Goal: Task Accomplishment & Management: Manage account settings

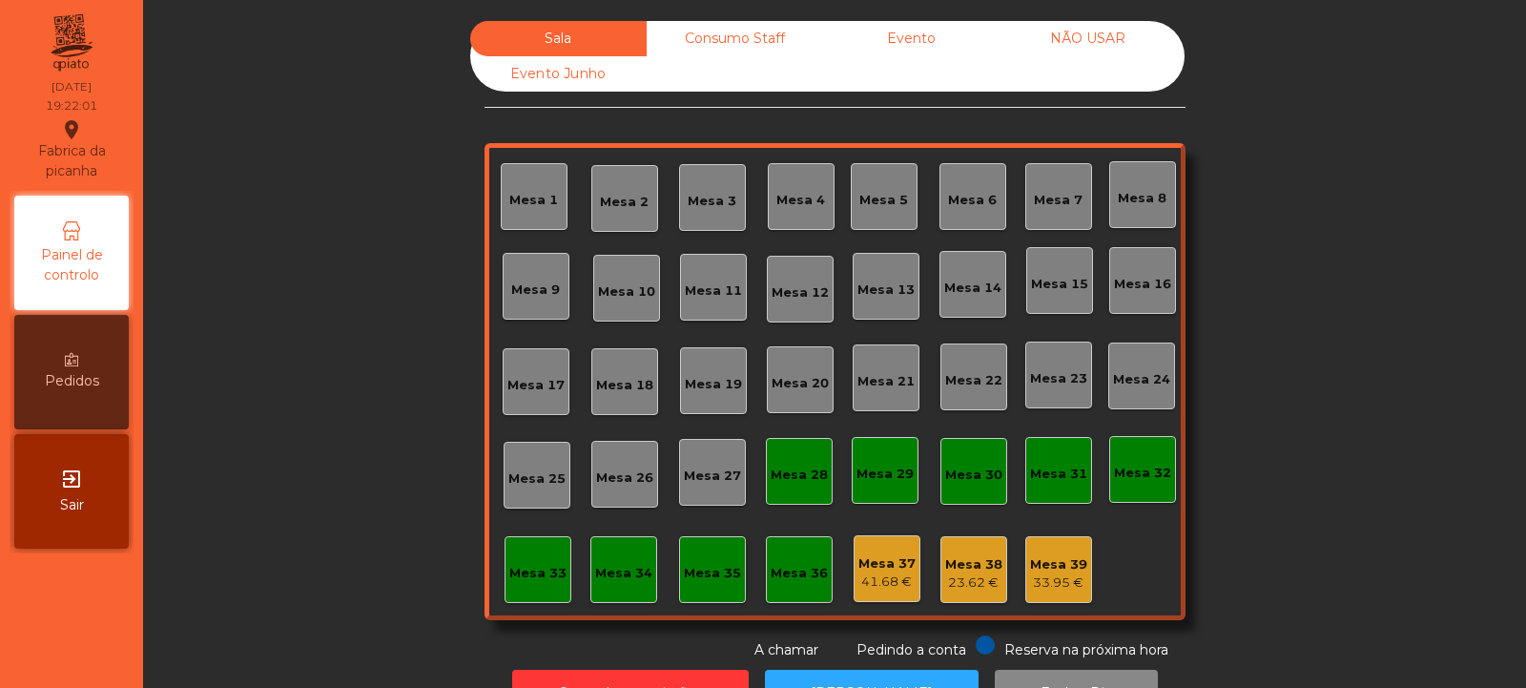
click at [1062, 585] on div "33.95 €" at bounding box center [1058, 582] width 57 height 19
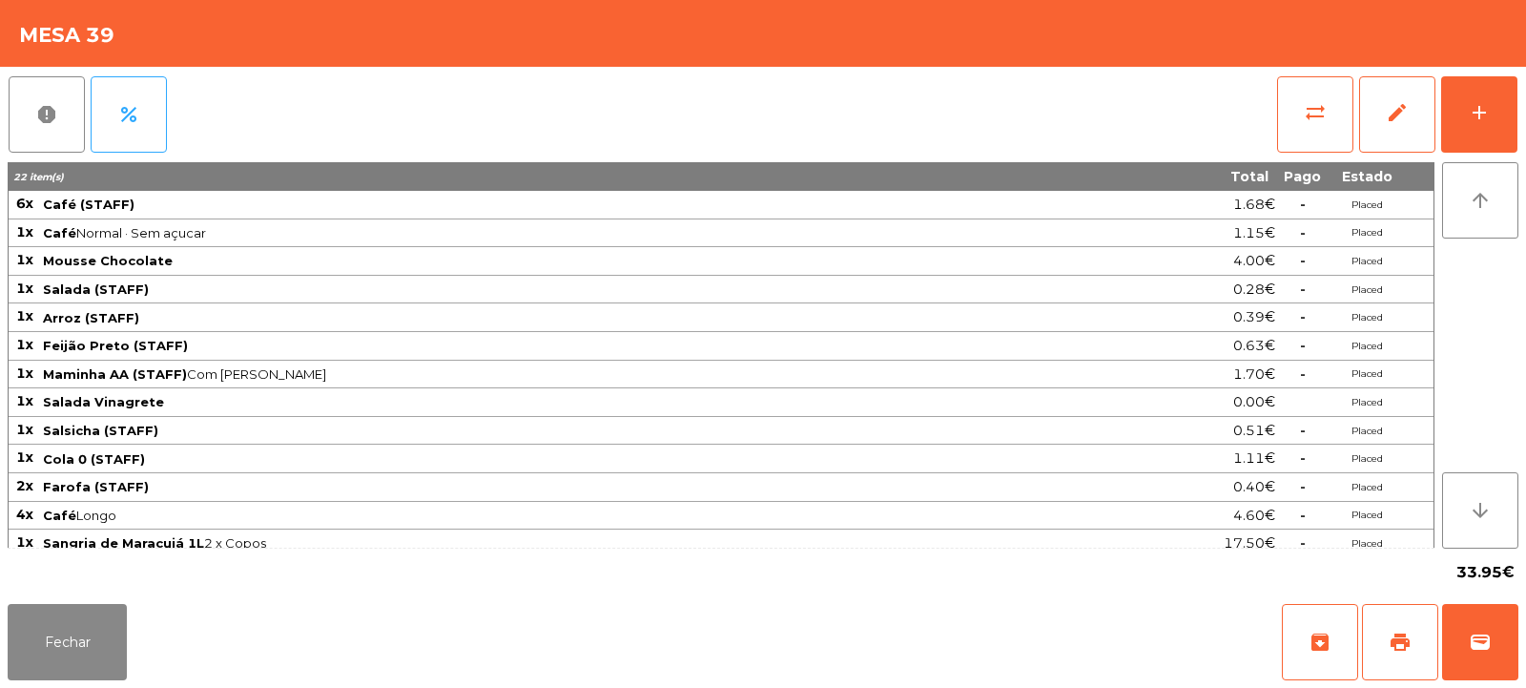
scroll to position [10, 0]
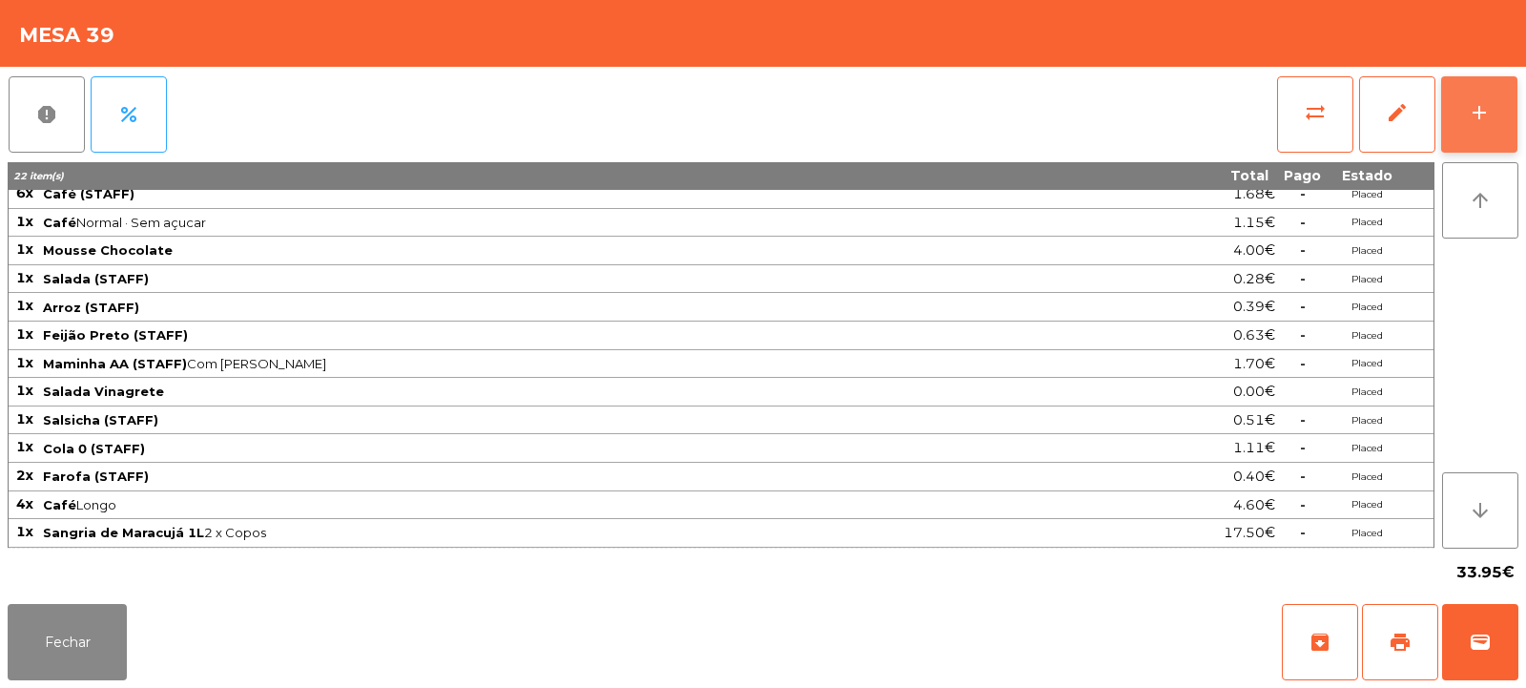
click at [1465, 98] on button "add" at bounding box center [1479, 114] width 76 height 76
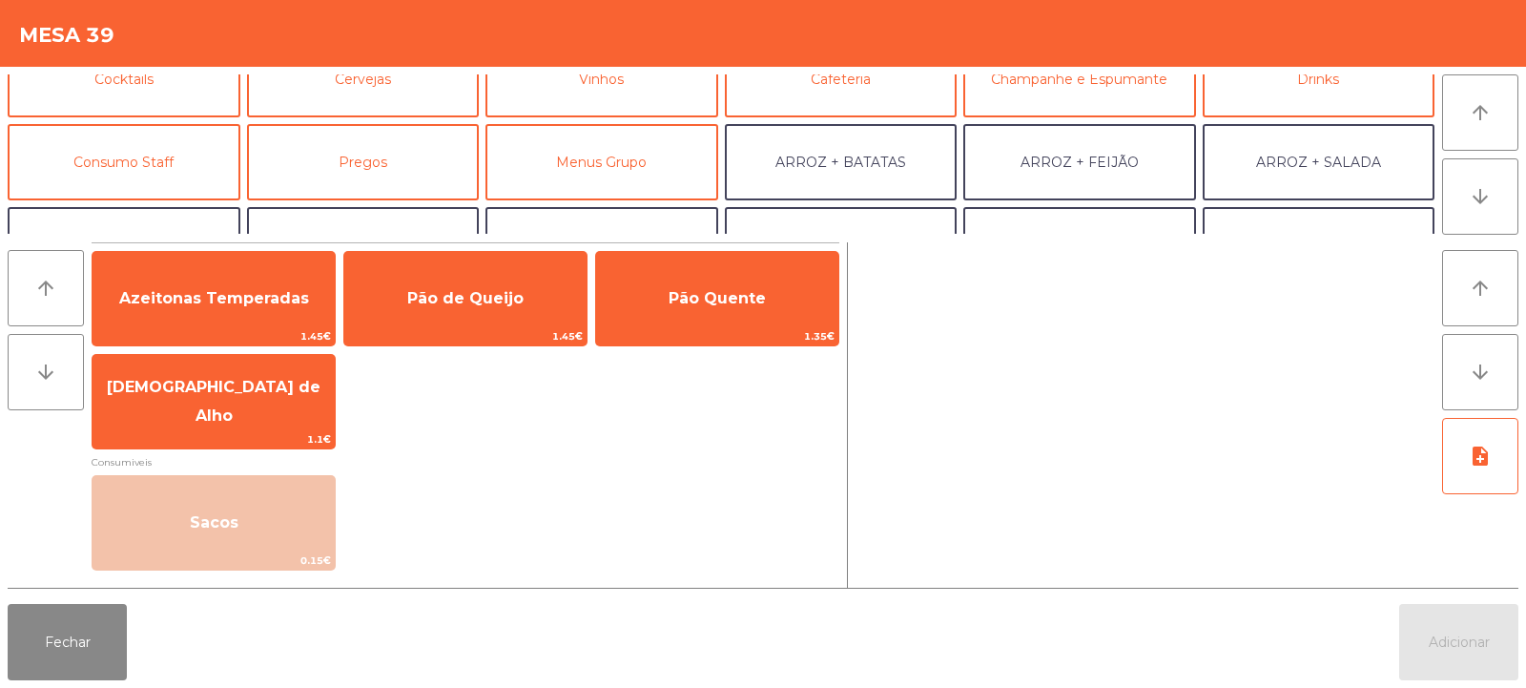
scroll to position [122, 0]
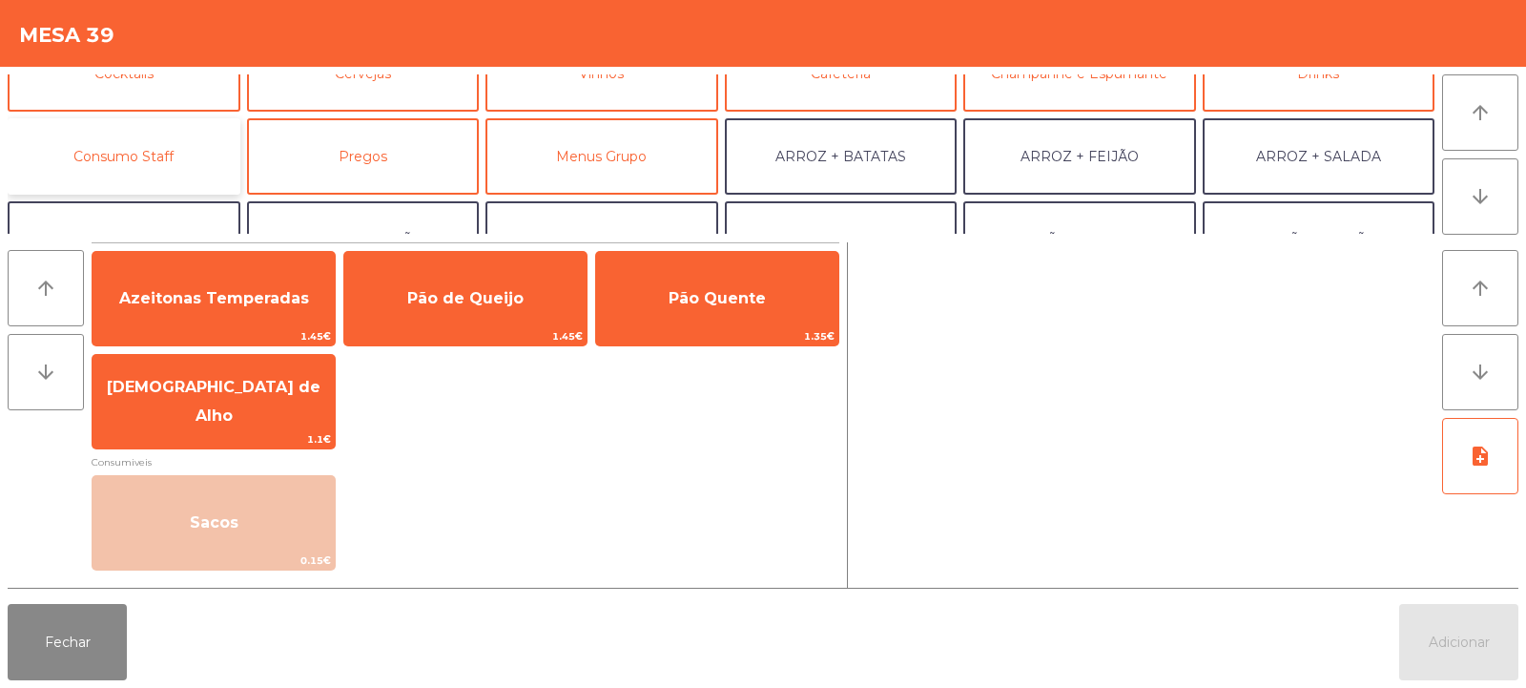
click at [148, 156] on button "Consumo Staff" at bounding box center [124, 156] width 233 height 76
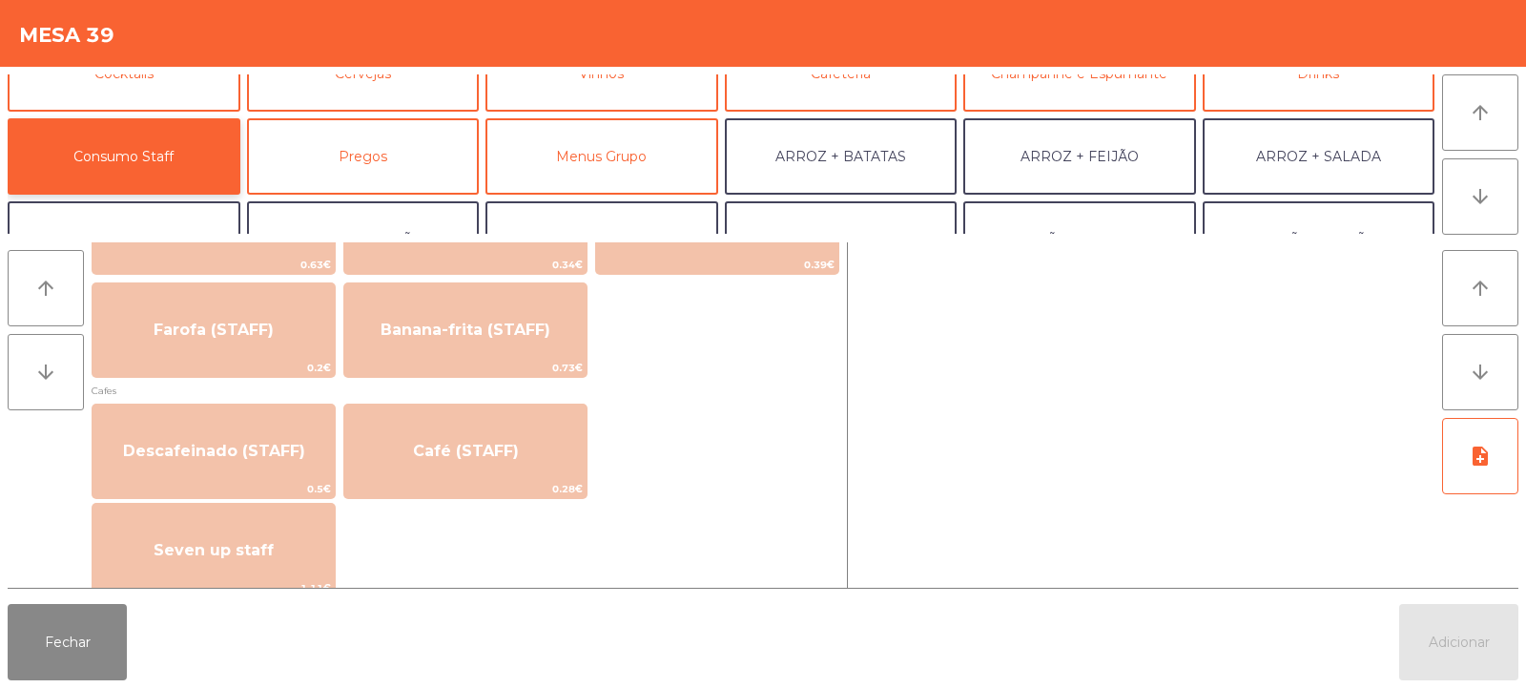
scroll to position [973, 0]
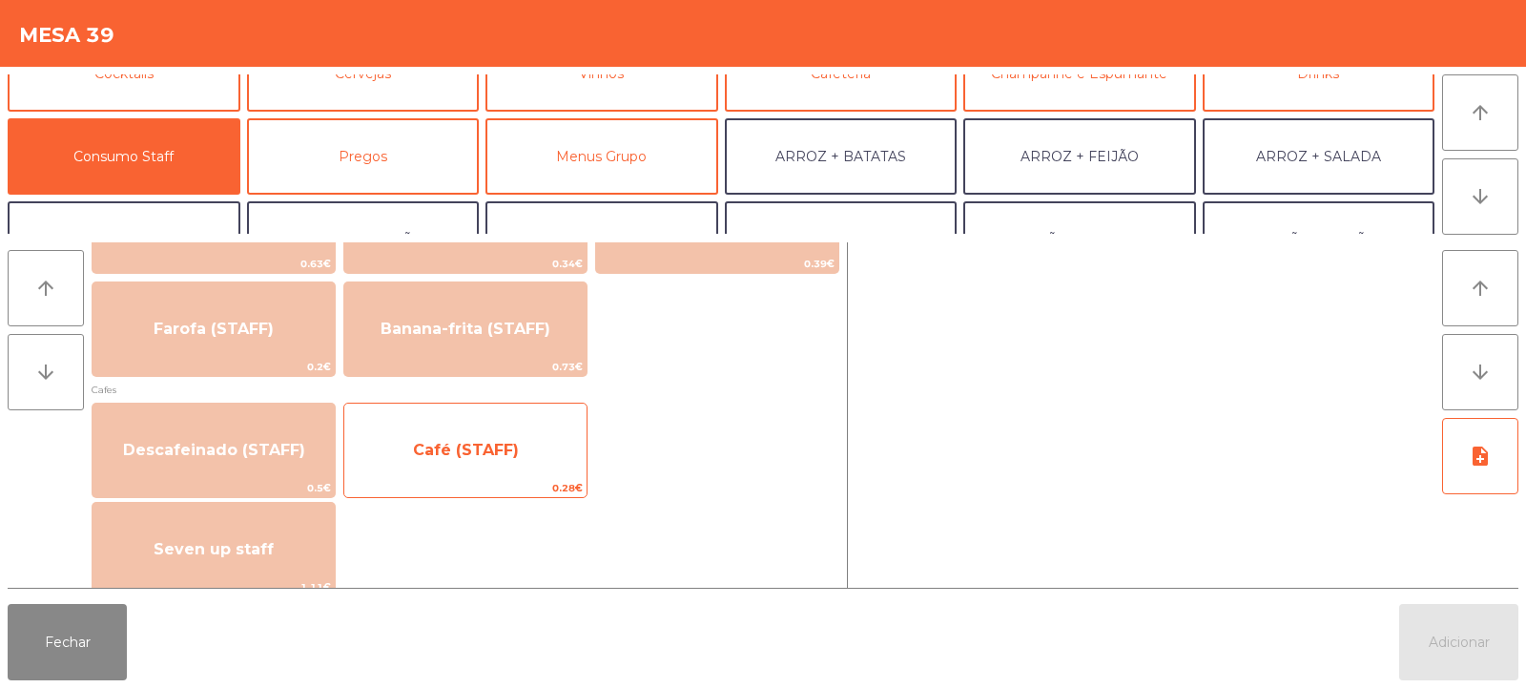
click at [423, 454] on span "Café (STAFF)" at bounding box center [466, 450] width 106 height 18
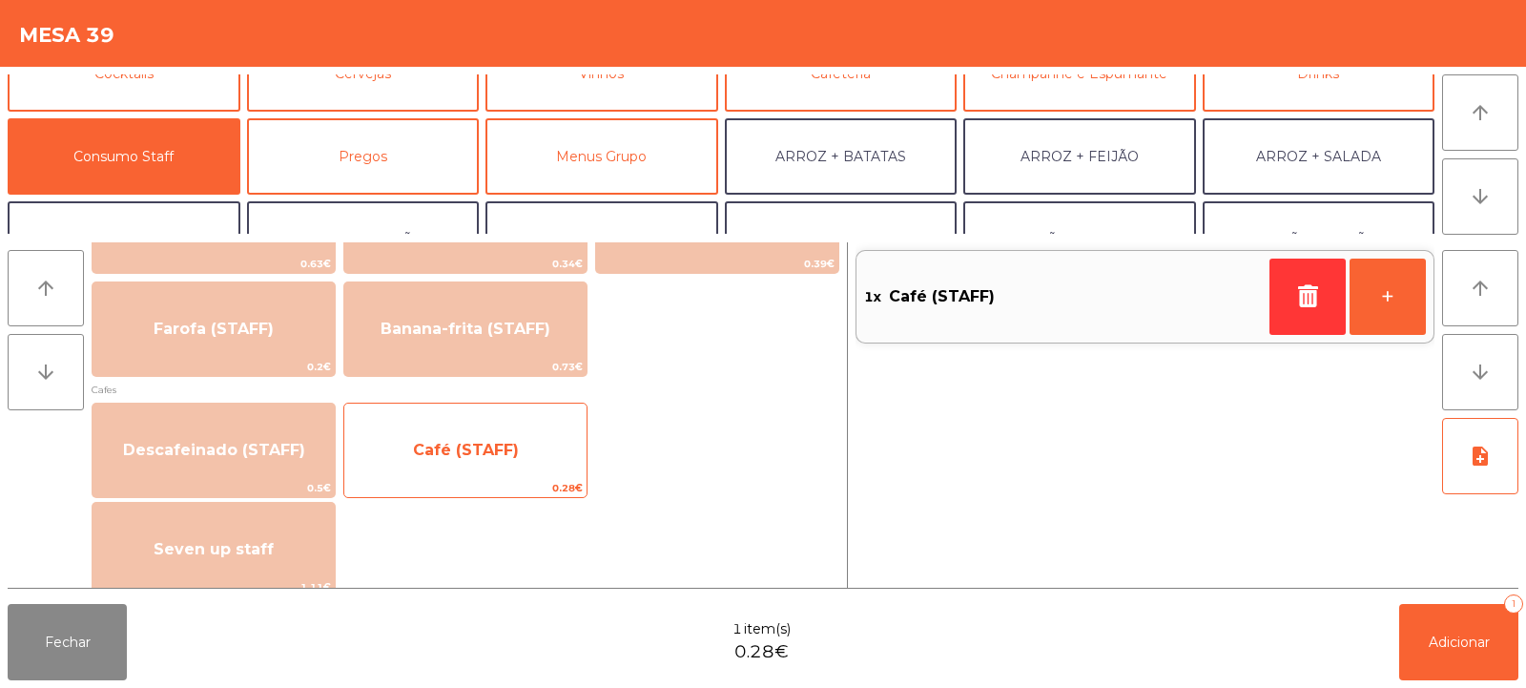
click at [448, 454] on span "Café (STAFF)" at bounding box center [466, 450] width 106 height 18
click at [448, 456] on span "Café (STAFF)" at bounding box center [466, 450] width 106 height 18
click at [466, 444] on span "Café (STAFF)" at bounding box center [466, 450] width 106 height 18
click at [472, 442] on span "Café (STAFF)" at bounding box center [466, 450] width 106 height 18
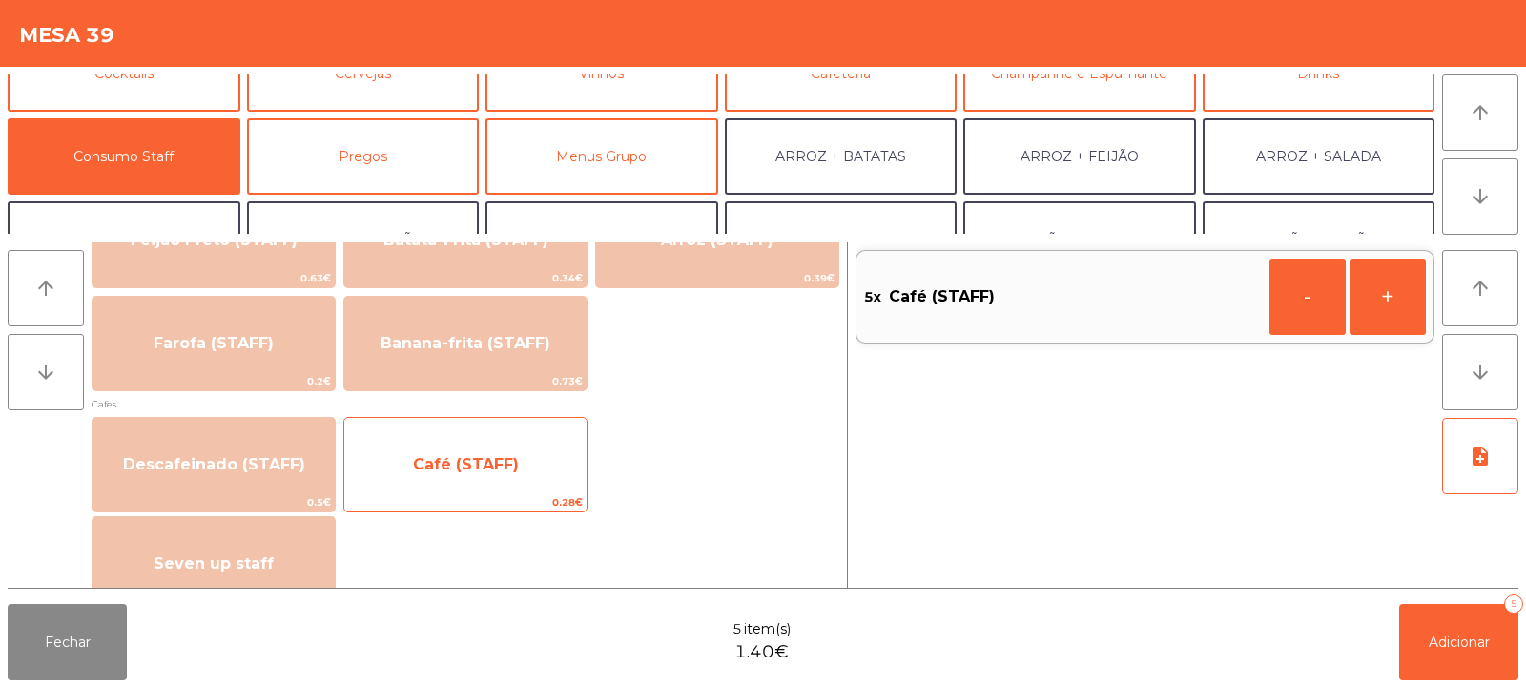
click at [461, 452] on span "Café (STAFF)" at bounding box center [465, 465] width 242 height 52
click at [461, 470] on span "Café (STAFF)" at bounding box center [466, 464] width 106 height 18
click at [476, 482] on span "Café (STAFF)" at bounding box center [465, 465] width 242 height 52
click at [473, 458] on span "Café (STAFF)" at bounding box center [466, 464] width 106 height 18
click at [466, 462] on span "Café (STAFF)" at bounding box center [466, 464] width 106 height 18
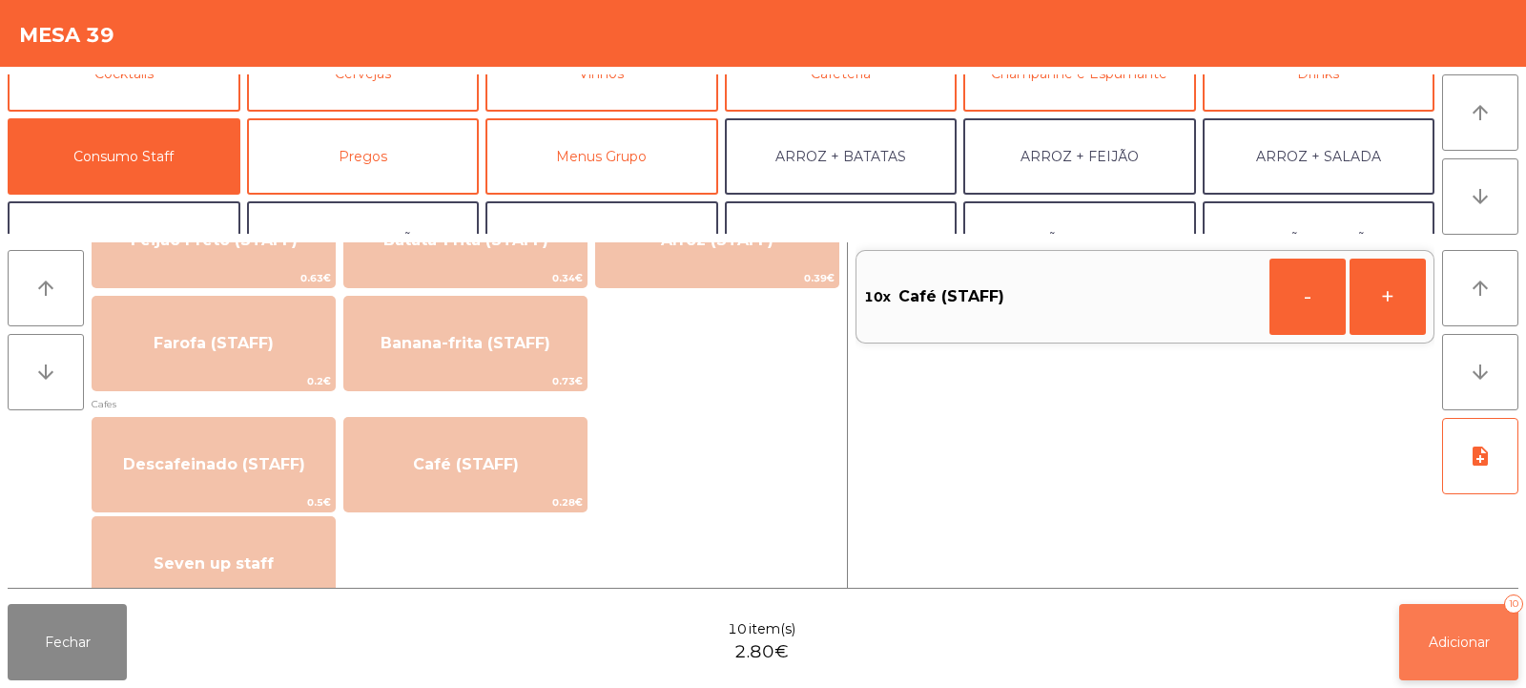
click at [1435, 665] on button "Adicionar 10" at bounding box center [1458, 642] width 119 height 76
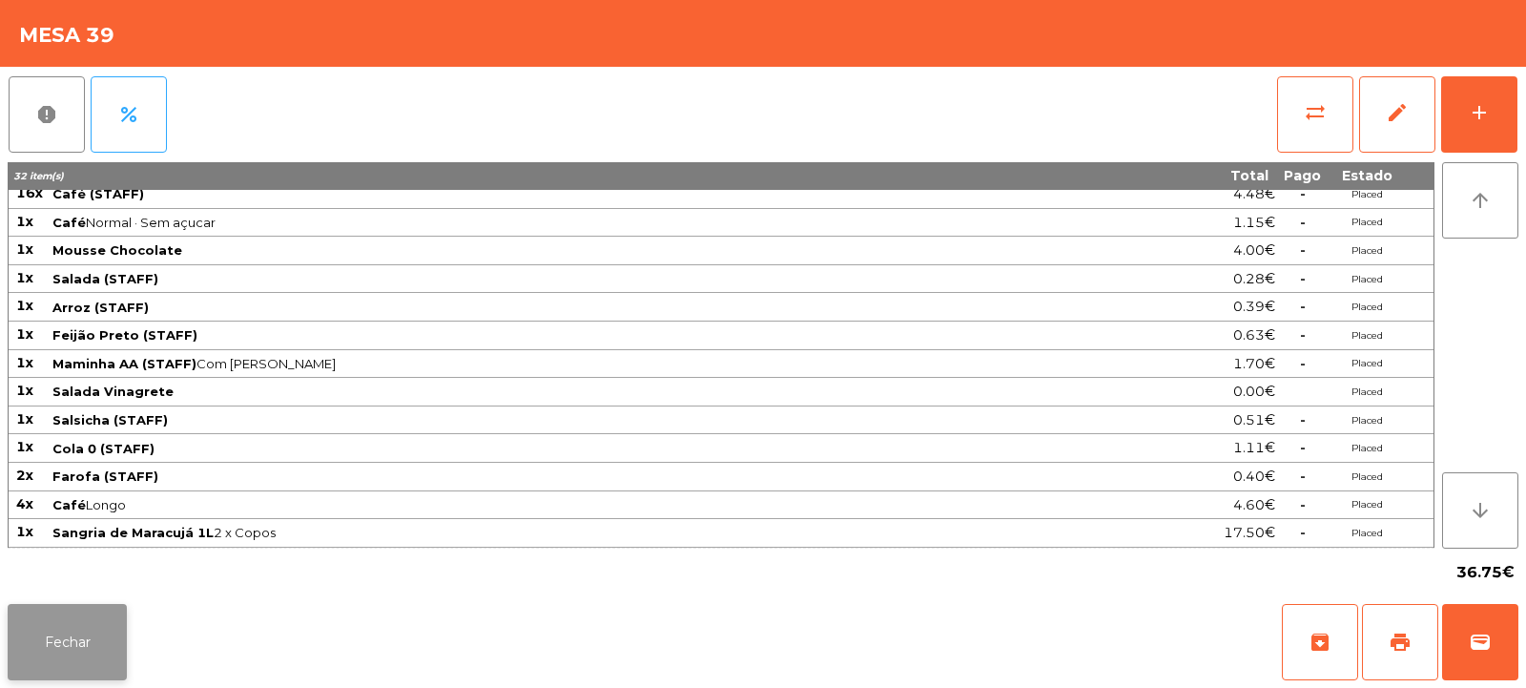
click at [69, 633] on button "Fechar" at bounding box center [67, 642] width 119 height 76
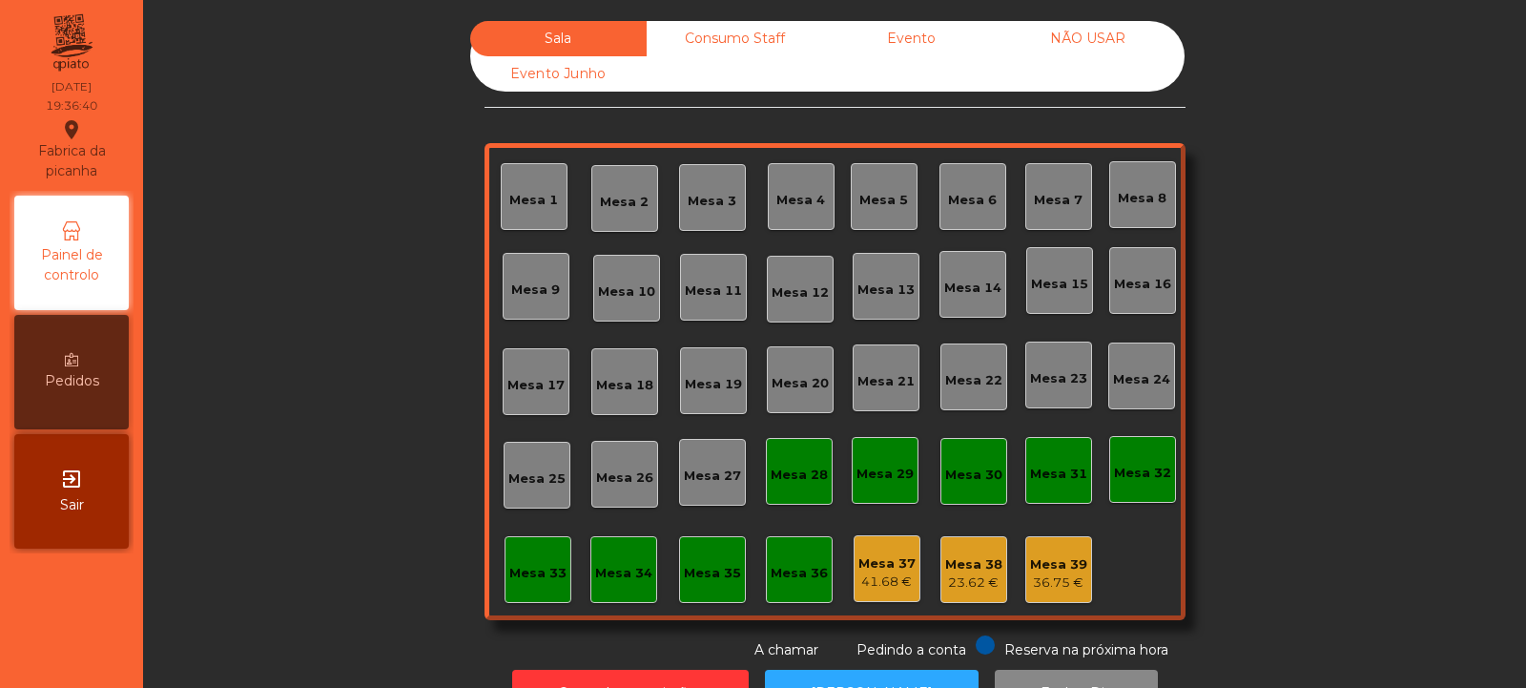
click at [702, 227] on div "Mesa 3" at bounding box center [712, 197] width 67 height 67
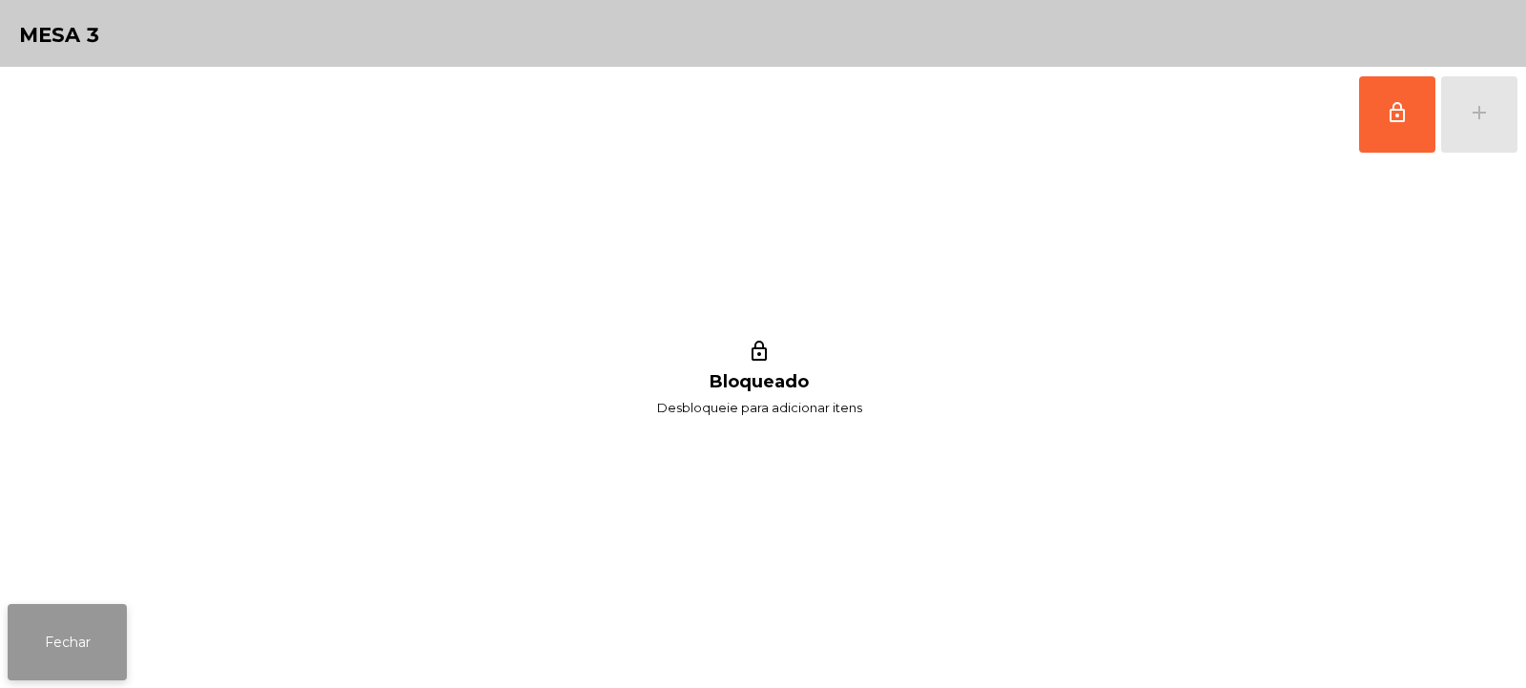
click at [86, 648] on button "Fechar" at bounding box center [67, 642] width 119 height 76
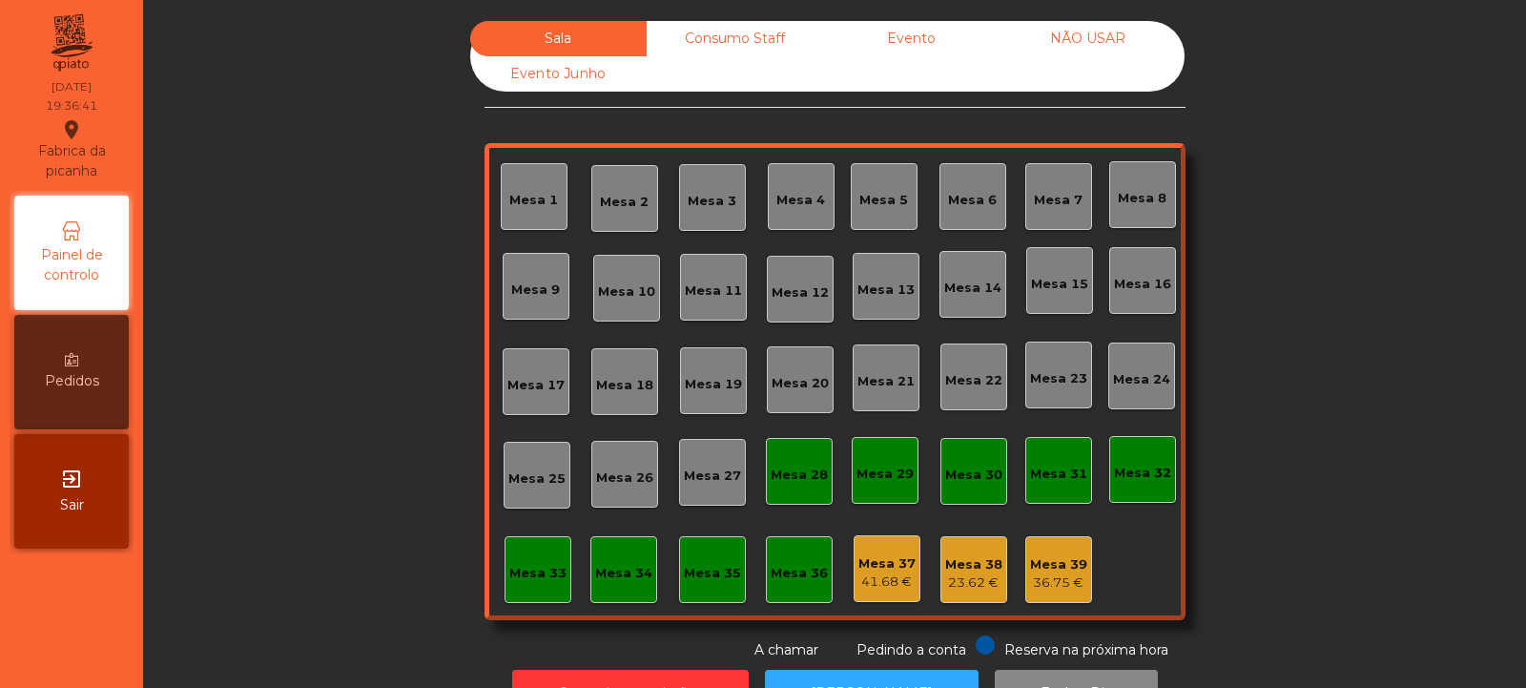
click at [795, 217] on div "Mesa 4" at bounding box center [801, 196] width 67 height 67
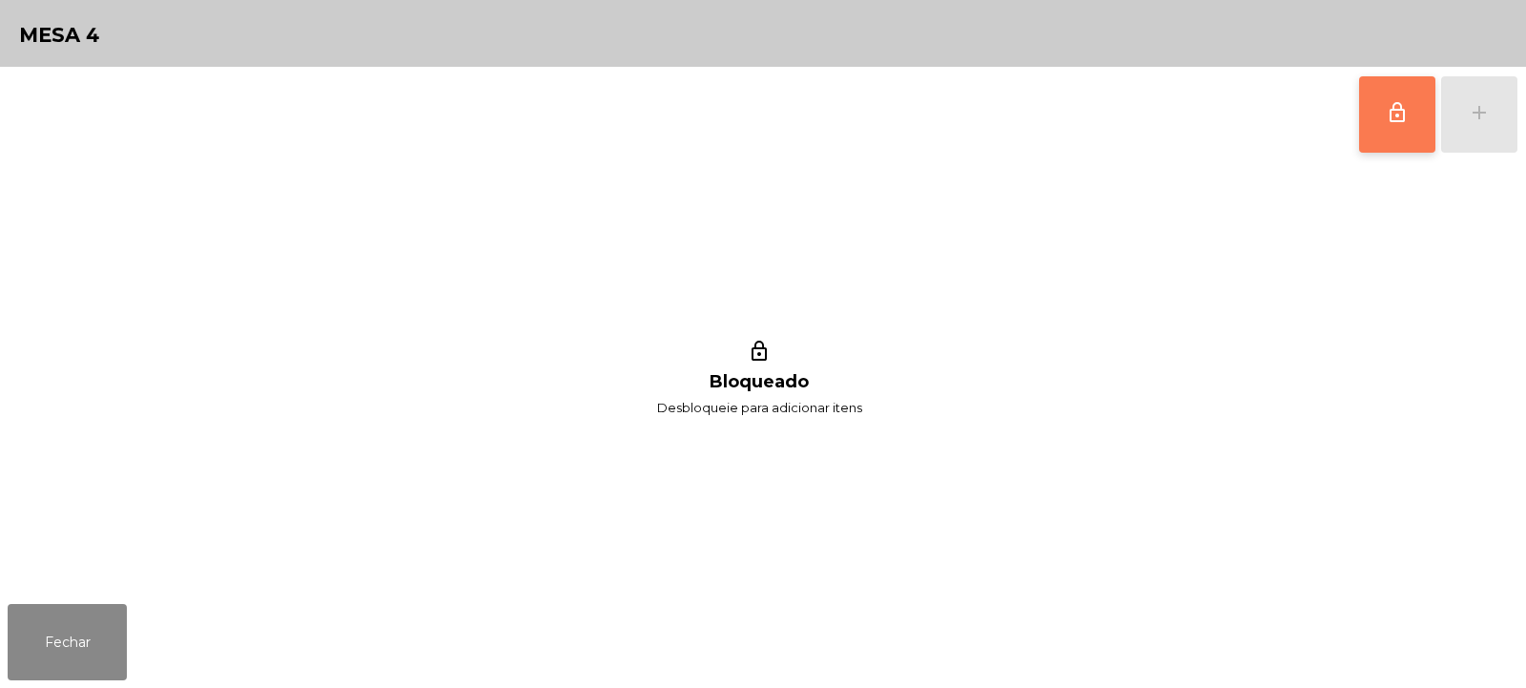
click at [1371, 131] on button "lock_outline" at bounding box center [1397, 114] width 76 height 76
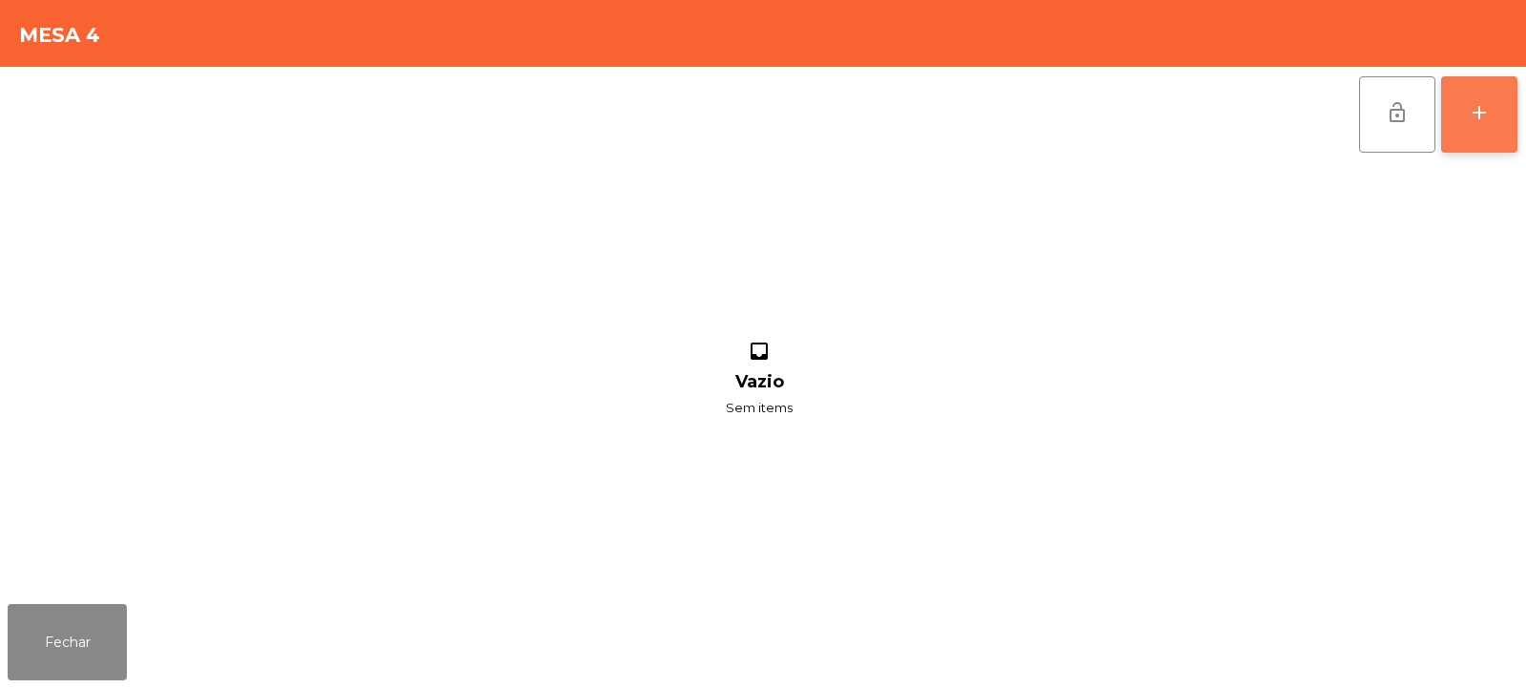
click at [1492, 125] on button "add" at bounding box center [1479, 114] width 76 height 76
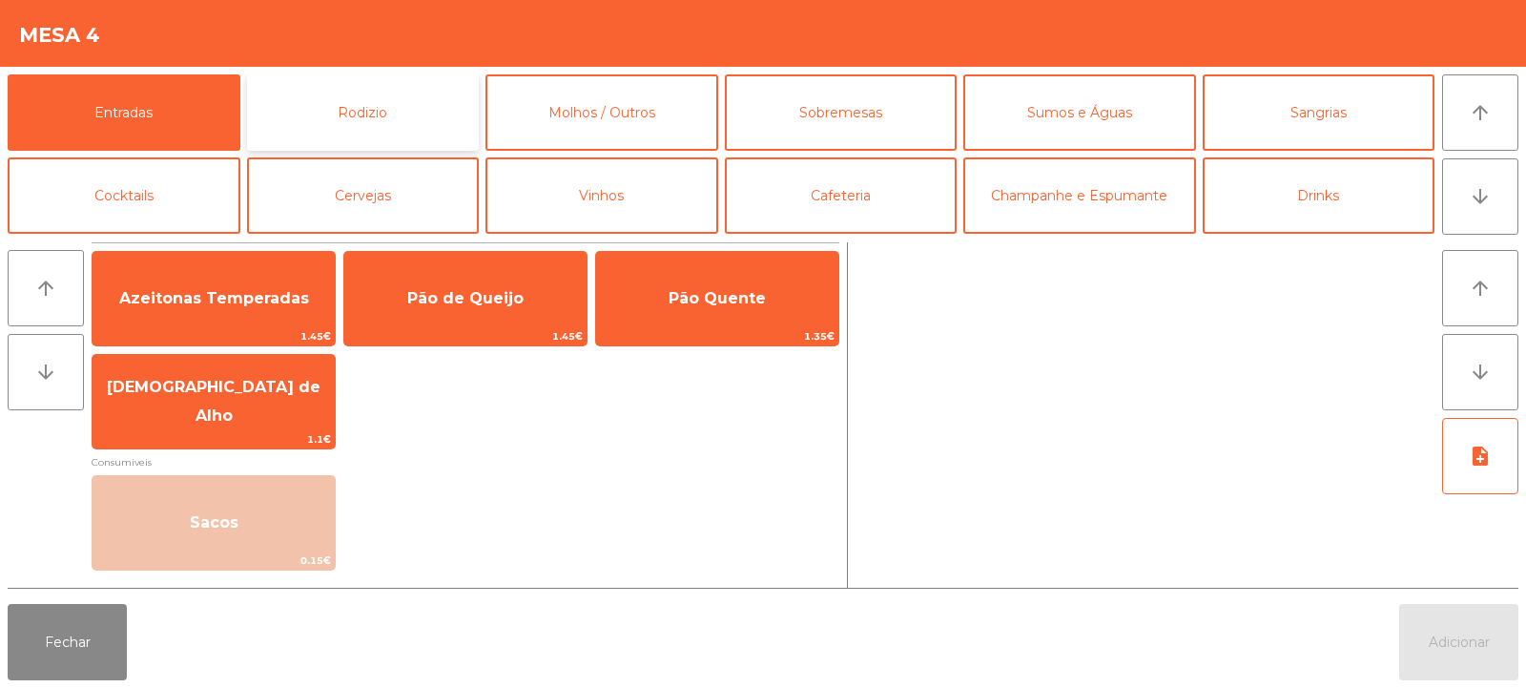
click at [311, 137] on button "Rodizio" at bounding box center [363, 112] width 233 height 76
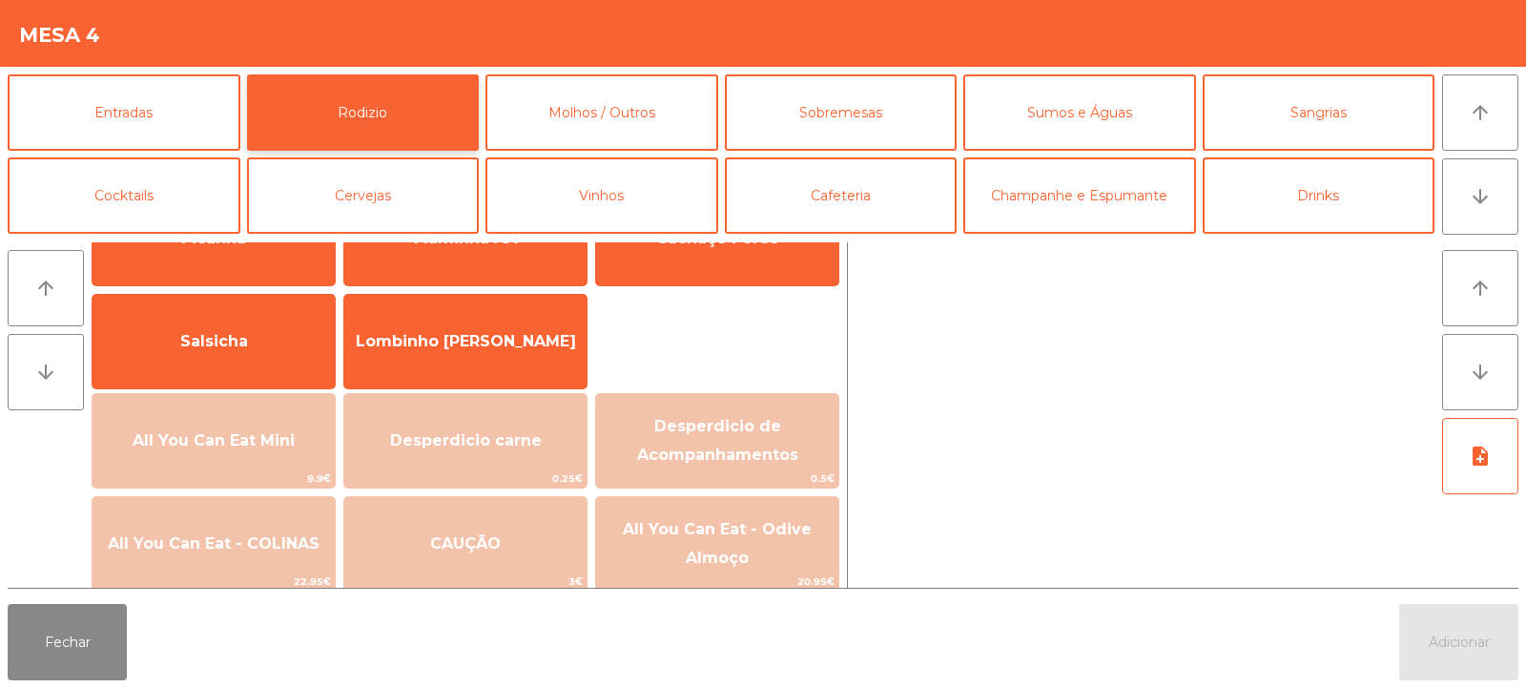
scroll to position [95, 0]
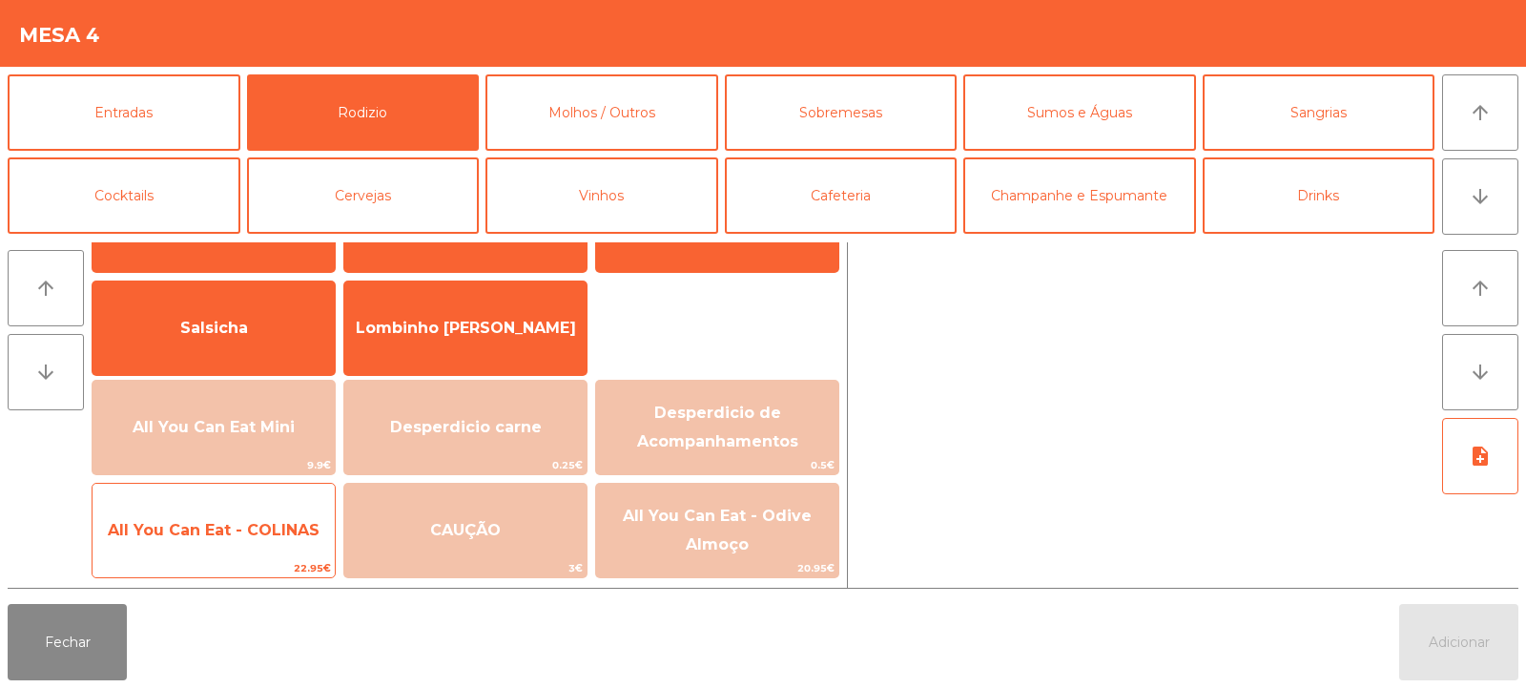
click at [262, 550] on span "All You Can Eat - COLINAS" at bounding box center [214, 531] width 242 height 52
click at [266, 550] on span "All You Can Eat - COLINAS" at bounding box center [214, 531] width 242 height 52
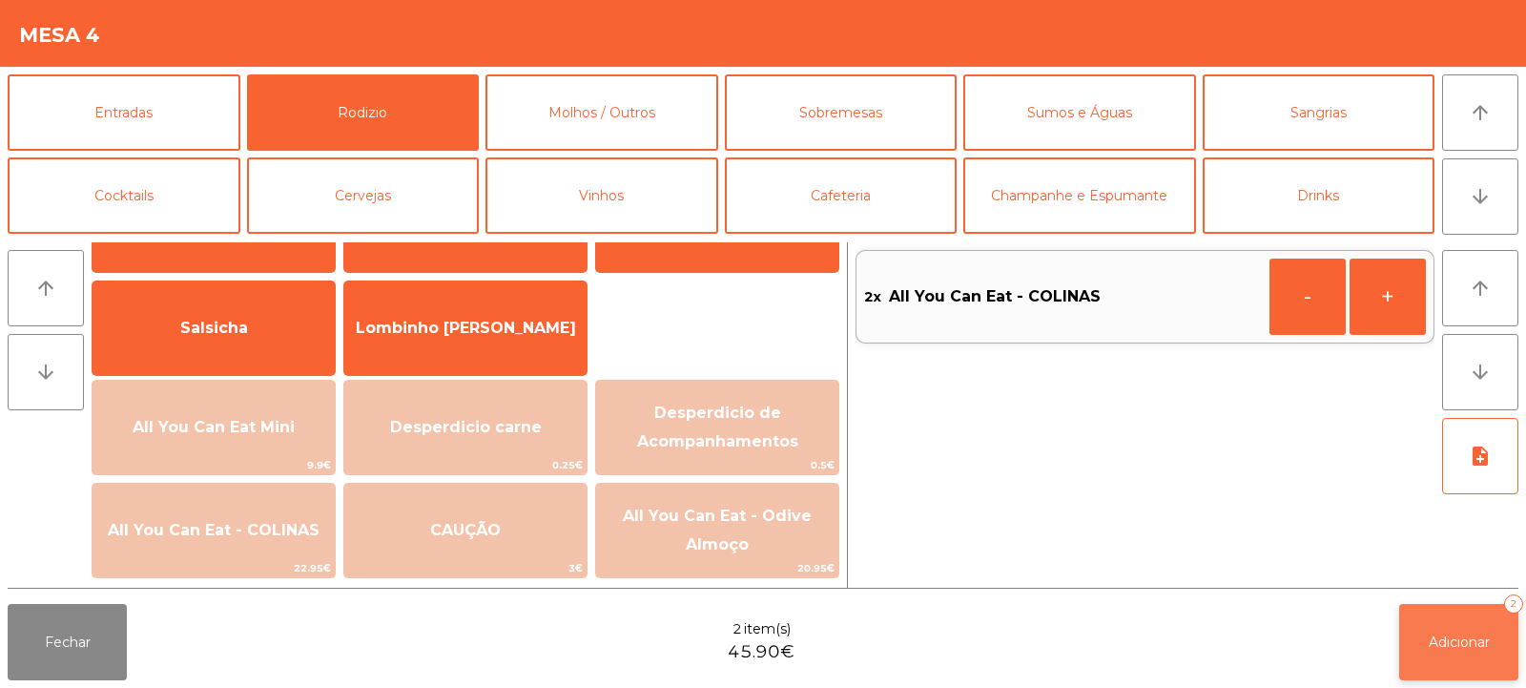
click at [1400, 608] on button "Adicionar 2" at bounding box center [1458, 642] width 119 height 76
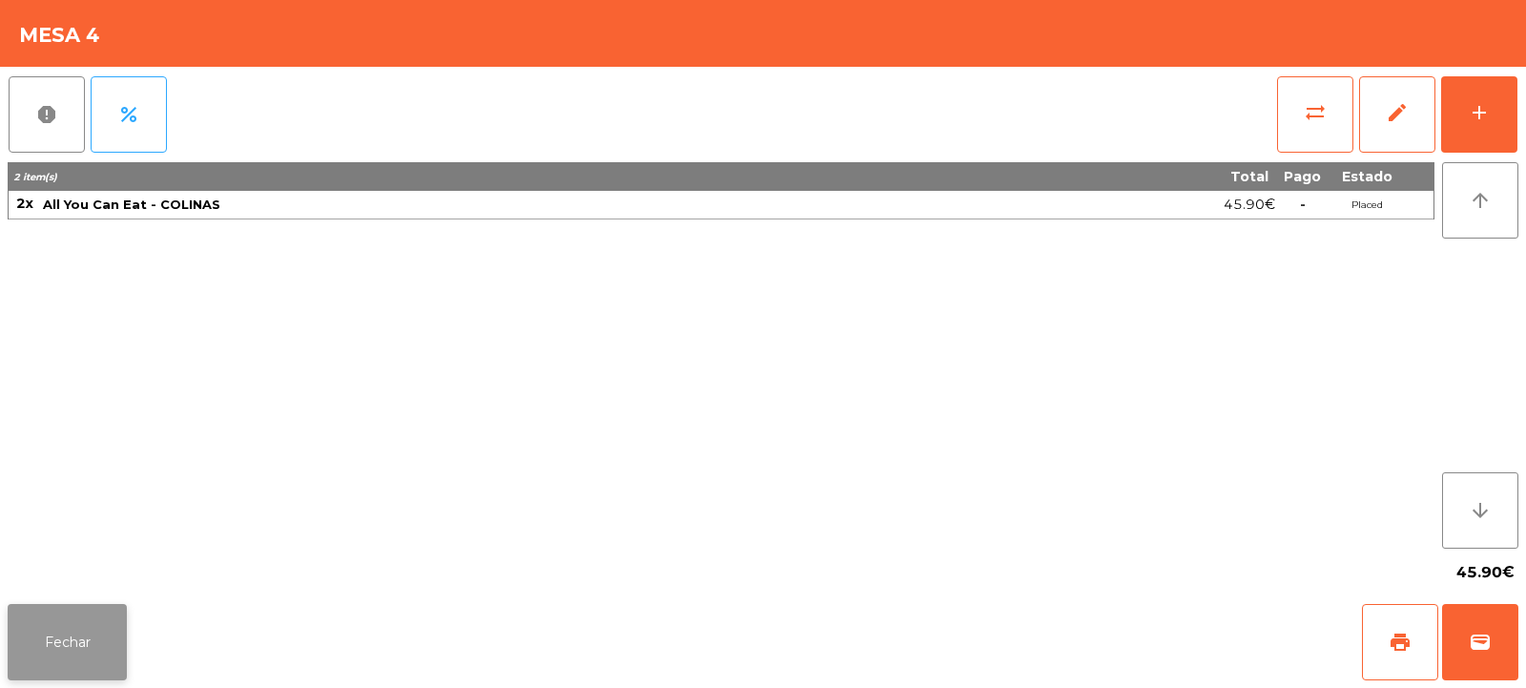
click at [82, 634] on button "Fechar" at bounding box center [67, 642] width 119 height 76
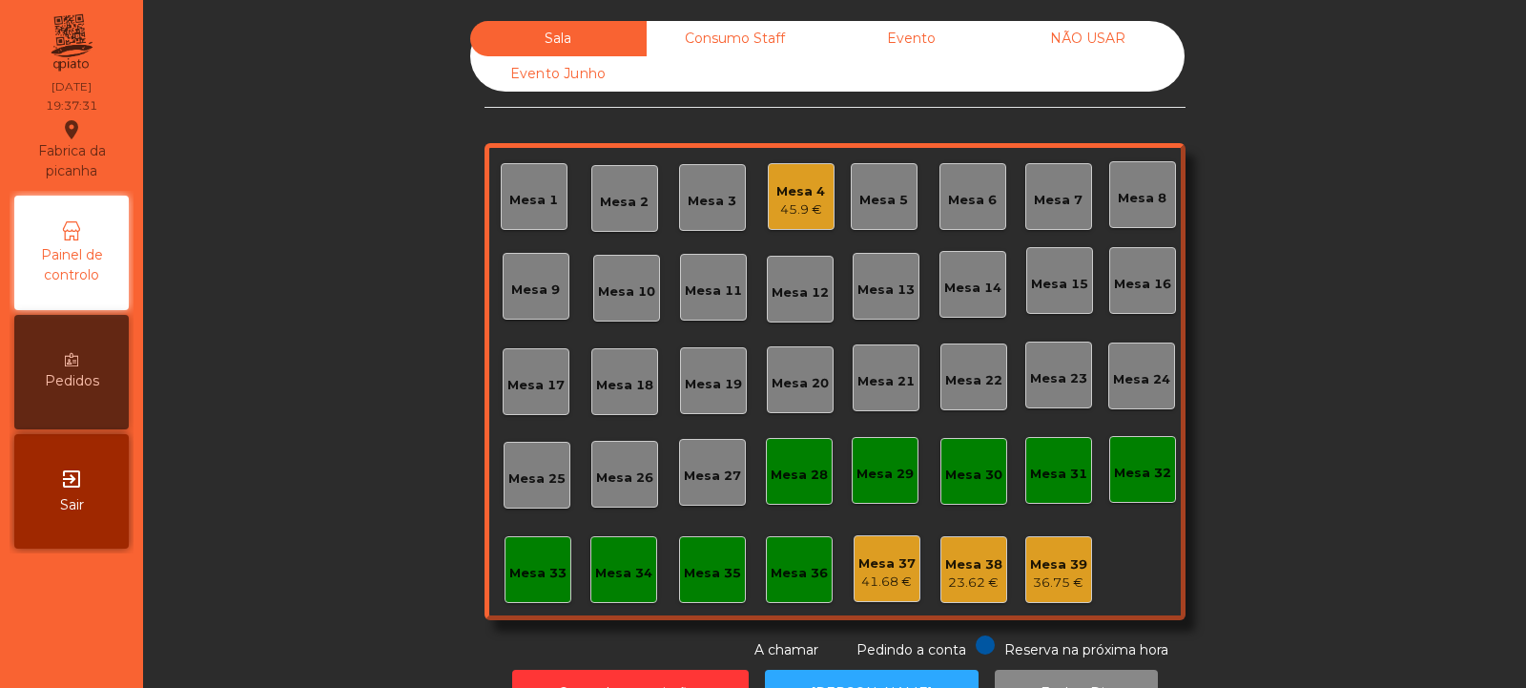
click at [977, 208] on div "Mesa 6" at bounding box center [972, 200] width 49 height 19
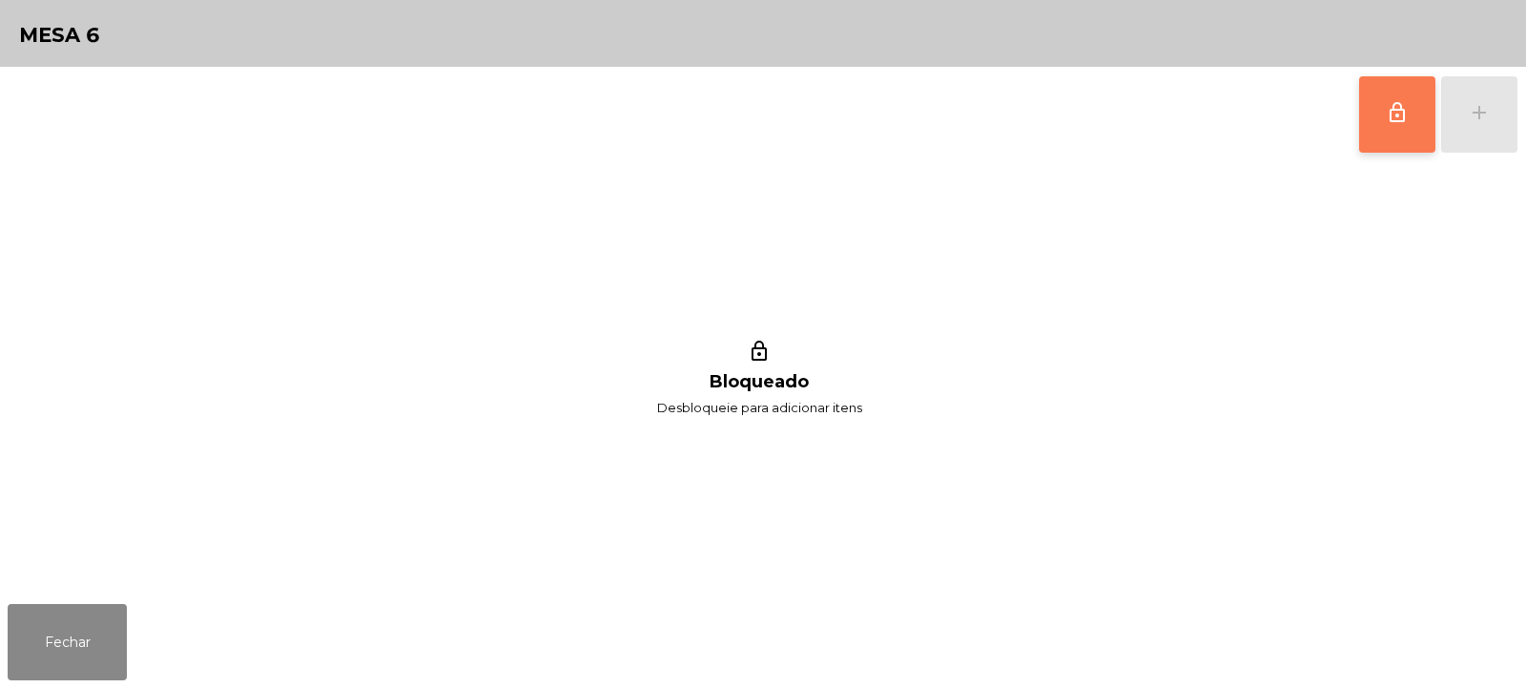
click at [1408, 121] on span "lock_outline" at bounding box center [1397, 112] width 23 height 23
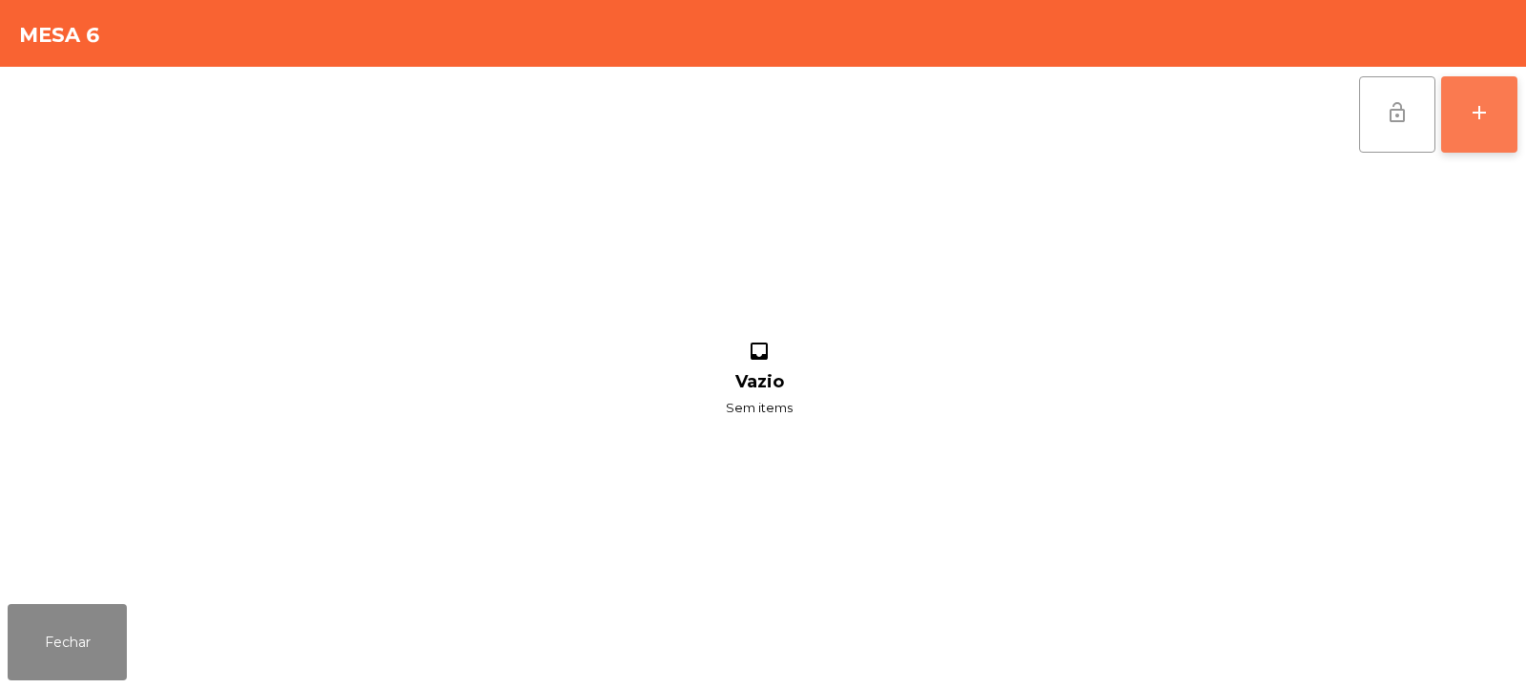
click at [1462, 128] on button "add" at bounding box center [1479, 114] width 76 height 76
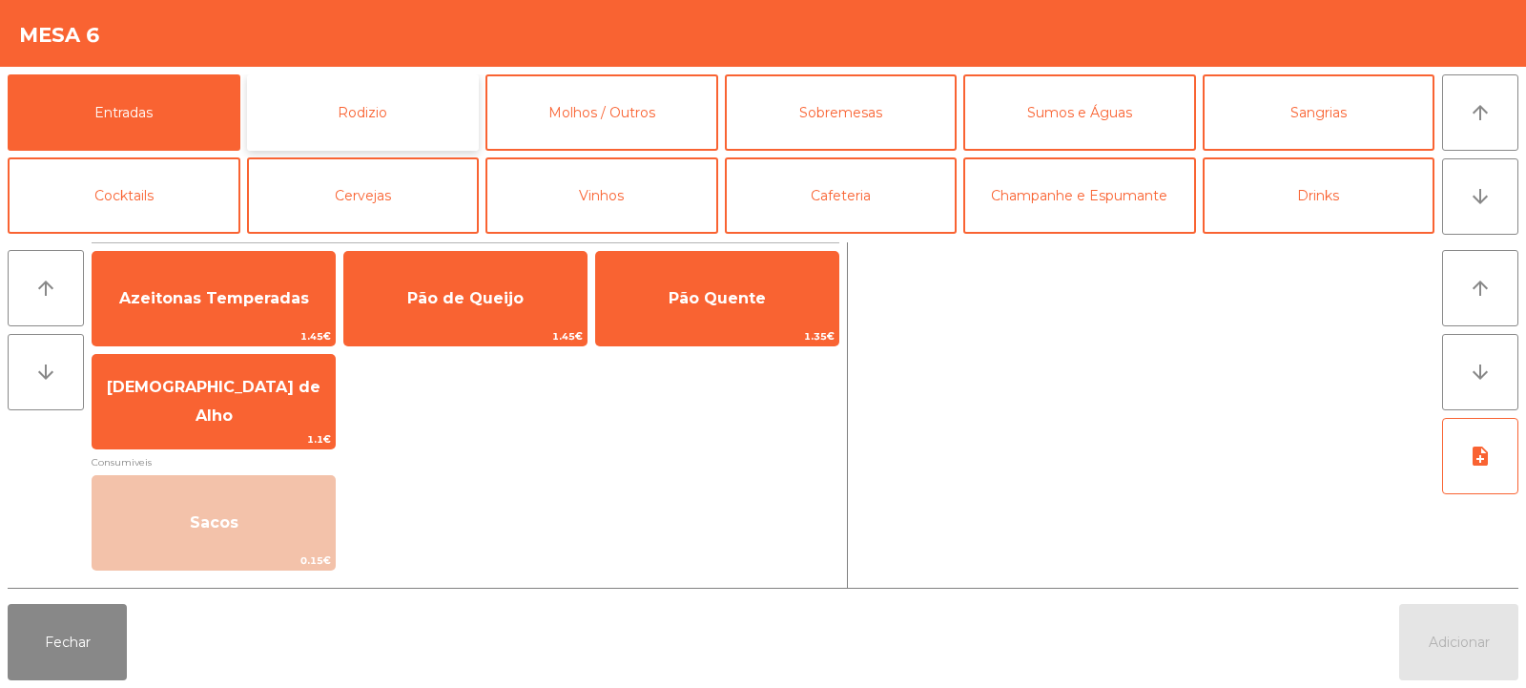
click at [353, 101] on button "Rodizio" at bounding box center [363, 112] width 233 height 76
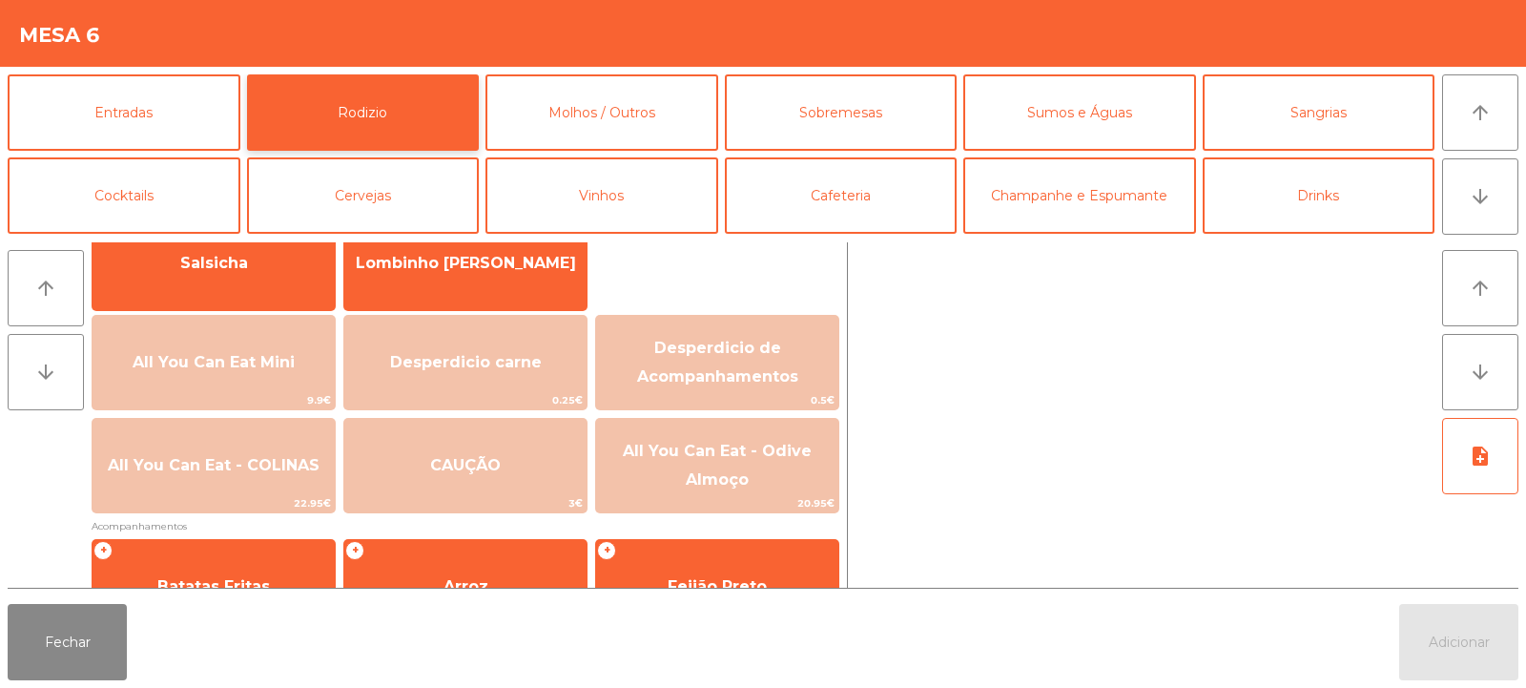
scroll to position [166, 0]
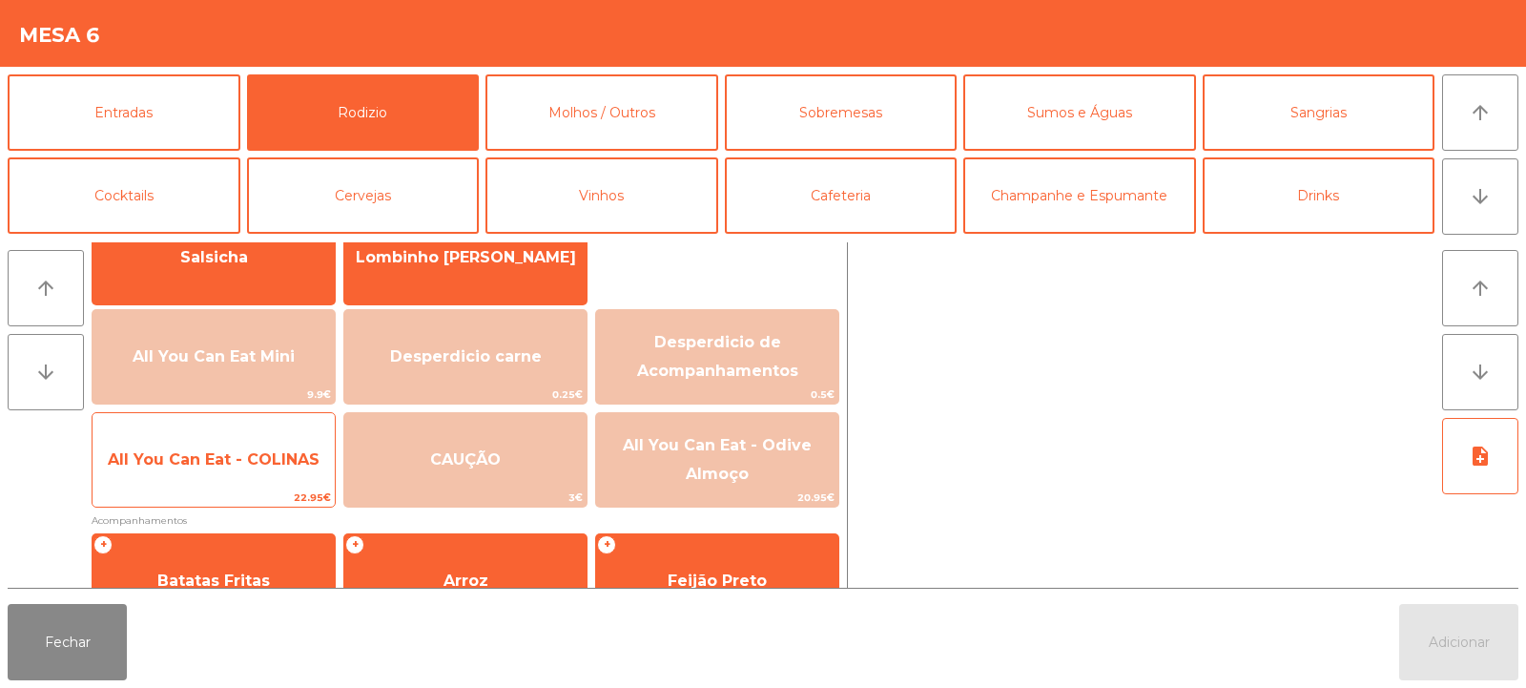
click at [273, 503] on span "22.95€" at bounding box center [214, 497] width 242 height 18
click at [279, 478] on span "All You Can Eat - COLINAS" at bounding box center [214, 460] width 242 height 52
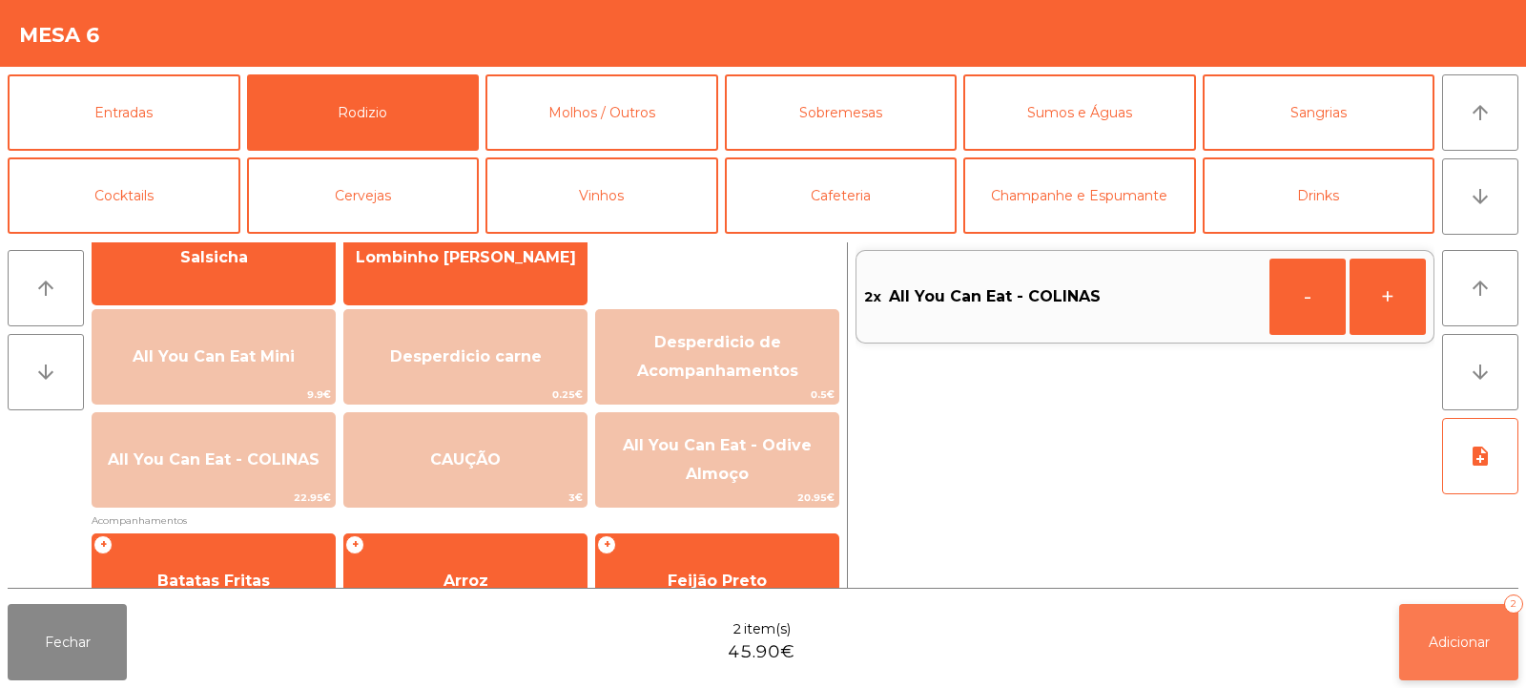
click at [1418, 636] on button "Adicionar 2" at bounding box center [1458, 642] width 119 height 76
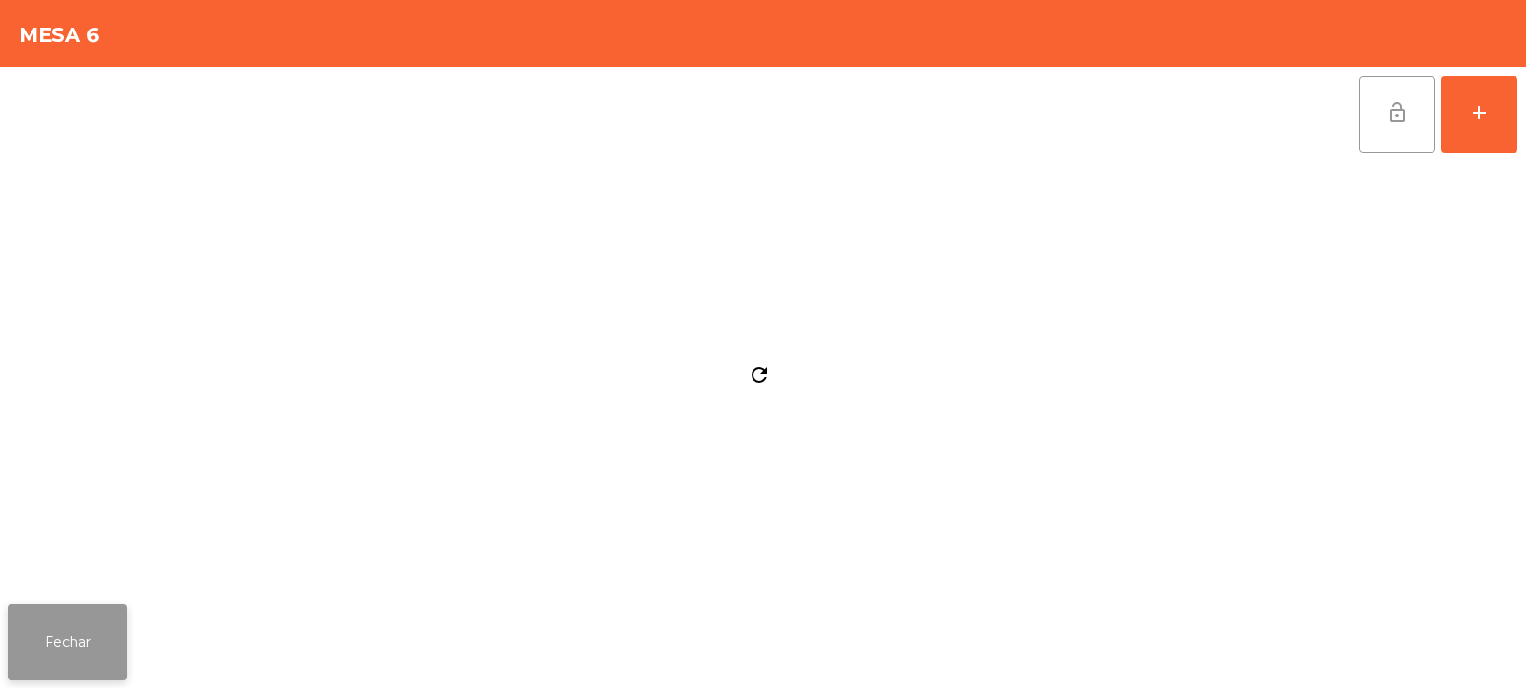
click at [26, 661] on button "Fechar" at bounding box center [67, 642] width 119 height 76
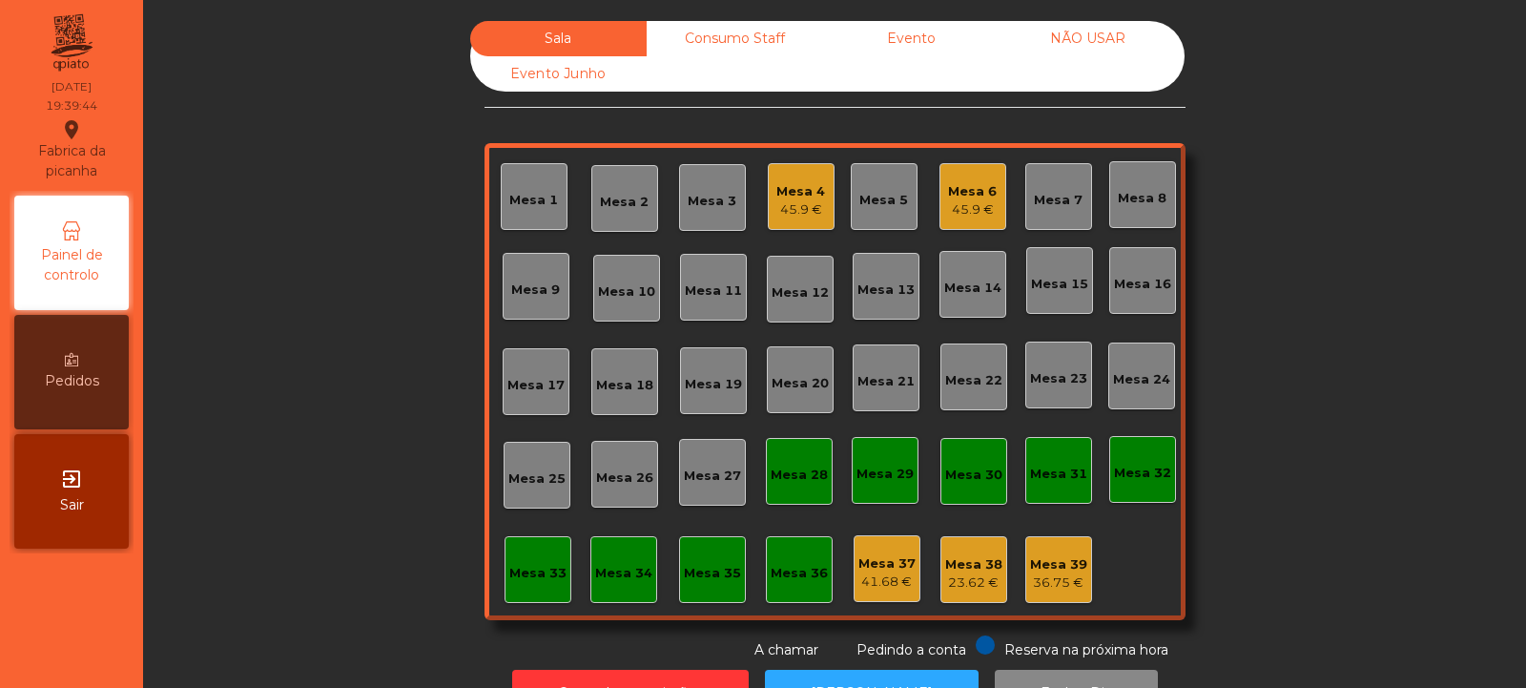
click at [526, 274] on div "Mesa 9" at bounding box center [535, 286] width 49 height 27
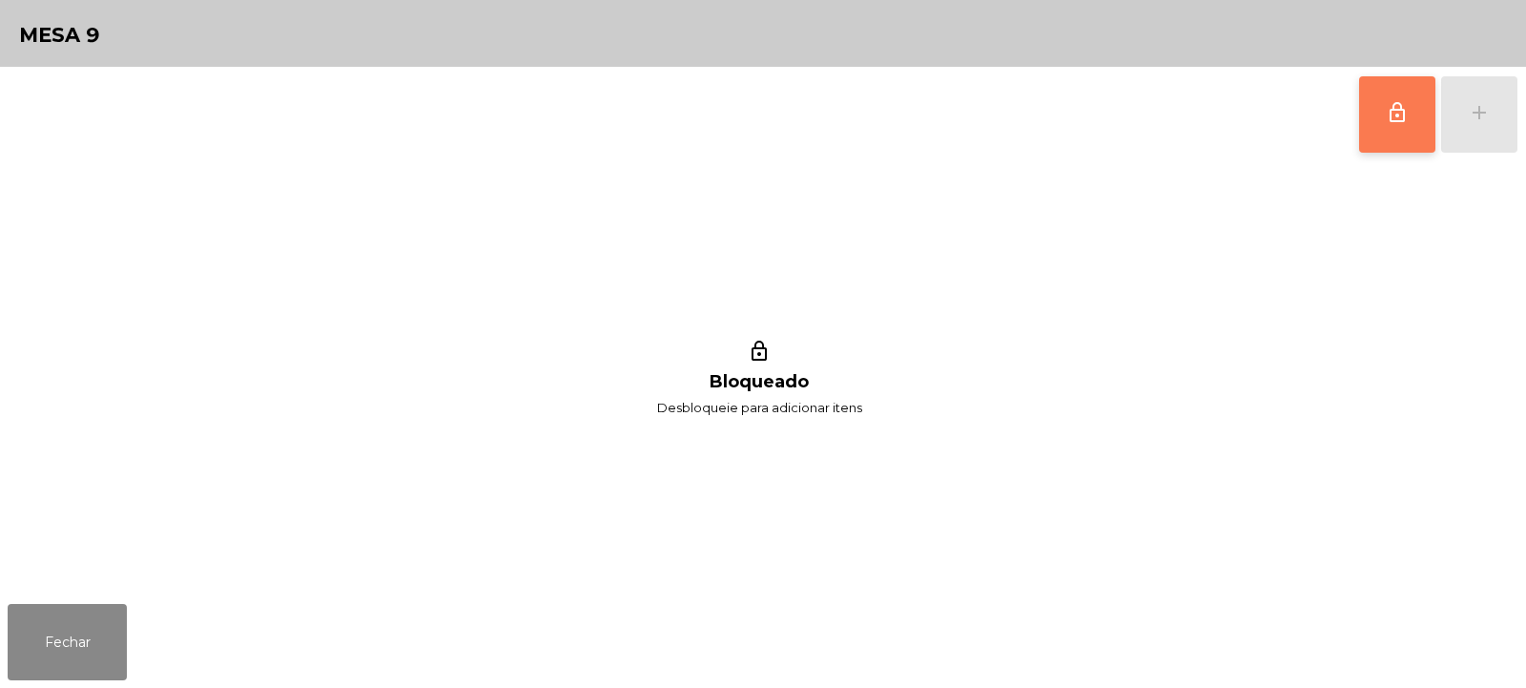
click at [1407, 115] on span "lock_outline" at bounding box center [1397, 112] width 23 height 23
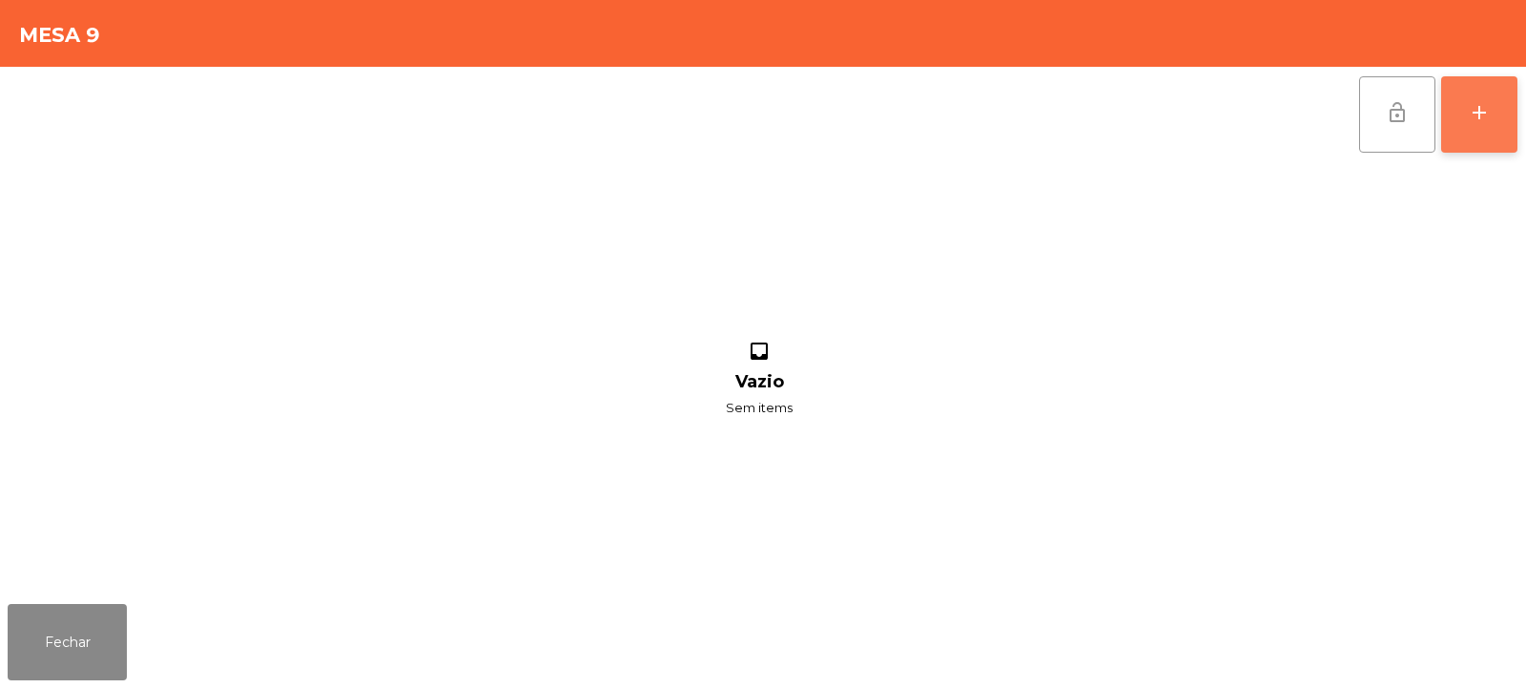
click at [1480, 104] on div "add" at bounding box center [1479, 112] width 23 height 23
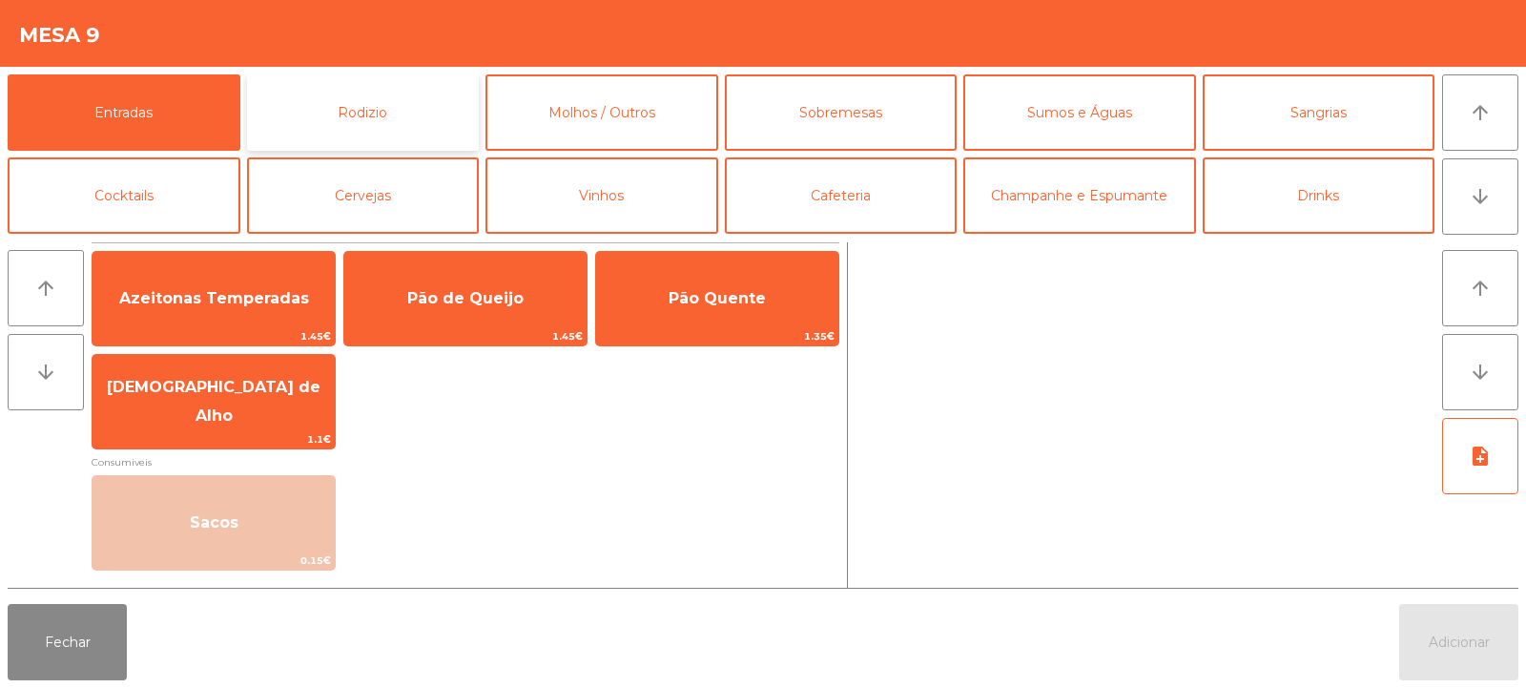
click at [349, 113] on button "Rodizio" at bounding box center [363, 112] width 233 height 76
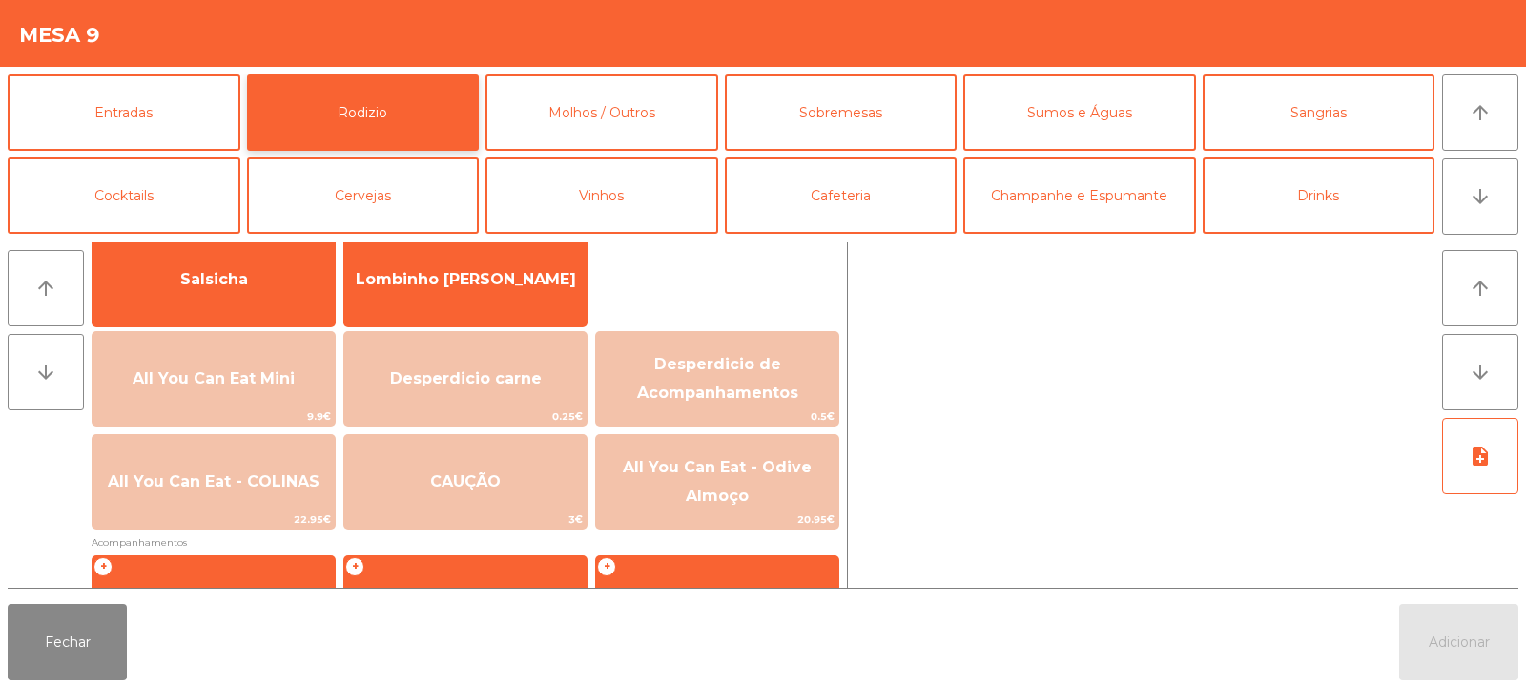
scroll to position [170, 0]
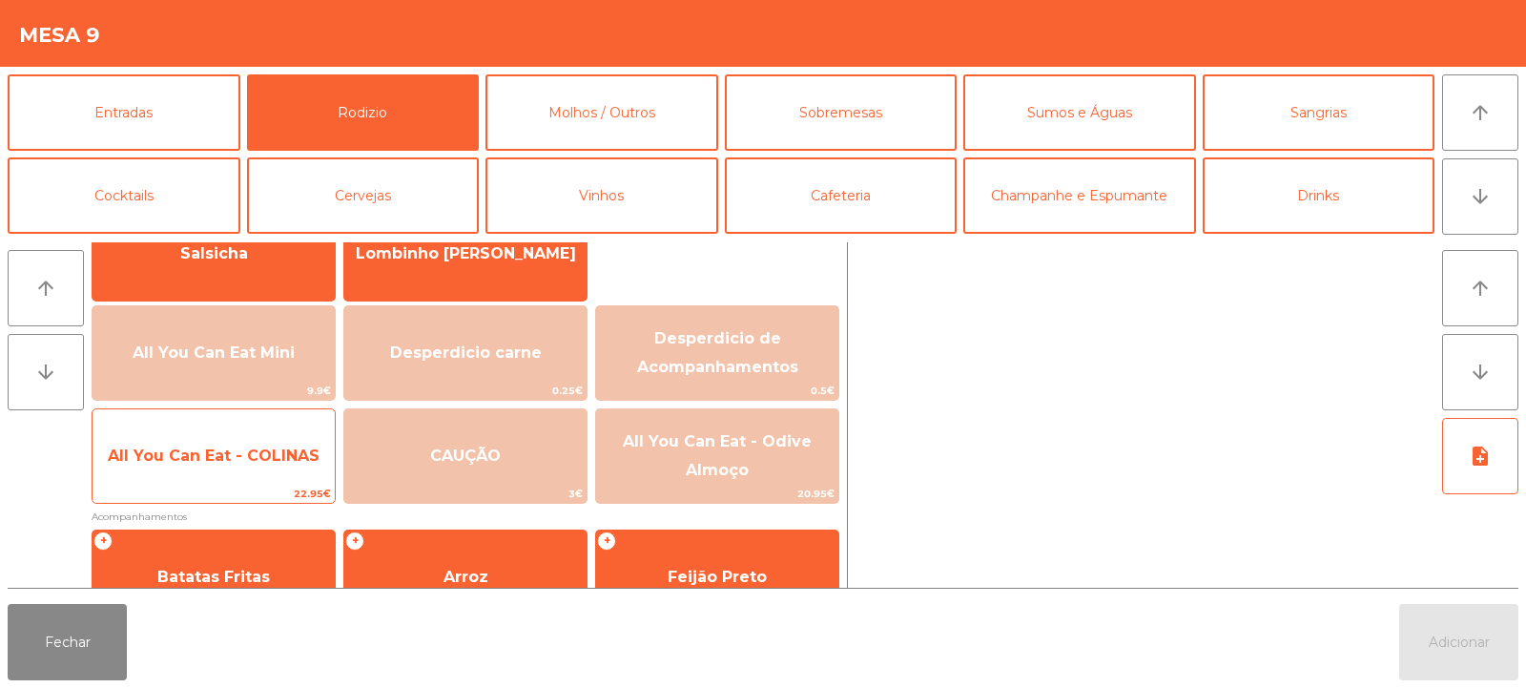
click at [245, 464] on span "All You Can Eat - COLINAS" at bounding box center [214, 456] width 242 height 52
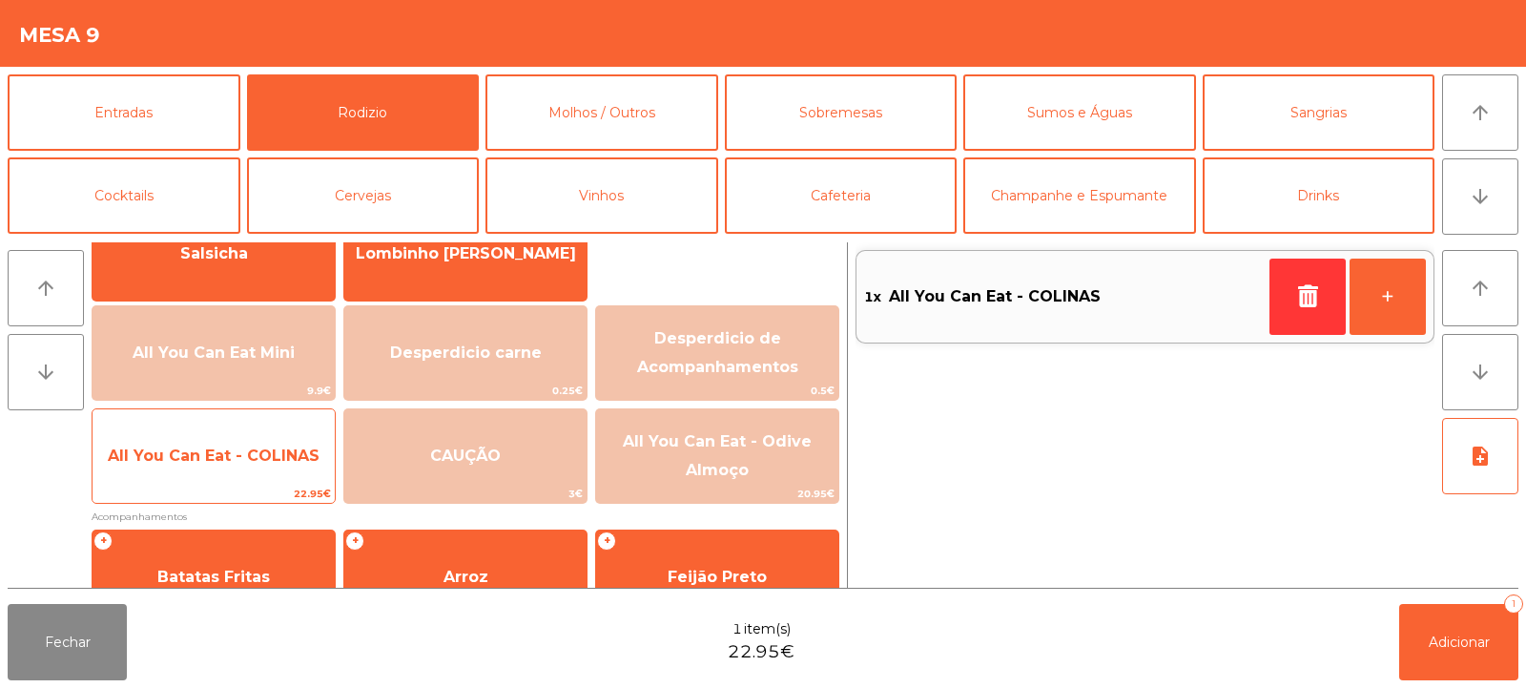
click at [230, 458] on span "All You Can Eat - COLINAS" at bounding box center [214, 455] width 212 height 18
click at [227, 460] on span "All You Can Eat - COLINAS" at bounding box center [214, 455] width 212 height 18
click at [243, 460] on span "All You Can Eat - COLINAS" at bounding box center [214, 455] width 212 height 18
click at [228, 470] on span "All You Can Eat - COLINAS" at bounding box center [214, 456] width 242 height 52
click at [223, 460] on span "All You Can Eat - COLINAS" at bounding box center [214, 455] width 212 height 18
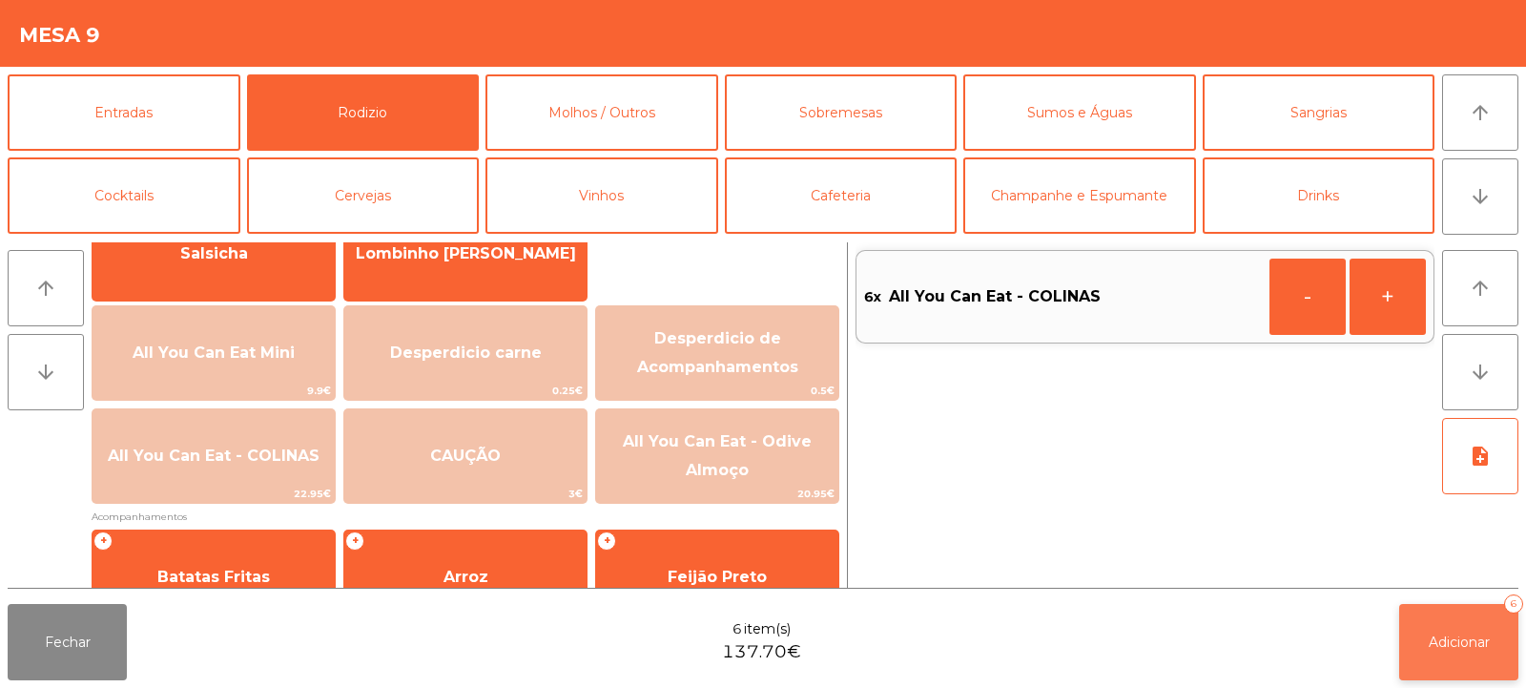
click at [1442, 641] on span "Adicionar" at bounding box center [1459, 641] width 61 height 17
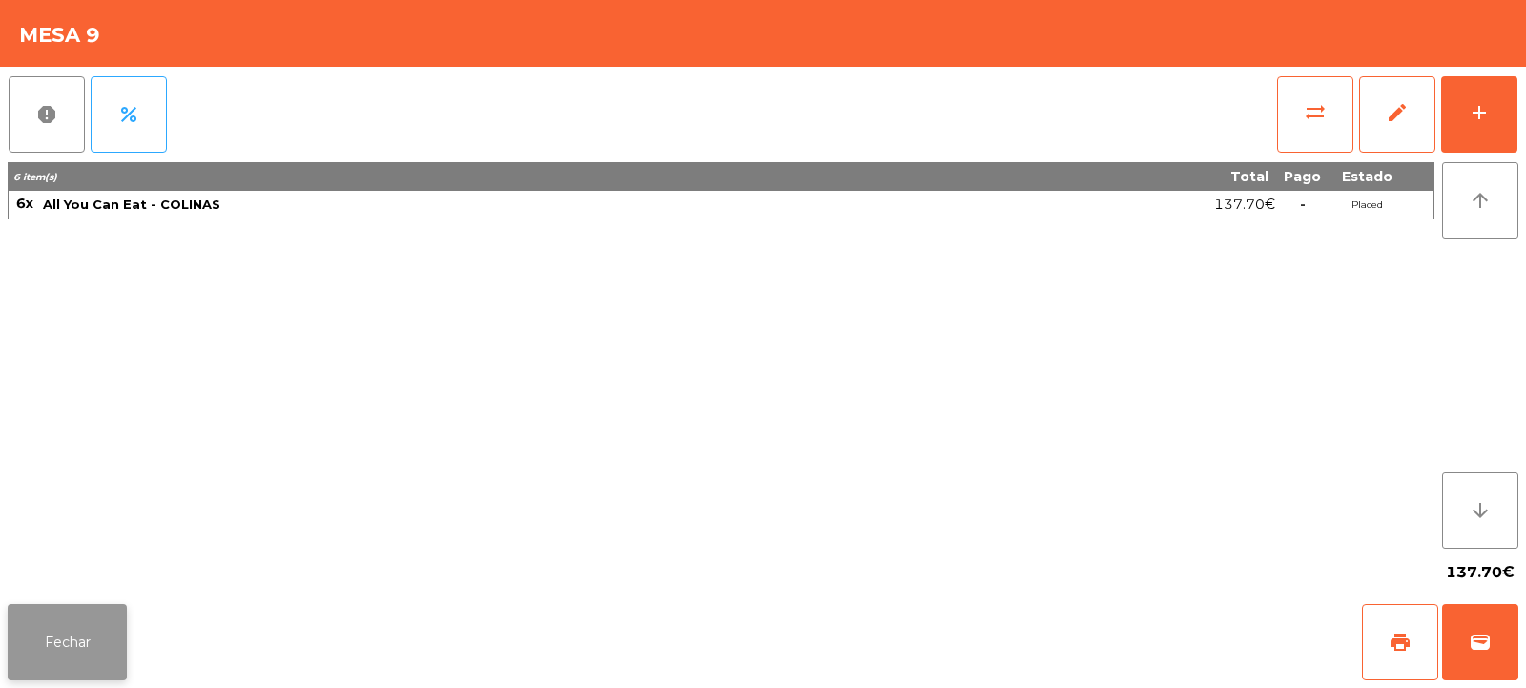
click at [65, 626] on button "Fechar" at bounding box center [67, 642] width 119 height 76
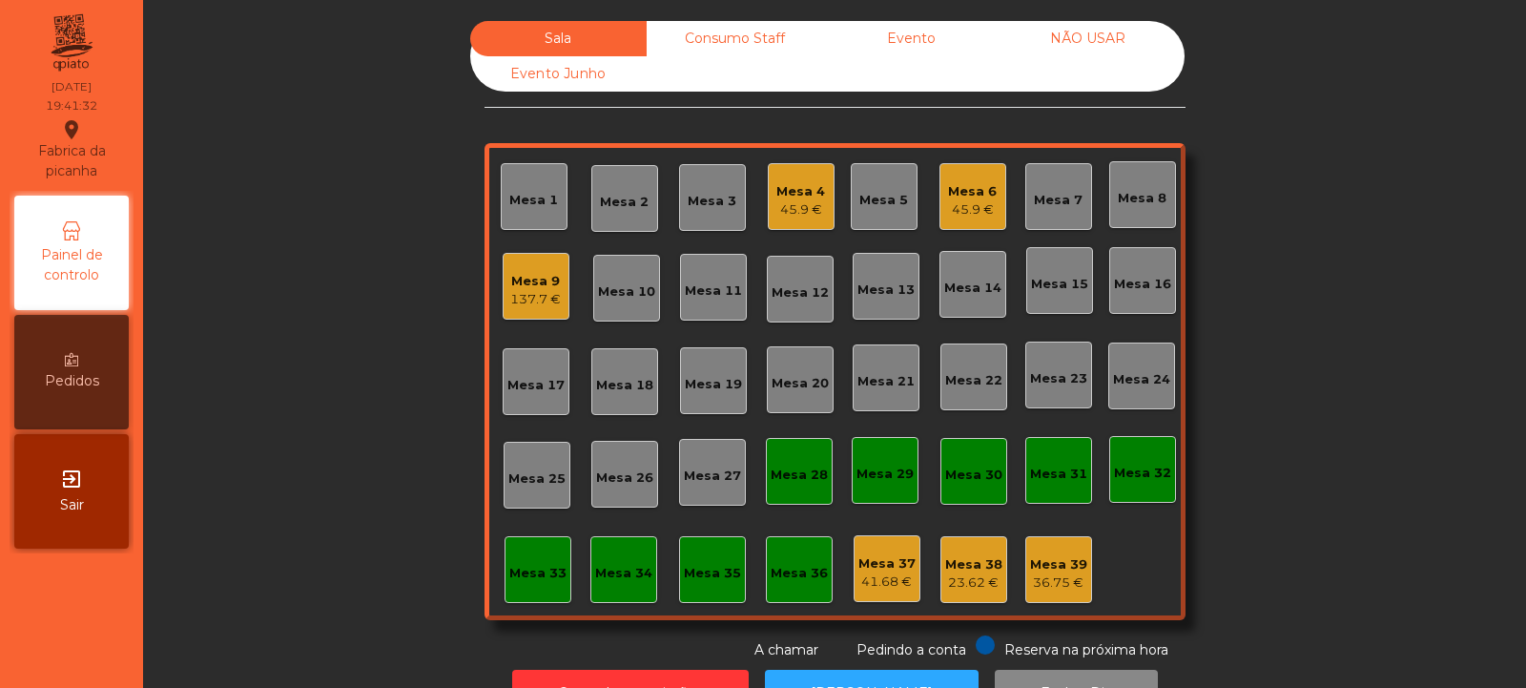
click at [798, 205] on div "45.9 €" at bounding box center [800, 209] width 49 height 19
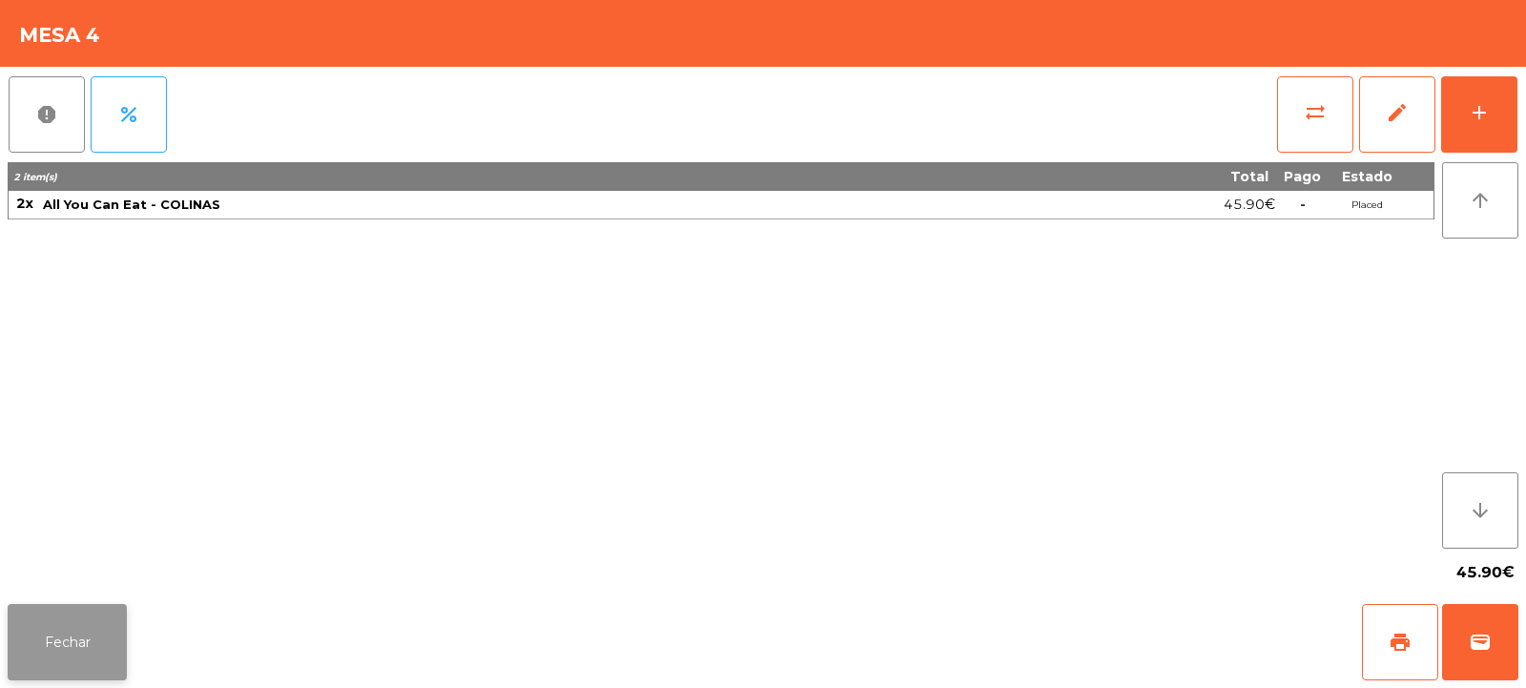
click at [57, 645] on button "Fechar" at bounding box center [67, 642] width 119 height 76
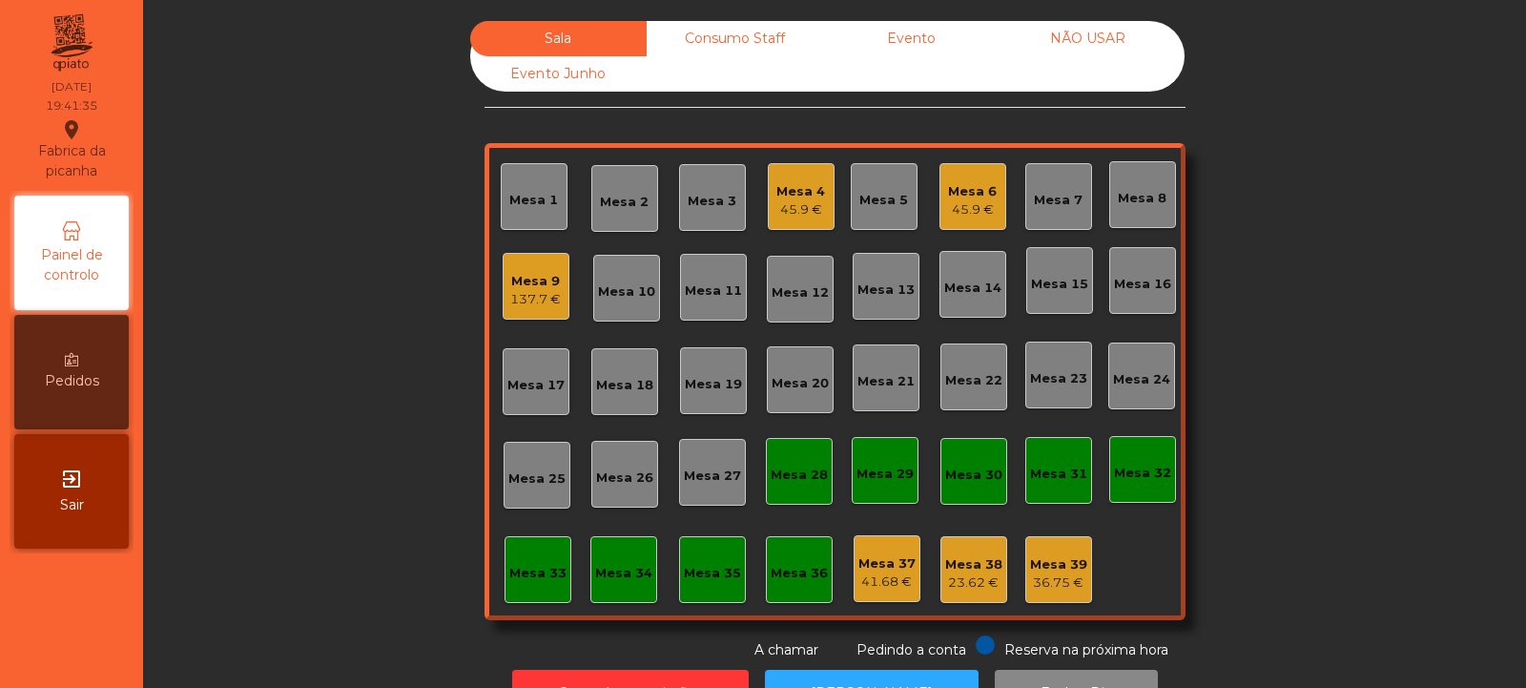
click at [953, 202] on div "45.9 €" at bounding box center [972, 209] width 49 height 19
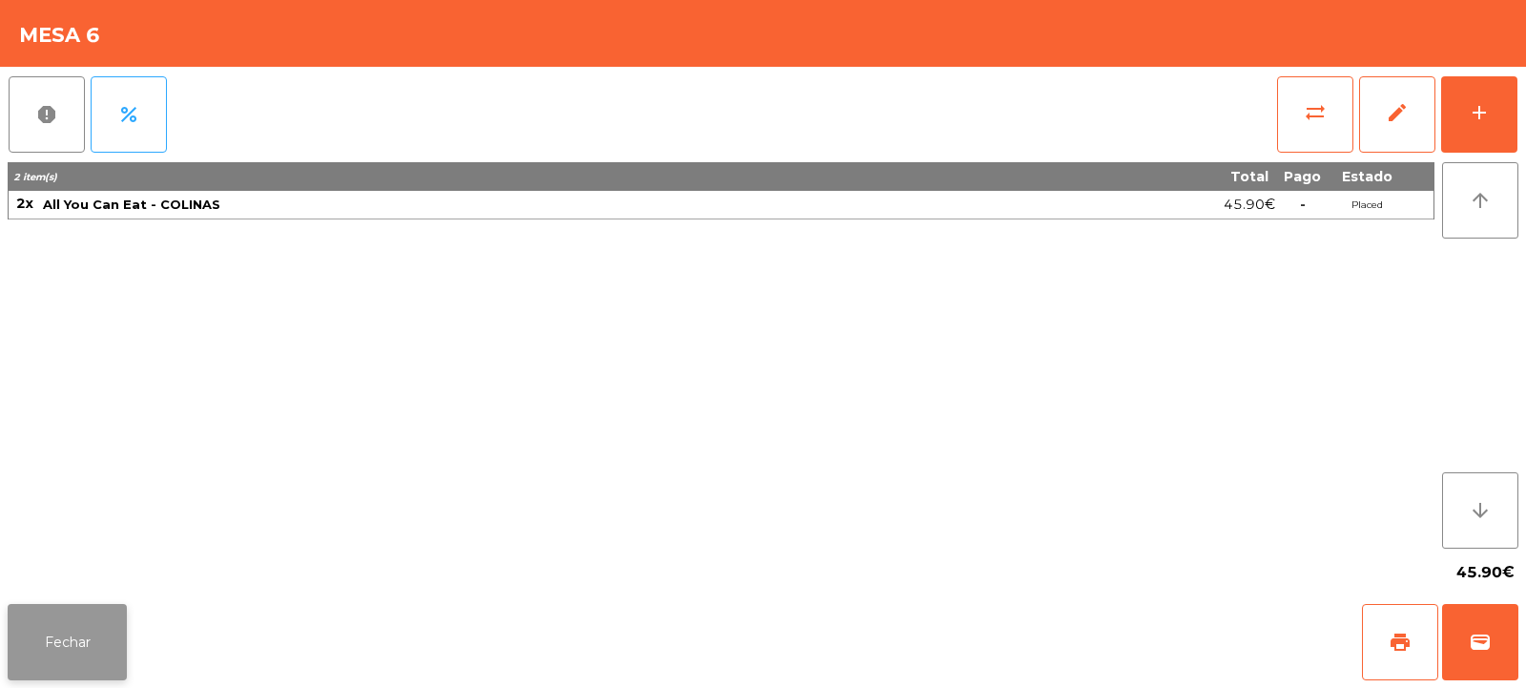
click at [54, 656] on button "Fechar" at bounding box center [67, 642] width 119 height 76
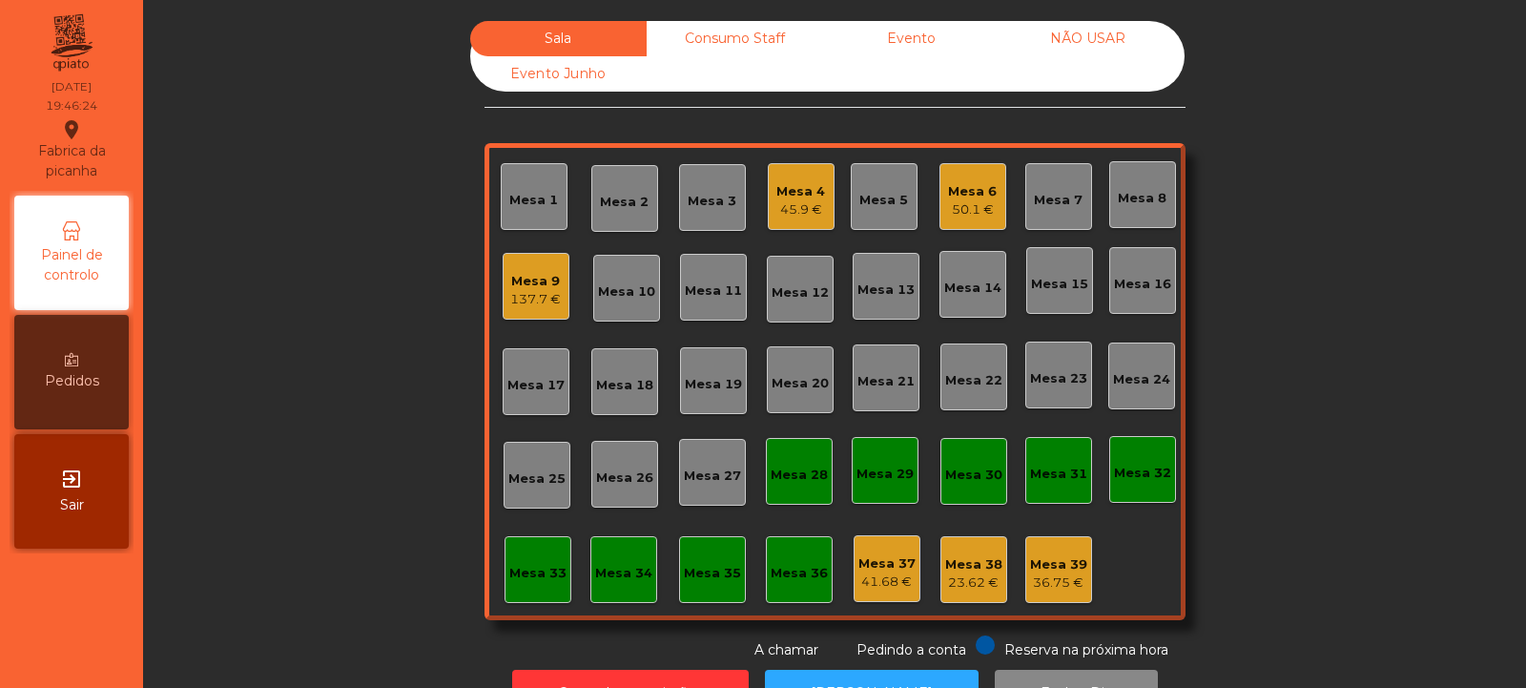
click at [1152, 207] on div "Mesa 8" at bounding box center [1142, 198] width 49 height 19
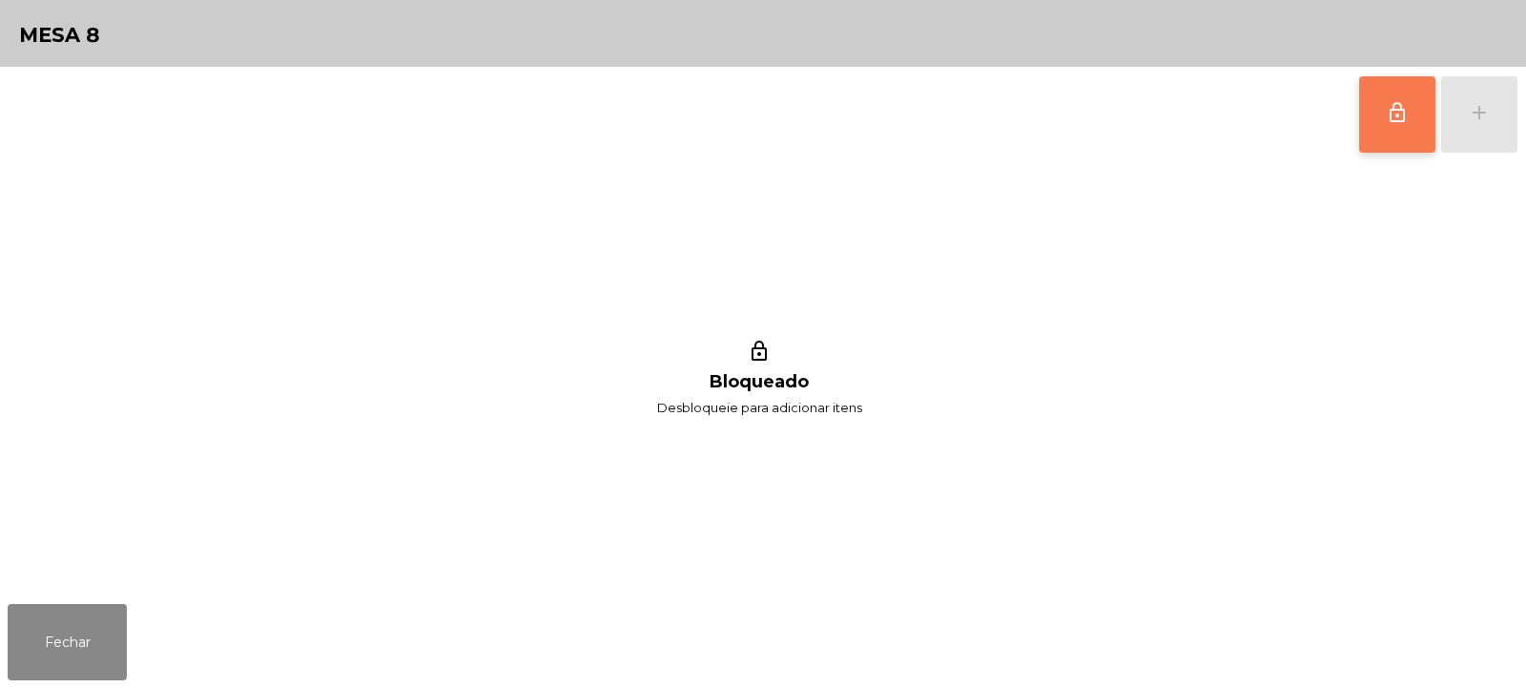
click at [1402, 119] on span "lock_outline" at bounding box center [1397, 112] width 23 height 23
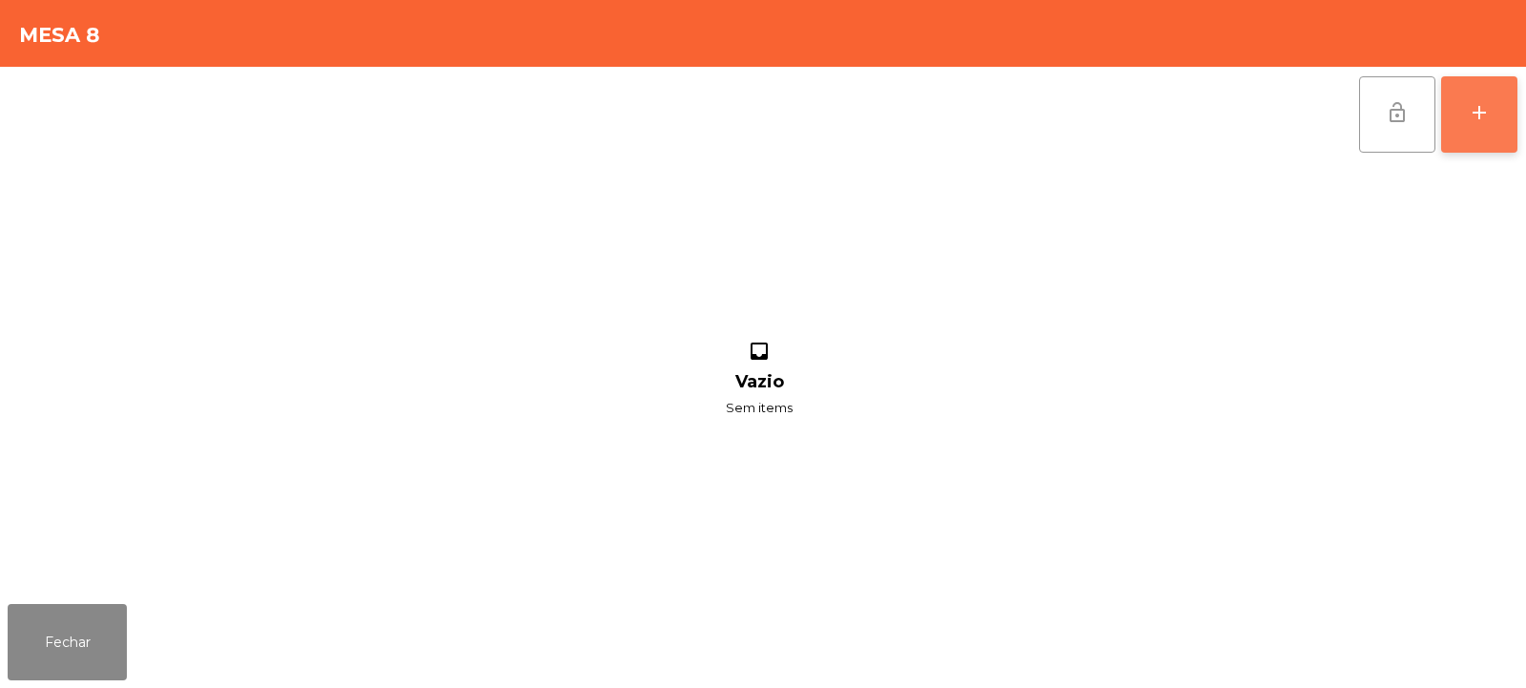
click at [1485, 107] on div "add" at bounding box center [1479, 112] width 23 height 23
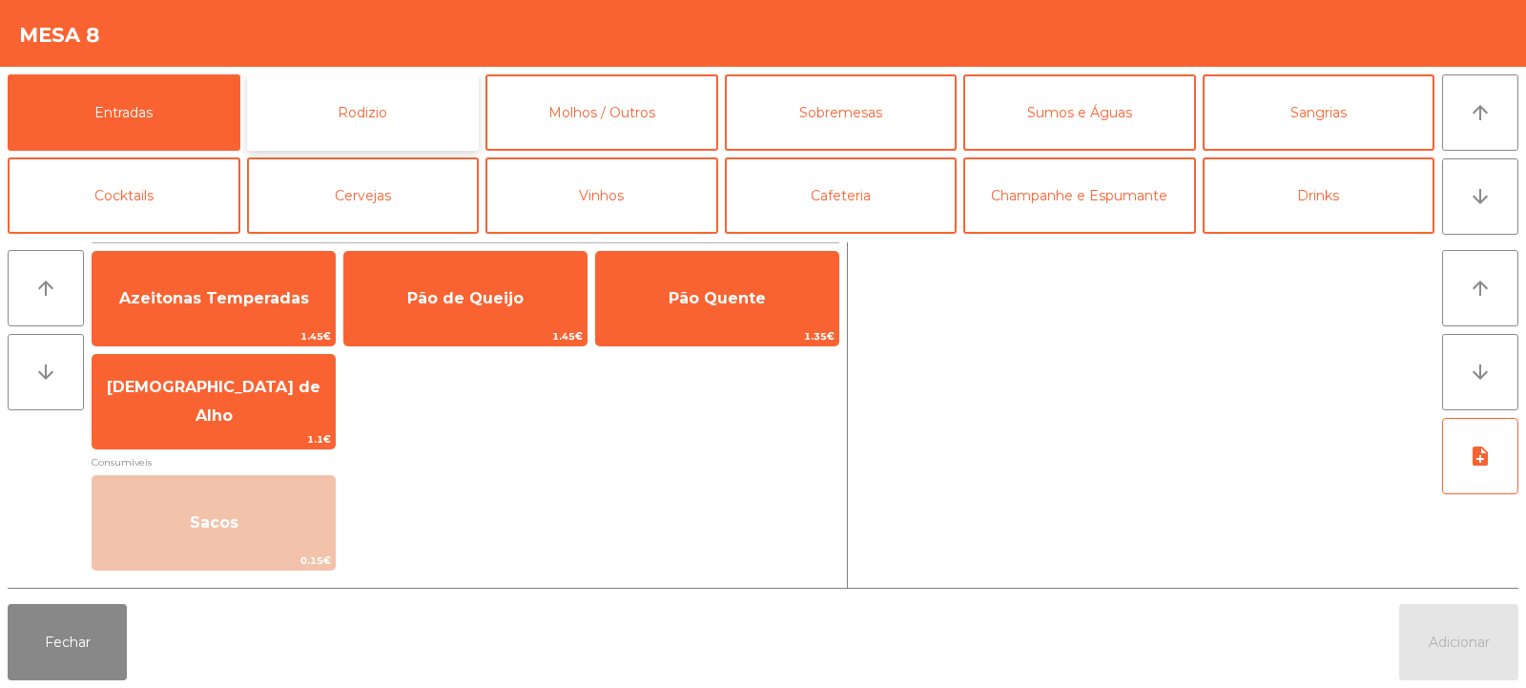
click at [351, 122] on button "Rodizio" at bounding box center [363, 112] width 233 height 76
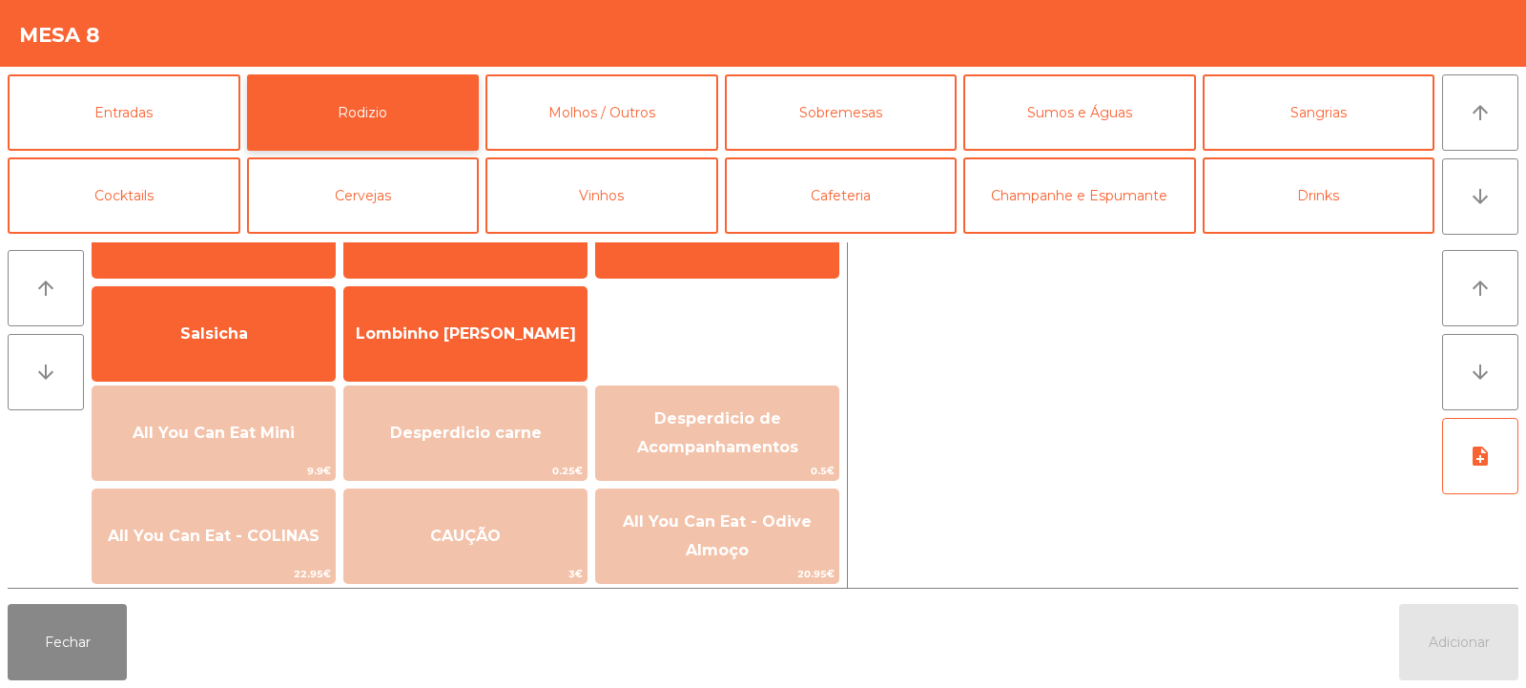
scroll to position [142, 0]
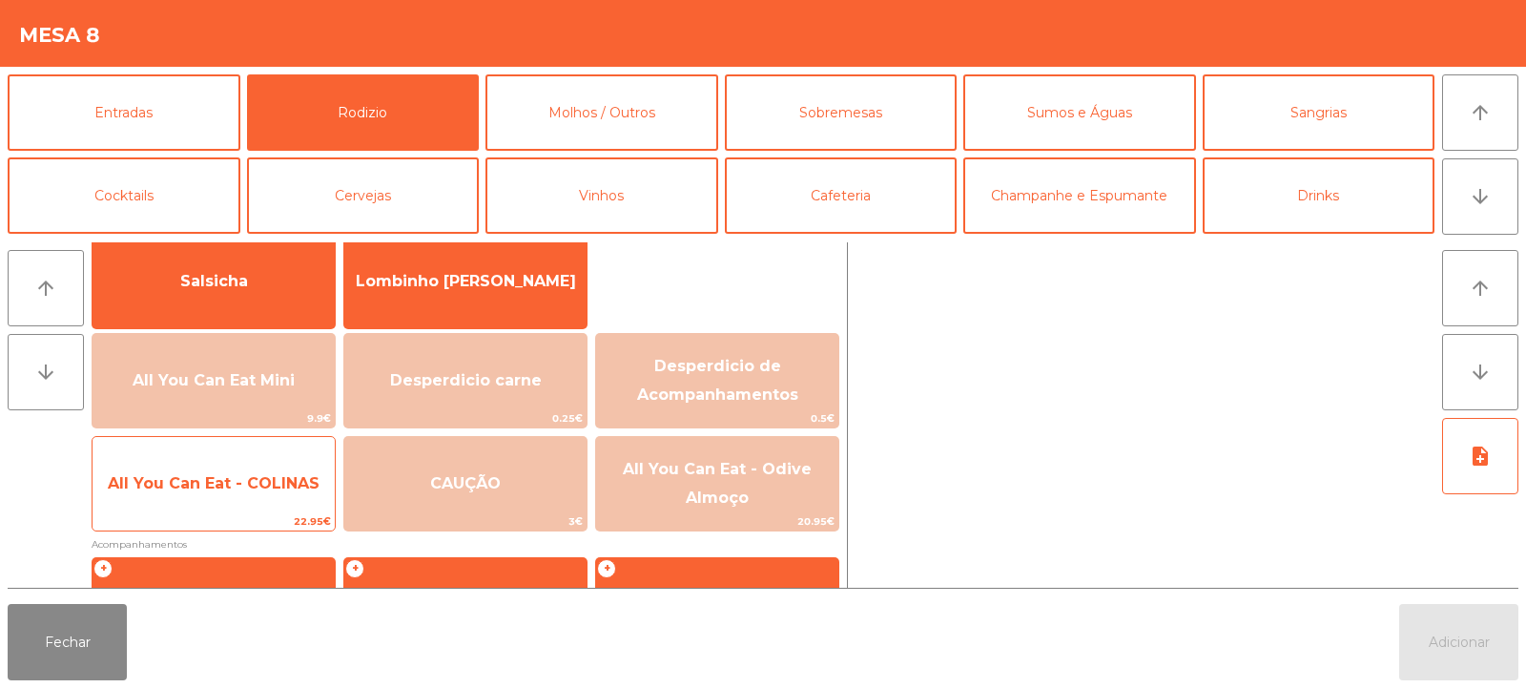
click at [286, 489] on span "All You Can Eat - COLINAS" at bounding box center [214, 483] width 212 height 18
click at [288, 490] on span "All You Can Eat - COLINAS" at bounding box center [214, 483] width 212 height 18
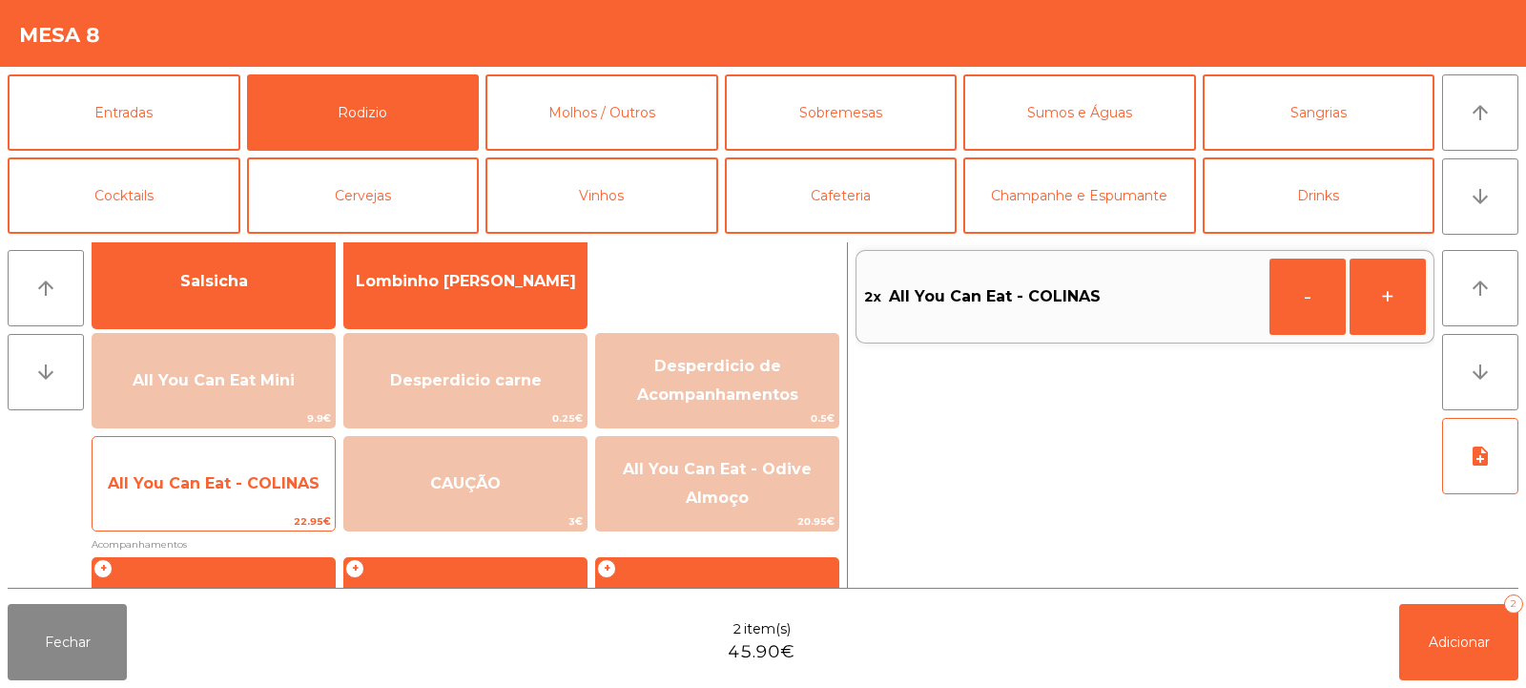
click at [283, 491] on span "All You Can Eat - COLINAS" at bounding box center [214, 483] width 212 height 18
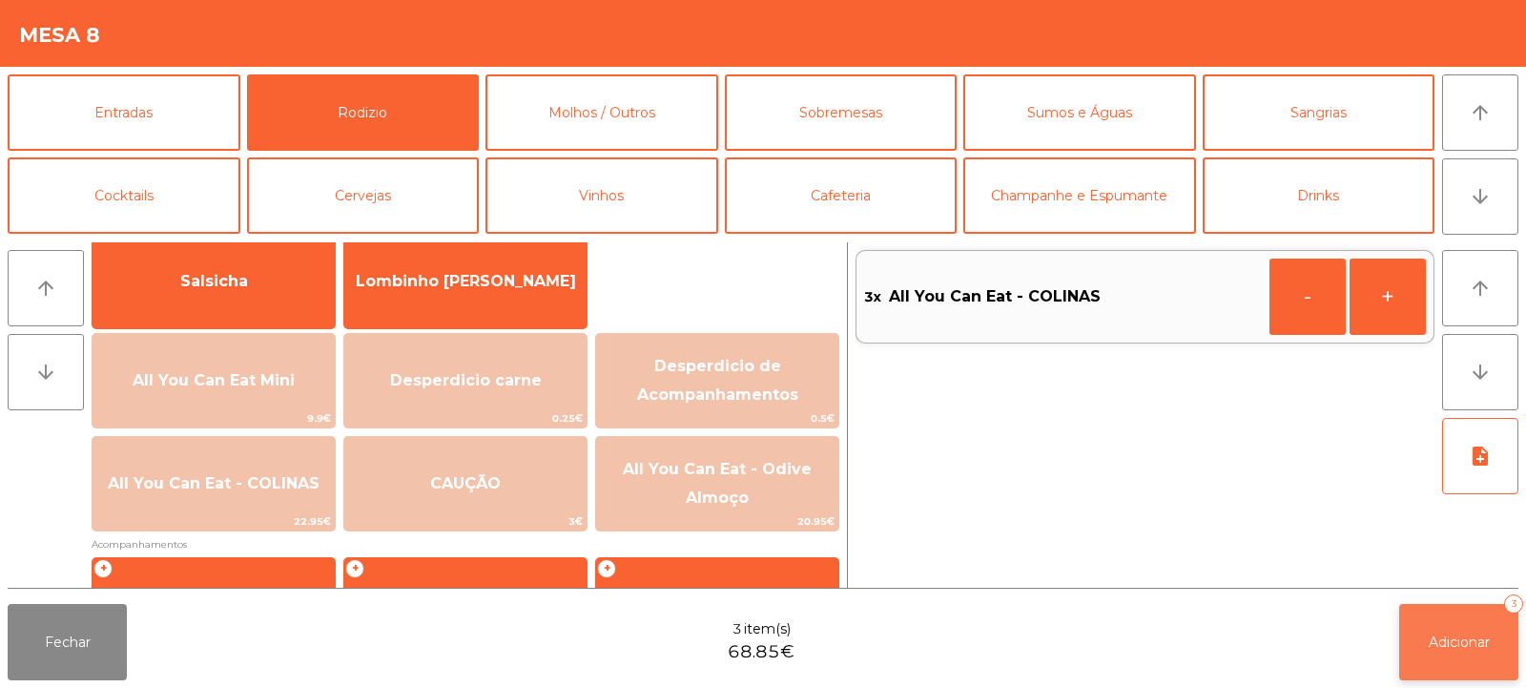
click at [1490, 645] on span "Adicionar" at bounding box center [1459, 641] width 61 height 17
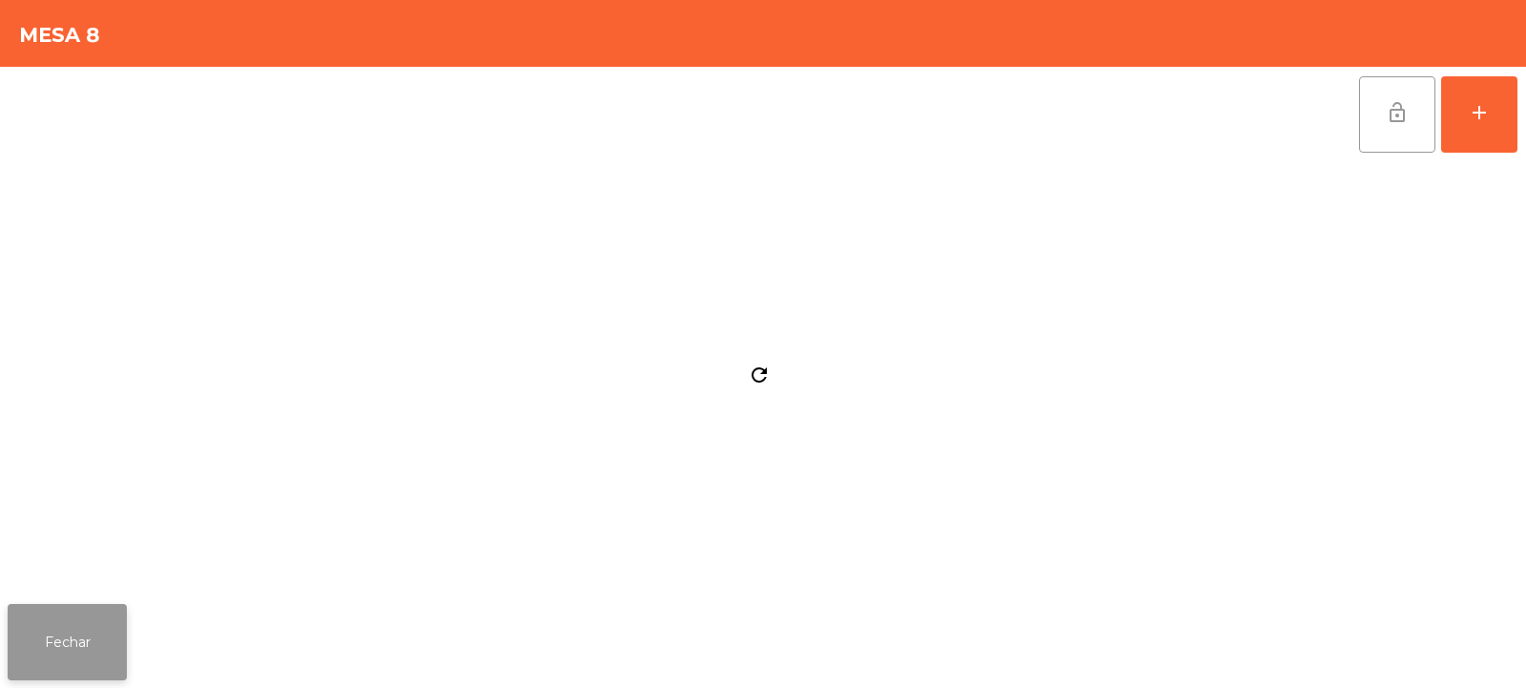
click at [94, 634] on button "Fechar" at bounding box center [67, 642] width 119 height 76
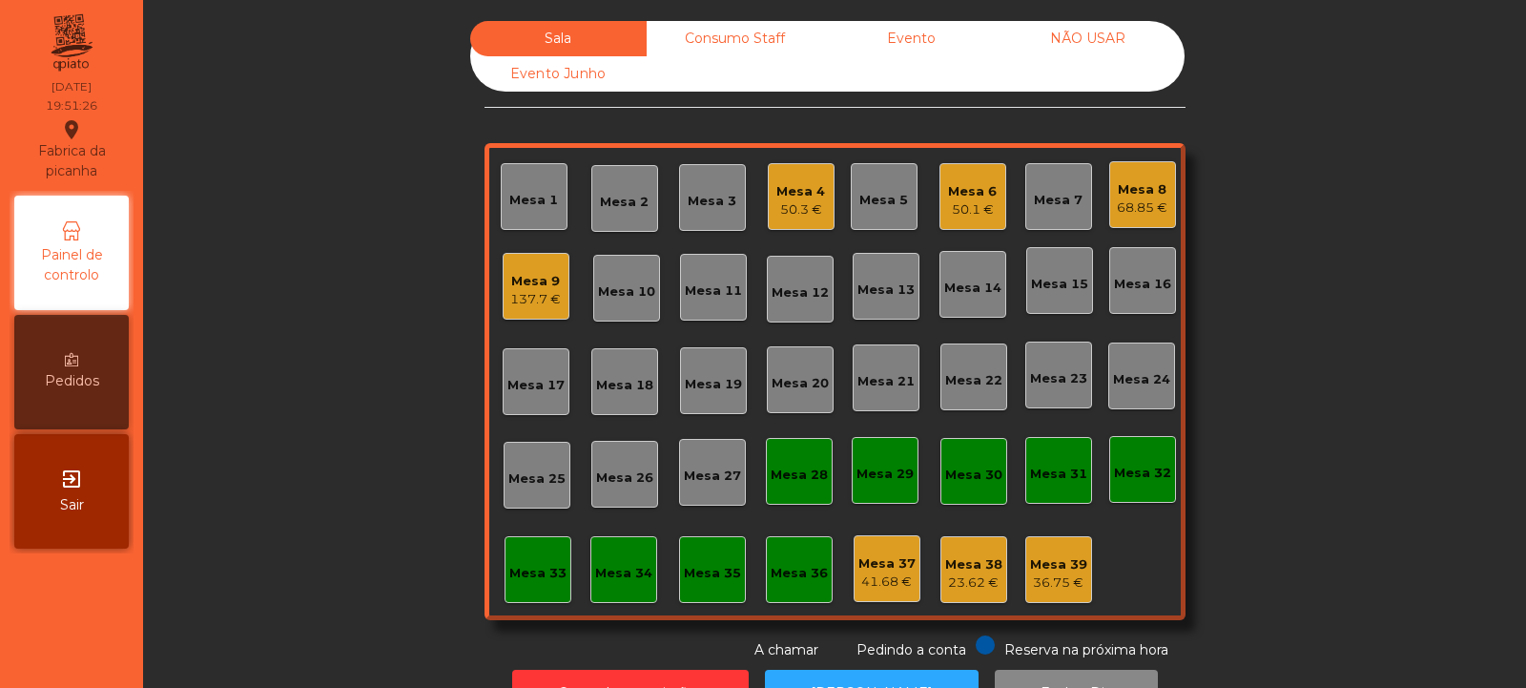
click at [715, 300] on div "Mesa 11" at bounding box center [713, 287] width 67 height 67
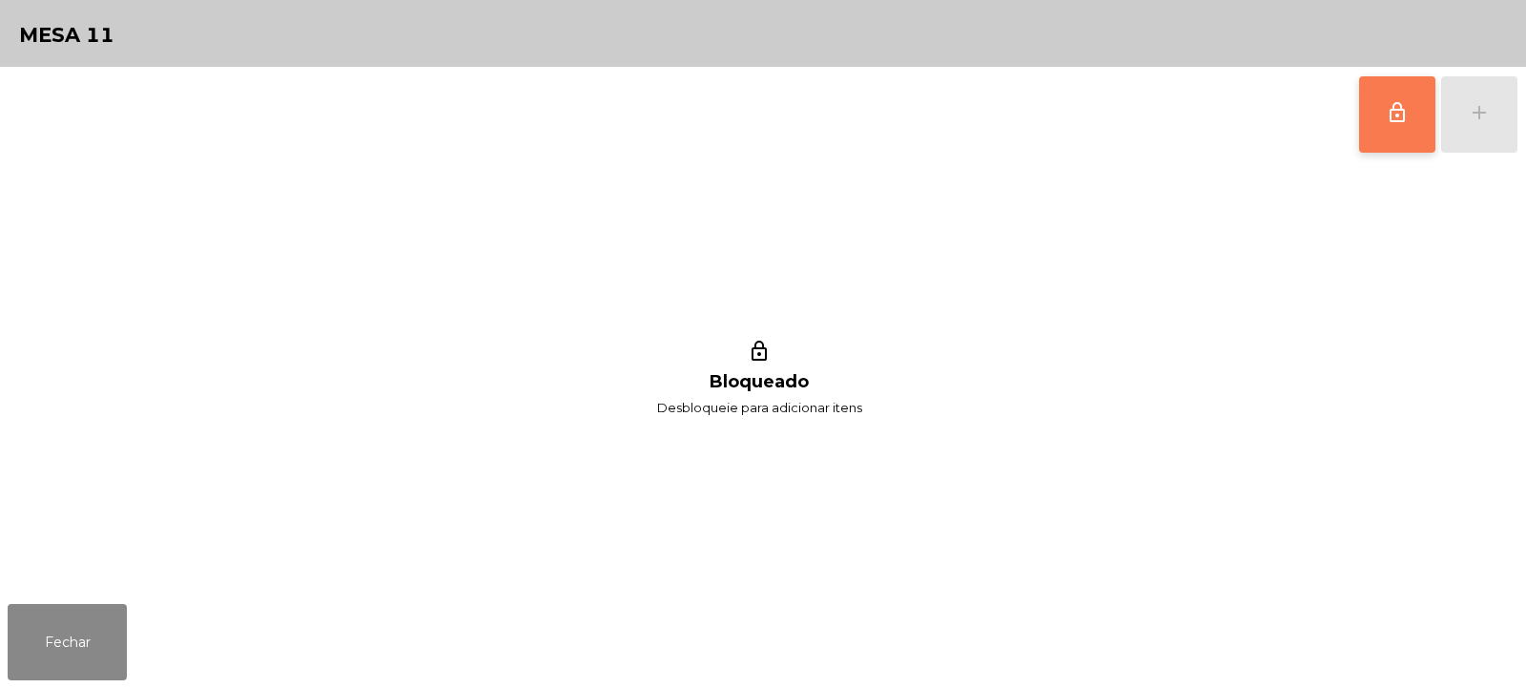
click at [1380, 128] on button "lock_outline" at bounding box center [1397, 114] width 76 height 76
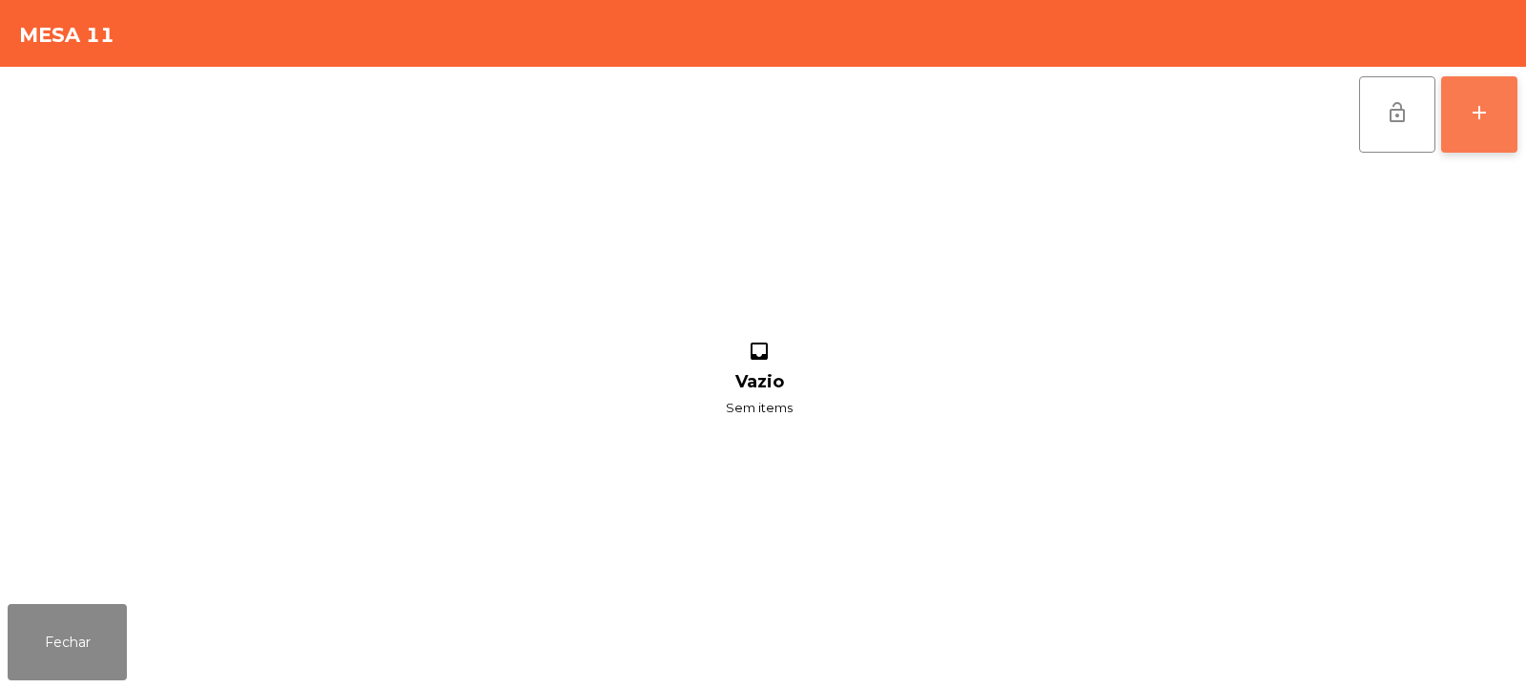
click at [1480, 127] on button "add" at bounding box center [1479, 114] width 76 height 76
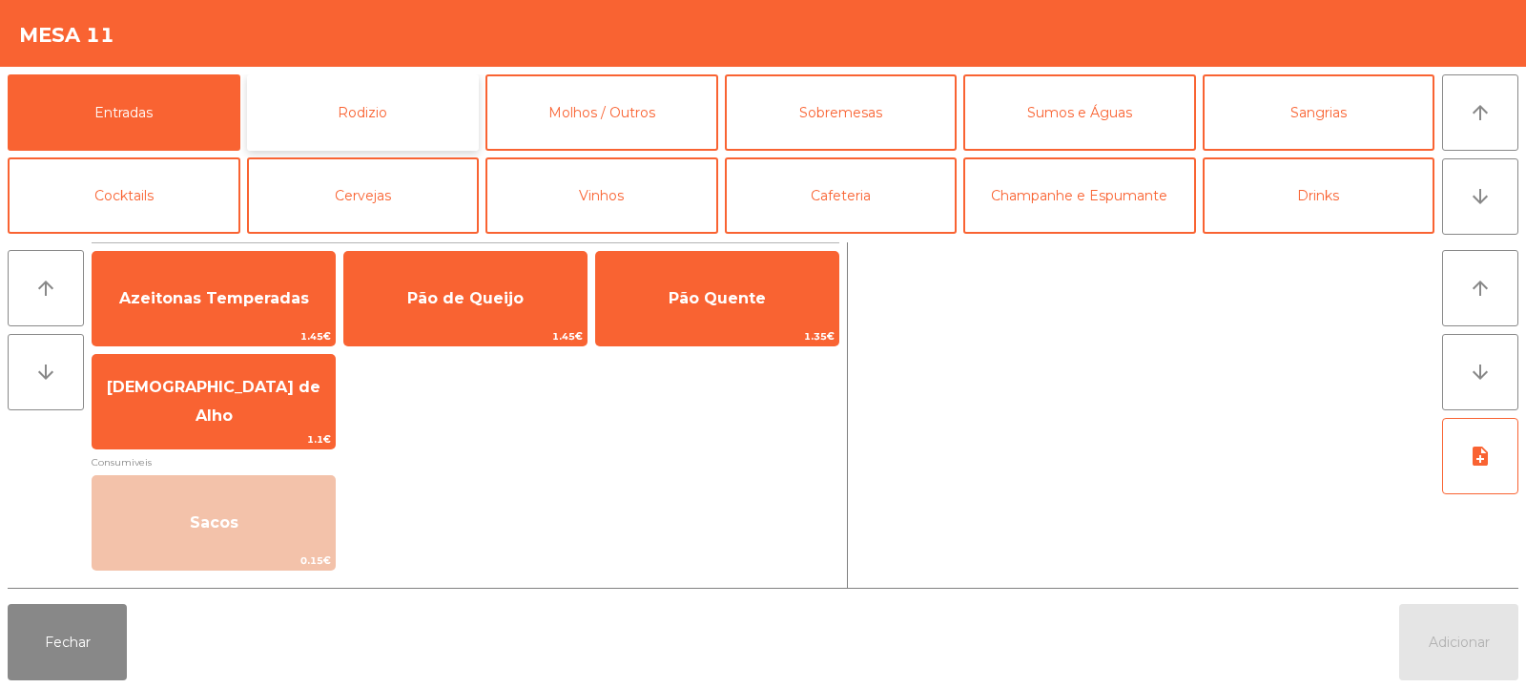
click at [371, 116] on button "Rodizio" at bounding box center [363, 112] width 233 height 76
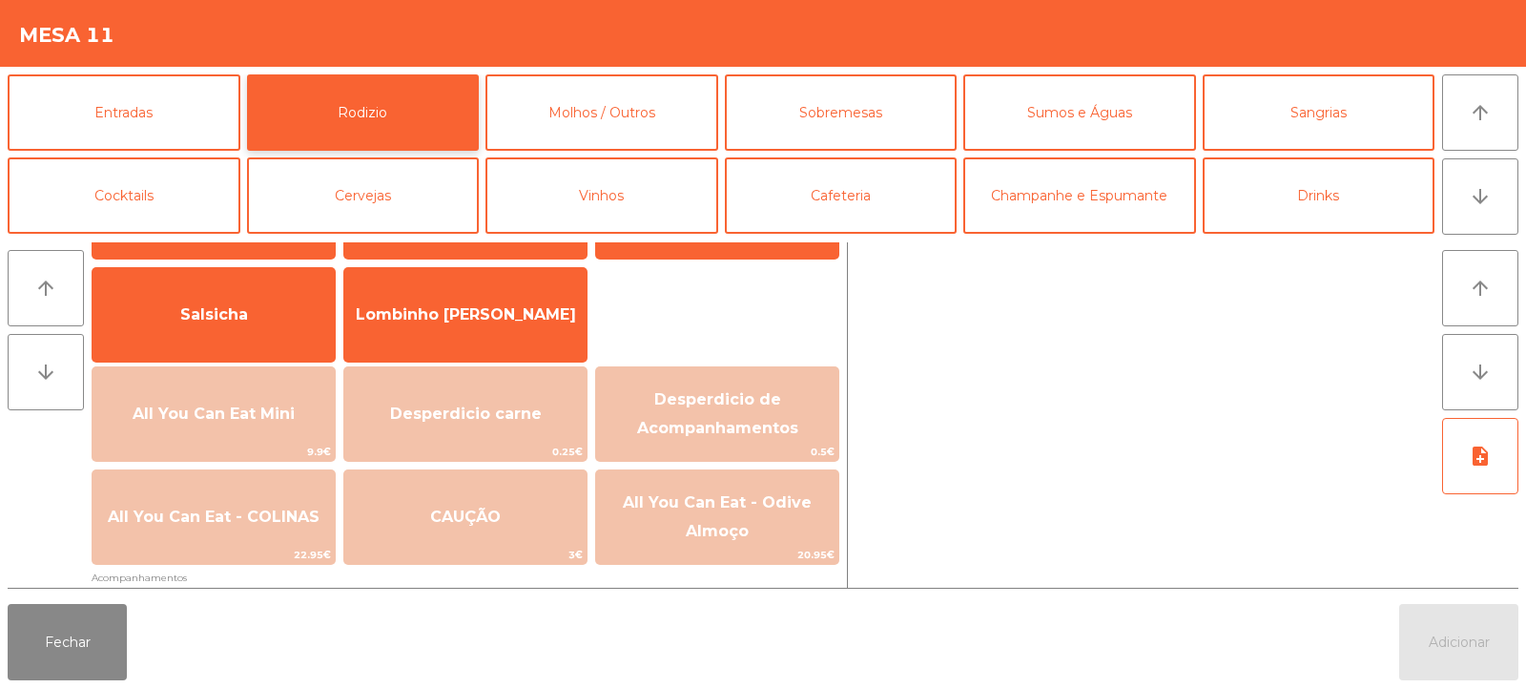
scroll to position [126, 0]
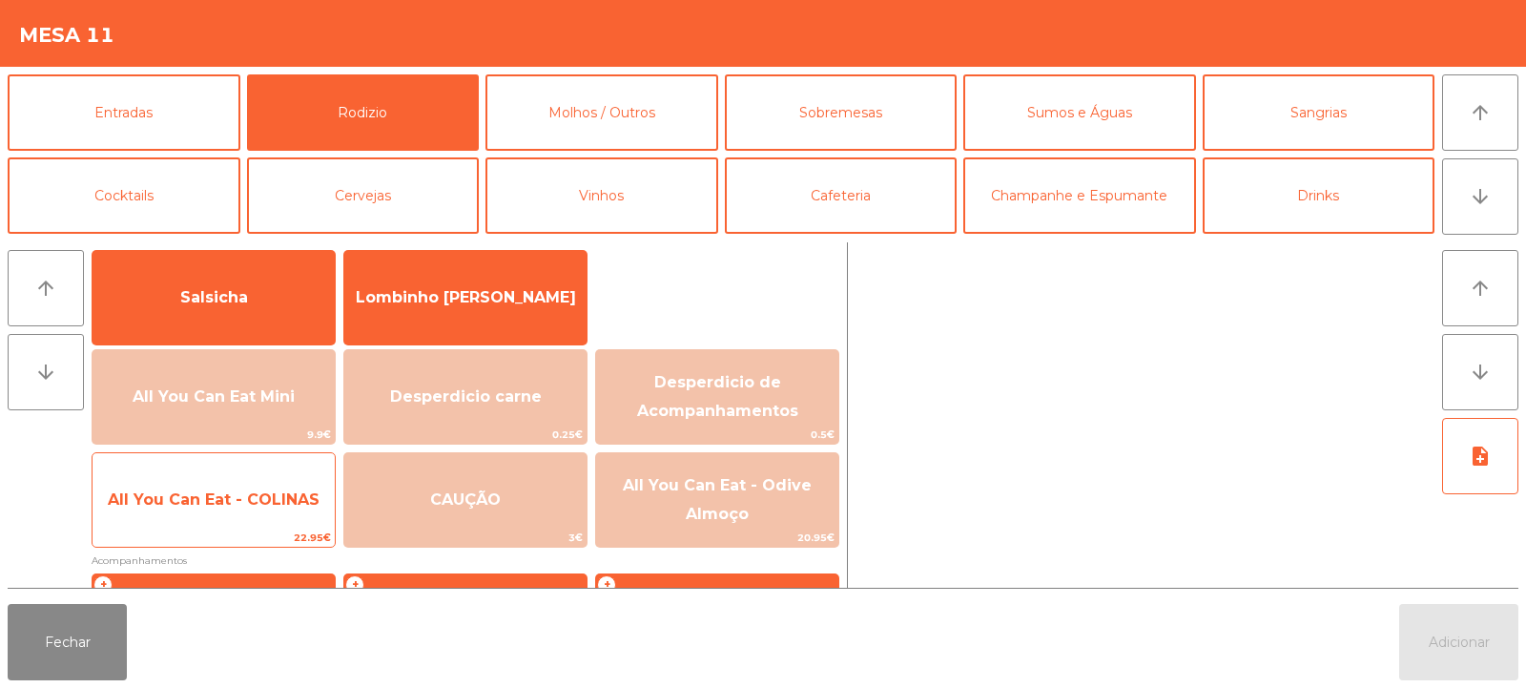
click at [232, 497] on span "All You Can Eat - COLINAS" at bounding box center [214, 499] width 212 height 18
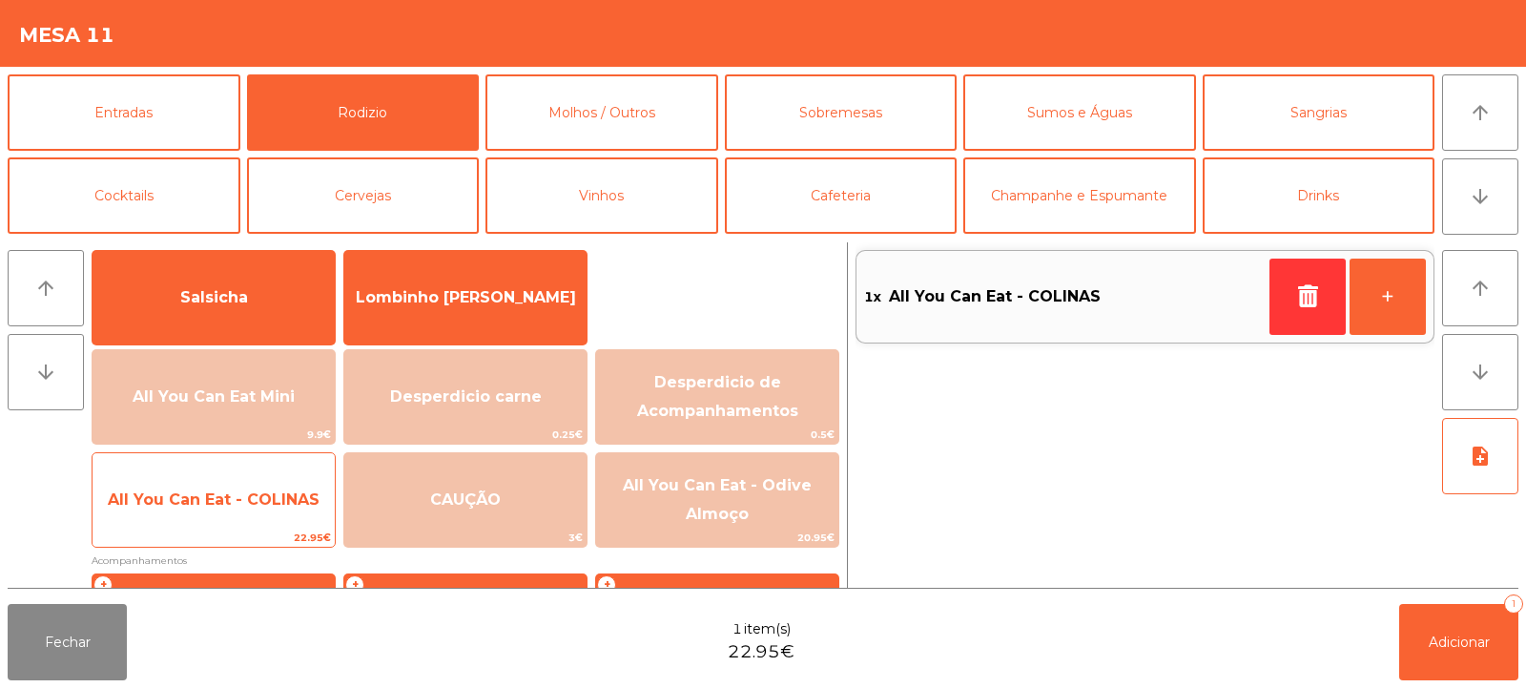
click at [211, 487] on span "All You Can Eat - COLINAS" at bounding box center [214, 500] width 242 height 52
click at [216, 485] on span "All You Can Eat - COLINAS" at bounding box center [214, 500] width 242 height 52
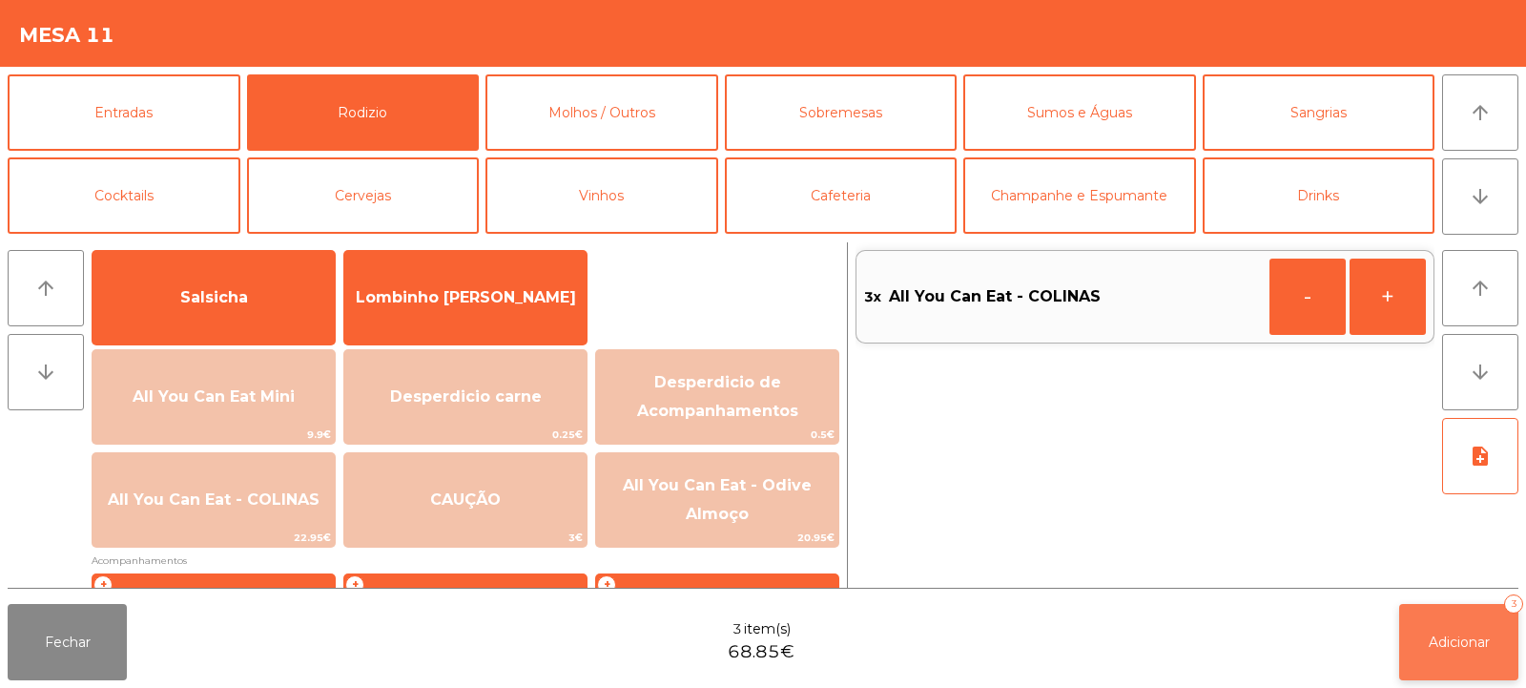
click at [1468, 626] on button "Adicionar 3" at bounding box center [1458, 642] width 119 height 76
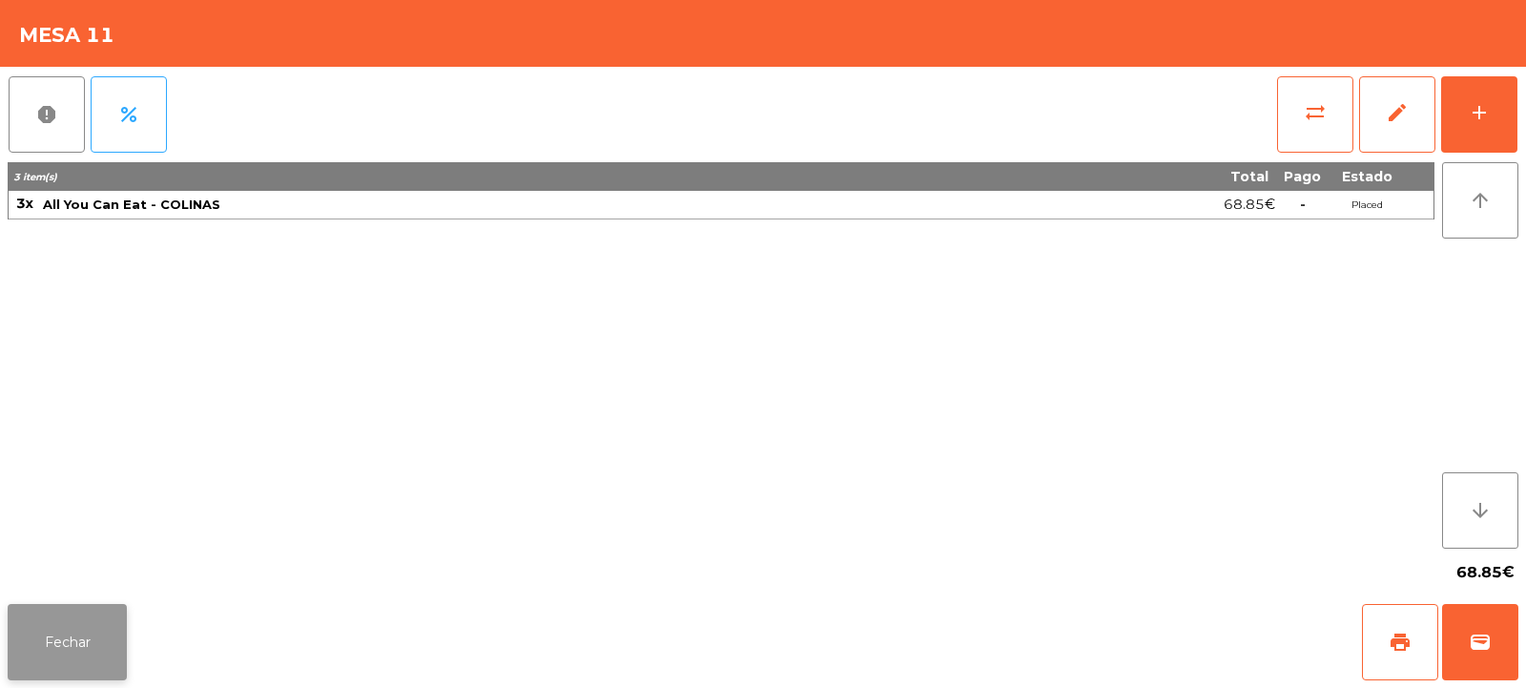
click at [63, 641] on button "Fechar" at bounding box center [67, 642] width 119 height 76
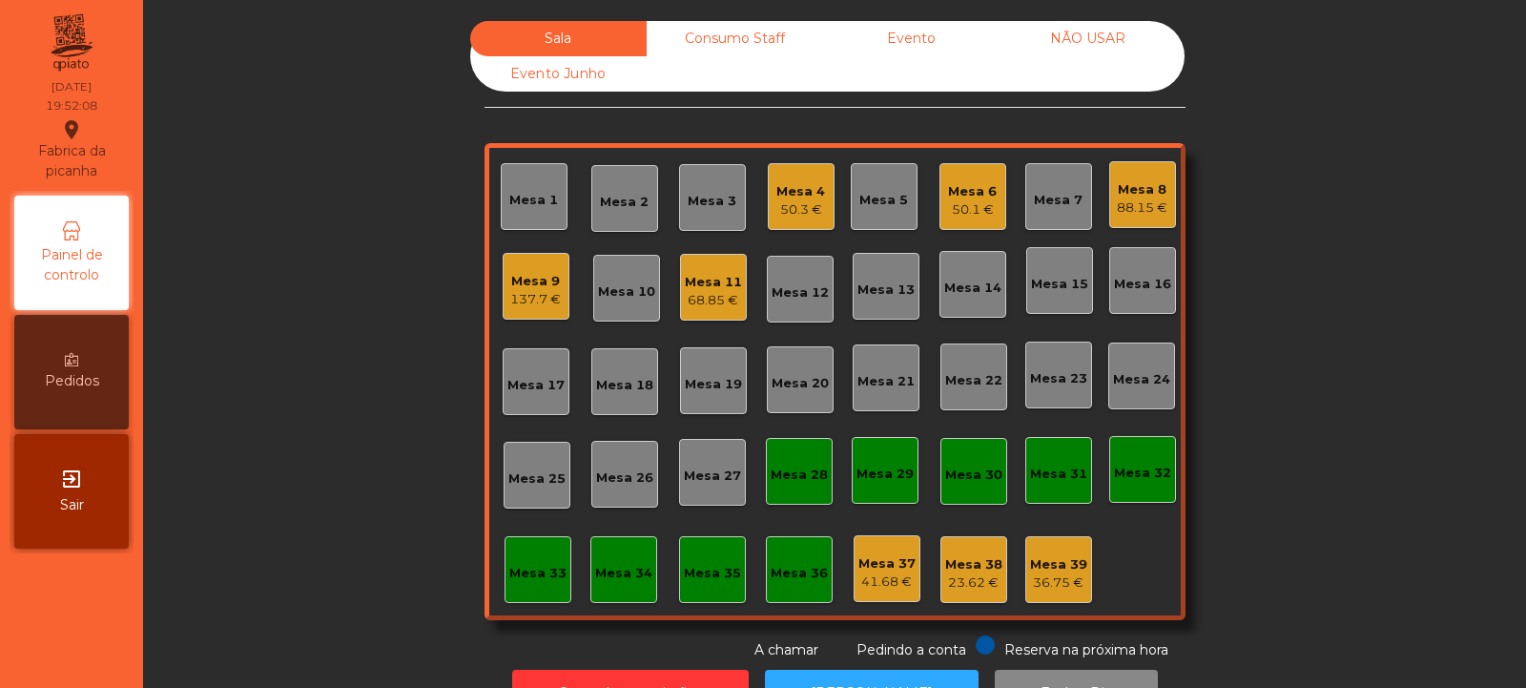
click at [719, 299] on div "68.85 €" at bounding box center [713, 300] width 57 height 19
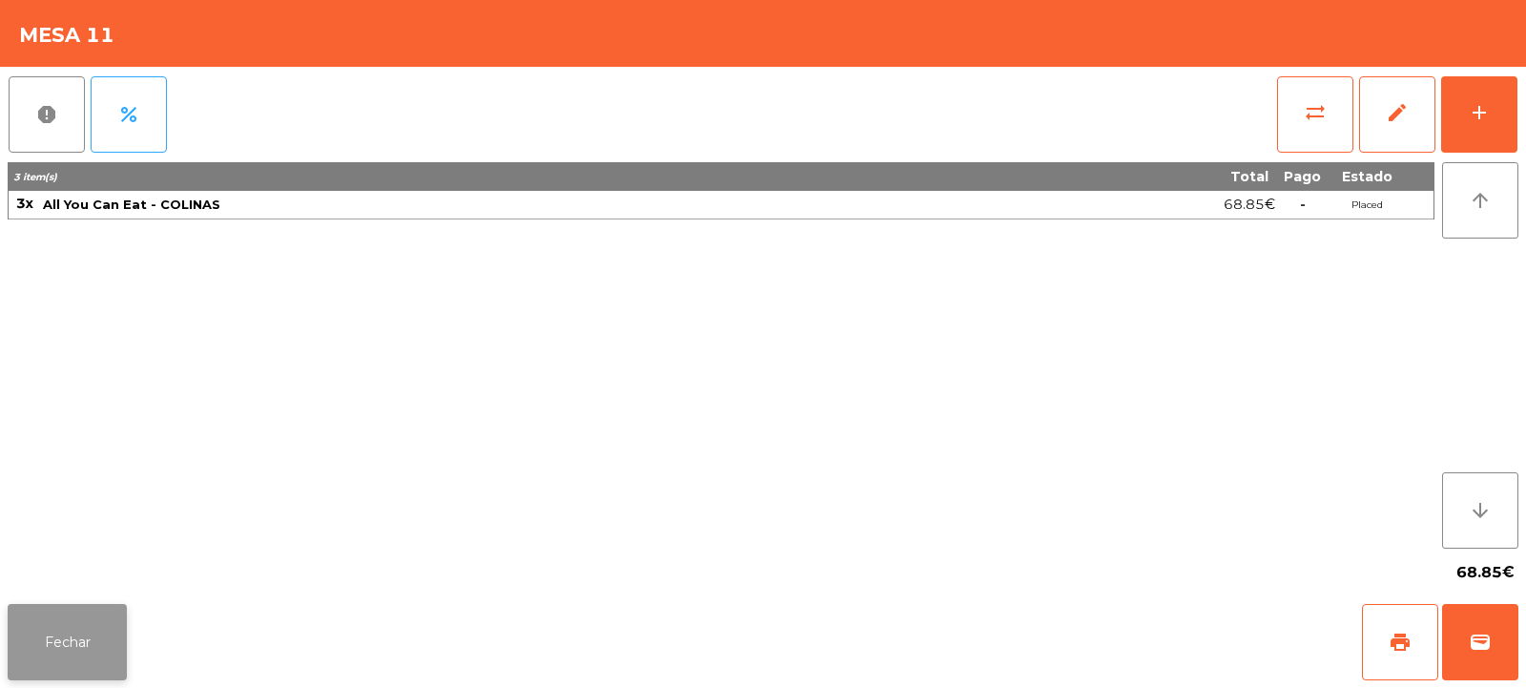
click at [70, 629] on button "Fechar" at bounding box center [67, 642] width 119 height 76
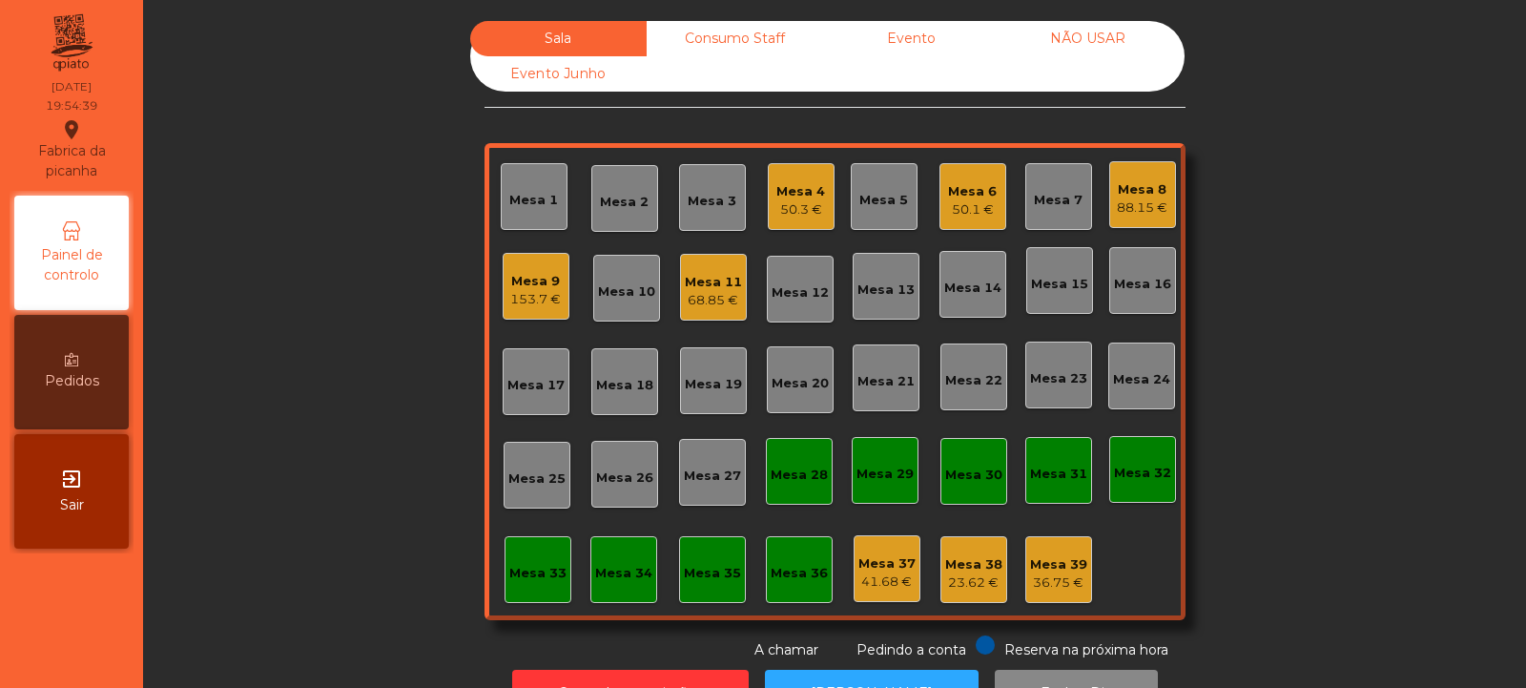
click at [1051, 286] on div "Mesa 15" at bounding box center [1059, 284] width 57 height 19
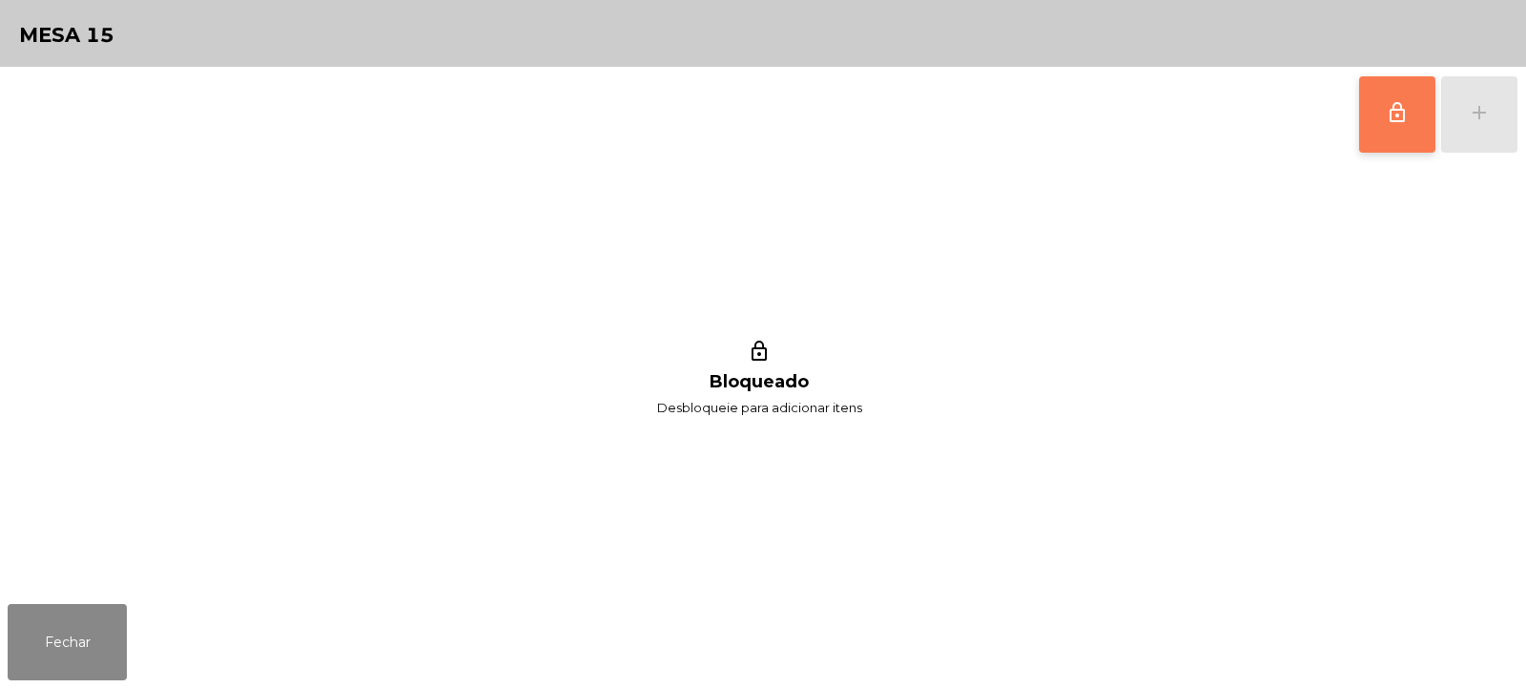
click at [1403, 106] on span "lock_outline" at bounding box center [1397, 112] width 23 height 23
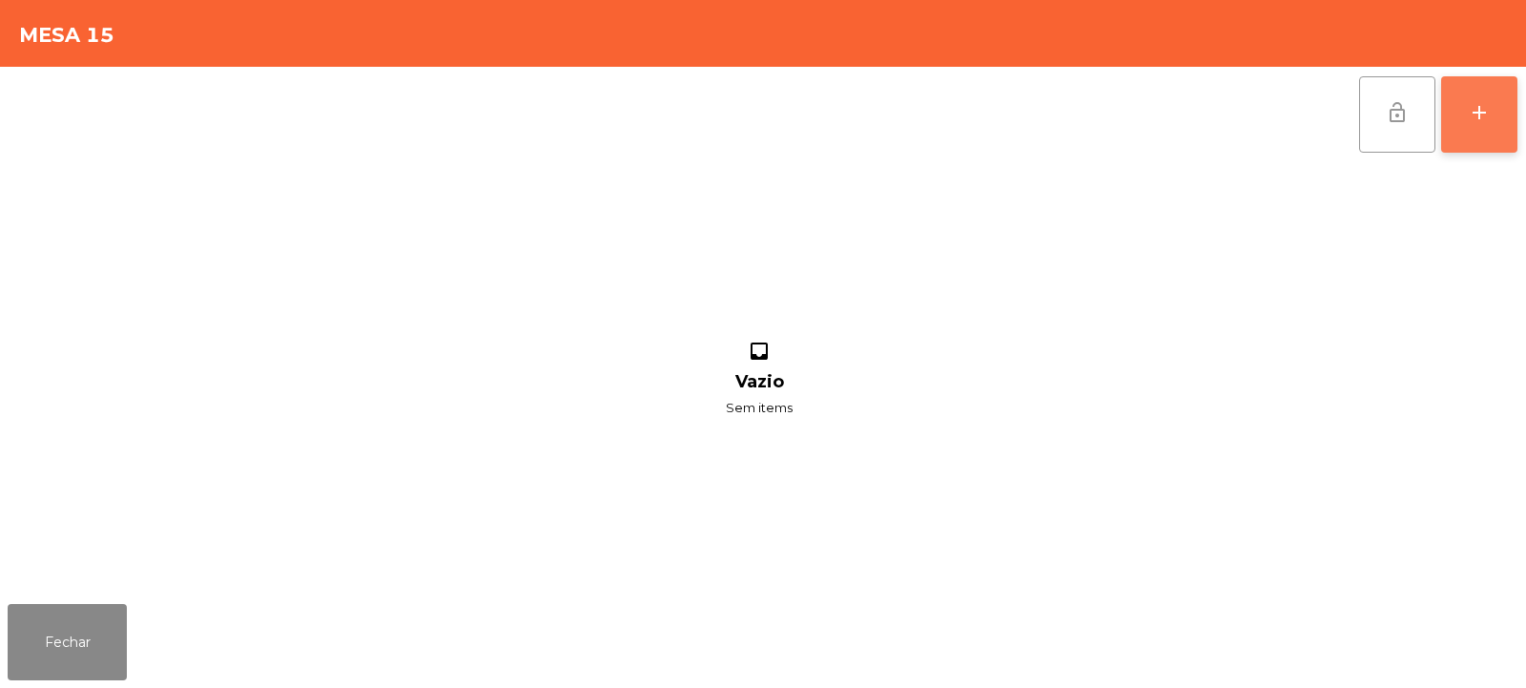
click at [1491, 130] on button "add" at bounding box center [1479, 114] width 76 height 76
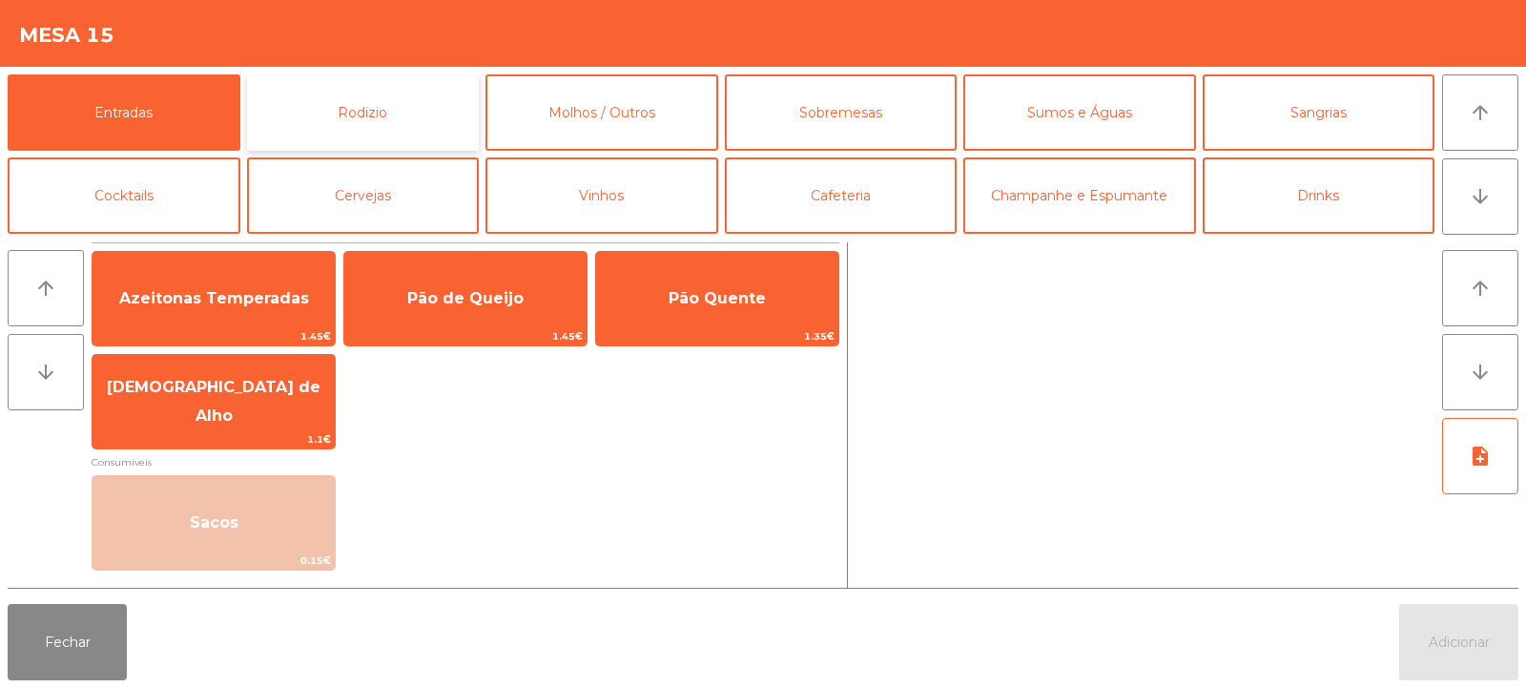
click at [358, 115] on button "Rodizio" at bounding box center [363, 112] width 233 height 76
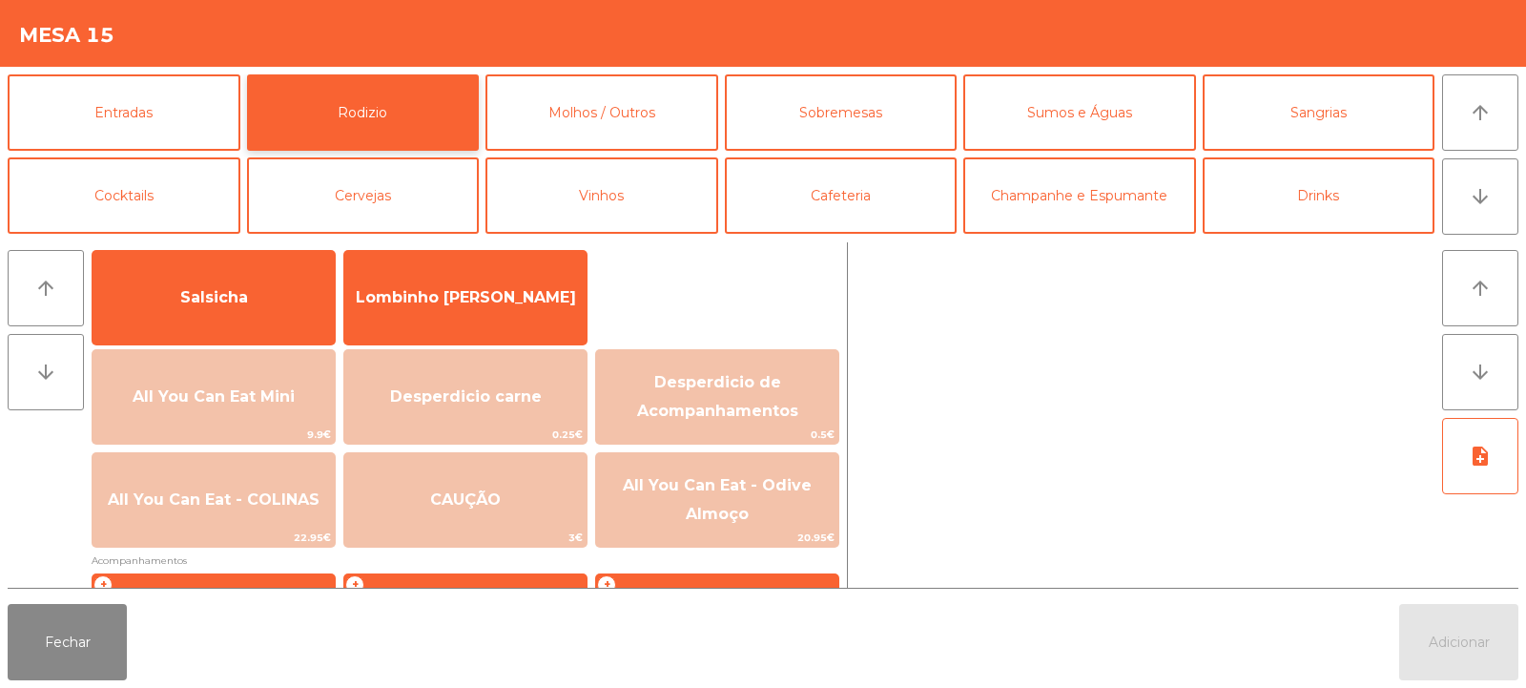
scroll to position [177, 0]
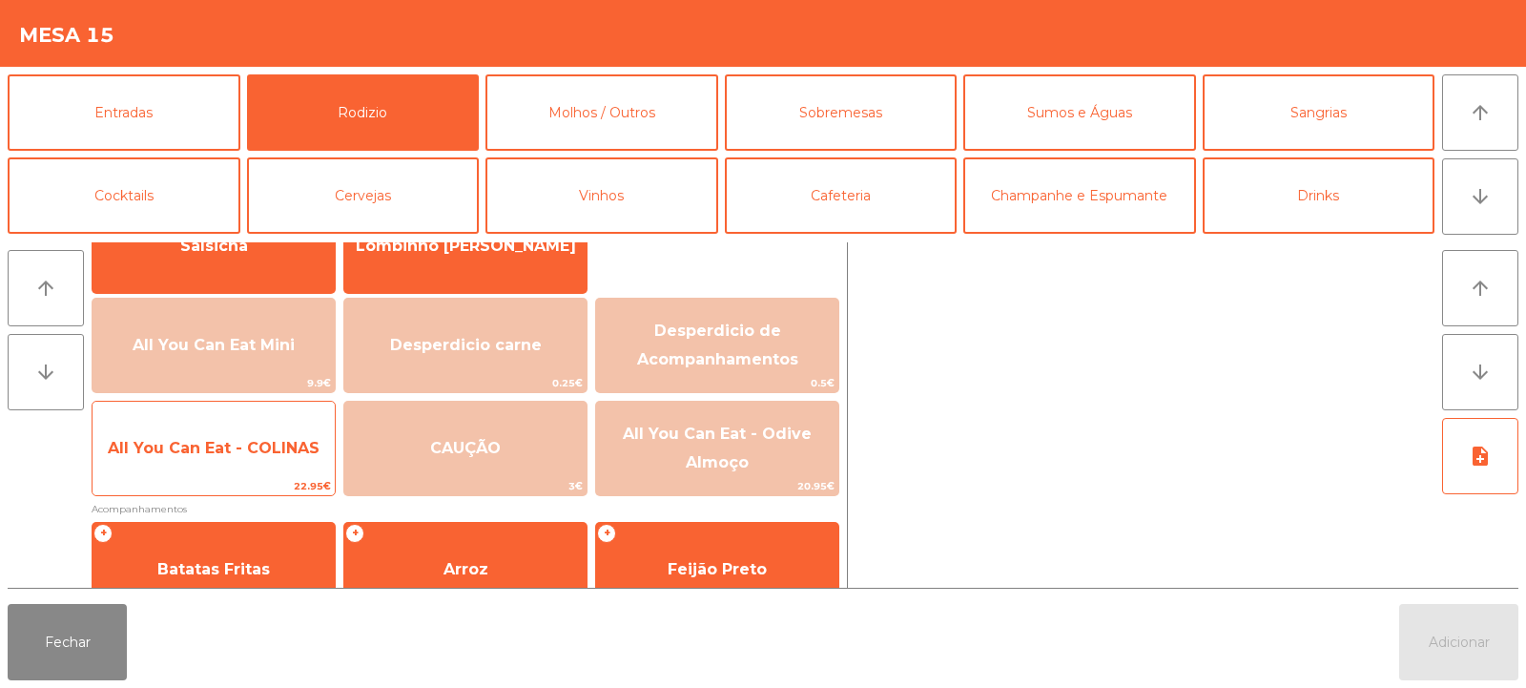
click at [241, 462] on span "All You Can Eat - COLINAS" at bounding box center [214, 449] width 242 height 52
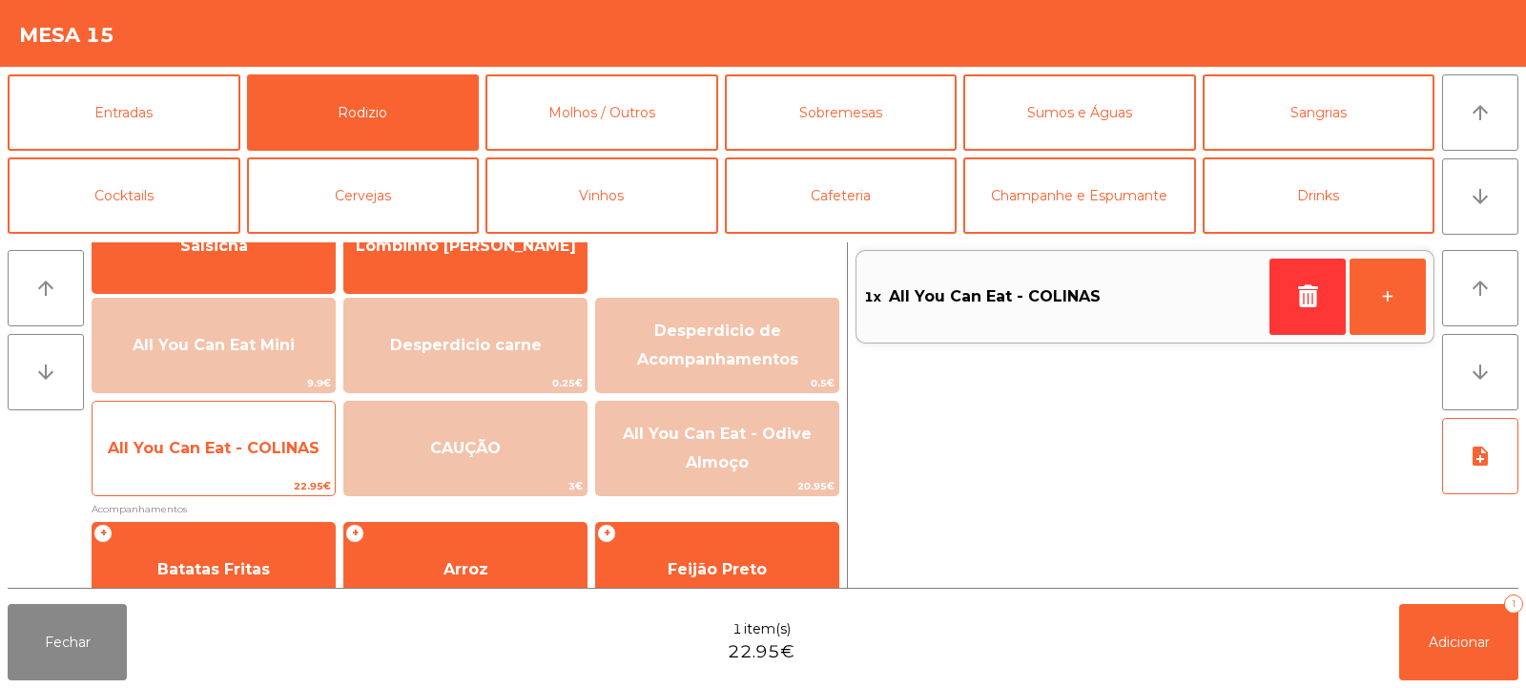
click at [232, 475] on div "All You Can Eat - COLINAS 22.95€" at bounding box center [214, 448] width 244 height 95
click at [235, 448] on span "All You Can Eat - COLINAS" at bounding box center [214, 448] width 212 height 18
click at [246, 441] on span "All You Can Eat - COLINAS" at bounding box center [214, 448] width 212 height 18
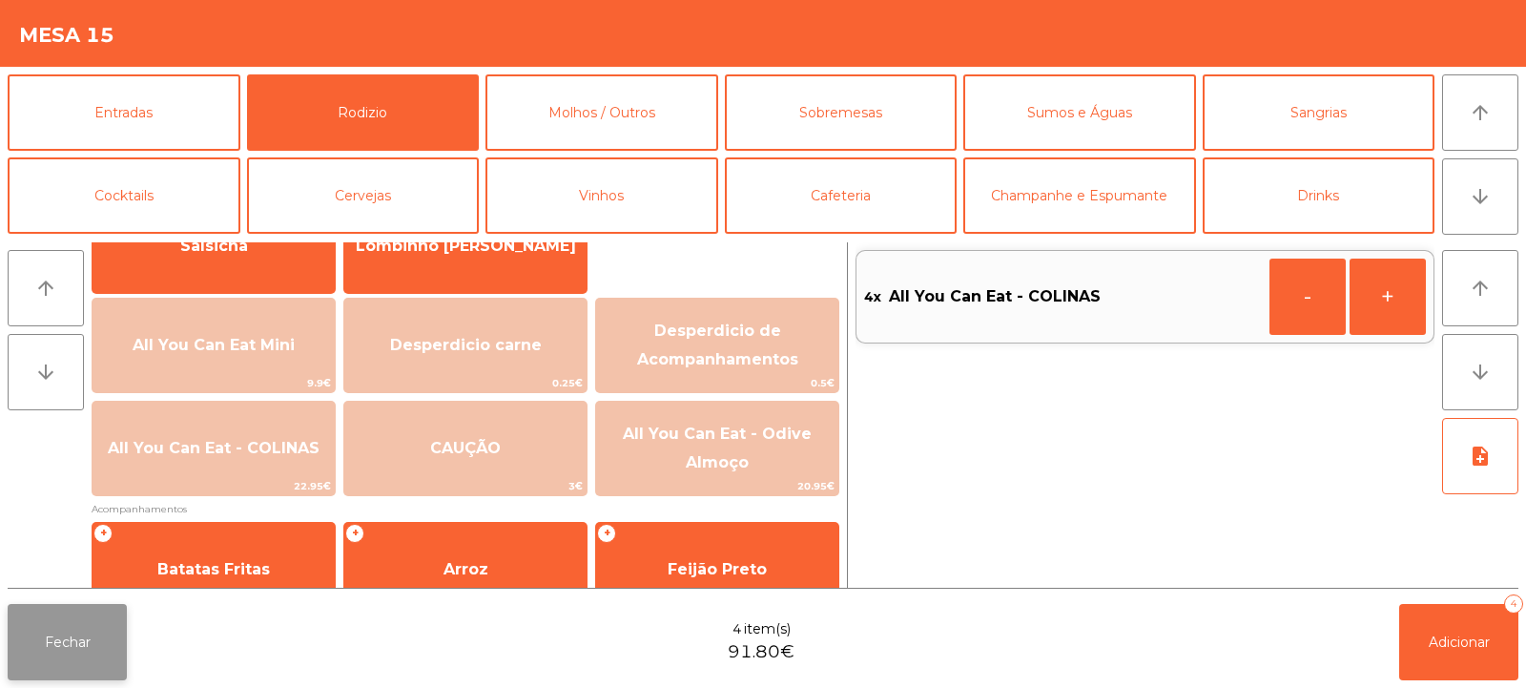
click at [50, 623] on button "Fechar" at bounding box center [67, 642] width 119 height 76
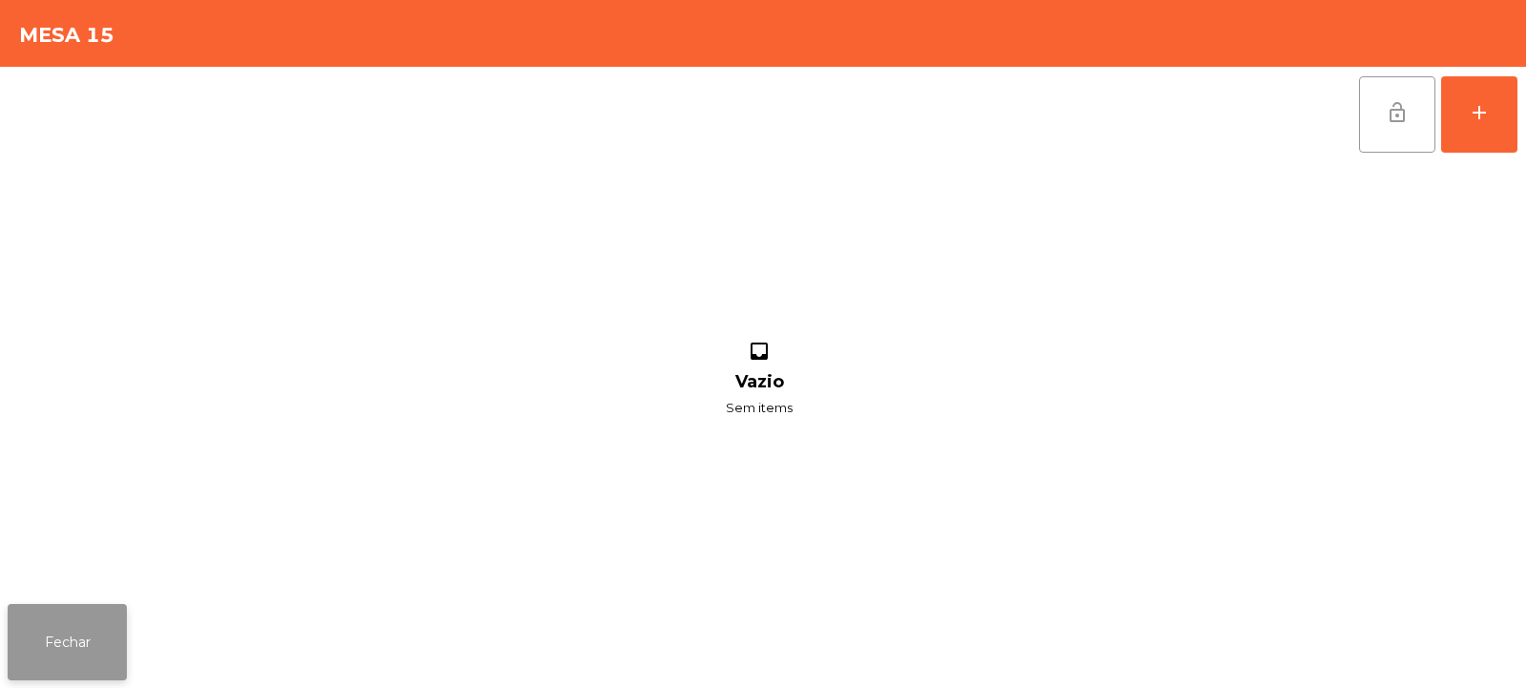
click at [58, 646] on button "Fechar" at bounding box center [67, 642] width 119 height 76
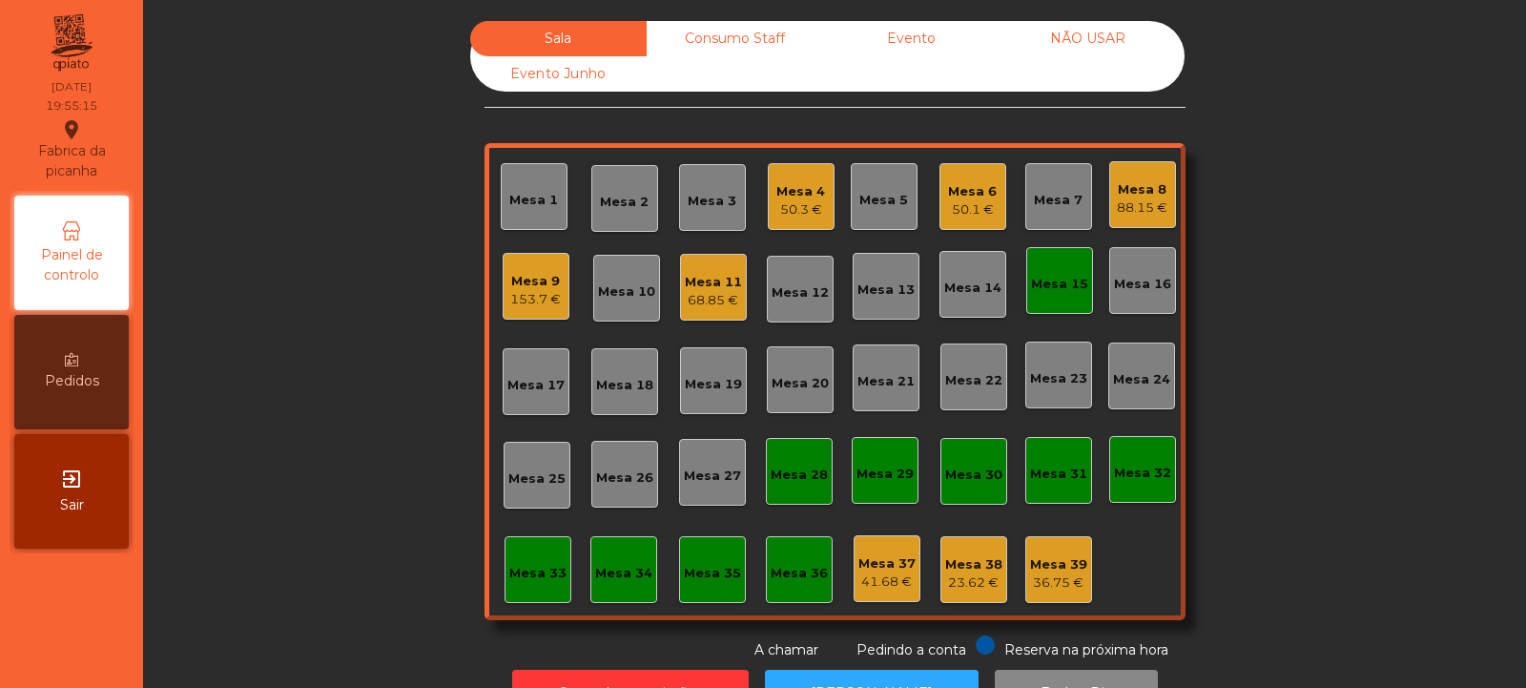
click at [1066, 289] on div "Mesa 15" at bounding box center [1059, 284] width 57 height 19
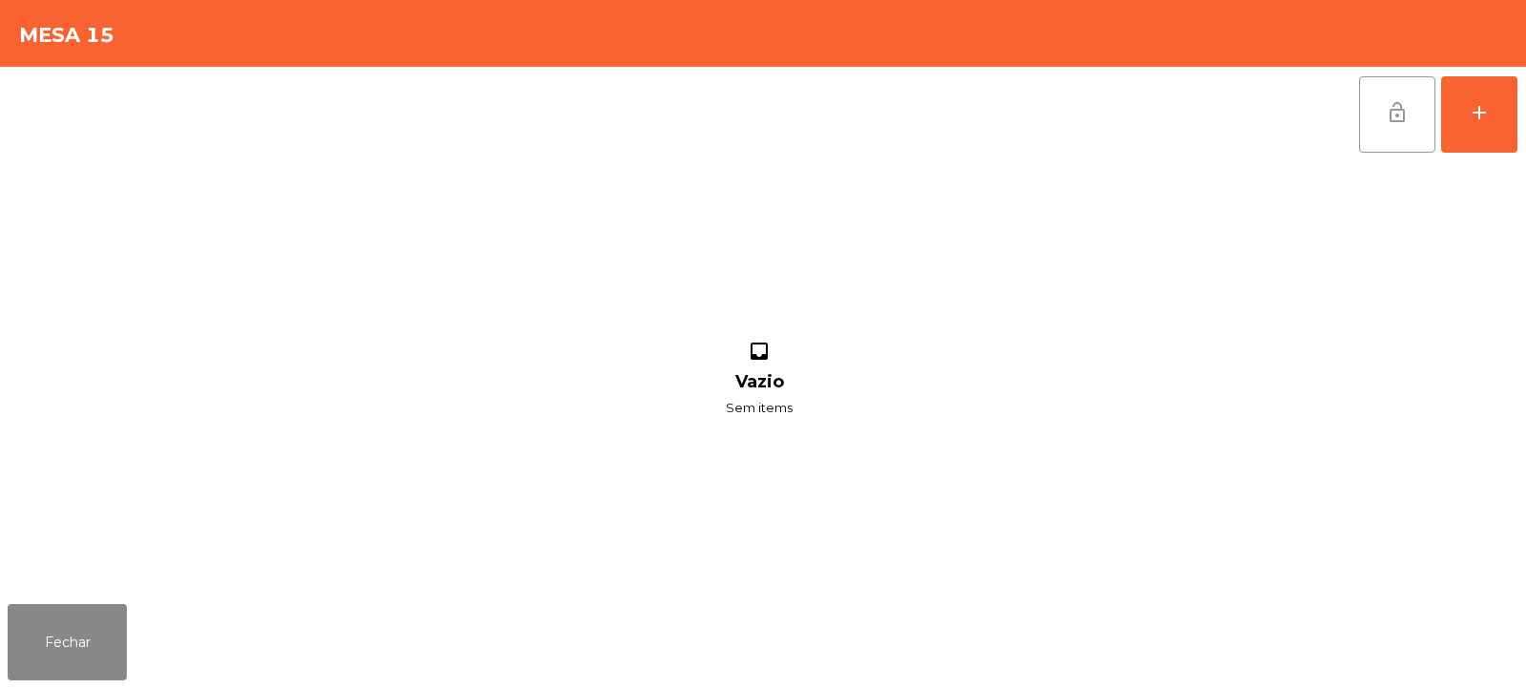
click at [1394, 113] on span "lock_open" at bounding box center [1397, 112] width 23 height 23
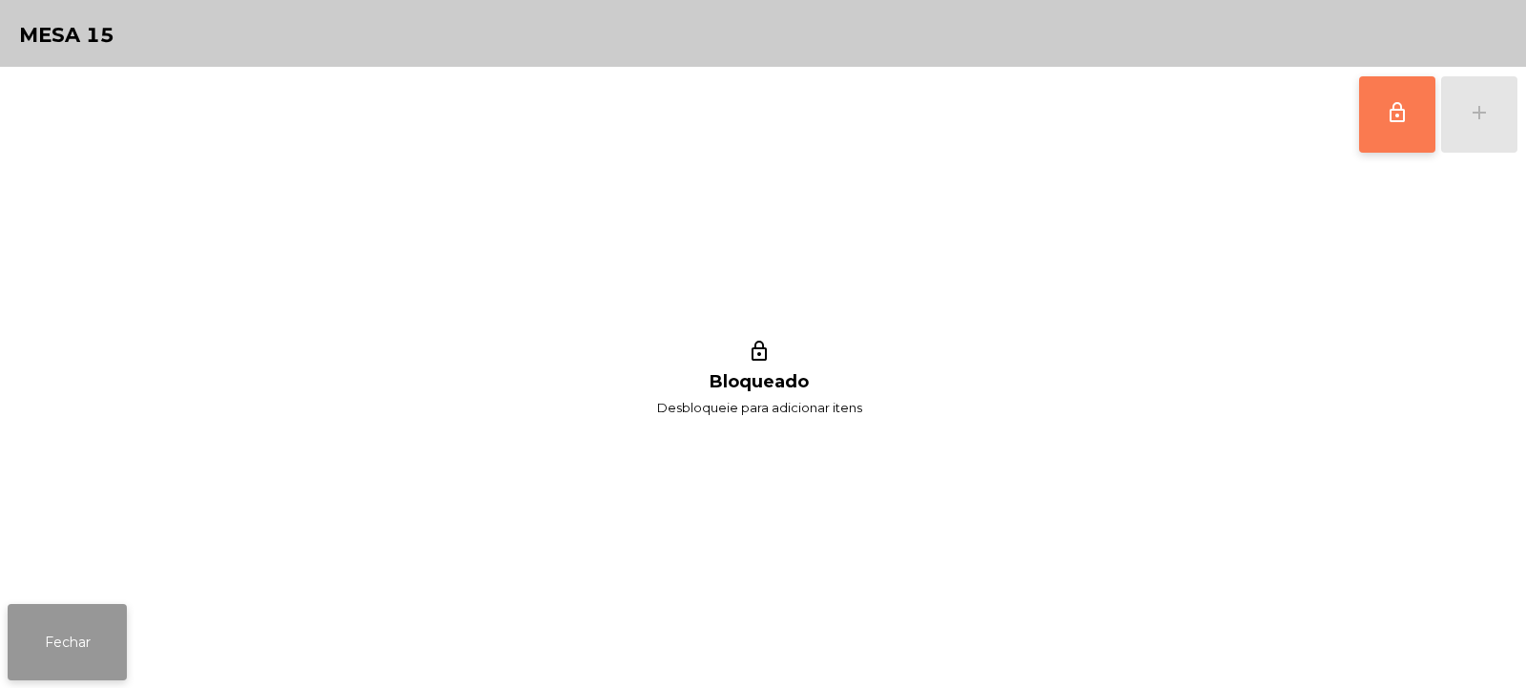
click at [50, 629] on button "Fechar" at bounding box center [67, 642] width 119 height 76
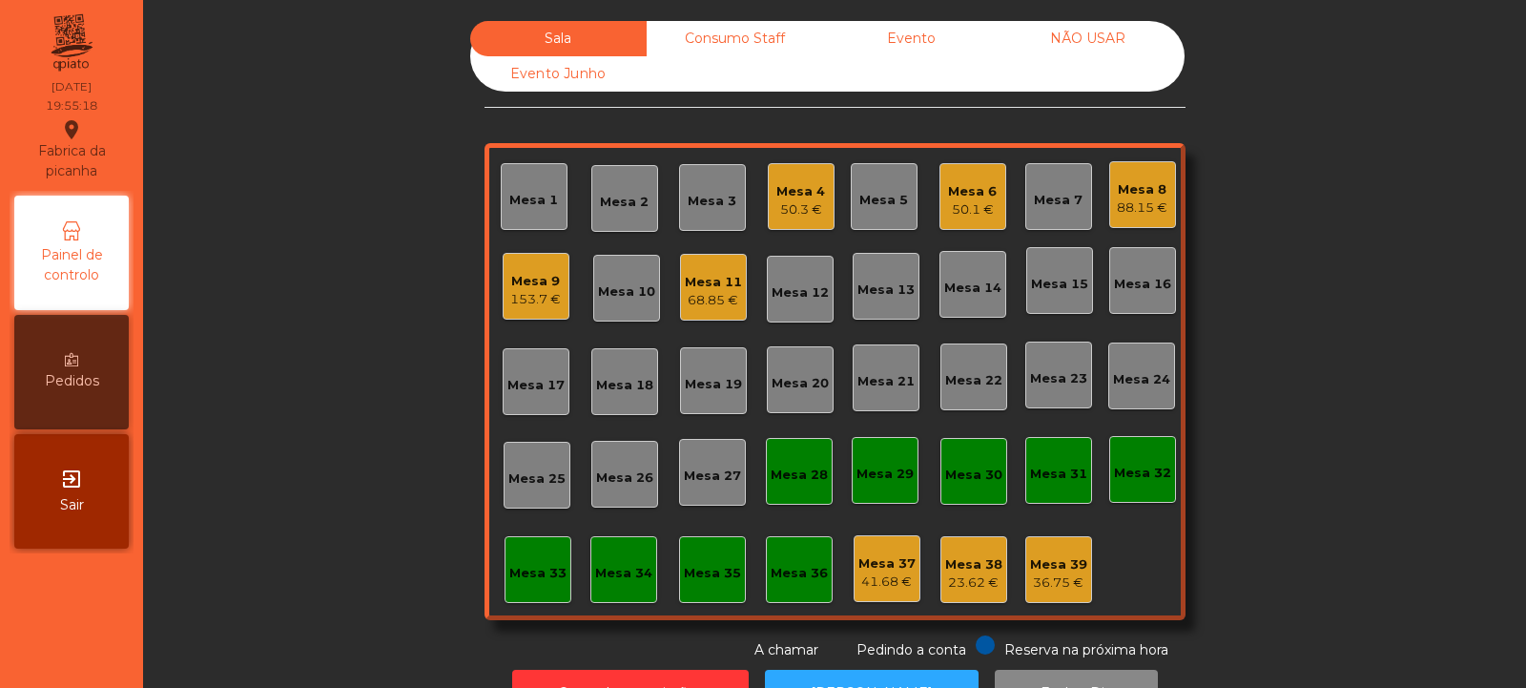
click at [521, 390] on div "Mesa 17" at bounding box center [535, 385] width 57 height 19
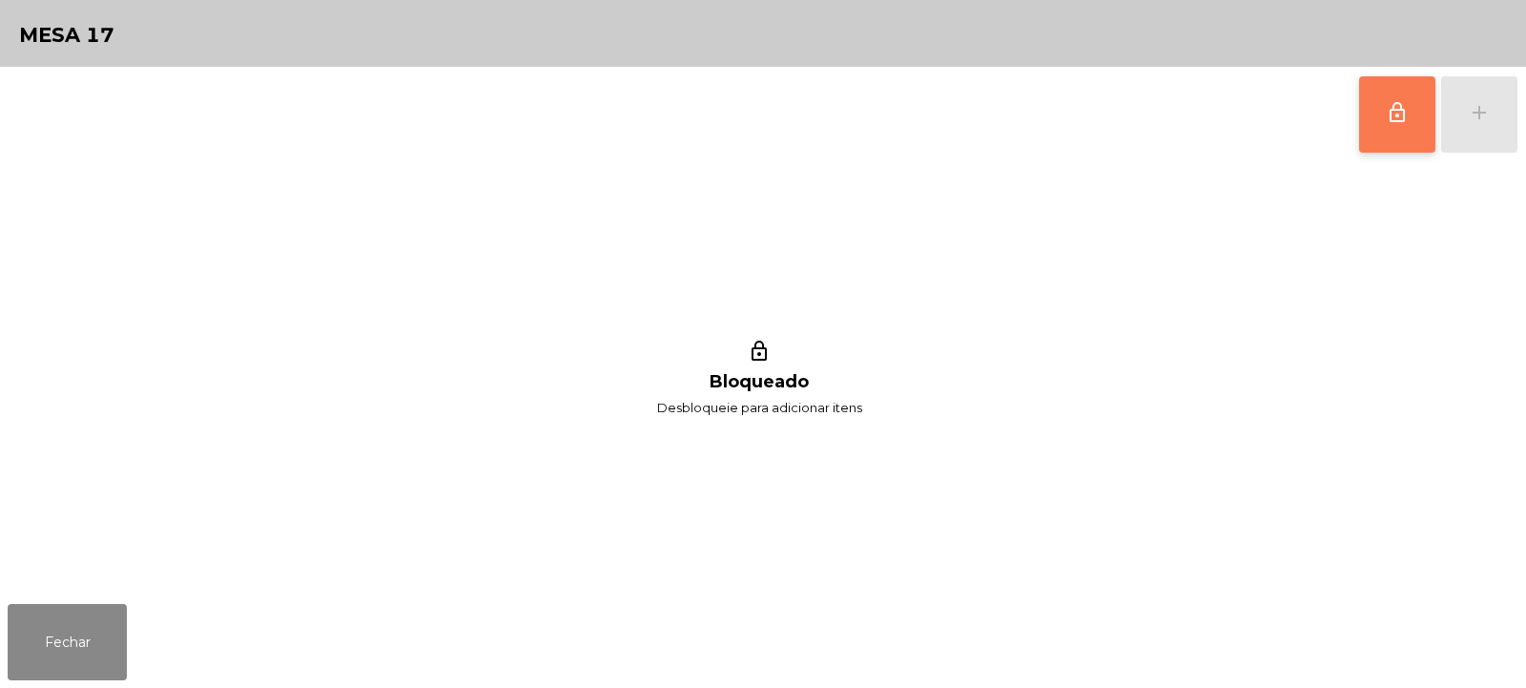
click at [1402, 138] on button "lock_outline" at bounding box center [1397, 114] width 76 height 76
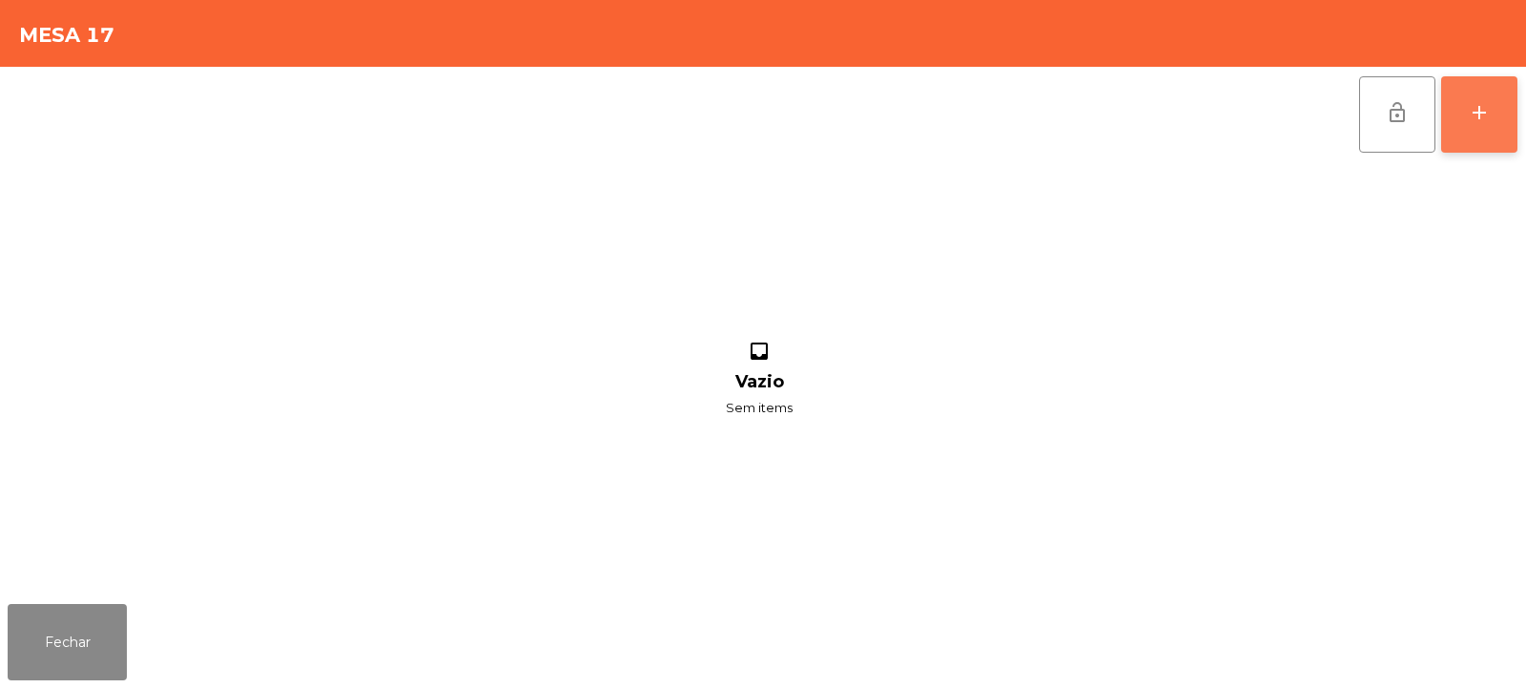
click at [1463, 134] on button "add" at bounding box center [1479, 114] width 76 height 76
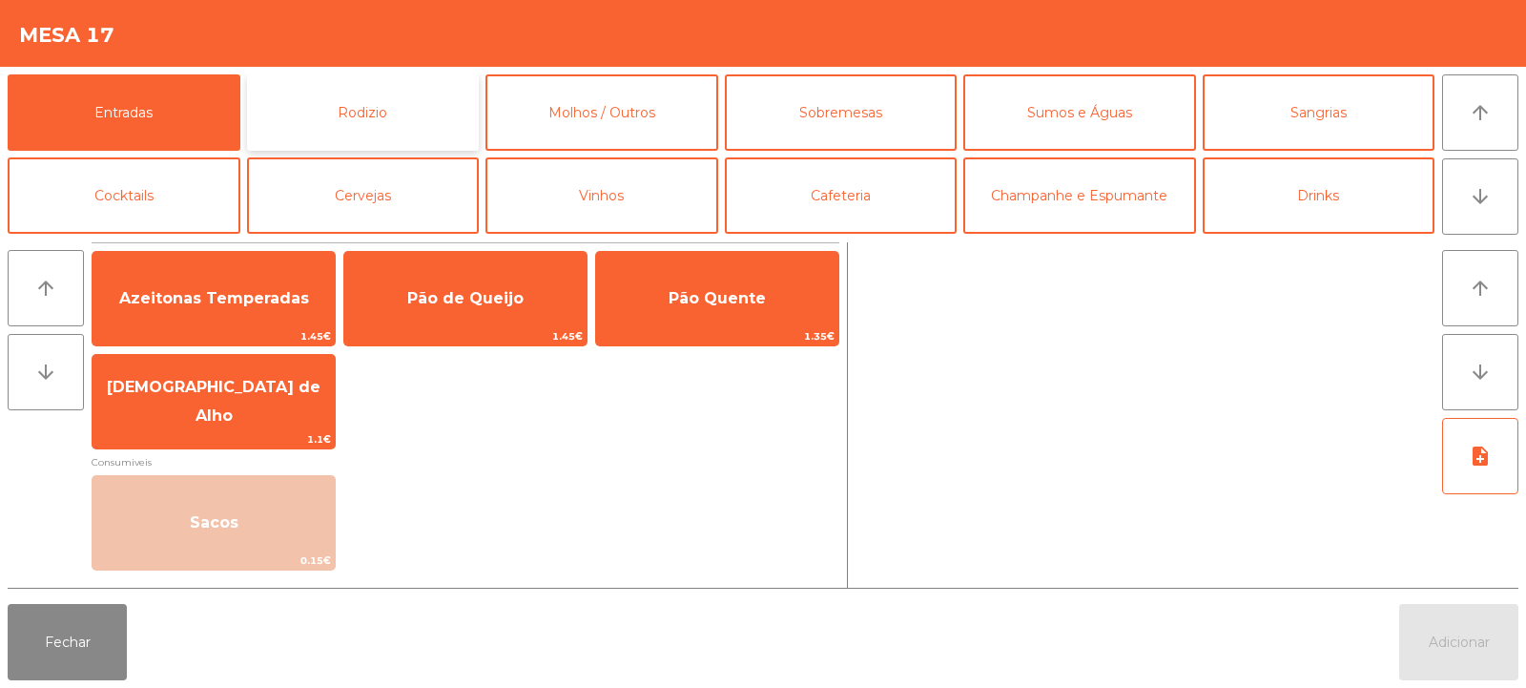
click at [377, 111] on button "Rodizio" at bounding box center [363, 112] width 233 height 76
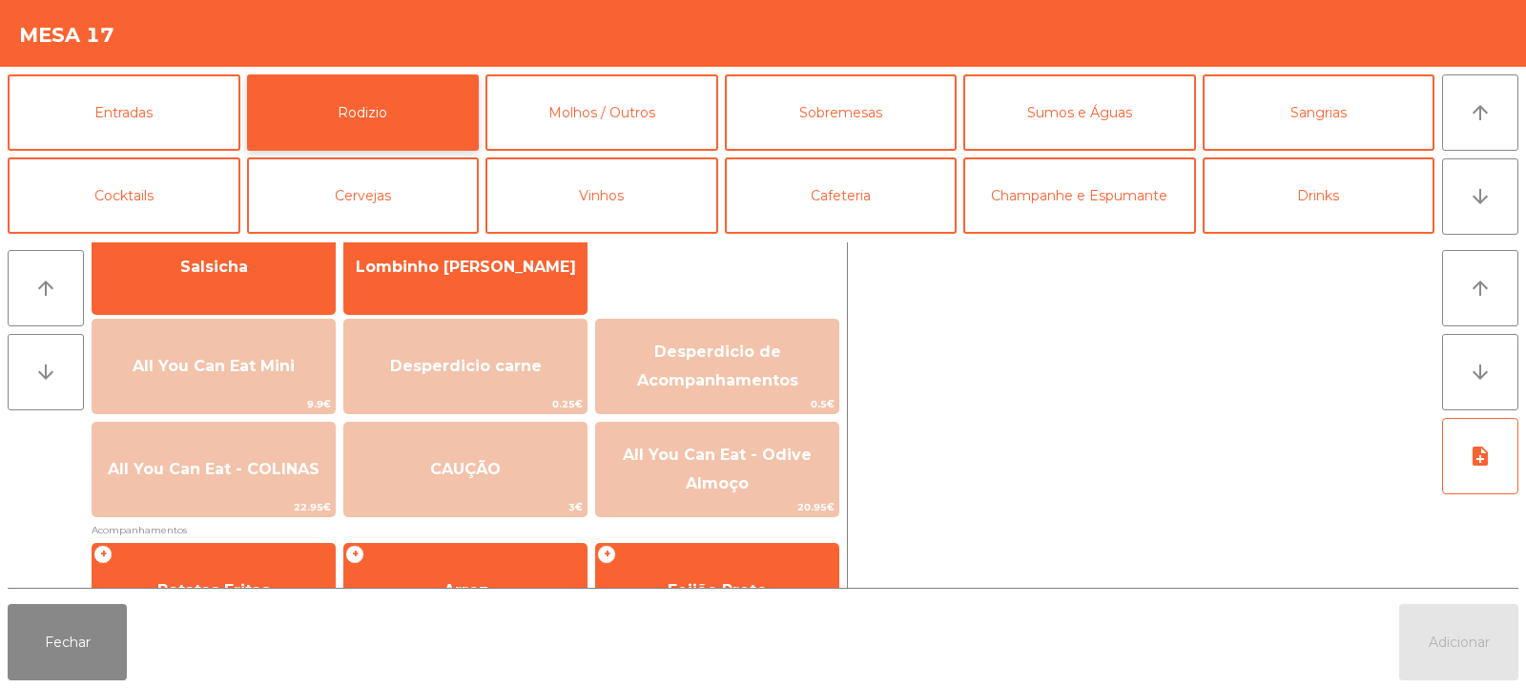
scroll to position [157, 0]
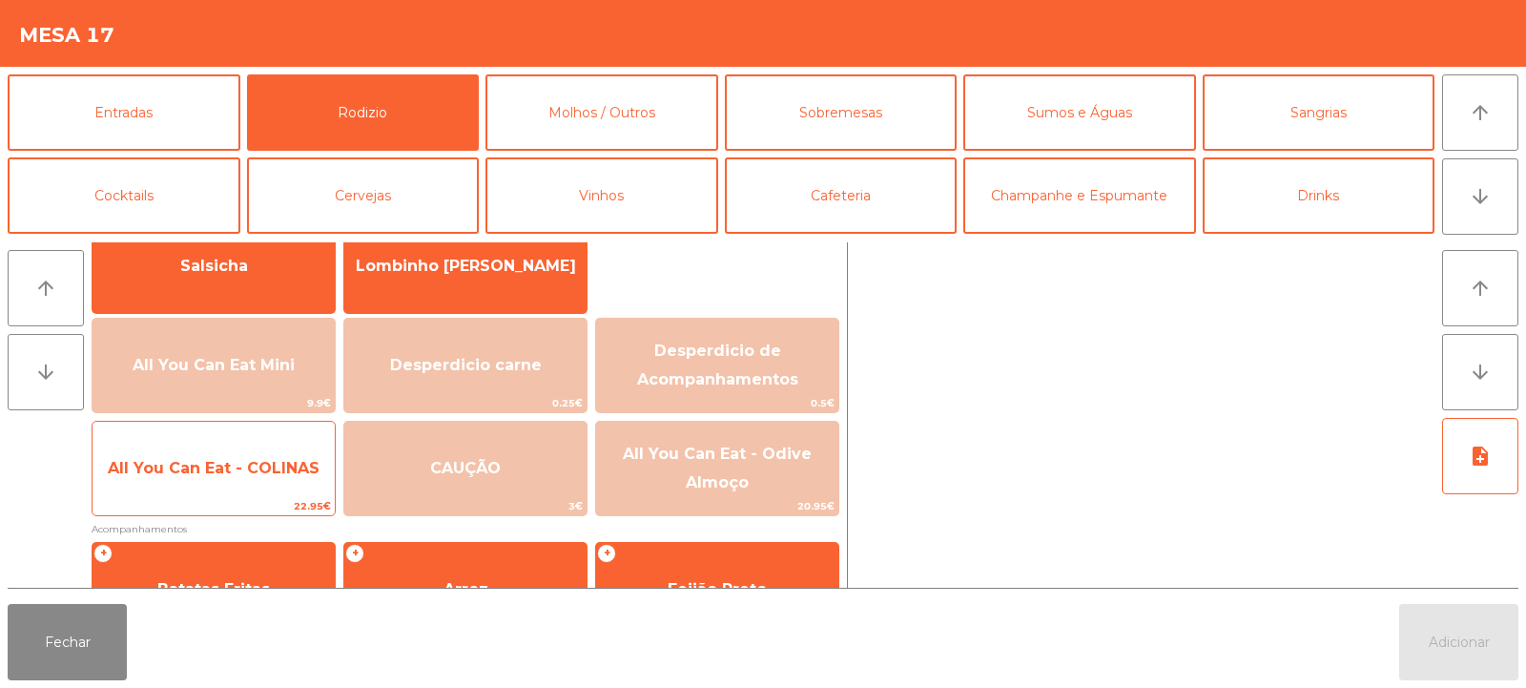
click at [217, 468] on span "All You Can Eat - COLINAS" at bounding box center [214, 468] width 212 height 18
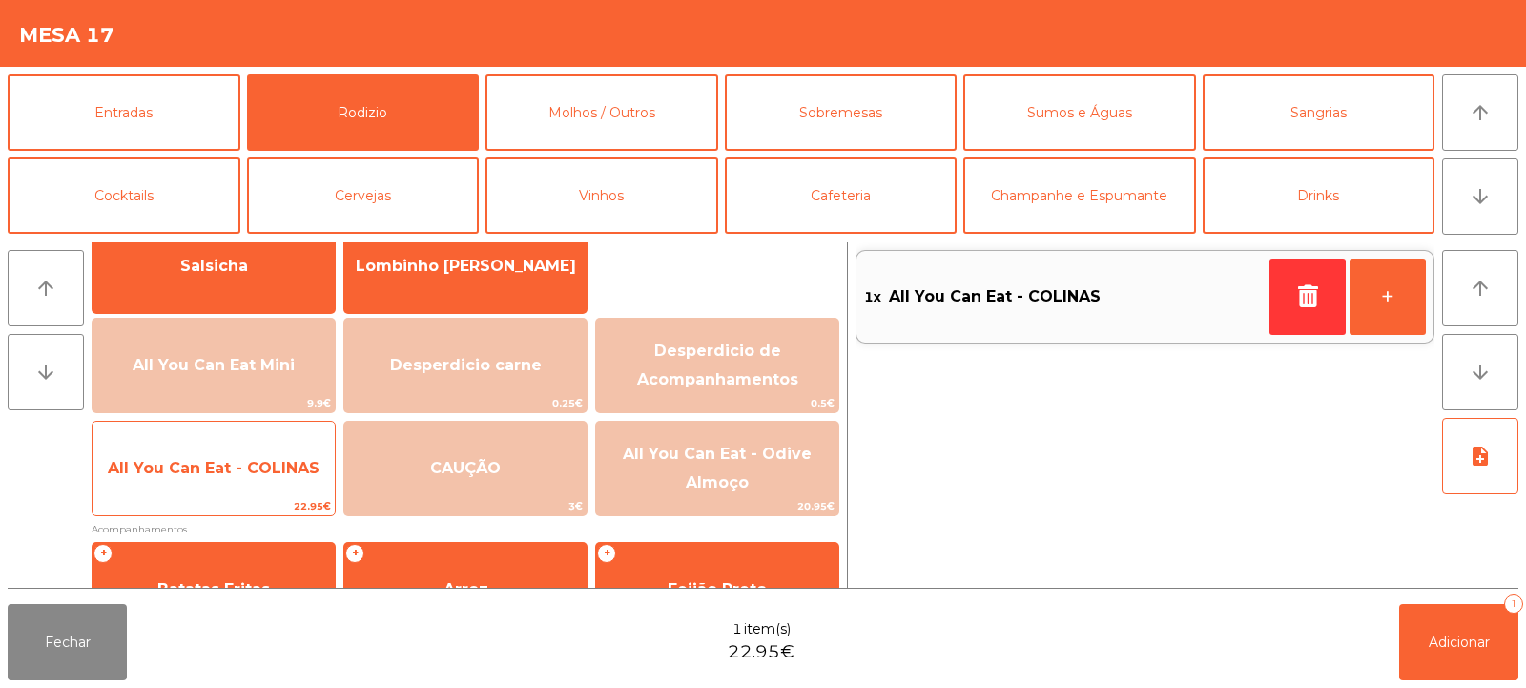
click at [213, 488] on span "All You Can Eat - COLINAS" at bounding box center [214, 469] width 242 height 52
click at [189, 487] on span "All You Can Eat - COLINAS" at bounding box center [214, 469] width 242 height 52
click at [186, 484] on span "All You Can Eat - COLINAS" at bounding box center [214, 469] width 242 height 52
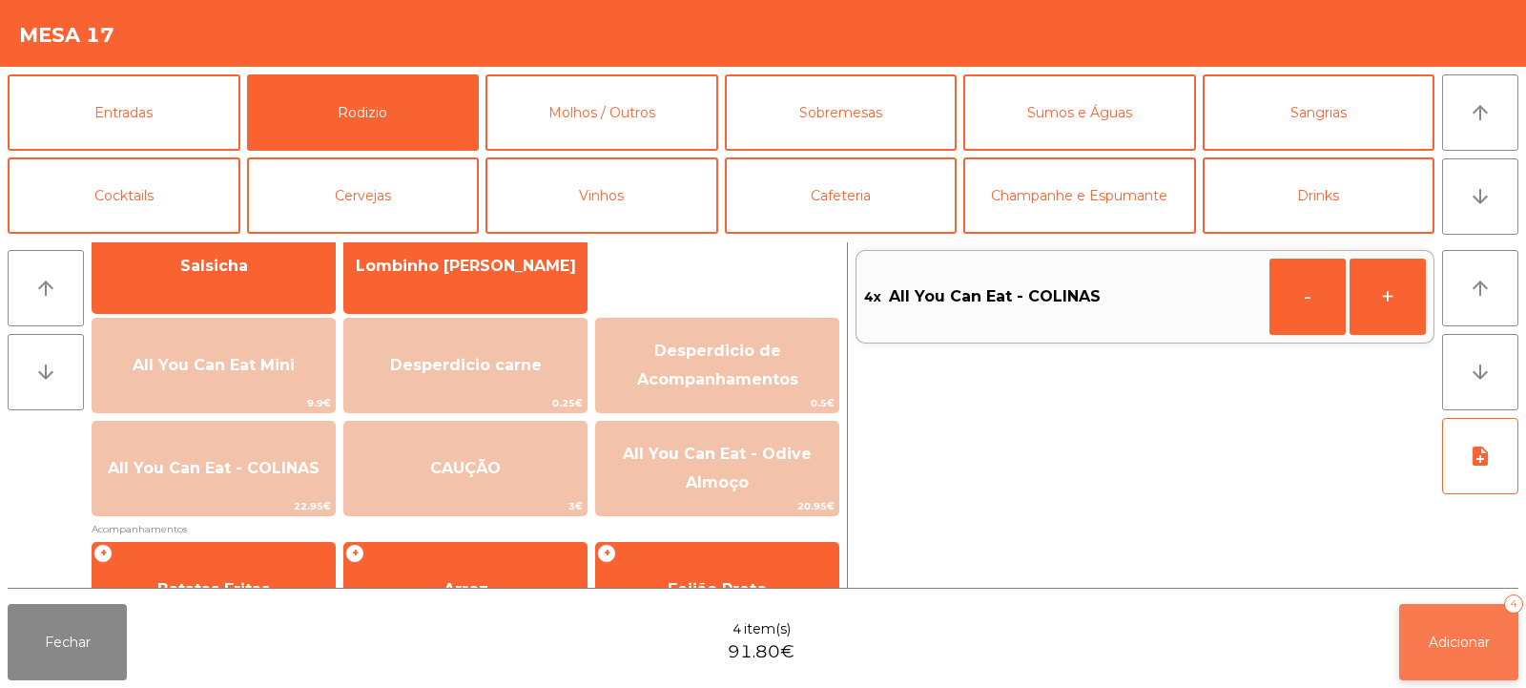
click at [1446, 638] on span "Adicionar" at bounding box center [1459, 641] width 61 height 17
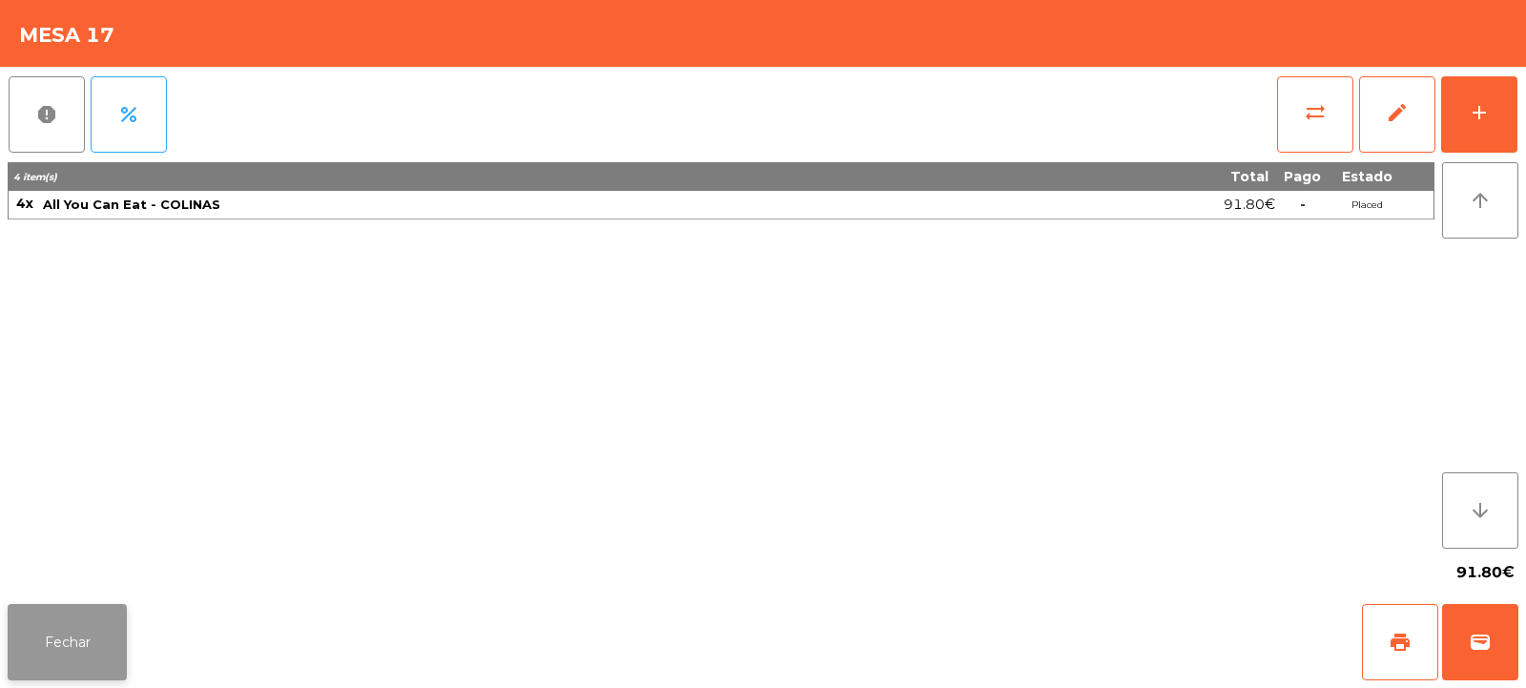
click at [81, 618] on button "Fechar" at bounding box center [67, 642] width 119 height 76
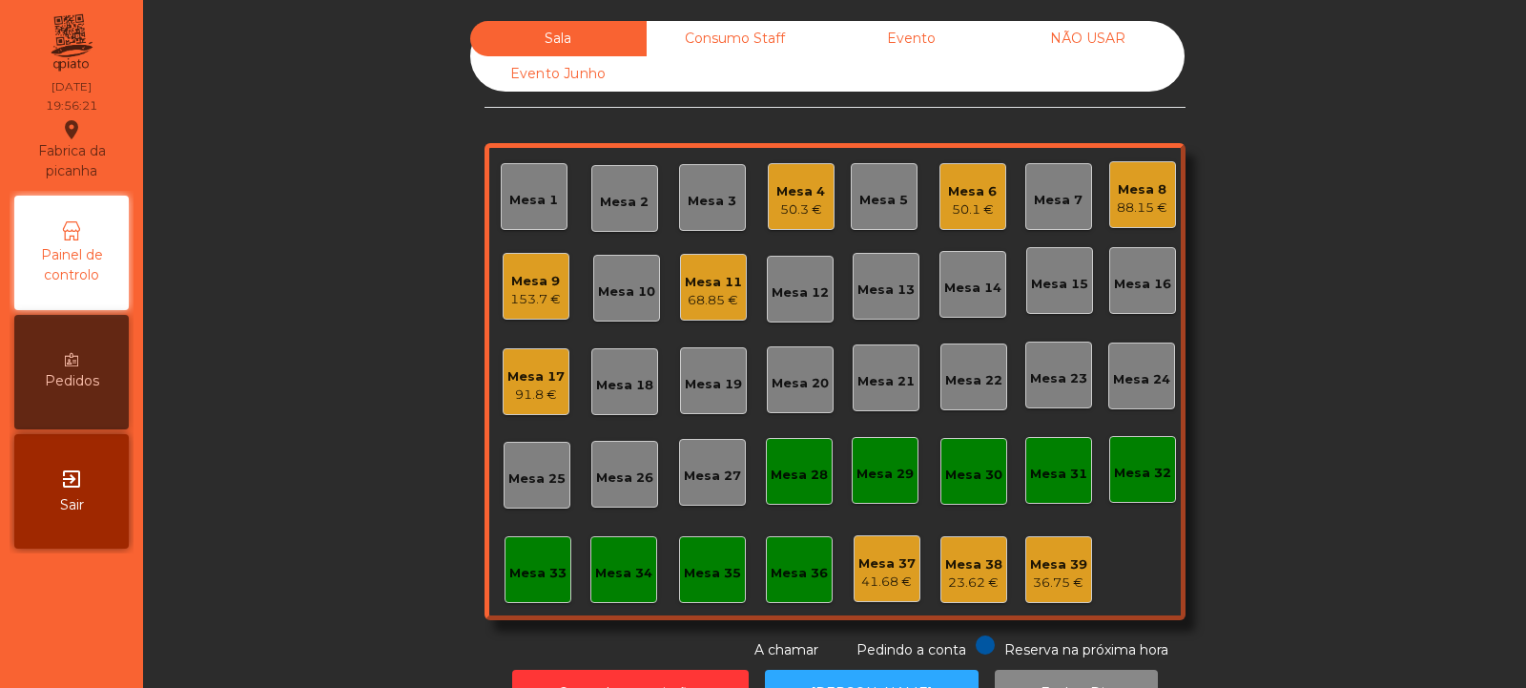
click at [539, 272] on div "Mesa 9" at bounding box center [535, 281] width 51 height 19
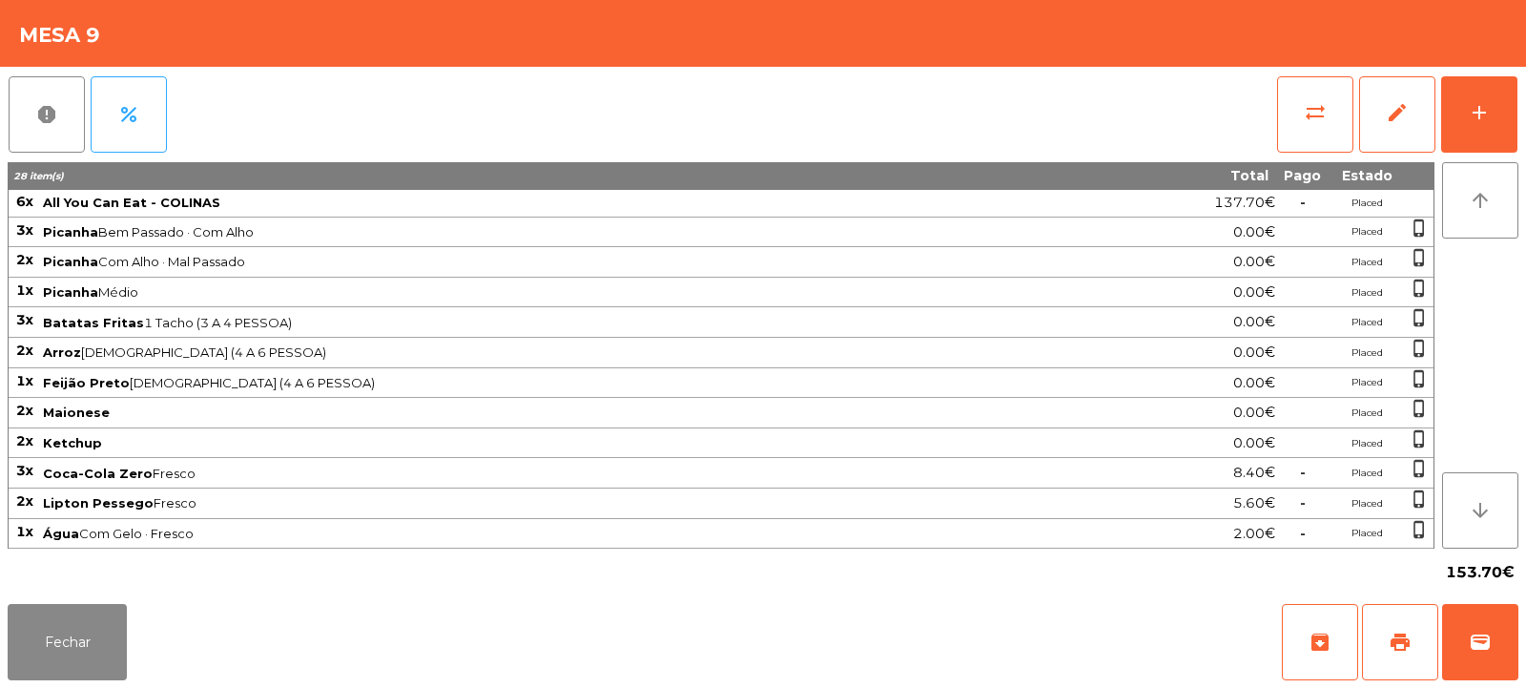
scroll to position [0, 0]
click at [84, 674] on button "Fechar" at bounding box center [67, 642] width 119 height 76
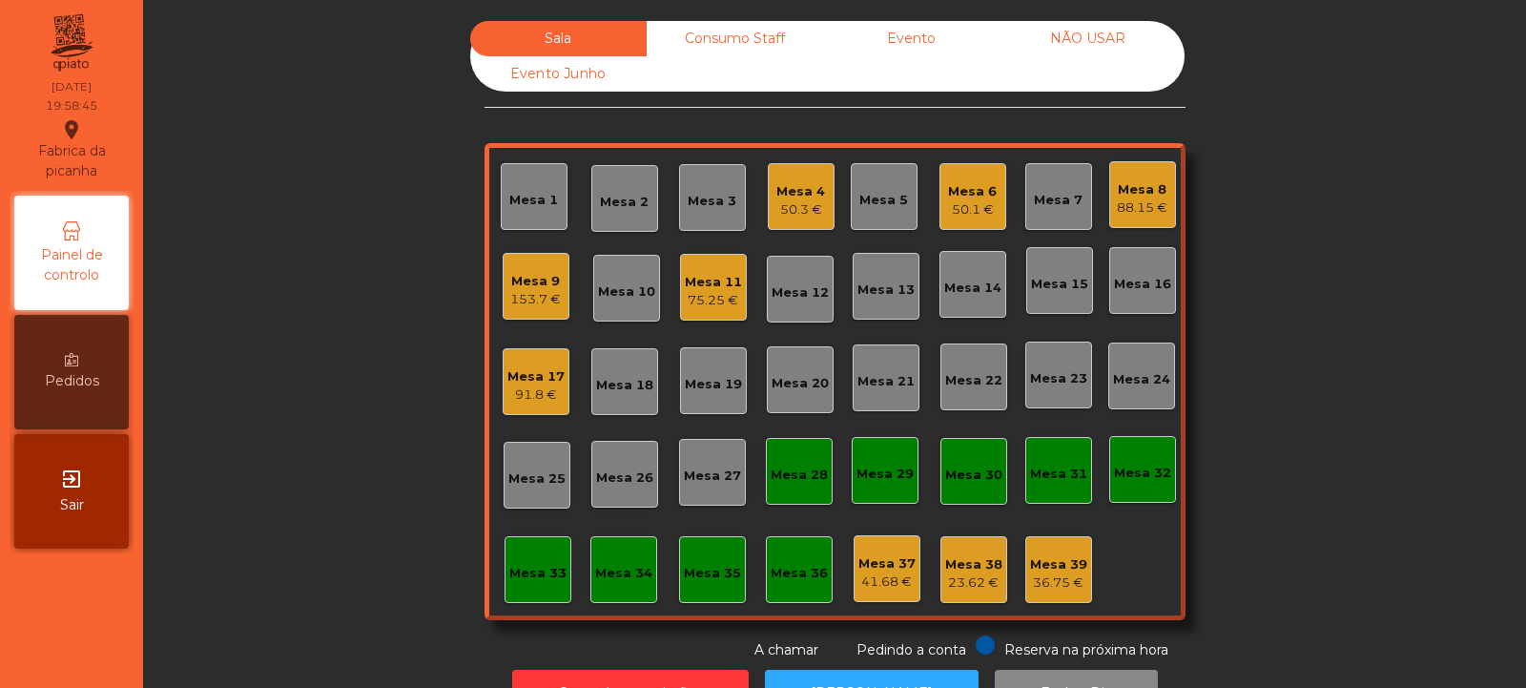
click at [1037, 197] on div "Mesa 7" at bounding box center [1058, 200] width 49 height 19
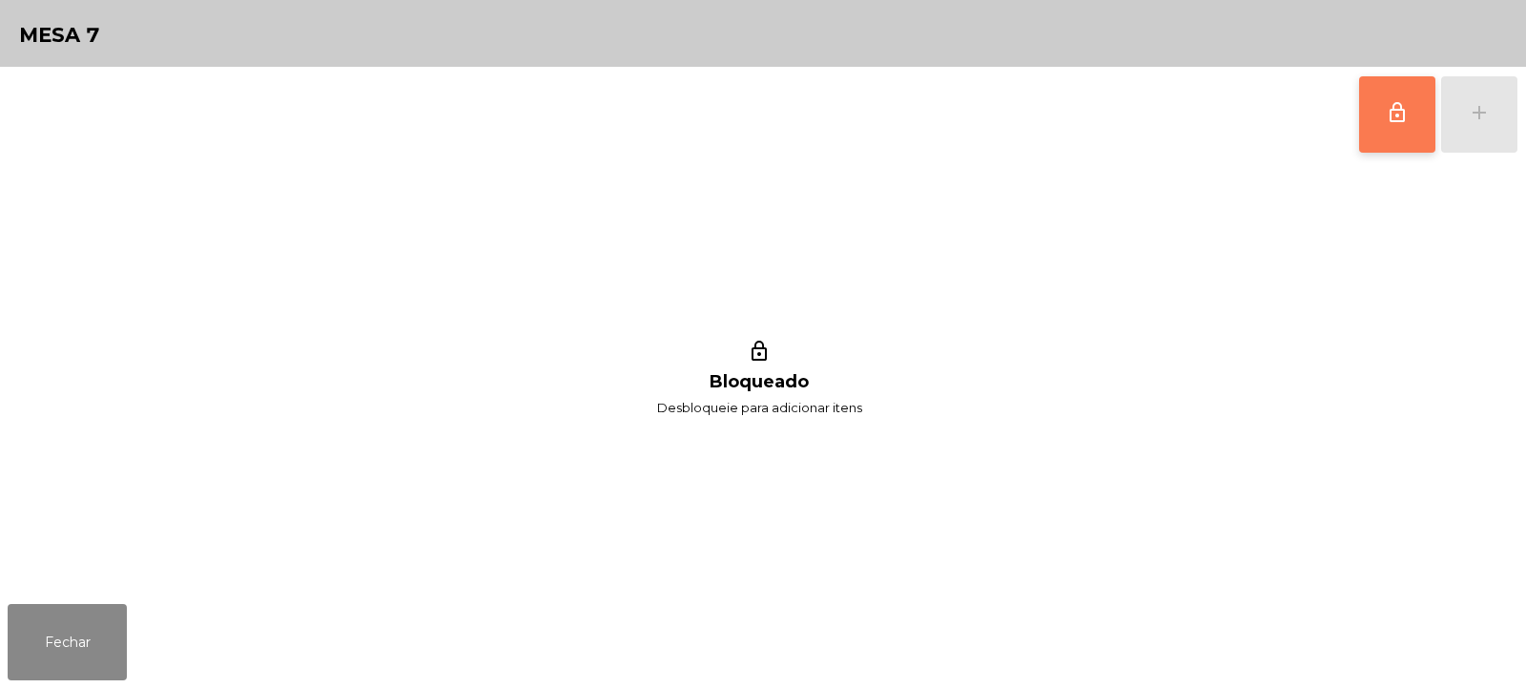
click at [1391, 120] on span "lock_outline" at bounding box center [1397, 112] width 23 height 23
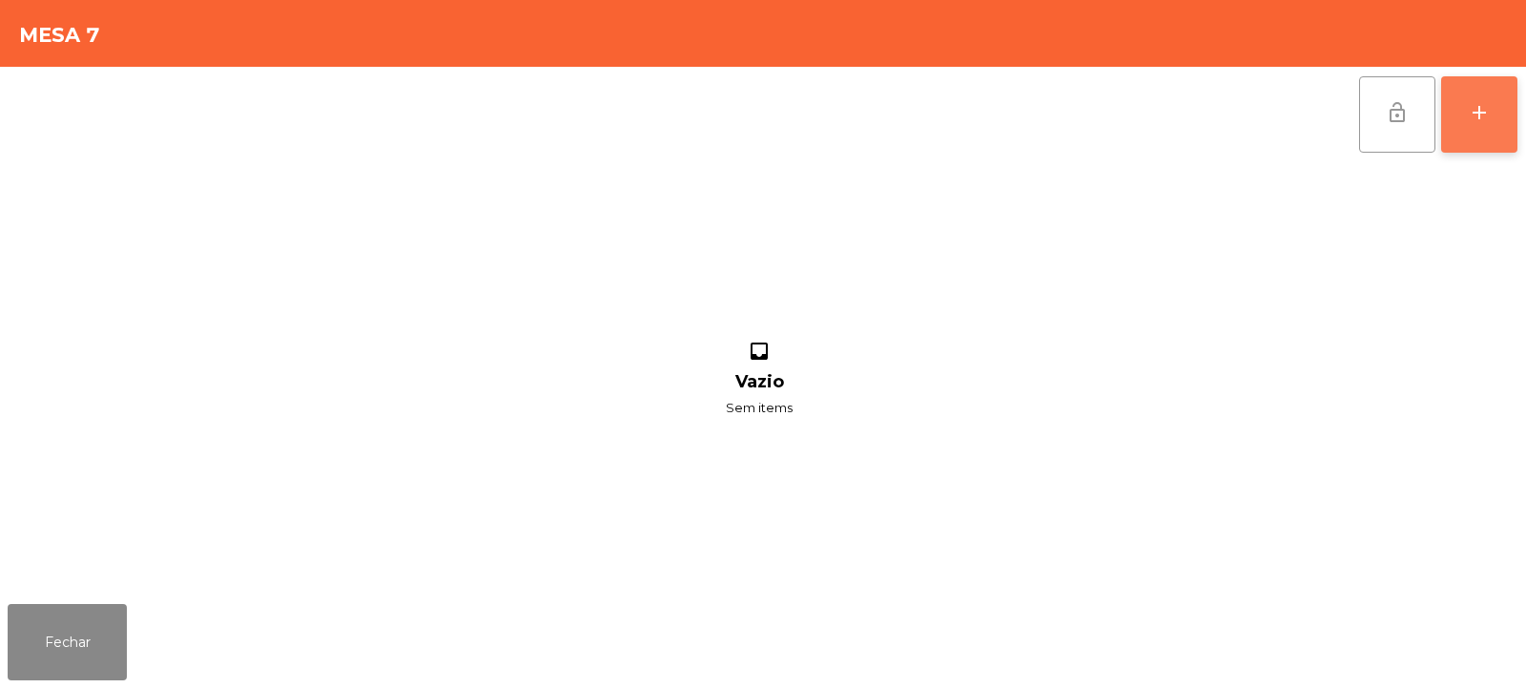
click at [1481, 130] on button "add" at bounding box center [1479, 114] width 76 height 76
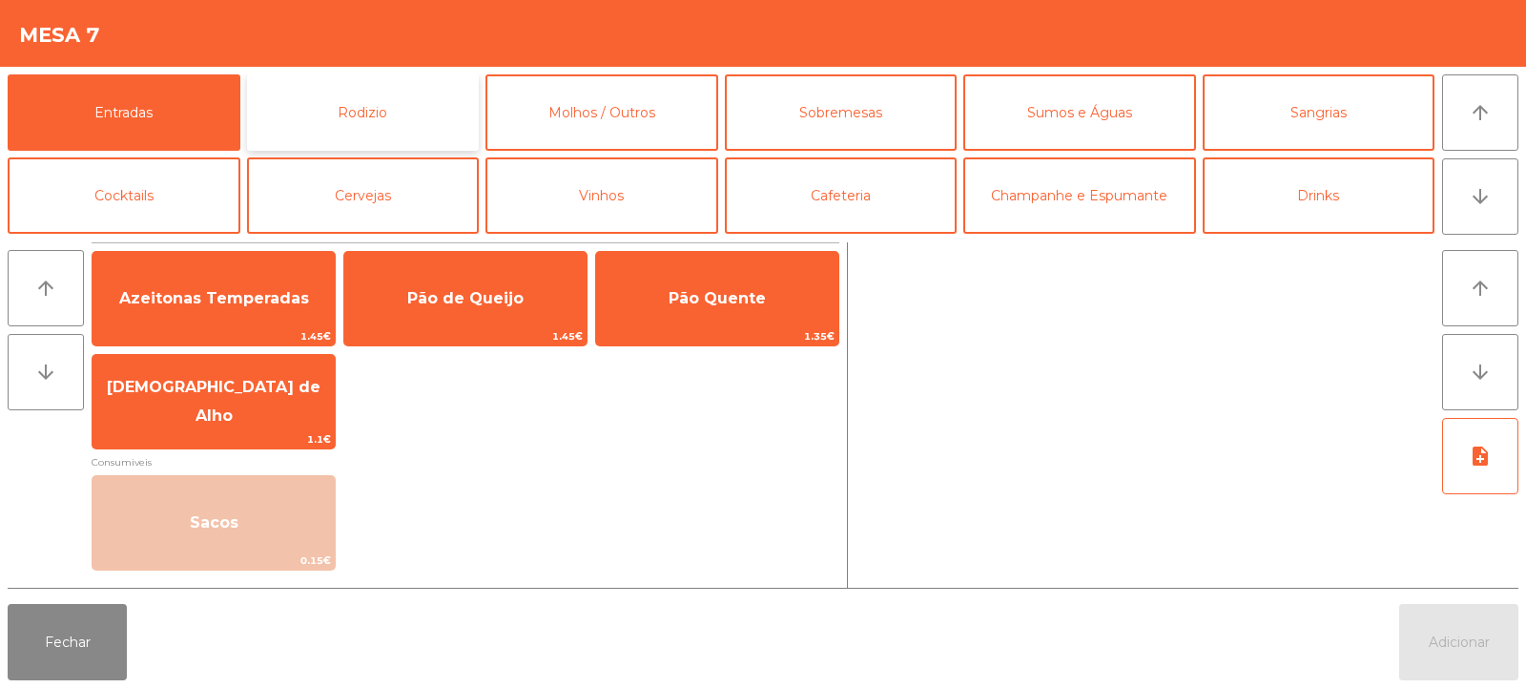
click at [398, 90] on button "Rodizio" at bounding box center [363, 112] width 233 height 76
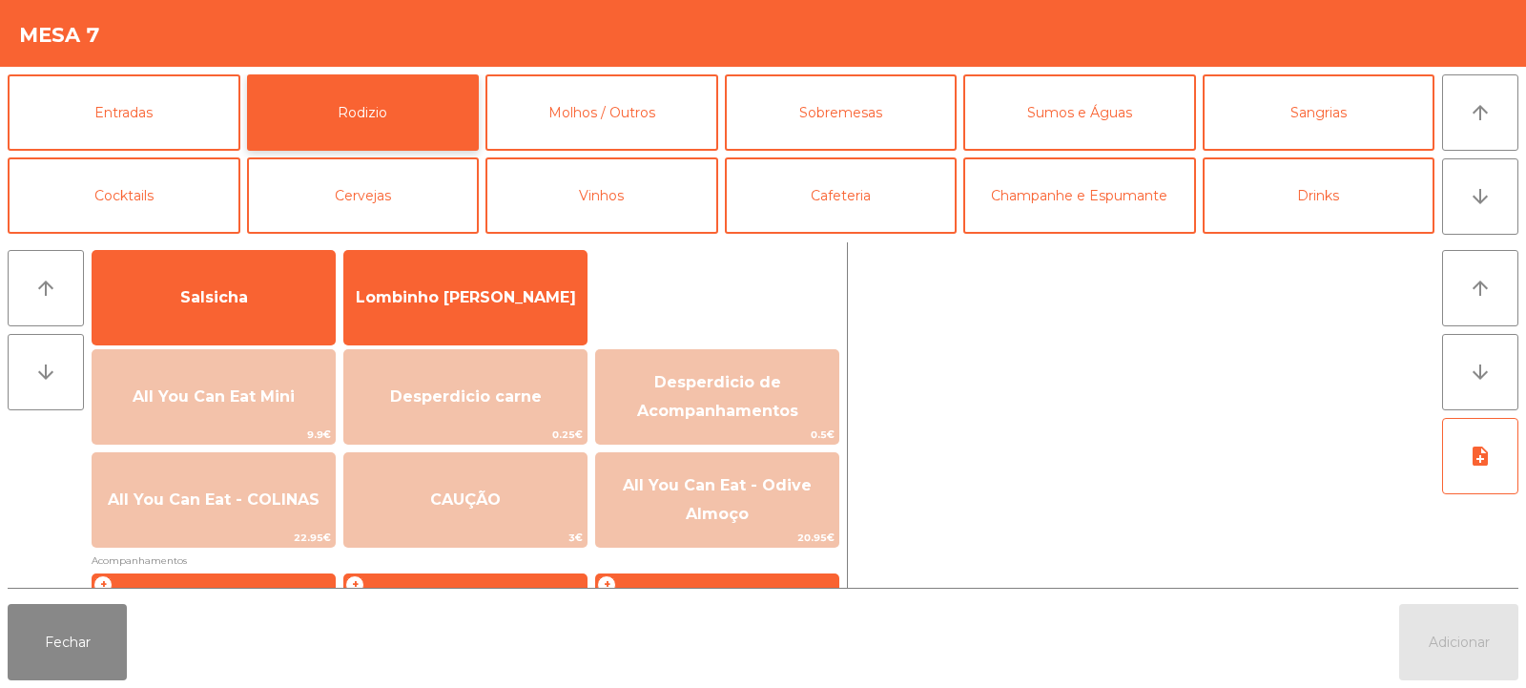
scroll to position [135, 0]
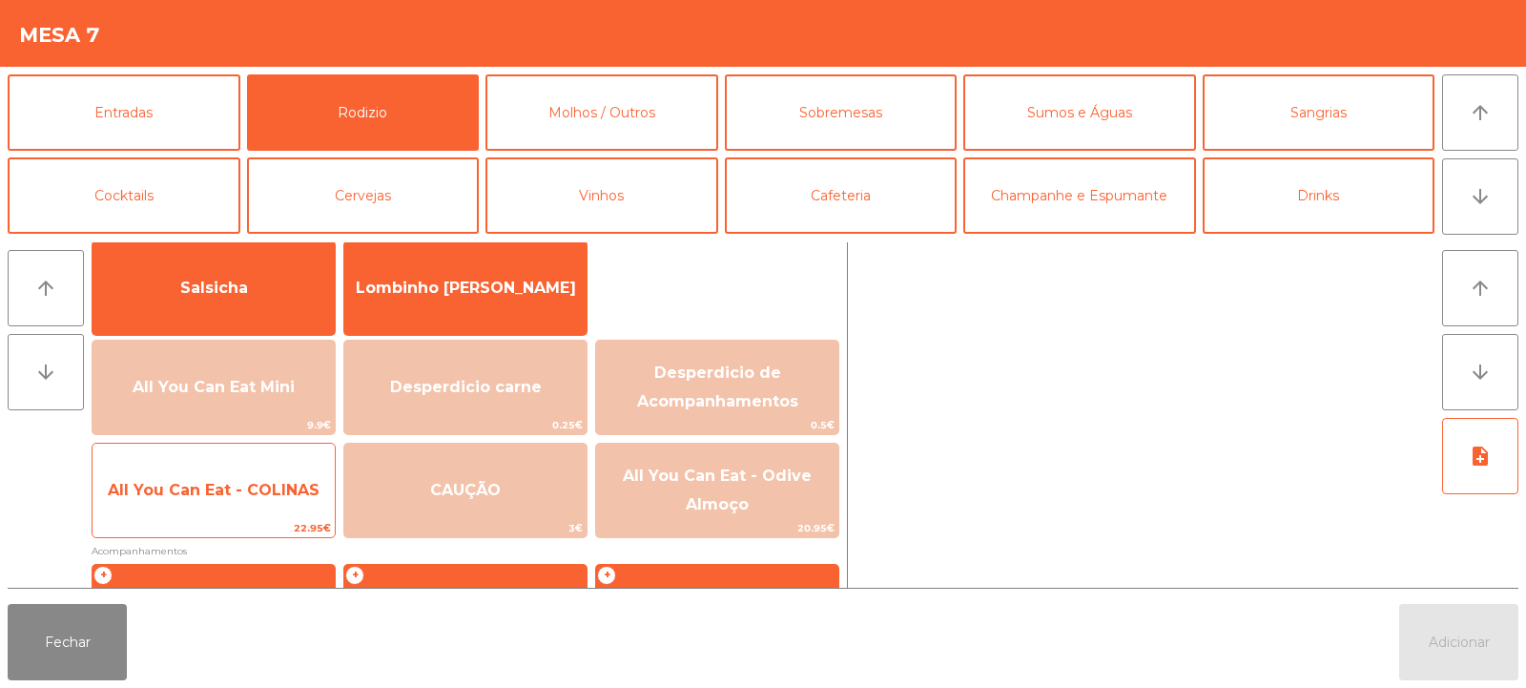
click at [214, 499] on span "All You Can Eat - COLINAS" at bounding box center [214, 490] width 242 height 52
click at [203, 502] on span "All You Can Eat - COLINAS" at bounding box center [214, 490] width 242 height 52
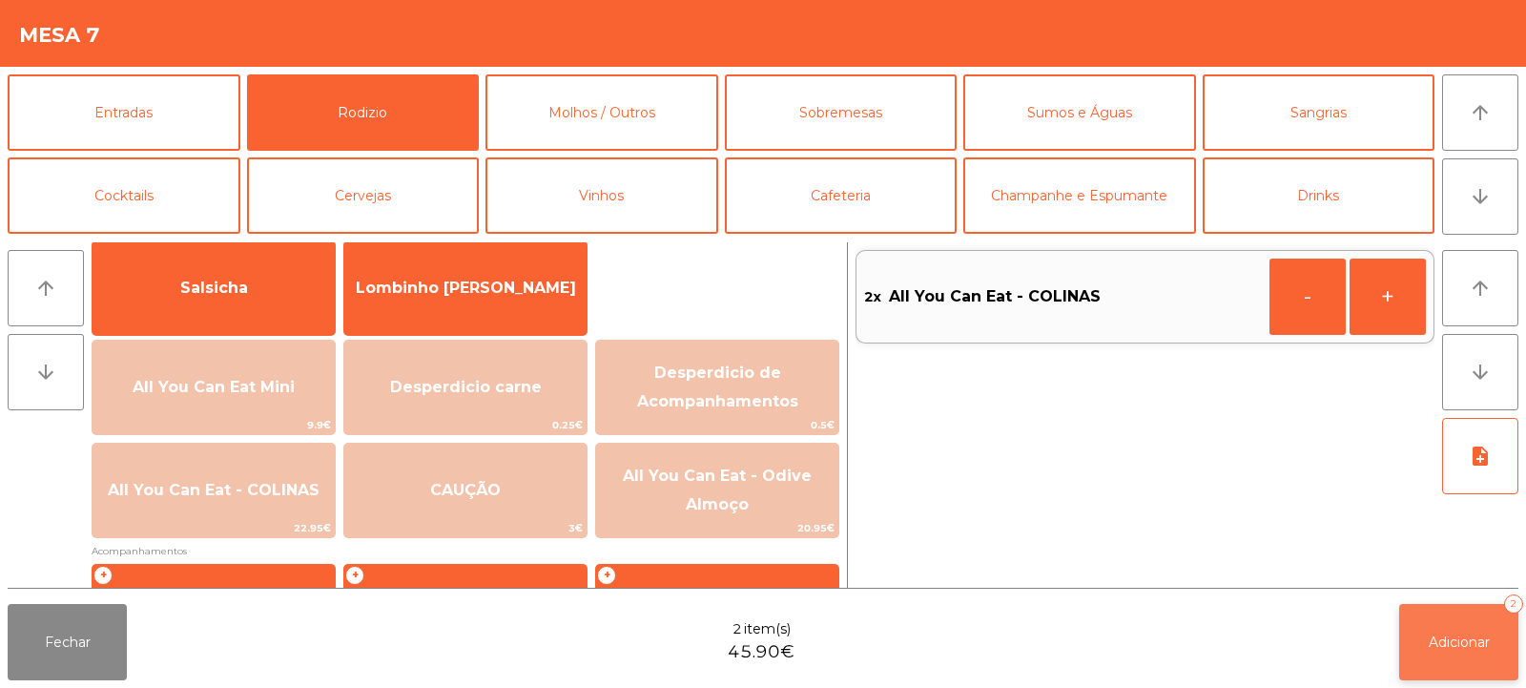
click at [1453, 650] on span "Adicionar" at bounding box center [1459, 641] width 61 height 17
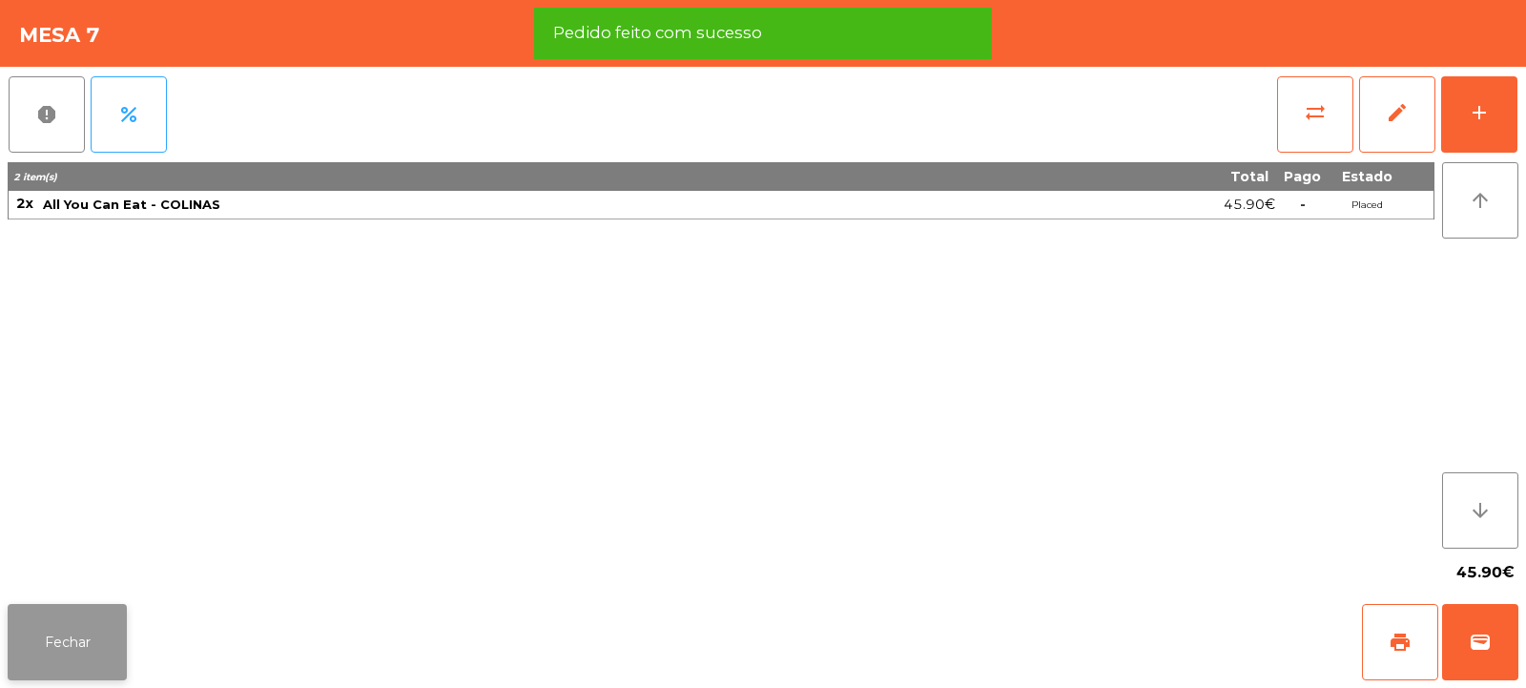
click at [67, 669] on button "Fechar" at bounding box center [67, 642] width 119 height 76
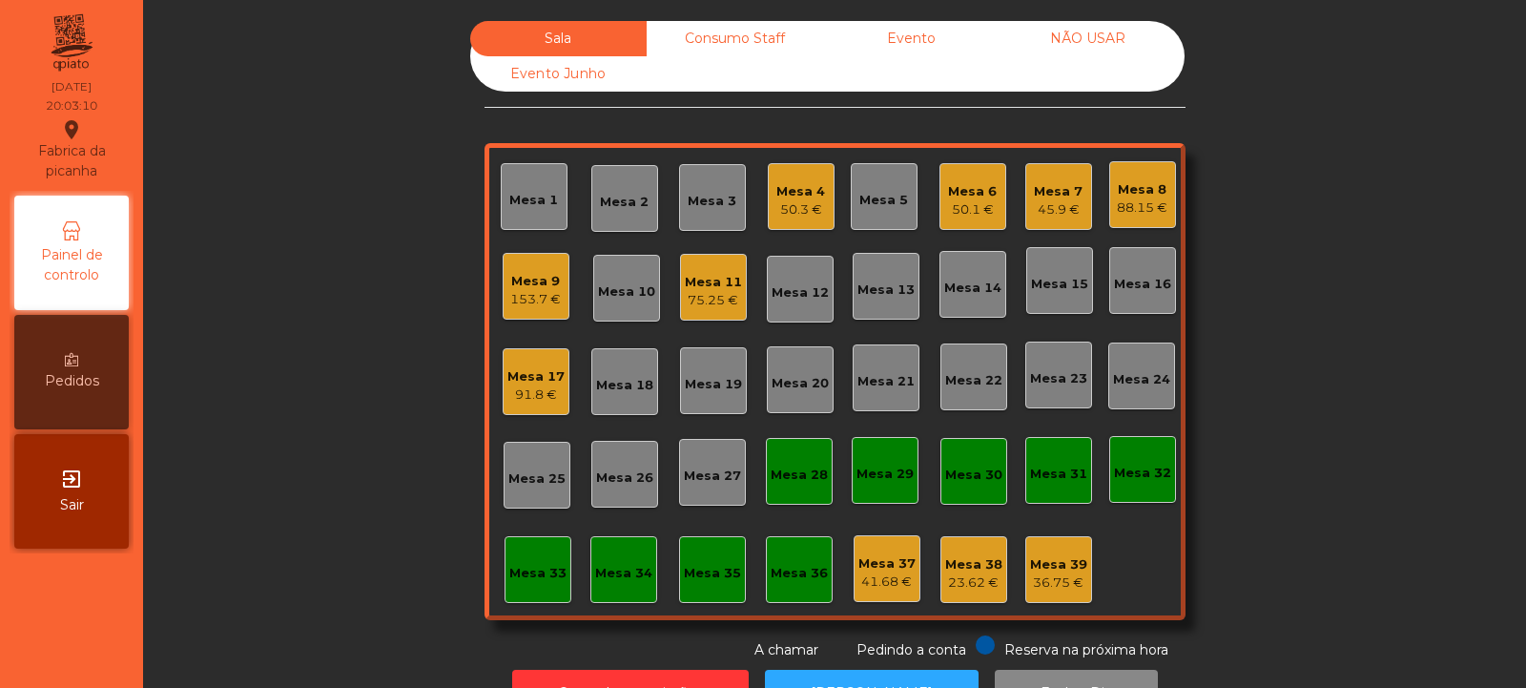
click at [591, 211] on div "Mesa 2" at bounding box center [624, 198] width 67 height 67
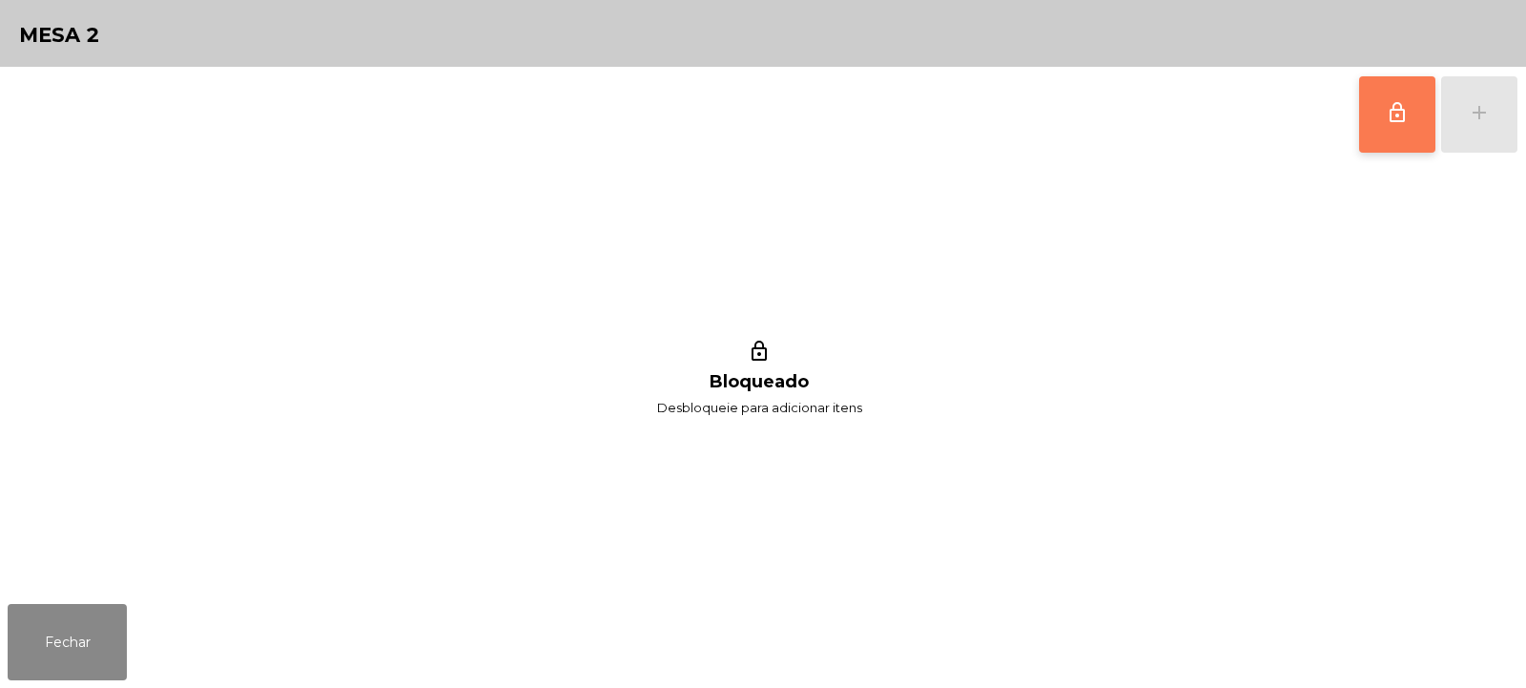
click at [1377, 128] on button "lock_outline" at bounding box center [1397, 114] width 76 height 76
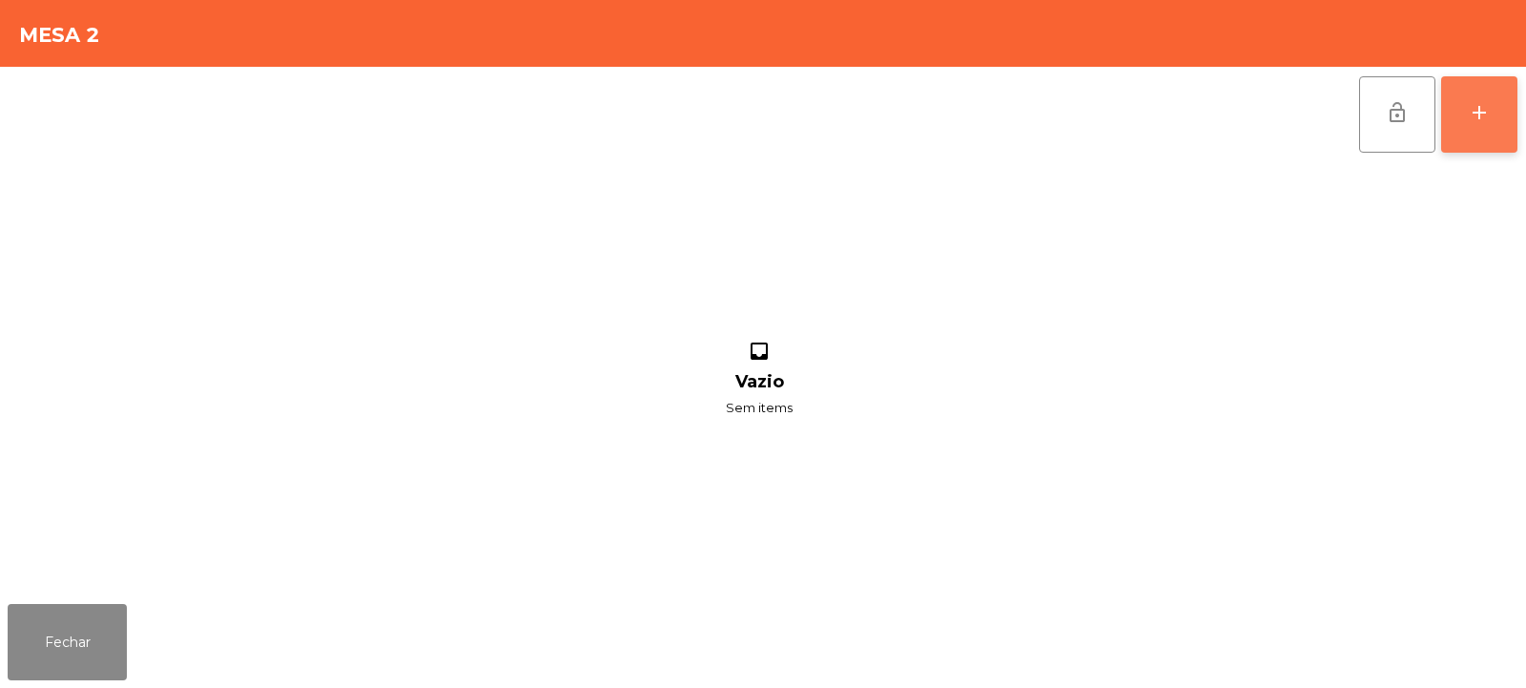
click at [1468, 125] on button "add" at bounding box center [1479, 114] width 76 height 76
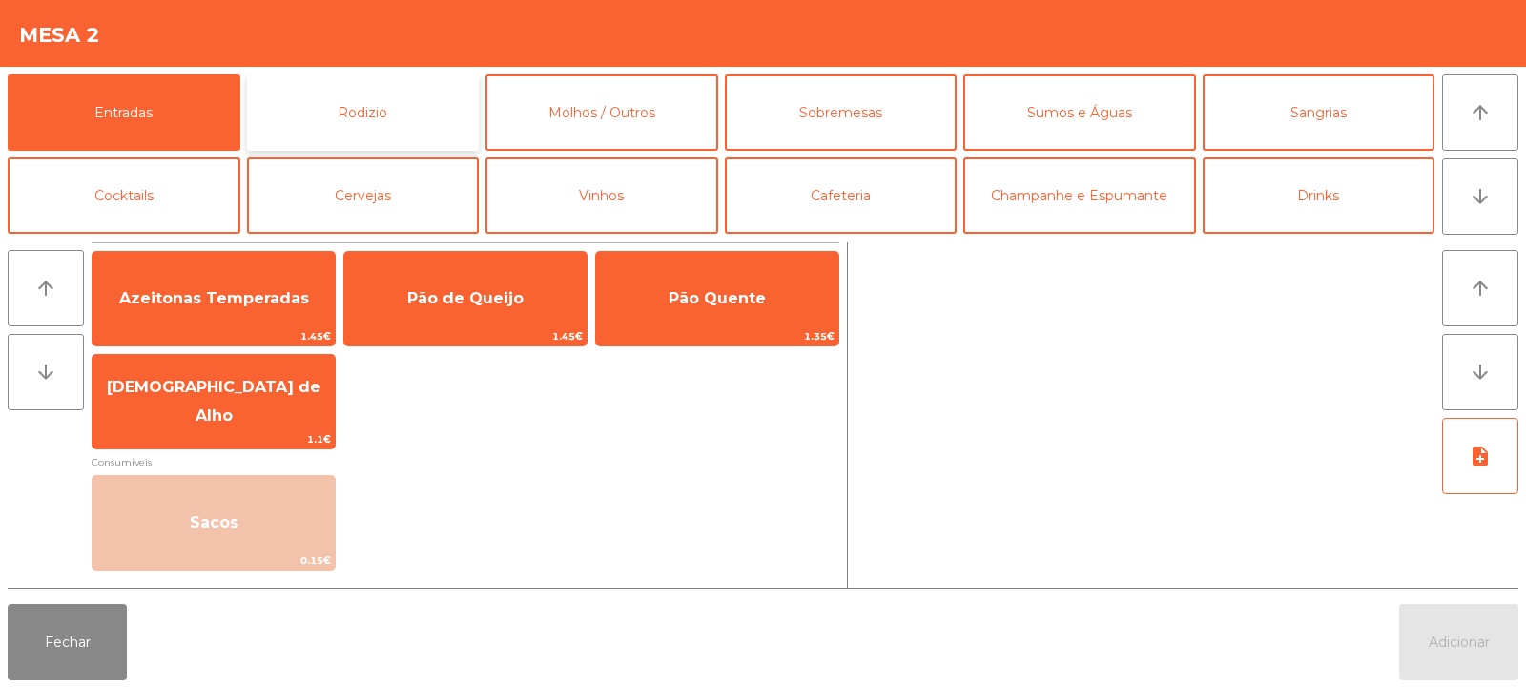
click at [377, 93] on button "Rodizio" at bounding box center [363, 112] width 233 height 76
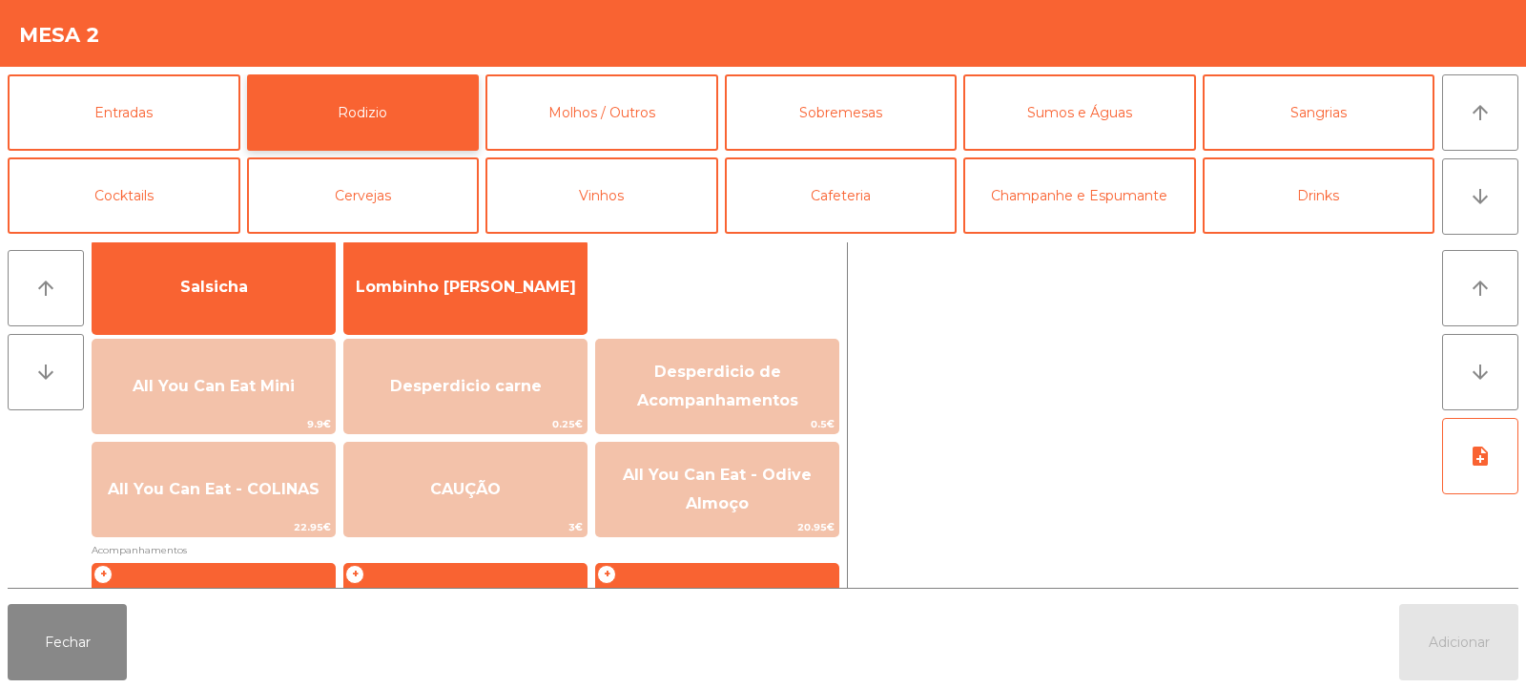
scroll to position [148, 0]
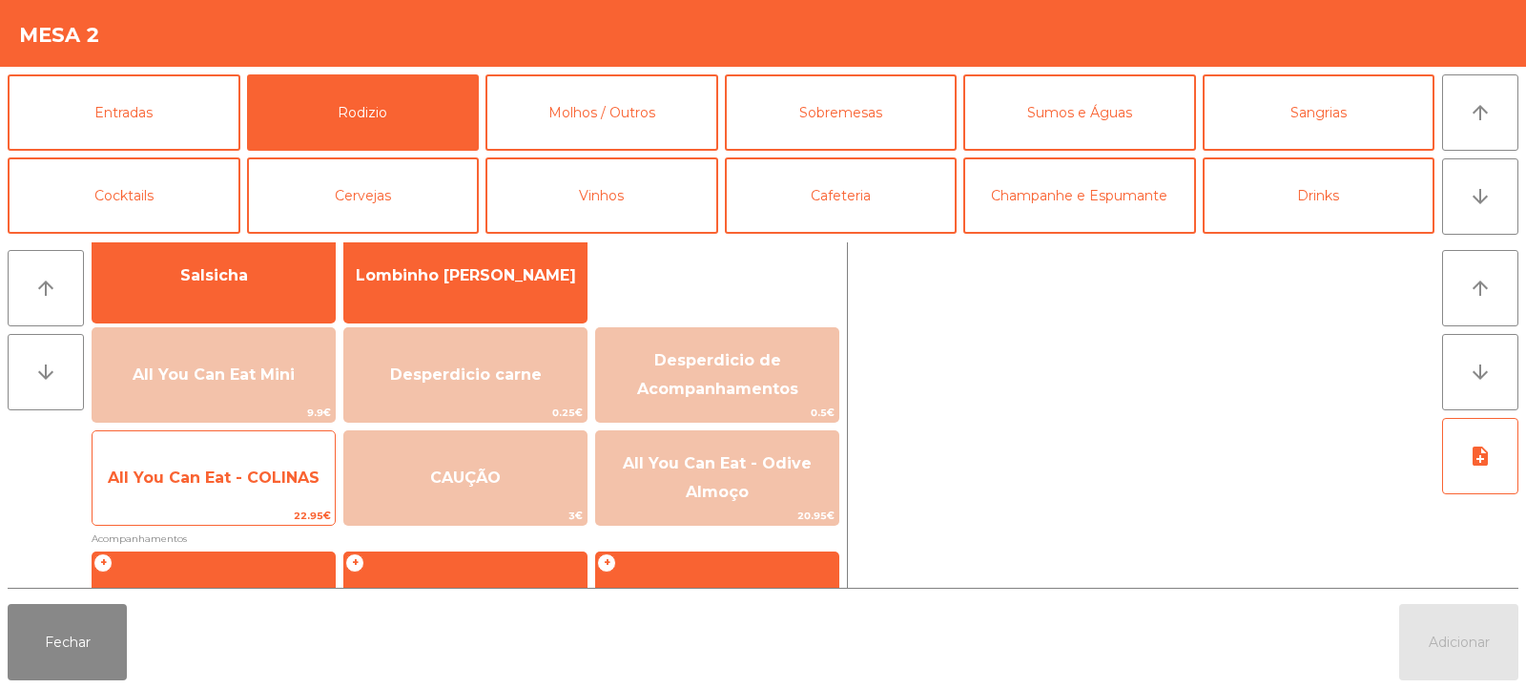
click at [218, 468] on span "All You Can Eat - COLINAS" at bounding box center [214, 477] width 212 height 18
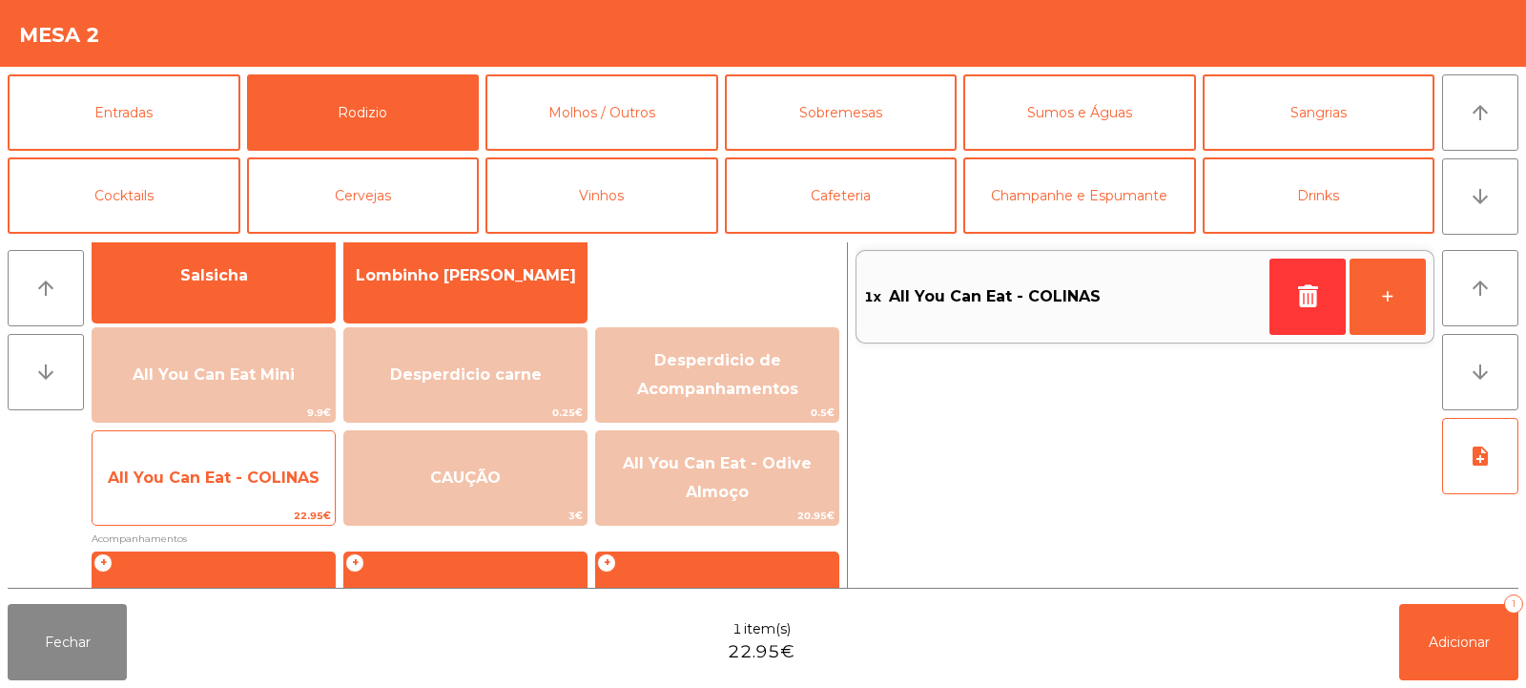
click at [195, 484] on span "All You Can Eat - COLINAS" at bounding box center [214, 477] width 212 height 18
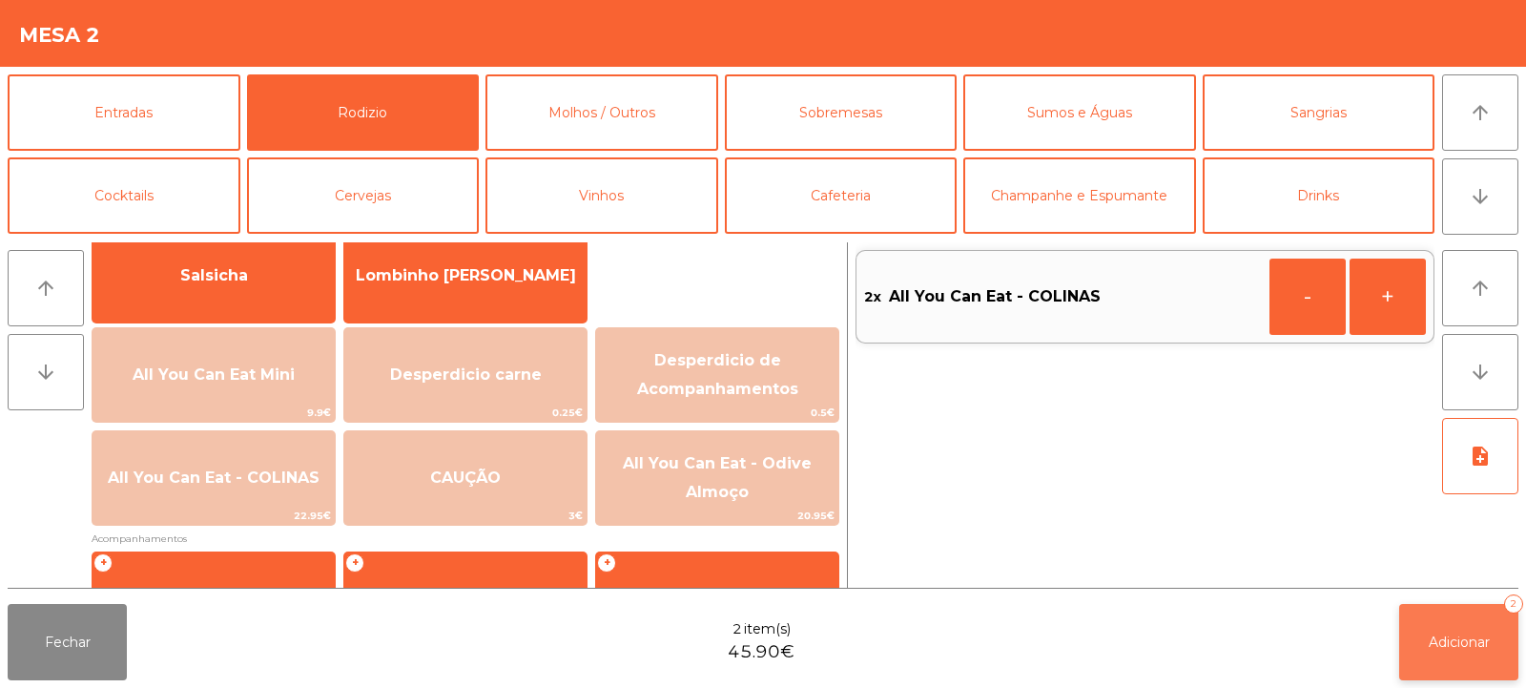
click at [1458, 633] on span "Adicionar" at bounding box center [1459, 641] width 61 height 17
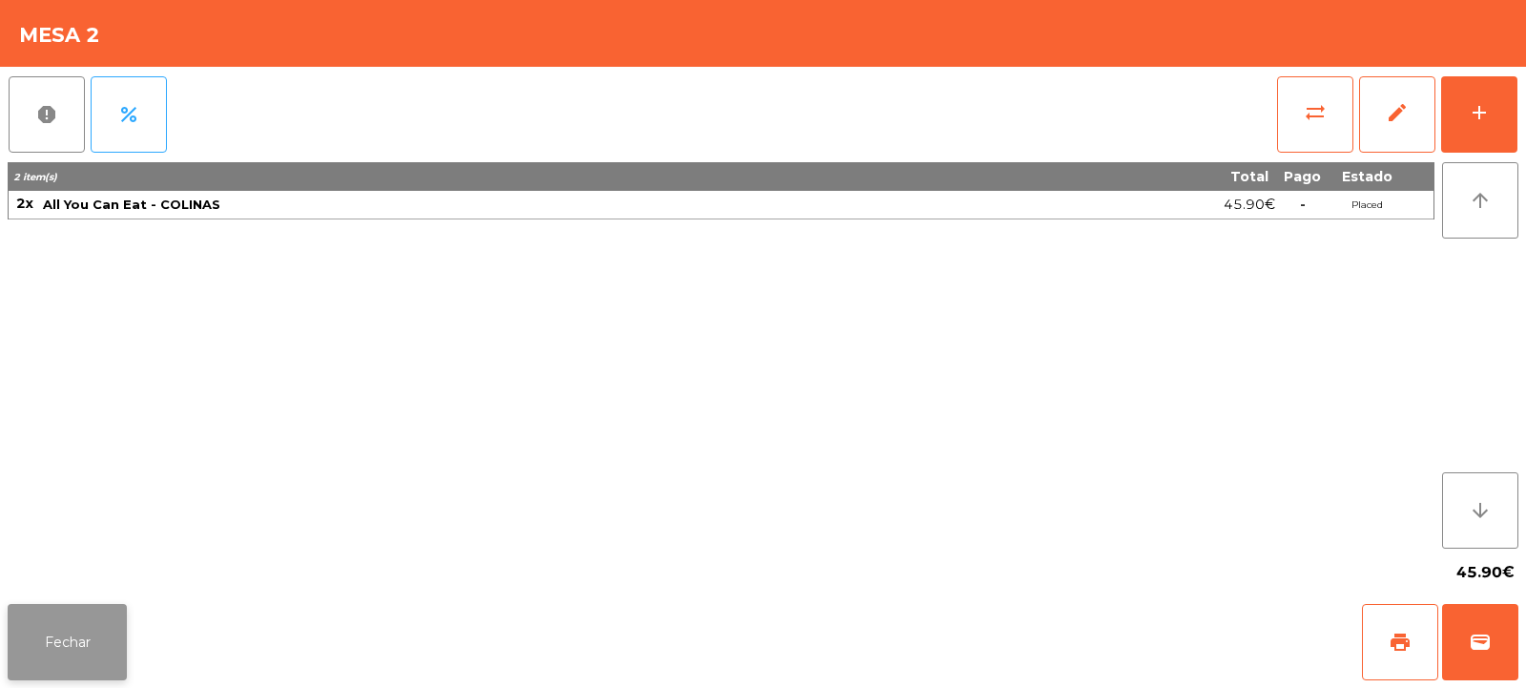
click at [58, 610] on button "Fechar" at bounding box center [67, 642] width 119 height 76
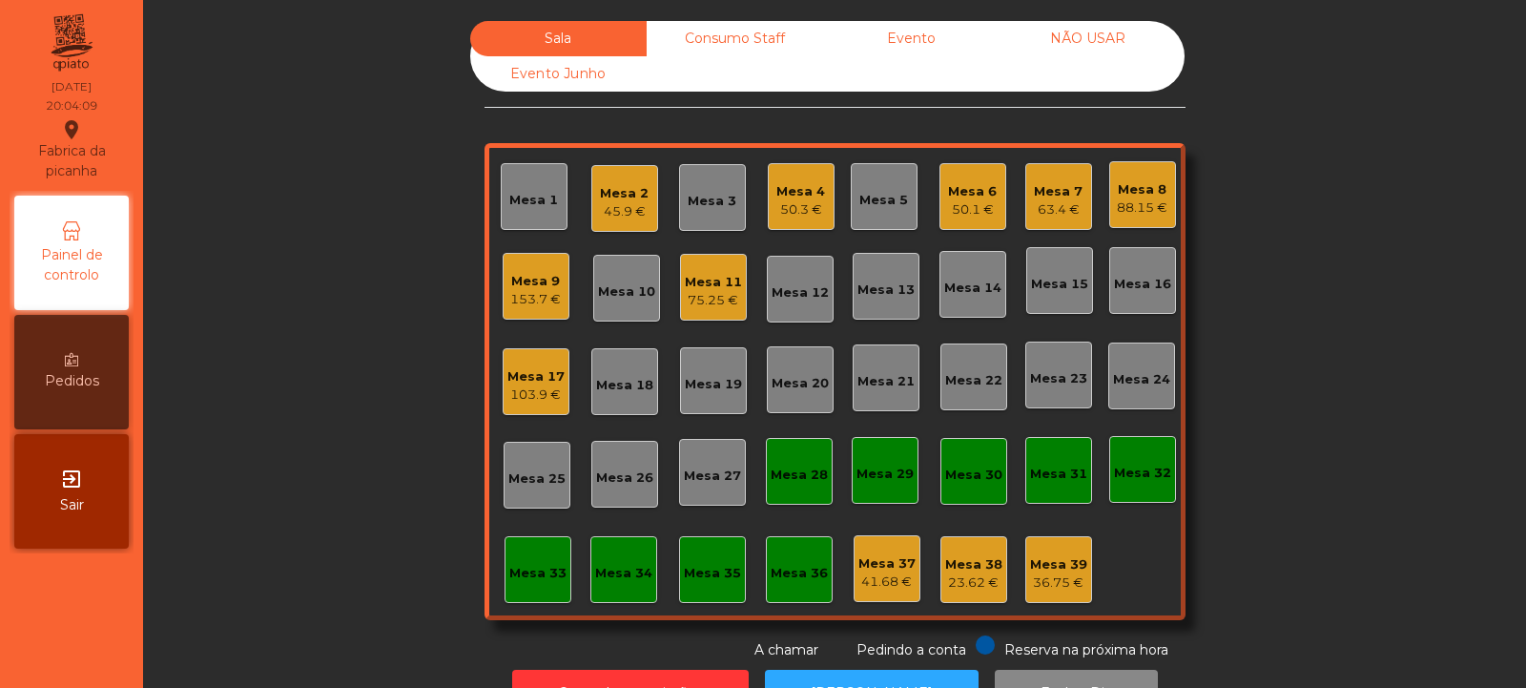
click at [623, 381] on div "Mesa 18" at bounding box center [624, 385] width 57 height 19
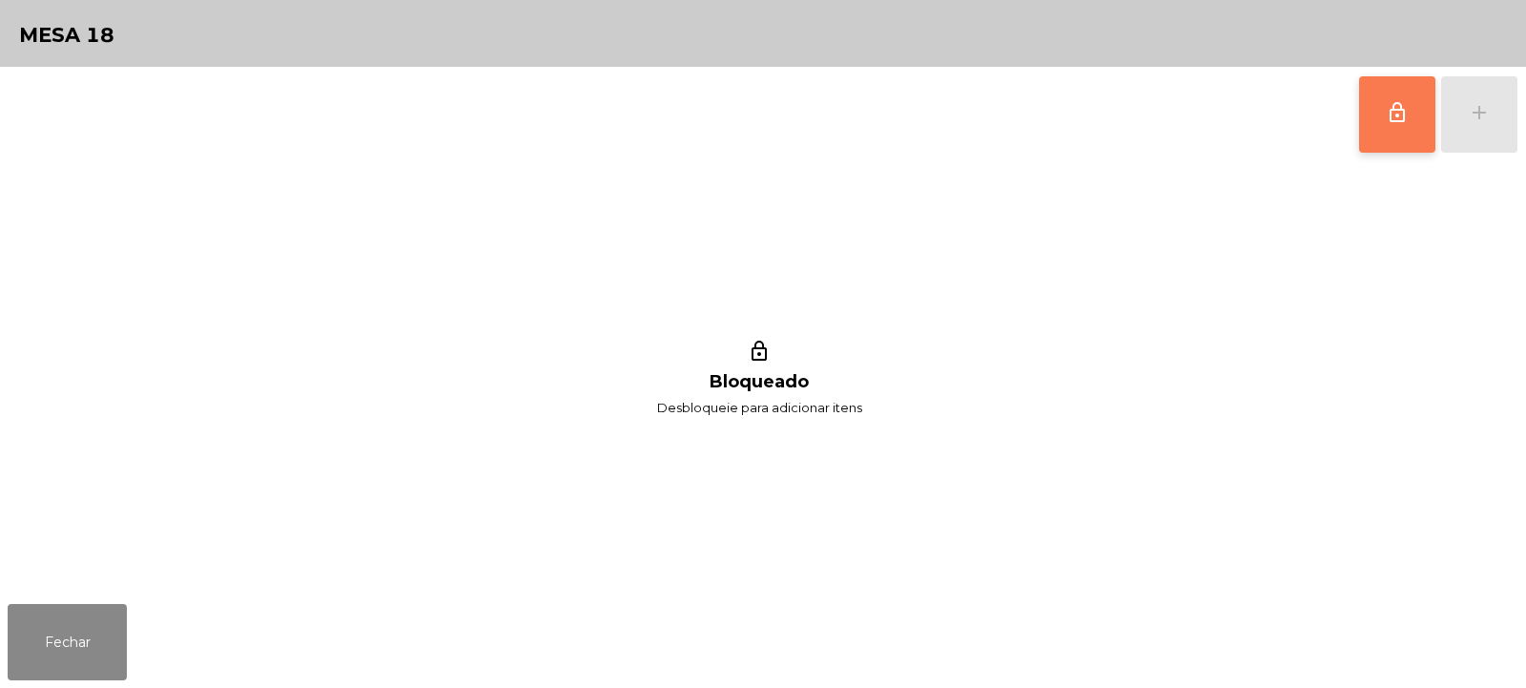
click at [1392, 114] on span "lock_outline" at bounding box center [1397, 112] width 23 height 23
click at [1483, 113] on div "add" at bounding box center [1479, 112] width 23 height 23
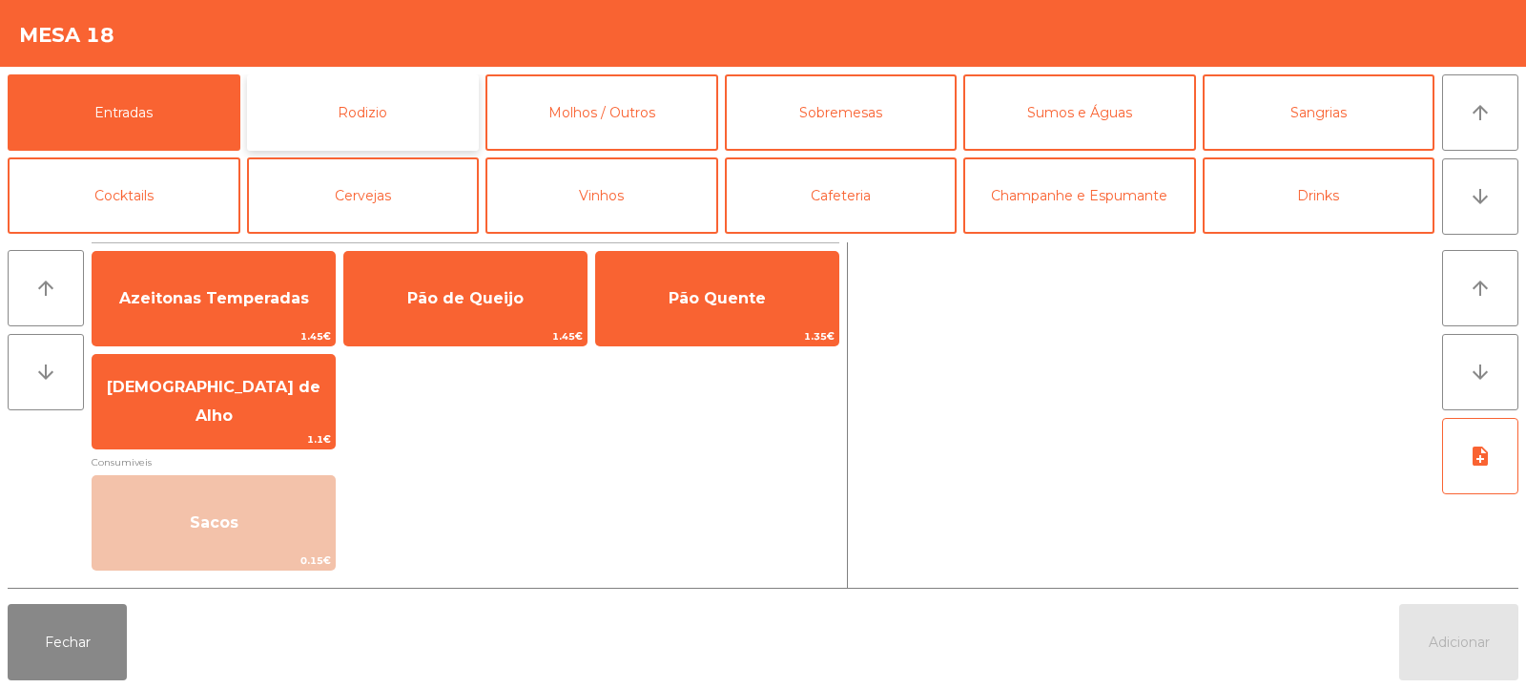
click at [382, 102] on button "Rodizio" at bounding box center [363, 112] width 233 height 76
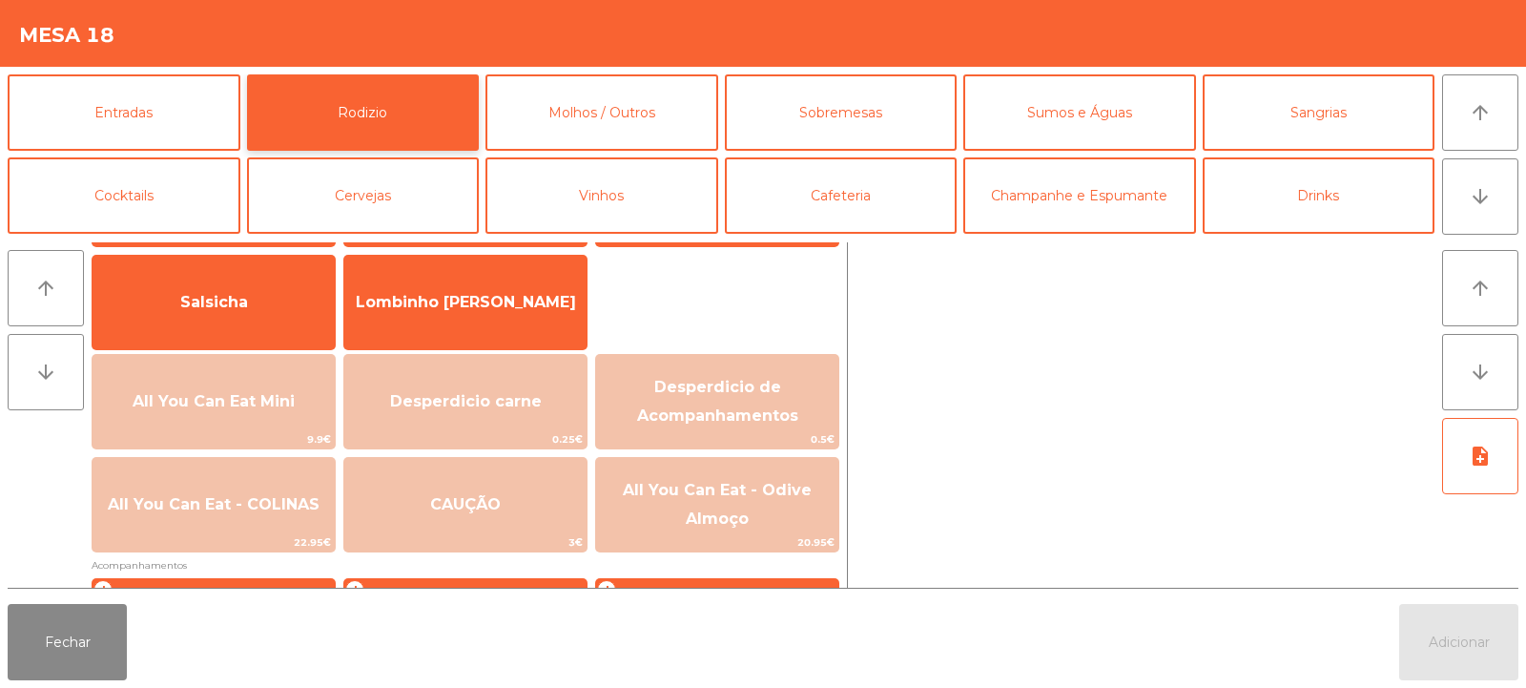
scroll to position [176, 0]
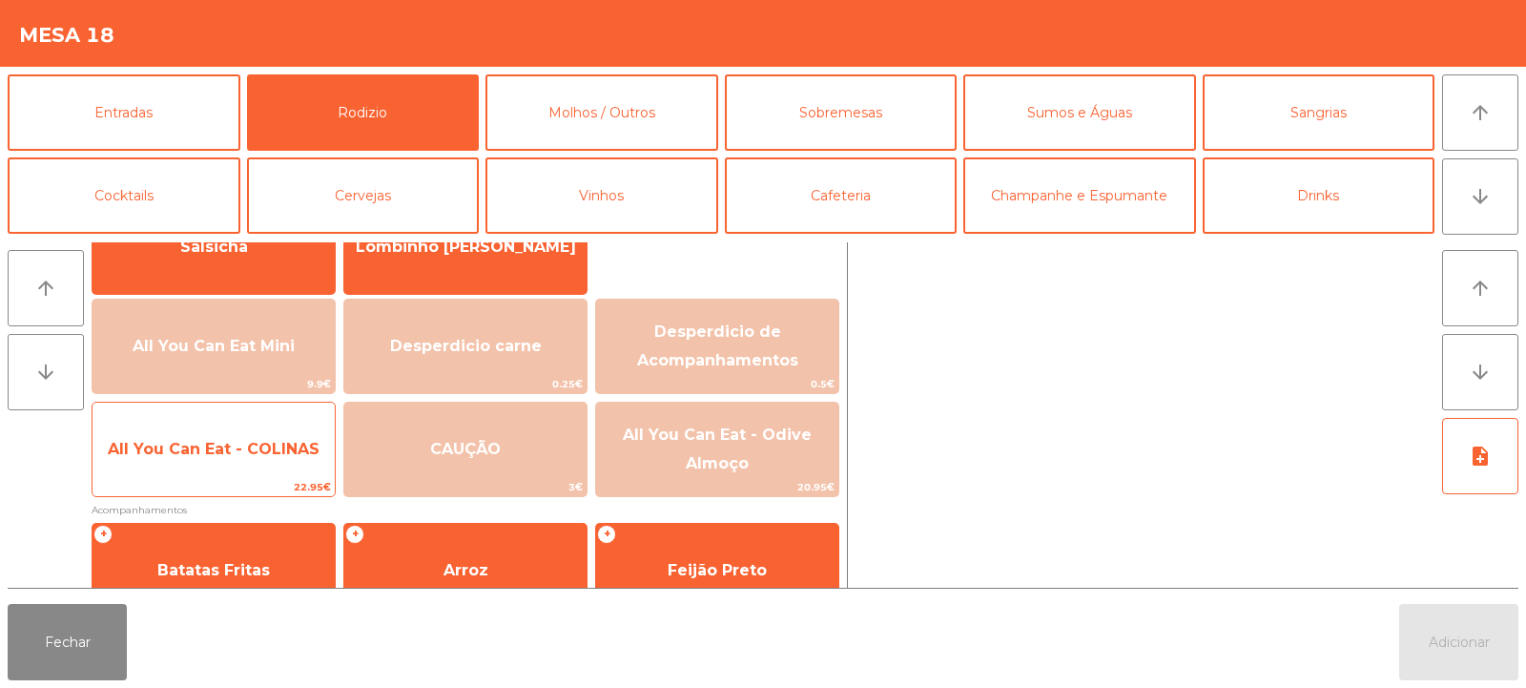
click at [232, 459] on span "All You Can Eat - COLINAS" at bounding box center [214, 449] width 242 height 52
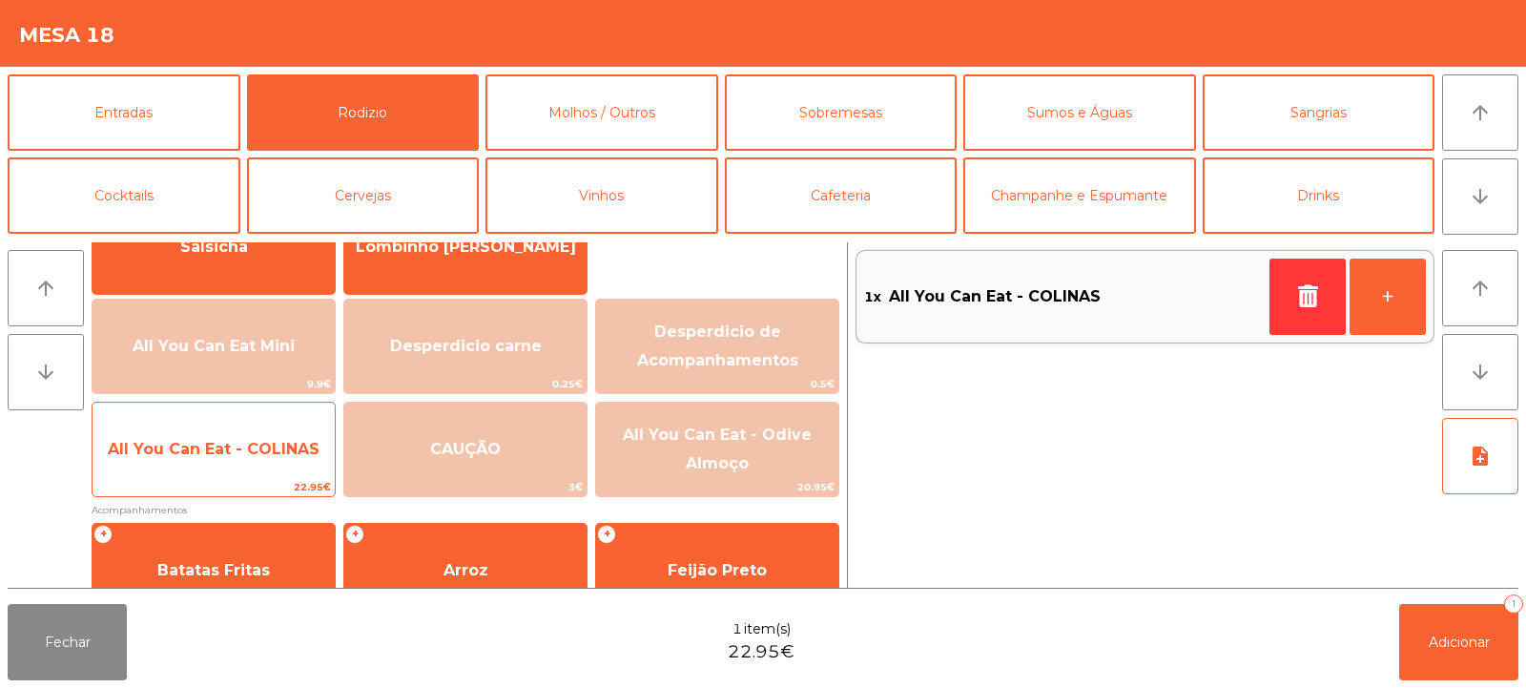
click at [230, 453] on span "All You Can Eat - COLINAS" at bounding box center [214, 449] width 212 height 18
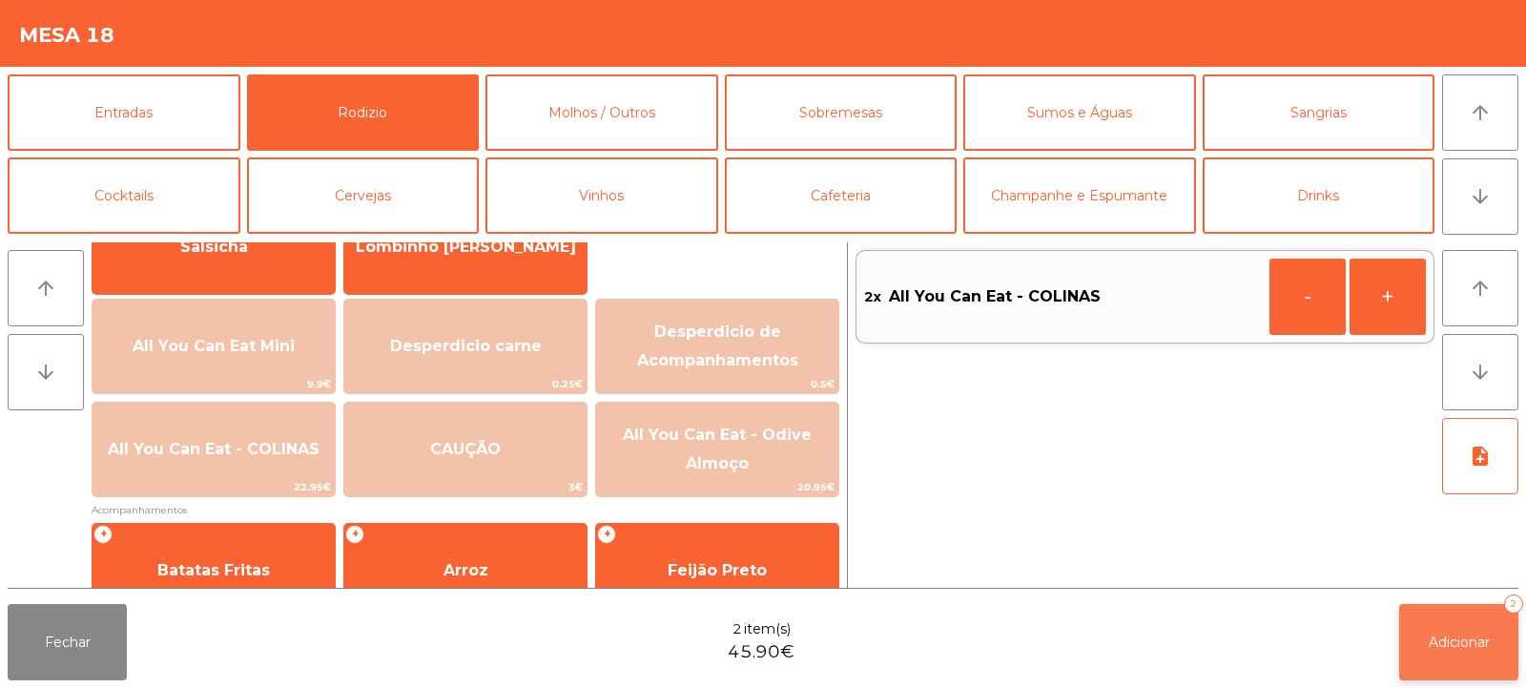
click at [1448, 654] on button "Adicionar 2" at bounding box center [1458, 642] width 119 height 76
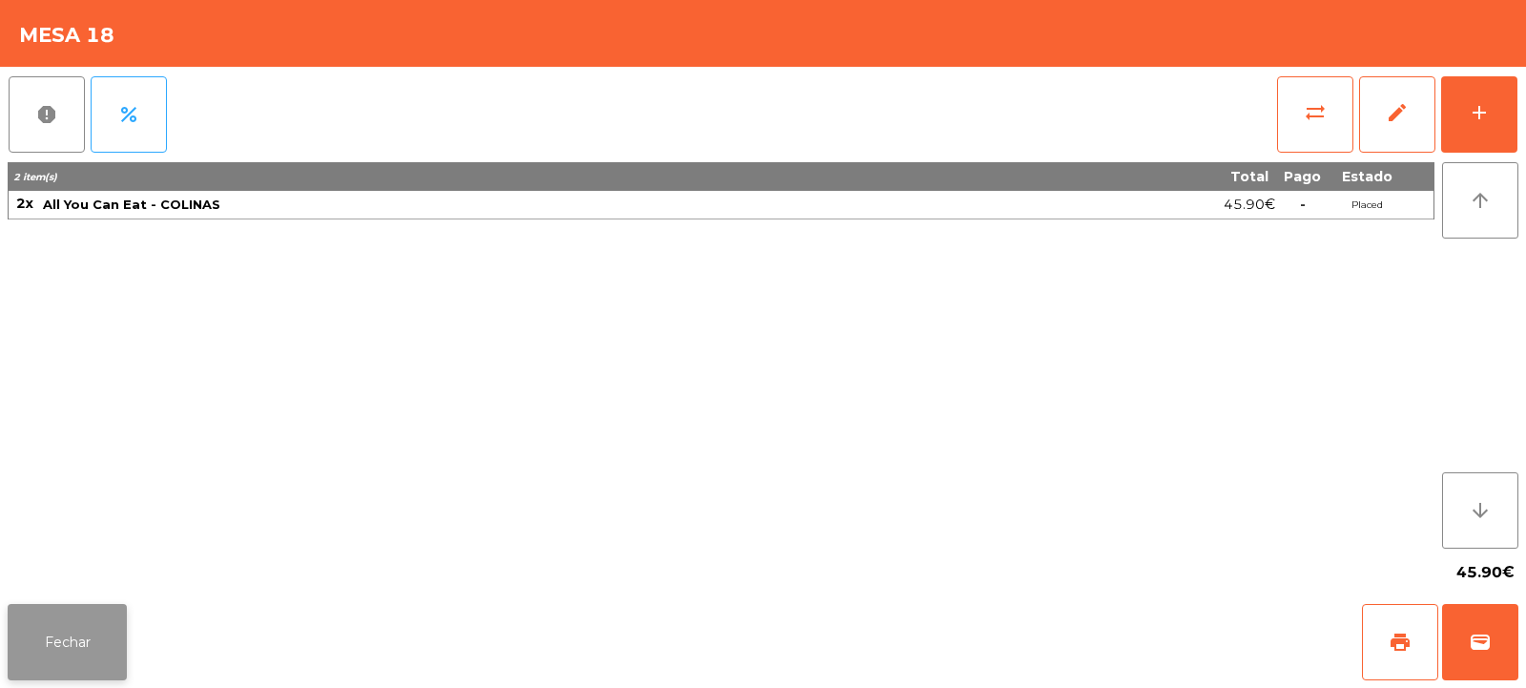
click at [45, 605] on button "Fechar" at bounding box center [67, 642] width 119 height 76
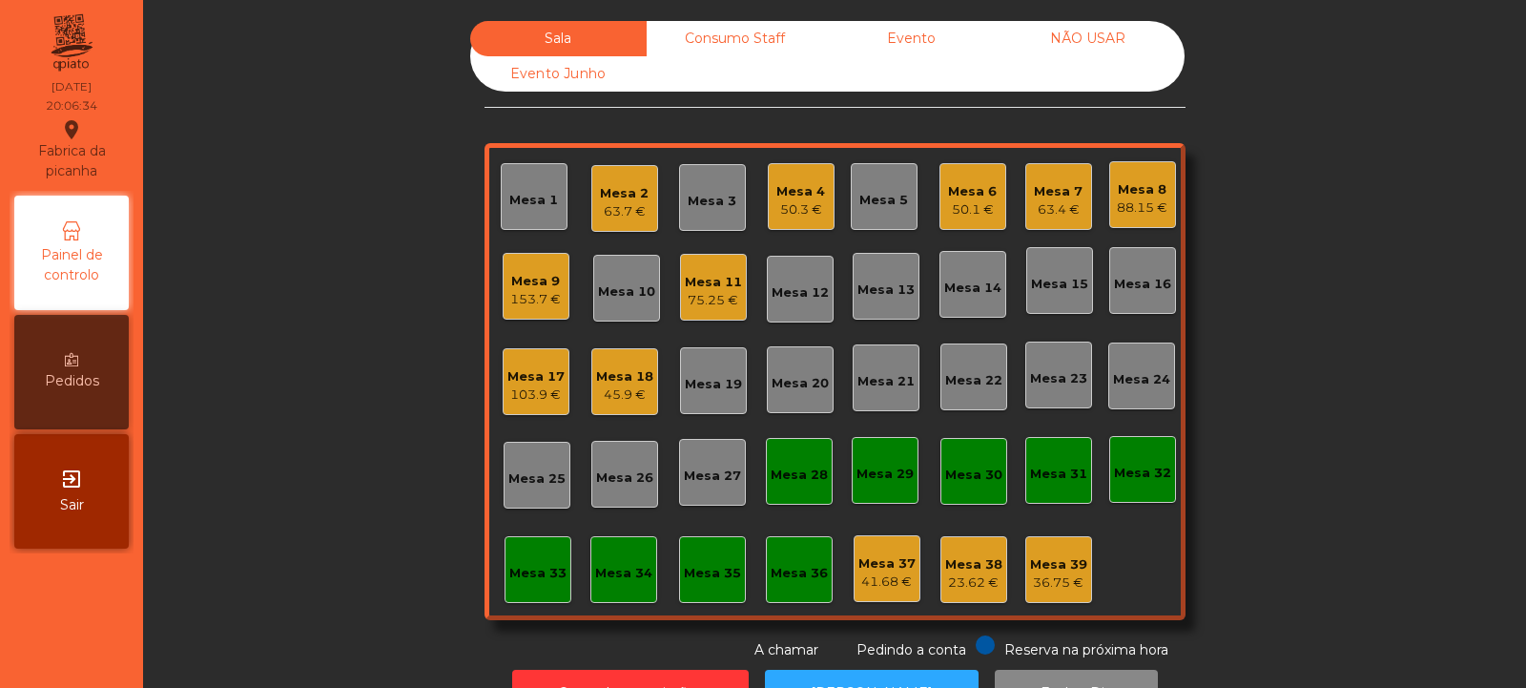
click at [877, 298] on div "Mesa 13" at bounding box center [885, 289] width 57 height 19
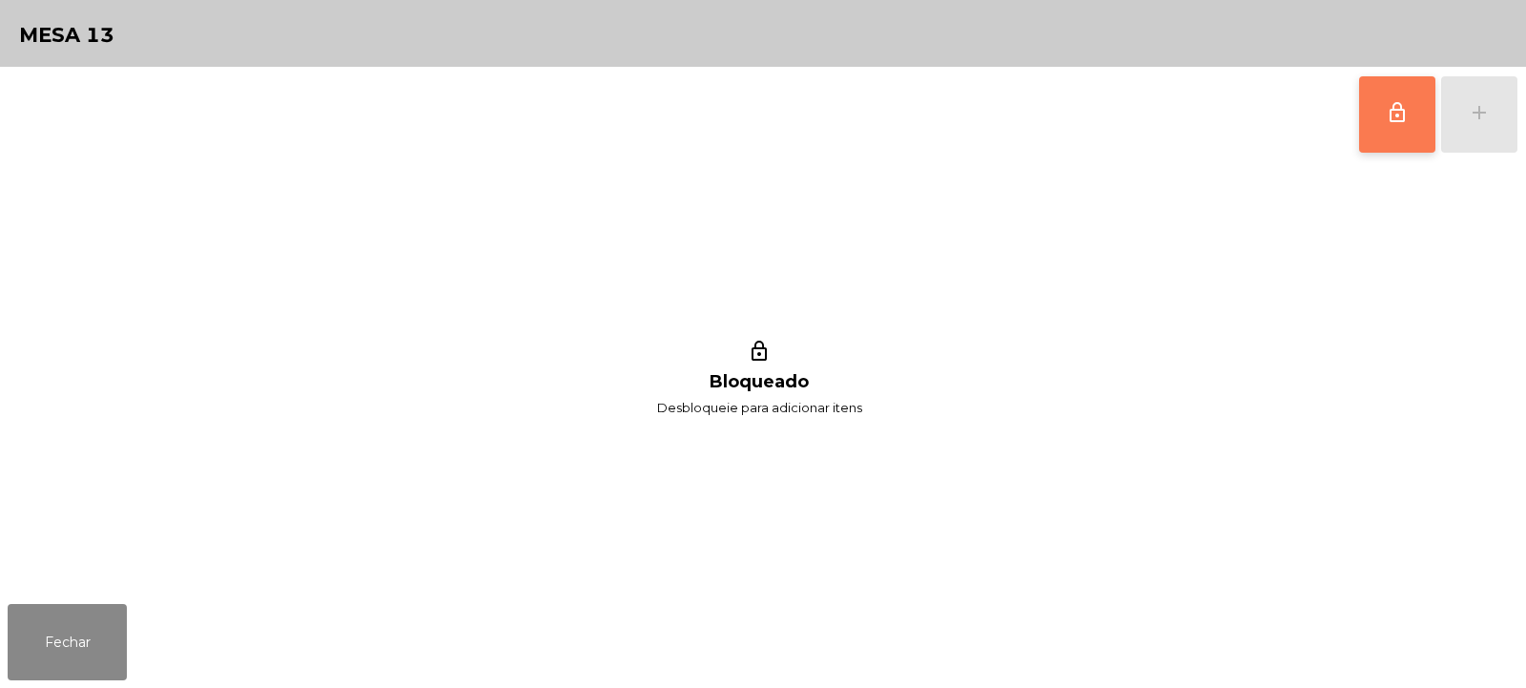
click at [1392, 137] on button "lock_outline" at bounding box center [1397, 114] width 76 height 76
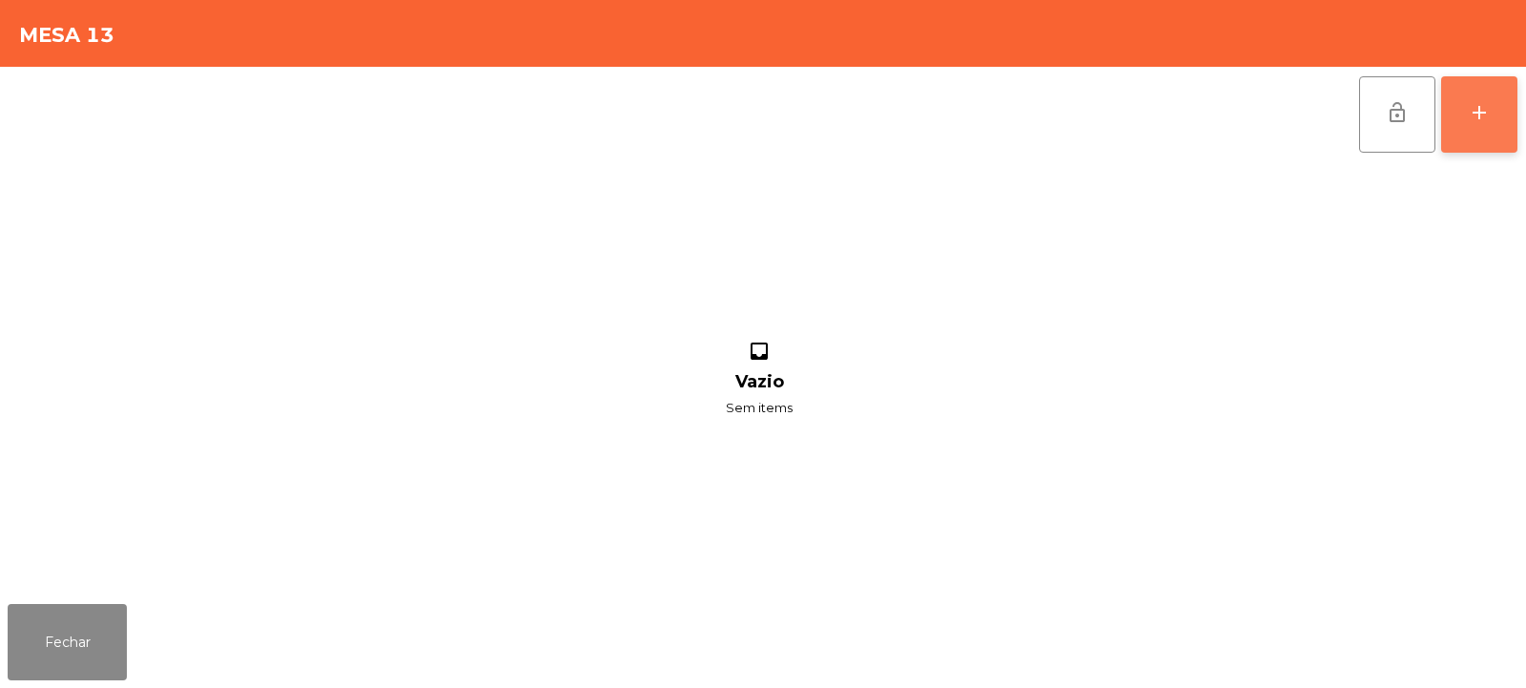
click at [1477, 105] on div "add" at bounding box center [1479, 112] width 23 height 23
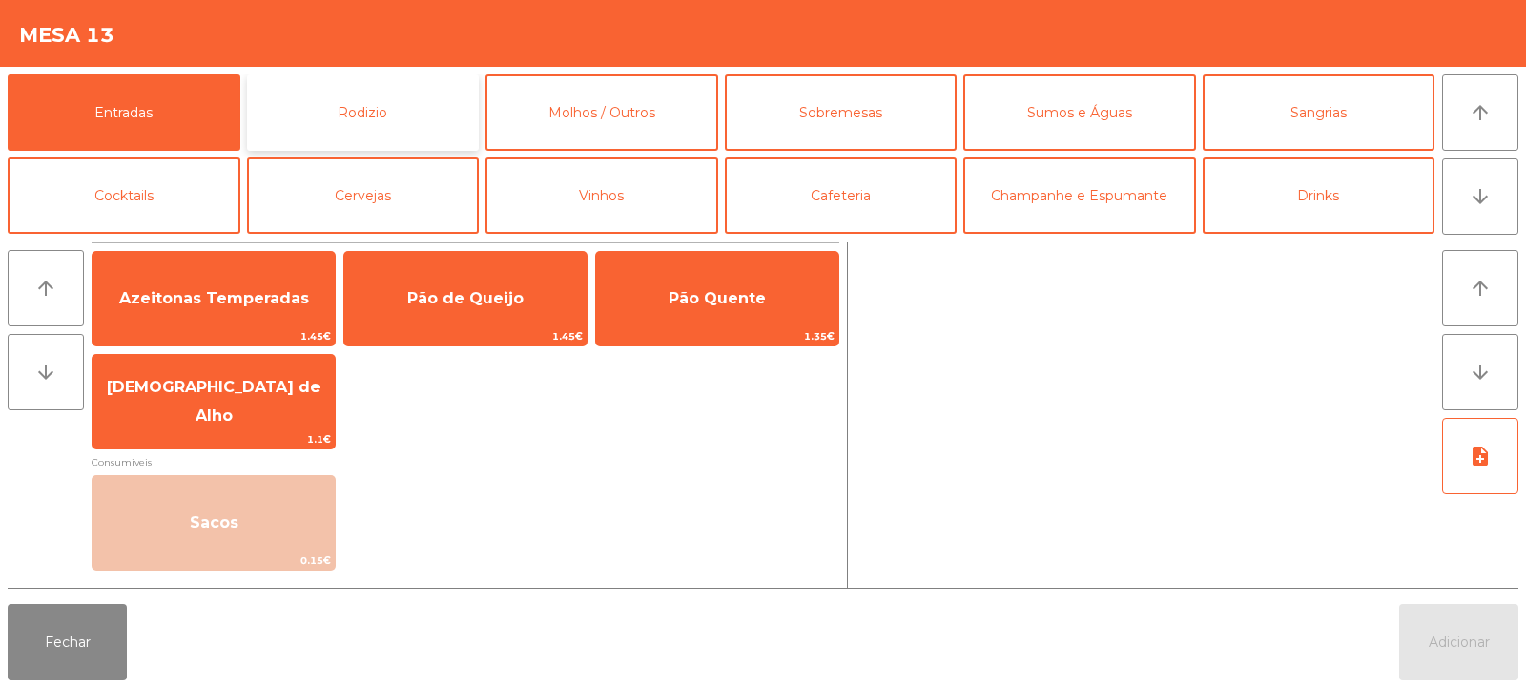
click at [367, 131] on button "Rodizio" at bounding box center [363, 112] width 233 height 76
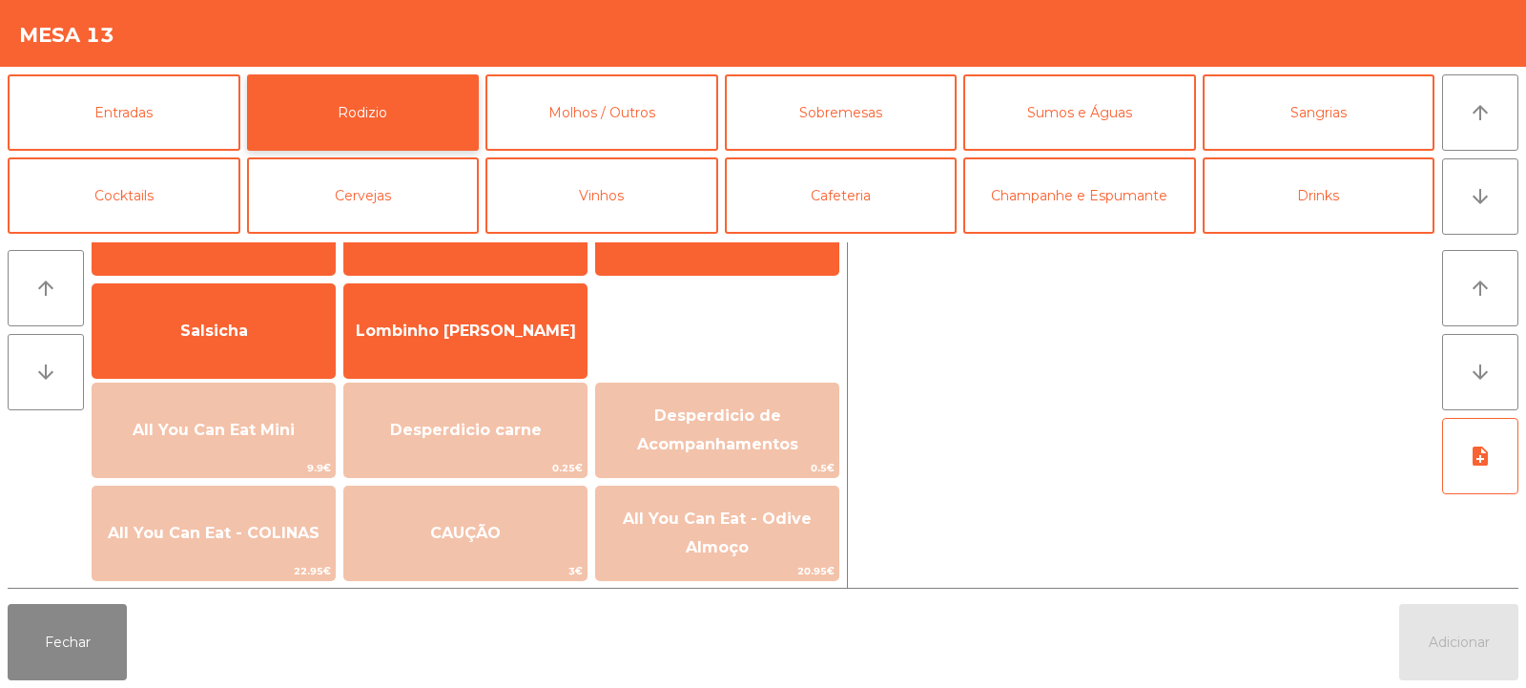
scroll to position [112, 0]
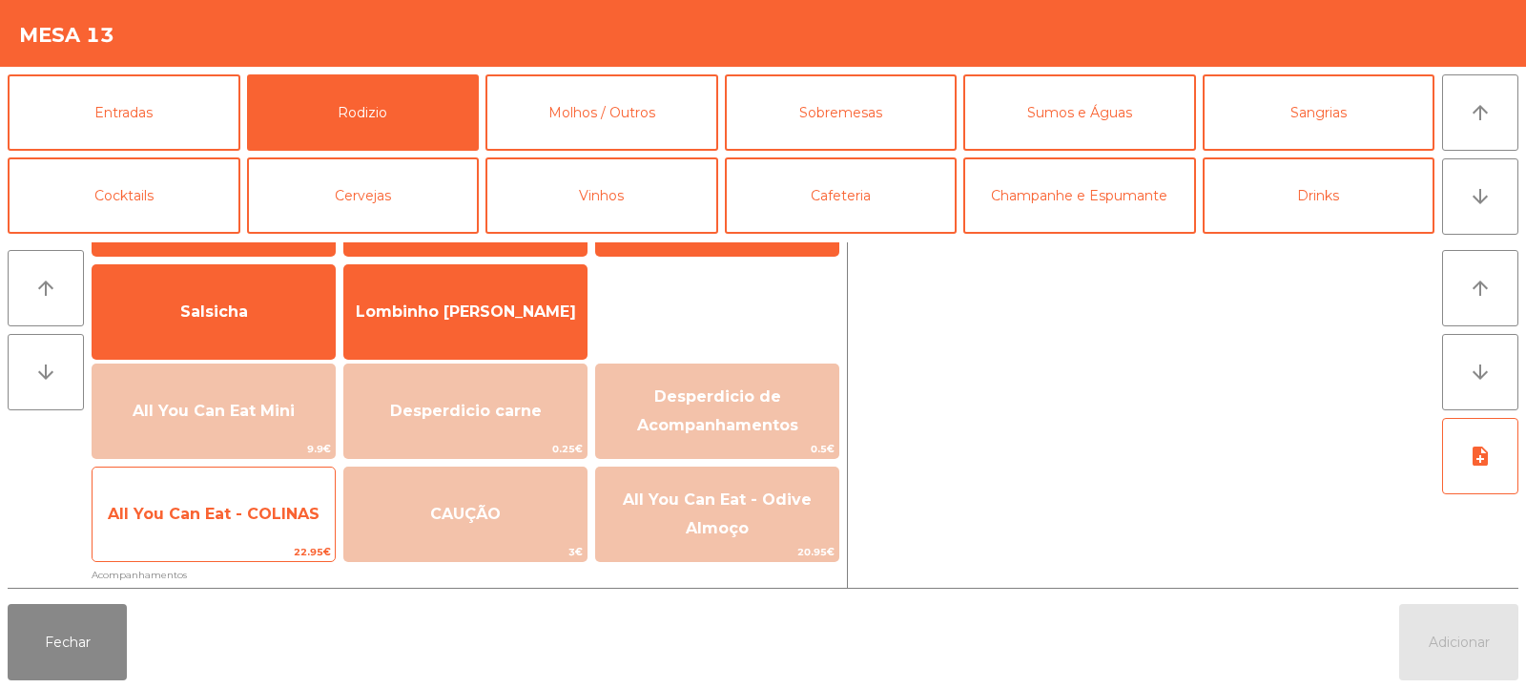
click at [236, 510] on span "All You Can Eat - COLINAS" at bounding box center [214, 514] width 212 height 18
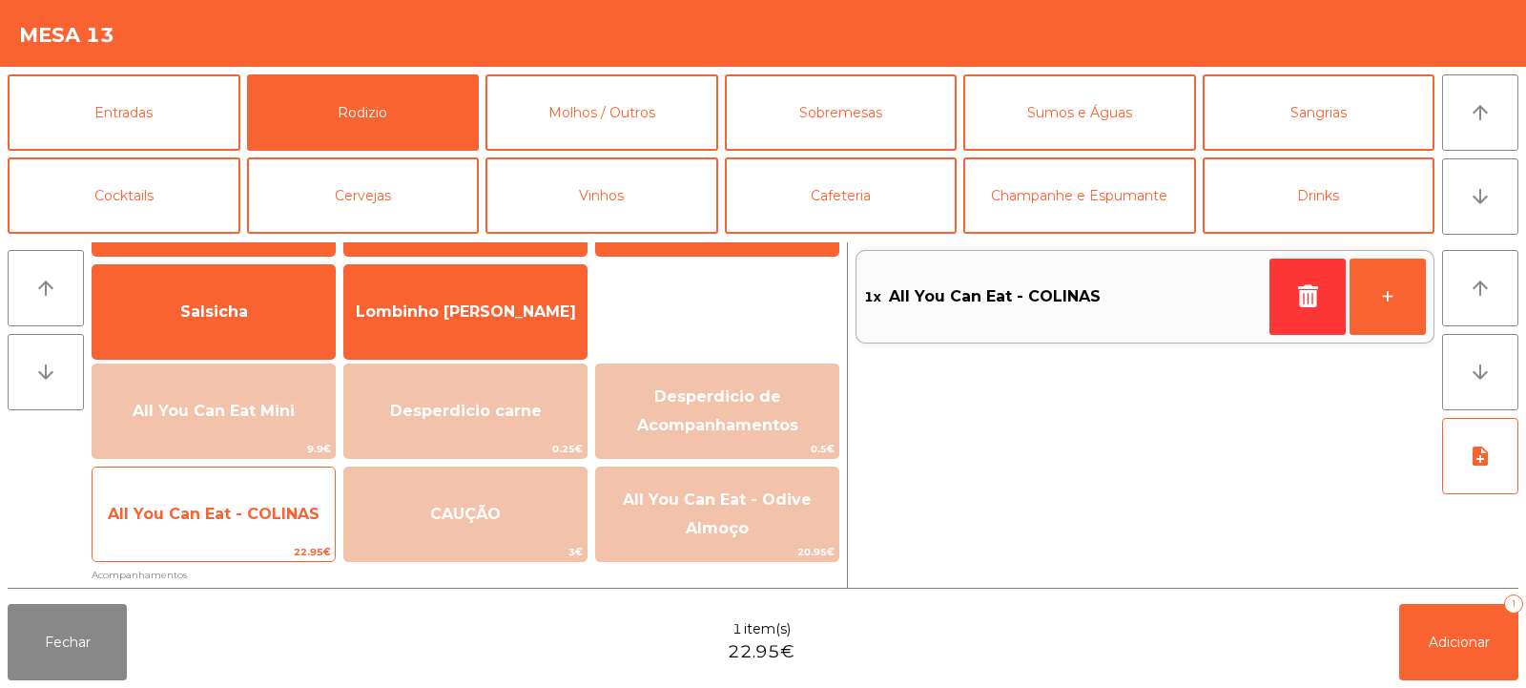
click at [236, 513] on span "All You Can Eat - COLINAS" at bounding box center [214, 514] width 212 height 18
click at [240, 521] on span "All You Can Eat - COLINAS" at bounding box center [214, 514] width 212 height 18
click at [237, 524] on span "All You Can Eat - COLINAS" at bounding box center [214, 514] width 242 height 52
click at [243, 528] on span "All You Can Eat - COLINAS" at bounding box center [214, 514] width 242 height 52
click at [262, 509] on span "All You Can Eat - COLINAS" at bounding box center [214, 514] width 212 height 18
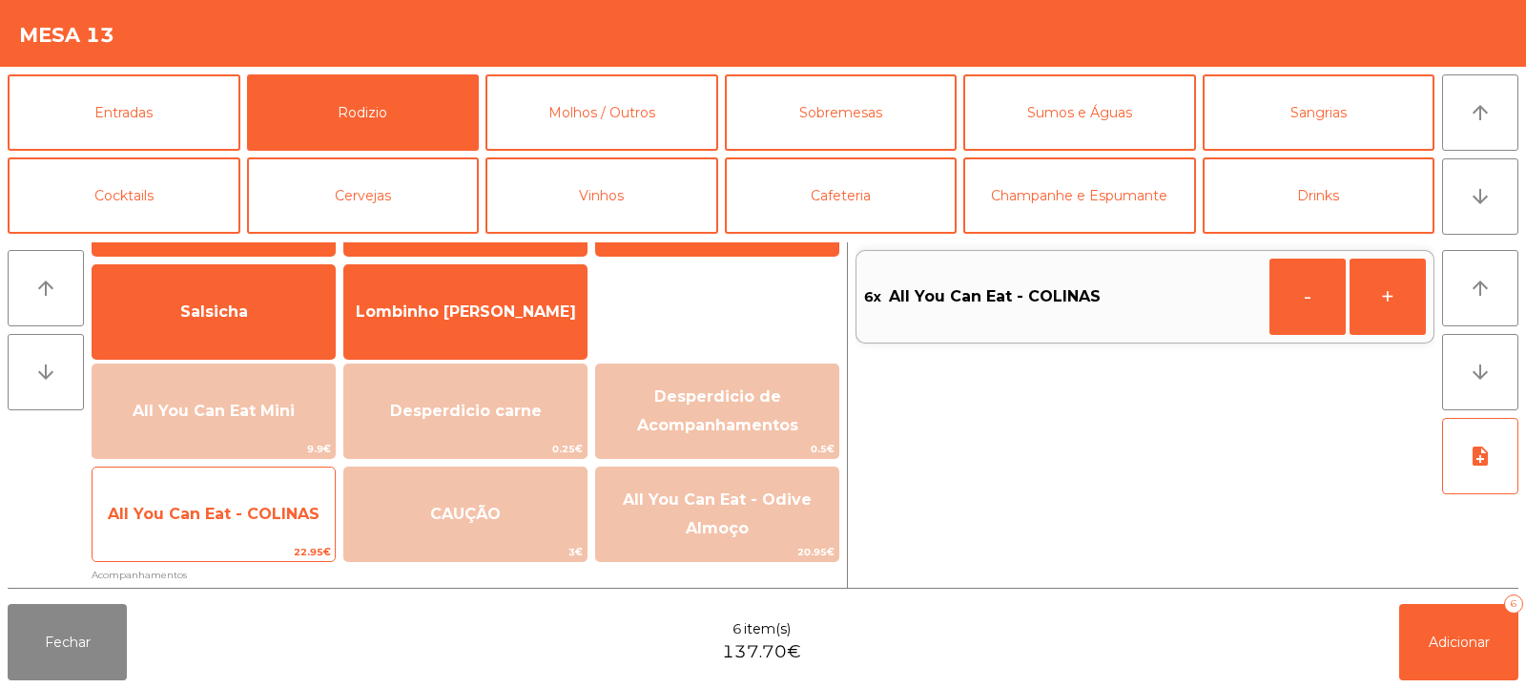
click at [250, 519] on span "All You Can Eat - COLINAS" at bounding box center [214, 514] width 212 height 18
click at [256, 524] on span "All You Can Eat - COLINAS" at bounding box center [214, 514] width 242 height 52
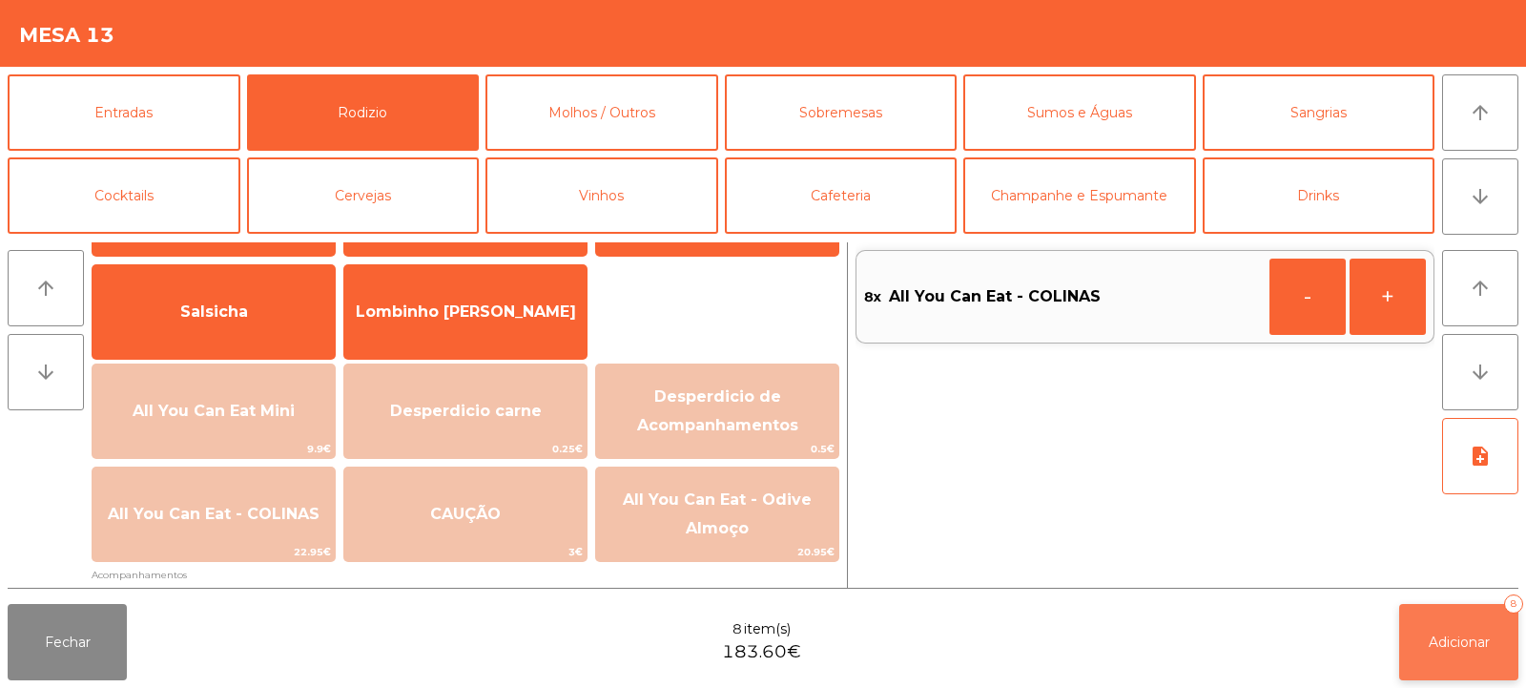
click at [1448, 650] on button "Adicionar 8" at bounding box center [1458, 642] width 119 height 76
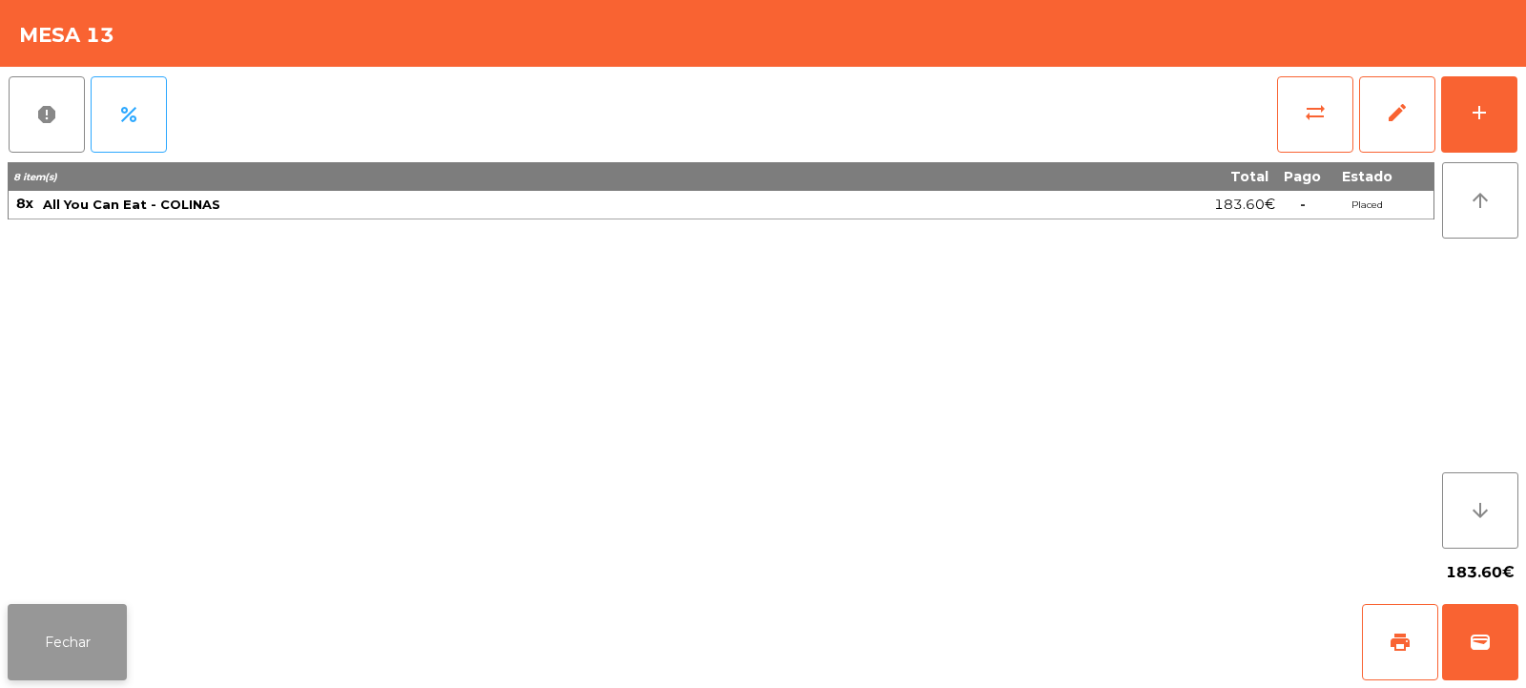
click at [67, 612] on button "Fechar" at bounding box center [67, 642] width 119 height 76
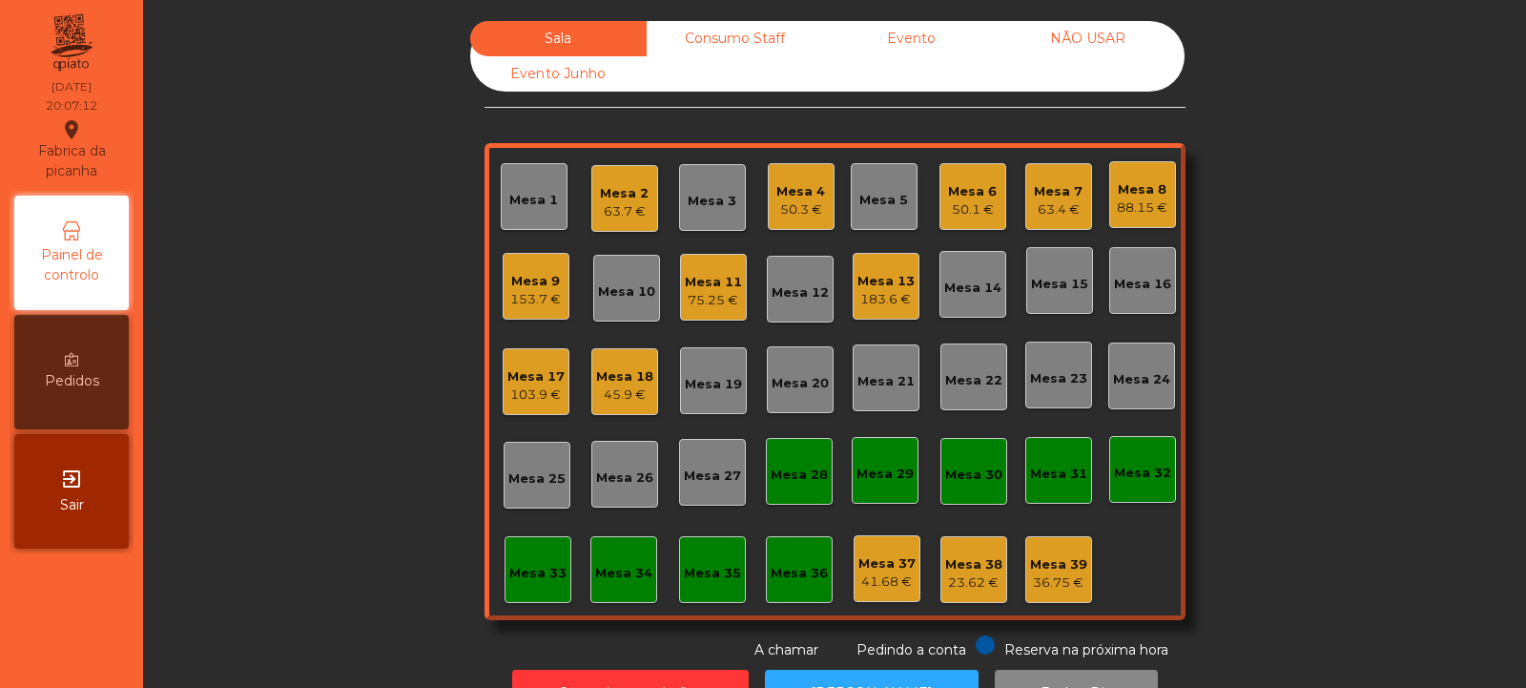
click at [538, 391] on div "103.9 €" at bounding box center [535, 394] width 57 height 19
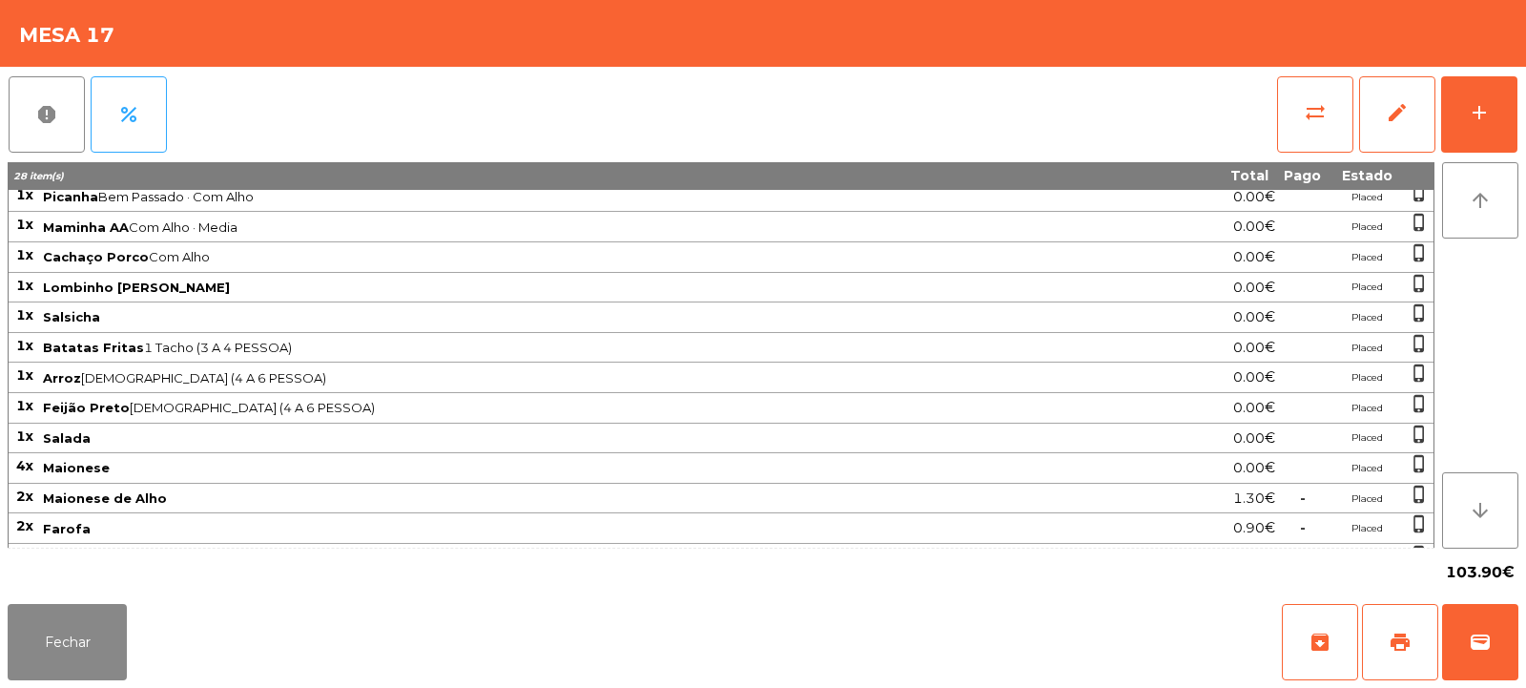
scroll to position [184, 0]
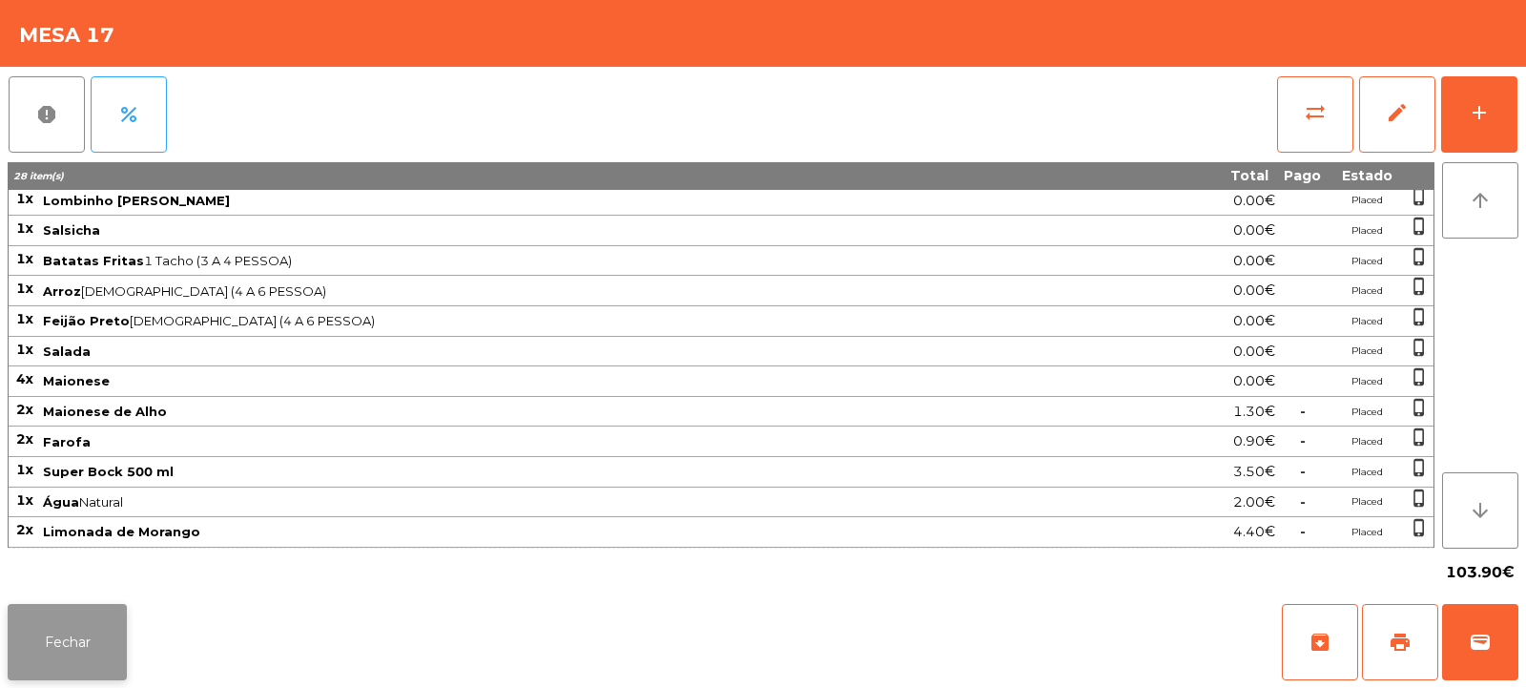
click at [59, 636] on button "Fechar" at bounding box center [67, 642] width 119 height 76
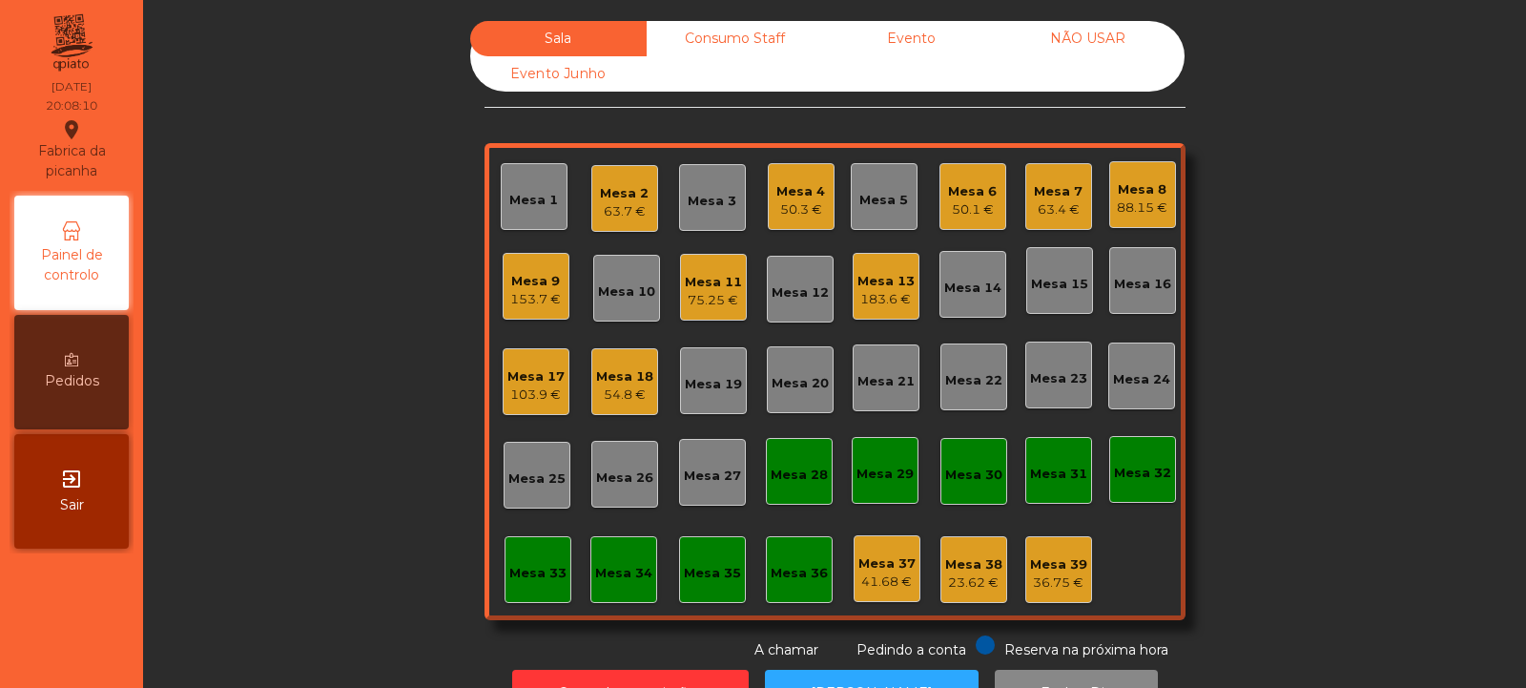
click at [513, 400] on div "103.9 €" at bounding box center [535, 394] width 57 height 19
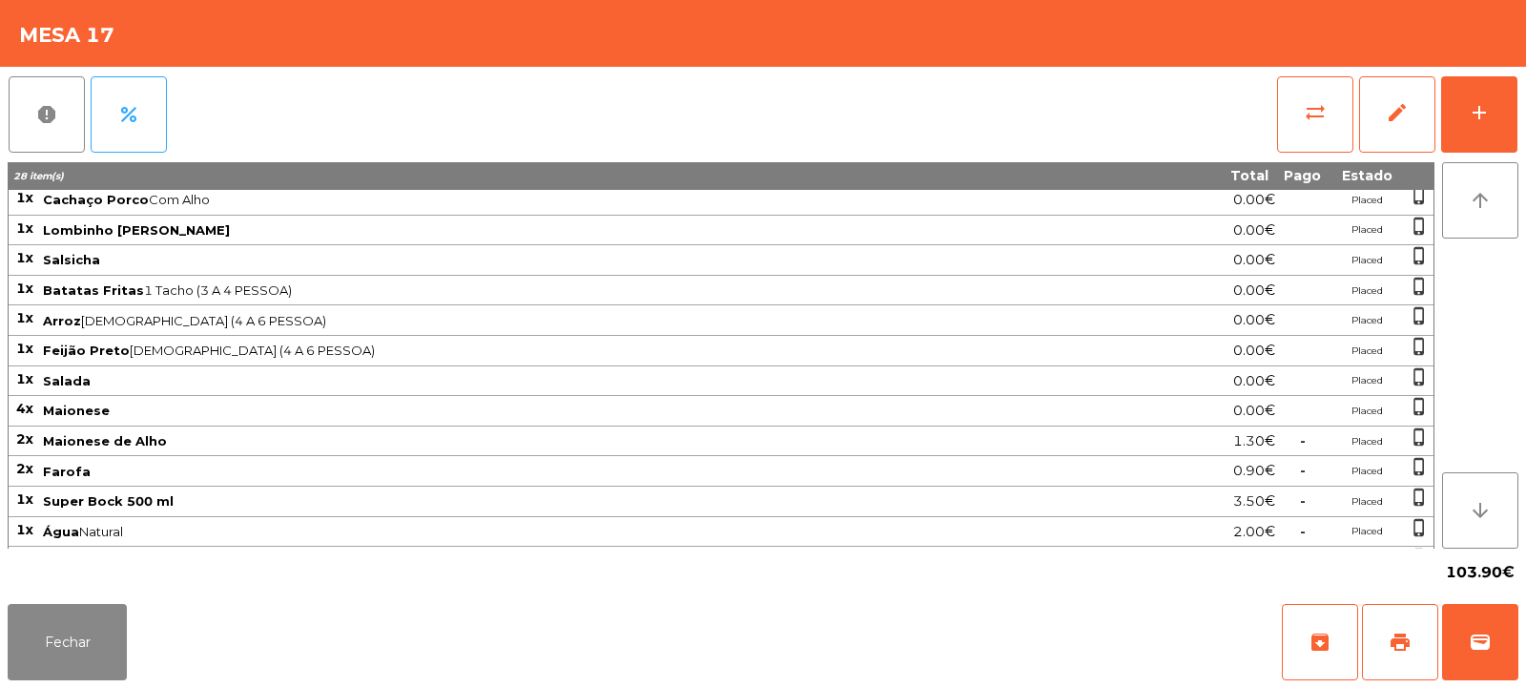
scroll to position [183, 0]
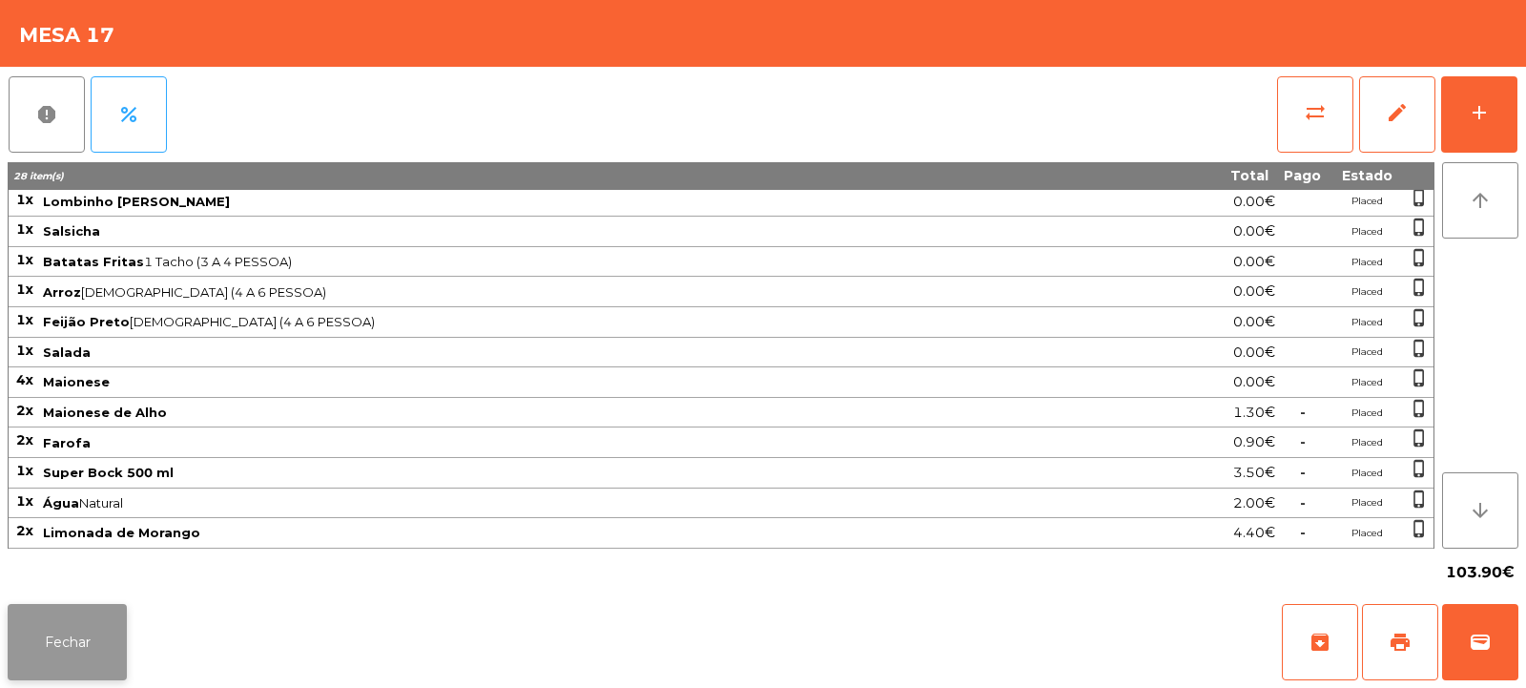
click at [71, 649] on button "Fechar" at bounding box center [67, 642] width 119 height 76
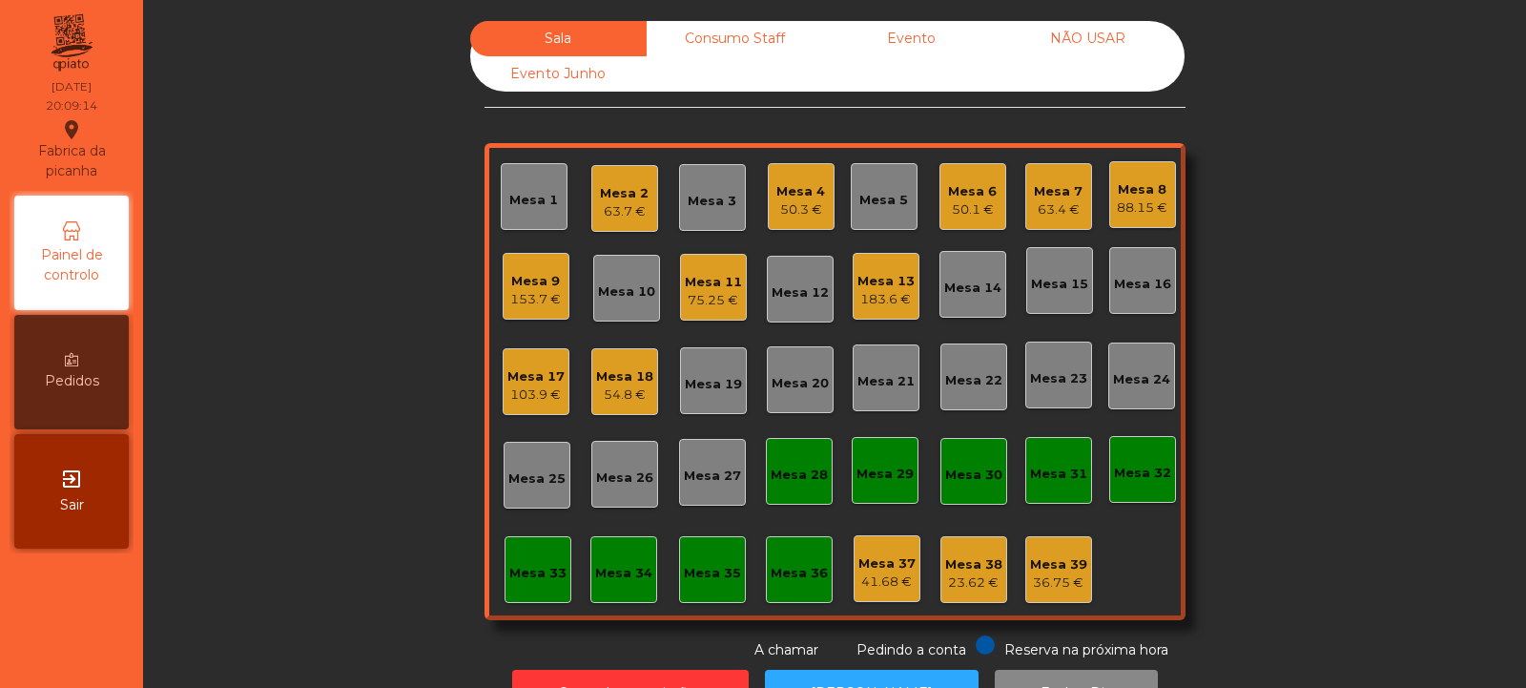
click at [607, 398] on div "54.8 €" at bounding box center [624, 394] width 57 height 19
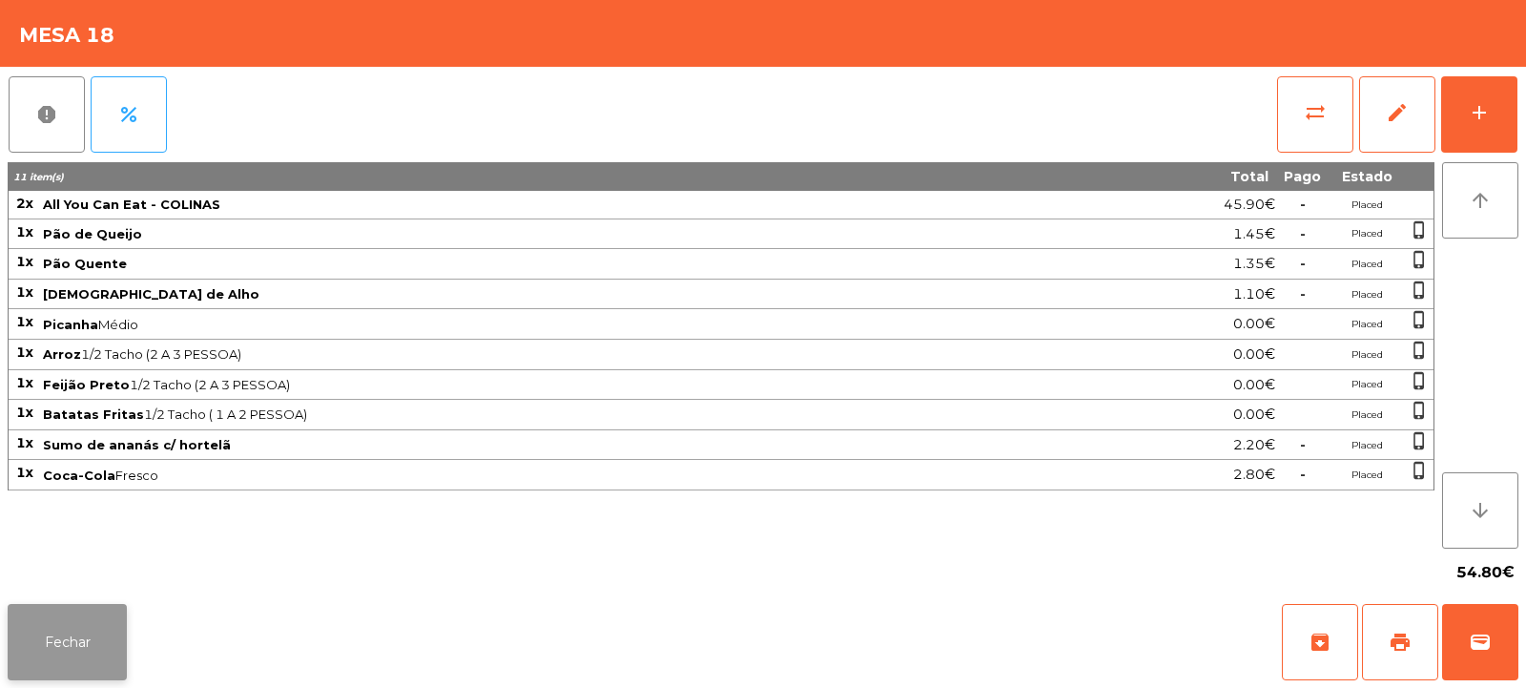
click at [77, 639] on button "Fechar" at bounding box center [67, 642] width 119 height 76
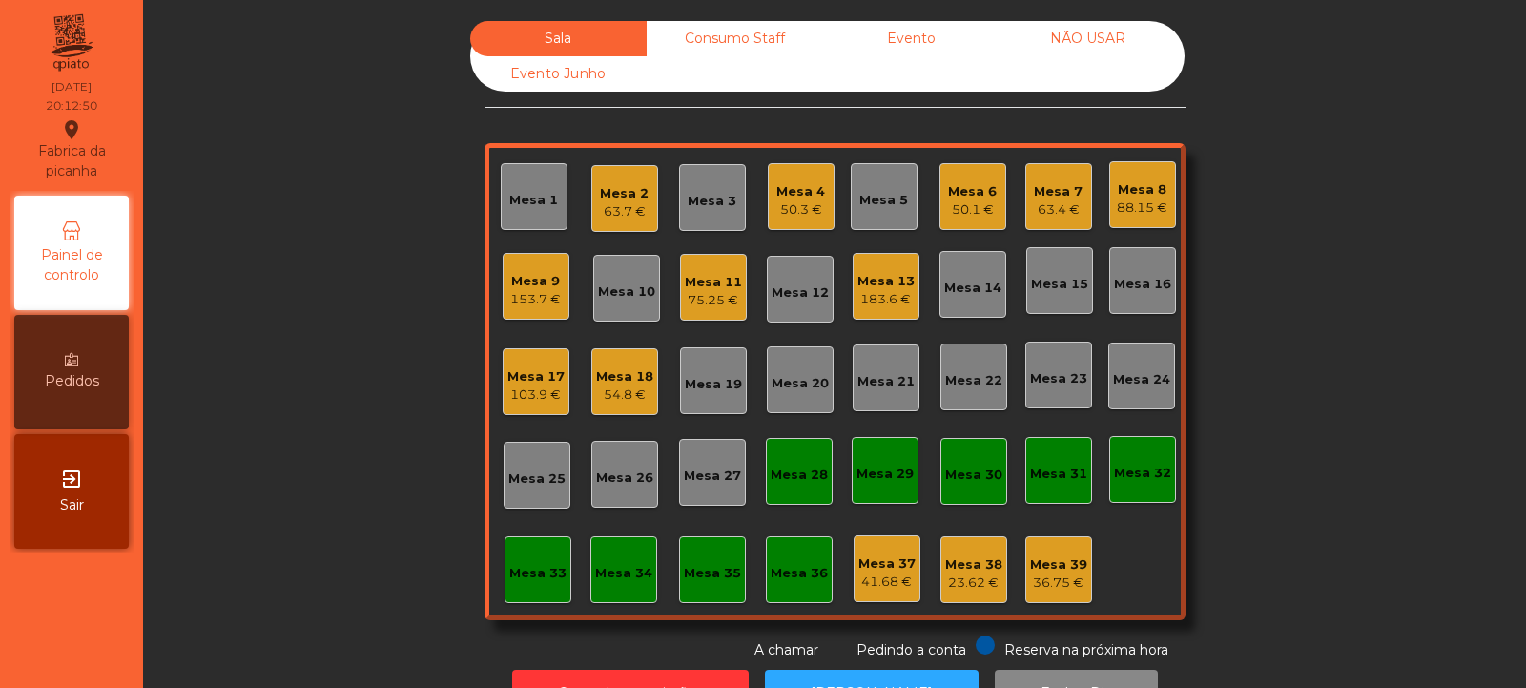
click at [1144, 201] on div "88.15 €" at bounding box center [1142, 207] width 51 height 19
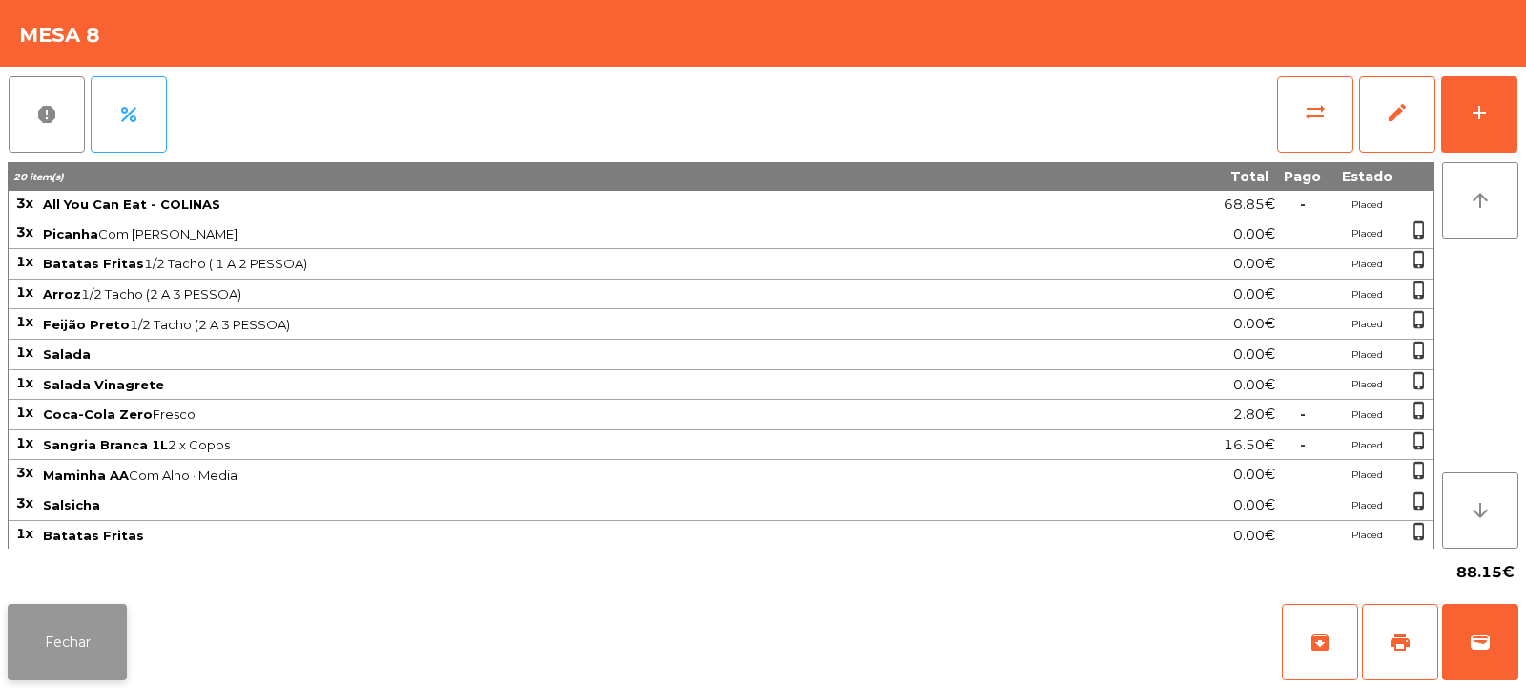
click at [61, 648] on button "Fechar" at bounding box center [67, 642] width 119 height 76
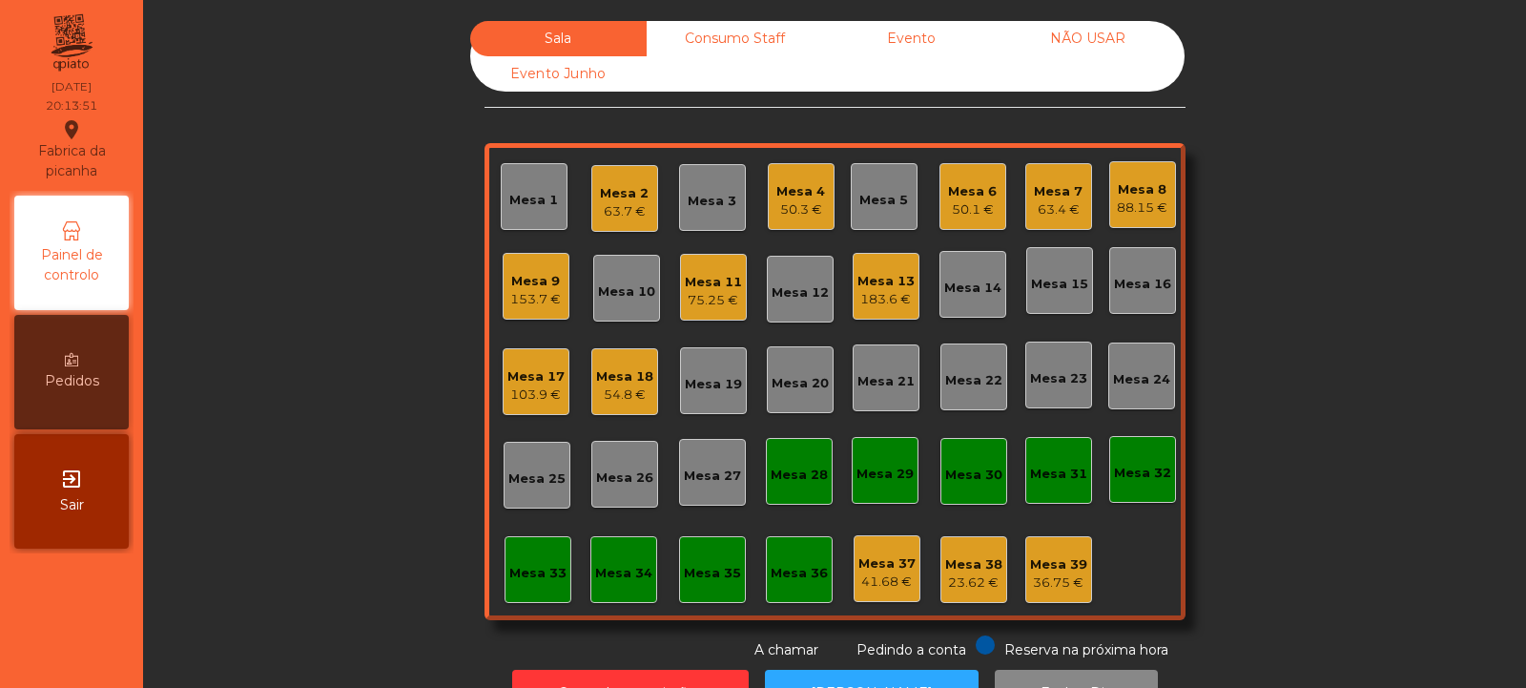
click at [911, 294] on div "Mesa 13 183.6 €" at bounding box center [886, 286] width 67 height 67
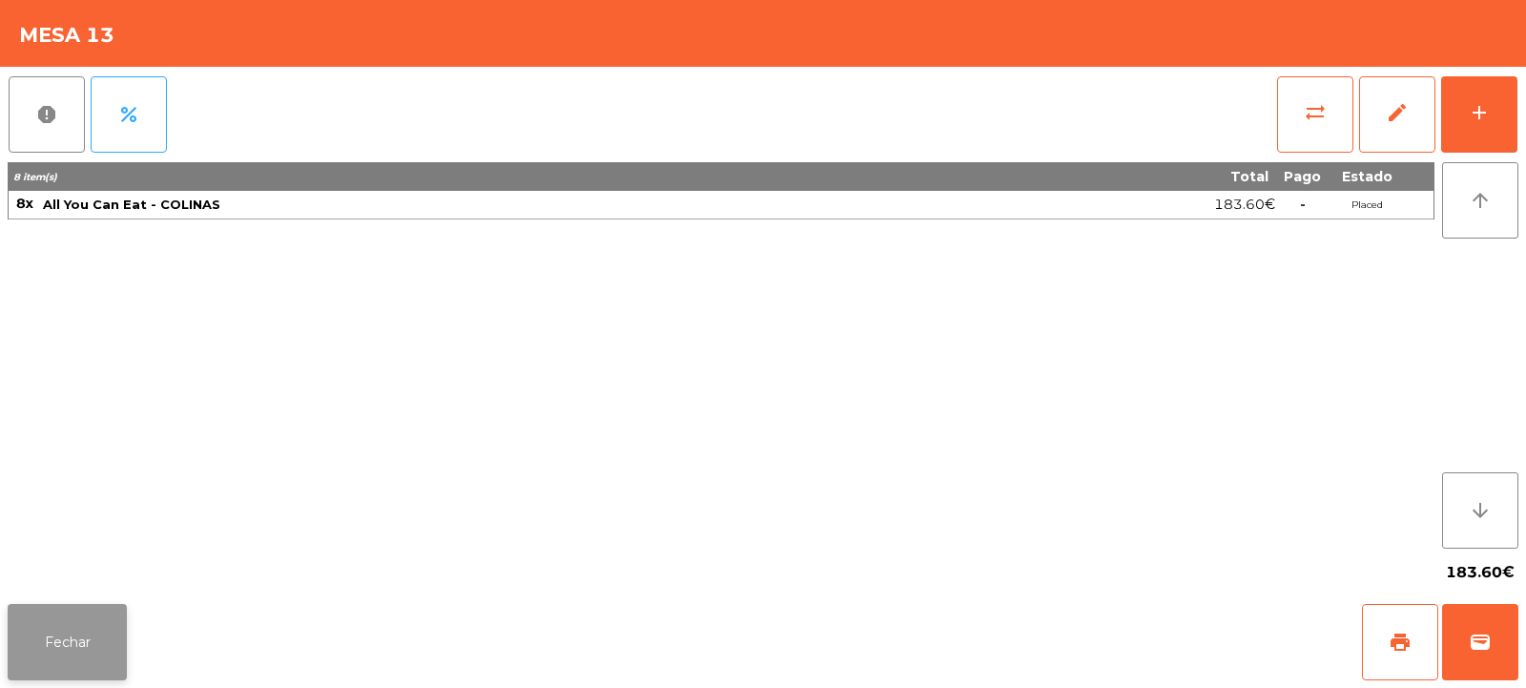
click at [61, 655] on button "Fechar" at bounding box center [67, 642] width 119 height 76
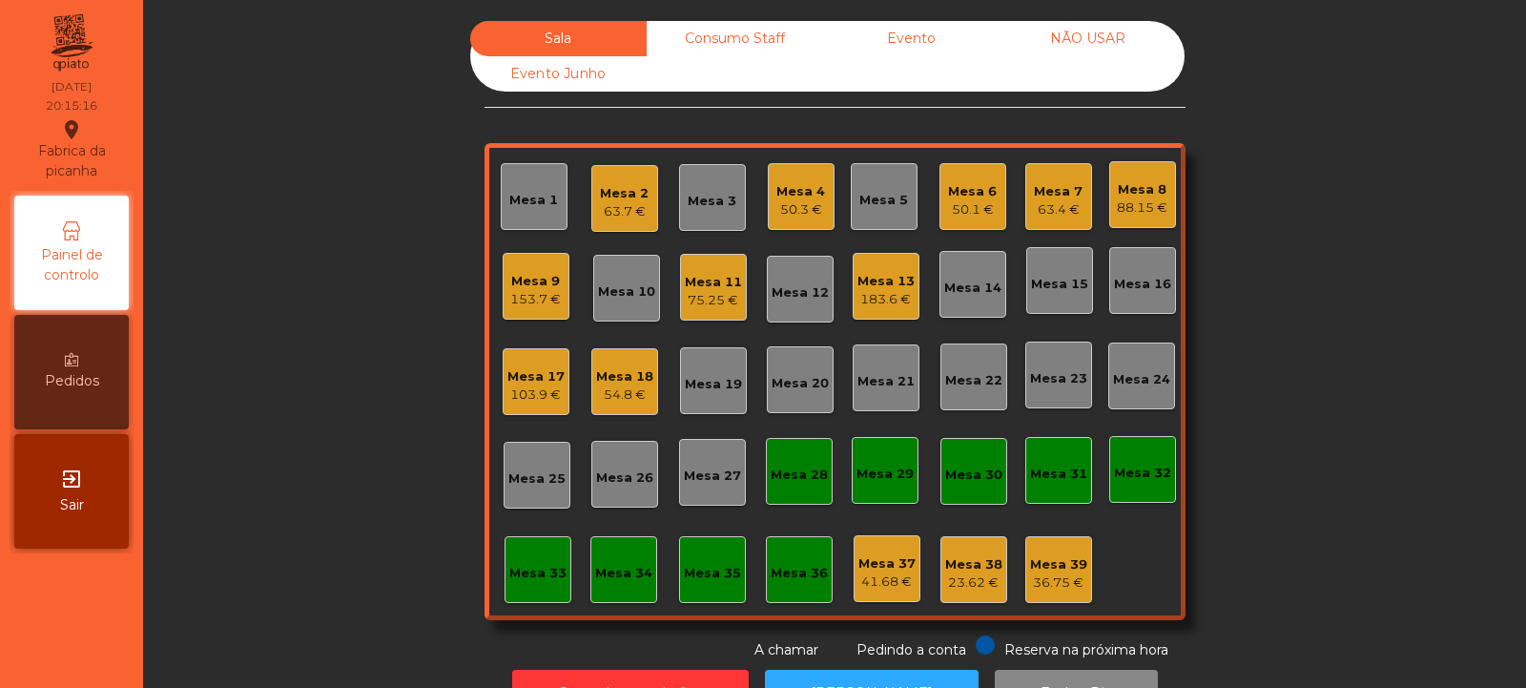
click at [1122, 193] on div "Mesa 8" at bounding box center [1142, 189] width 51 height 19
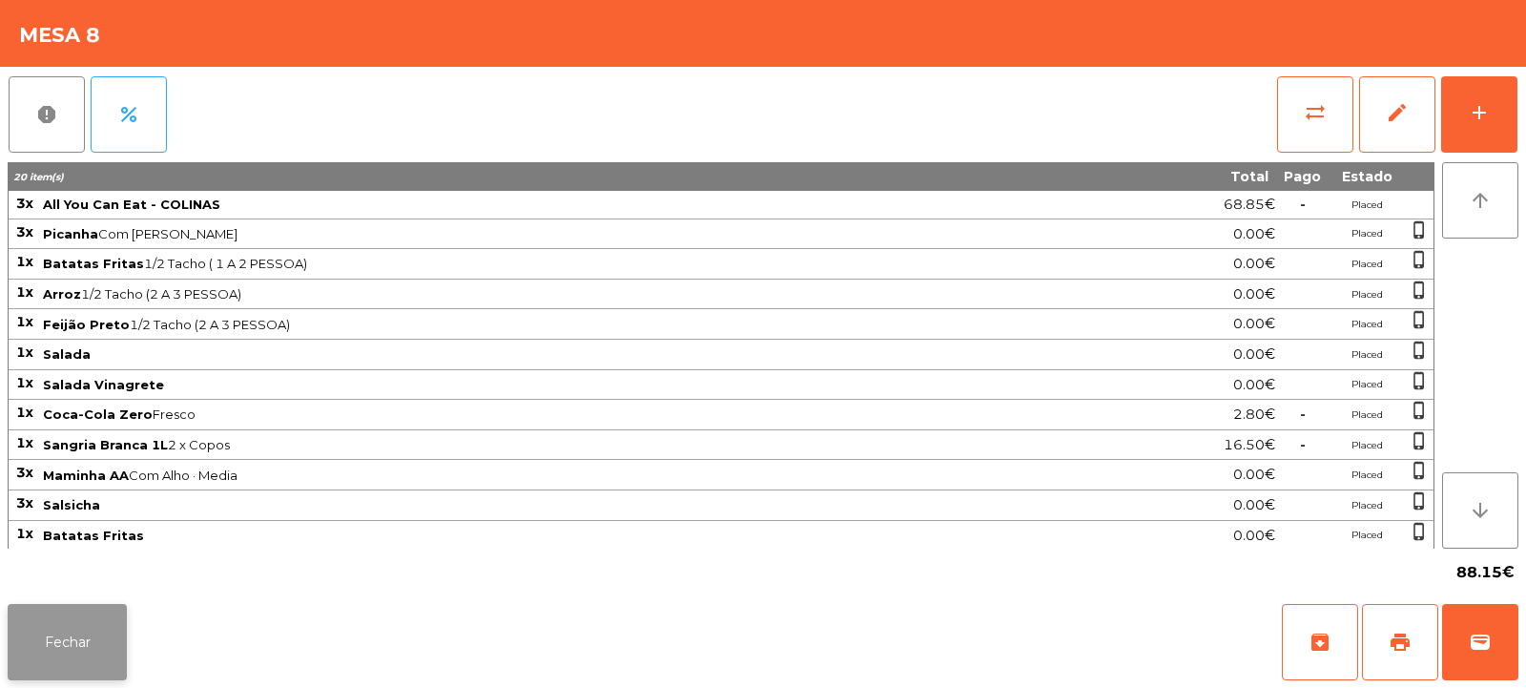
click at [74, 625] on button "Fechar" at bounding box center [67, 642] width 119 height 76
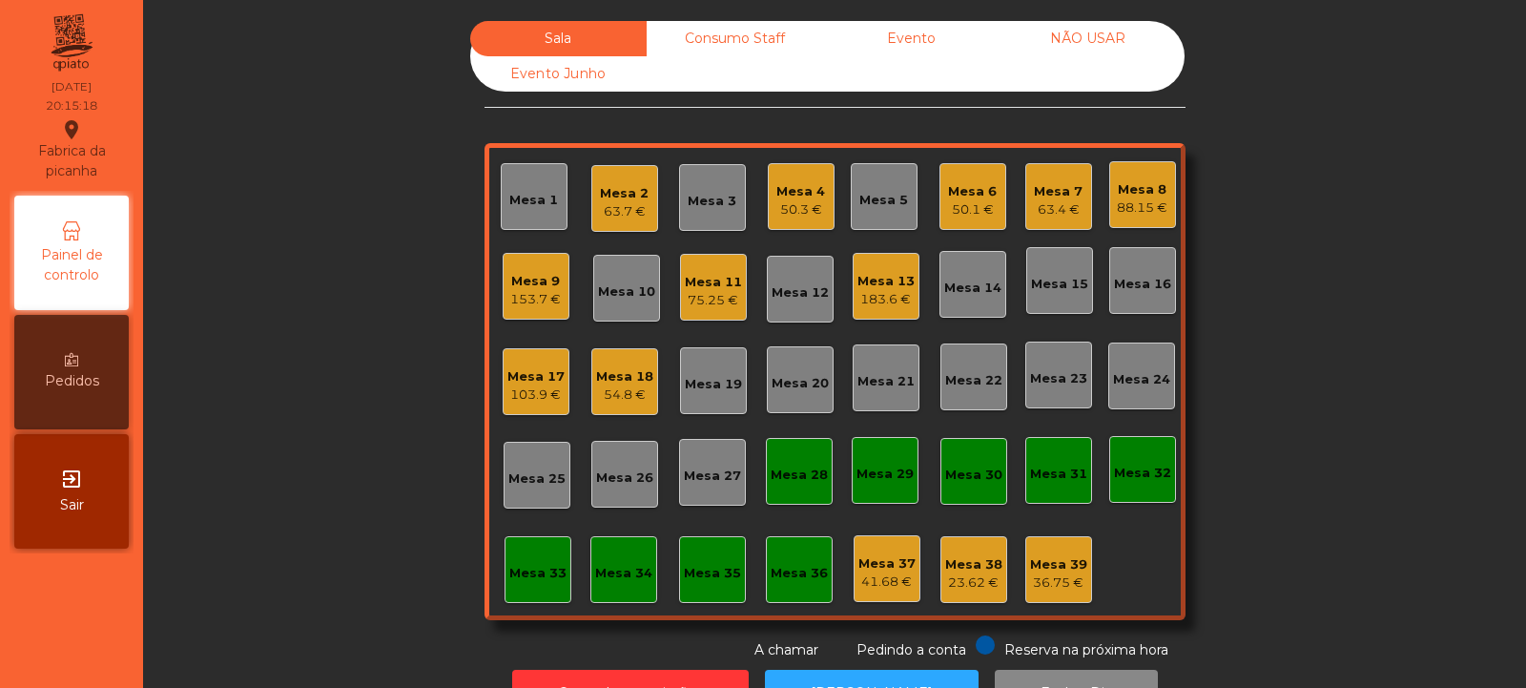
click at [893, 303] on div "183.6 €" at bounding box center [885, 299] width 57 height 19
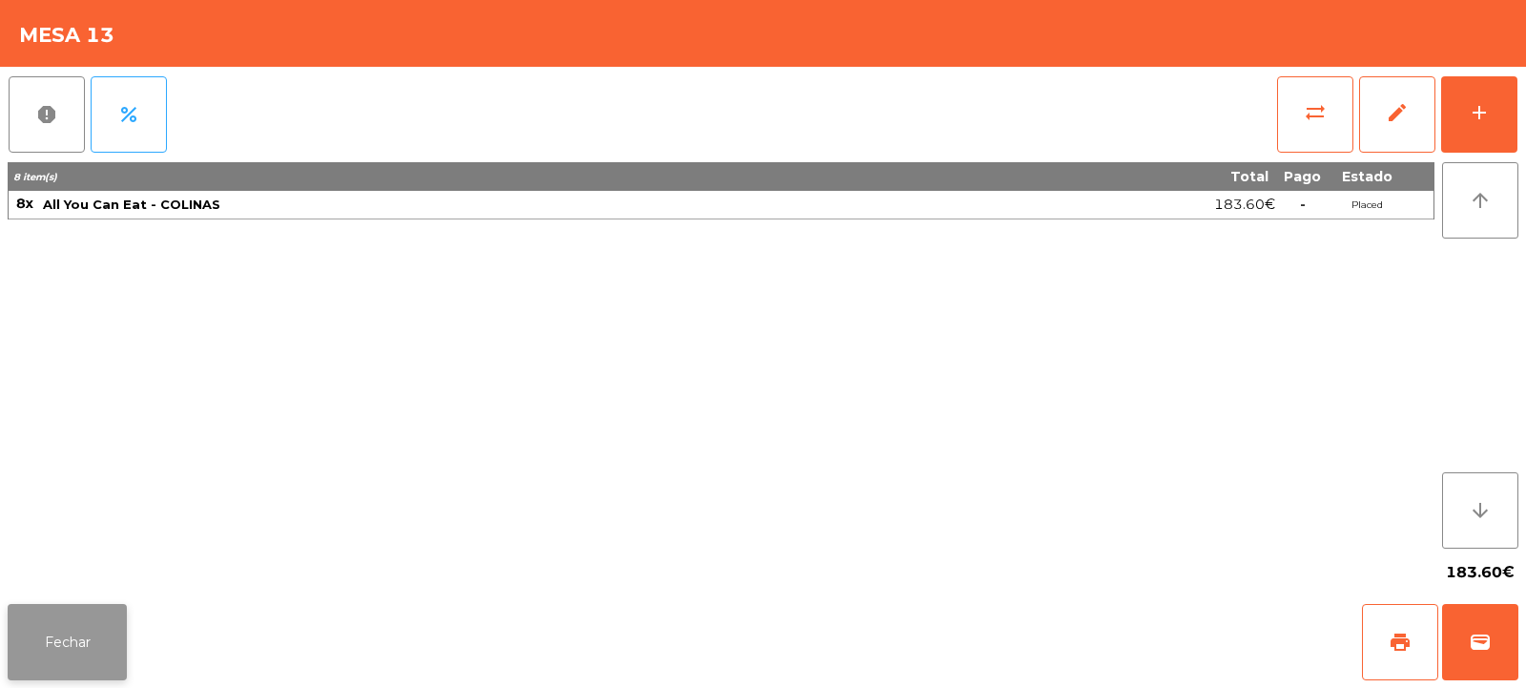
click at [67, 637] on button "Fechar" at bounding box center [67, 642] width 119 height 76
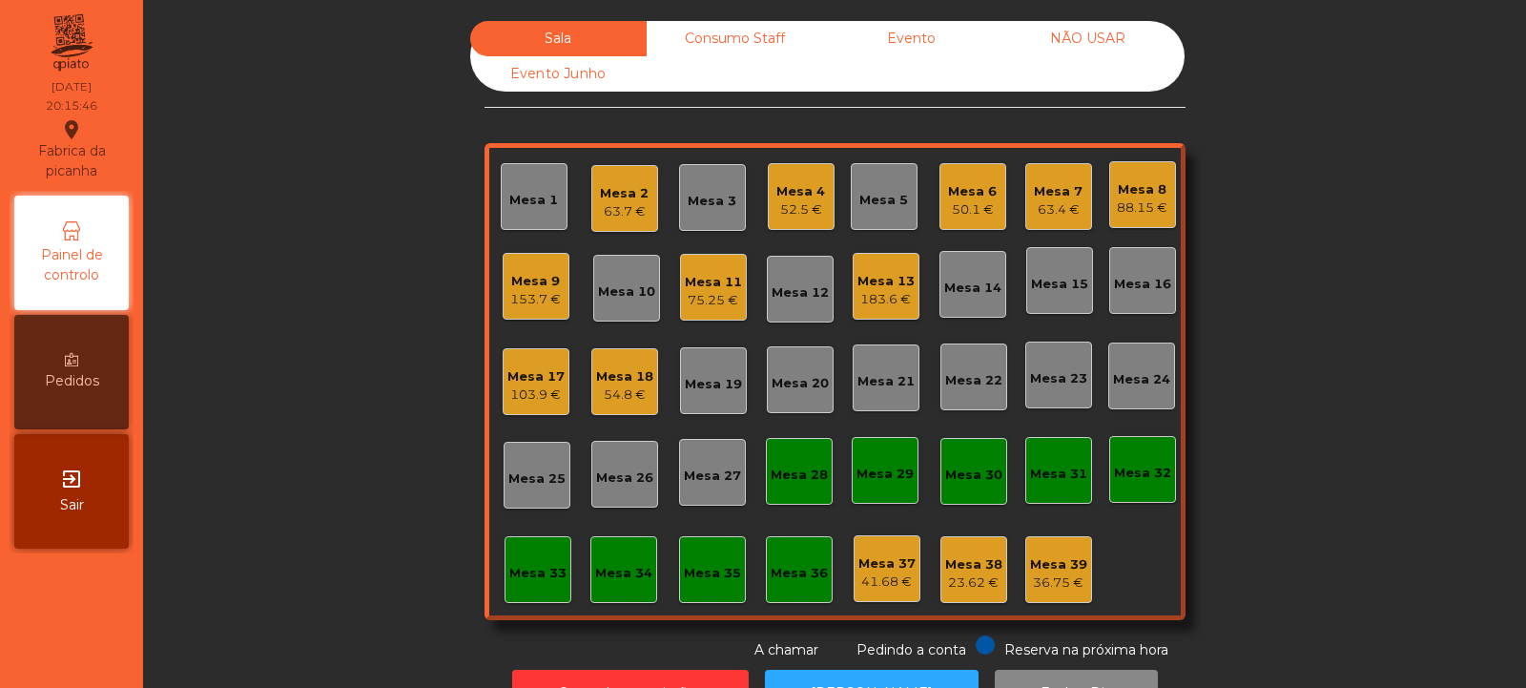
click at [1129, 286] on div "Mesa 16" at bounding box center [1142, 284] width 57 height 19
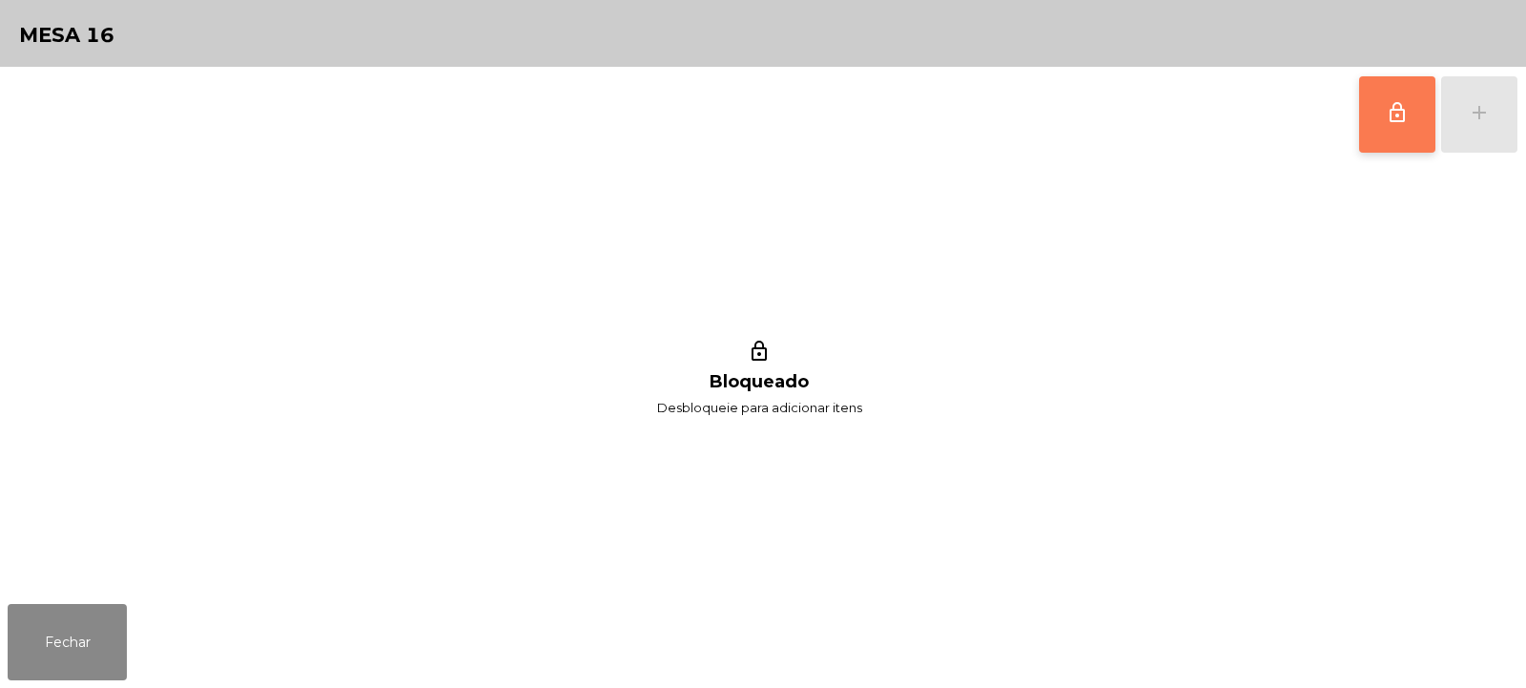
click at [1405, 126] on button "lock_outline" at bounding box center [1397, 114] width 76 height 76
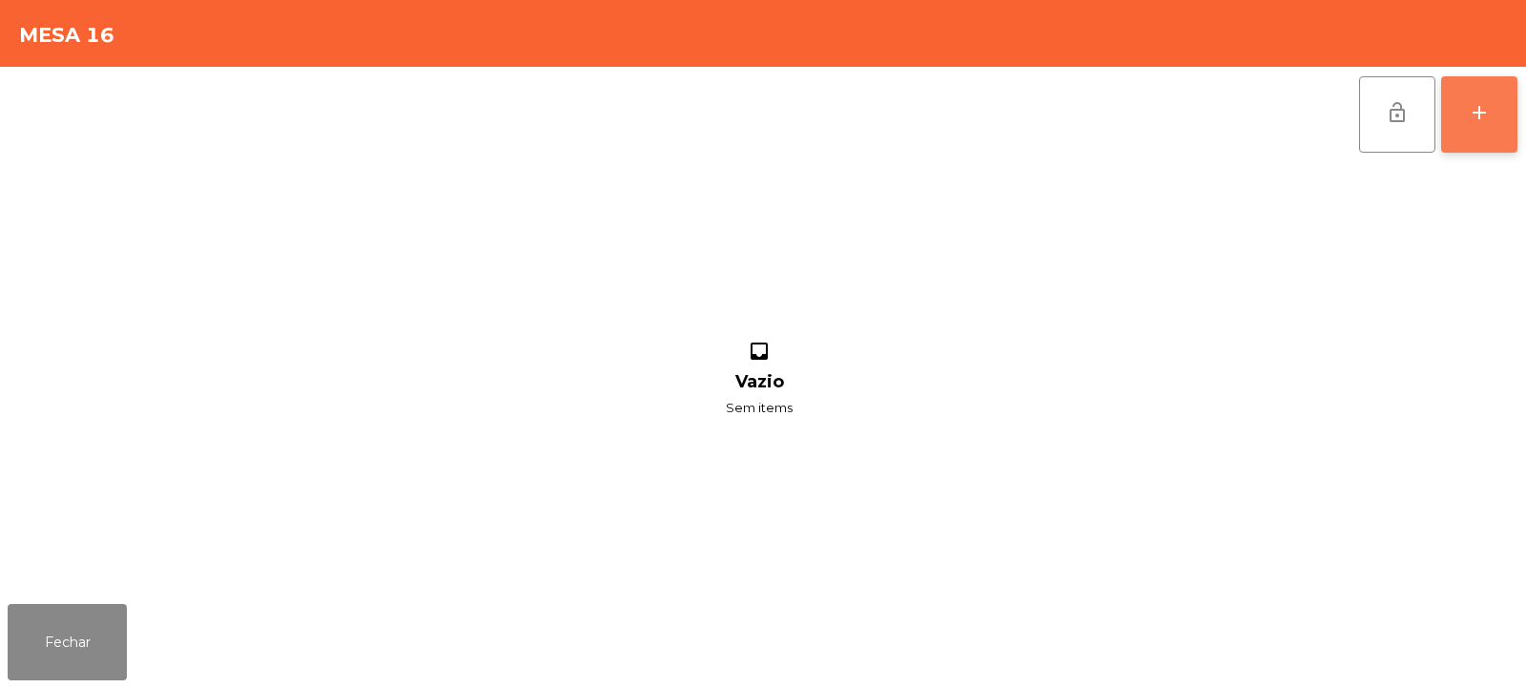
click at [1475, 96] on button "add" at bounding box center [1479, 114] width 76 height 76
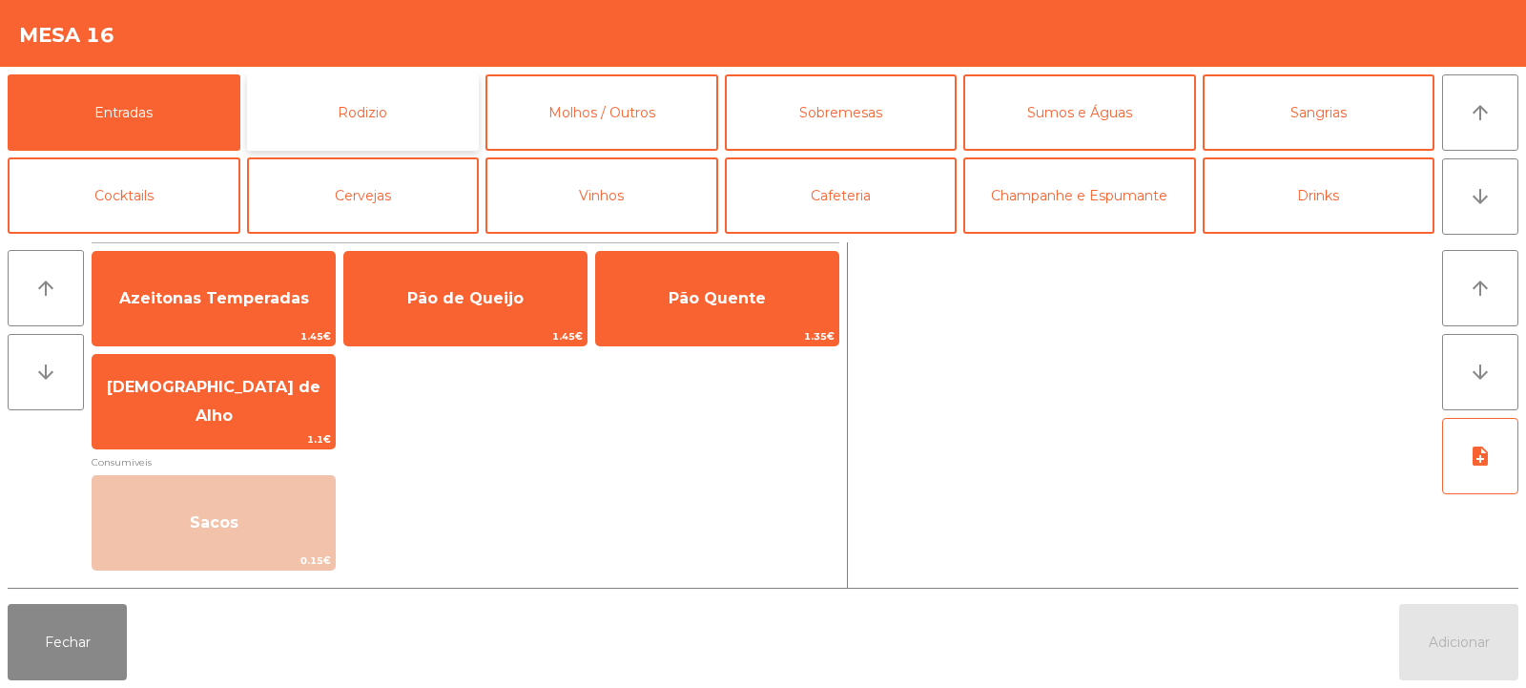
click at [402, 113] on button "Rodizio" at bounding box center [363, 112] width 233 height 76
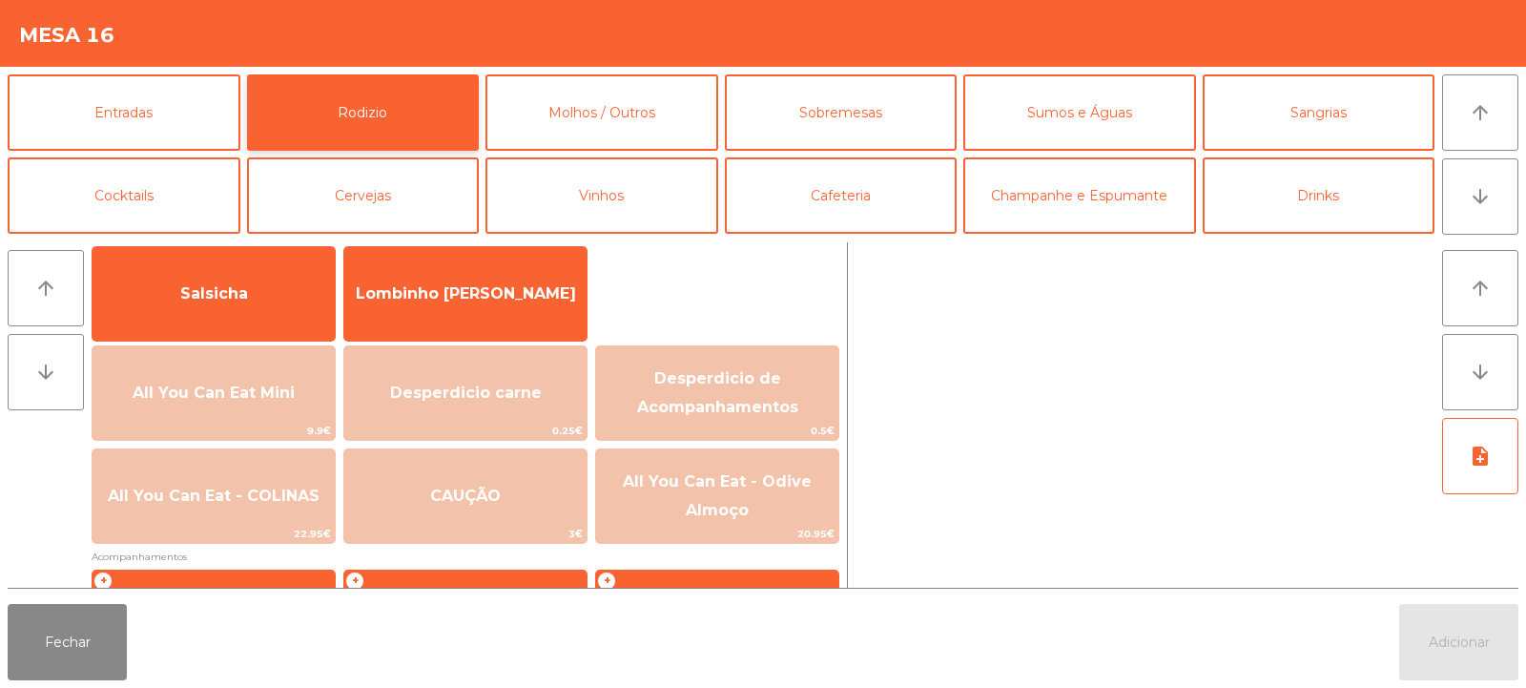
scroll to position [135, 0]
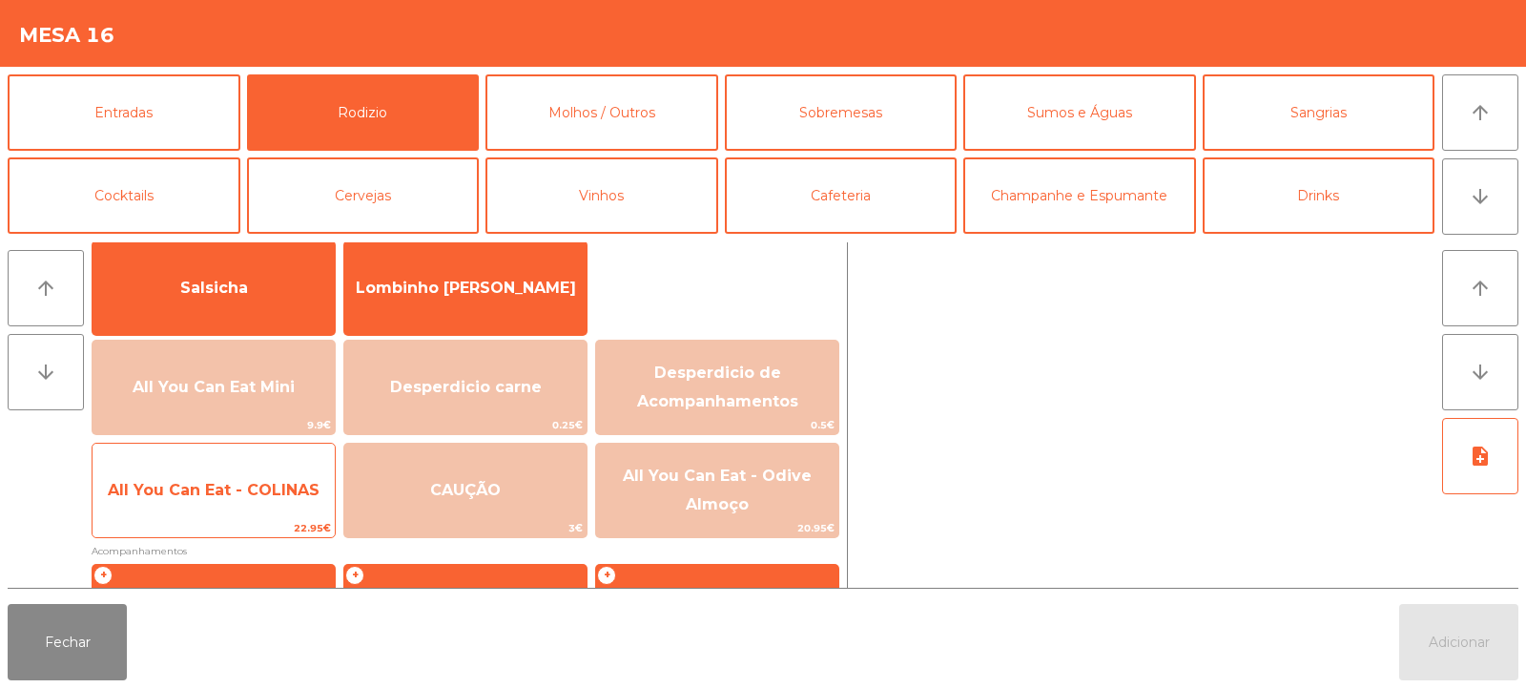
click at [227, 490] on span "All You Can Eat - COLINAS" at bounding box center [214, 490] width 212 height 18
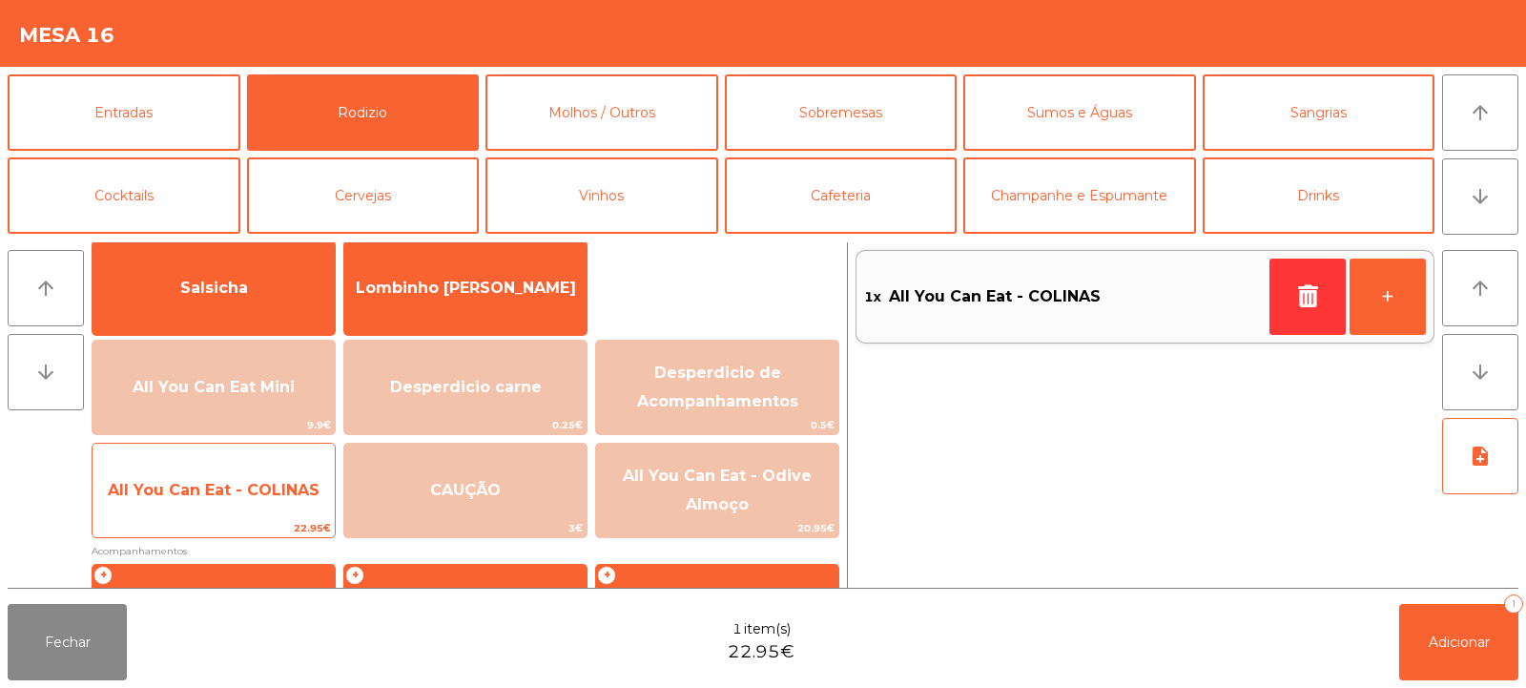
click at [210, 486] on span "All You Can Eat - COLINAS" at bounding box center [214, 490] width 212 height 18
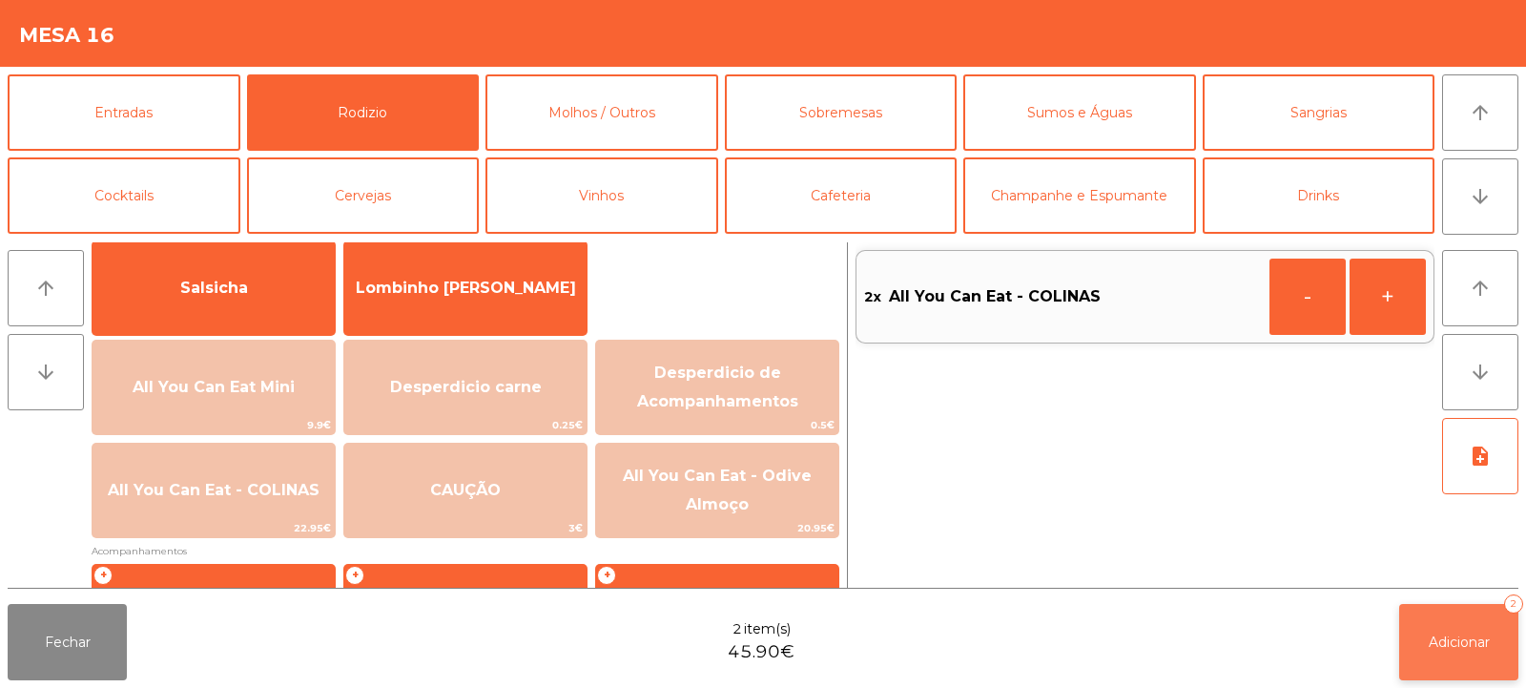
click at [1454, 629] on button "Adicionar 2" at bounding box center [1458, 642] width 119 height 76
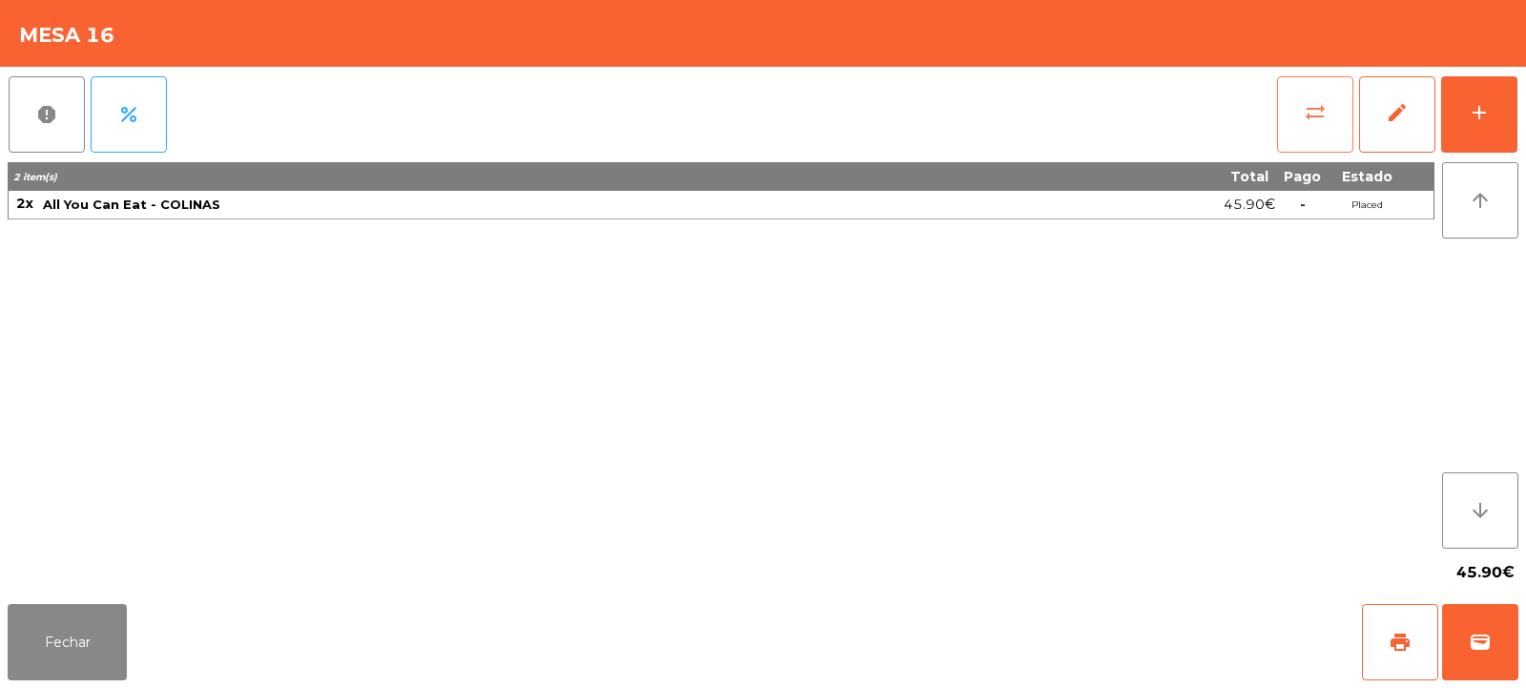
click at [1333, 102] on button "sync_alt" at bounding box center [1315, 114] width 76 height 76
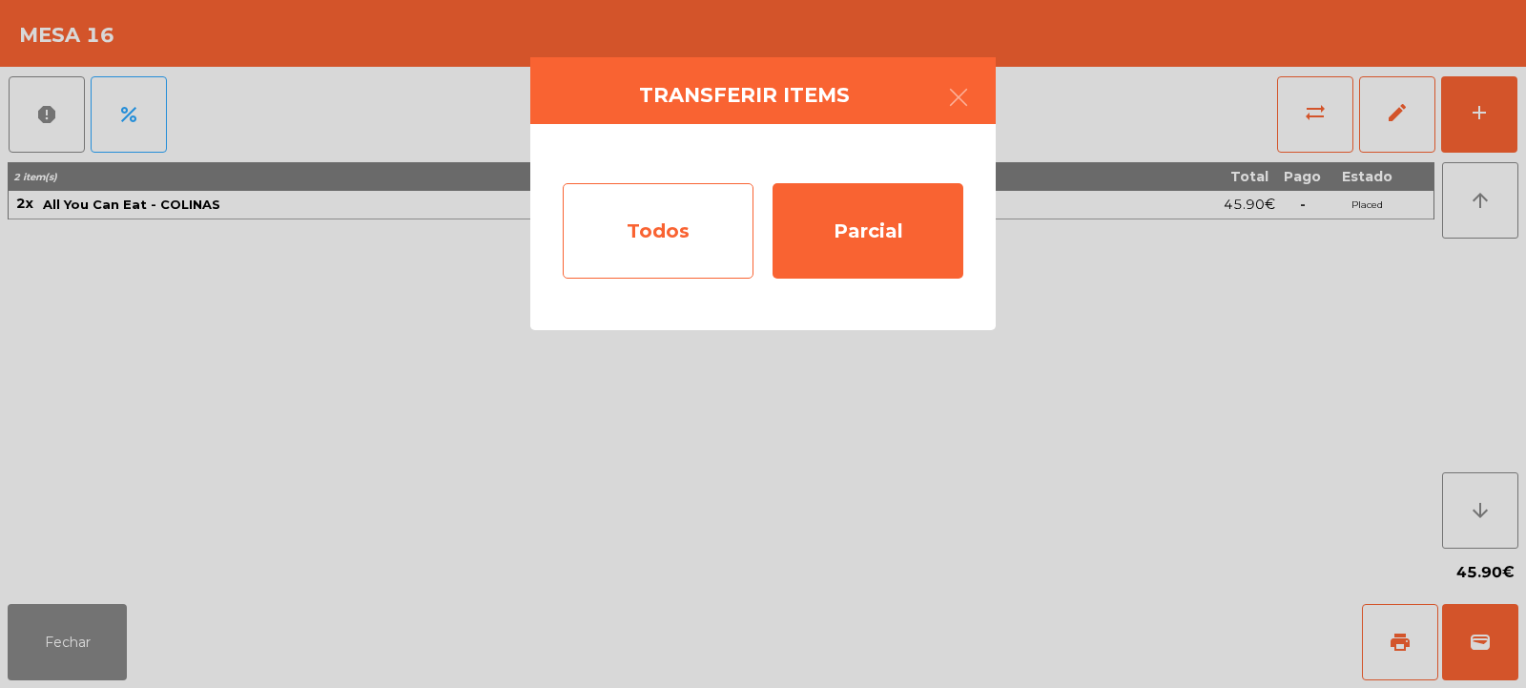
click at [661, 245] on div "Todos" at bounding box center [658, 230] width 191 height 95
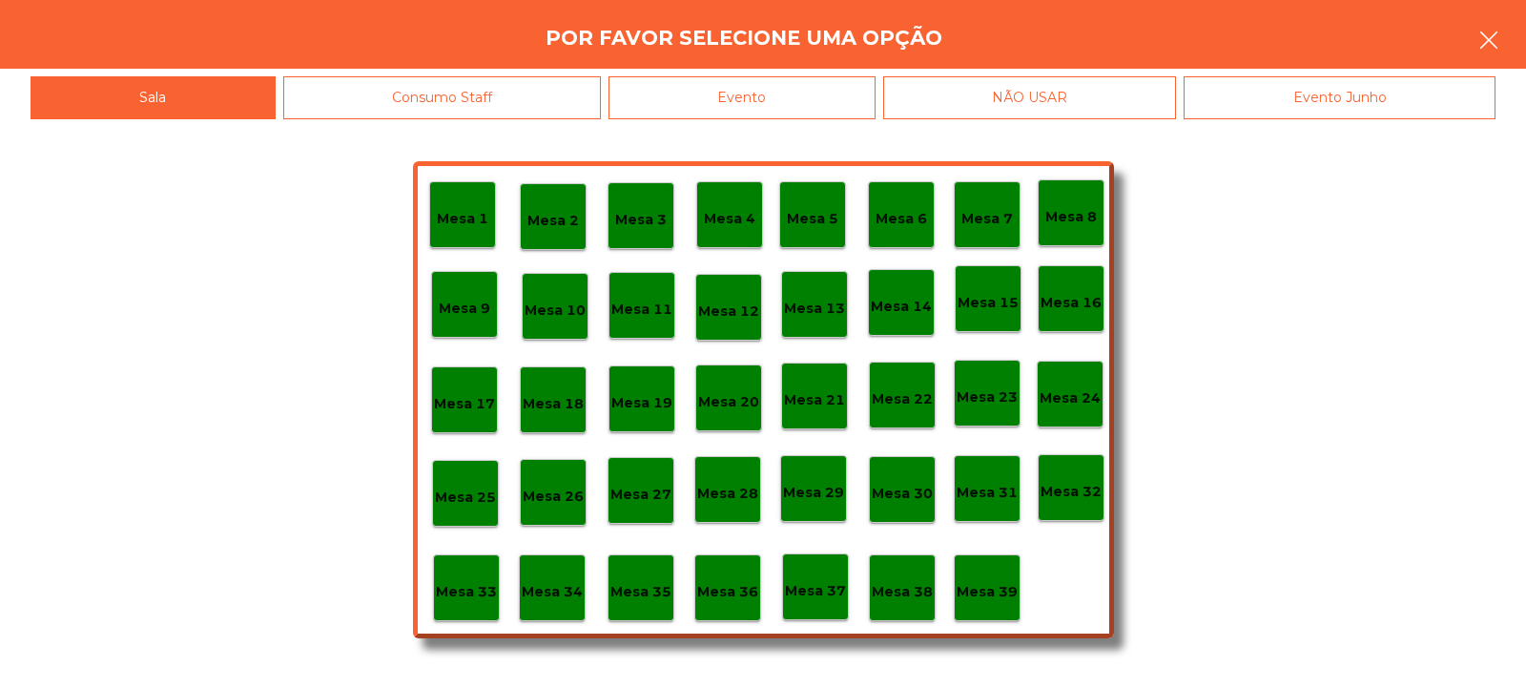
click at [1462, 31] on button "button" at bounding box center [1488, 41] width 53 height 57
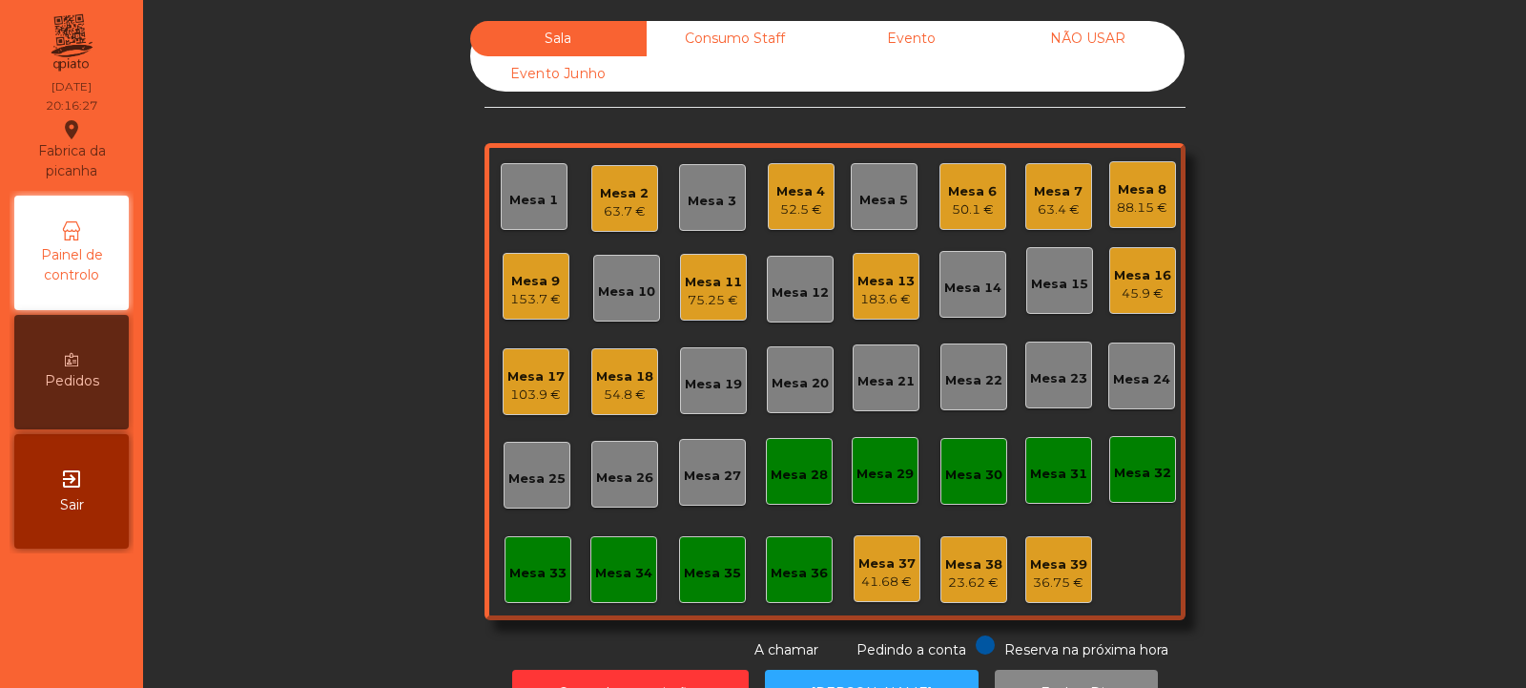
click at [1156, 386] on div "Mesa 24" at bounding box center [1141, 379] width 57 height 19
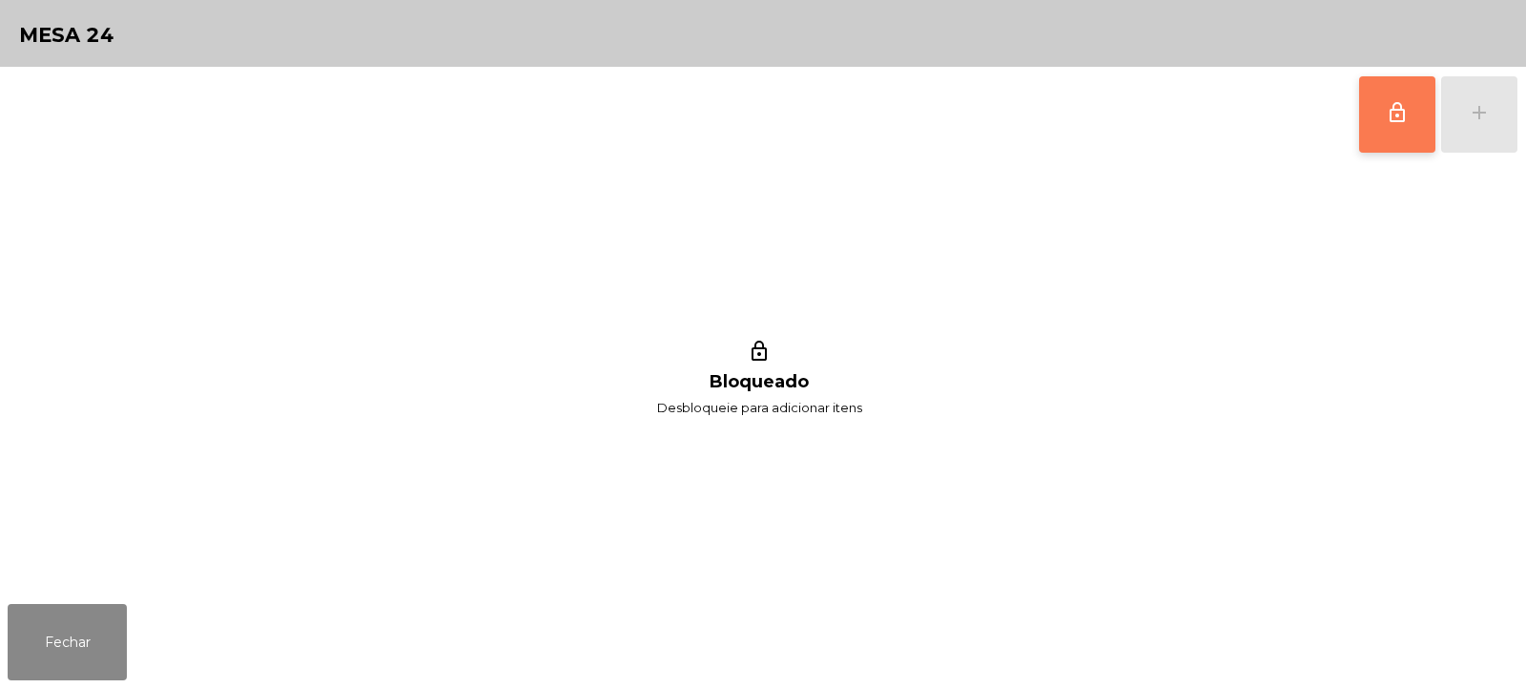
click at [1408, 122] on span "lock_outline" at bounding box center [1397, 112] width 23 height 23
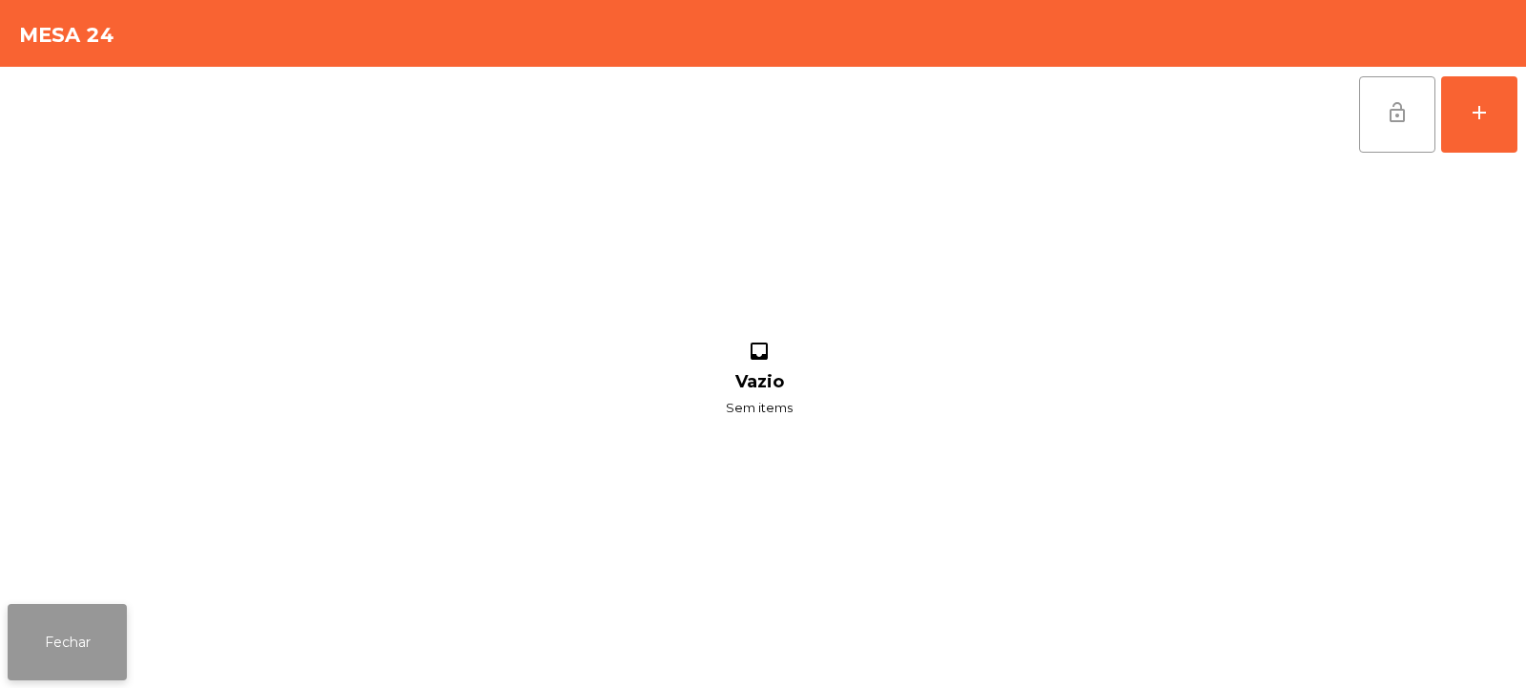
click at [72, 642] on button "Fechar" at bounding box center [67, 642] width 119 height 76
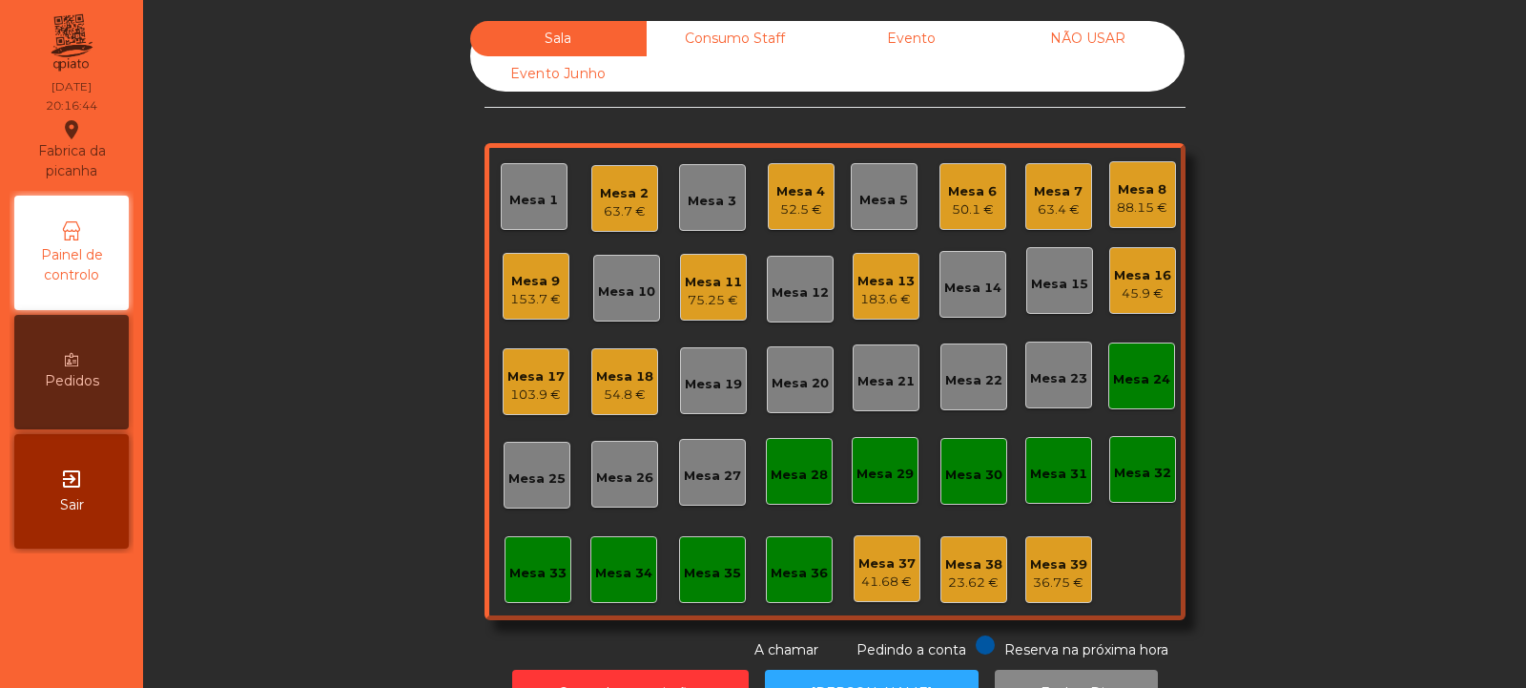
click at [1139, 288] on div "45.9 €" at bounding box center [1142, 293] width 57 height 19
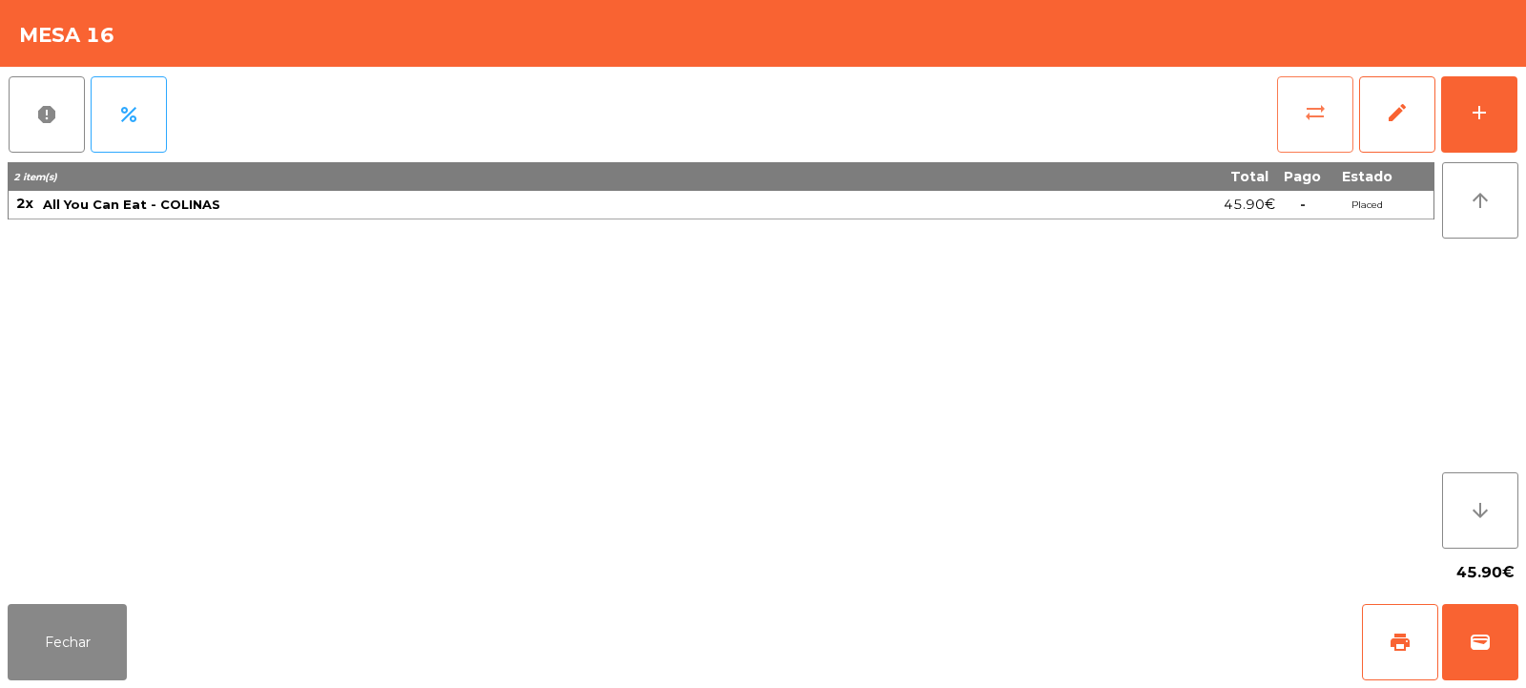
click at [1317, 111] on span "sync_alt" at bounding box center [1315, 112] width 23 height 23
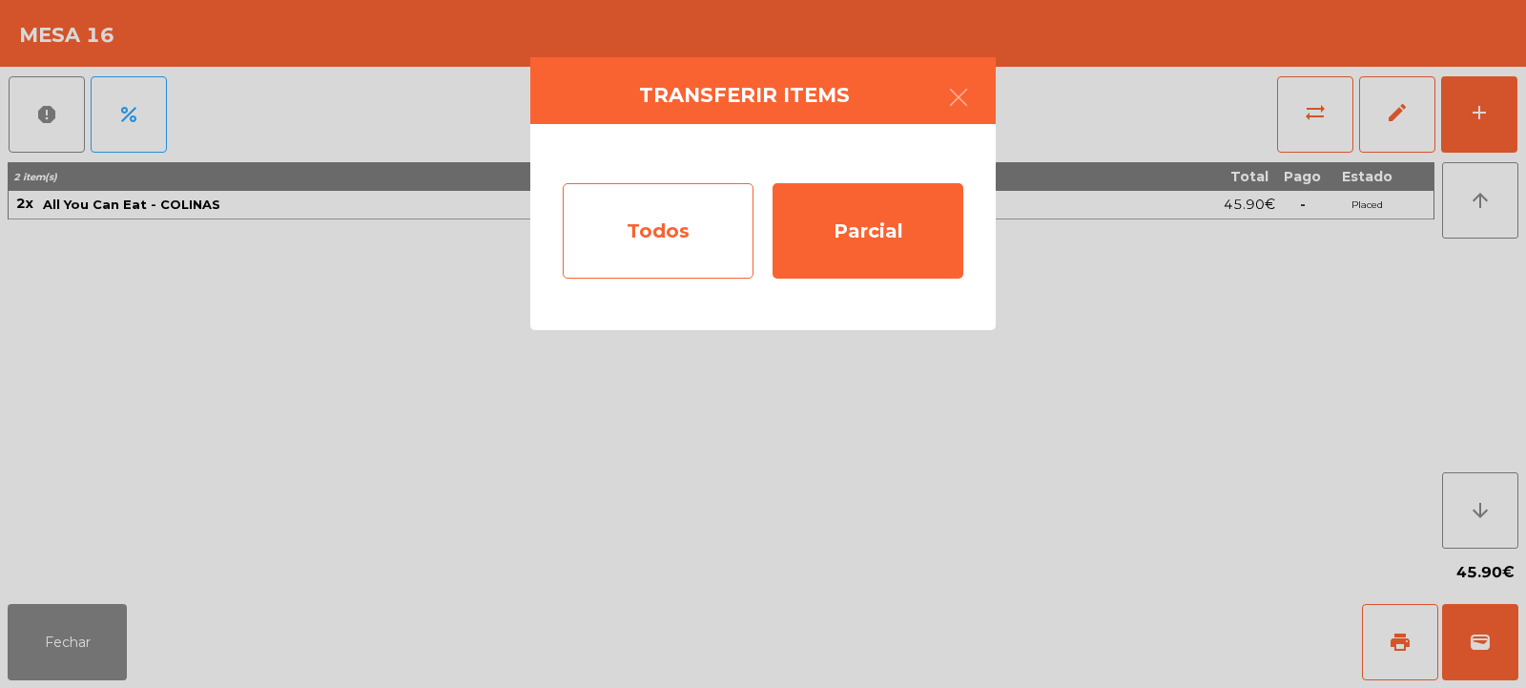
click at [667, 223] on div "Todos" at bounding box center [658, 230] width 191 height 95
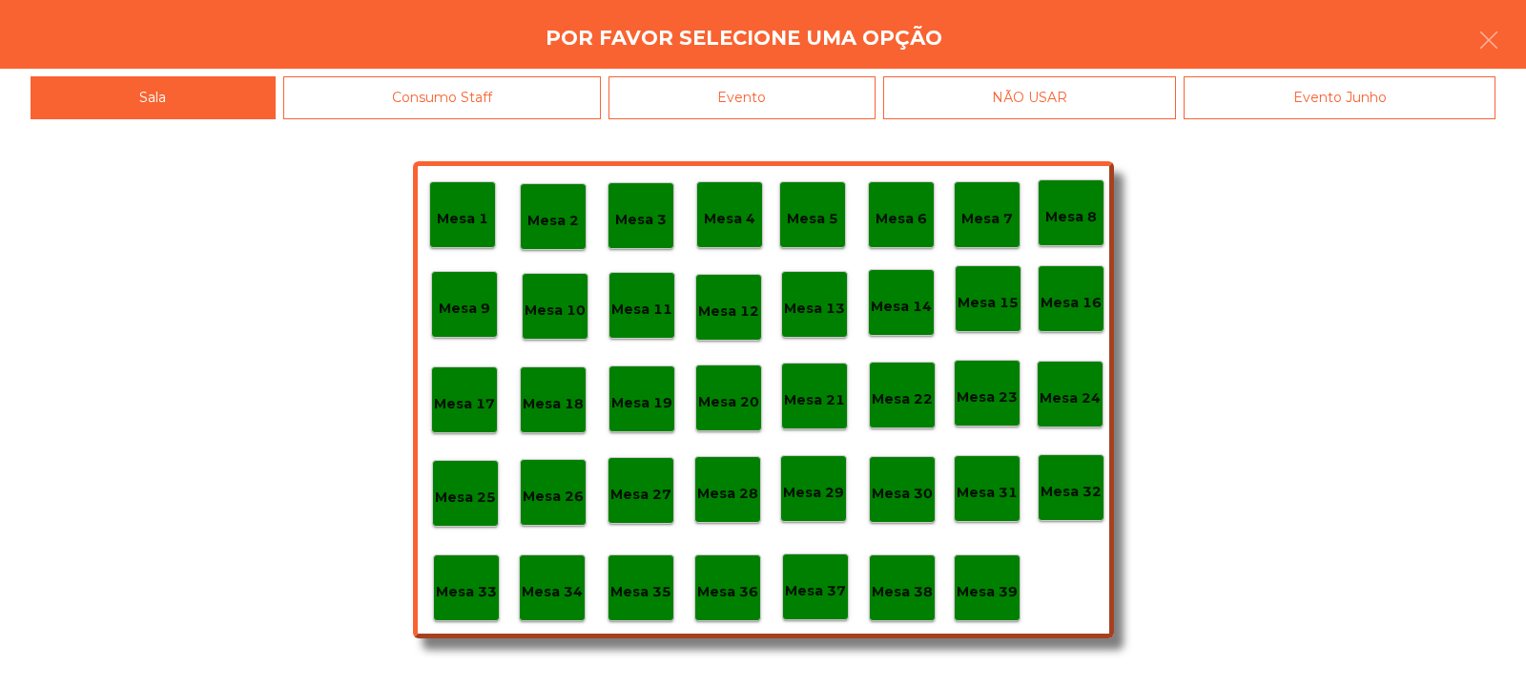
click at [1075, 406] on p "Mesa 24" at bounding box center [1070, 398] width 61 height 22
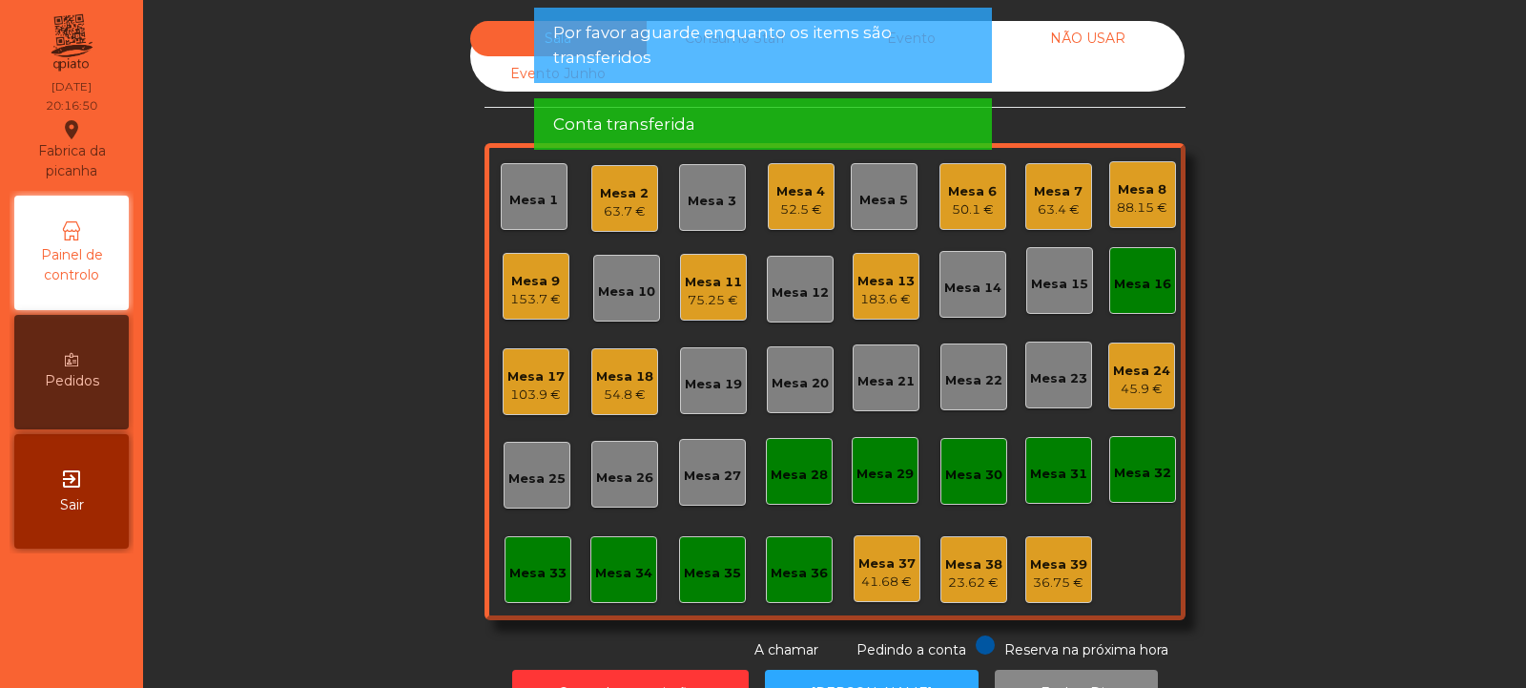
click at [1122, 289] on div "Mesa 16" at bounding box center [1142, 284] width 57 height 19
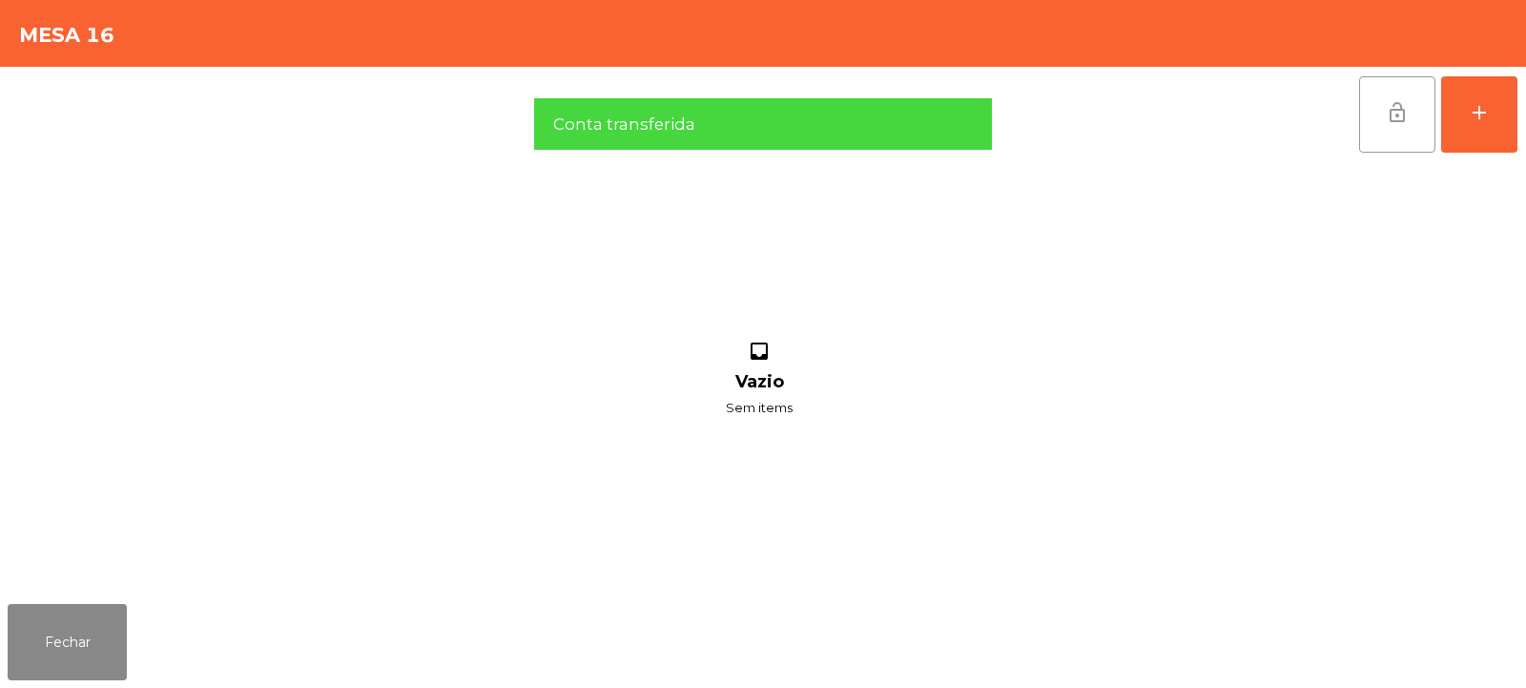
click at [1411, 120] on button "lock_open" at bounding box center [1397, 114] width 76 height 76
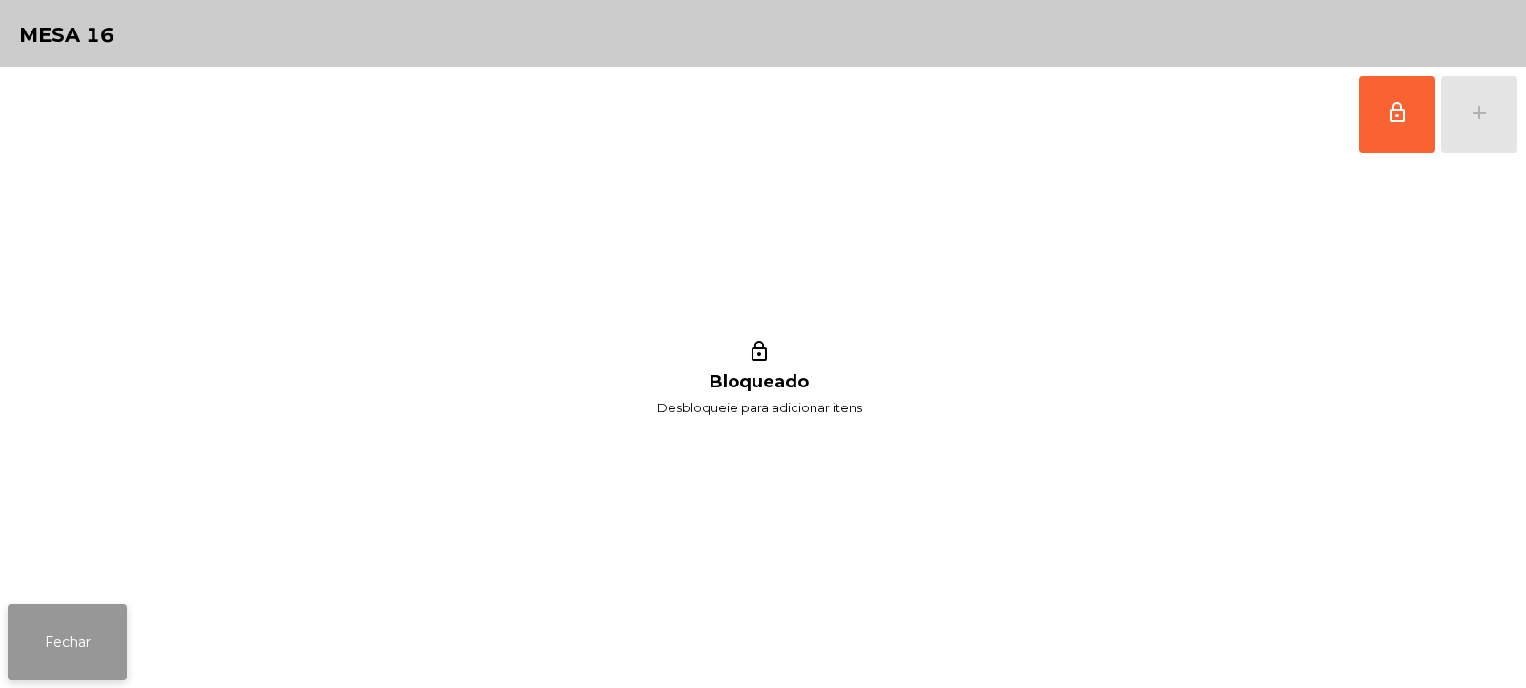
click at [80, 625] on button "Fechar" at bounding box center [67, 642] width 119 height 76
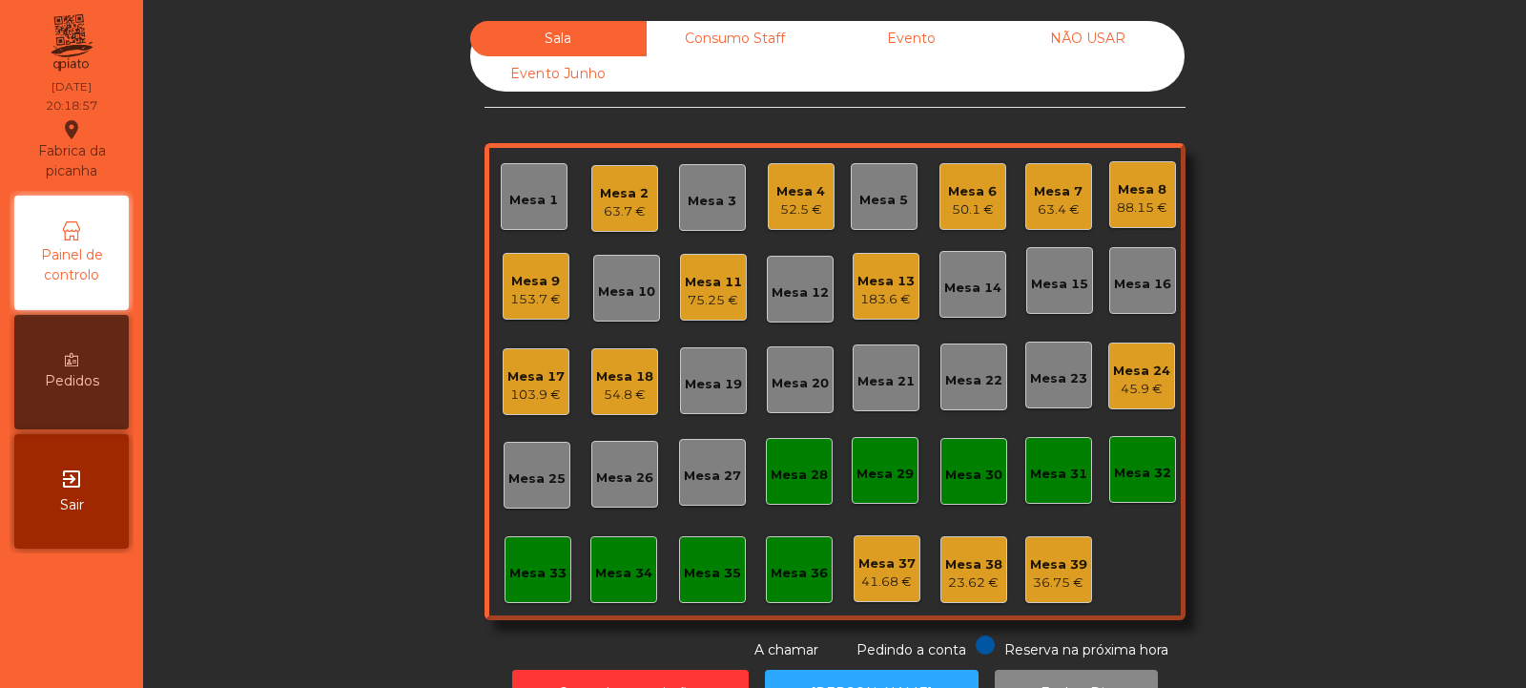
click at [1129, 201] on div "88.15 €" at bounding box center [1142, 207] width 51 height 19
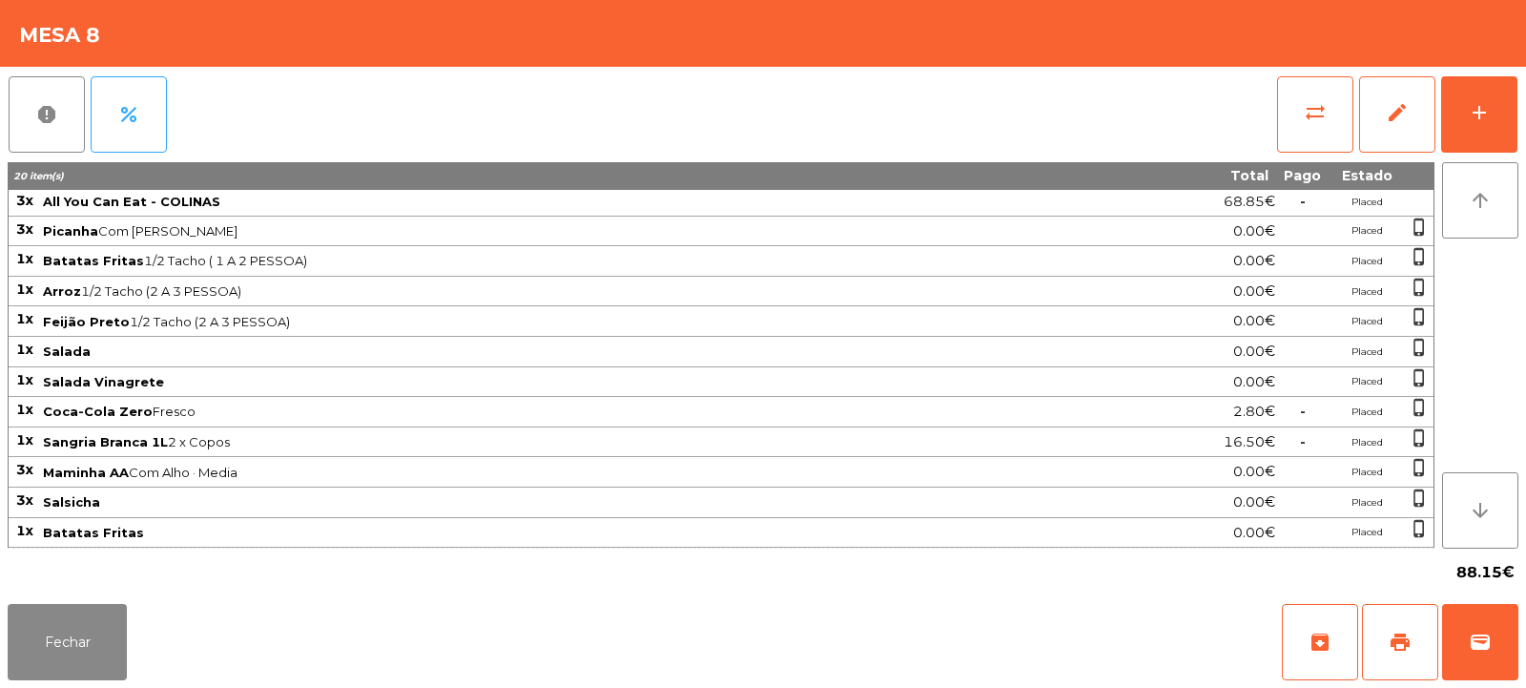
scroll to position [0, 0]
click at [60, 640] on button "Fechar" at bounding box center [67, 642] width 119 height 76
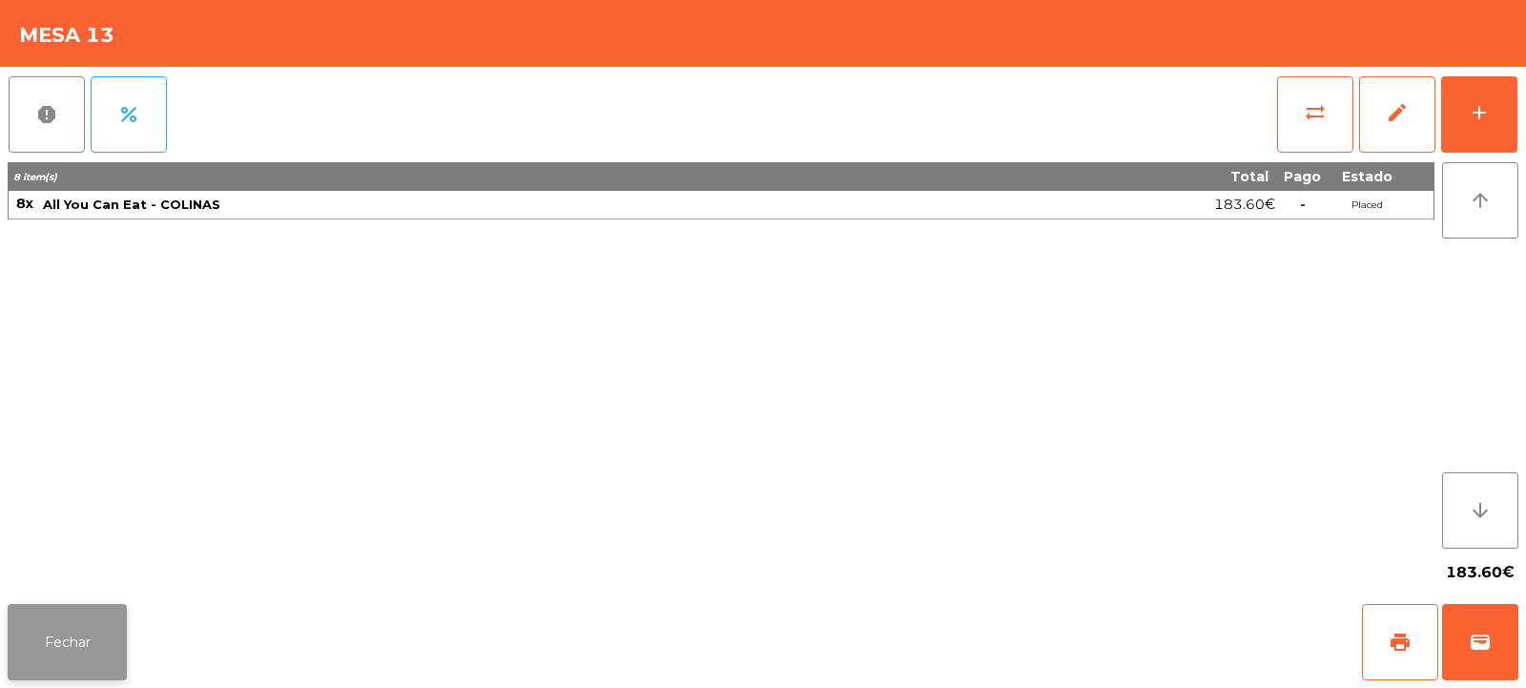
click at [58, 664] on button "Fechar" at bounding box center [67, 642] width 119 height 76
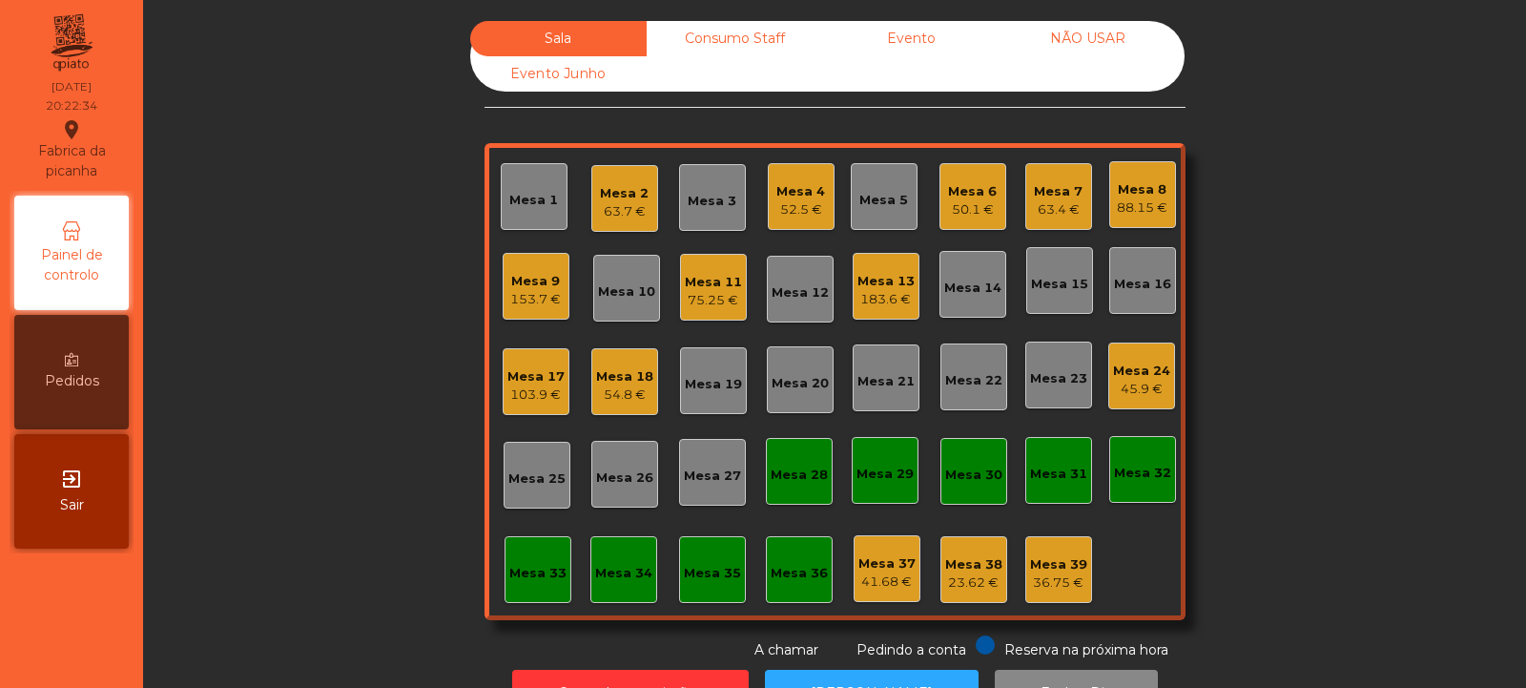
click at [514, 573] on div "Mesa 33" at bounding box center [537, 573] width 57 height 19
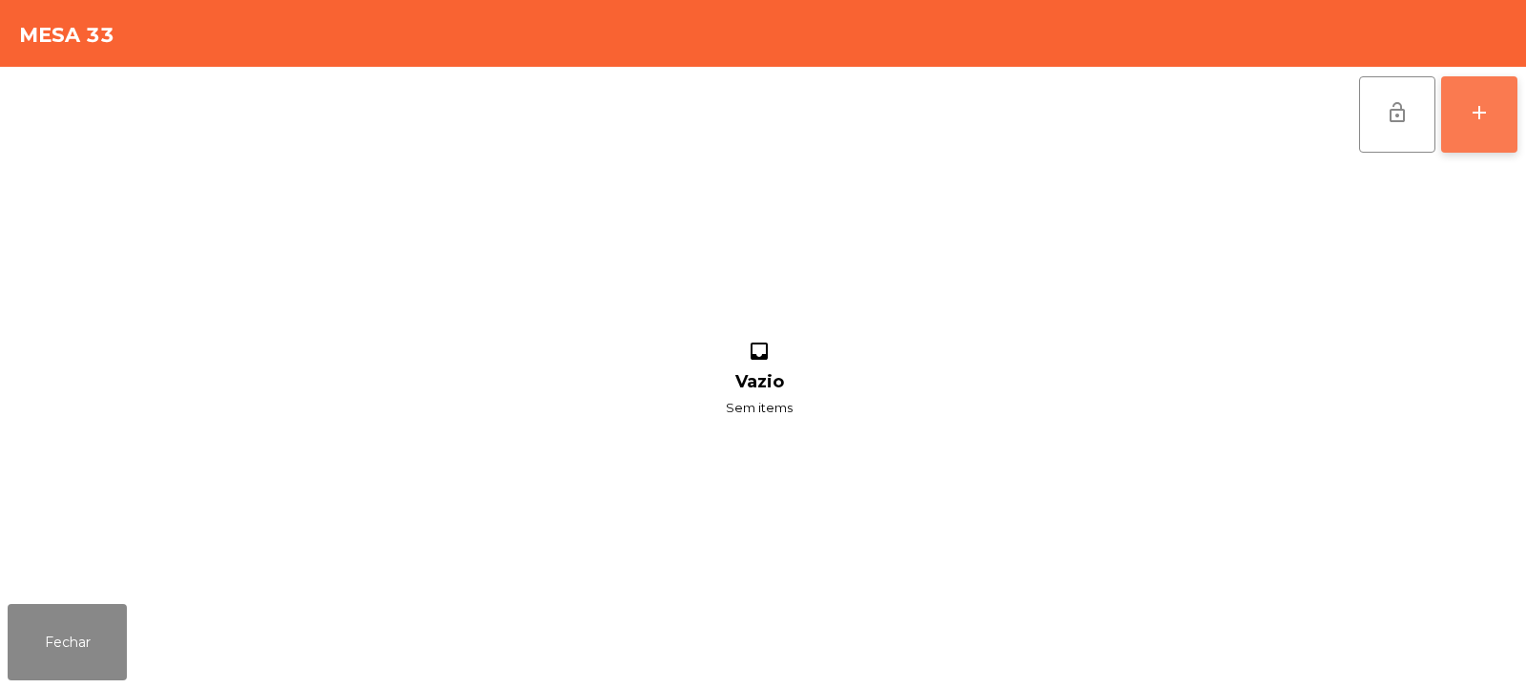
click at [1481, 128] on button "add" at bounding box center [1479, 114] width 76 height 76
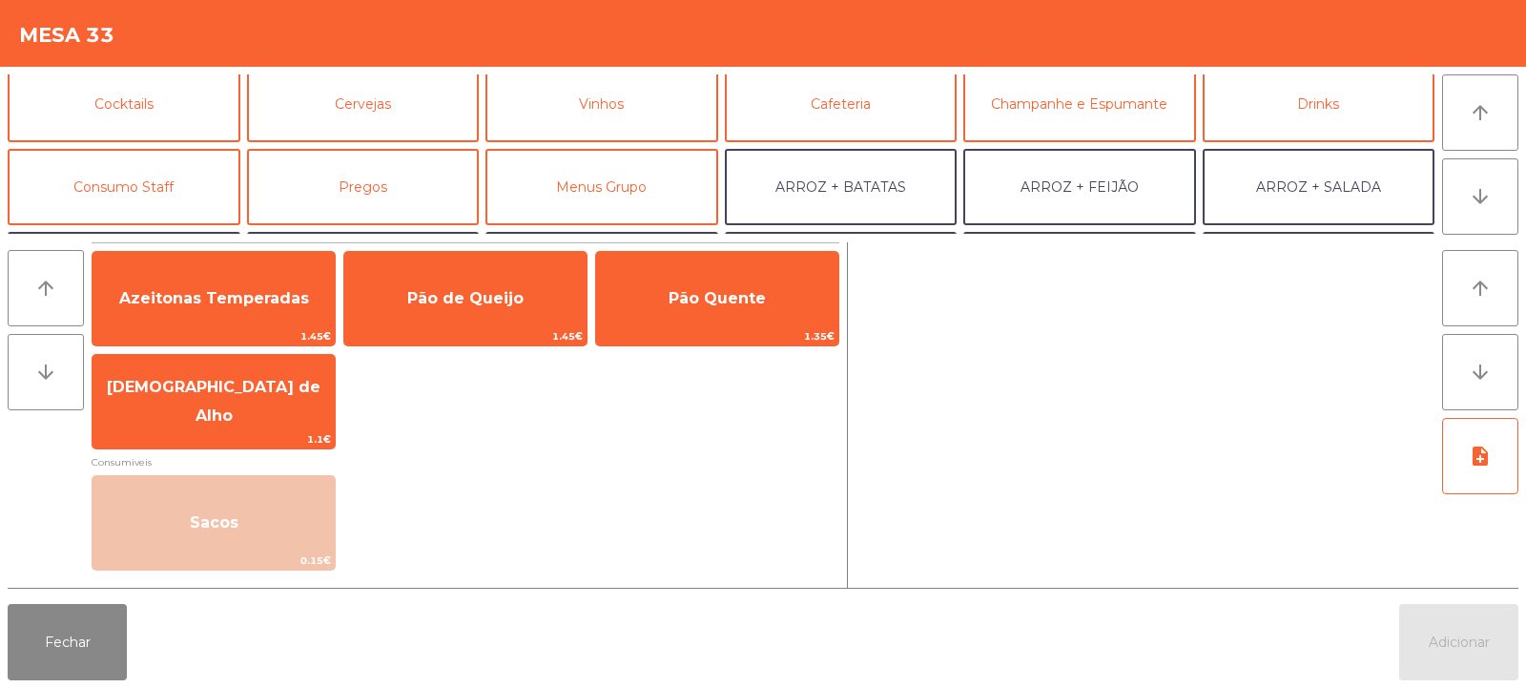
scroll to position [88, 0]
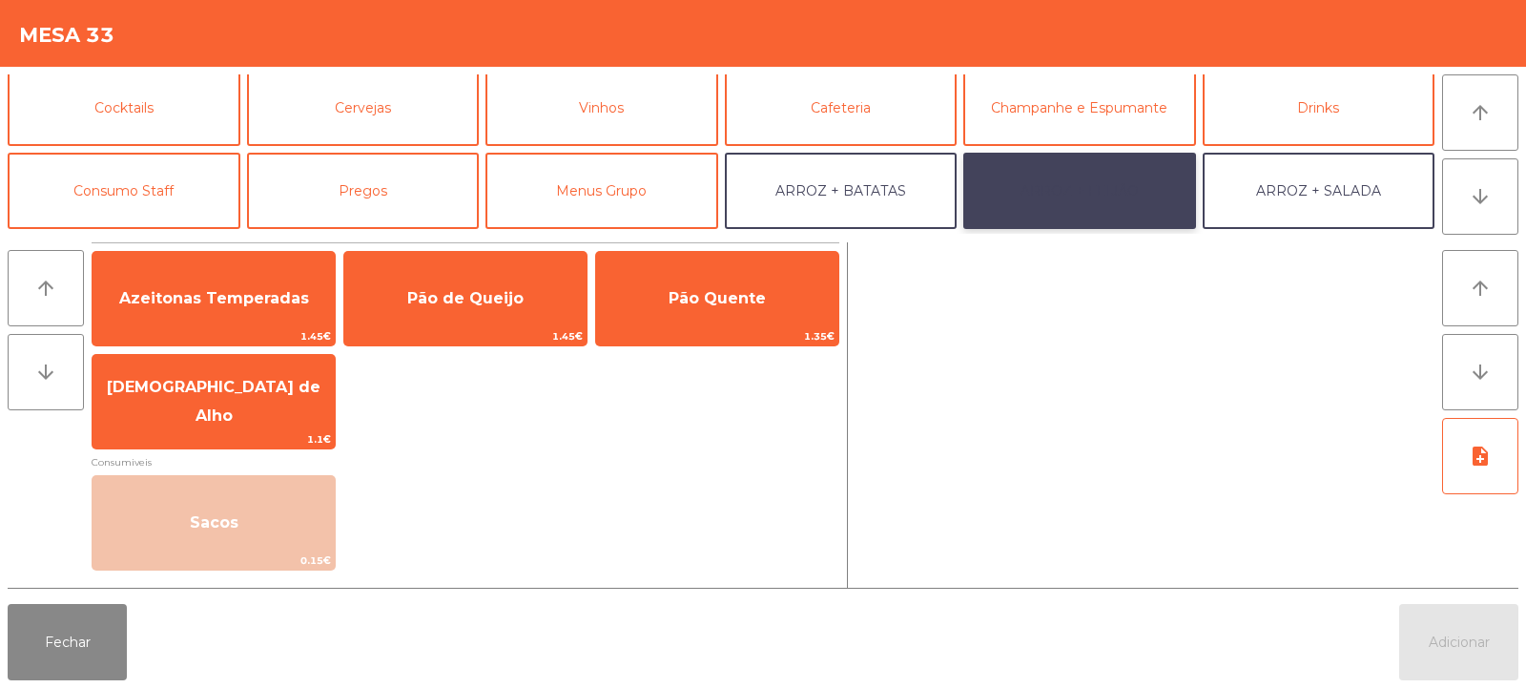
click at [1089, 197] on button "ARROZ + FEIJÃO" at bounding box center [1079, 191] width 233 height 76
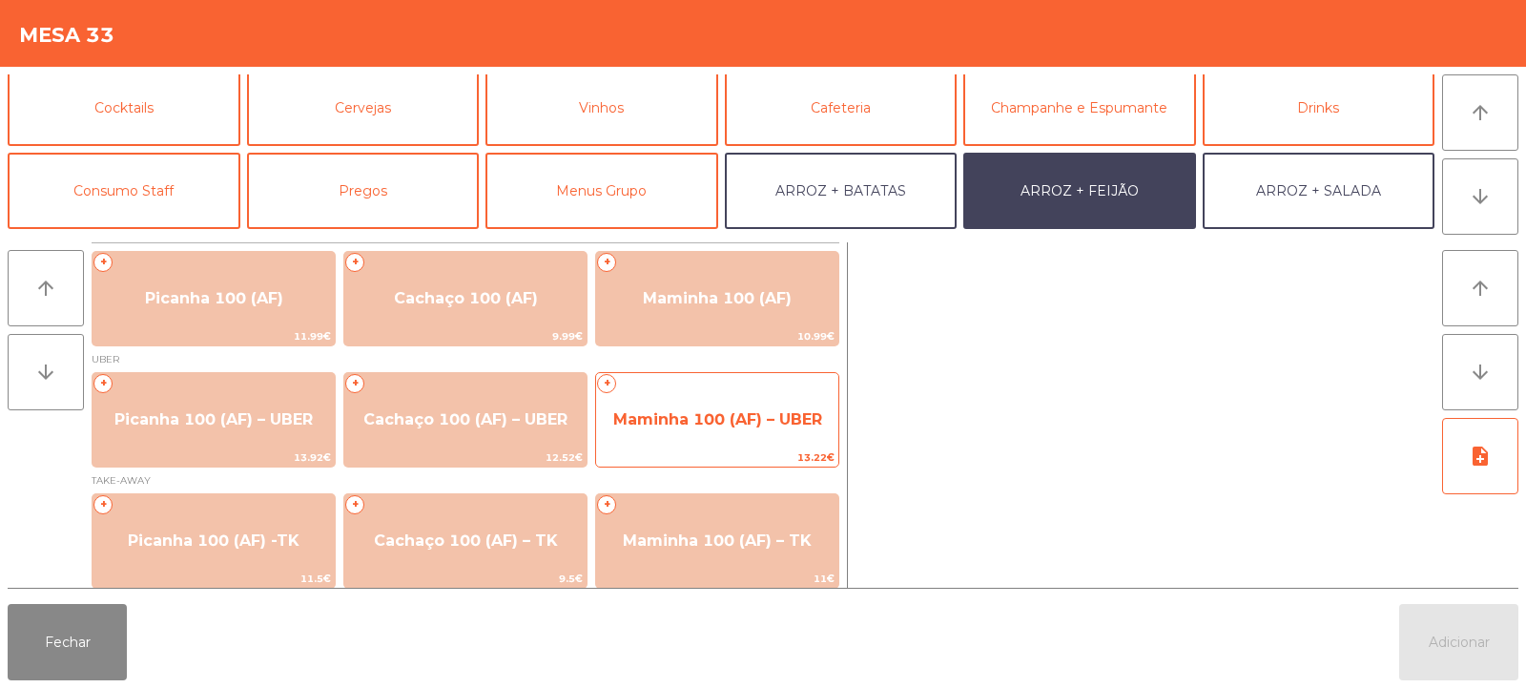
click at [726, 426] on span "Maminha 100 (AF) – UBER" at bounding box center [717, 419] width 209 height 18
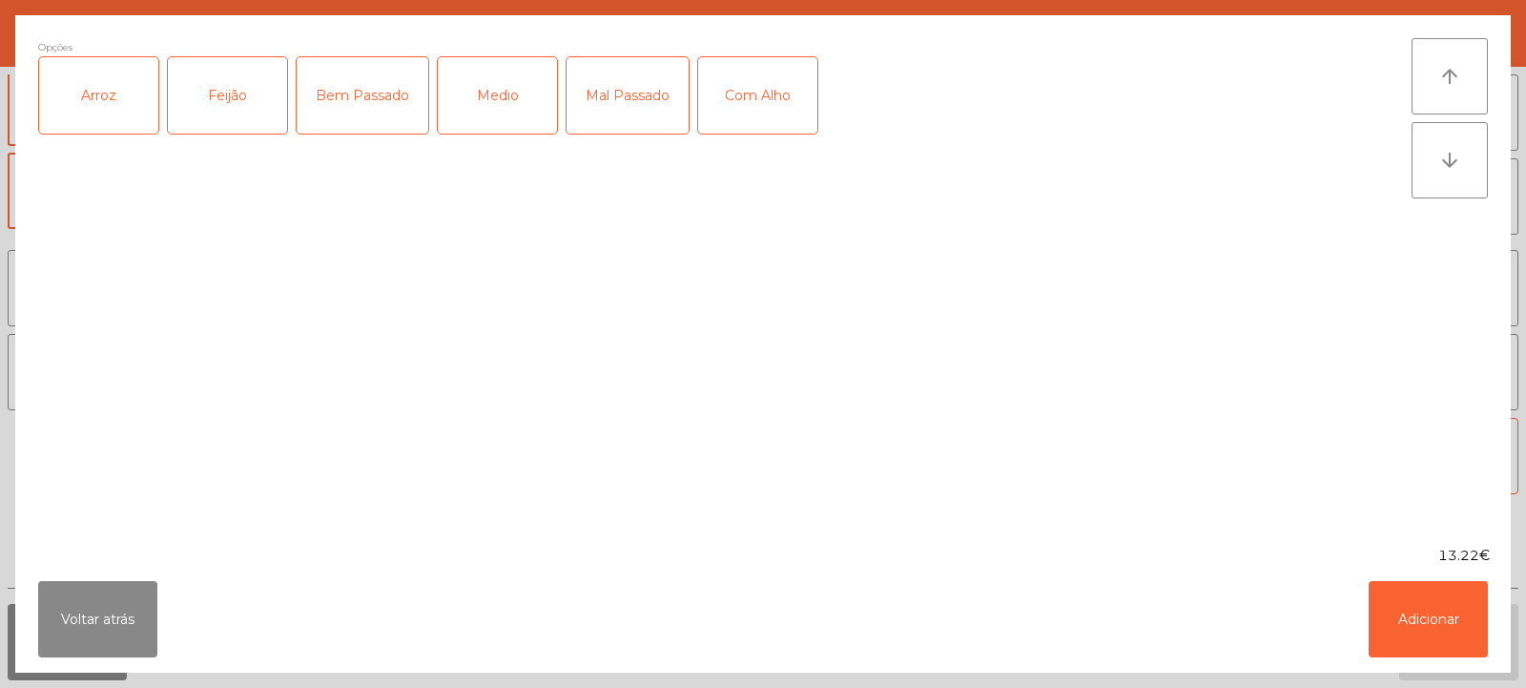
click at [99, 93] on div "Arroz" at bounding box center [98, 95] width 119 height 76
click at [236, 119] on div "Feijão" at bounding box center [227, 95] width 119 height 76
click at [505, 99] on div "Medio" at bounding box center [497, 95] width 119 height 76
click at [1421, 631] on button "Adicionar" at bounding box center [1428, 619] width 119 height 76
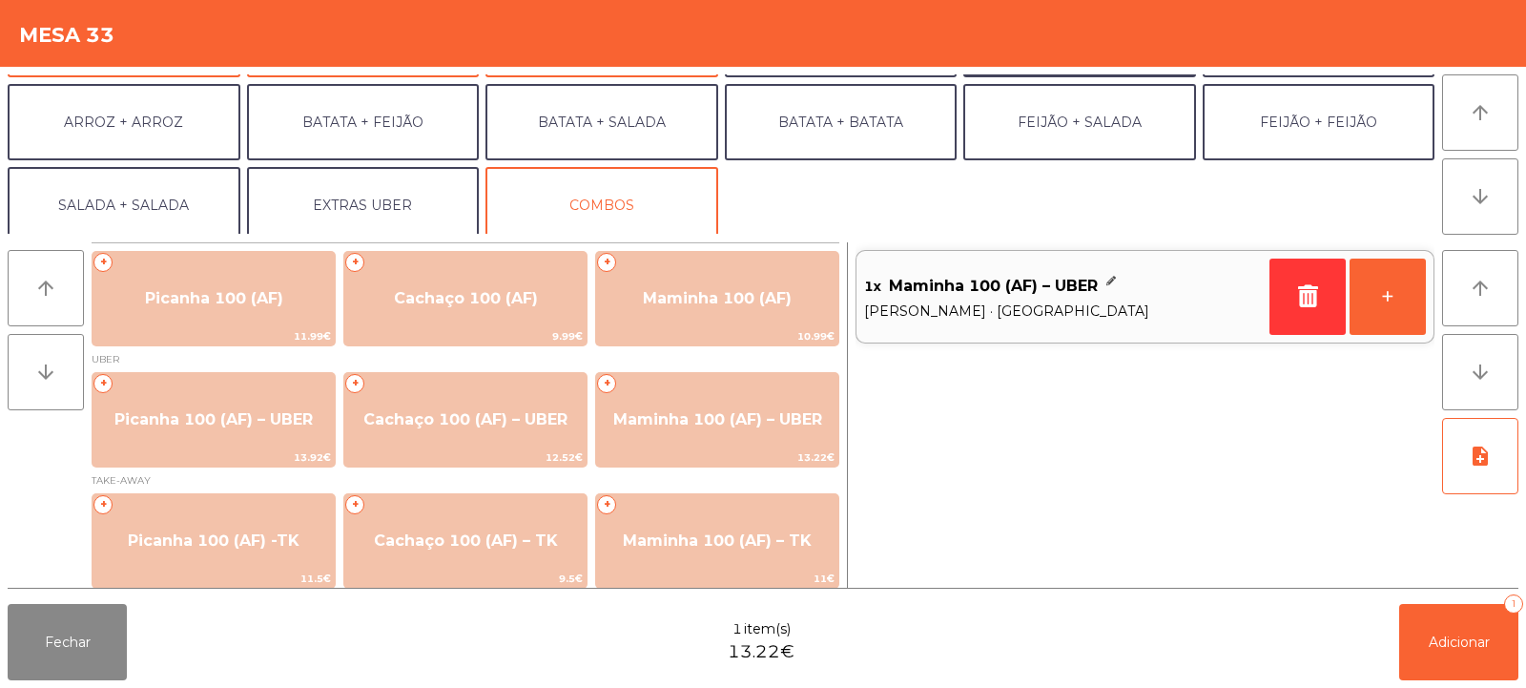
scroll to position [225, 0]
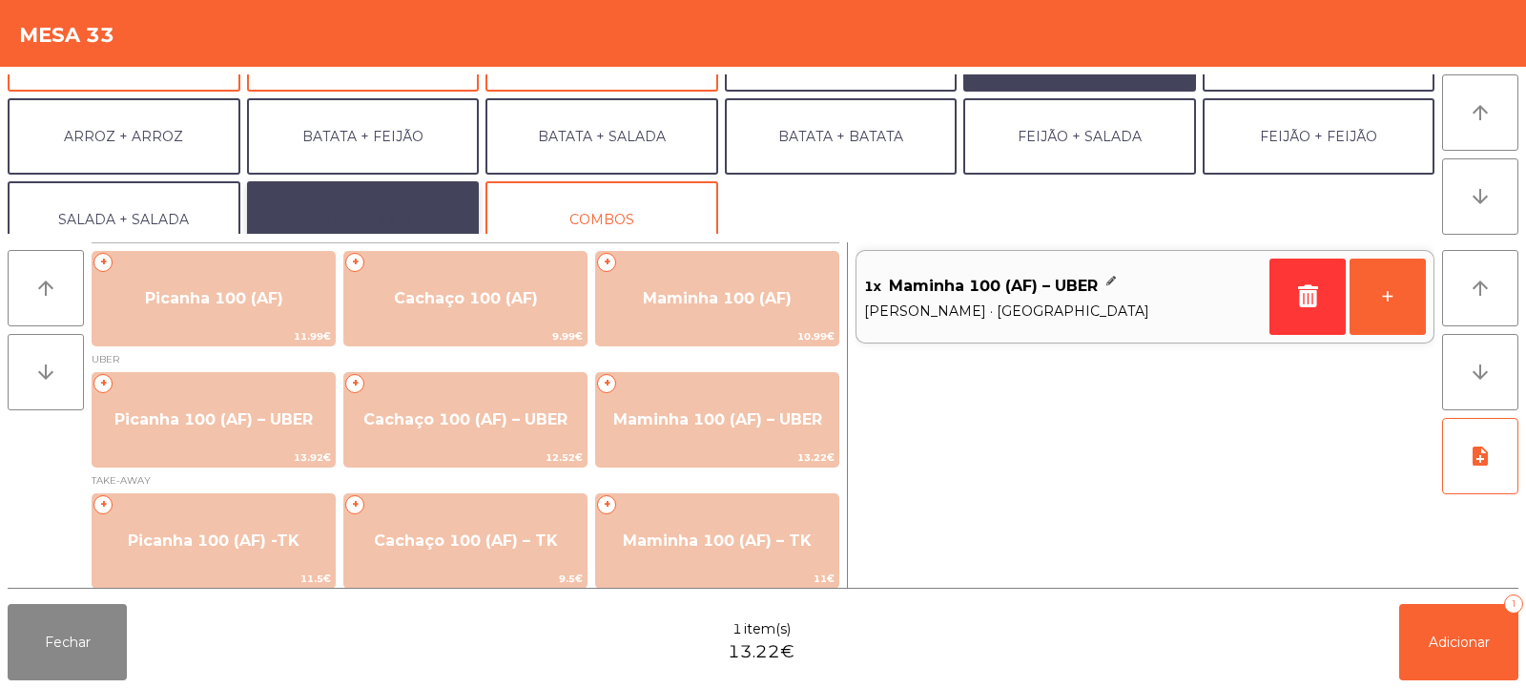
click at [424, 220] on button "EXTRAS UBER" at bounding box center [363, 219] width 233 height 76
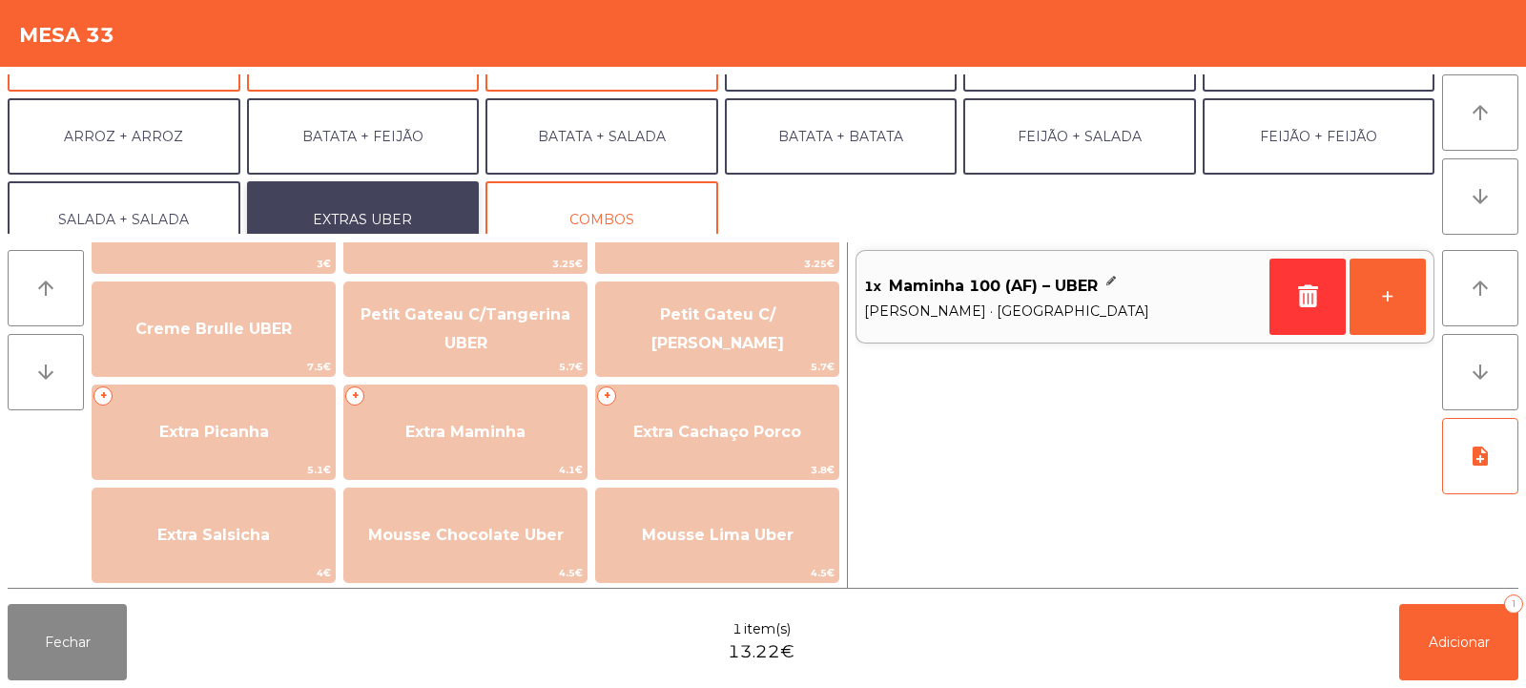
scroll to position [402, 0]
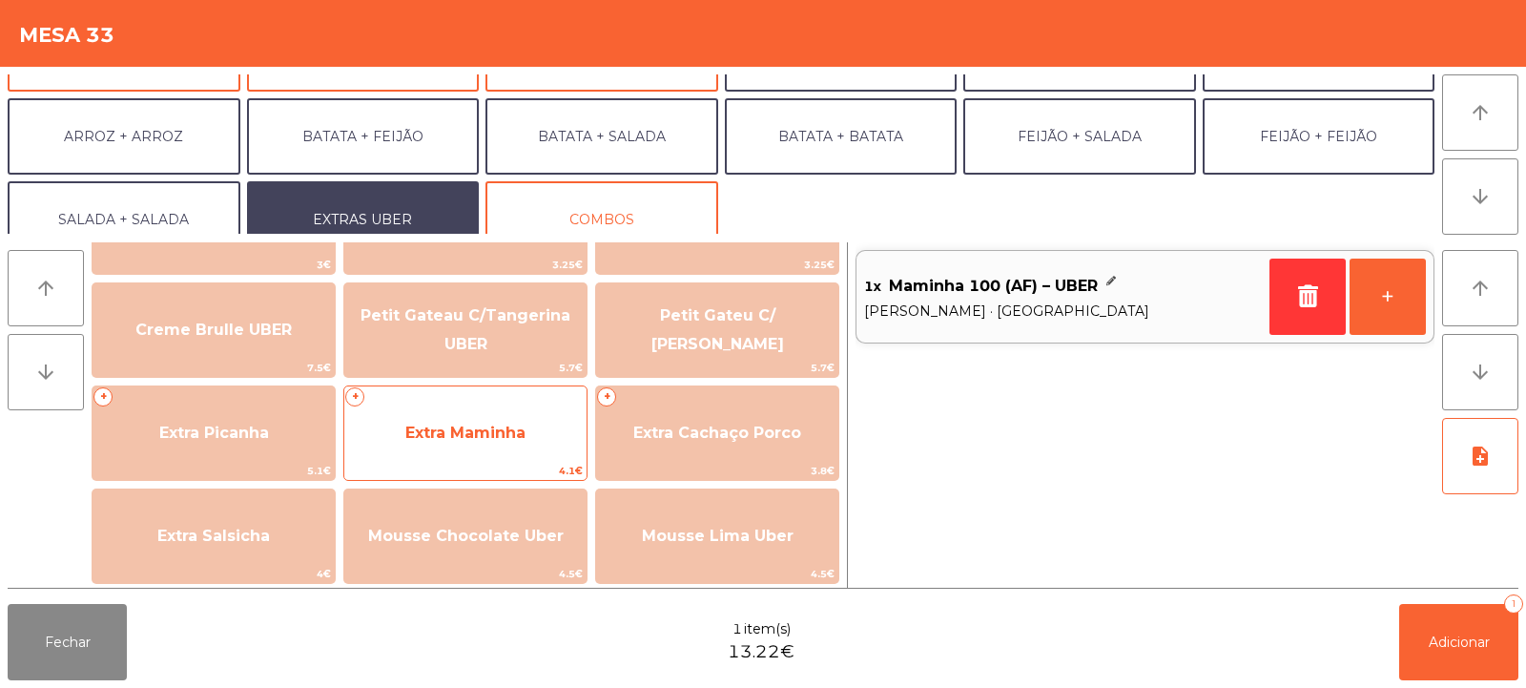
click at [524, 441] on span "Extra Maminha" at bounding box center [465, 432] width 120 height 18
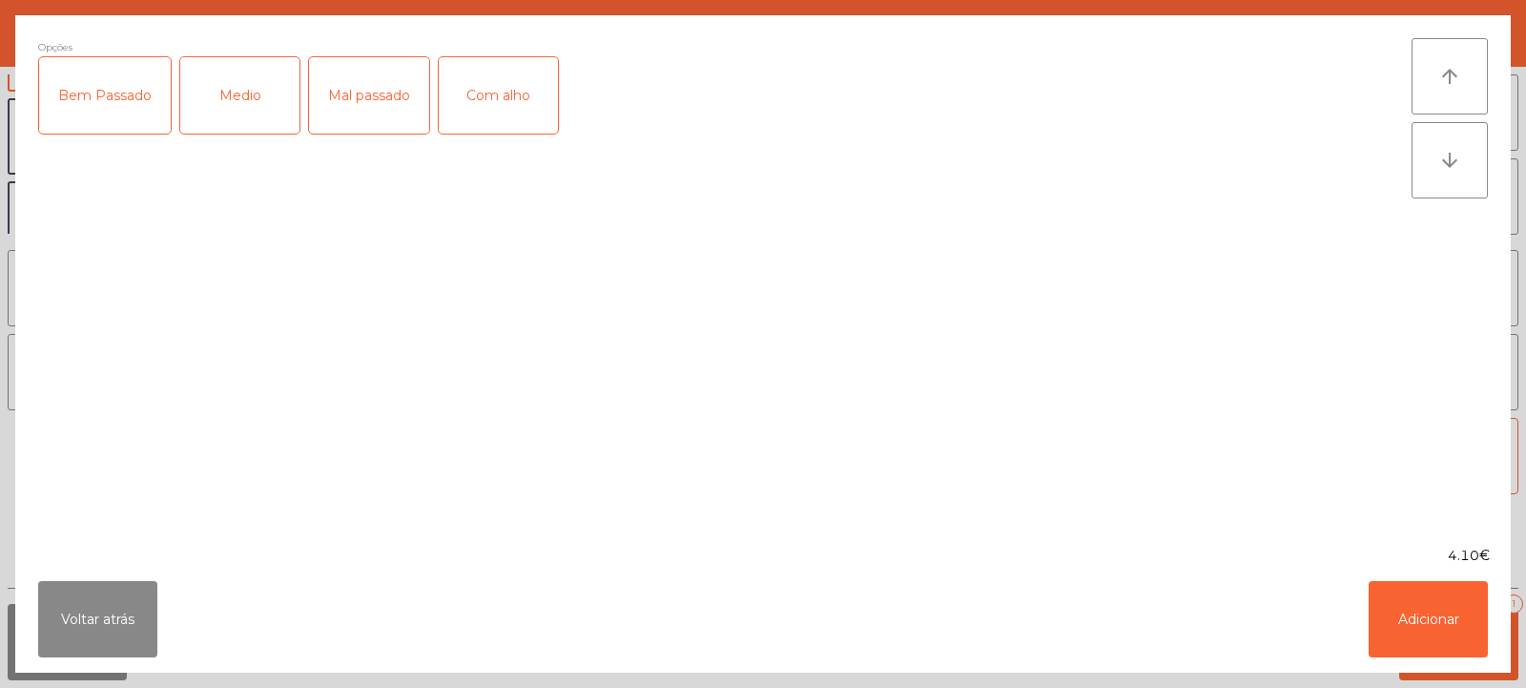
click at [237, 93] on div "Medio" at bounding box center [239, 95] width 119 height 76
click at [1435, 637] on button "Adicionar" at bounding box center [1428, 619] width 119 height 76
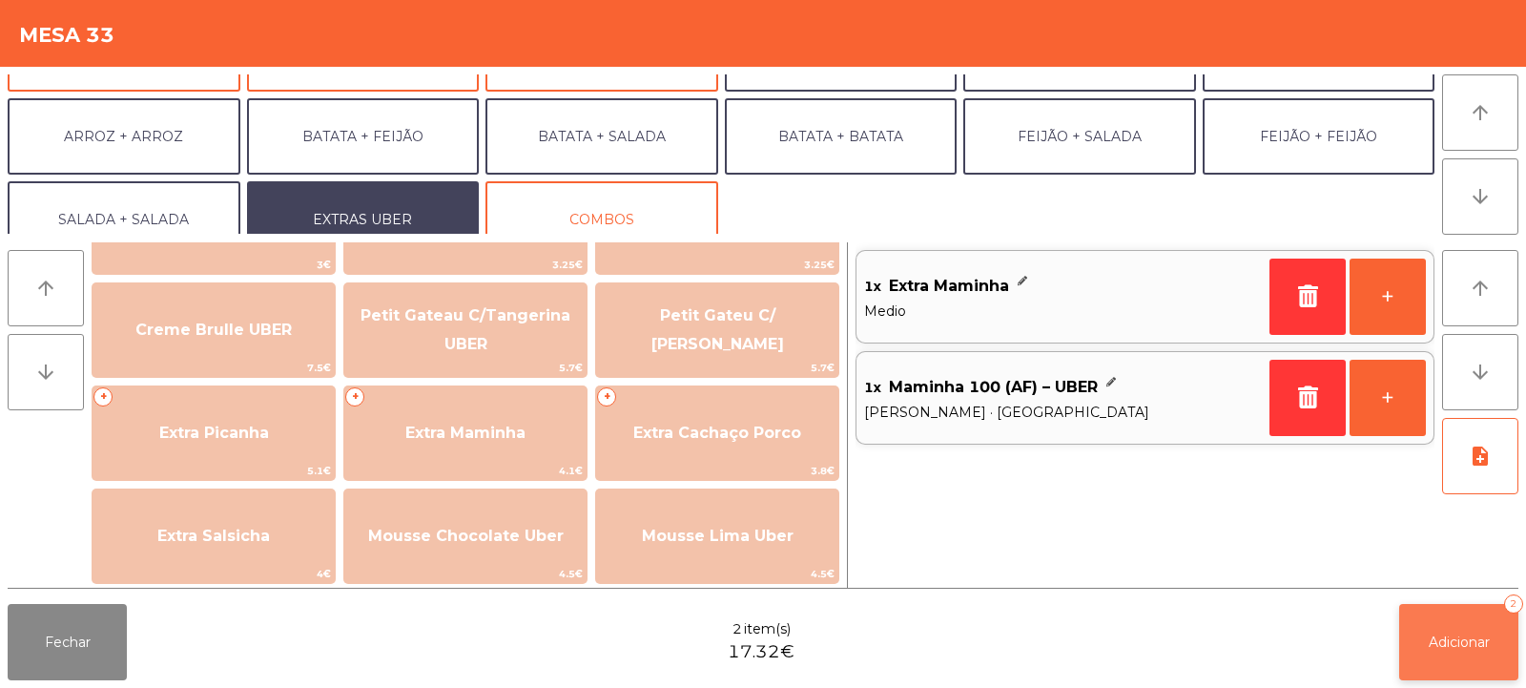
click at [1465, 650] on span "Adicionar" at bounding box center [1459, 641] width 61 height 17
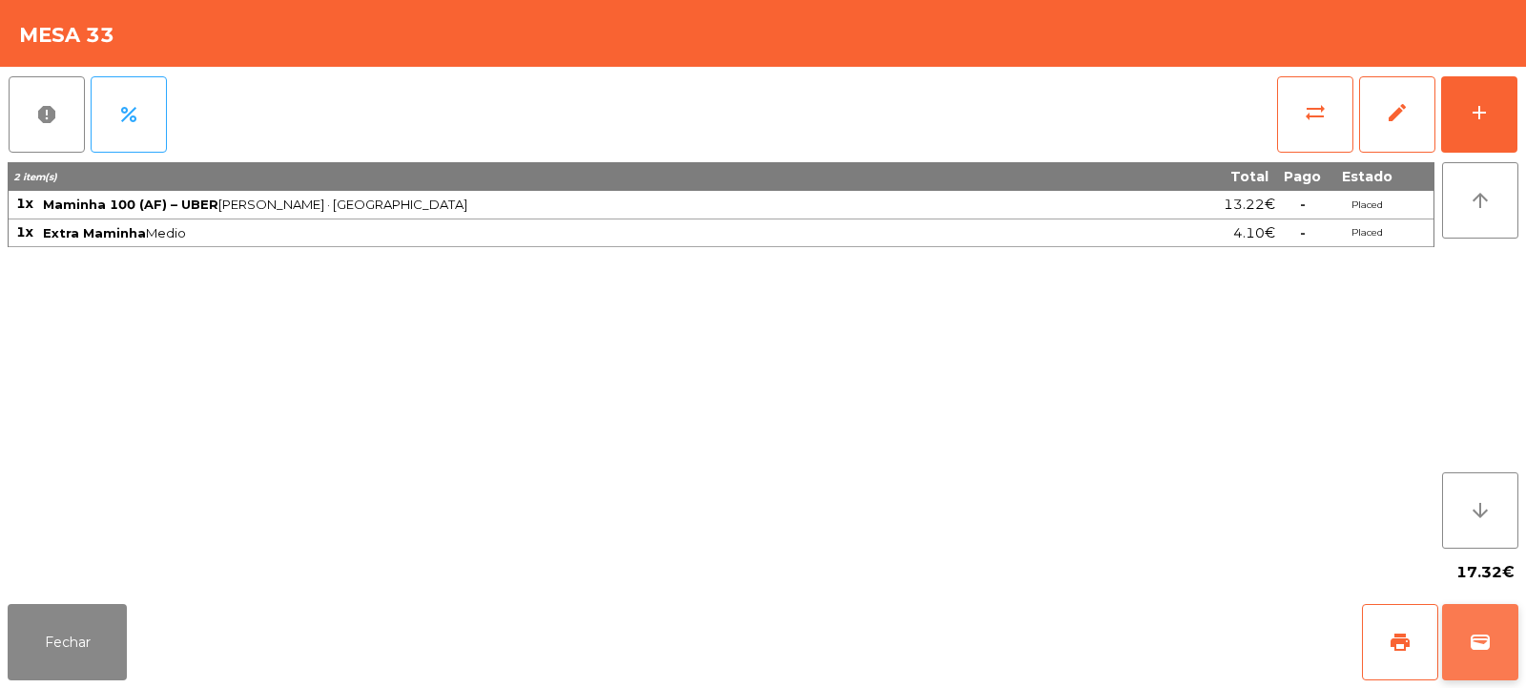
click at [1492, 651] on button "wallet" at bounding box center [1480, 642] width 76 height 76
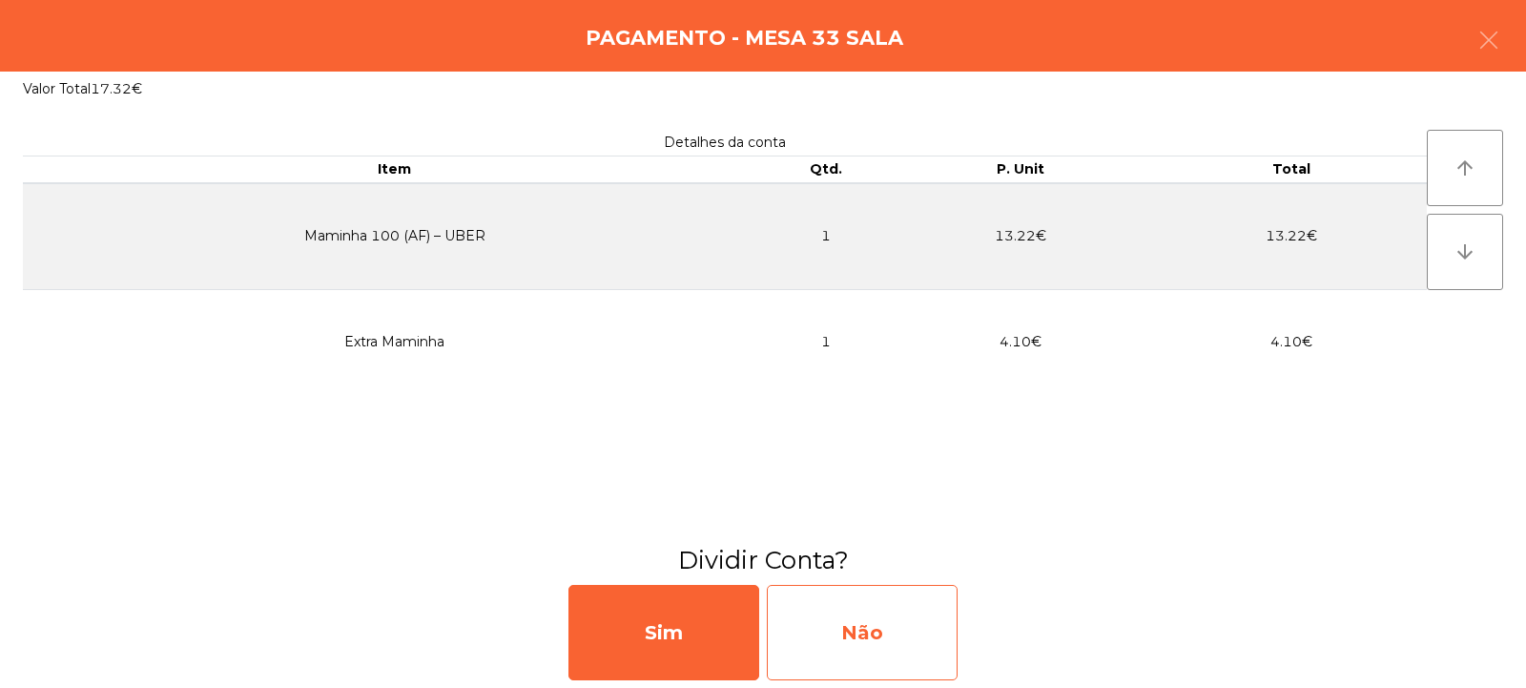
click at [856, 637] on div "Não" at bounding box center [862, 632] width 191 height 95
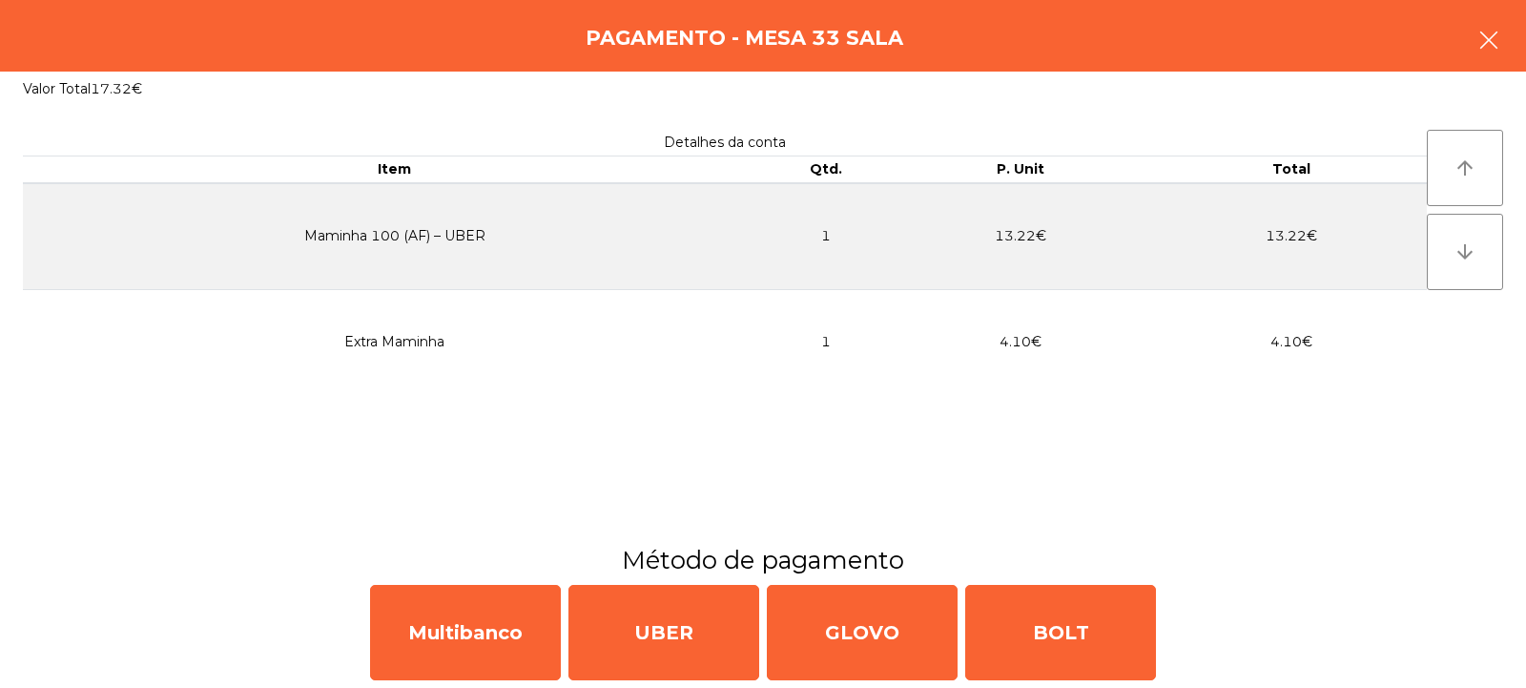
click at [1475, 48] on button "button" at bounding box center [1488, 41] width 53 height 57
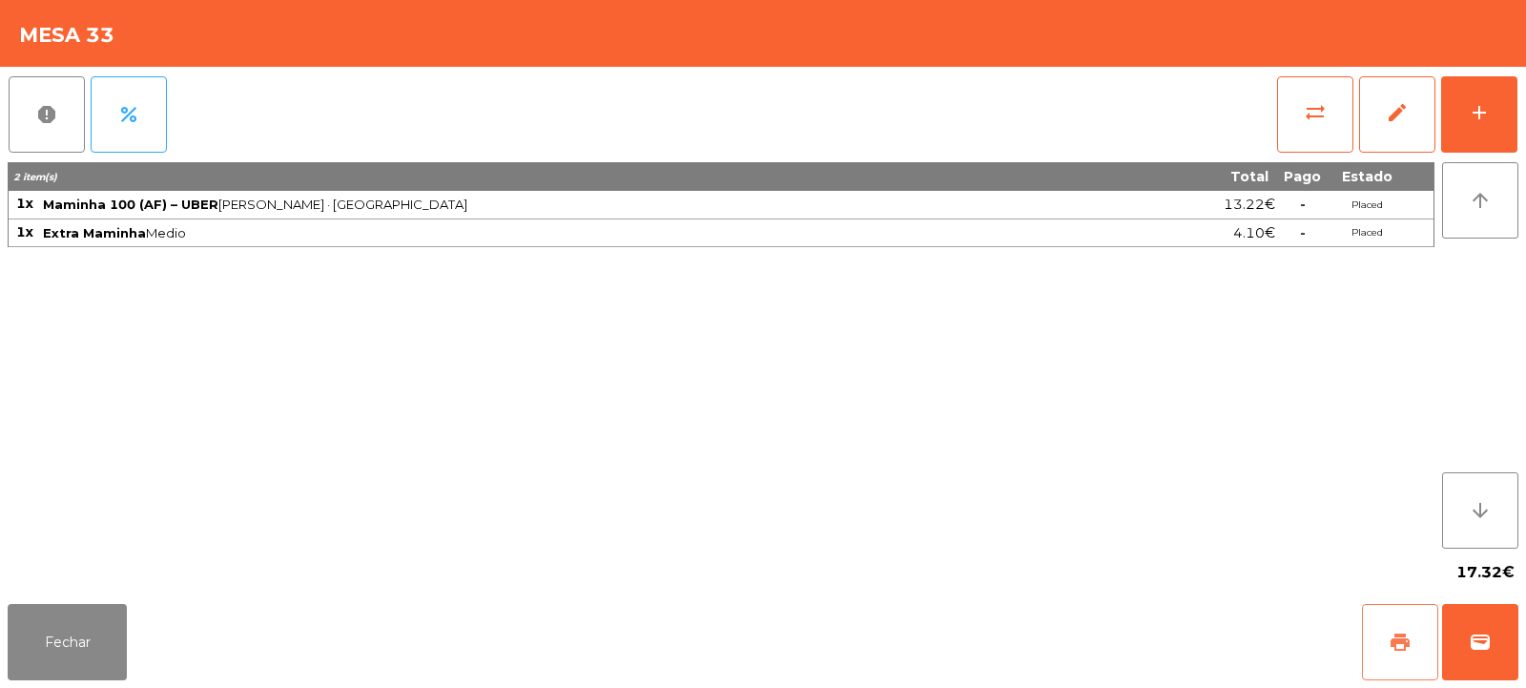
click at [1388, 650] on button "print" at bounding box center [1400, 642] width 76 height 76
click at [1487, 632] on span "wallet" at bounding box center [1480, 641] width 23 height 23
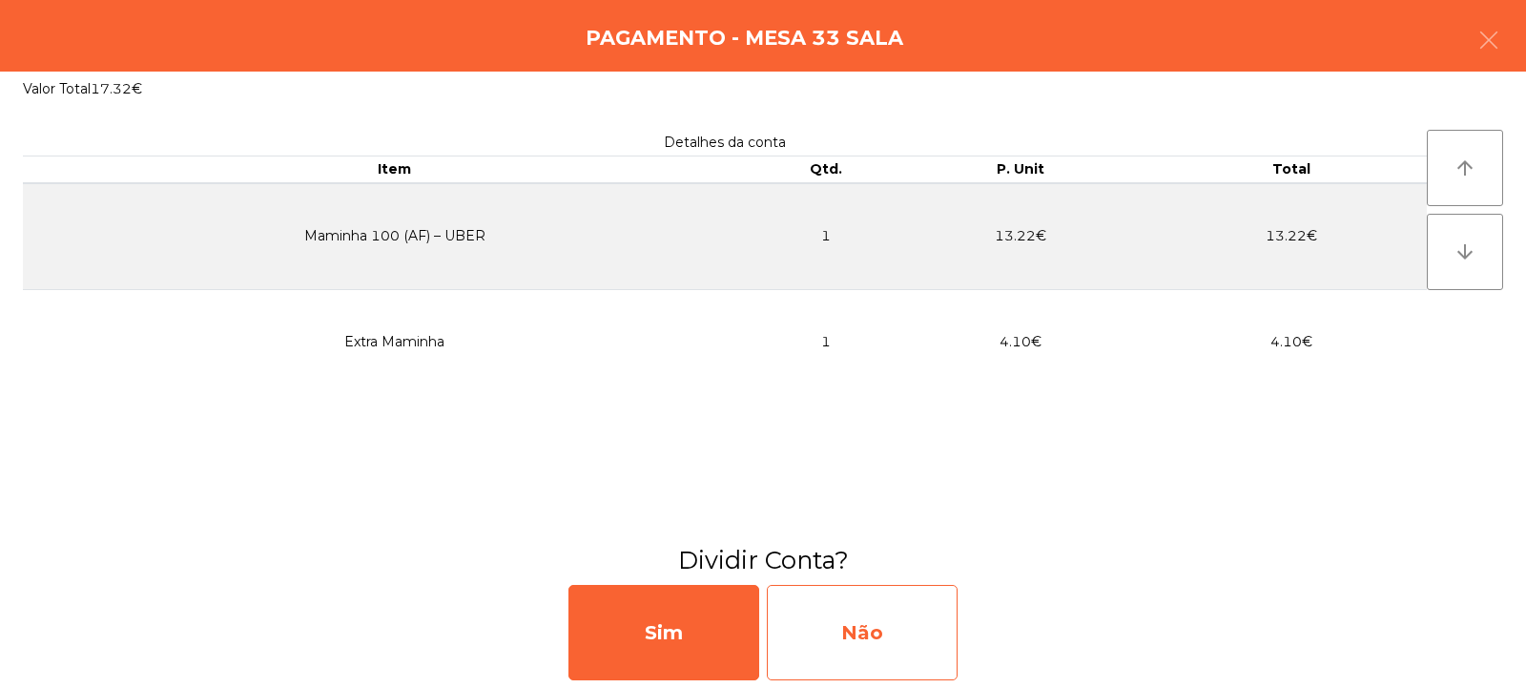
click at [878, 629] on div "Não" at bounding box center [862, 632] width 191 height 95
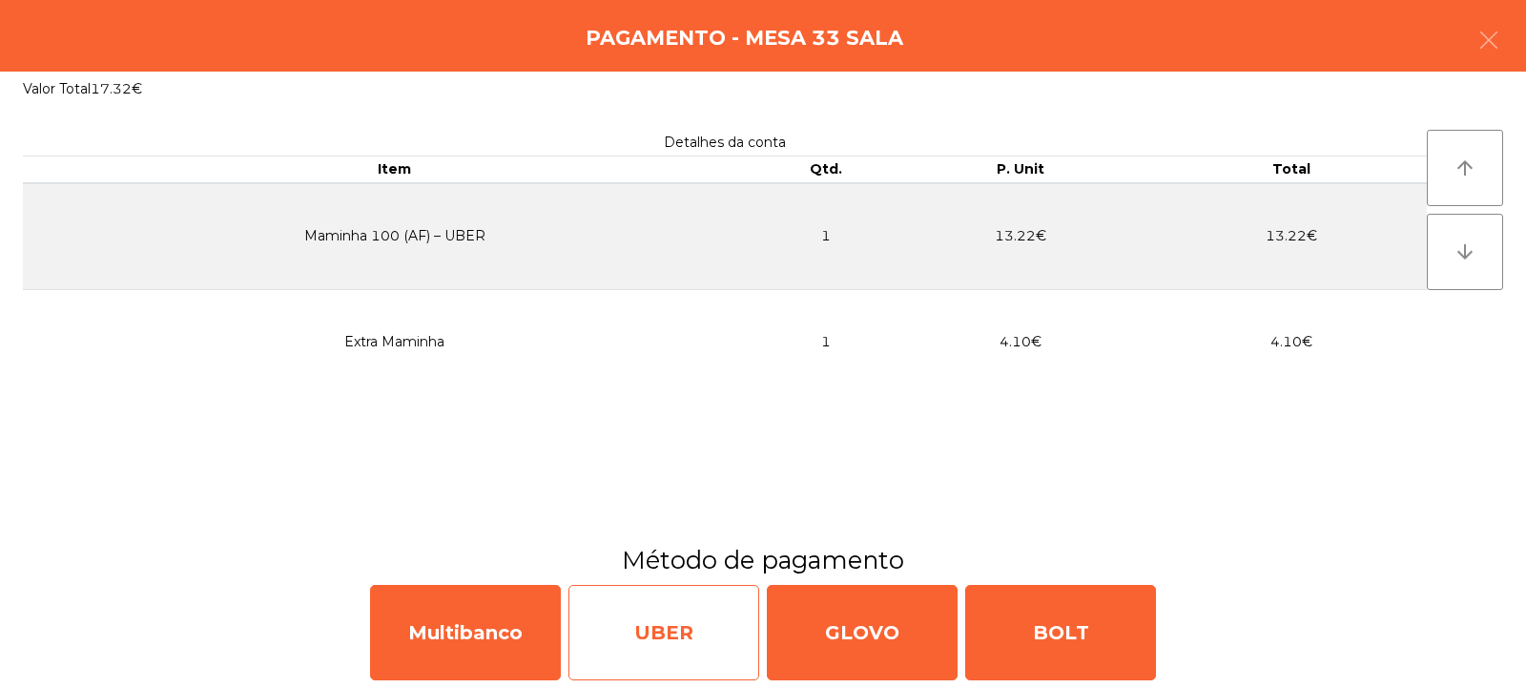
click at [650, 630] on div "UBER" at bounding box center [663, 632] width 191 height 95
select select "**"
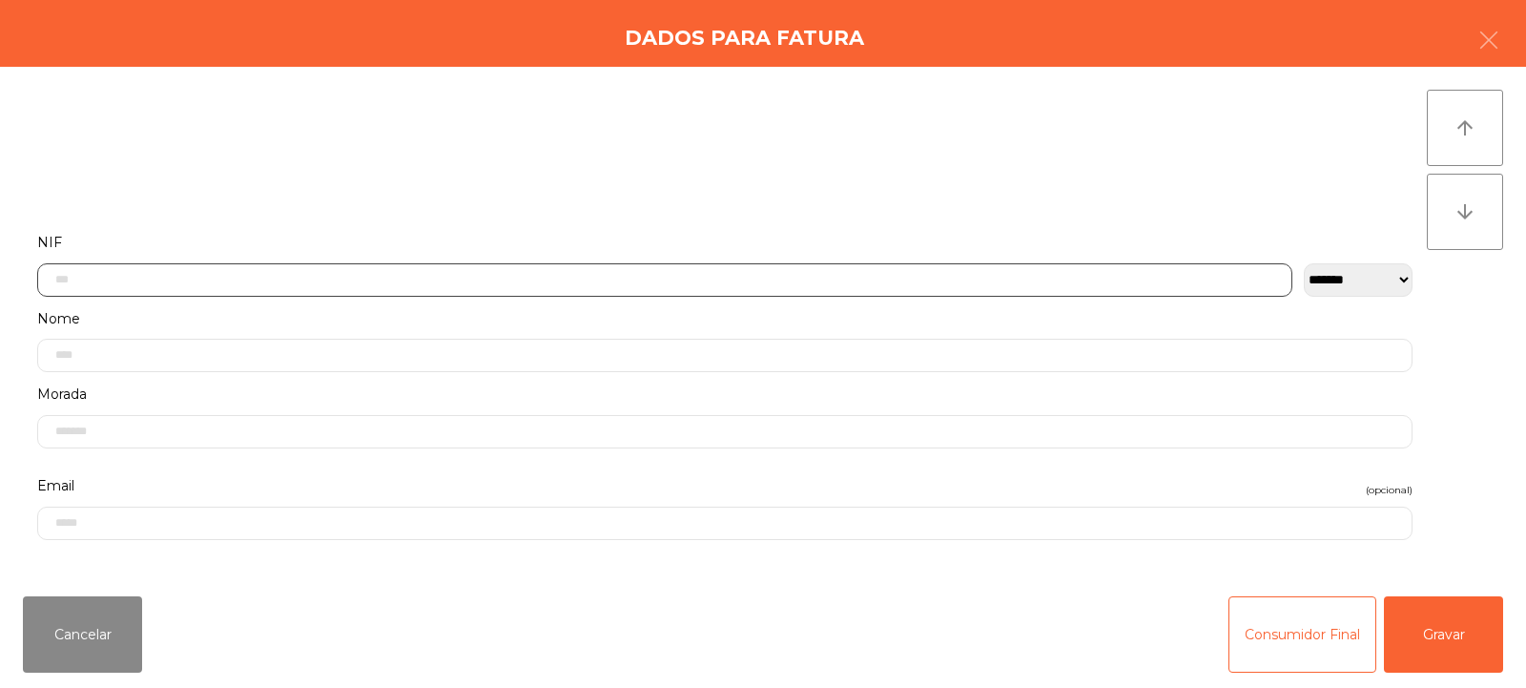
click at [320, 284] on input "text" at bounding box center [664, 279] width 1255 height 33
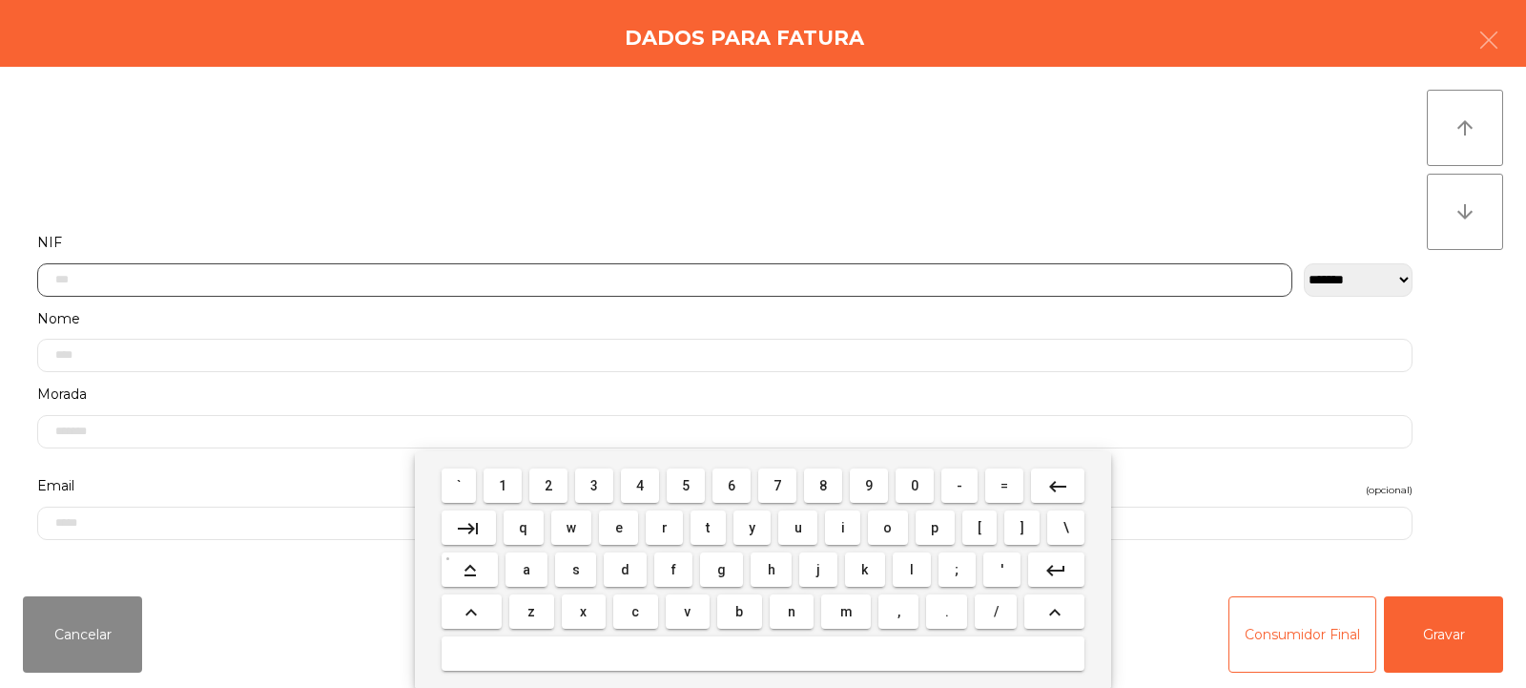
scroll to position [139, 0]
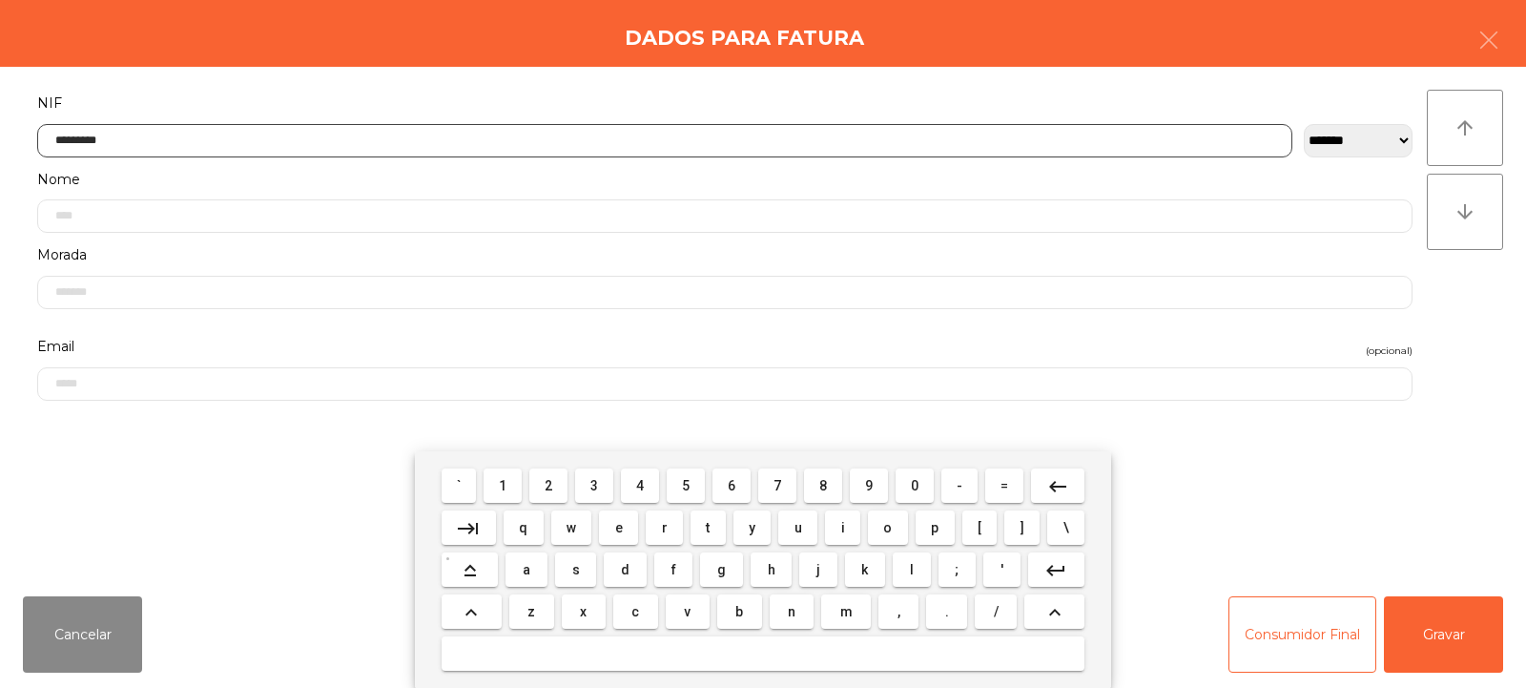
type input "*********"
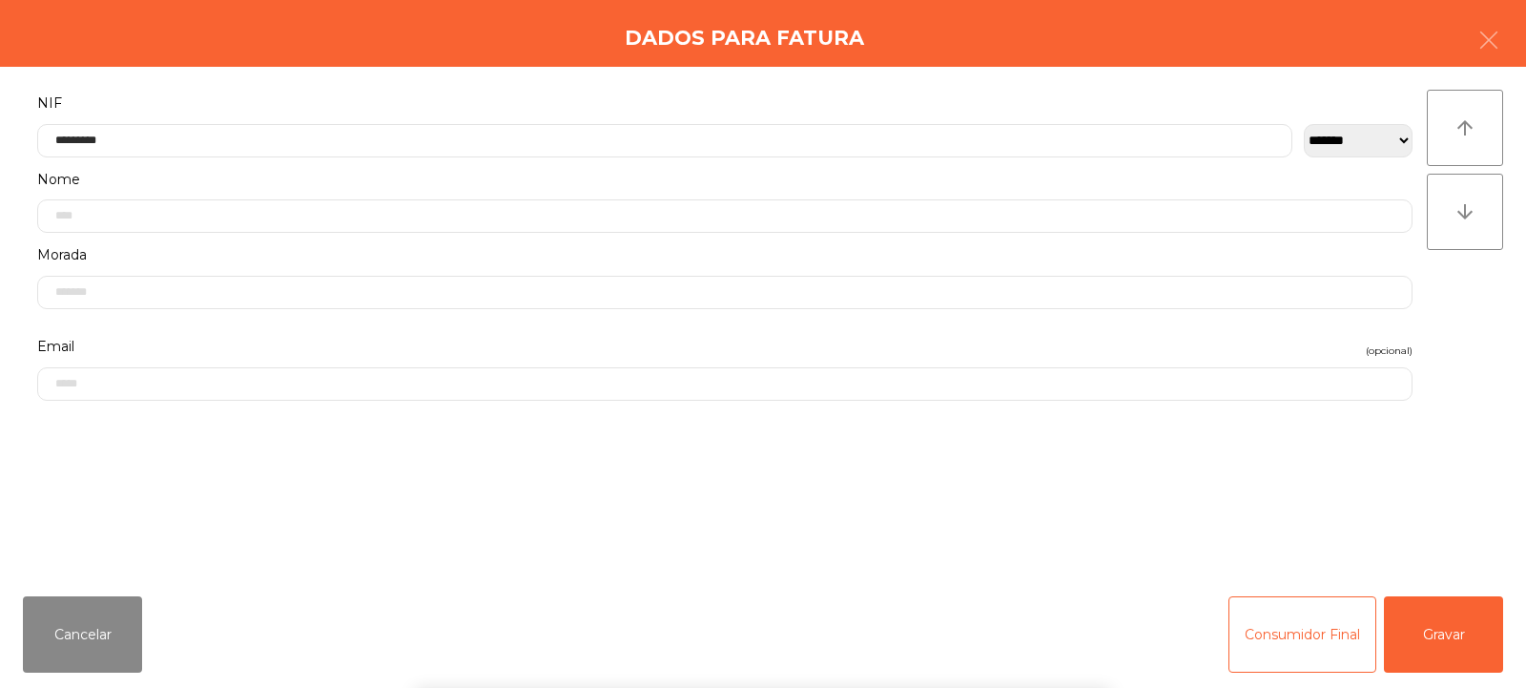
click at [1451, 332] on div "arrow_upward arrow_downward" at bounding box center [1465, 324] width 76 height 468
click at [1444, 630] on button "Gravar" at bounding box center [1443, 634] width 119 height 76
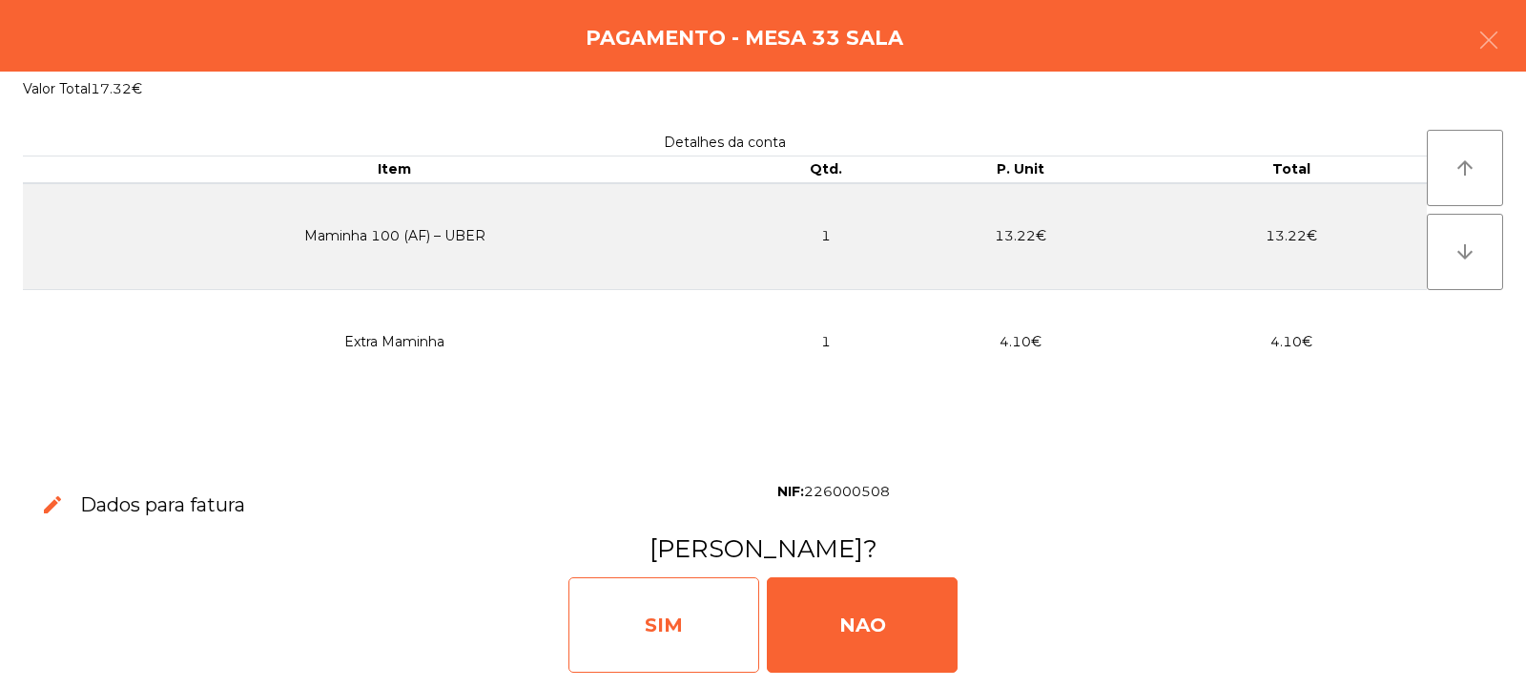
click at [659, 632] on div "SIM" at bounding box center [663, 624] width 191 height 95
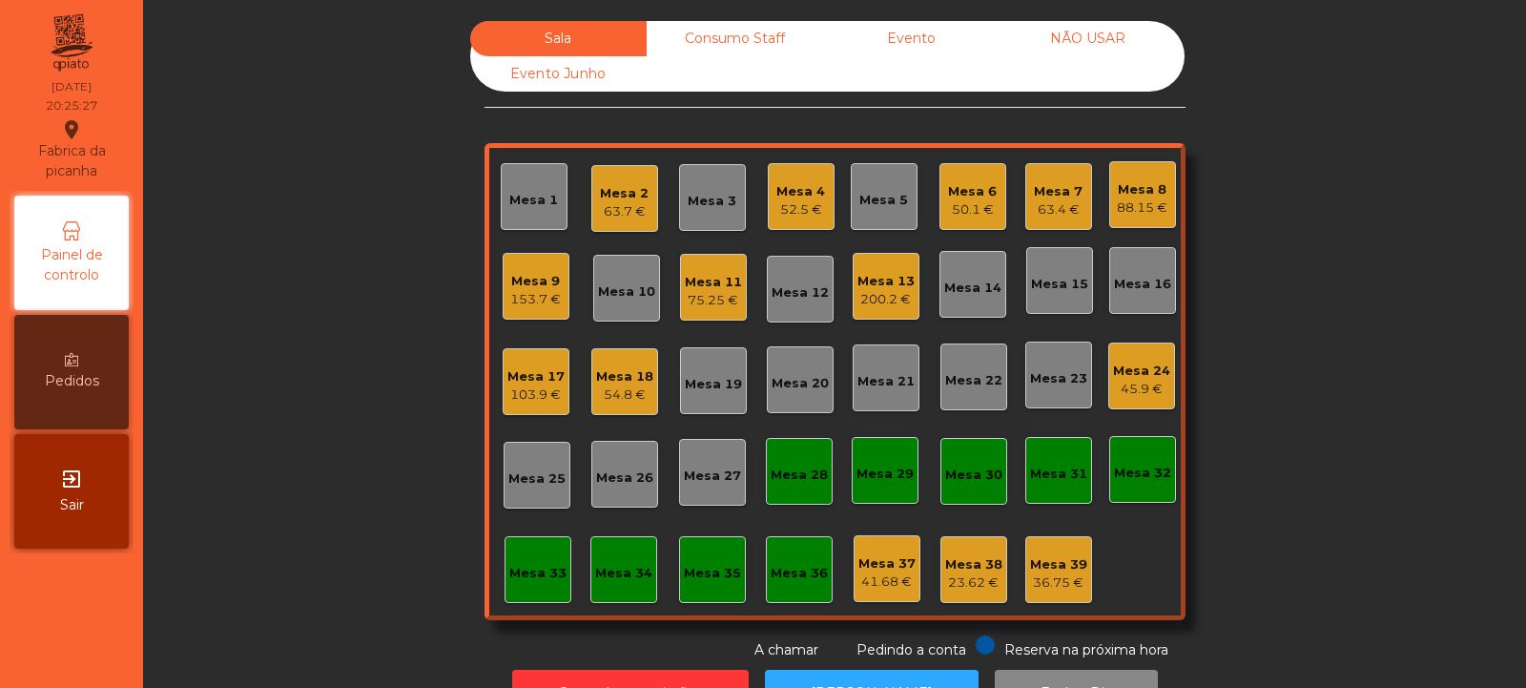
click at [1062, 381] on div "Mesa 23" at bounding box center [1058, 378] width 57 height 19
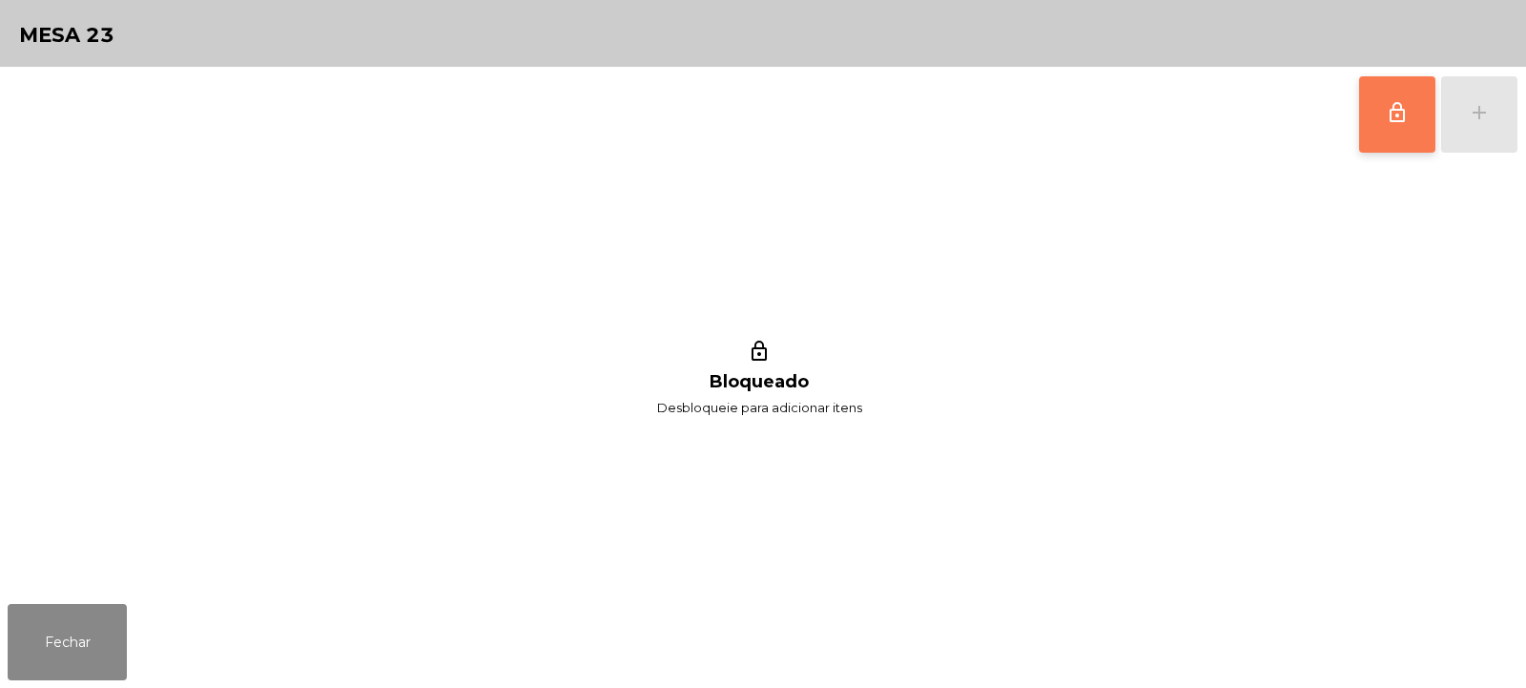
click at [1394, 115] on span "lock_outline" at bounding box center [1397, 112] width 23 height 23
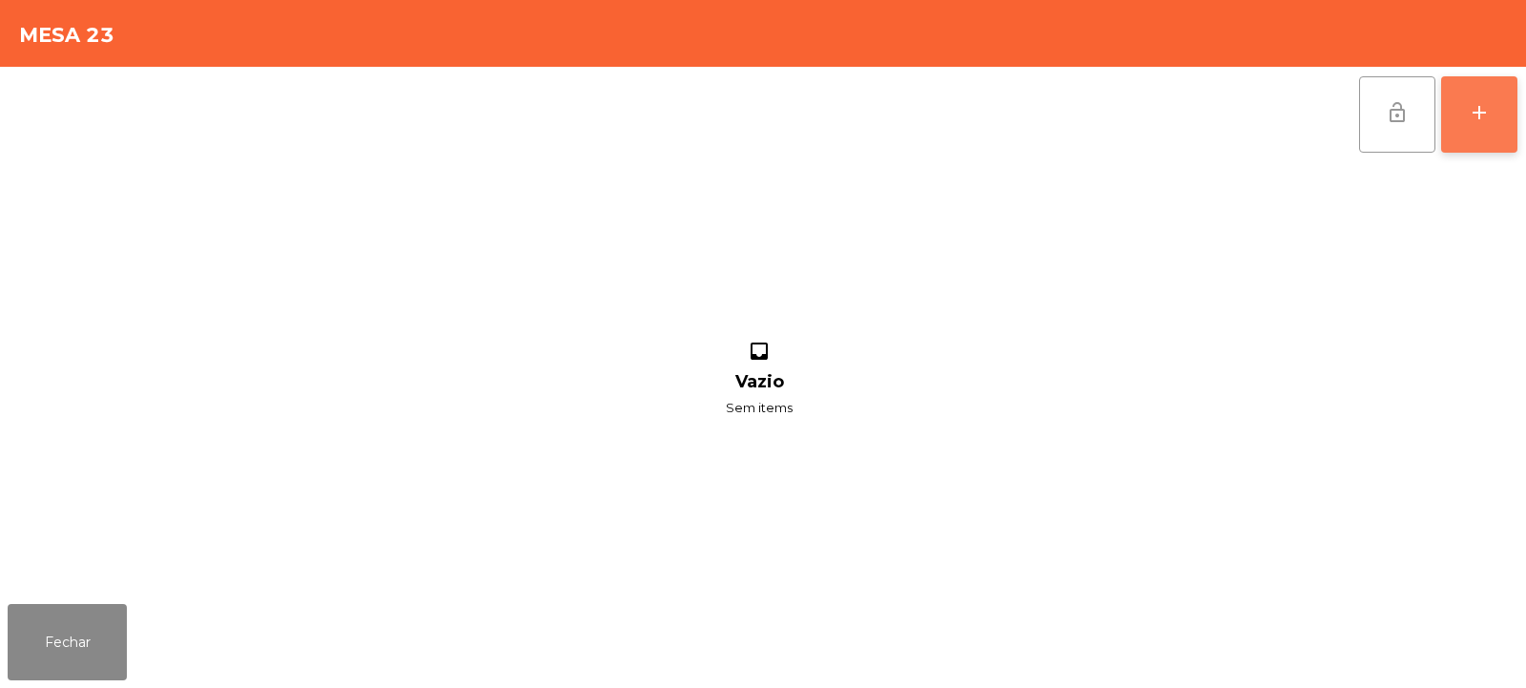
click at [1475, 128] on button "add" at bounding box center [1479, 114] width 76 height 76
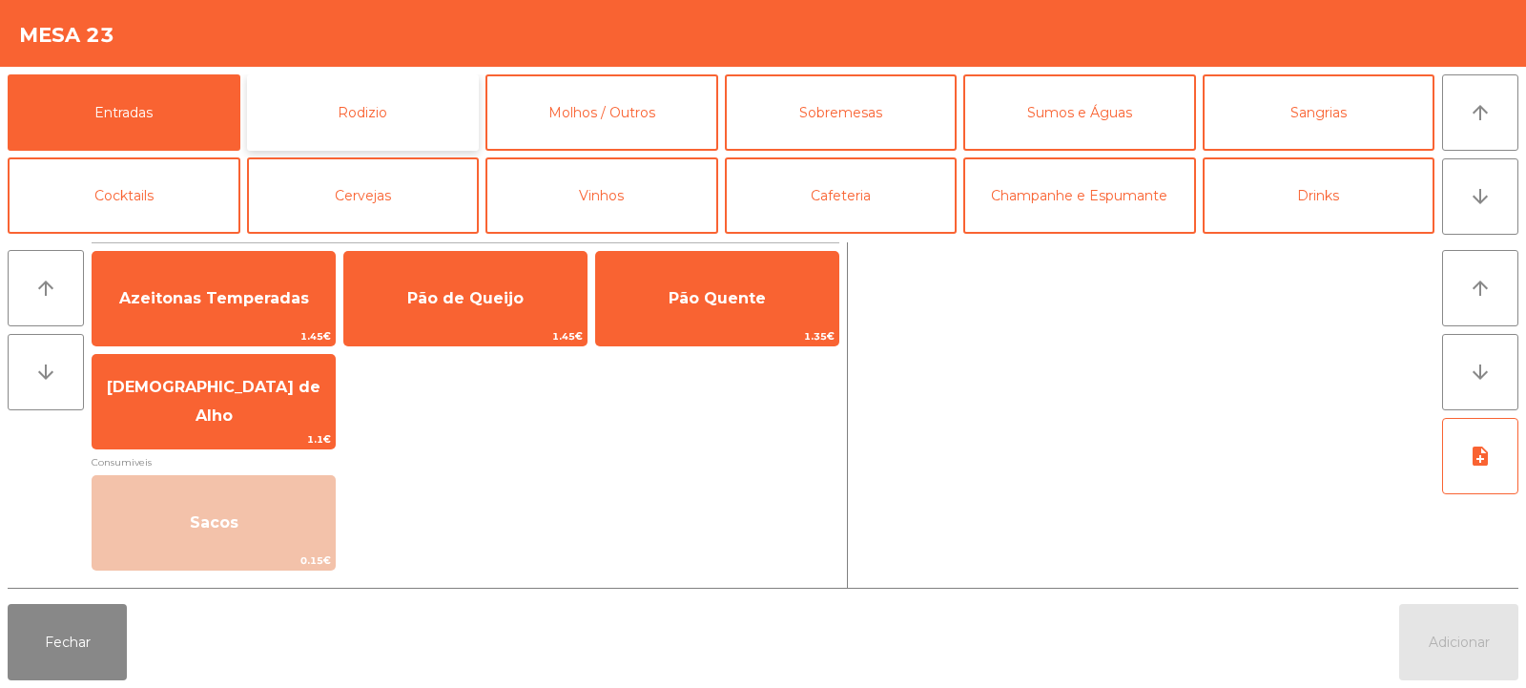
click at [366, 129] on button "Rodizio" at bounding box center [363, 112] width 233 height 76
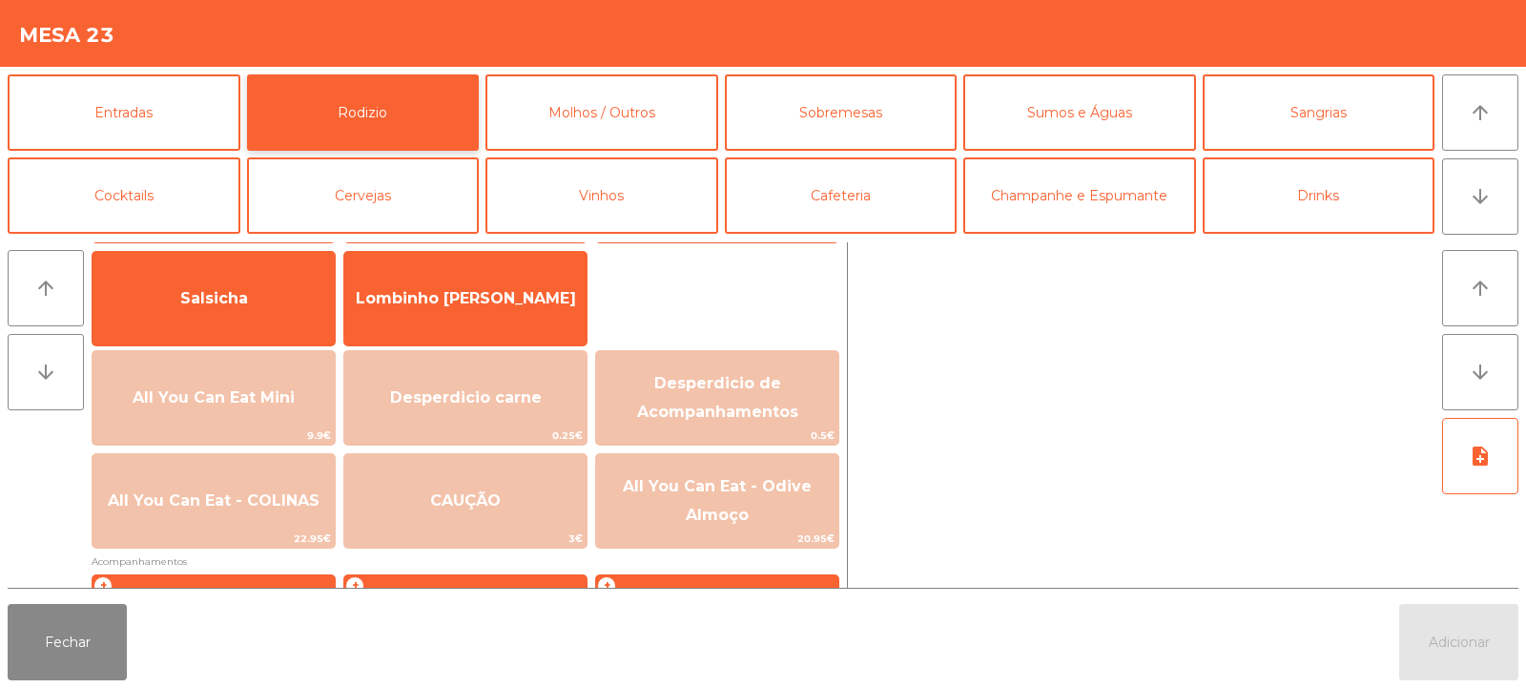
scroll to position [150, 0]
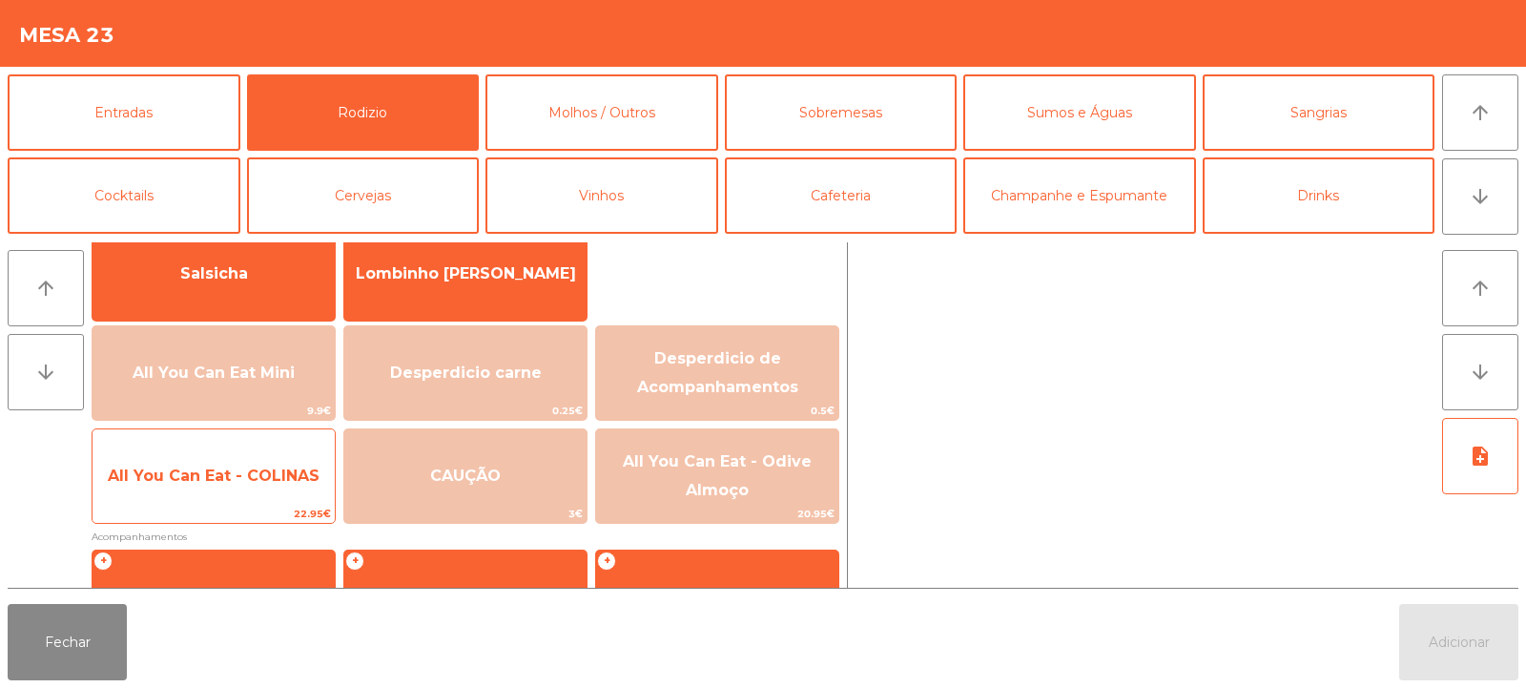
click at [226, 473] on span "All You Can Eat - COLINAS" at bounding box center [214, 475] width 212 height 18
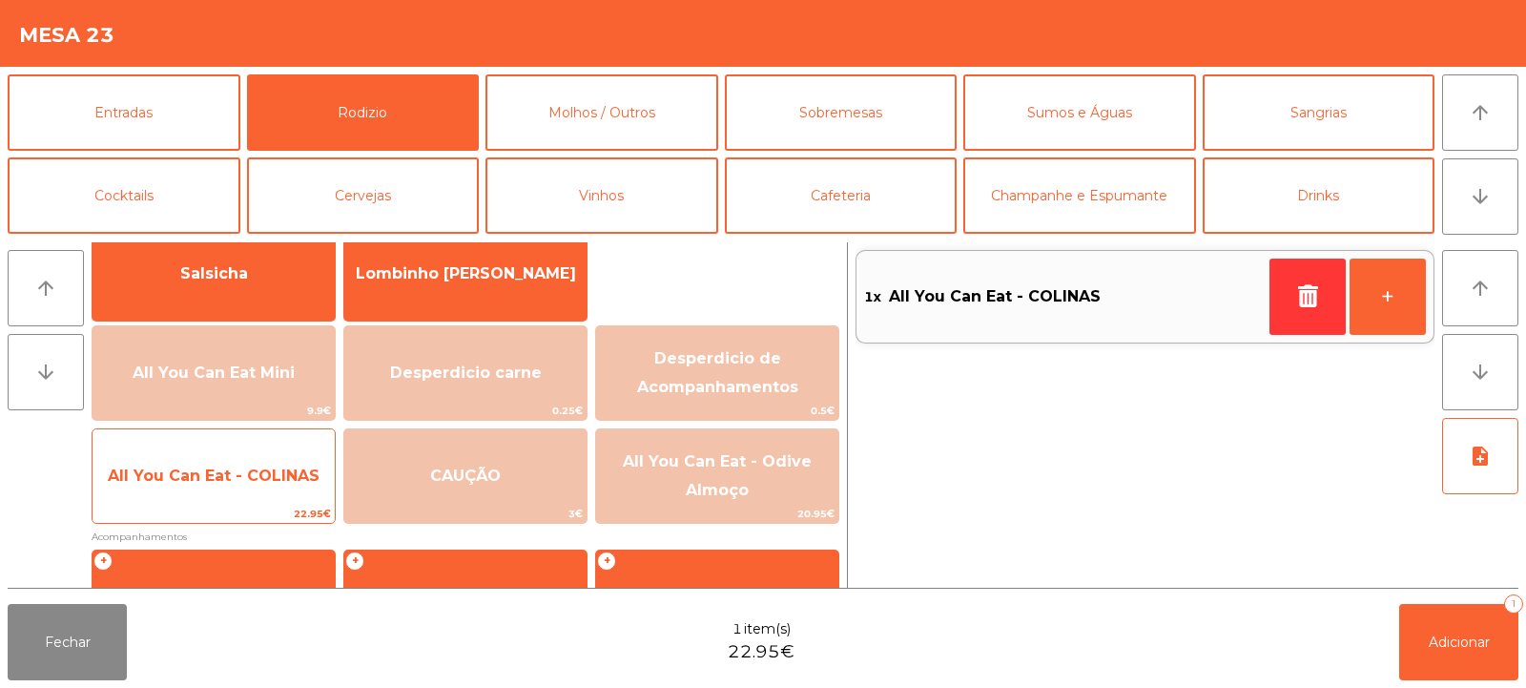
click at [199, 478] on span "All You Can Eat - COLINAS" at bounding box center [214, 475] width 212 height 18
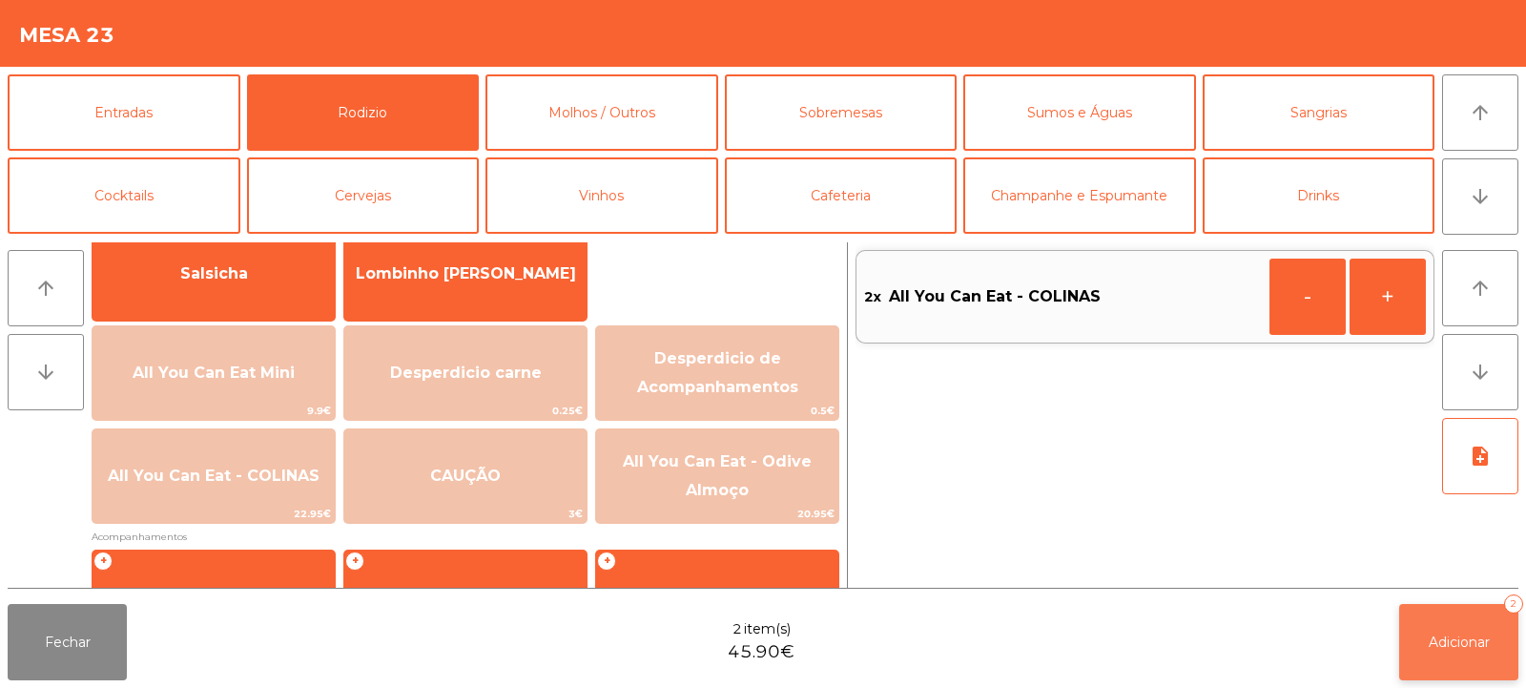
click at [1436, 651] on button "Adicionar 2" at bounding box center [1458, 642] width 119 height 76
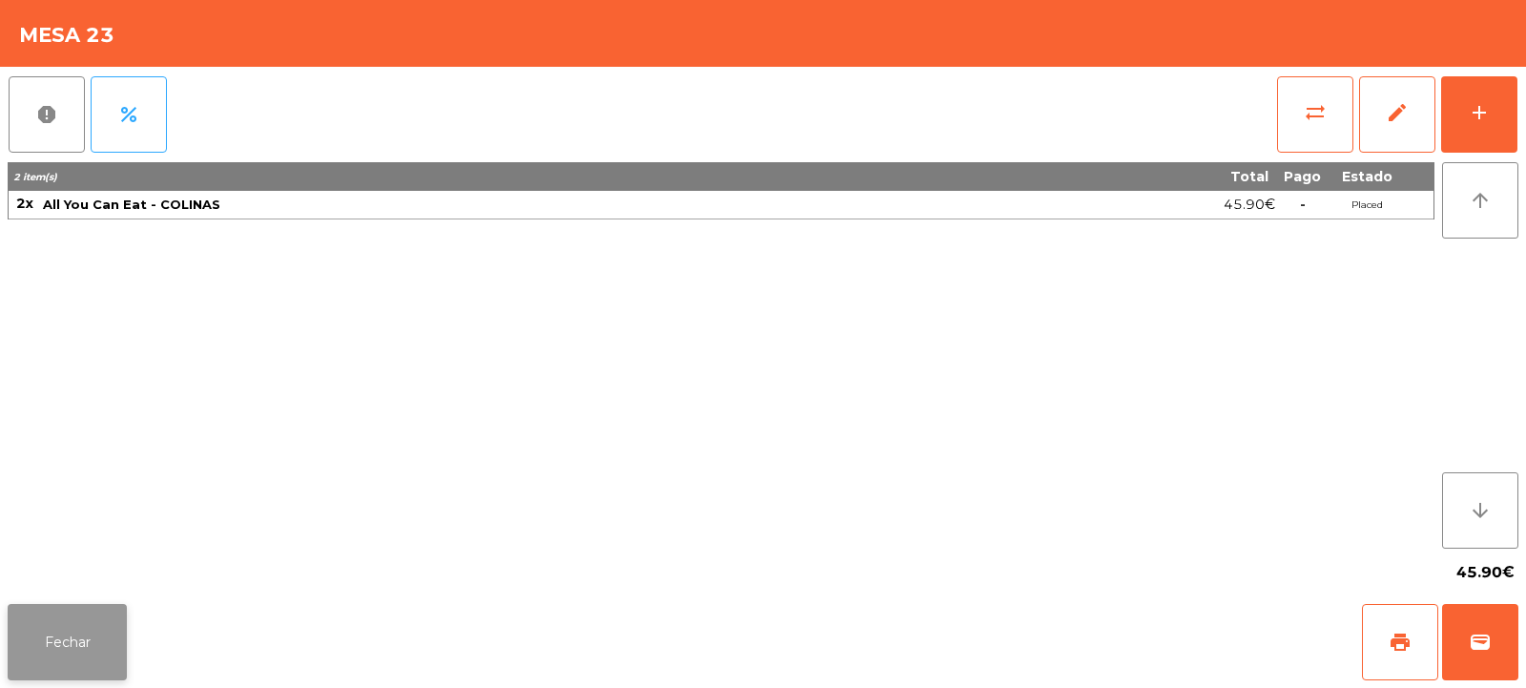
click at [59, 636] on button "Fechar" at bounding box center [67, 642] width 119 height 76
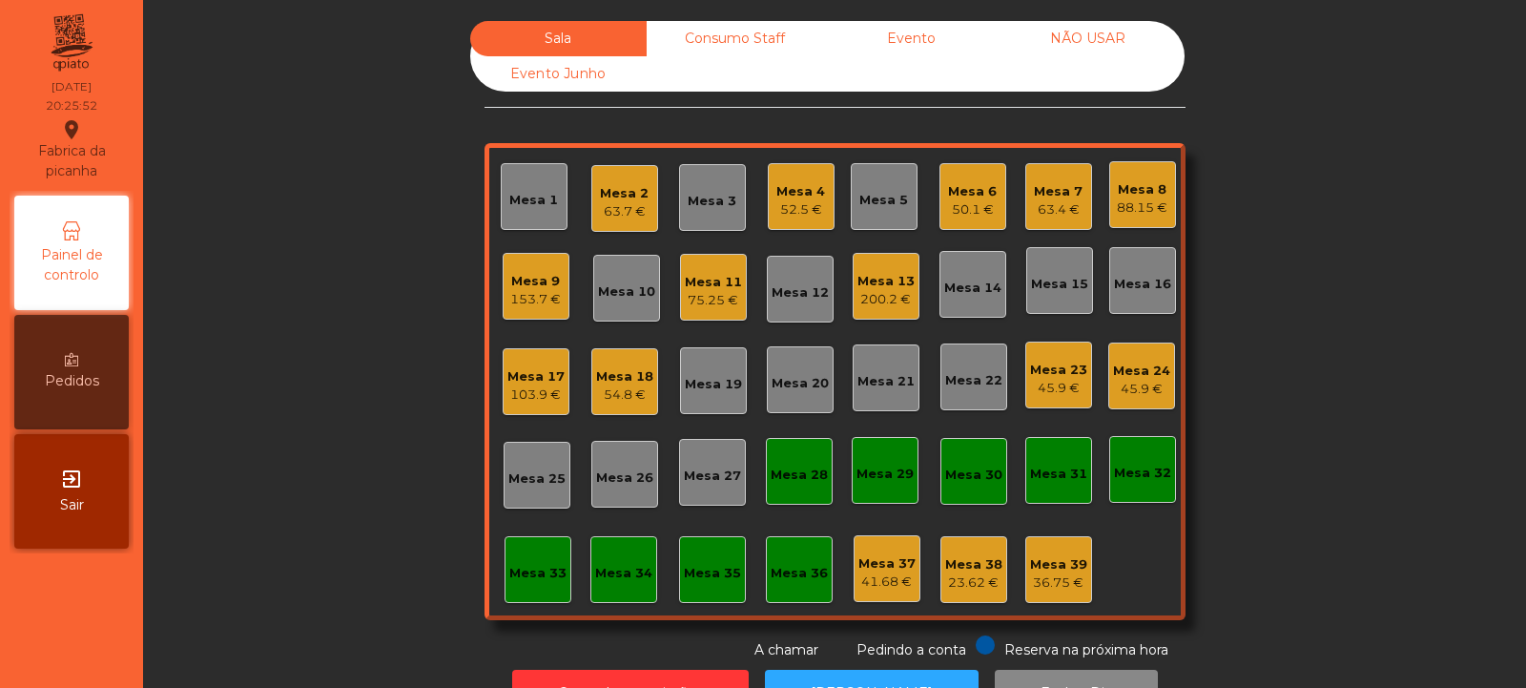
click at [872, 286] on div "Mesa 13" at bounding box center [885, 281] width 57 height 19
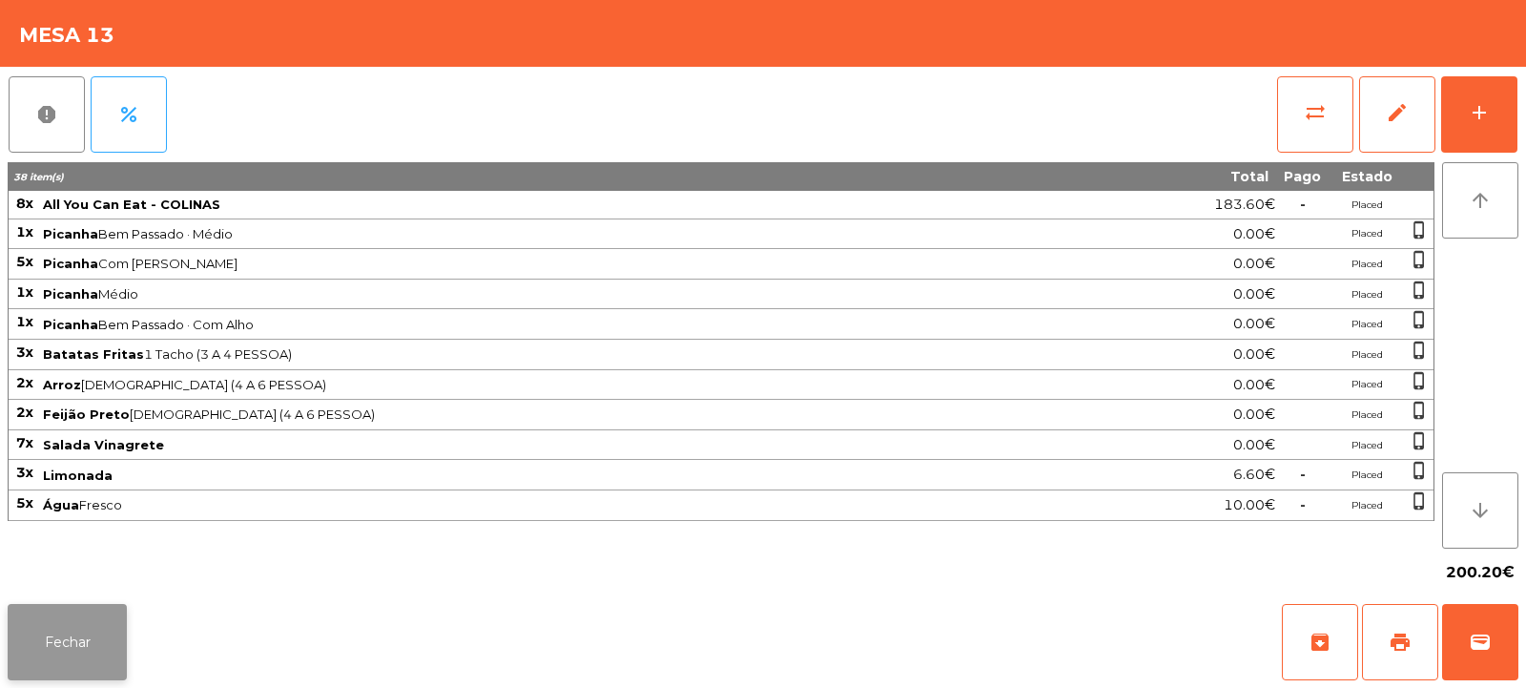
click at [78, 632] on button "Fechar" at bounding box center [67, 642] width 119 height 76
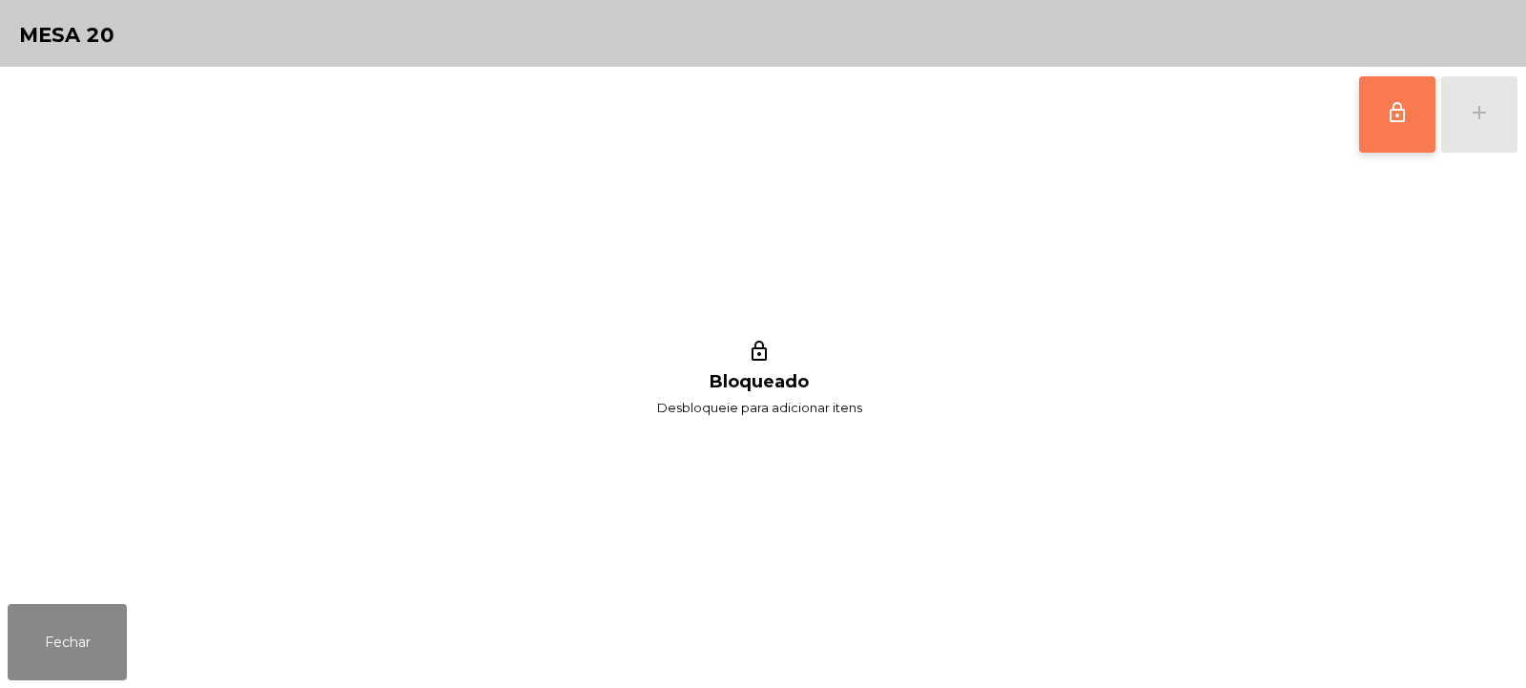
click at [1385, 112] on button "lock_outline" at bounding box center [1397, 114] width 76 height 76
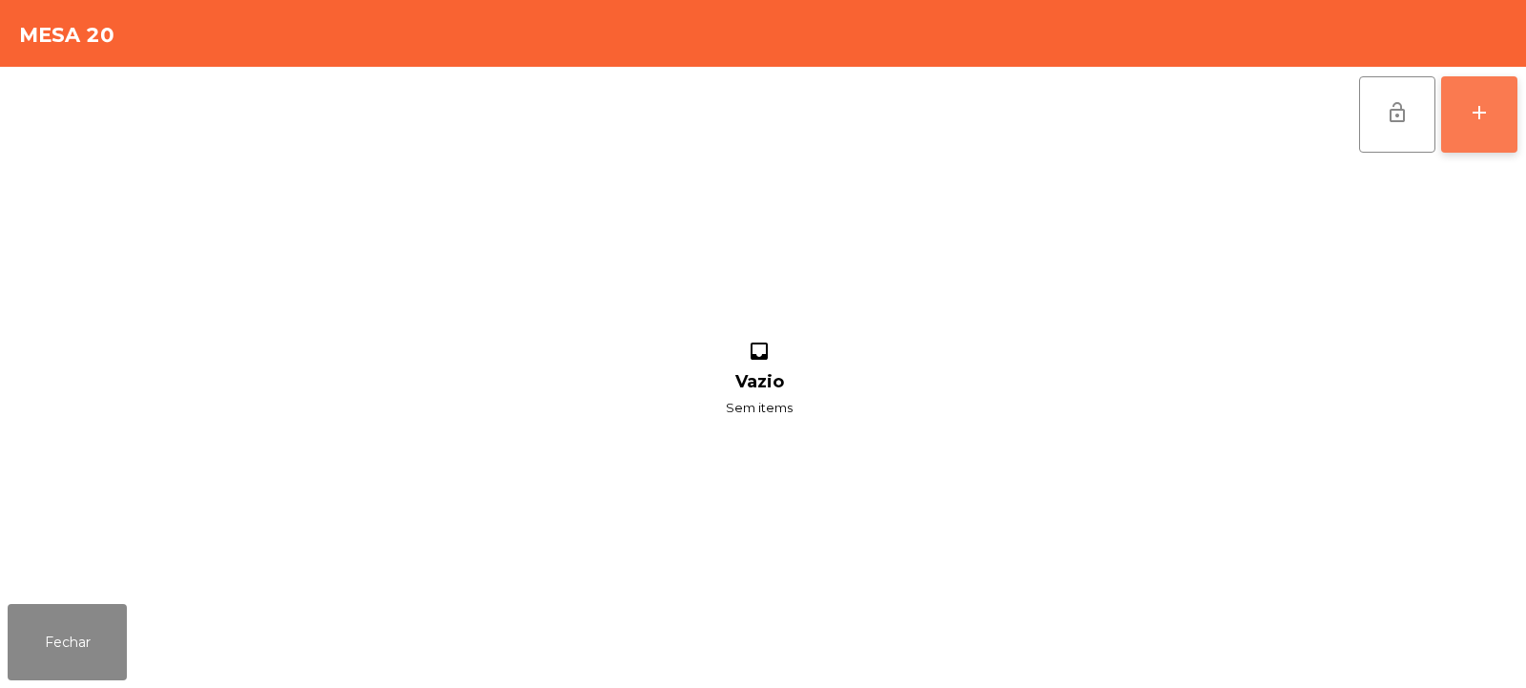
click at [1475, 103] on div "add" at bounding box center [1479, 112] width 23 height 23
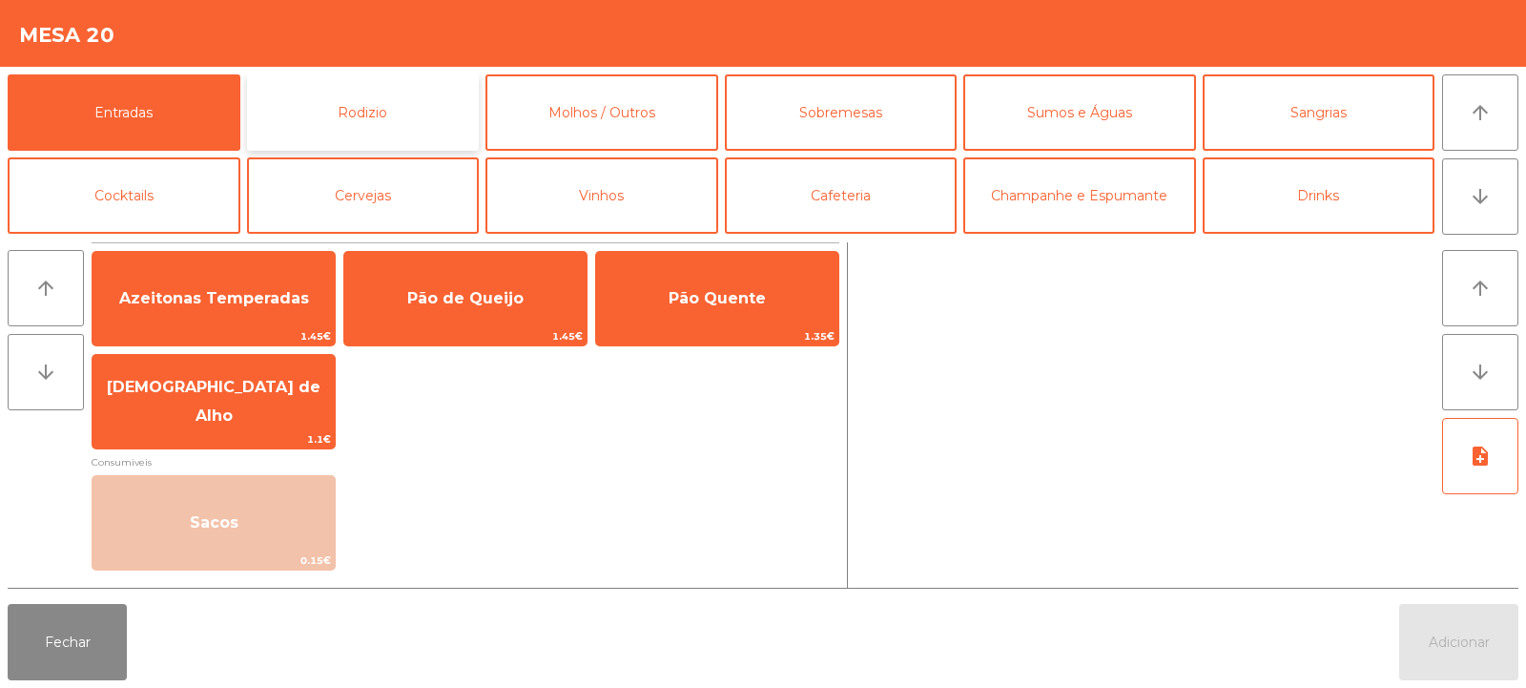
click at [293, 123] on button "Rodizio" at bounding box center [363, 112] width 233 height 76
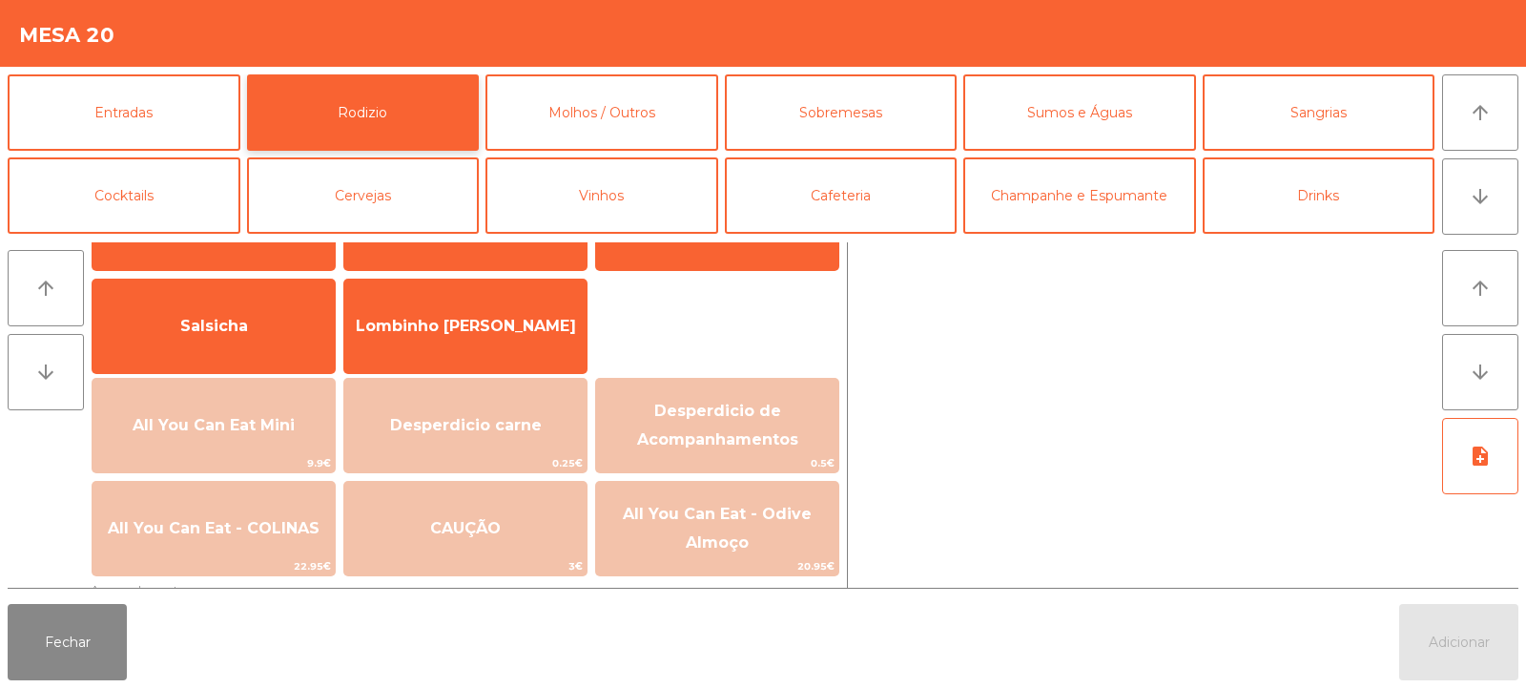
scroll to position [157, 0]
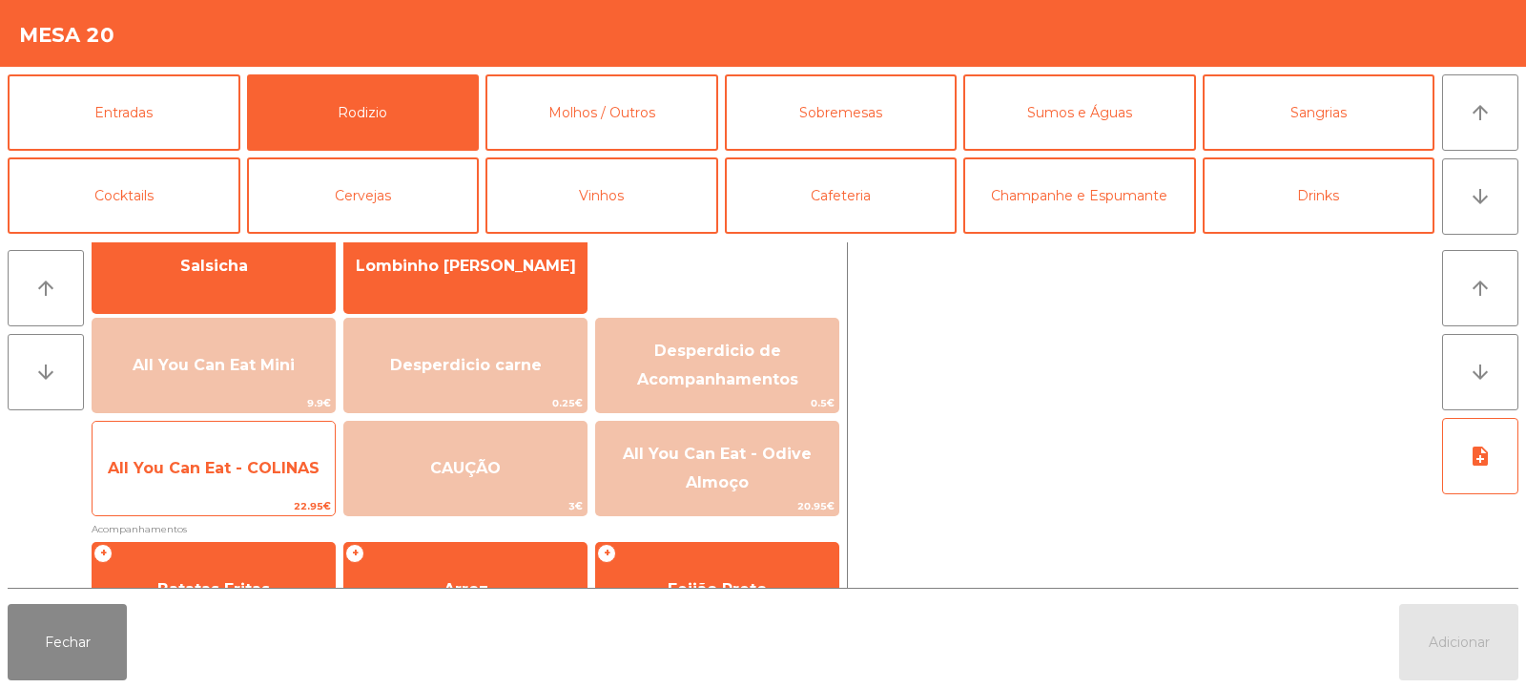
click at [274, 499] on span "22.95€" at bounding box center [214, 506] width 242 height 18
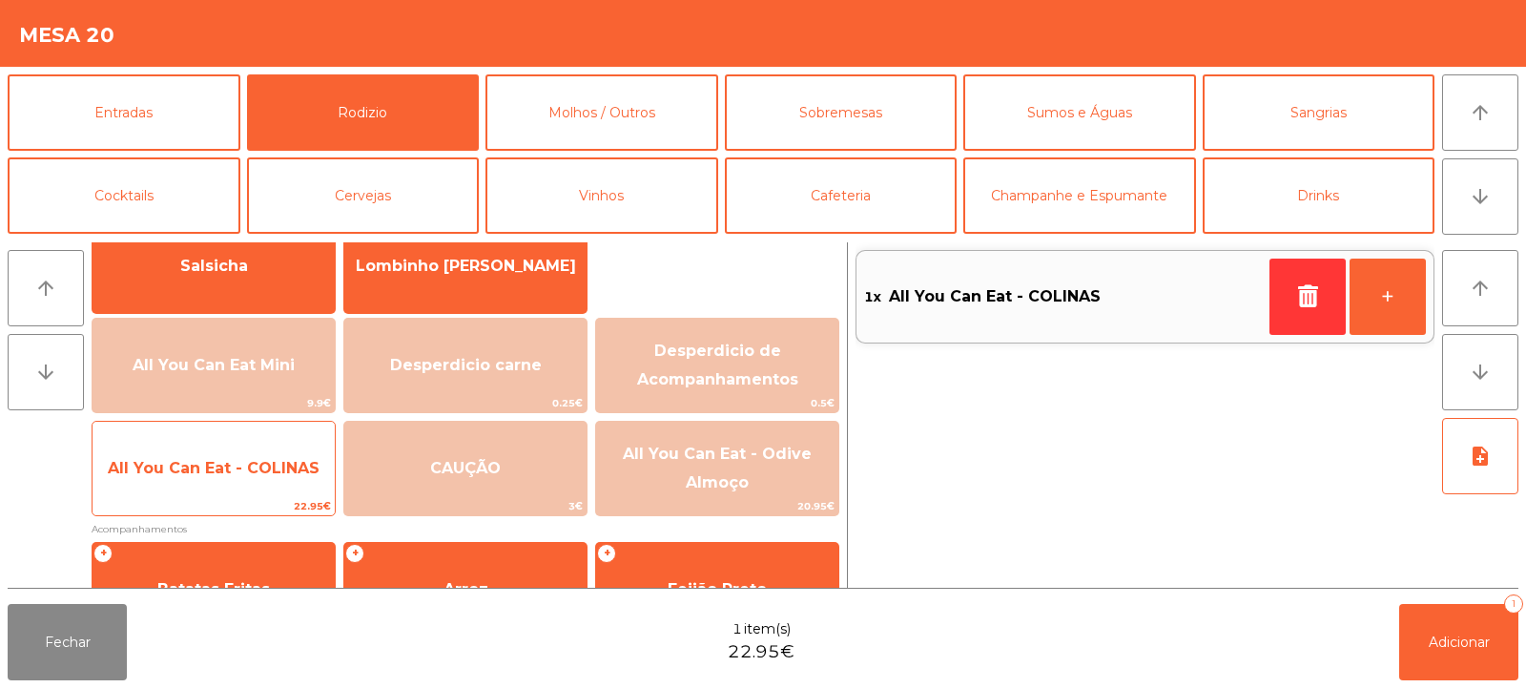
click at [269, 490] on span "All You Can Eat - COLINAS" at bounding box center [214, 469] width 242 height 52
click at [258, 501] on span "22.95€" at bounding box center [214, 506] width 242 height 18
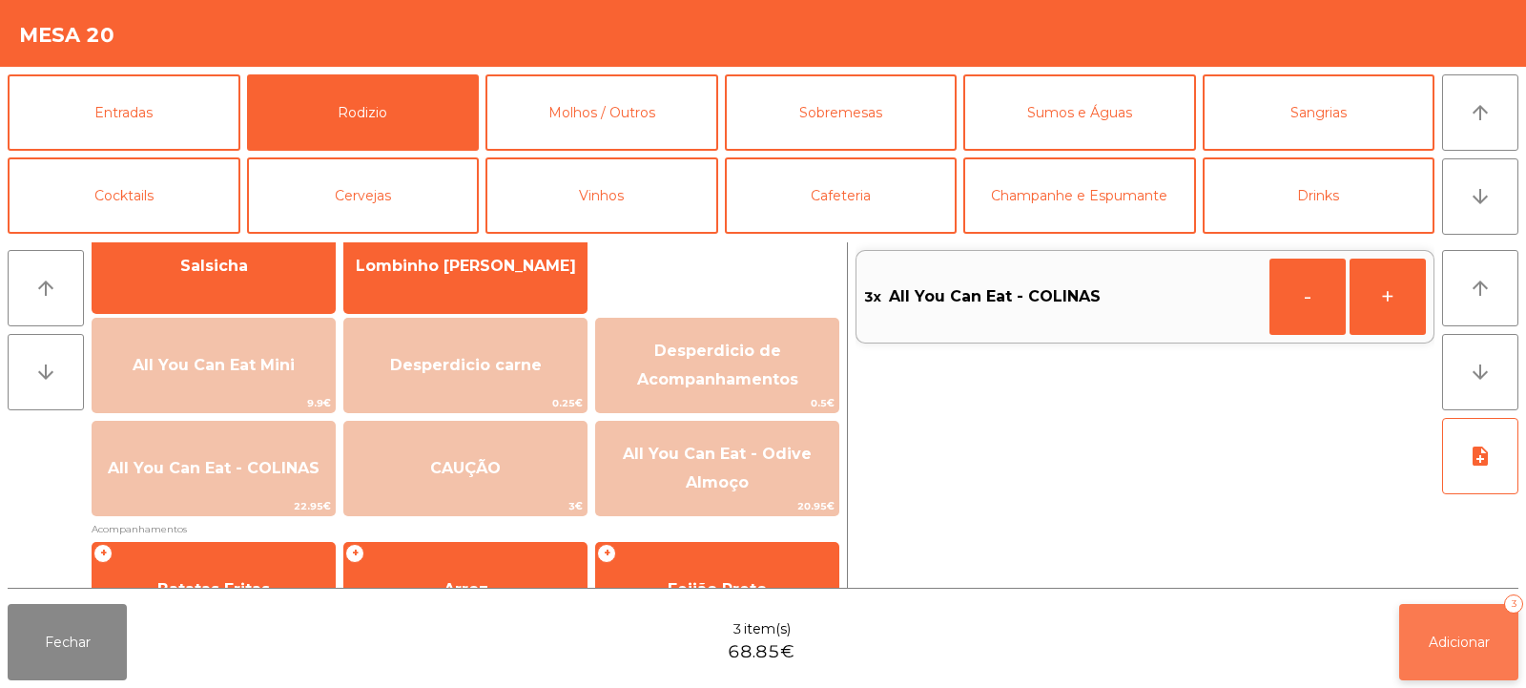
click at [1439, 644] on span "Adicionar" at bounding box center [1459, 641] width 61 height 17
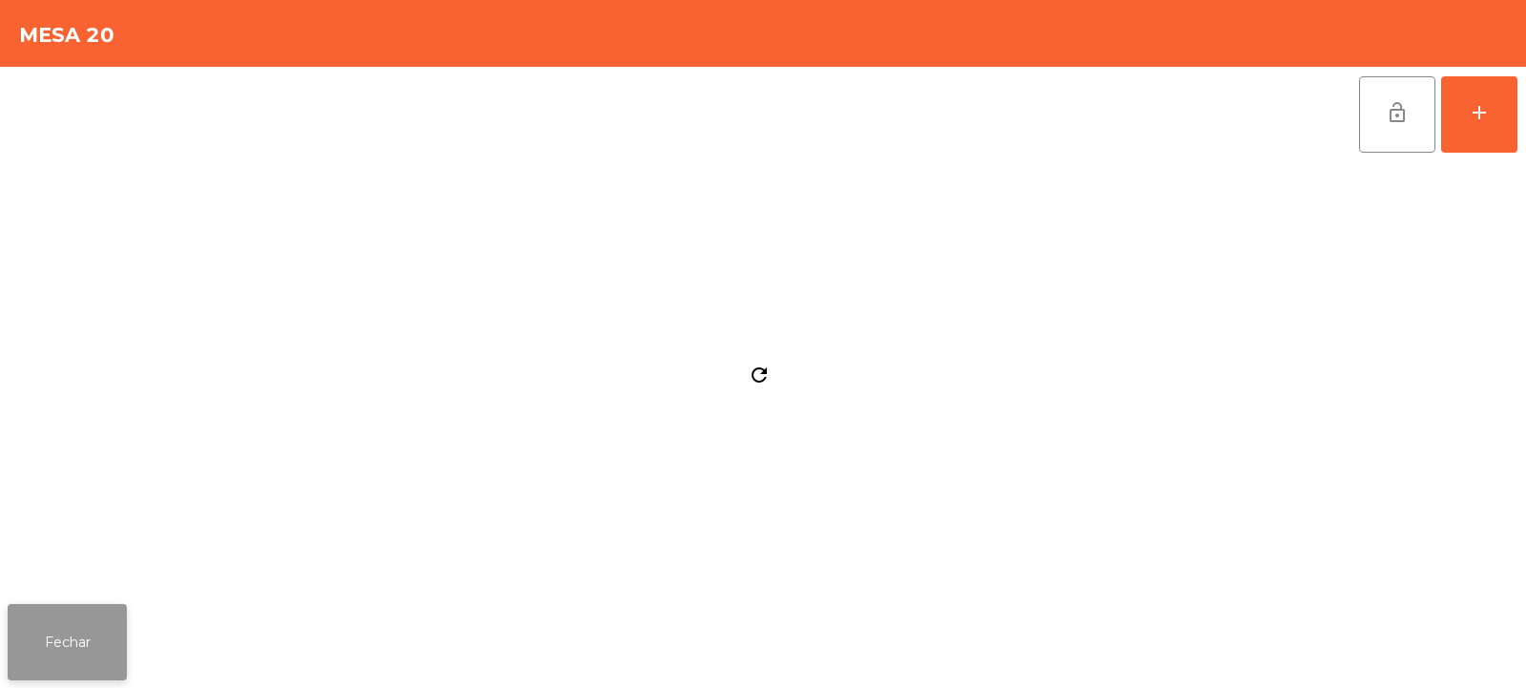
click at [48, 655] on button "Fechar" at bounding box center [67, 642] width 119 height 76
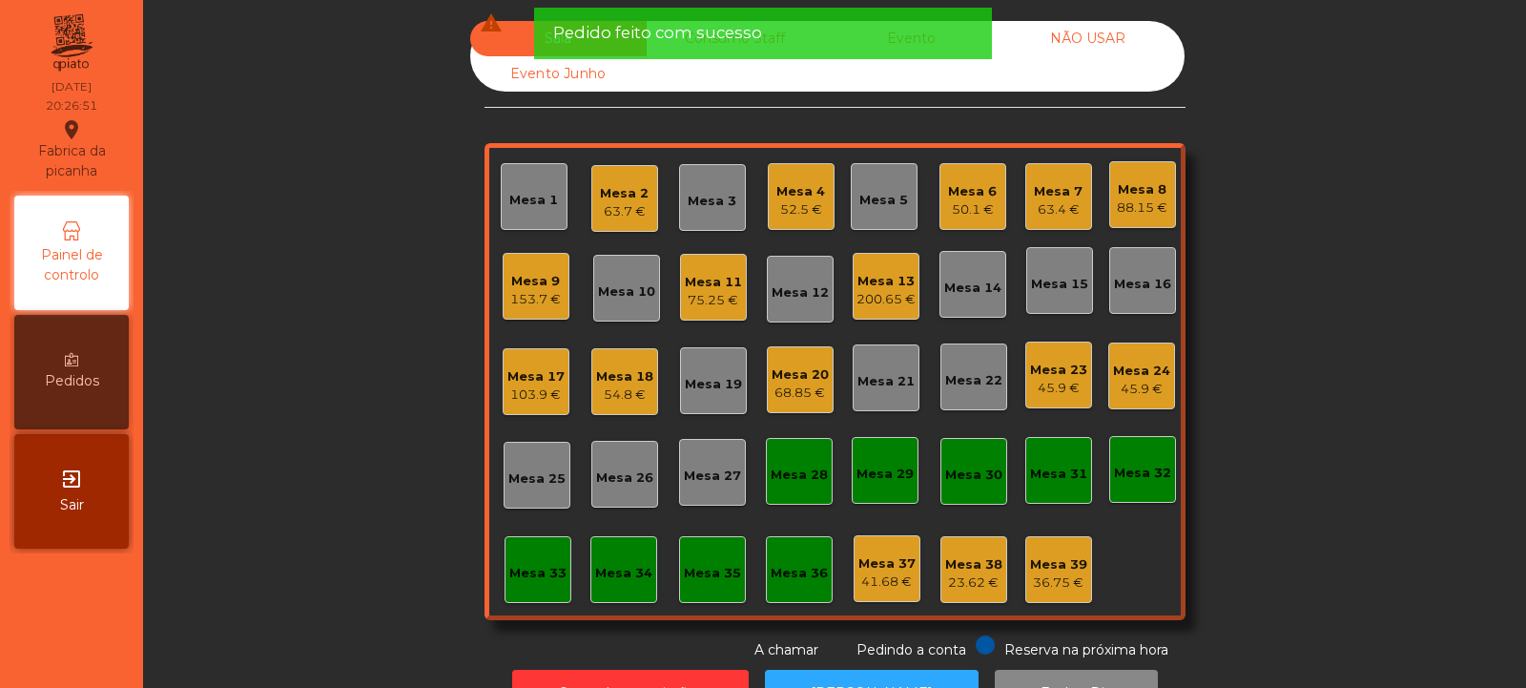
click at [1129, 184] on div "Mesa 8" at bounding box center [1142, 189] width 51 height 19
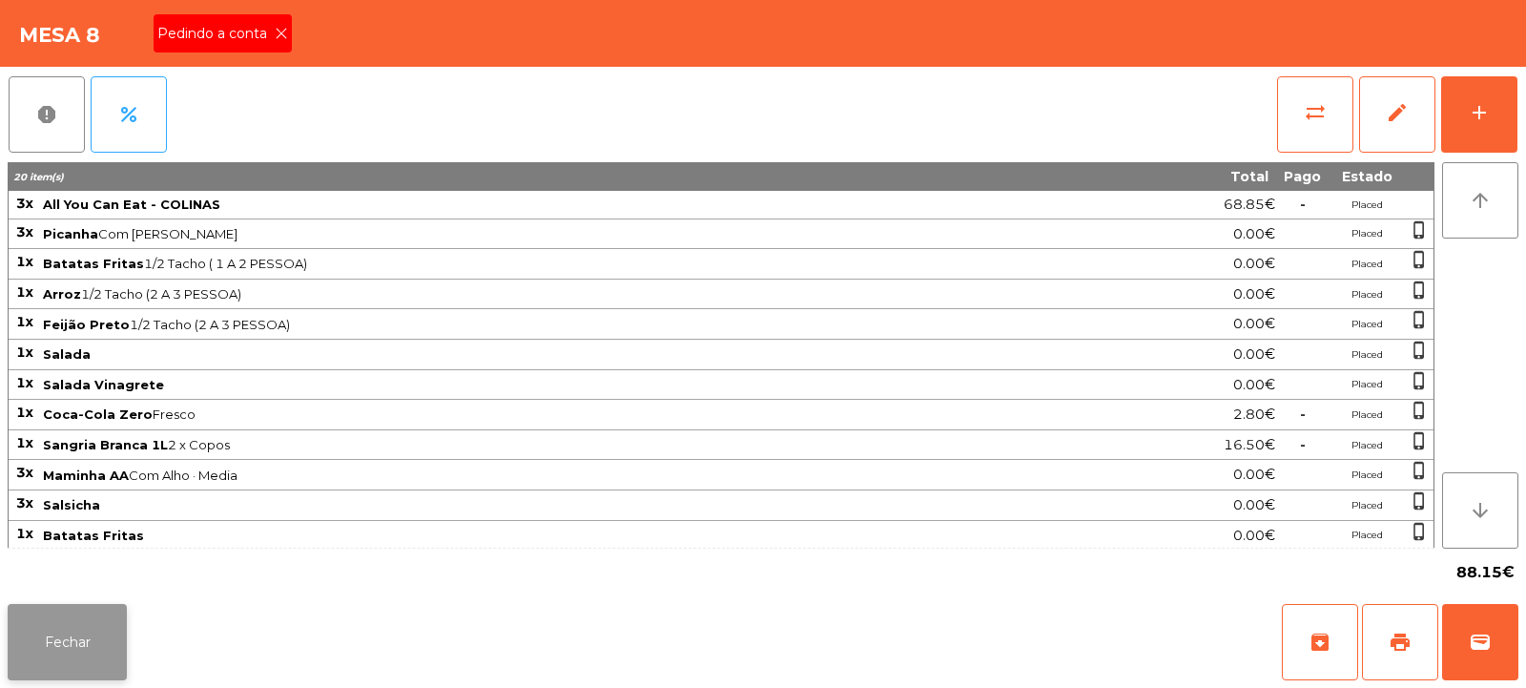
click at [53, 619] on button "Fechar" at bounding box center [67, 642] width 119 height 76
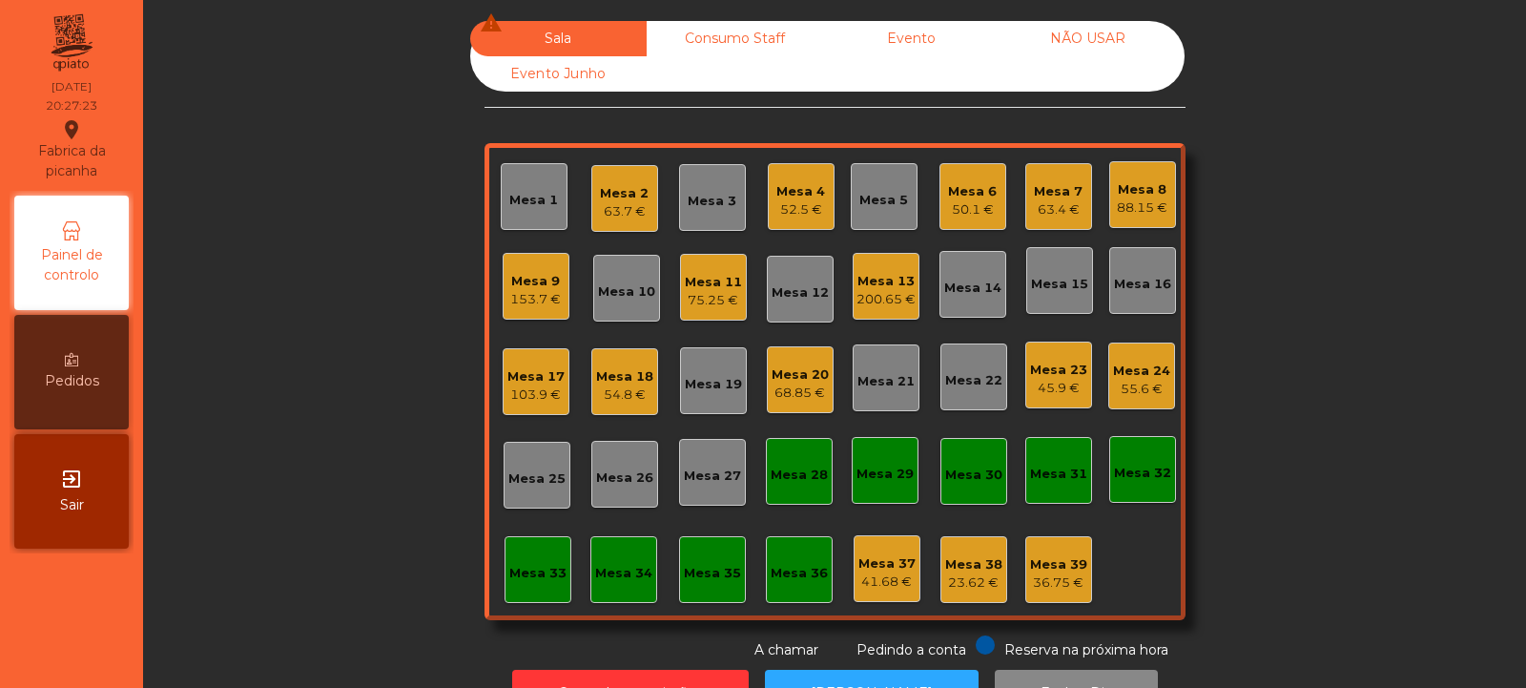
click at [1125, 220] on div "Mesa 8 88.15 €" at bounding box center [1142, 194] width 67 height 67
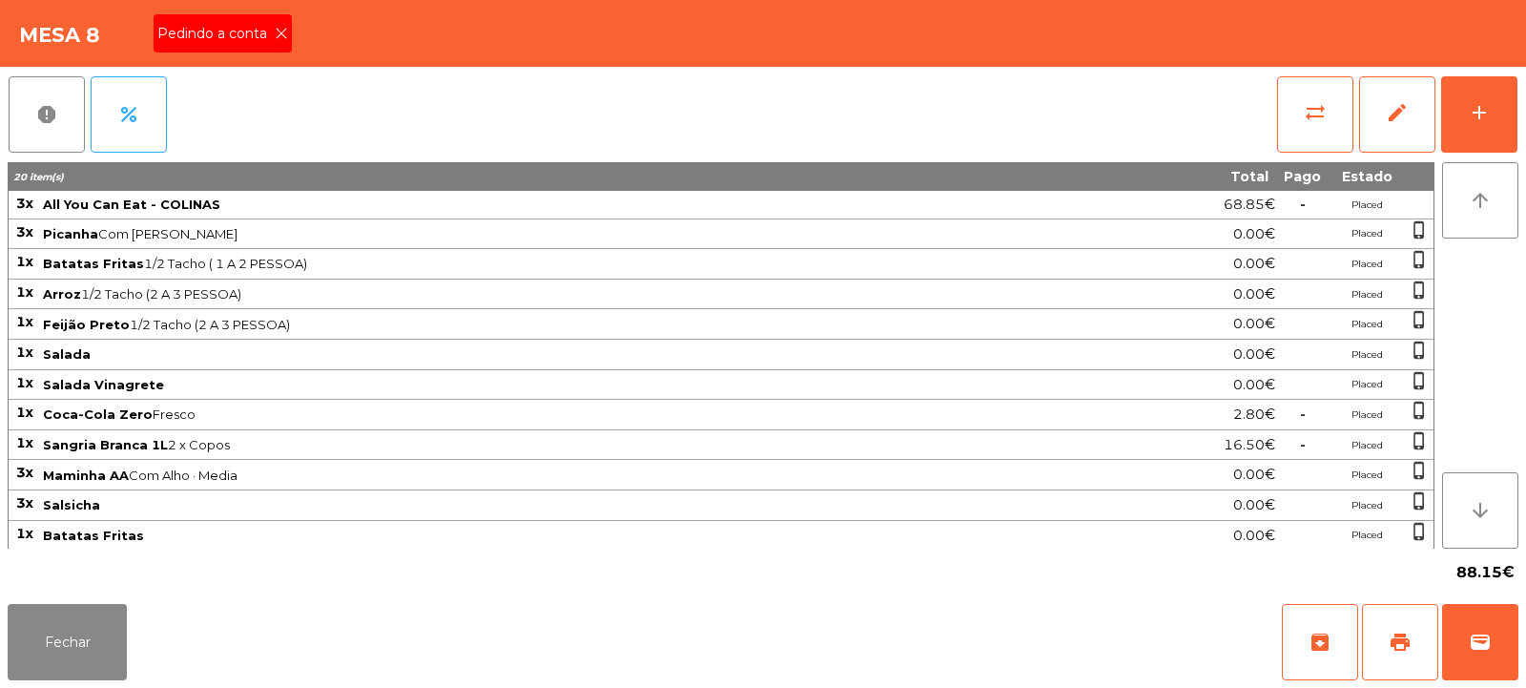
click at [271, 31] on span "Pedindo a conta" at bounding box center [215, 34] width 117 height 20
click at [1409, 622] on button "print" at bounding box center [1400, 642] width 76 height 76
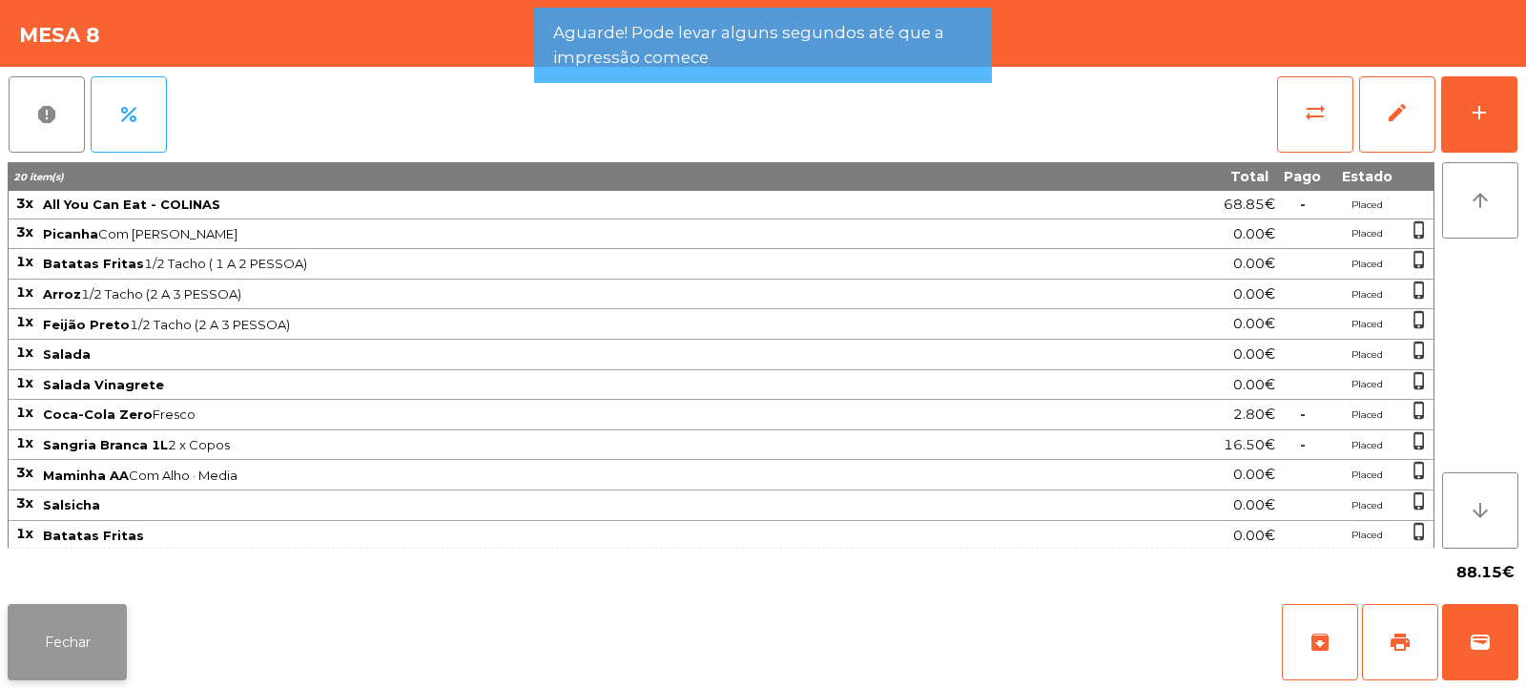
click at [77, 608] on button "Fechar" at bounding box center [67, 642] width 119 height 76
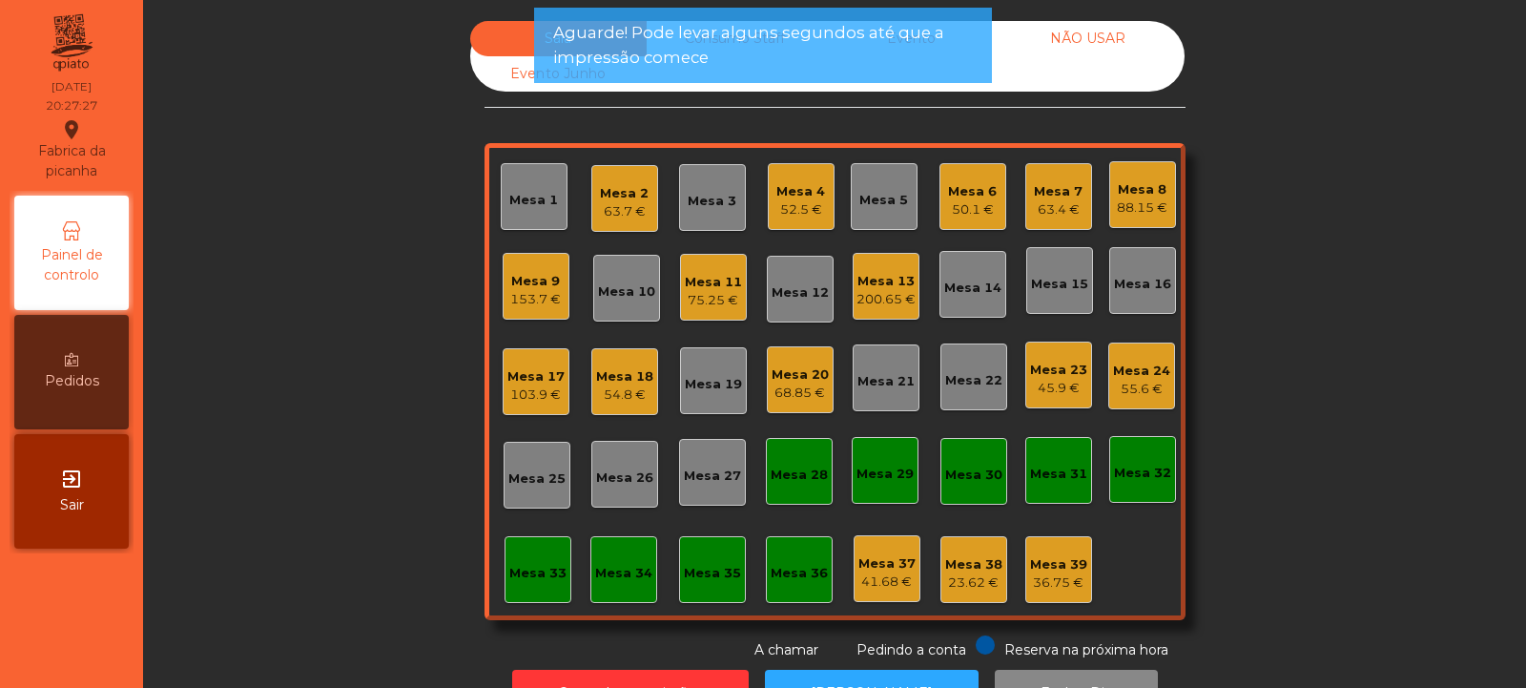
scroll to position [64, 0]
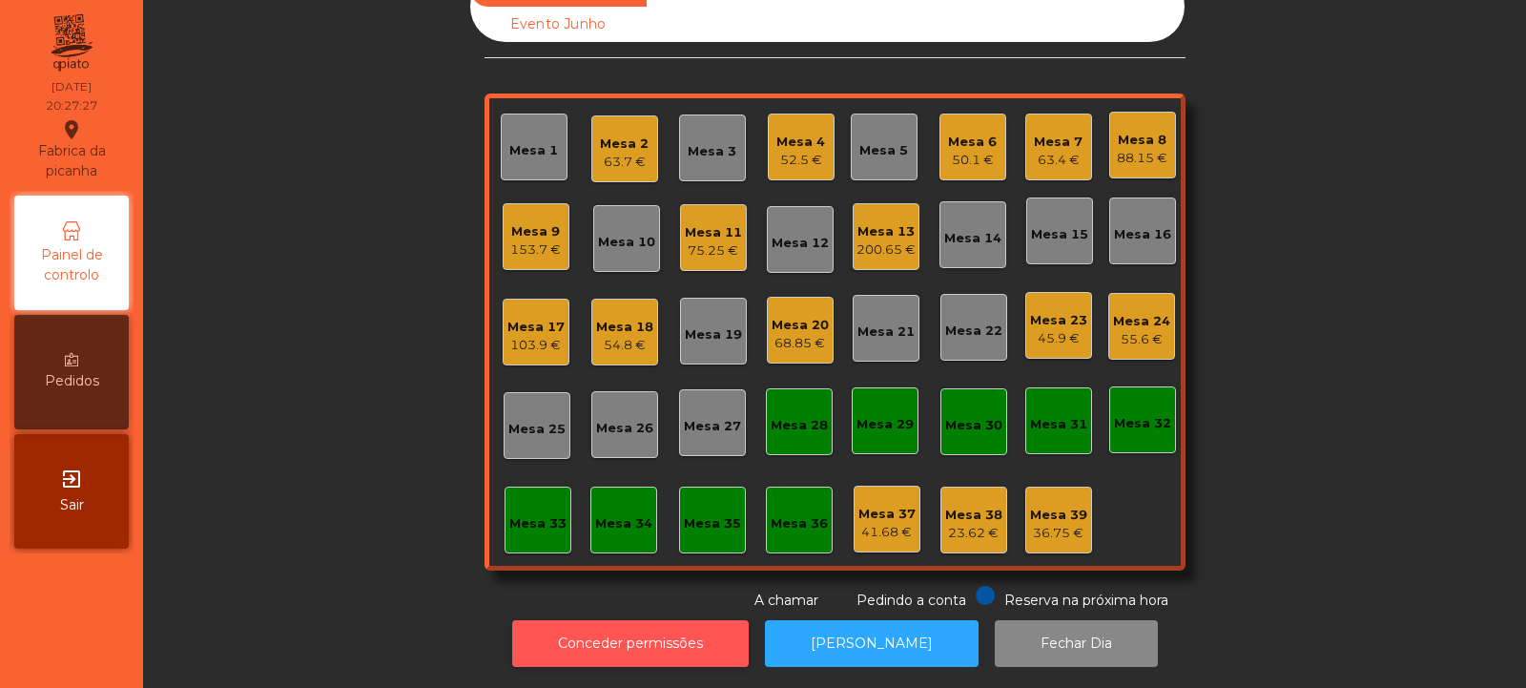
click at [644, 647] on button "Conceder permissões" at bounding box center [630, 643] width 237 height 47
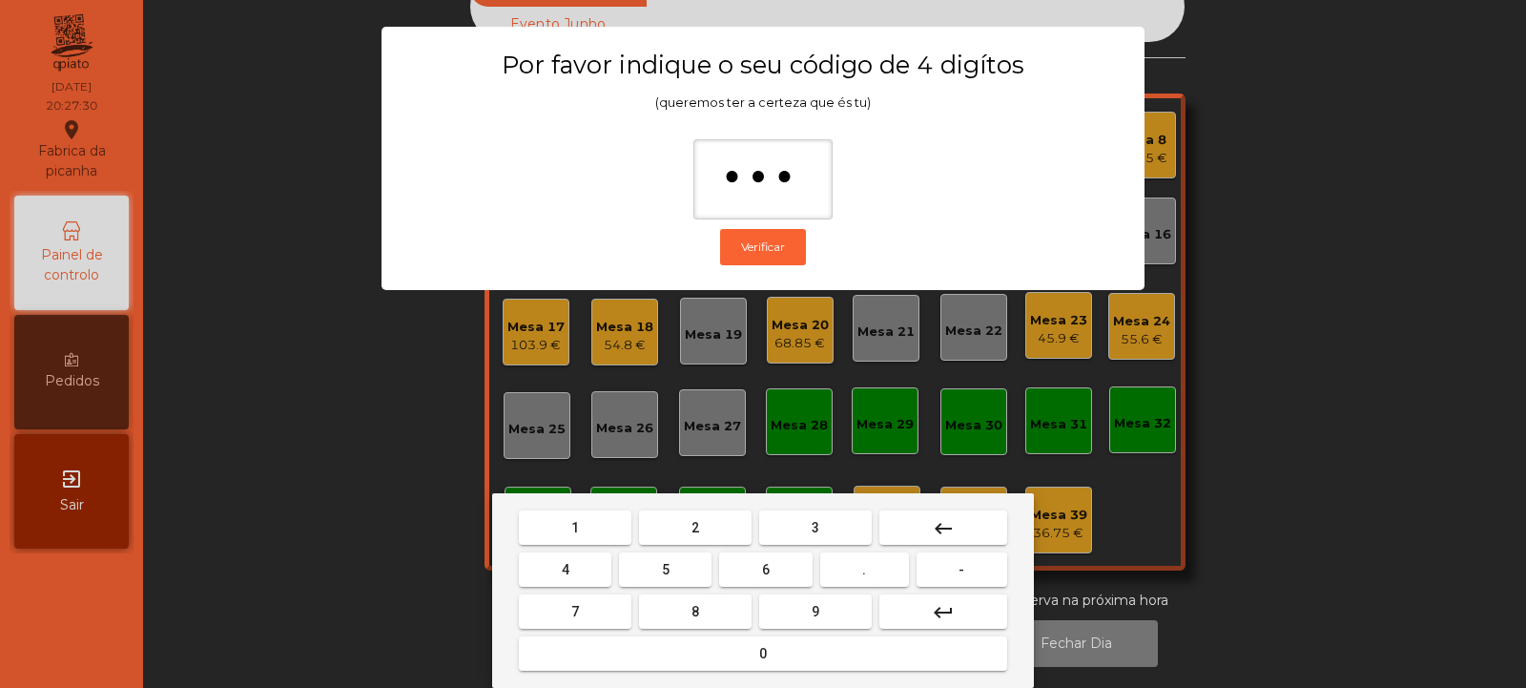
type input "****"
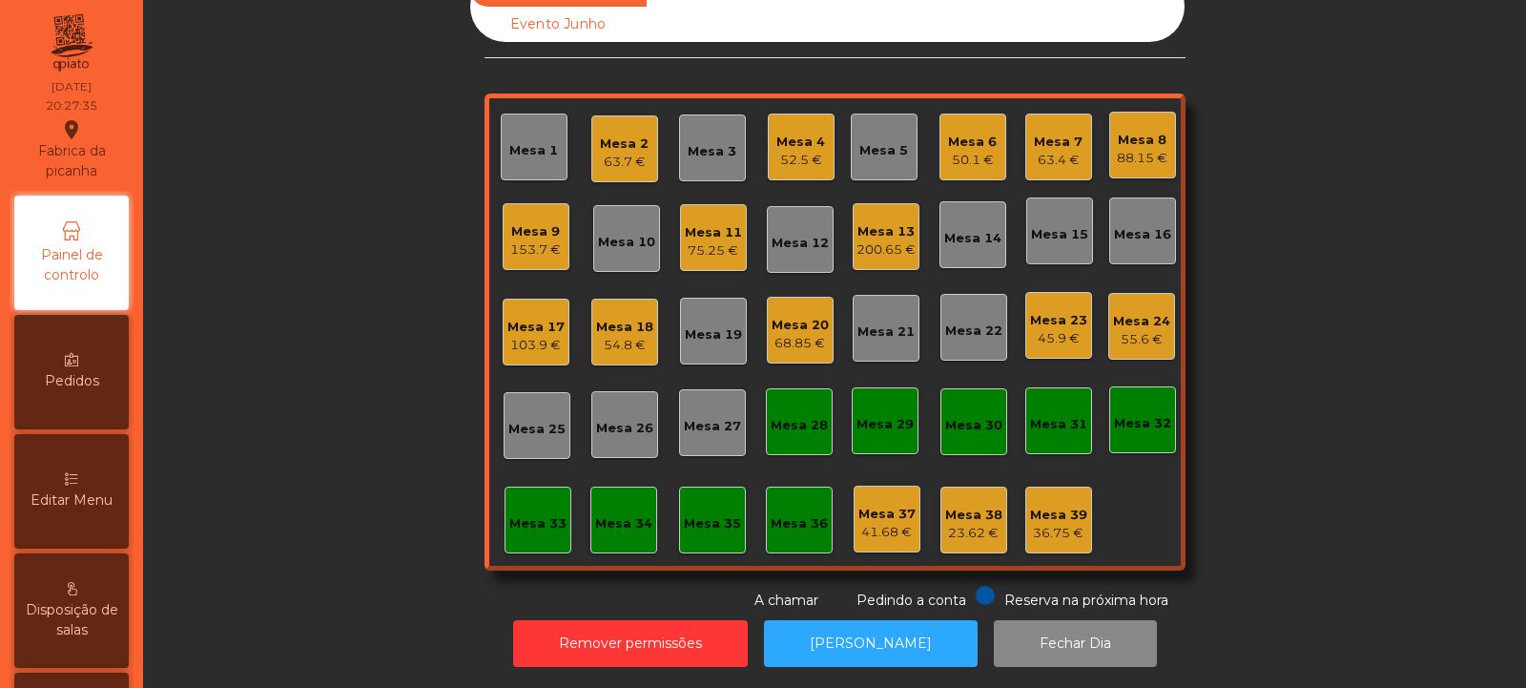
click at [95, 478] on div "Editar Menu" at bounding box center [71, 491] width 114 height 114
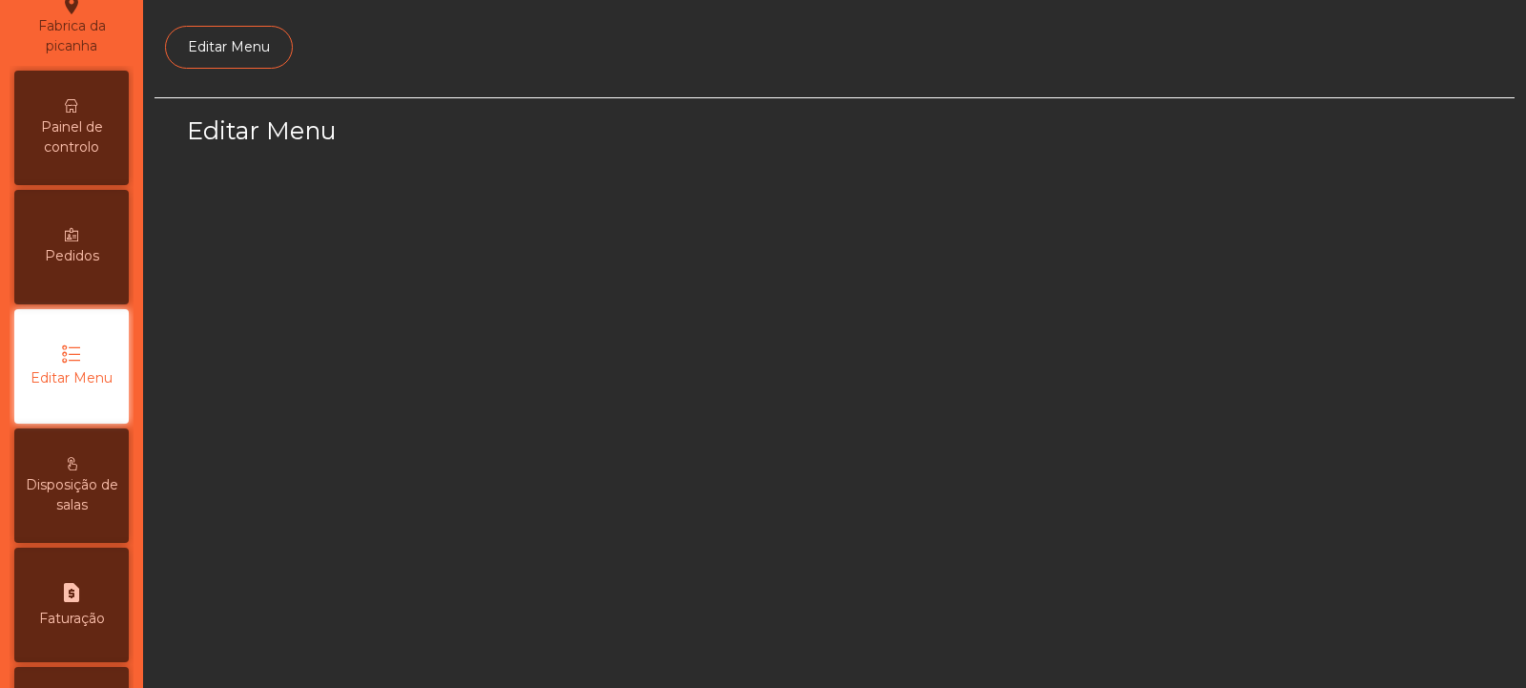
select select "*"
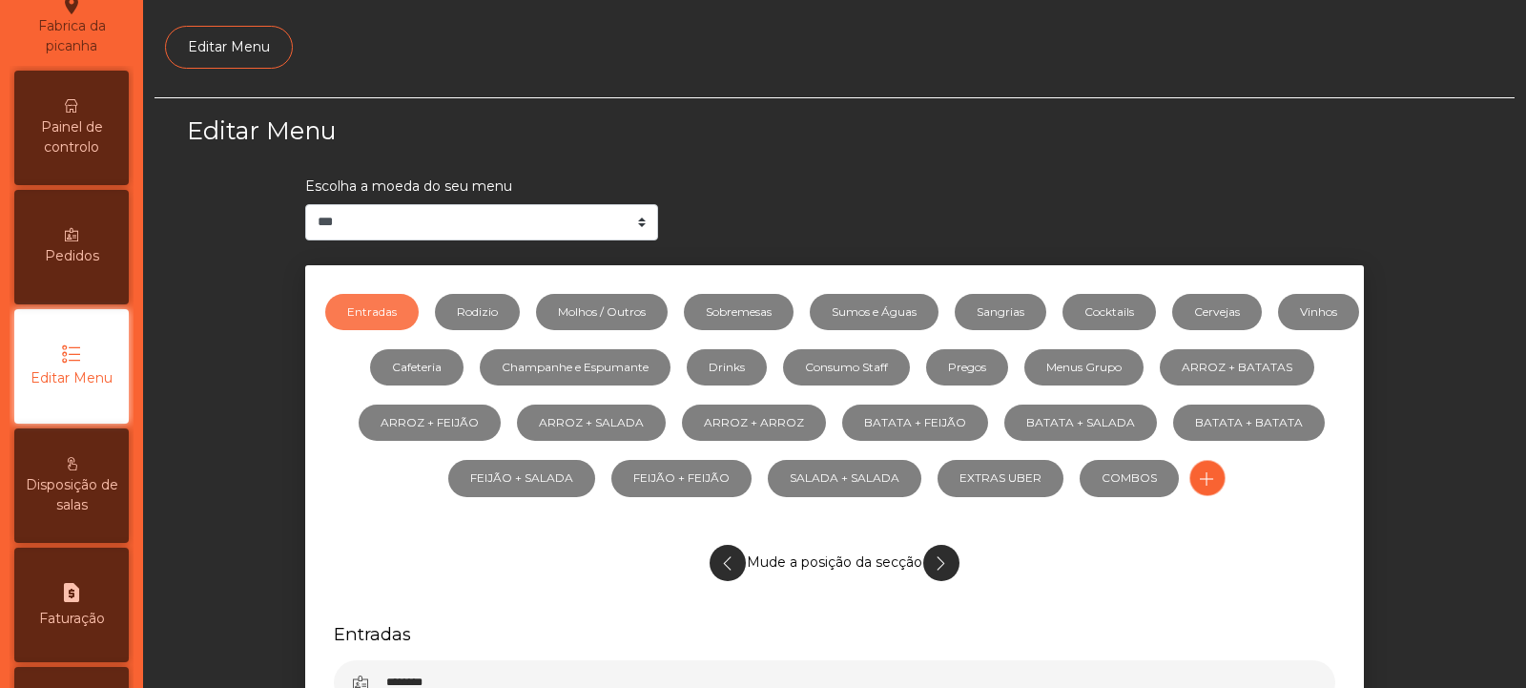
scroll to position [148, 0]
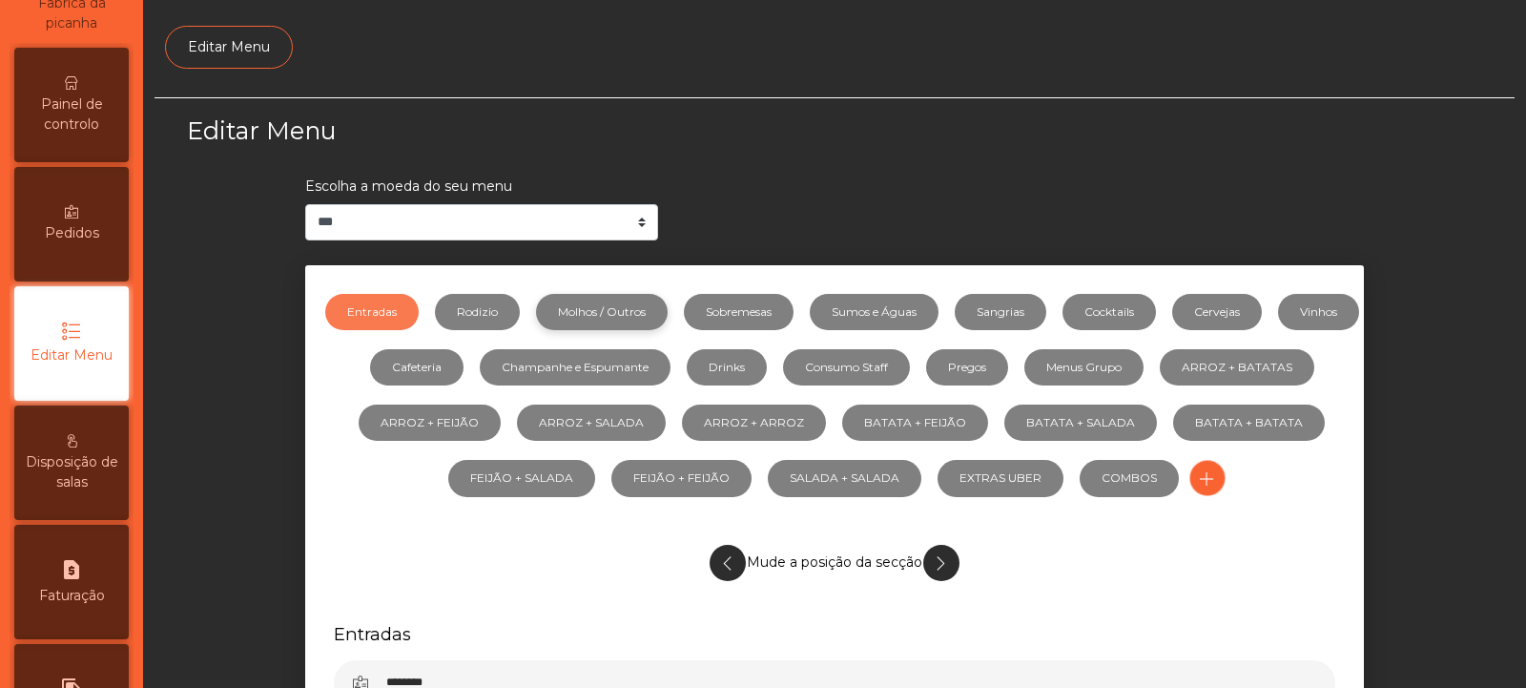
click at [618, 316] on link "Molhos / Outros" at bounding box center [602, 312] width 132 height 36
click at [930, 311] on link "Sumos e Águas" at bounding box center [874, 312] width 129 height 36
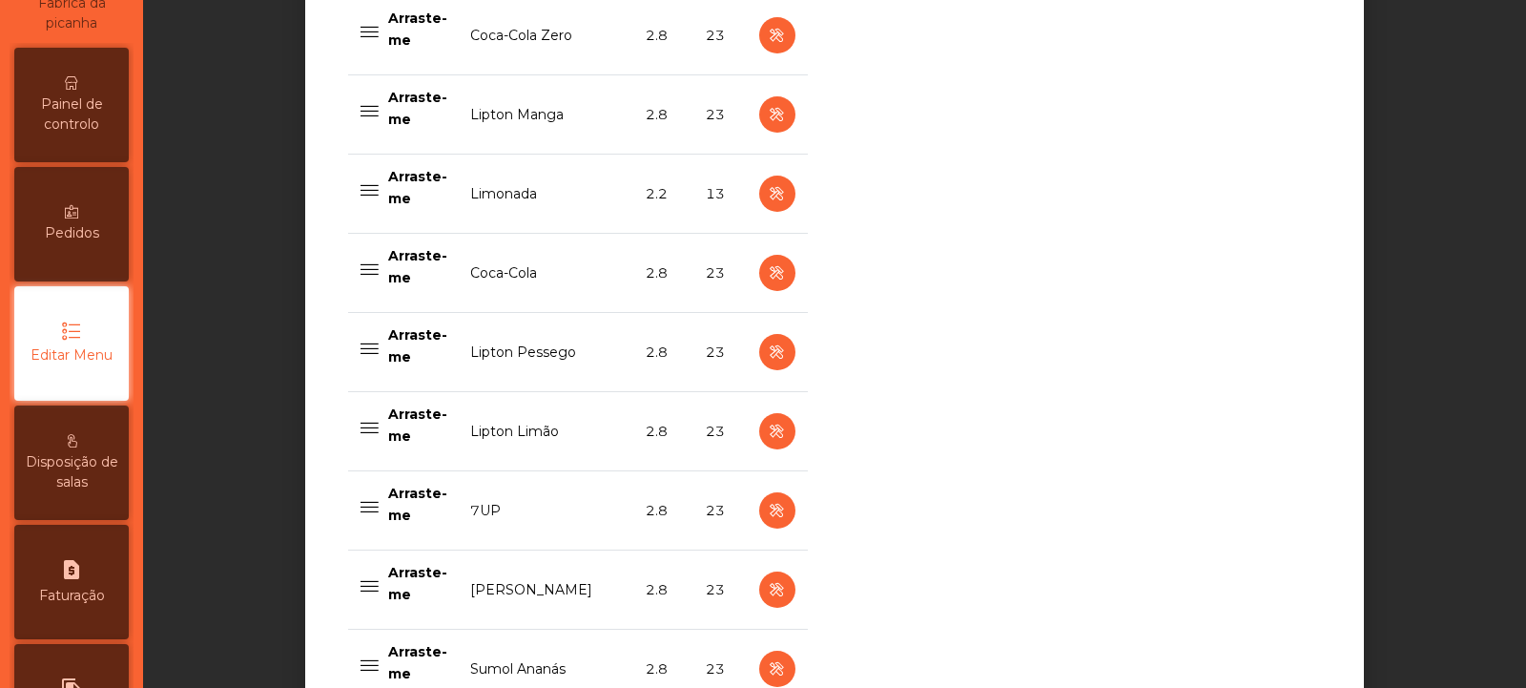
scroll to position [910, 0]
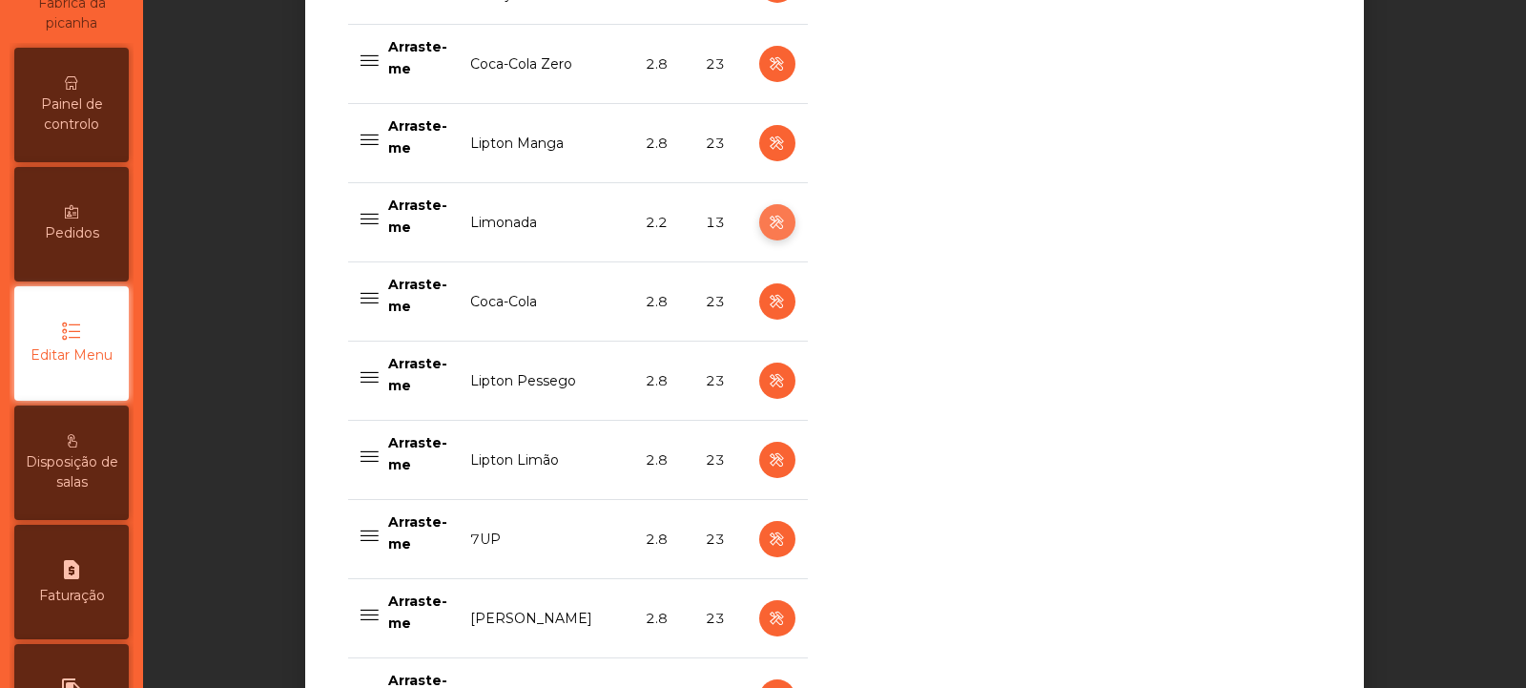
click at [766, 225] on icon "button" at bounding box center [777, 223] width 22 height 24
select select "***"
select select "**"
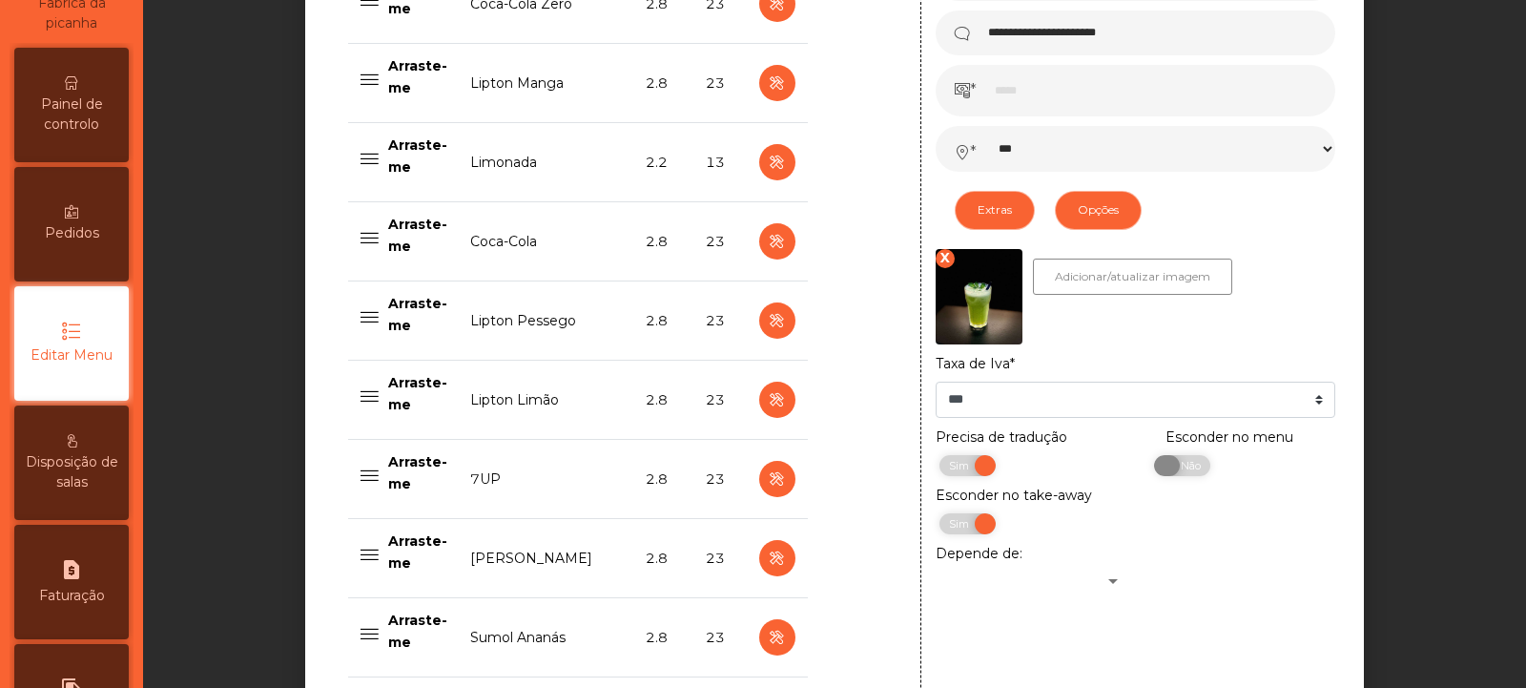
click at [1170, 467] on span "Não" at bounding box center [1189, 465] width 48 height 21
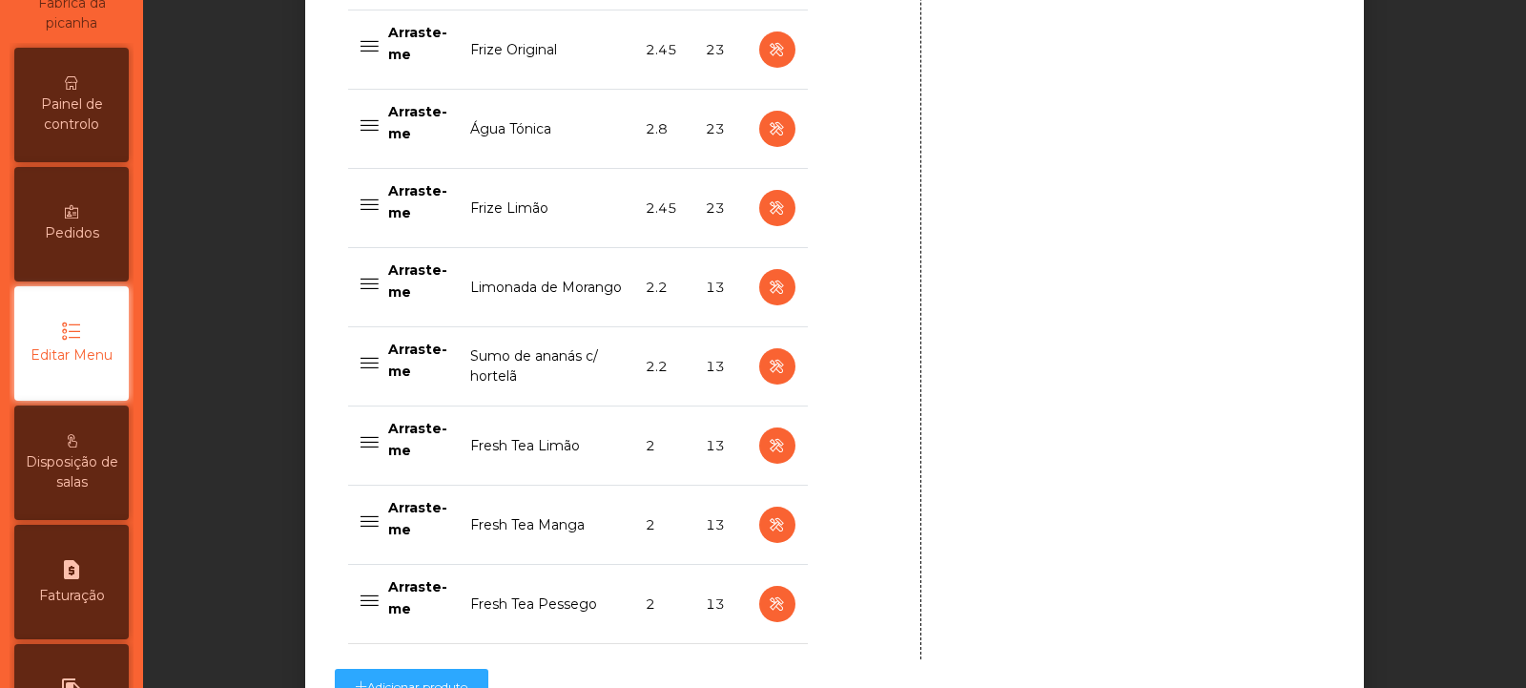
scroll to position [1990, 0]
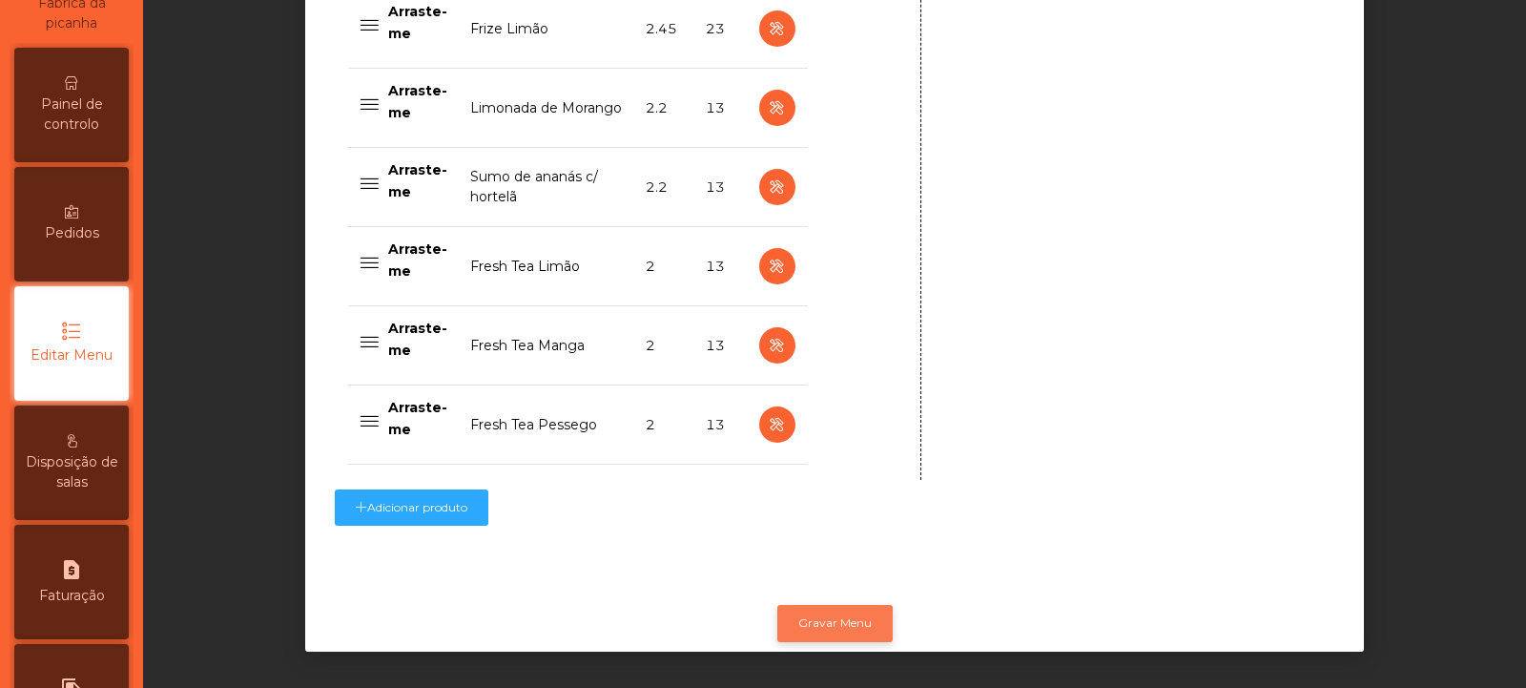
click at [815, 605] on button "Gravar Menu" at bounding box center [834, 623] width 115 height 36
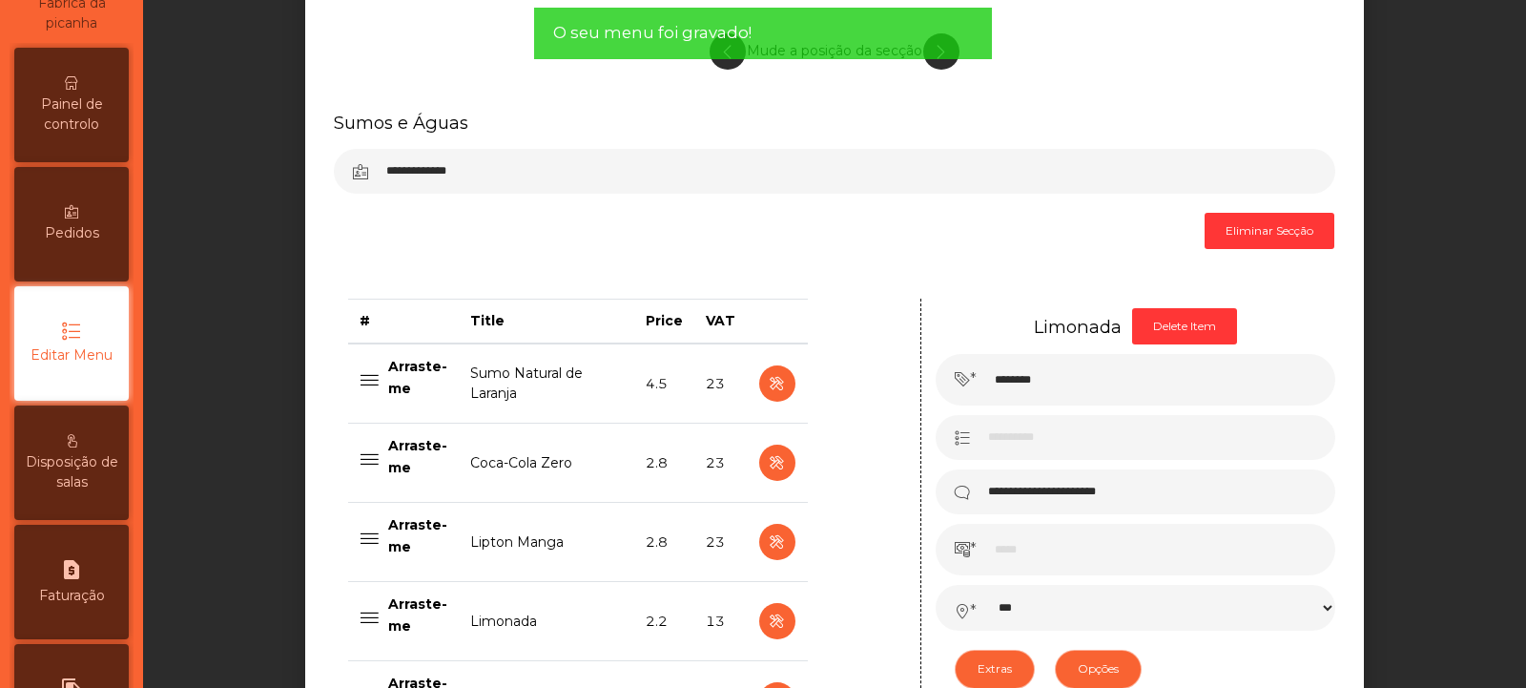
scroll to position [0, 0]
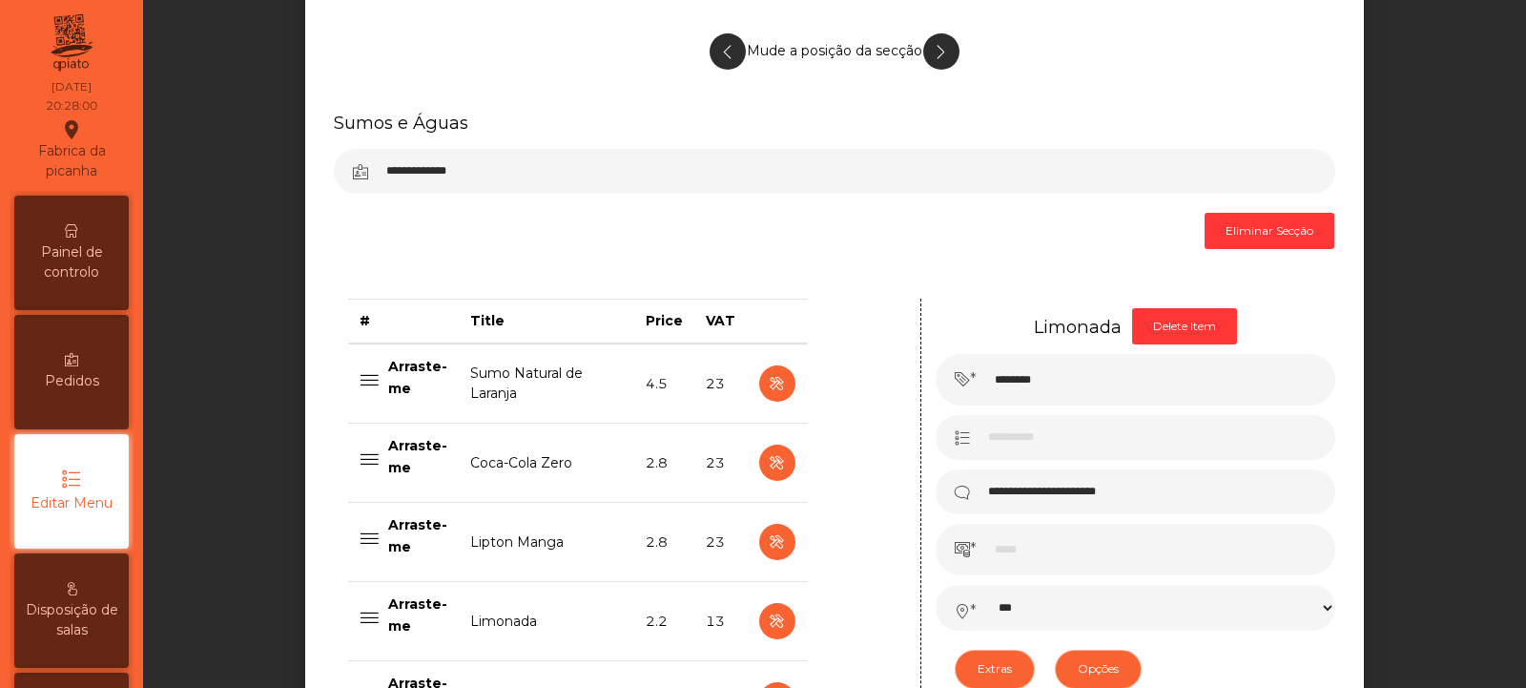
click at [74, 272] on span "Painel de controlo" at bounding box center [71, 262] width 105 height 40
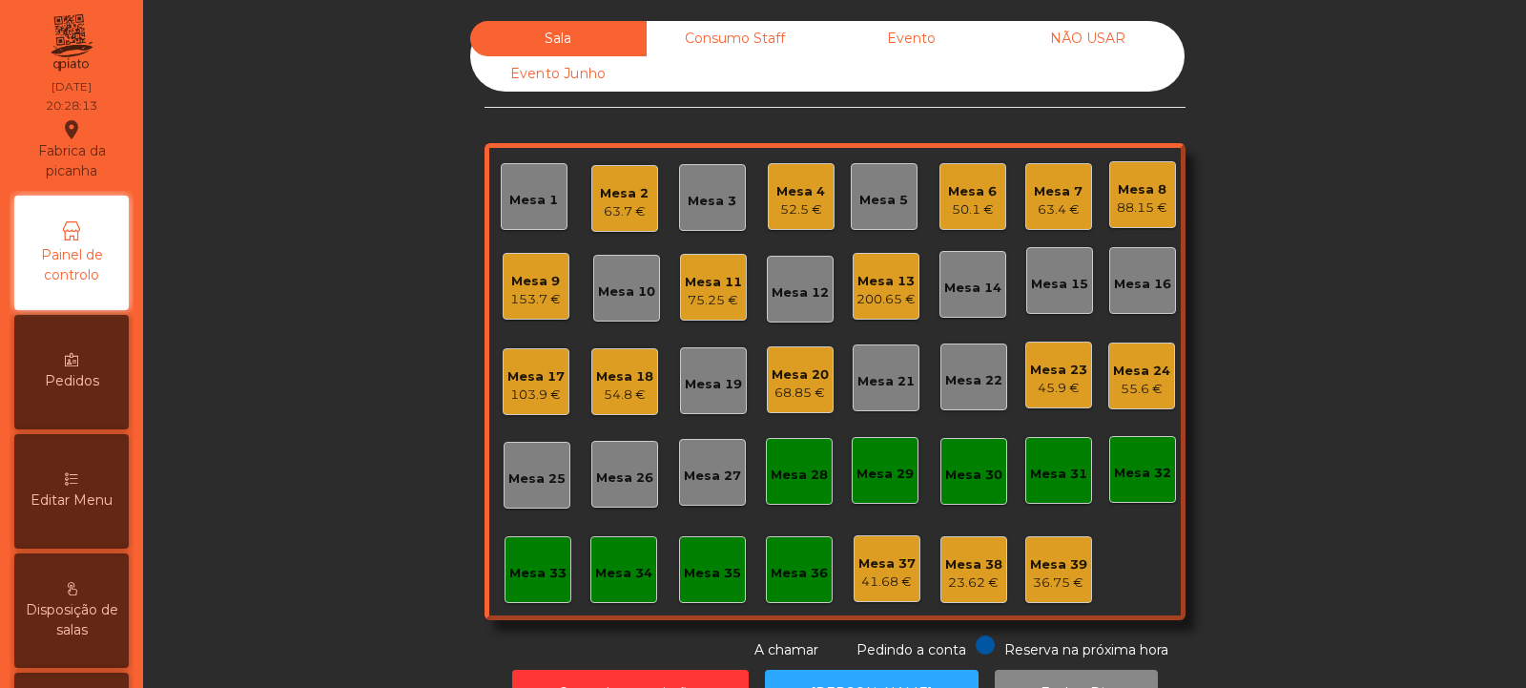
click at [869, 282] on div "Mesa 13" at bounding box center [885, 281] width 59 height 19
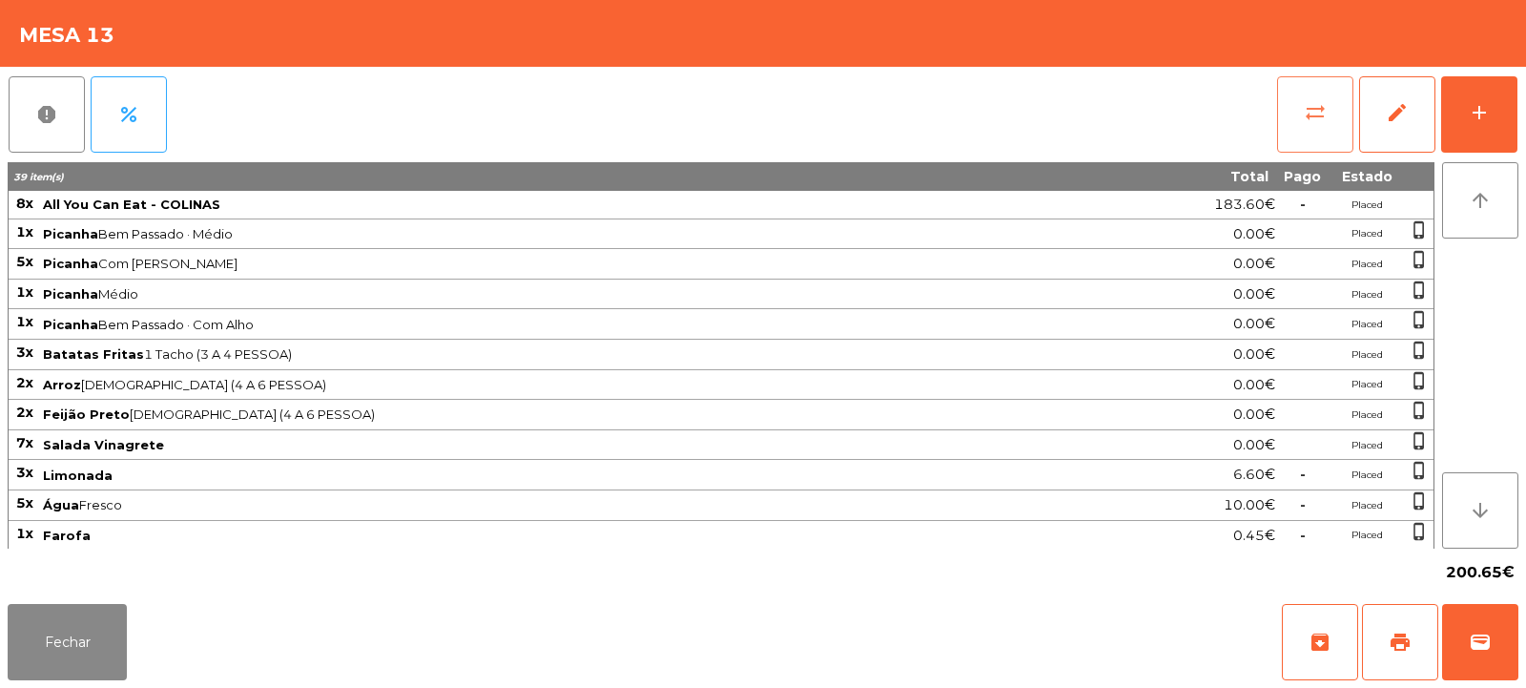
click at [1337, 95] on button "sync_alt" at bounding box center [1315, 114] width 76 height 76
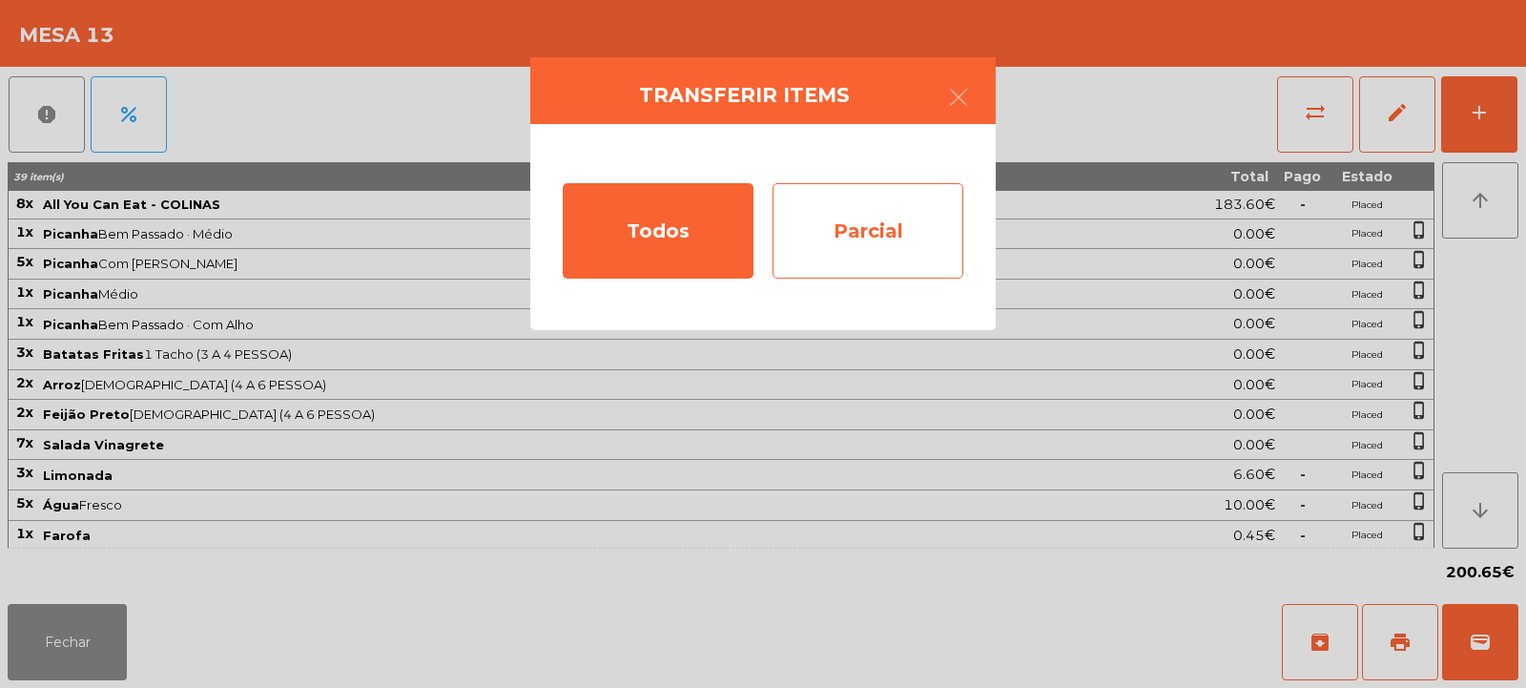
click at [921, 206] on div "Parcial" at bounding box center [868, 230] width 191 height 95
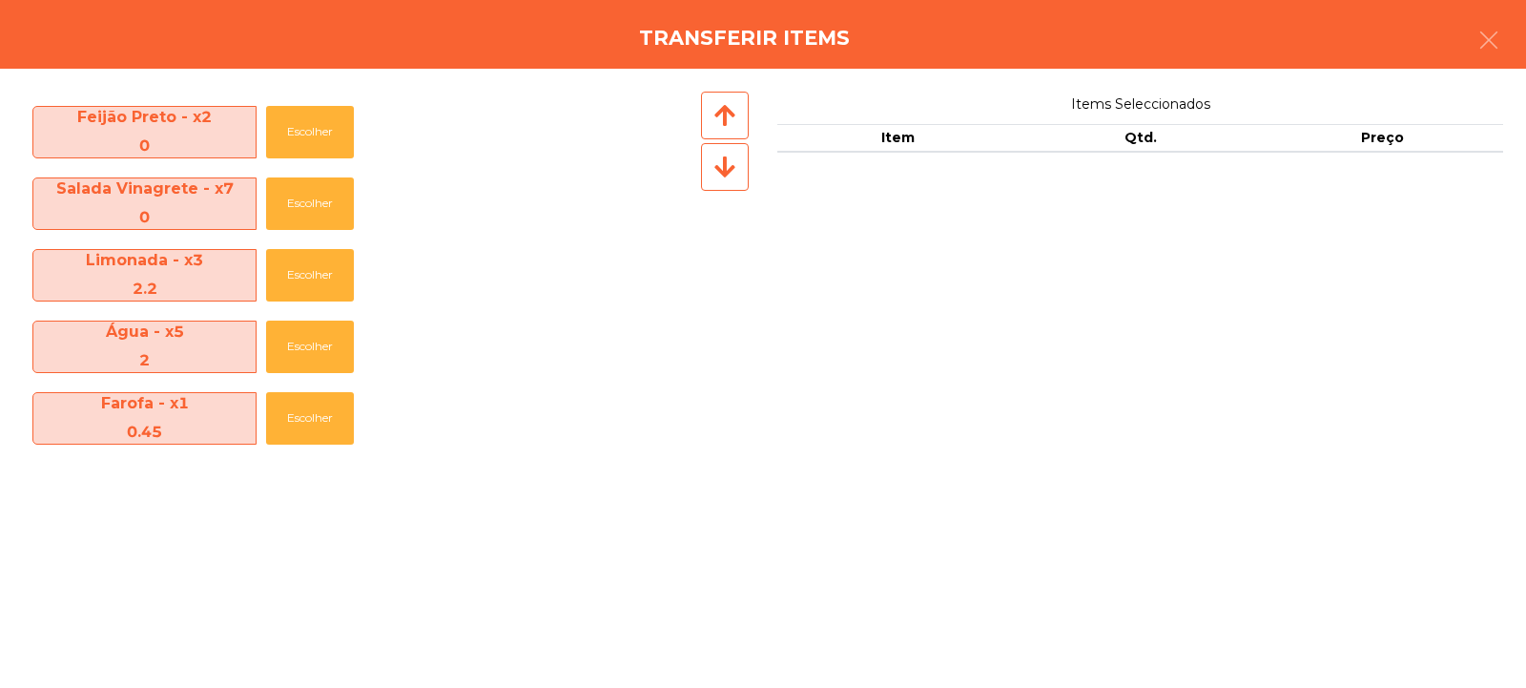
scroll to position [255, 0]
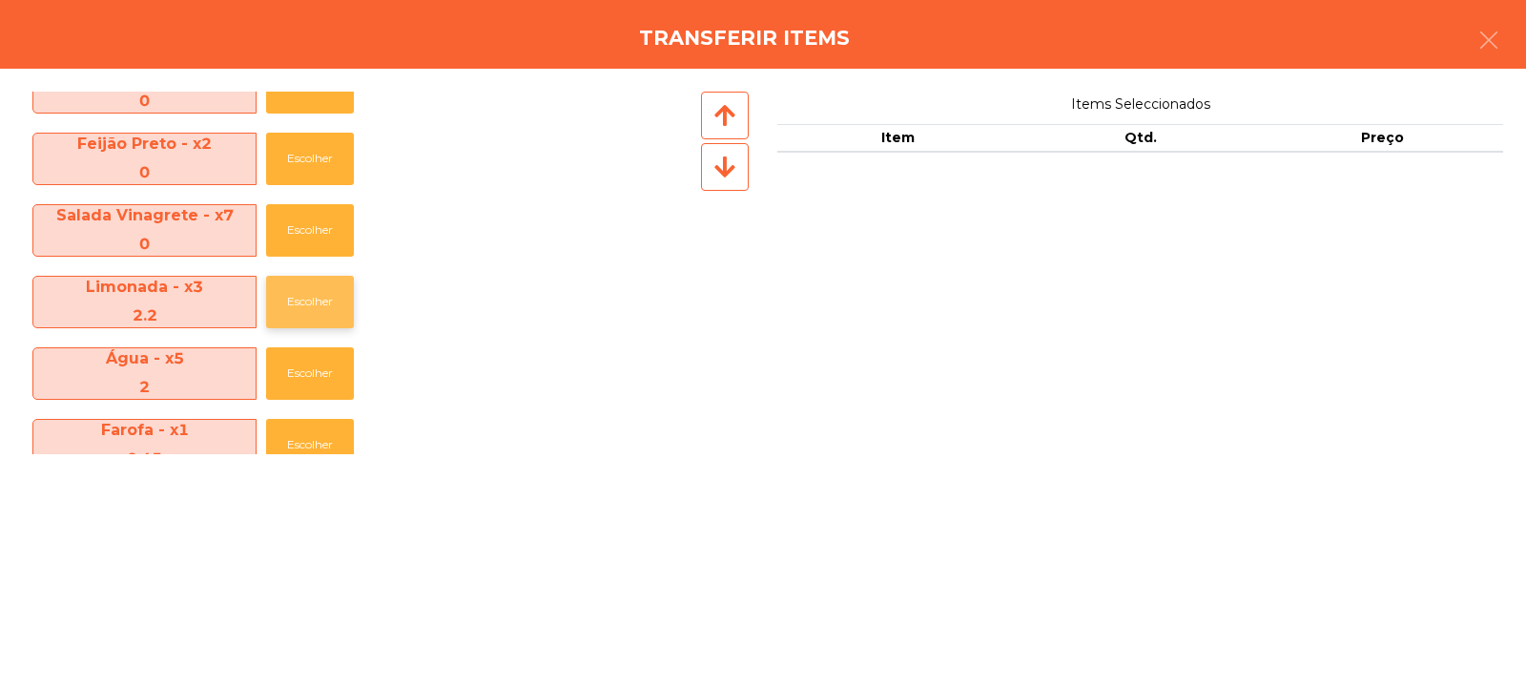
click at [315, 301] on button "Escolher" at bounding box center [310, 302] width 88 height 52
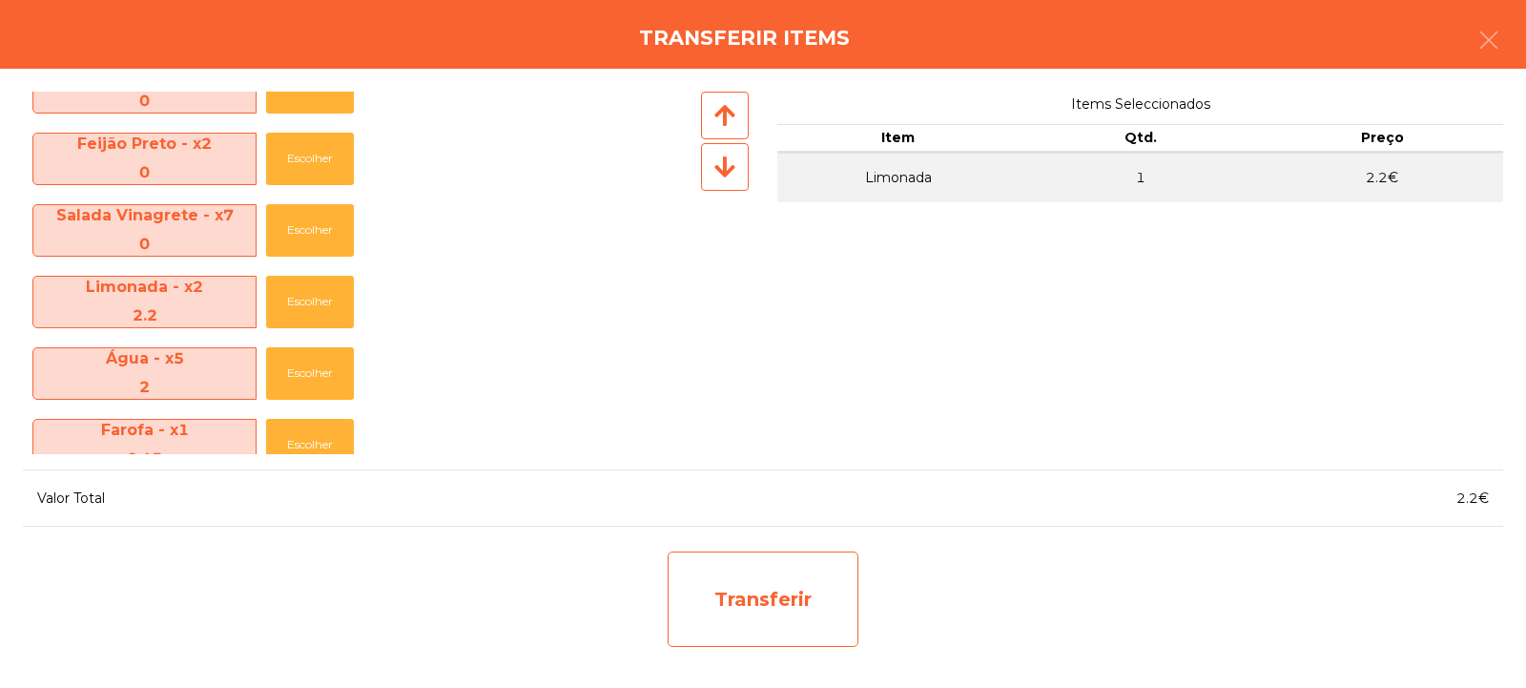
click at [820, 585] on div "Transferir" at bounding box center [763, 598] width 191 height 95
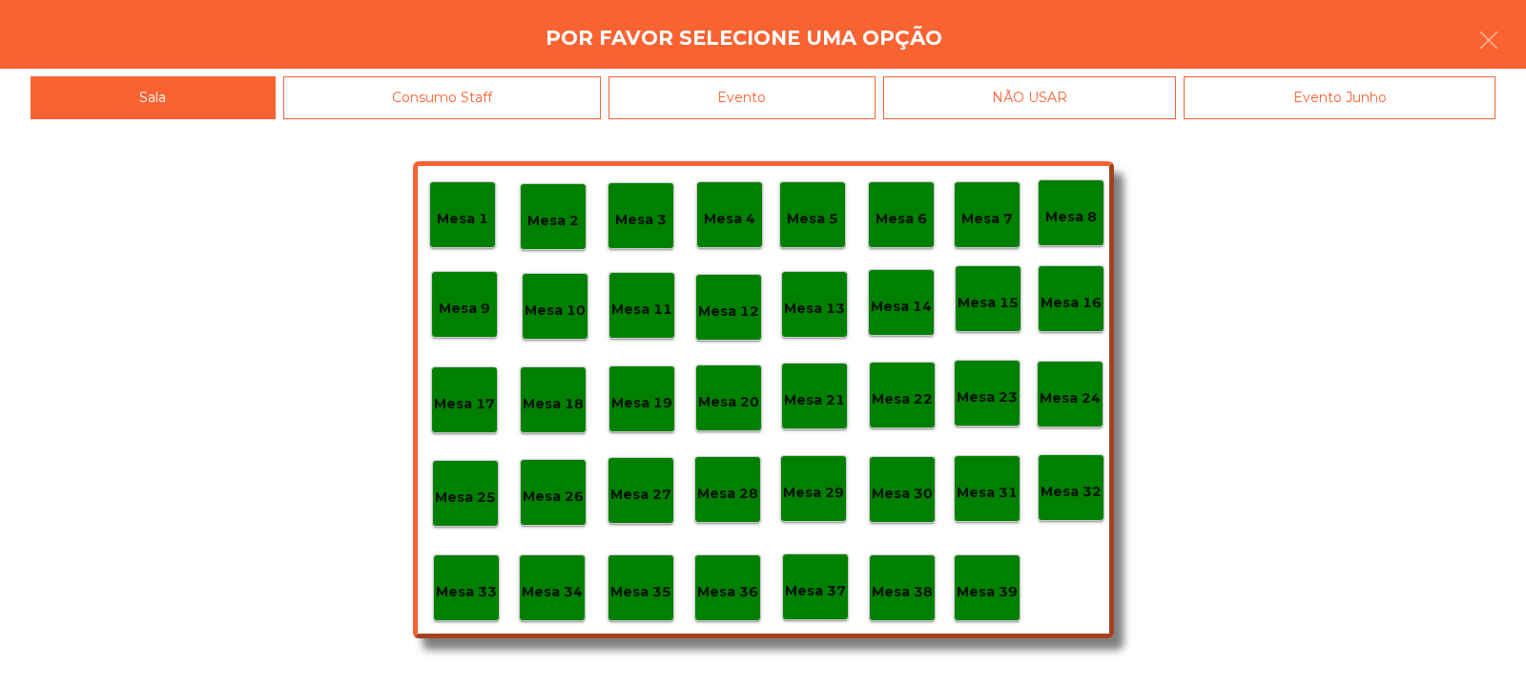
click at [808, 588] on p "Mesa 37" at bounding box center [815, 591] width 61 height 22
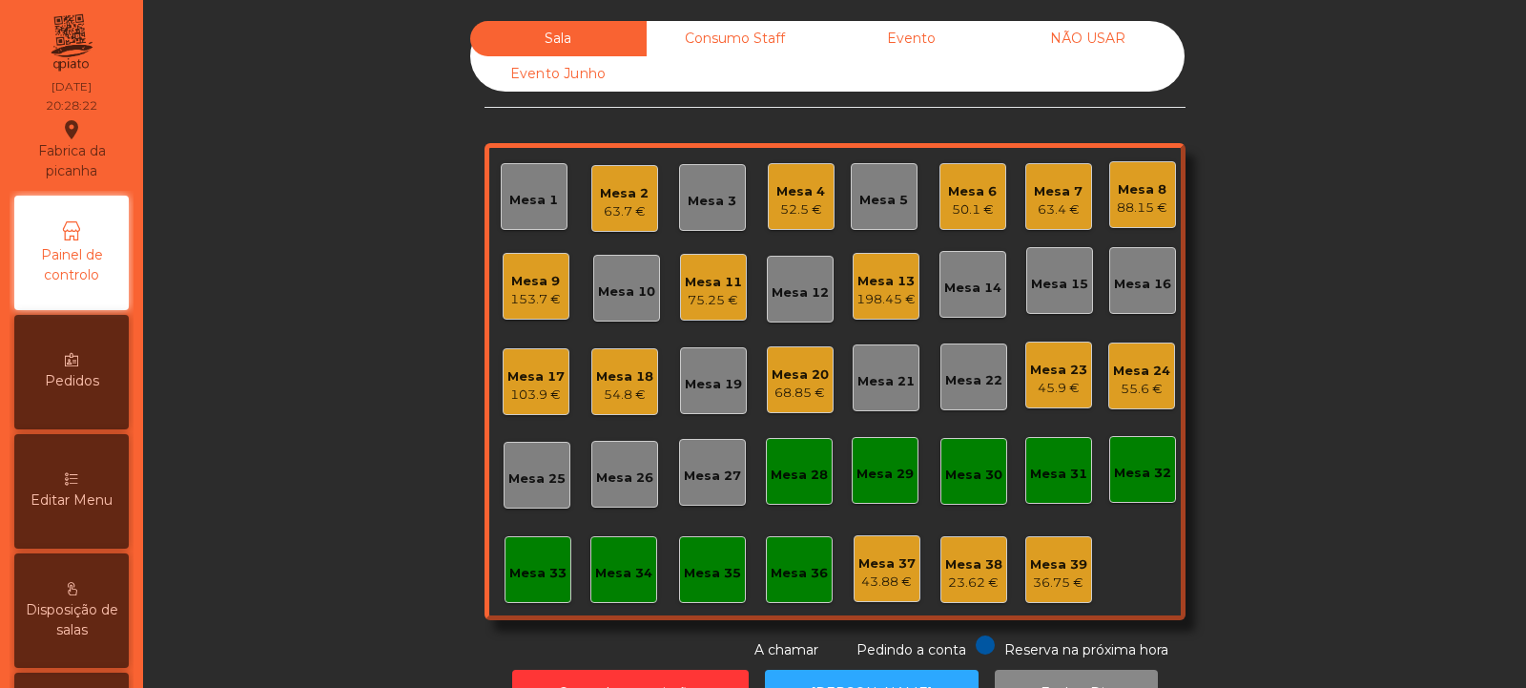
click at [892, 277] on div "Mesa 13" at bounding box center [885, 281] width 59 height 19
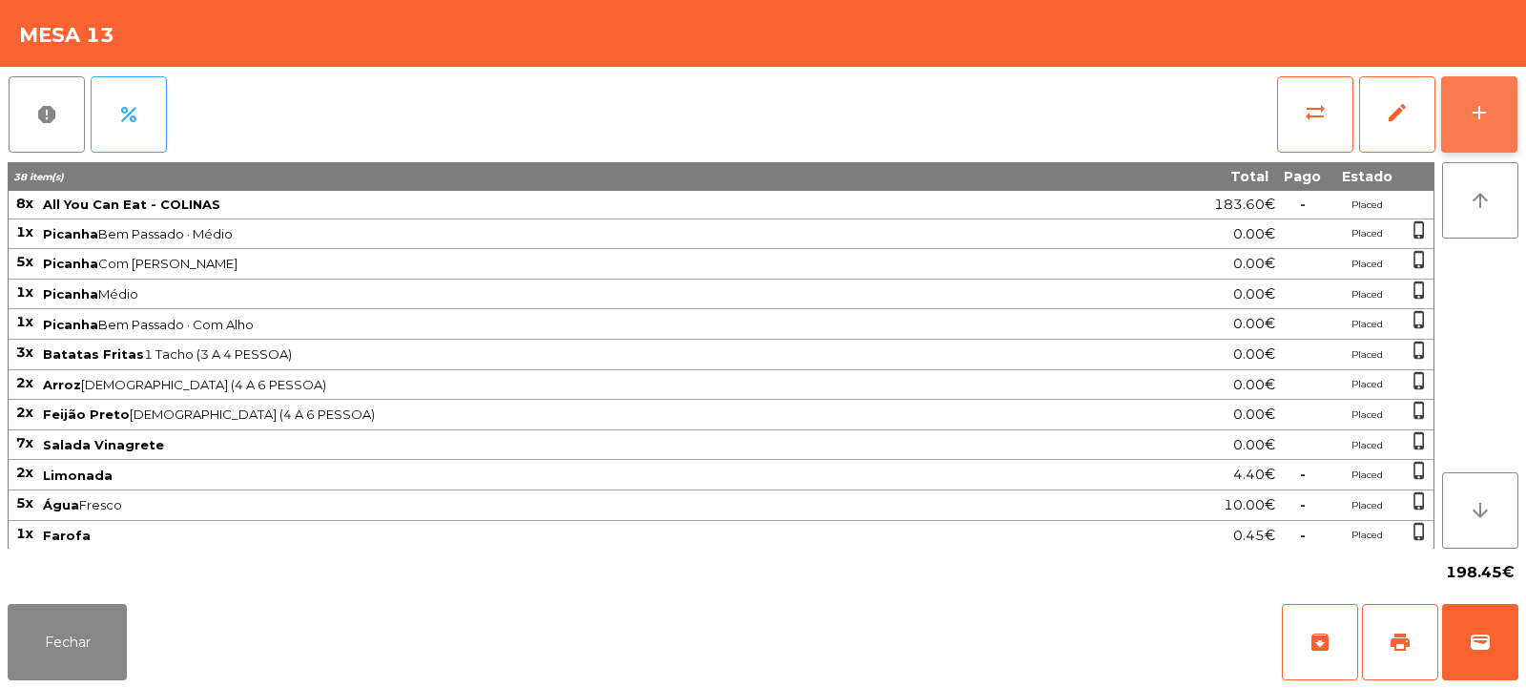
click at [1462, 127] on button "add" at bounding box center [1479, 114] width 76 height 76
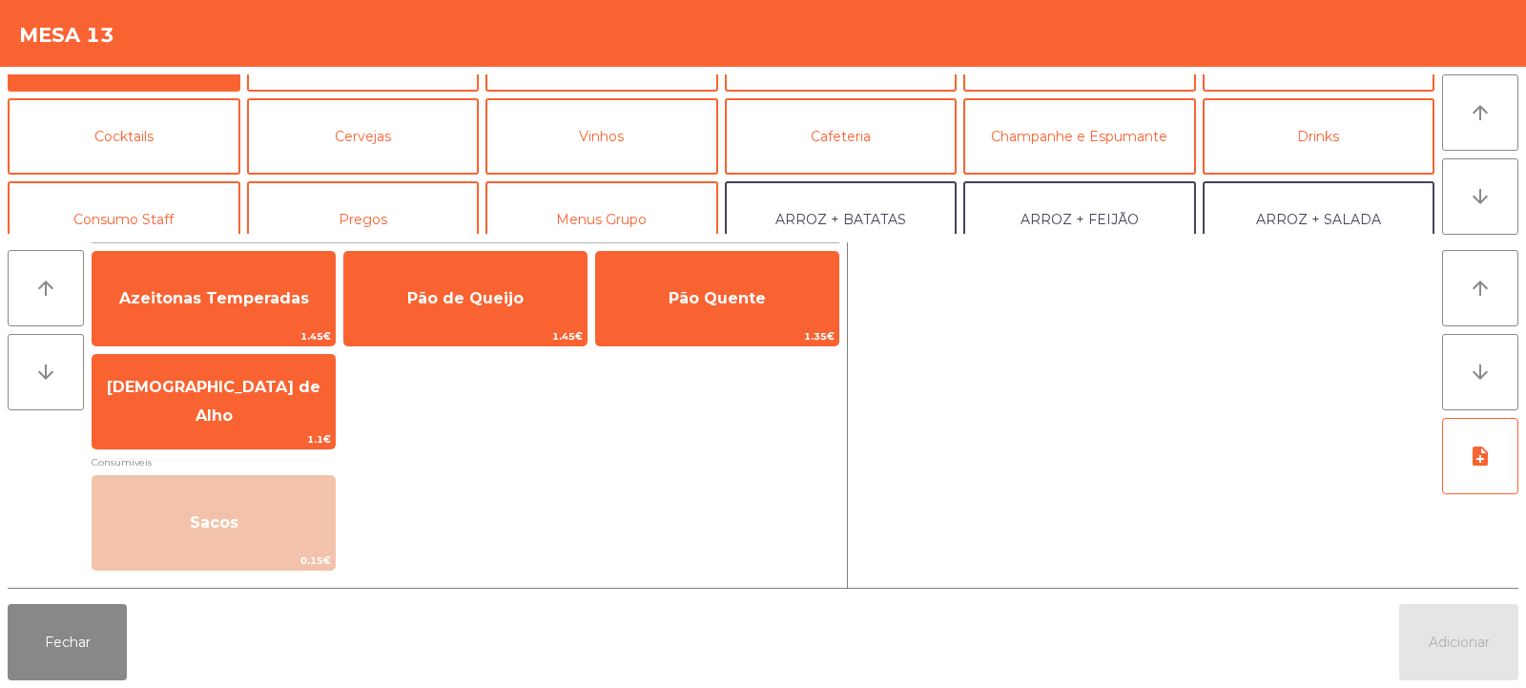
scroll to position [0, 0]
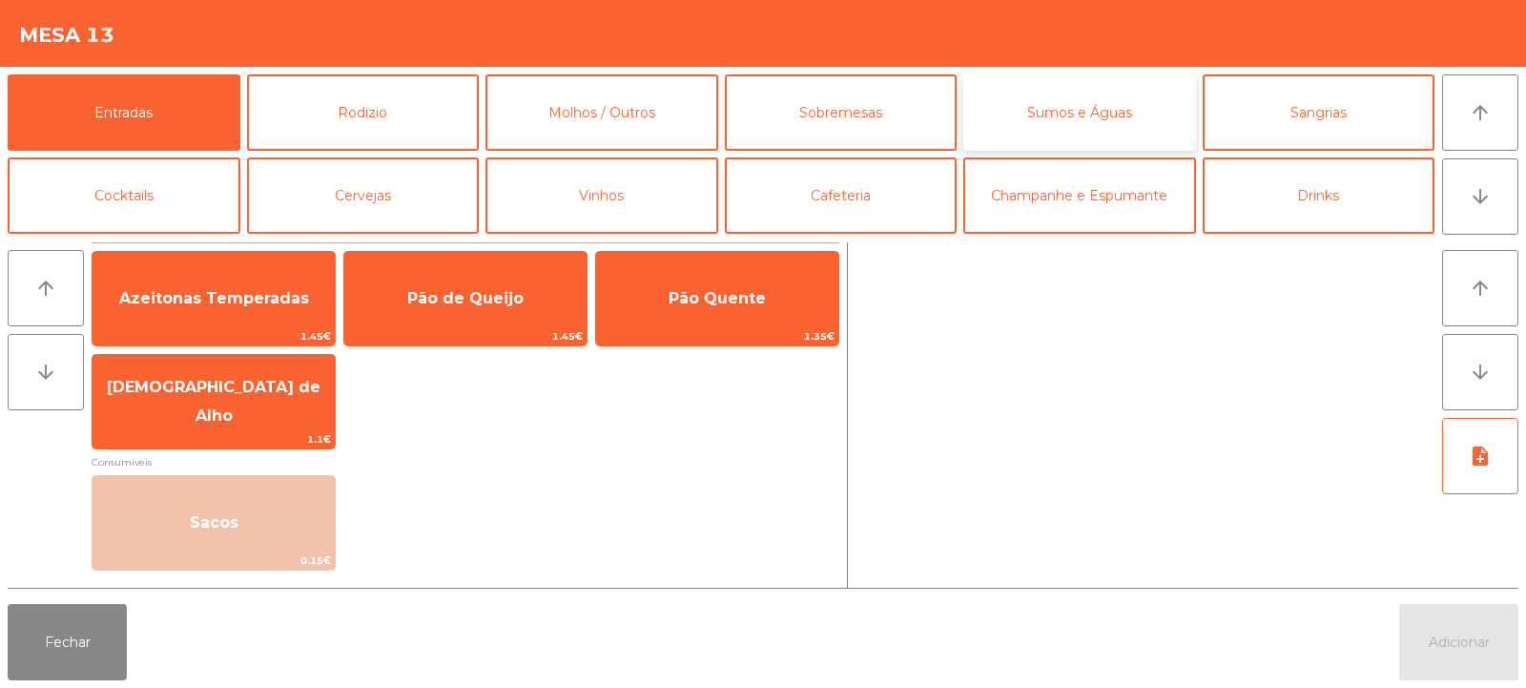
click at [1025, 107] on button "Sumos e Águas" at bounding box center [1079, 112] width 233 height 76
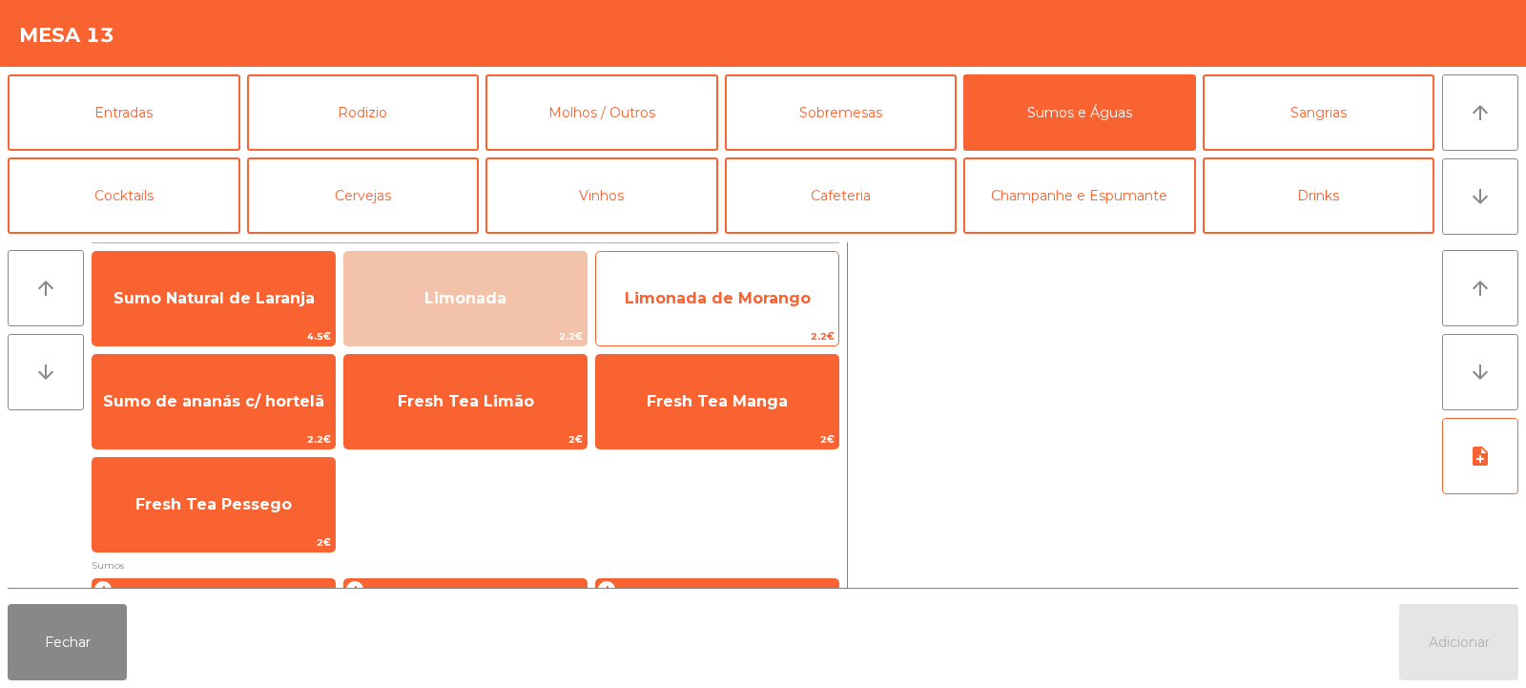
click at [691, 317] on span "Limonada de Morango" at bounding box center [717, 299] width 242 height 52
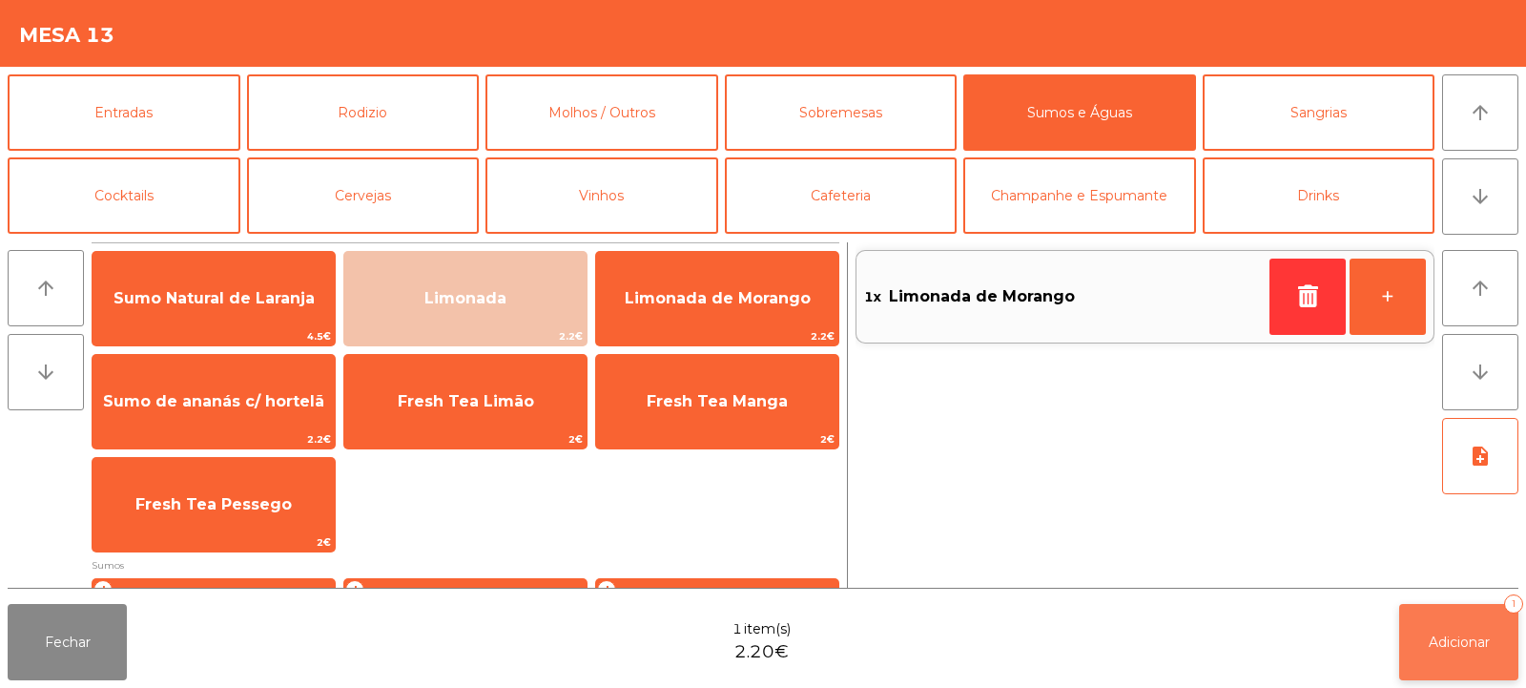
click at [1437, 647] on span "Adicionar" at bounding box center [1459, 641] width 61 height 17
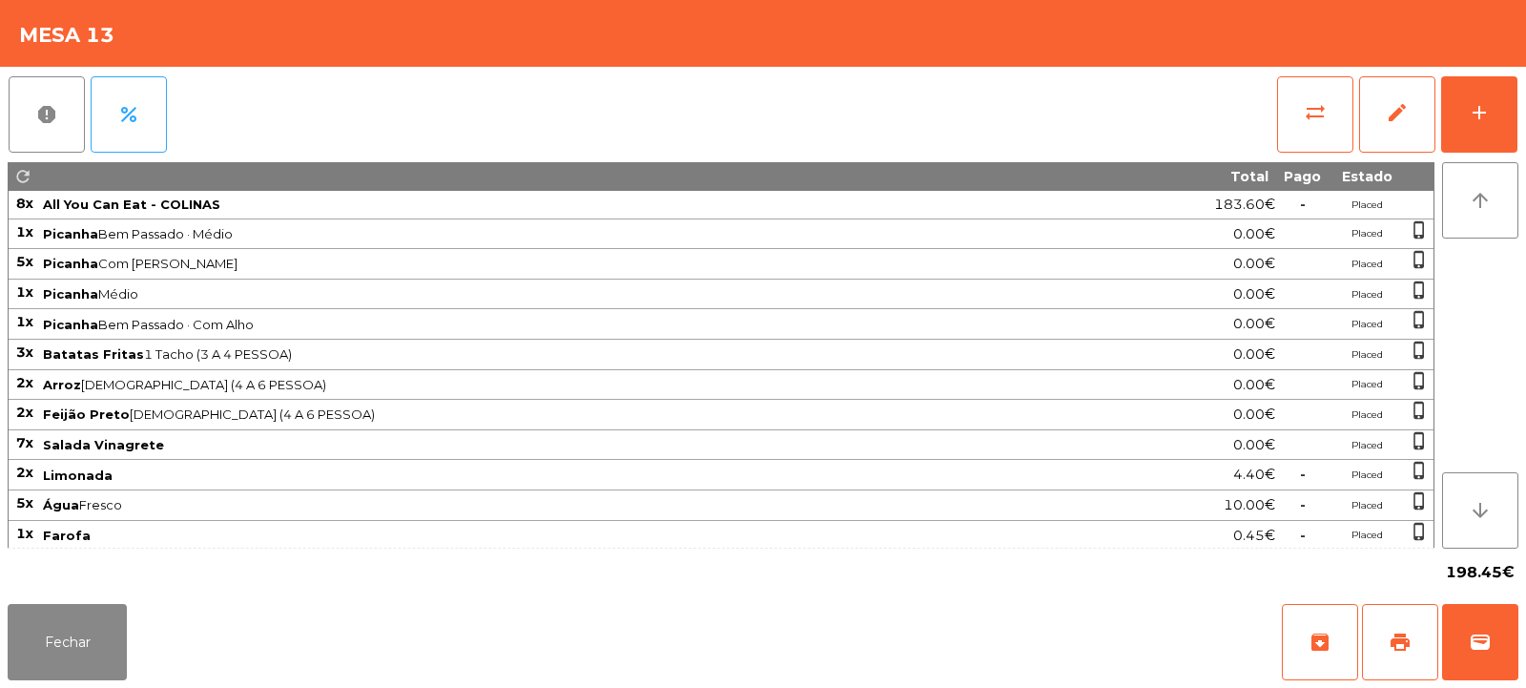
click at [78, 681] on div "Fechar archive print wallet" at bounding box center [763, 642] width 1526 height 92
click at [1403, 631] on span "print" at bounding box center [1400, 641] width 23 height 23
click at [1321, 113] on span "sync_alt" at bounding box center [1315, 112] width 23 height 23
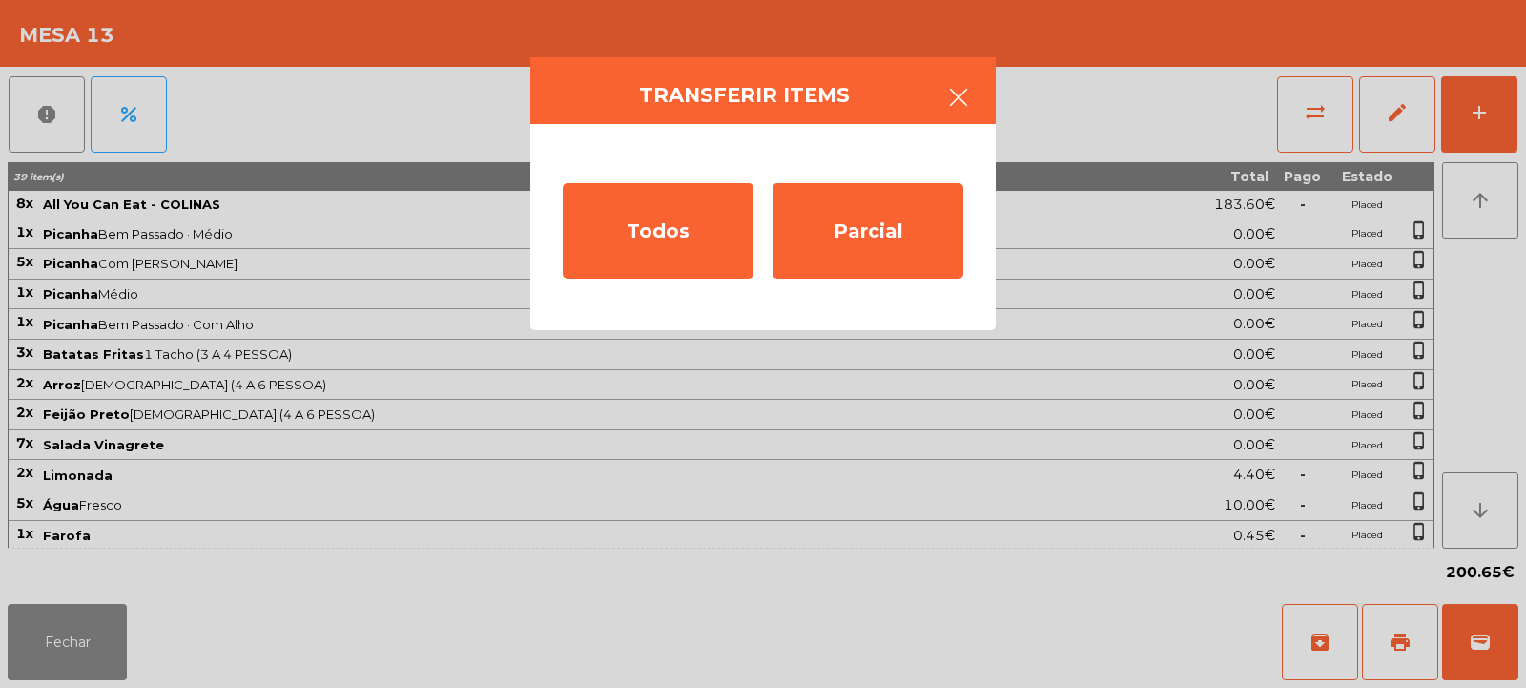
click at [963, 97] on icon "button" at bounding box center [958, 97] width 23 height 23
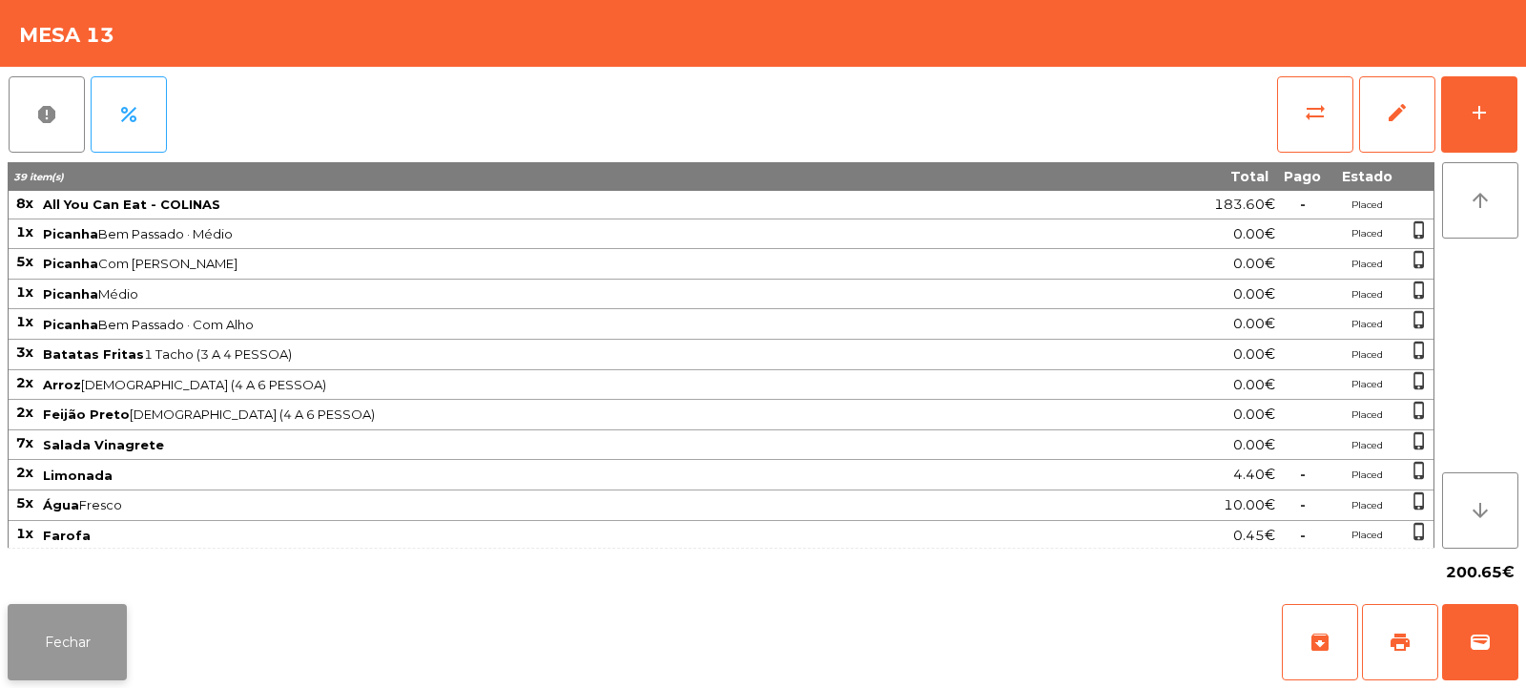
click at [52, 634] on button "Fechar" at bounding box center [67, 642] width 119 height 76
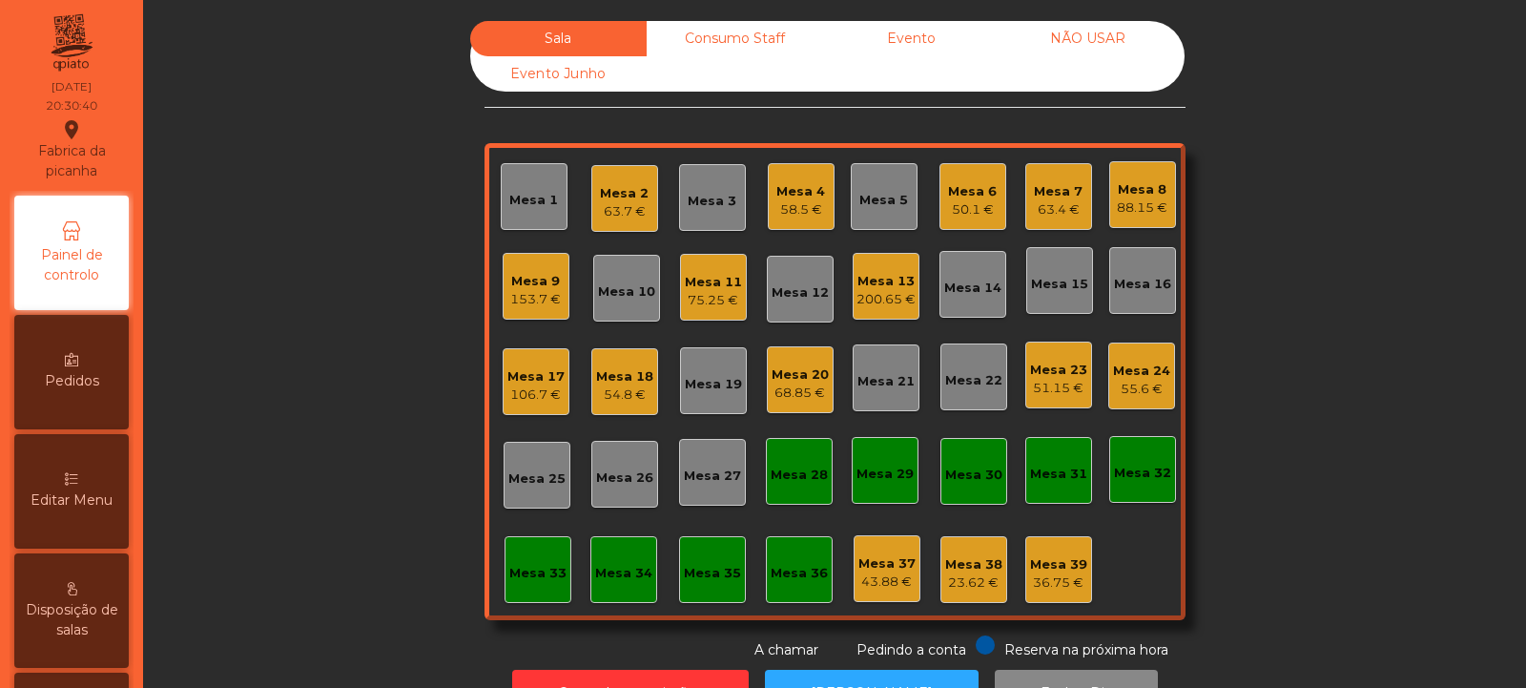
click at [1139, 205] on div "88.15 €" at bounding box center [1142, 207] width 51 height 19
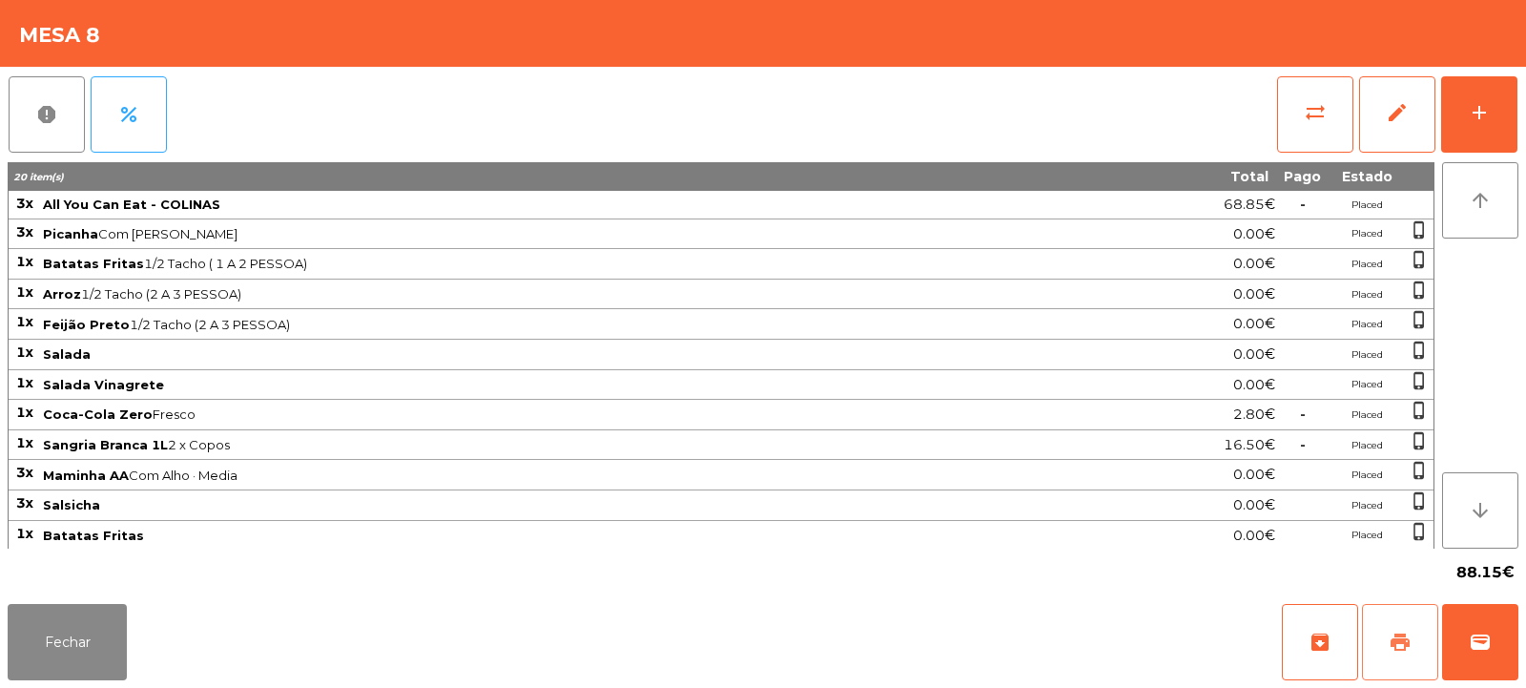
click at [1400, 643] on span "print" at bounding box center [1400, 641] width 23 height 23
click at [1294, 110] on button "sync_alt" at bounding box center [1315, 114] width 76 height 76
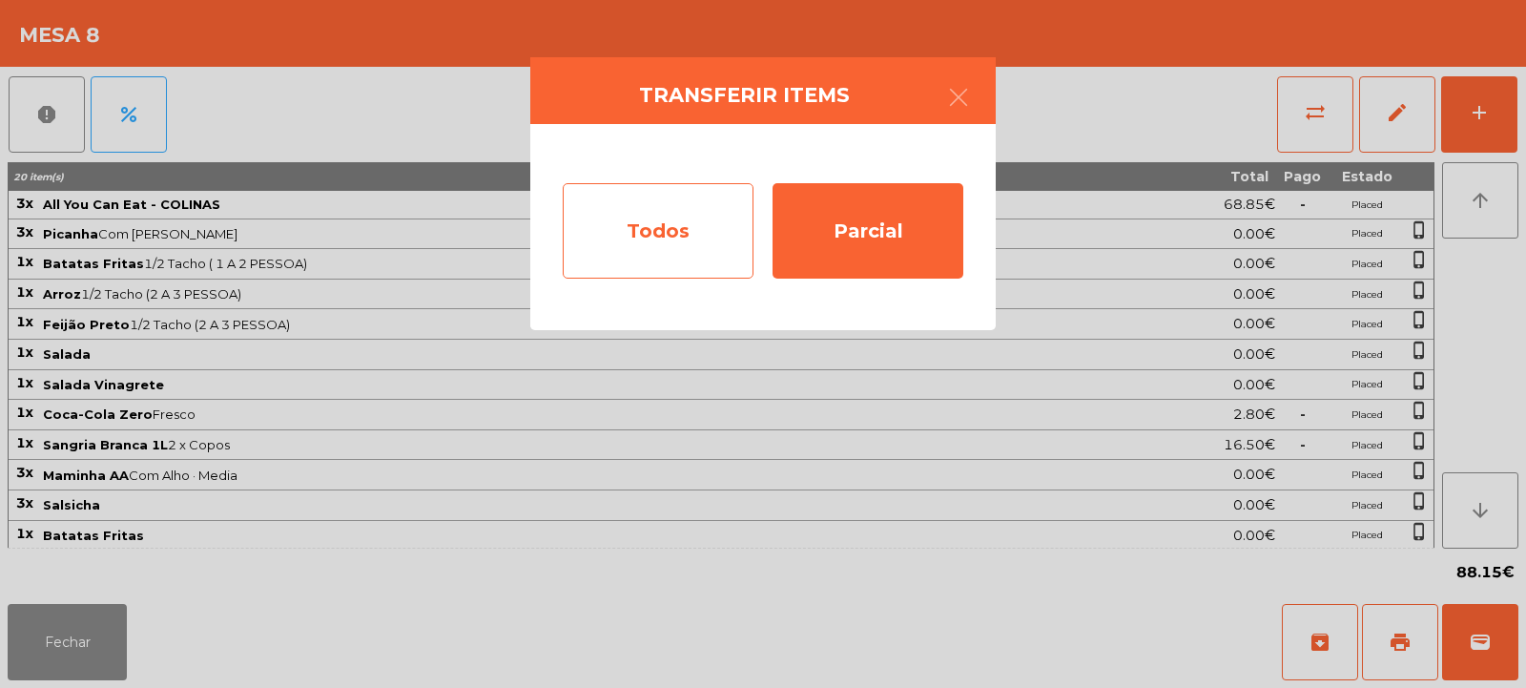
click at [658, 247] on div "Todos" at bounding box center [658, 230] width 191 height 95
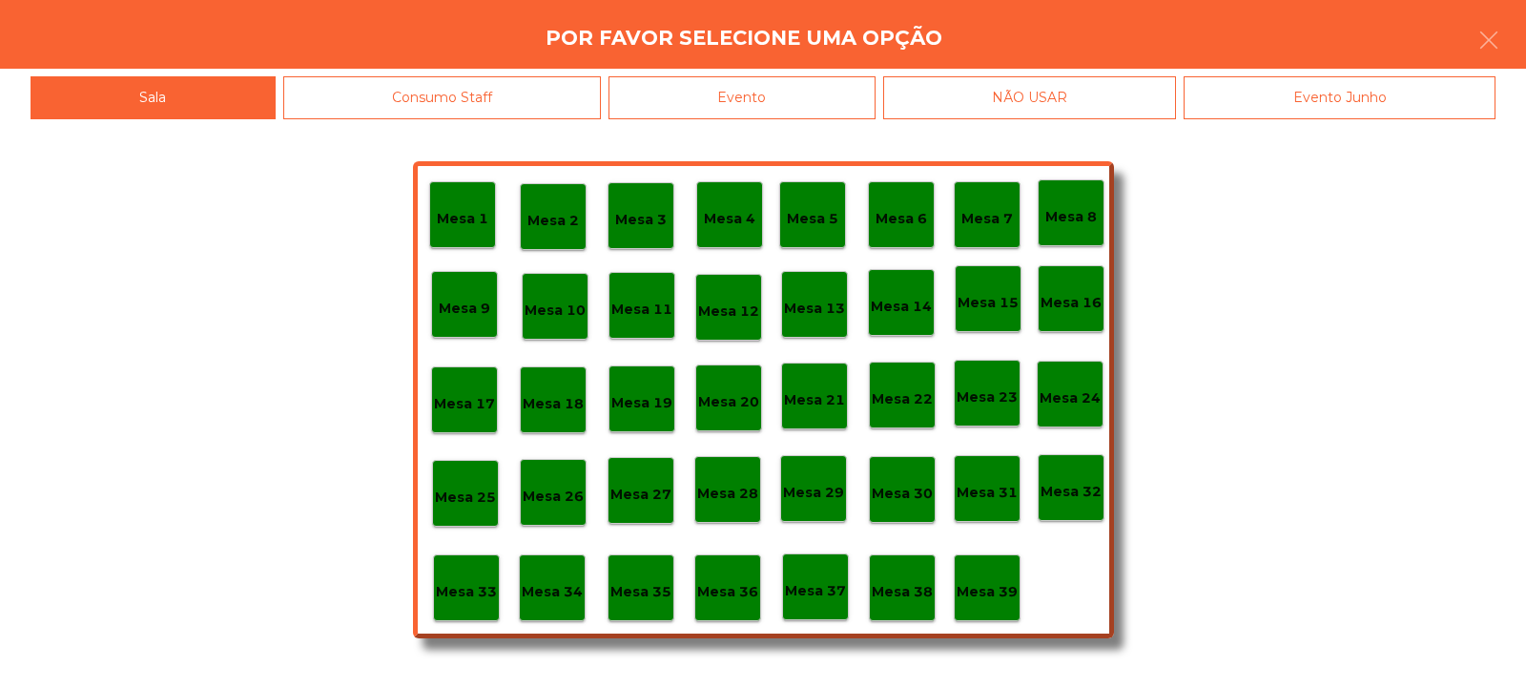
click at [757, 84] on div "Evento" at bounding box center [741, 97] width 267 height 43
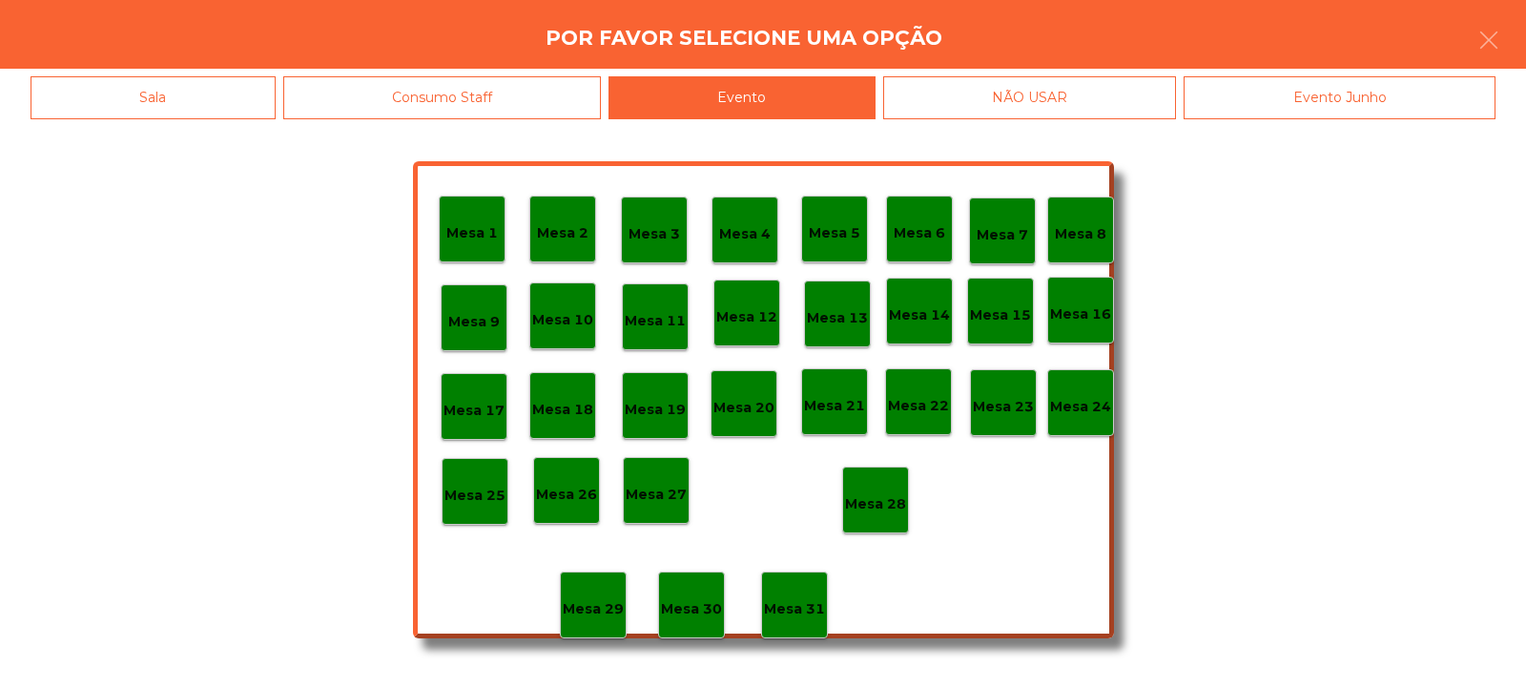
click at [875, 505] on p "Mesa 28" at bounding box center [875, 504] width 61 height 22
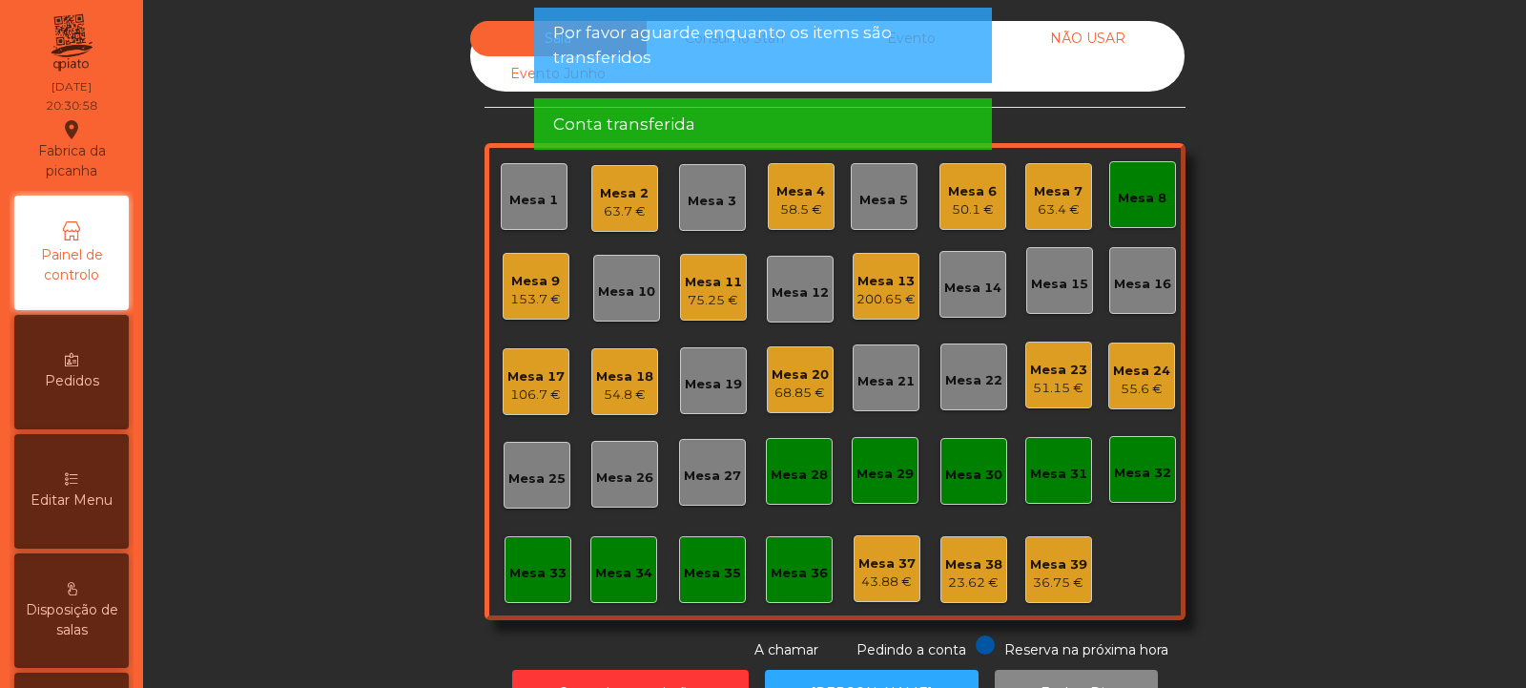
click at [1152, 199] on div "Mesa 8" at bounding box center [1142, 198] width 49 height 19
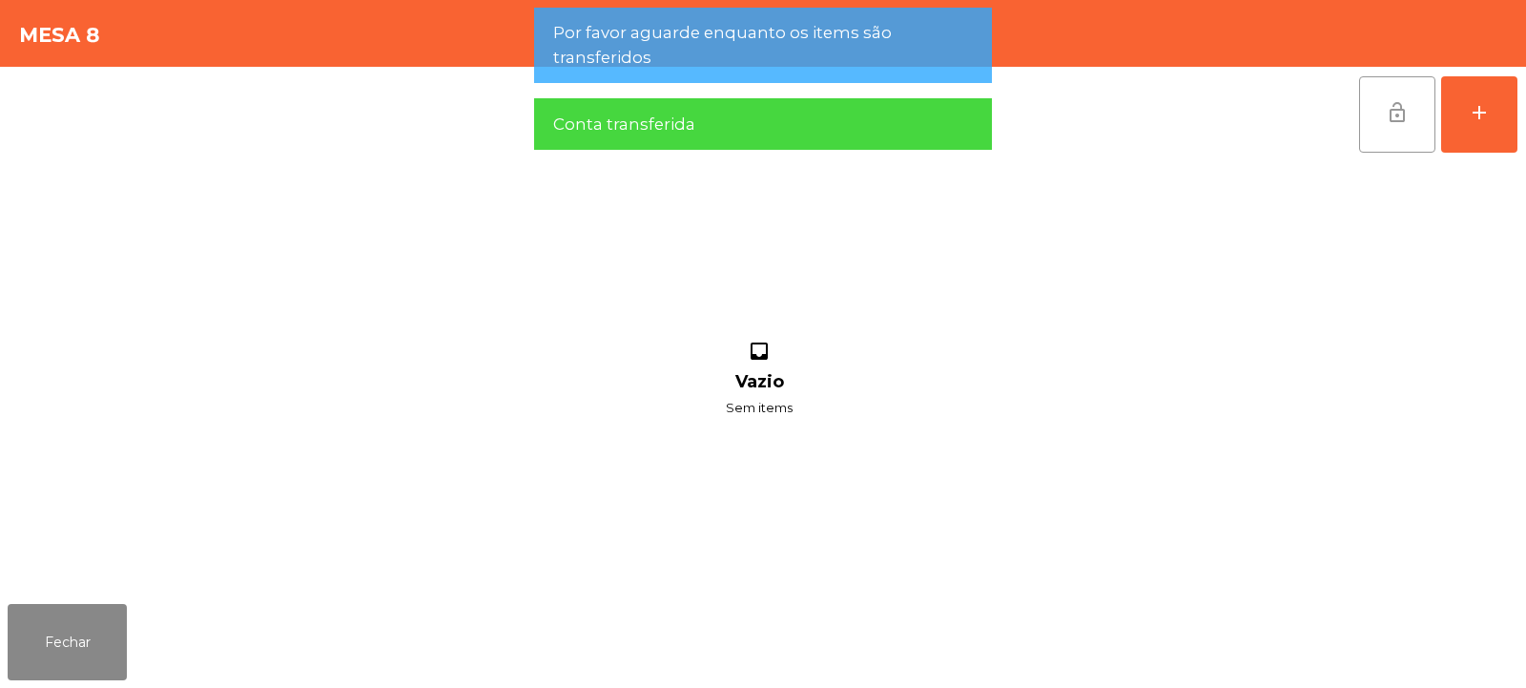
click at [1392, 134] on button "lock_open" at bounding box center [1397, 114] width 76 height 76
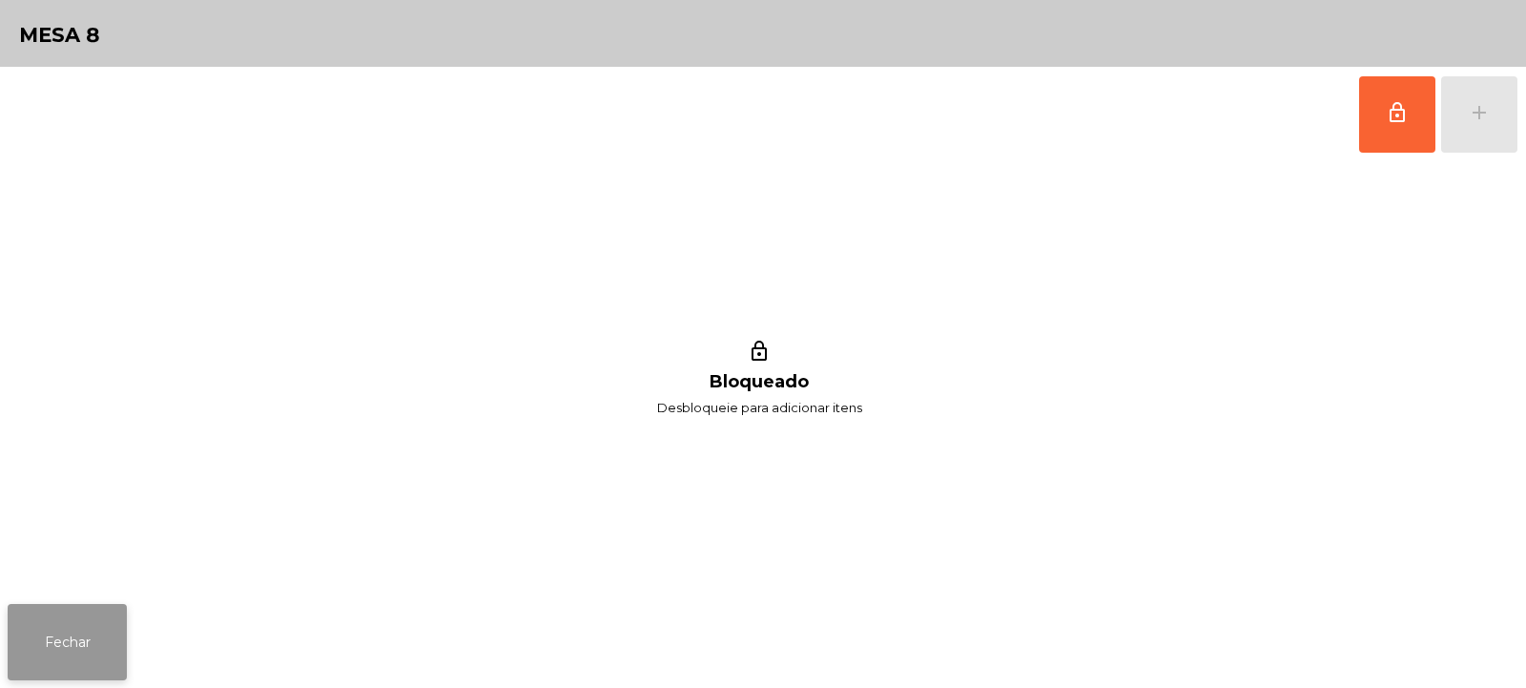
click at [63, 614] on button "Fechar" at bounding box center [67, 642] width 119 height 76
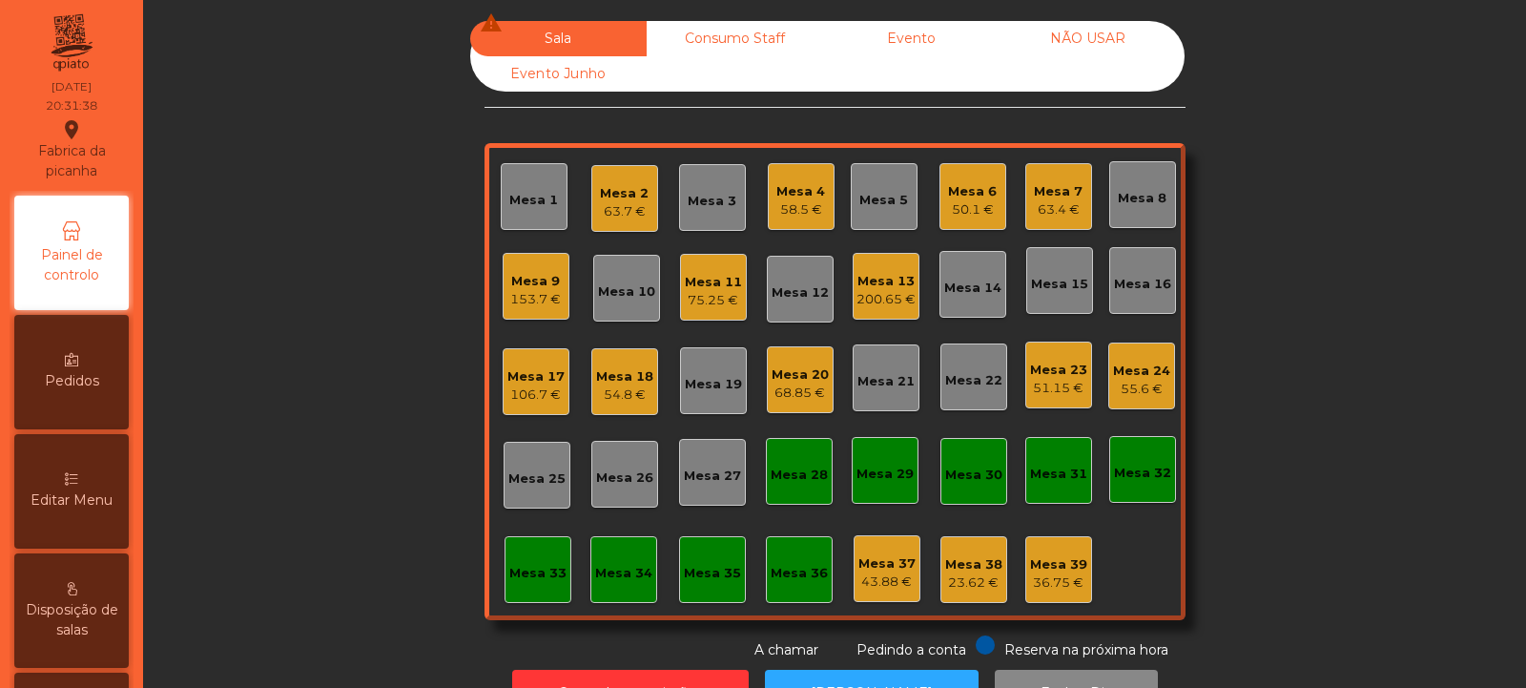
scroll to position [64, 0]
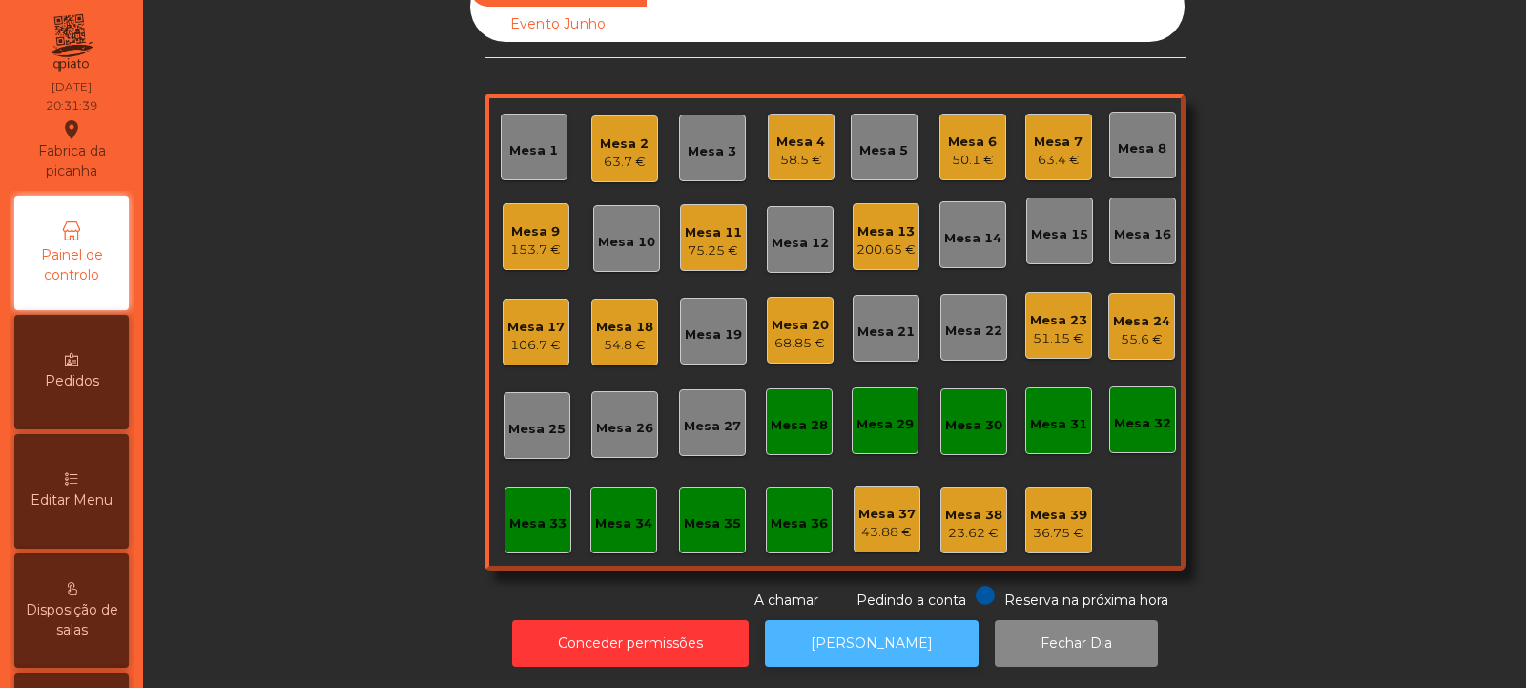
click at [850, 625] on button "[PERSON_NAME]" at bounding box center [872, 643] width 214 height 47
click at [860, 640] on button "[PERSON_NAME]" at bounding box center [872, 643] width 214 height 47
click at [803, 308] on div "Mesa 20 68.85 €" at bounding box center [800, 330] width 57 height 45
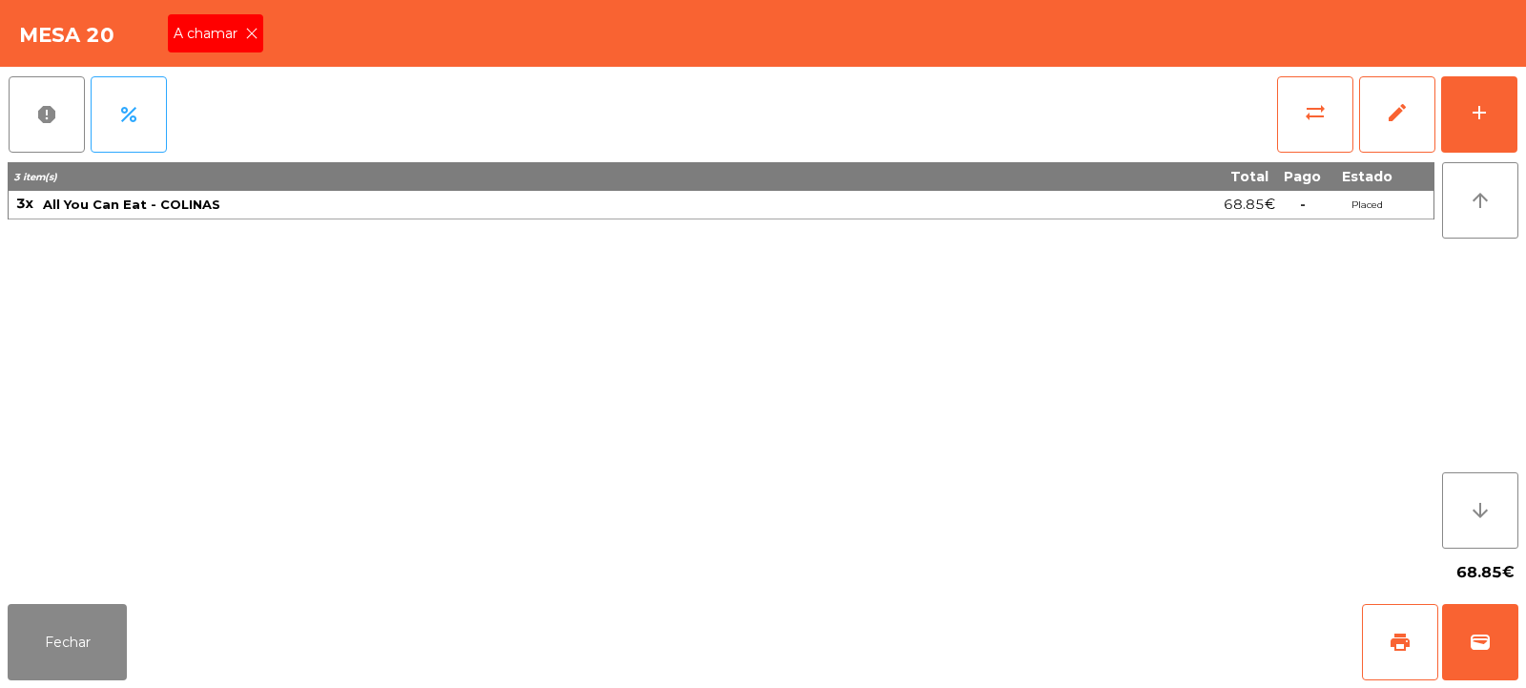
click at [250, 33] on icon at bounding box center [251, 33] width 13 height 13
click at [100, 629] on button "Fechar" at bounding box center [67, 642] width 119 height 76
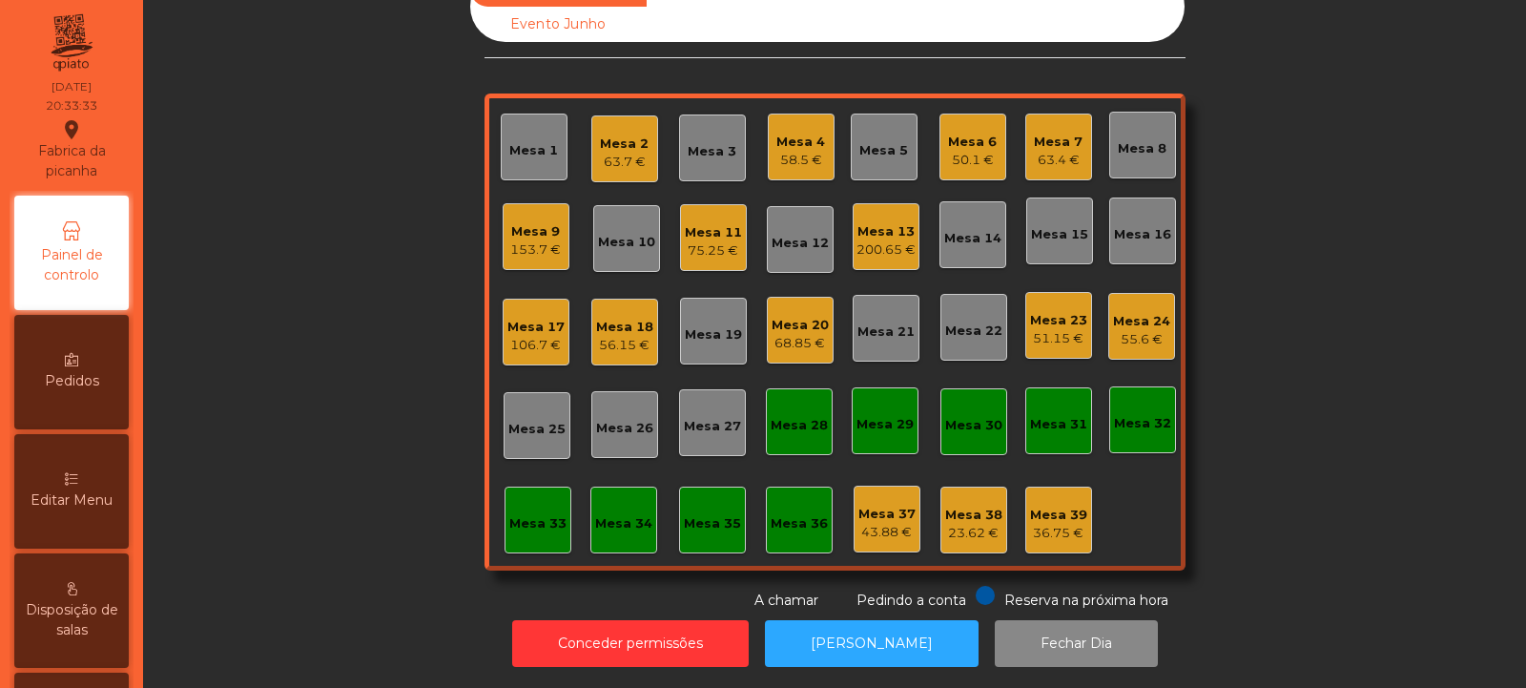
click at [971, 133] on div "Mesa 6" at bounding box center [972, 142] width 49 height 19
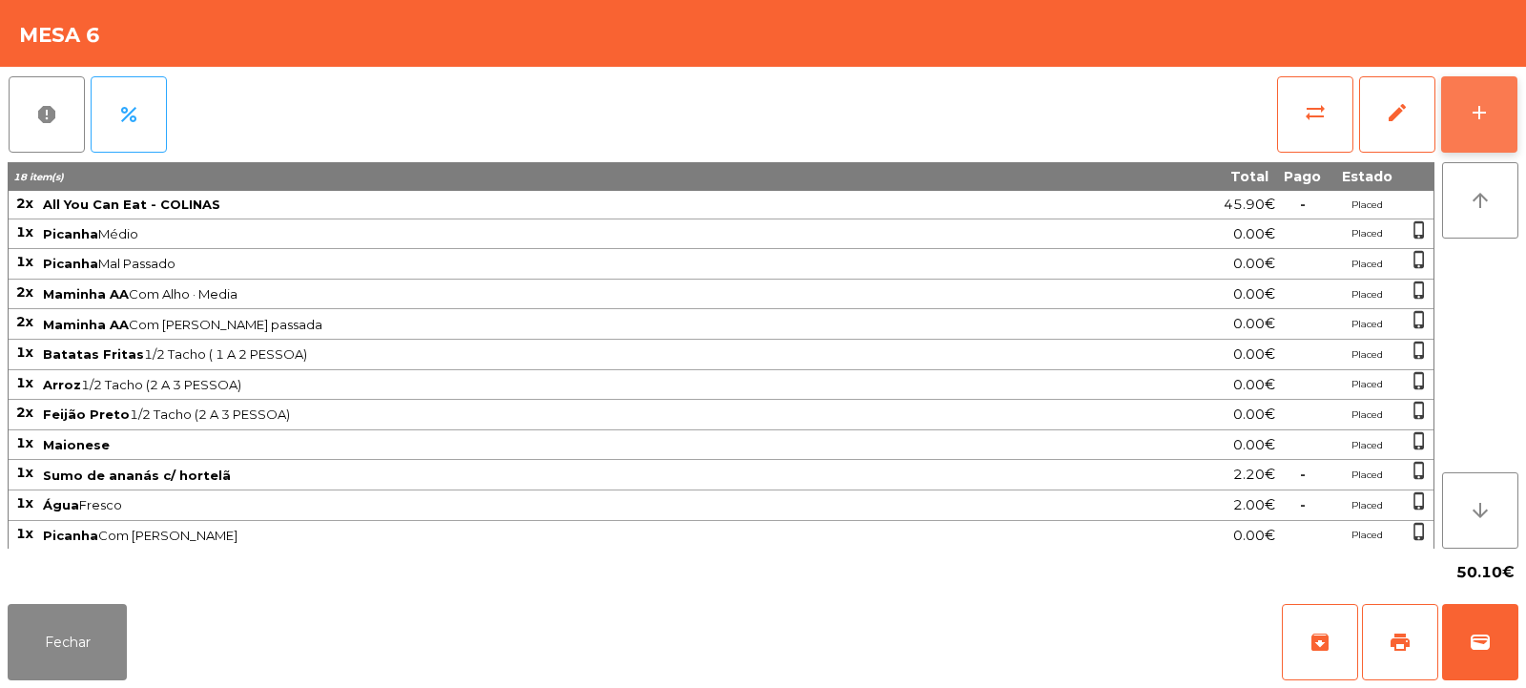
click at [1480, 110] on div "add" at bounding box center [1479, 112] width 23 height 23
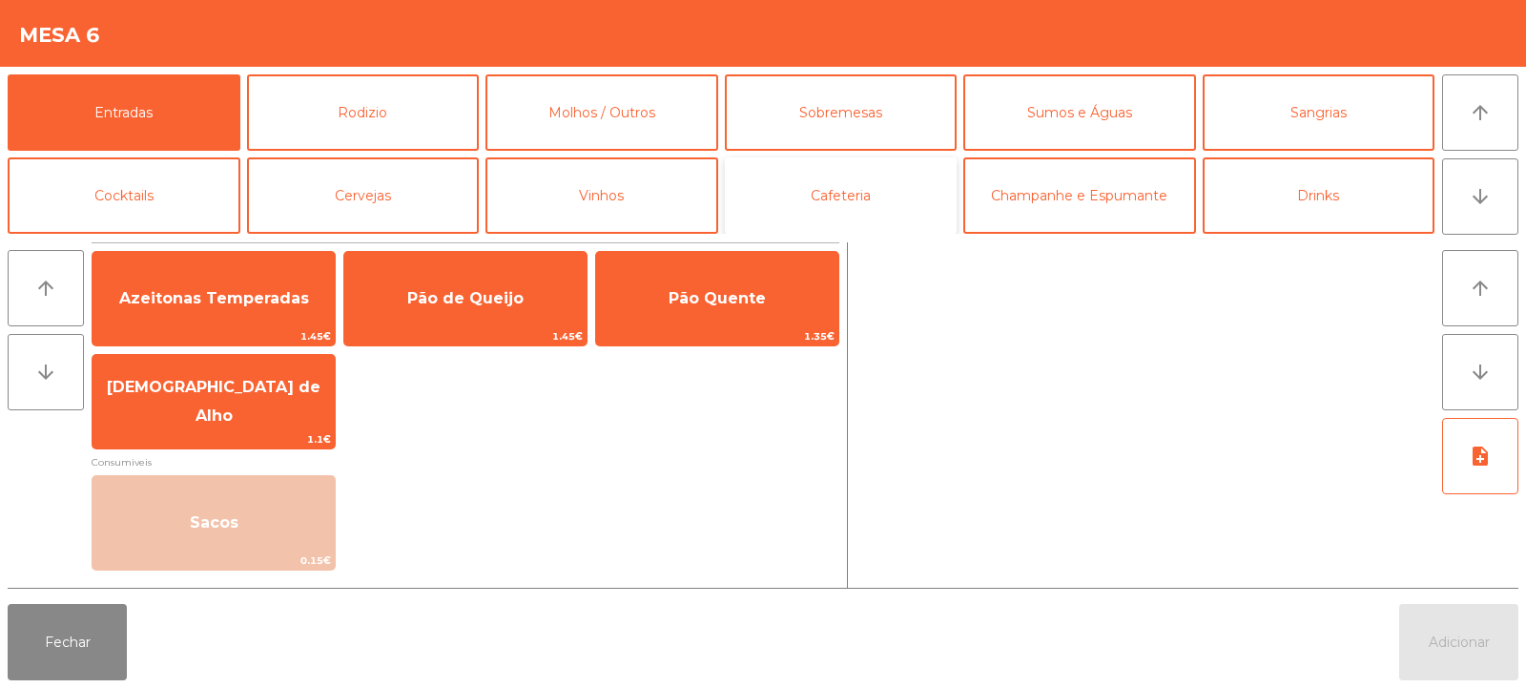
click at [849, 189] on button "Cafeteria" at bounding box center [841, 195] width 233 height 76
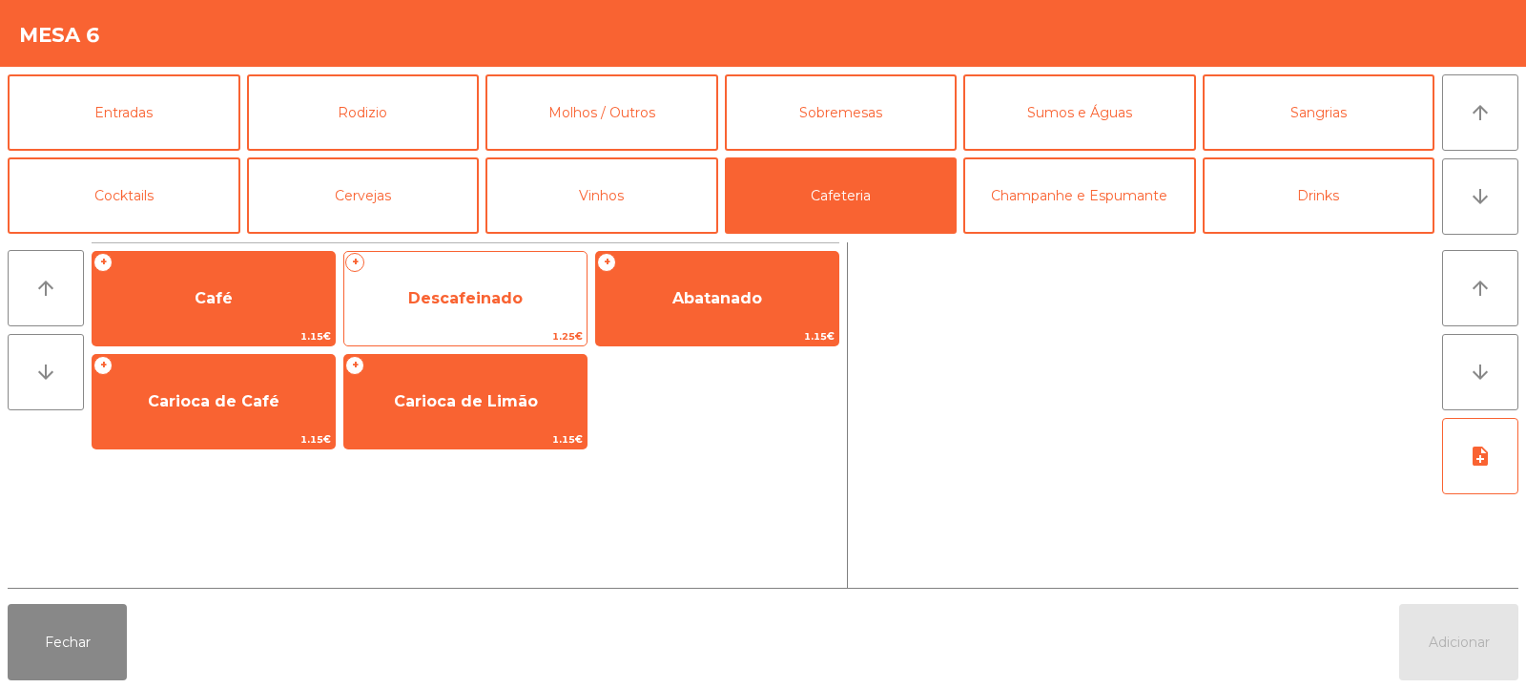
click at [468, 305] on span "Descafeinado" at bounding box center [465, 298] width 114 height 18
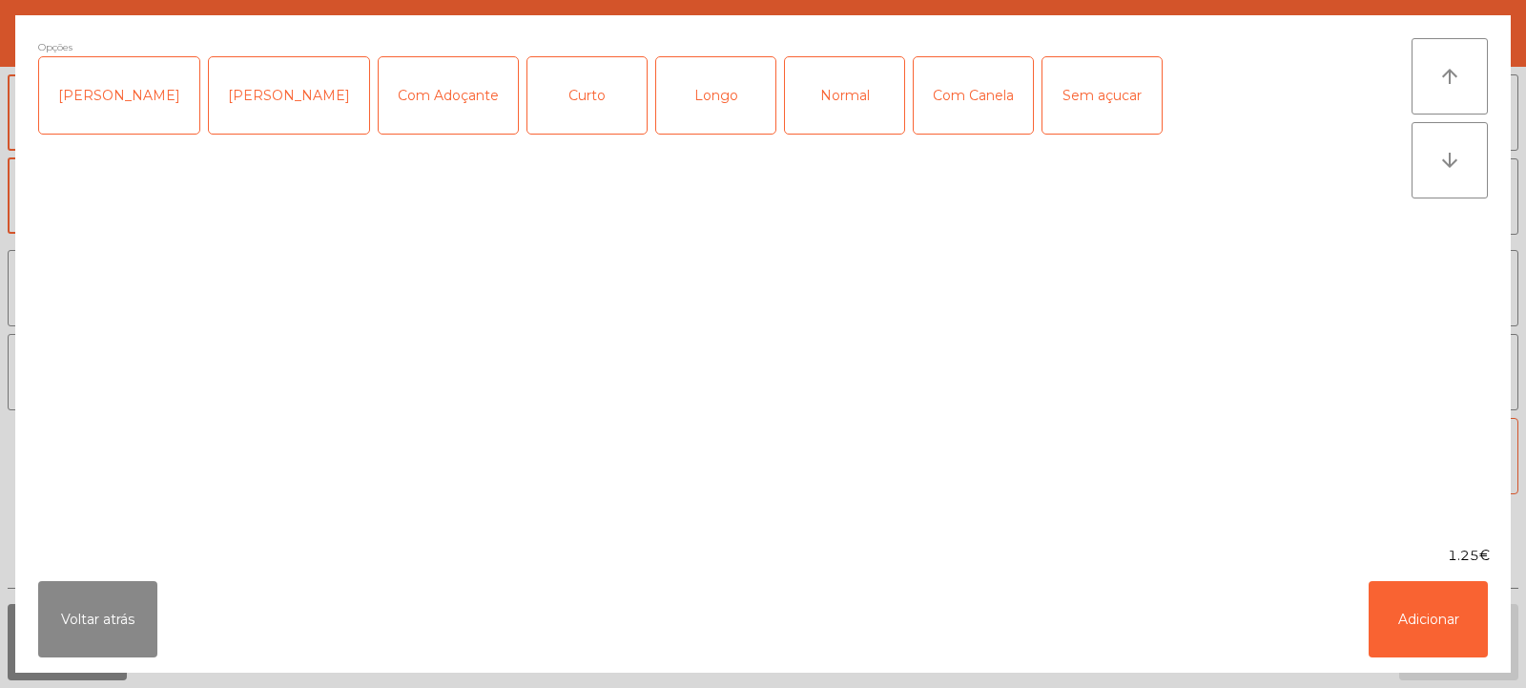
click at [815, 98] on div "Normal" at bounding box center [844, 95] width 119 height 76
click at [1073, 97] on div "Sem açucar" at bounding box center [1101, 95] width 119 height 76
click at [1429, 614] on button "Adicionar" at bounding box center [1428, 619] width 119 height 76
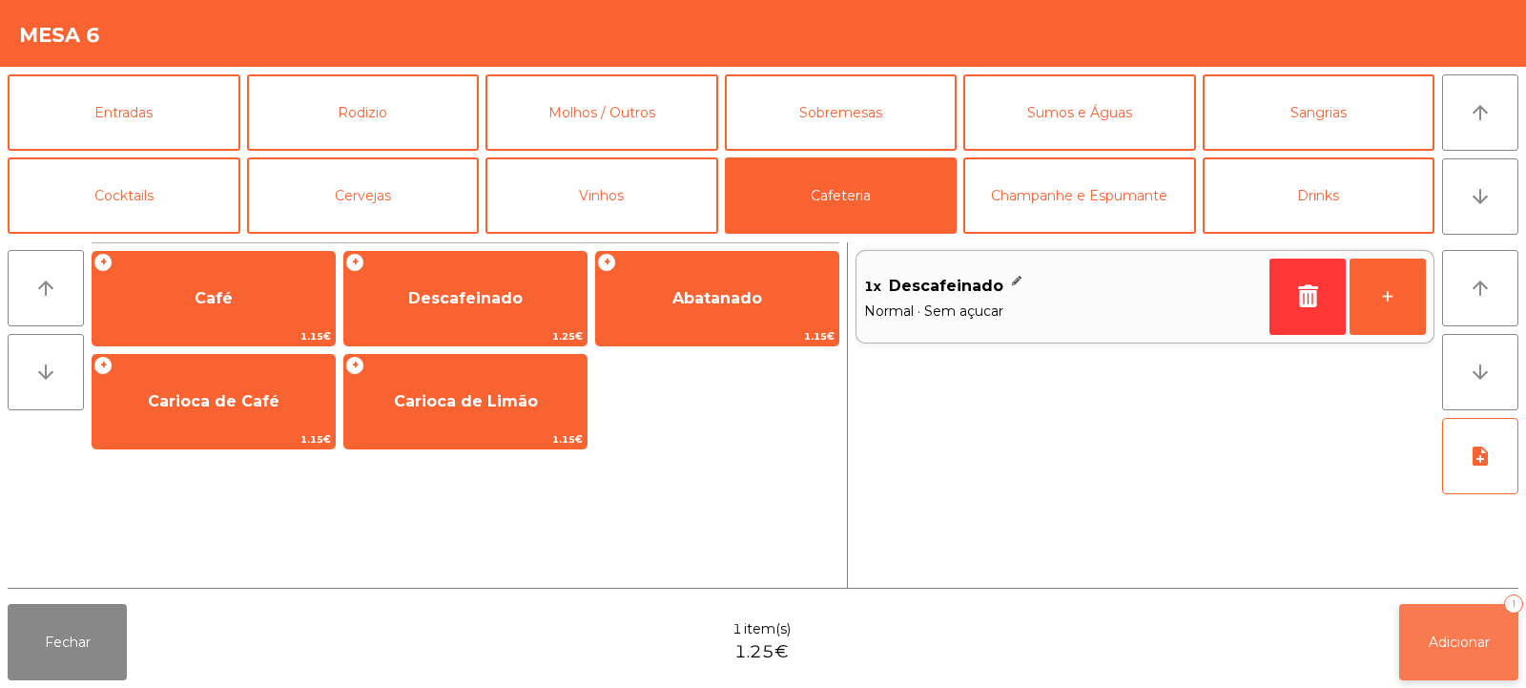
click at [1473, 628] on button "Adicionar 1" at bounding box center [1458, 642] width 119 height 76
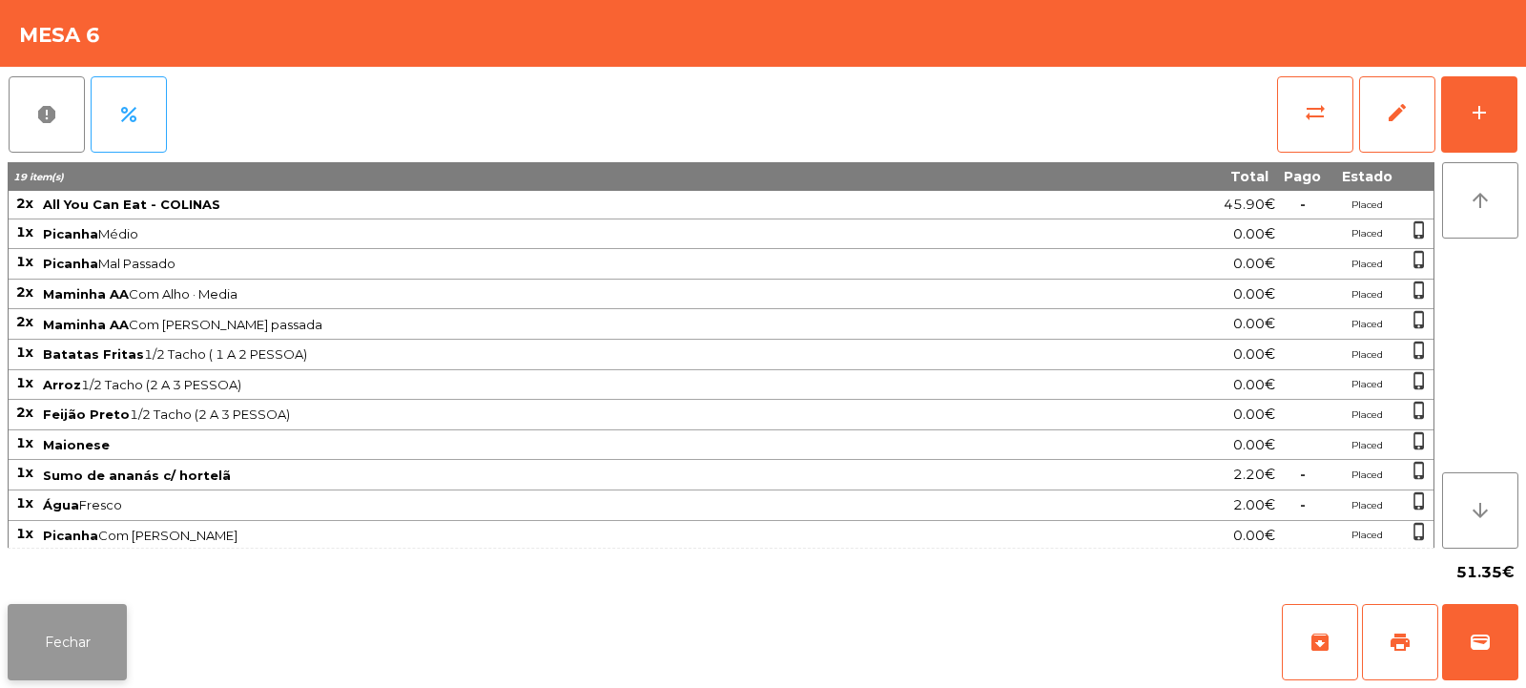
click at [87, 671] on button "Fechar" at bounding box center [67, 642] width 119 height 76
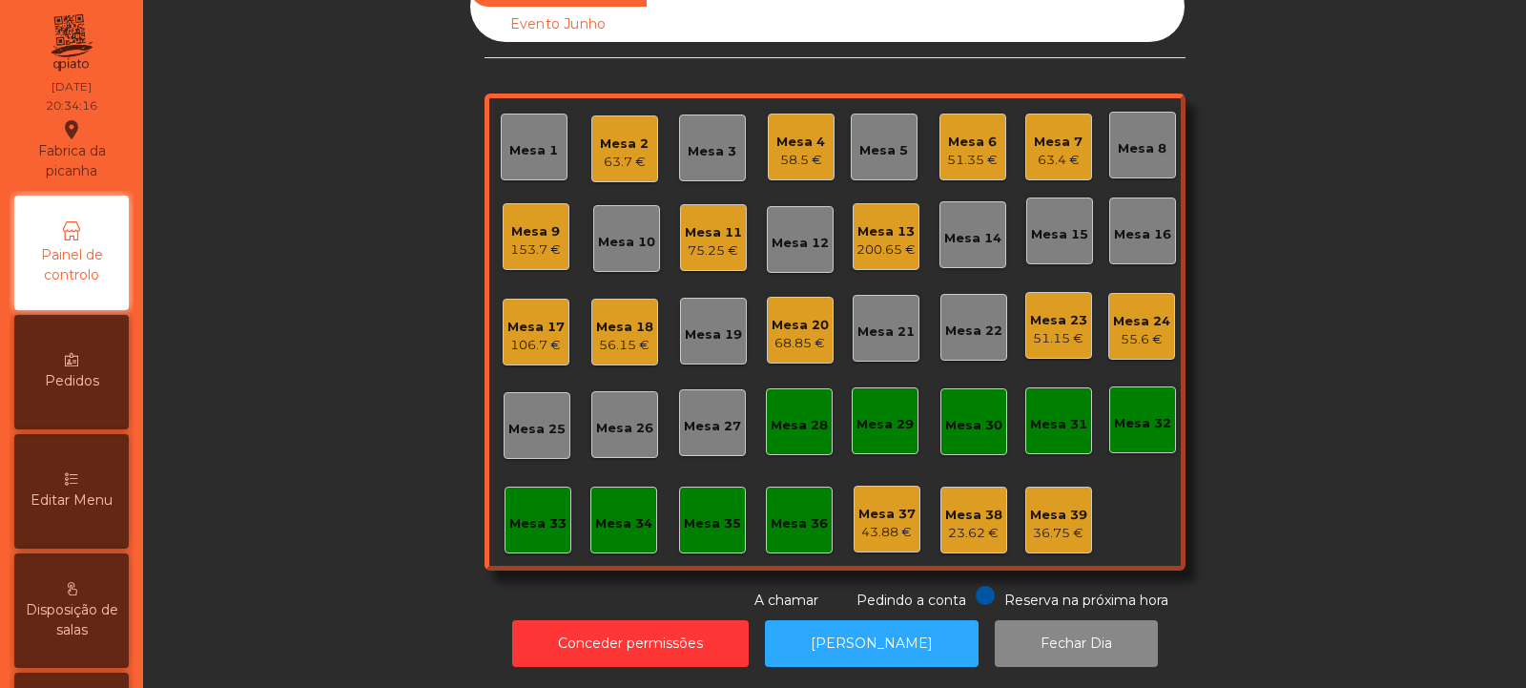
click at [973, 416] on div "Mesa 30" at bounding box center [973, 425] width 57 height 19
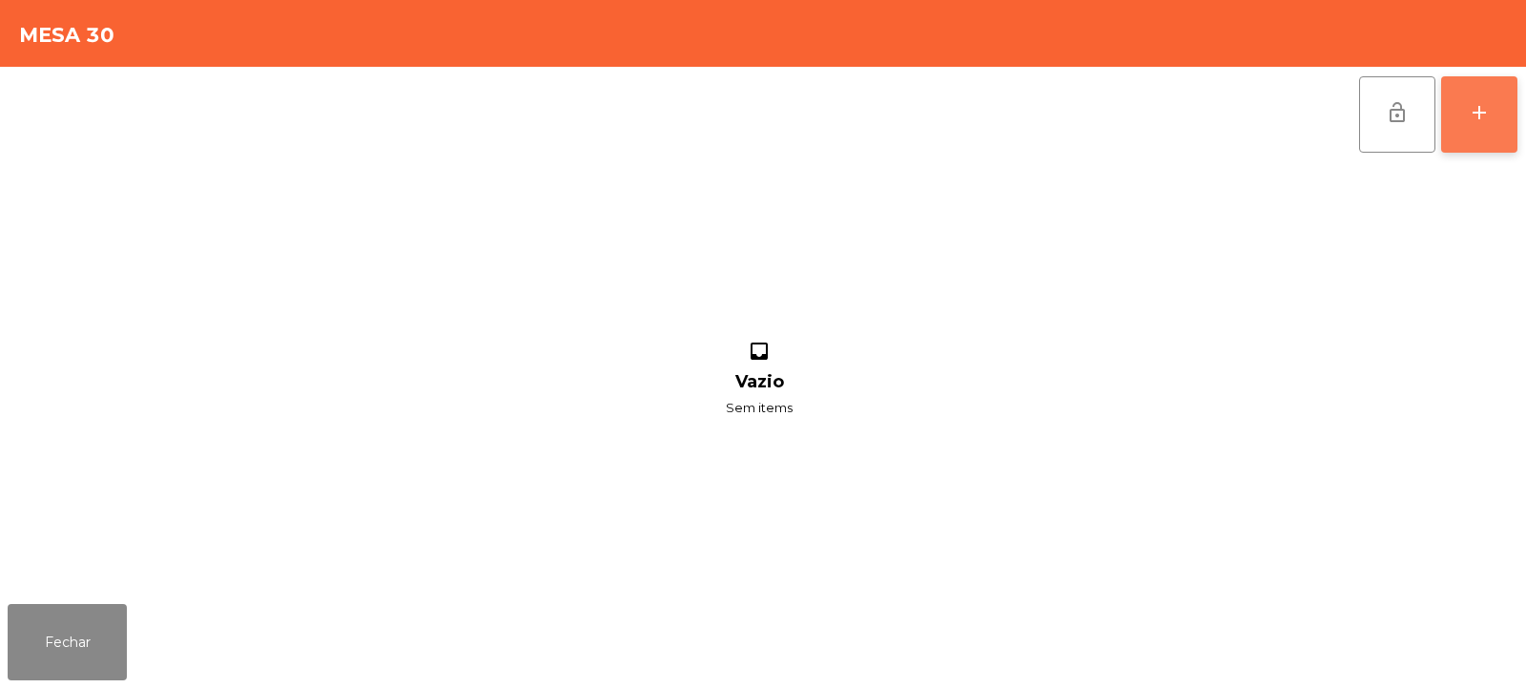
click at [1482, 124] on button "add" at bounding box center [1479, 114] width 76 height 76
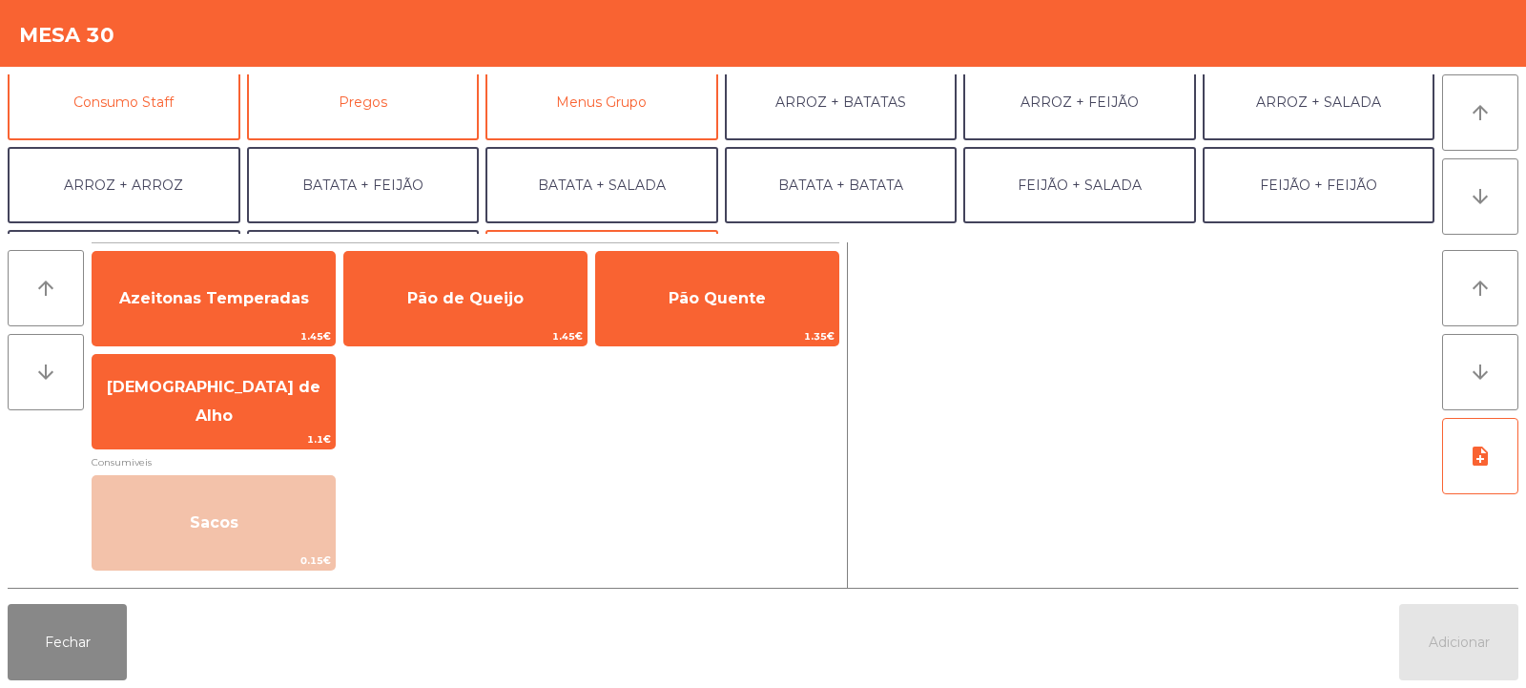
scroll to position [175, 0]
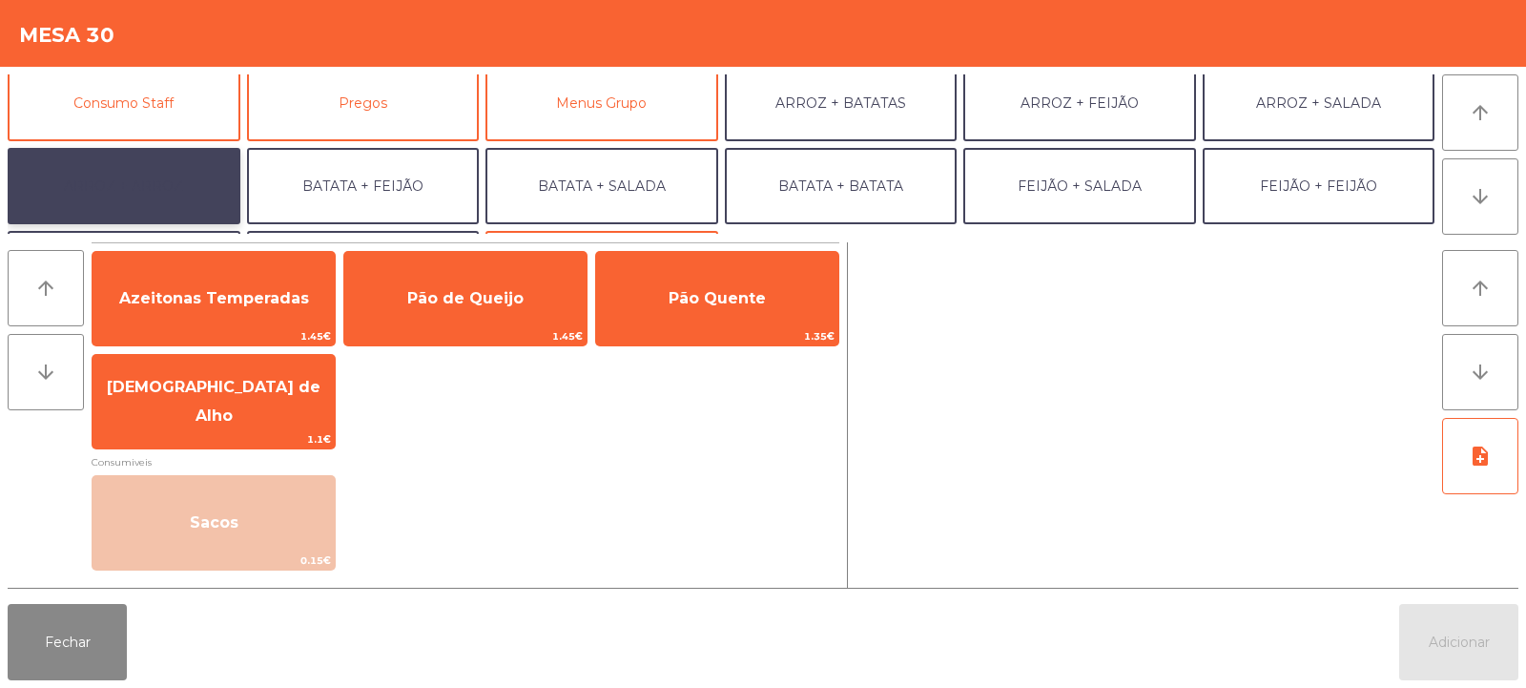
click at [164, 185] on button "ARROZ + ARROZ" at bounding box center [124, 186] width 233 height 76
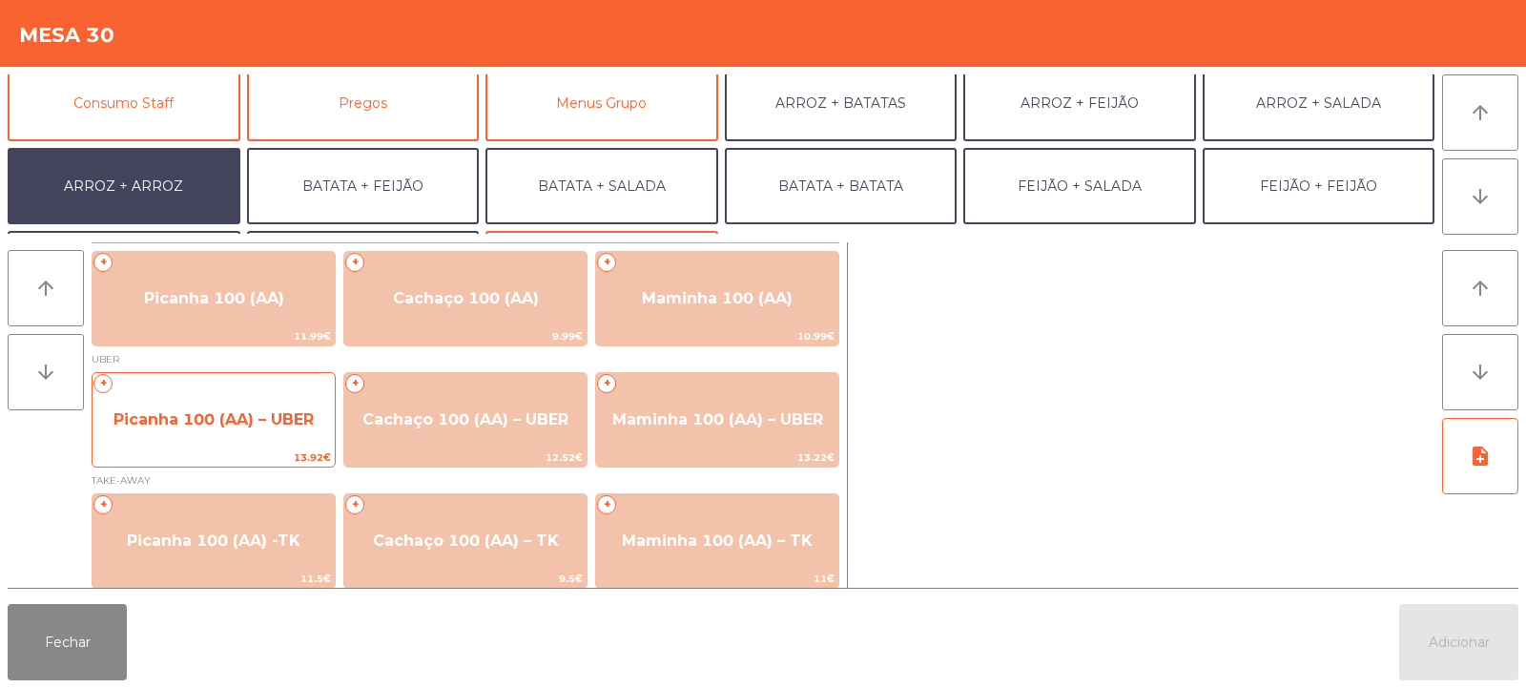
click at [232, 429] on span "Picanha 100 (AA) – UBER" at bounding box center [214, 420] width 242 height 52
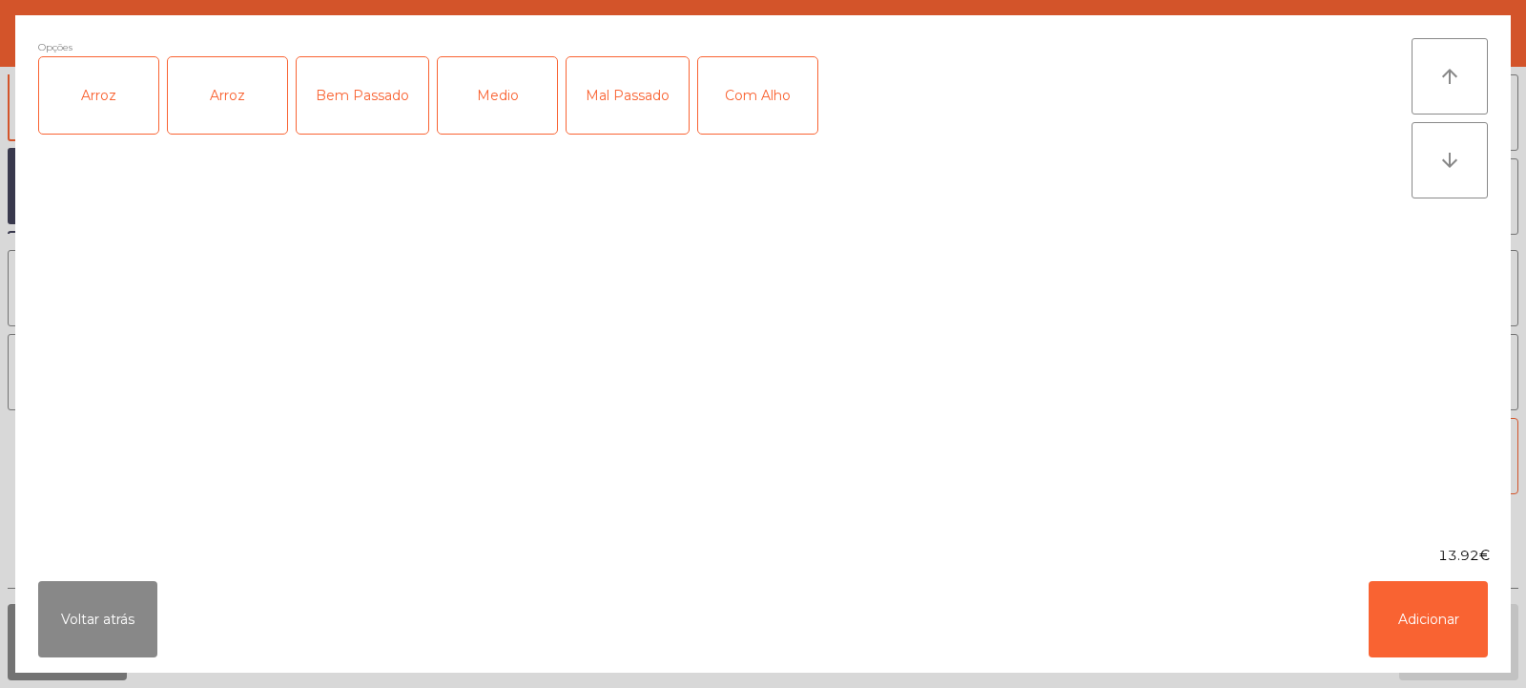
click at [85, 80] on div "Arroz" at bounding box center [98, 95] width 119 height 76
click at [382, 102] on div "Bem Passado" at bounding box center [363, 95] width 132 height 76
click at [764, 93] on div "Com Alho" at bounding box center [757, 95] width 119 height 76
click at [1449, 625] on button "Adicionar" at bounding box center [1428, 619] width 119 height 76
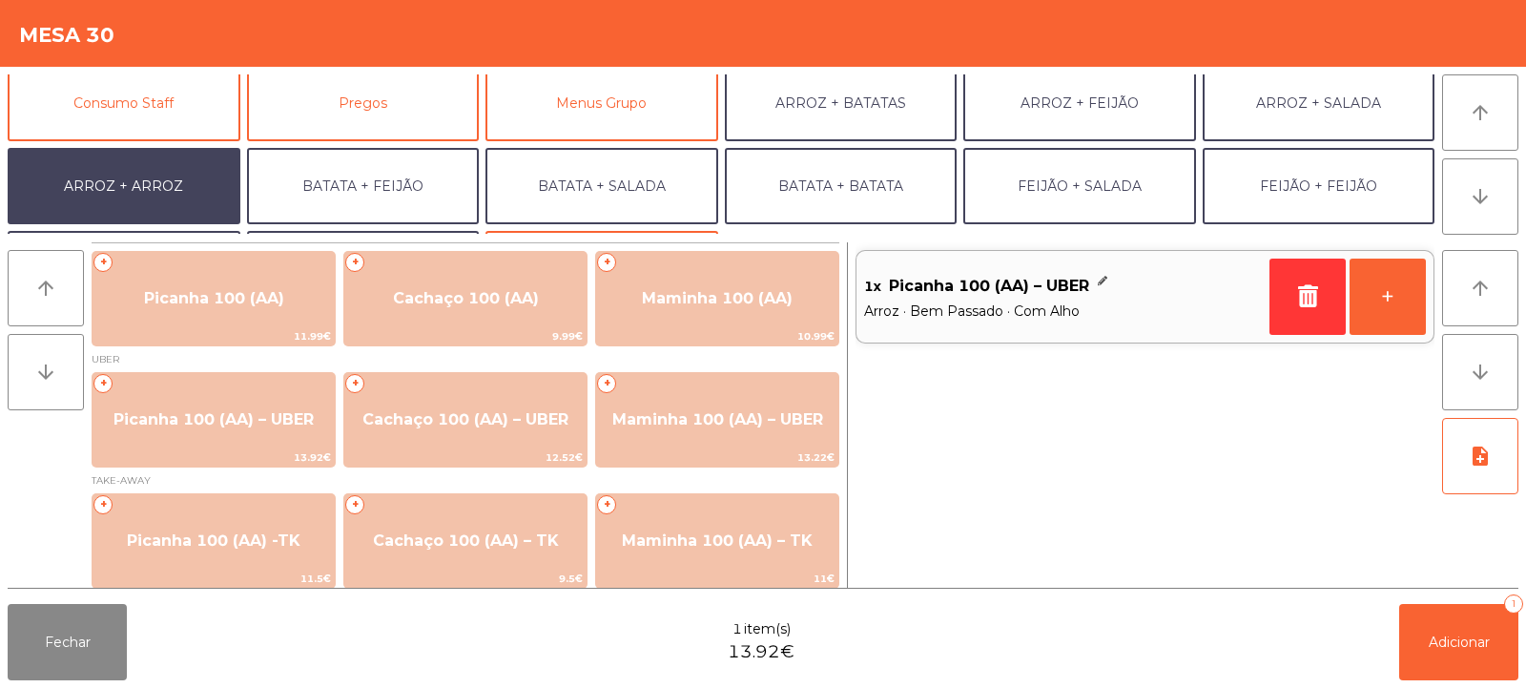
scroll to position [249, 0]
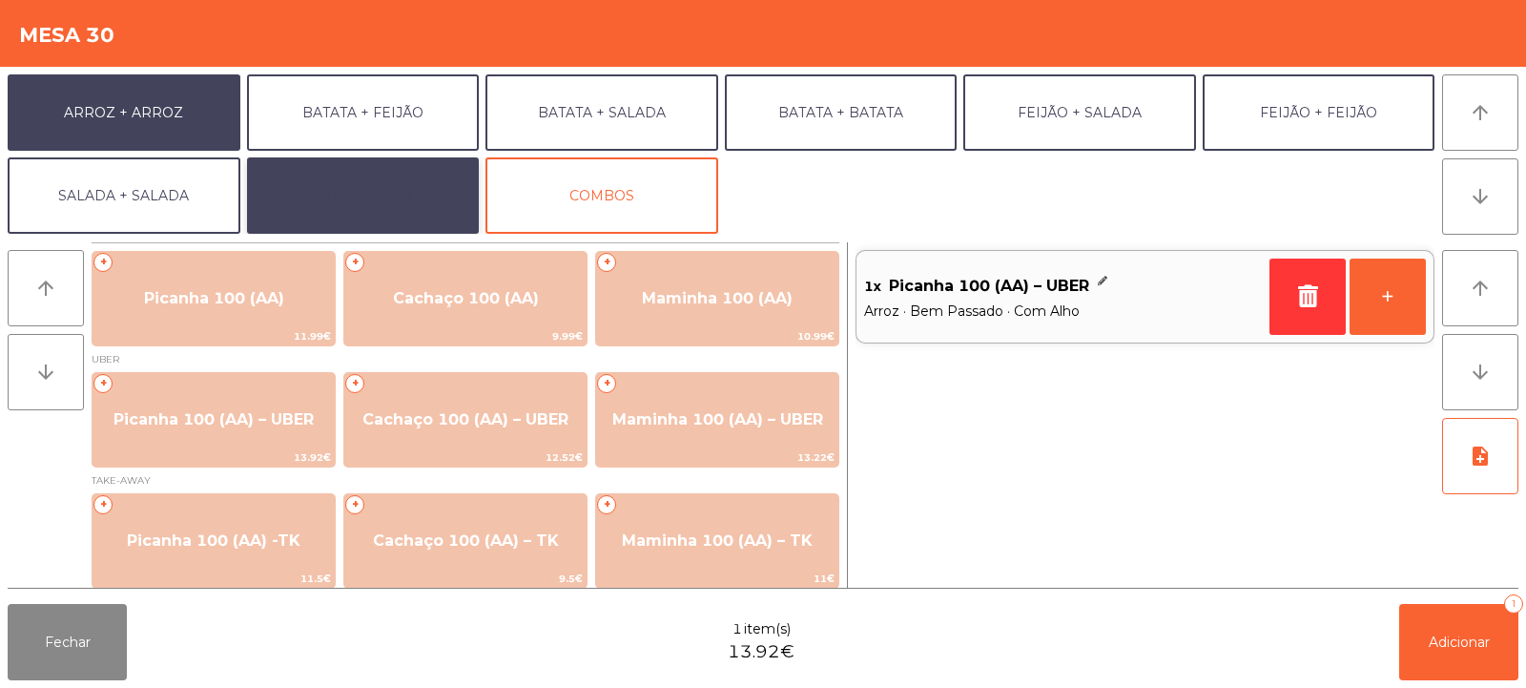
click at [358, 204] on button "EXTRAS UBER" at bounding box center [363, 195] width 233 height 76
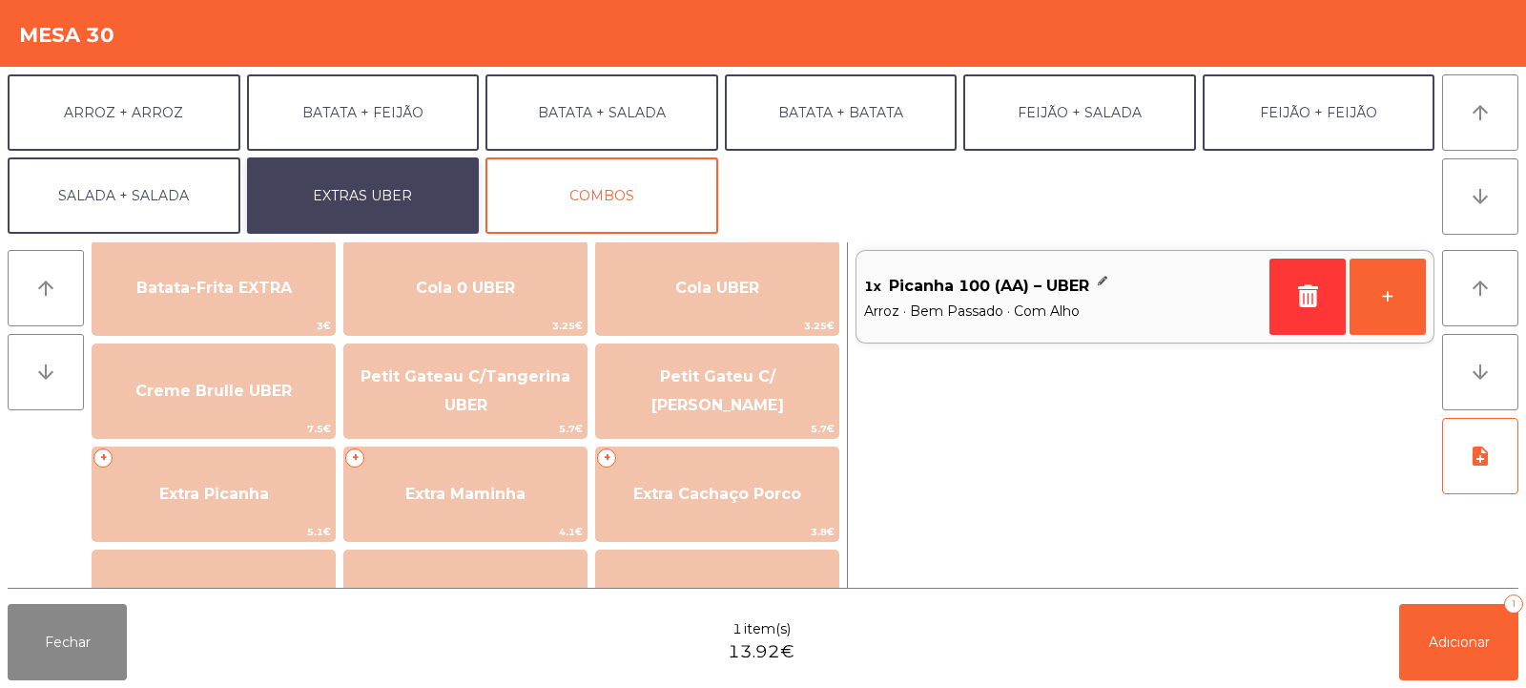
scroll to position [342, 0]
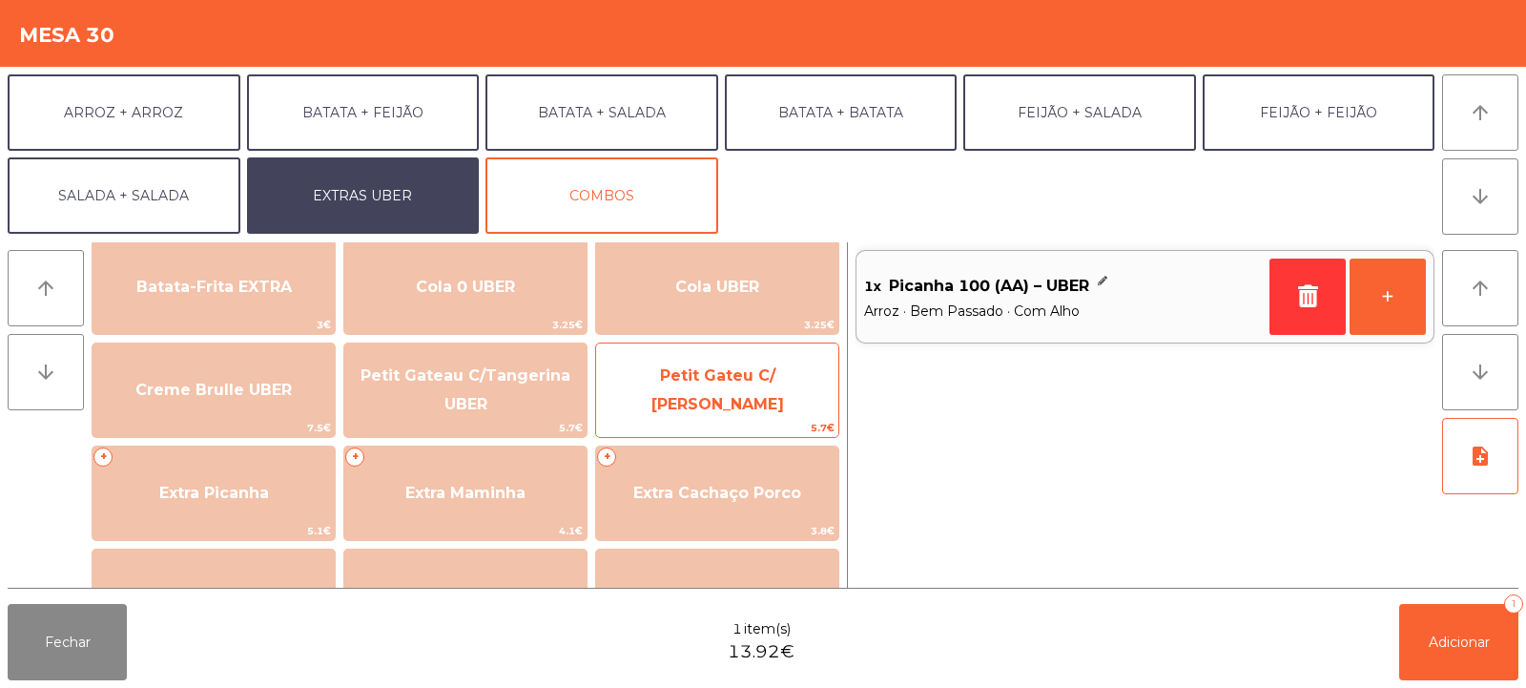
click at [741, 378] on span "Petit Gateu C/ [PERSON_NAME]" at bounding box center [717, 390] width 242 height 81
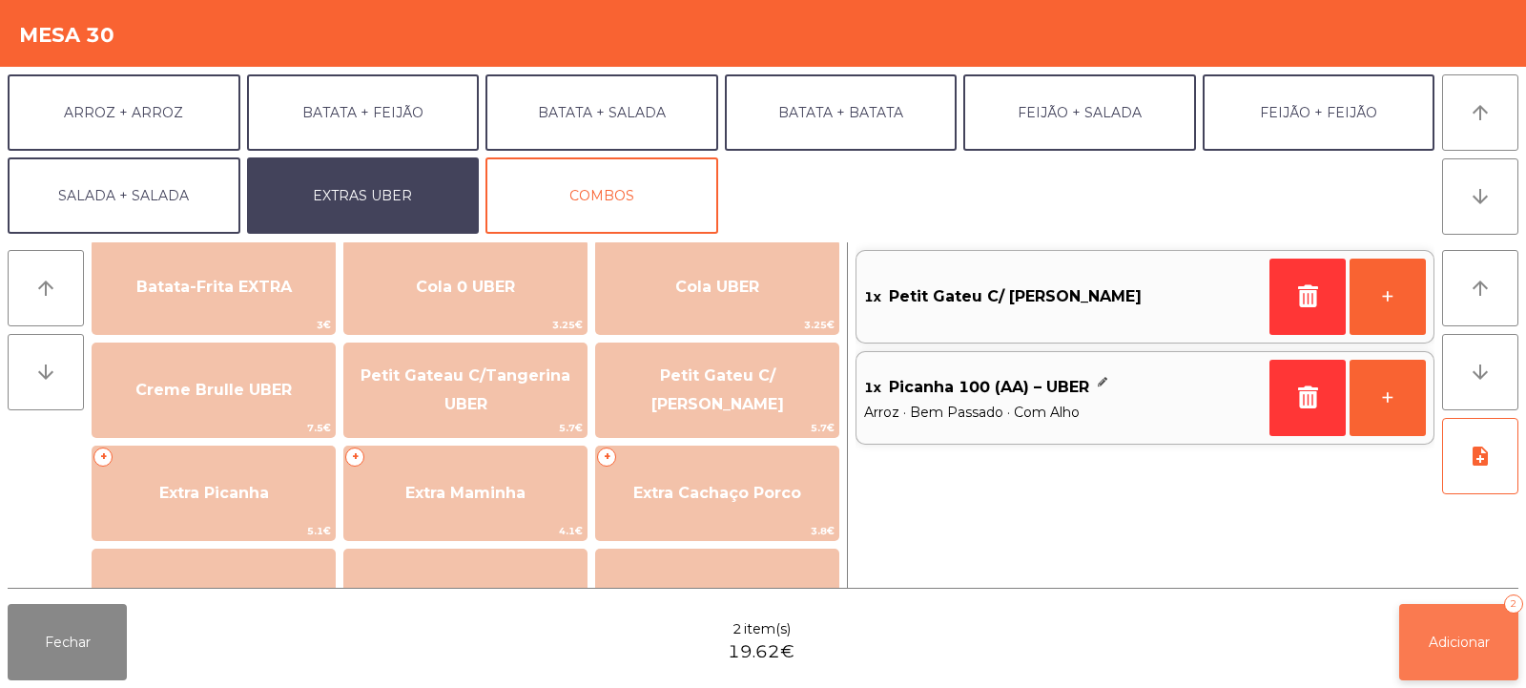
click at [1447, 647] on span "Adicionar" at bounding box center [1459, 641] width 61 height 17
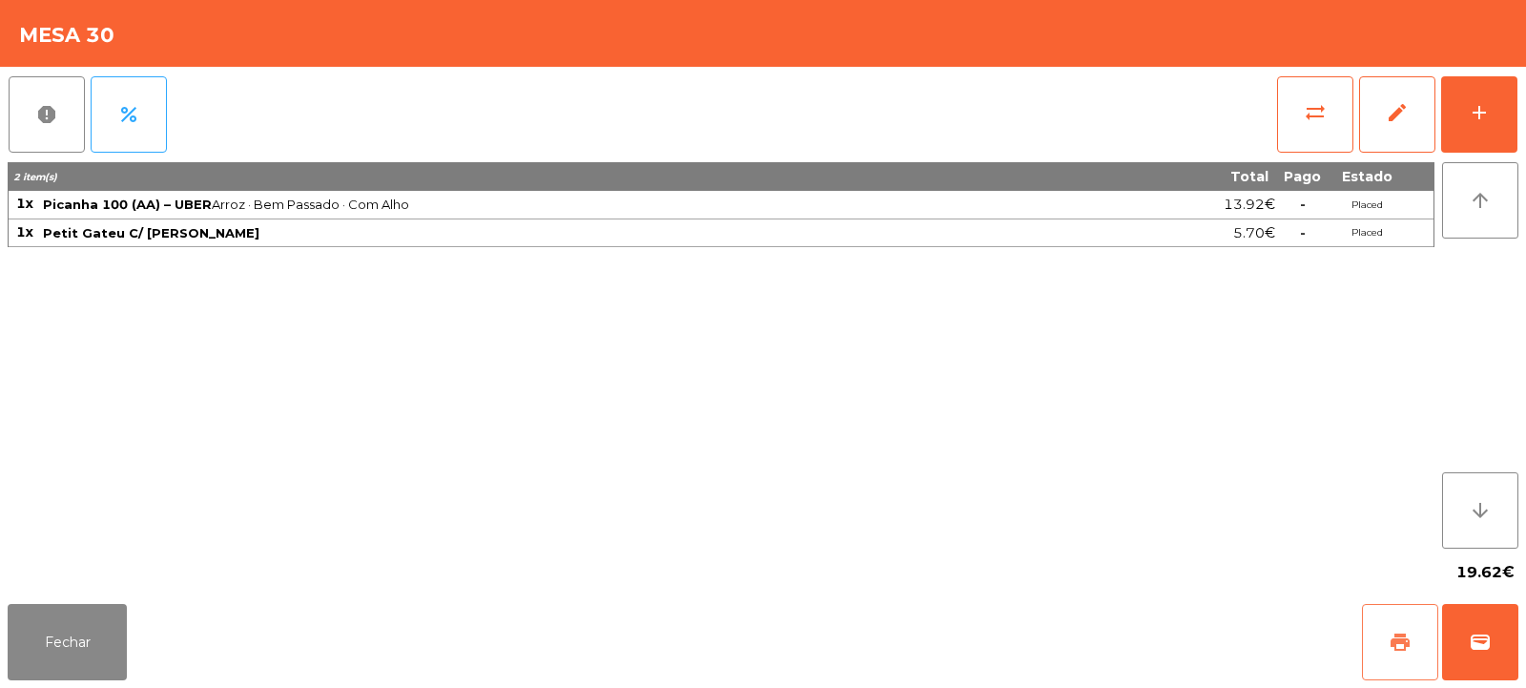
click at [1400, 639] on span "print" at bounding box center [1400, 641] width 23 height 23
click at [1474, 639] on span "wallet" at bounding box center [1480, 641] width 23 height 23
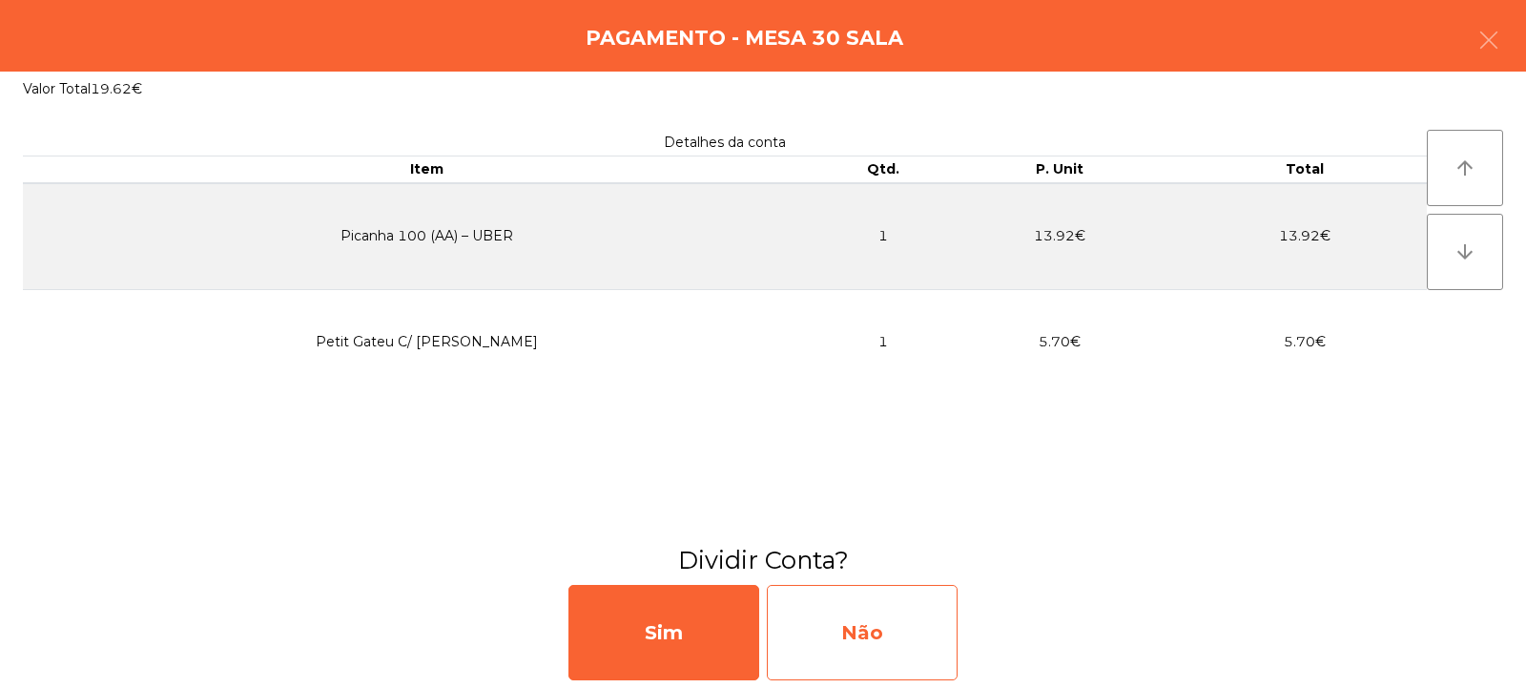
click at [866, 623] on div "Não" at bounding box center [862, 632] width 191 height 95
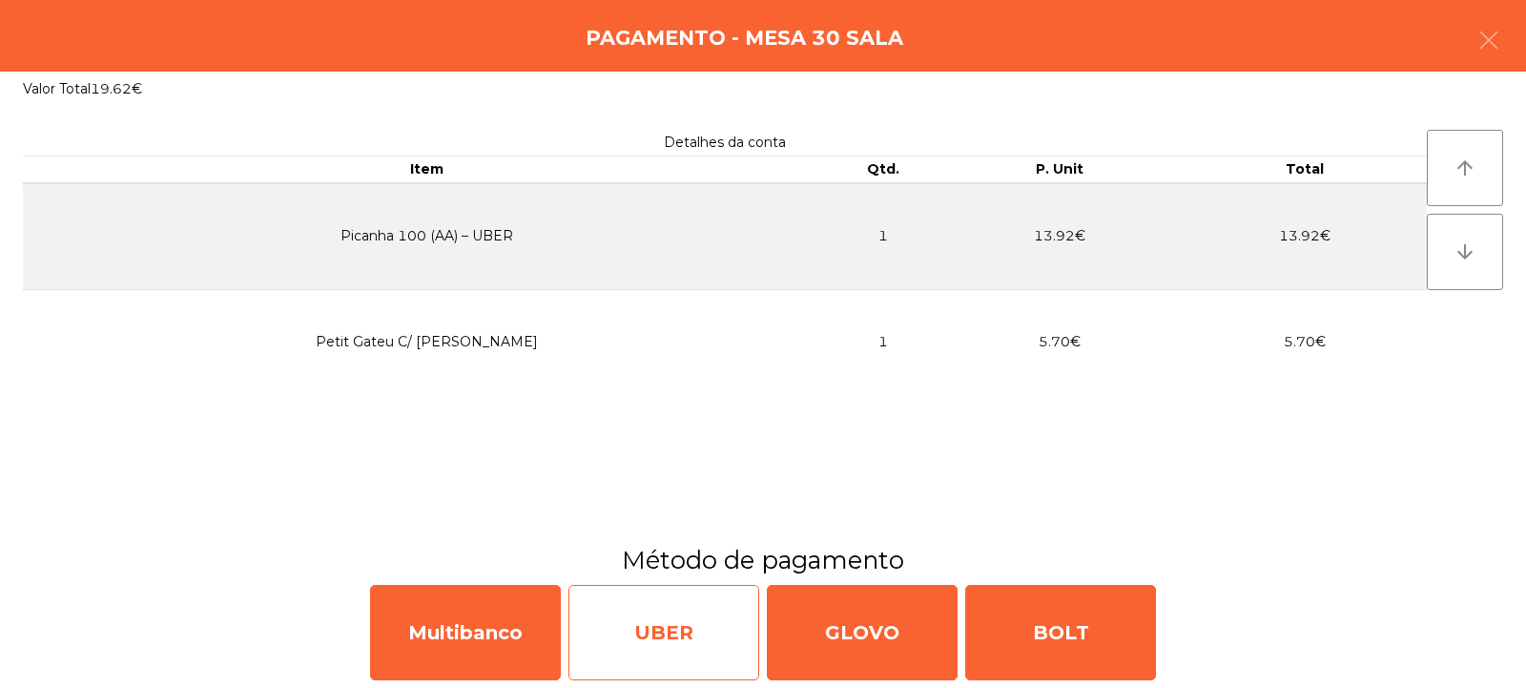
click at [631, 629] on div "UBER" at bounding box center [663, 632] width 191 height 95
select select "**"
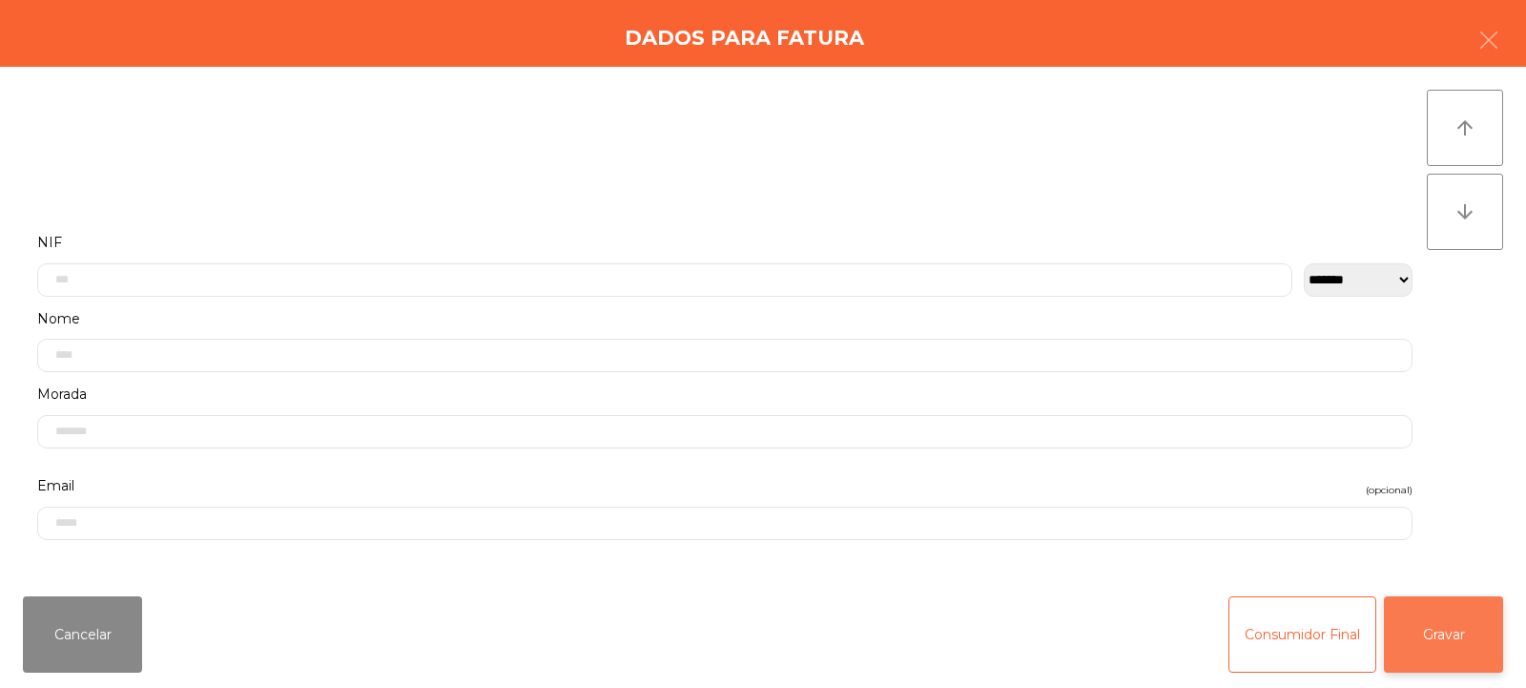
click at [1456, 629] on button "Gravar" at bounding box center [1443, 634] width 119 height 76
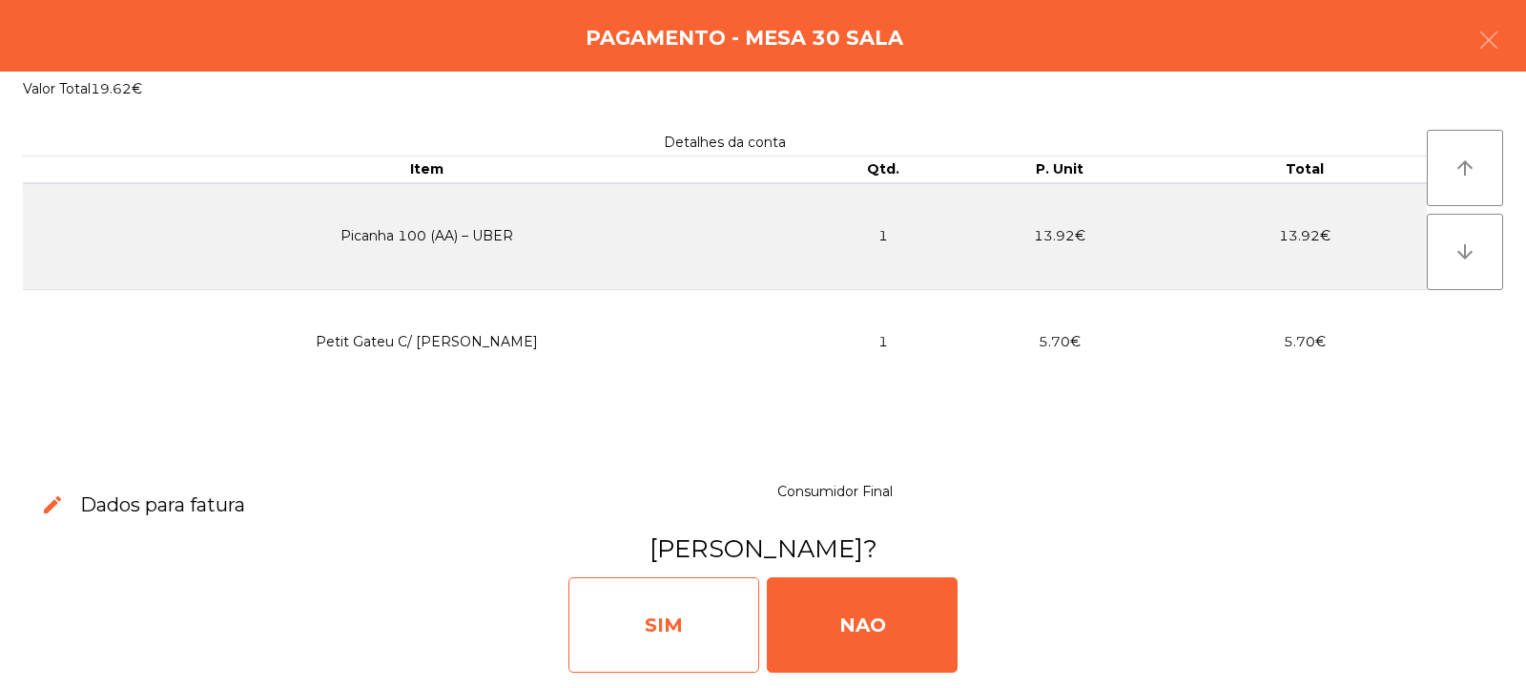
click at [635, 615] on div "SIM" at bounding box center [663, 624] width 191 height 95
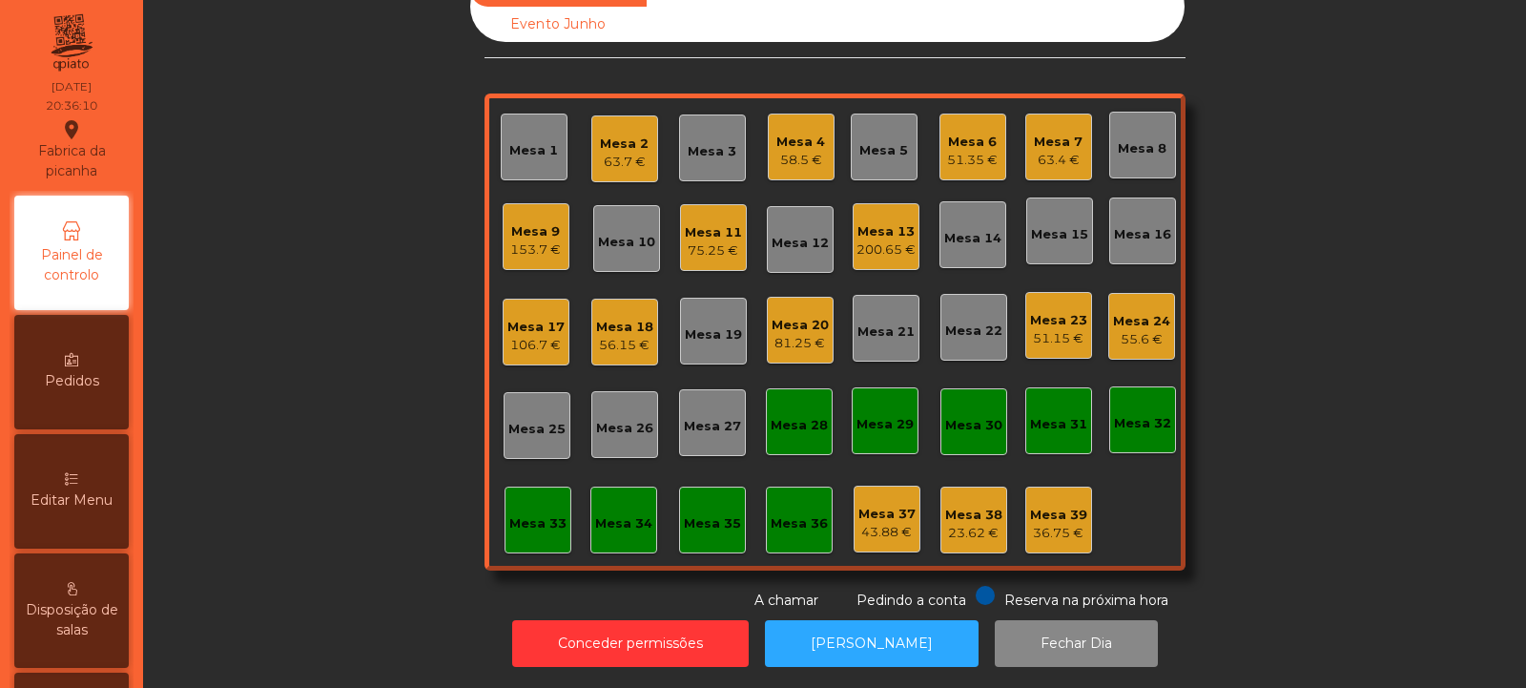
click at [616, 514] on div "Mesa 34" at bounding box center [623, 523] width 57 height 19
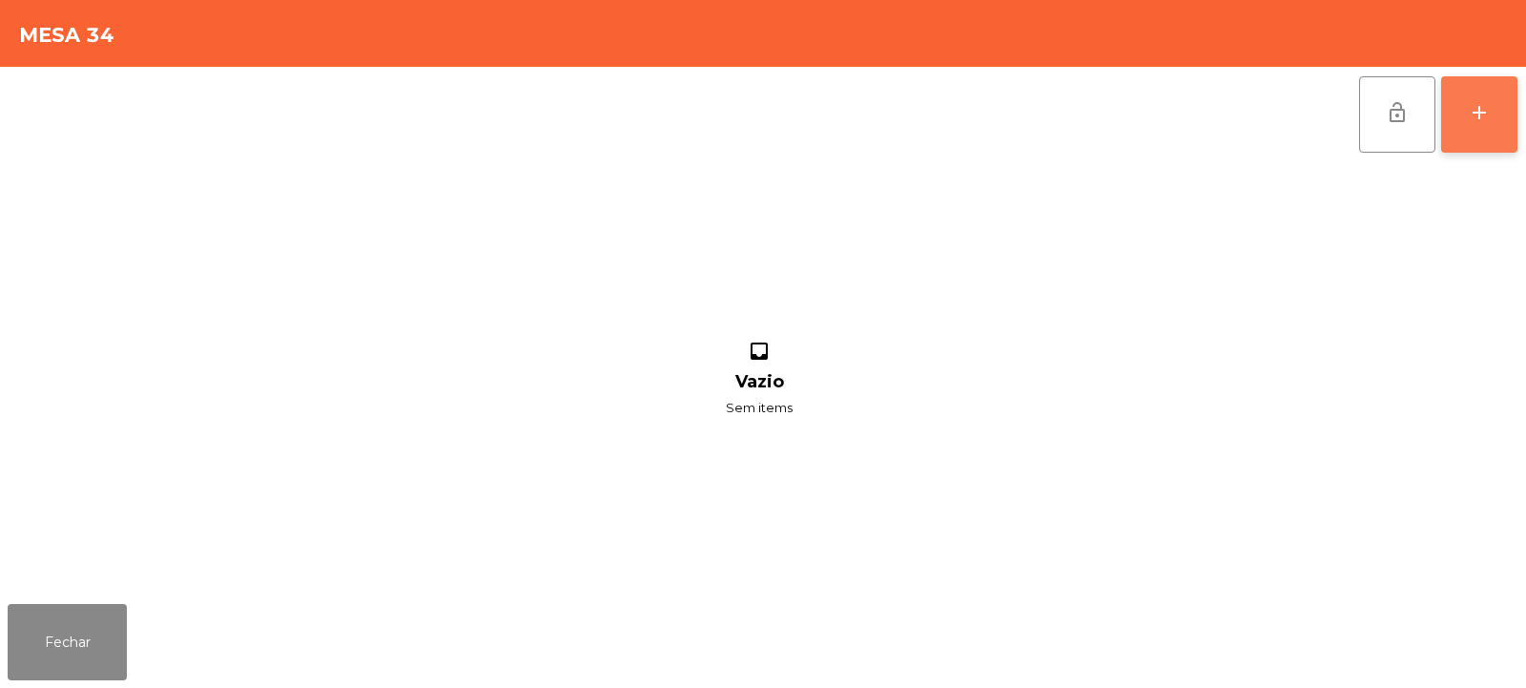
click at [1463, 113] on button "add" at bounding box center [1479, 114] width 76 height 76
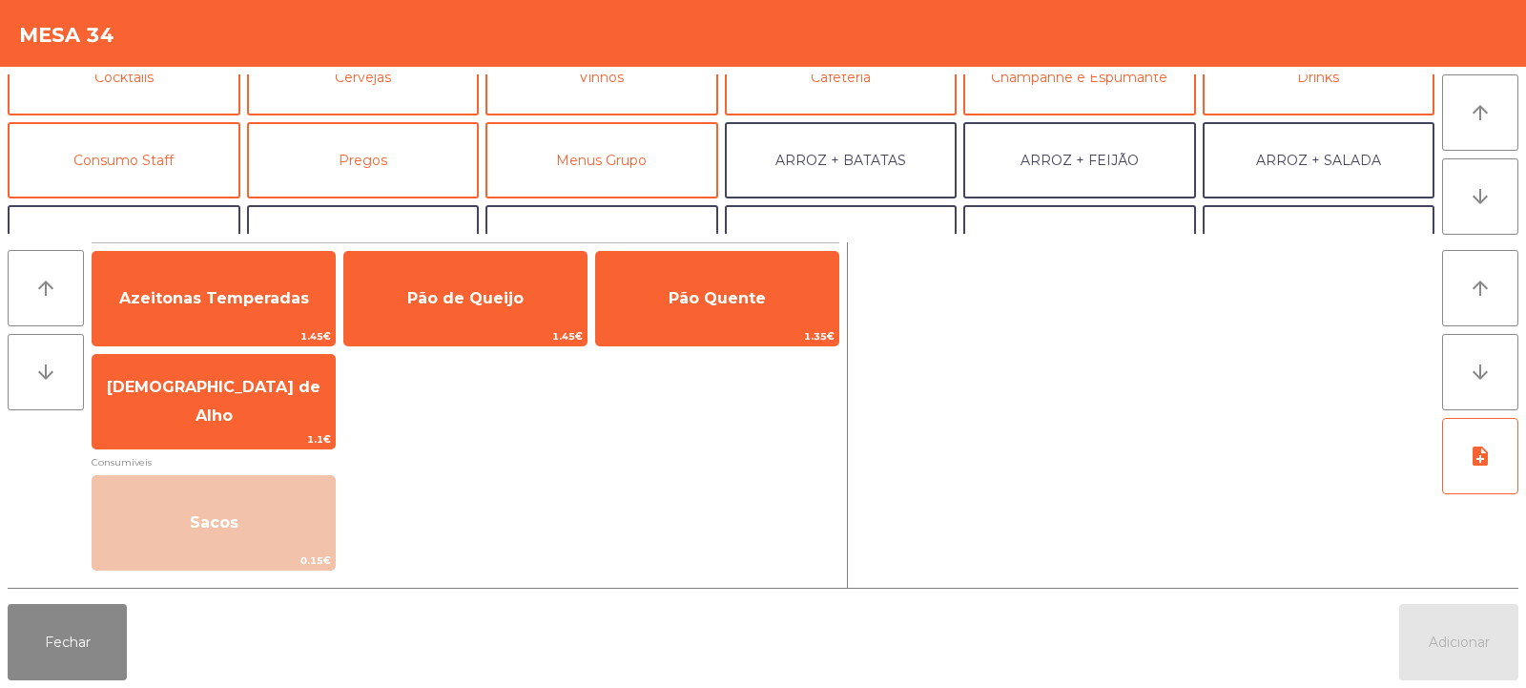
scroll to position [124, 0]
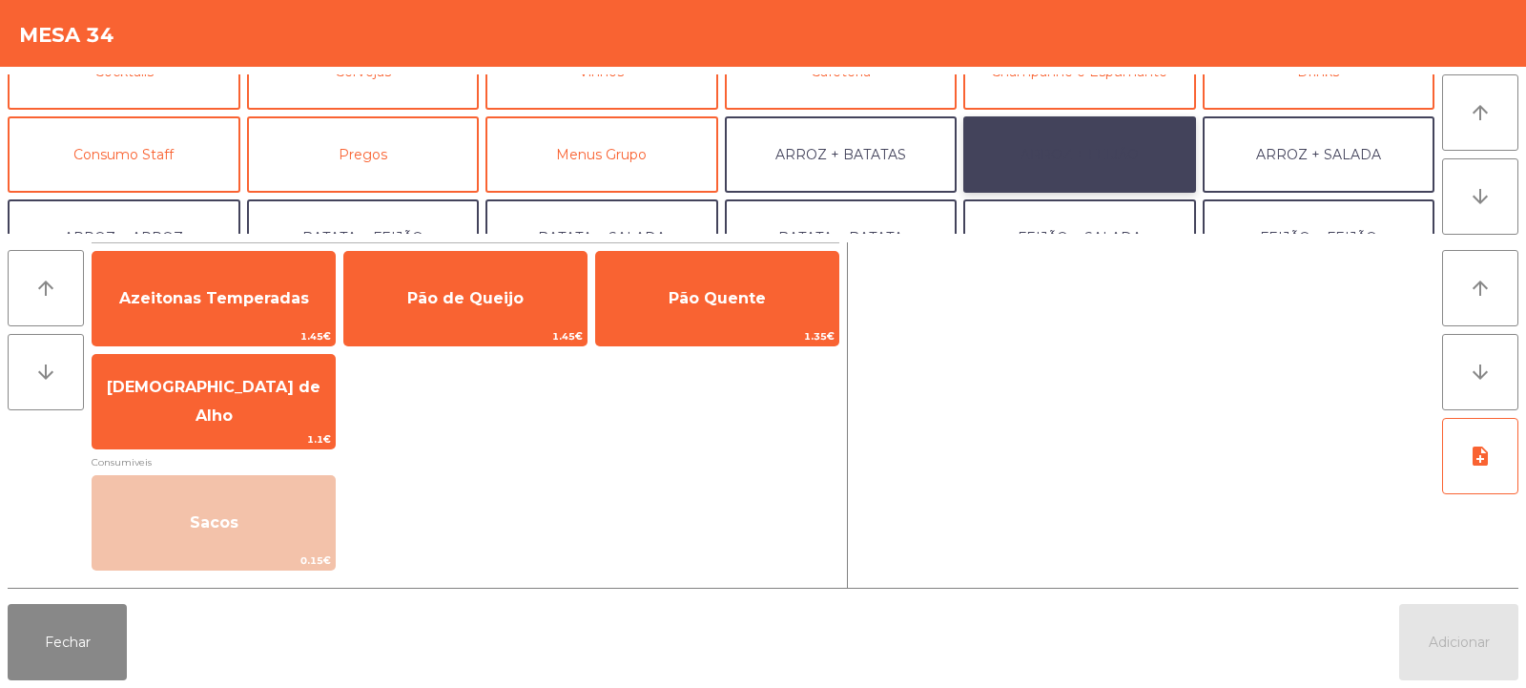
click at [1086, 158] on button "ARROZ + FEIJÃO" at bounding box center [1079, 154] width 233 height 76
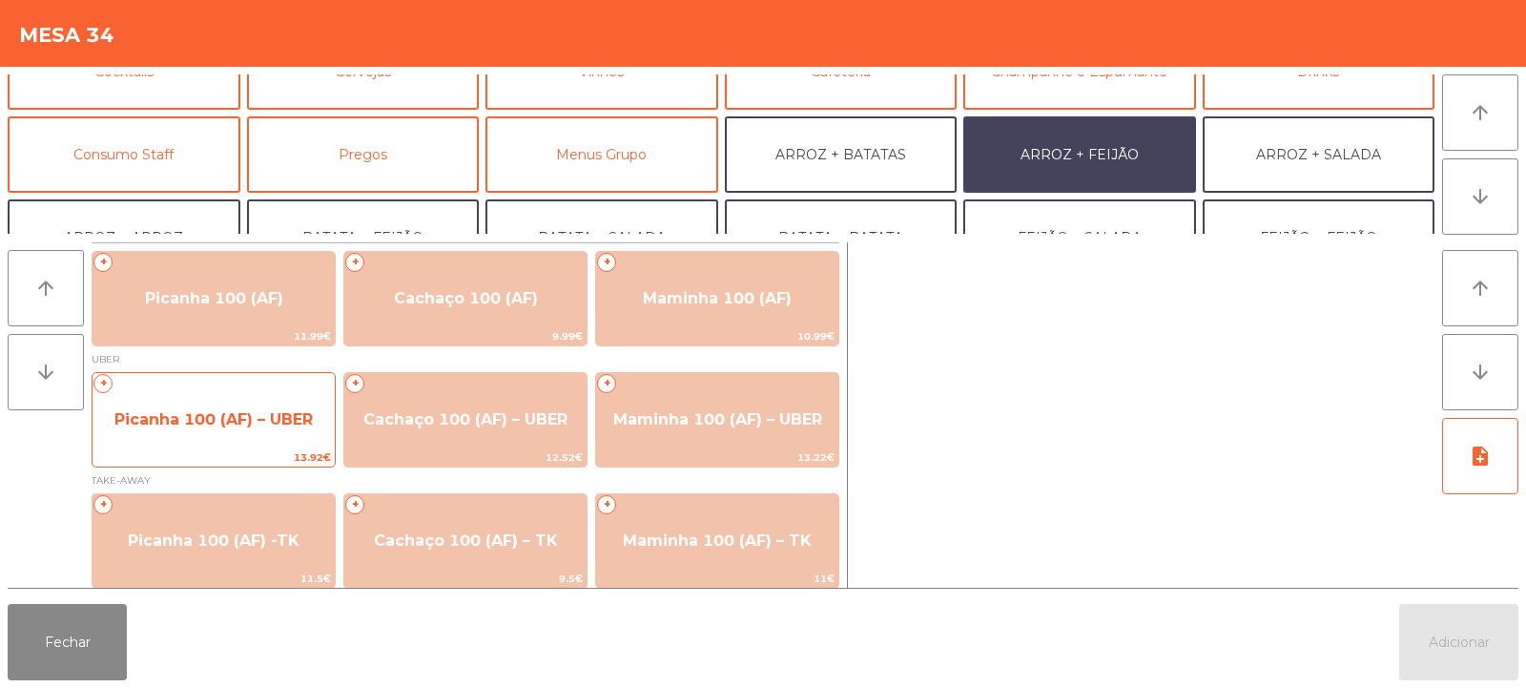
click at [228, 425] on span "Picanha 100 (AF) – UBER" at bounding box center [213, 419] width 198 height 18
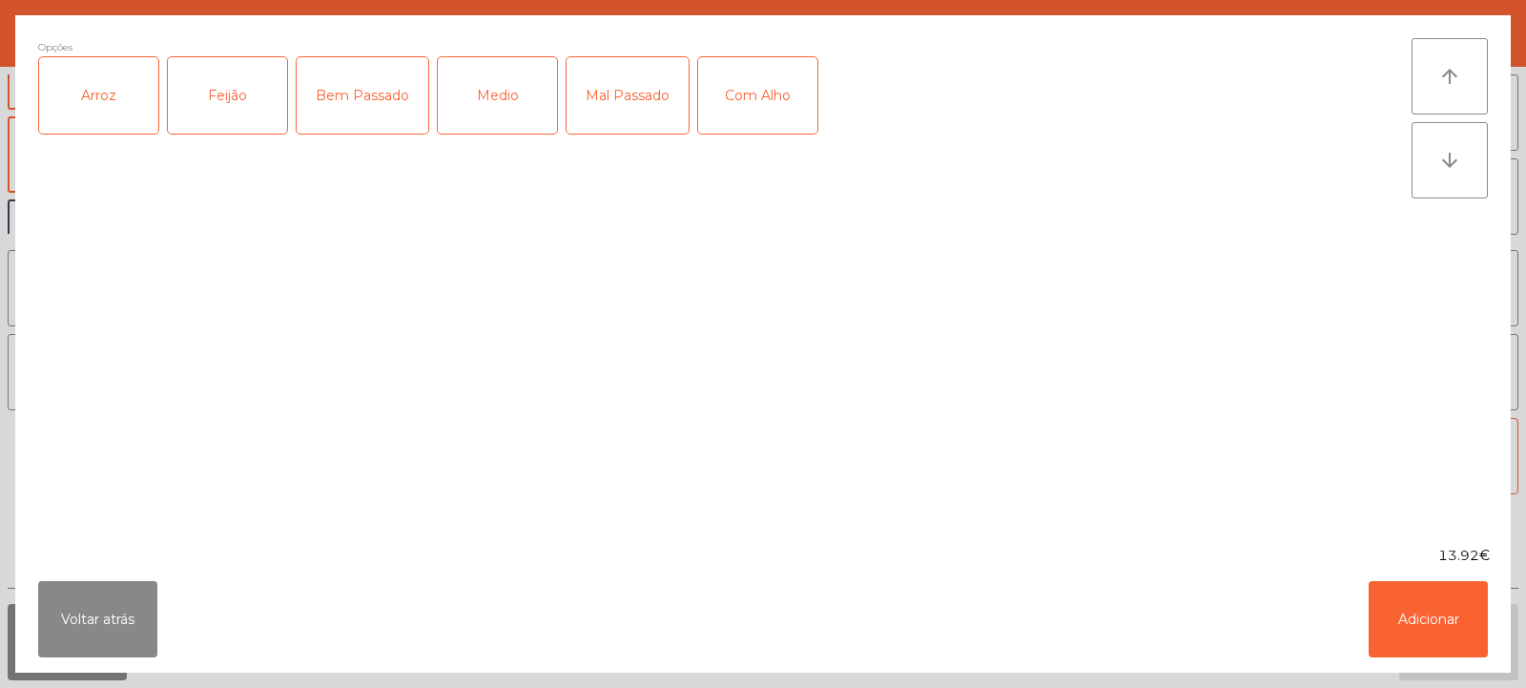
click at [110, 103] on div "Arroz" at bounding box center [98, 95] width 119 height 76
click at [227, 83] on div "Feijão" at bounding box center [227, 95] width 119 height 76
click at [526, 96] on div "Medio" at bounding box center [497, 95] width 119 height 76
click at [775, 100] on div "Com Alho" at bounding box center [757, 95] width 119 height 76
click at [1431, 622] on button "Adicionar" at bounding box center [1428, 619] width 119 height 76
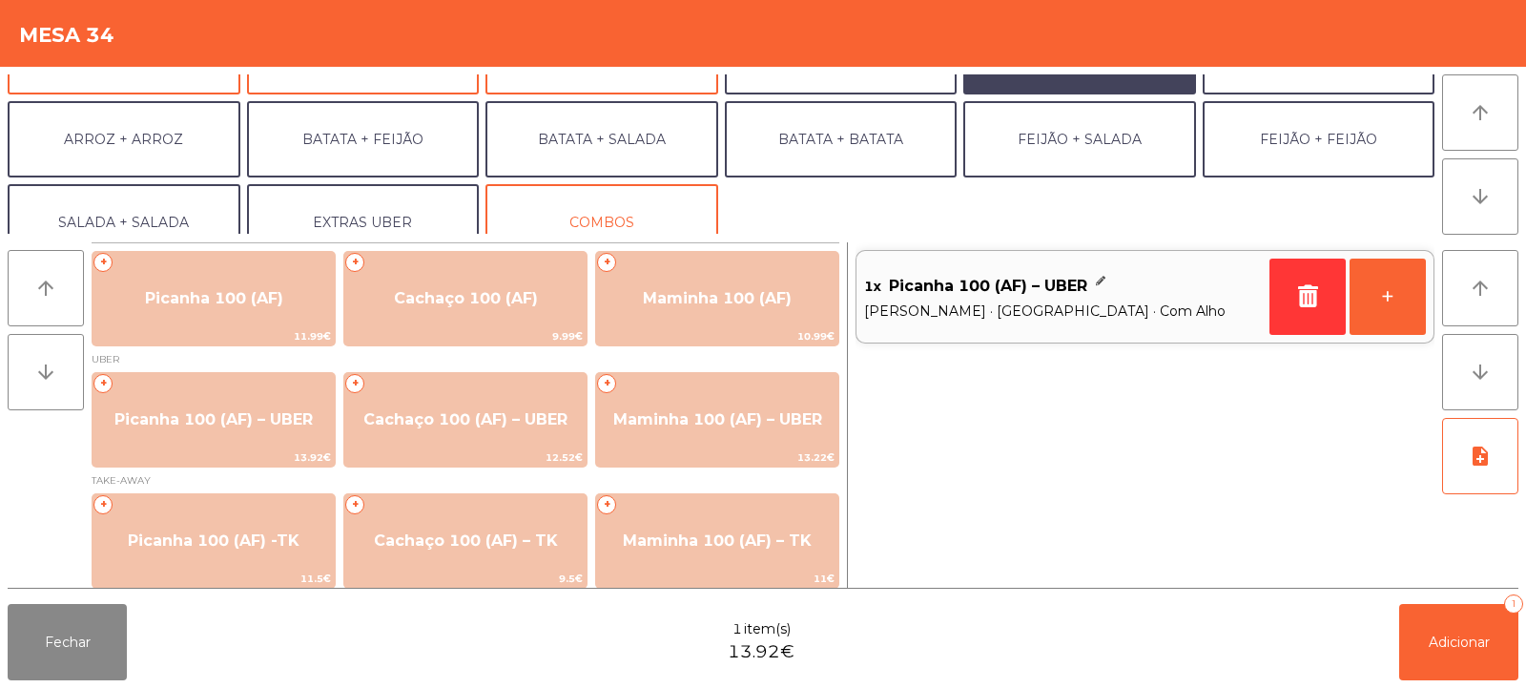
scroll to position [221, 0]
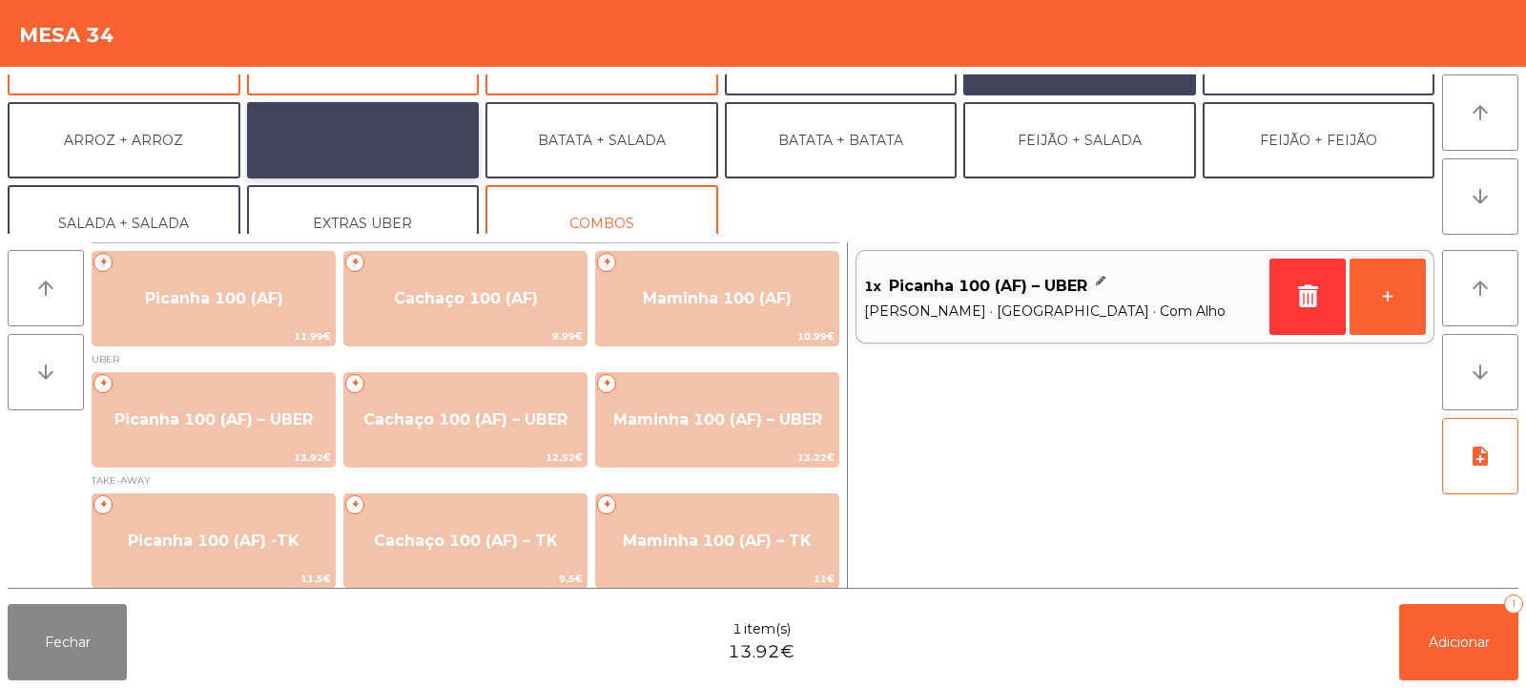
click at [362, 125] on button "BATATA + FEIJÃO" at bounding box center [363, 140] width 233 height 76
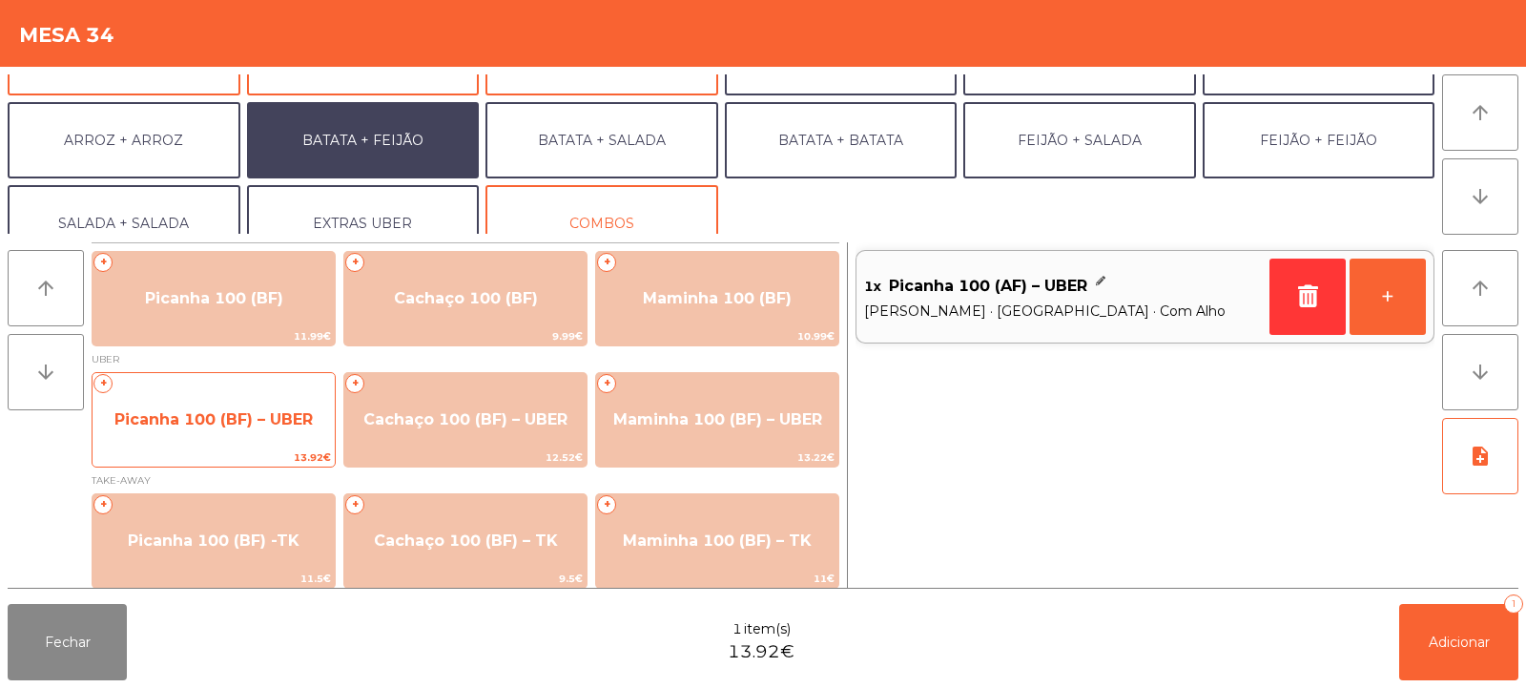
click at [217, 412] on span "Picanha 100 (BF) – UBER" at bounding box center [213, 419] width 198 height 18
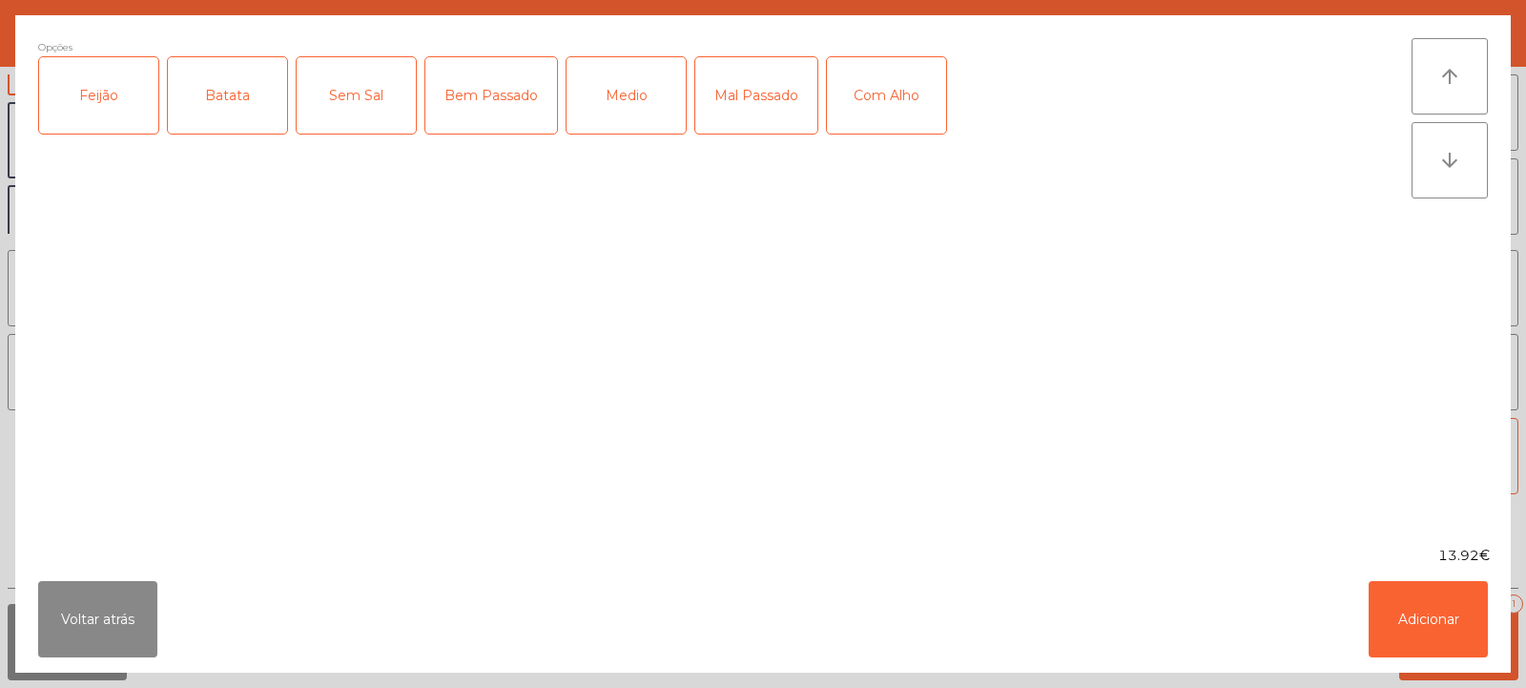
click at [218, 88] on div "Batata" at bounding box center [227, 95] width 119 height 76
click at [92, 101] on div "Feijão" at bounding box center [98, 95] width 119 height 76
click at [641, 105] on div "Medio" at bounding box center [626, 95] width 119 height 76
click at [1444, 618] on button "Adicionar" at bounding box center [1428, 619] width 119 height 76
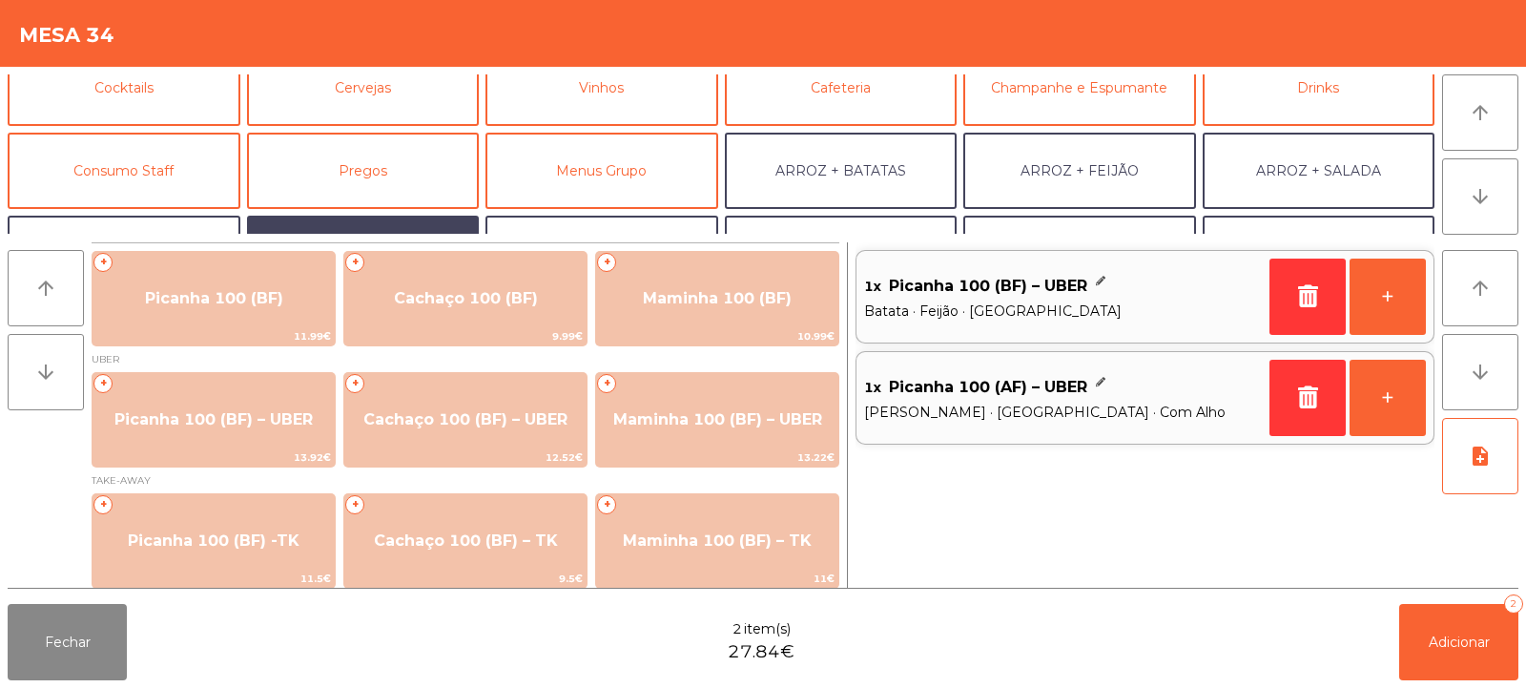
scroll to position [98, 0]
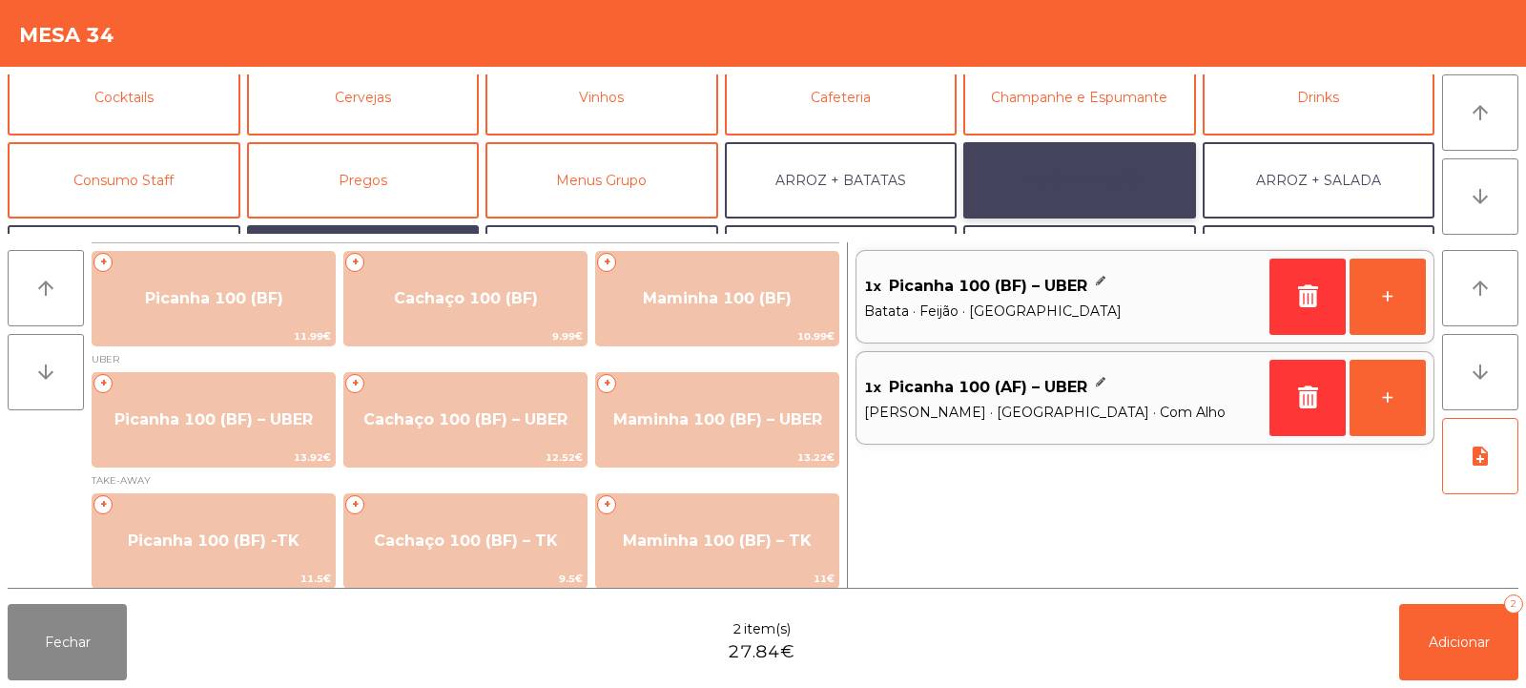
click at [1109, 188] on button "ARROZ + FEIJÃO" at bounding box center [1079, 180] width 233 height 76
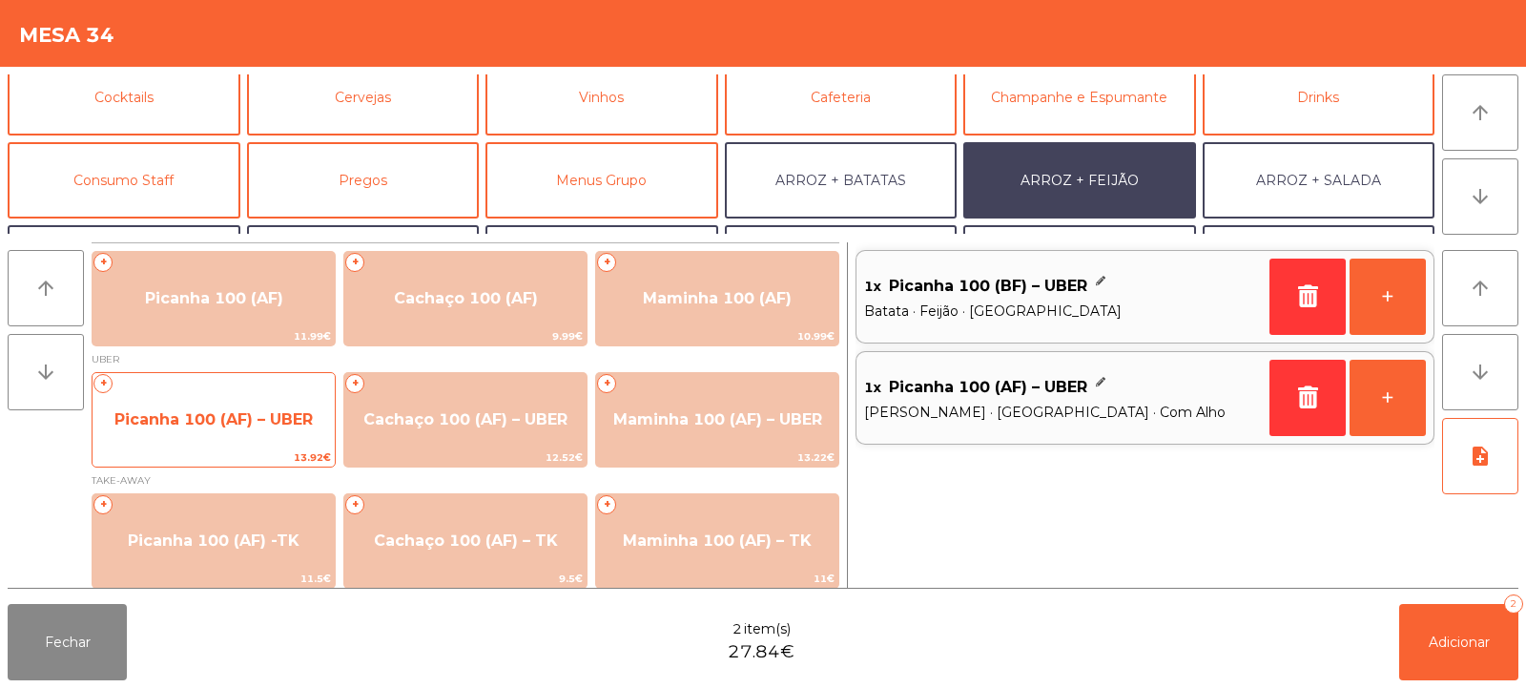
click at [206, 415] on span "Picanha 100 (AF) – UBER" at bounding box center [213, 419] width 198 height 18
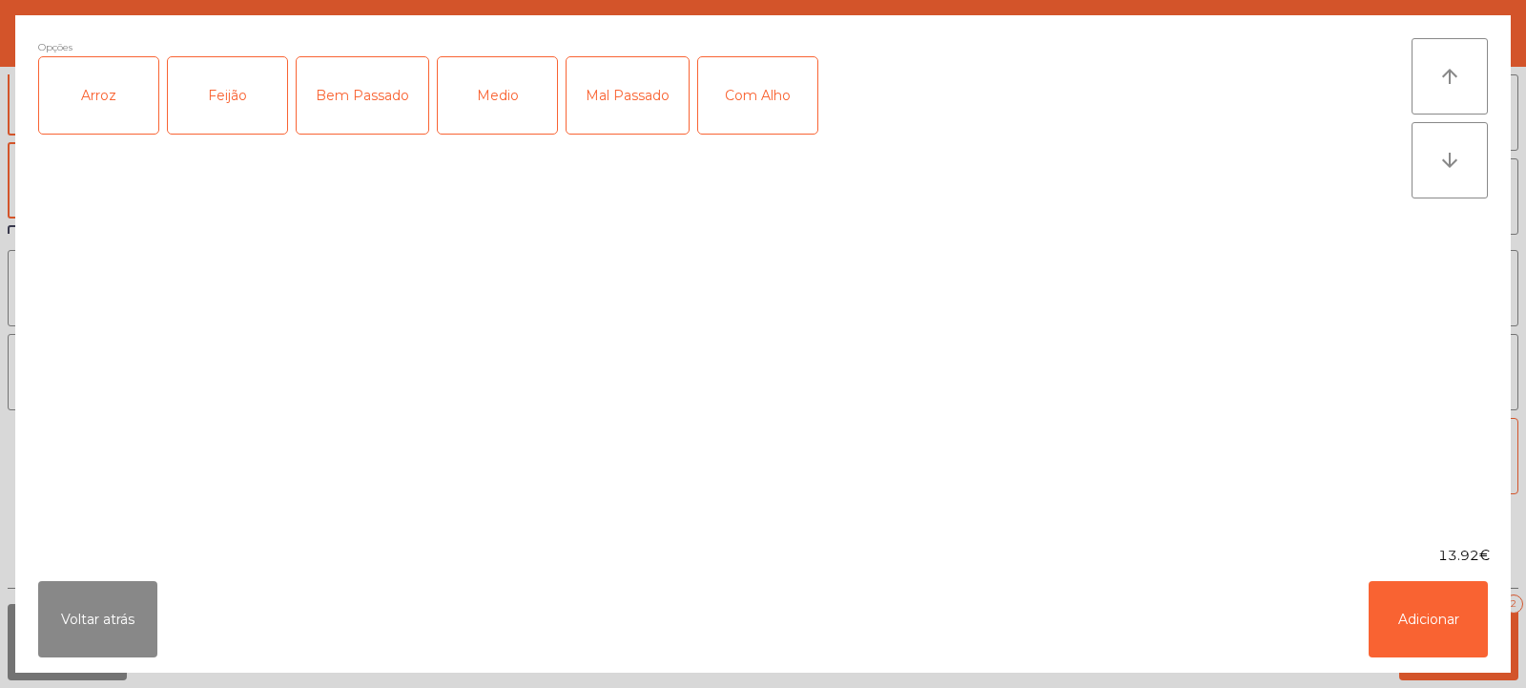
click at [114, 99] on div "Arroz" at bounding box center [98, 95] width 119 height 76
click at [237, 92] on div "Feijão" at bounding box center [227, 95] width 119 height 76
click at [517, 90] on div "Medio" at bounding box center [497, 95] width 119 height 76
click at [1439, 615] on button "Adicionar" at bounding box center [1428, 619] width 119 height 76
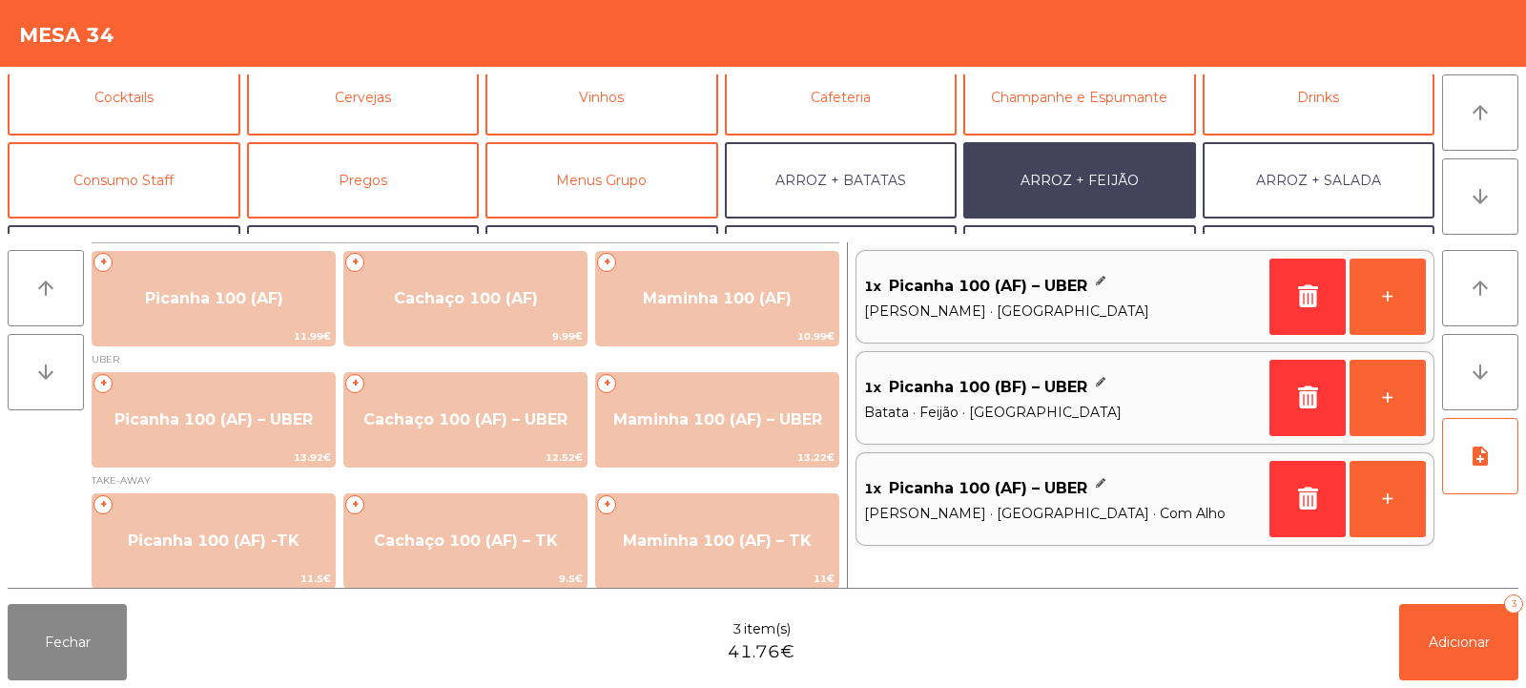
scroll to position [249, 0]
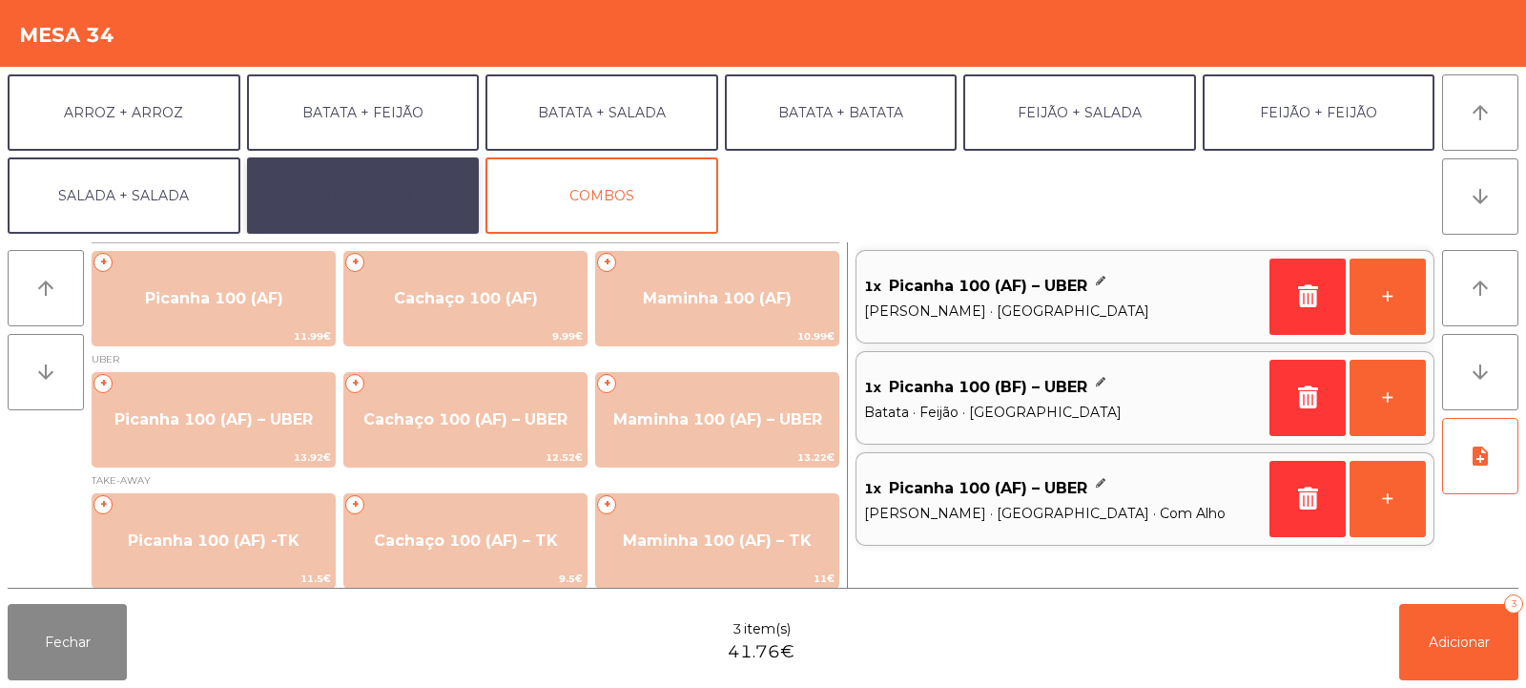
click at [378, 210] on button "EXTRAS UBER" at bounding box center [363, 195] width 233 height 76
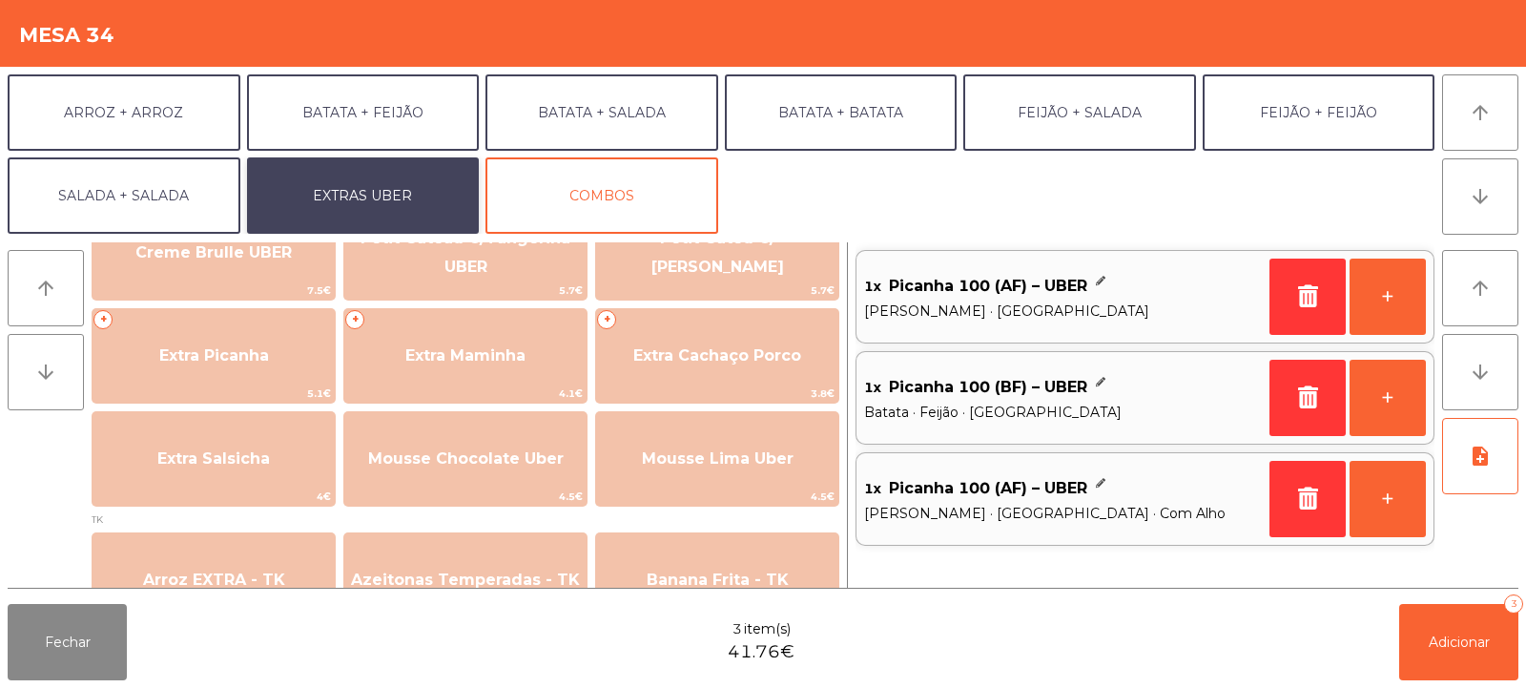
scroll to position [487, 0]
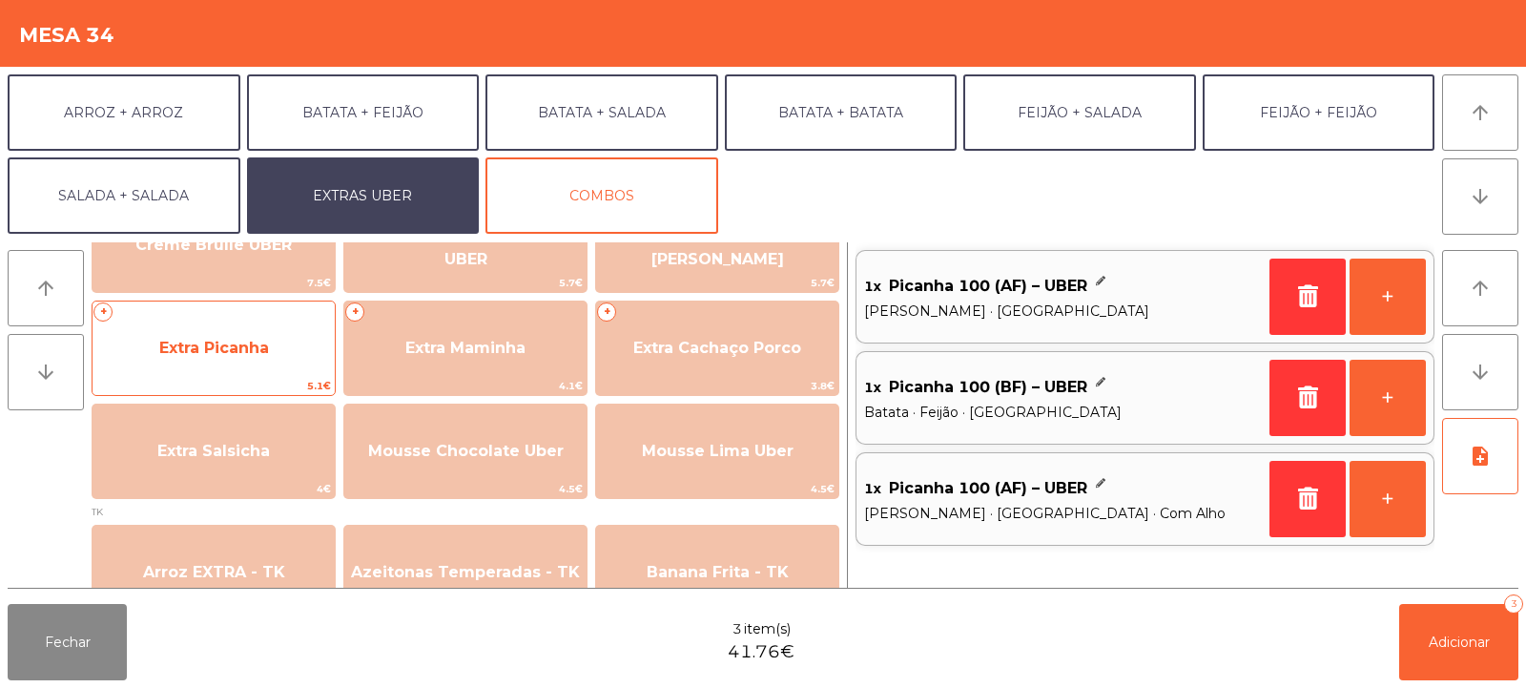
click at [210, 345] on span "Extra Picanha" at bounding box center [214, 348] width 110 height 18
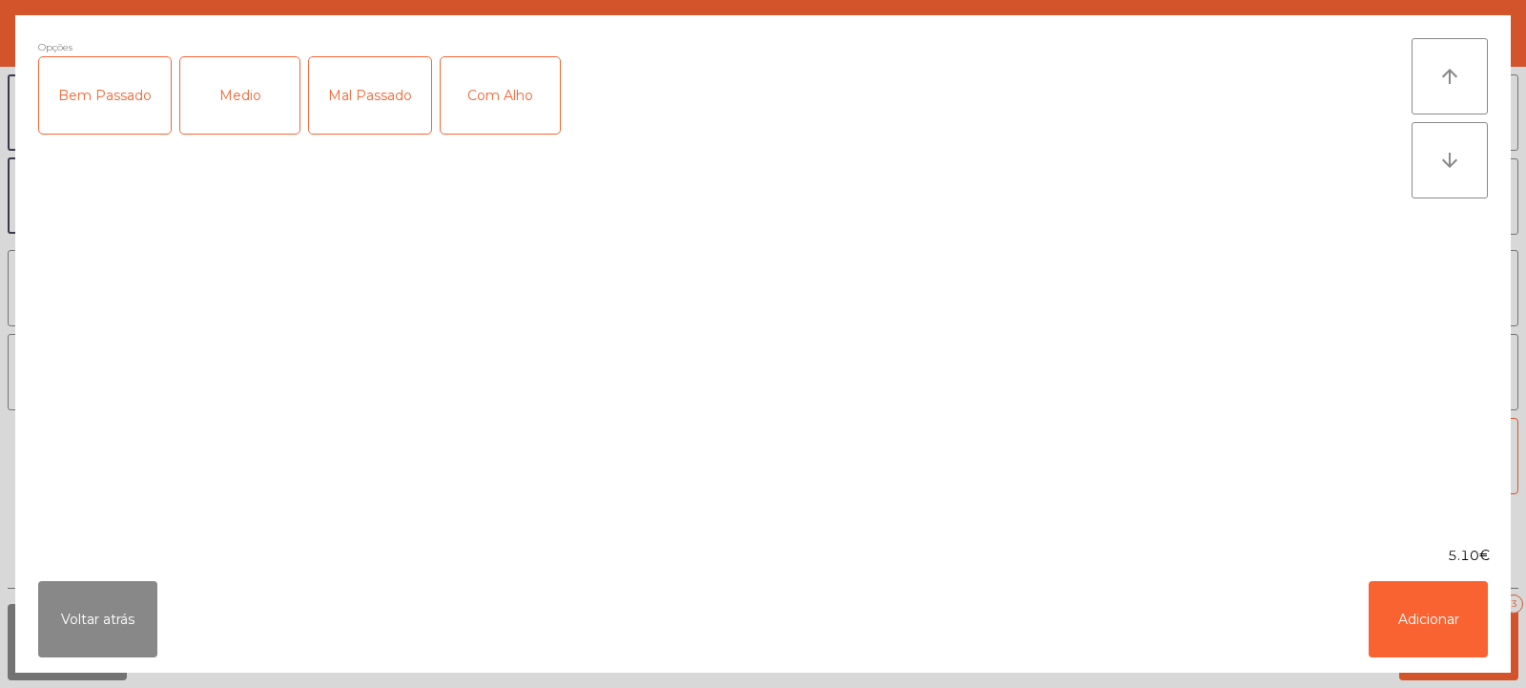
click at [229, 91] on div "Medio" at bounding box center [239, 95] width 119 height 76
click at [1417, 621] on button "Adicionar" at bounding box center [1428, 619] width 119 height 76
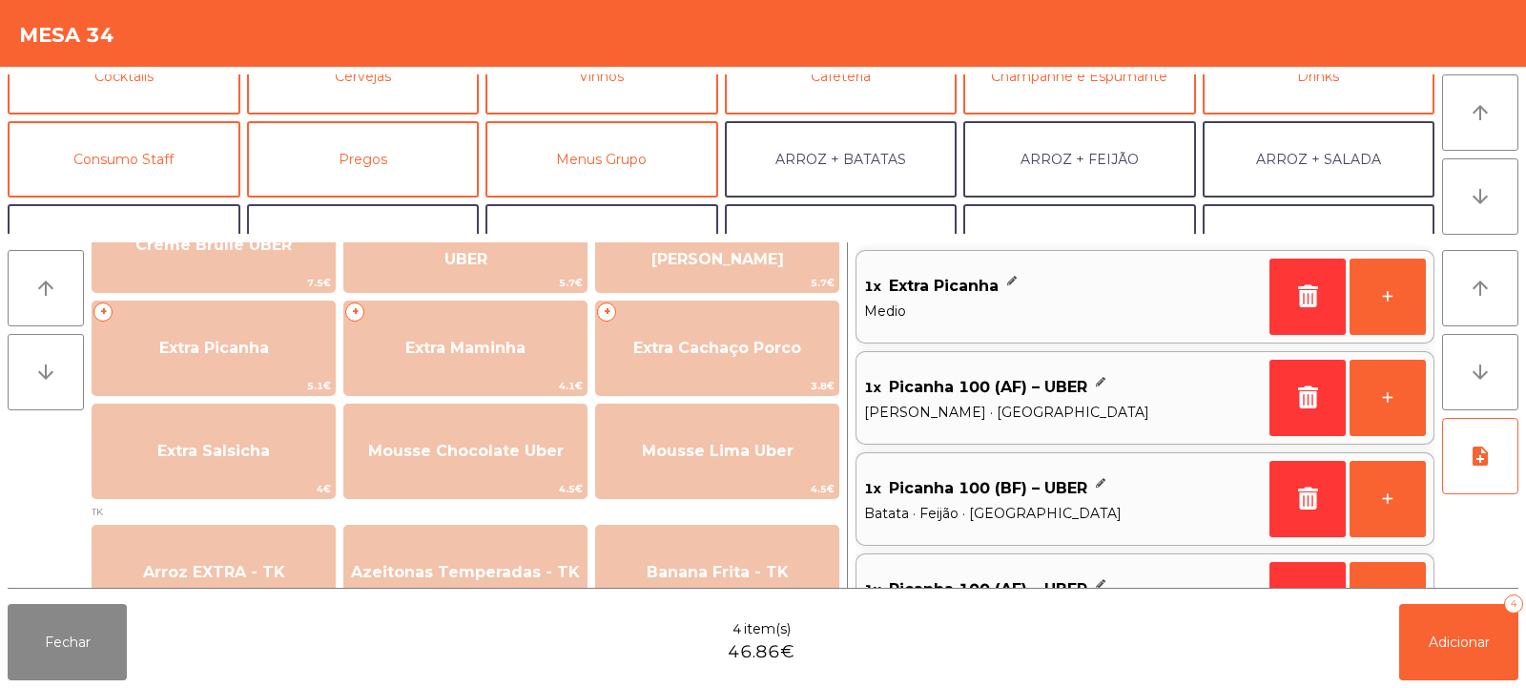
scroll to position [115, 0]
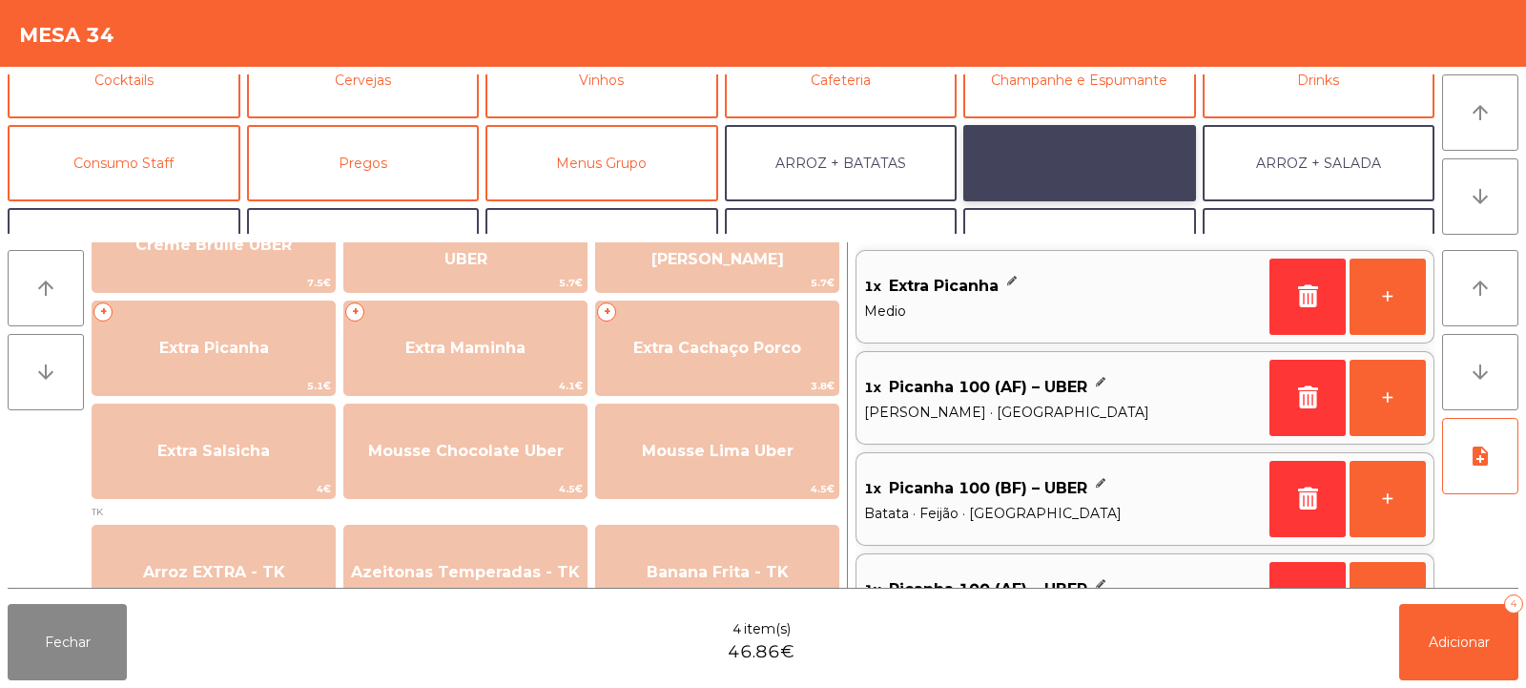
click at [1092, 173] on button "ARROZ + FEIJÃO" at bounding box center [1079, 163] width 233 height 76
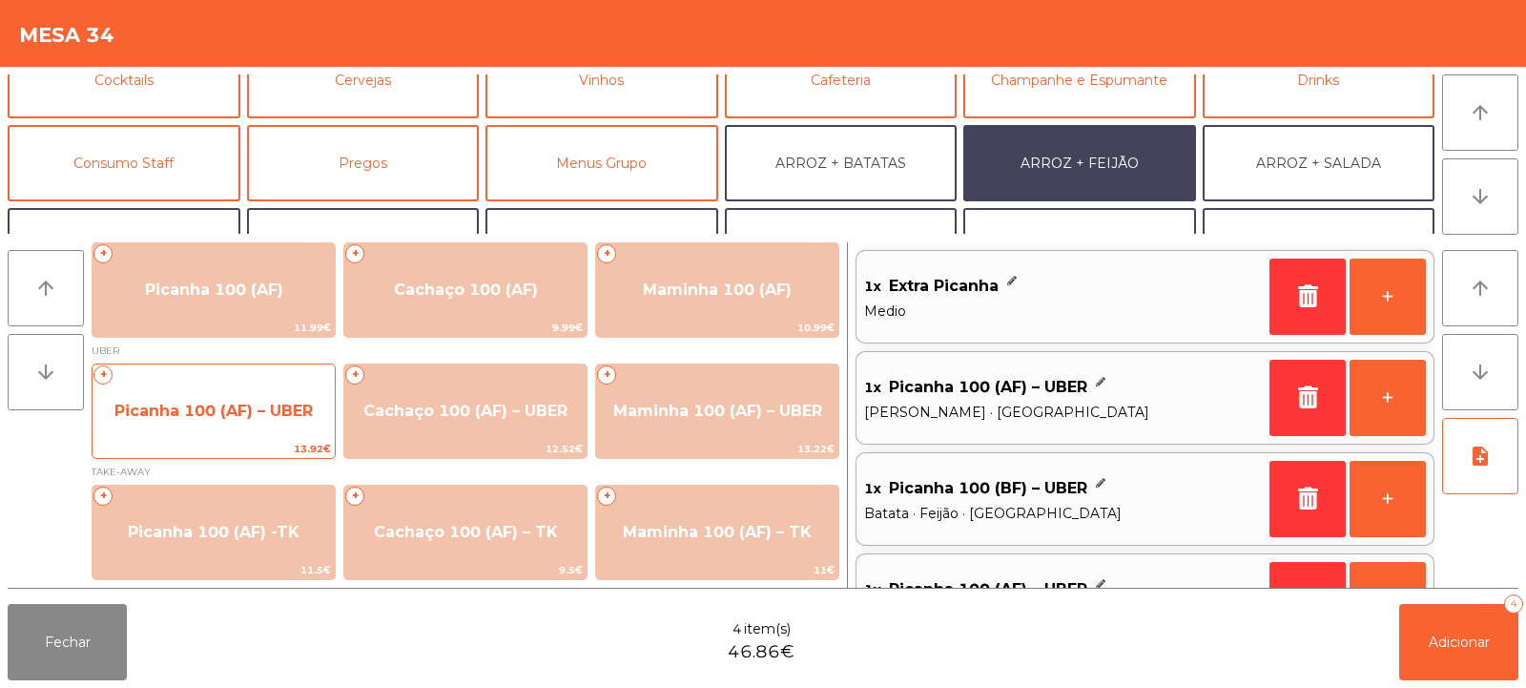
click at [219, 405] on span "Picanha 100 (AF) – UBER" at bounding box center [213, 411] width 198 height 18
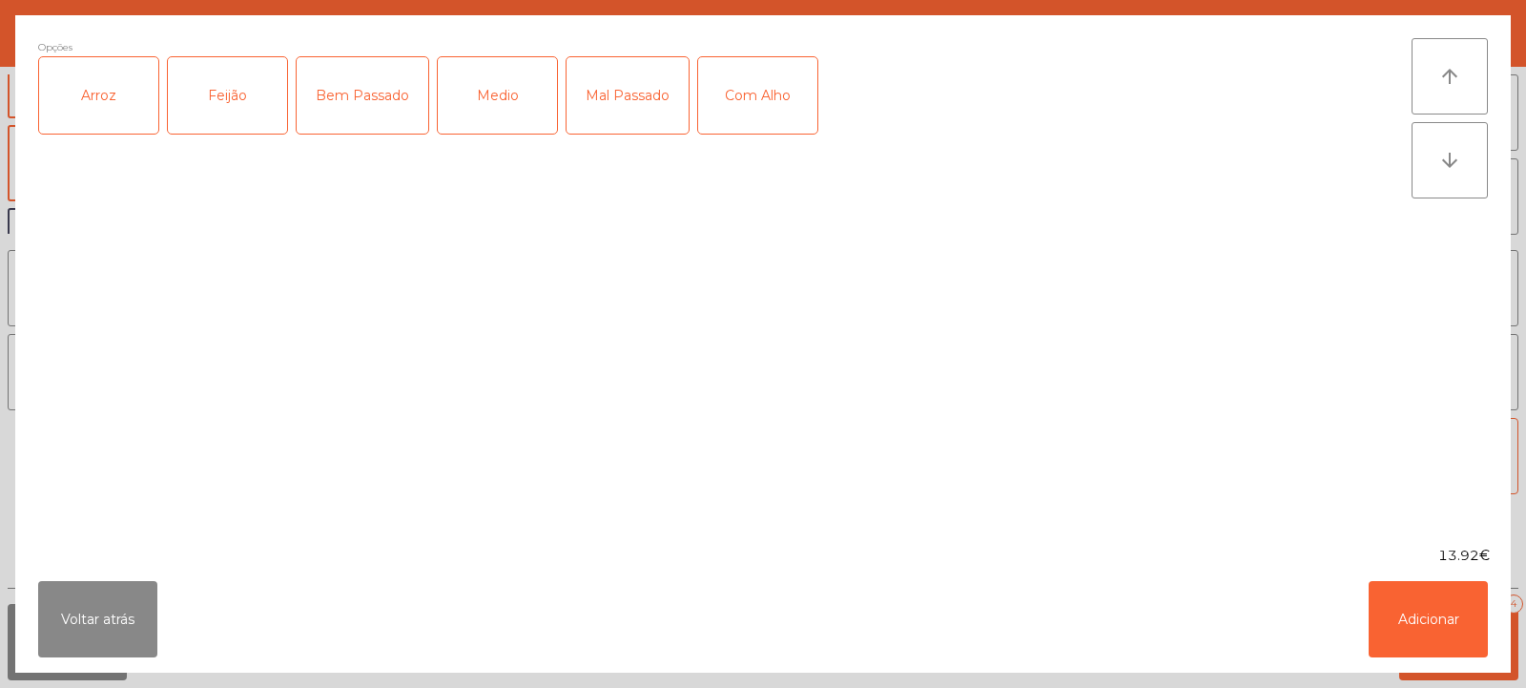
click at [102, 106] on div "Arroz" at bounding box center [98, 95] width 119 height 76
click at [224, 108] on div "Feijão" at bounding box center [227, 95] width 119 height 76
click at [494, 93] on div "Medio" at bounding box center [497, 95] width 119 height 76
click at [1443, 625] on button "Adicionar" at bounding box center [1428, 619] width 119 height 76
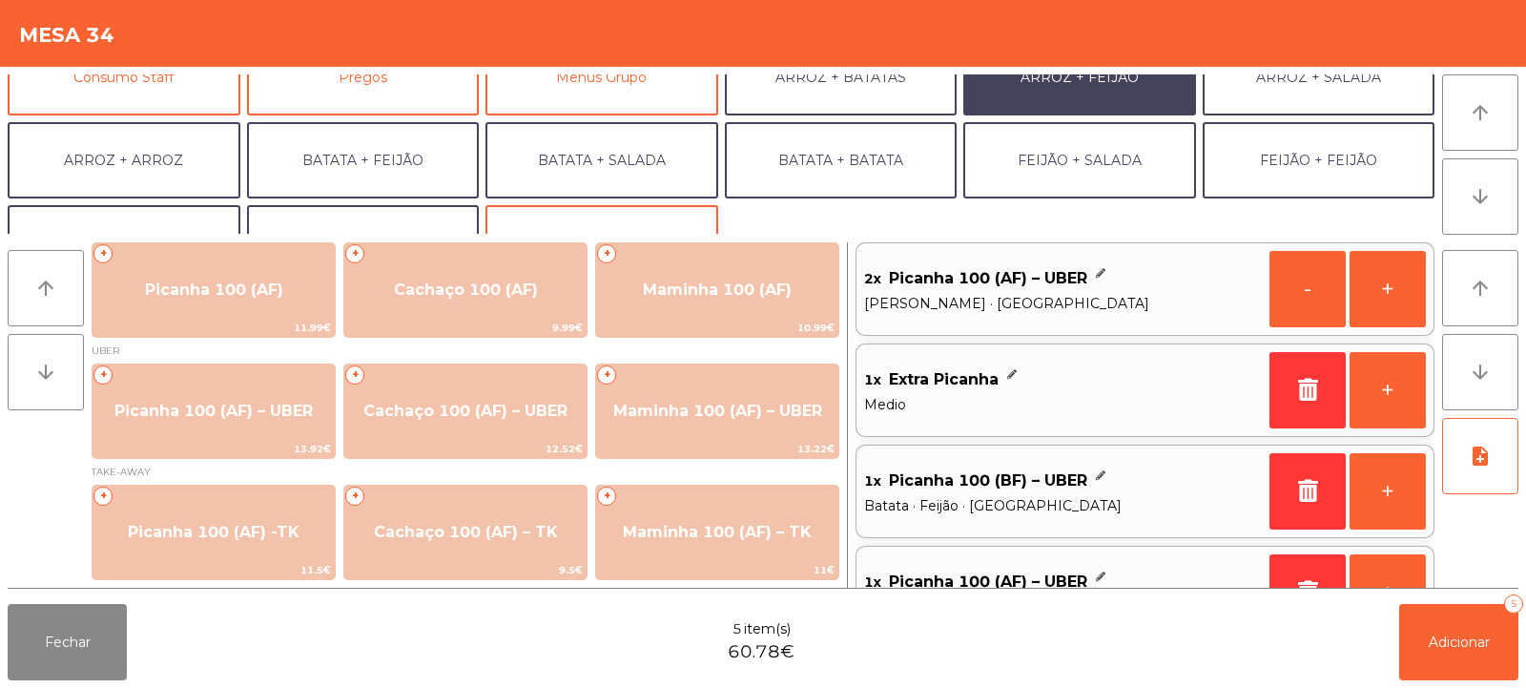
scroll to position [249, 0]
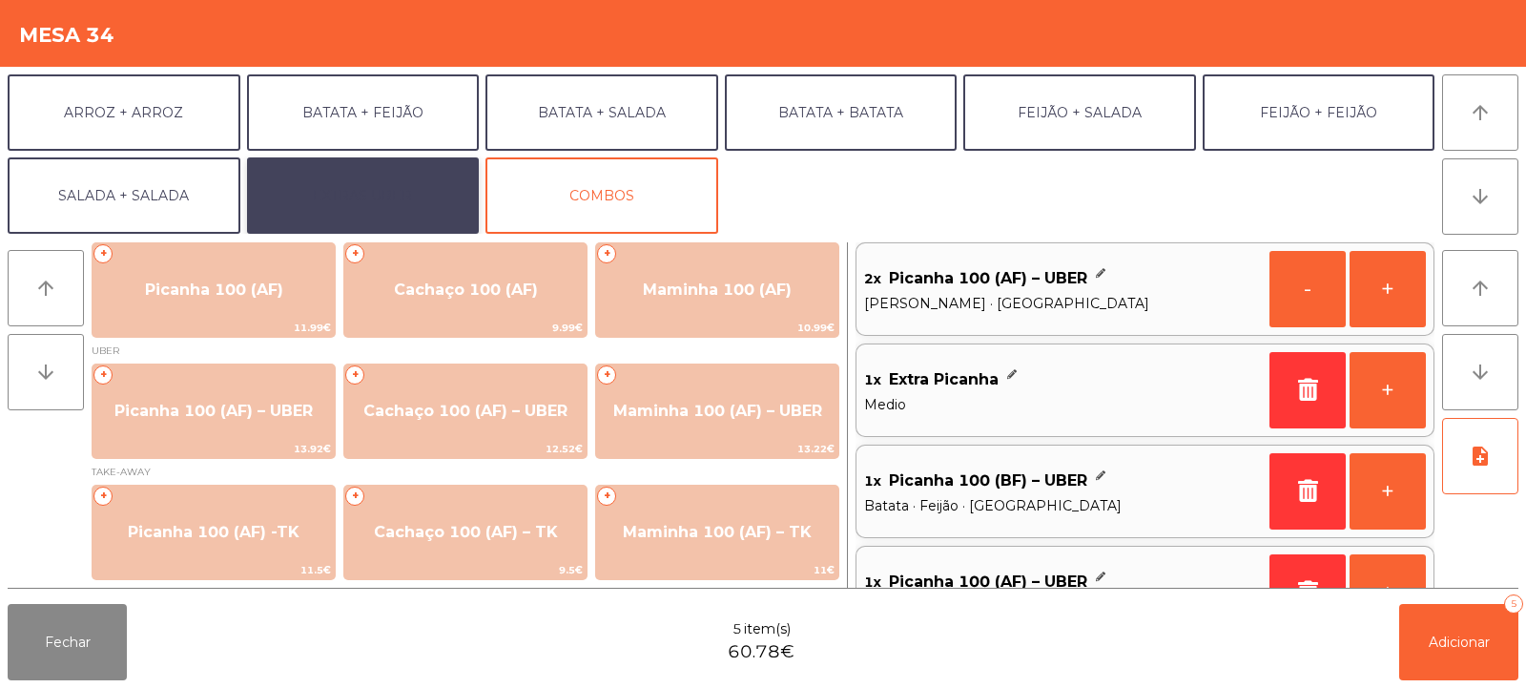
click at [403, 186] on button "EXTRAS UBER" at bounding box center [363, 195] width 233 height 76
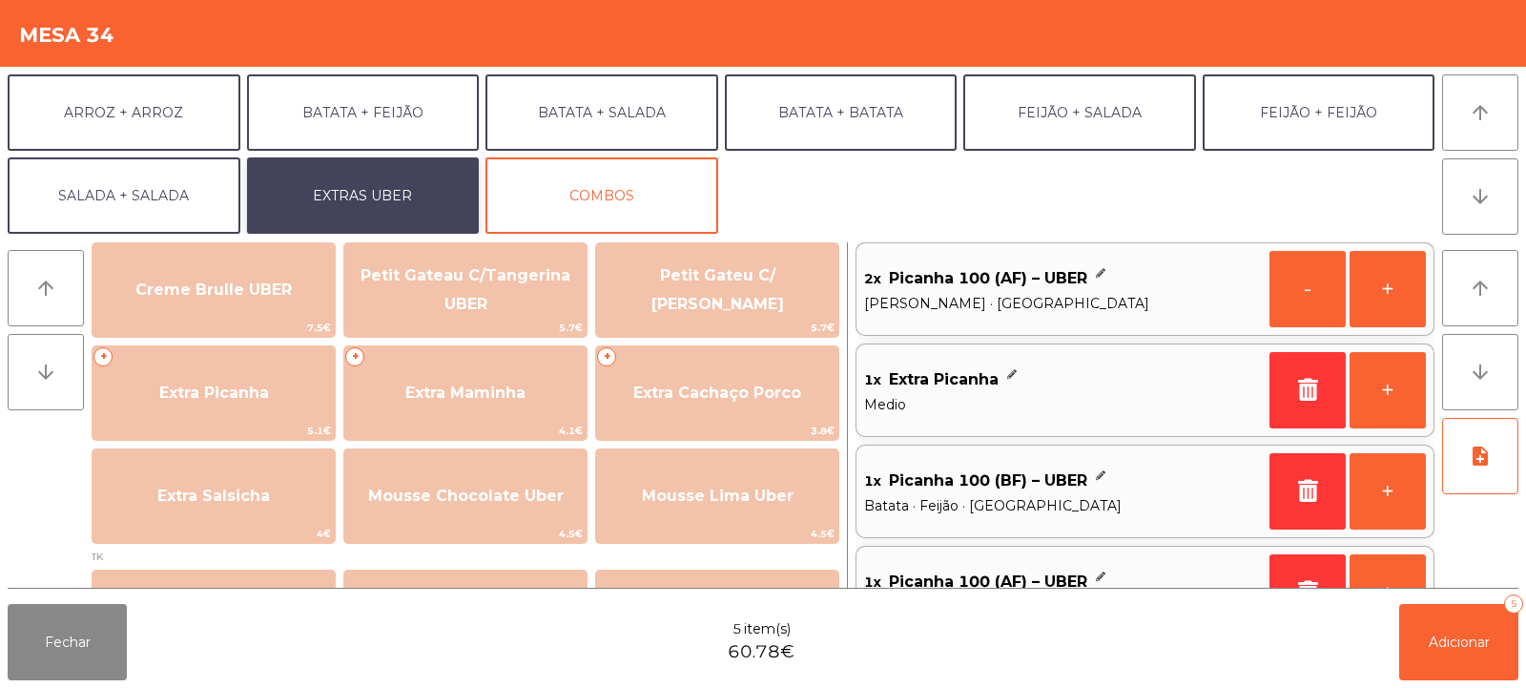
scroll to position [435, 0]
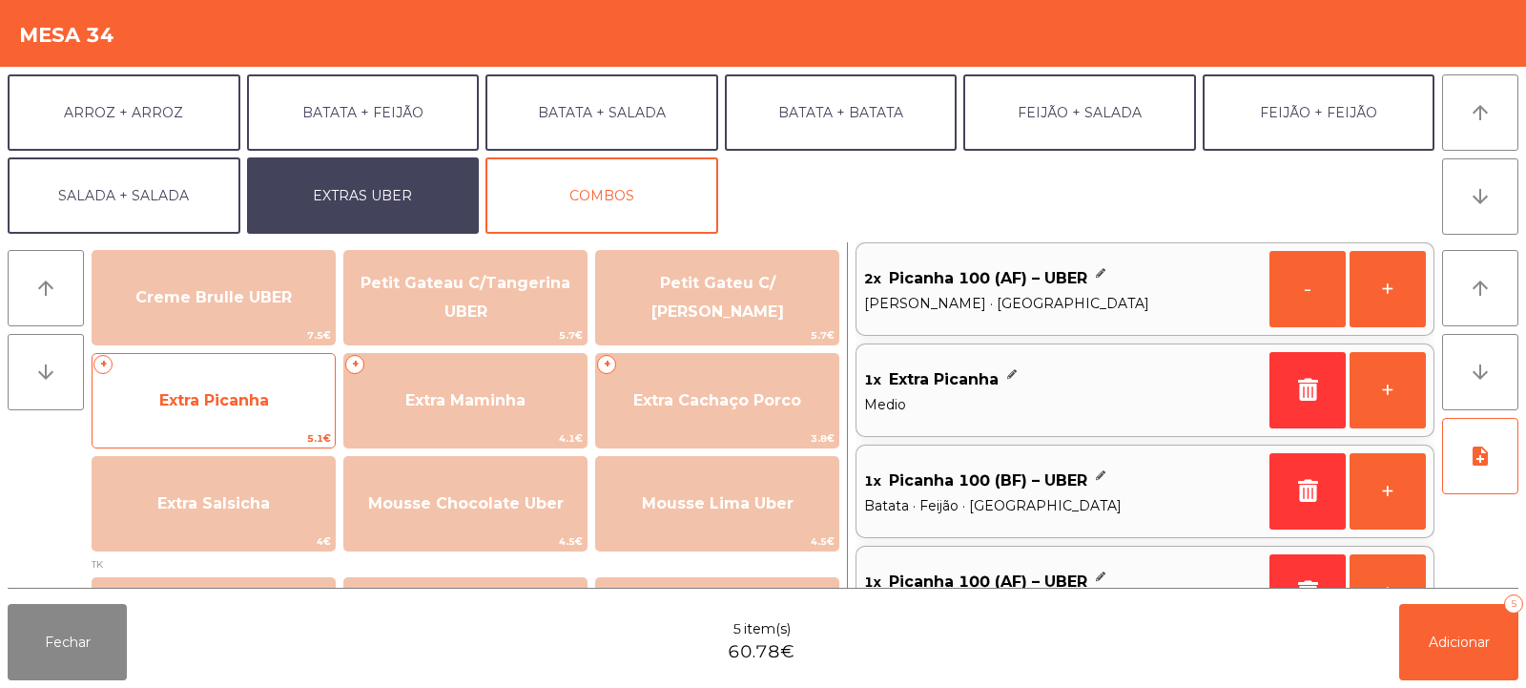
click at [199, 411] on span "Extra Picanha" at bounding box center [214, 401] width 242 height 52
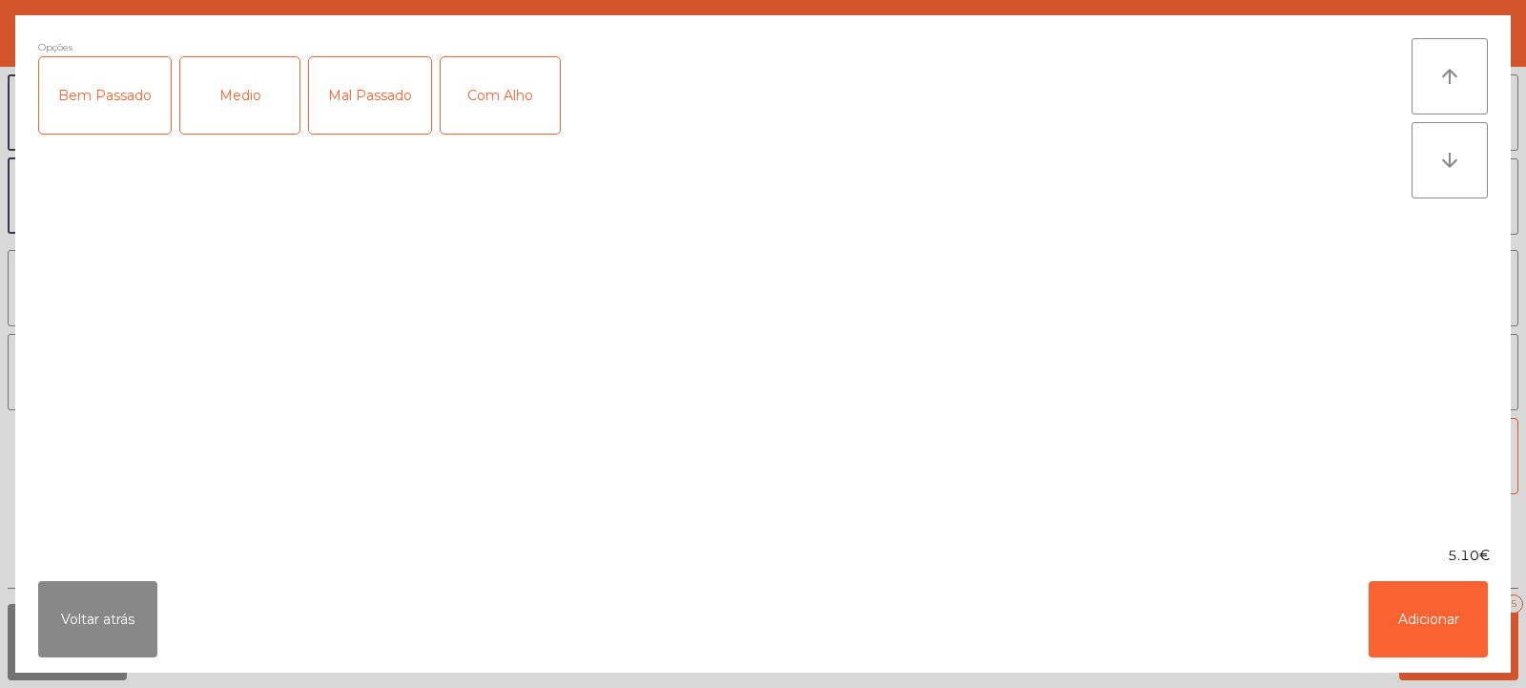
click at [256, 101] on div "Medio" at bounding box center [239, 95] width 119 height 76
click at [1436, 624] on button "Adicionar" at bounding box center [1428, 619] width 119 height 76
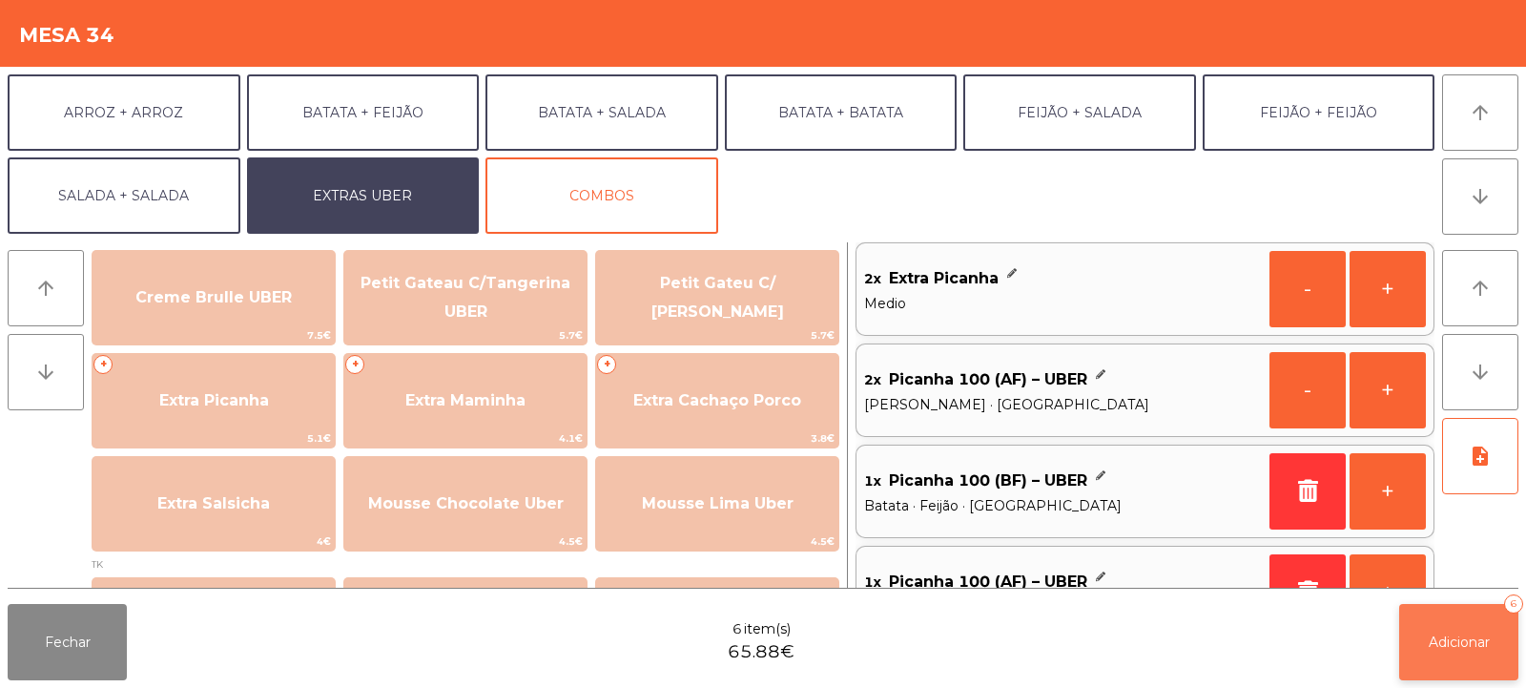
click at [1455, 646] on span "Adicionar" at bounding box center [1459, 641] width 61 height 17
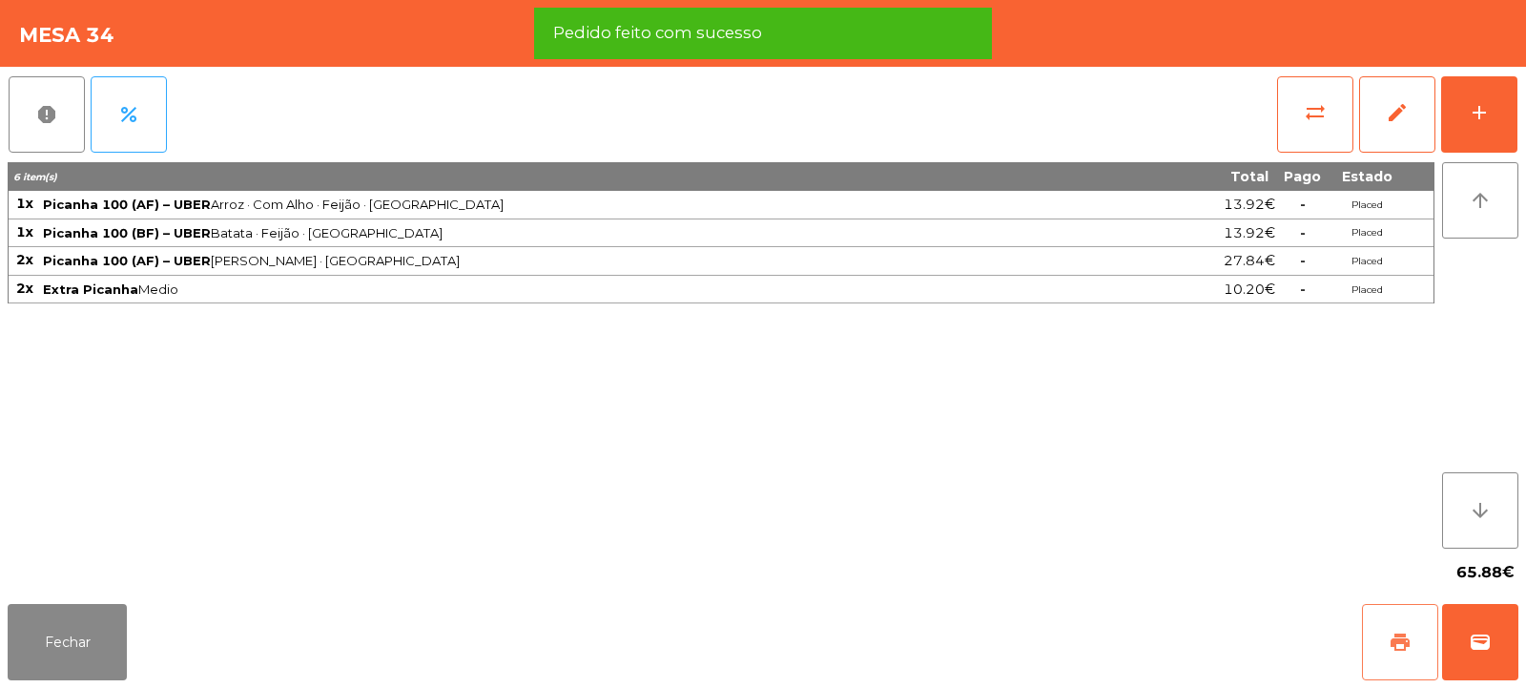
click at [1396, 637] on span "print" at bounding box center [1400, 641] width 23 height 23
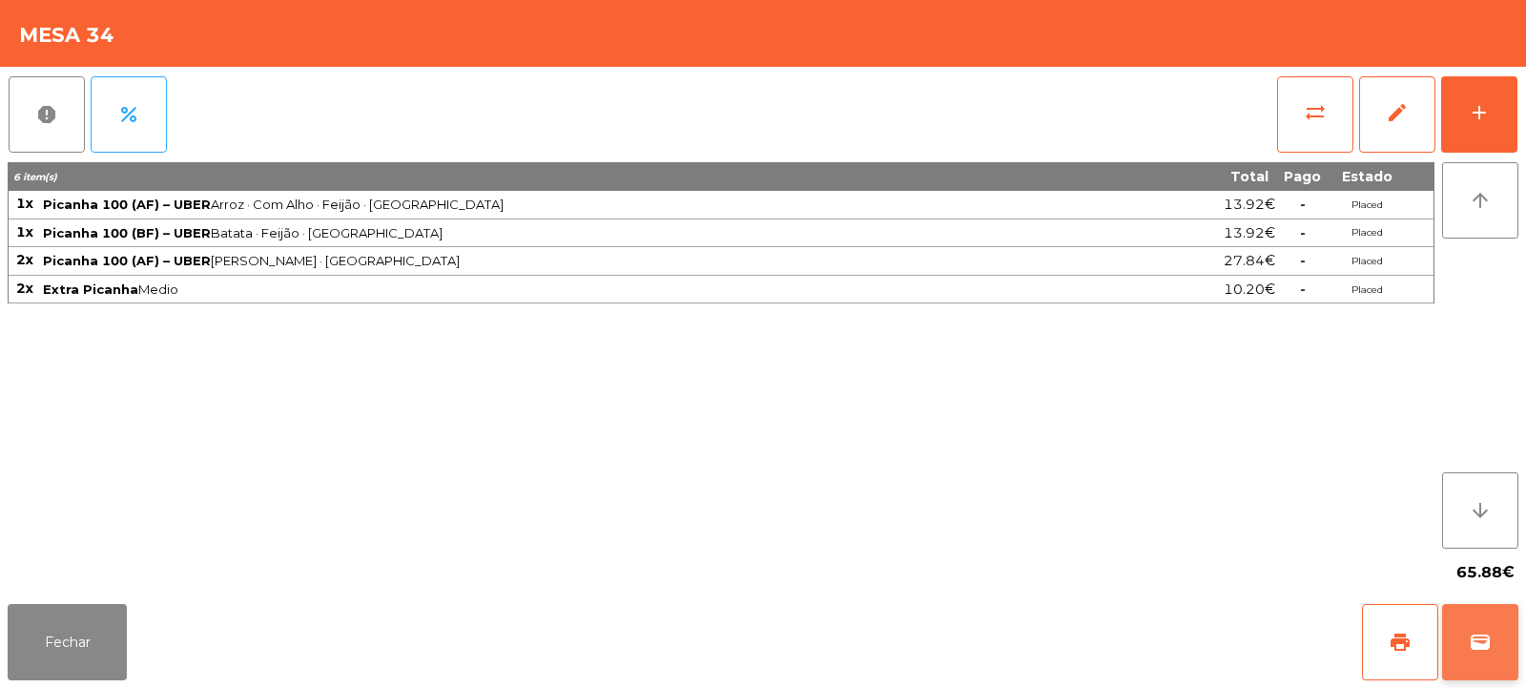
click at [1476, 641] on span "wallet" at bounding box center [1480, 641] width 23 height 23
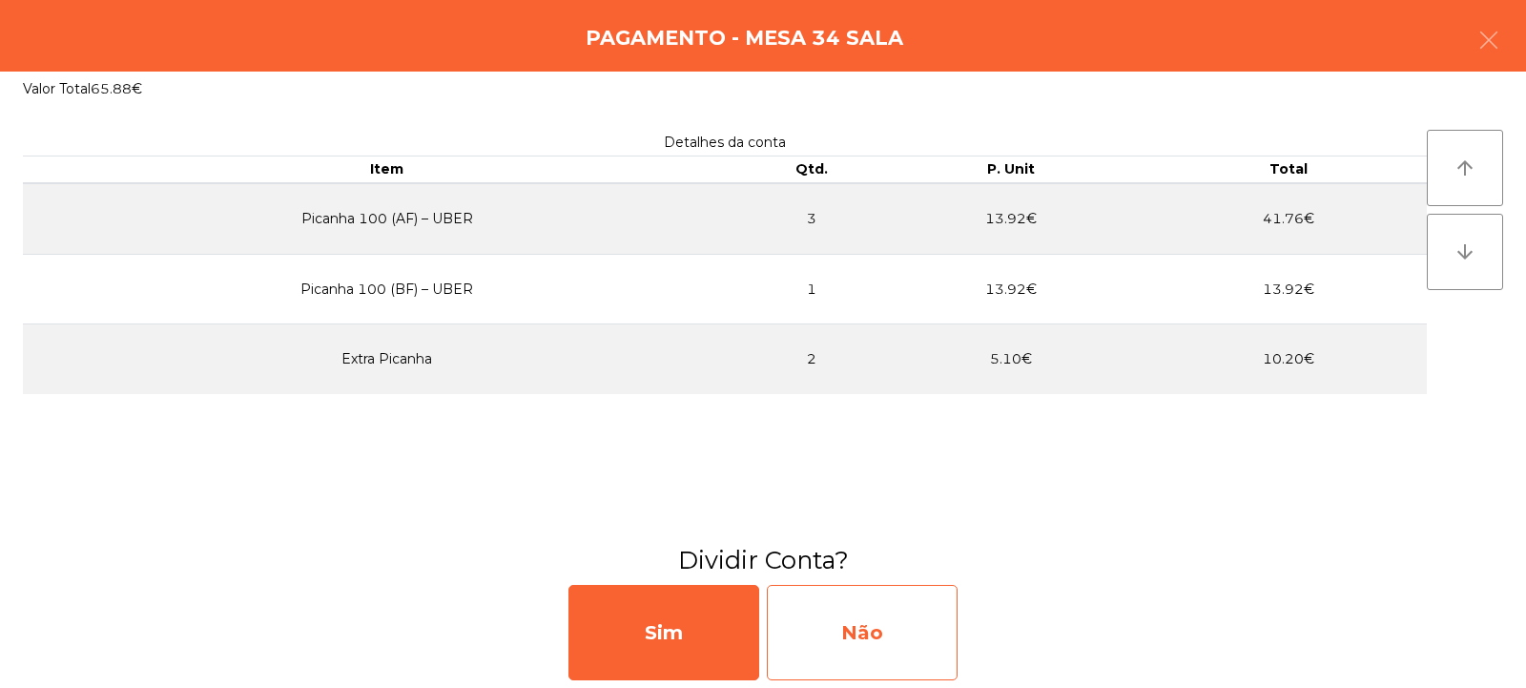
click at [877, 630] on div "Não" at bounding box center [862, 632] width 191 height 95
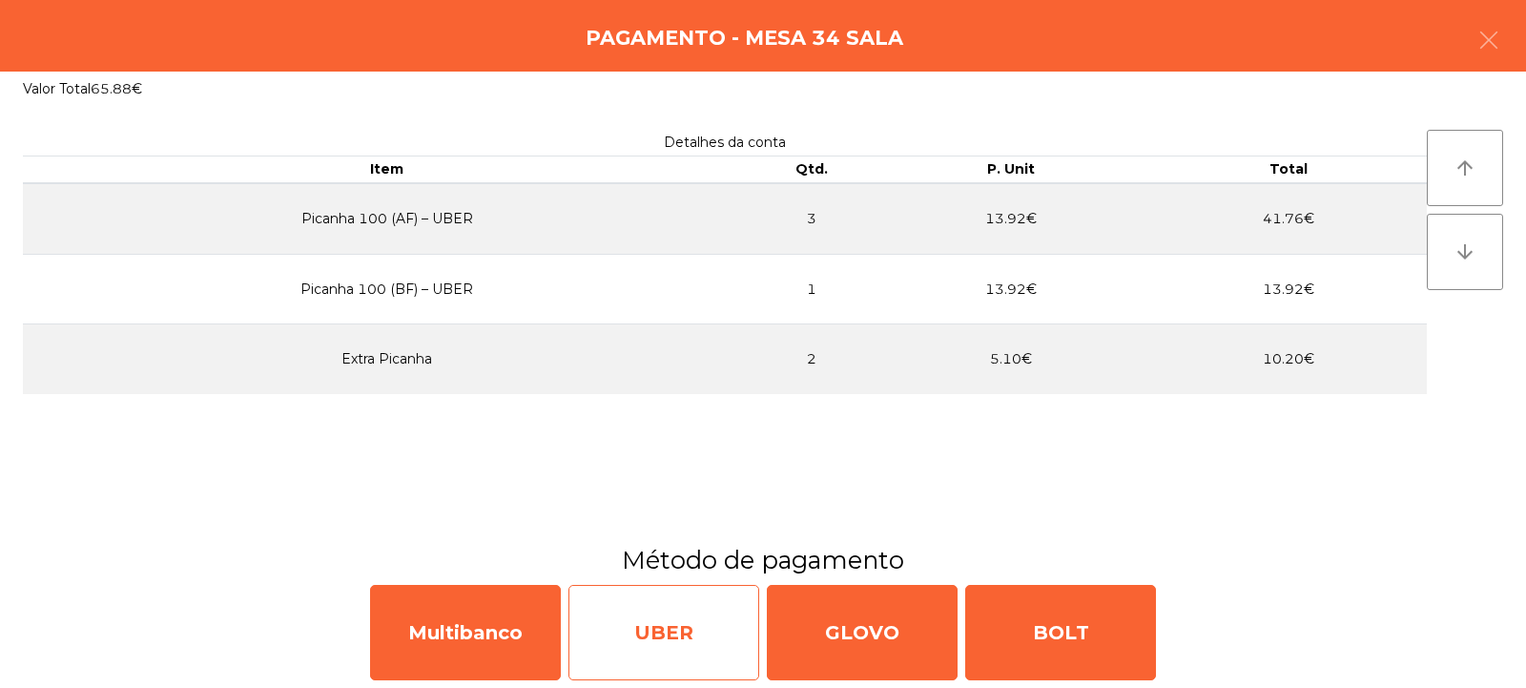
click at [655, 631] on div "UBER" at bounding box center [663, 632] width 191 height 95
select select "**"
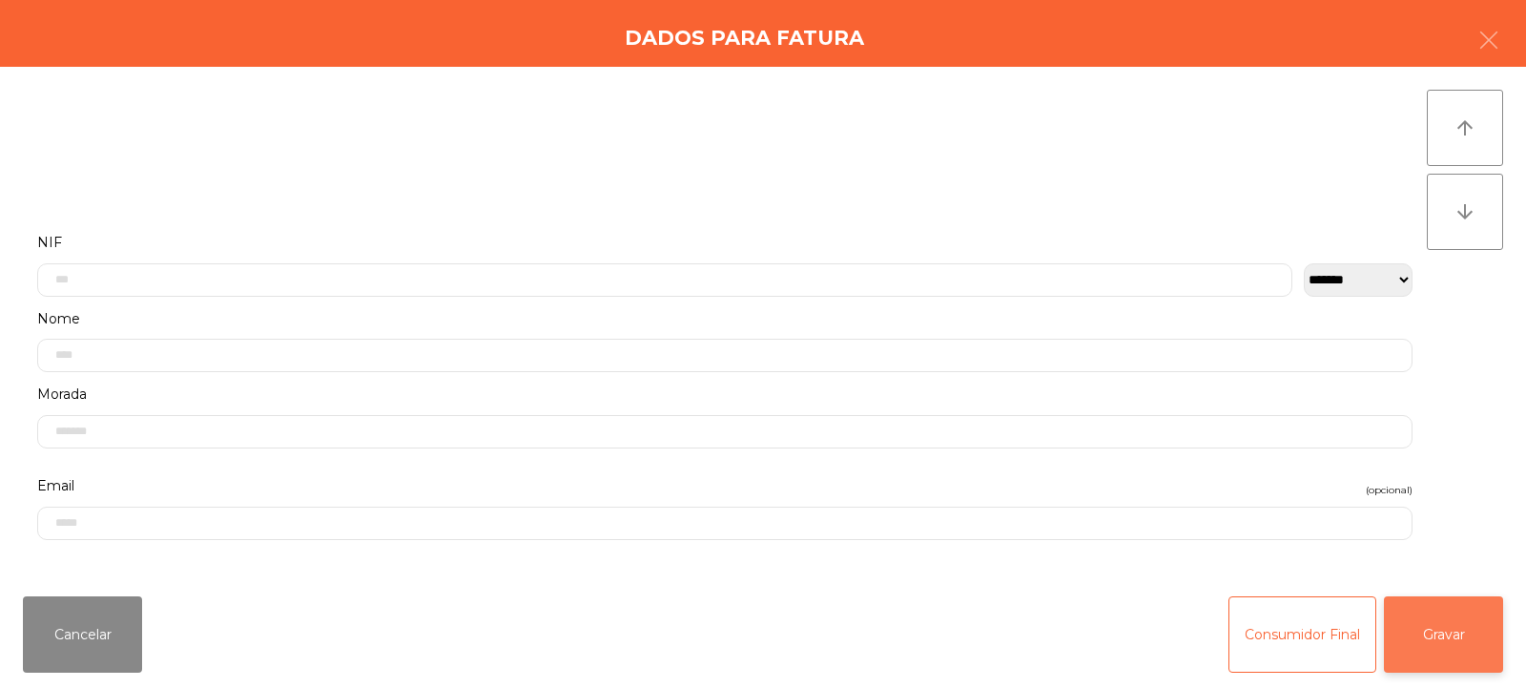
click at [1452, 633] on button "Gravar" at bounding box center [1443, 634] width 119 height 76
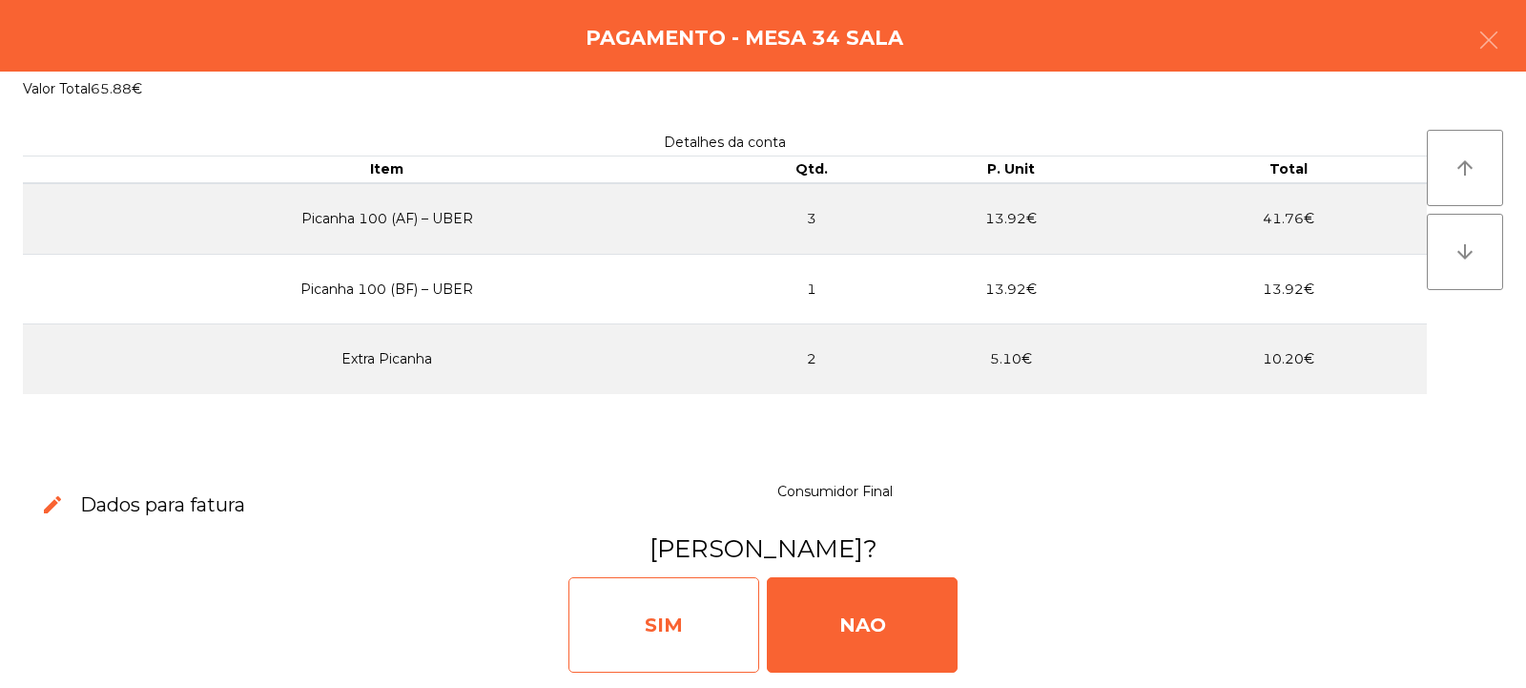
click at [618, 611] on div "SIM" at bounding box center [663, 624] width 191 height 95
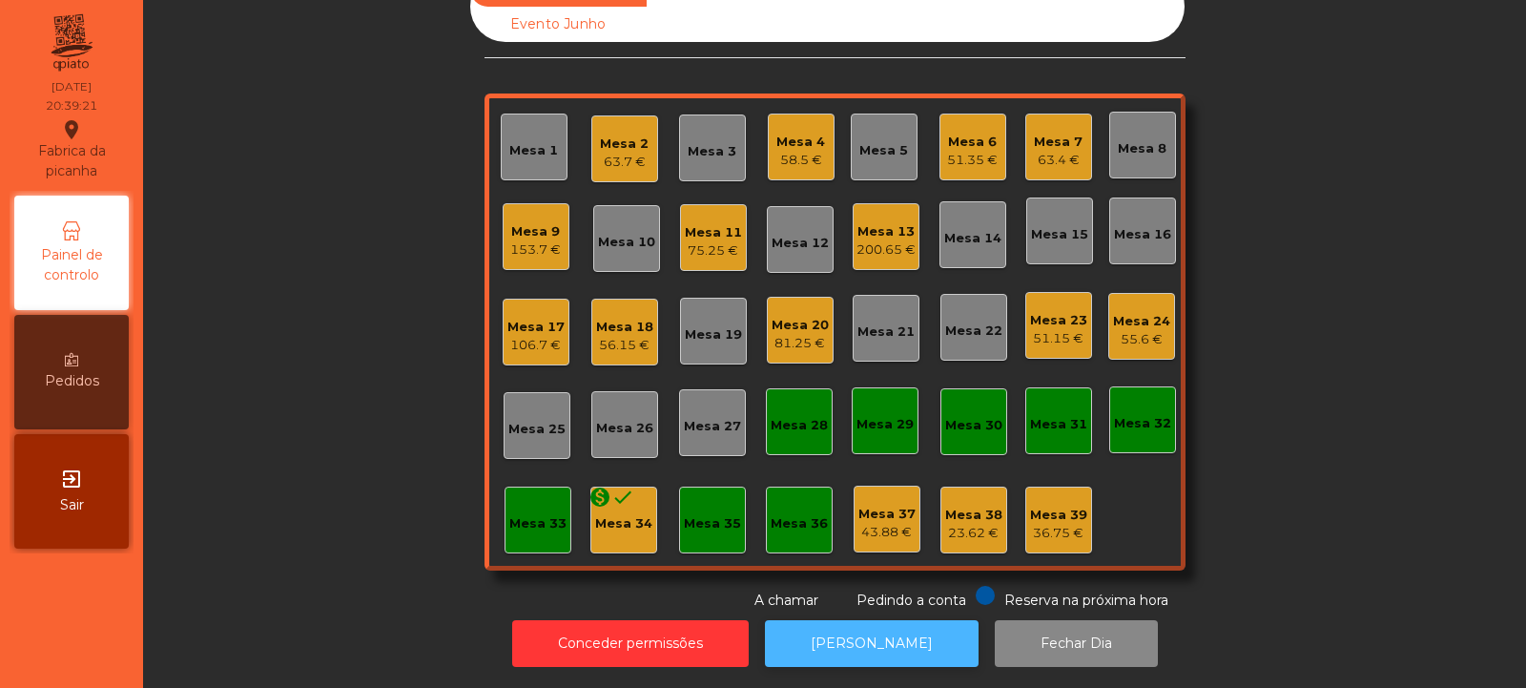
click at [848, 631] on button "[PERSON_NAME]" at bounding box center [872, 643] width 214 height 47
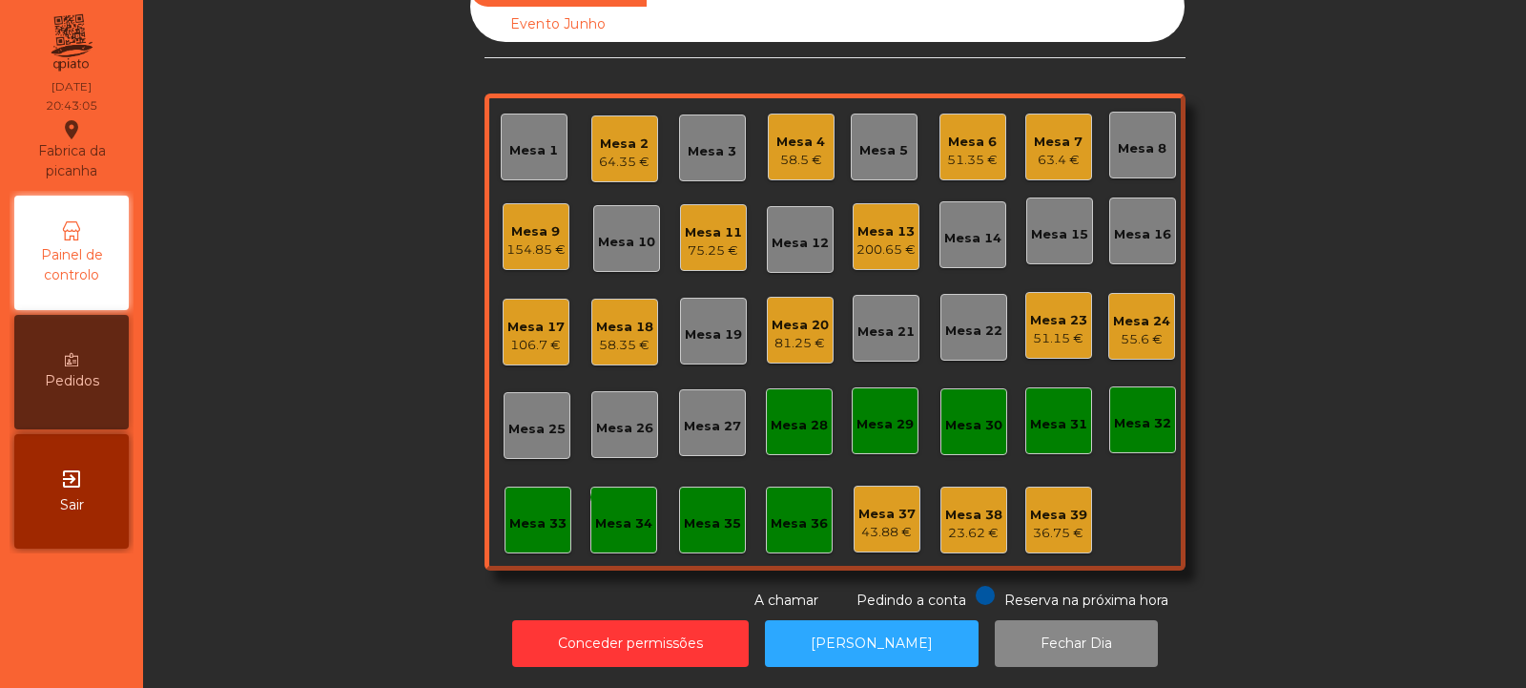
click at [966, 151] on div "51.35 €" at bounding box center [972, 160] width 51 height 19
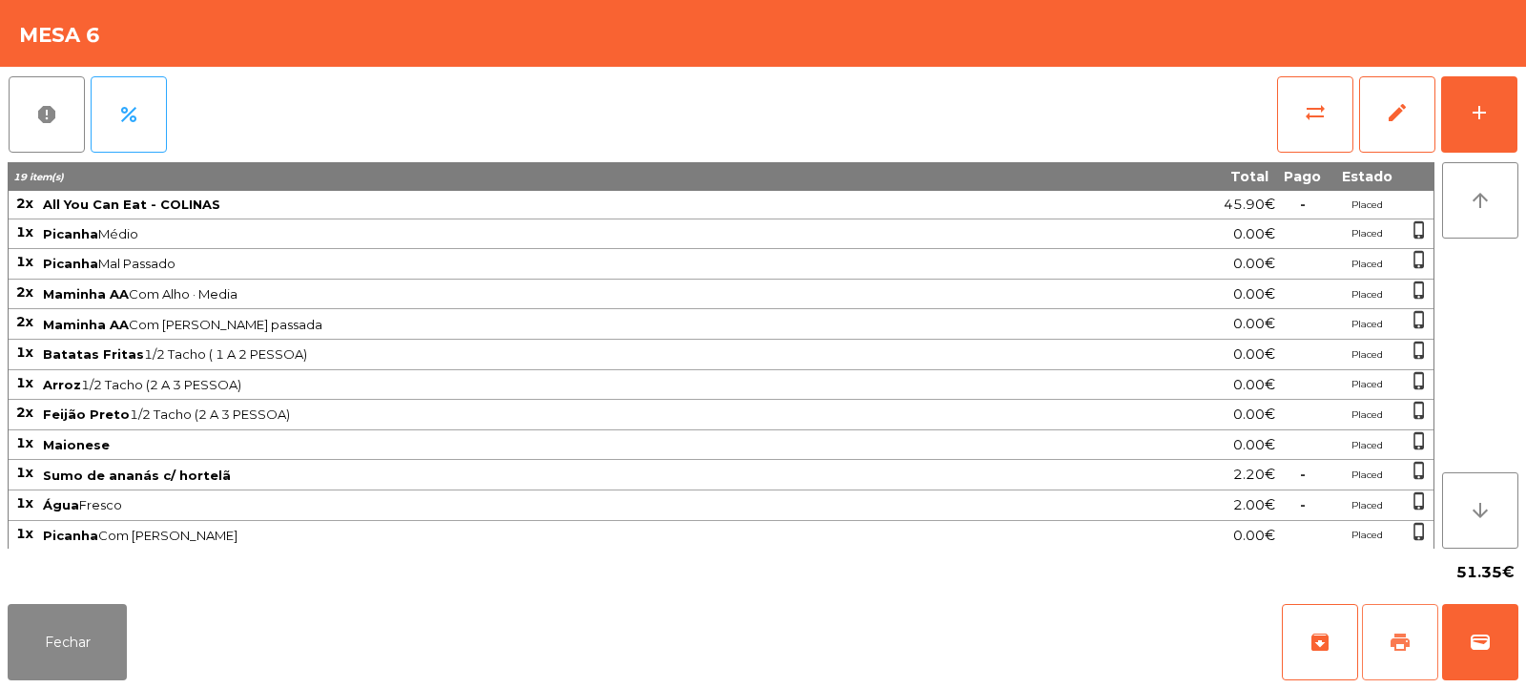
click at [1392, 642] on span "print" at bounding box center [1400, 641] width 23 height 23
click at [1470, 634] on span "wallet" at bounding box center [1480, 641] width 23 height 23
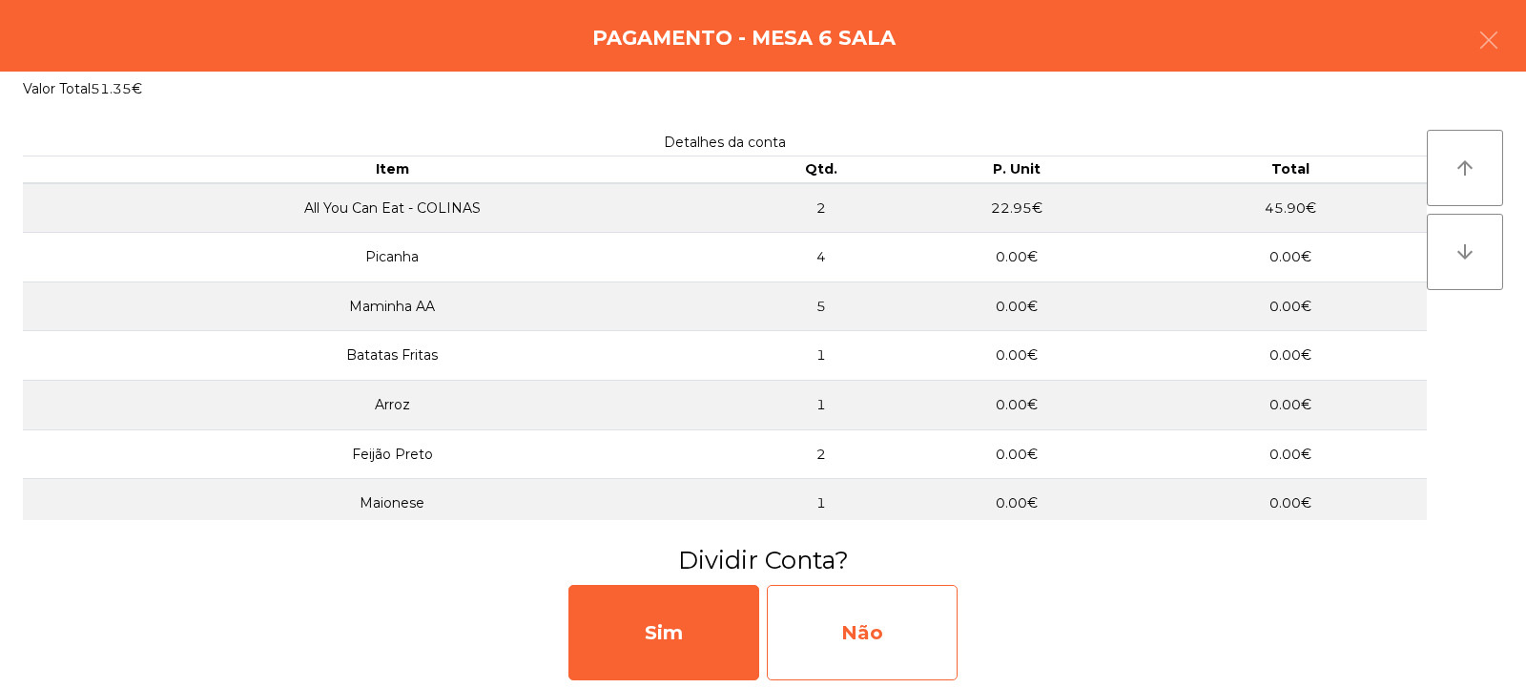
click at [865, 634] on div "Não" at bounding box center [862, 632] width 191 height 95
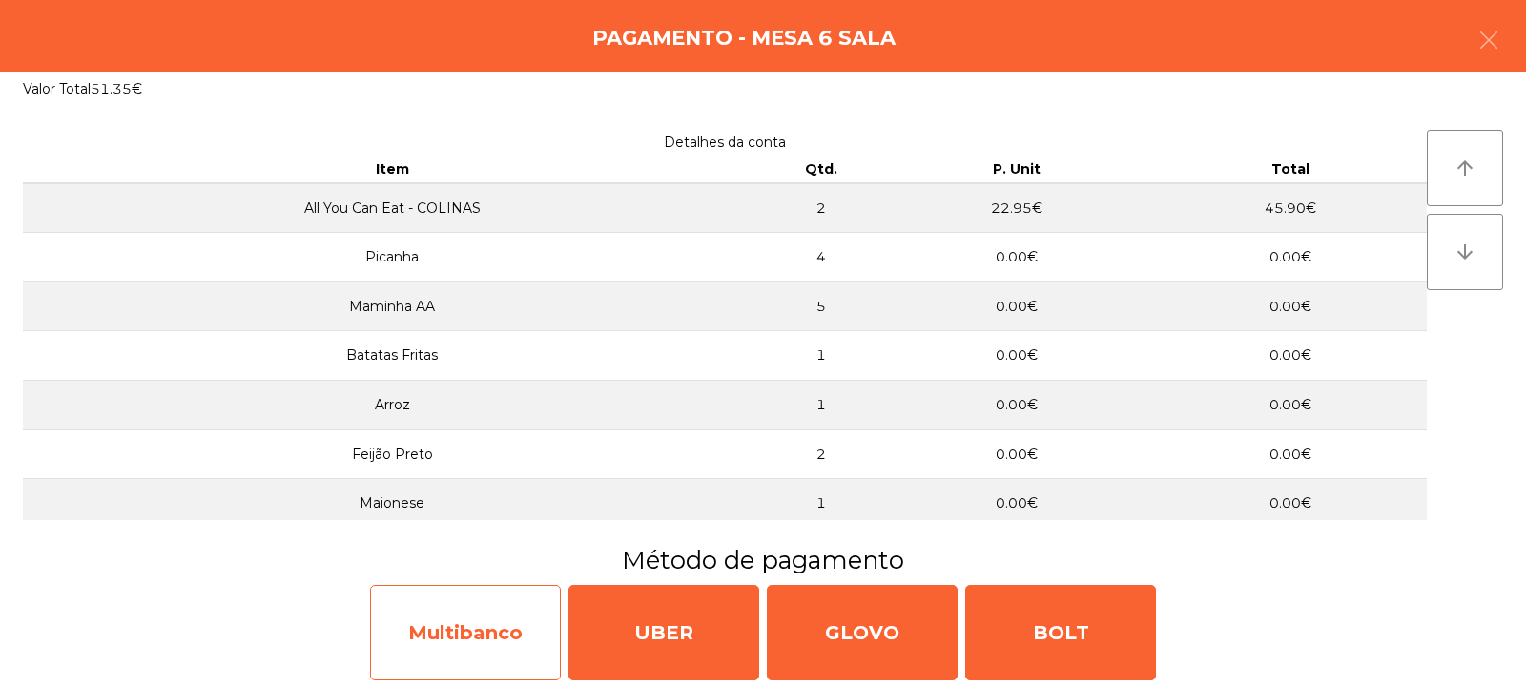
click at [472, 639] on div "Multibanco" at bounding box center [465, 632] width 191 height 95
select select "**"
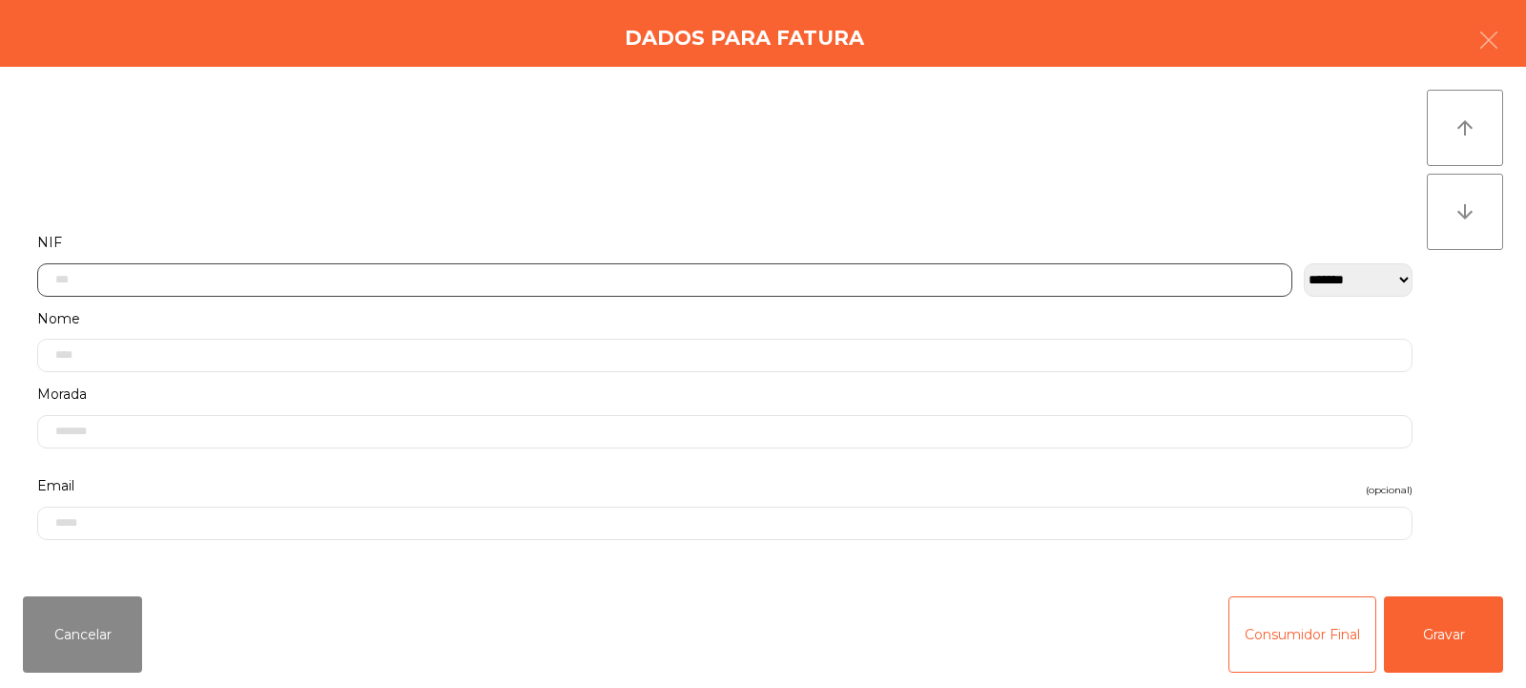
click at [143, 279] on input "text" at bounding box center [664, 279] width 1255 height 33
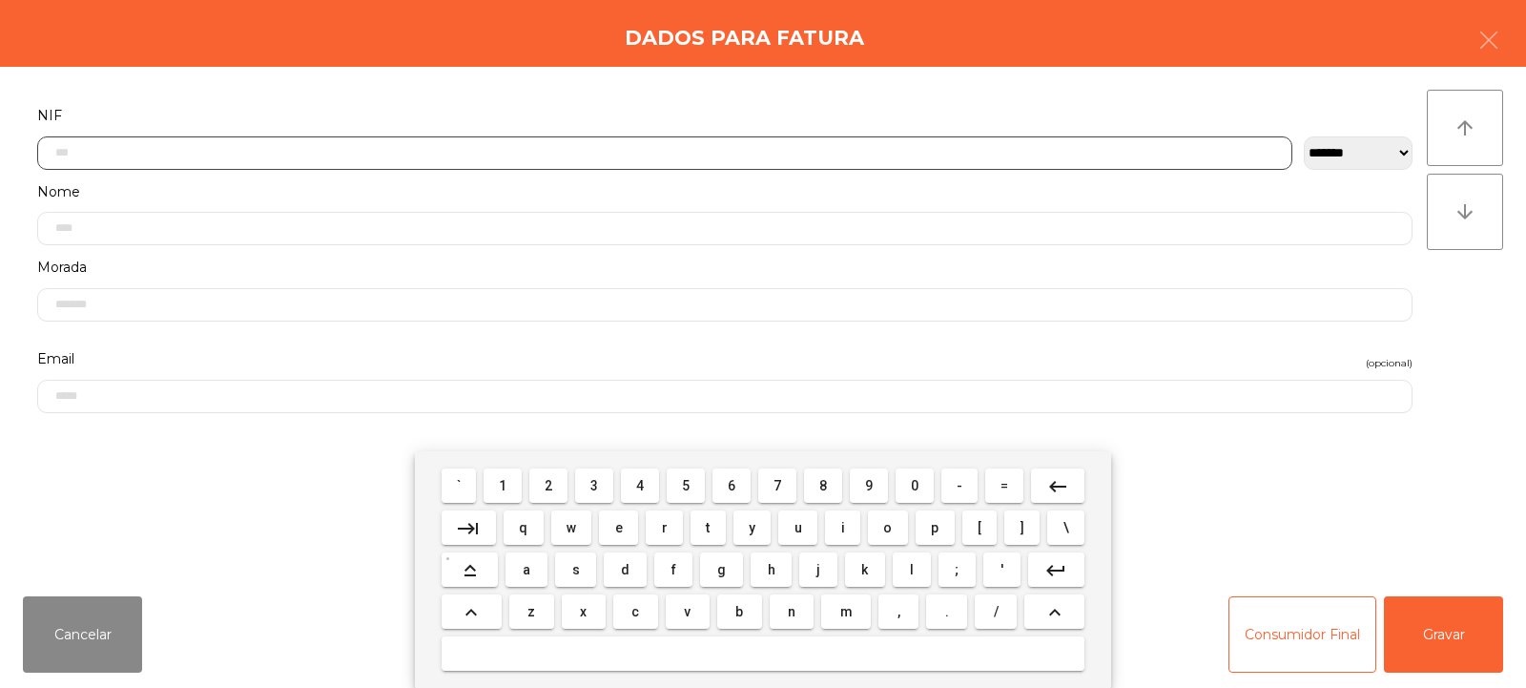
scroll to position [139, 0]
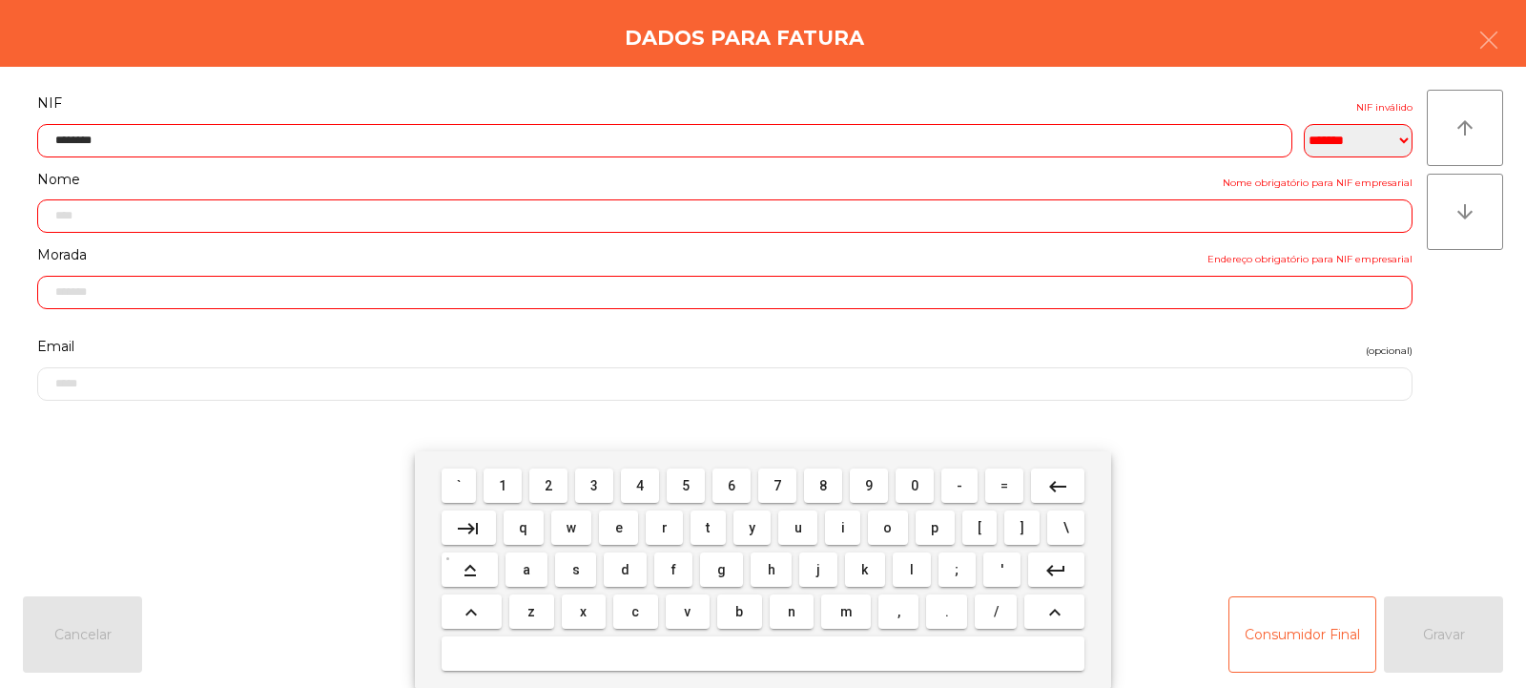
type input "*********"
type input "**********"
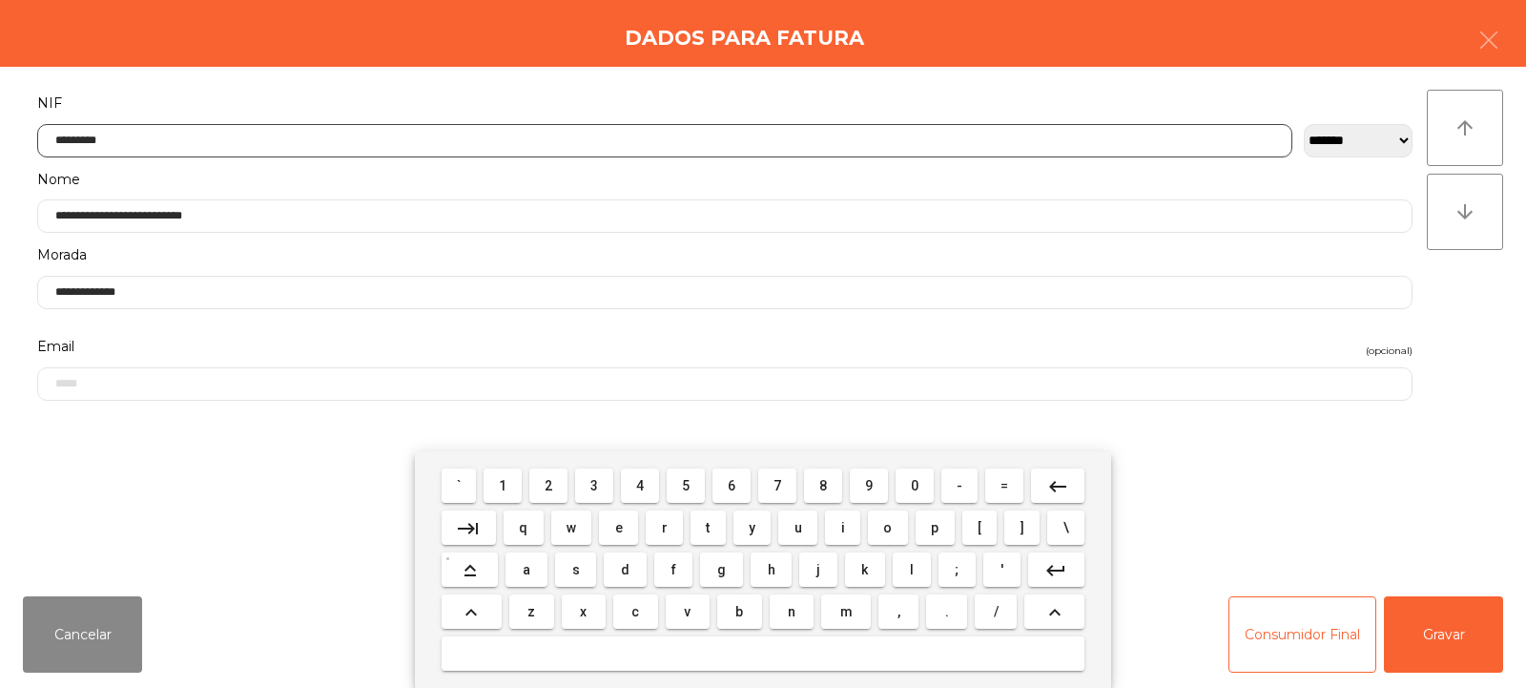
type input "*********"
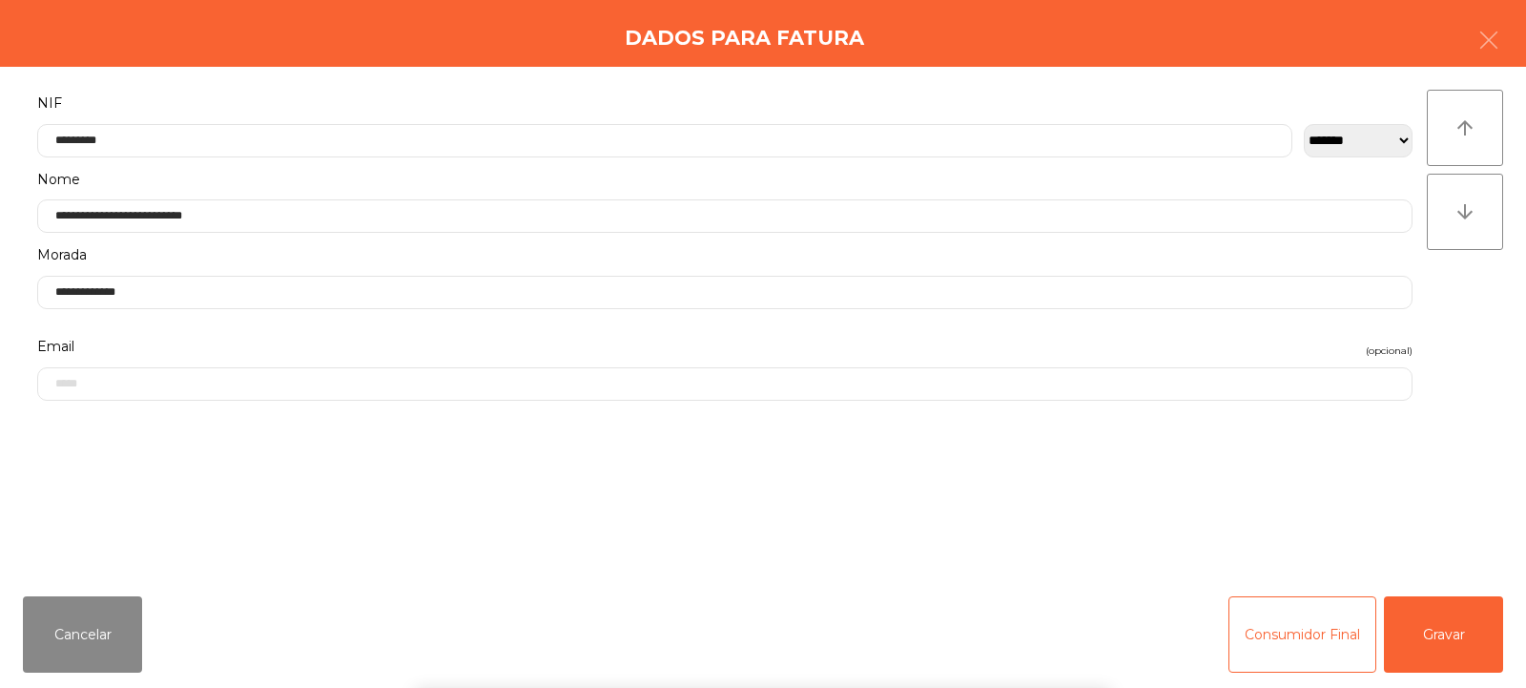
click at [1453, 317] on div "arrow_upward arrow_downward" at bounding box center [1465, 324] width 76 height 468
click at [1445, 640] on button "Gravar" at bounding box center [1443, 634] width 119 height 76
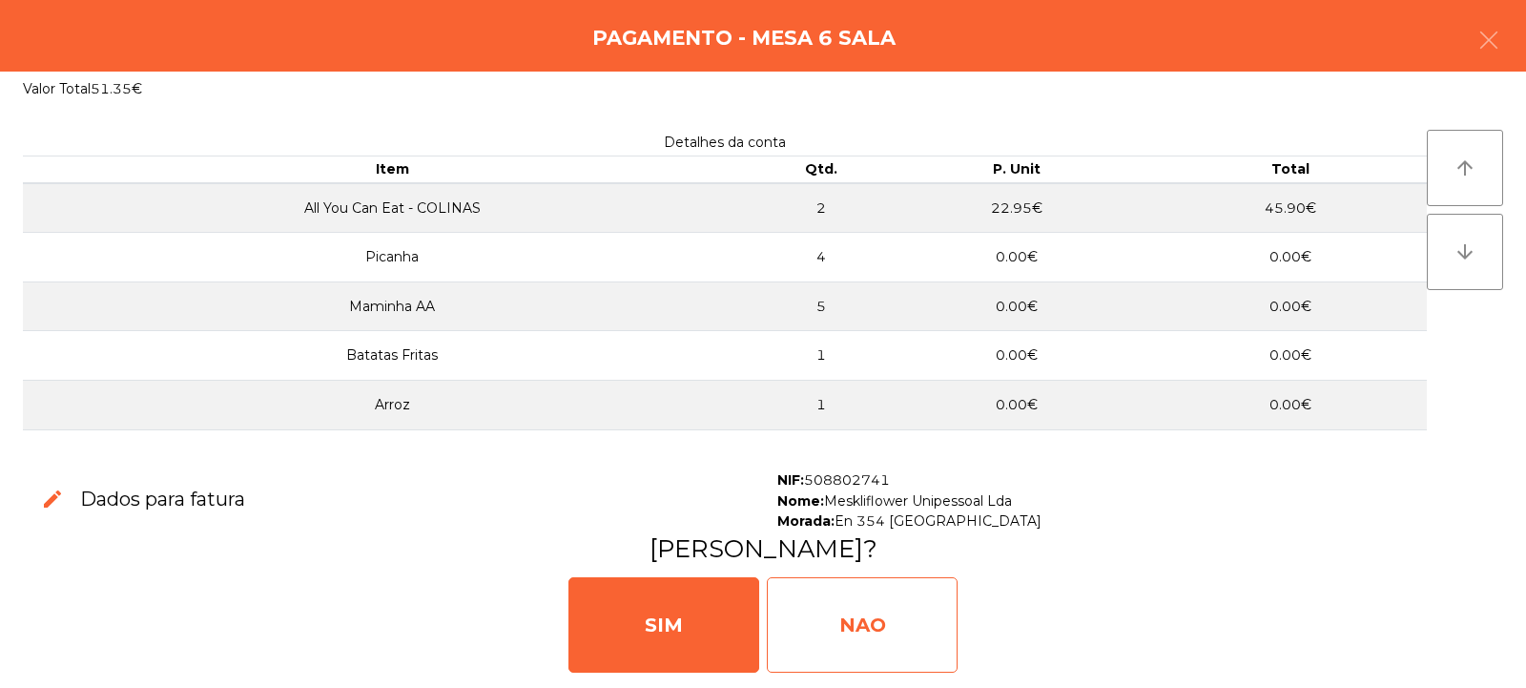
click at [885, 601] on div "NAO" at bounding box center [862, 624] width 191 height 95
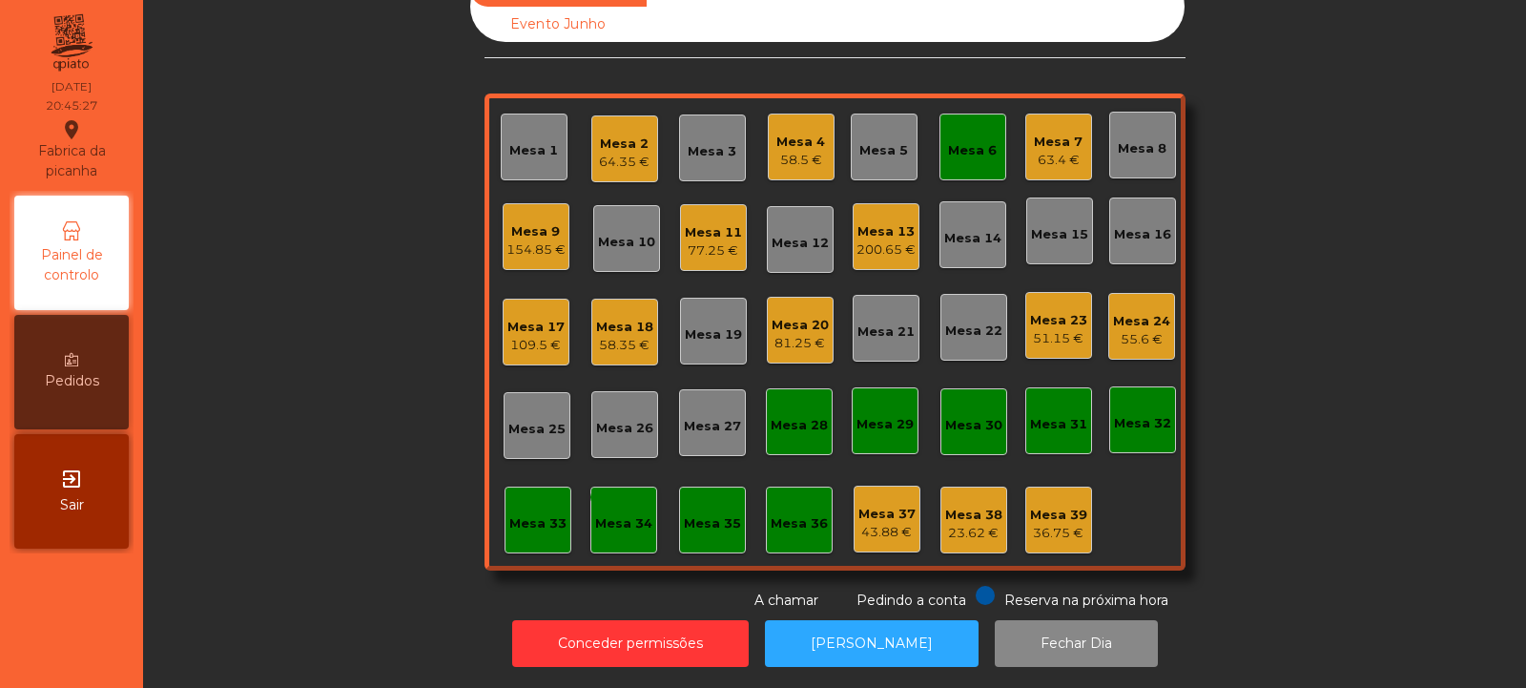
click at [960, 118] on div "Mesa 6" at bounding box center [972, 146] width 67 height 67
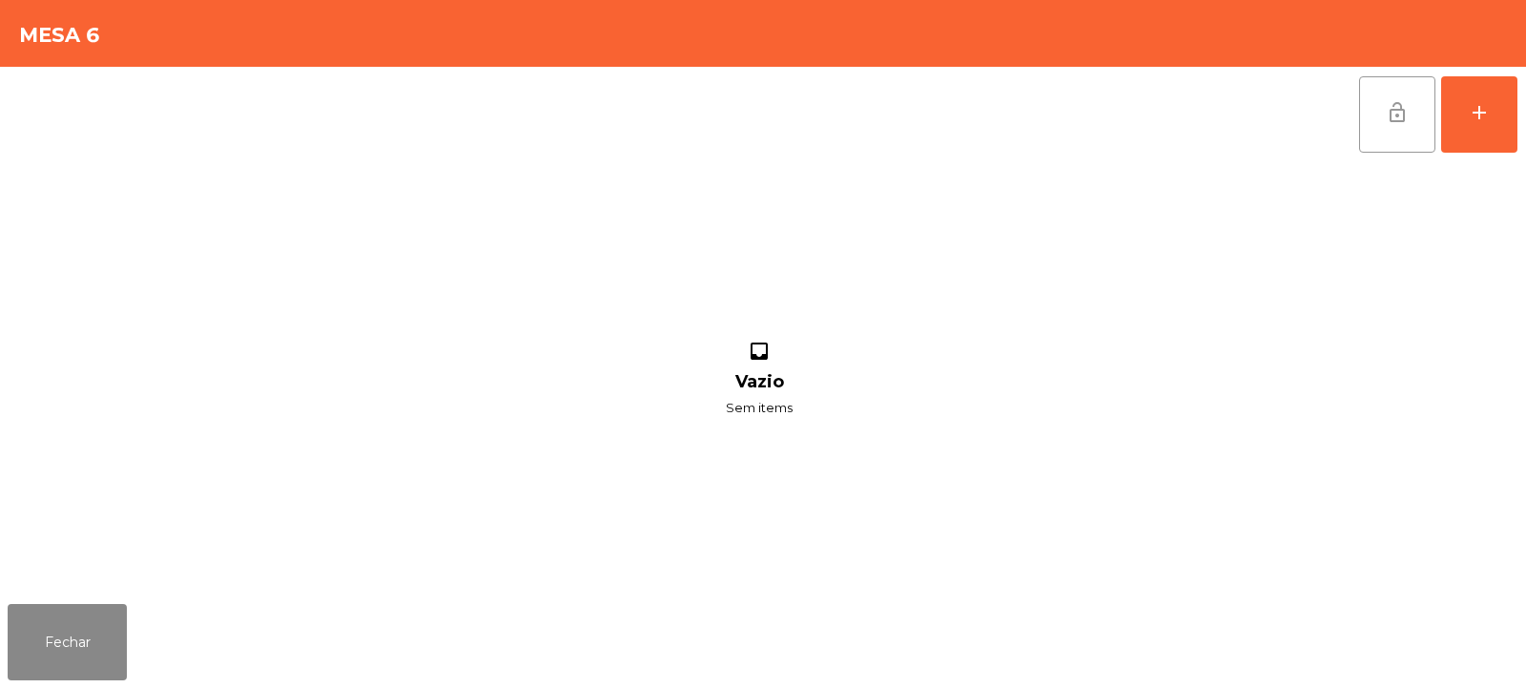
click at [1396, 109] on span "lock_open" at bounding box center [1397, 112] width 23 height 23
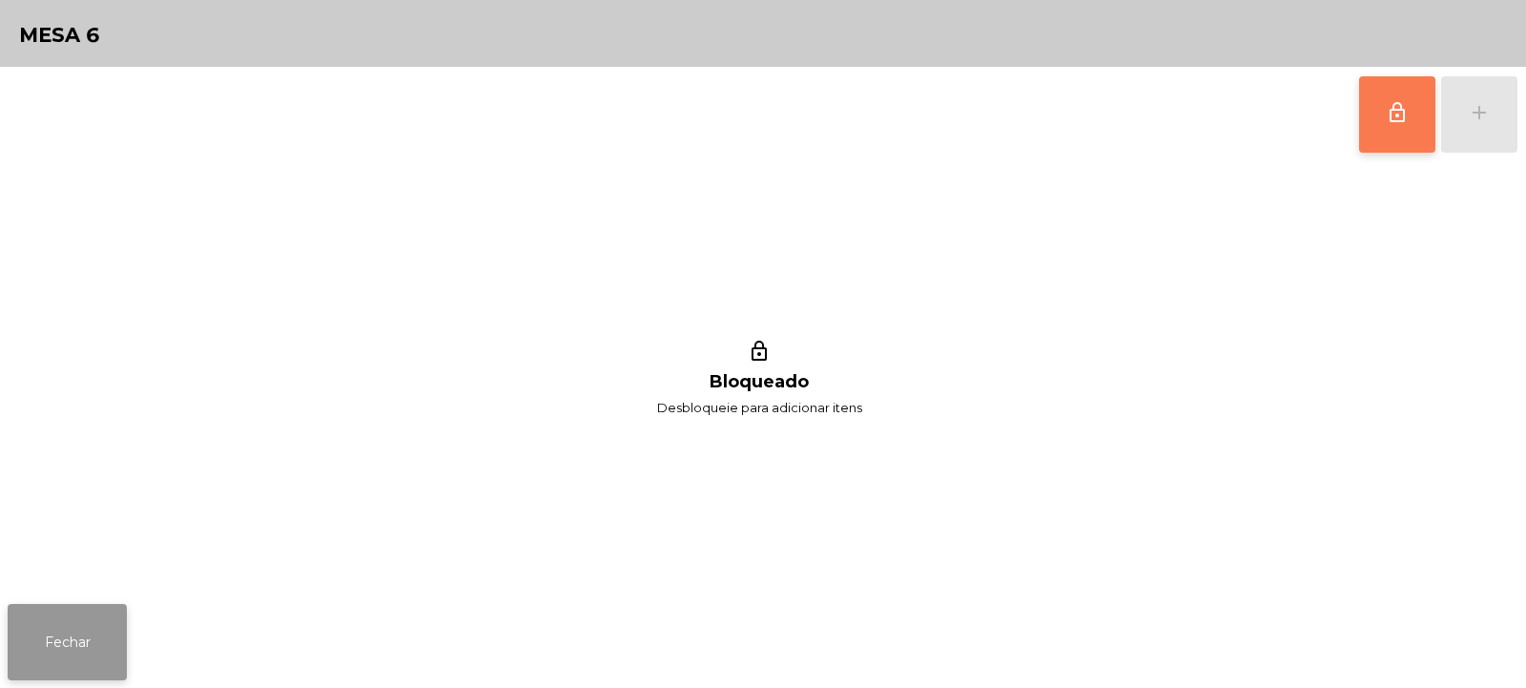
click at [74, 619] on button "Fechar" at bounding box center [67, 642] width 119 height 76
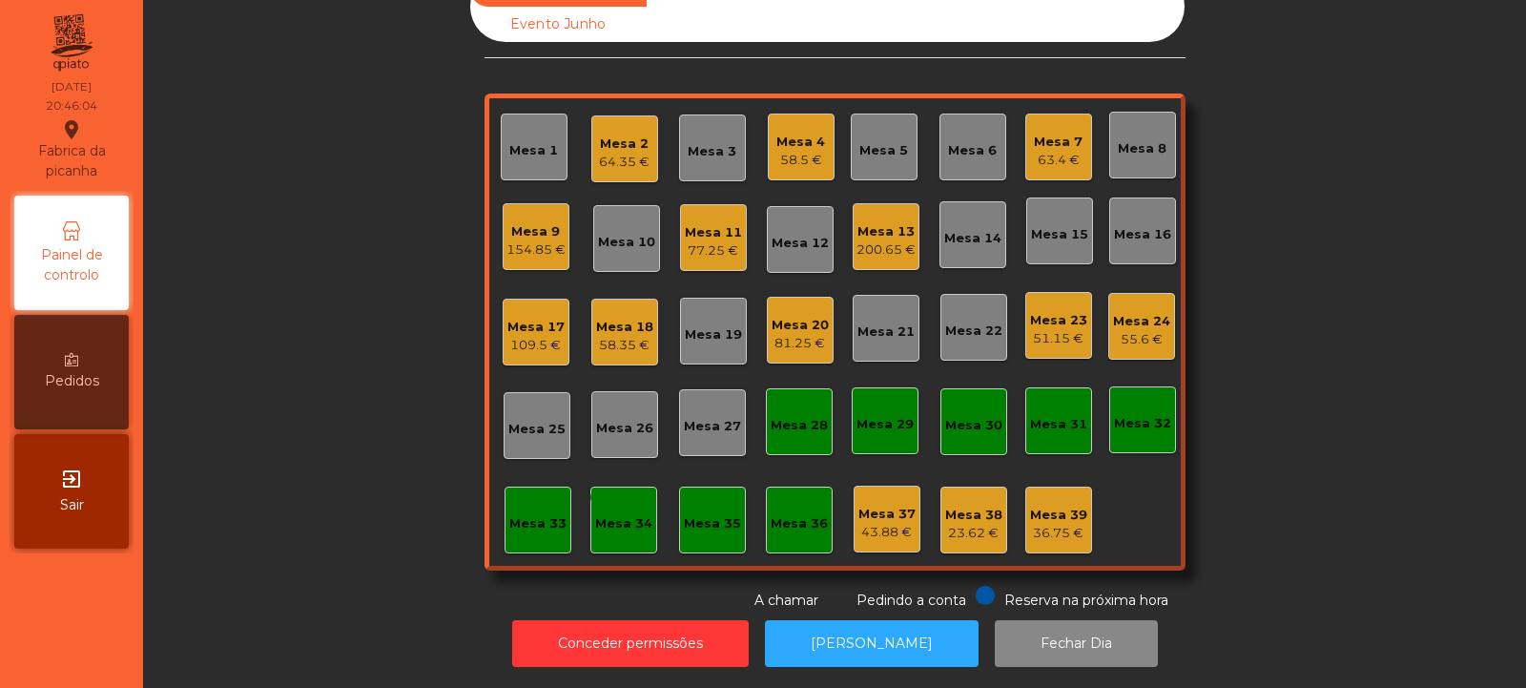
click at [785, 152] on div "58.5 €" at bounding box center [800, 160] width 49 height 19
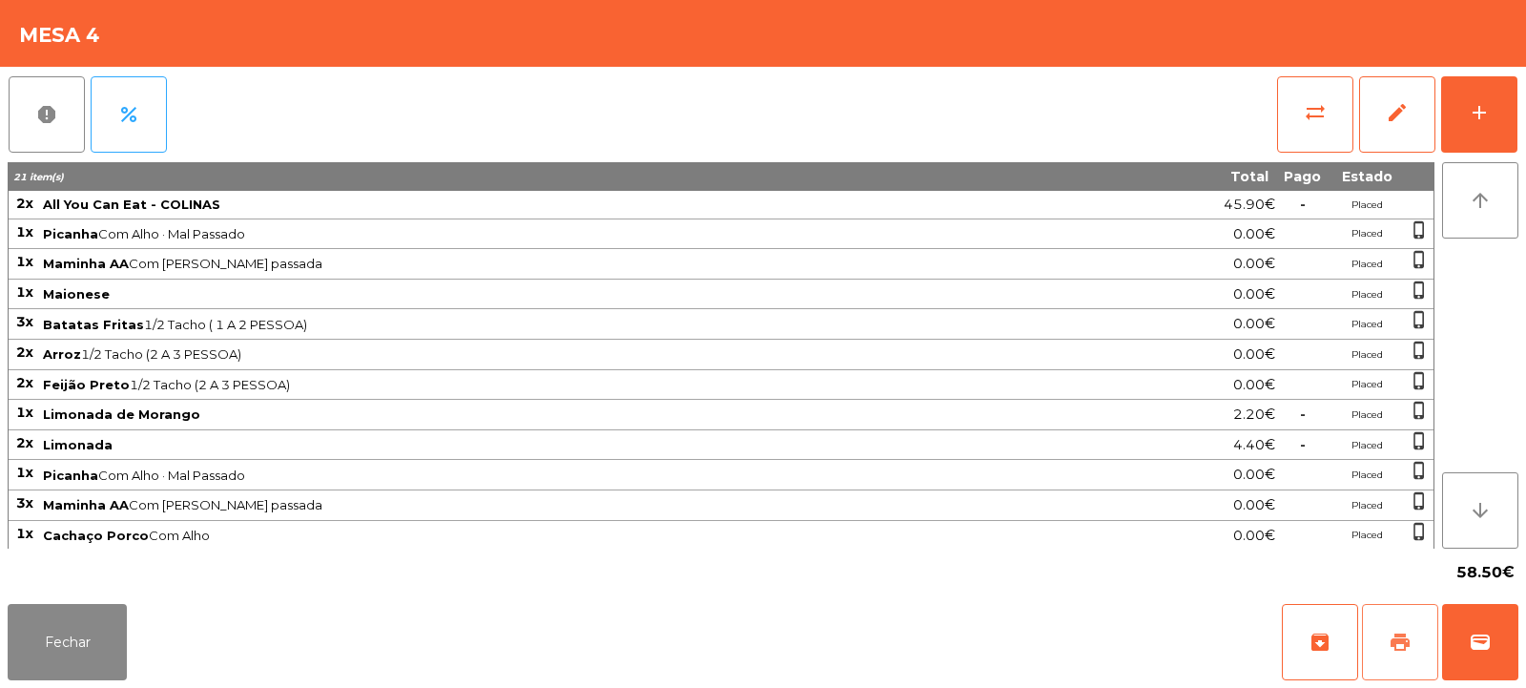
click at [1402, 636] on span "print" at bounding box center [1400, 641] width 23 height 23
click at [1408, 655] on button "print" at bounding box center [1400, 642] width 76 height 76
click at [1313, 117] on span "sync_alt" at bounding box center [1315, 112] width 23 height 23
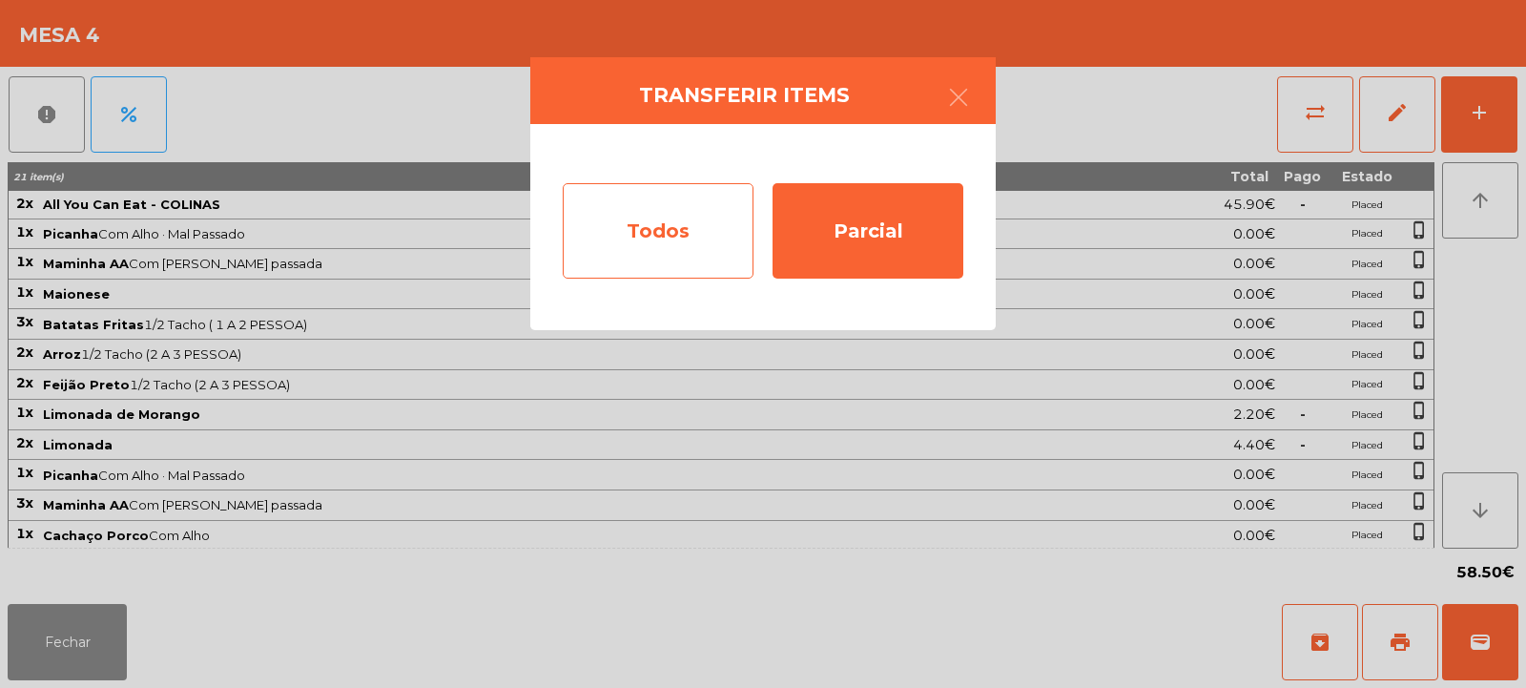
click at [682, 240] on div "Todos" at bounding box center [658, 230] width 191 height 95
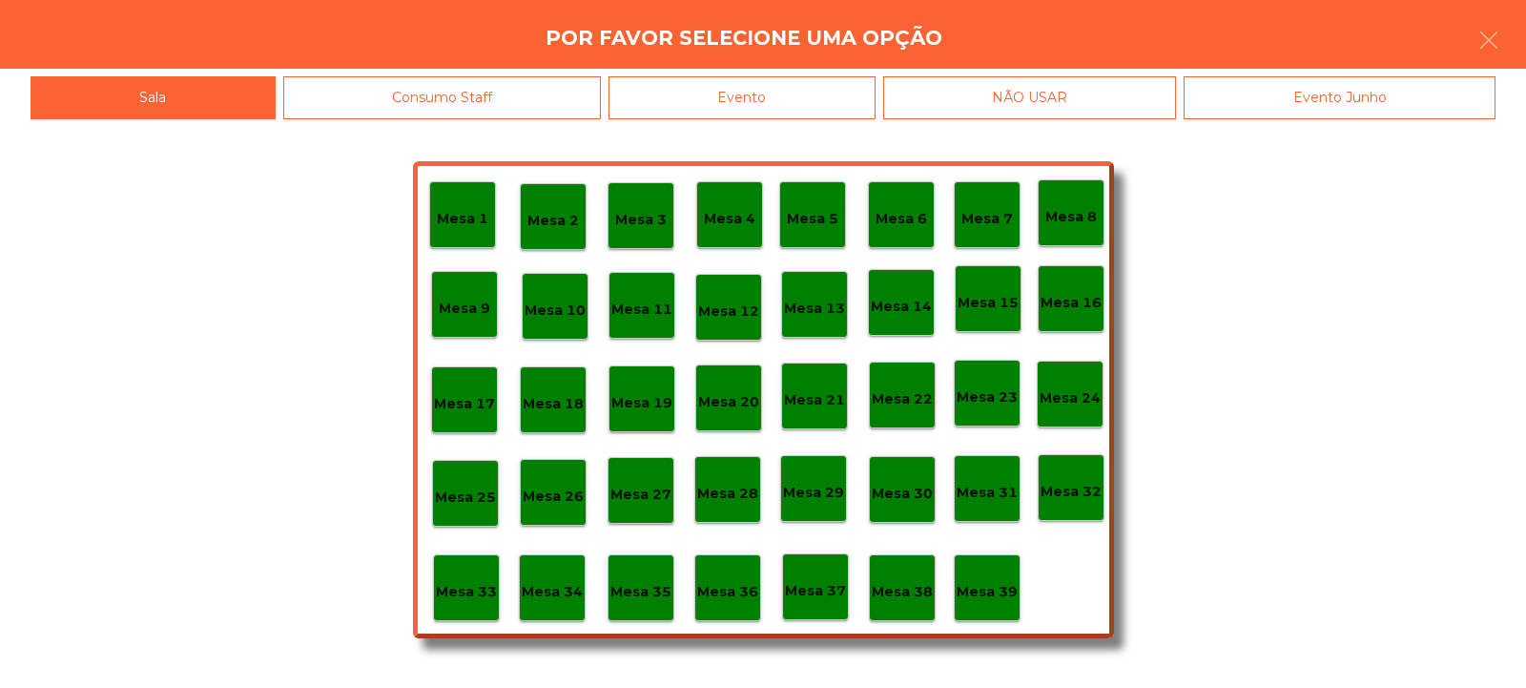
click at [766, 85] on div "Evento" at bounding box center [741, 97] width 267 height 43
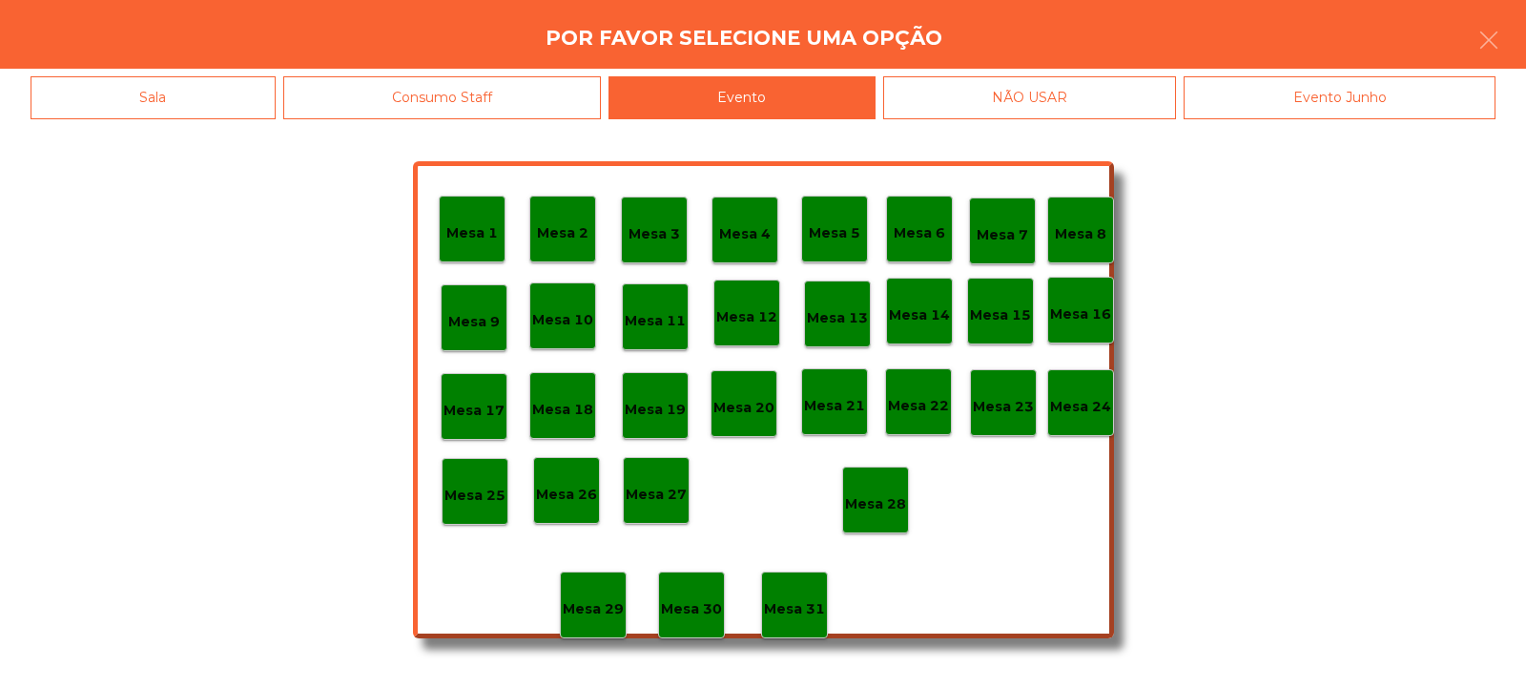
click at [872, 500] on p "Mesa 28" at bounding box center [875, 504] width 61 height 22
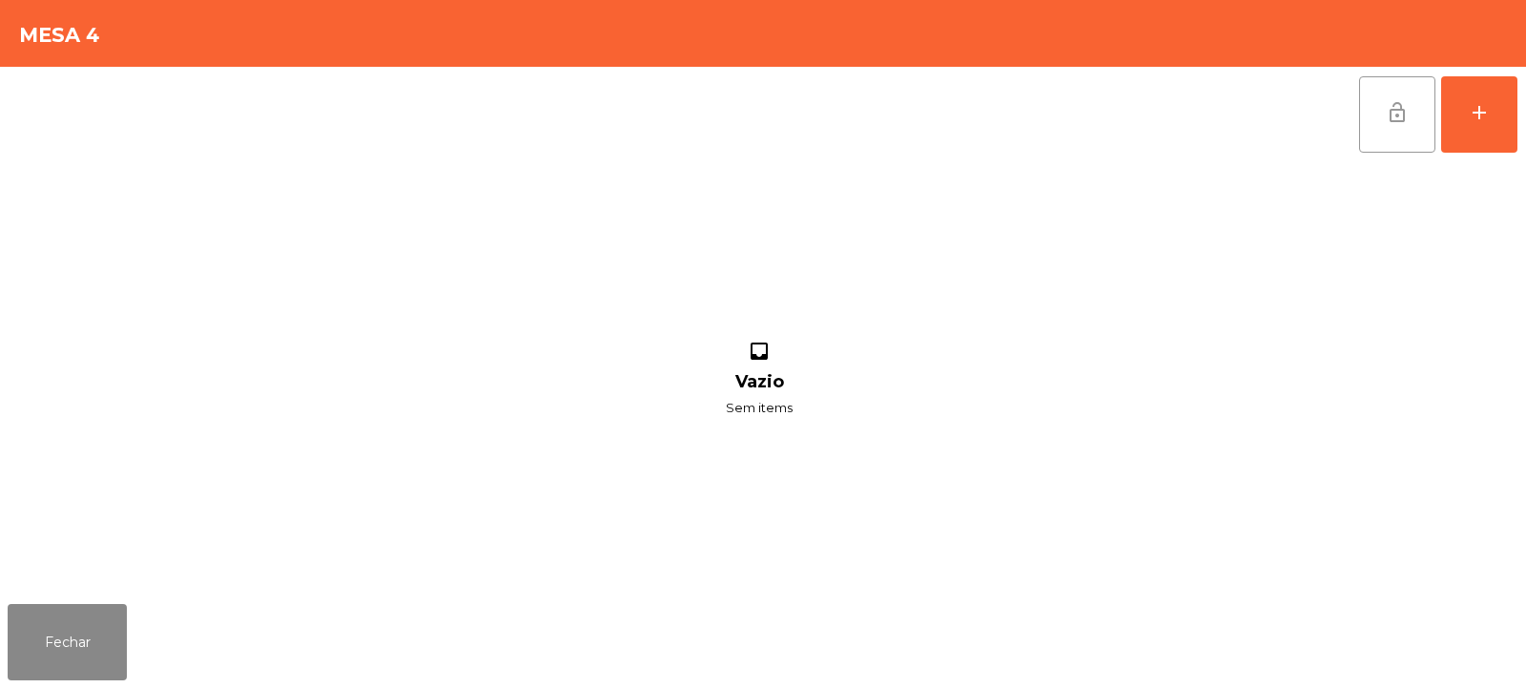
click at [1395, 134] on button "lock_open" at bounding box center [1397, 114] width 76 height 76
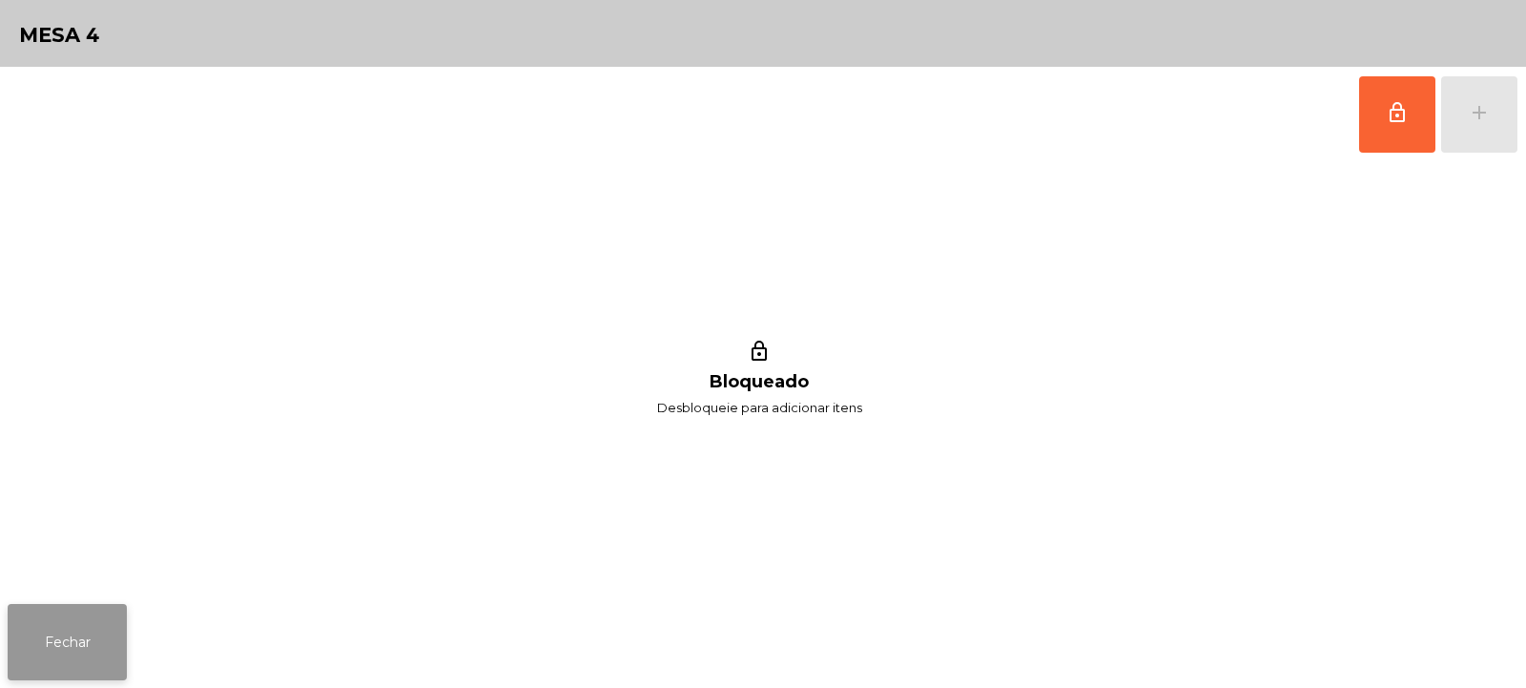
click at [74, 629] on button "Fechar" at bounding box center [67, 642] width 119 height 76
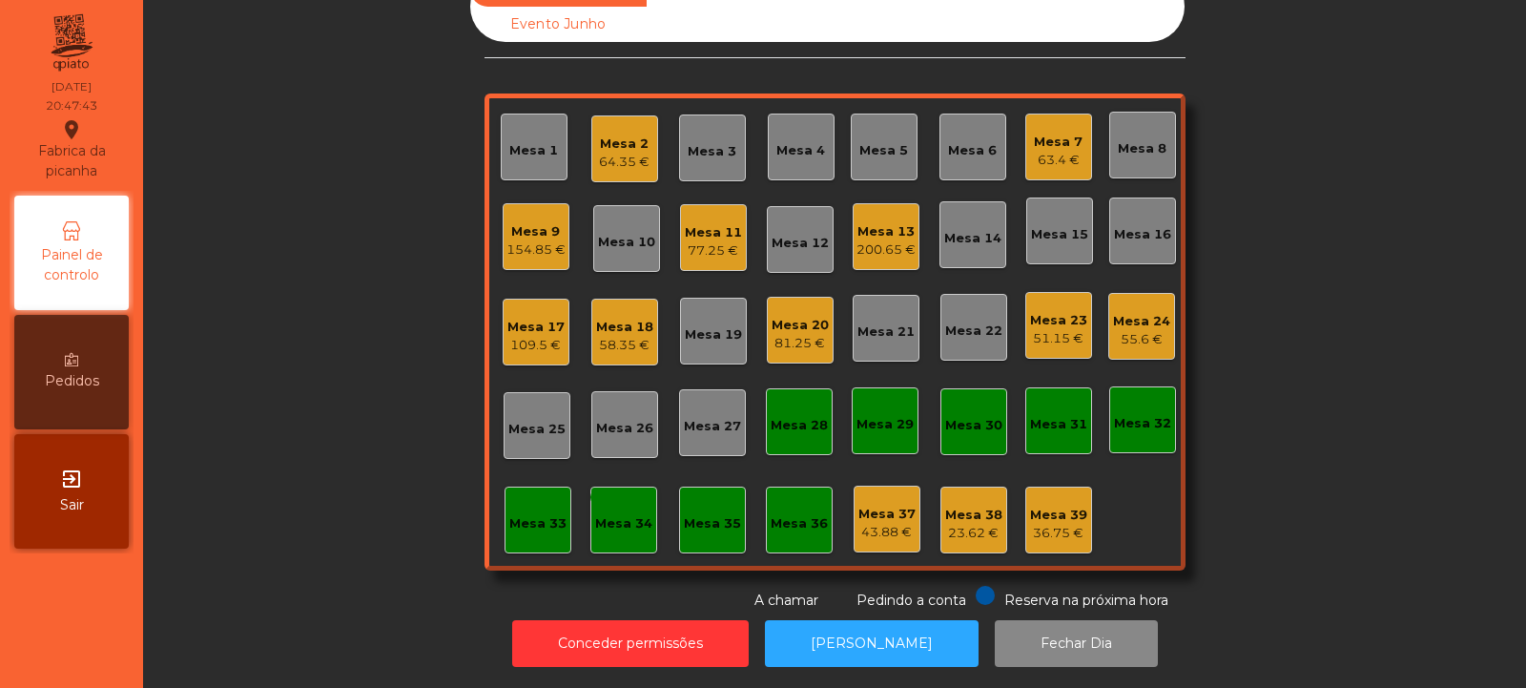
click at [617, 153] on div "64.35 €" at bounding box center [624, 162] width 51 height 19
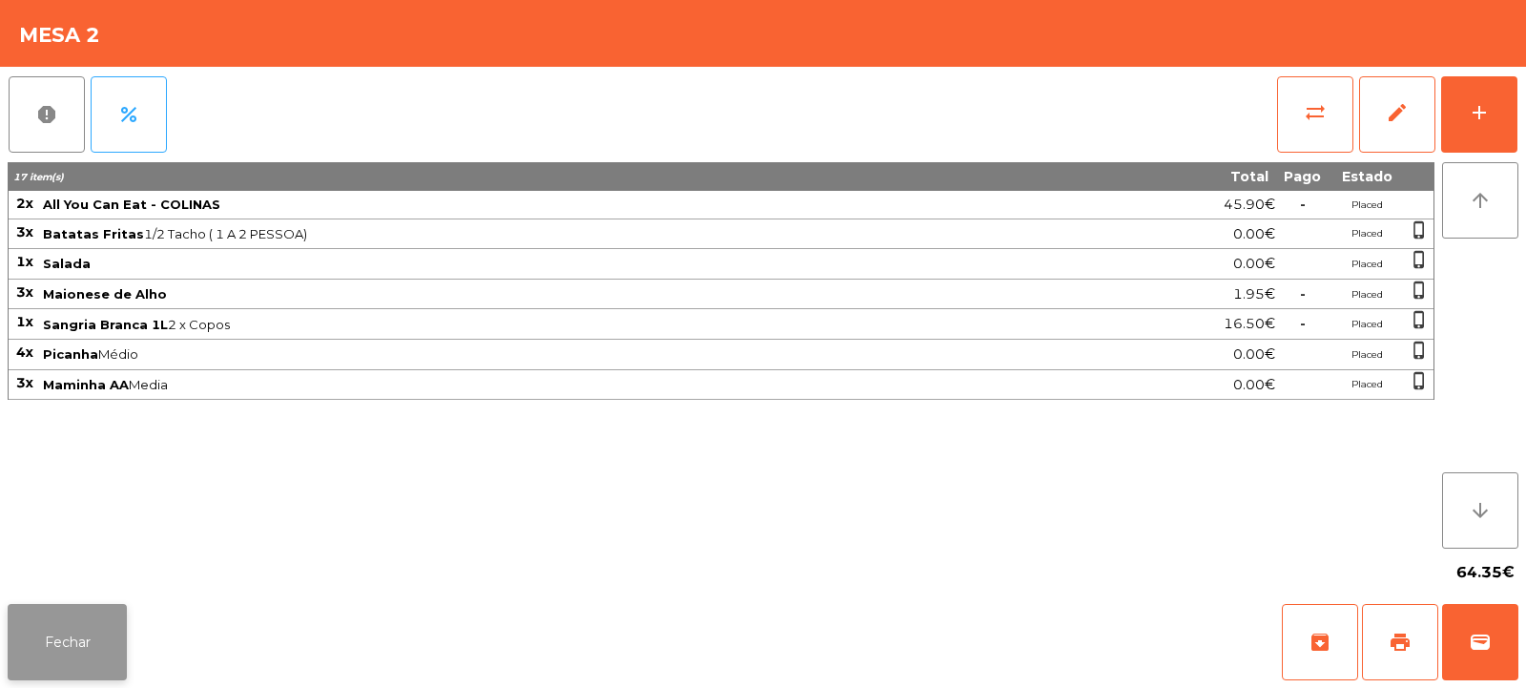
click at [59, 644] on button "Fechar" at bounding box center [67, 642] width 119 height 76
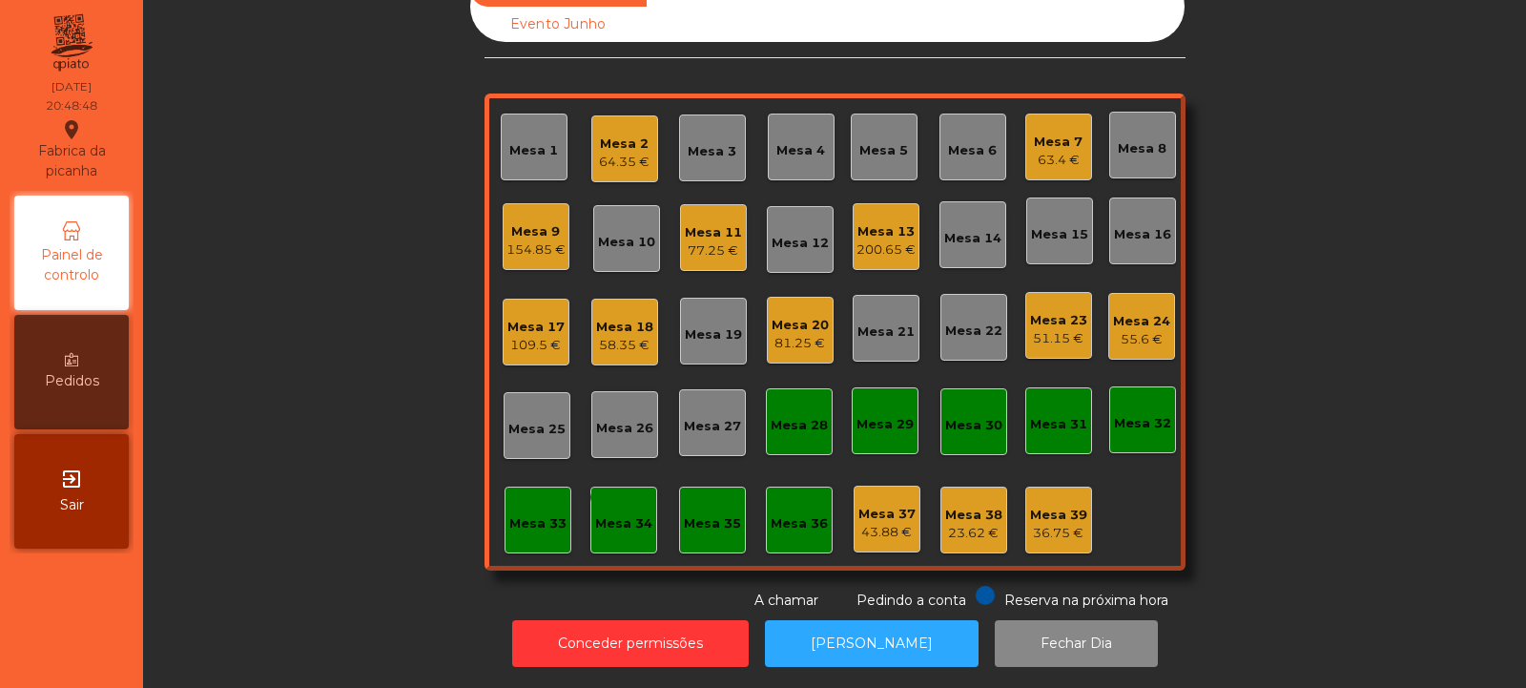
click at [859, 144] on div "Mesa 5" at bounding box center [883, 150] width 49 height 19
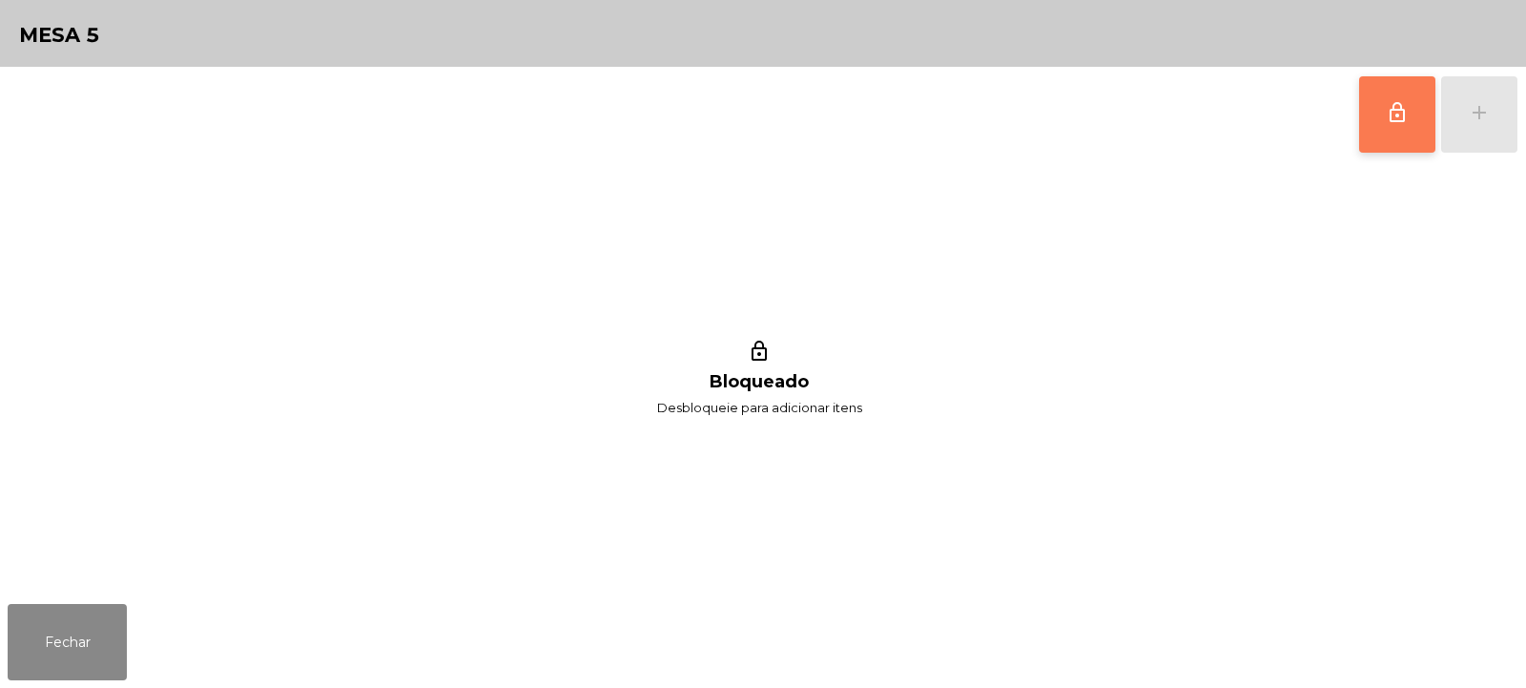
click at [1379, 138] on button "lock_outline" at bounding box center [1397, 114] width 76 height 76
click at [1463, 102] on button "add" at bounding box center [1479, 114] width 76 height 76
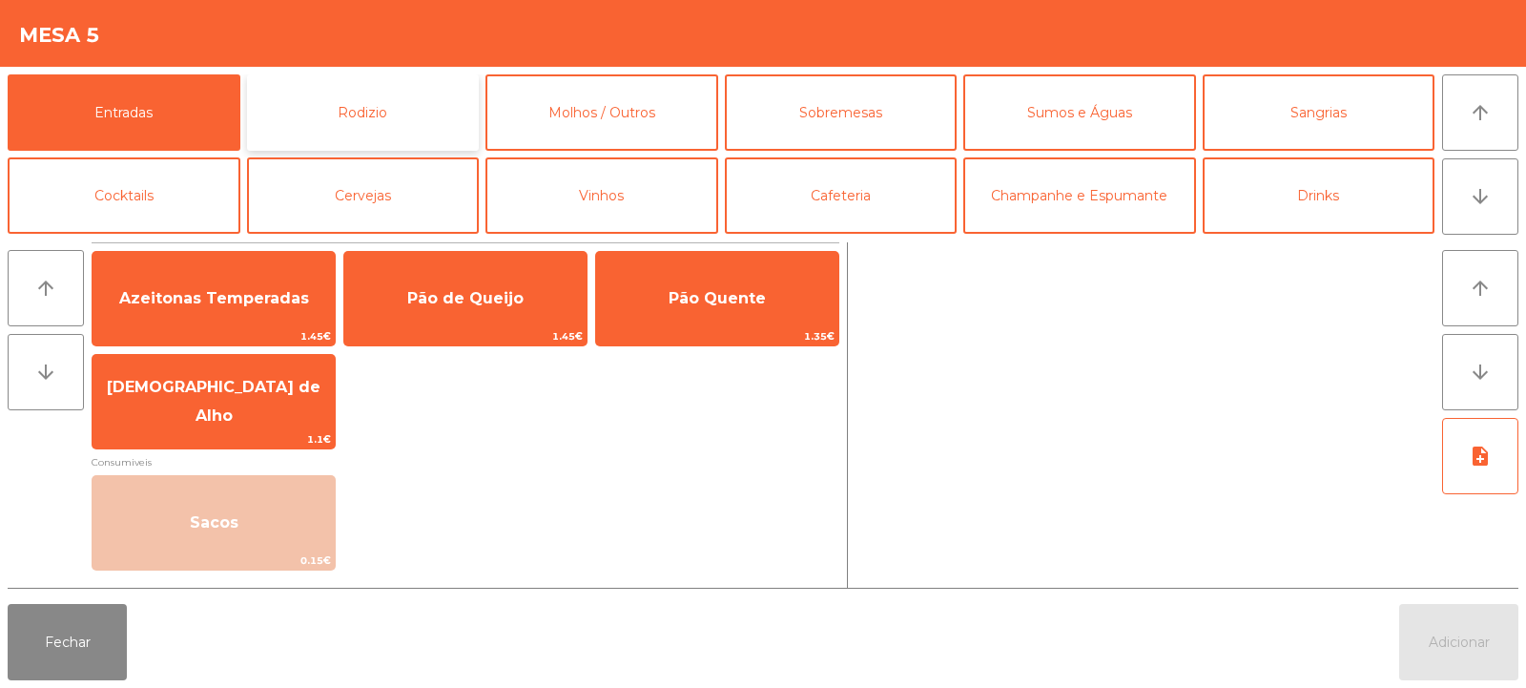
click at [361, 91] on button "Rodizio" at bounding box center [363, 112] width 233 height 76
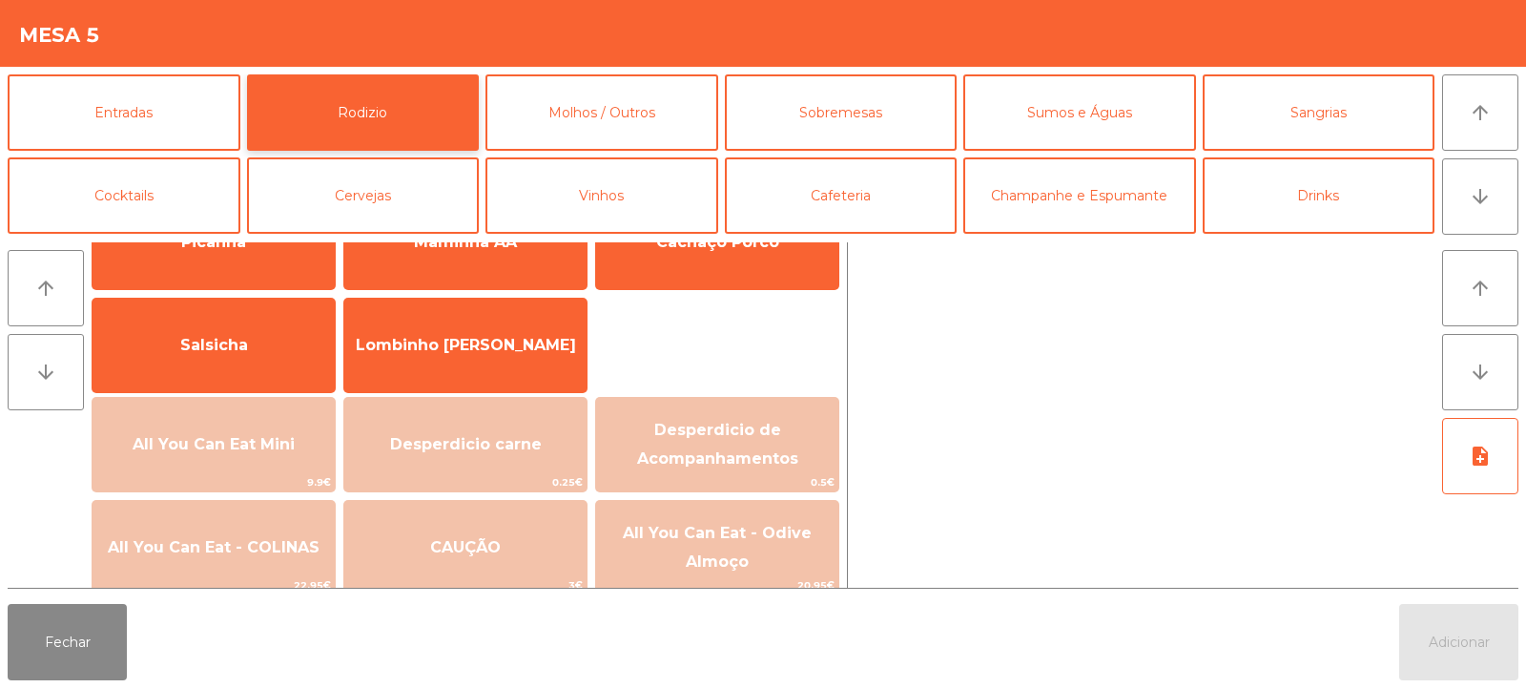
scroll to position [104, 0]
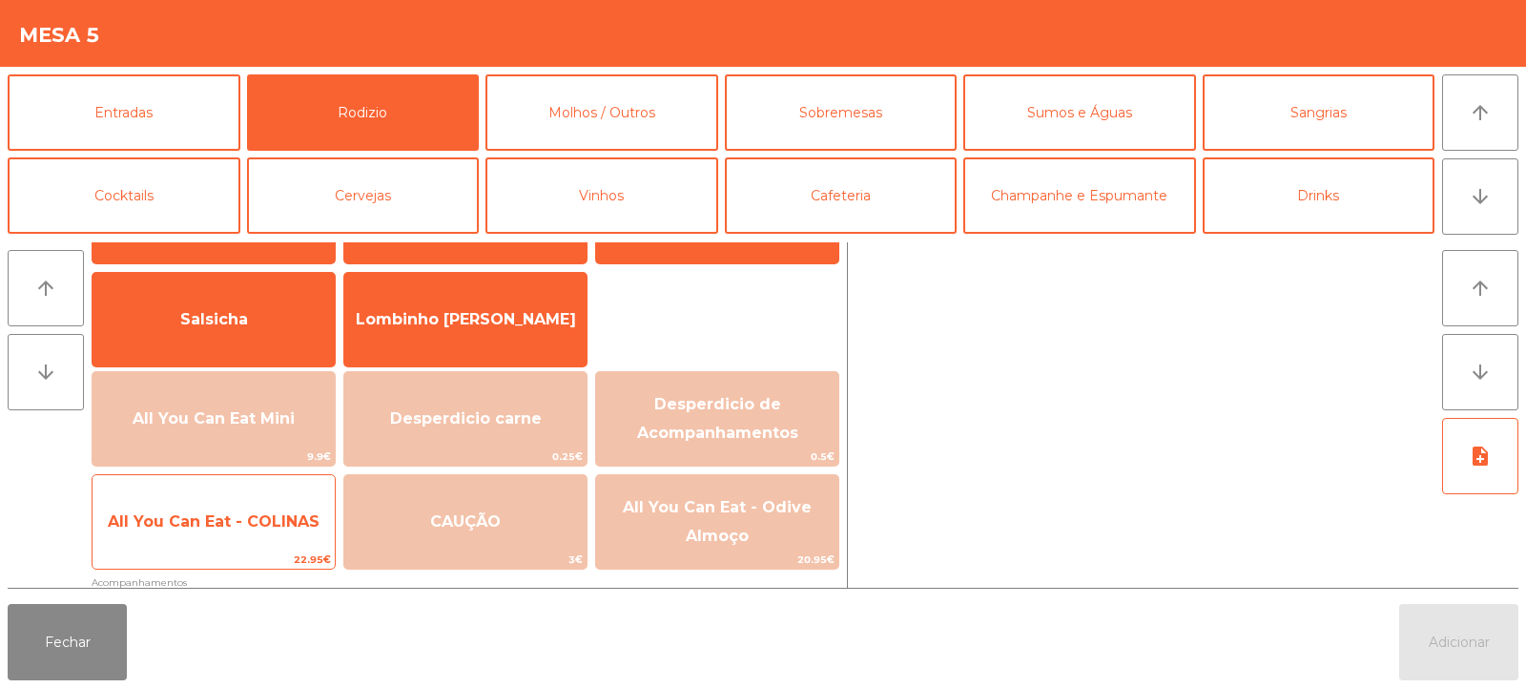
click at [298, 510] on span "All You Can Eat - COLINAS" at bounding box center [214, 522] width 242 height 52
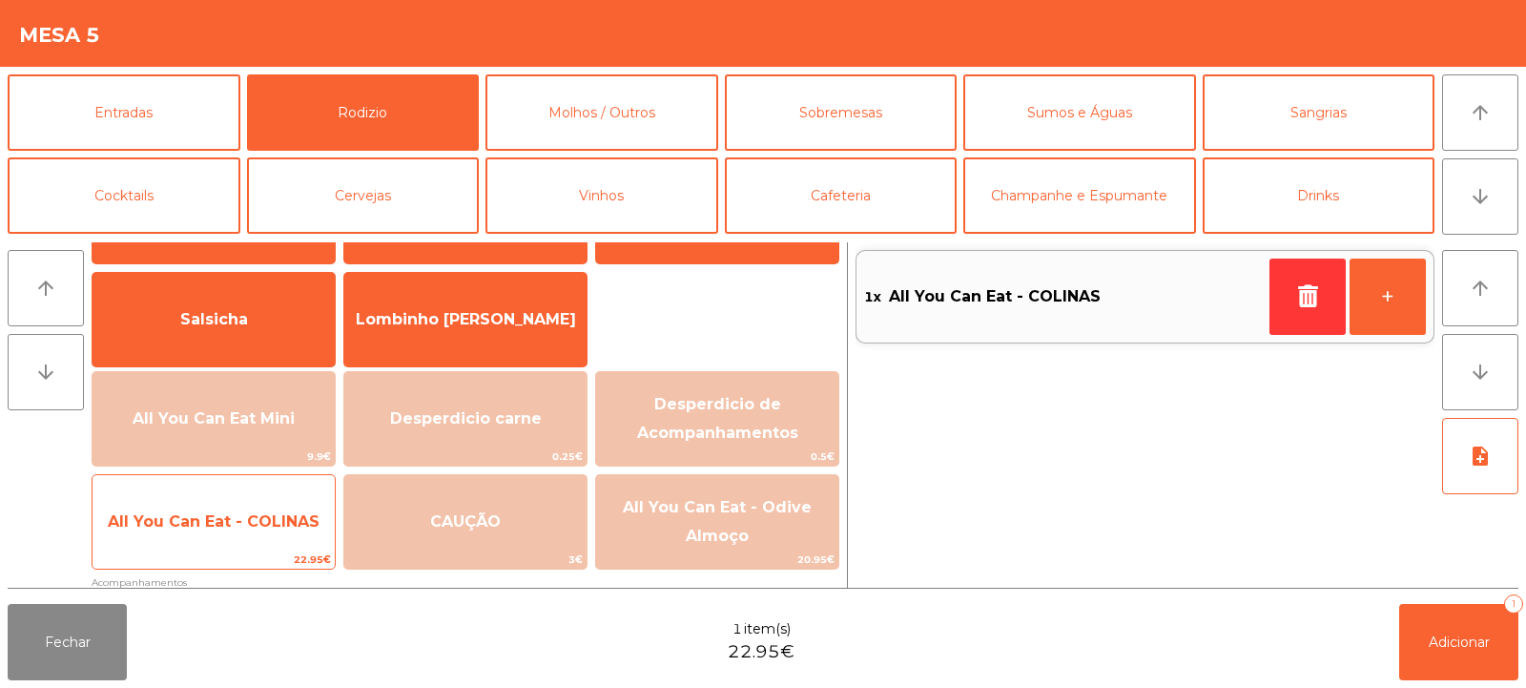
click at [283, 547] on span "All You Can Eat - COLINAS" at bounding box center [214, 522] width 242 height 52
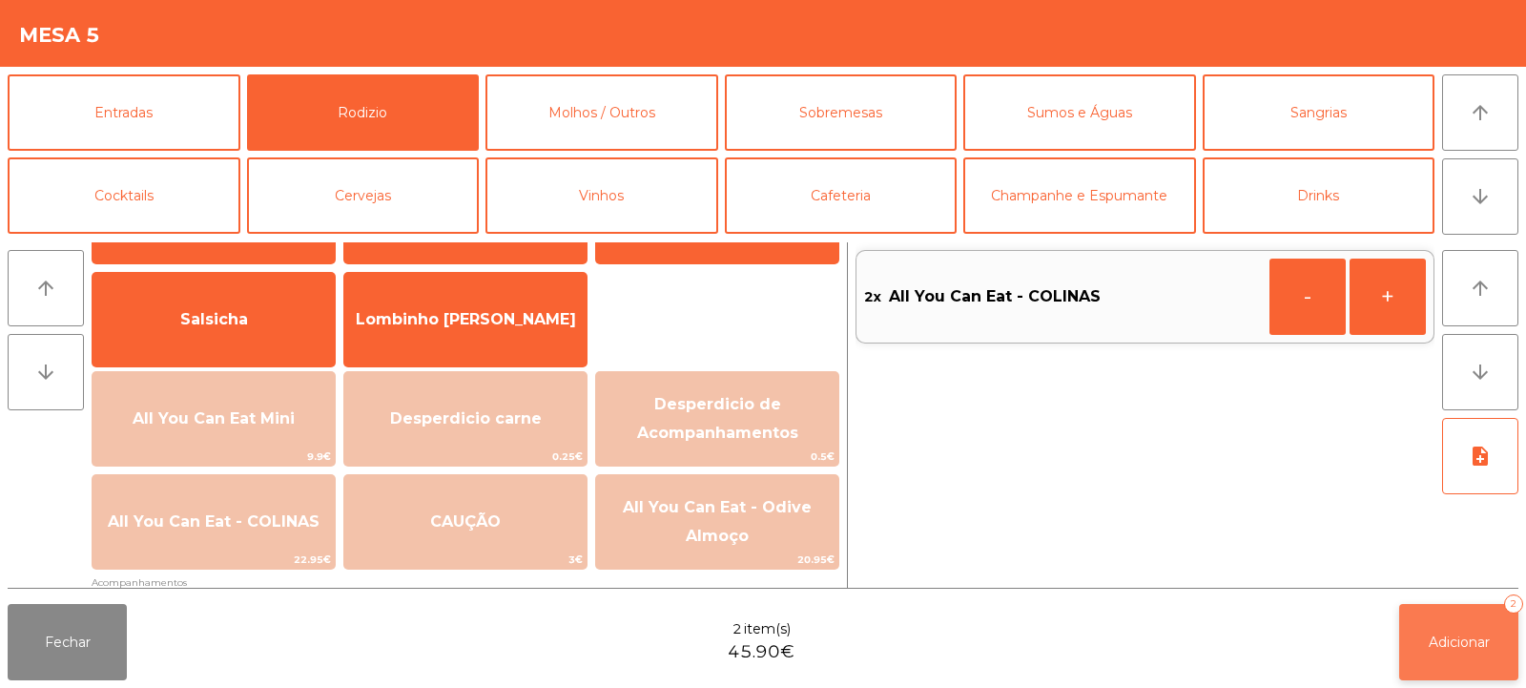
click at [1446, 647] on span "Adicionar" at bounding box center [1459, 641] width 61 height 17
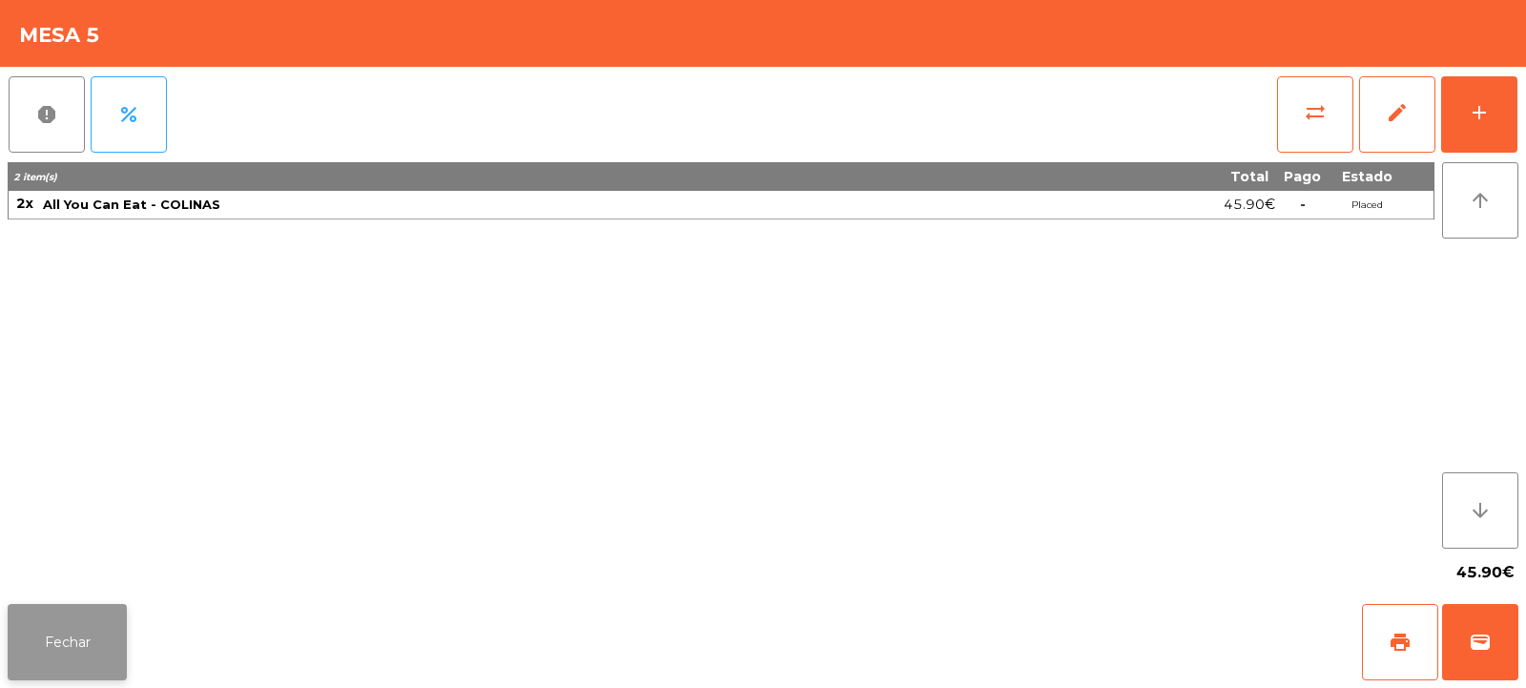
click at [69, 630] on button "Fechar" at bounding box center [67, 642] width 119 height 76
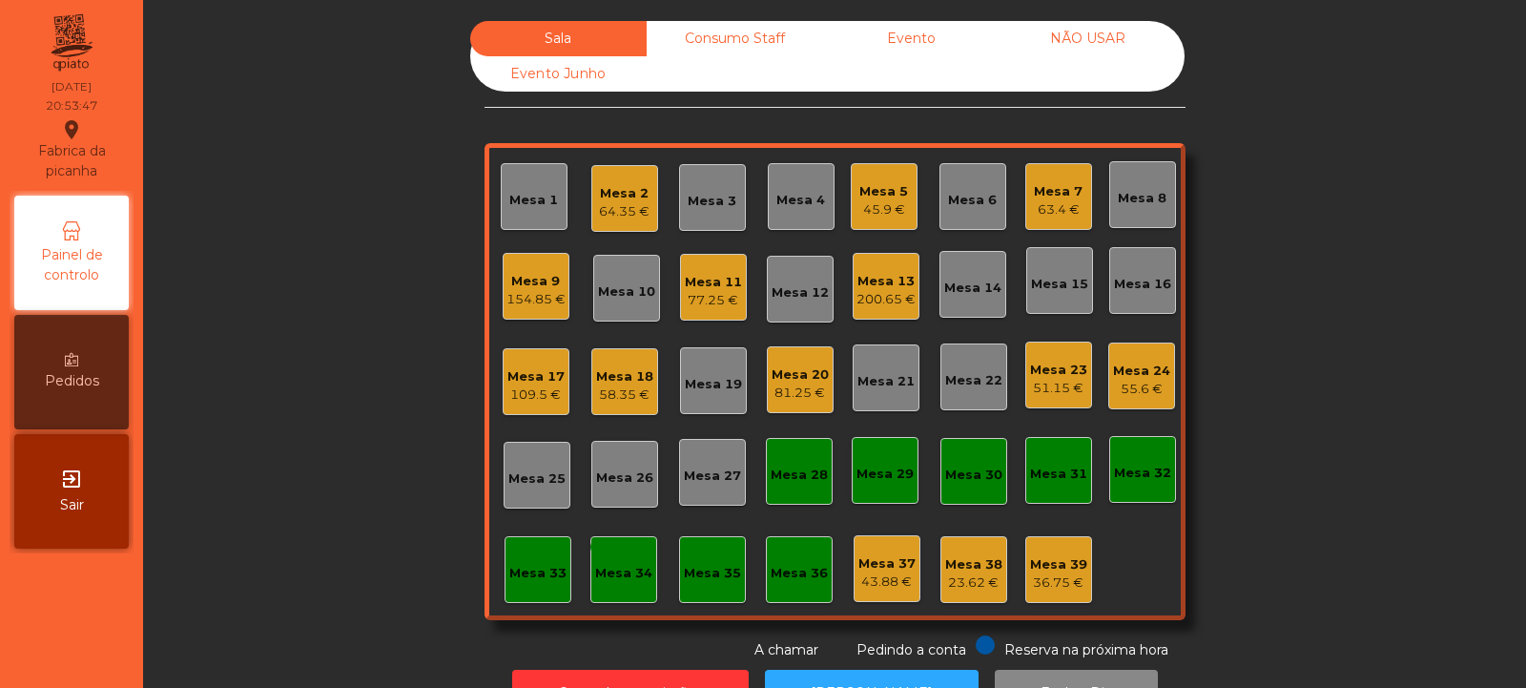
scroll to position [64, 0]
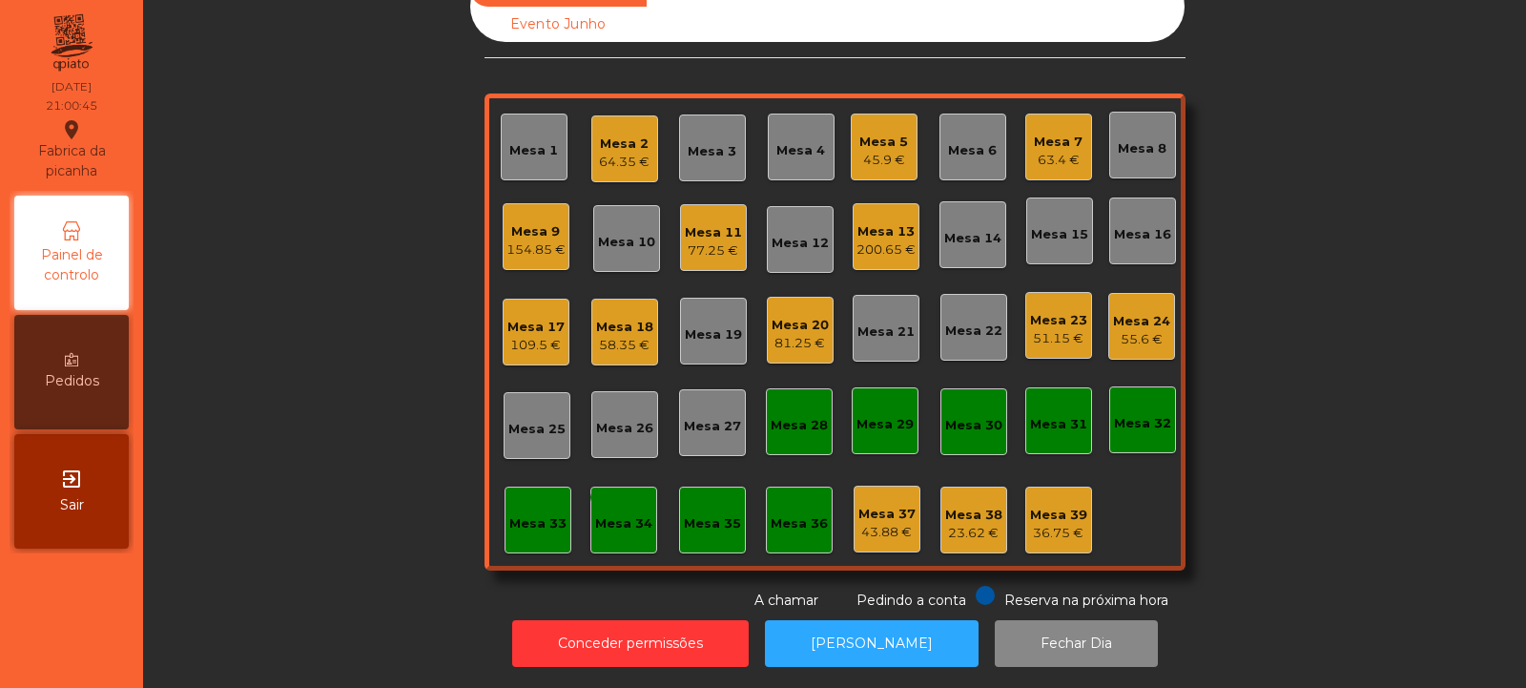
click at [705, 223] on div "Mesa 11" at bounding box center [713, 232] width 57 height 19
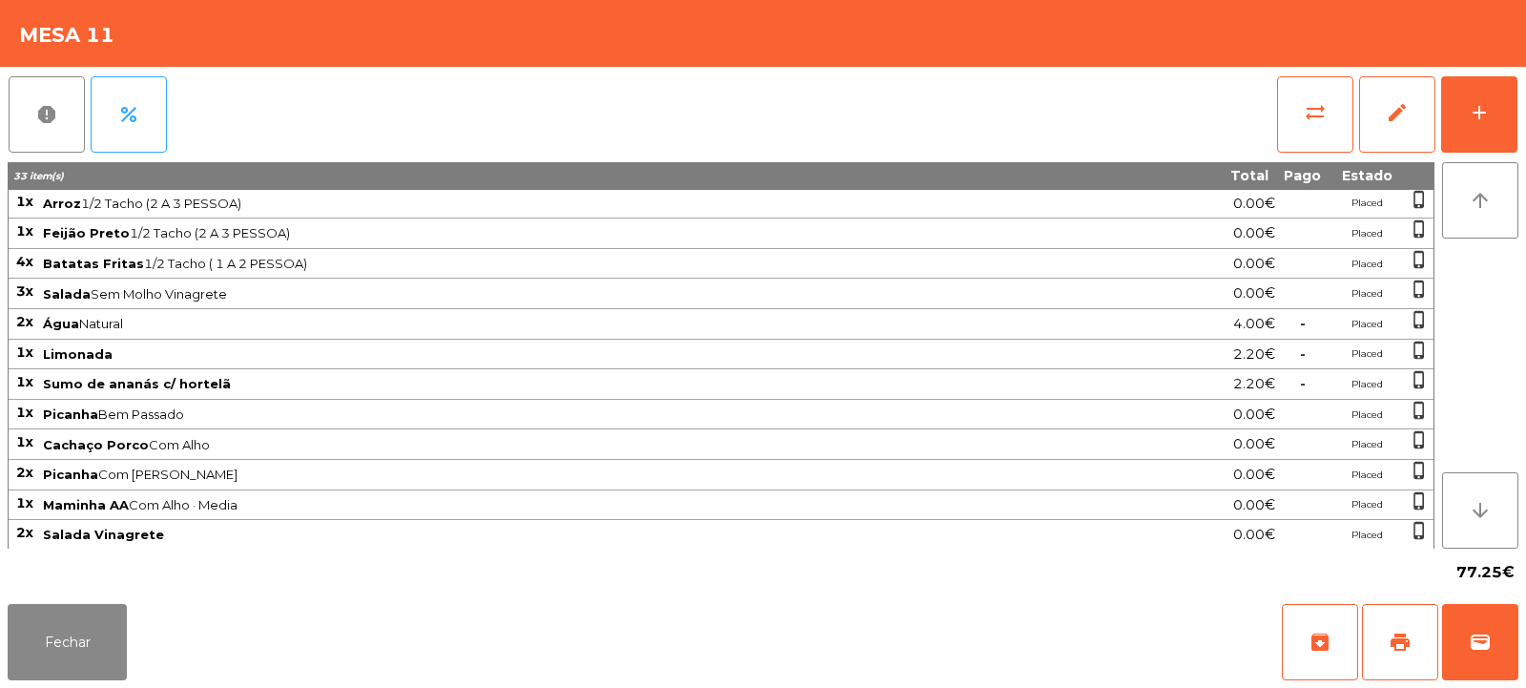
scroll to position [183, 0]
click at [74, 619] on button "Fechar" at bounding box center [67, 642] width 119 height 76
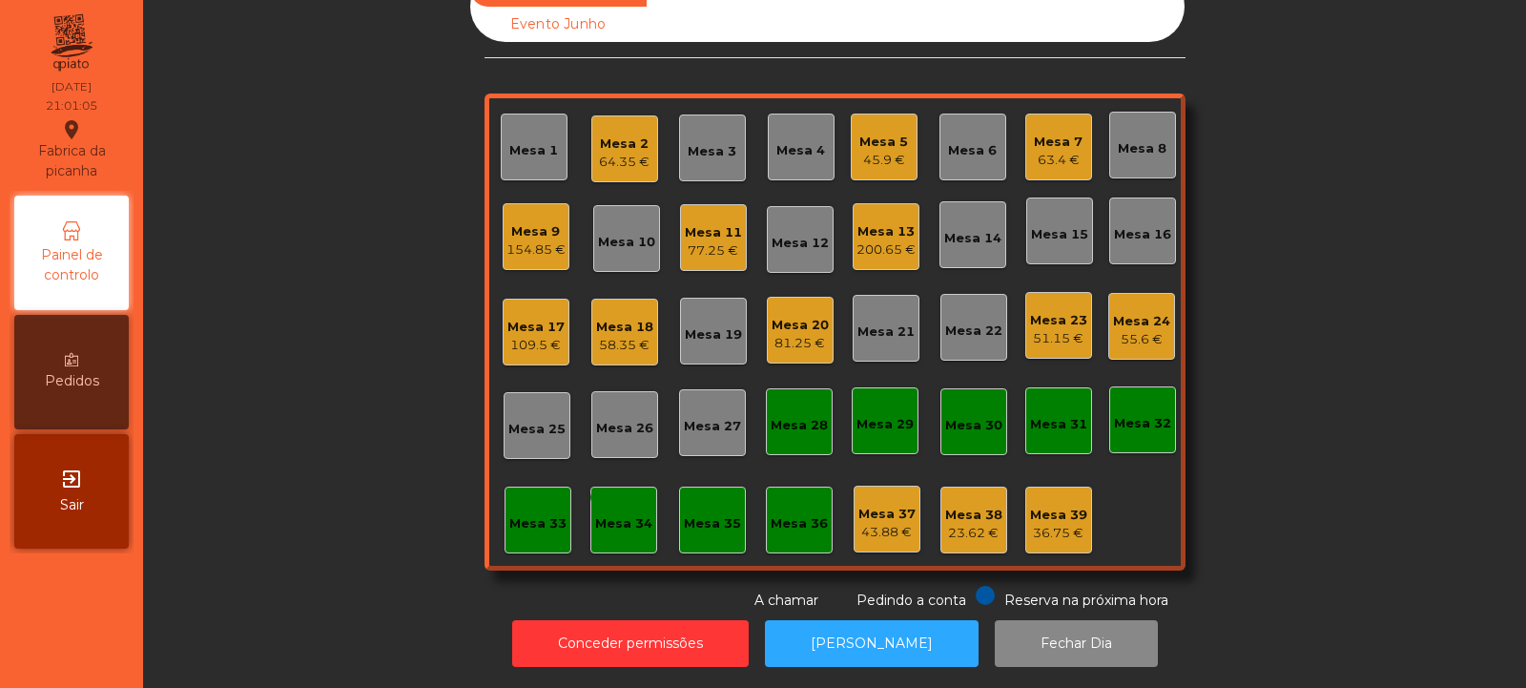
click at [630, 336] on div "58.35 €" at bounding box center [624, 345] width 57 height 19
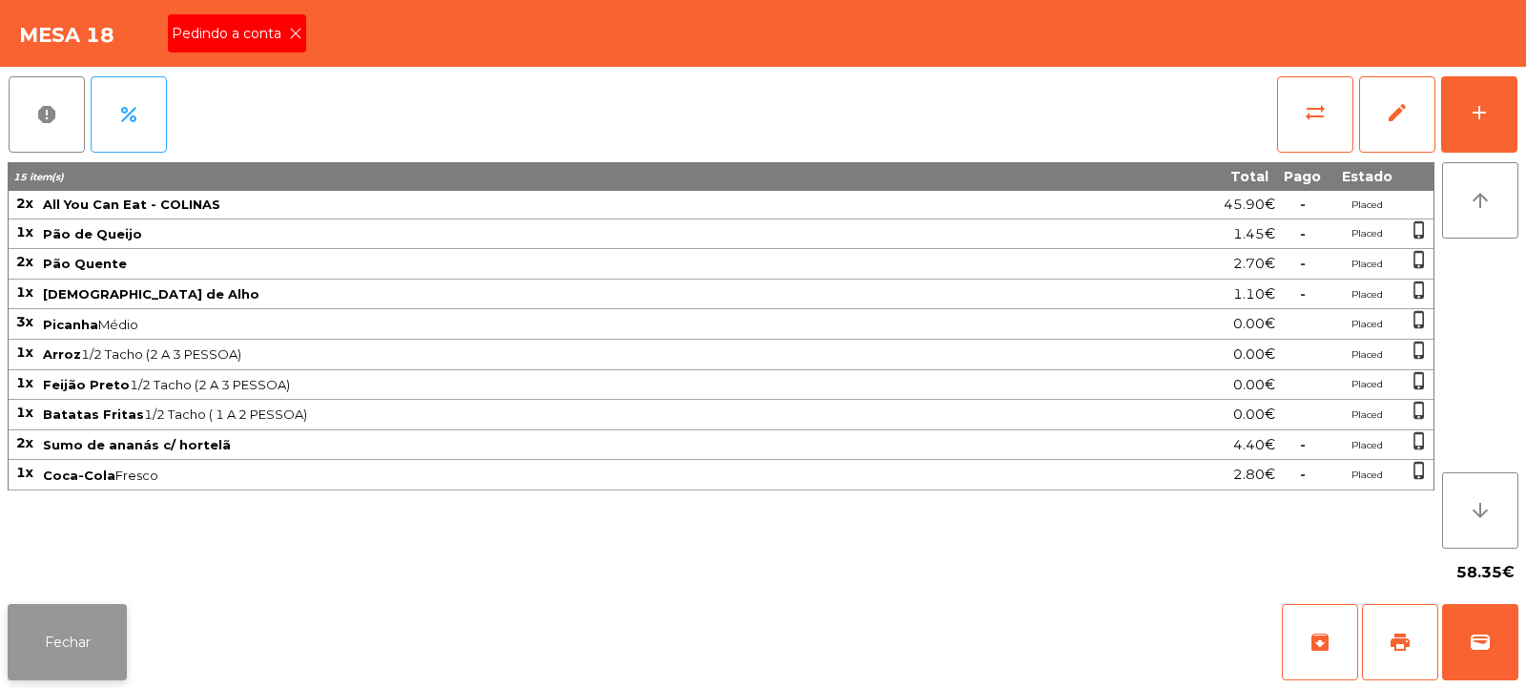
click at [61, 634] on button "Fechar" at bounding box center [67, 642] width 119 height 76
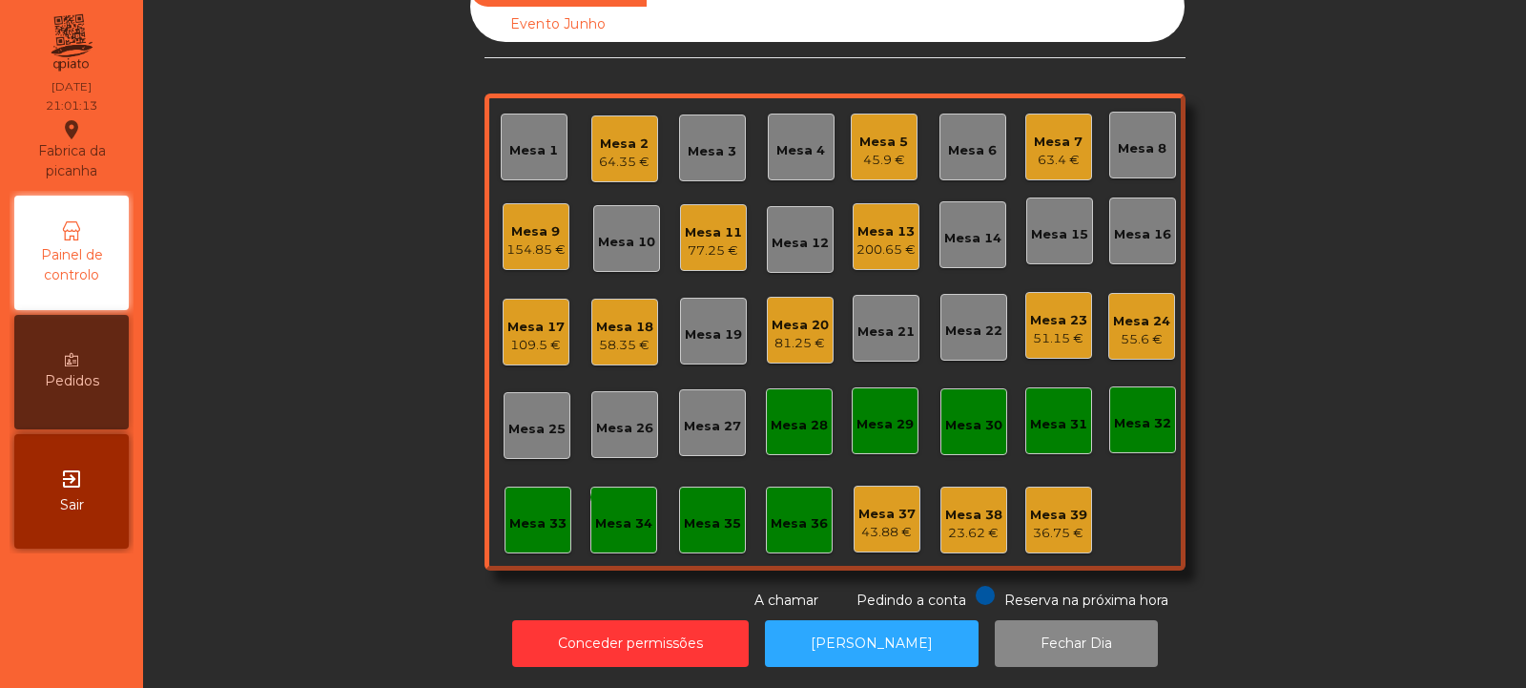
click at [647, 391] on div "Mesa 26" at bounding box center [624, 424] width 67 height 67
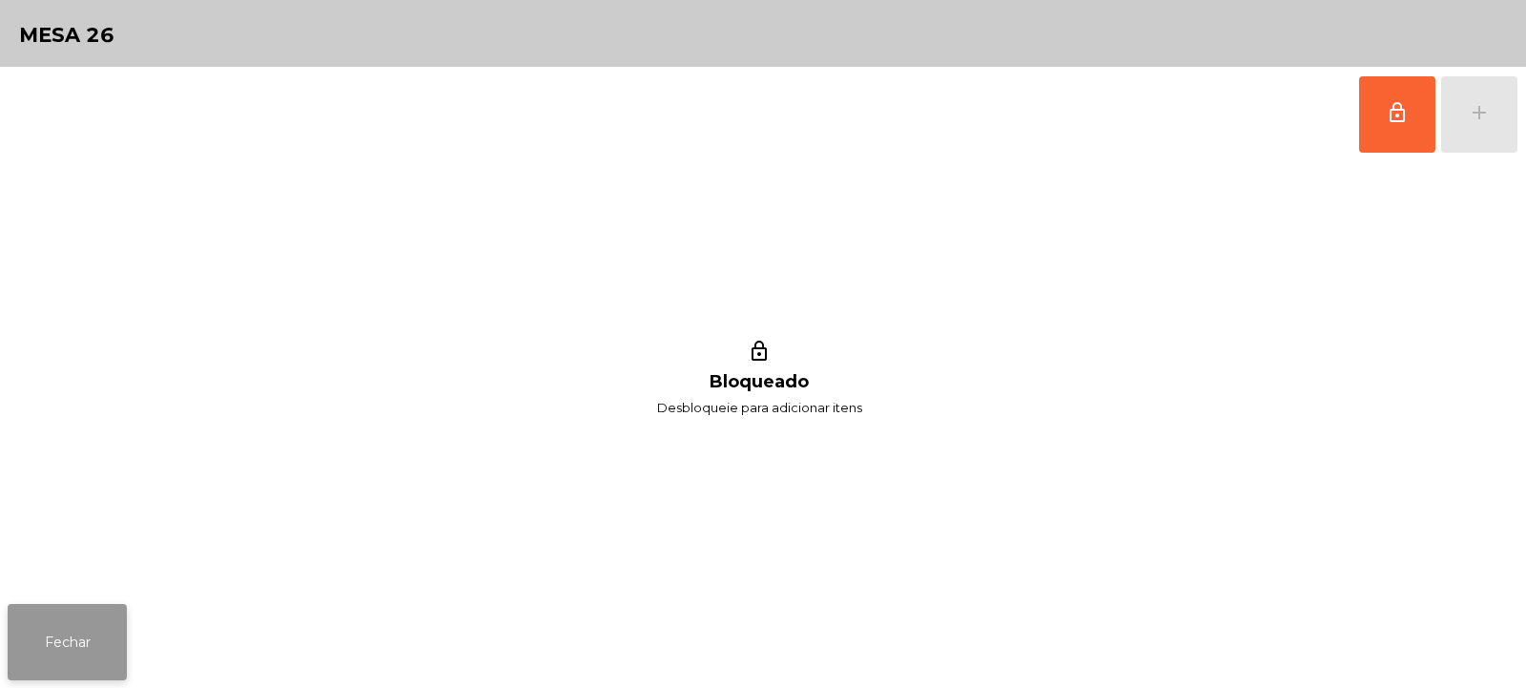
click at [84, 639] on button "Fechar" at bounding box center [67, 642] width 119 height 76
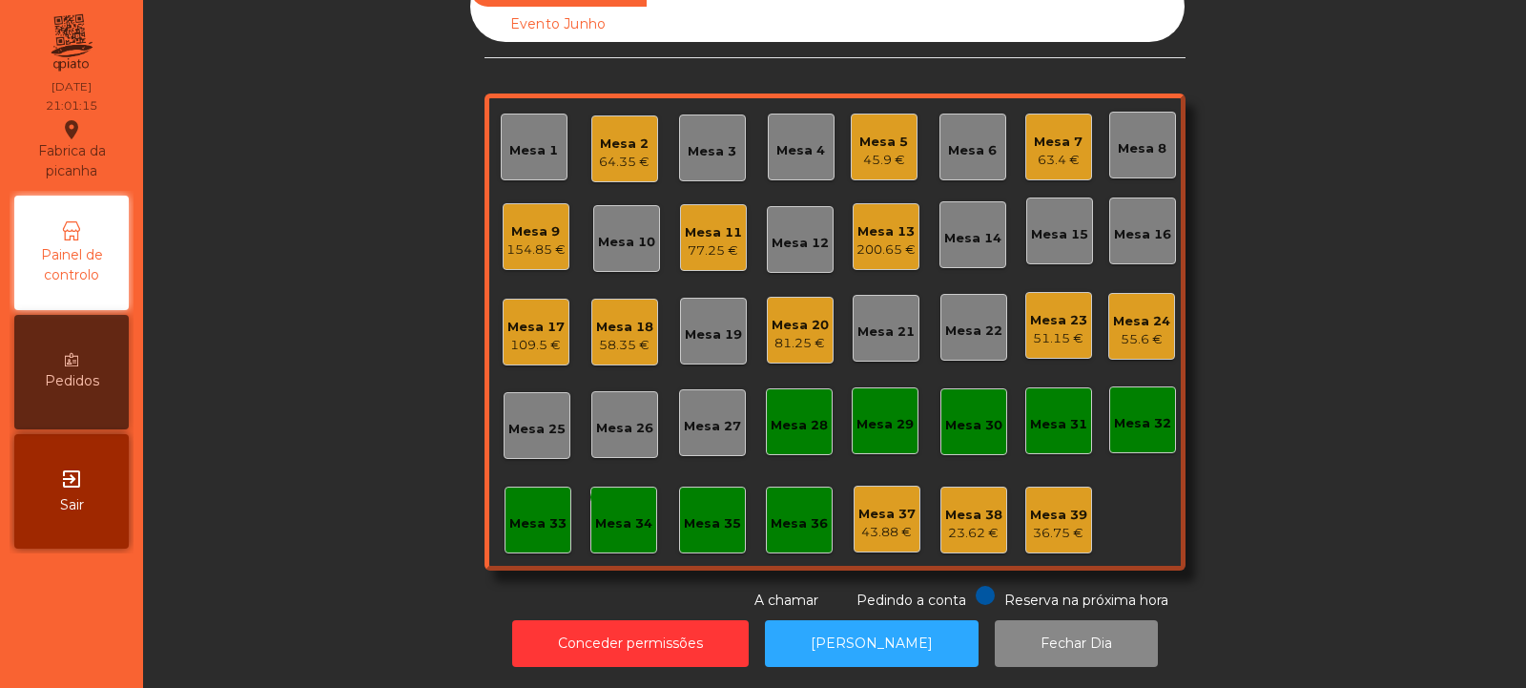
click at [612, 320] on div "Mesa 18" at bounding box center [624, 327] width 57 height 19
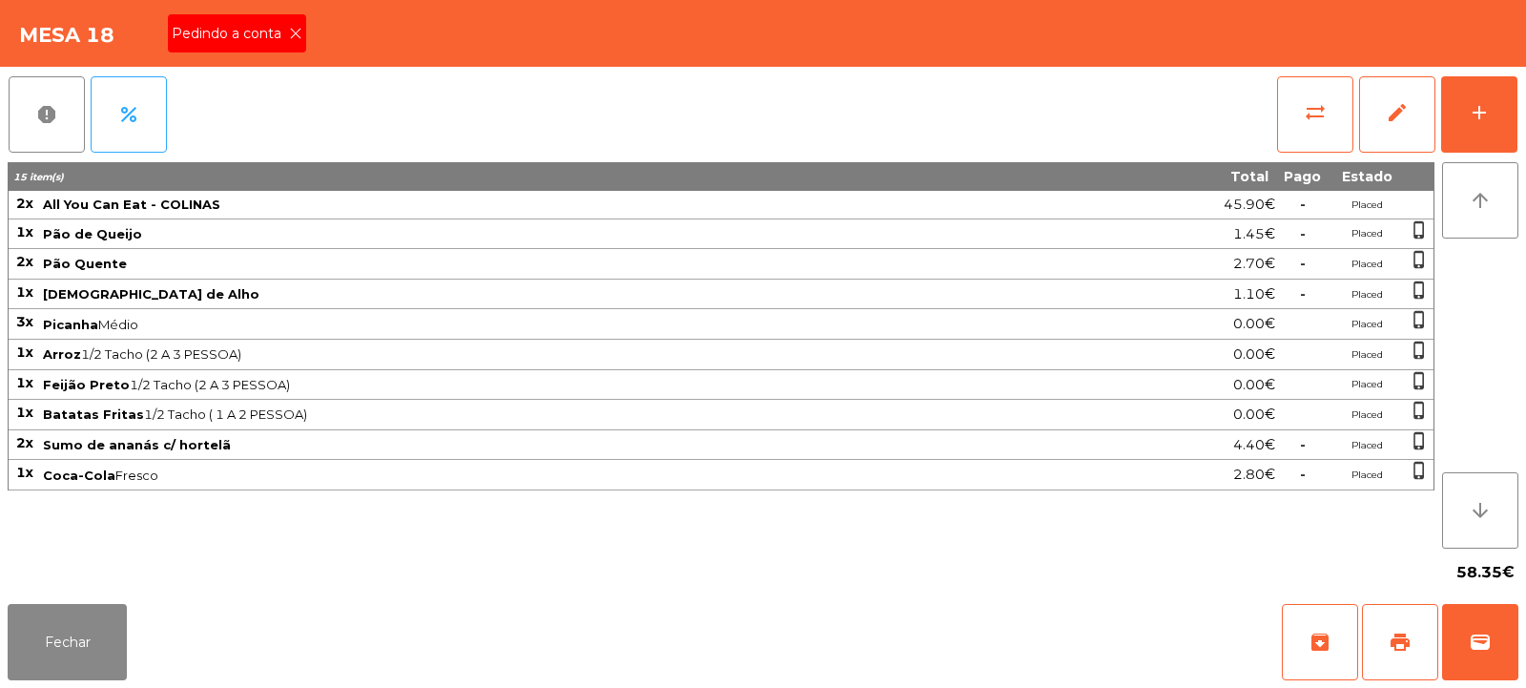
click at [299, 45] on div "Pedindo a conta" at bounding box center [237, 33] width 138 height 38
click at [1398, 647] on span "print" at bounding box center [1400, 641] width 23 height 23
click at [1325, 104] on span "sync_alt" at bounding box center [1315, 112] width 23 height 23
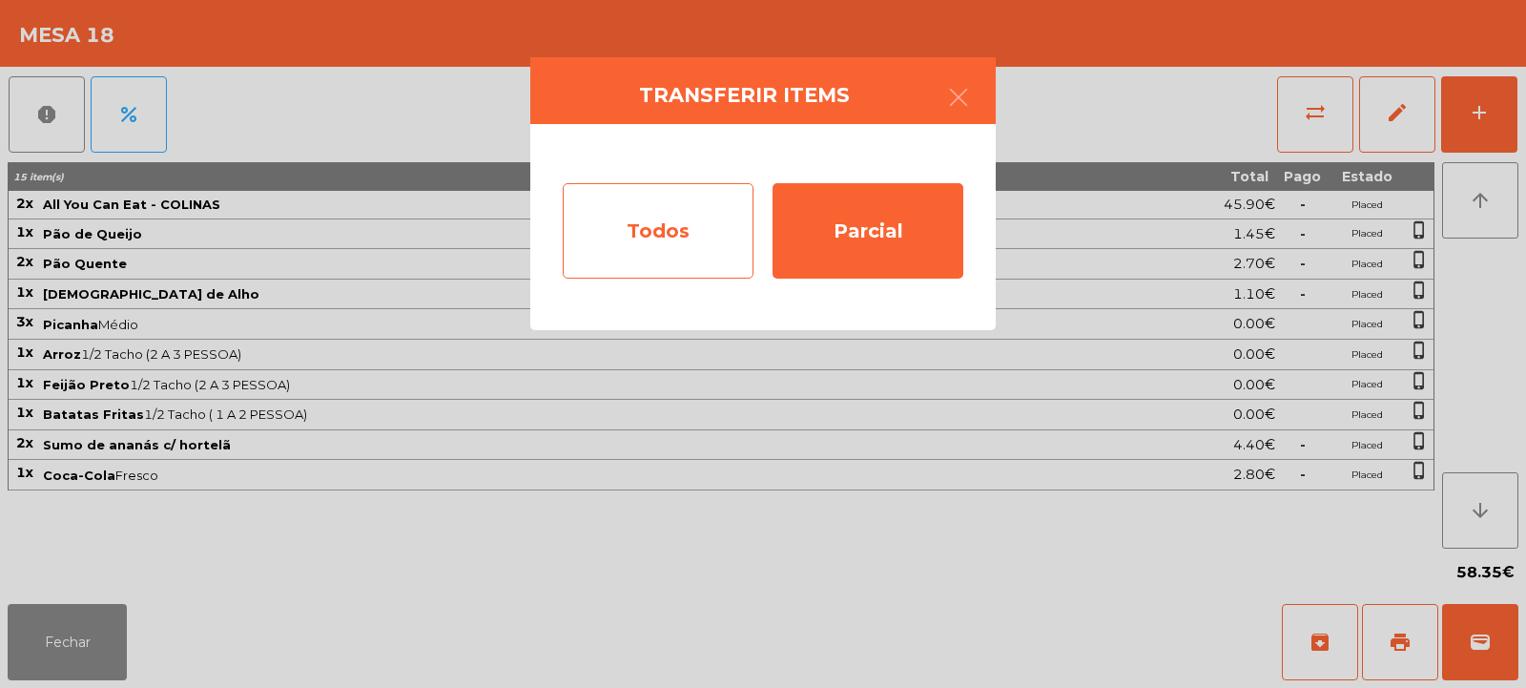
click at [649, 234] on div "Todos" at bounding box center [658, 230] width 191 height 95
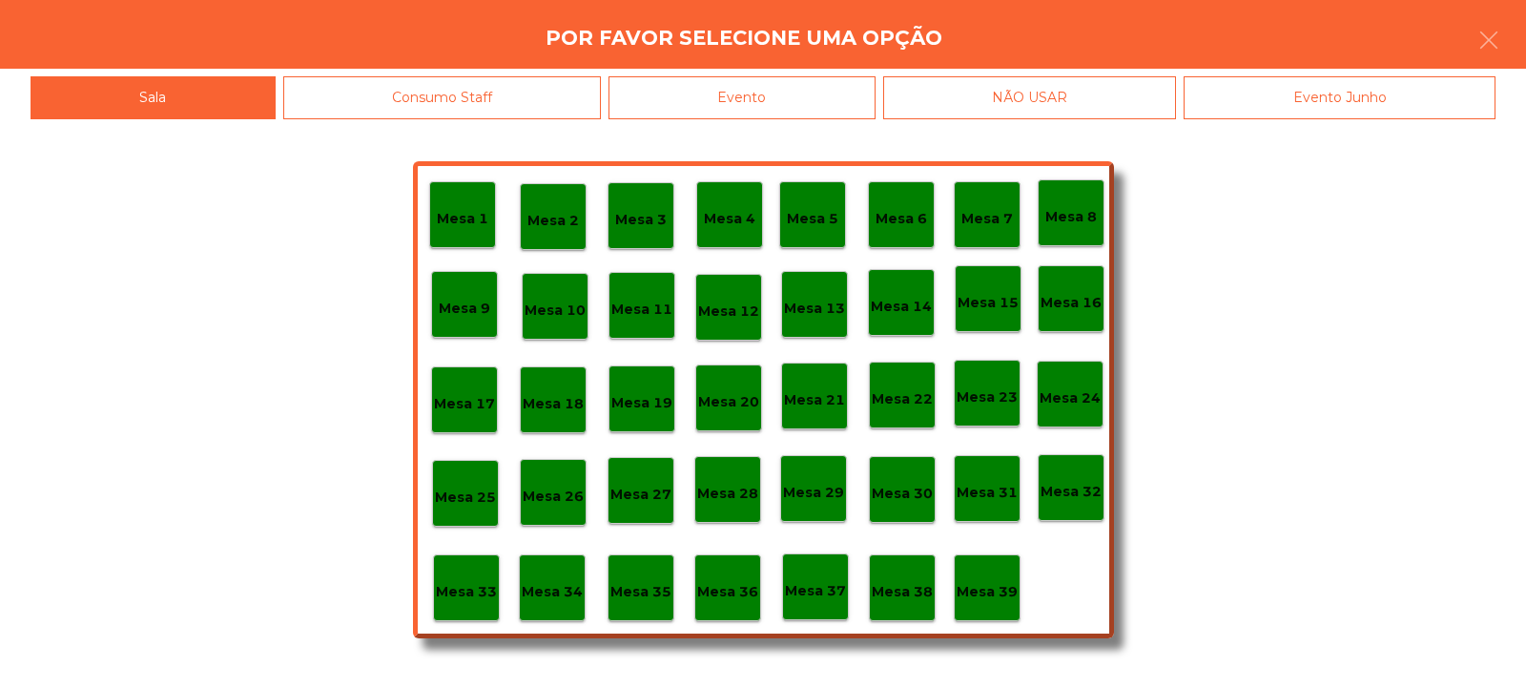
click at [771, 82] on div "Evento" at bounding box center [741, 97] width 267 height 43
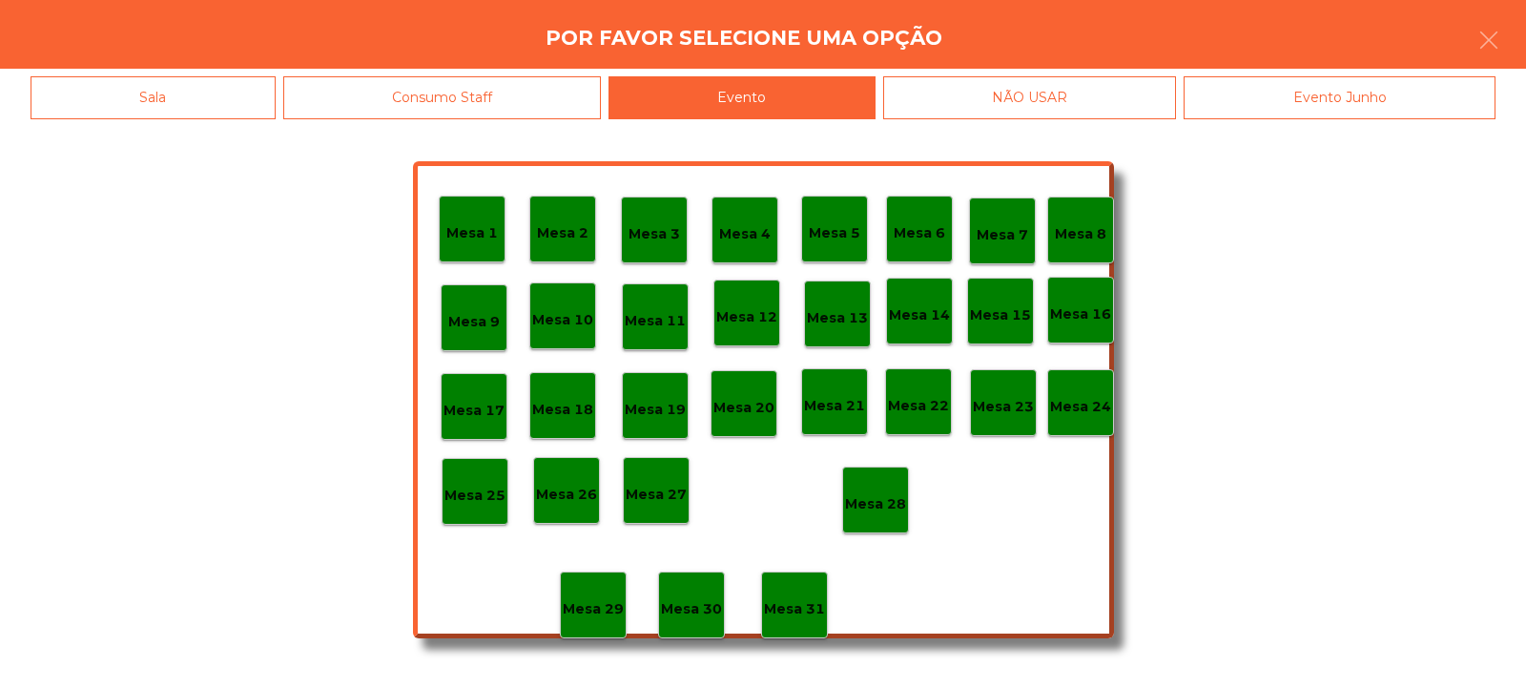
click at [876, 506] on p "Mesa 28" at bounding box center [875, 504] width 61 height 22
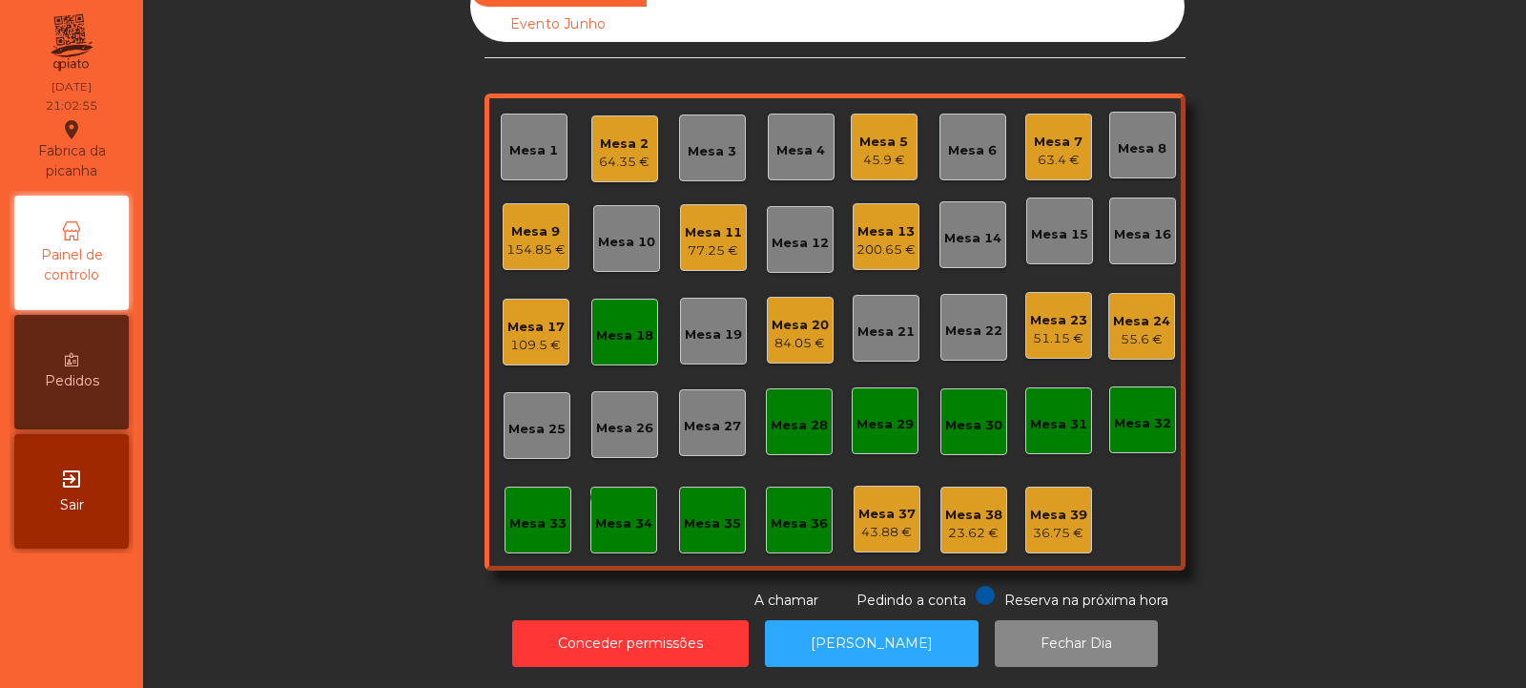
click at [716, 223] on div "Mesa 11" at bounding box center [713, 232] width 57 height 19
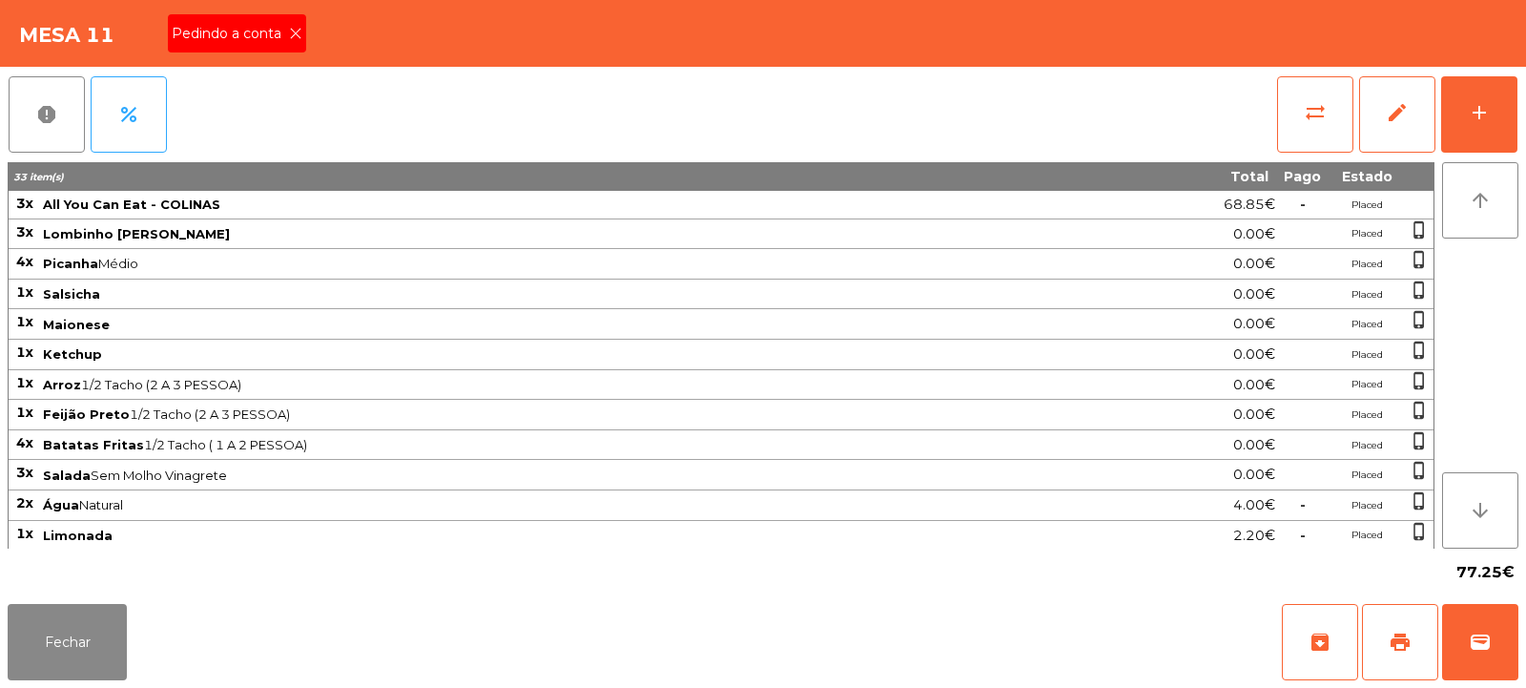
click at [292, 31] on icon at bounding box center [295, 33] width 13 height 13
click at [1406, 648] on span "print" at bounding box center [1400, 641] width 23 height 23
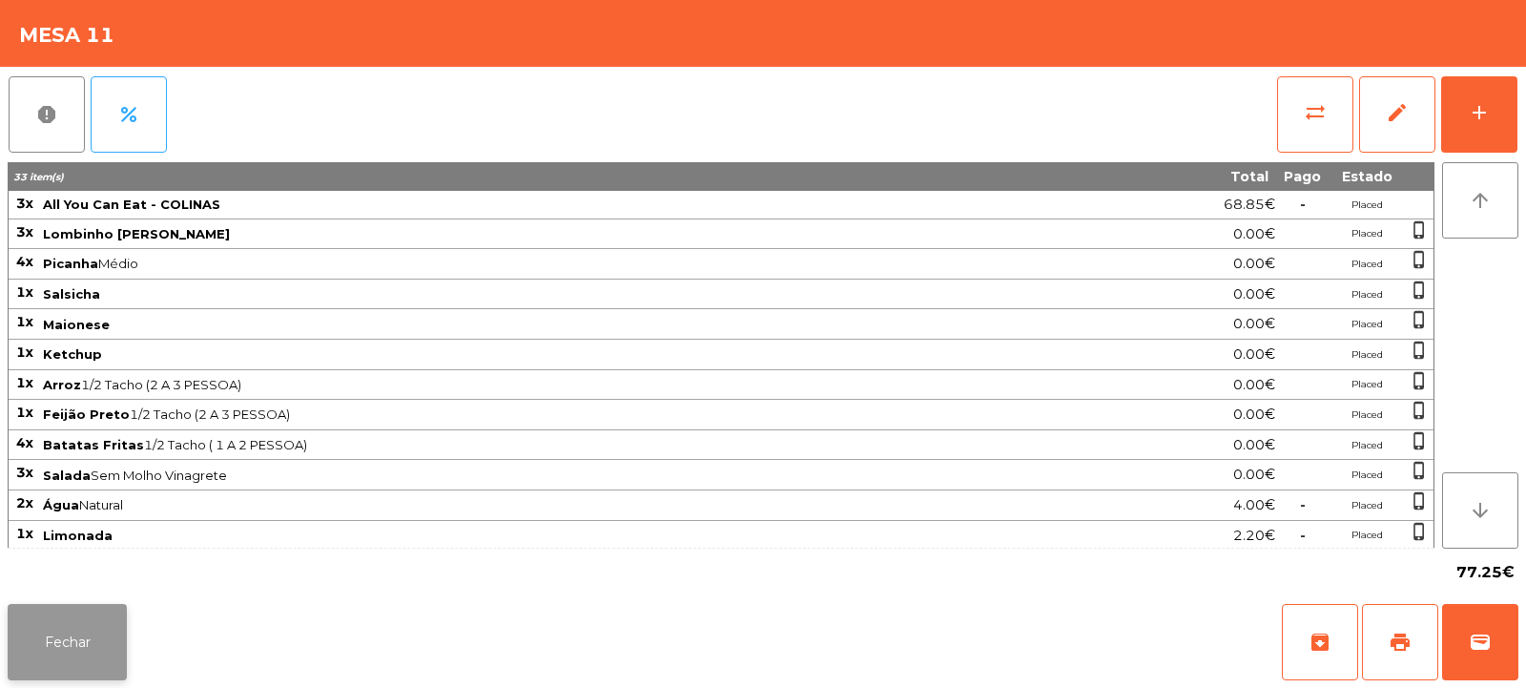
click at [63, 640] on button "Fechar" at bounding box center [67, 642] width 119 height 76
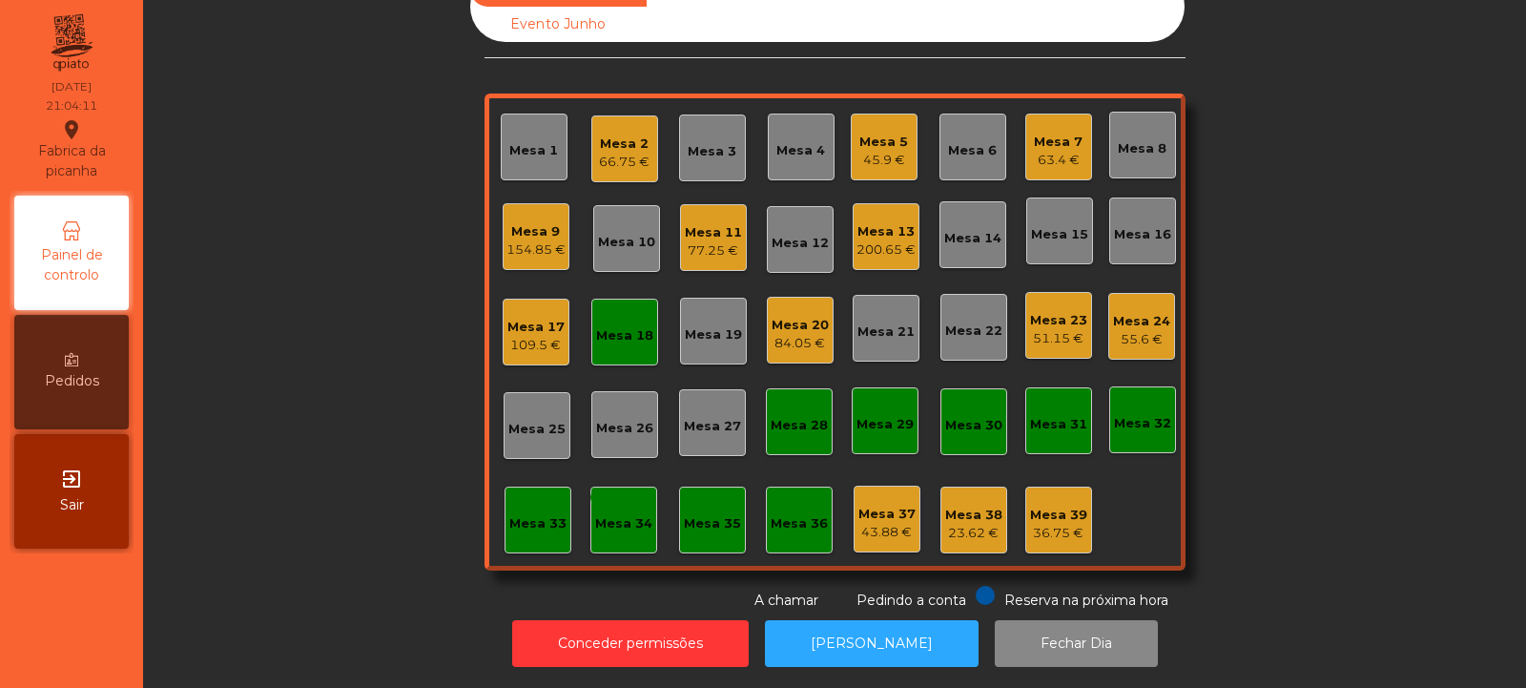
click at [613, 326] on div "Mesa 18" at bounding box center [624, 335] width 57 height 19
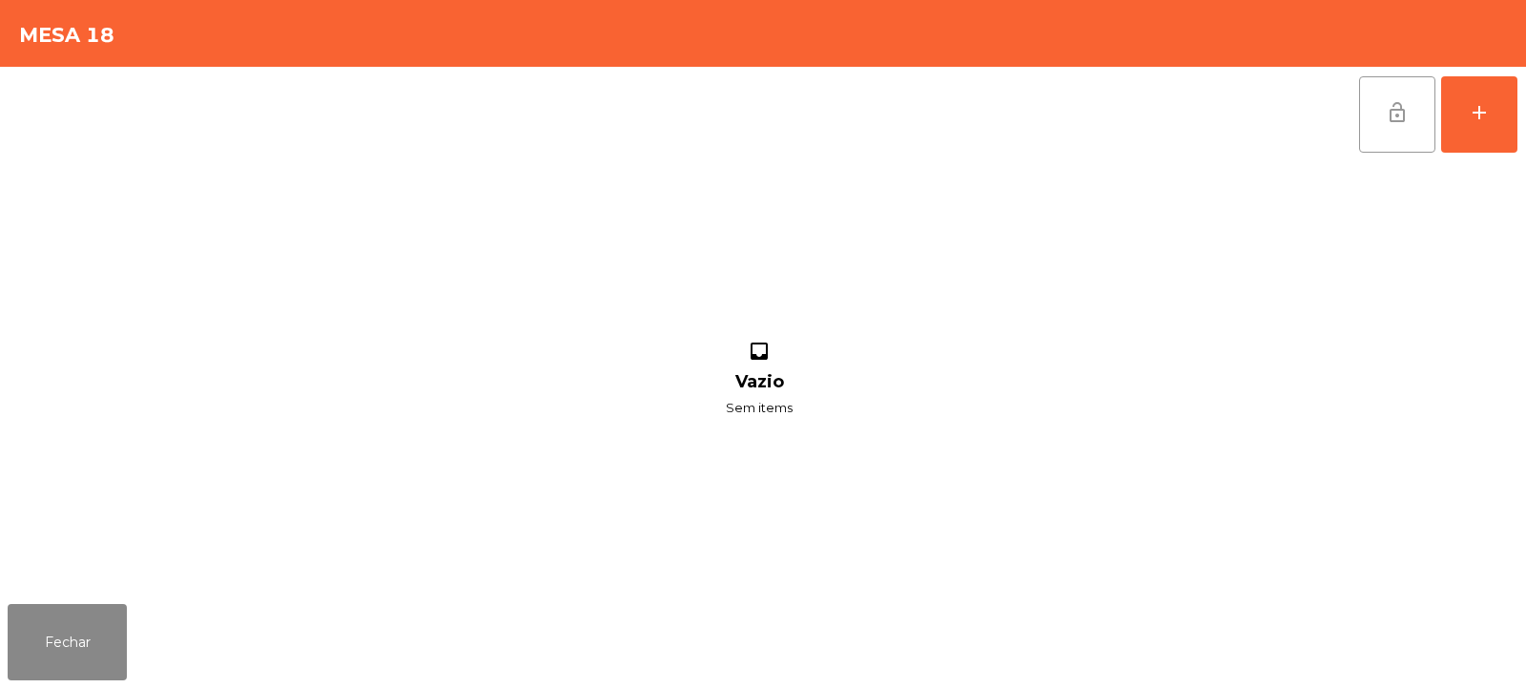
click at [1411, 105] on button "lock_open" at bounding box center [1397, 114] width 76 height 76
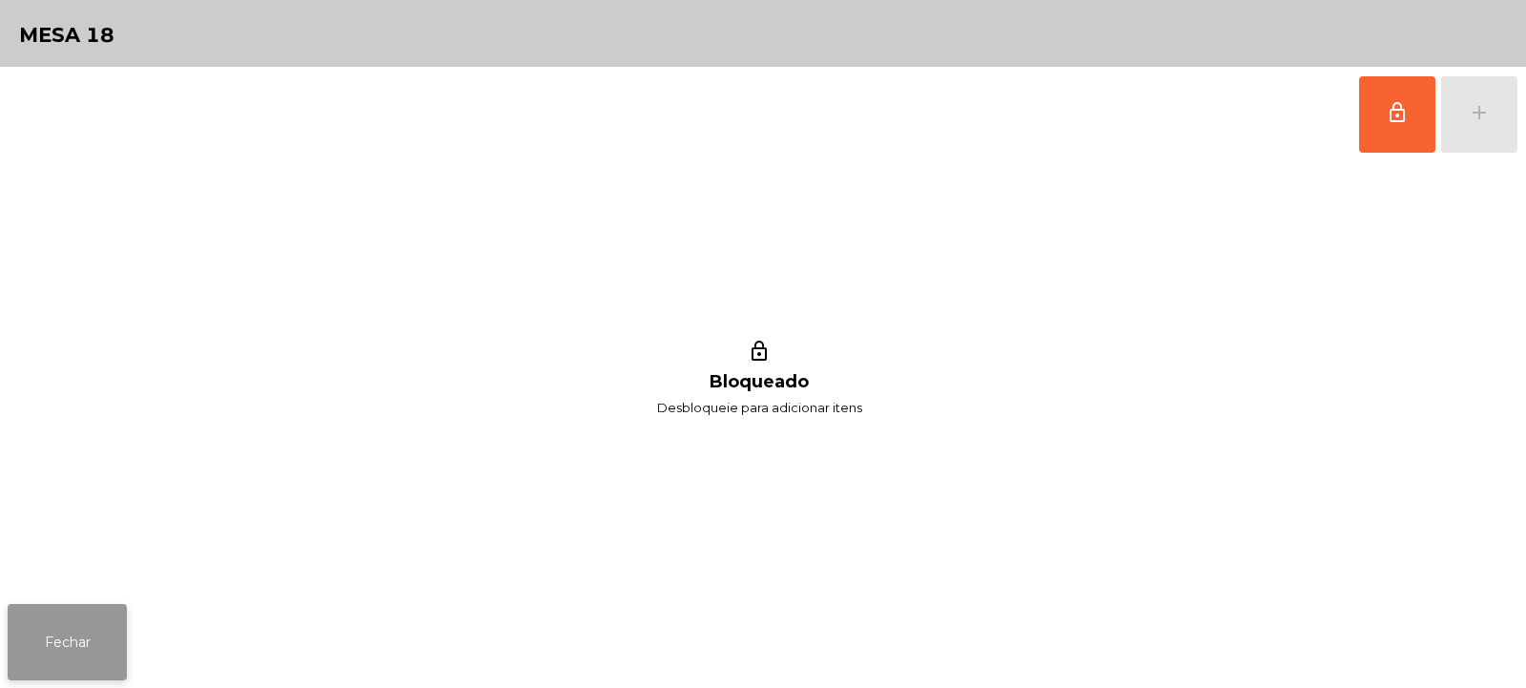
click at [52, 623] on button "Fechar" at bounding box center [67, 642] width 119 height 76
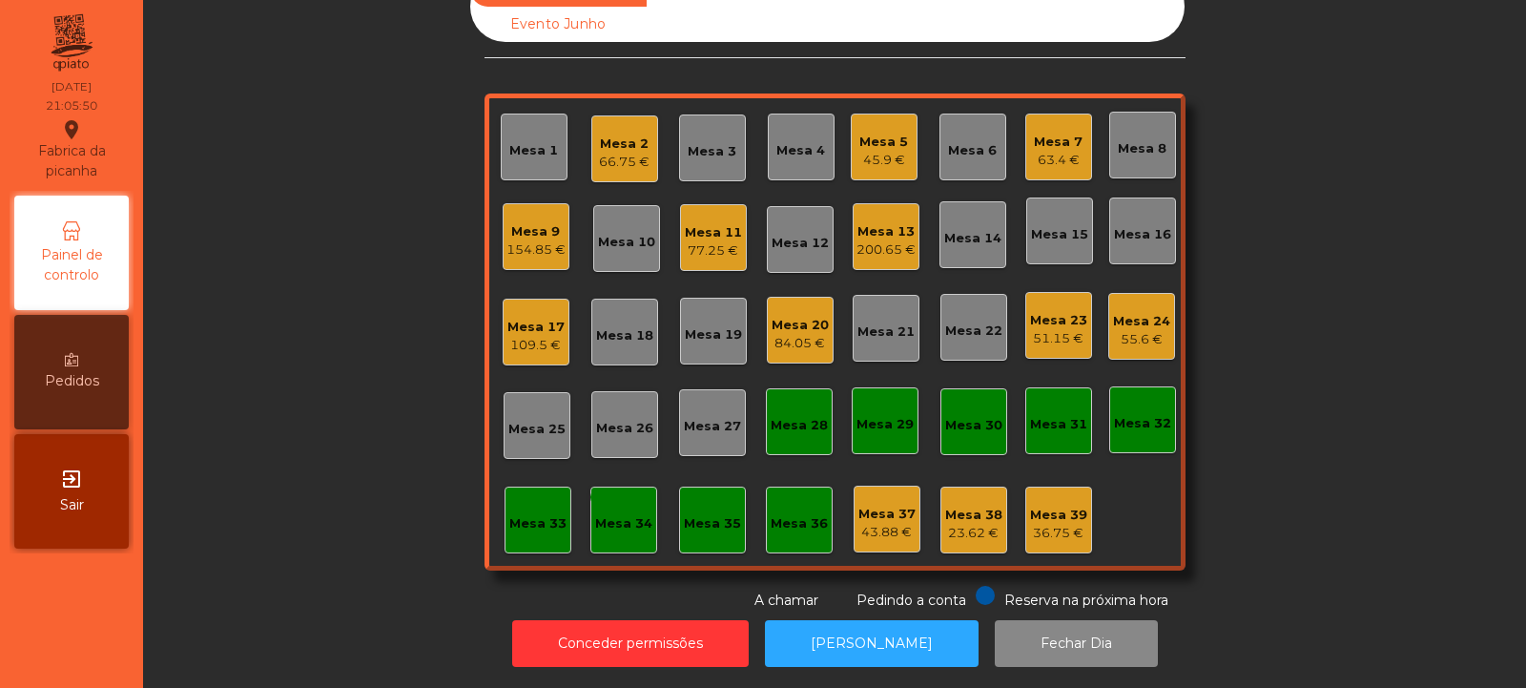
click at [690, 241] on div "77.25 €" at bounding box center [713, 250] width 57 height 19
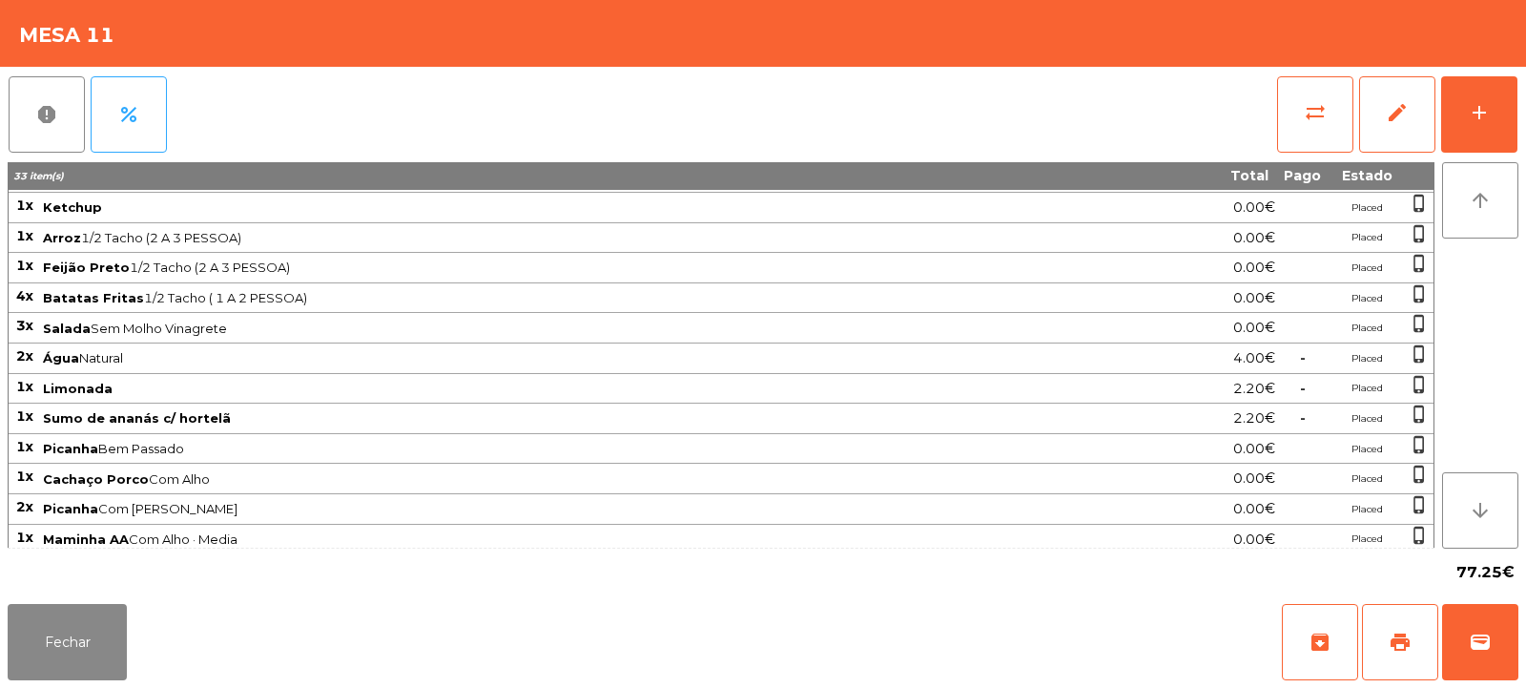
scroll to position [184, 0]
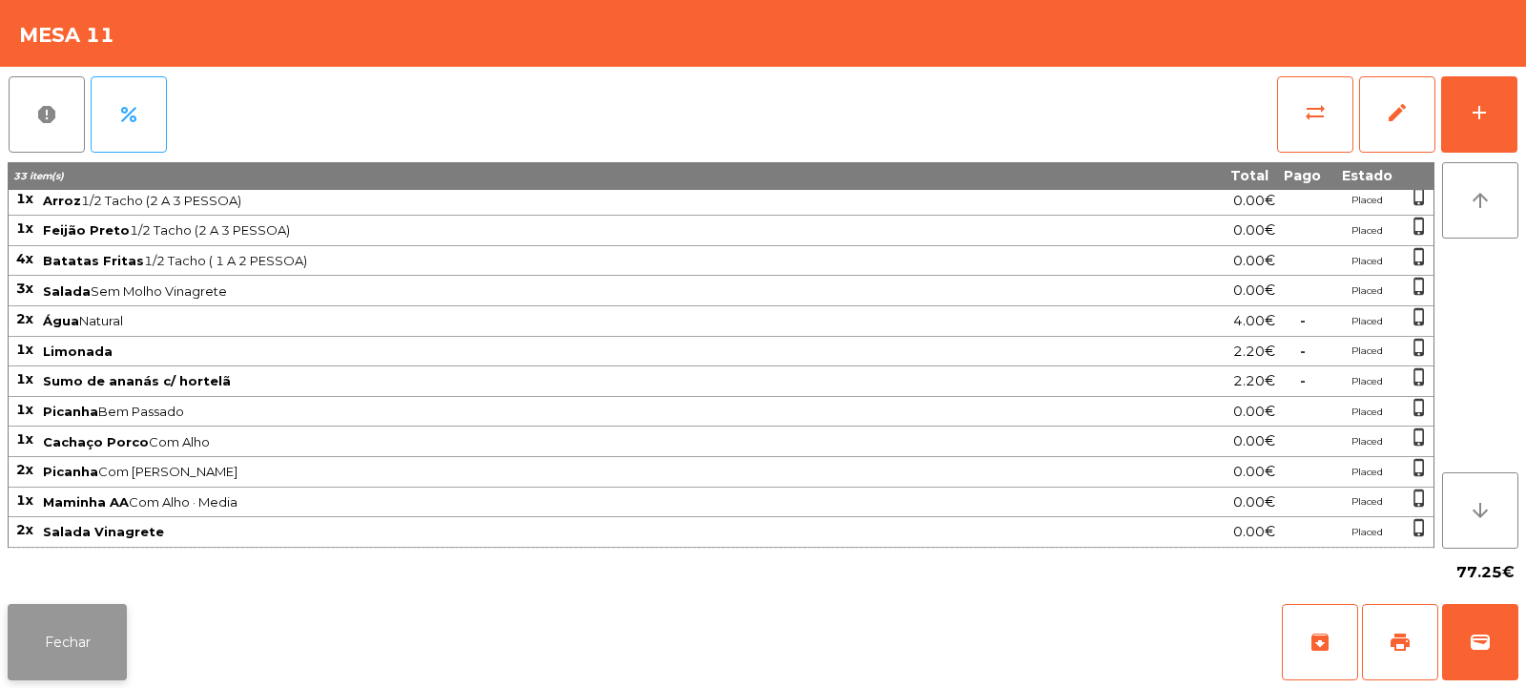
click at [56, 631] on button "Fechar" at bounding box center [67, 642] width 119 height 76
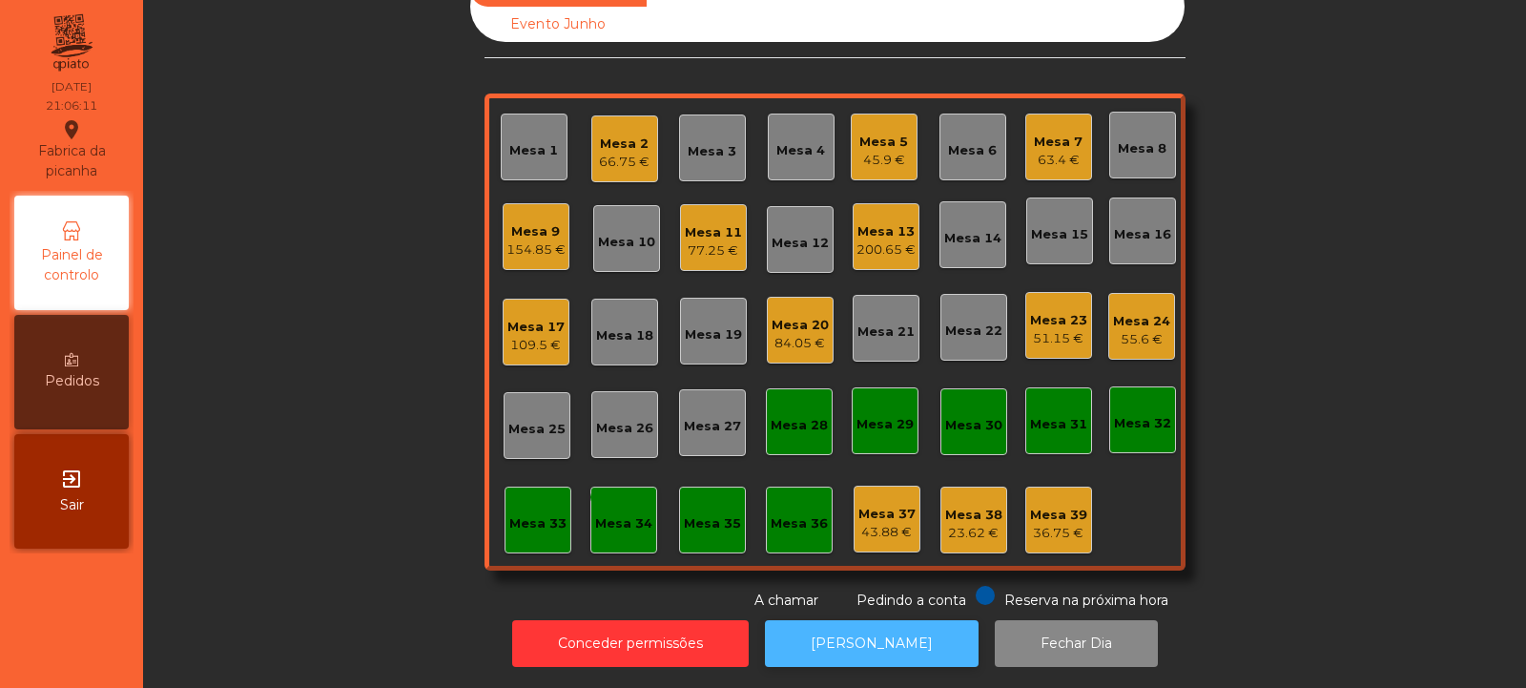
click at [820, 631] on button "[PERSON_NAME]" at bounding box center [872, 643] width 214 height 47
click at [693, 241] on div "77.25 €" at bounding box center [713, 250] width 57 height 19
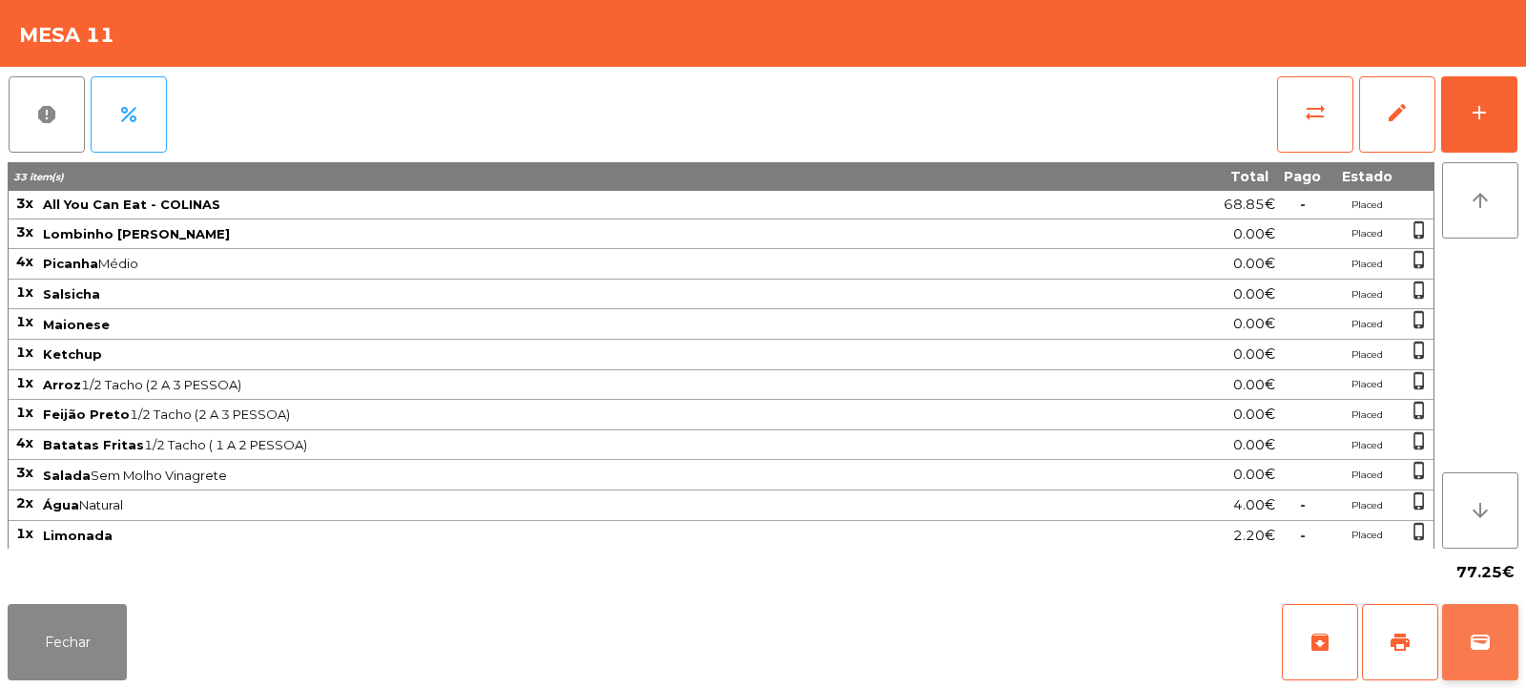
click at [1474, 631] on span "wallet" at bounding box center [1480, 641] width 23 height 23
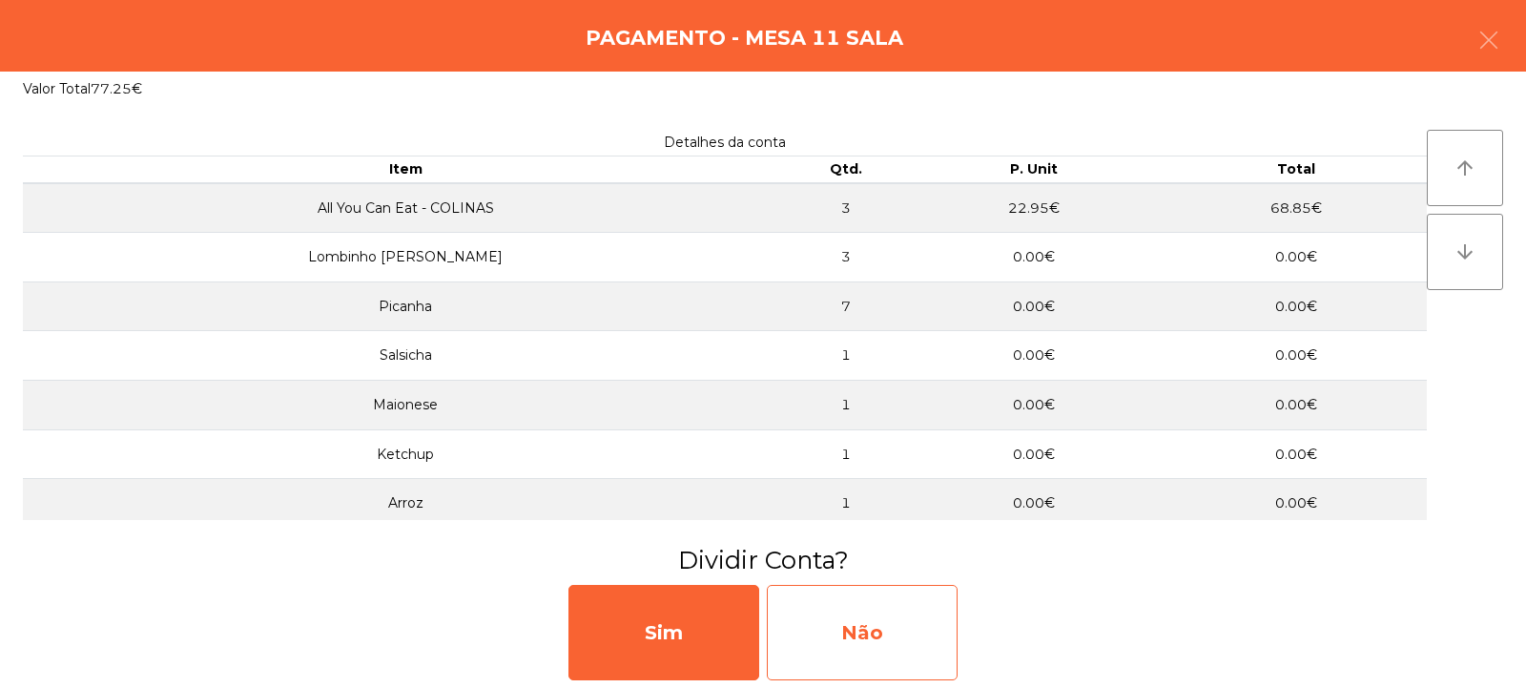
click at [841, 617] on div "Não" at bounding box center [862, 632] width 191 height 95
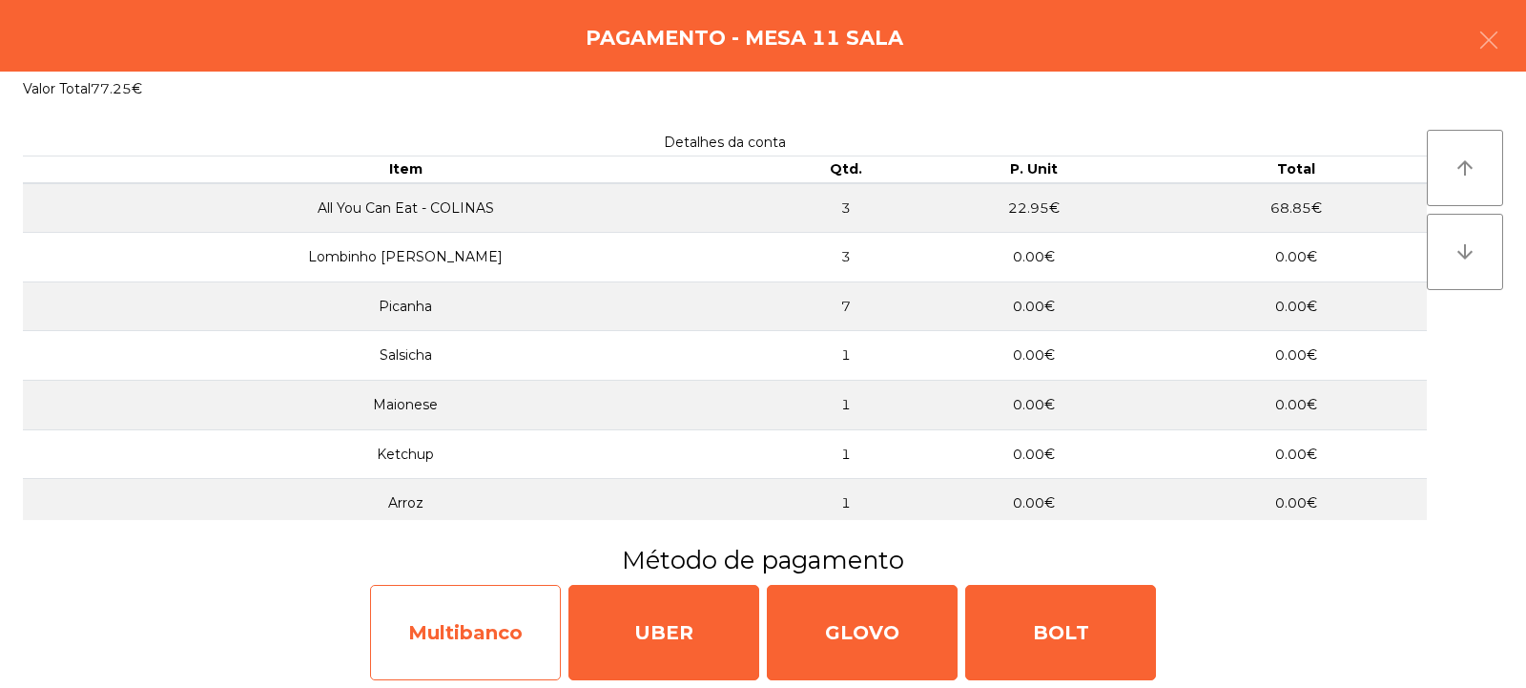
click at [492, 640] on div "Multibanco" at bounding box center [465, 632] width 191 height 95
select select "**"
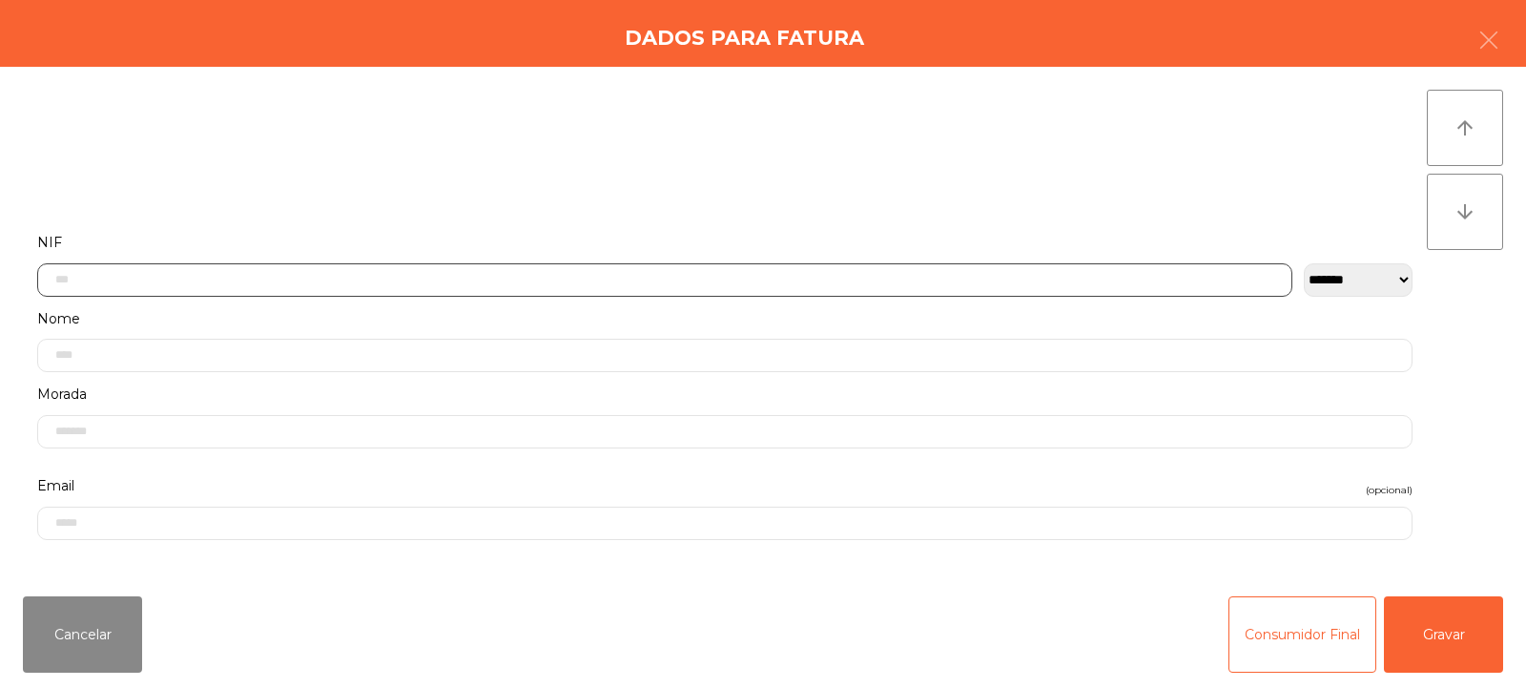
click at [253, 285] on input "text" at bounding box center [664, 279] width 1255 height 33
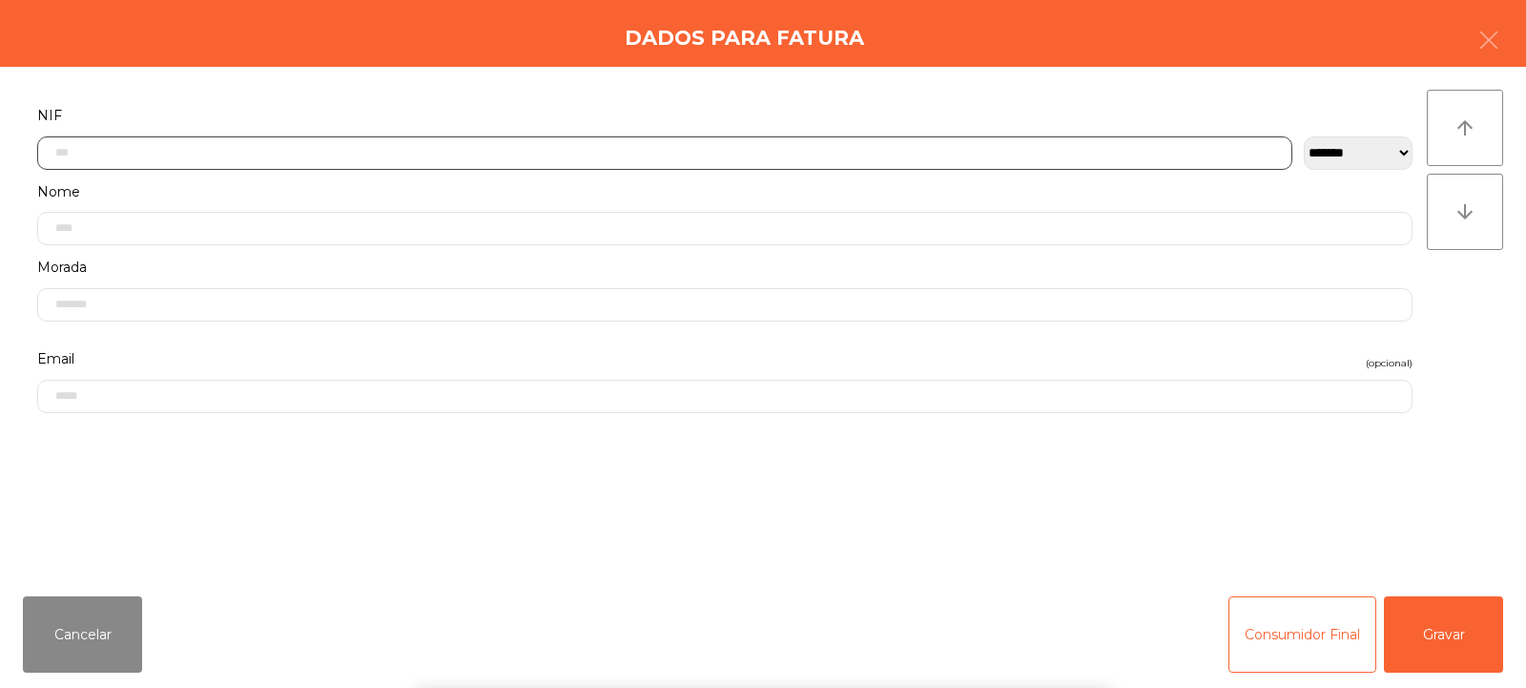
scroll to position [139, 0]
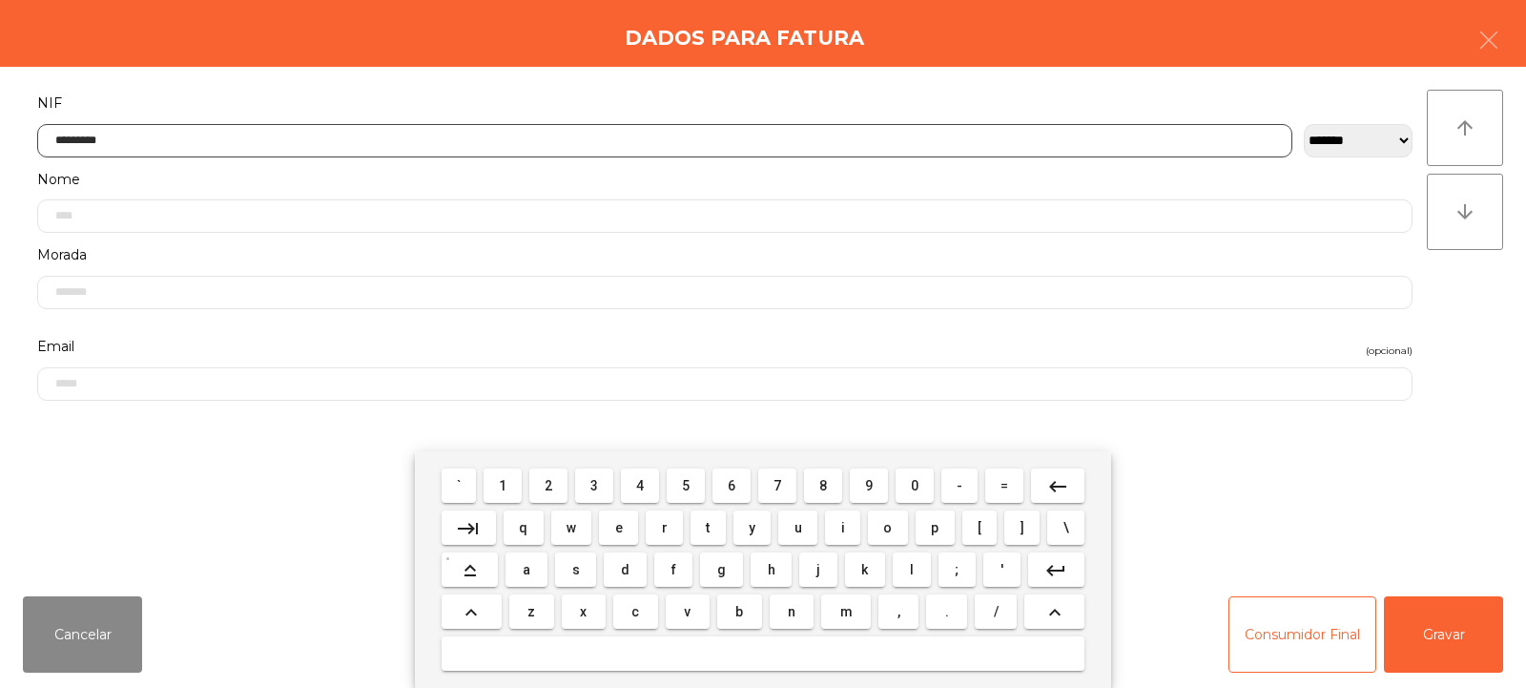
type input "*********"
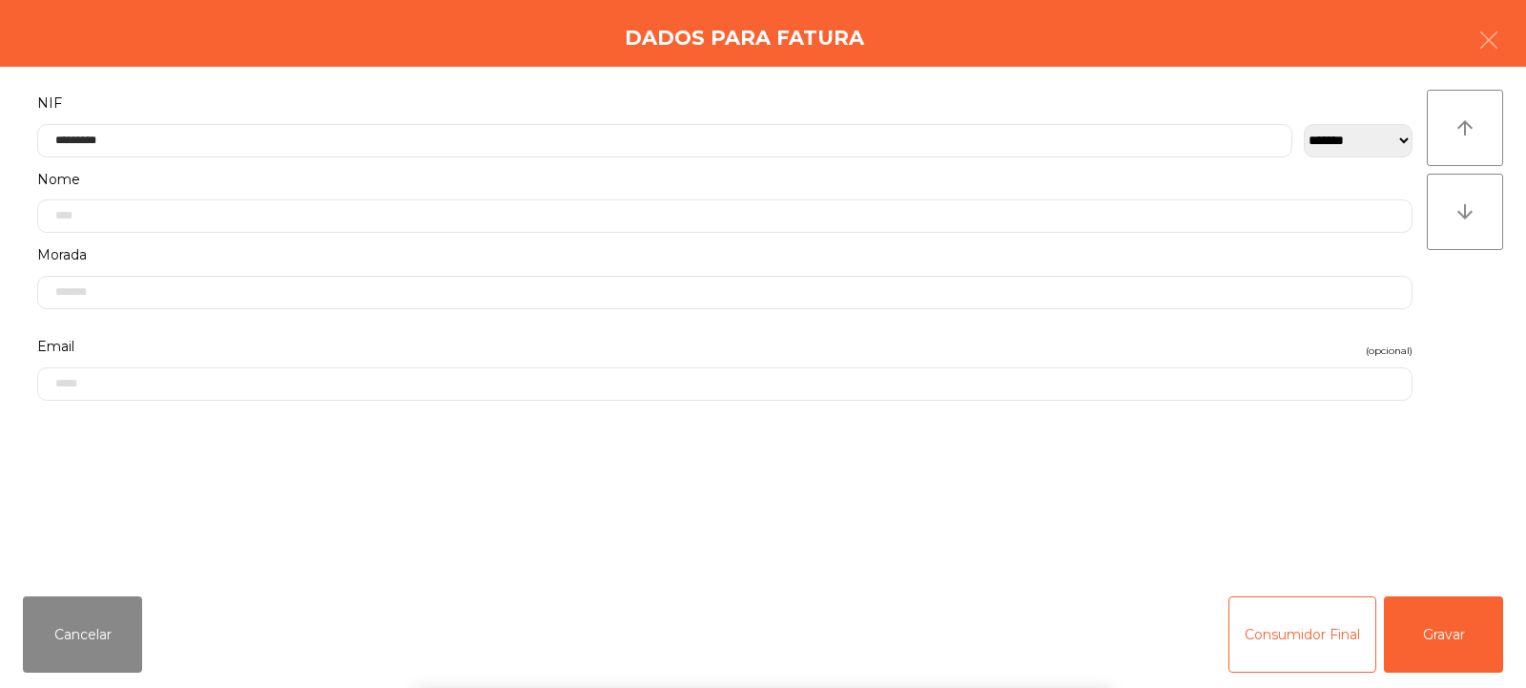
click at [1437, 326] on div "arrow_upward arrow_downward" at bounding box center [1465, 324] width 76 height 468
click at [1454, 629] on button "Gravar" at bounding box center [1443, 634] width 119 height 76
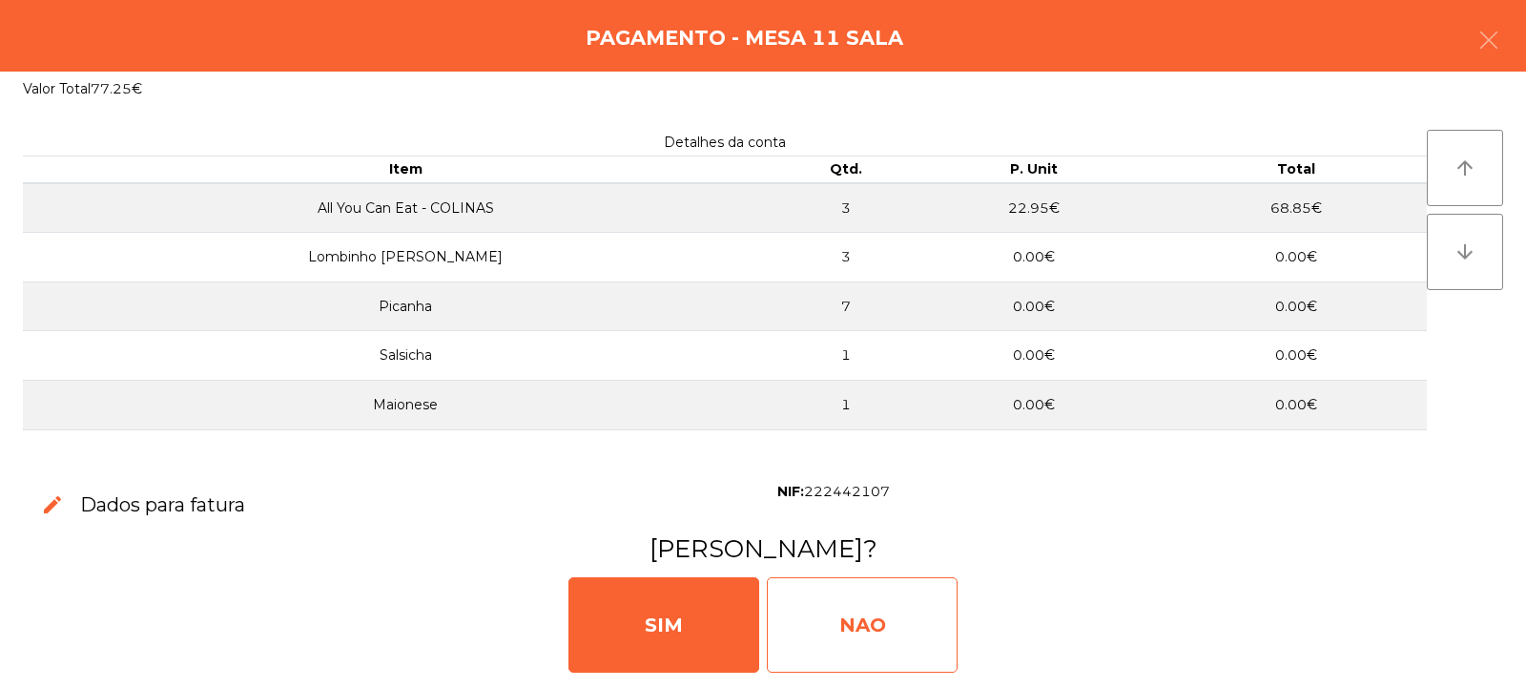
click at [873, 592] on div "NAO" at bounding box center [862, 624] width 191 height 95
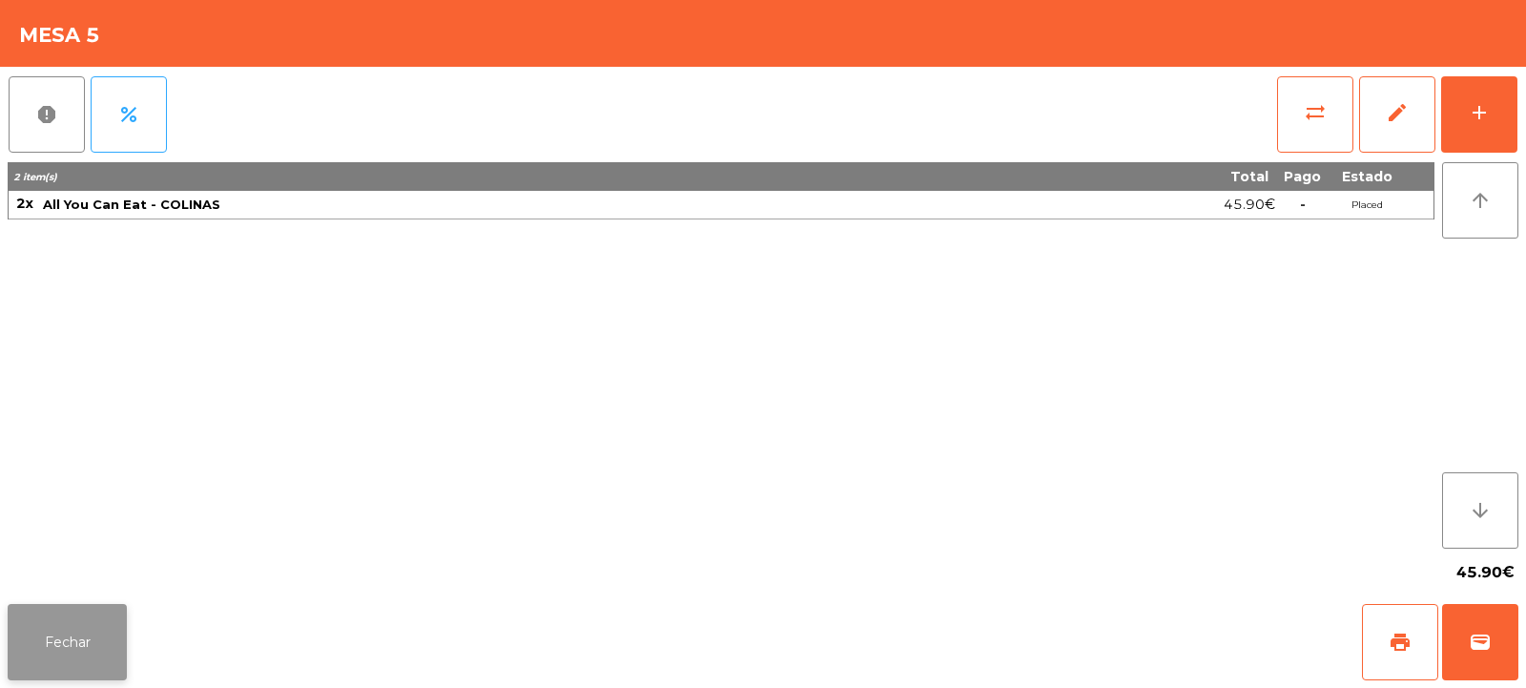
click at [47, 643] on button "Fechar" at bounding box center [67, 642] width 119 height 76
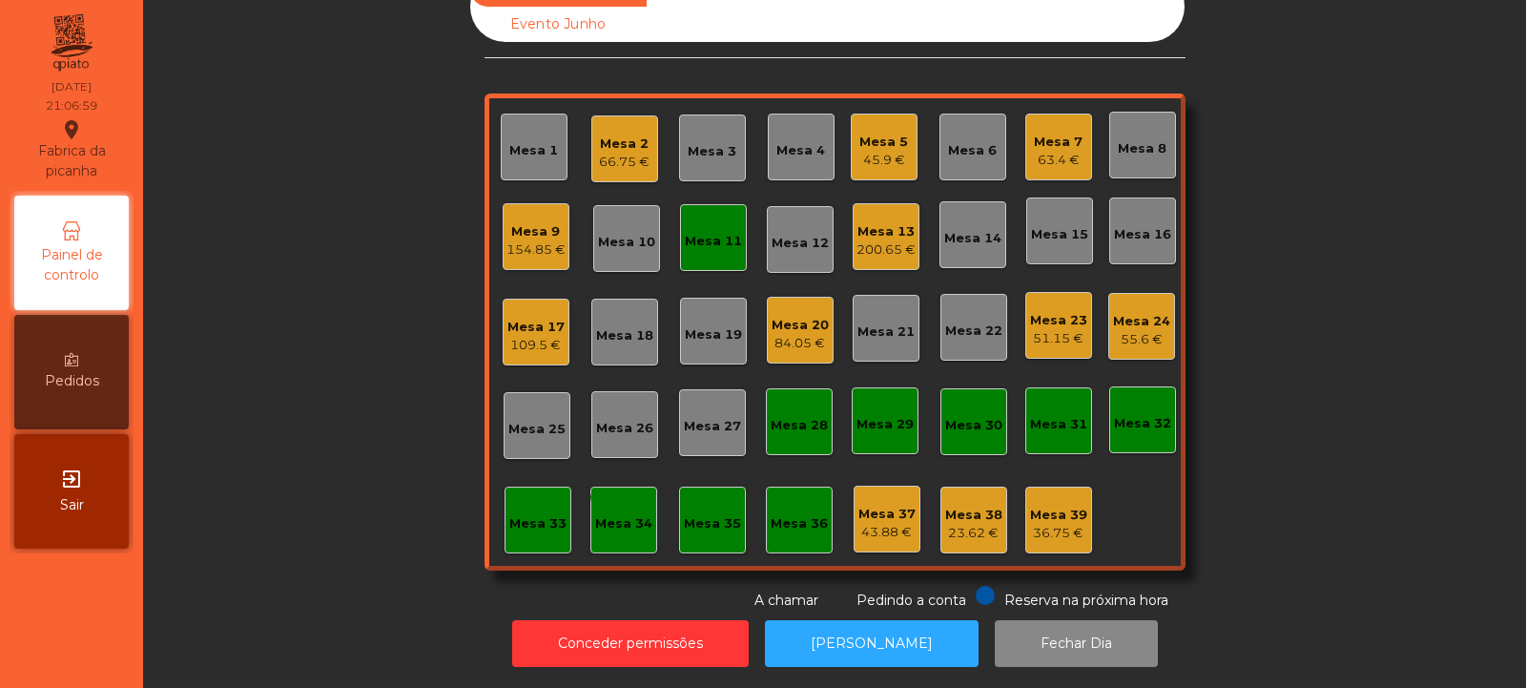
click at [540, 514] on div "Mesa 33" at bounding box center [537, 523] width 57 height 19
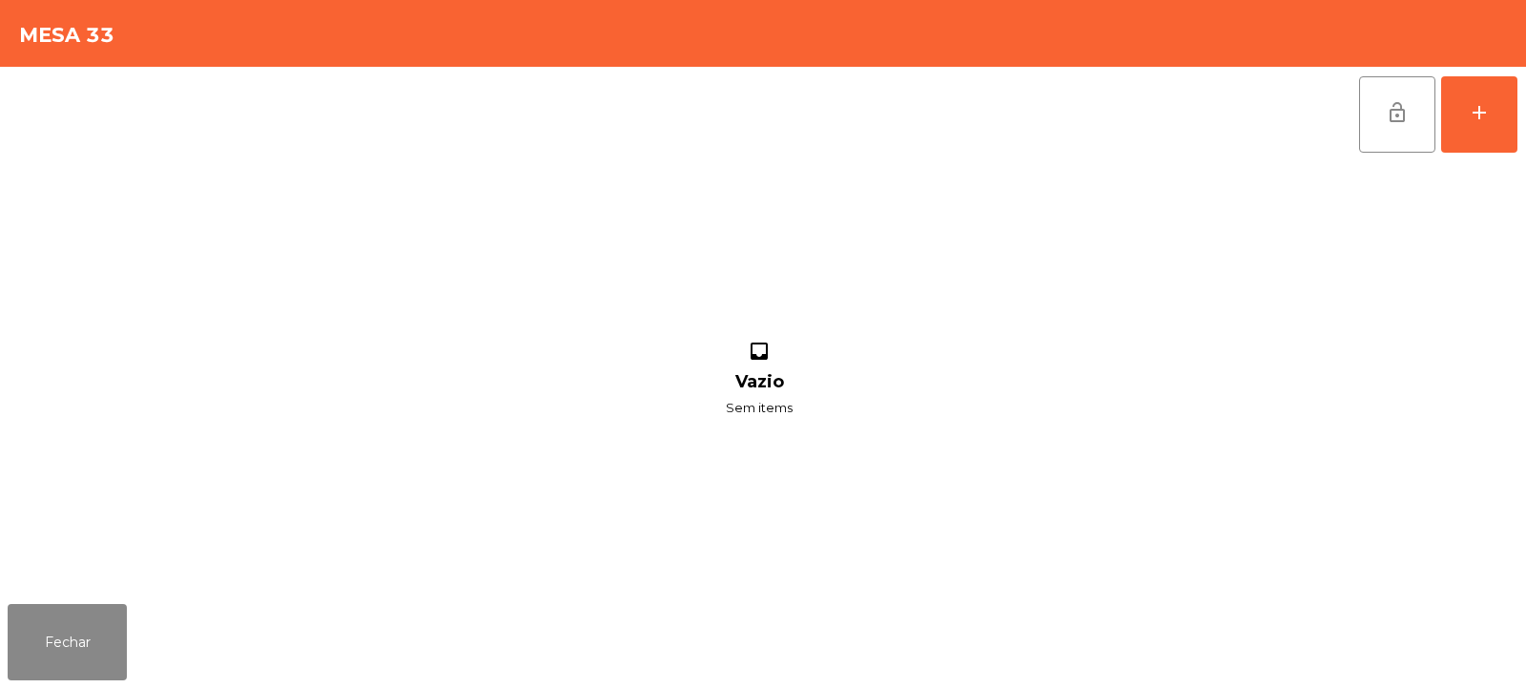
click at [1525, 133] on div "lock_open add inbox Vazio Sem items" at bounding box center [763, 331] width 1526 height 529
click at [1507, 129] on button "add" at bounding box center [1479, 114] width 76 height 76
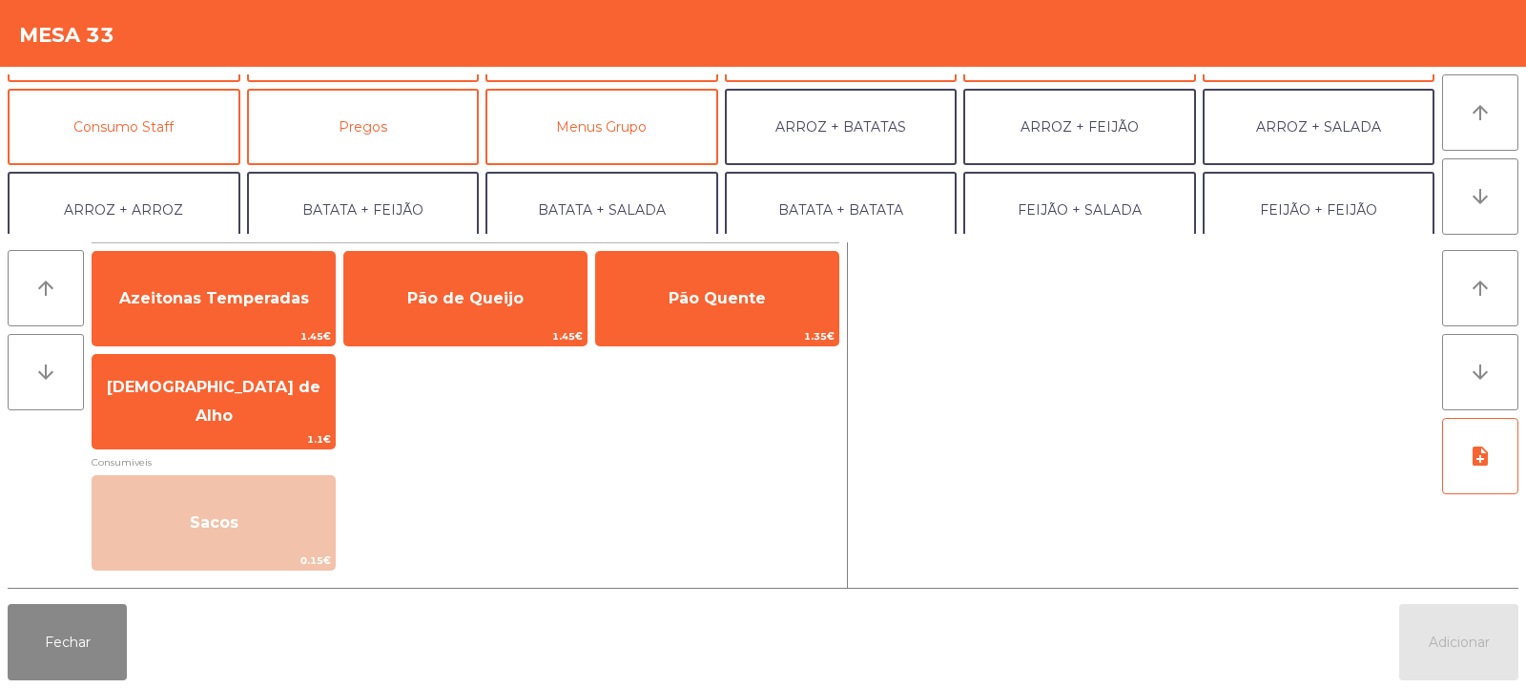
scroll to position [249, 0]
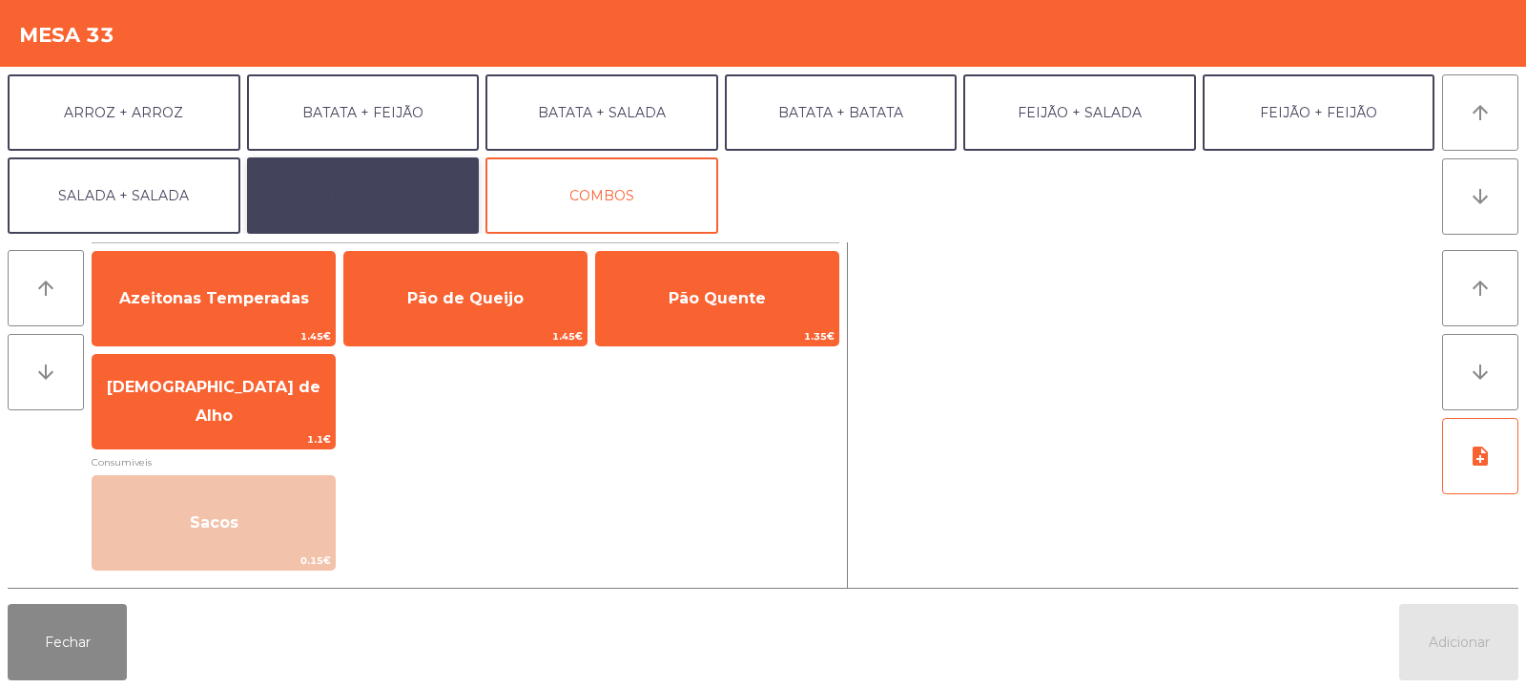
click at [401, 160] on button "EXTRAS UBER" at bounding box center [363, 195] width 233 height 76
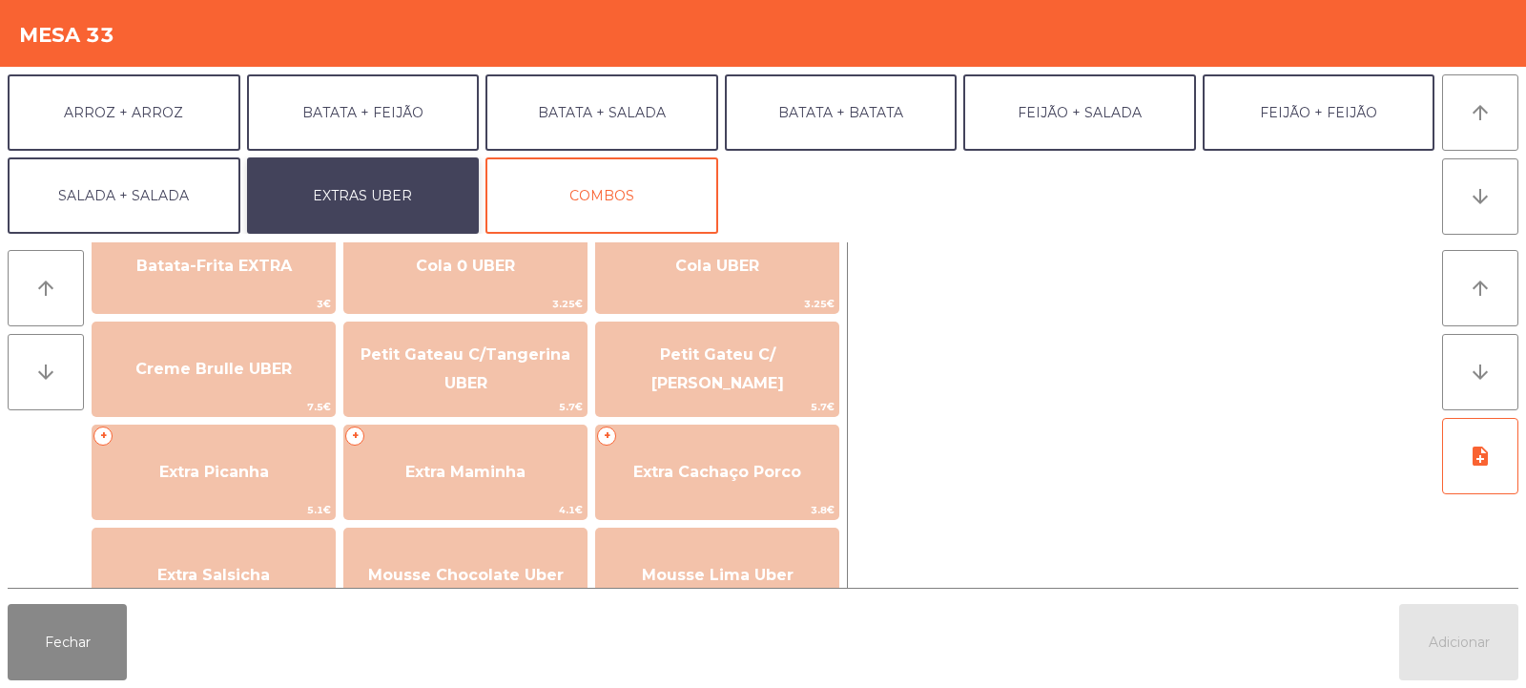
scroll to position [360, 0]
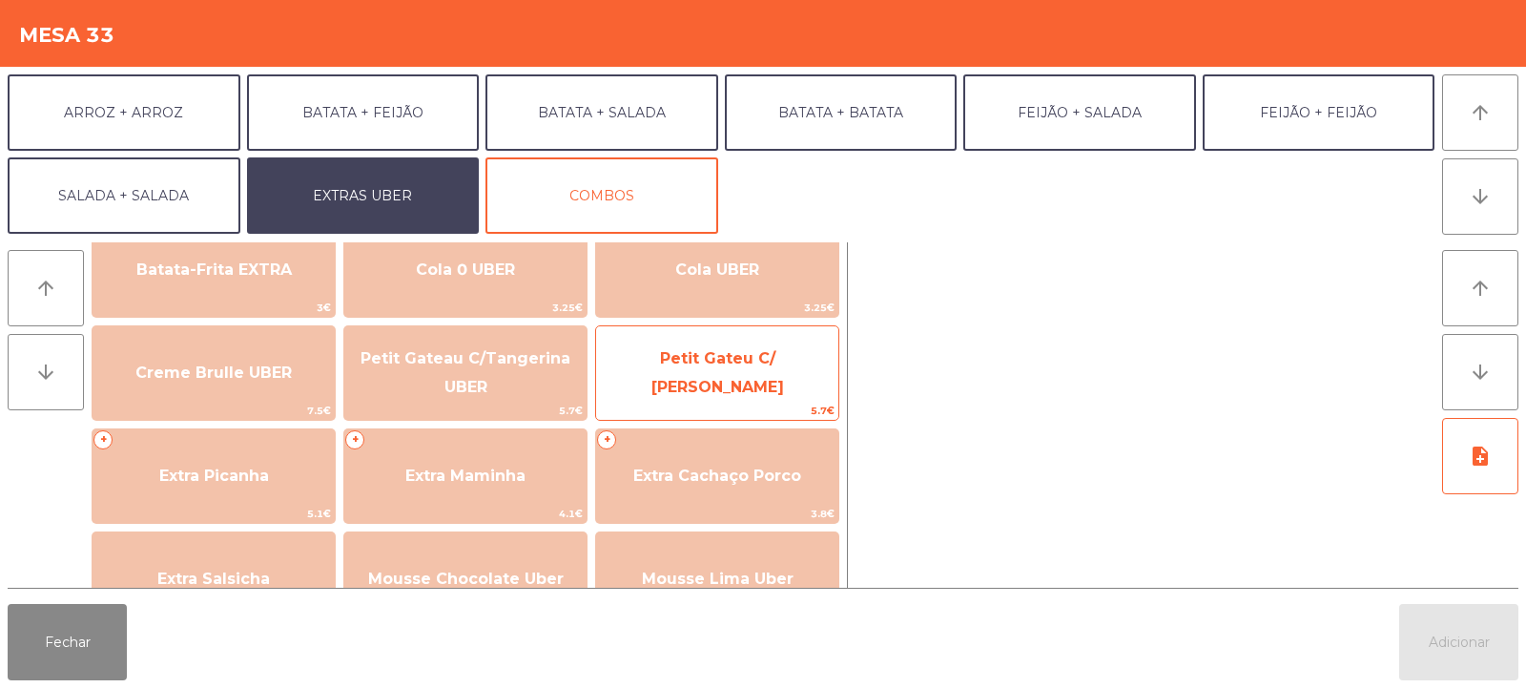
click at [710, 350] on span "Petit Gateu C/ [PERSON_NAME]" at bounding box center [717, 373] width 242 height 81
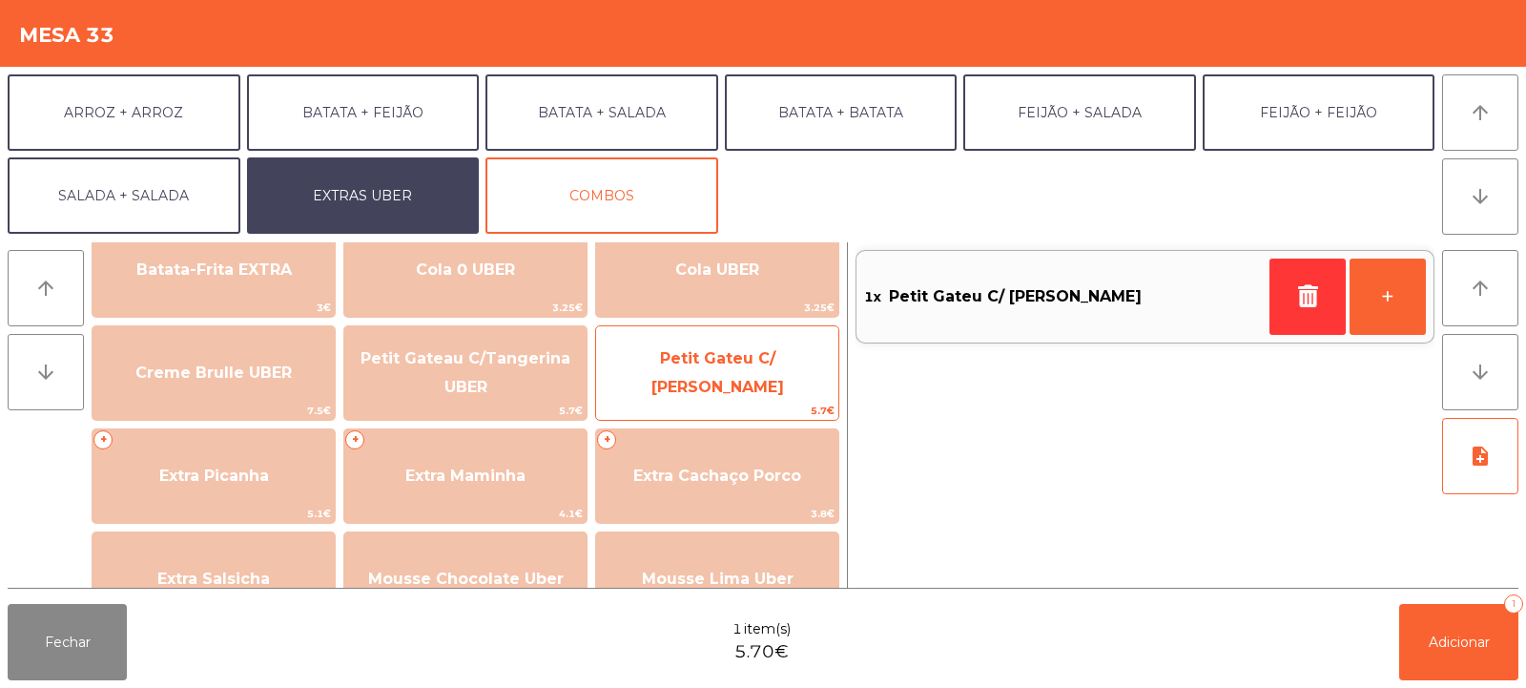
click at [693, 371] on span "Petit Gateu C/ [PERSON_NAME]" at bounding box center [717, 372] width 133 height 47
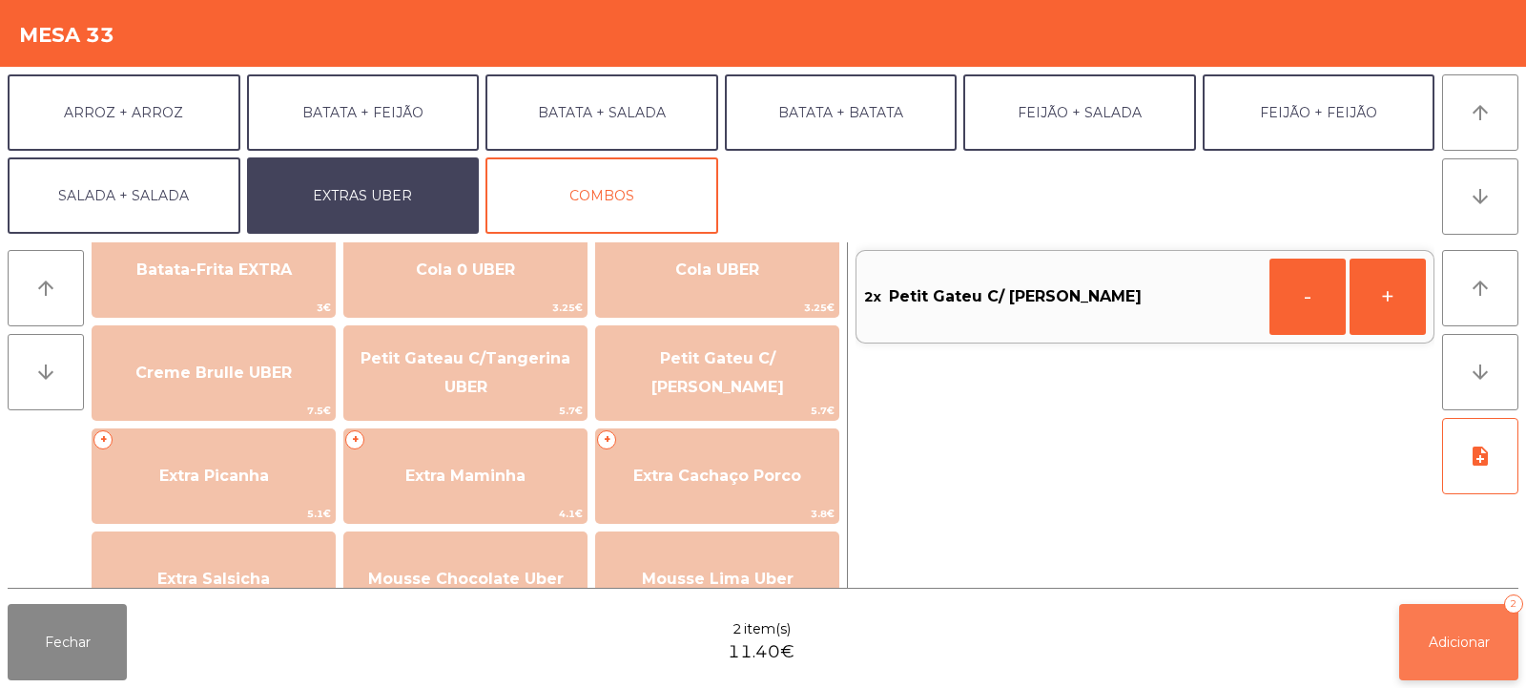
click at [1434, 618] on button "Adicionar 2" at bounding box center [1458, 642] width 119 height 76
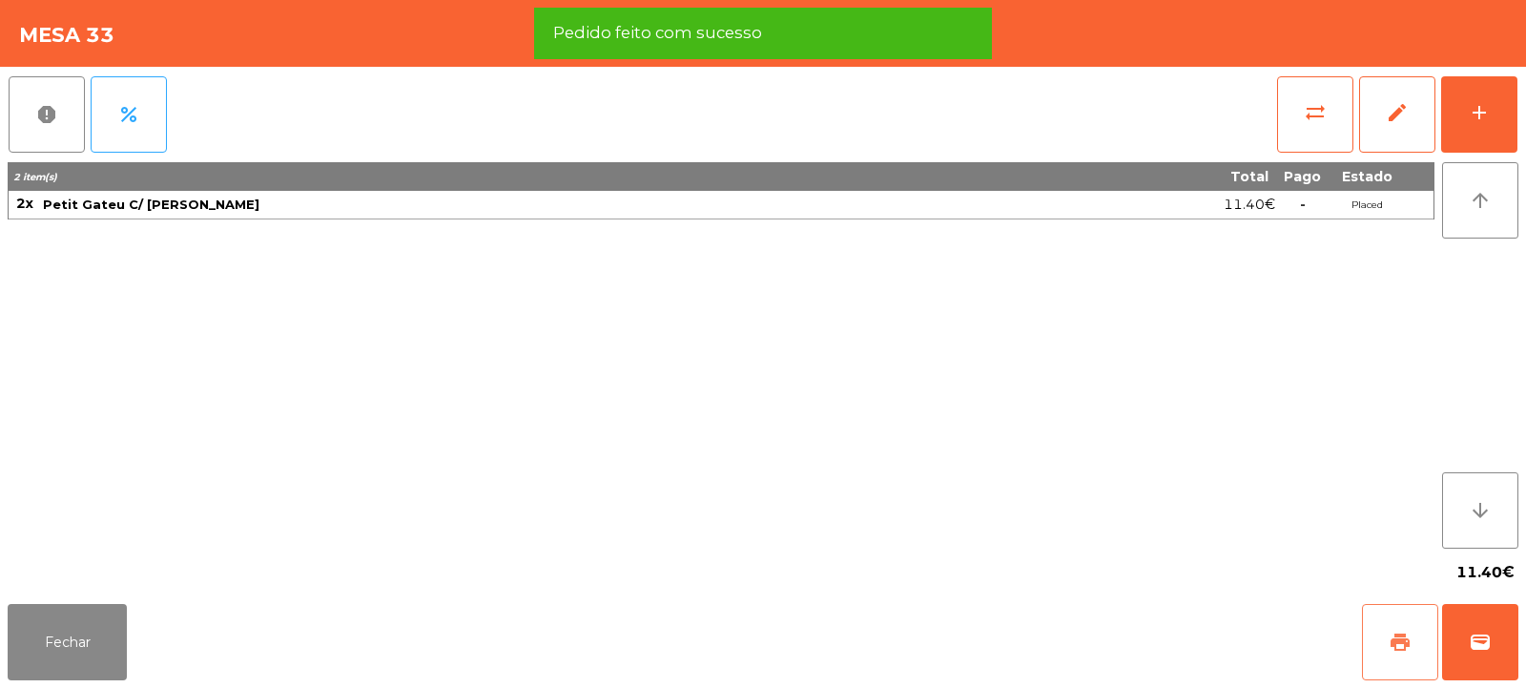
click at [1390, 634] on span "print" at bounding box center [1400, 641] width 23 height 23
click at [1490, 635] on span "wallet" at bounding box center [1480, 641] width 23 height 23
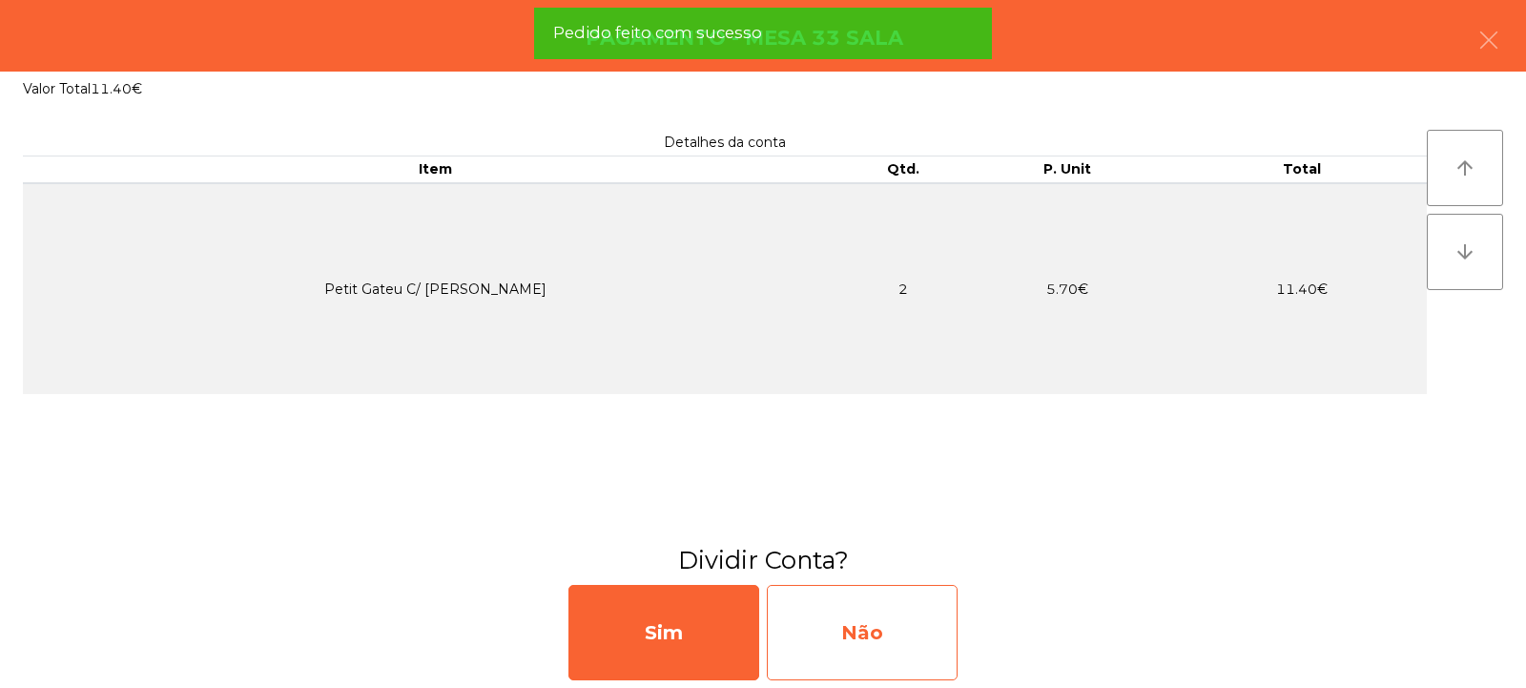
click at [880, 628] on div "Não" at bounding box center [862, 632] width 191 height 95
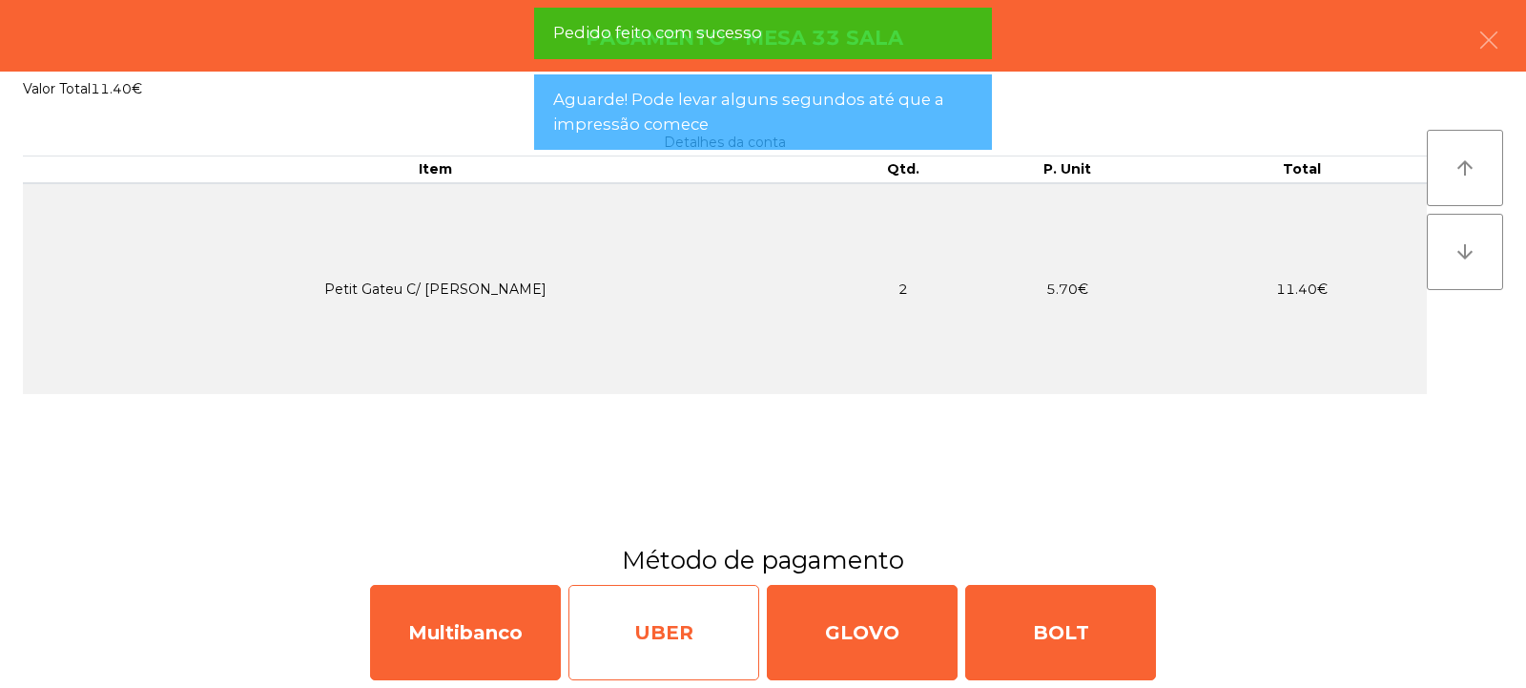
click at [688, 621] on div "UBER" at bounding box center [663, 632] width 191 height 95
select select "**"
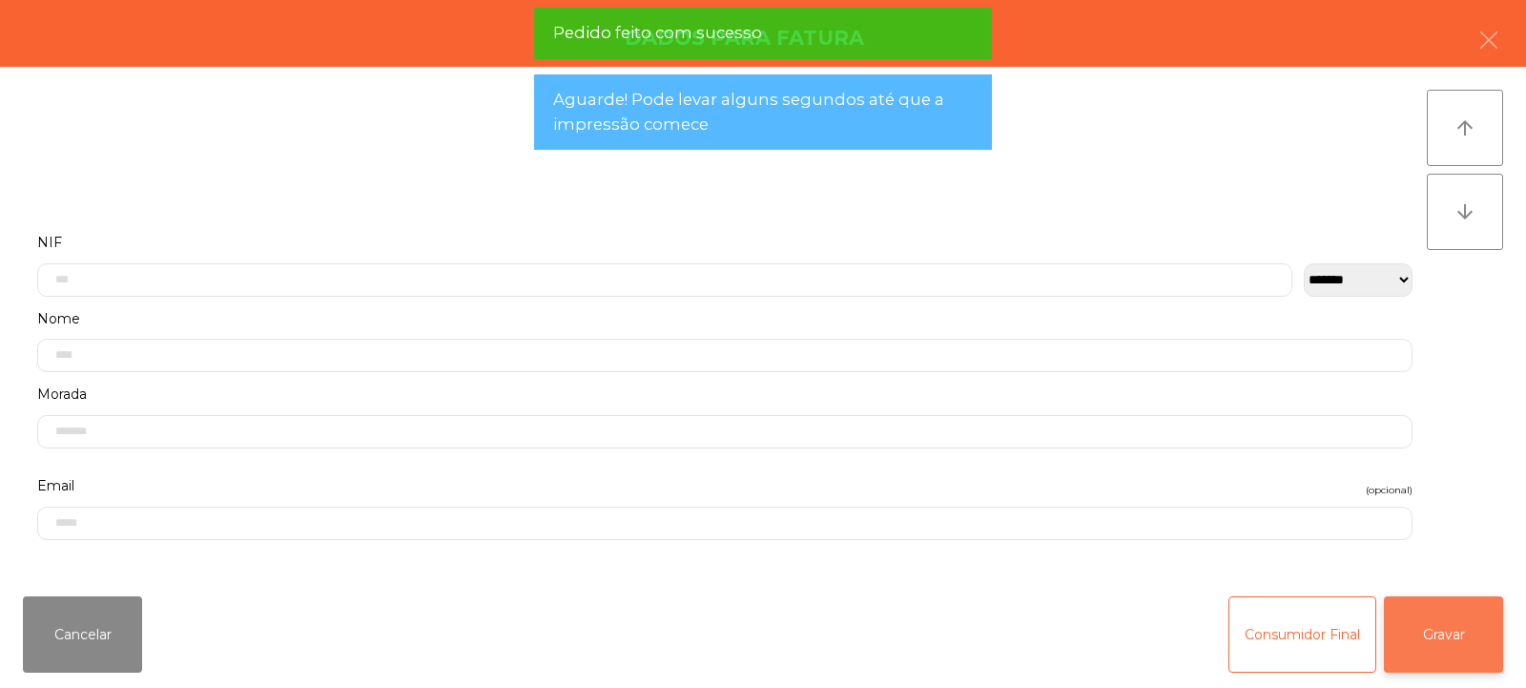
click at [1494, 638] on button "Gravar" at bounding box center [1443, 634] width 119 height 76
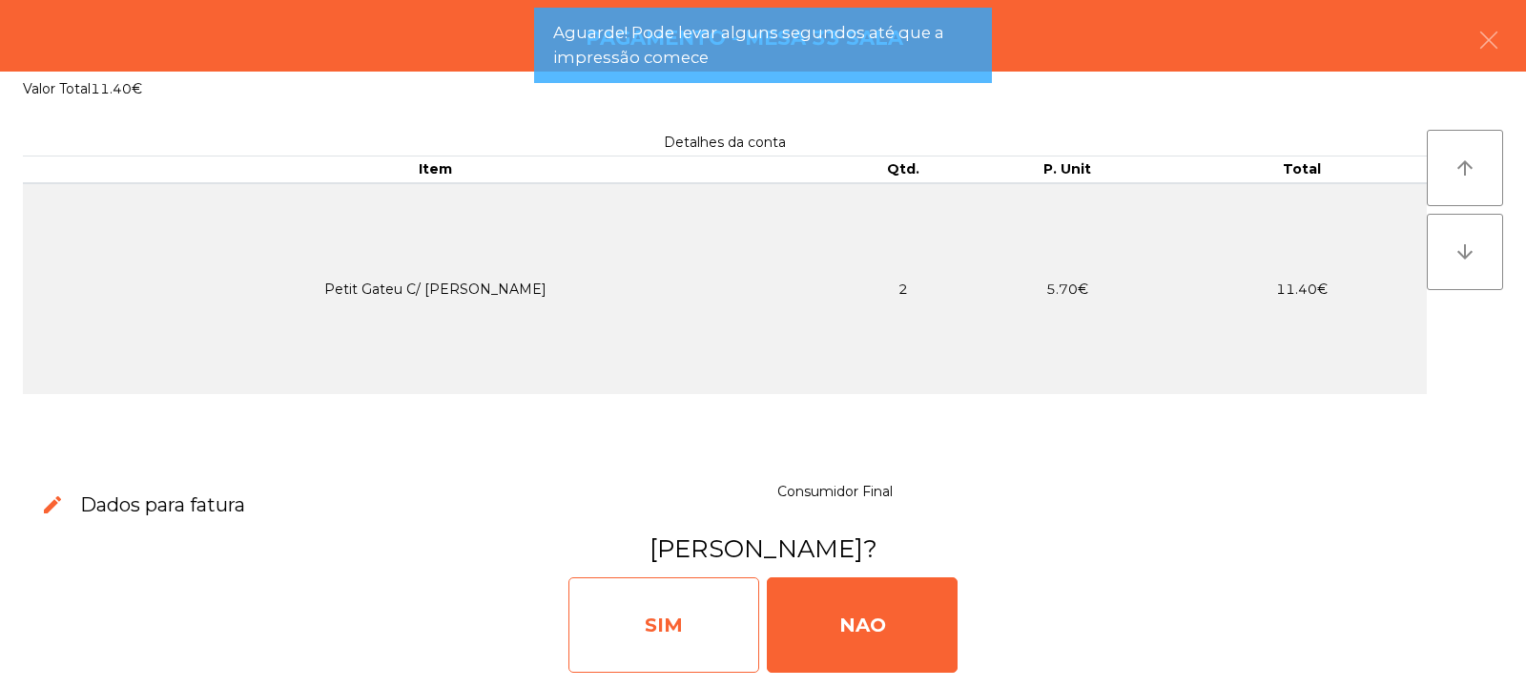
click at [691, 657] on div "SIM" at bounding box center [663, 624] width 191 height 95
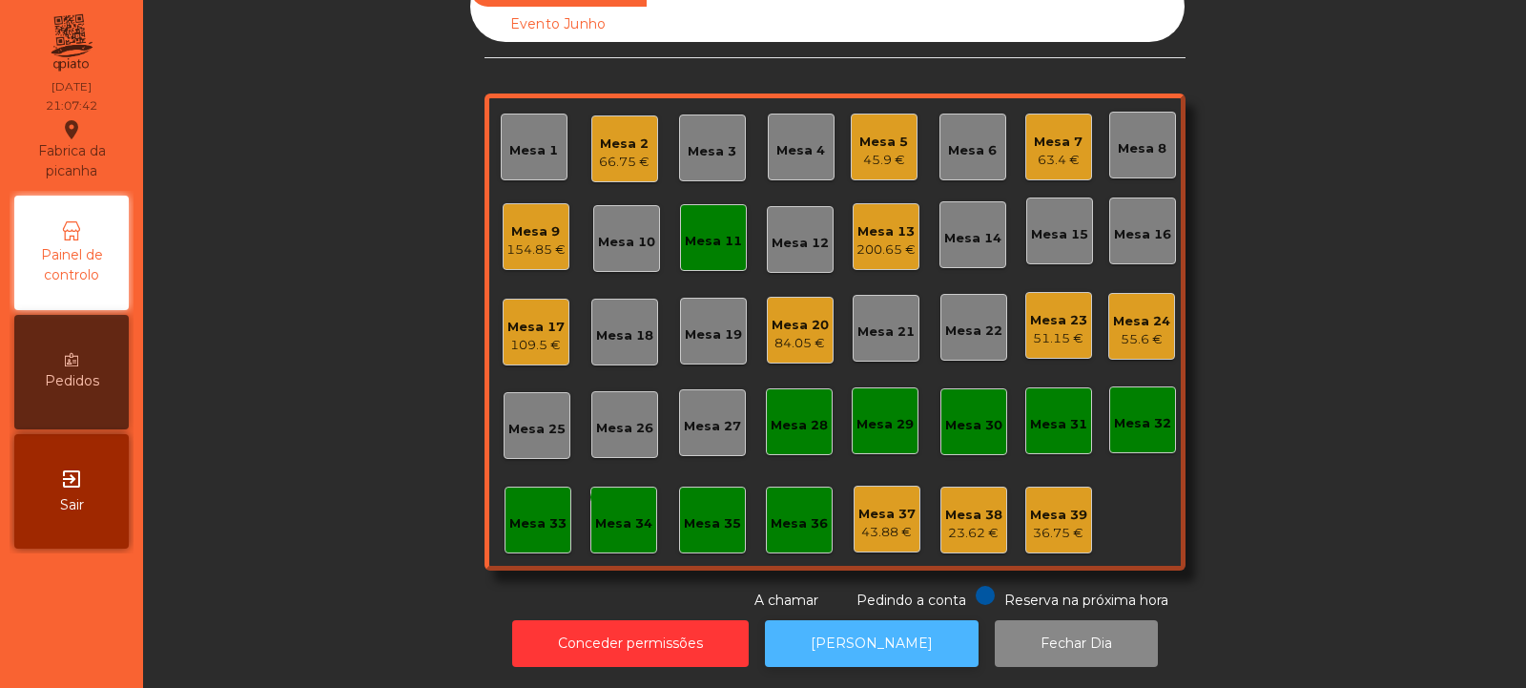
click at [875, 620] on button "[PERSON_NAME]" at bounding box center [872, 643] width 214 height 47
click at [682, 208] on div "Mesa 11" at bounding box center [713, 237] width 67 height 67
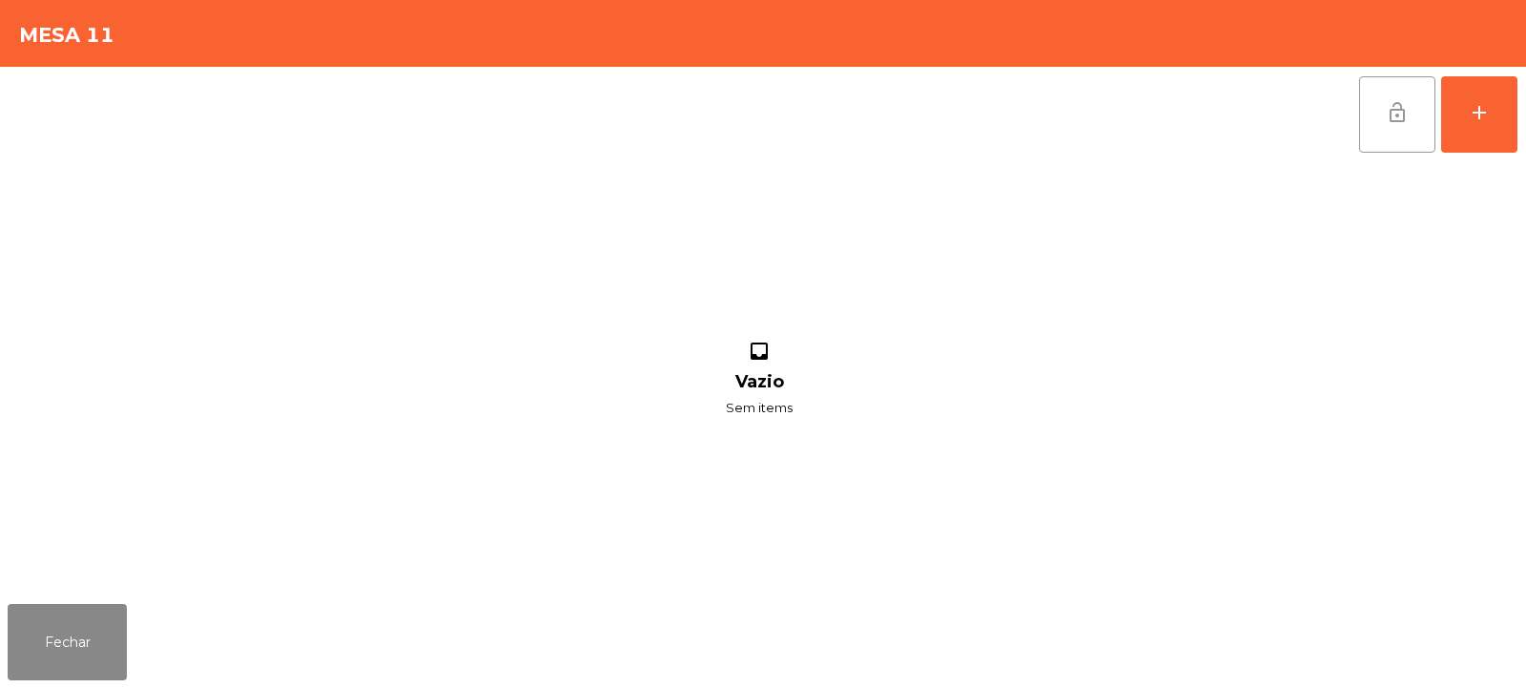
click at [1417, 116] on button "lock_open" at bounding box center [1397, 114] width 76 height 76
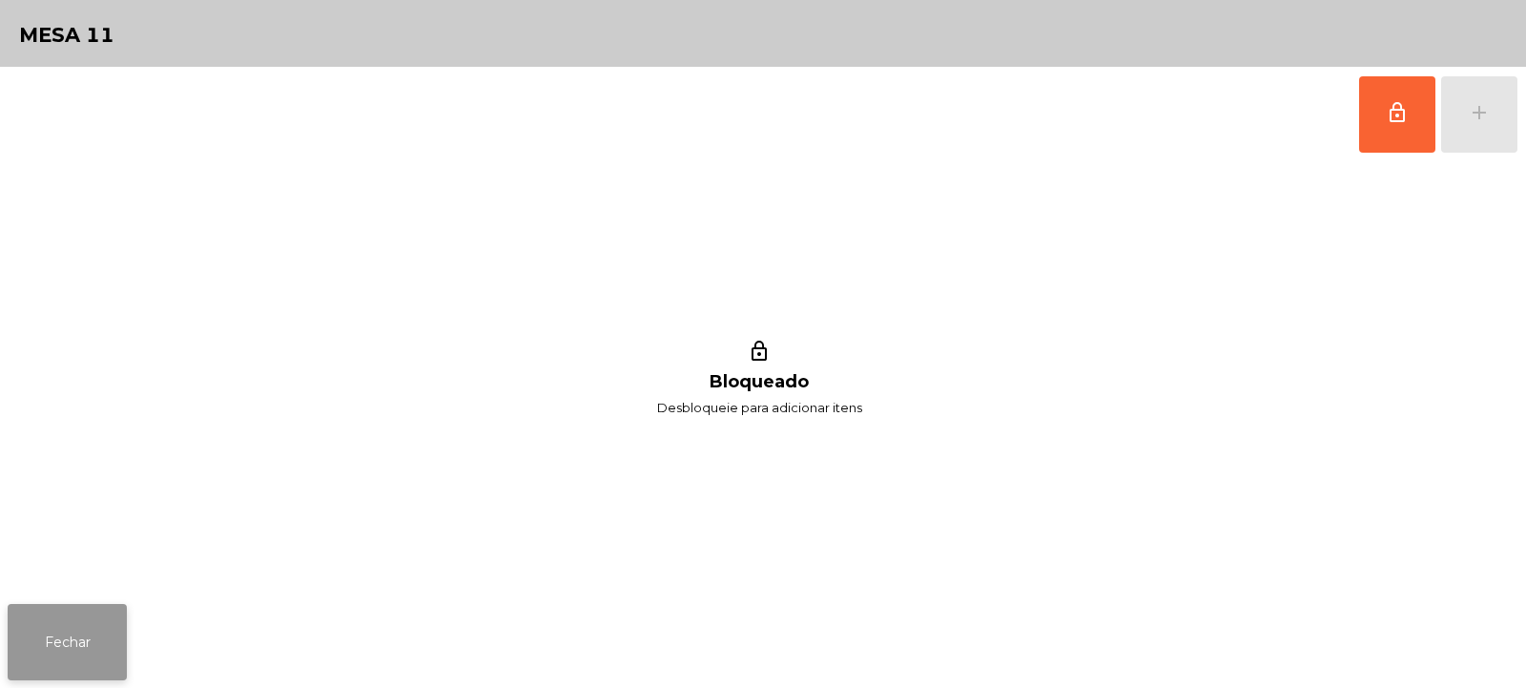
click at [67, 615] on button "Fechar" at bounding box center [67, 642] width 119 height 76
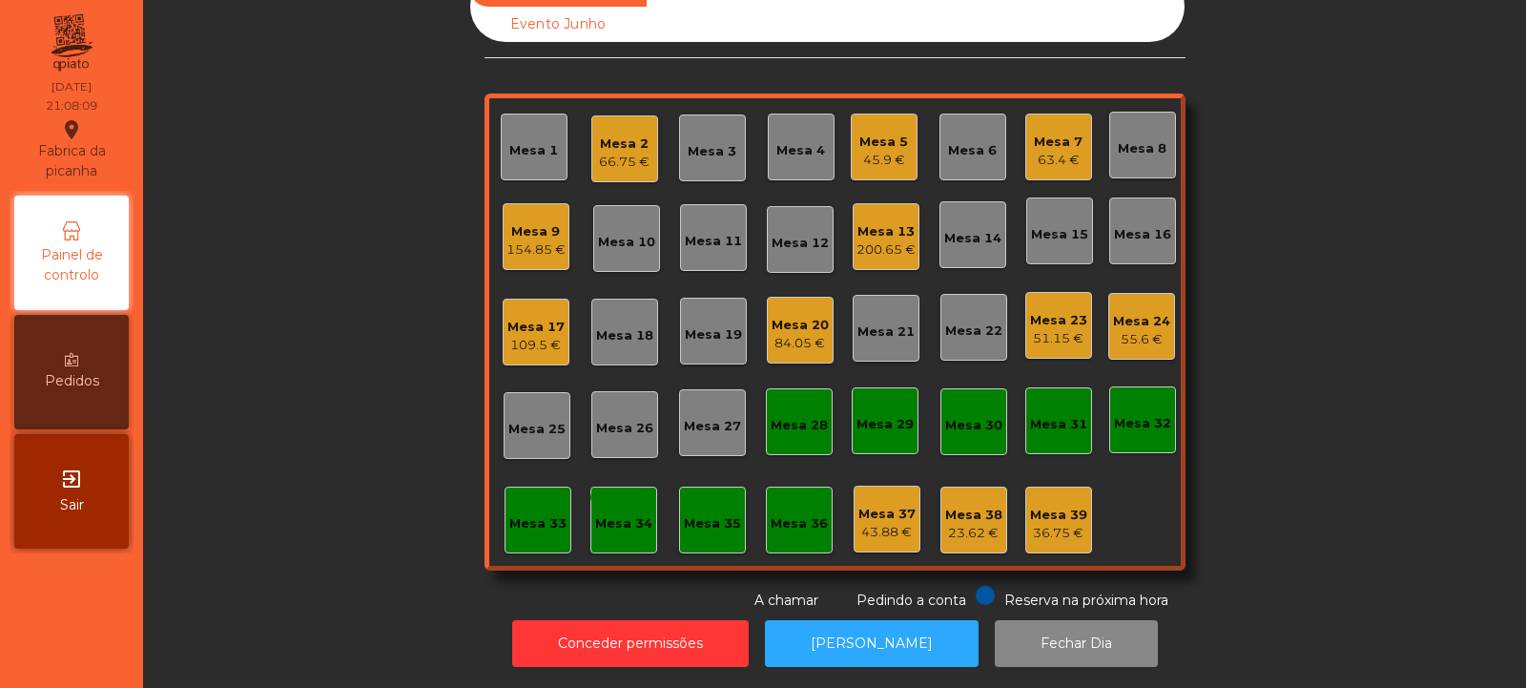
click at [541, 240] on div "154.85 €" at bounding box center [535, 249] width 59 height 19
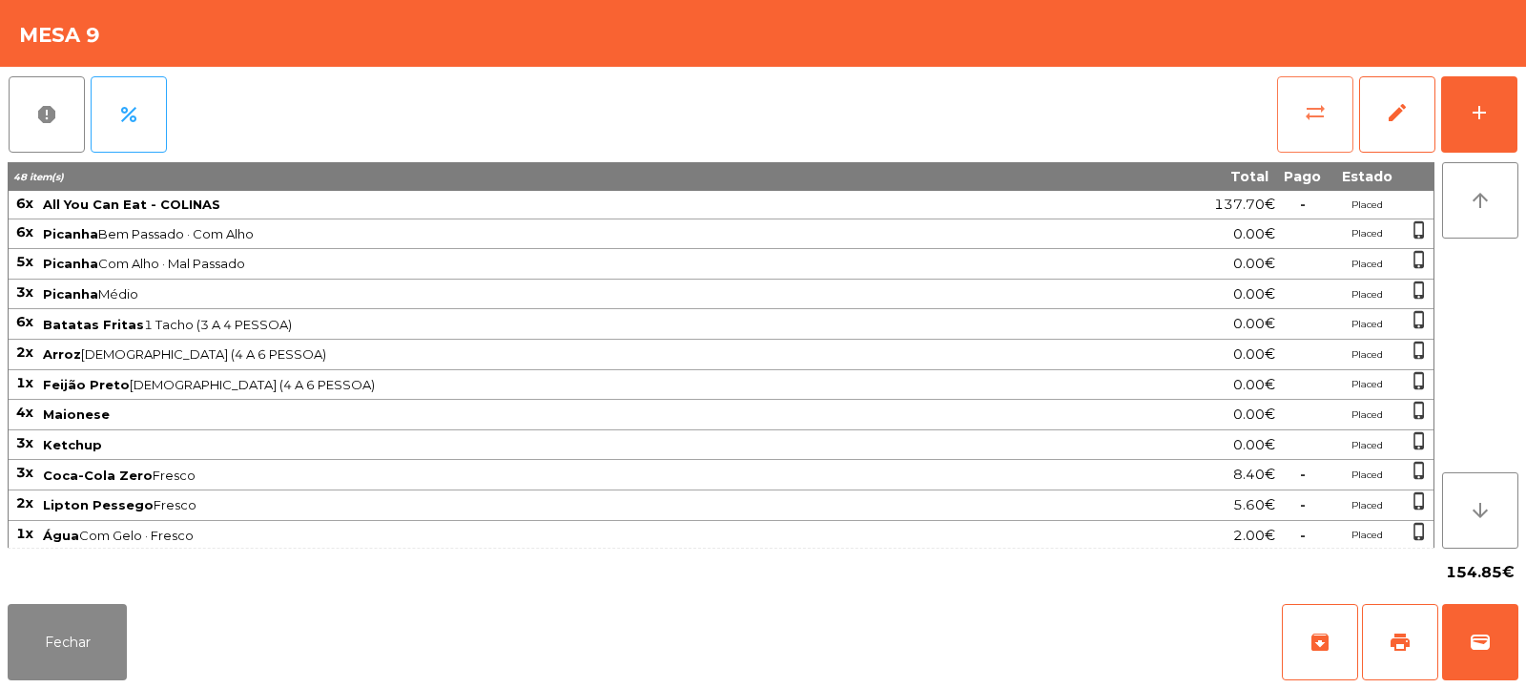
click at [1307, 111] on span "sync_alt" at bounding box center [1315, 112] width 23 height 23
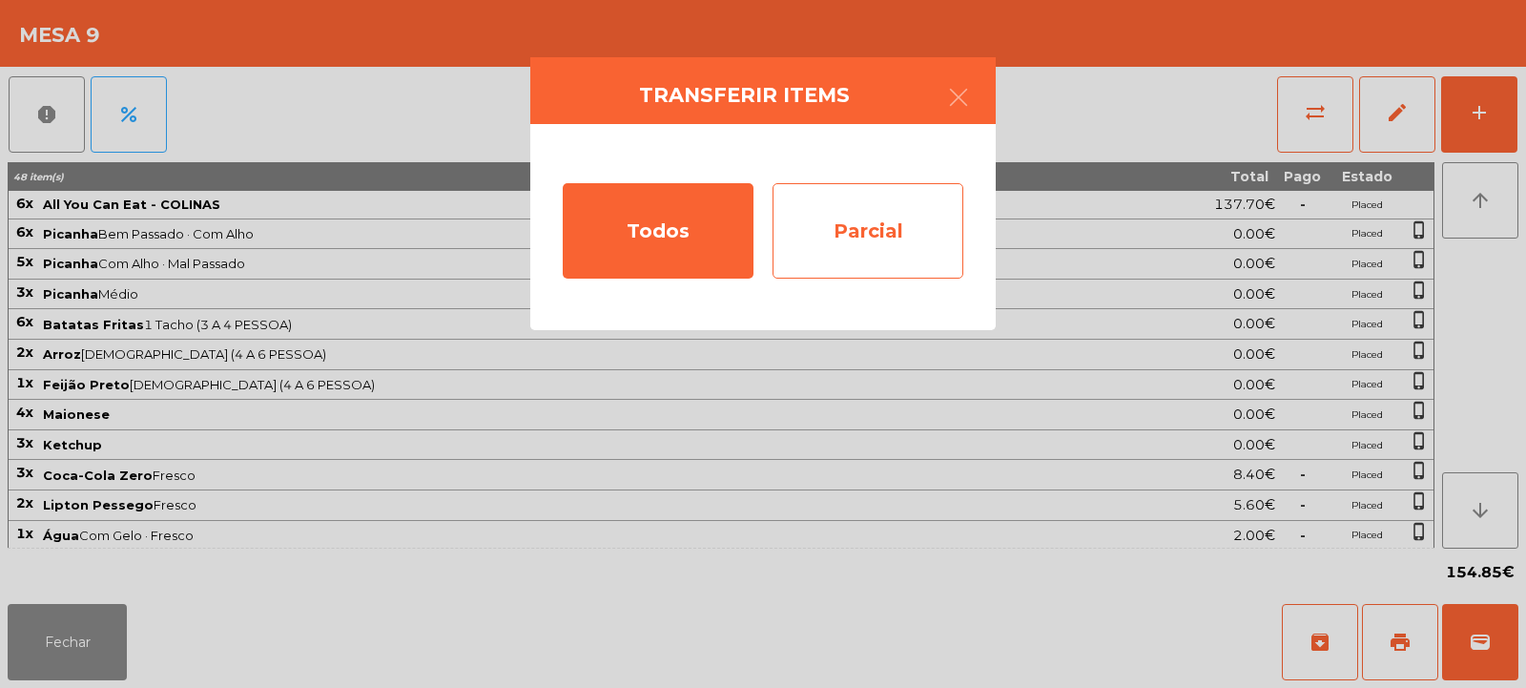
click at [896, 213] on div "Parcial" at bounding box center [868, 230] width 191 height 95
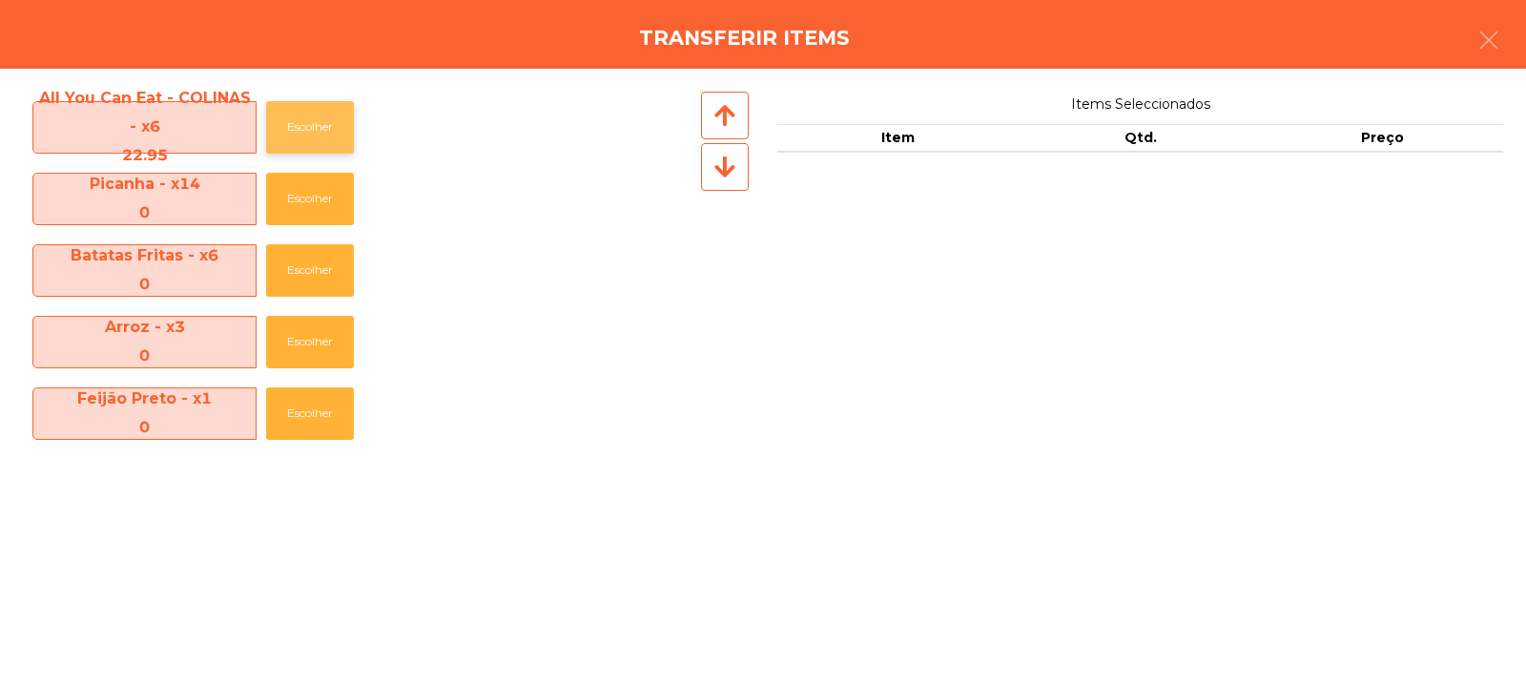
click at [317, 136] on button "Escolher" at bounding box center [310, 127] width 88 height 52
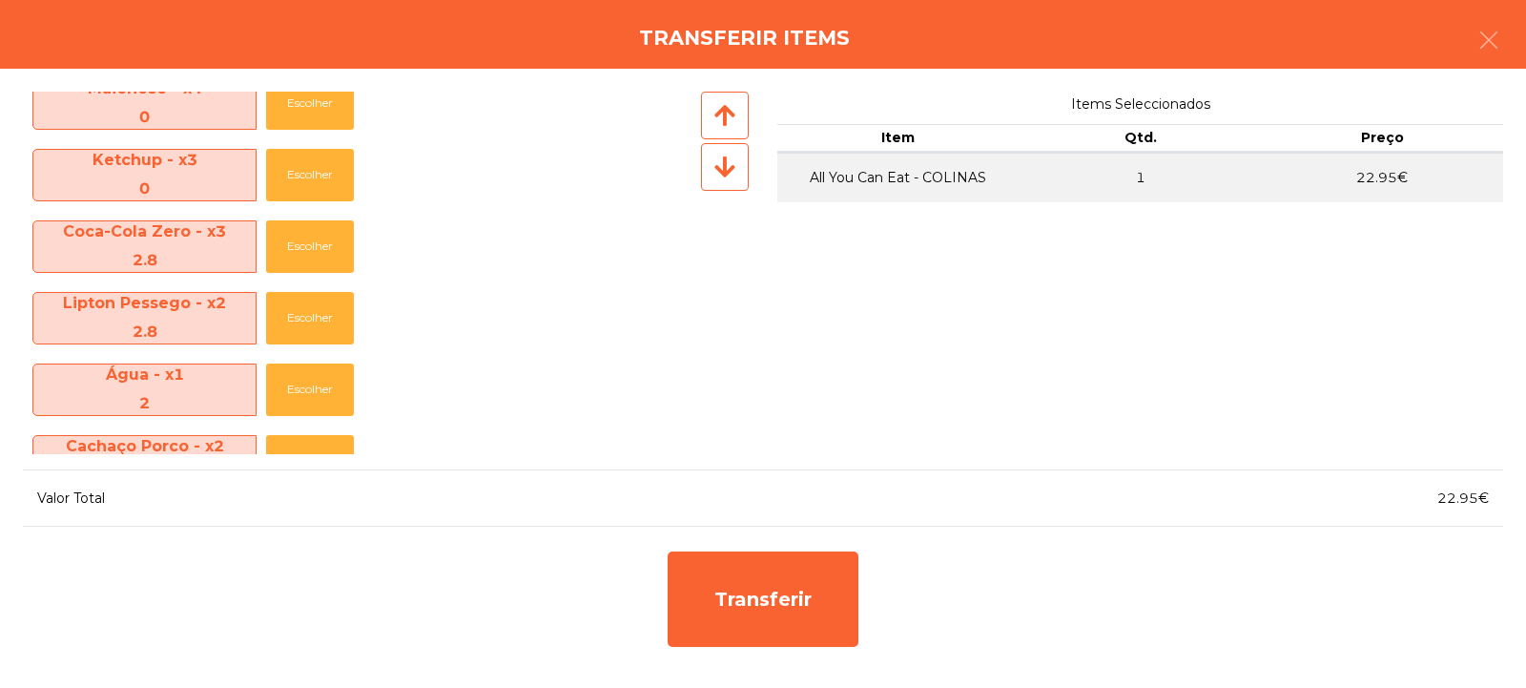
scroll to position [392, 0]
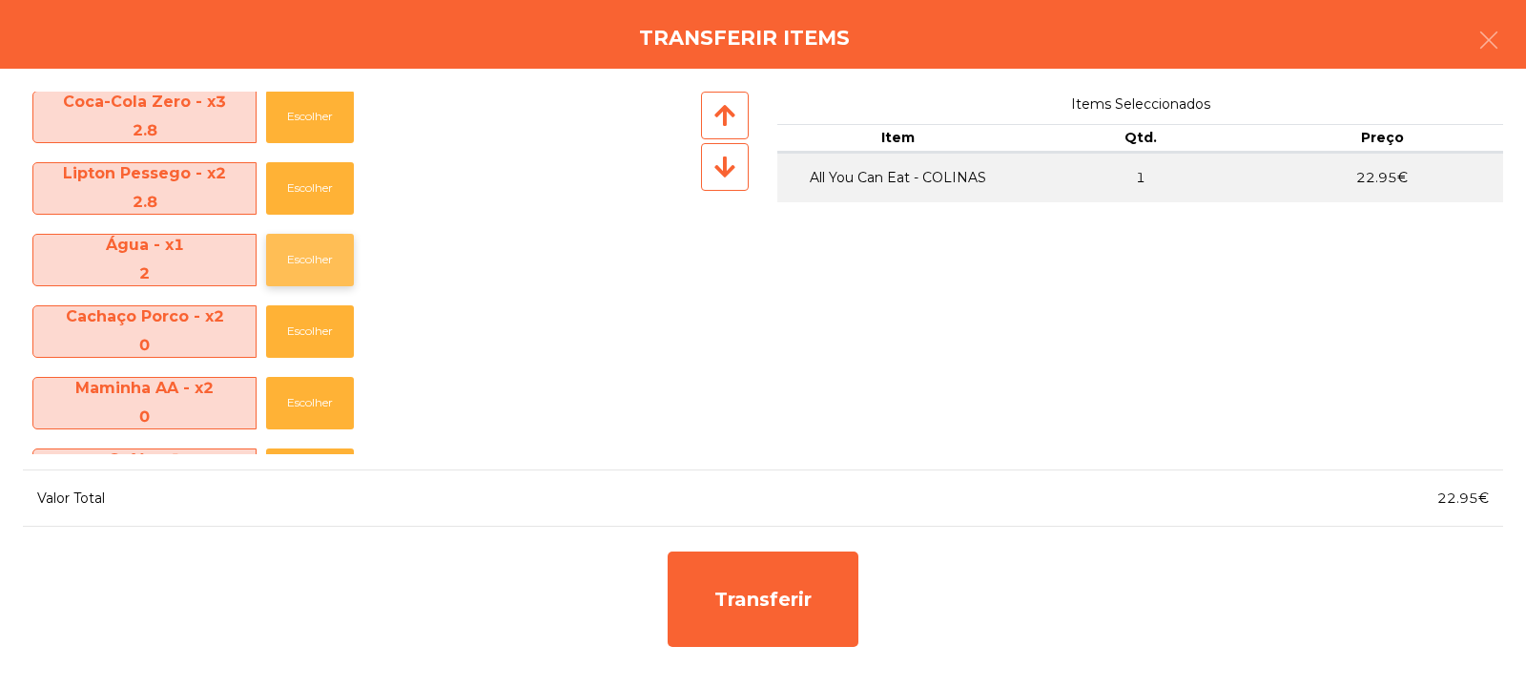
click at [301, 250] on button "Escolher" at bounding box center [310, 260] width 88 height 52
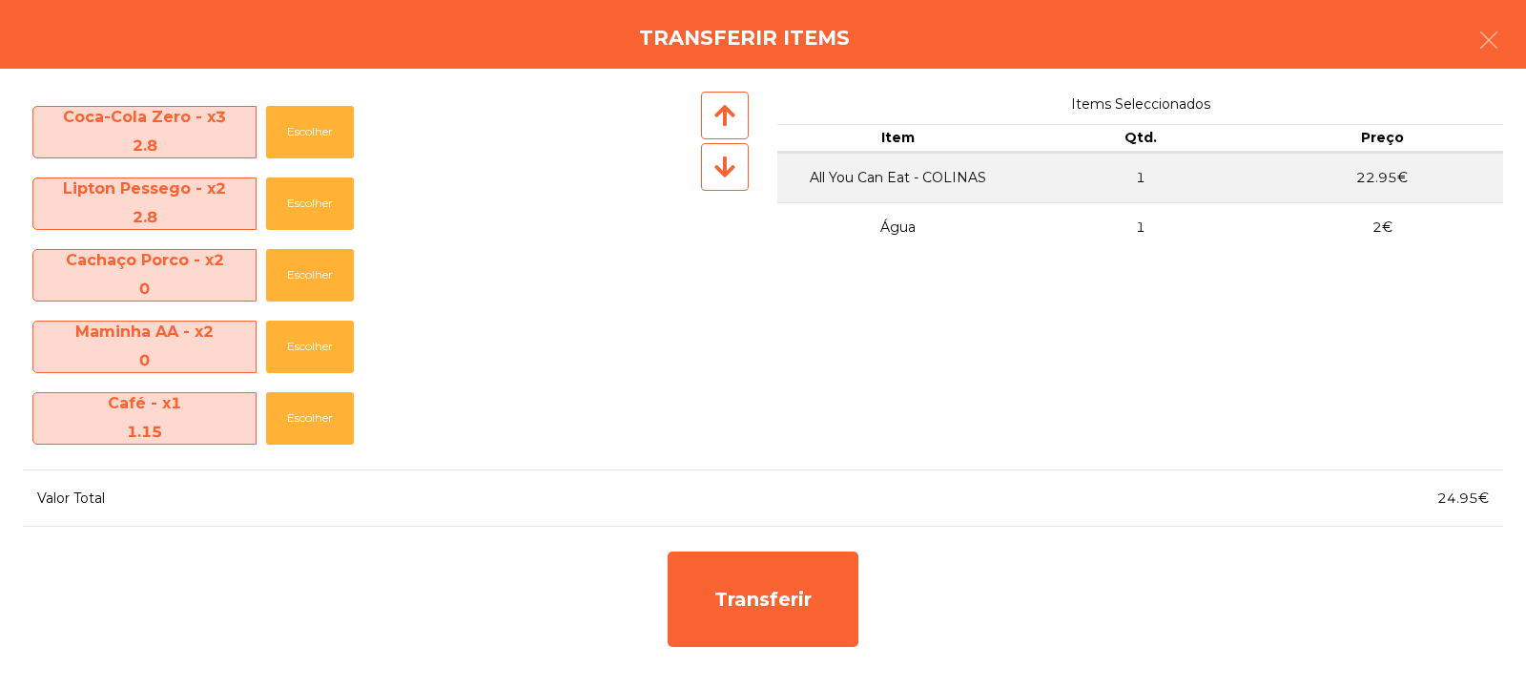
scroll to position [496, 0]
click at [313, 408] on button "Escolher" at bounding box center [310, 418] width 88 height 52
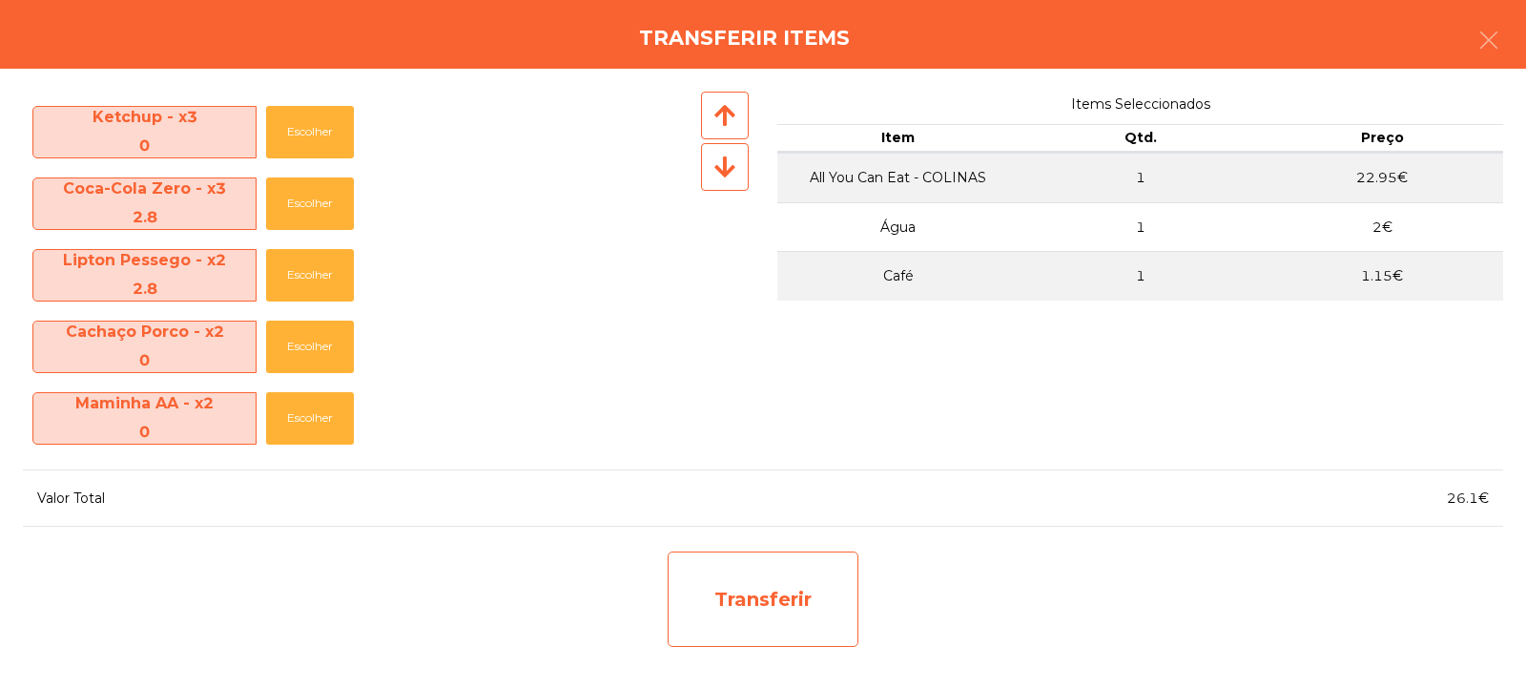
click at [782, 605] on div "Transferir" at bounding box center [763, 598] width 191 height 95
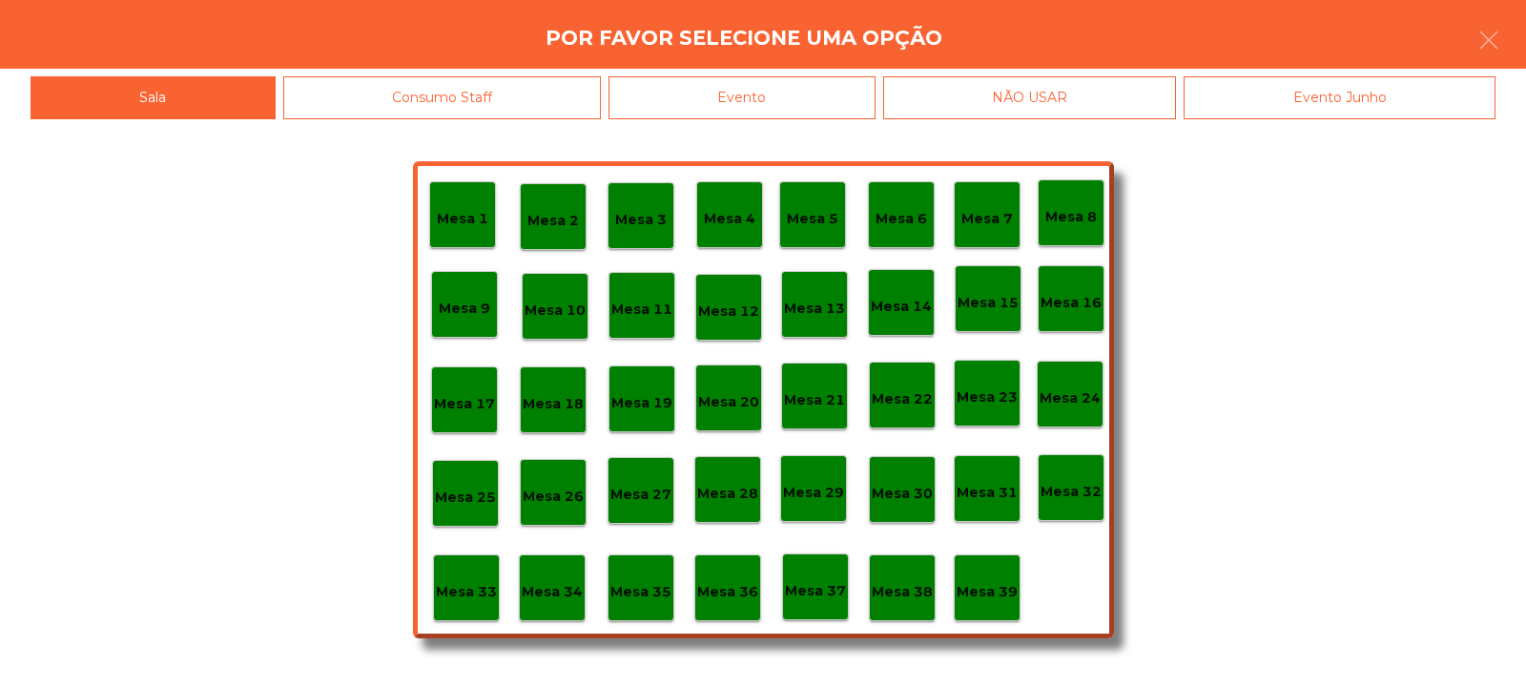
click at [448, 579] on div "Mesa 33" at bounding box center [466, 588] width 61 height 30
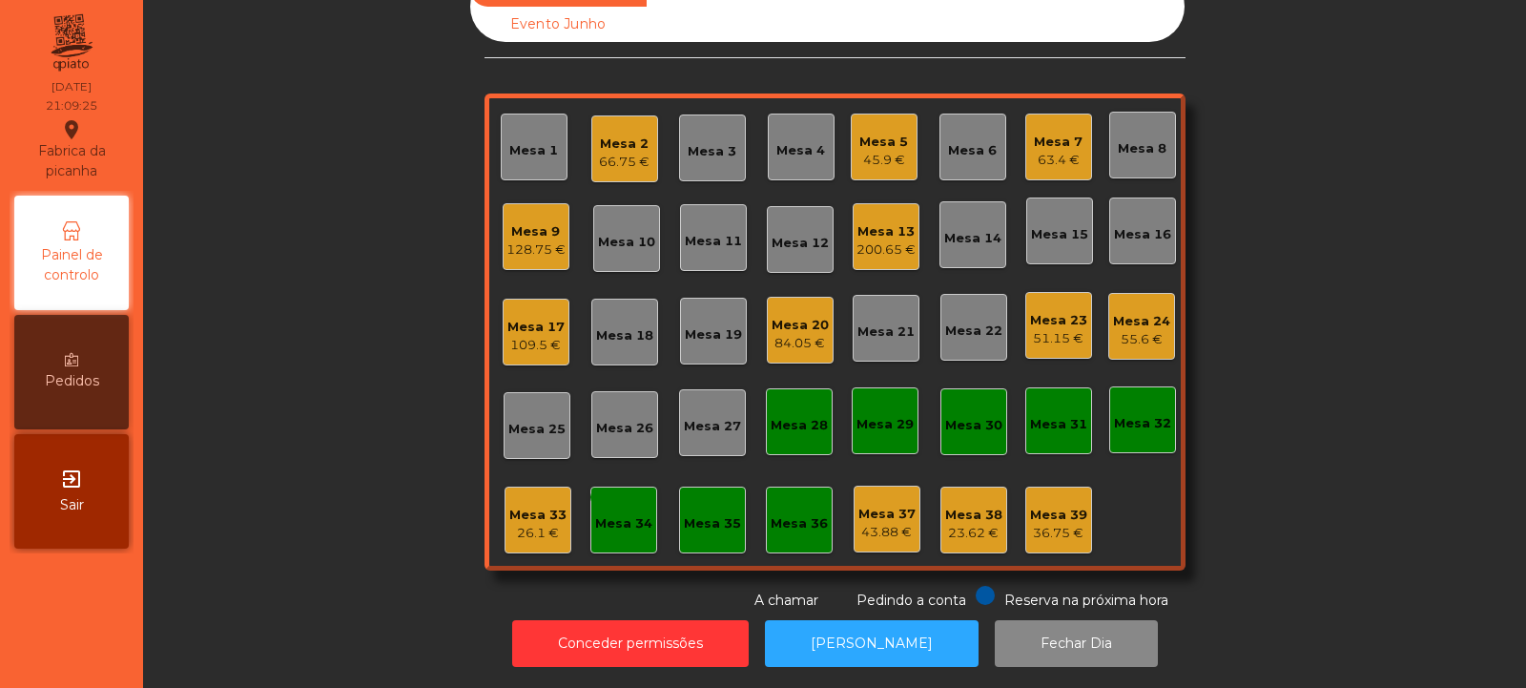
click at [542, 222] on div "Mesa 9" at bounding box center [535, 231] width 59 height 19
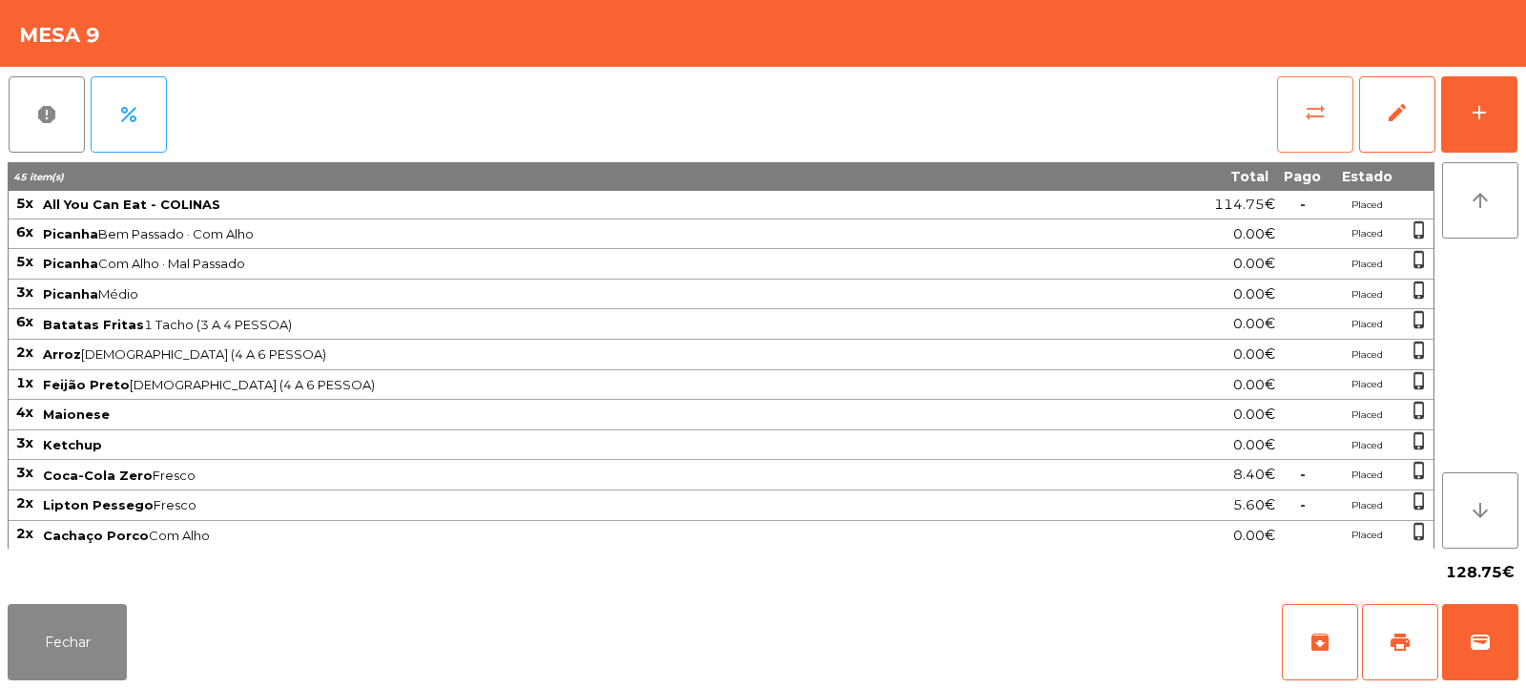
click at [1310, 126] on button "sync_alt" at bounding box center [1315, 114] width 76 height 76
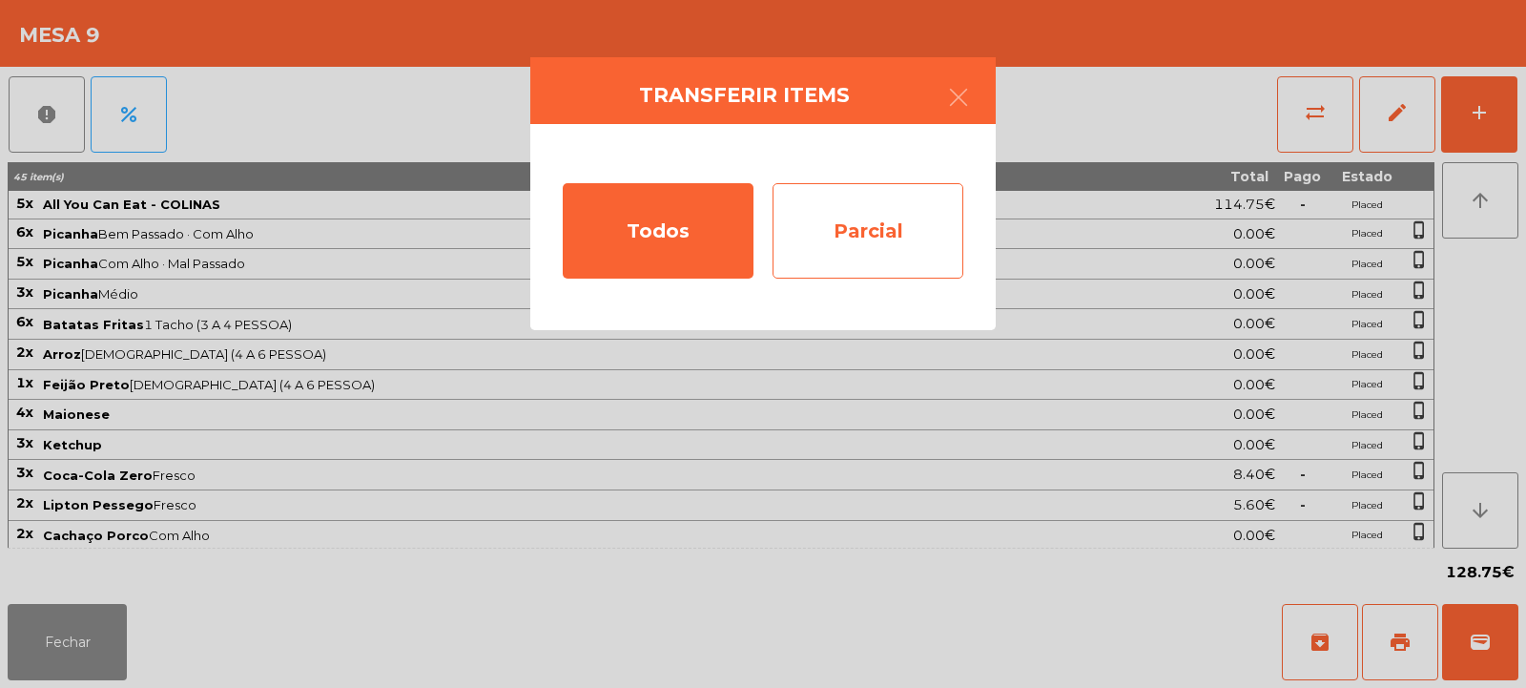
click at [878, 240] on div "Parcial" at bounding box center [868, 230] width 191 height 95
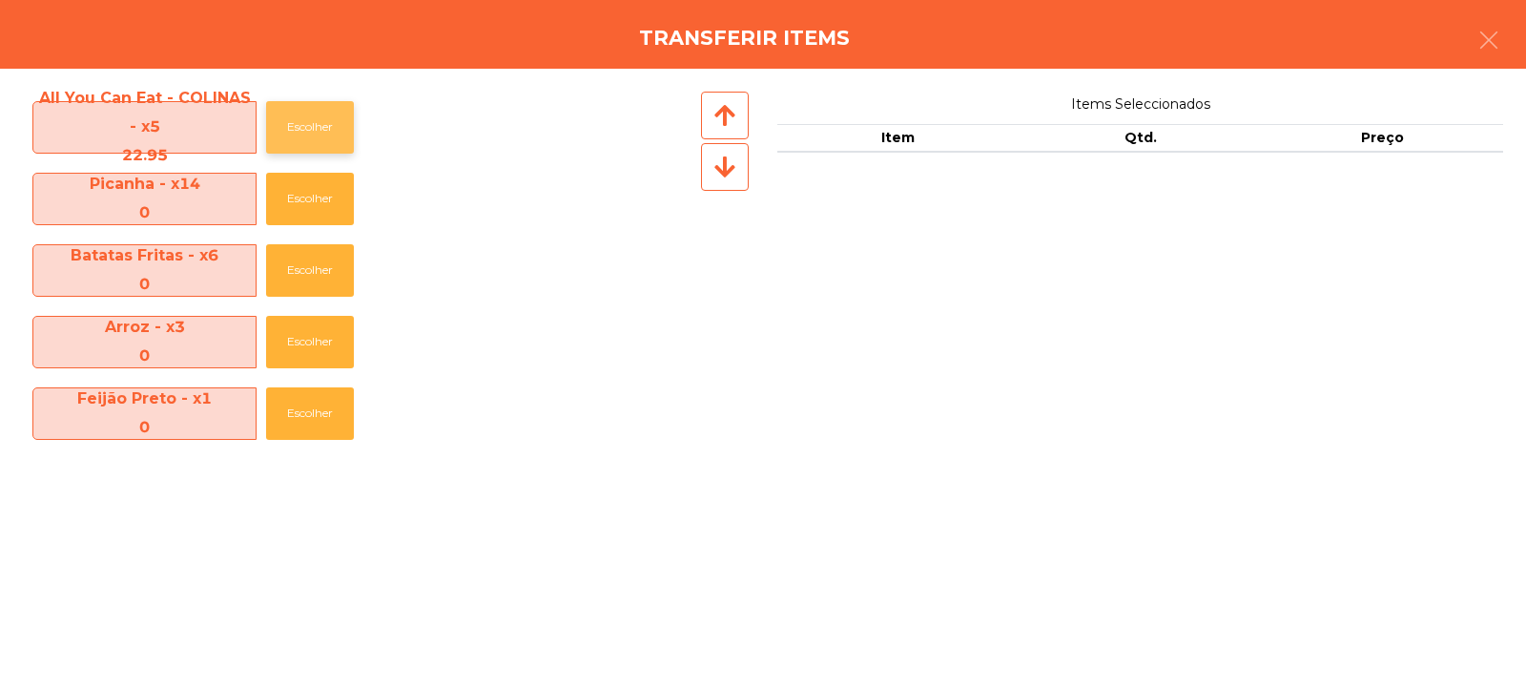
click at [319, 129] on button "Escolher" at bounding box center [310, 127] width 88 height 52
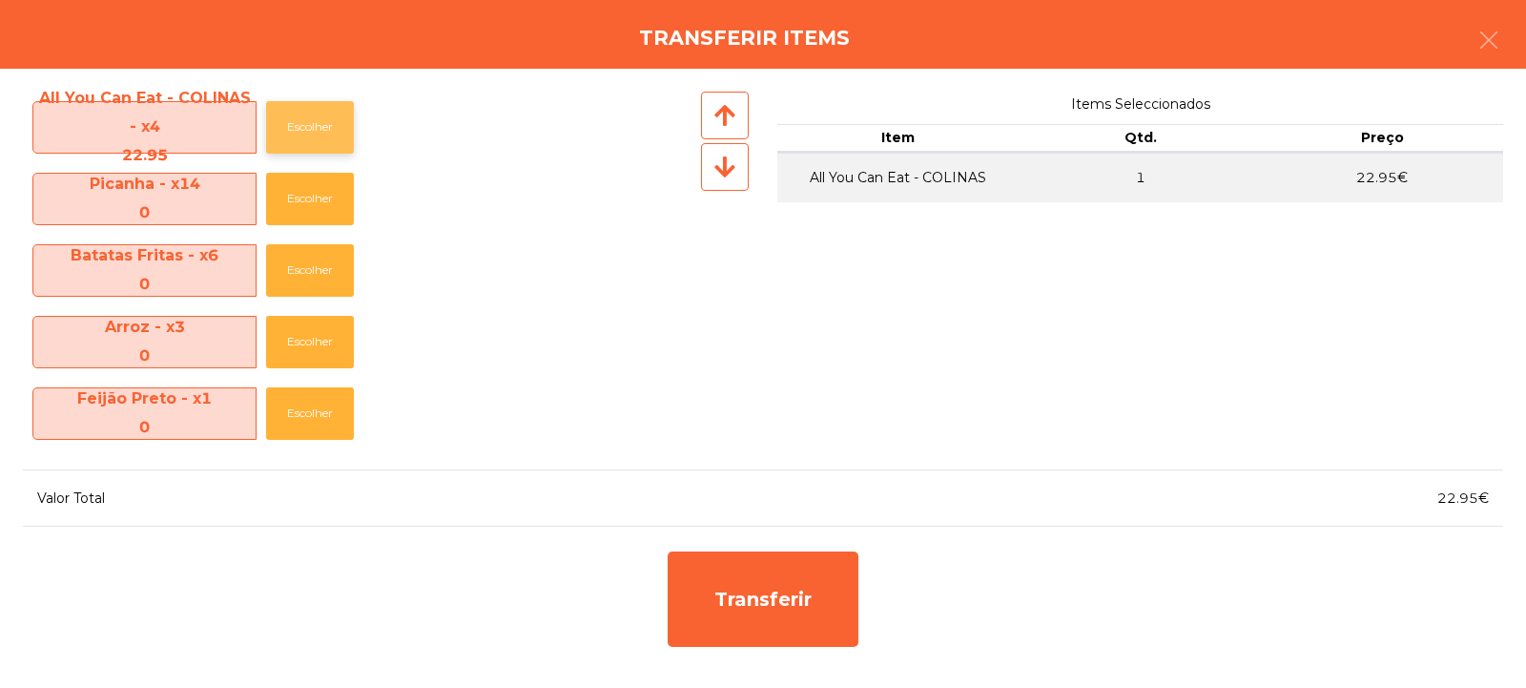
click at [307, 128] on button "Escolher" at bounding box center [310, 127] width 88 height 52
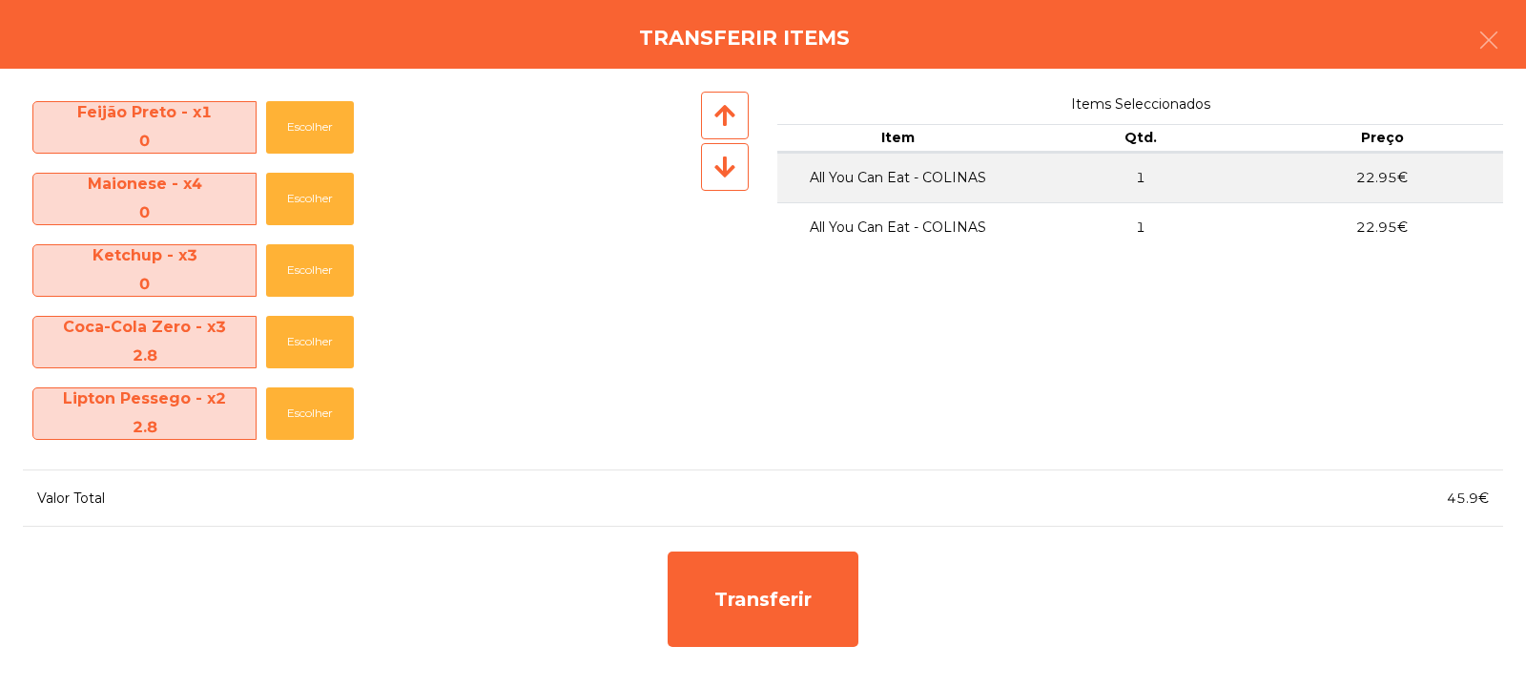
scroll to position [290, 0]
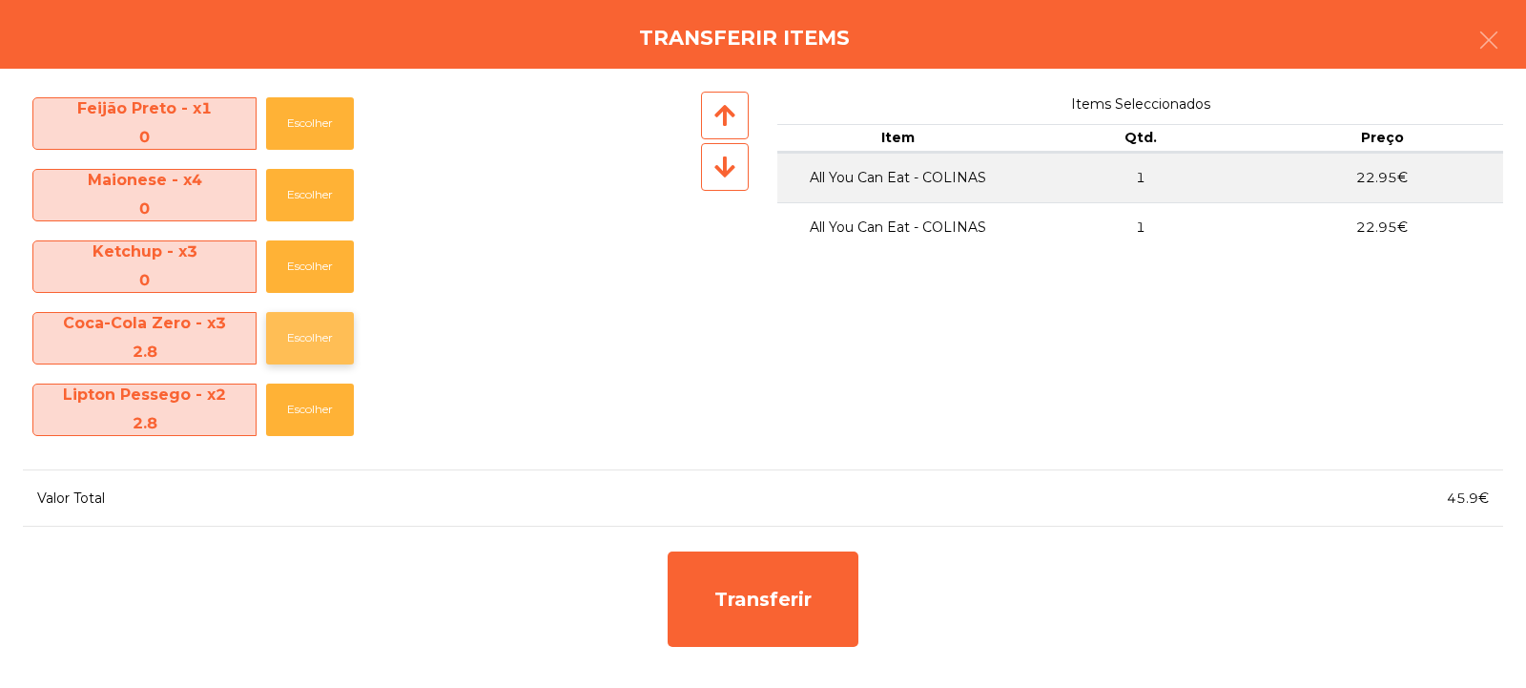
click at [306, 340] on button "Escolher" at bounding box center [310, 338] width 88 height 52
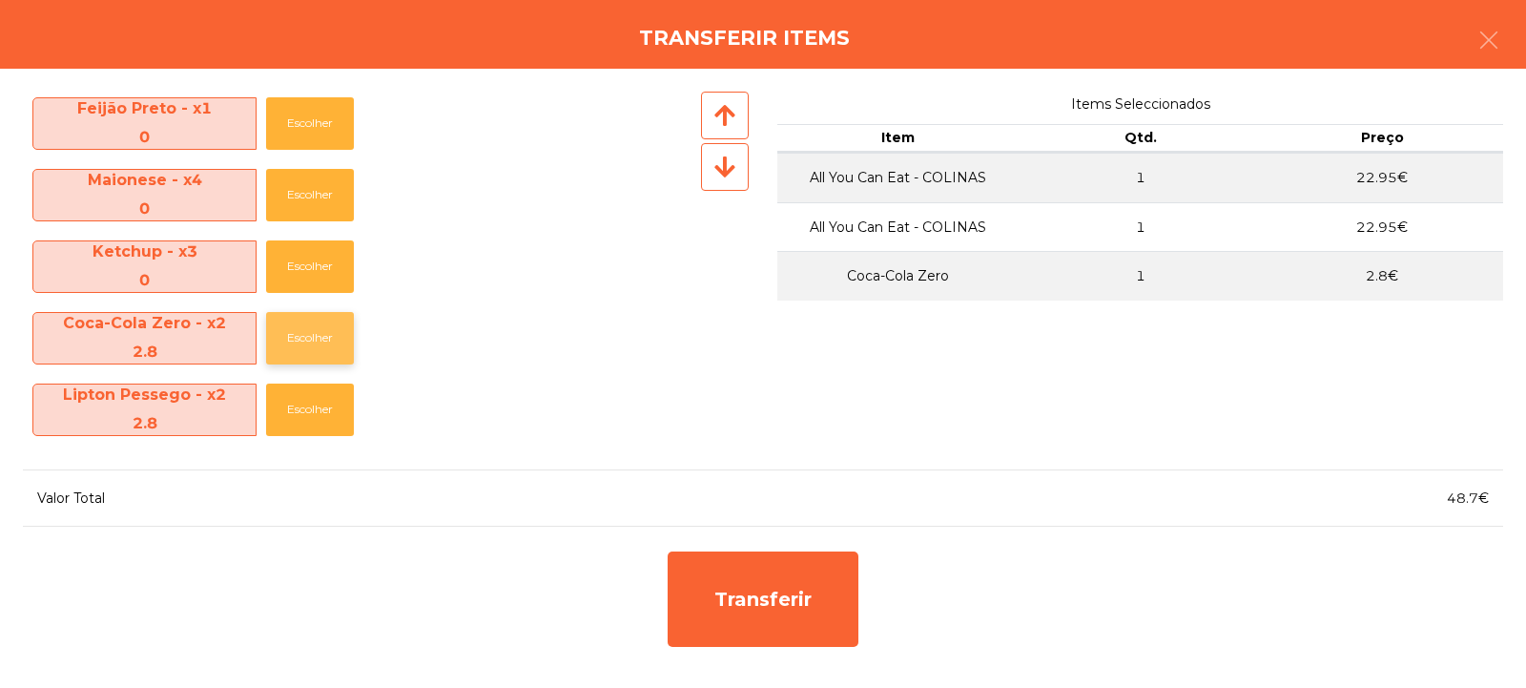
click at [316, 333] on button "Escolher" at bounding box center [310, 338] width 88 height 52
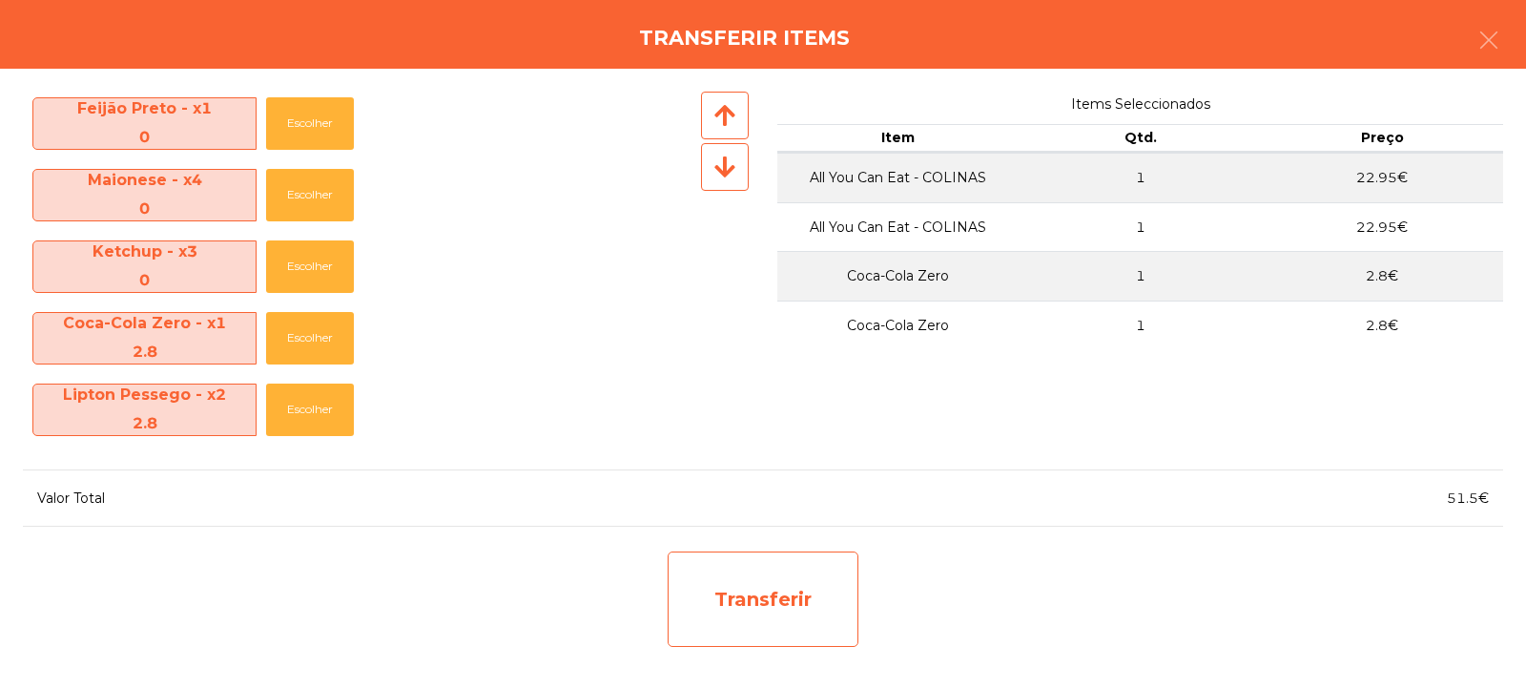
click at [783, 612] on div "Transferir" at bounding box center [763, 598] width 191 height 95
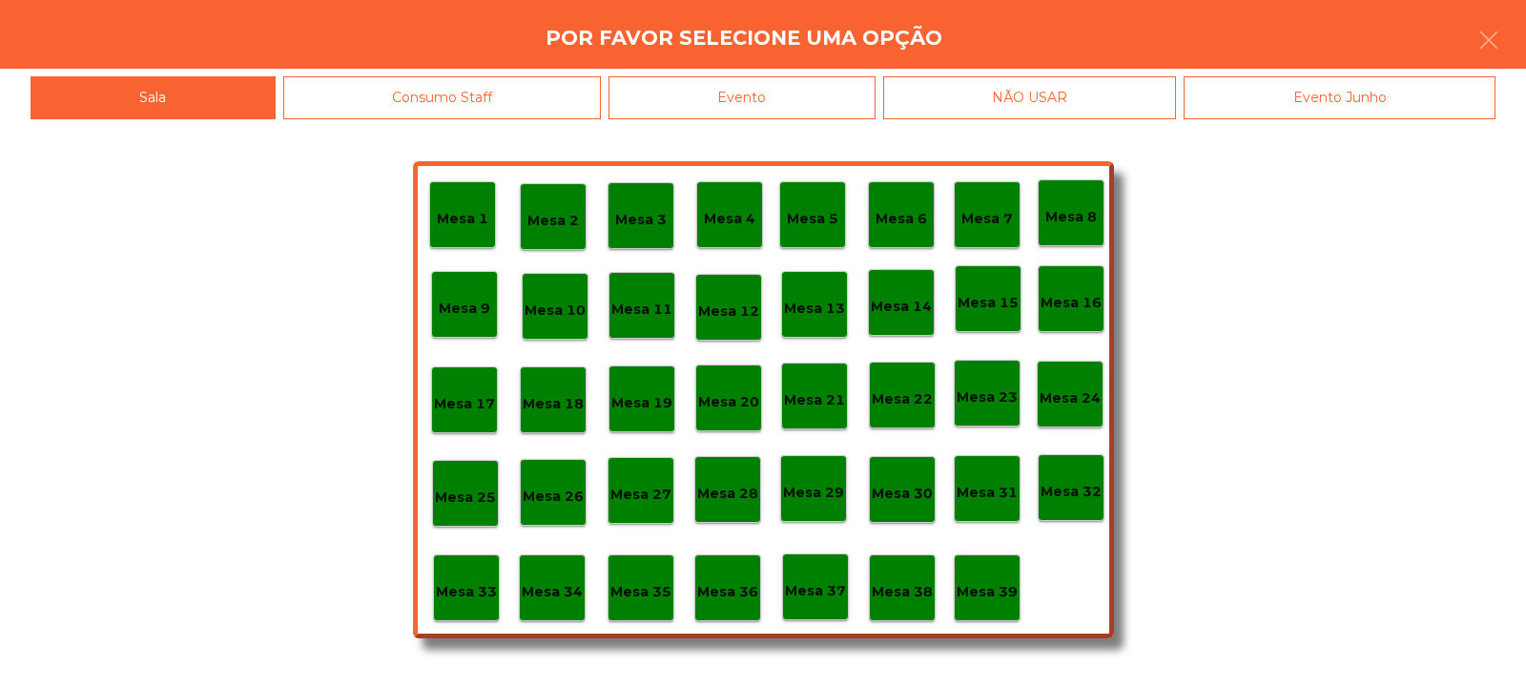
click at [470, 597] on p "Mesa 33" at bounding box center [466, 592] width 61 height 22
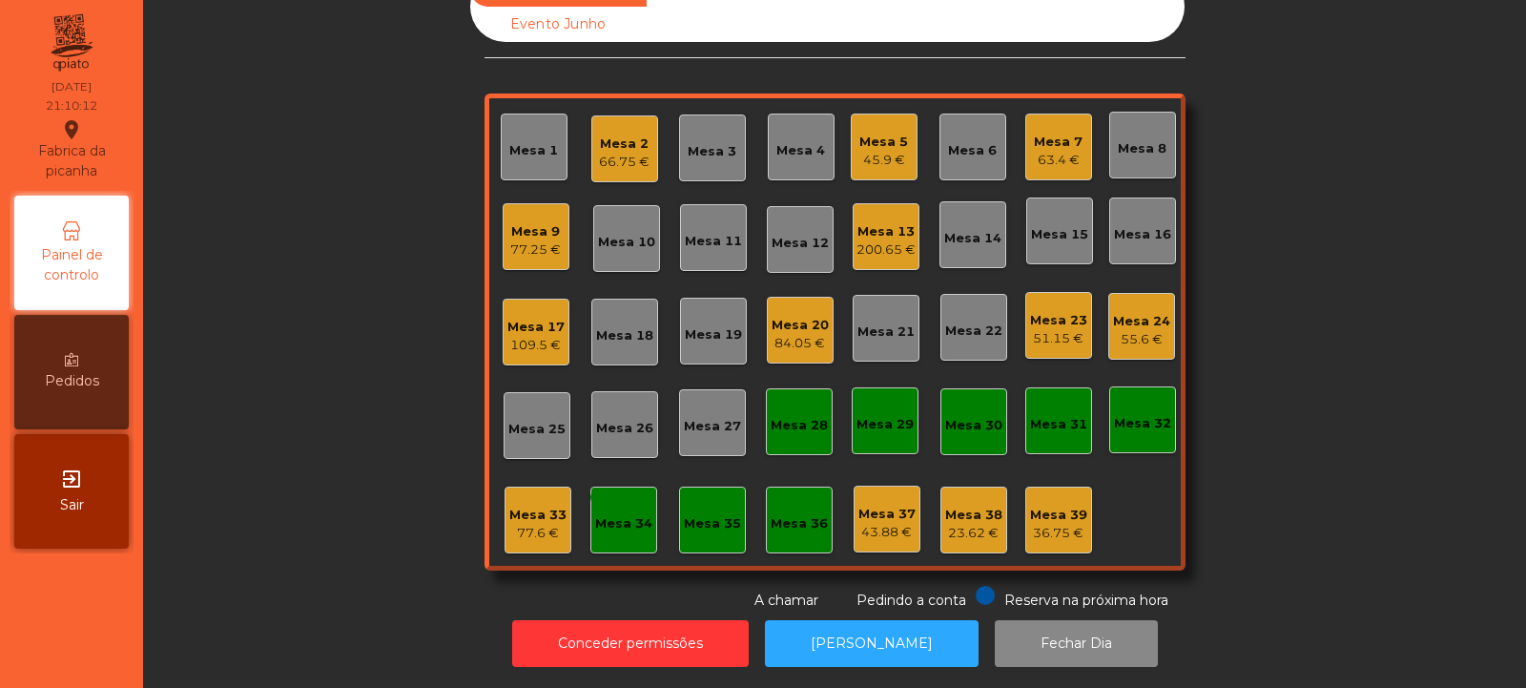
click at [522, 222] on div "Mesa 9" at bounding box center [535, 231] width 51 height 19
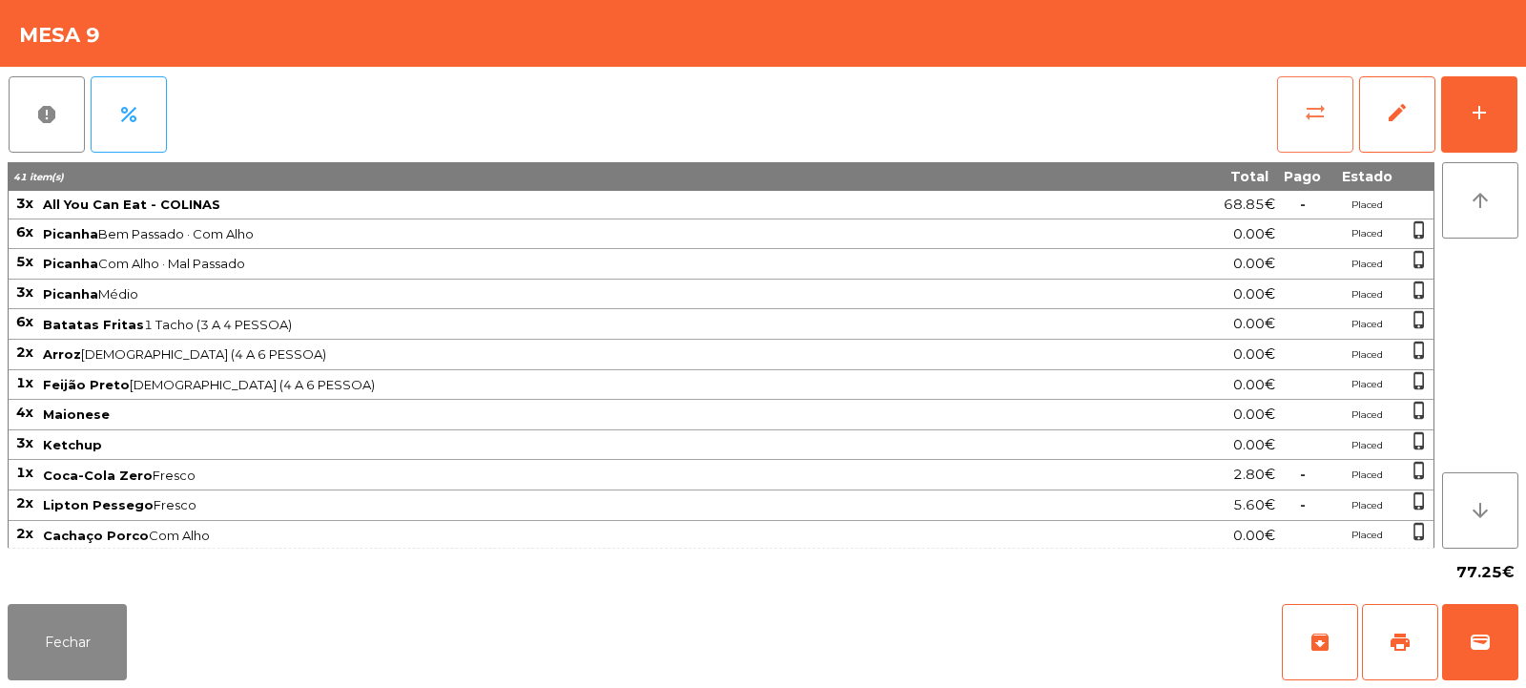
click at [1294, 98] on button "sync_alt" at bounding box center [1315, 114] width 76 height 76
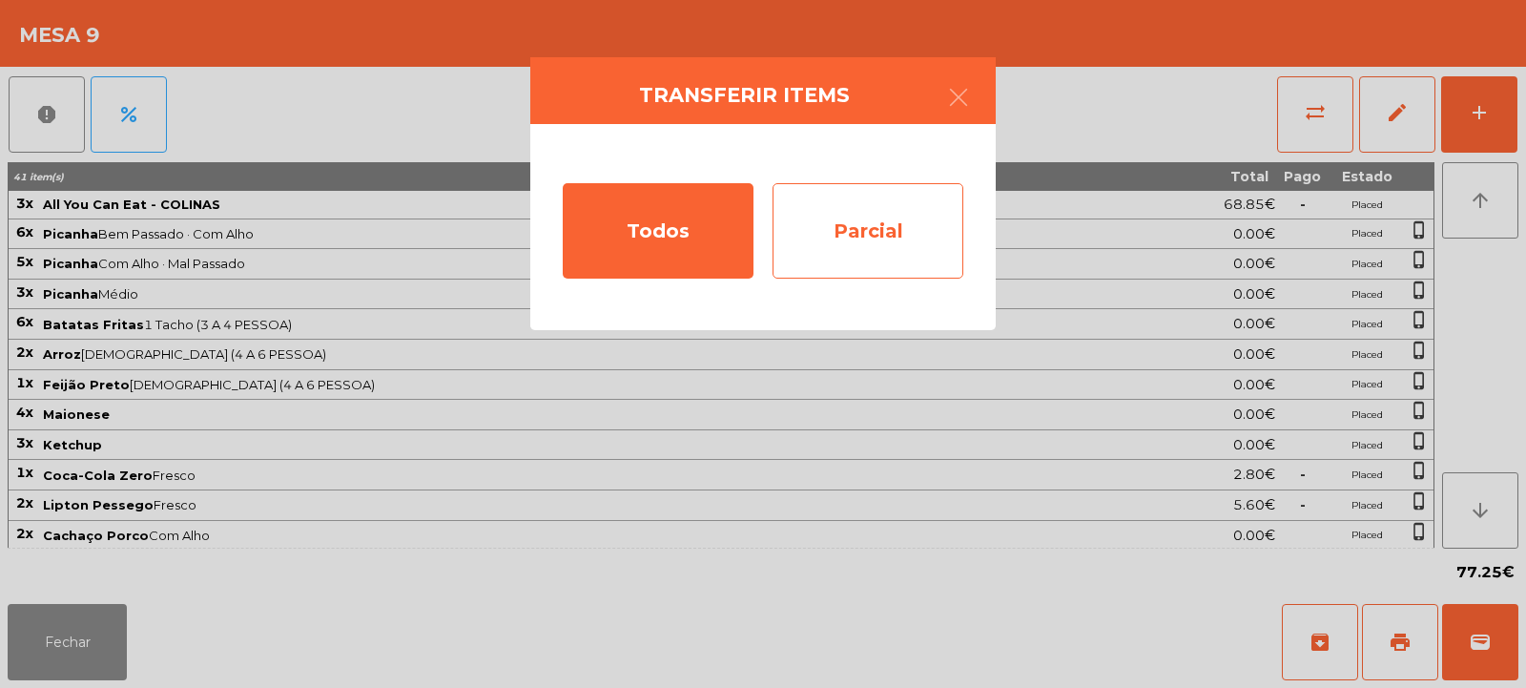
click at [886, 256] on div "Parcial" at bounding box center [868, 230] width 191 height 95
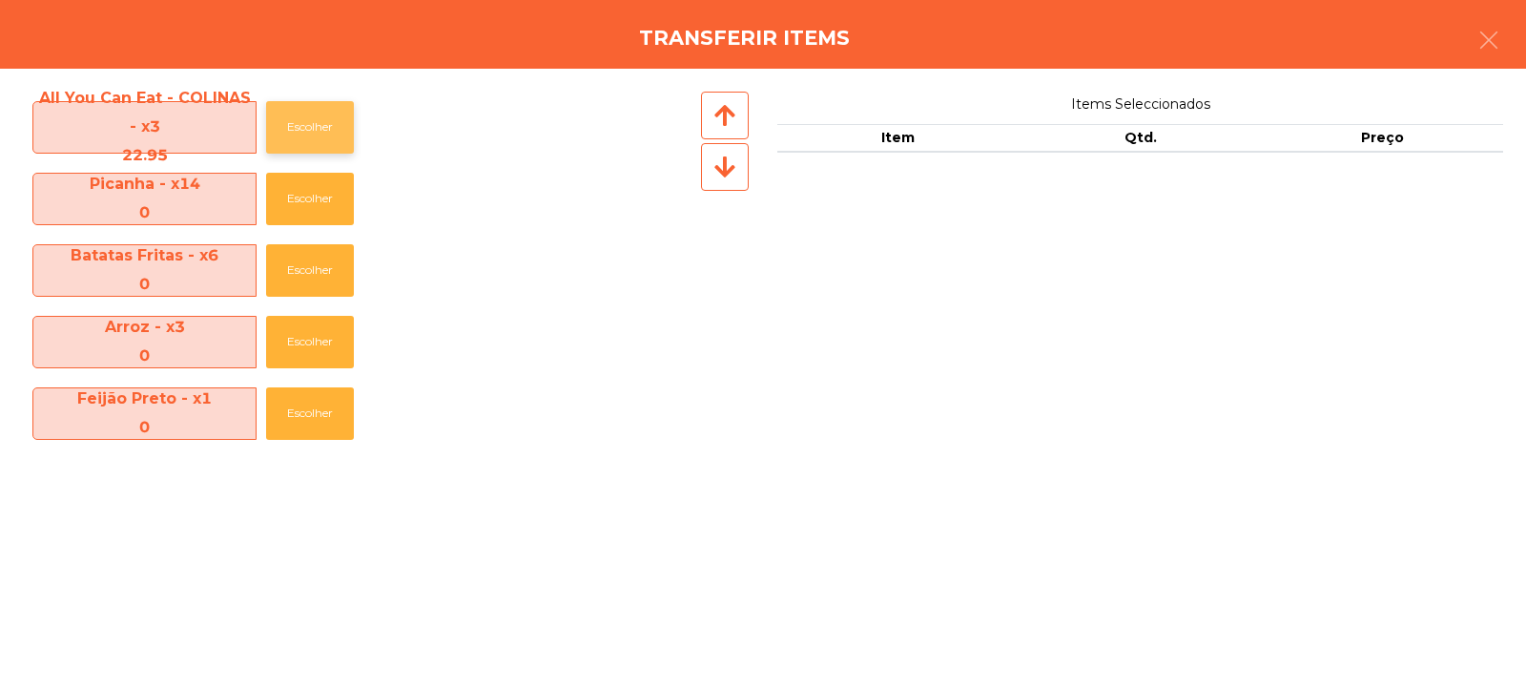
click at [313, 117] on button "Escolher" at bounding box center [310, 127] width 88 height 52
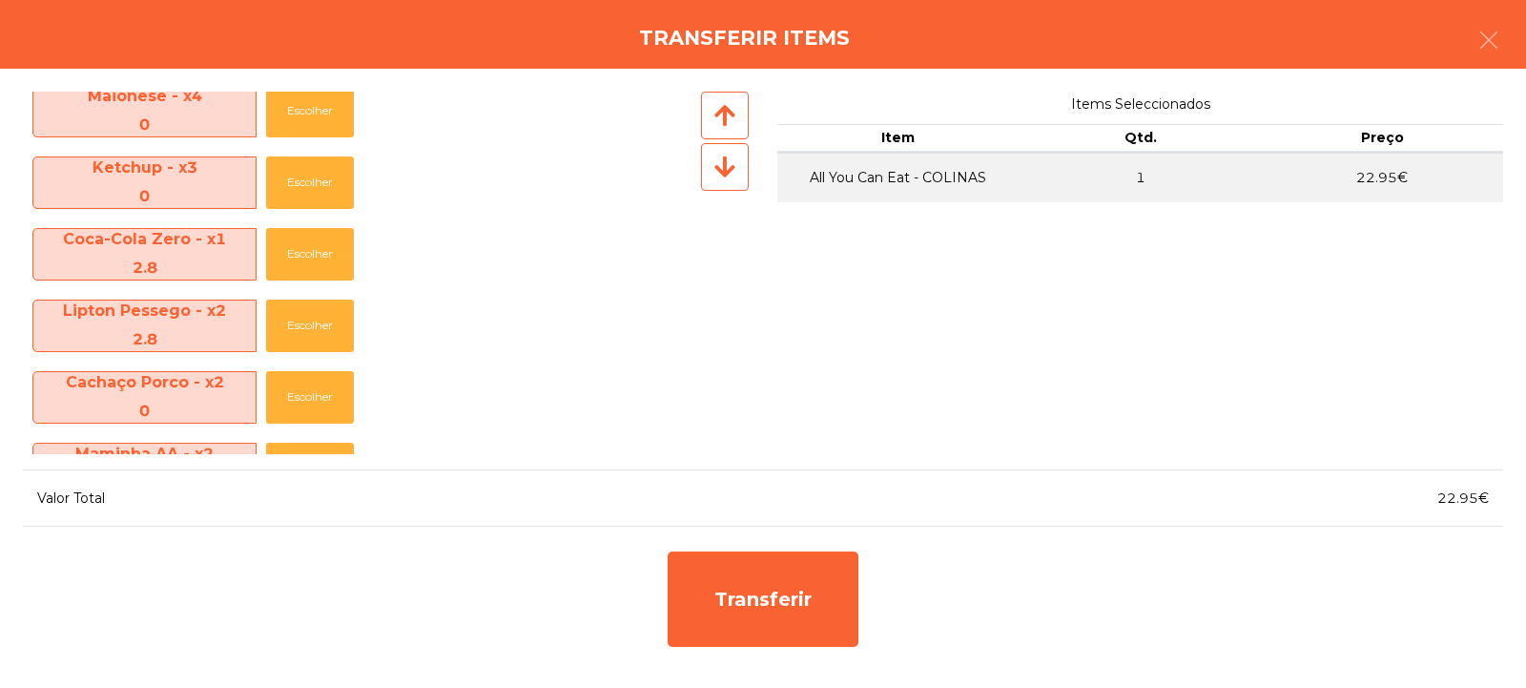
scroll to position [373, 0]
click at [305, 266] on button "Escolher" at bounding box center [310, 255] width 88 height 52
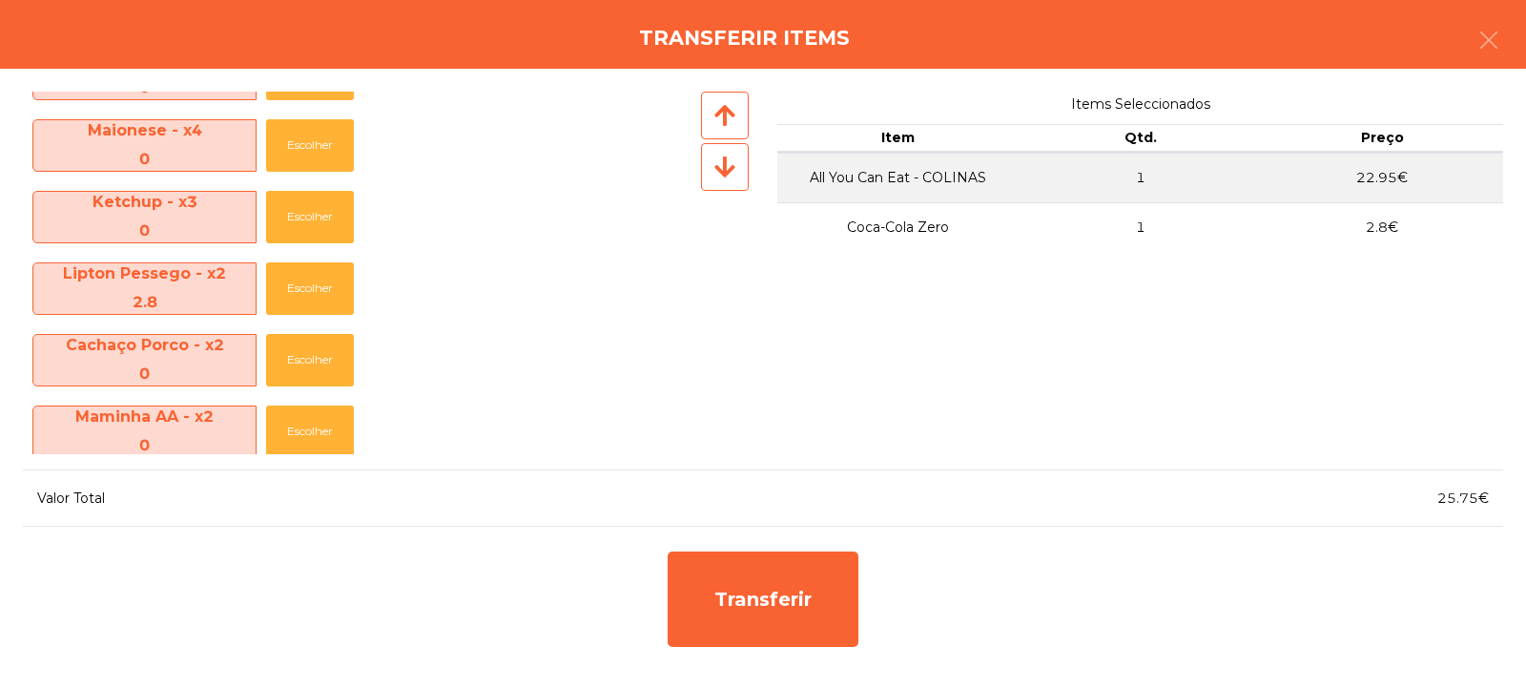
scroll to position [353, 0]
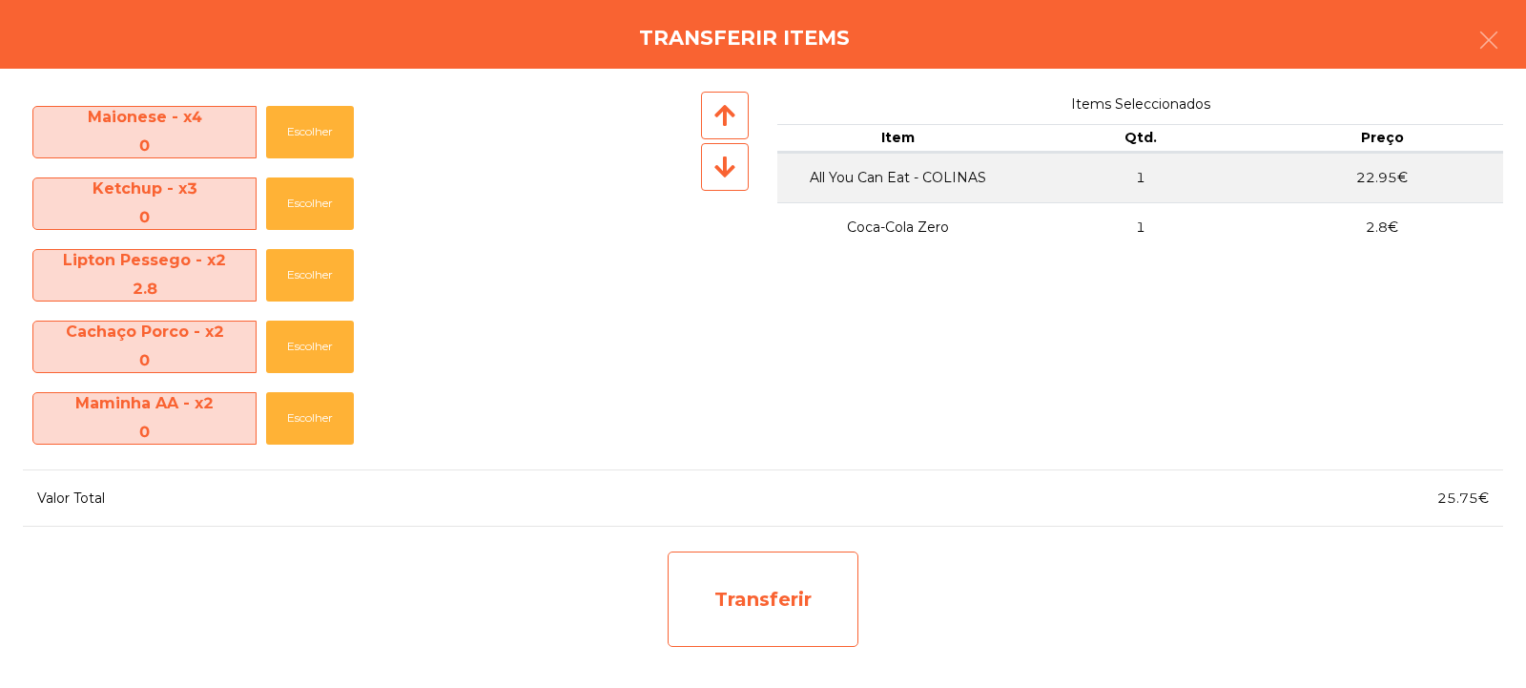
click at [768, 601] on div "Transferir" at bounding box center [763, 598] width 191 height 95
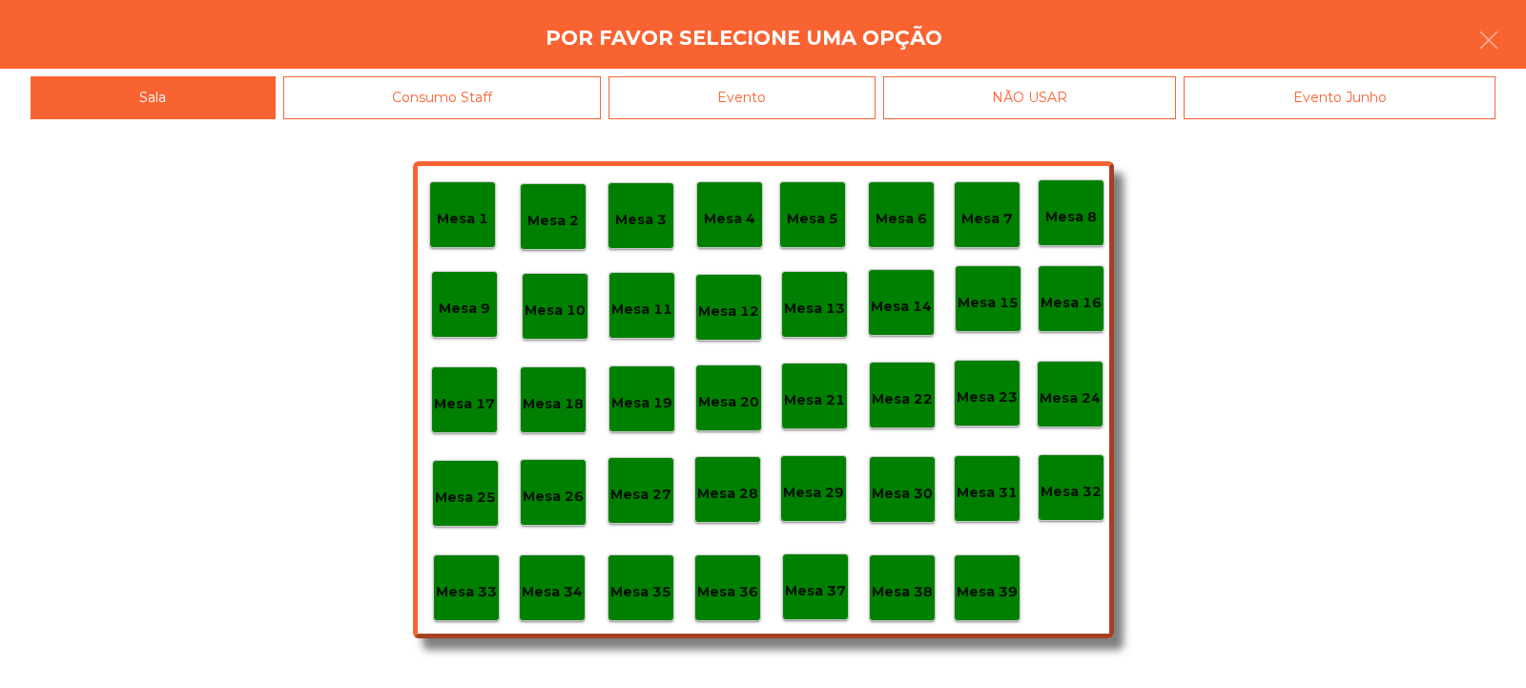
click at [485, 583] on p "Mesa 33" at bounding box center [466, 592] width 61 height 22
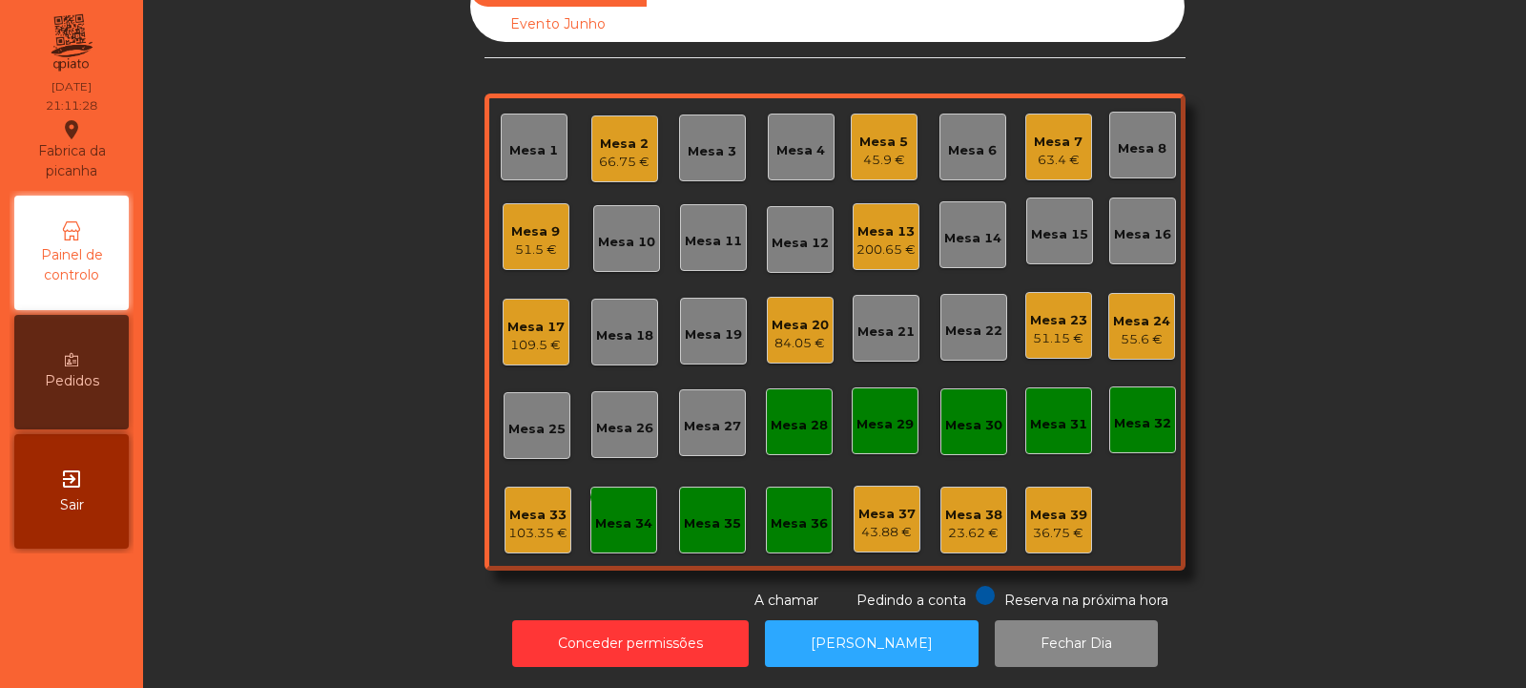
click at [529, 222] on div "Mesa 9" at bounding box center [535, 231] width 49 height 19
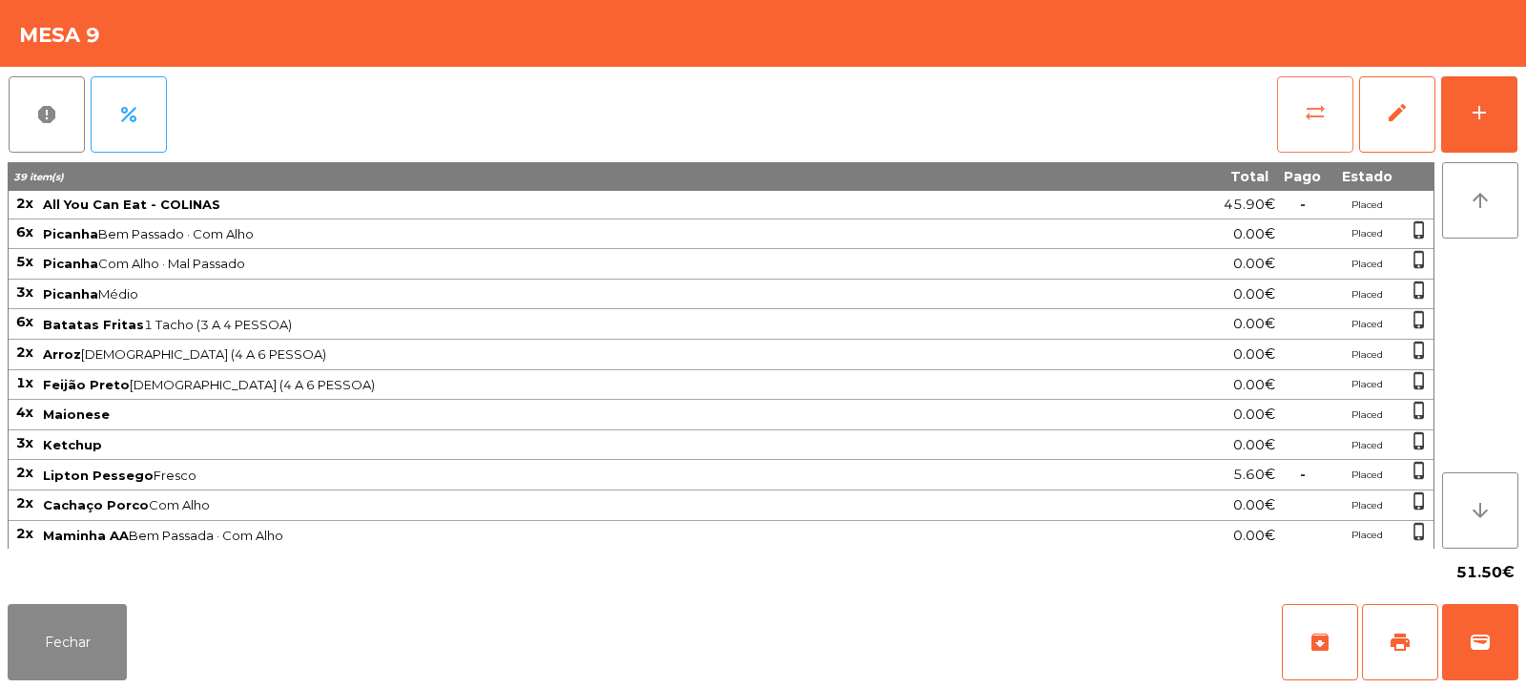
click at [1315, 121] on span "sync_alt" at bounding box center [1315, 112] width 23 height 23
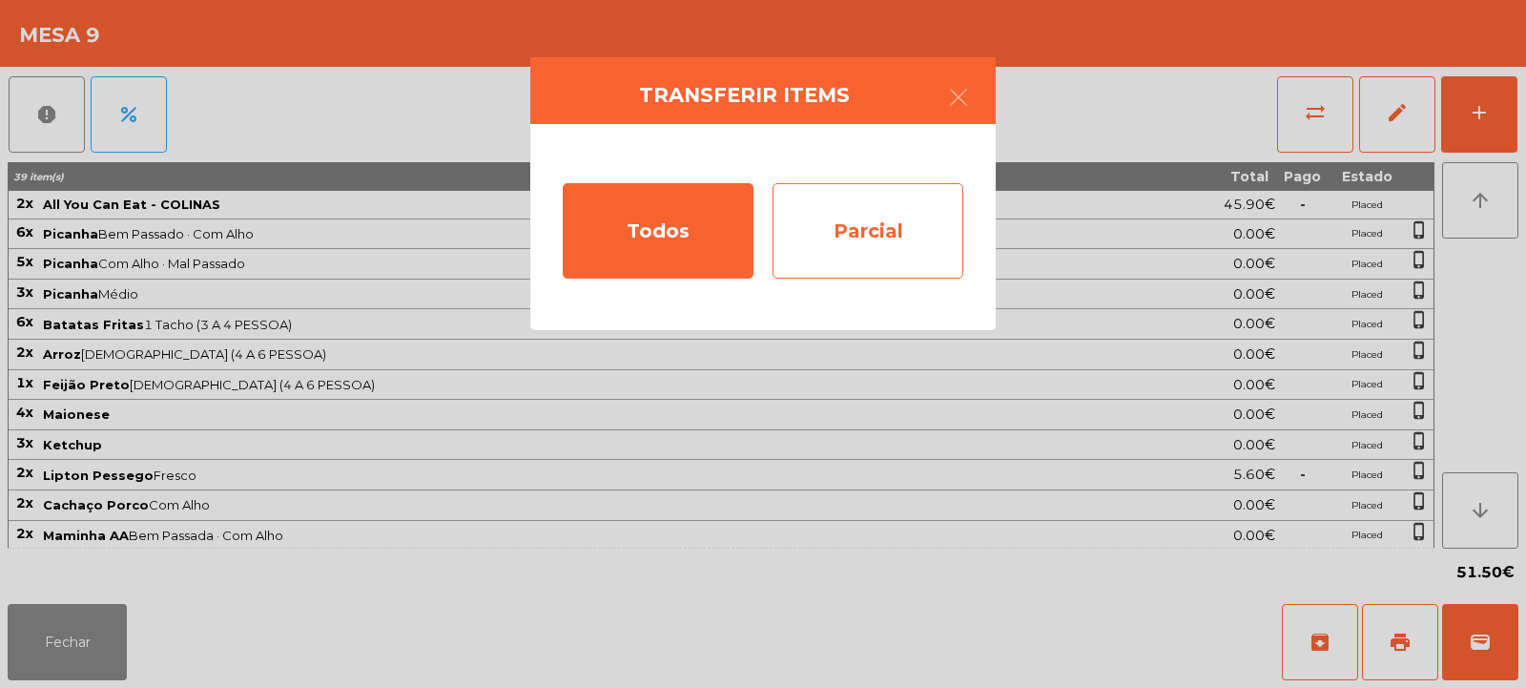
click at [872, 256] on div "Parcial" at bounding box center [868, 230] width 191 height 95
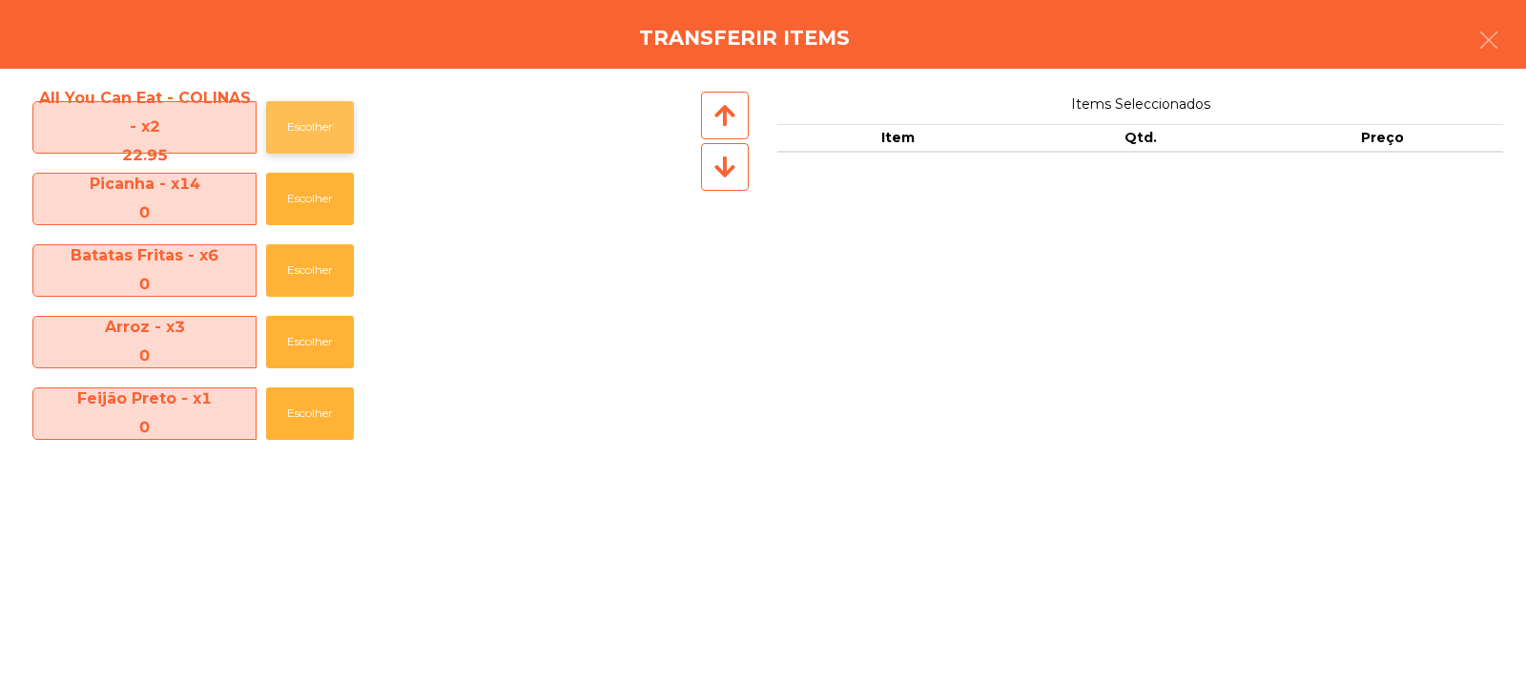
click at [318, 119] on button "Escolher" at bounding box center [310, 127] width 88 height 52
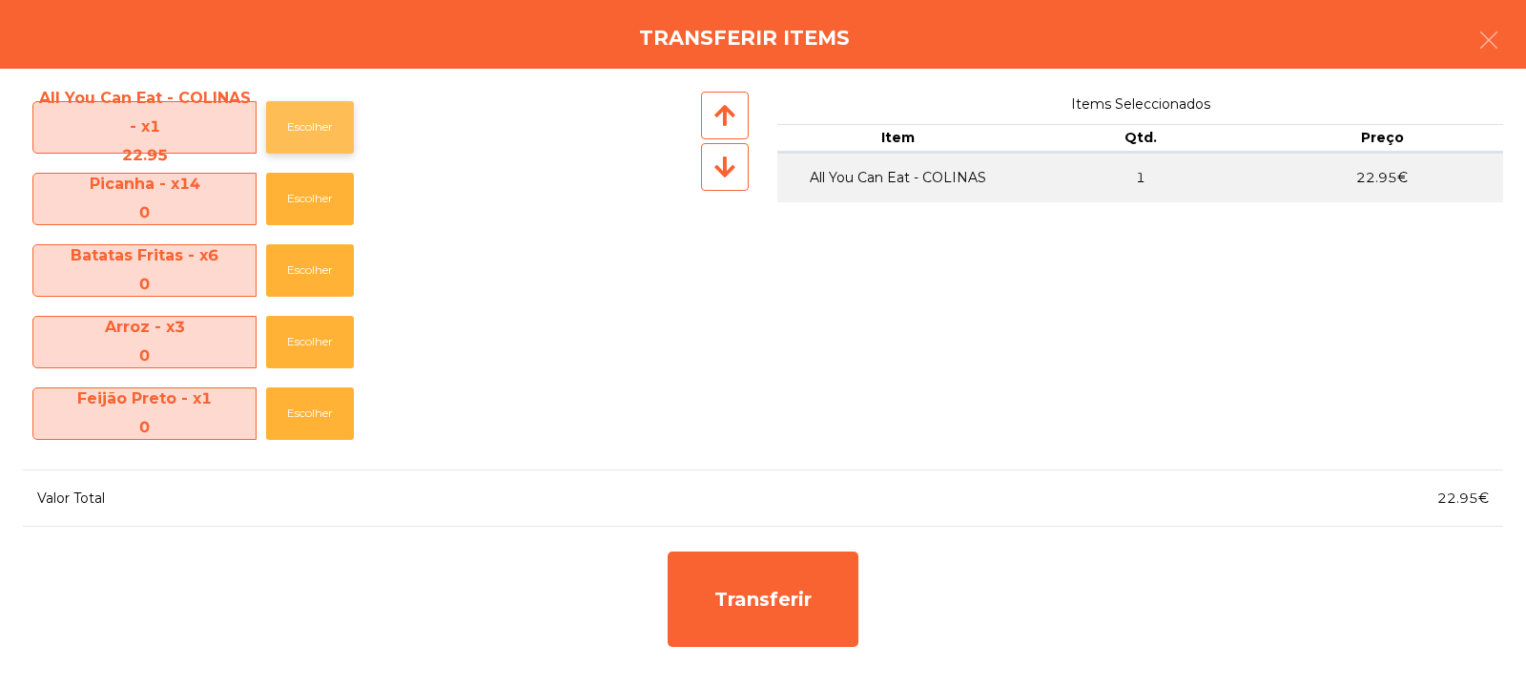
click at [299, 113] on button "Escolher" at bounding box center [310, 127] width 88 height 52
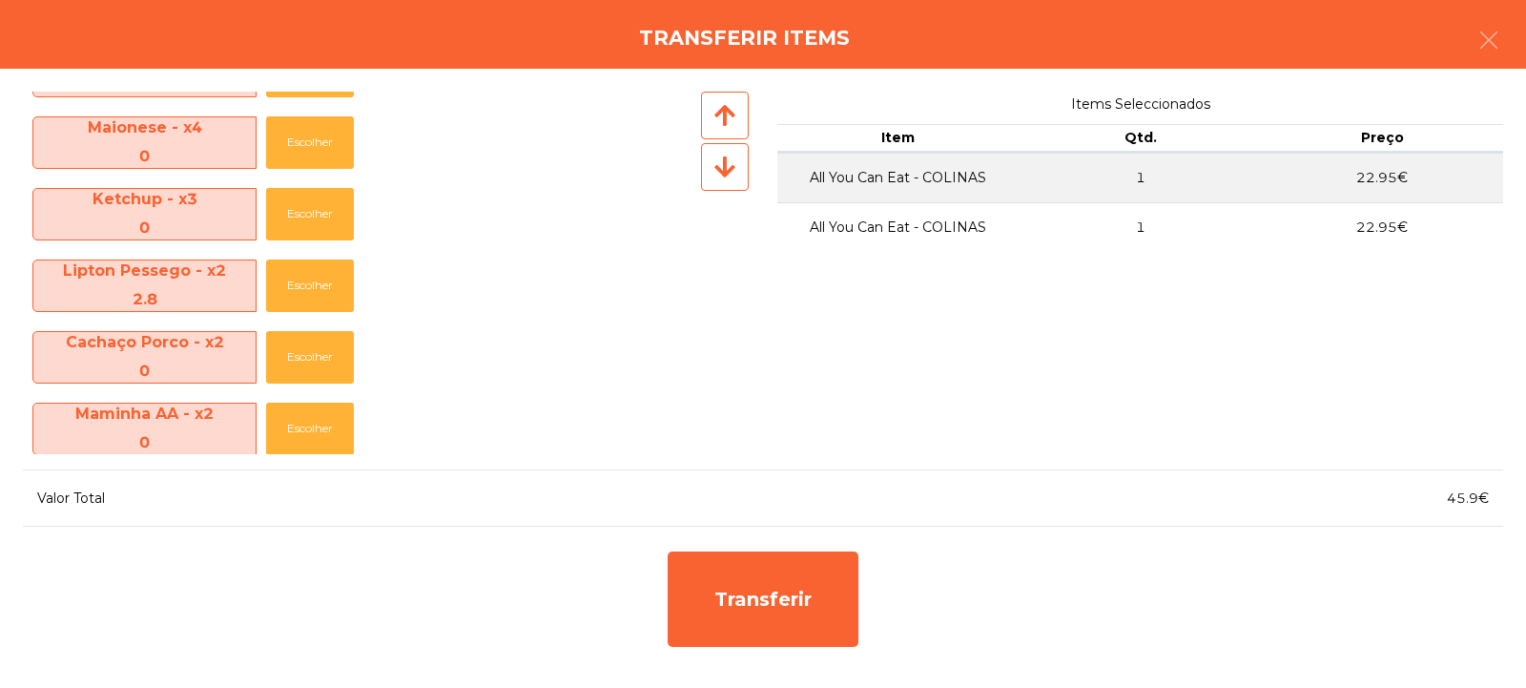
scroll to position [281, 0]
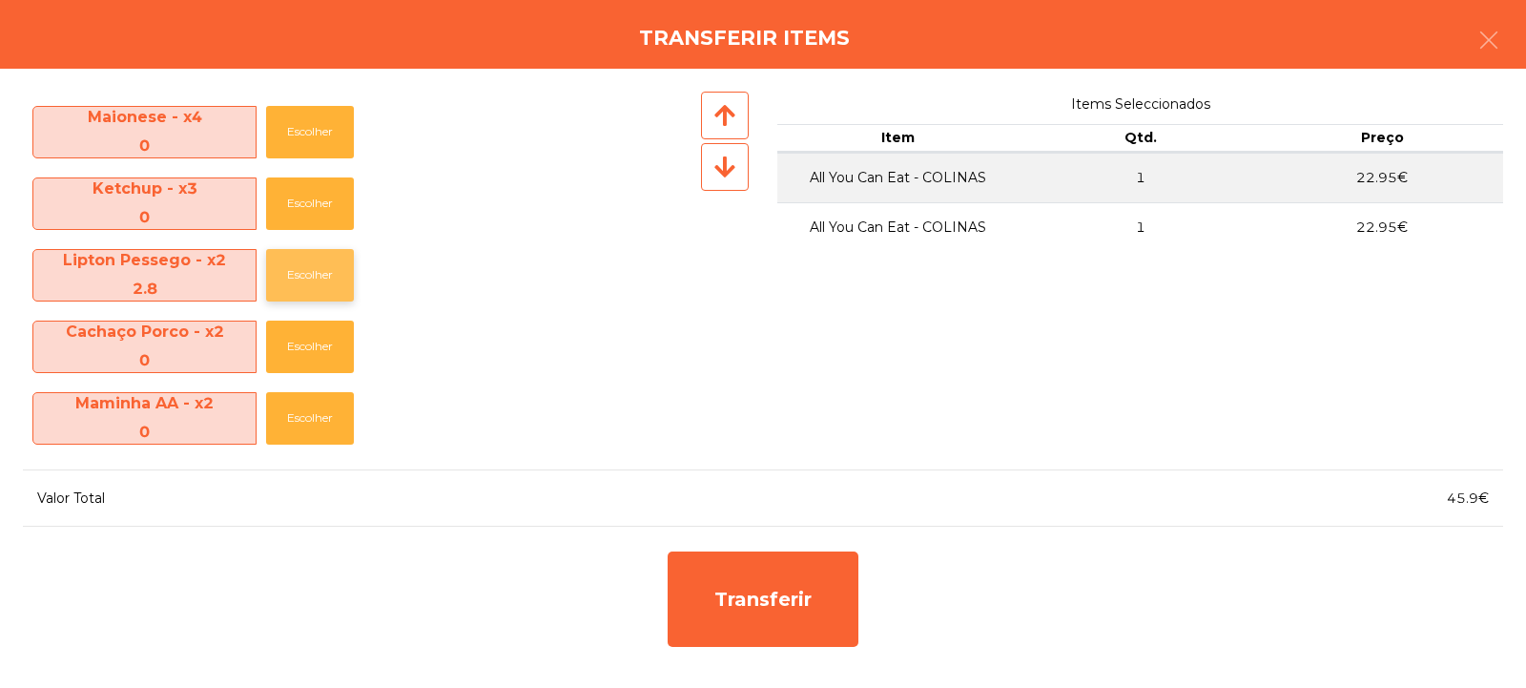
click at [314, 274] on button "Escolher" at bounding box center [310, 275] width 88 height 52
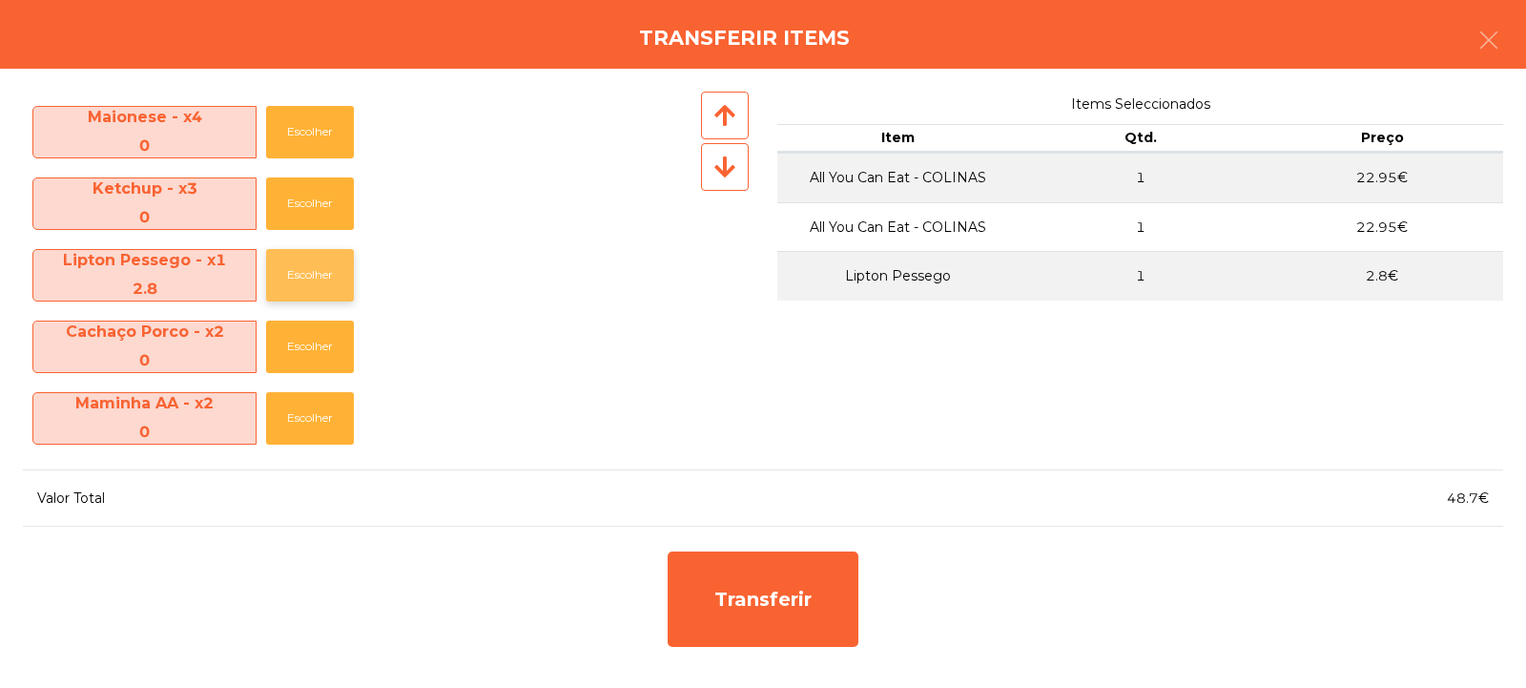
click at [301, 279] on button "Escolher" at bounding box center [310, 275] width 88 height 52
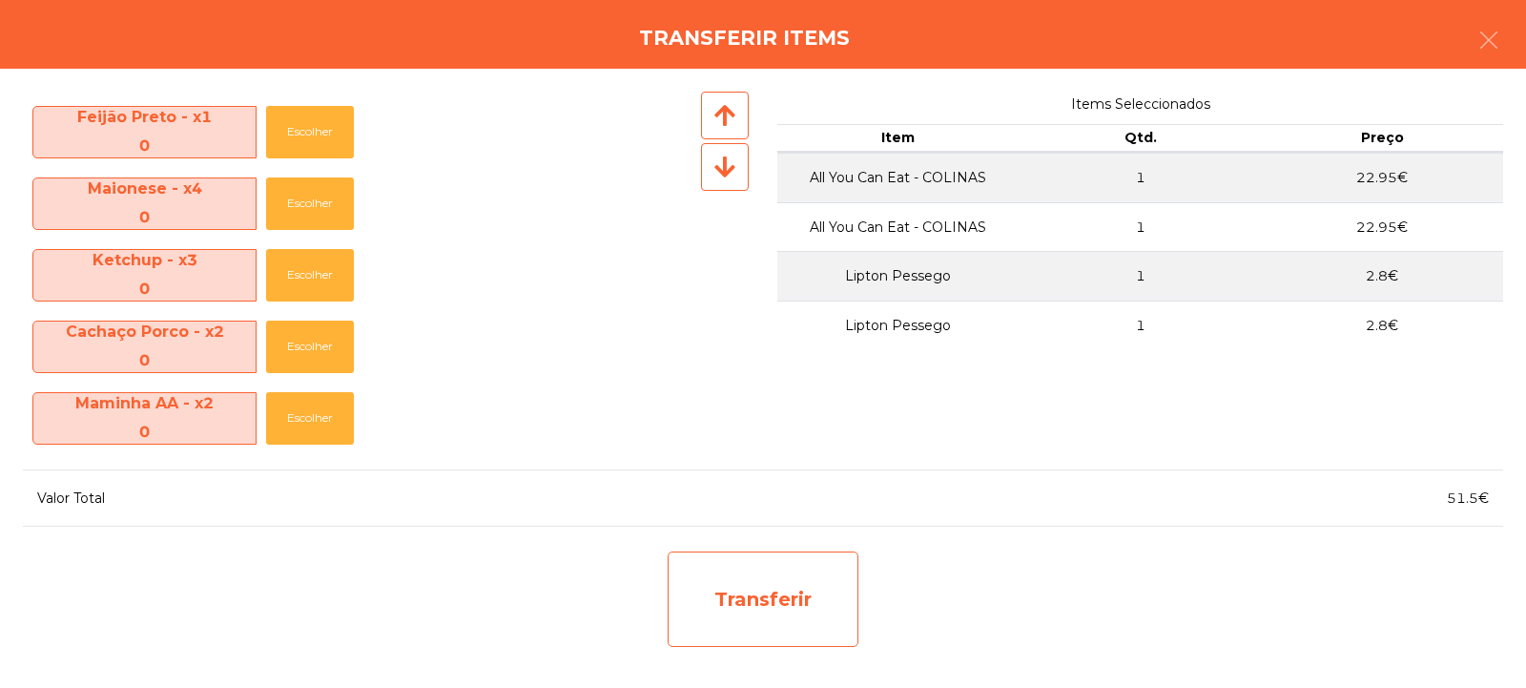
click at [759, 597] on div "Transferir" at bounding box center [763, 598] width 191 height 95
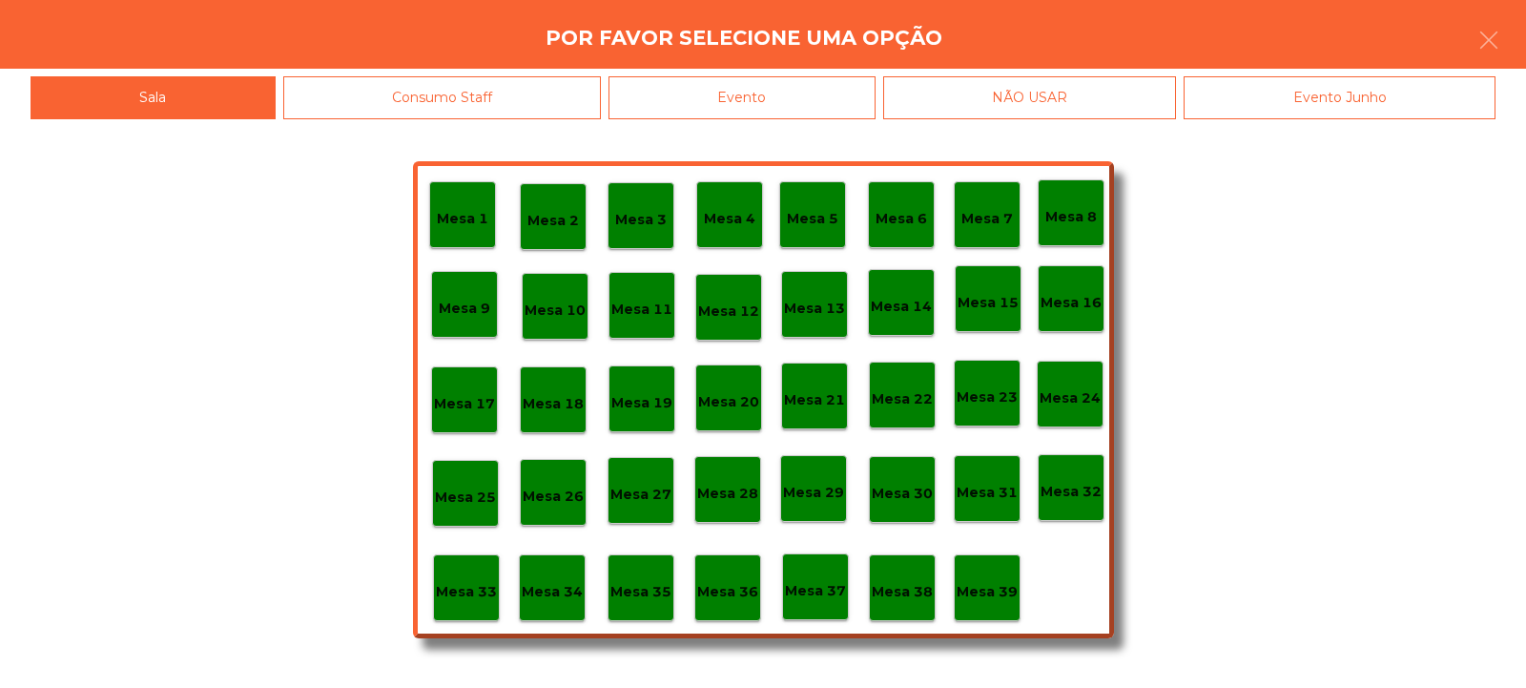
click at [468, 588] on p "Mesa 33" at bounding box center [466, 592] width 61 height 22
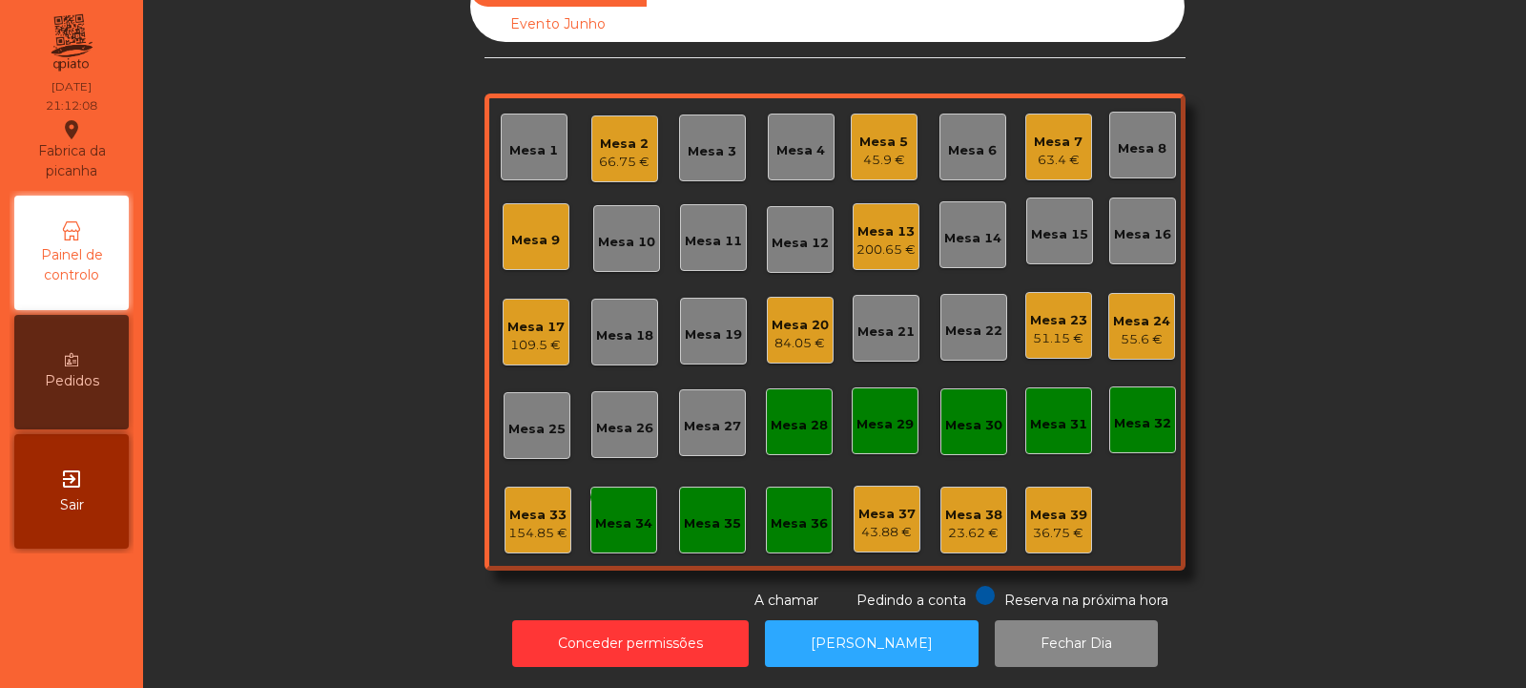
click at [503, 203] on div "Mesa 9" at bounding box center [536, 236] width 67 height 67
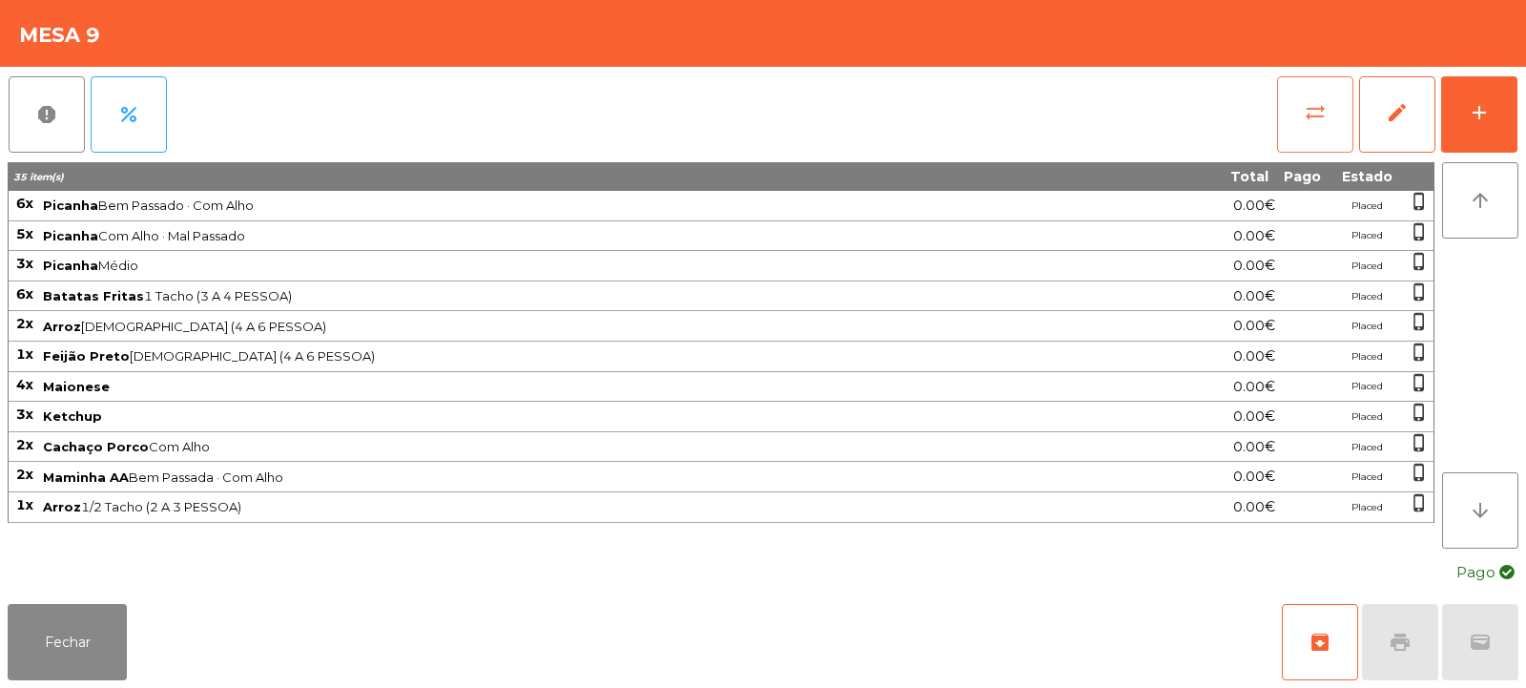
click at [1296, 101] on button "sync_alt" at bounding box center [1315, 114] width 76 height 76
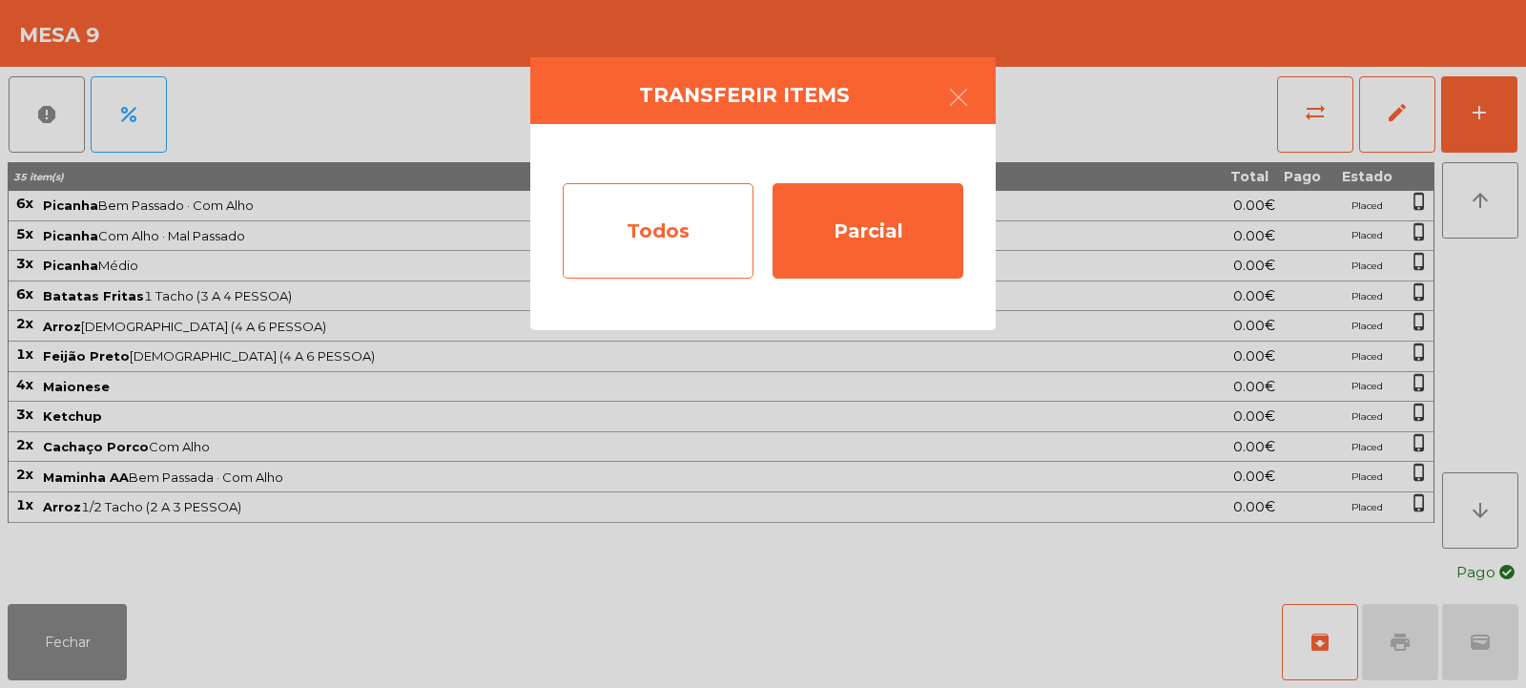
click at [613, 265] on div "Todos" at bounding box center [658, 230] width 191 height 95
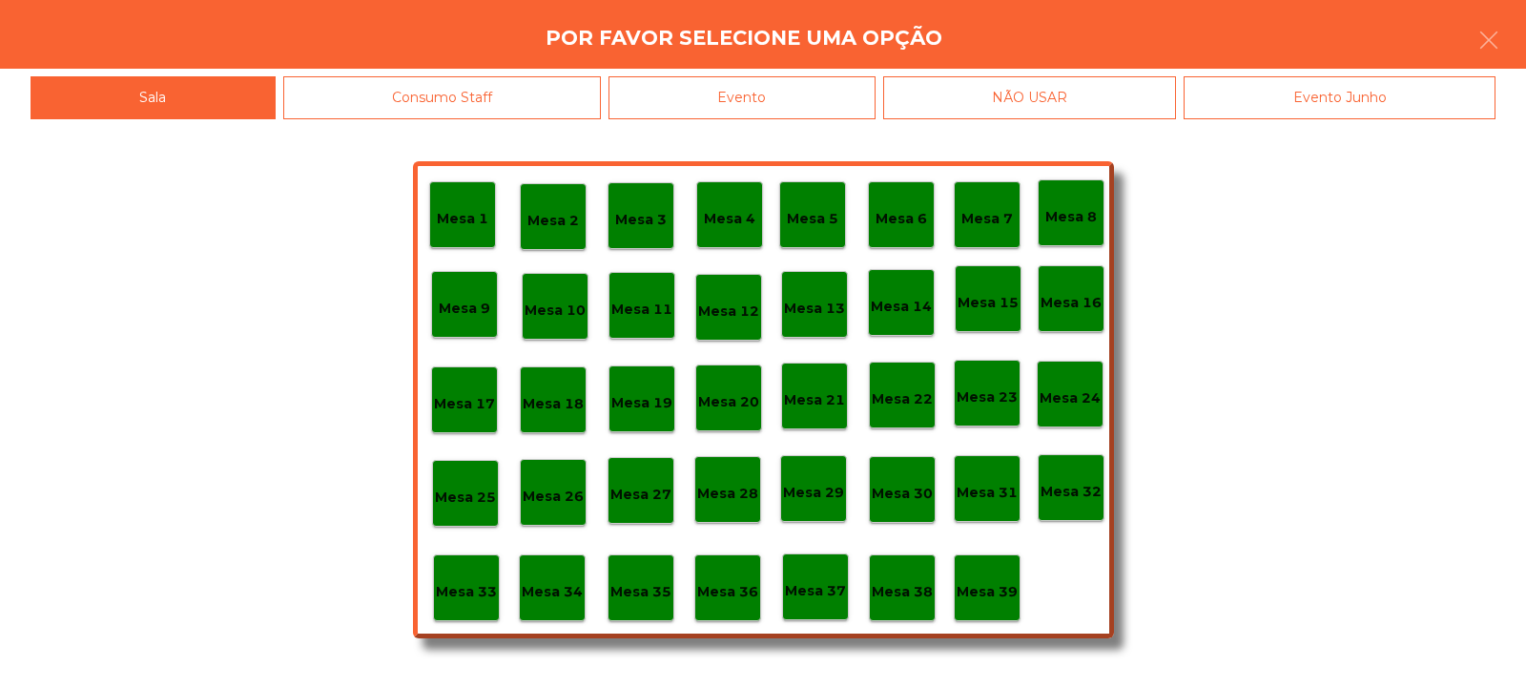
click at [464, 589] on p "Mesa 33" at bounding box center [466, 592] width 61 height 22
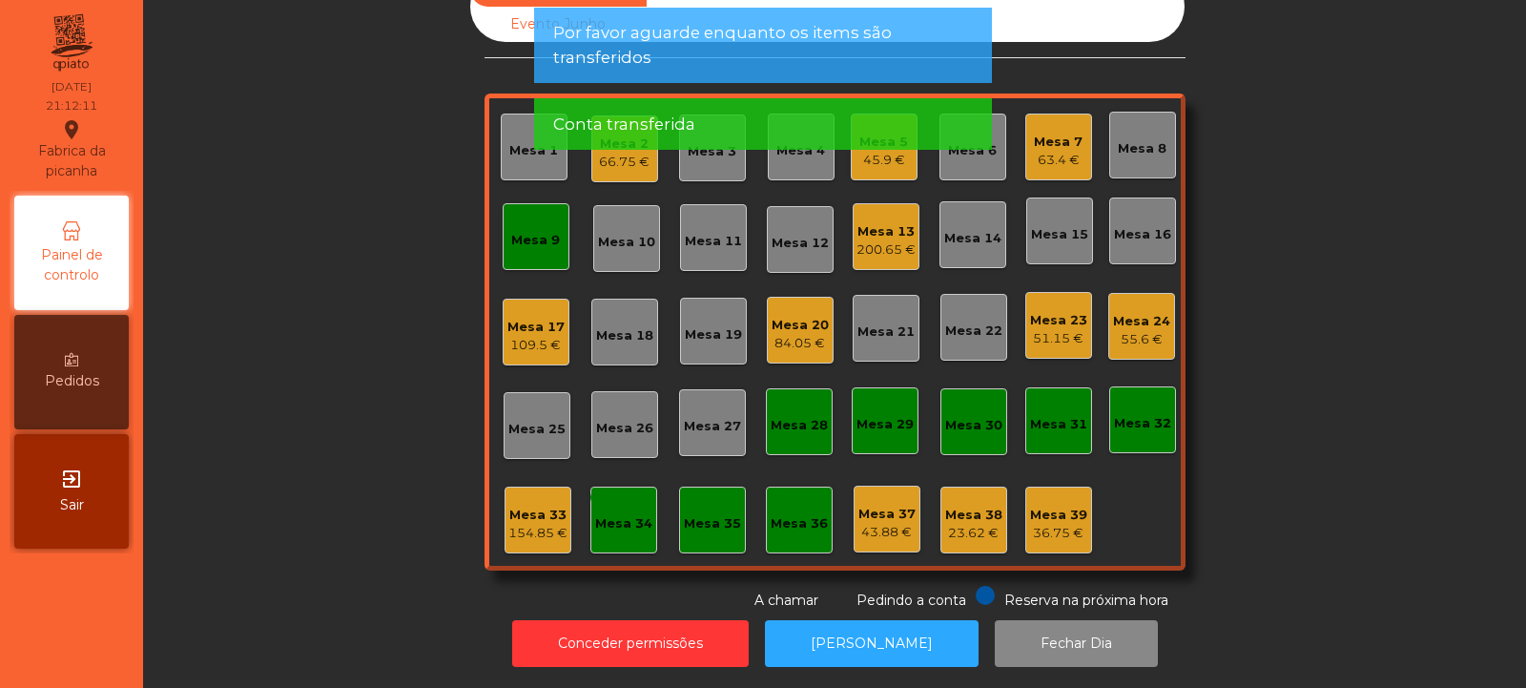
click at [511, 508] on div "Mesa 33" at bounding box center [537, 514] width 59 height 19
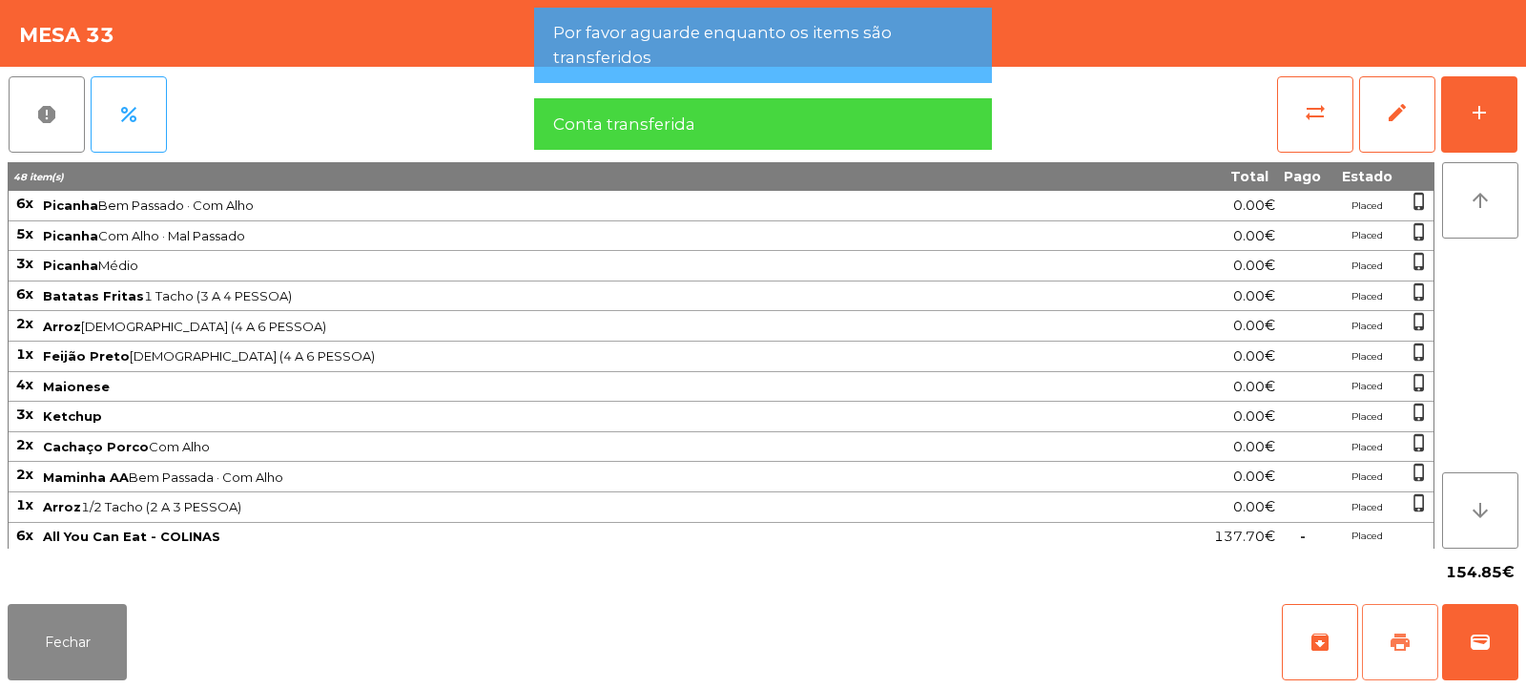
click at [1366, 626] on button "print" at bounding box center [1400, 642] width 76 height 76
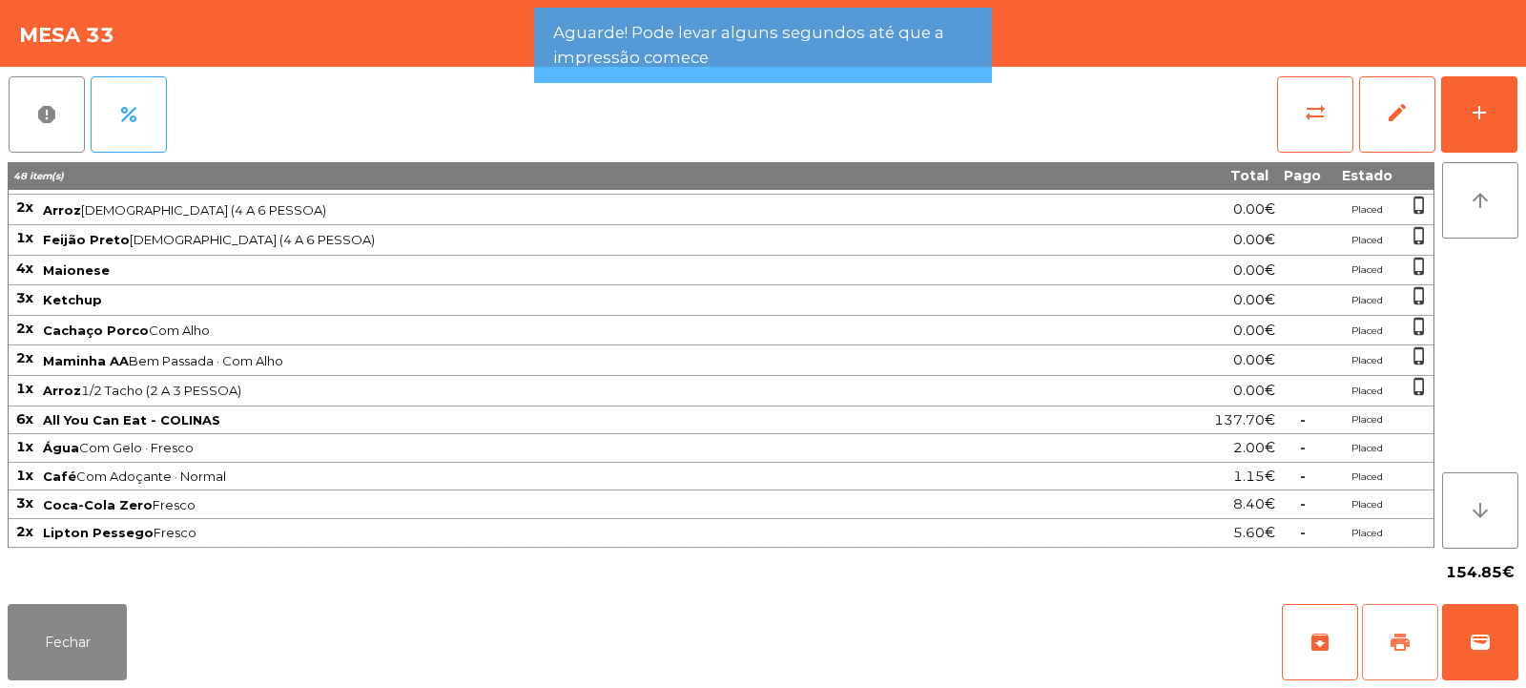
scroll to position [0, 0]
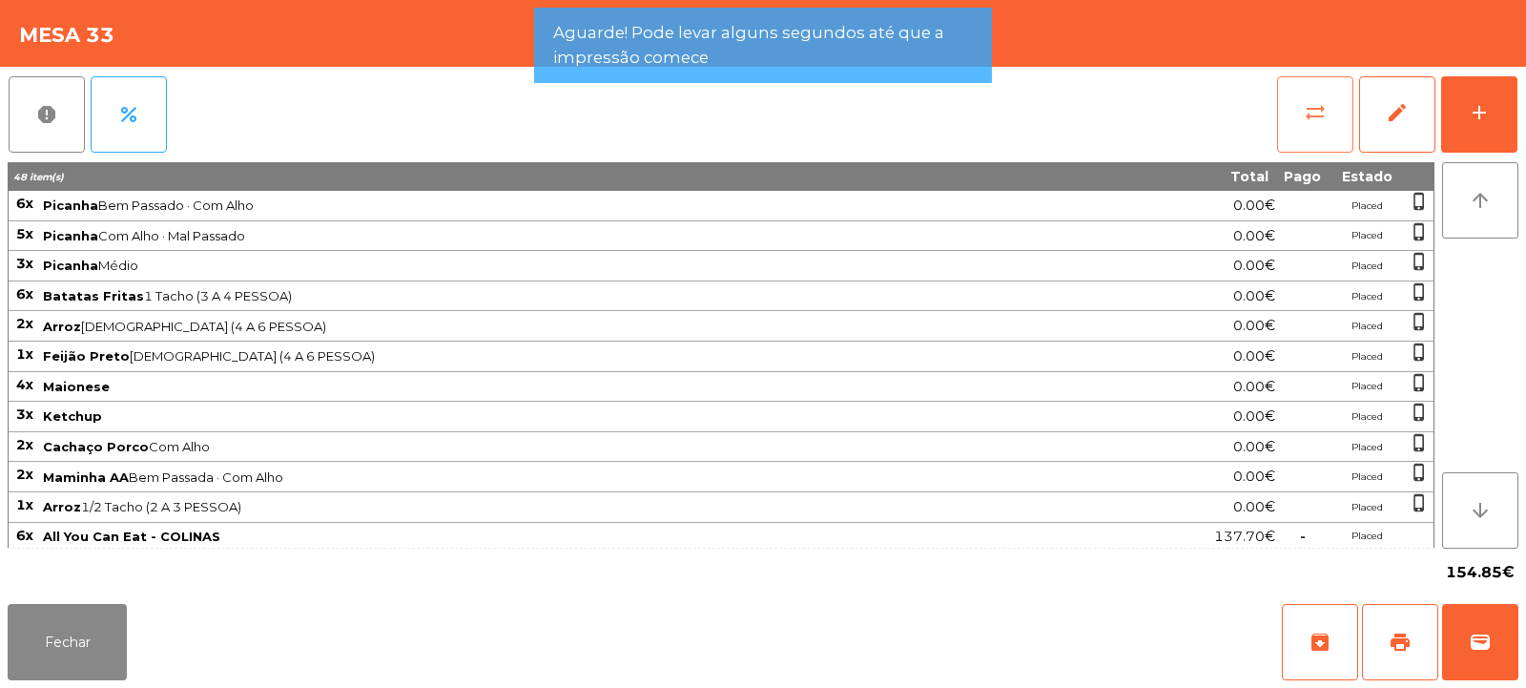
click at [1314, 120] on span "sync_alt" at bounding box center [1315, 112] width 23 height 23
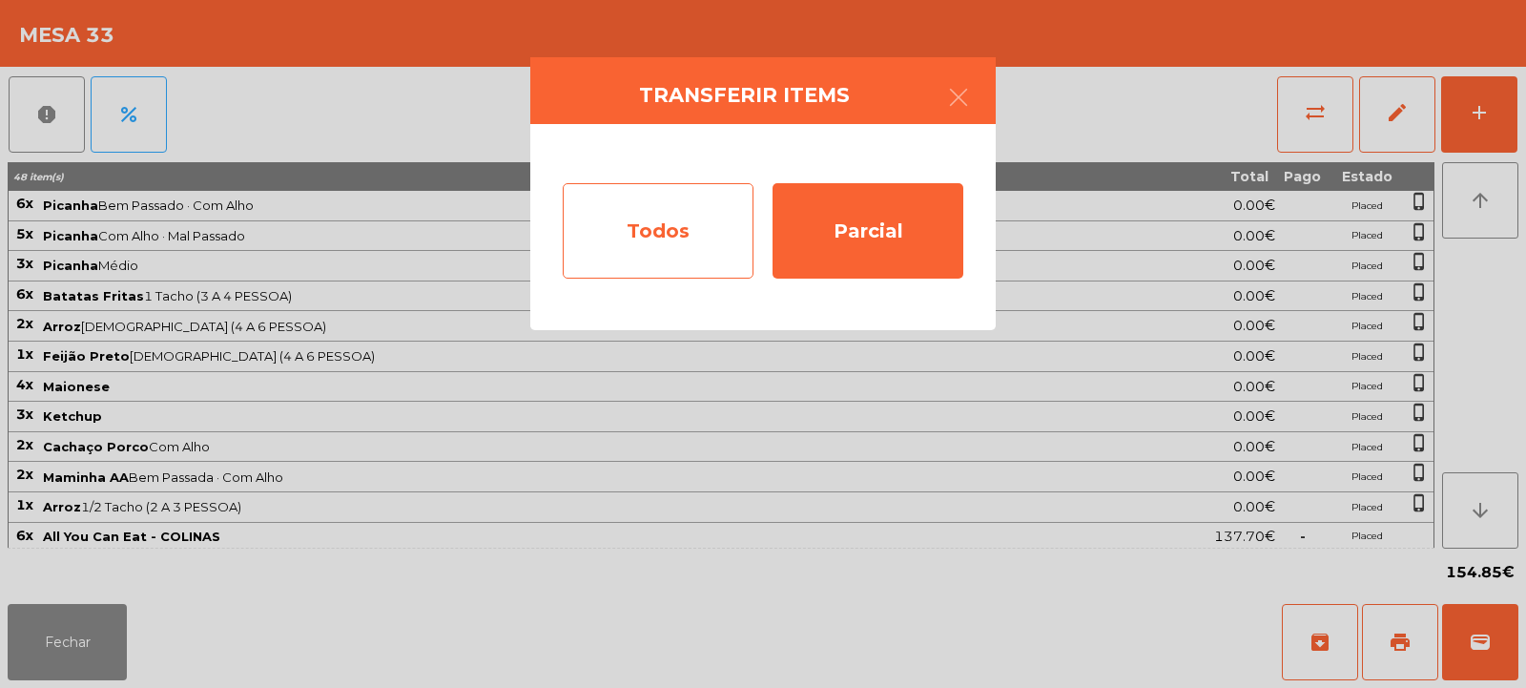
click at [714, 239] on div "Todos" at bounding box center [658, 230] width 191 height 95
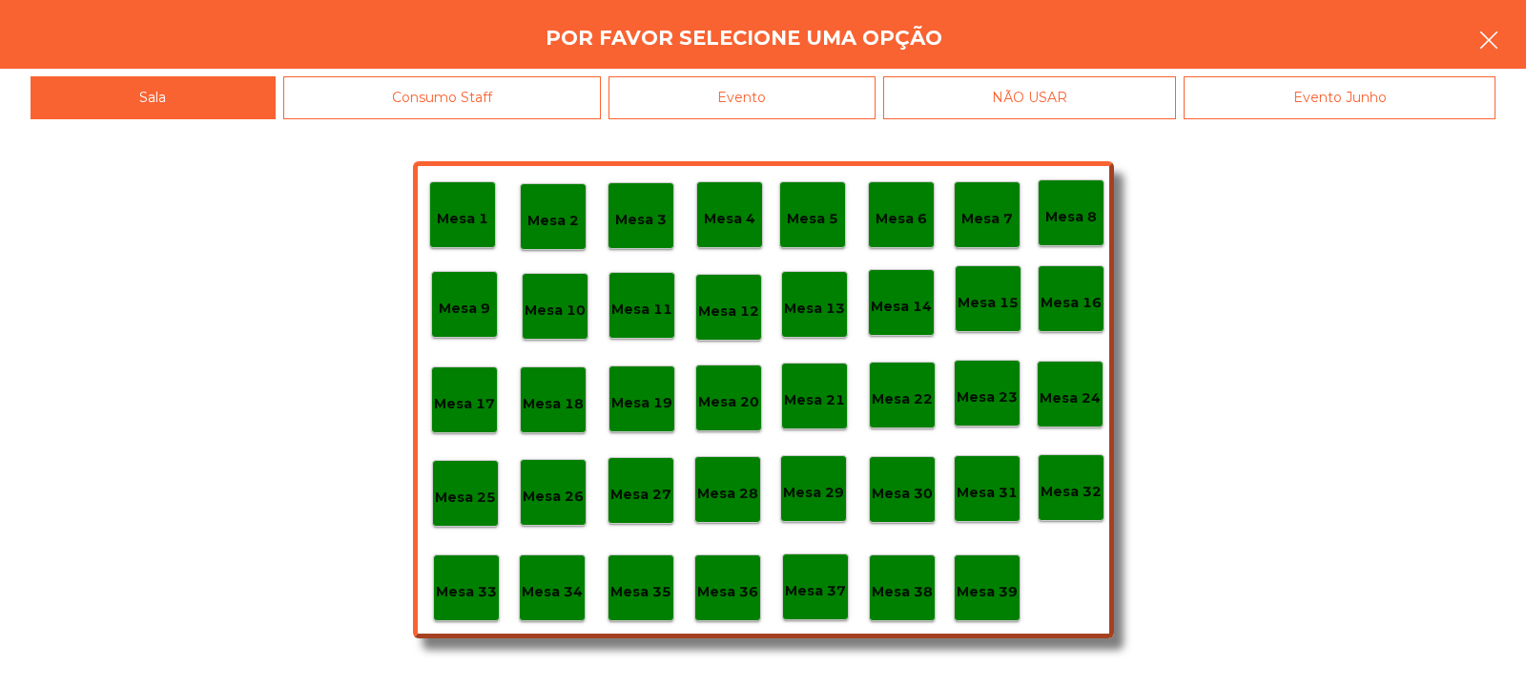
click at [1490, 64] on button "button" at bounding box center [1488, 41] width 53 height 57
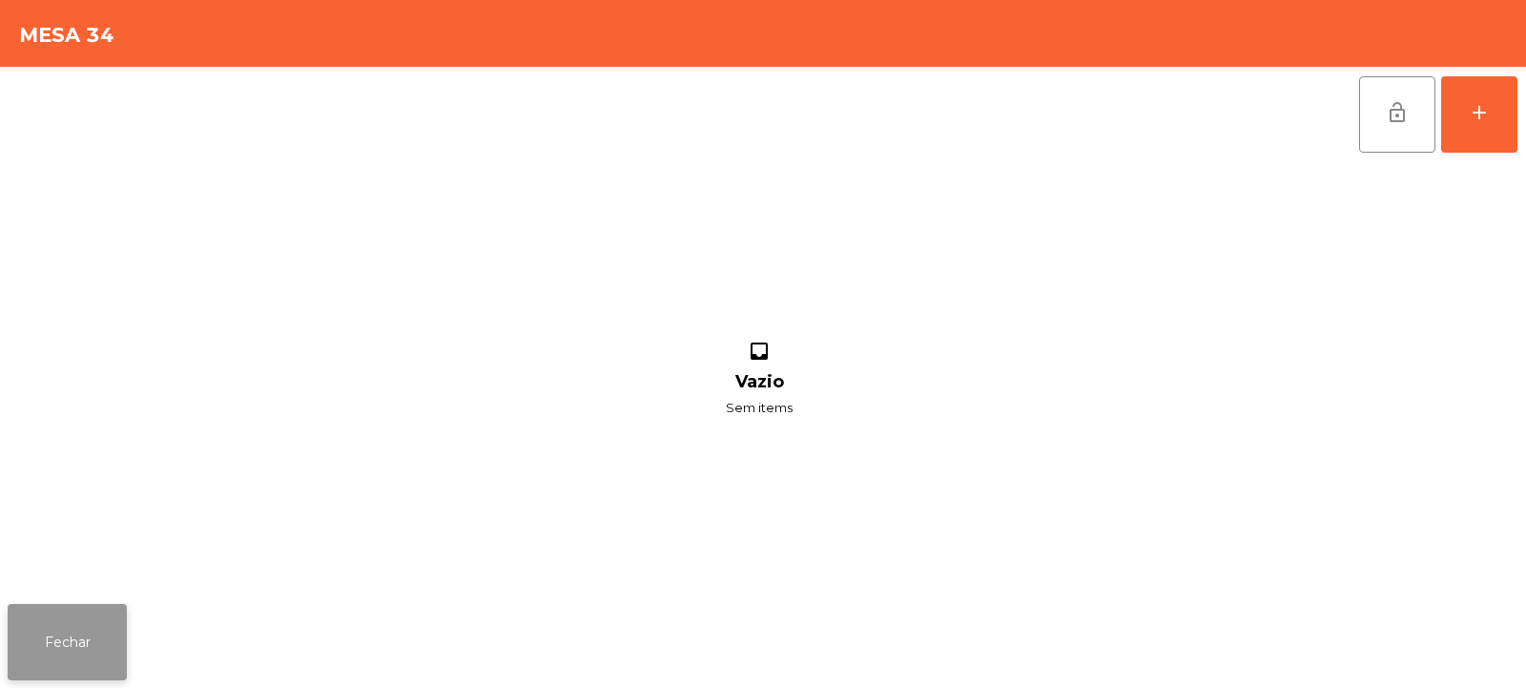
click at [71, 637] on button "Fechar" at bounding box center [67, 642] width 119 height 76
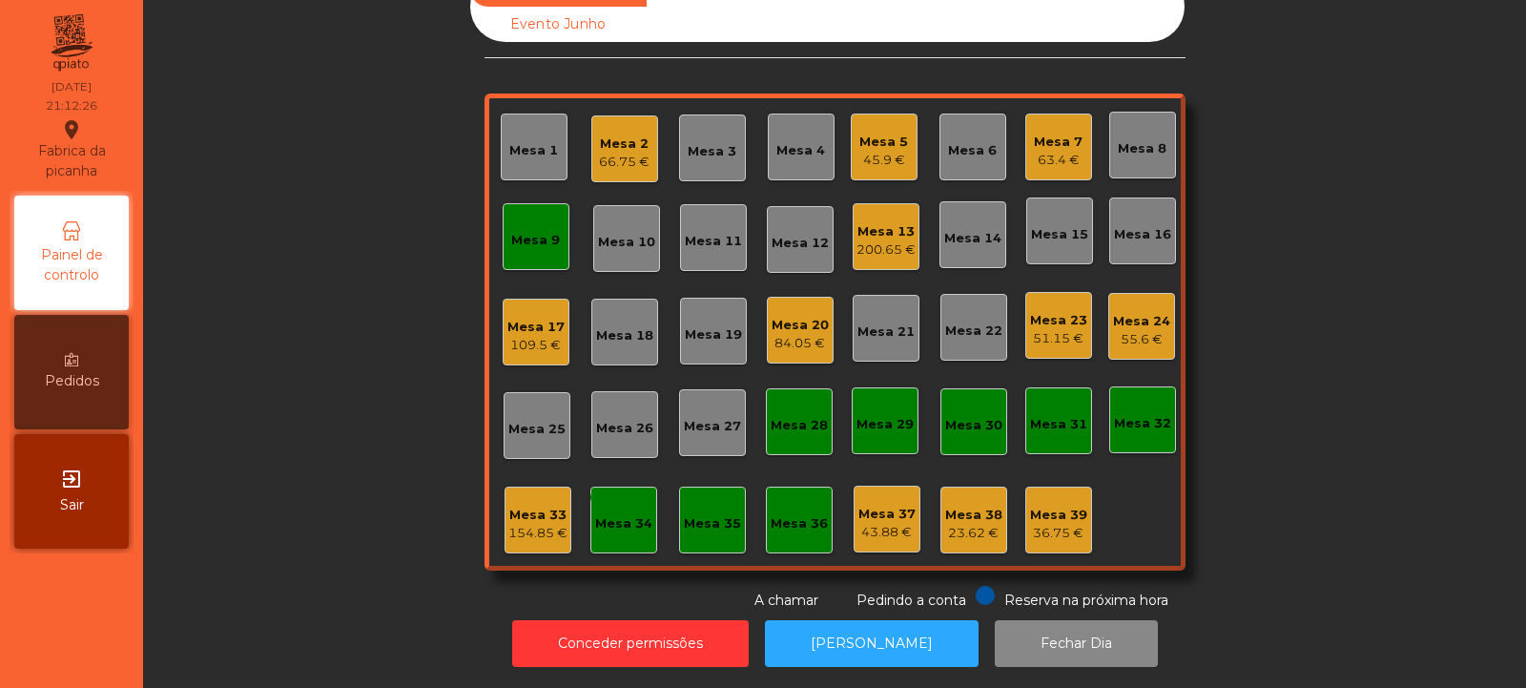
click at [516, 486] on div "Mesa 33 154.85 €" at bounding box center [538, 519] width 67 height 67
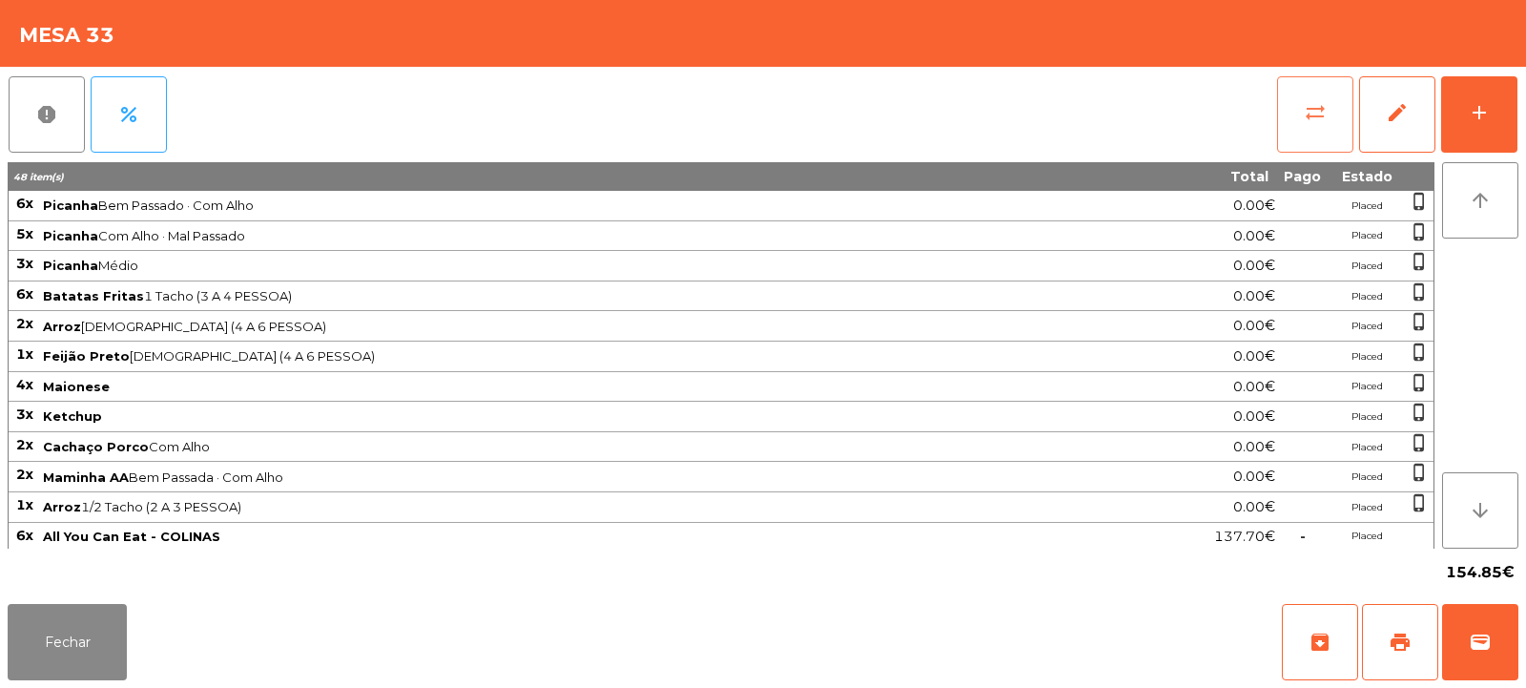
click at [1310, 104] on span "sync_alt" at bounding box center [1315, 112] width 23 height 23
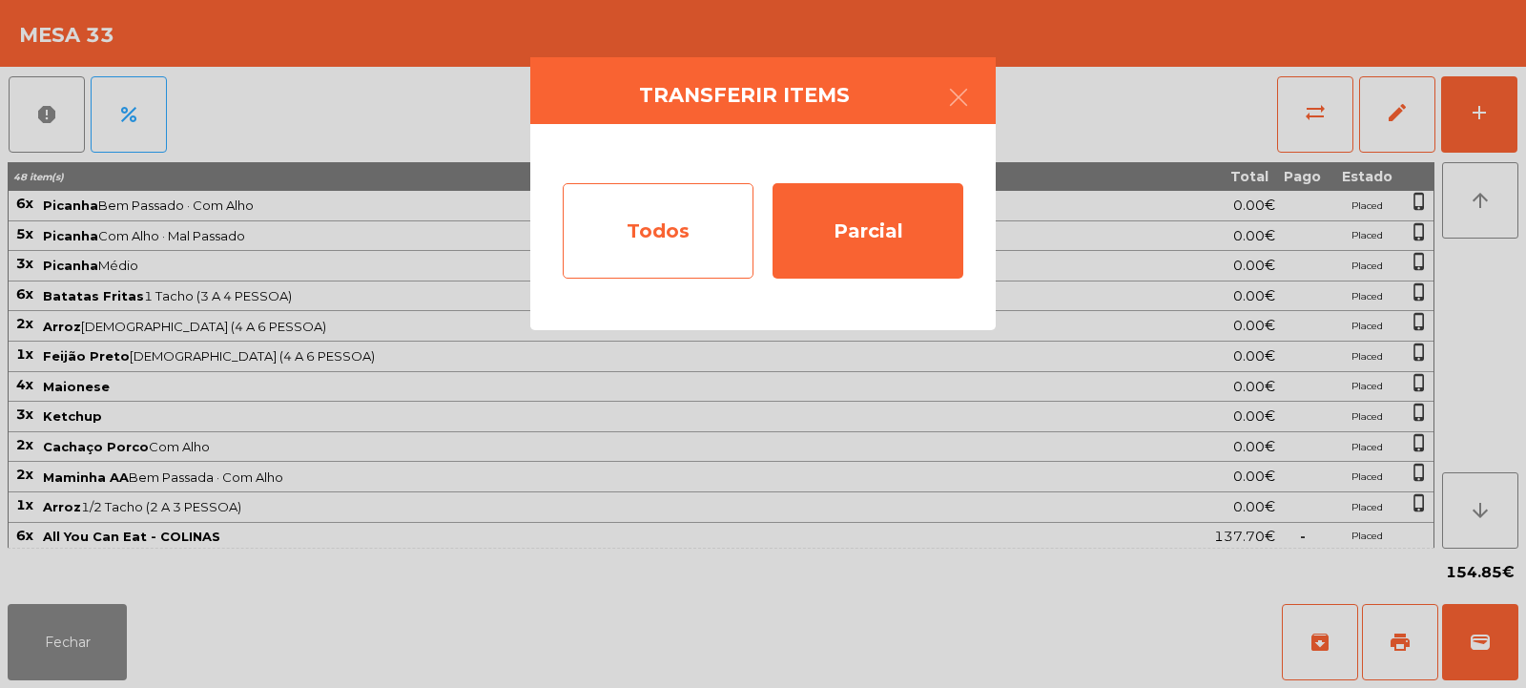
click at [667, 245] on div "Todos" at bounding box center [658, 230] width 191 height 95
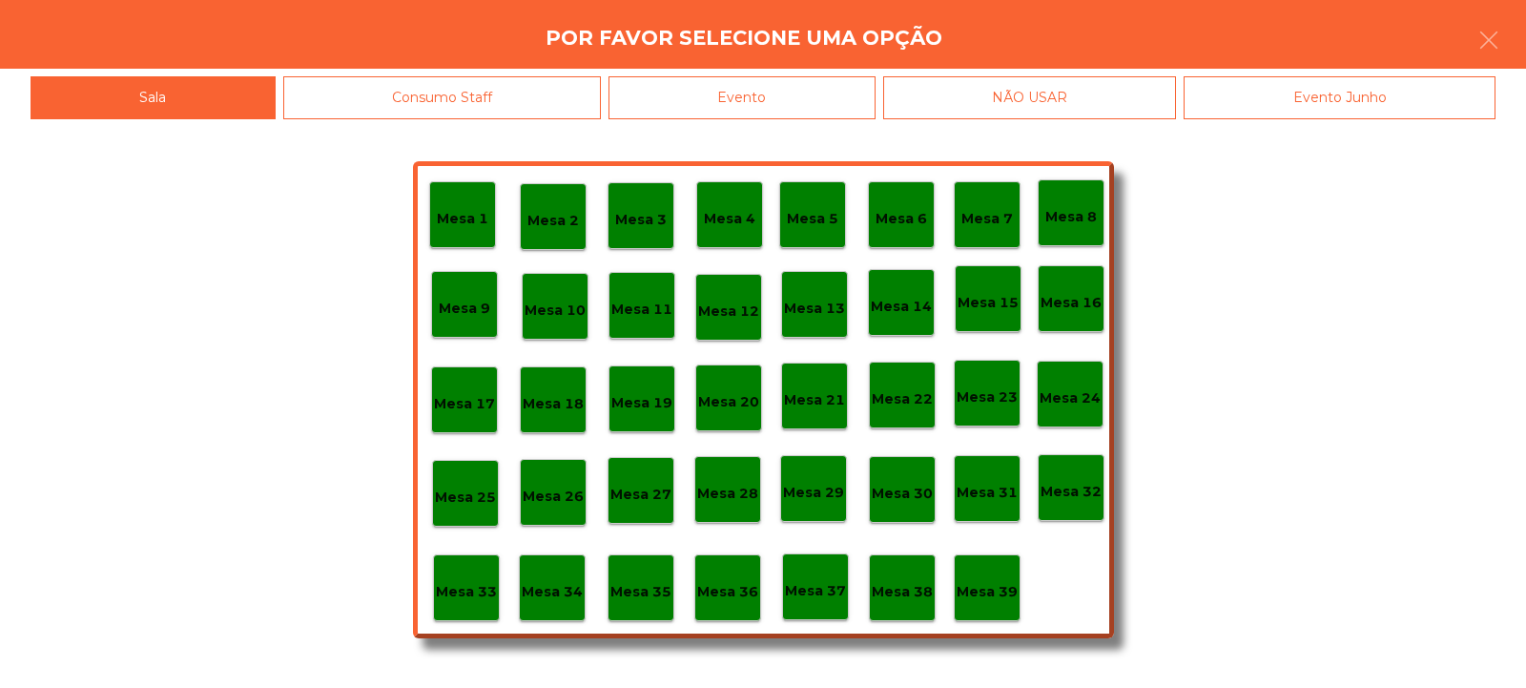
click at [798, 96] on div "Evento" at bounding box center [741, 97] width 267 height 43
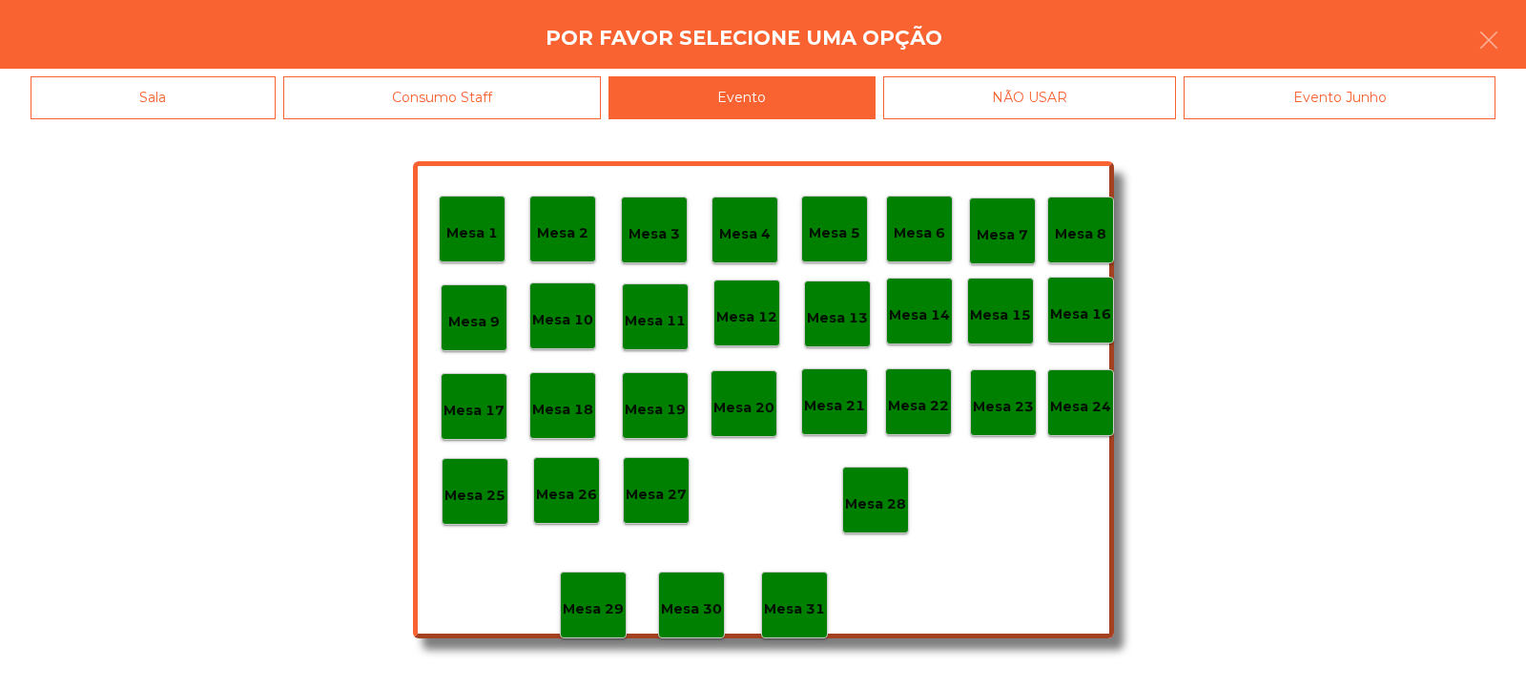
click at [881, 490] on div "Mesa 28" at bounding box center [875, 500] width 61 height 30
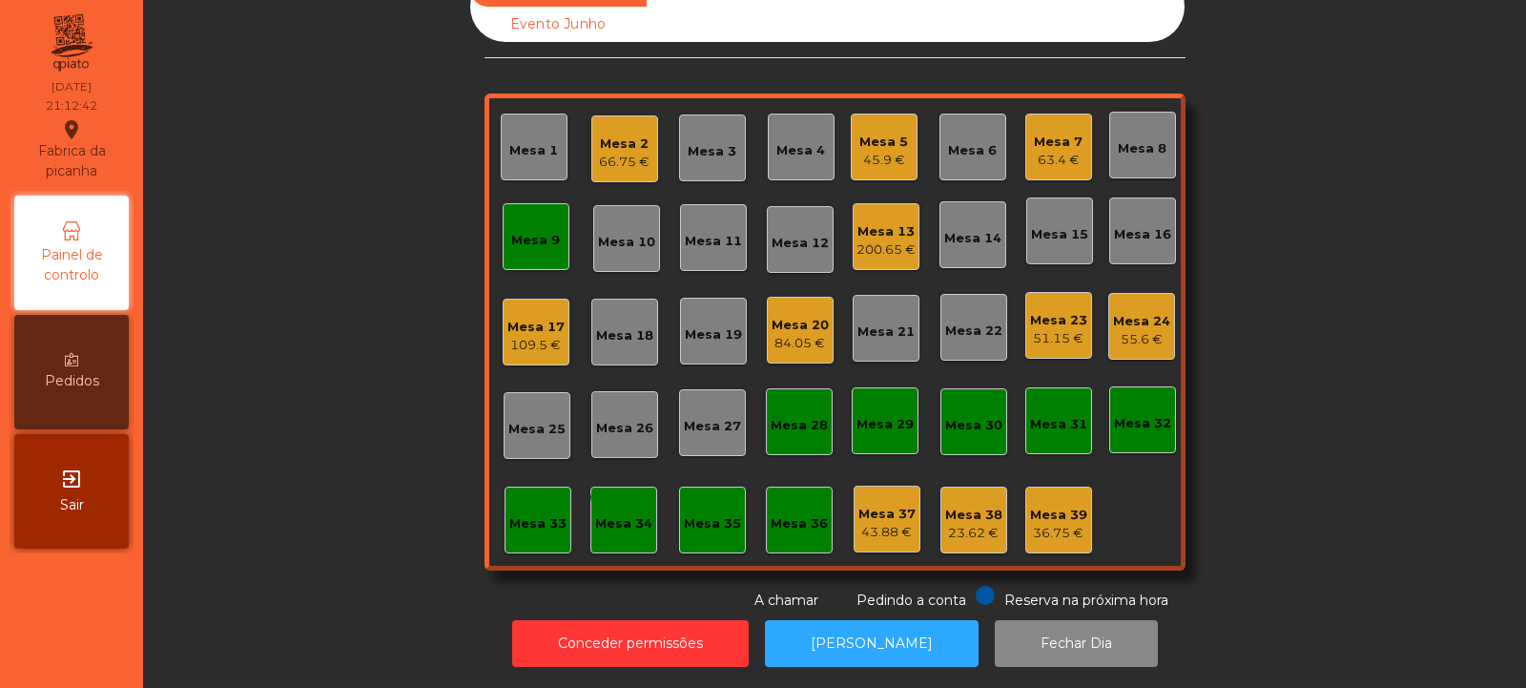
click at [542, 204] on div "Mesa 9" at bounding box center [536, 236] width 67 height 67
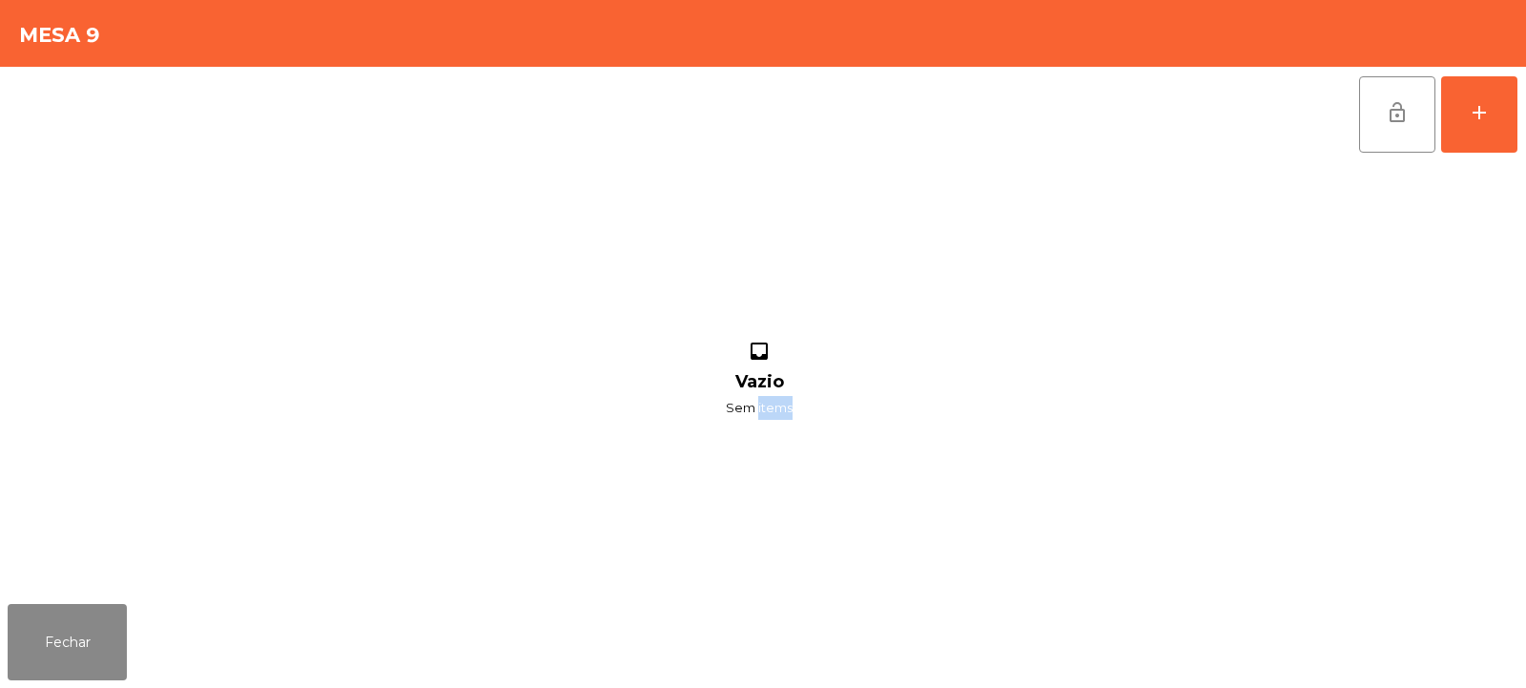
click at [746, 449] on div "inbox Vazio Sem items" at bounding box center [759, 379] width 1503 height 434
click at [80, 651] on button "Fechar" at bounding box center [67, 642] width 119 height 76
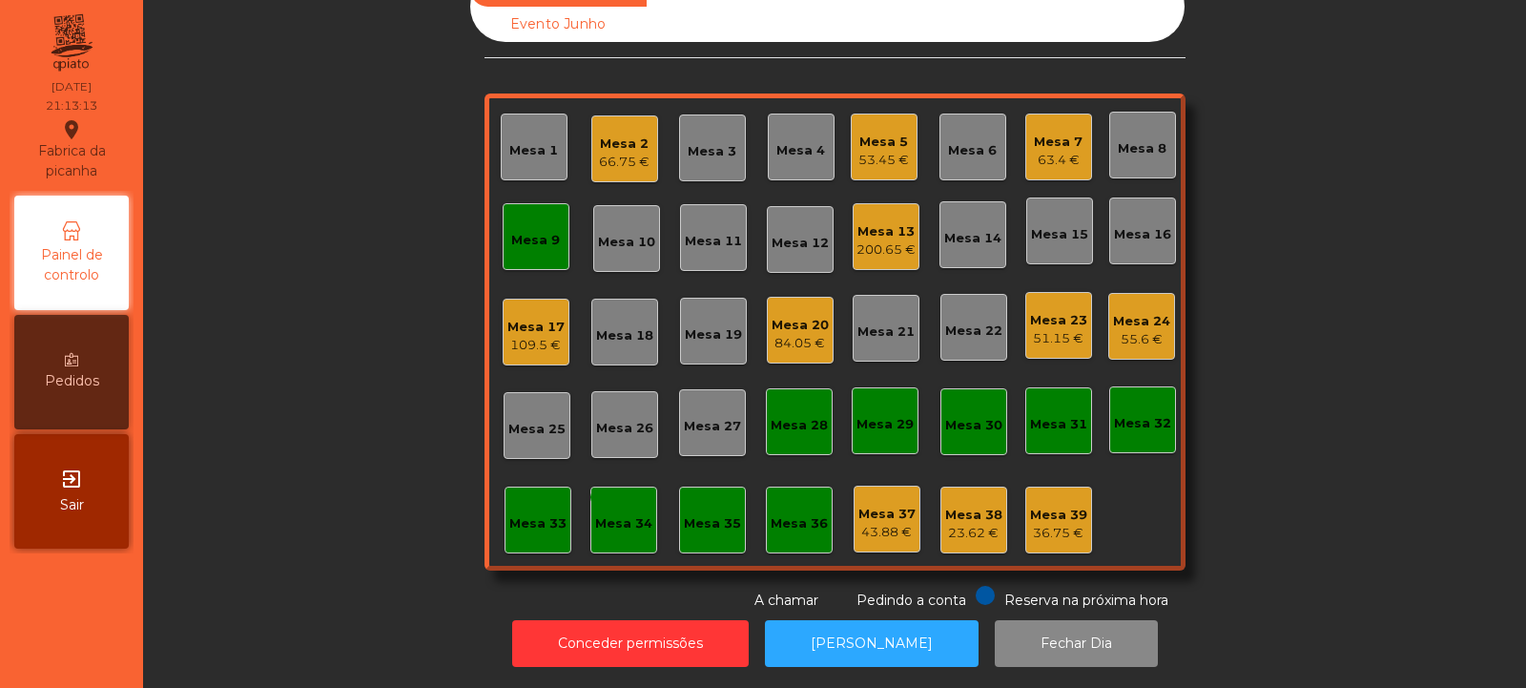
click at [1058, 163] on div "Mesa 7 63.4 €" at bounding box center [1058, 146] width 67 height 67
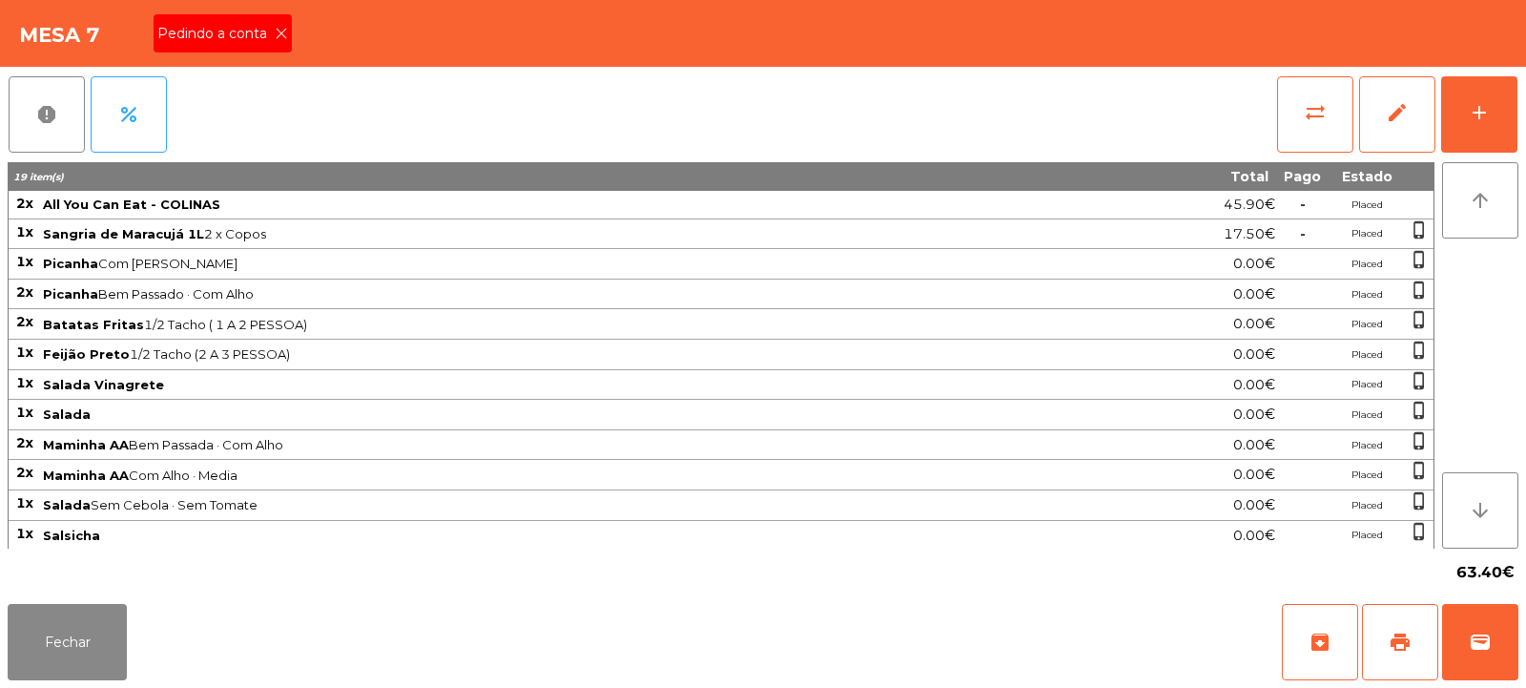
click at [279, 36] on icon at bounding box center [281, 33] width 13 height 13
click at [1413, 633] on button "print" at bounding box center [1400, 642] width 76 height 76
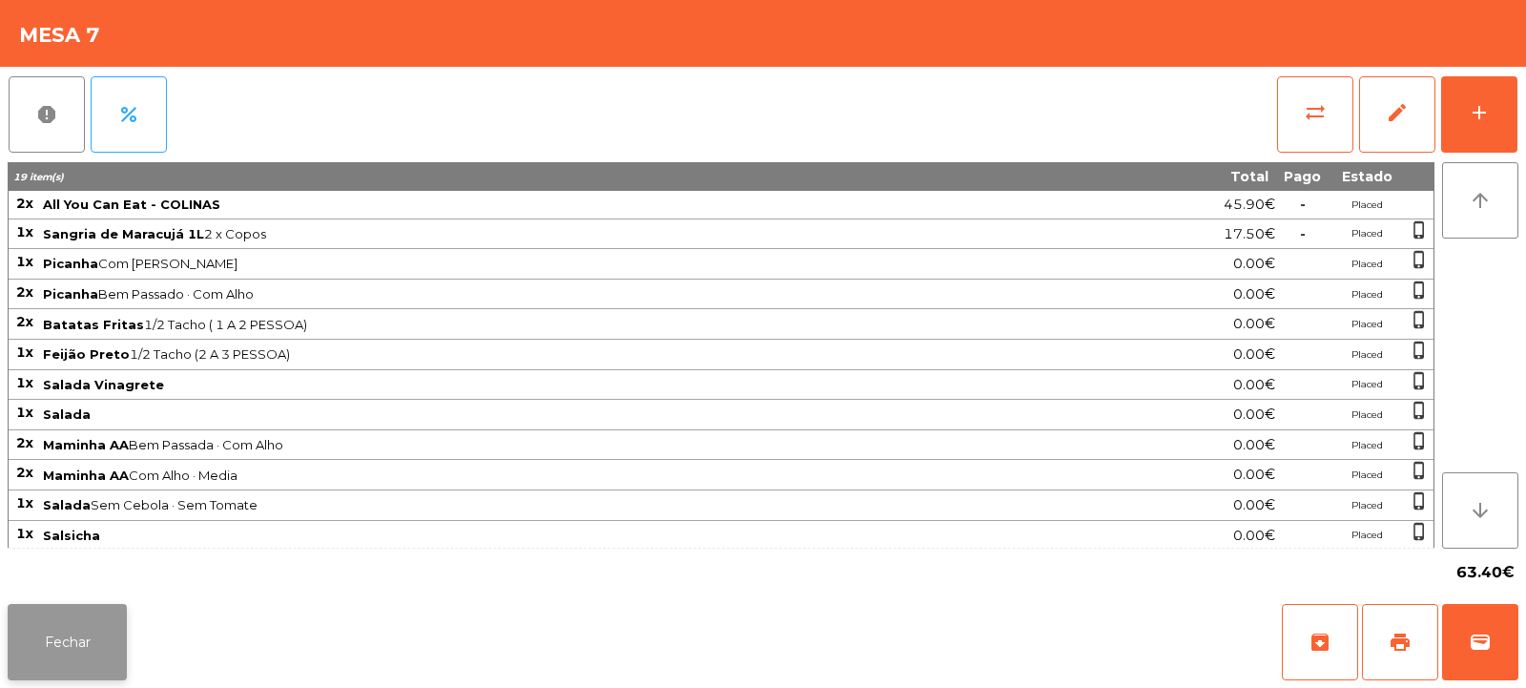
click at [75, 619] on button "Fechar" at bounding box center [67, 642] width 119 height 76
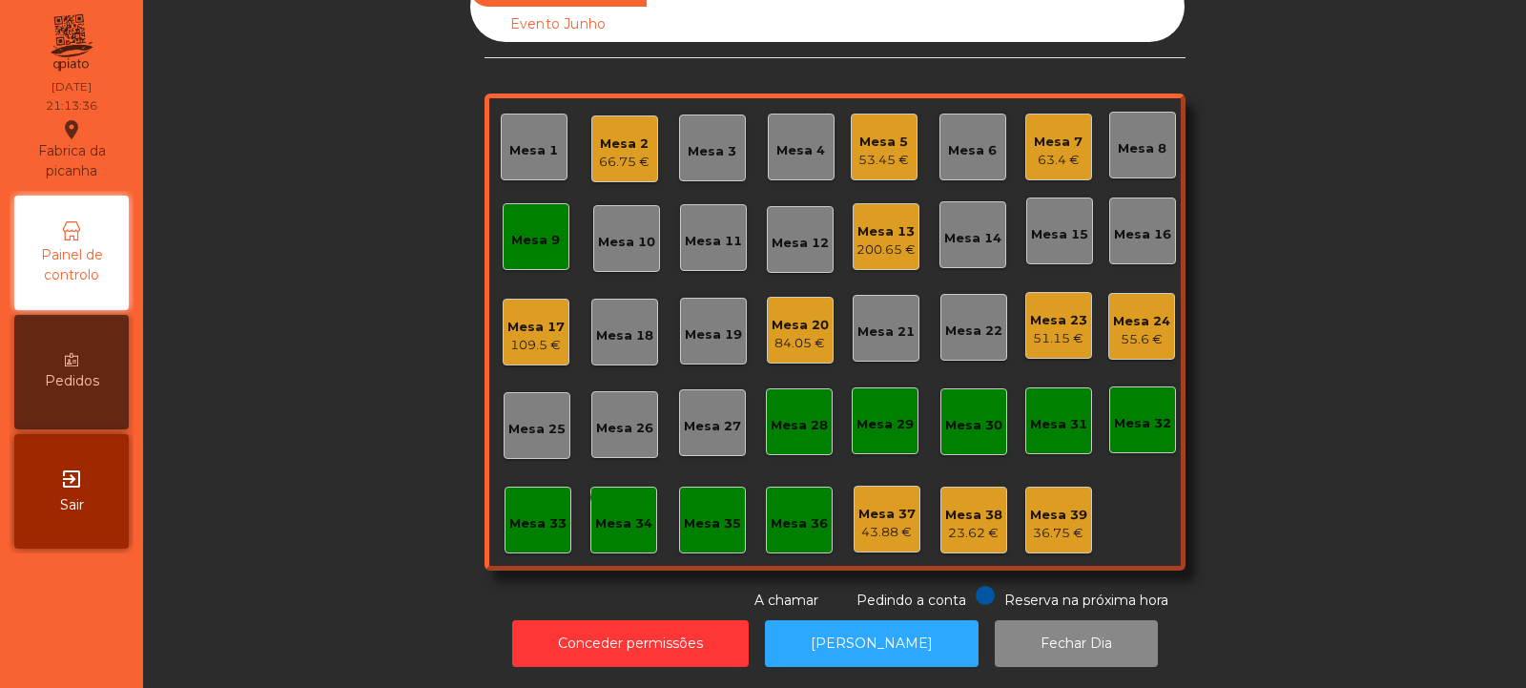
click at [1159, 125] on div "Mesa 8" at bounding box center [1142, 145] width 67 height 67
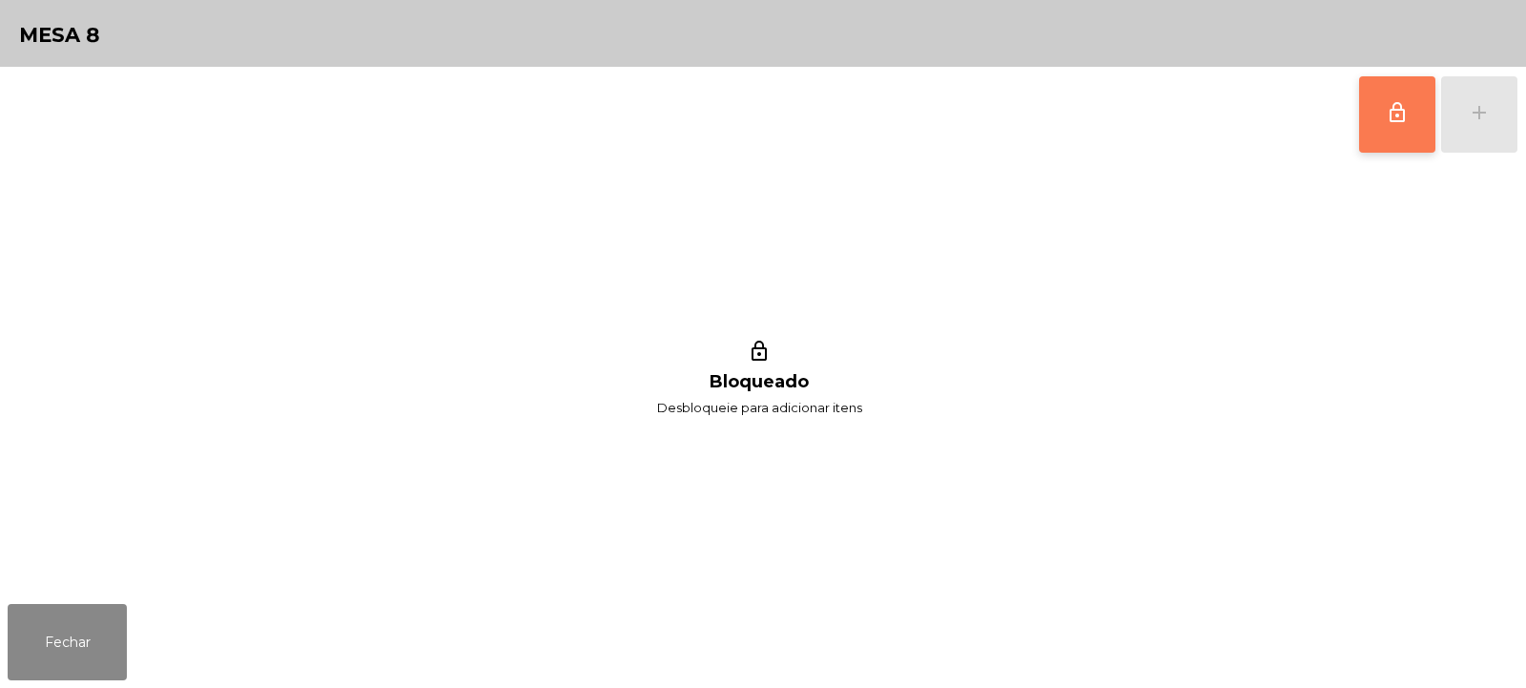
click at [1429, 115] on button "lock_outline" at bounding box center [1397, 114] width 76 height 76
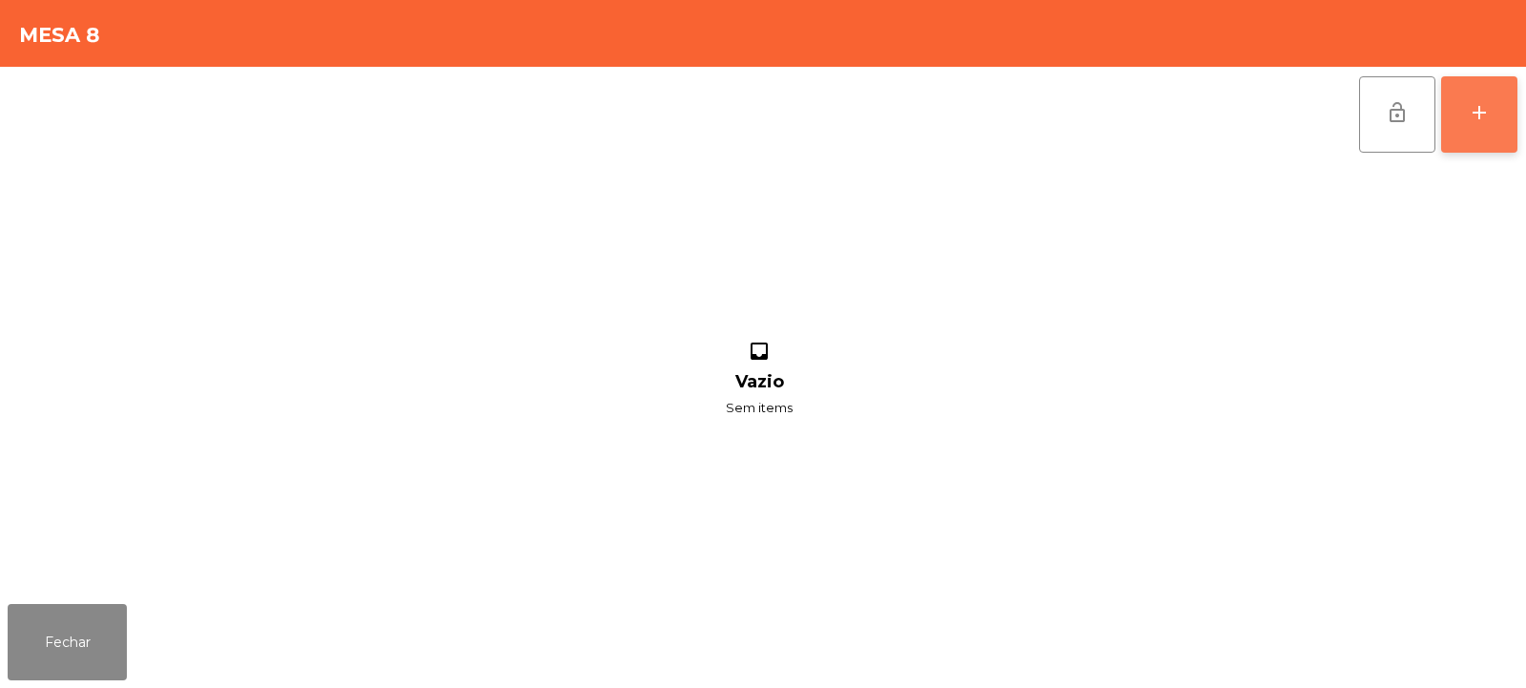
click at [1489, 112] on div "add" at bounding box center [1479, 112] width 23 height 23
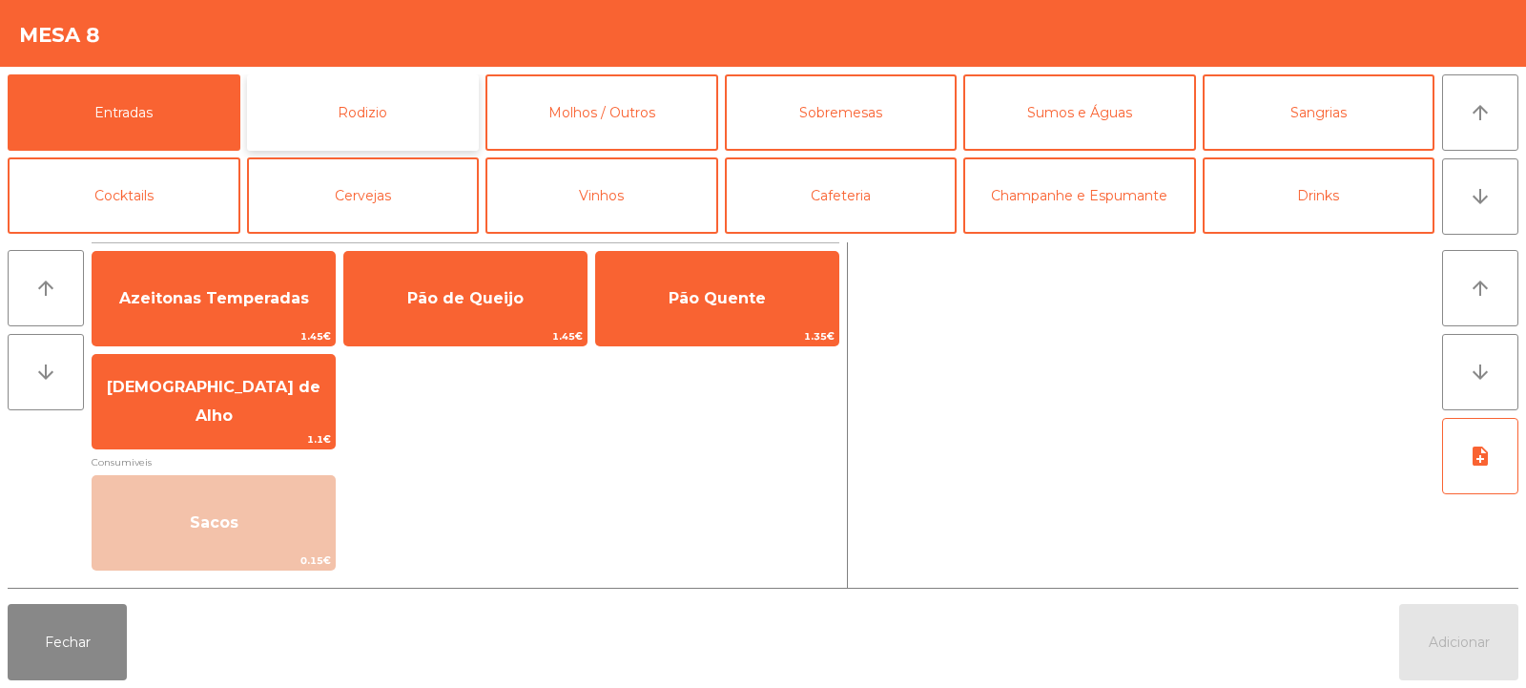
click at [328, 92] on button "Rodizio" at bounding box center [363, 112] width 233 height 76
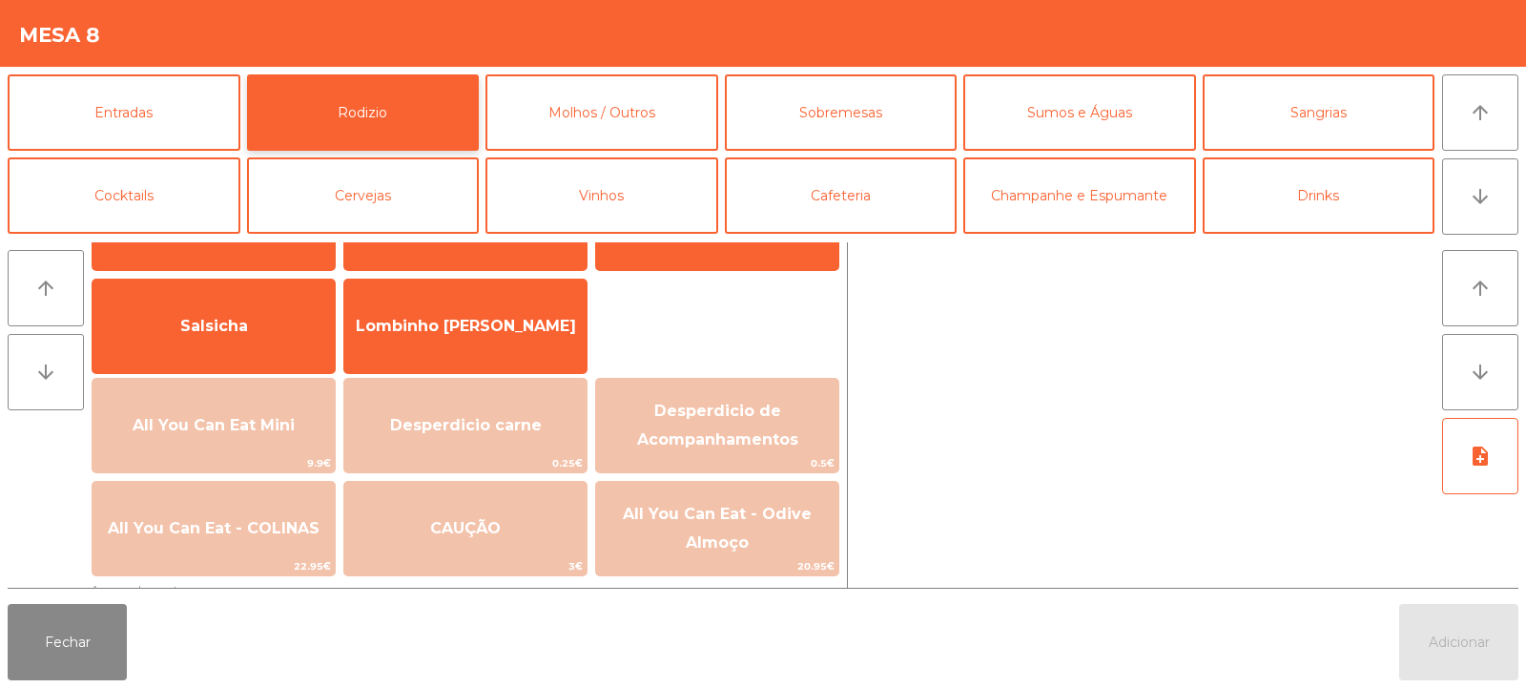
scroll to position [169, 0]
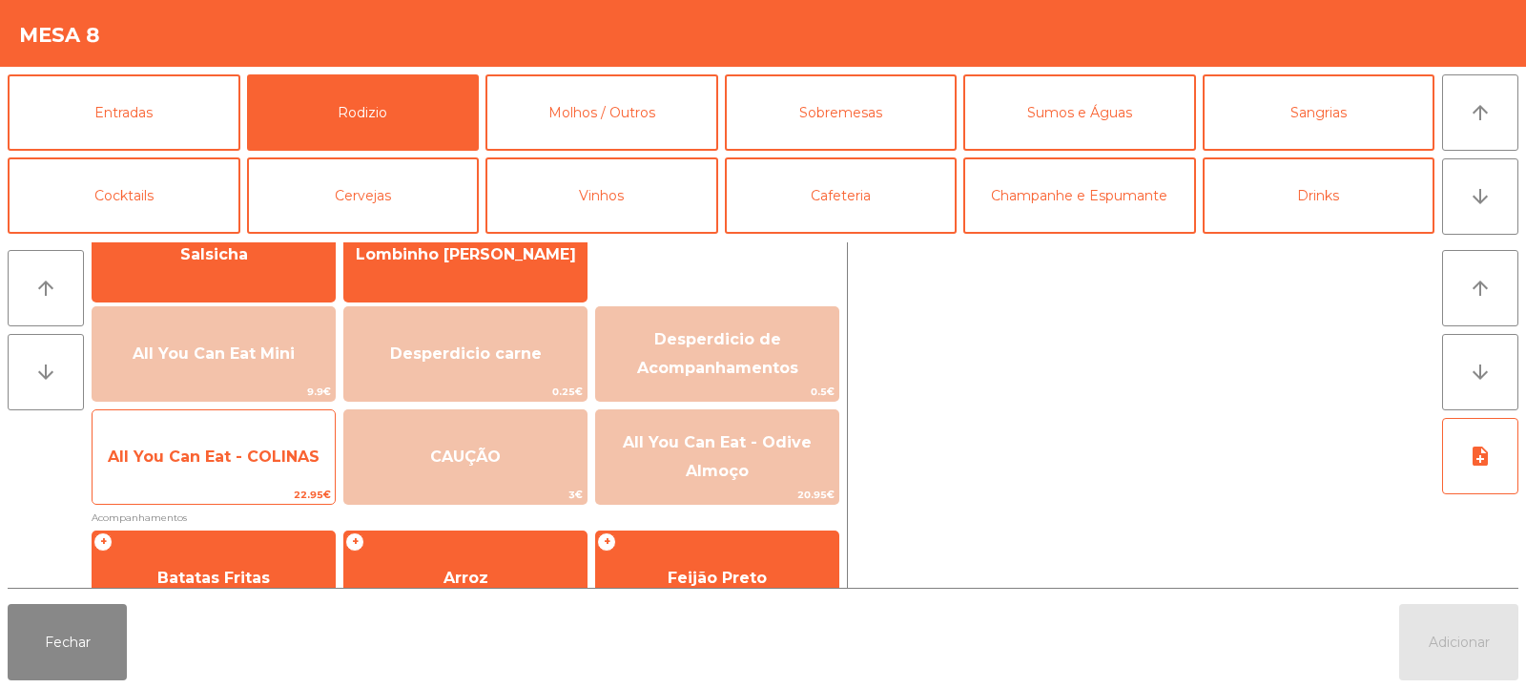
click at [254, 495] on span "22.95€" at bounding box center [214, 494] width 242 height 18
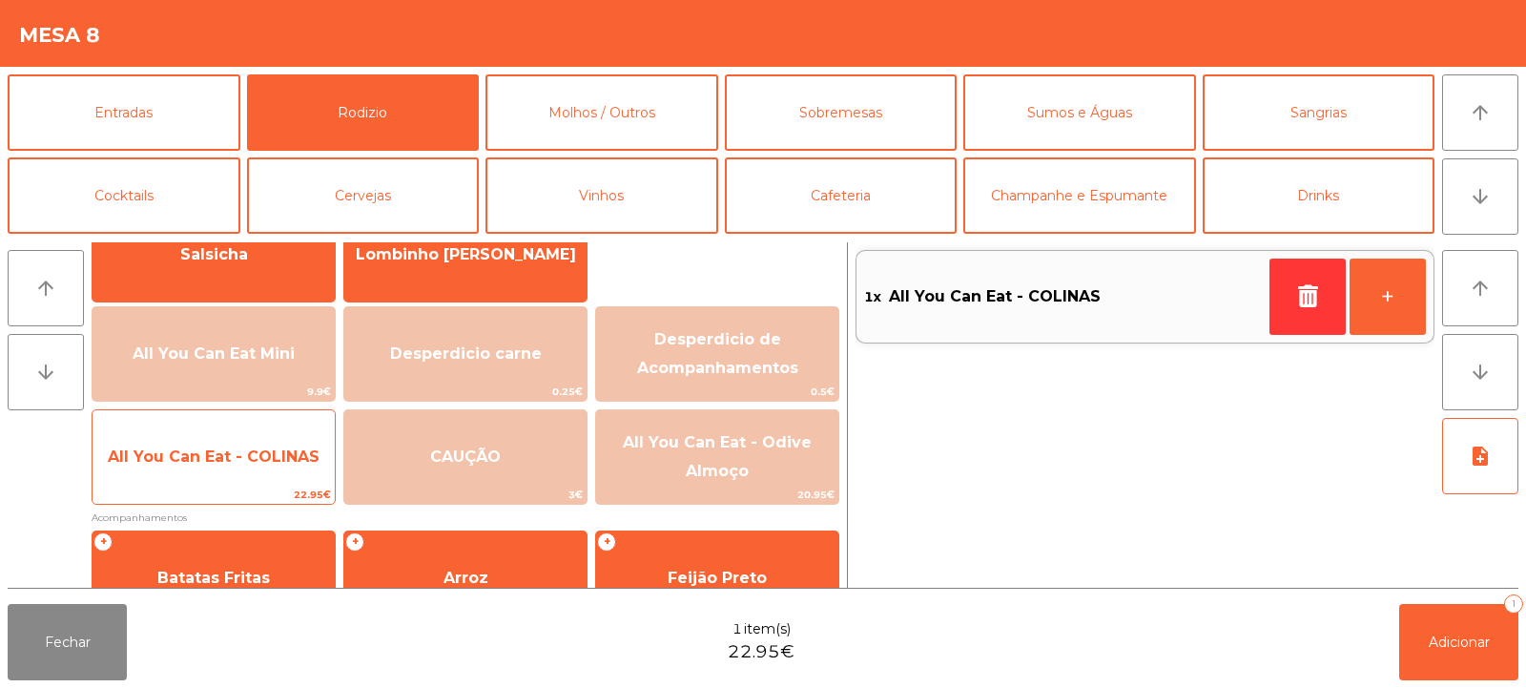
click at [250, 483] on span "All You Can Eat - COLINAS" at bounding box center [214, 457] width 242 height 52
click at [253, 480] on span "All You Can Eat - COLINAS" at bounding box center [214, 457] width 242 height 52
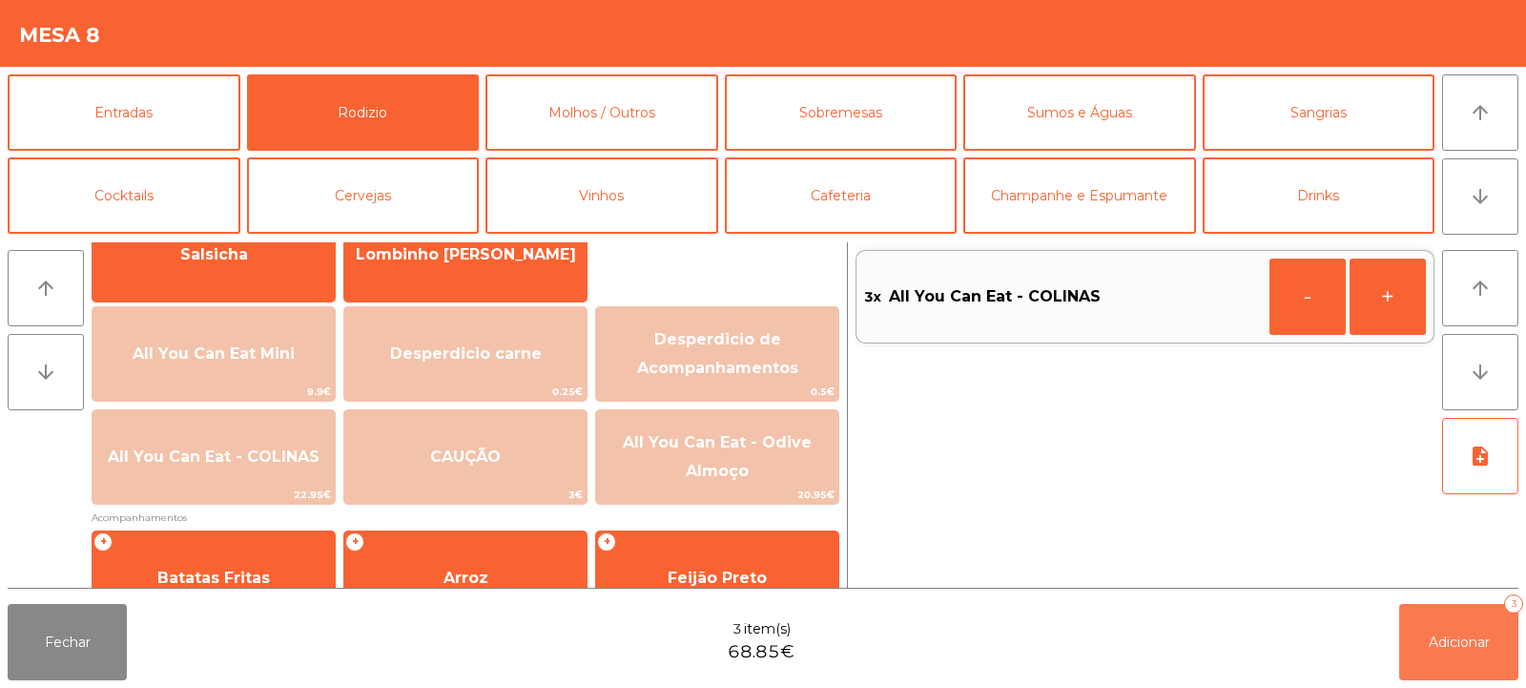
click at [1482, 634] on span "Adicionar" at bounding box center [1459, 641] width 61 height 17
click at [1495, 629] on div "Fechar" at bounding box center [763, 642] width 1526 height 92
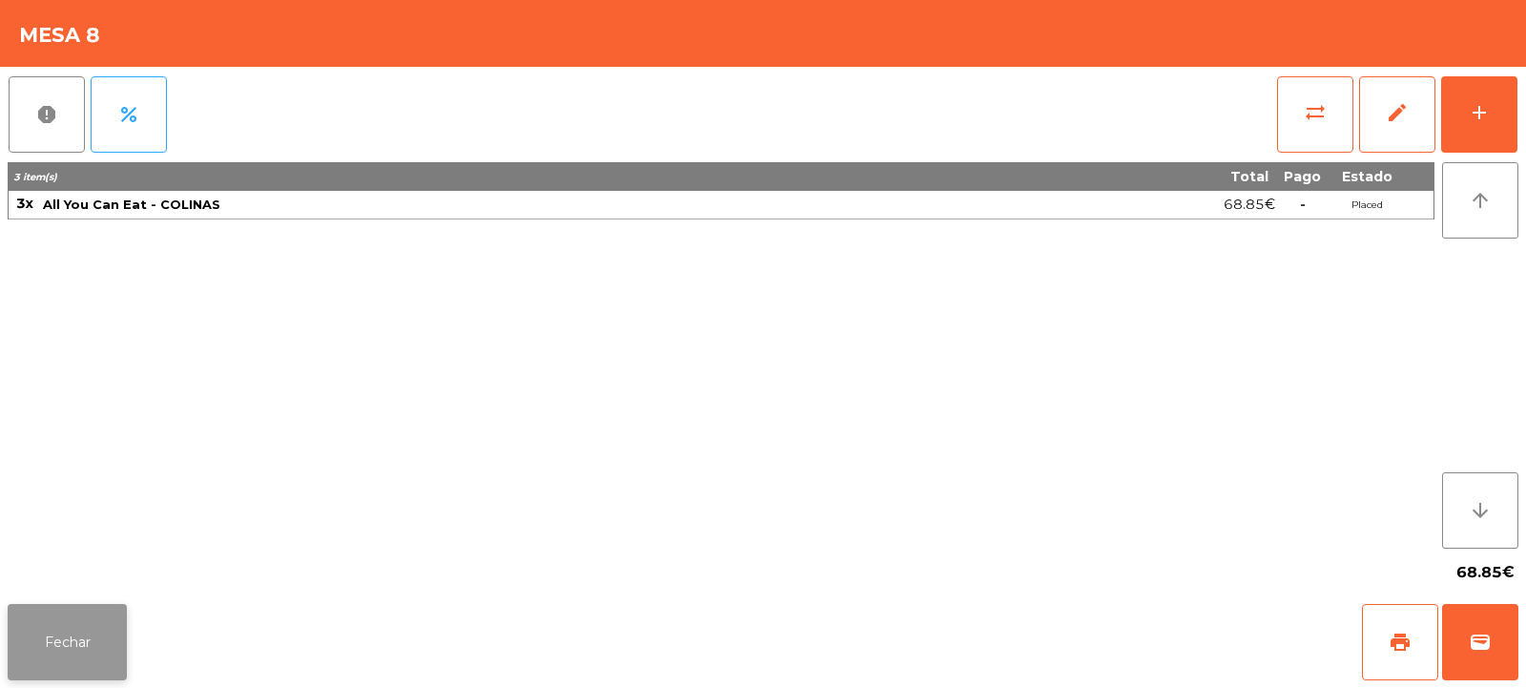
click at [46, 626] on button "Fechar" at bounding box center [67, 642] width 119 height 76
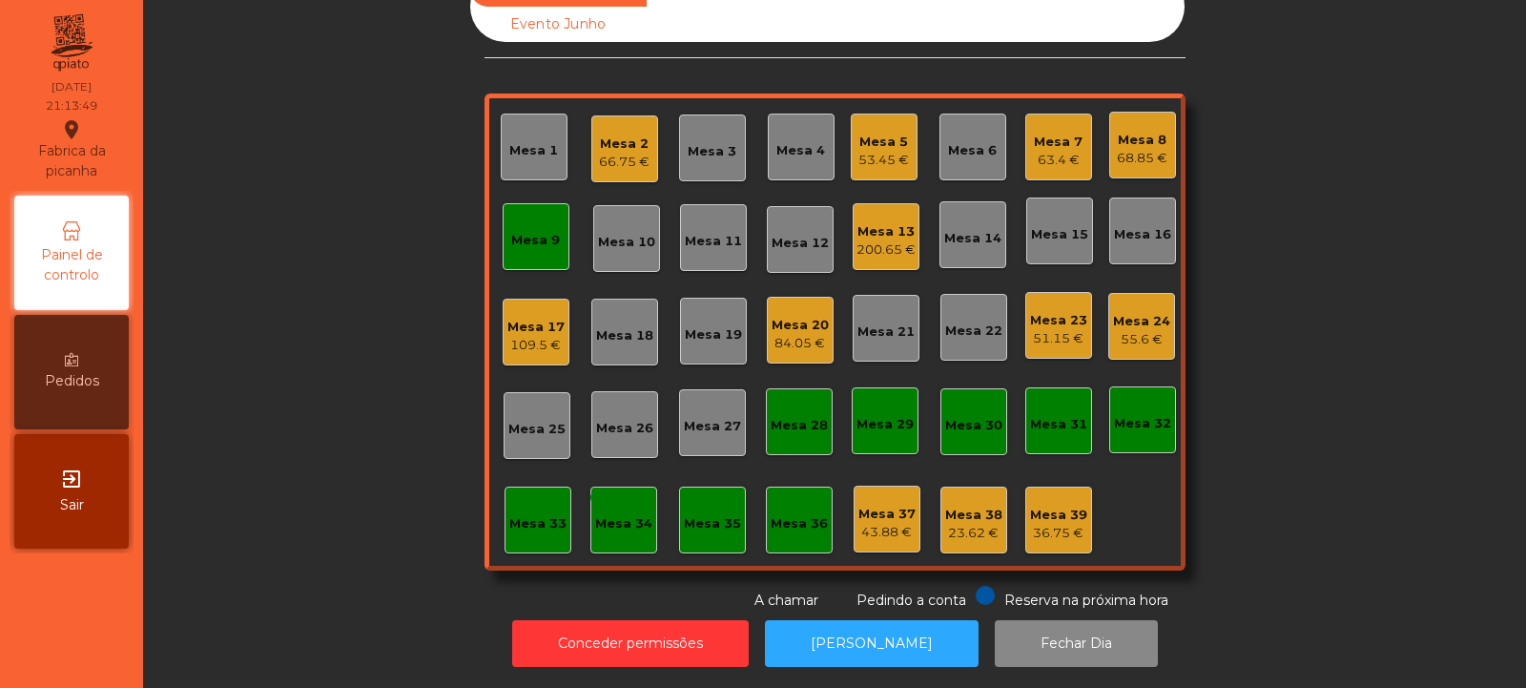
click at [1047, 133] on div "Mesa 7" at bounding box center [1058, 142] width 49 height 19
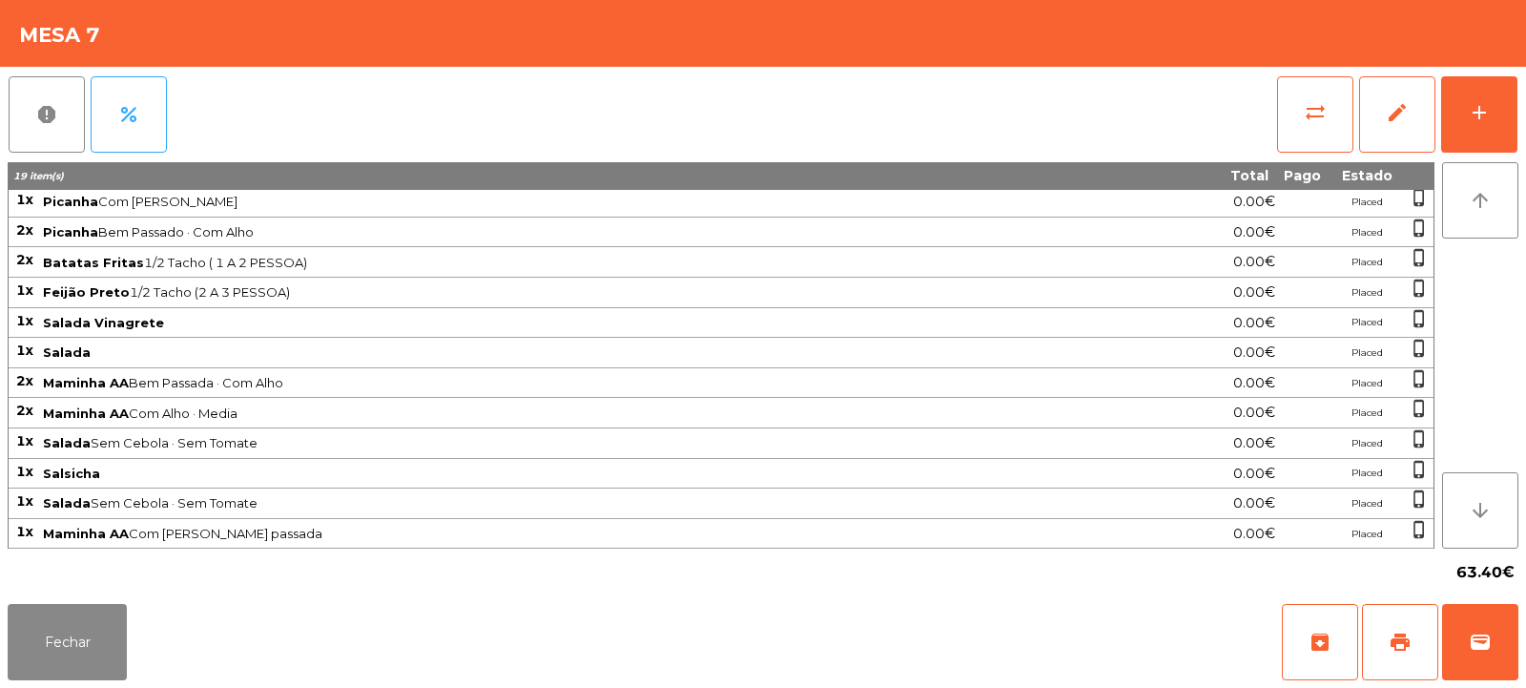
scroll to position [0, 0]
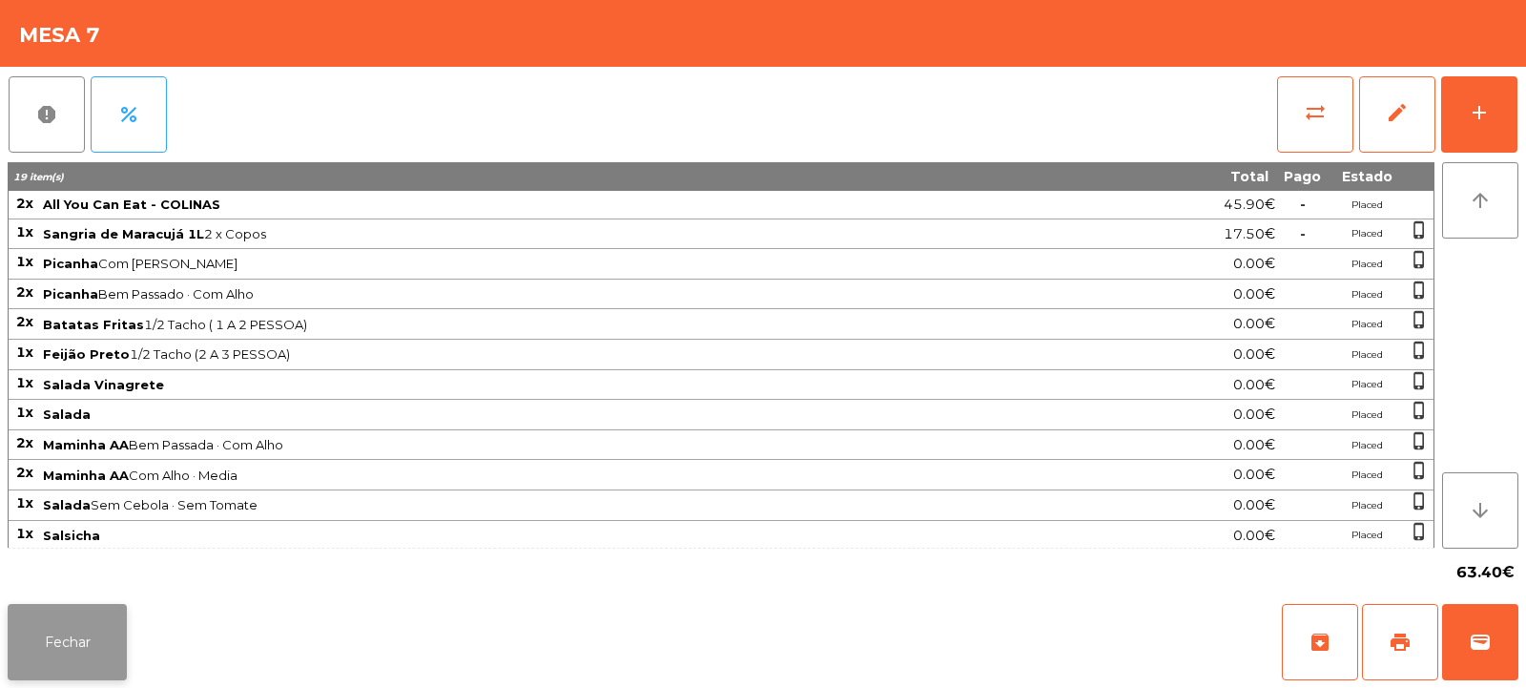
click at [97, 638] on button "Fechar" at bounding box center [67, 642] width 119 height 76
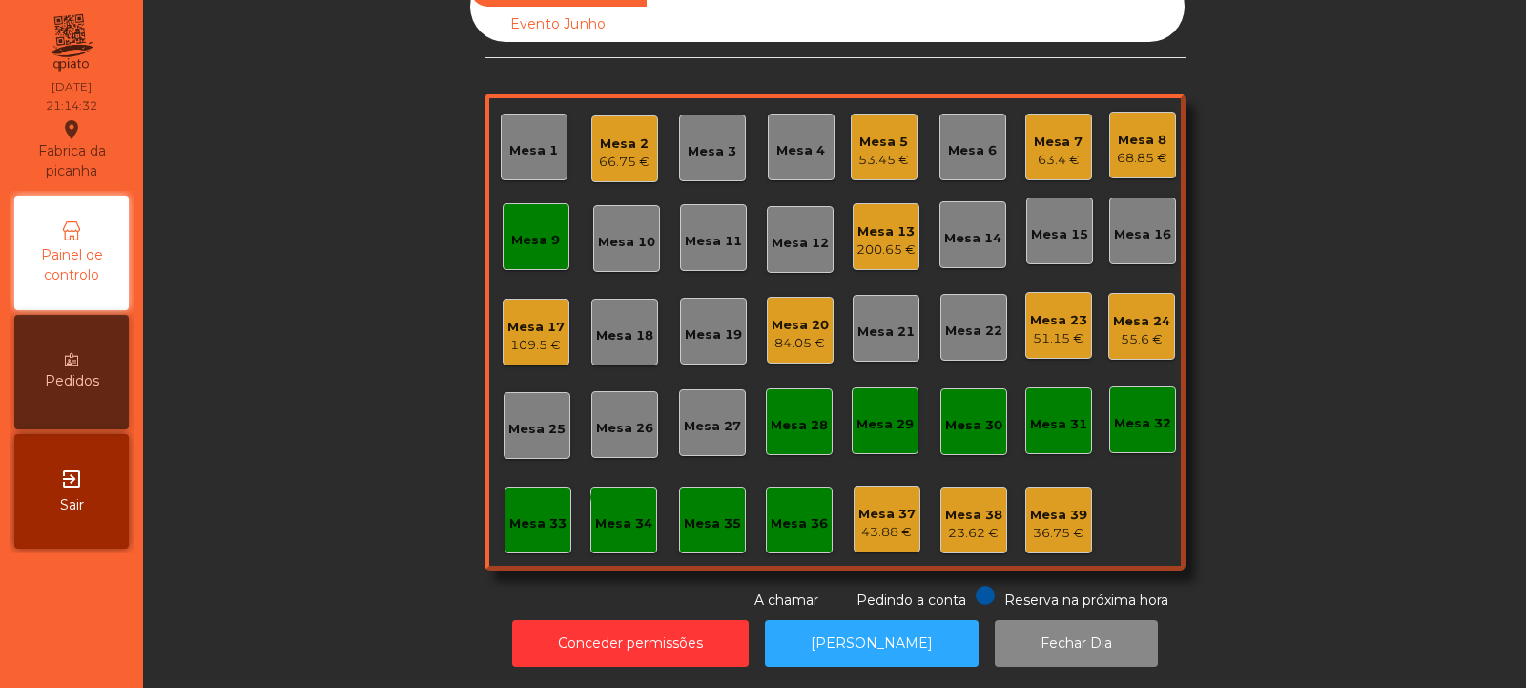
click at [882, 133] on div "Mesa 5" at bounding box center [883, 142] width 51 height 19
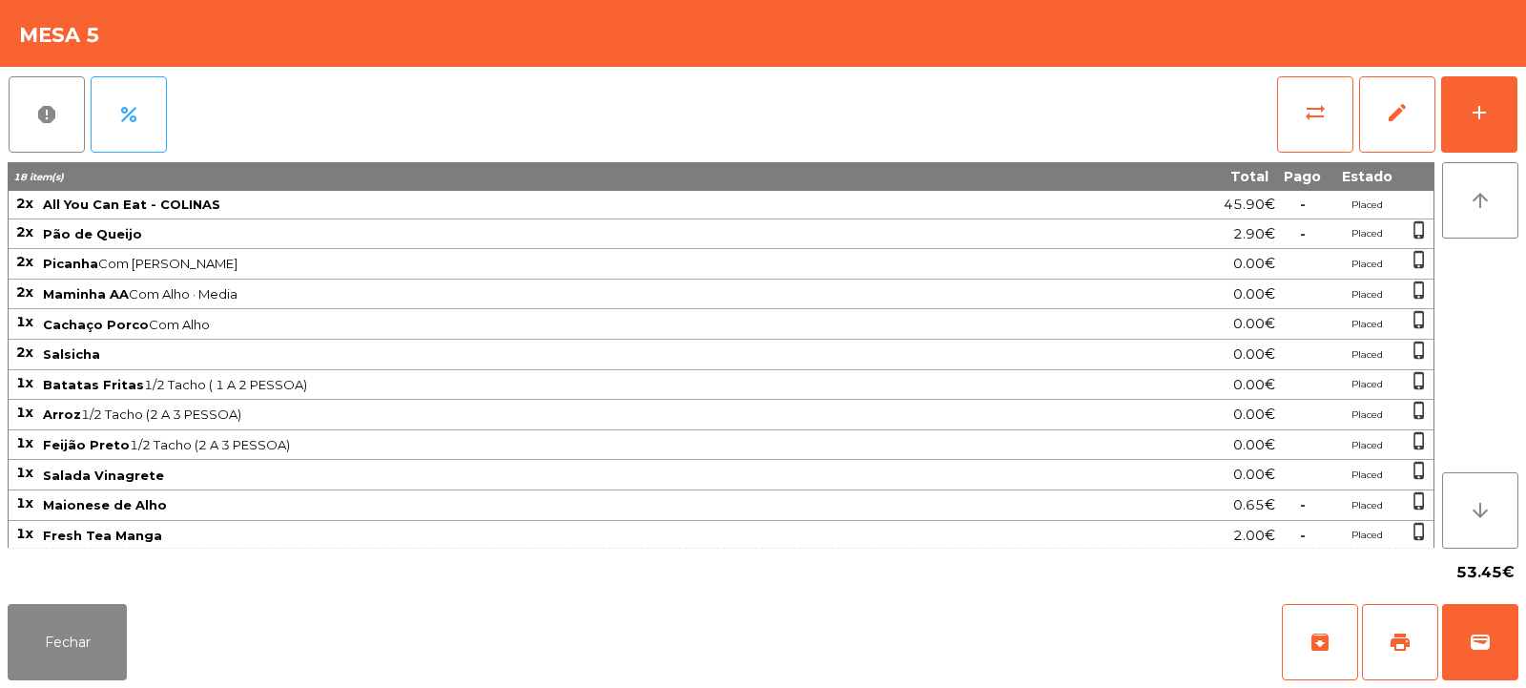
scroll to position [33, 0]
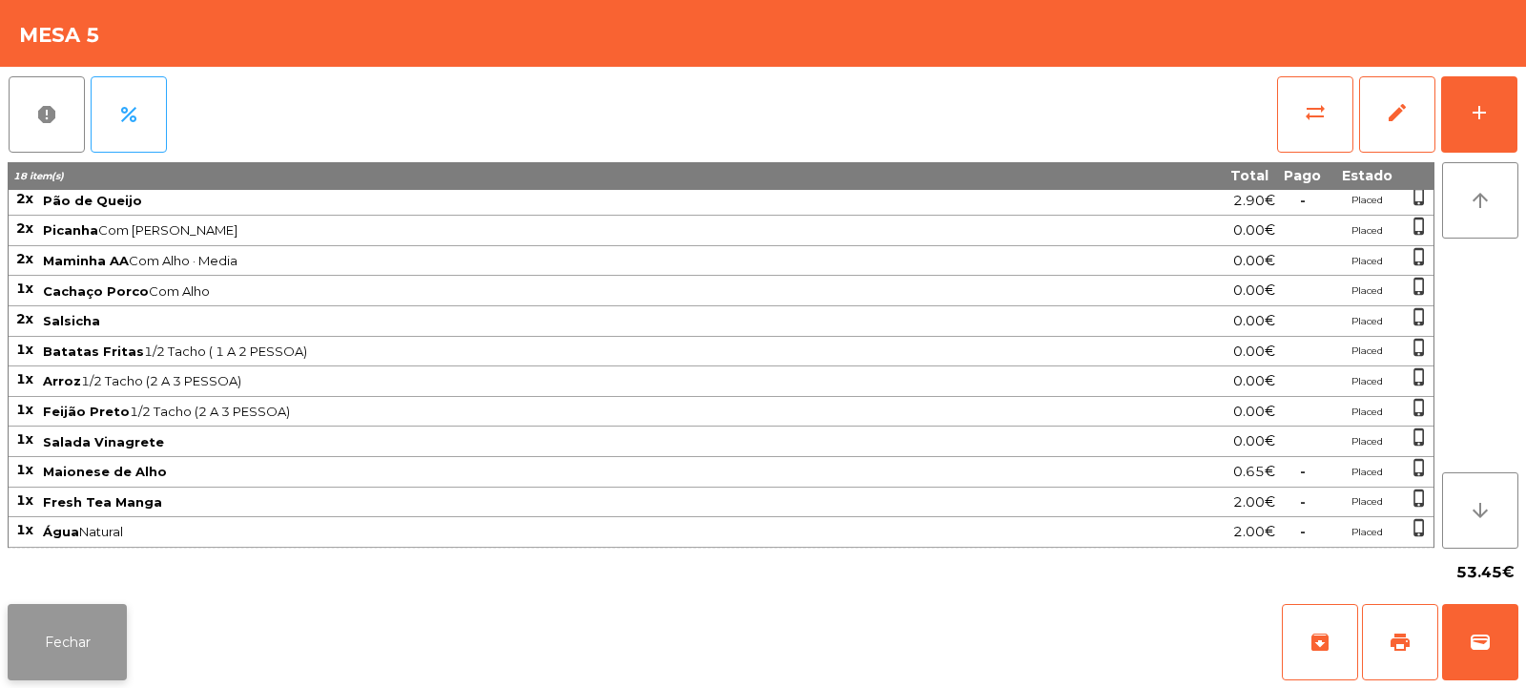
click at [39, 661] on button "Fechar" at bounding box center [67, 642] width 119 height 76
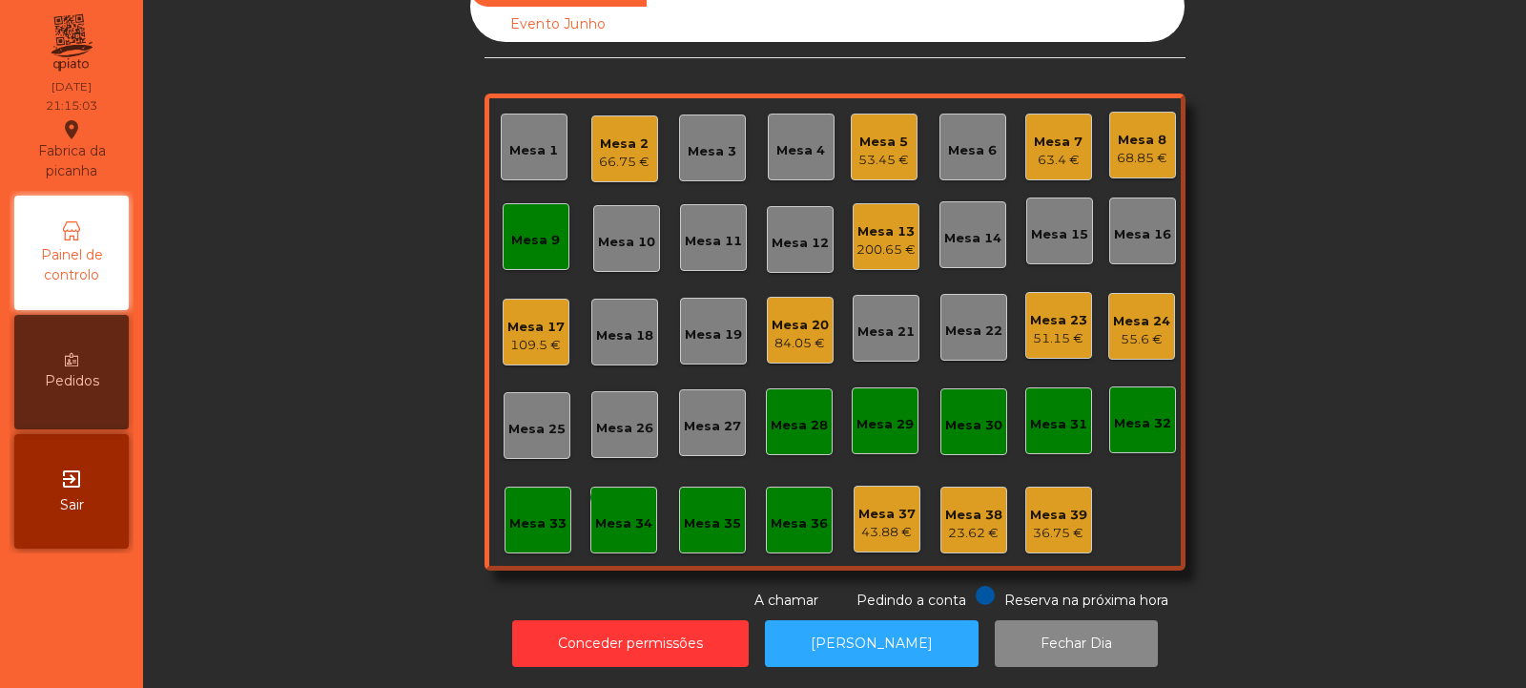
click at [795, 520] on div "Mesa 36" at bounding box center [799, 519] width 67 height 67
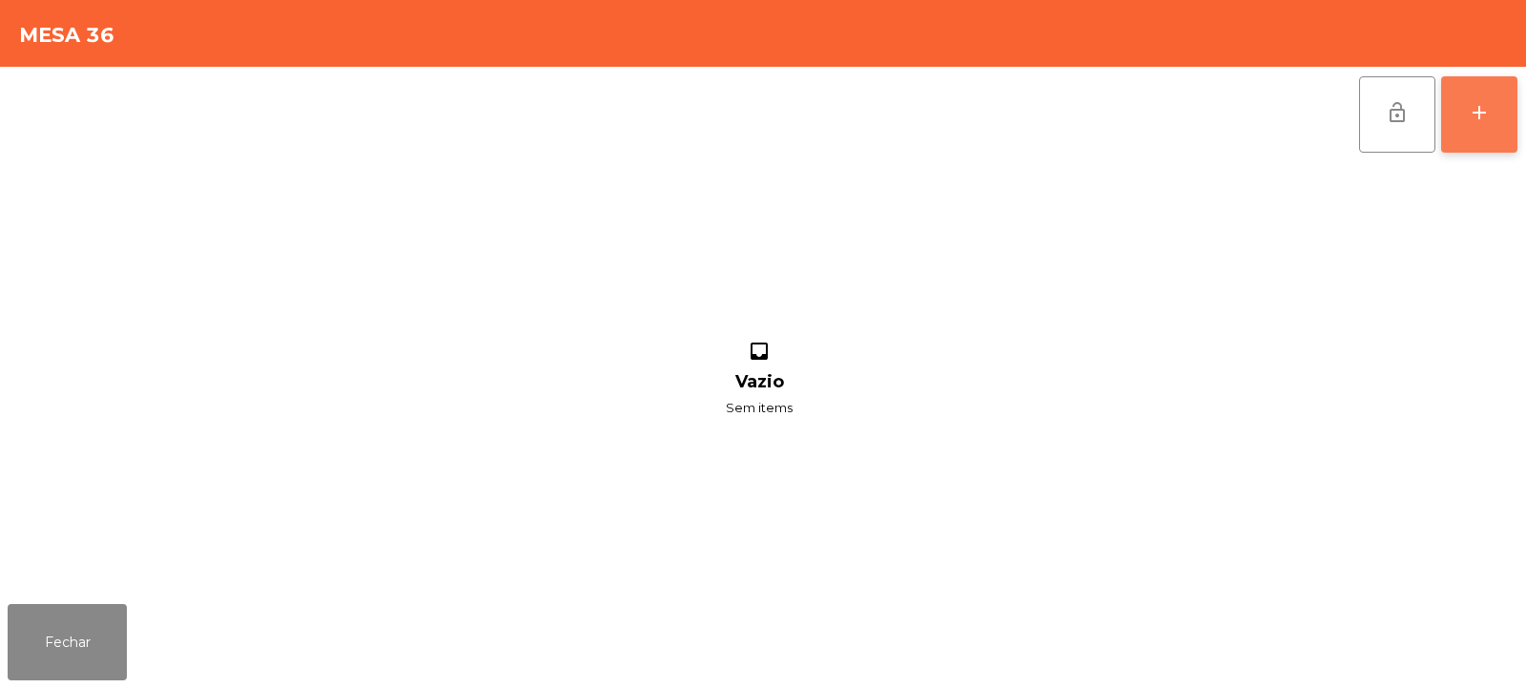
click at [1494, 129] on button "add" at bounding box center [1479, 114] width 76 height 76
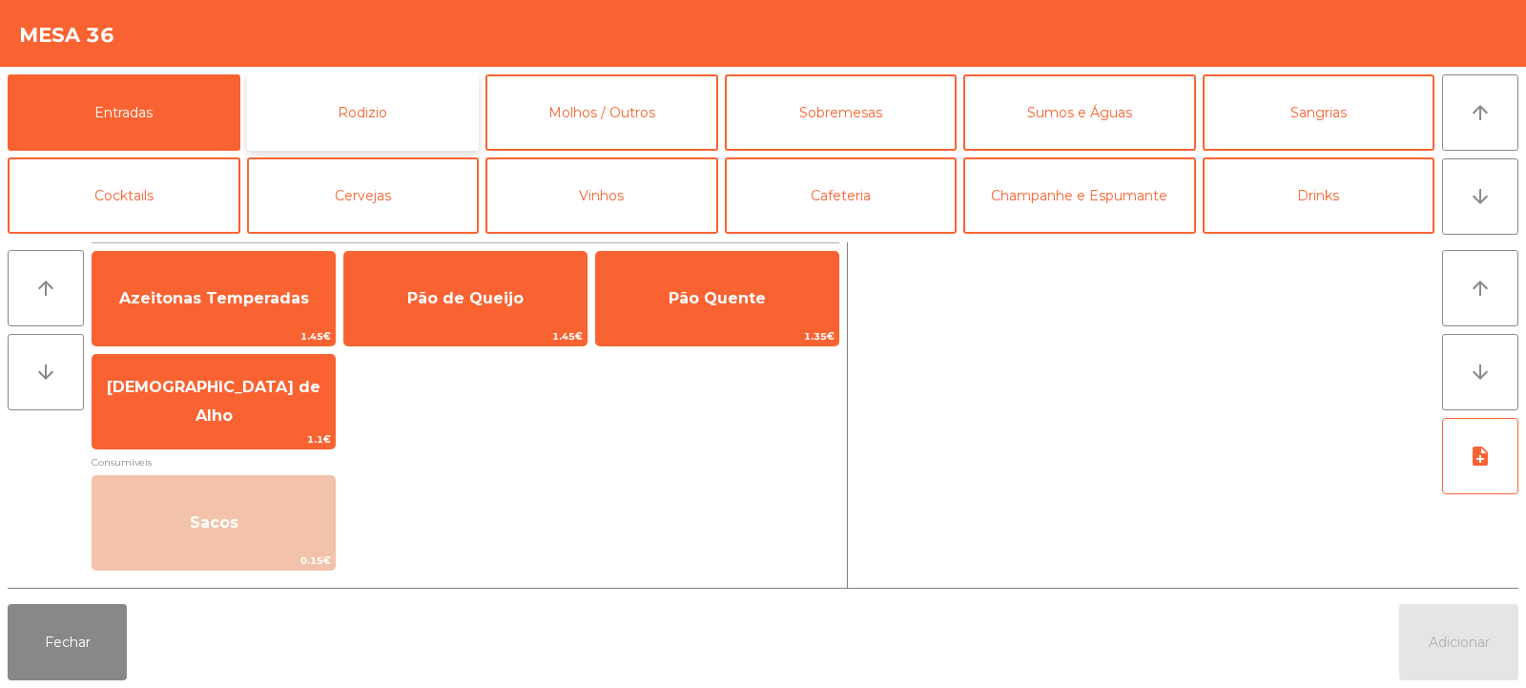
click at [396, 112] on button "Rodizio" at bounding box center [363, 112] width 233 height 76
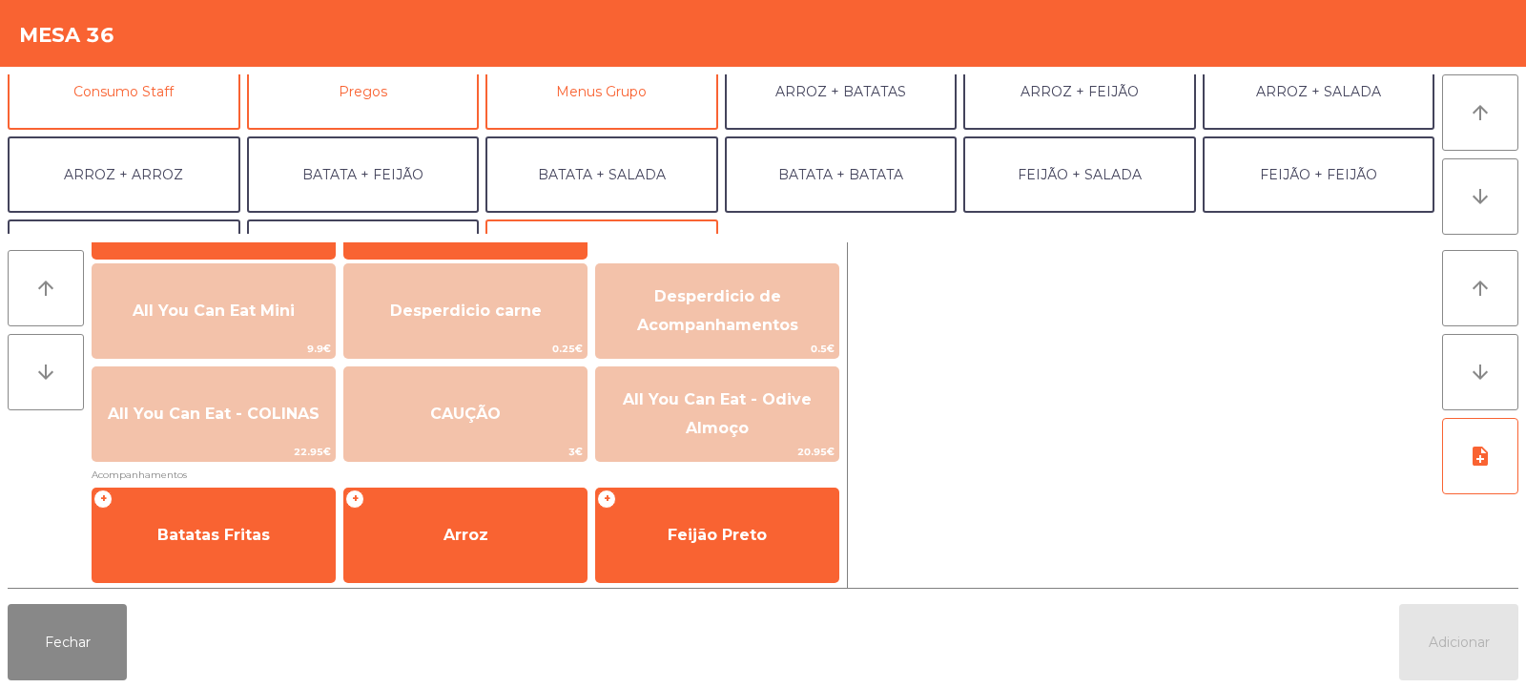
scroll to position [191, 0]
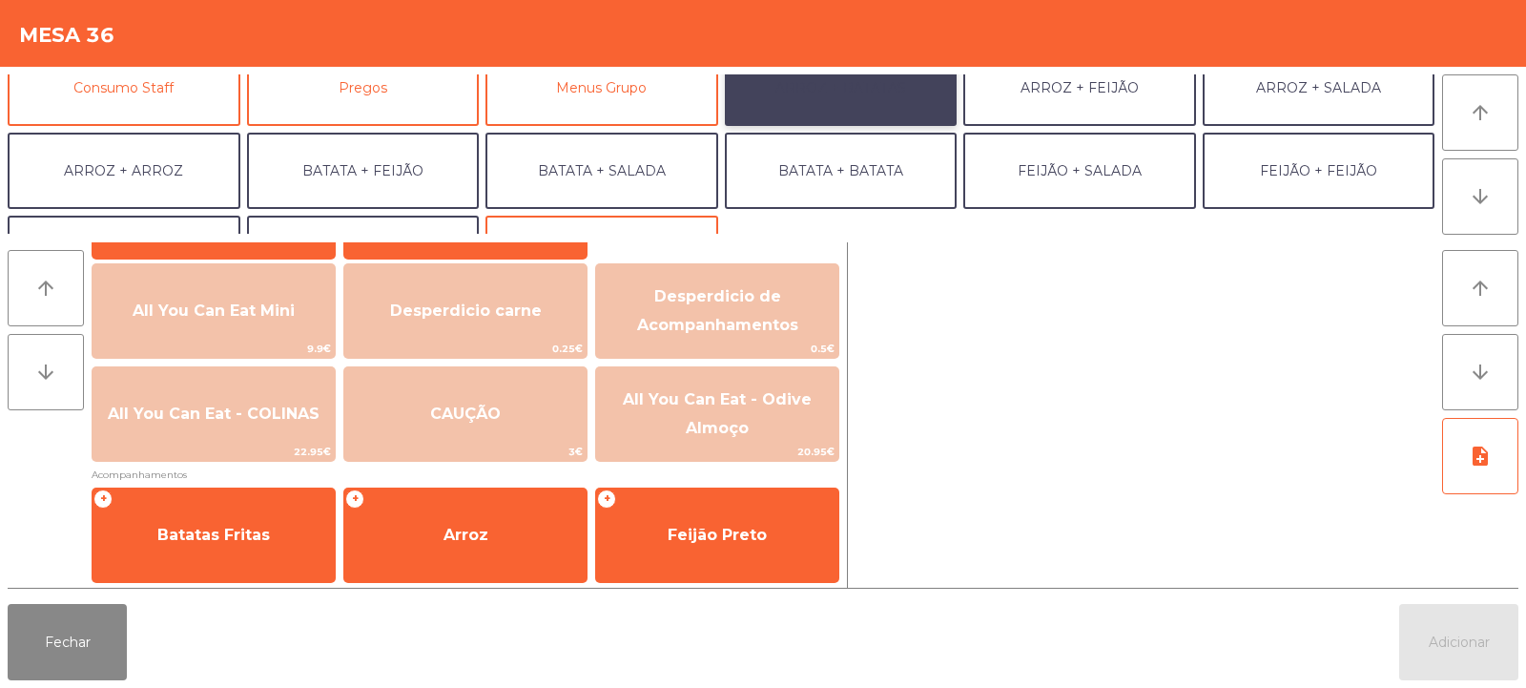
click at [876, 92] on button "ARROZ + BATATAS" at bounding box center [841, 88] width 233 height 76
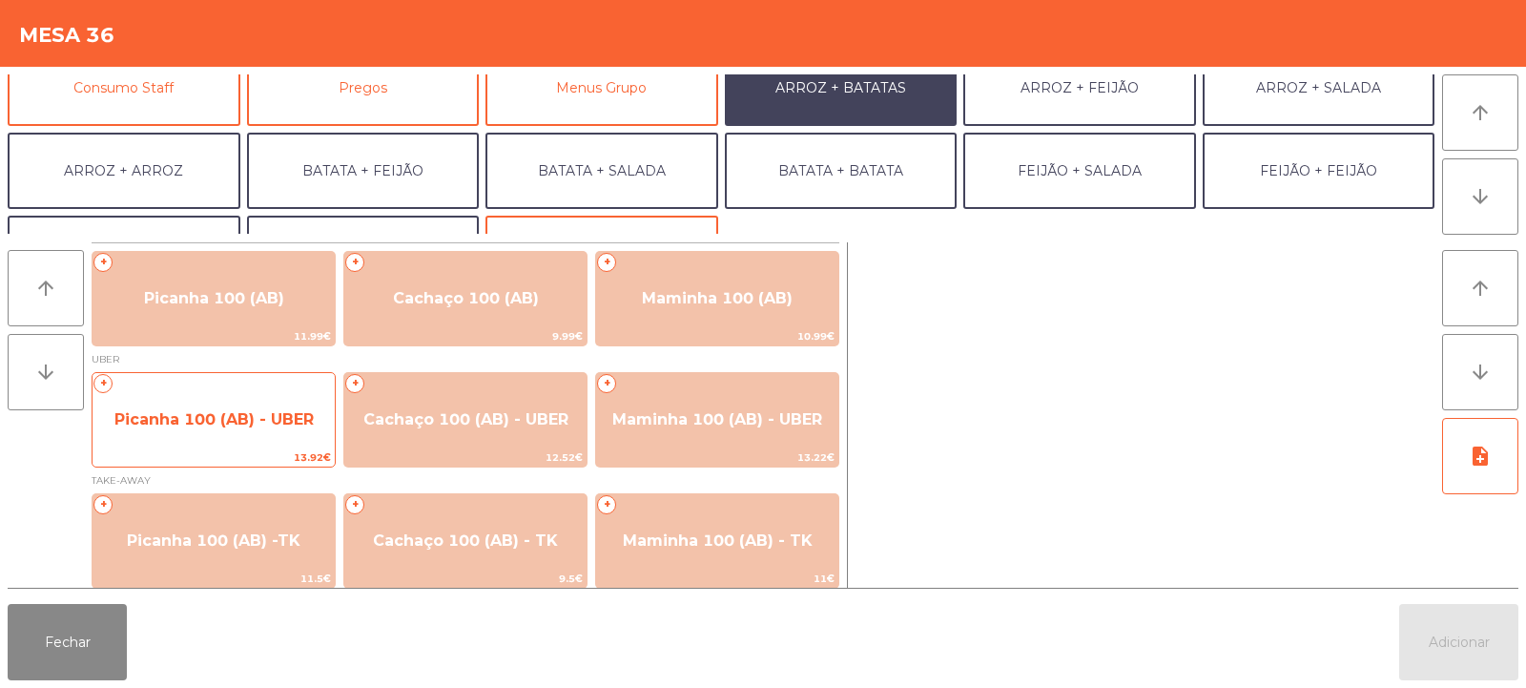
click at [222, 407] on span "Picanha 100 (AB) - UBER" at bounding box center [214, 420] width 242 height 52
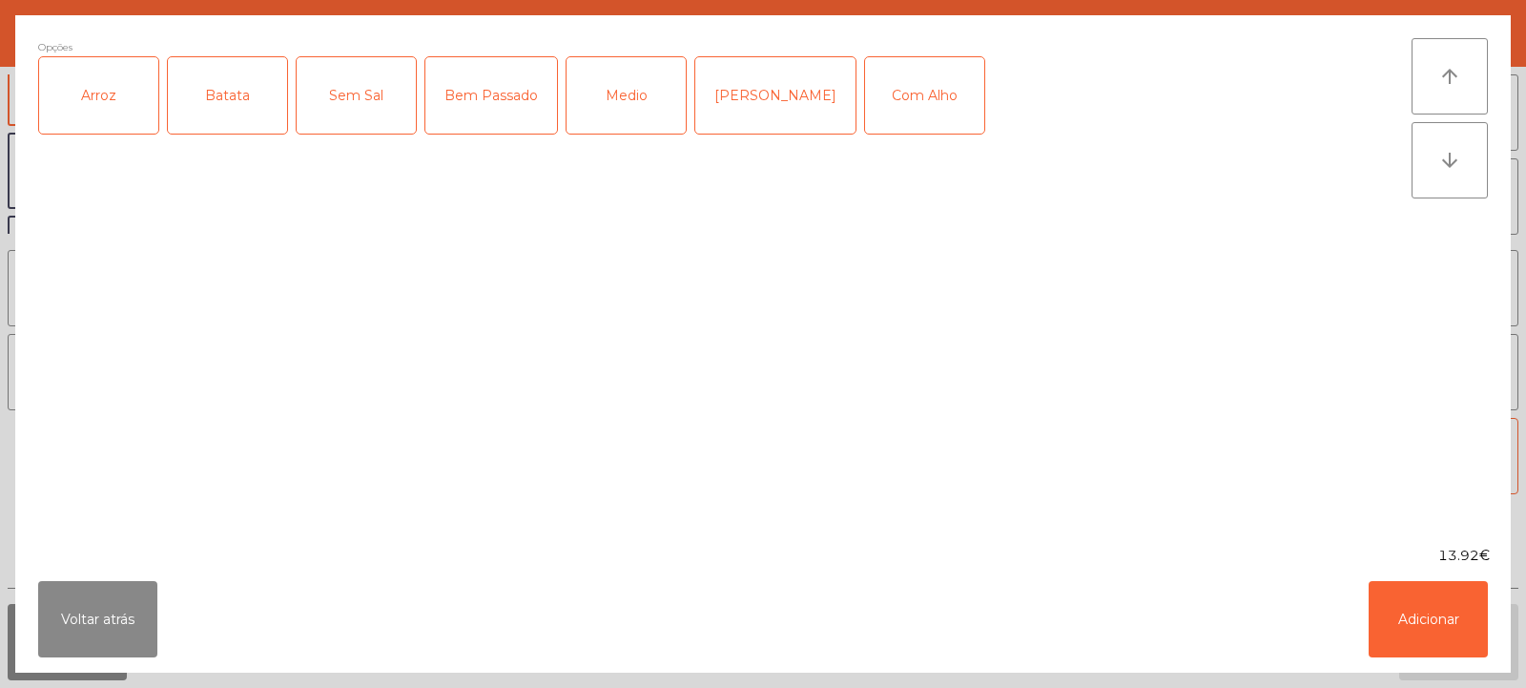
click at [123, 89] on div "Arroz" at bounding box center [98, 95] width 119 height 76
click at [198, 113] on div "Batata" at bounding box center [227, 95] width 119 height 76
click at [618, 117] on div "Medio" at bounding box center [626, 95] width 119 height 76
click at [1430, 619] on button "Adicionar" at bounding box center [1428, 619] width 119 height 76
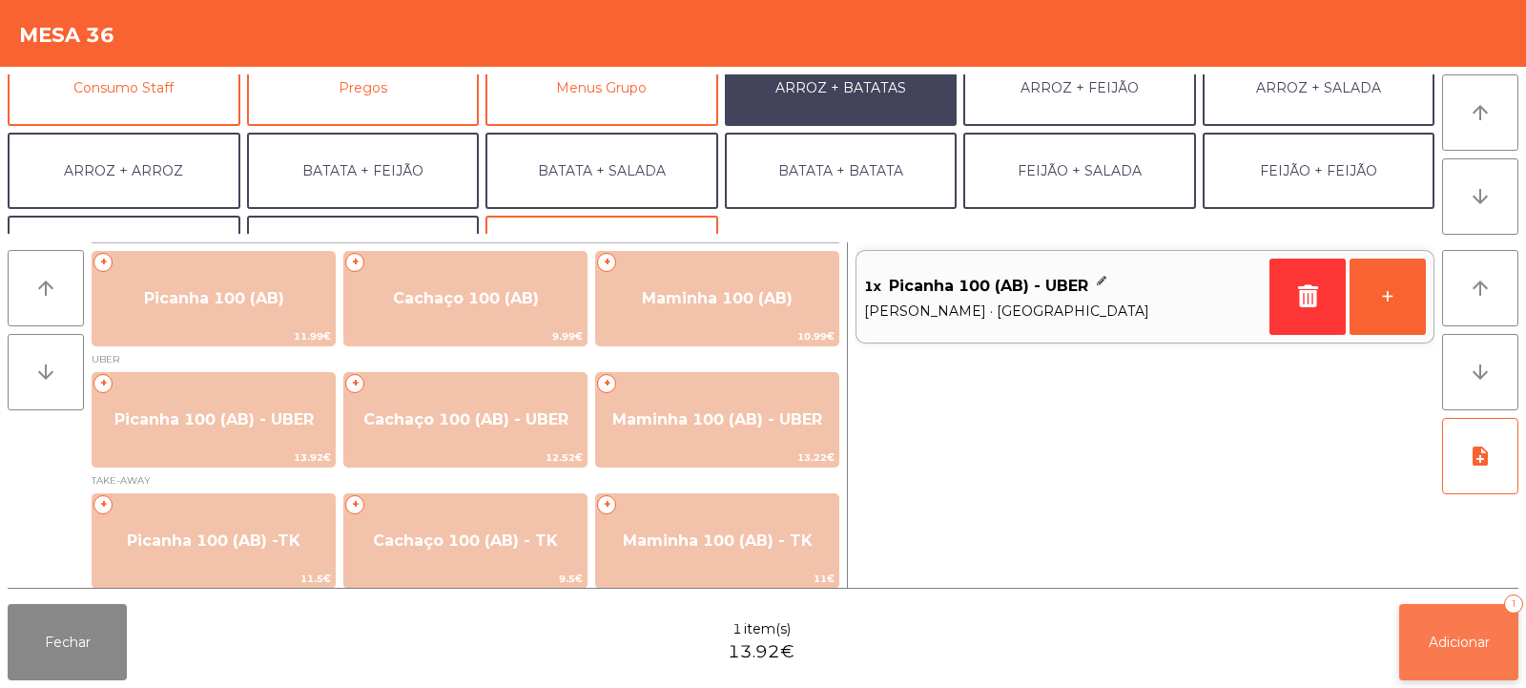
click at [1462, 625] on button "Adicionar 1" at bounding box center [1458, 642] width 119 height 76
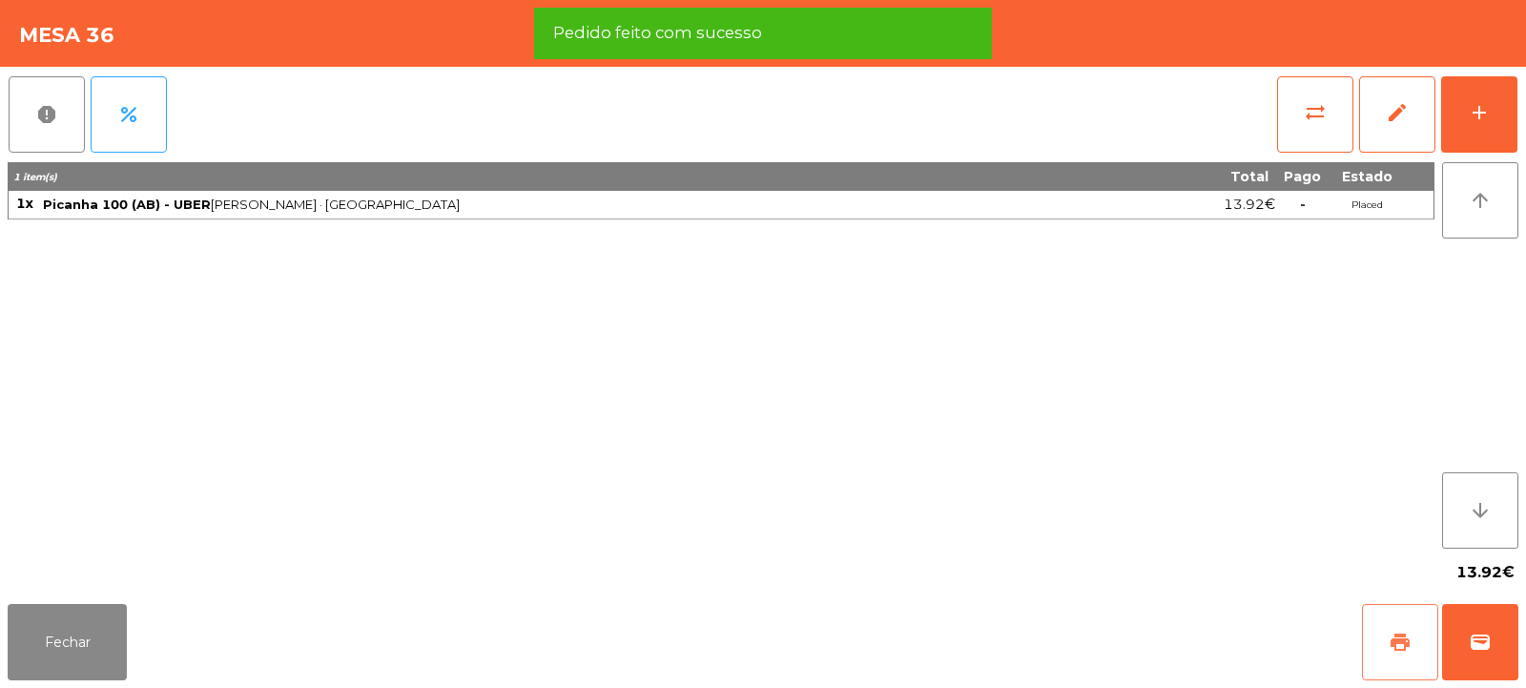
click at [1383, 660] on button "print" at bounding box center [1400, 642] width 76 height 76
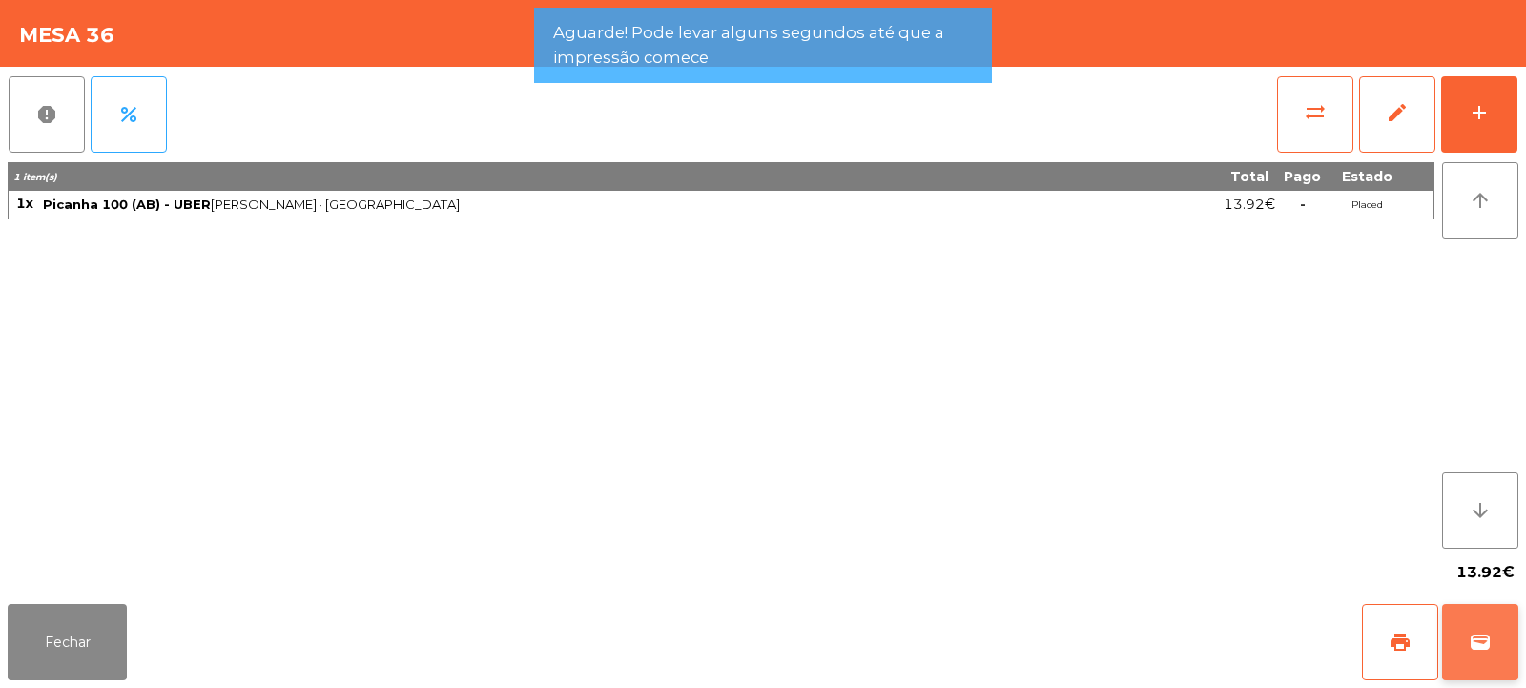
click at [1494, 643] on button "wallet" at bounding box center [1480, 642] width 76 height 76
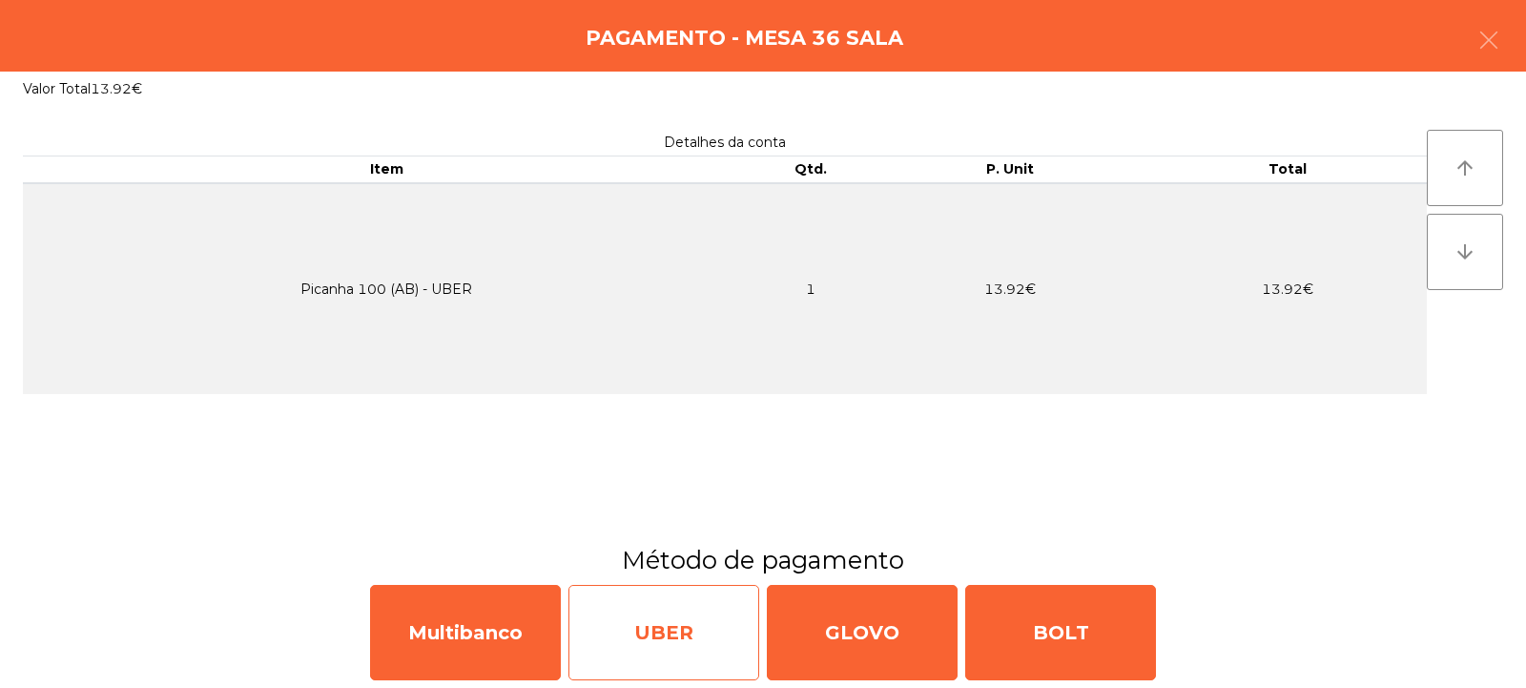
click at [673, 620] on div "UBER" at bounding box center [663, 632] width 191 height 95
select select "**"
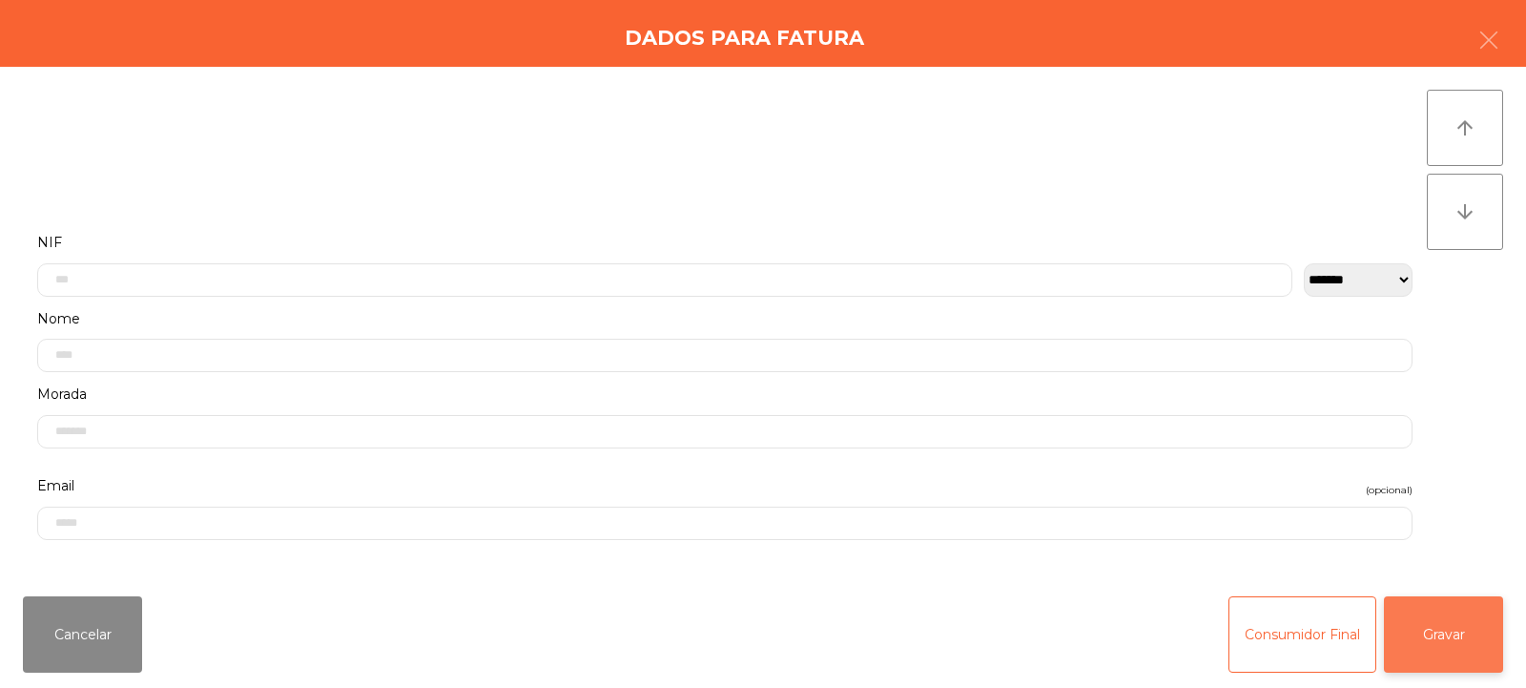
click at [1445, 642] on button "Gravar" at bounding box center [1443, 634] width 119 height 76
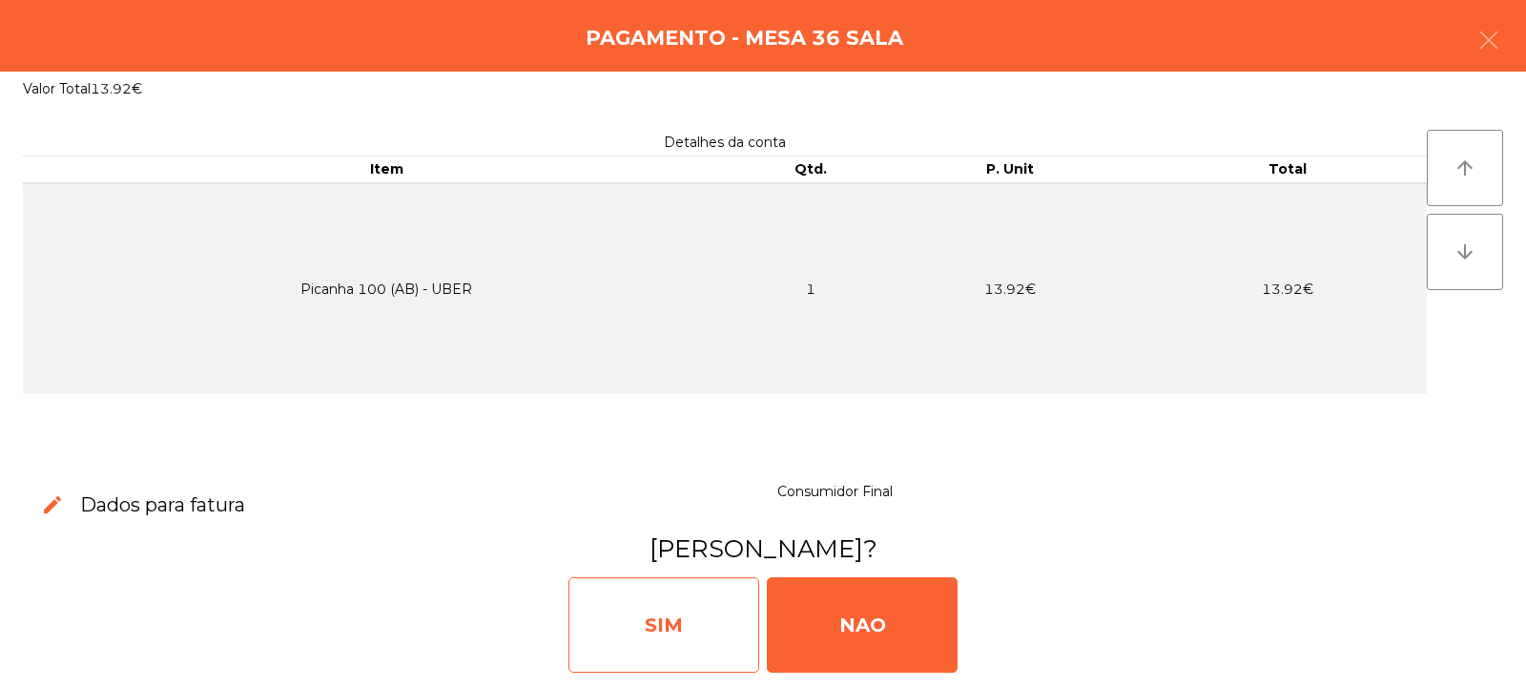
click at [639, 610] on div "SIM" at bounding box center [663, 624] width 191 height 95
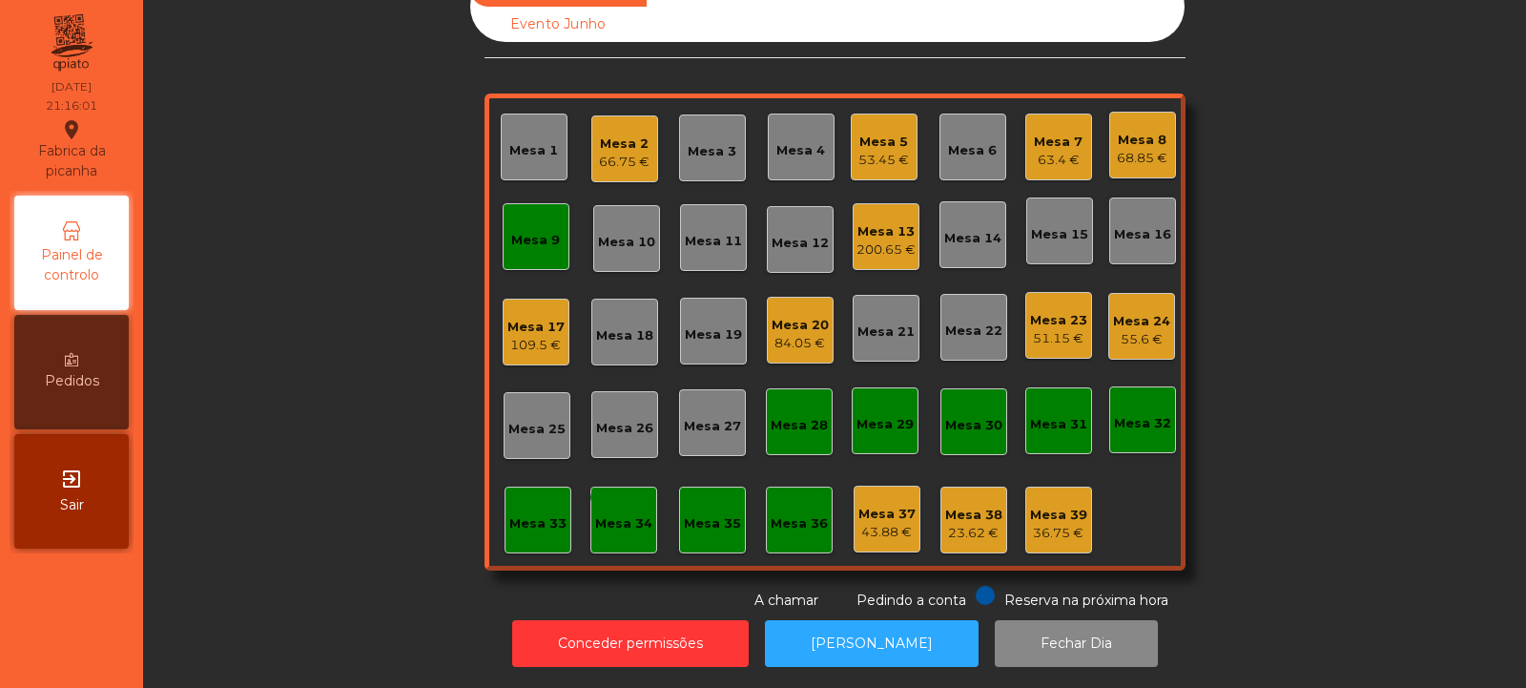
click at [1025, 138] on div "Mesa 7 63.4 €" at bounding box center [1058, 146] width 67 height 67
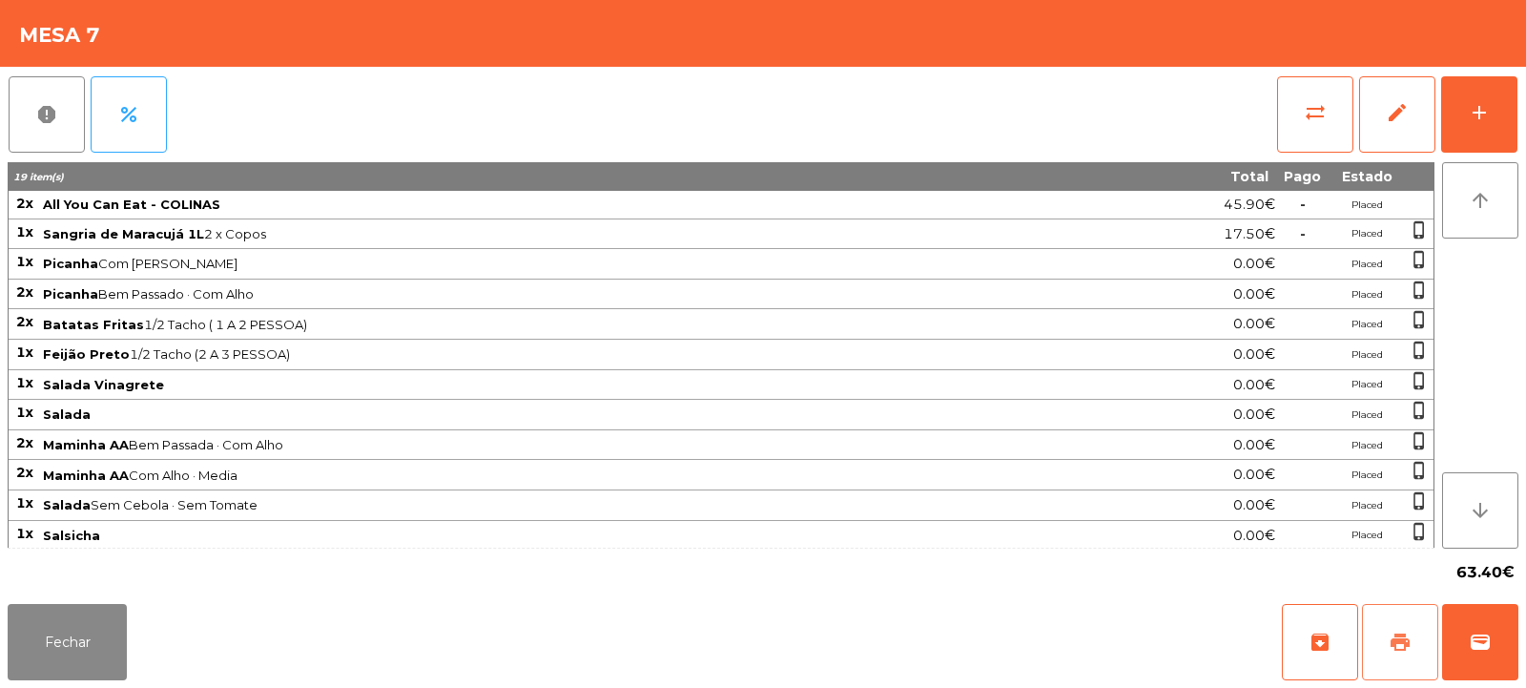
click at [1395, 649] on span "print" at bounding box center [1400, 641] width 23 height 23
click at [1488, 663] on button "wallet" at bounding box center [1480, 642] width 76 height 76
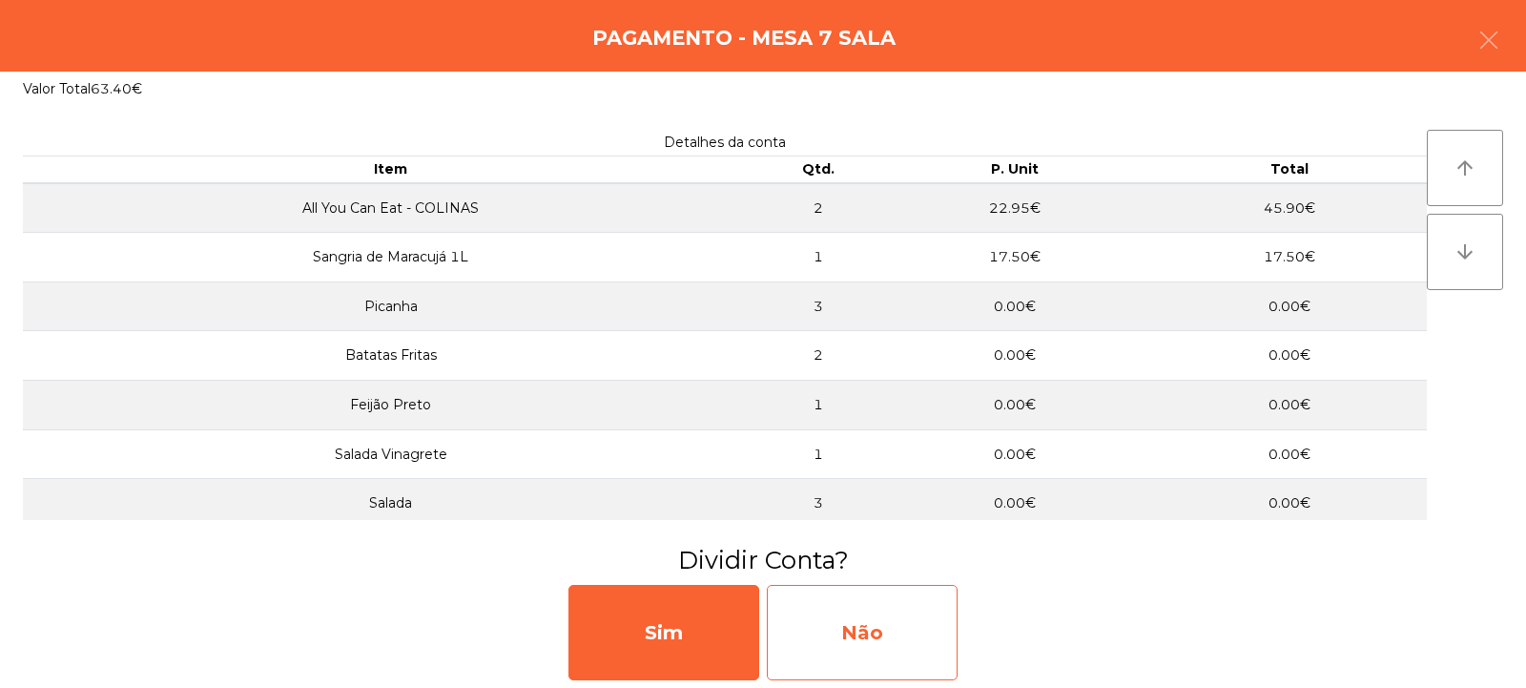
click at [839, 650] on div "Não" at bounding box center [862, 632] width 191 height 95
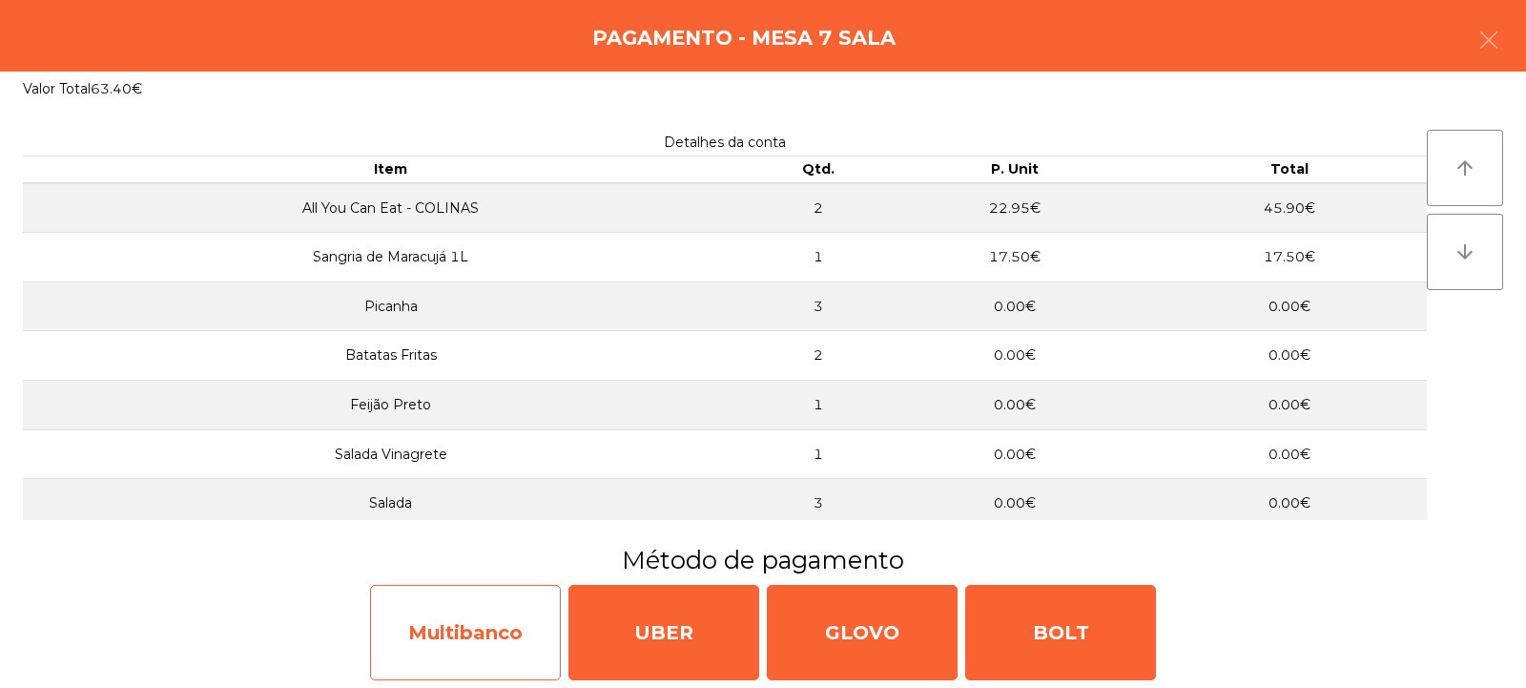
click at [465, 644] on div "Multibanco" at bounding box center [465, 632] width 191 height 95
select select "**"
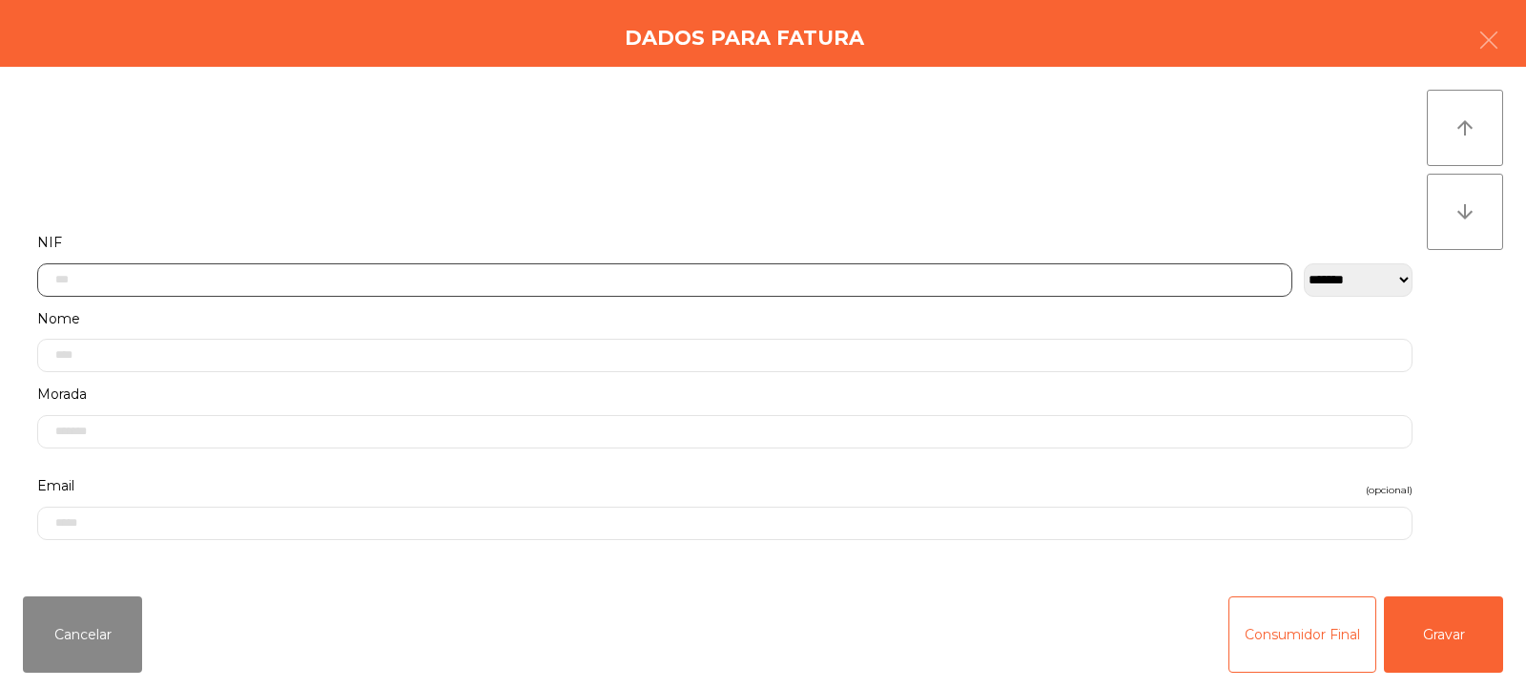
click at [242, 276] on input "text" at bounding box center [664, 279] width 1255 height 33
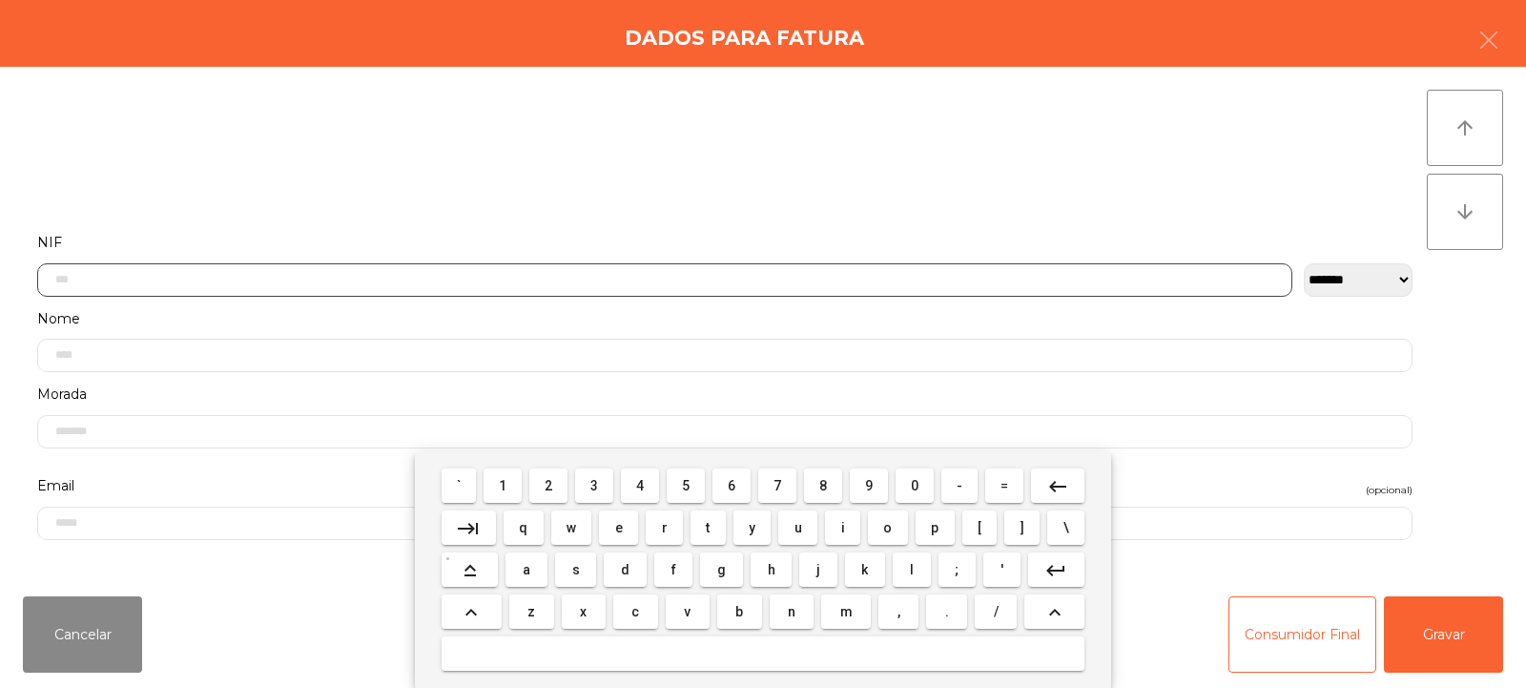
scroll to position [139, 0]
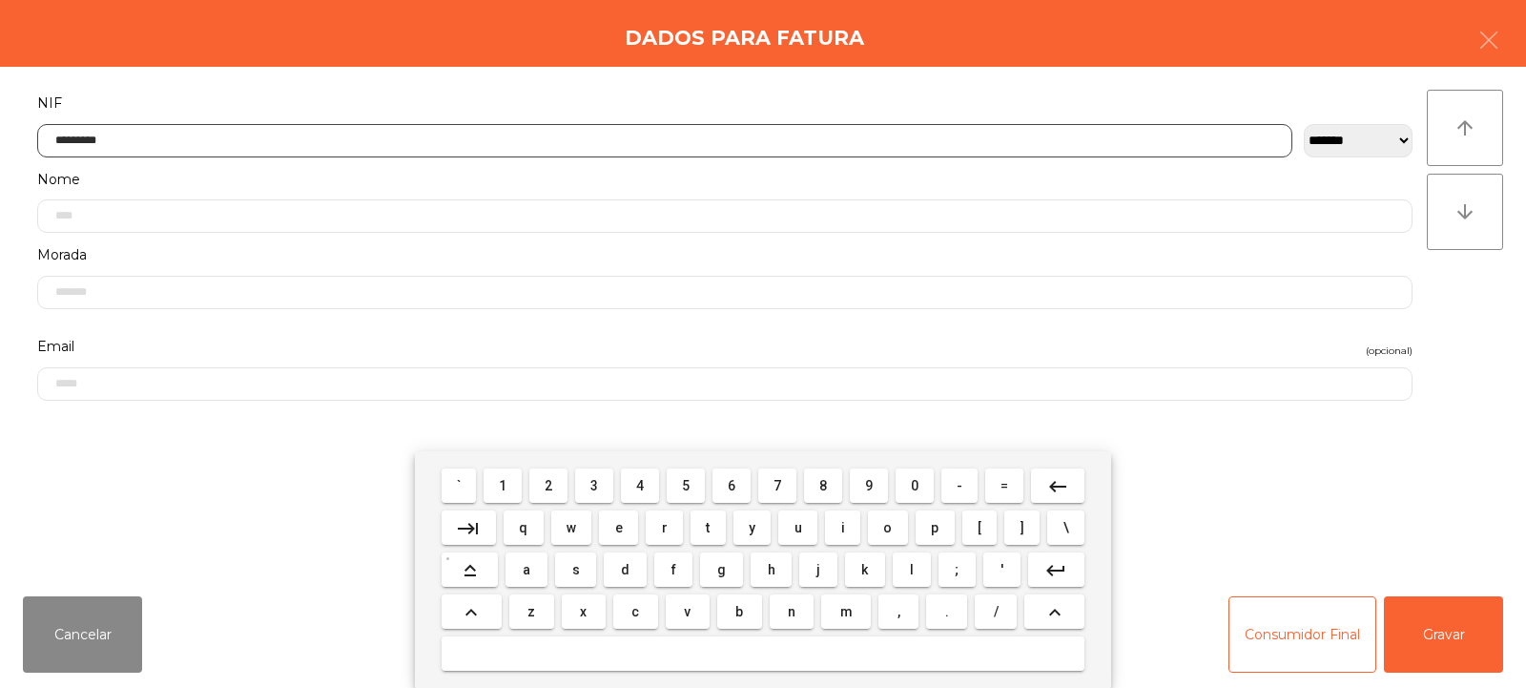
type input "*********"
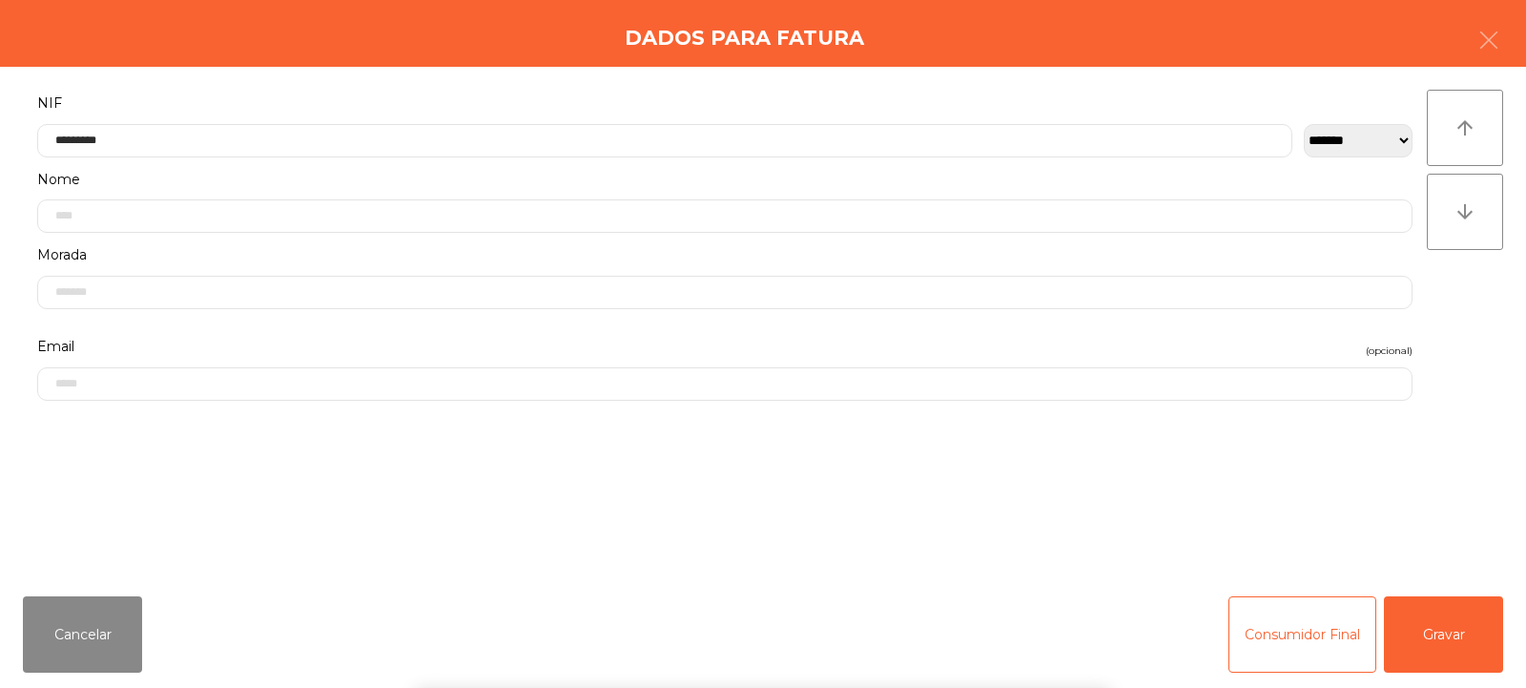
click at [1475, 329] on div "arrow_upward arrow_downward" at bounding box center [1465, 324] width 76 height 468
click at [1441, 629] on button "Gravar" at bounding box center [1443, 634] width 119 height 76
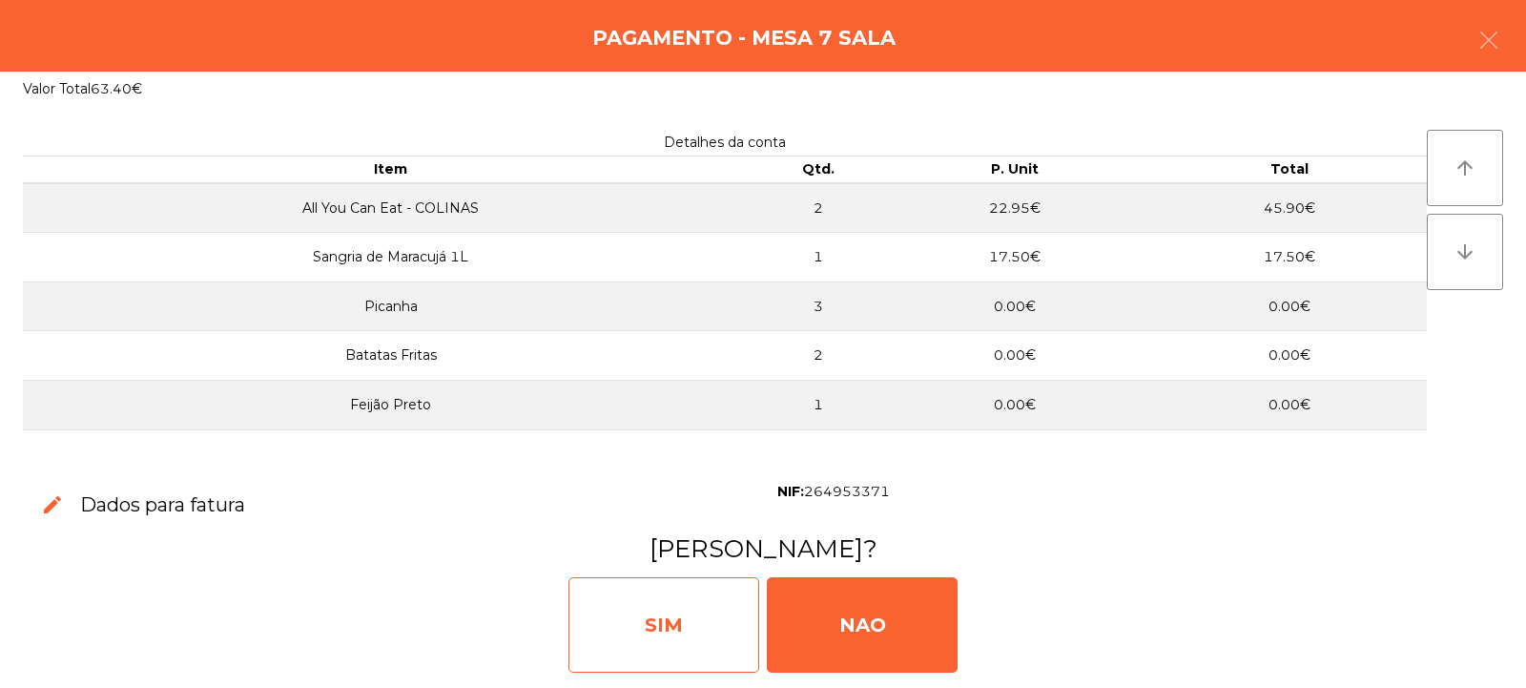
click at [683, 623] on div "SIM" at bounding box center [663, 624] width 191 height 95
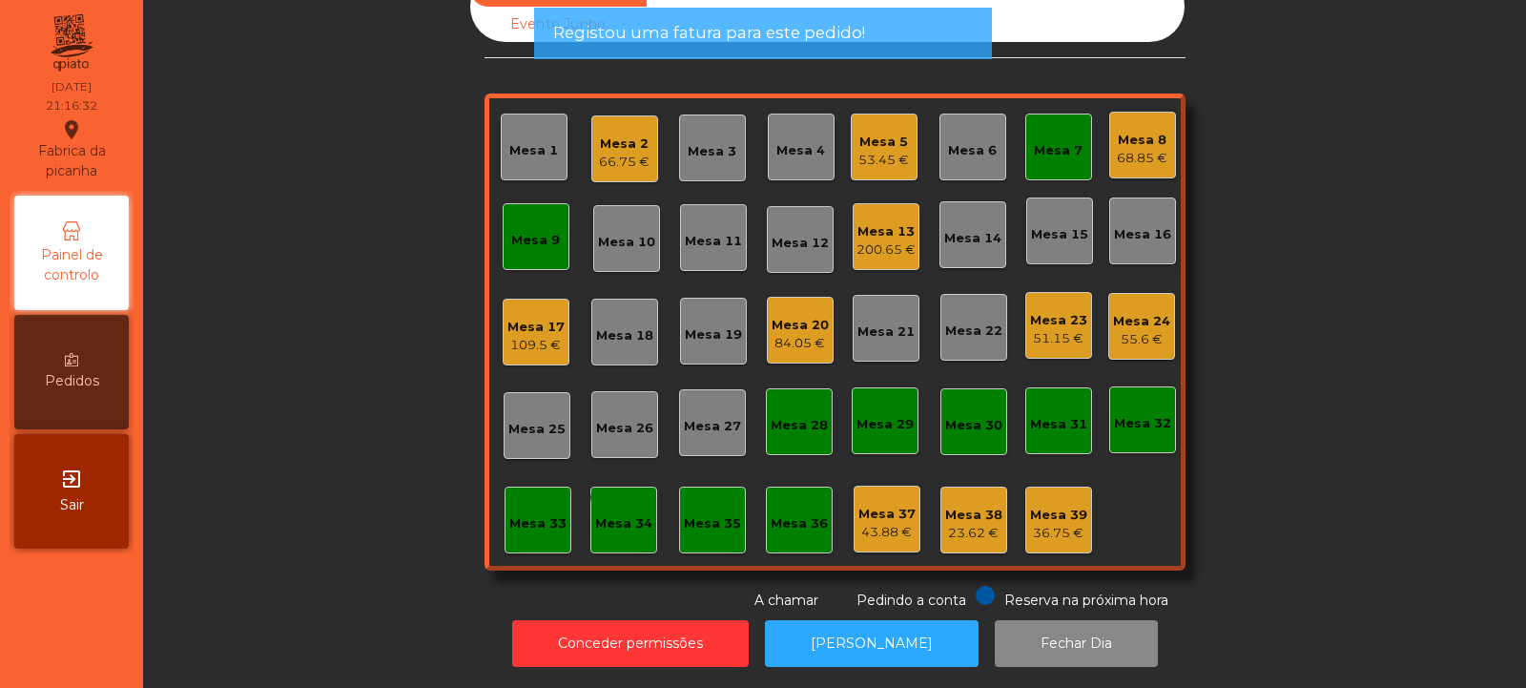
scroll to position [0, 0]
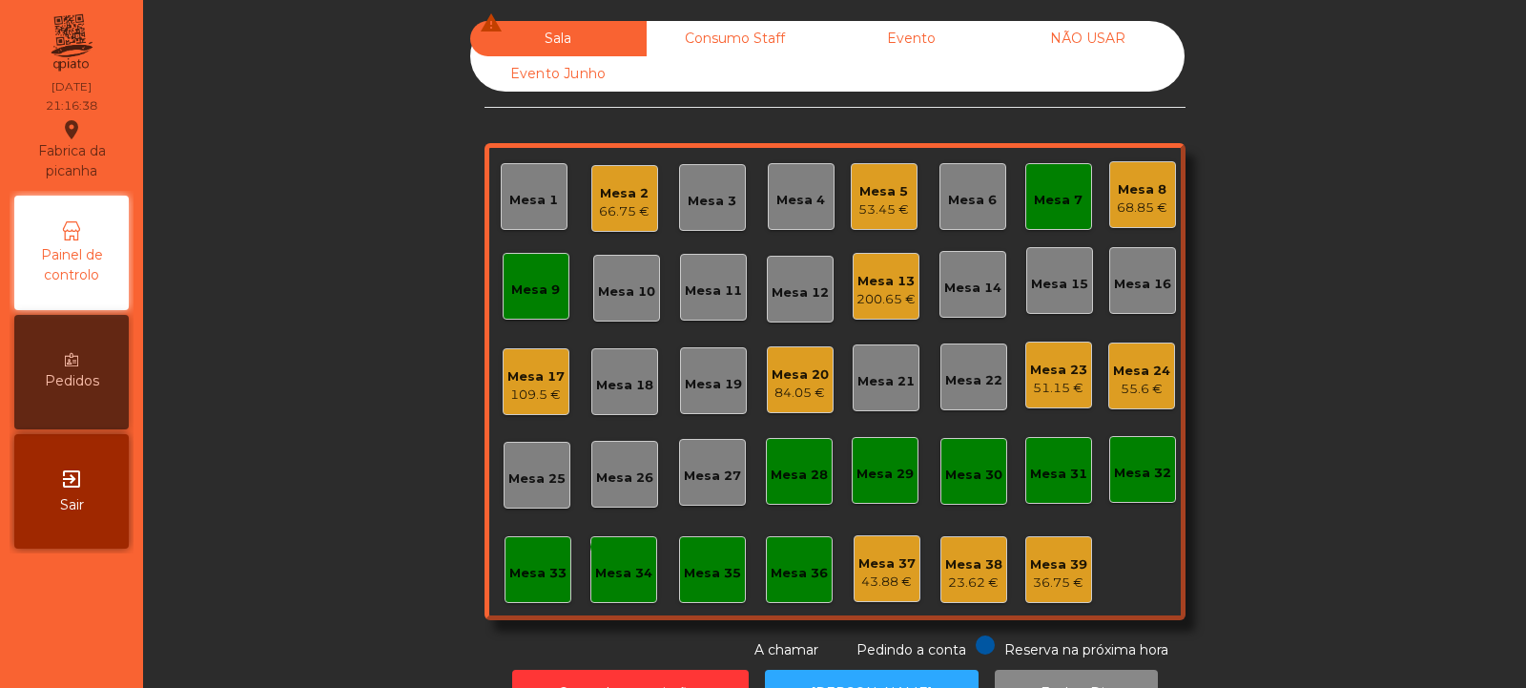
click at [1054, 192] on div "Mesa 7" at bounding box center [1058, 200] width 49 height 19
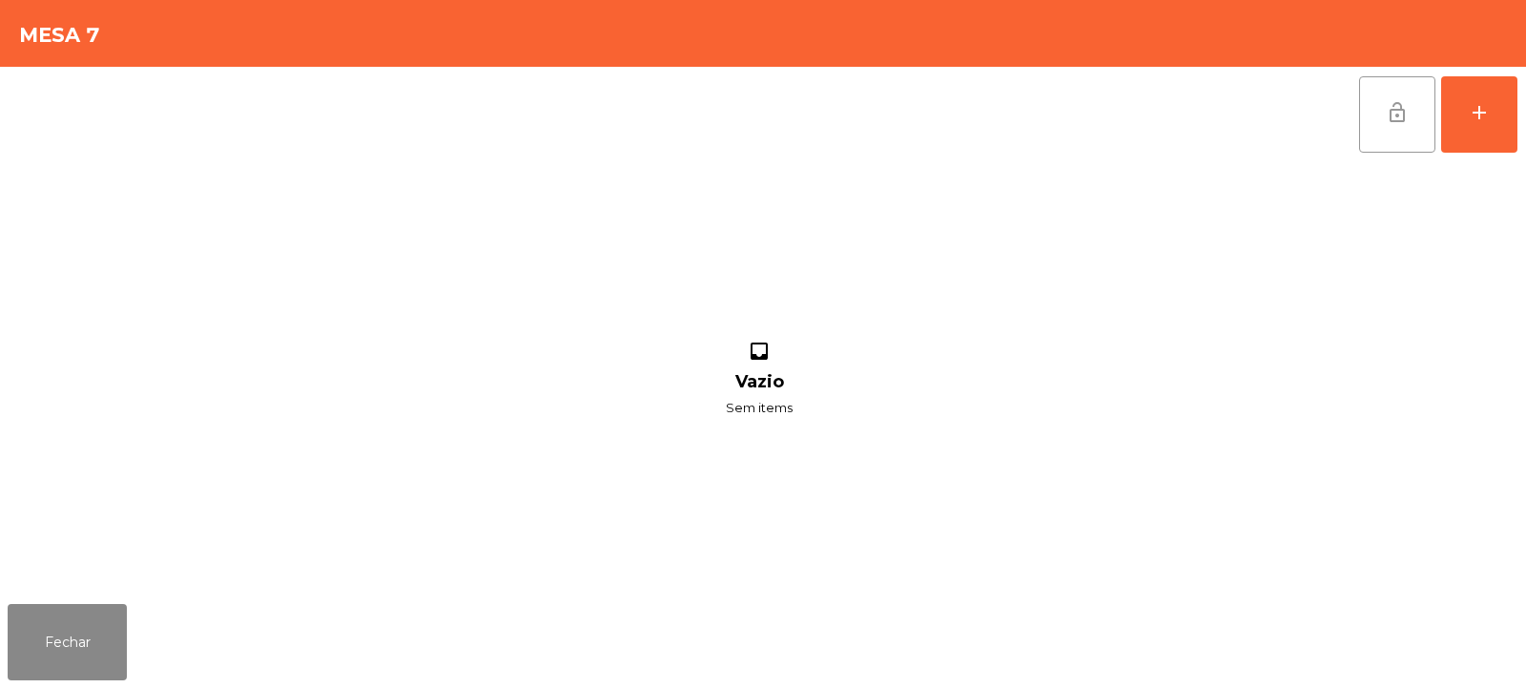
click at [1393, 122] on span "lock_open" at bounding box center [1397, 112] width 23 height 23
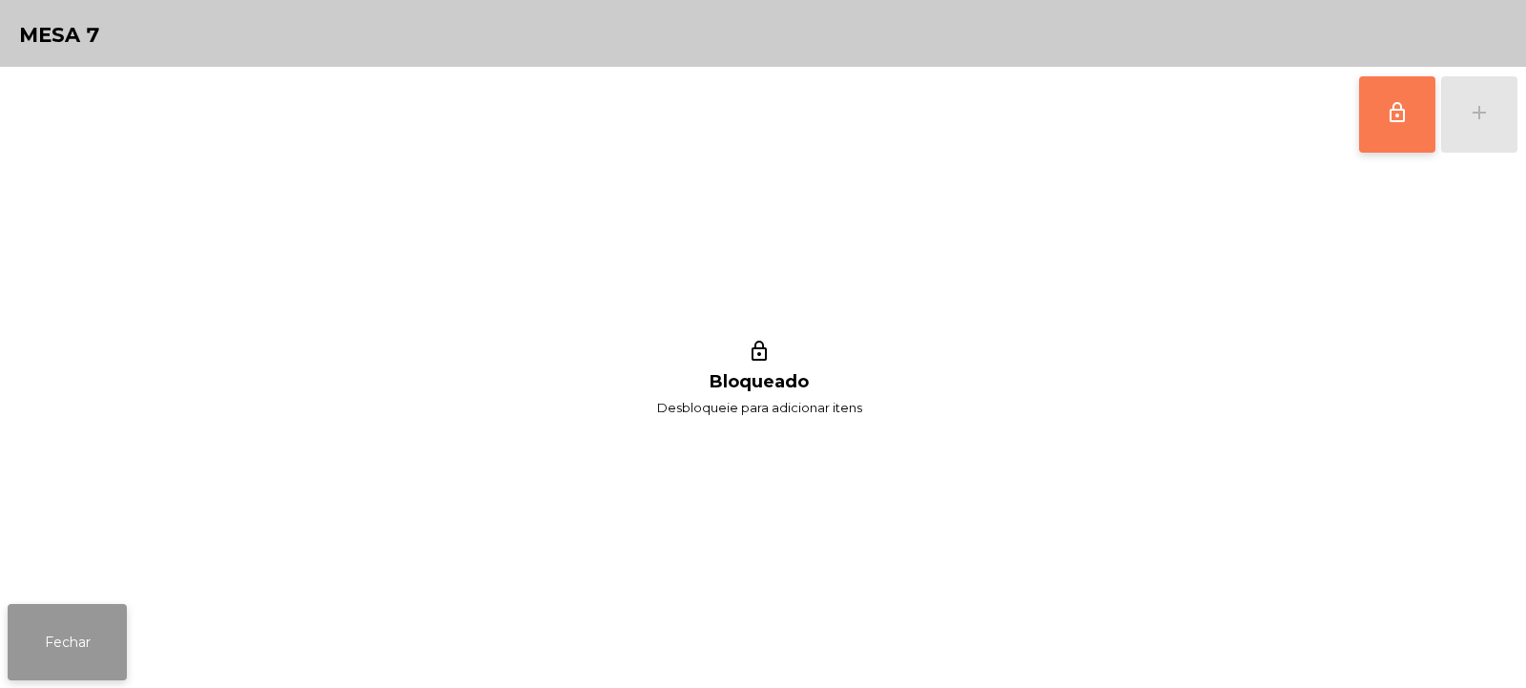
click at [72, 650] on button "Fechar" at bounding box center [67, 642] width 119 height 76
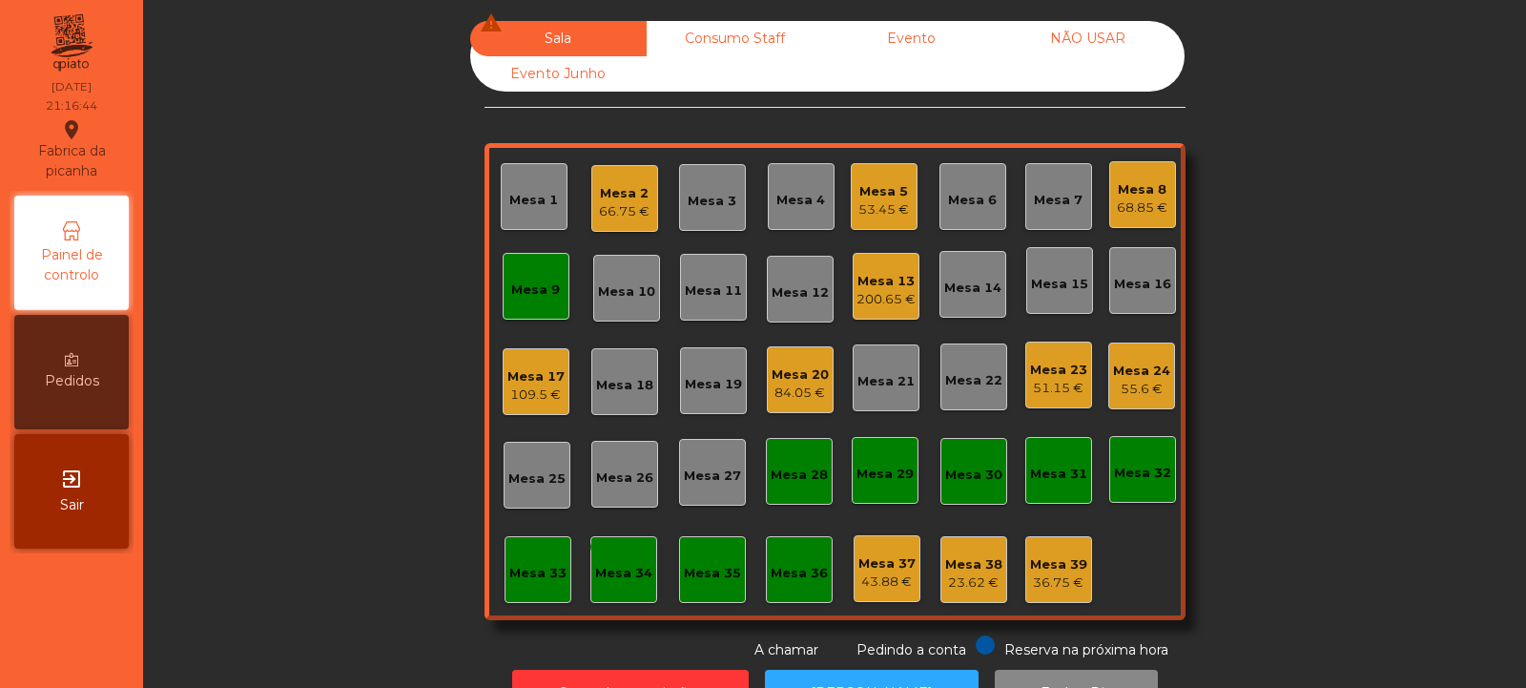
click at [608, 226] on div "Mesa 2 66.75 €" at bounding box center [624, 198] width 67 height 67
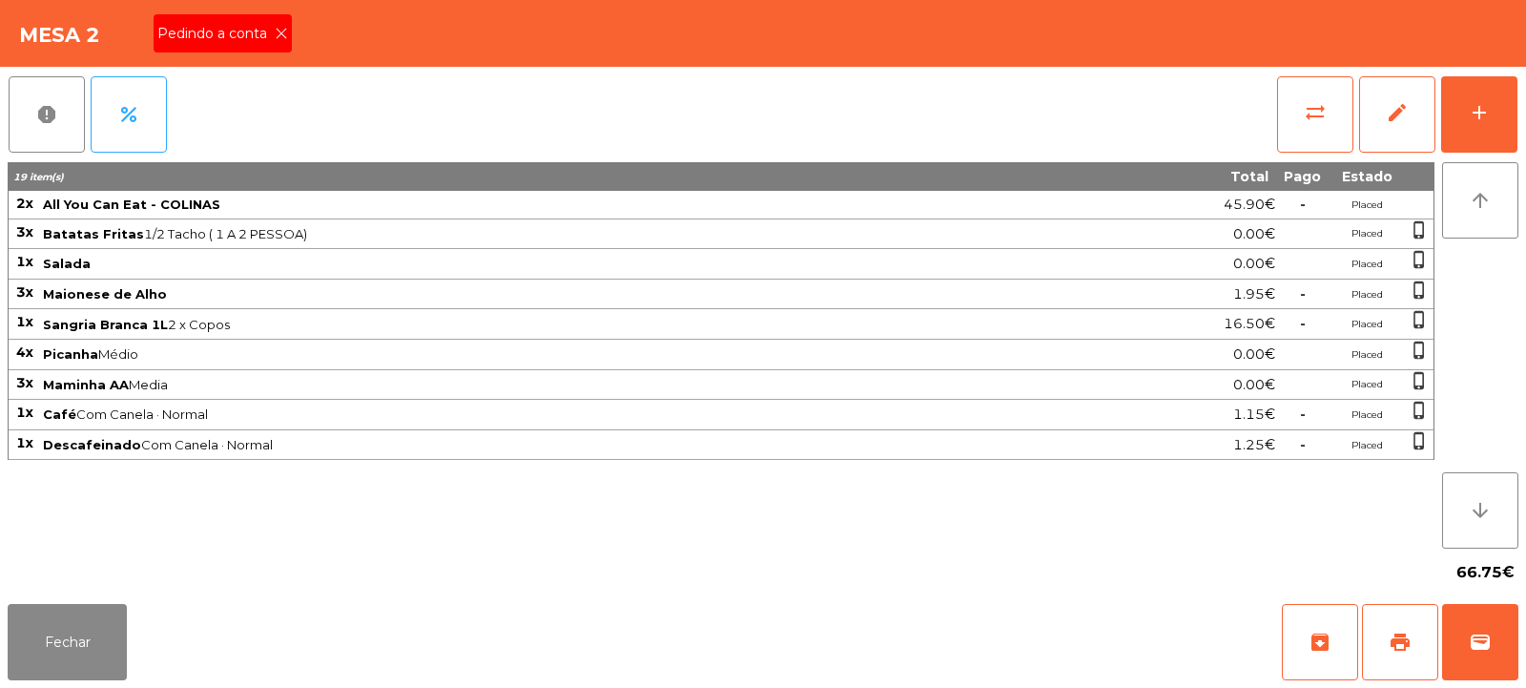
click at [278, 34] on icon at bounding box center [281, 33] width 13 height 13
click at [1403, 635] on span "print" at bounding box center [1400, 641] width 23 height 23
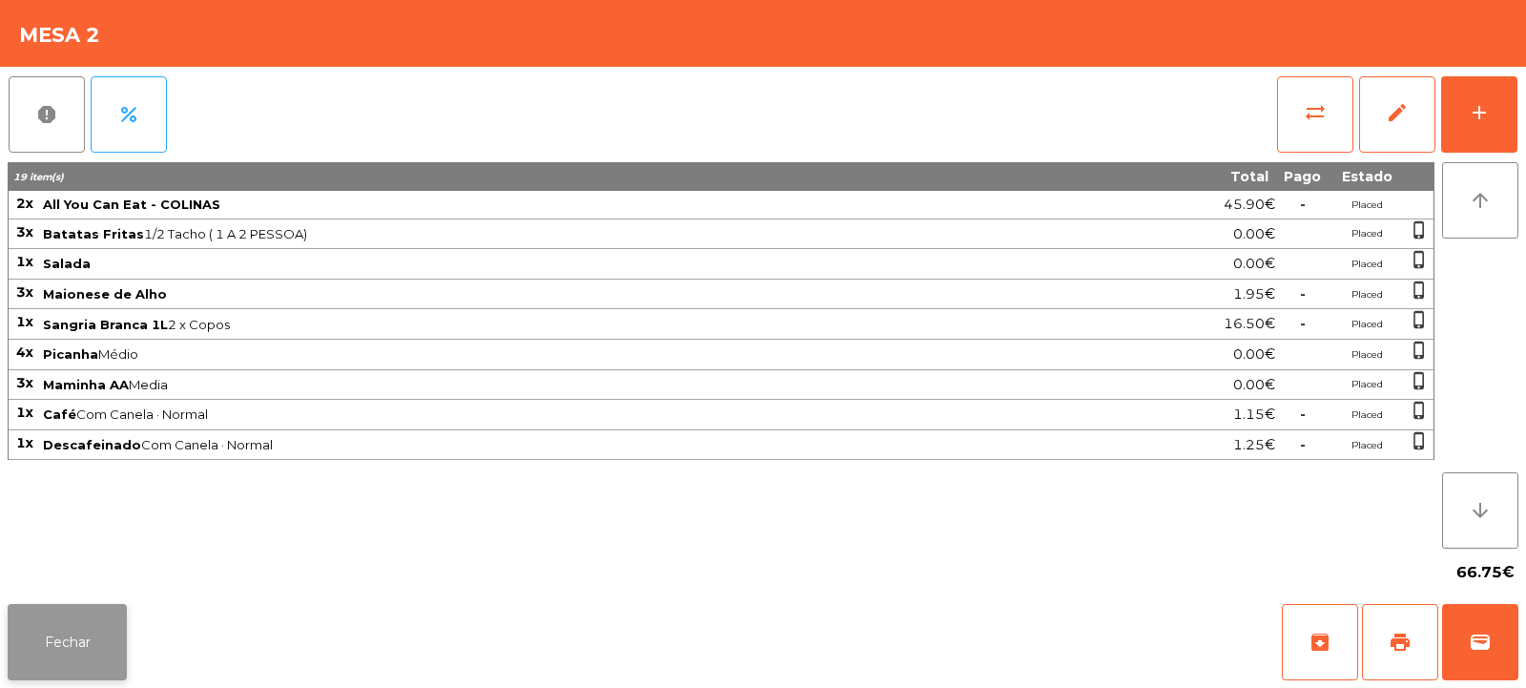
click at [70, 620] on button "Fechar" at bounding box center [67, 642] width 119 height 76
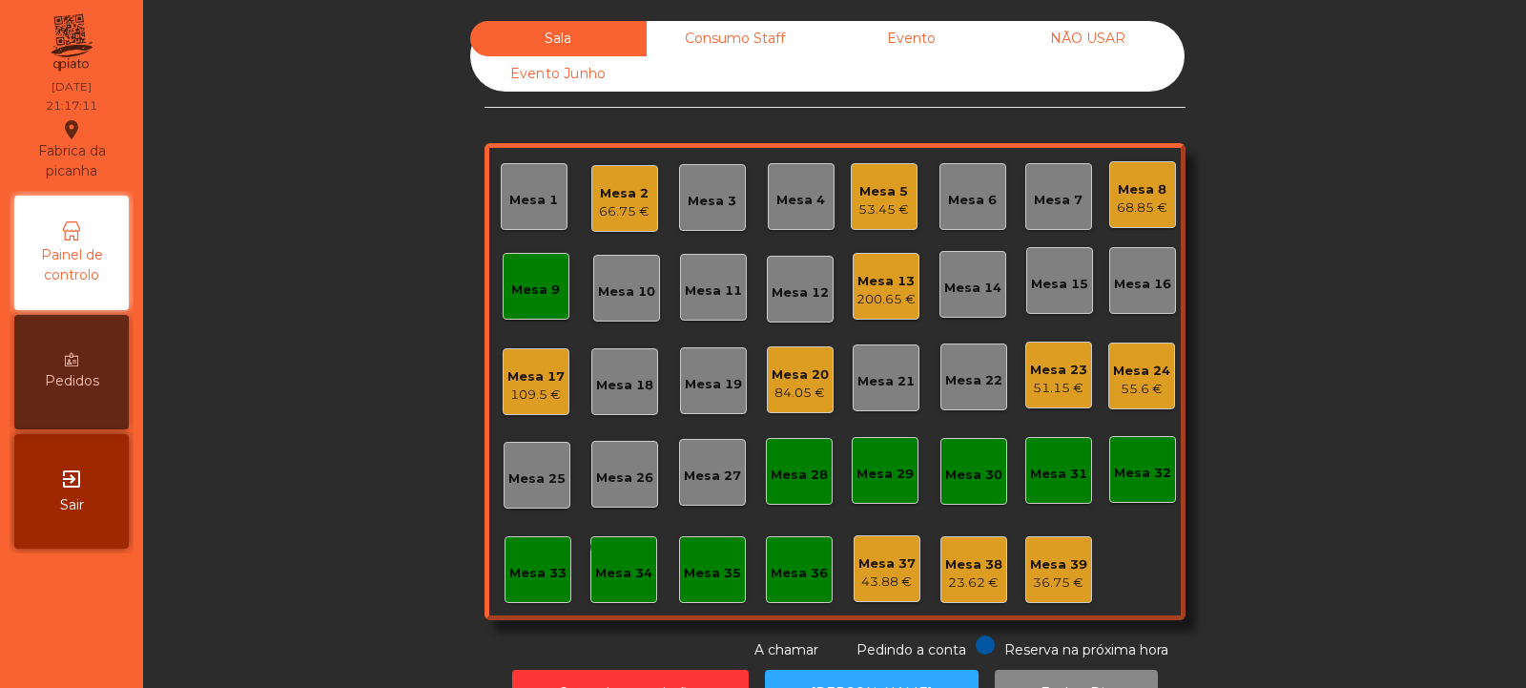
click at [723, 175] on div "Mesa 3" at bounding box center [712, 197] width 67 height 67
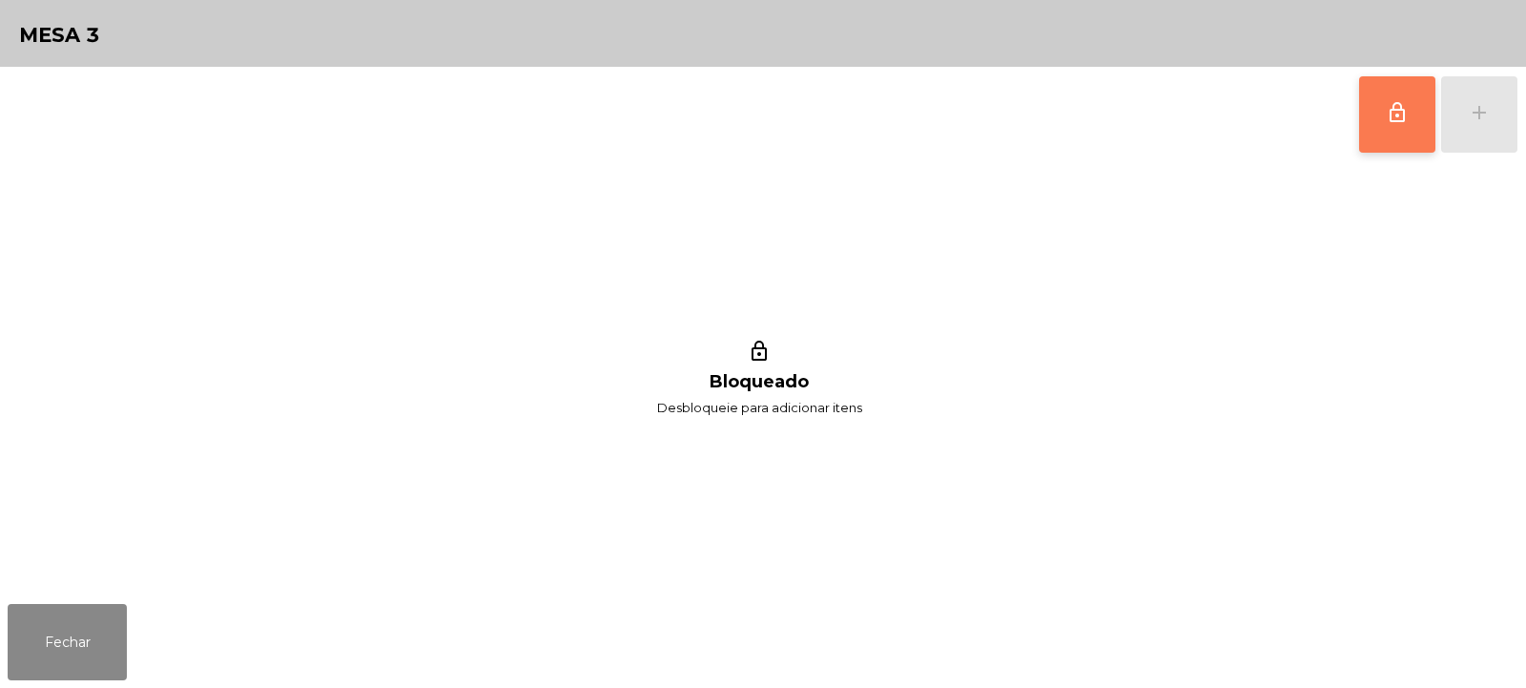
click at [1389, 119] on span "lock_outline" at bounding box center [1397, 112] width 23 height 23
click at [1491, 111] on button "add" at bounding box center [1479, 114] width 76 height 76
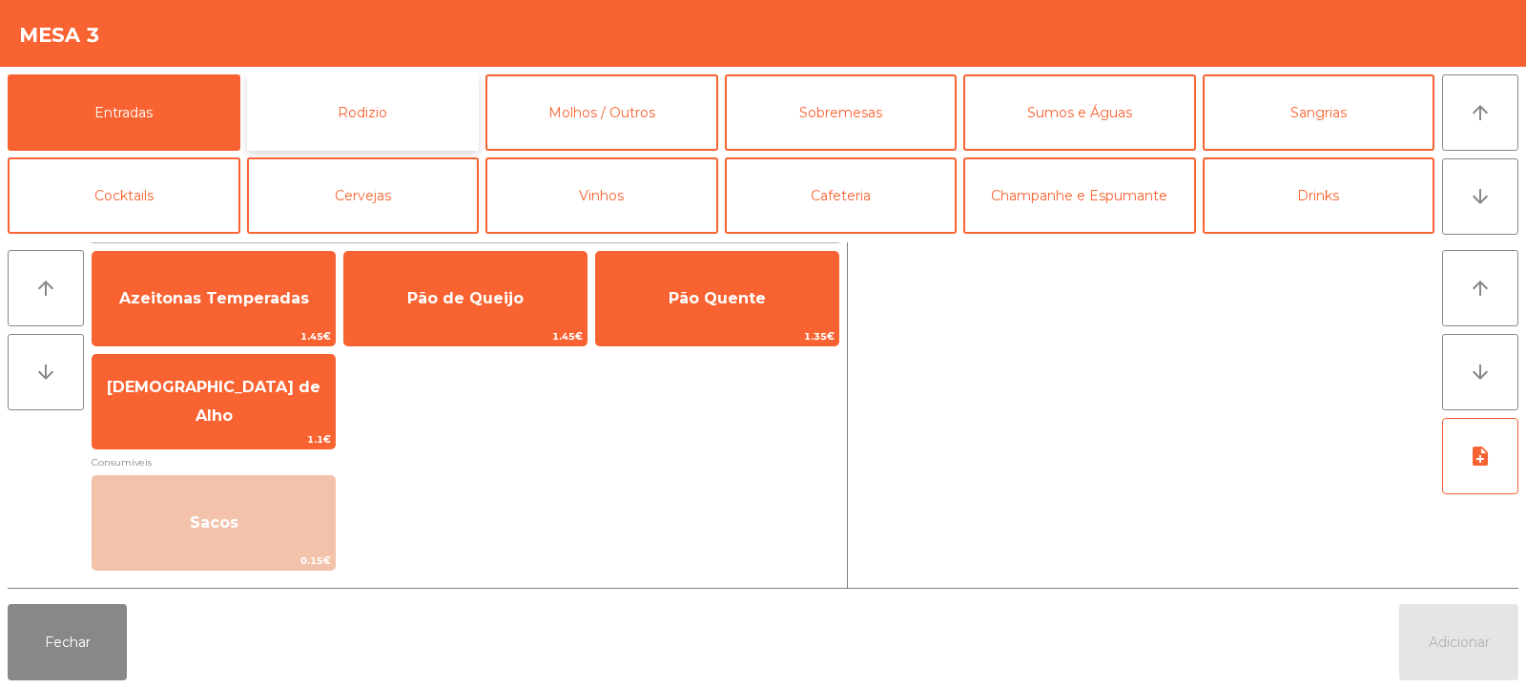
click at [366, 107] on button "Rodizio" at bounding box center [363, 112] width 233 height 76
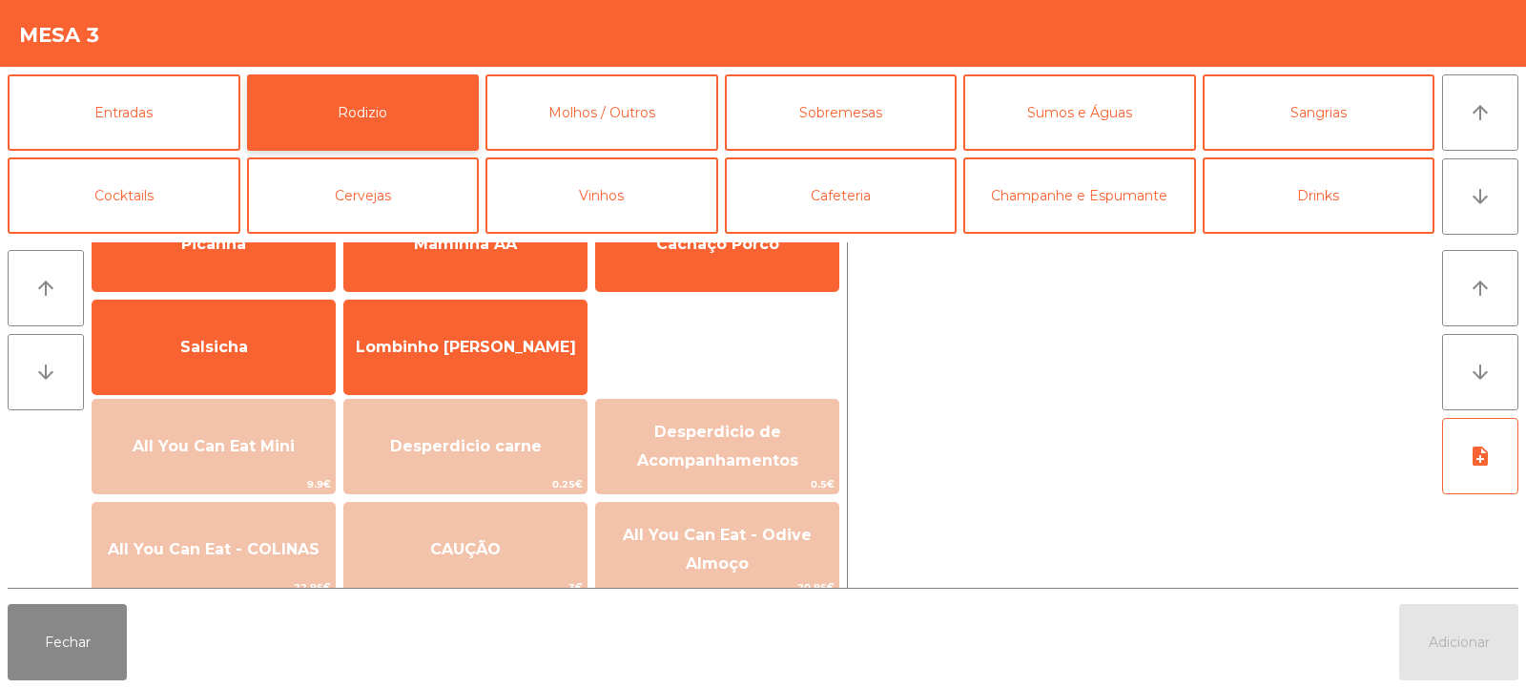
scroll to position [120, 0]
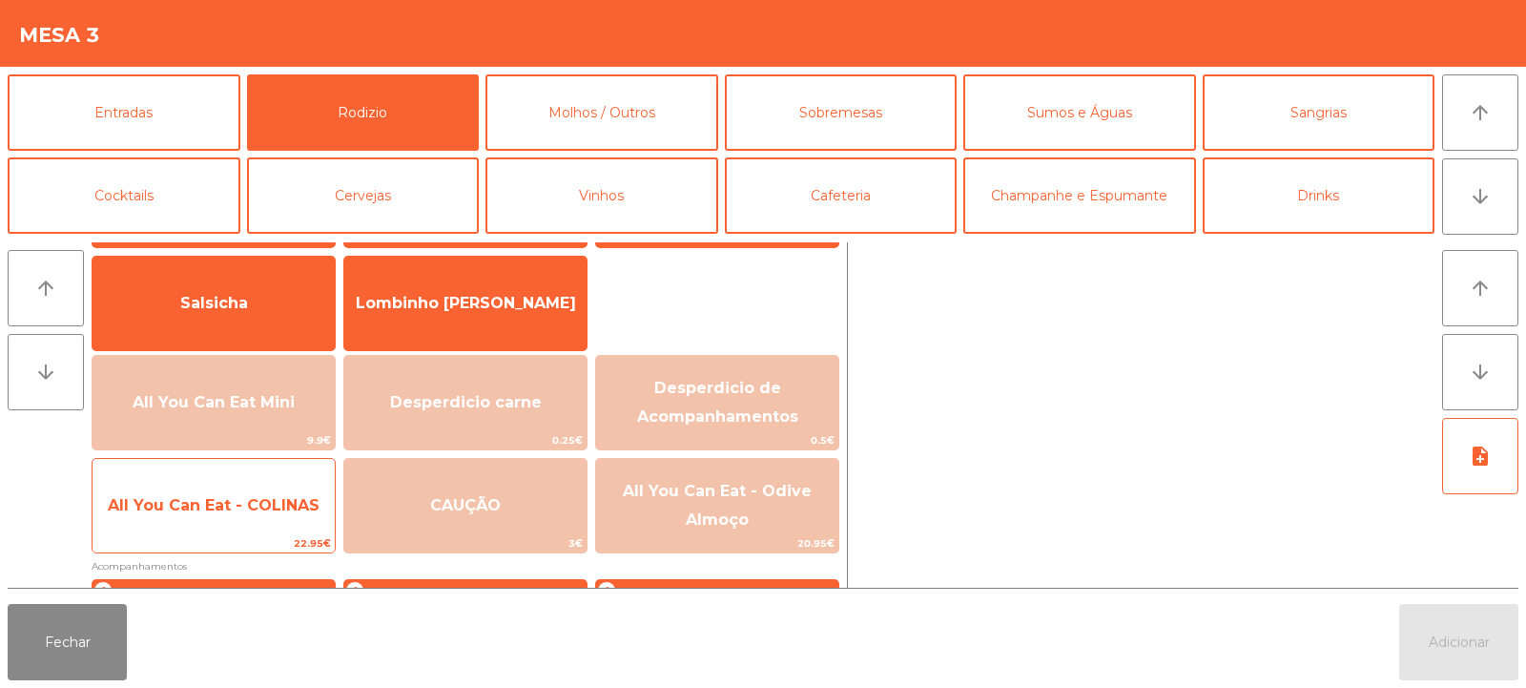
click at [300, 506] on span "All You Can Eat - COLINAS" at bounding box center [214, 505] width 212 height 18
click at [281, 515] on span "All You Can Eat - COLINAS" at bounding box center [214, 506] width 242 height 52
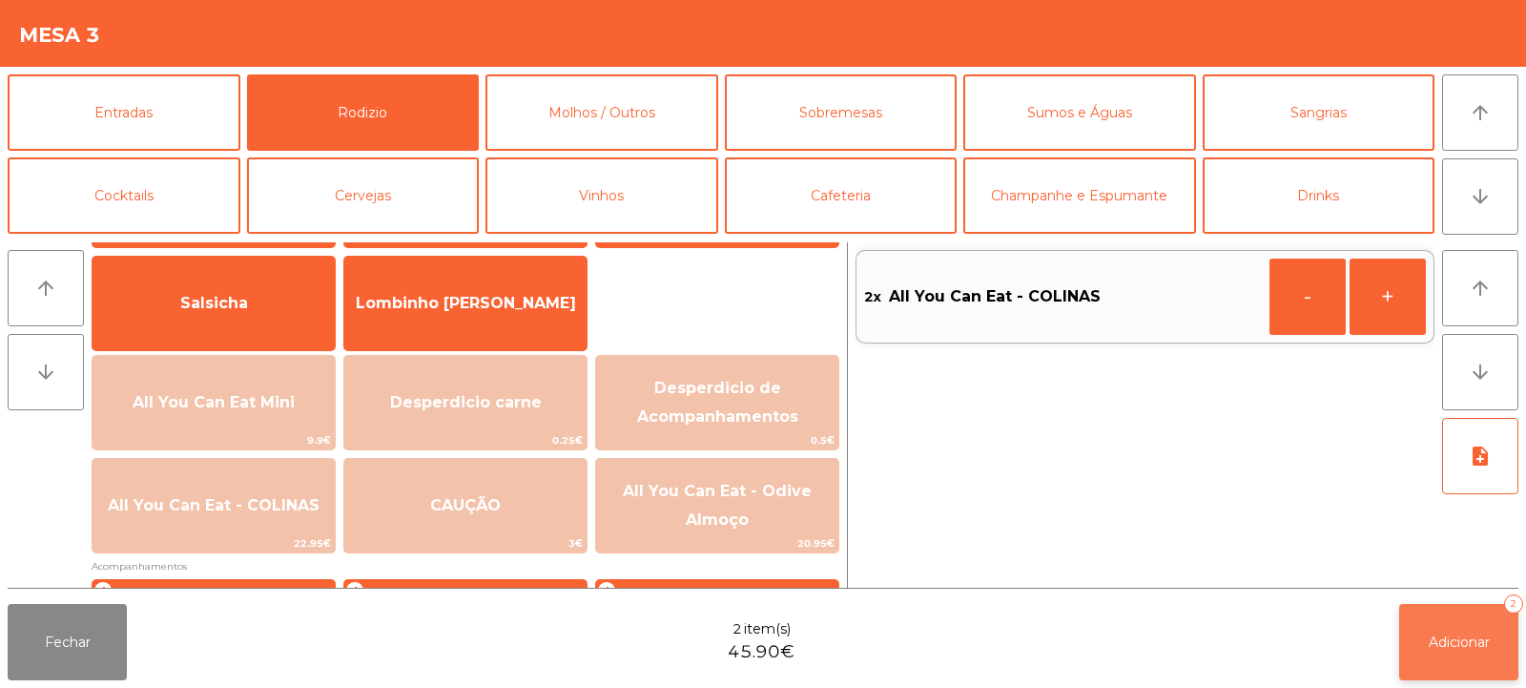
click at [1421, 631] on button "Adicionar 2" at bounding box center [1458, 642] width 119 height 76
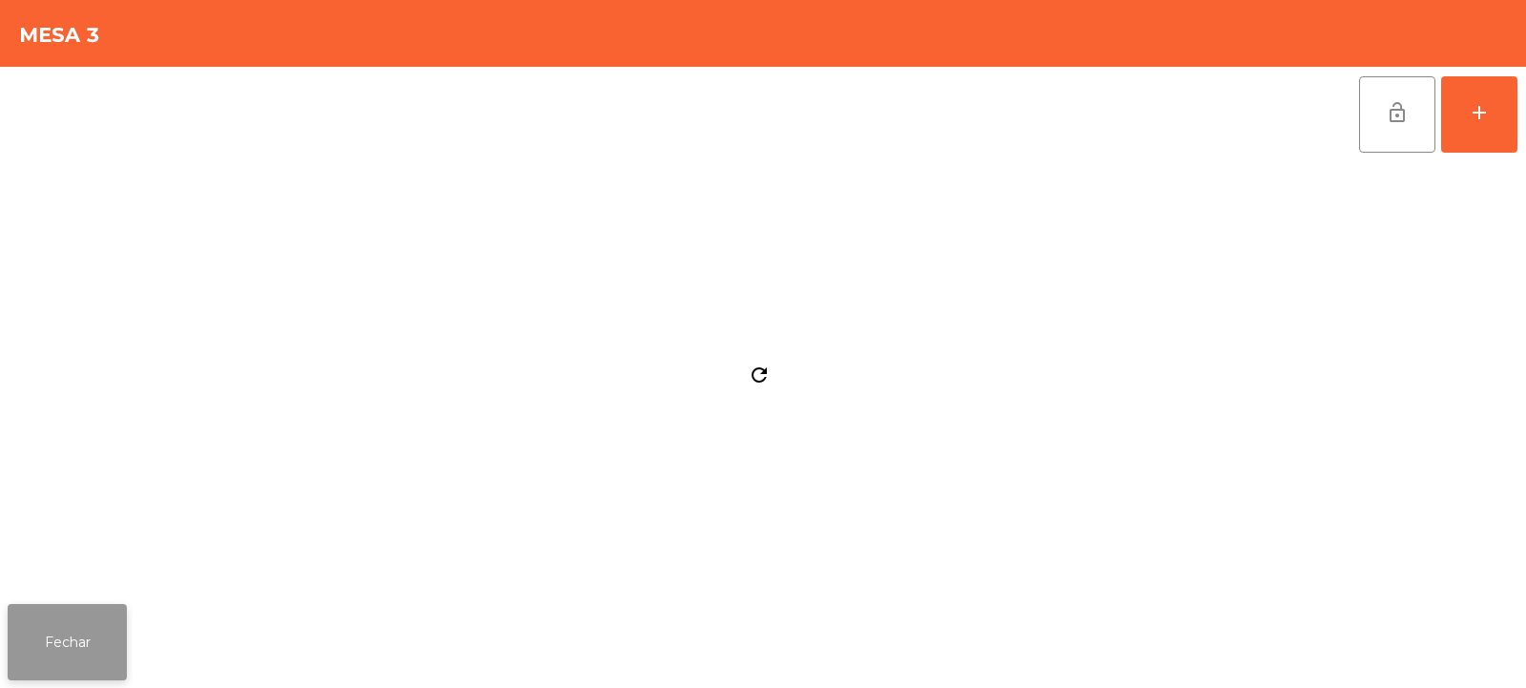
click at [70, 630] on button "Fechar" at bounding box center [67, 642] width 119 height 76
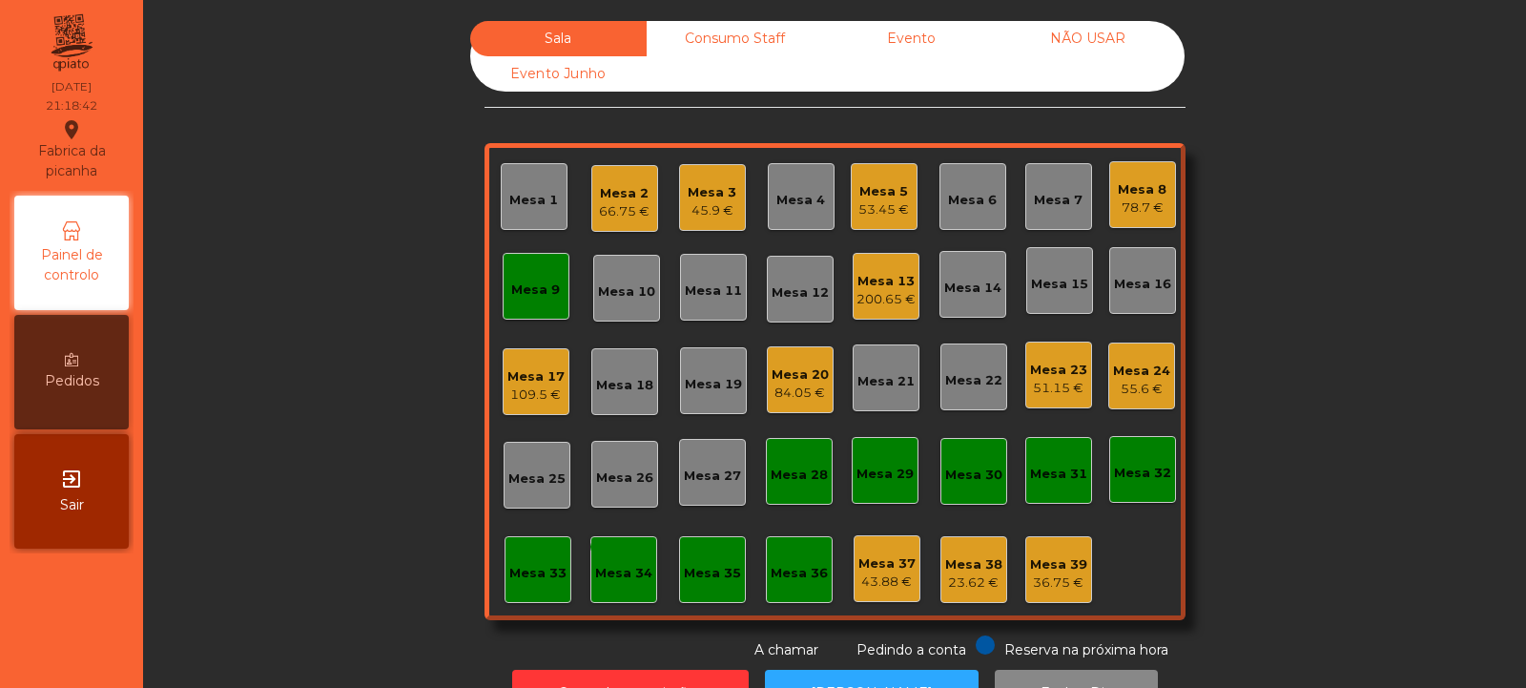
click at [613, 199] on div "Mesa 2" at bounding box center [624, 193] width 51 height 19
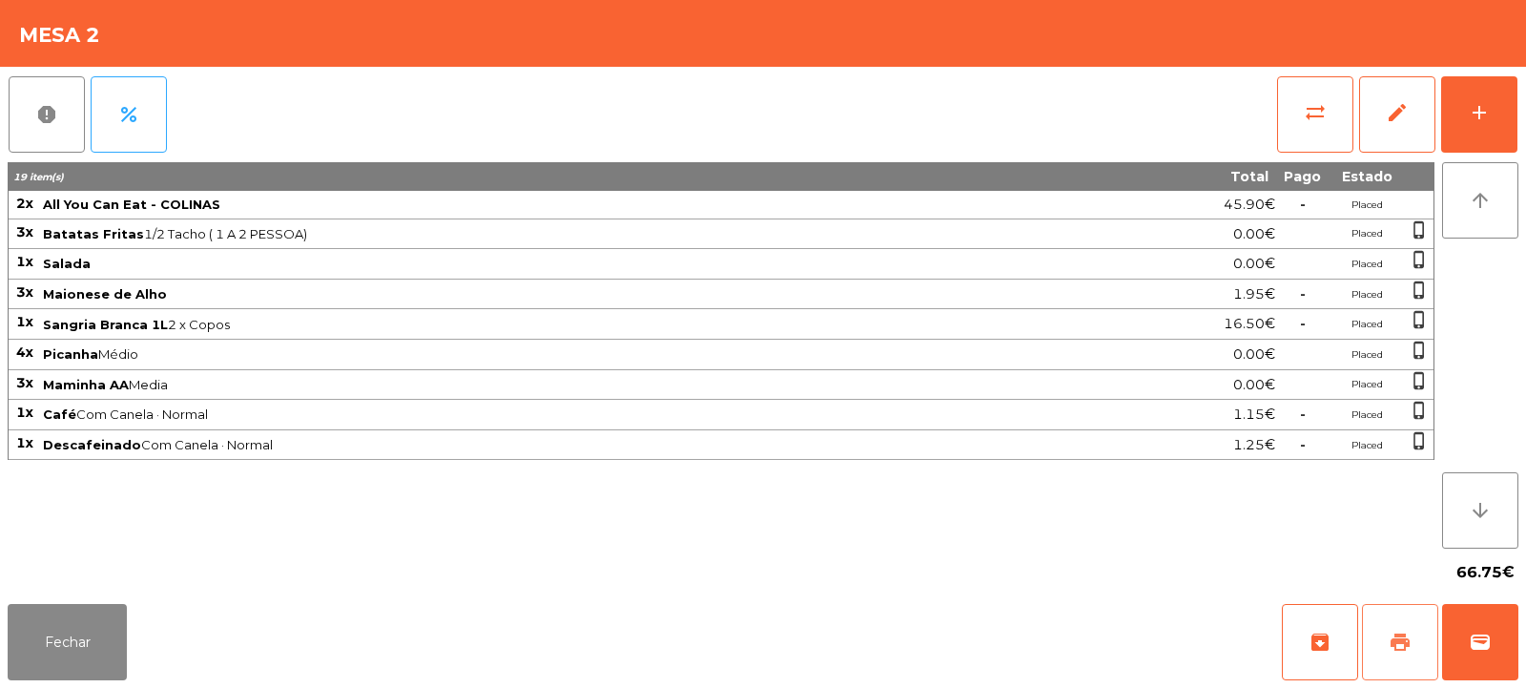
click at [1407, 643] on span "print" at bounding box center [1400, 641] width 23 height 23
click at [1318, 129] on button "sync_alt" at bounding box center [1315, 114] width 76 height 76
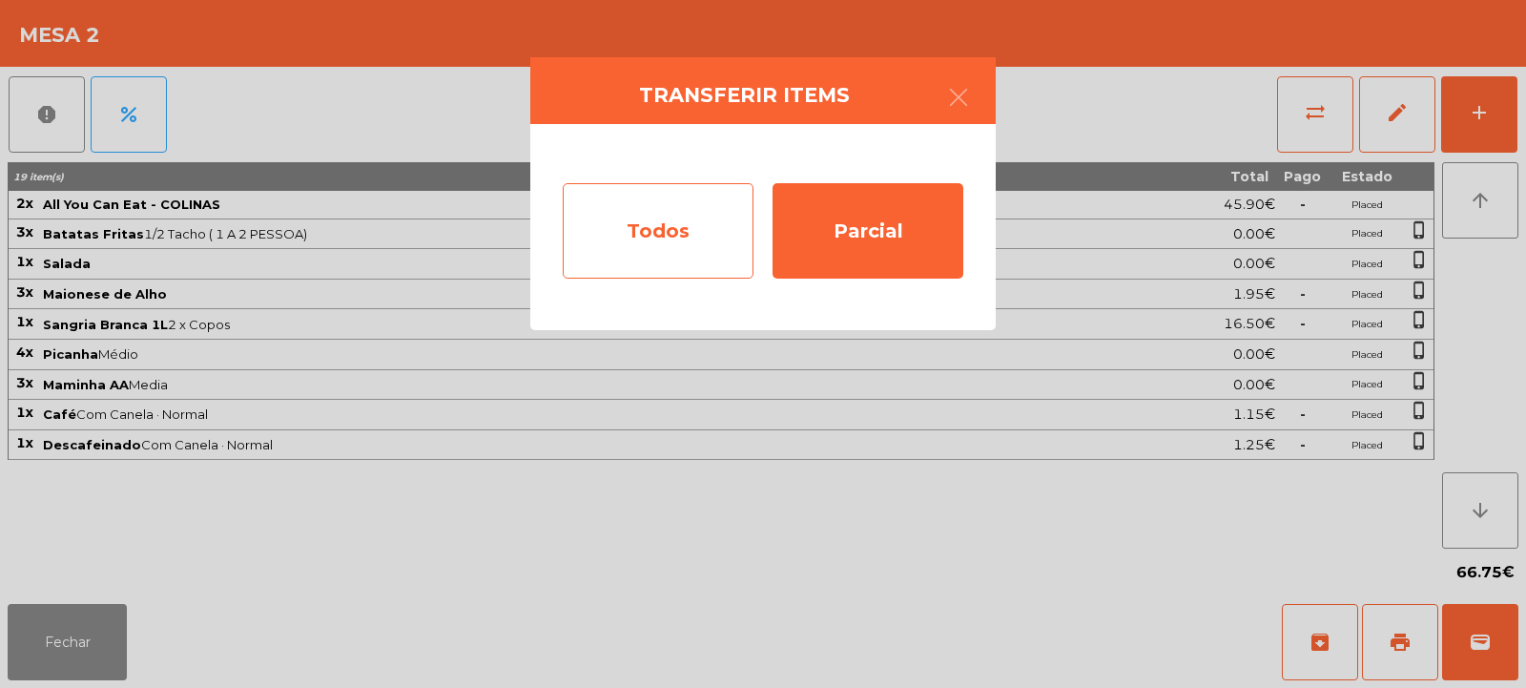
click at [670, 225] on div "Todos" at bounding box center [658, 230] width 191 height 95
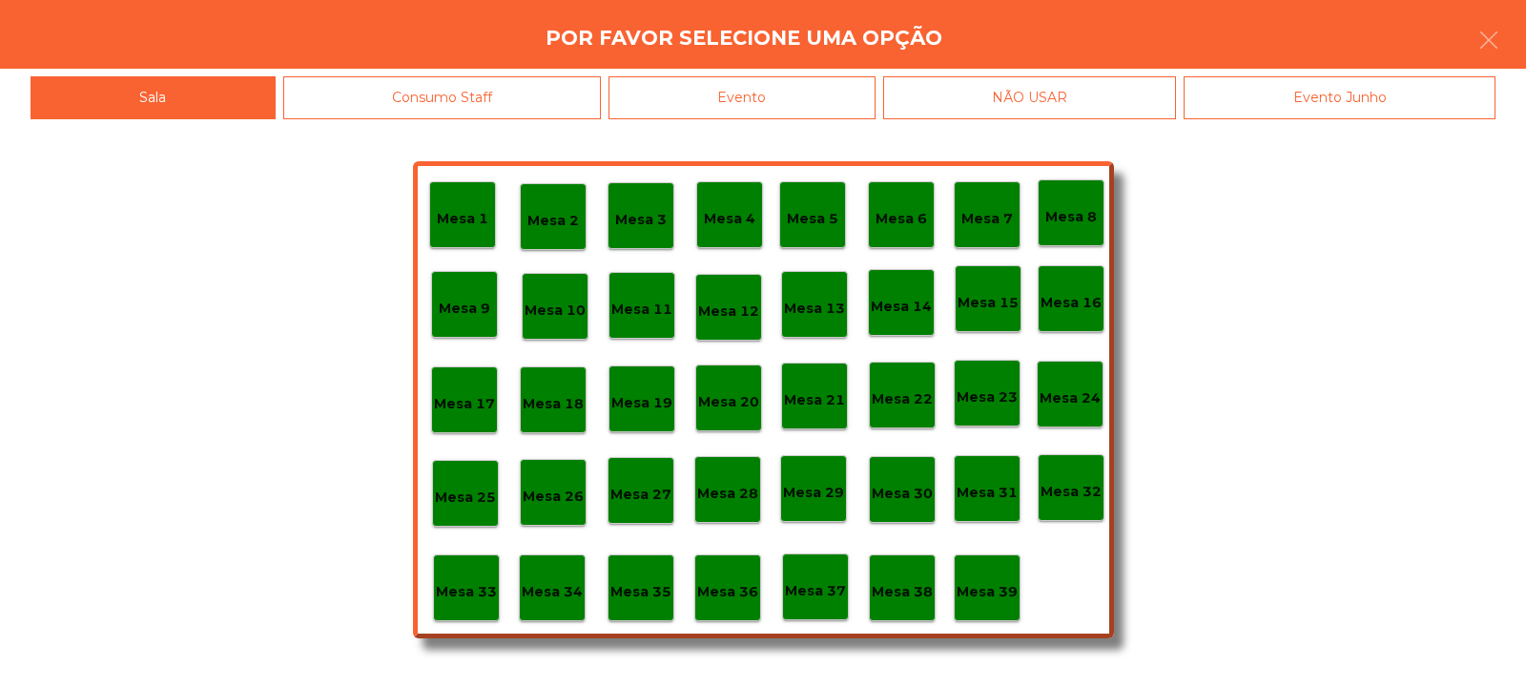
click at [753, 93] on div "Evento" at bounding box center [741, 97] width 267 height 43
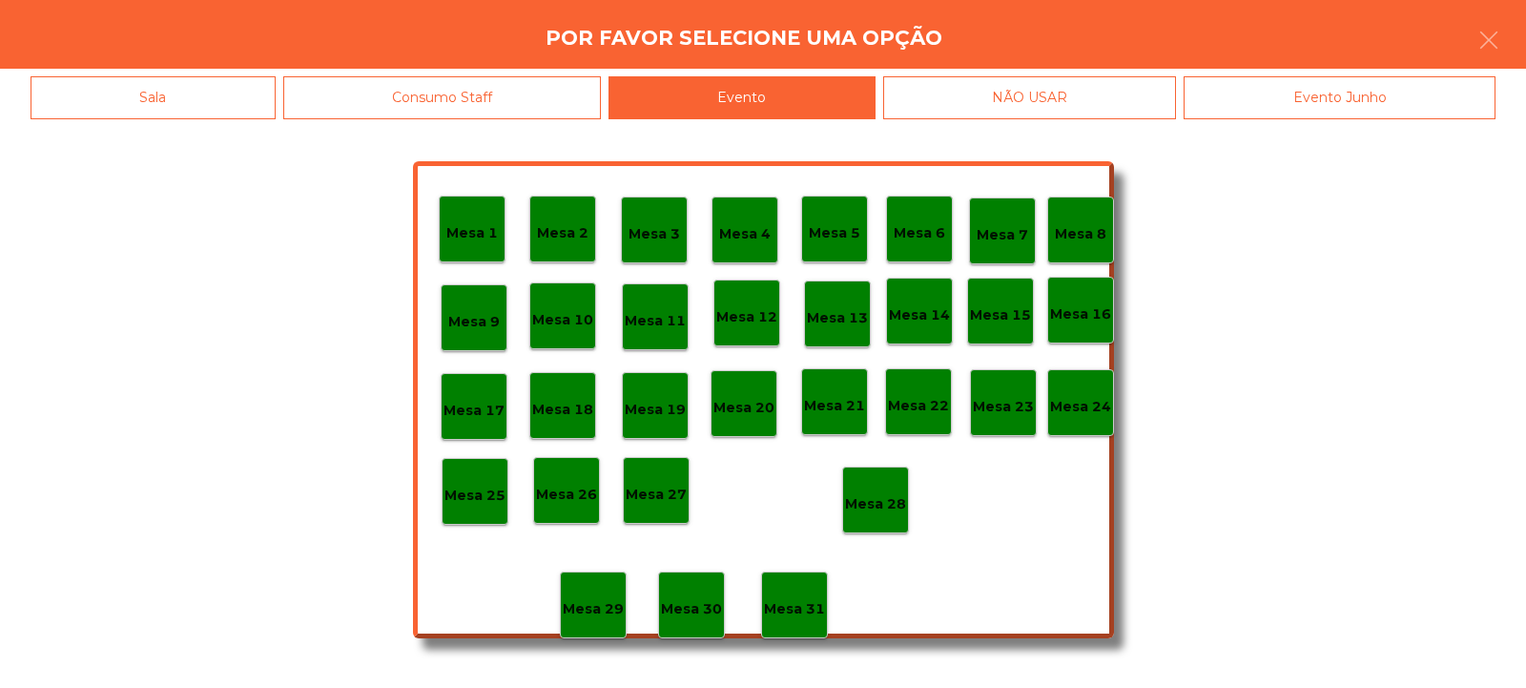
click at [879, 500] on p "Mesa 28" at bounding box center [875, 504] width 61 height 22
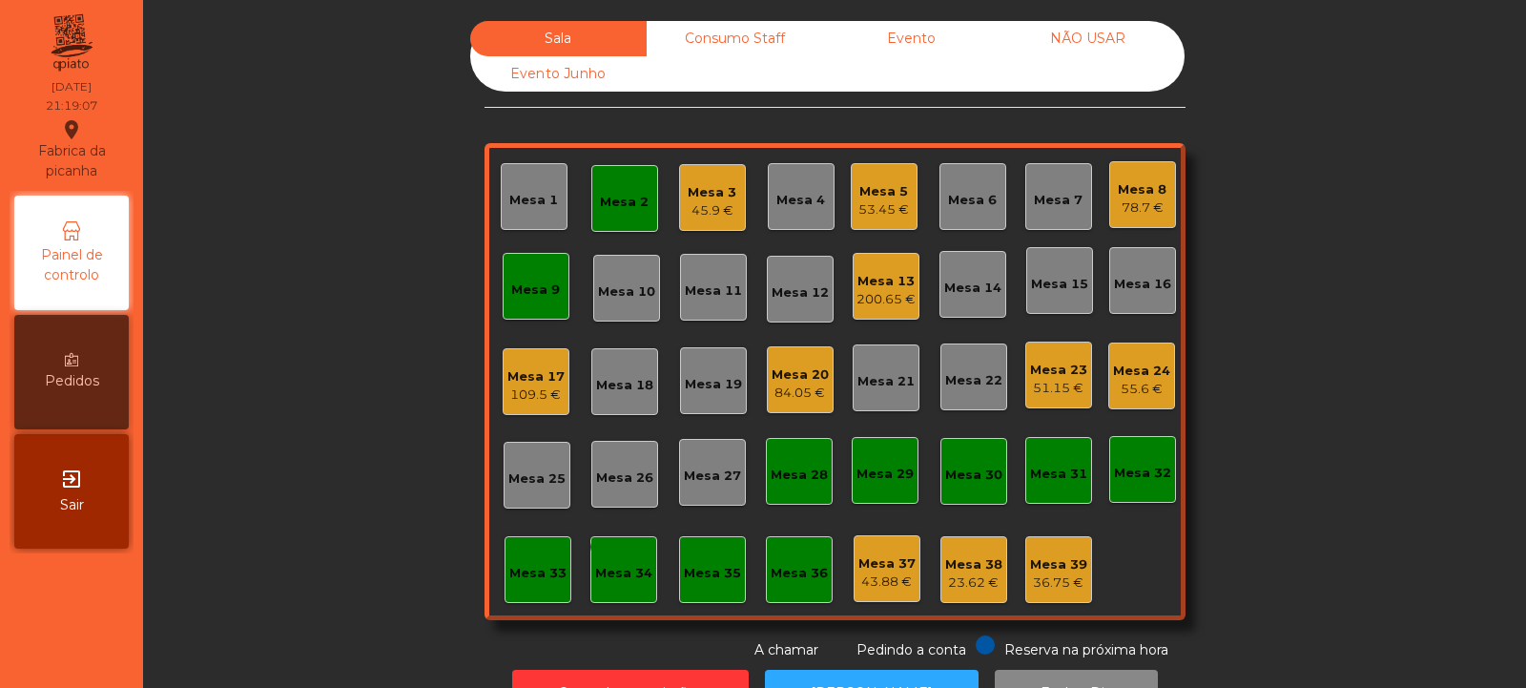
click at [618, 212] on div "Mesa 2" at bounding box center [624, 198] width 67 height 67
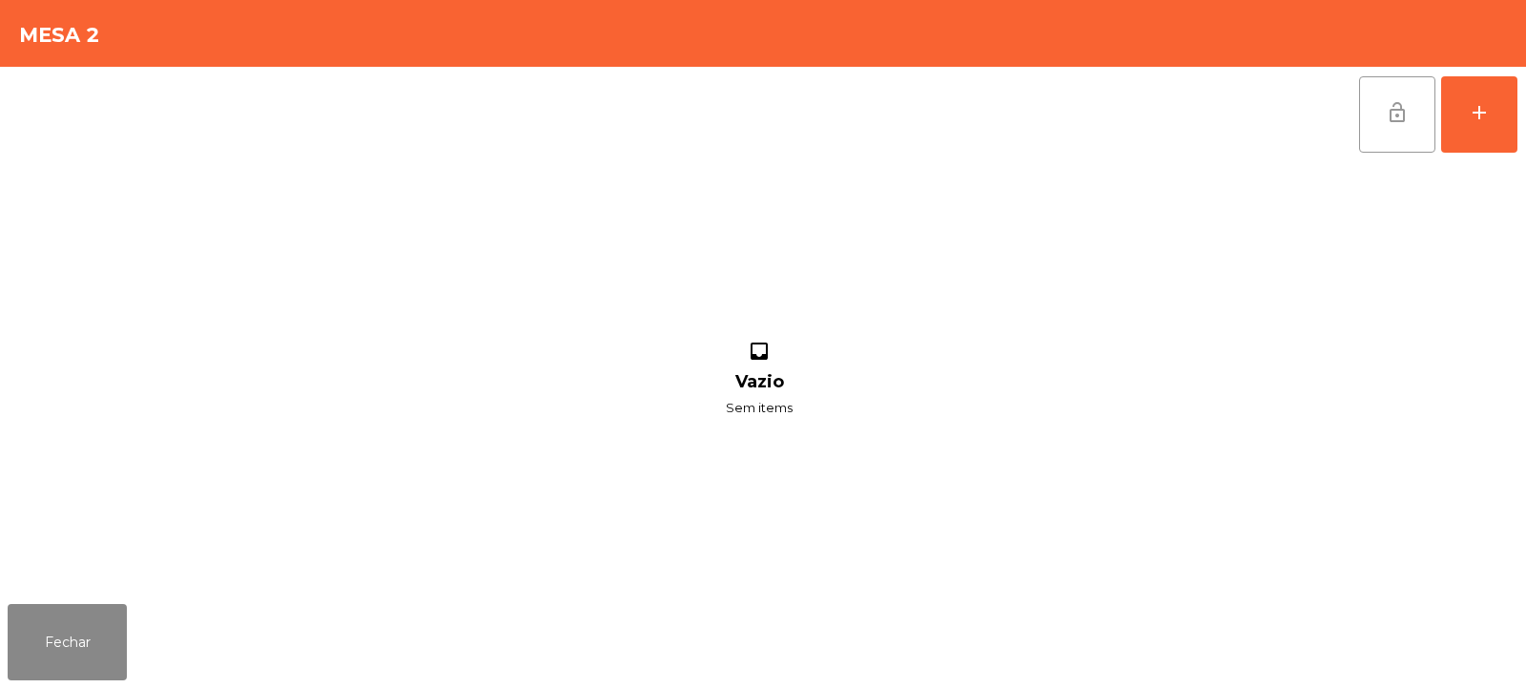
click at [1410, 115] on button "lock_open" at bounding box center [1397, 114] width 76 height 76
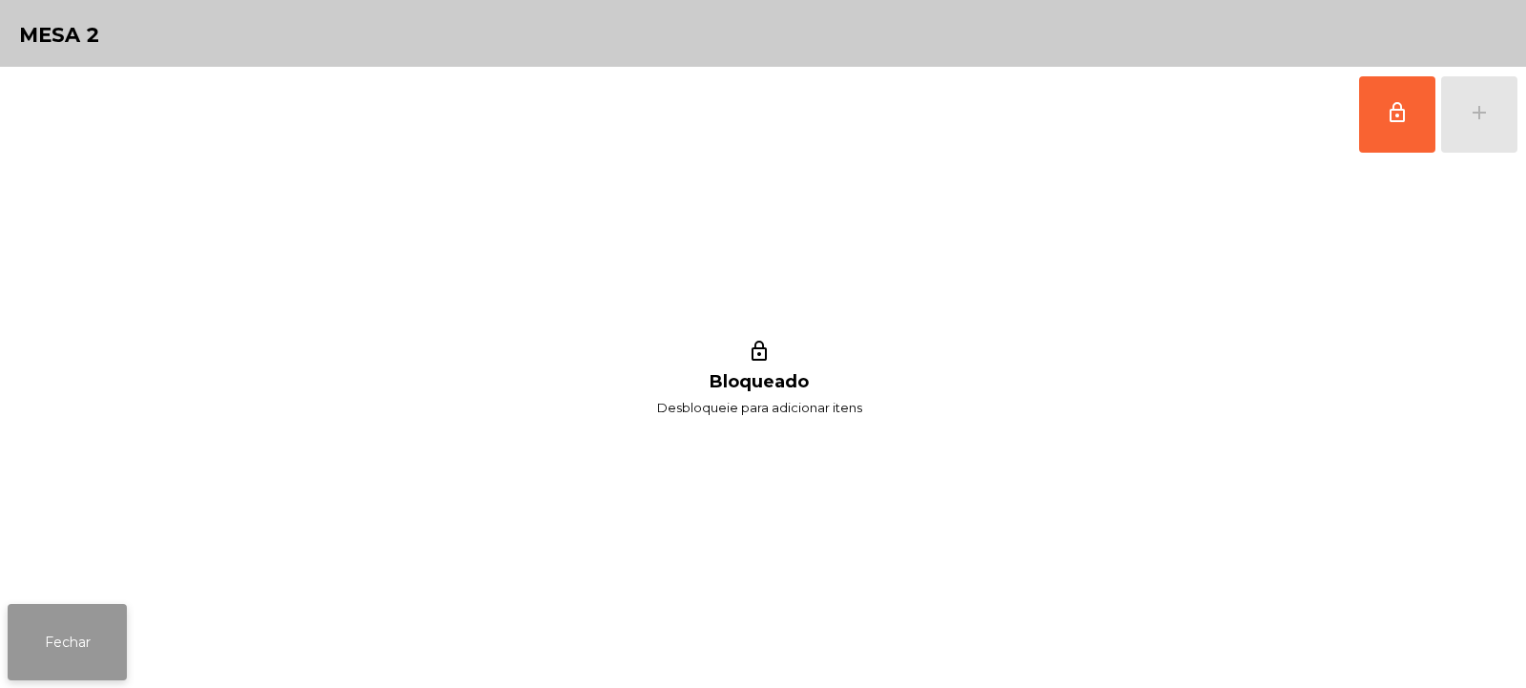
click at [75, 645] on button "Fechar" at bounding box center [67, 642] width 119 height 76
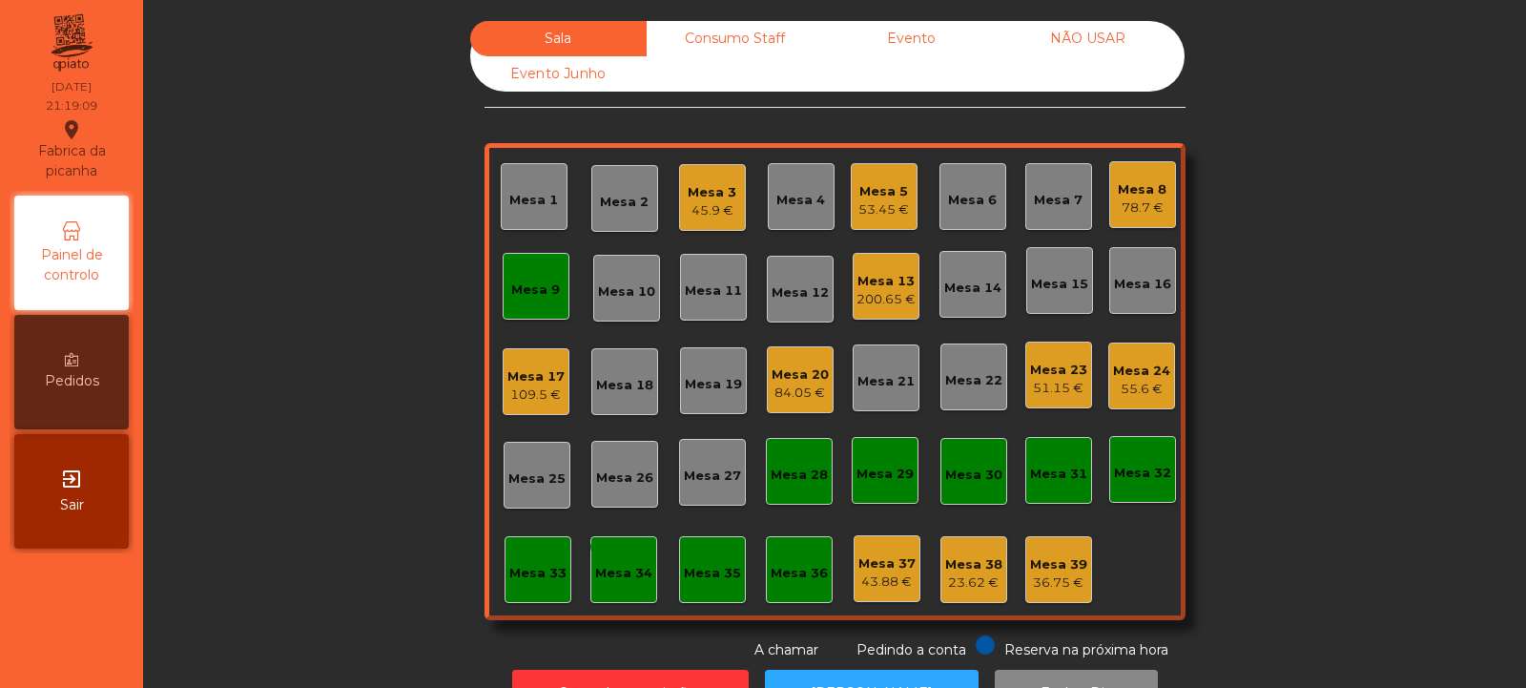
click at [528, 283] on div "Mesa 9" at bounding box center [535, 289] width 49 height 19
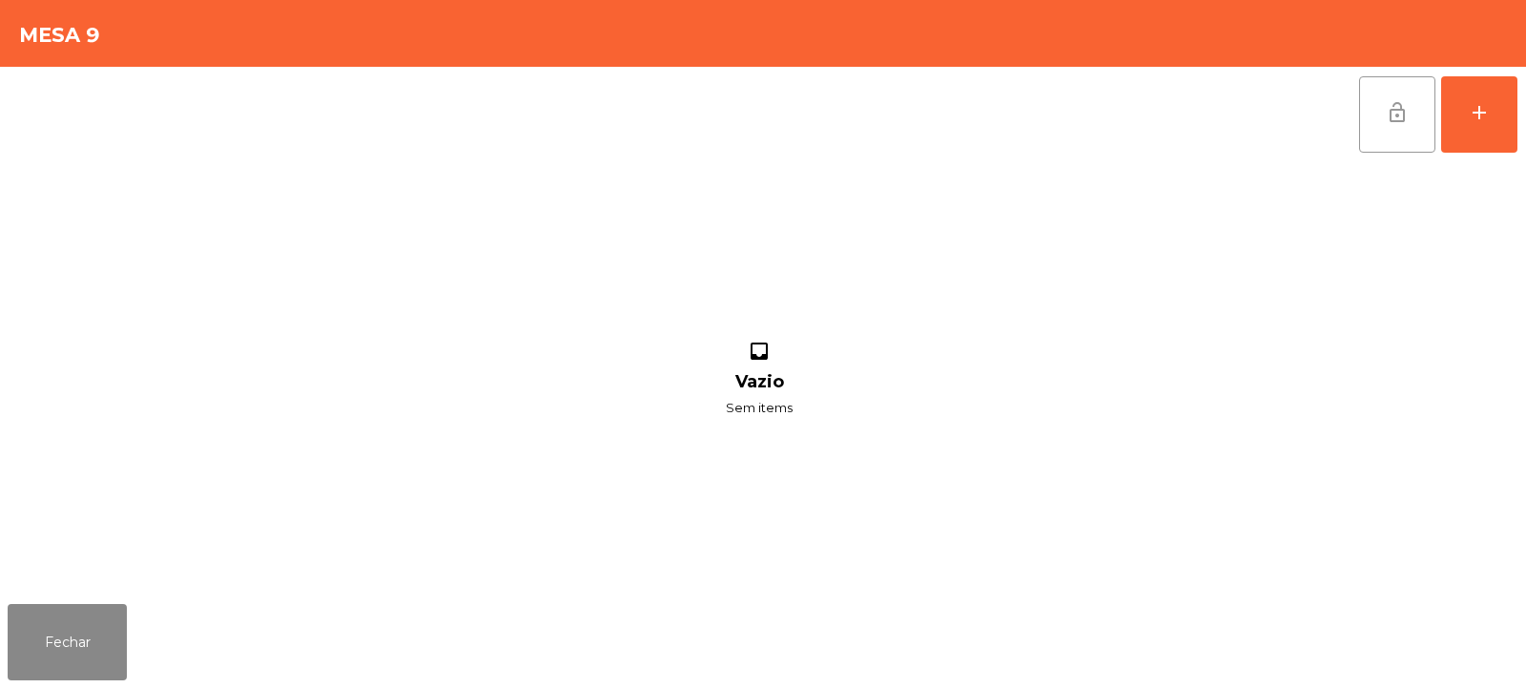
click at [1418, 125] on button "lock_open" at bounding box center [1397, 114] width 76 height 76
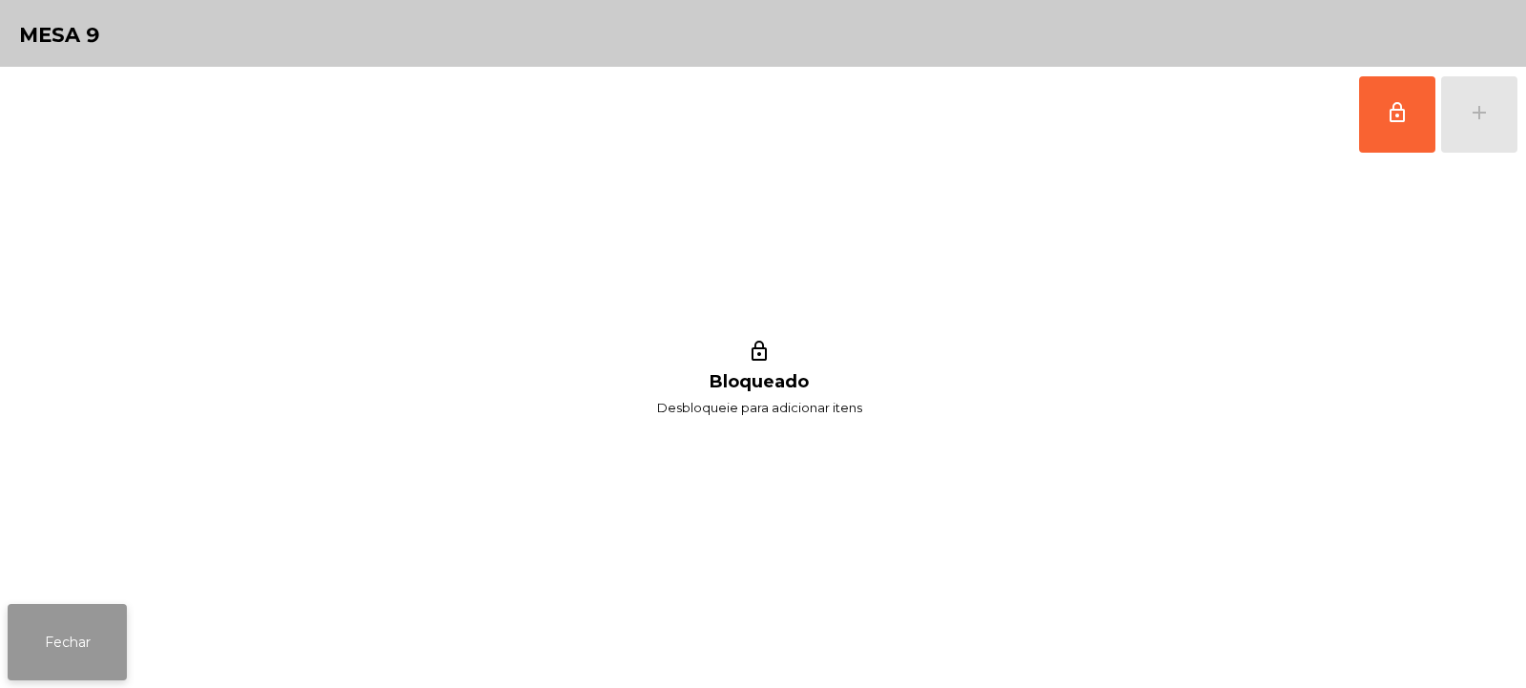
click at [34, 626] on button "Fechar" at bounding box center [67, 642] width 119 height 76
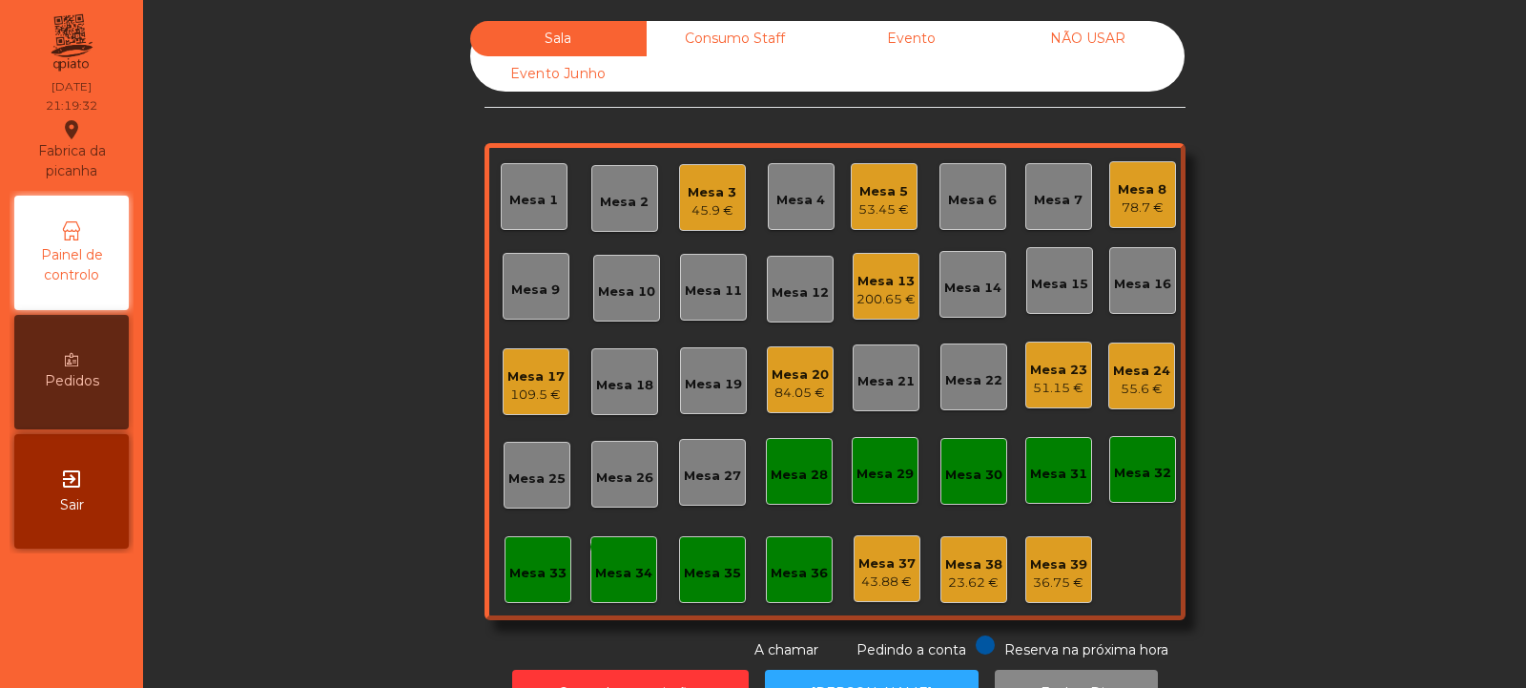
click at [719, 24] on div "Consumo Staff" at bounding box center [735, 38] width 176 height 35
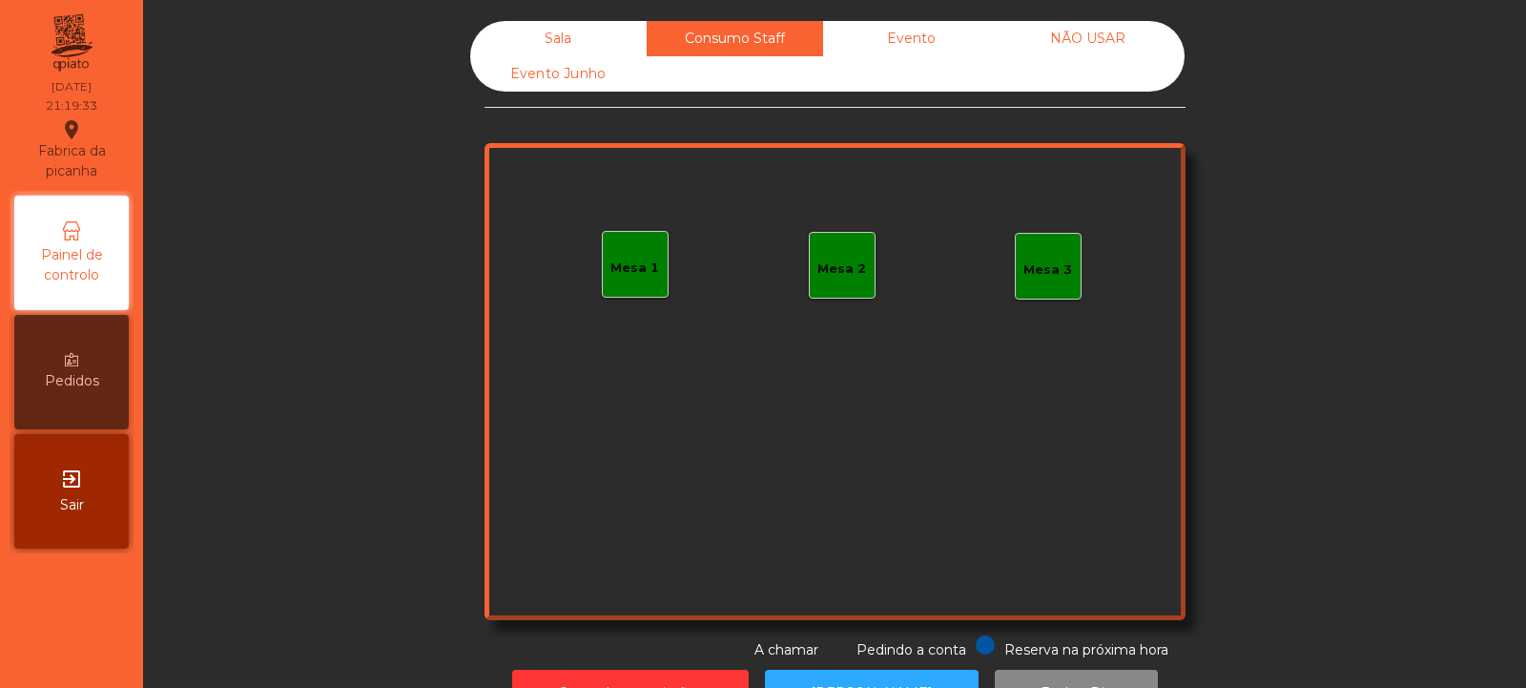
click at [858, 265] on div "Mesa 2" at bounding box center [842, 265] width 67 height 67
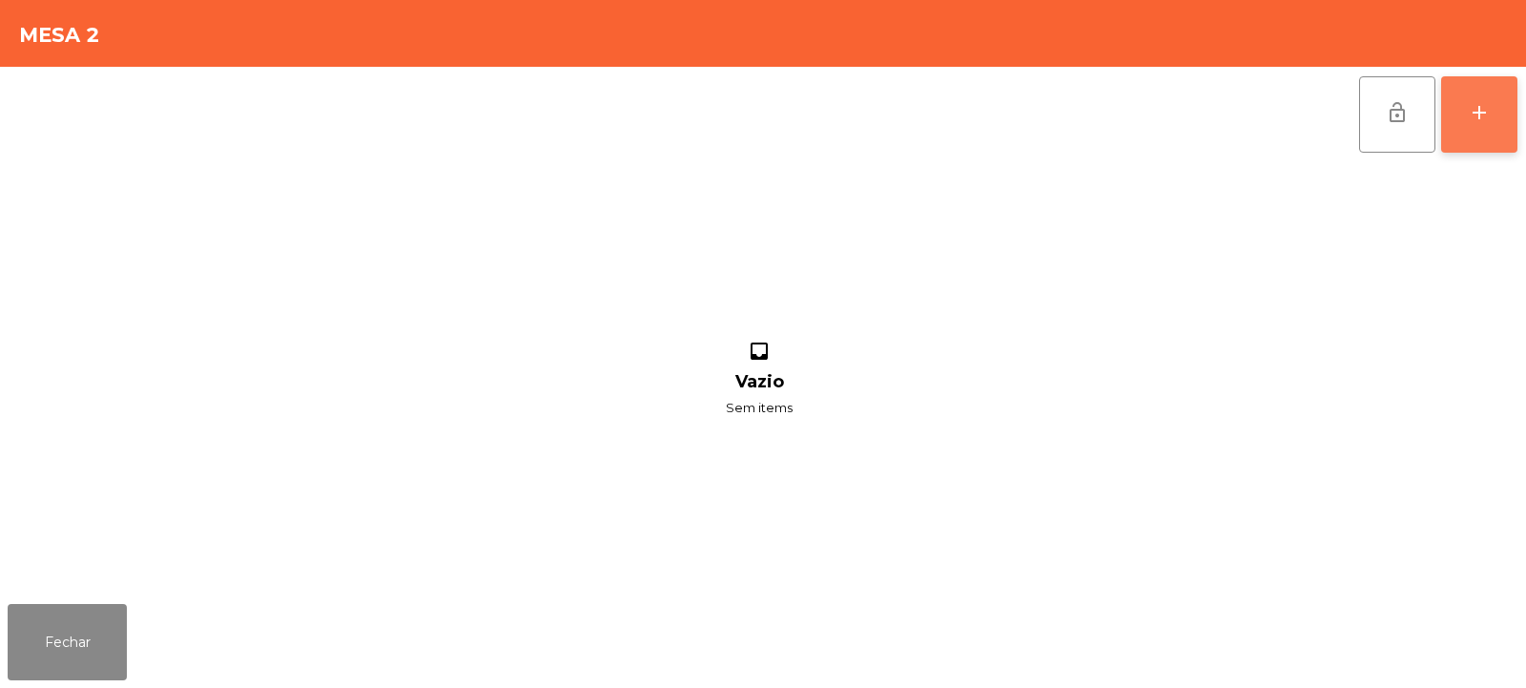
click at [1502, 124] on button "add" at bounding box center [1479, 114] width 76 height 76
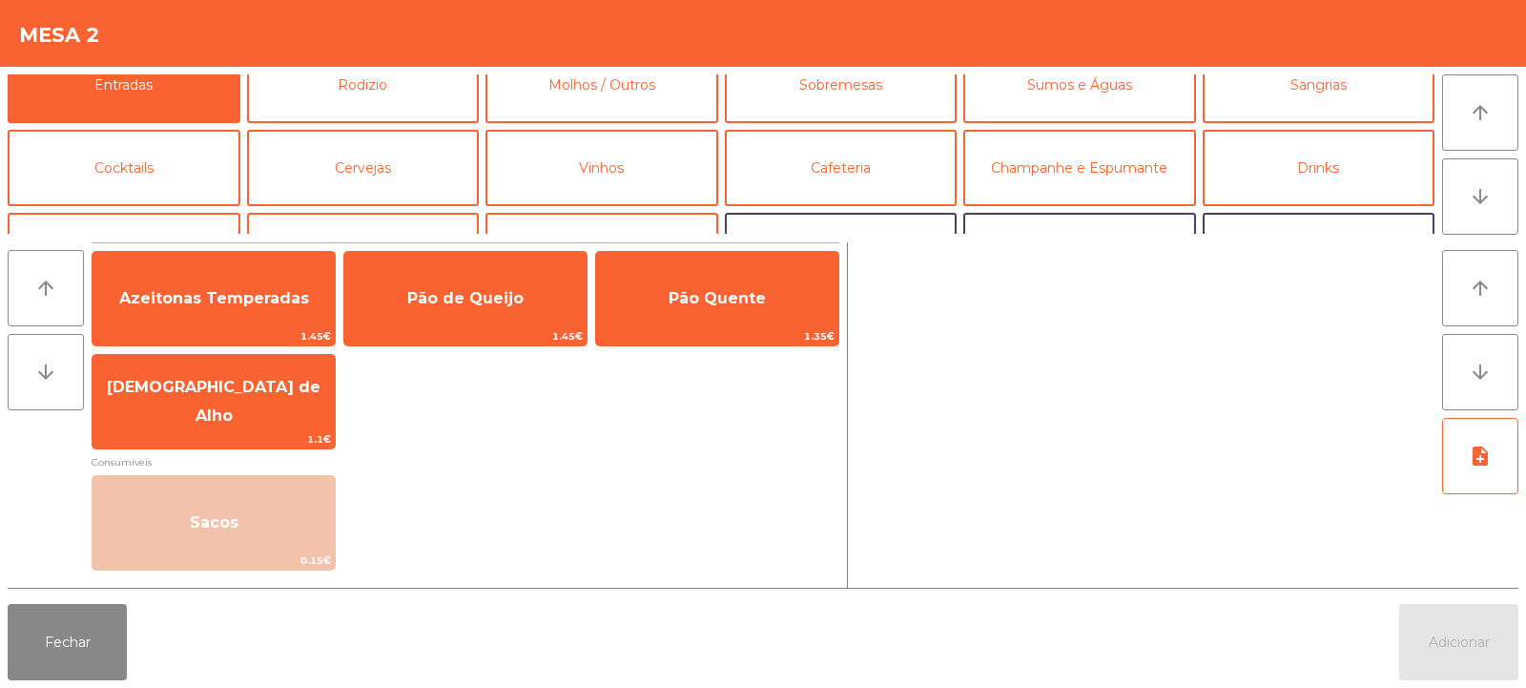
scroll to position [0, 0]
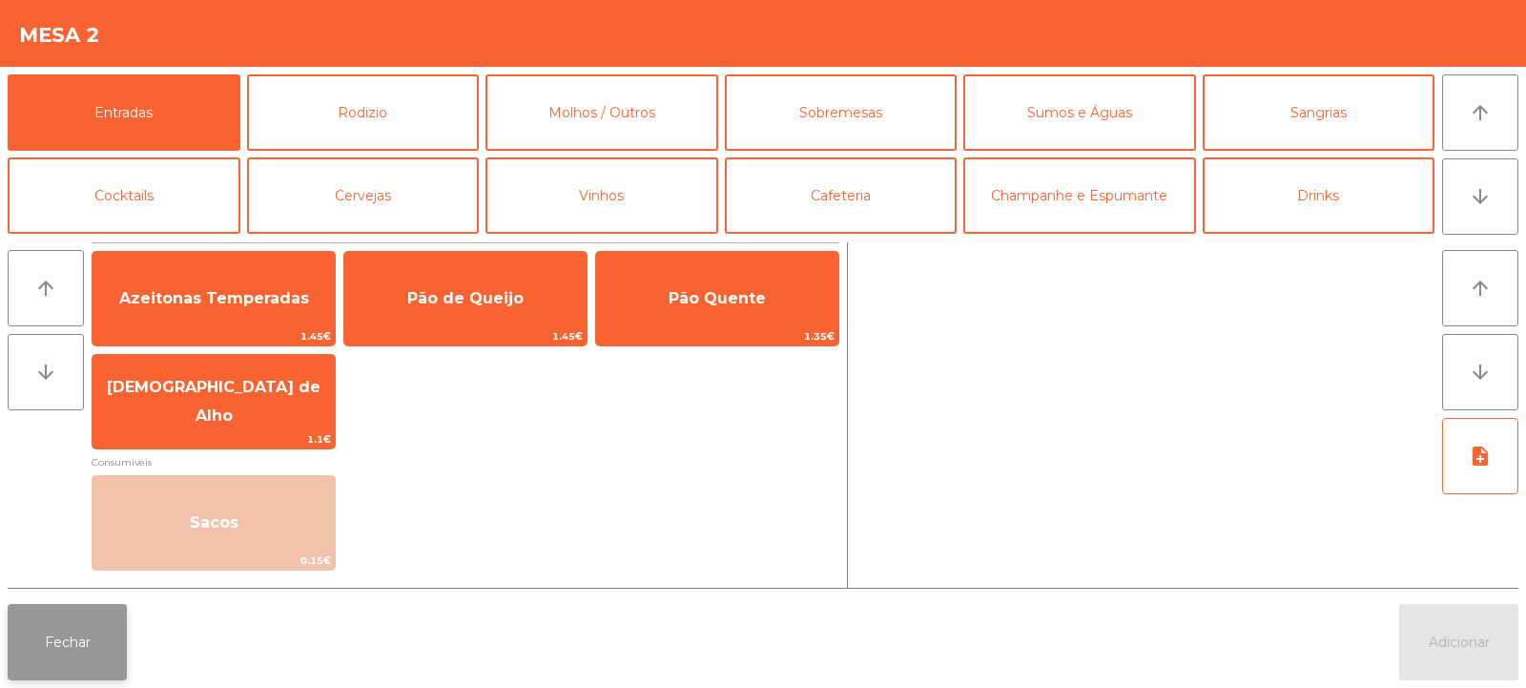
click at [48, 629] on button "Fechar" at bounding box center [67, 642] width 119 height 76
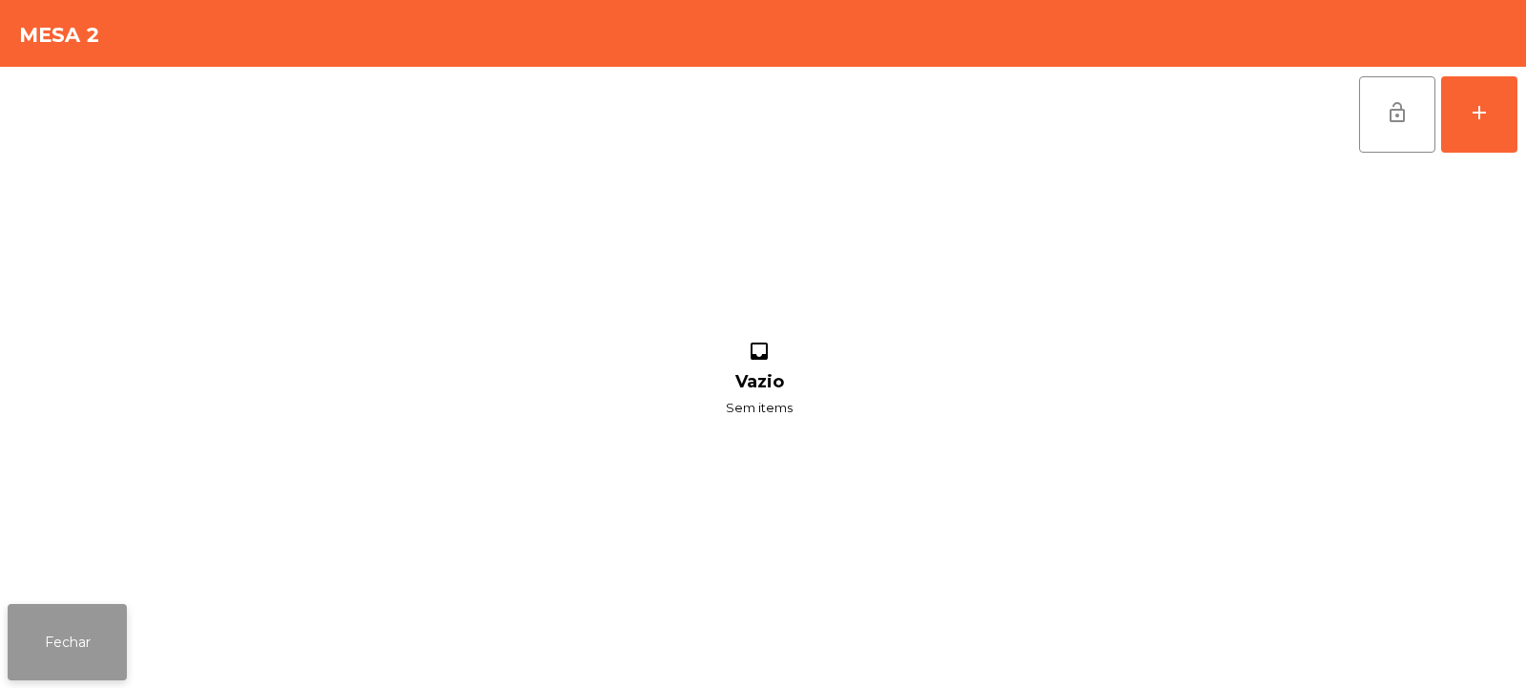
click at [39, 618] on button "Fechar" at bounding box center [67, 642] width 119 height 76
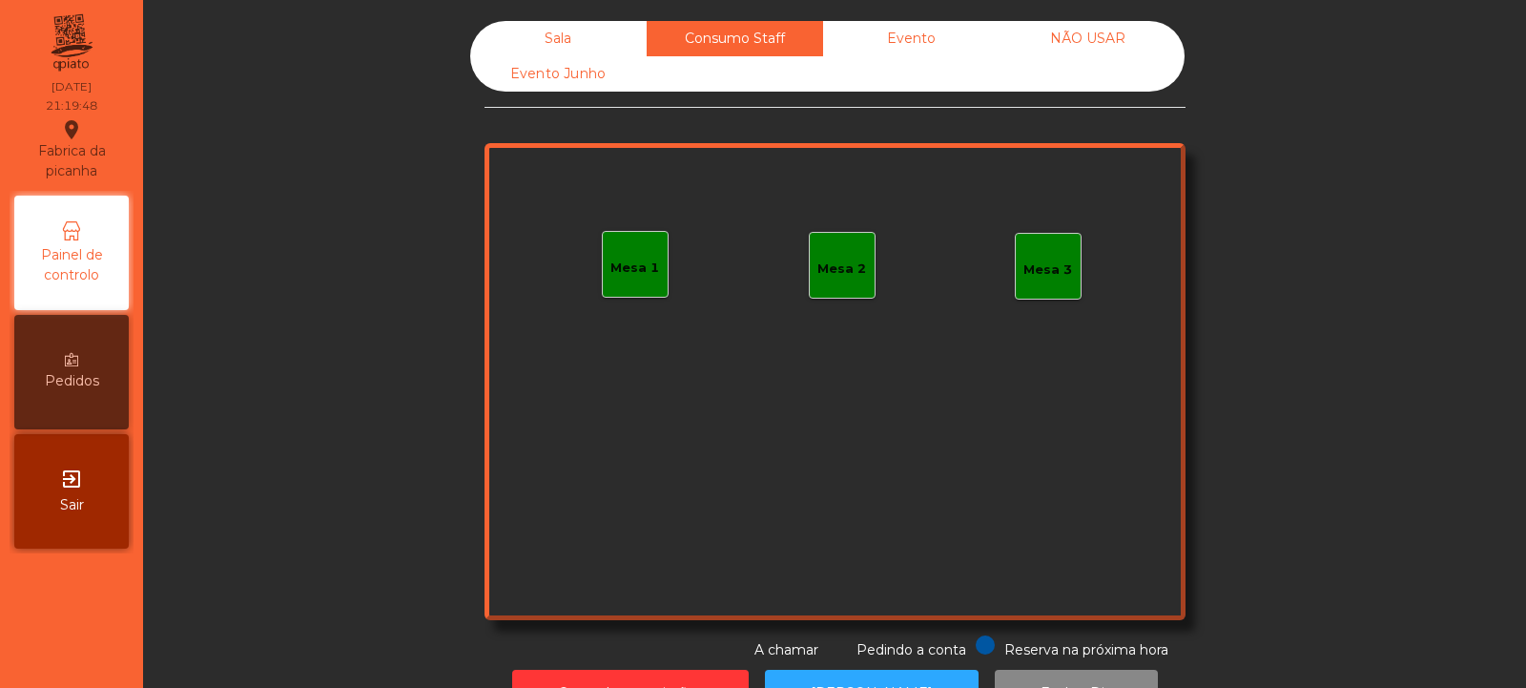
click at [623, 265] on div "Mesa 1" at bounding box center [634, 267] width 49 height 19
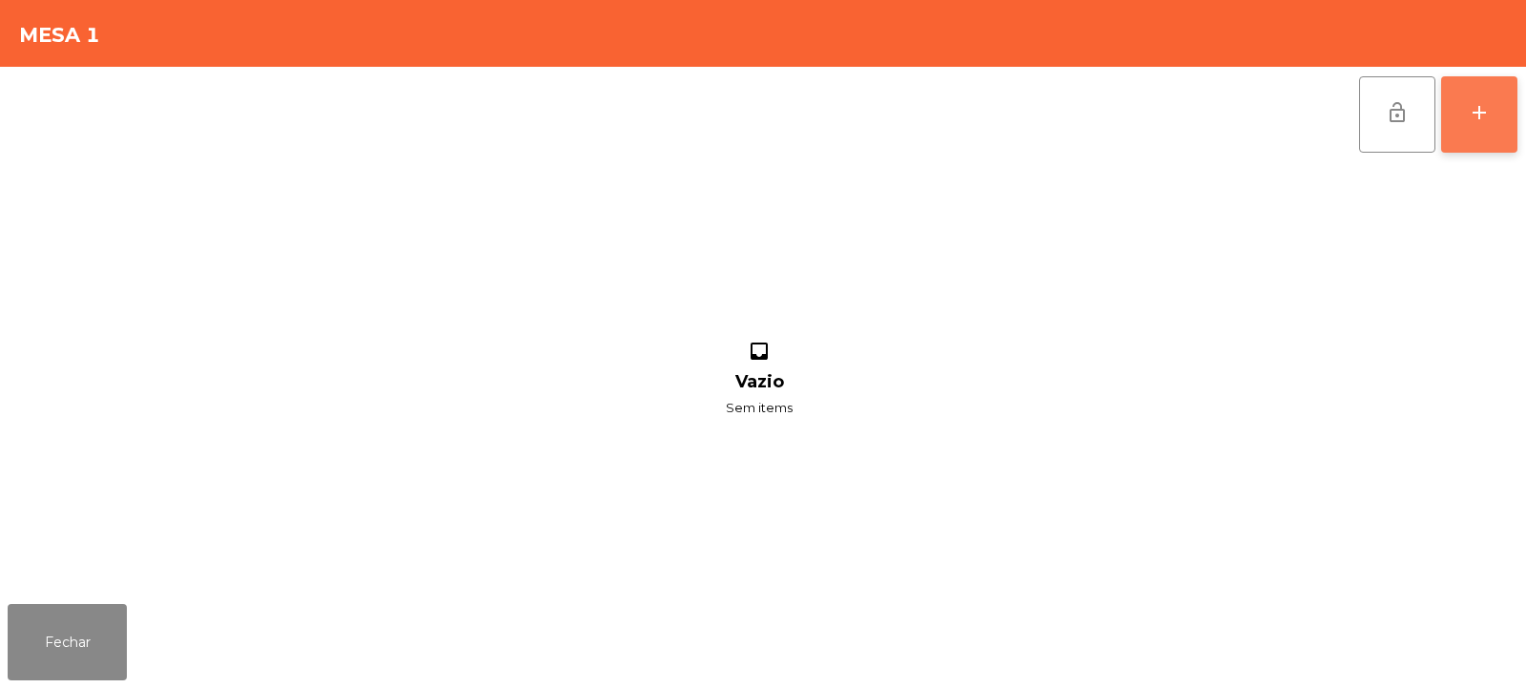
click at [1484, 122] on div "add" at bounding box center [1479, 112] width 23 height 23
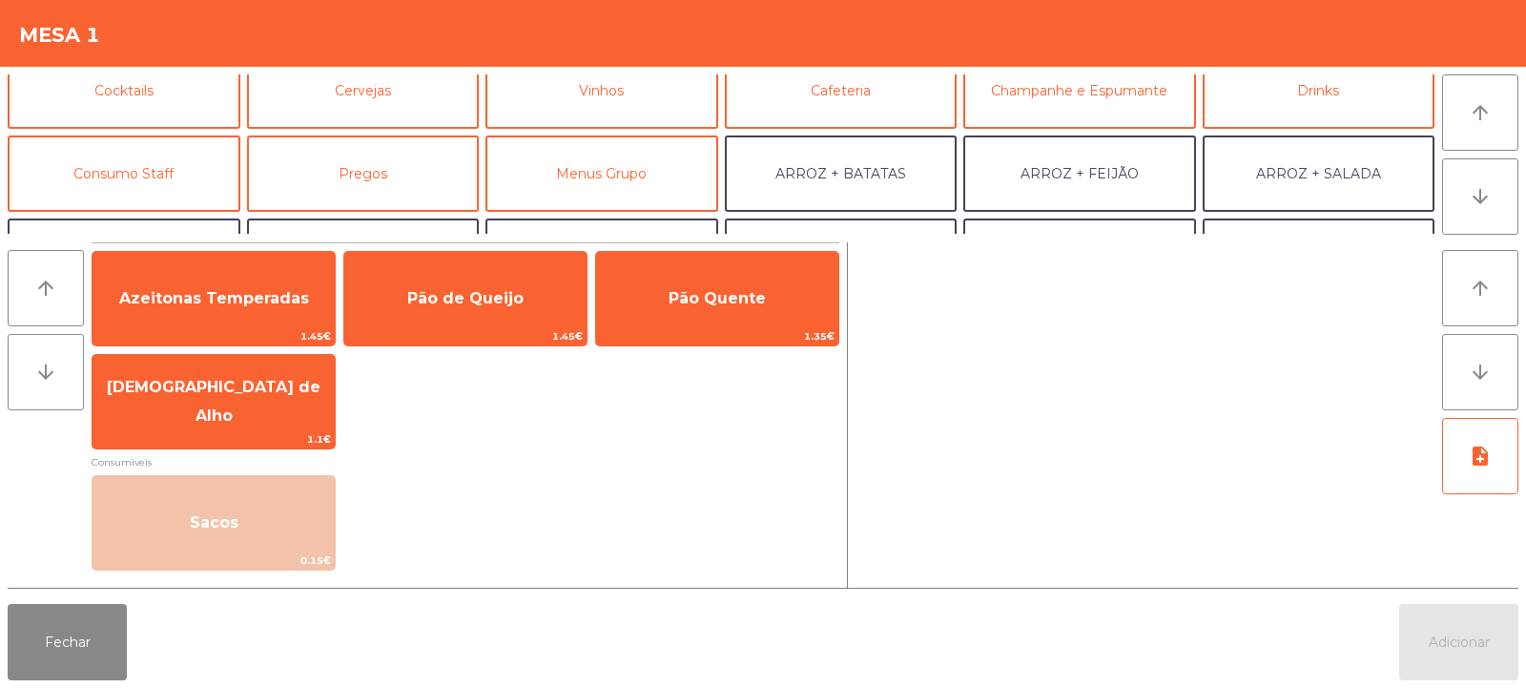
scroll to position [115, 0]
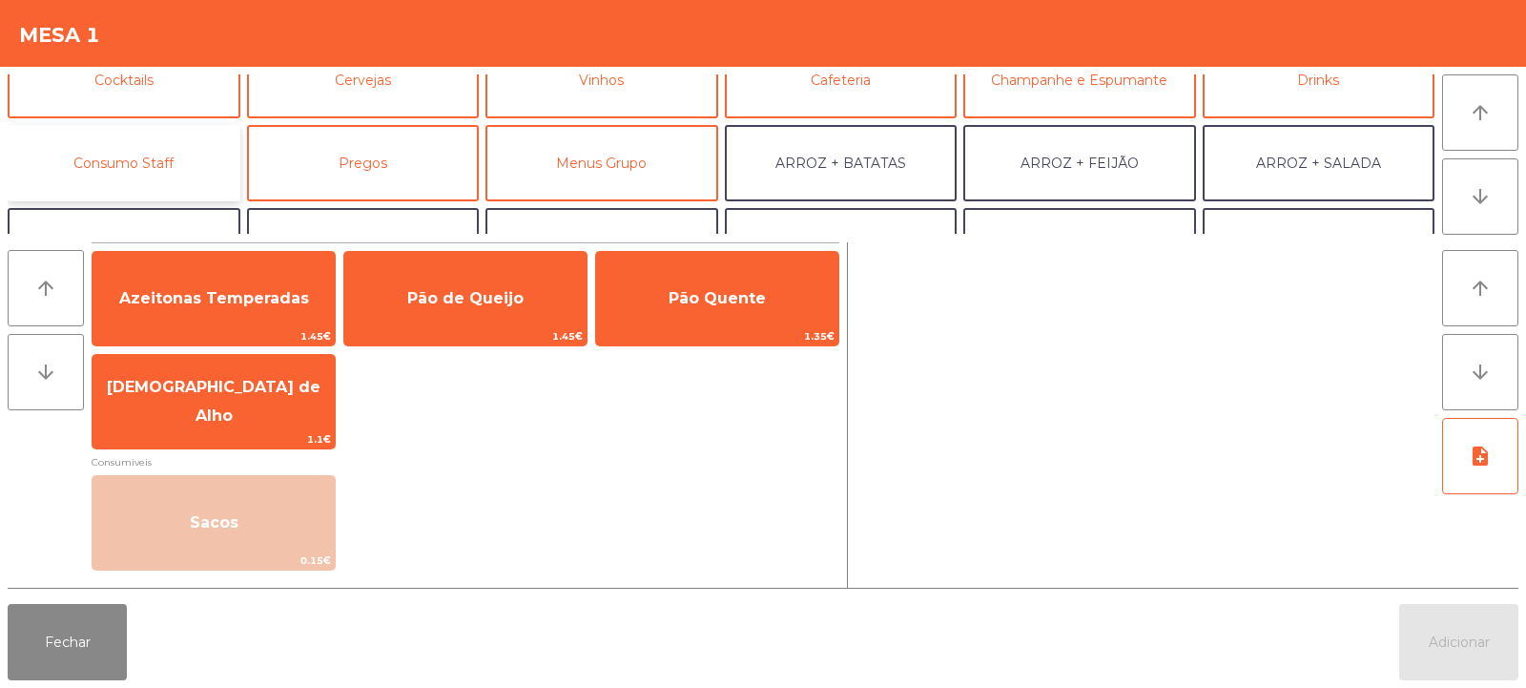
click at [37, 196] on button "Consumo Staff" at bounding box center [124, 163] width 233 height 76
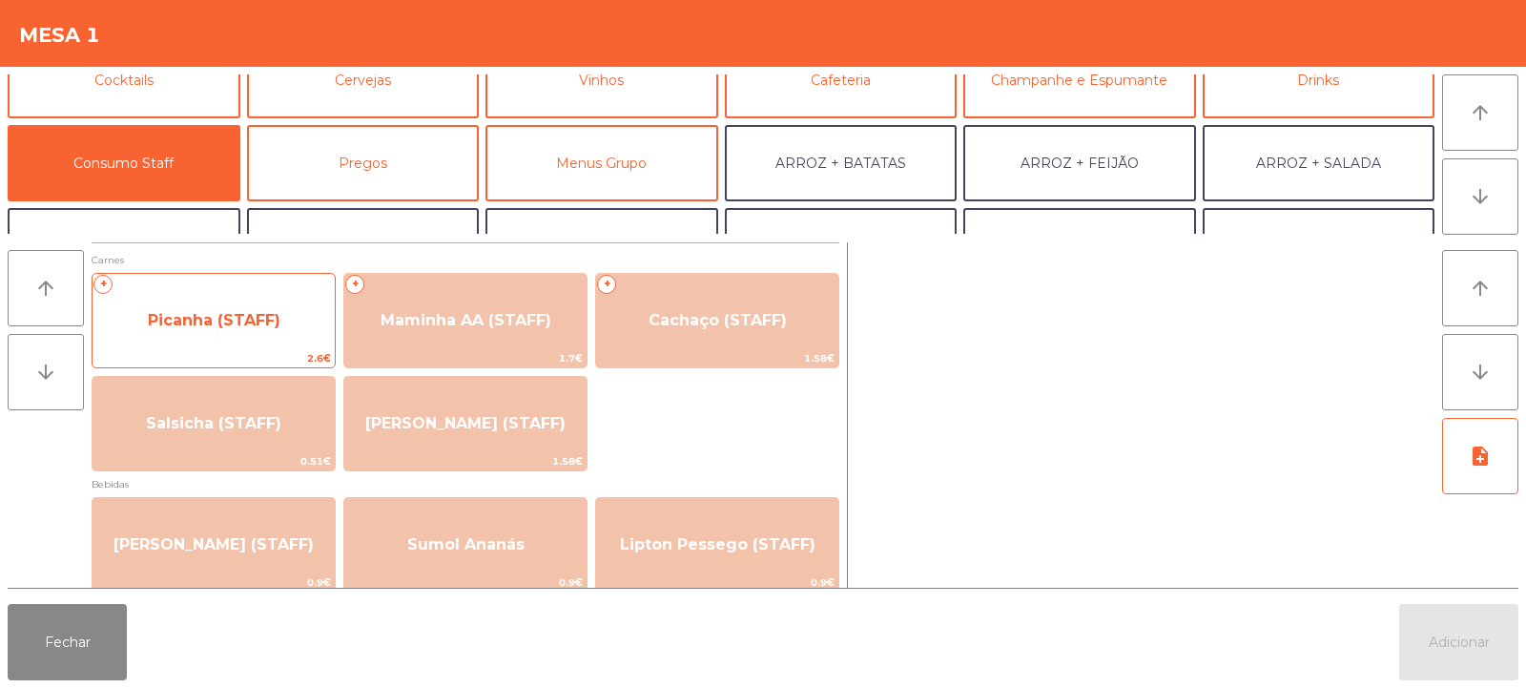
click at [143, 343] on span "Picanha (STAFF)" at bounding box center [214, 321] width 242 height 52
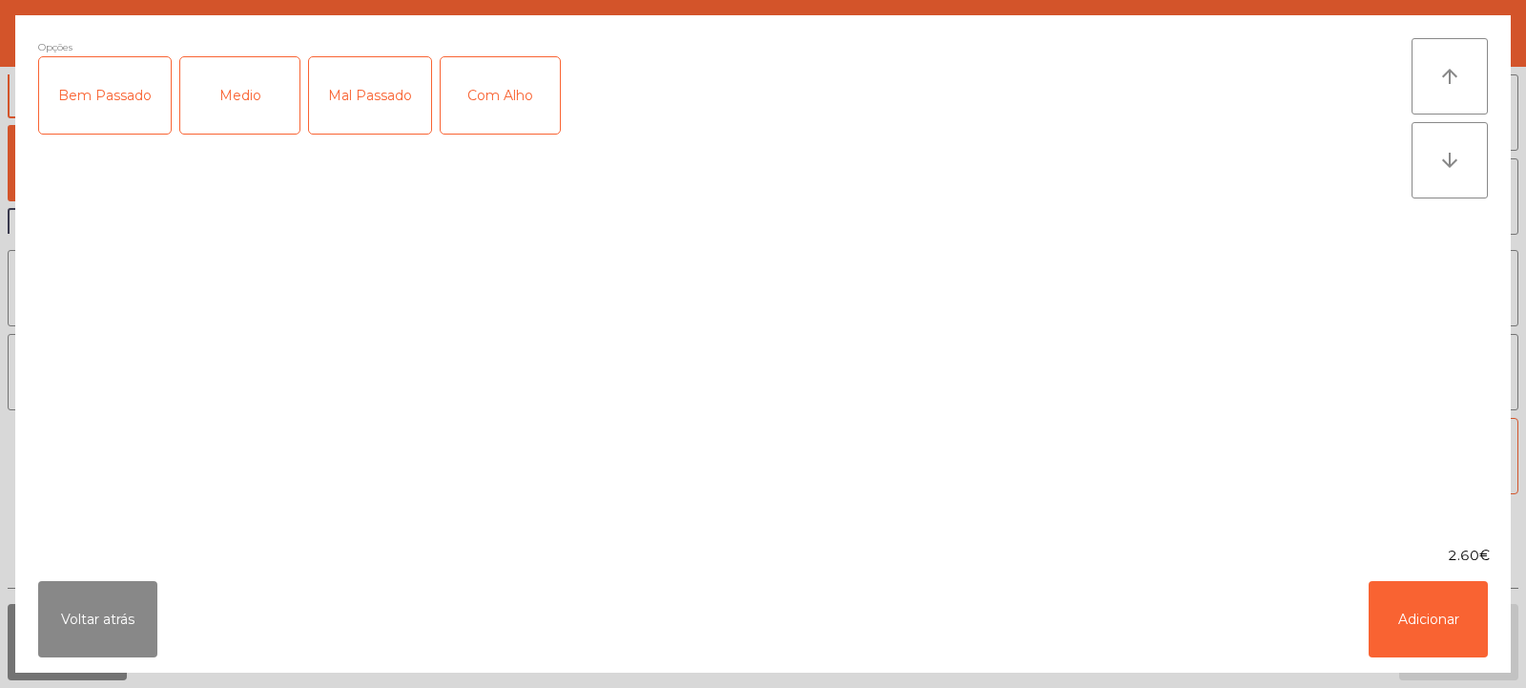
click at [213, 131] on div "Medio" at bounding box center [239, 95] width 119 height 76
click at [488, 130] on div "Com Alho" at bounding box center [500, 95] width 119 height 76
click at [1447, 619] on button "Adicionar" at bounding box center [1428, 619] width 119 height 76
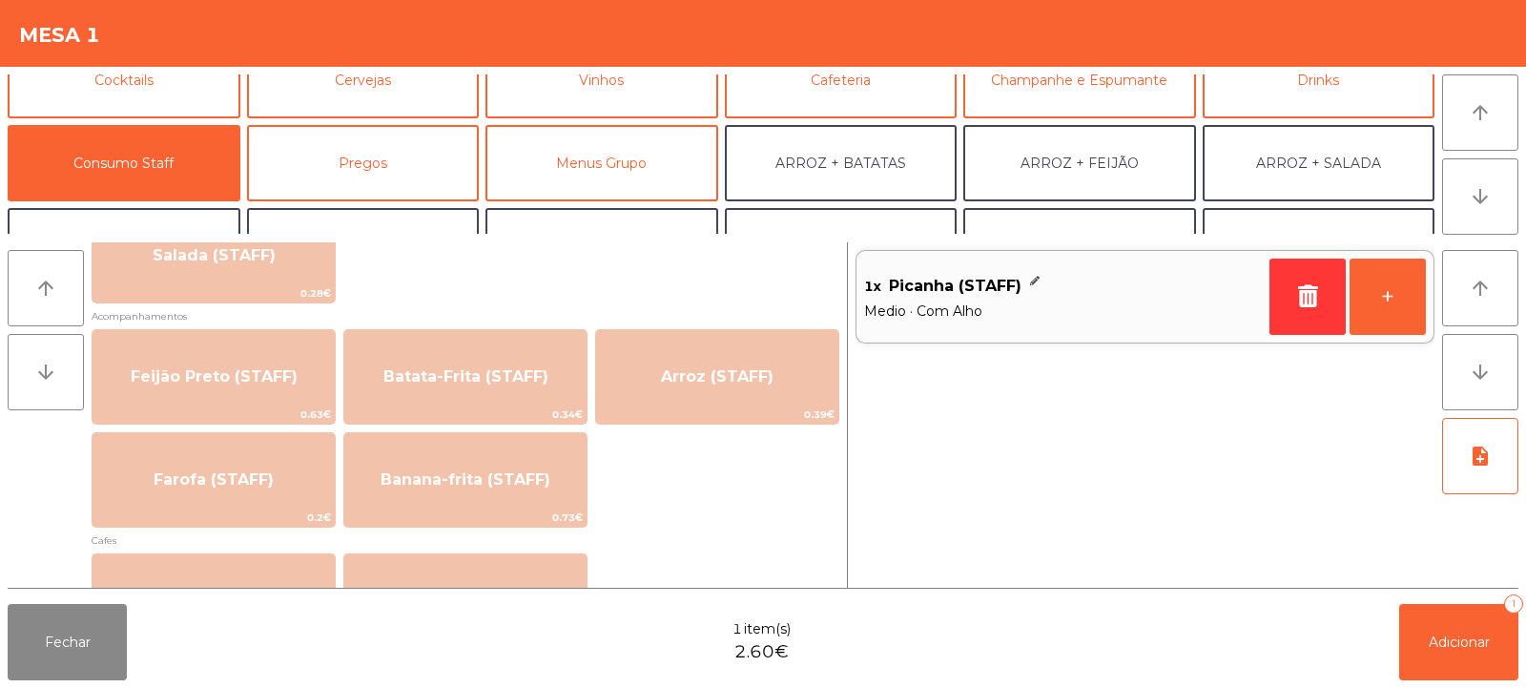
scroll to position [835, 0]
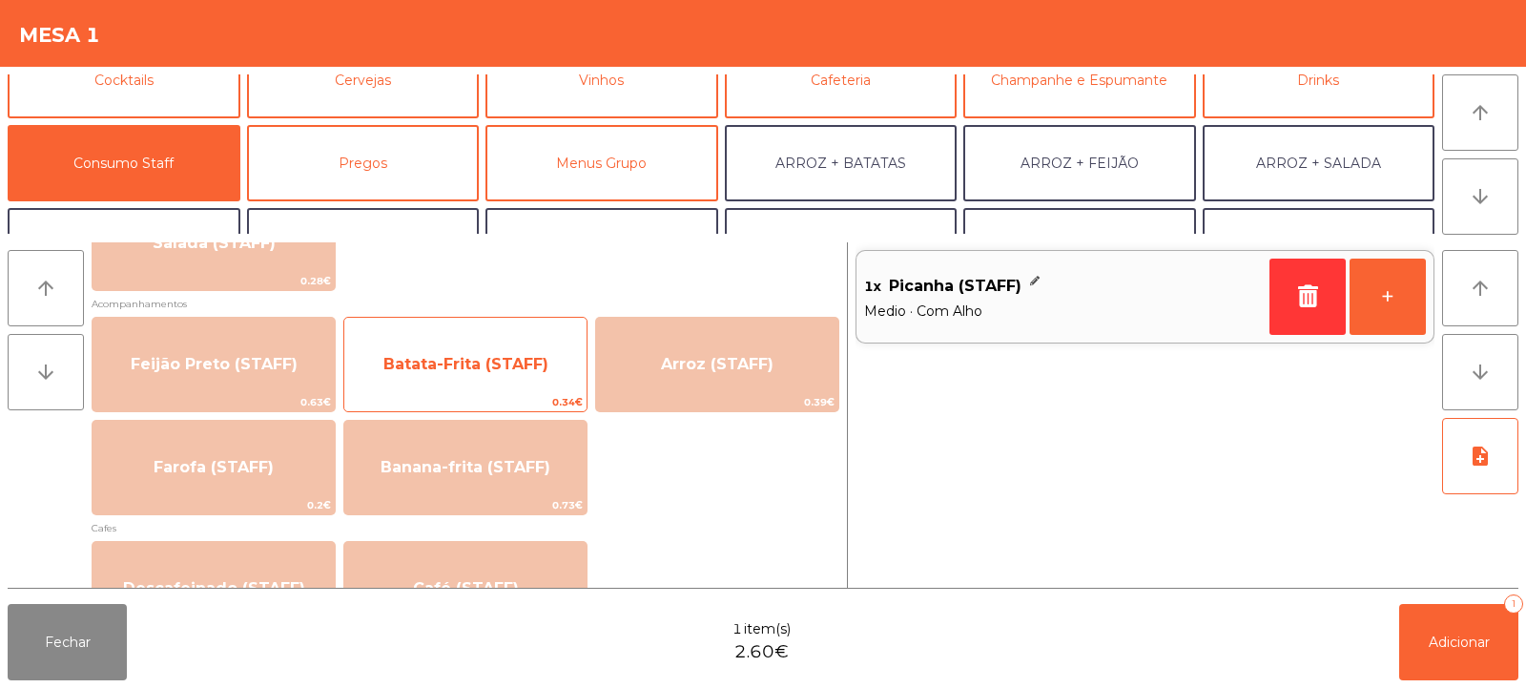
click at [434, 374] on span "Batata-Frita (STAFF)" at bounding box center [465, 365] width 242 height 52
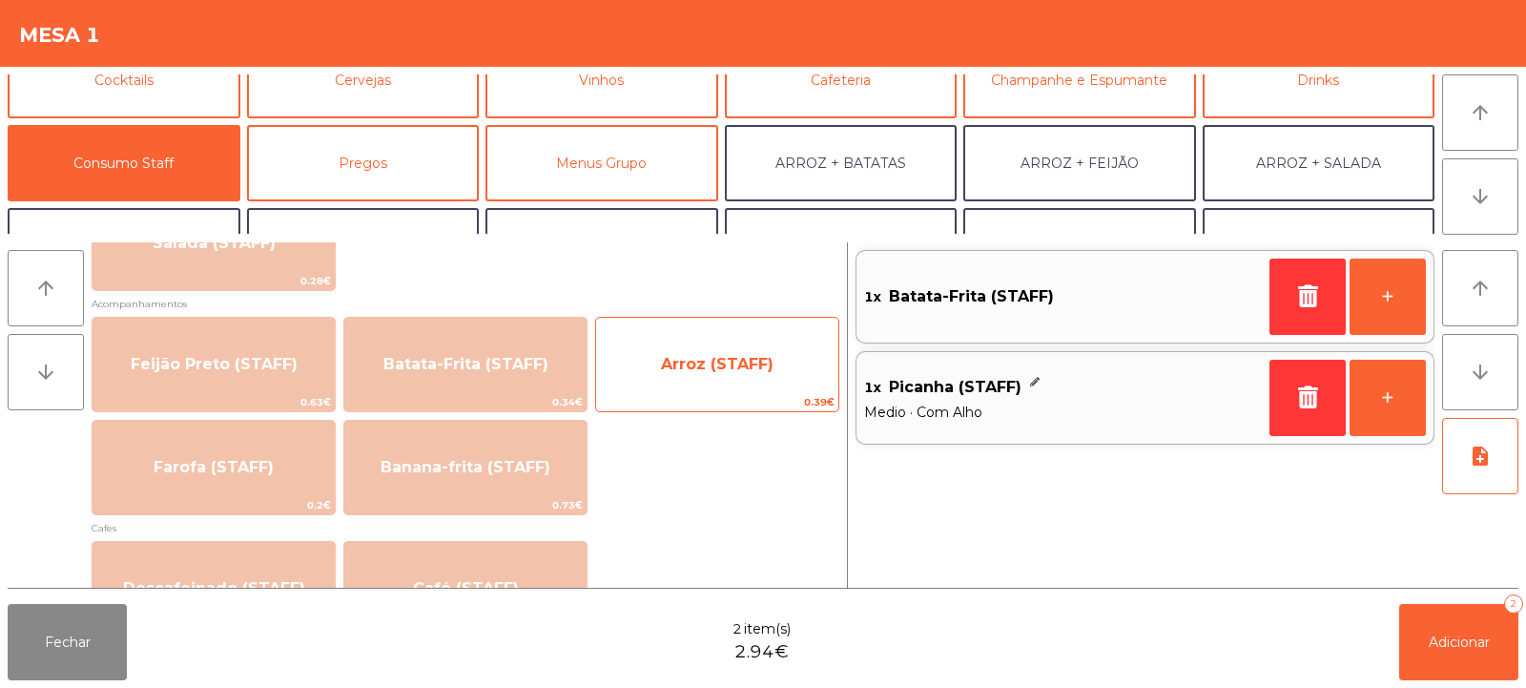
click at [664, 371] on span "Arroz (STAFF)" at bounding box center [717, 364] width 113 height 18
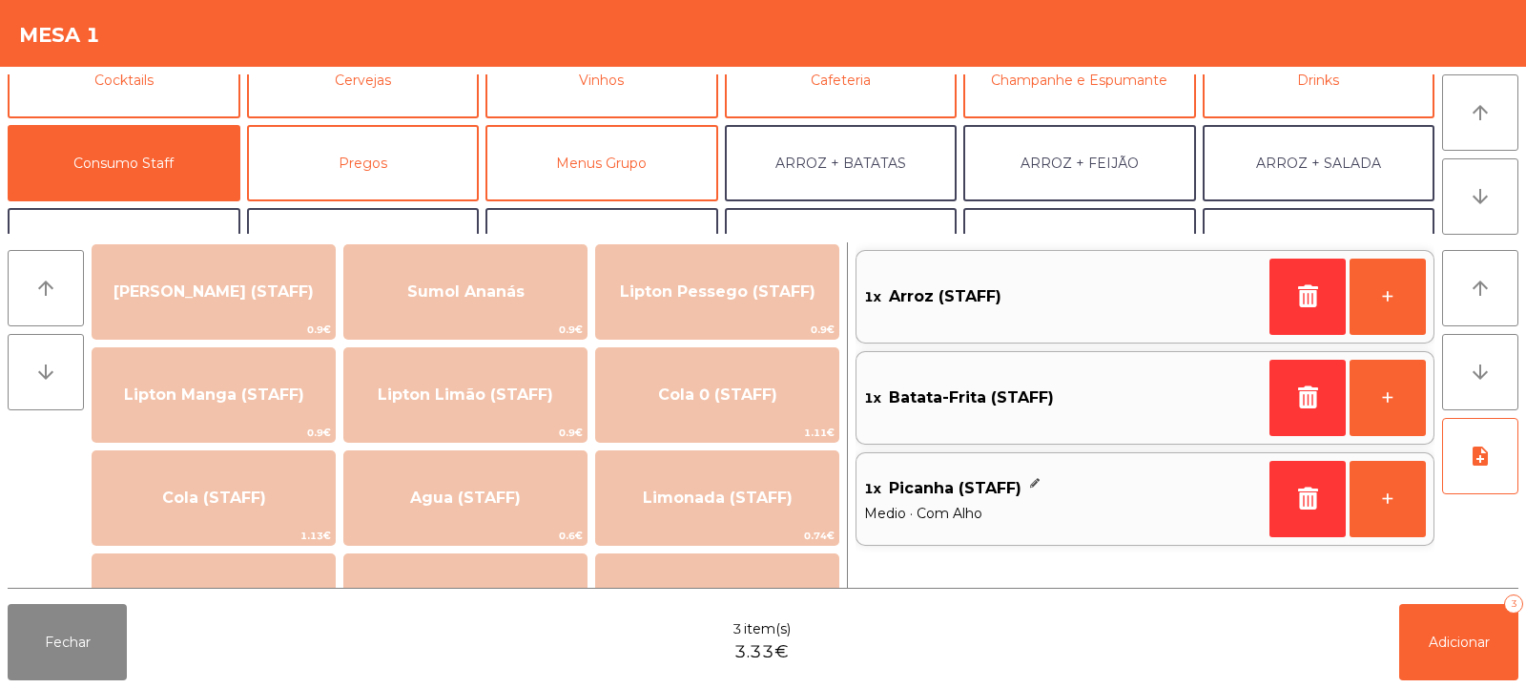
scroll to position [254, 0]
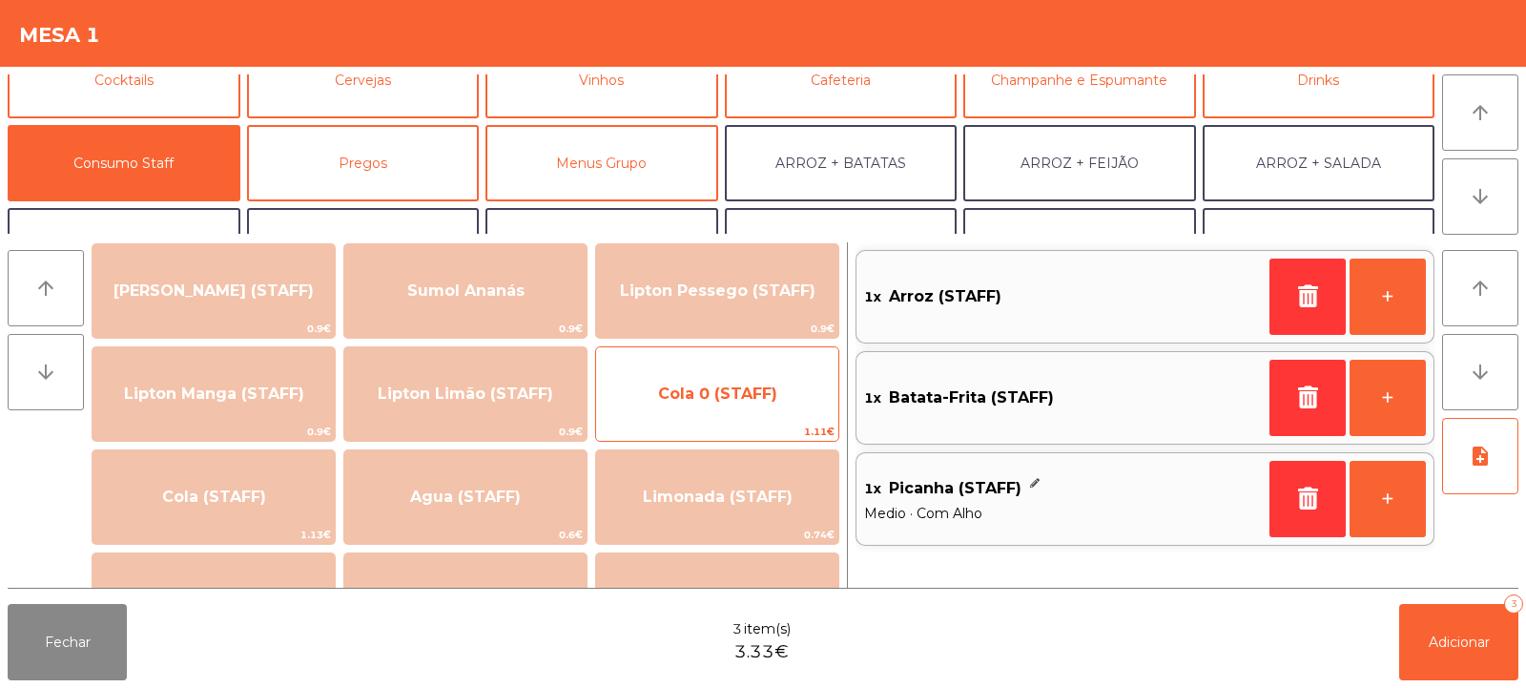
click at [676, 404] on span "Cola 0 (STAFF)" at bounding box center [717, 394] width 242 height 52
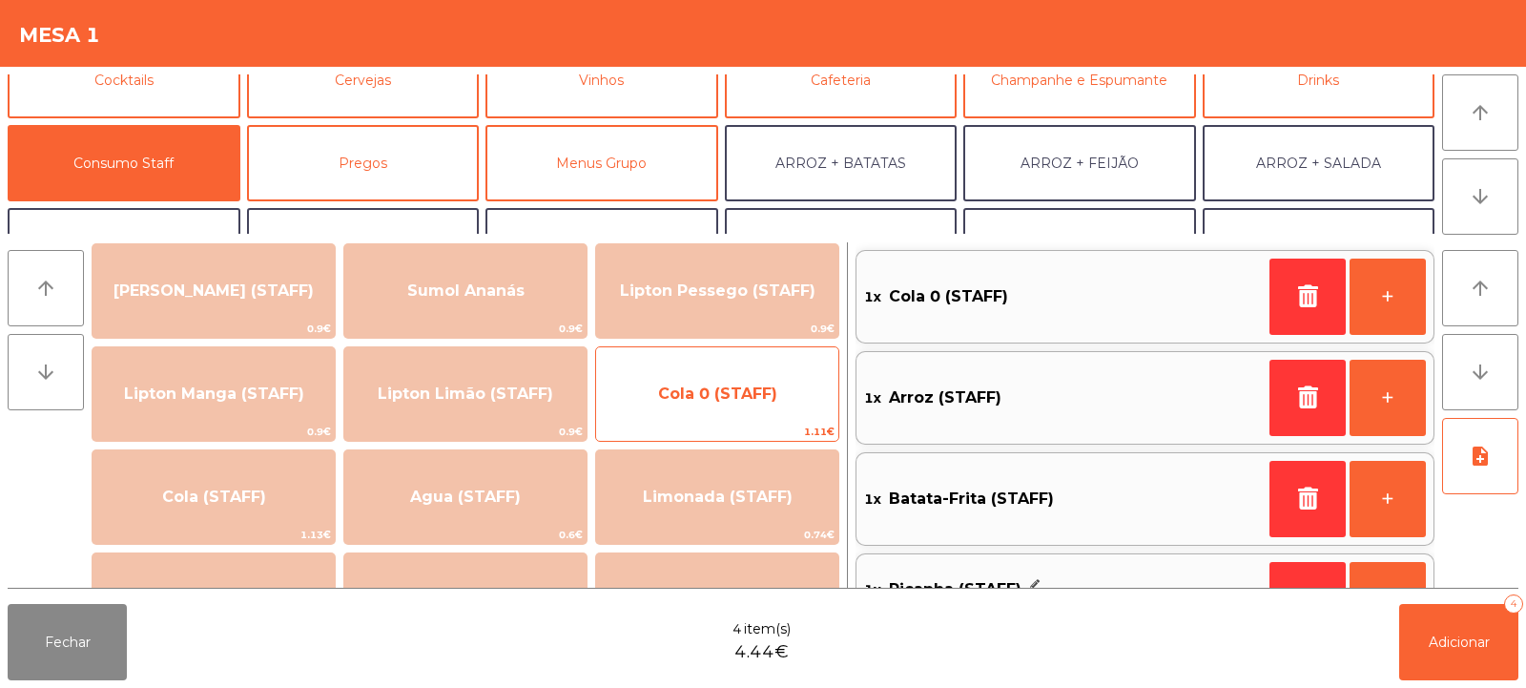
click at [680, 393] on span "Cola 0 (STAFF)" at bounding box center [717, 393] width 119 height 18
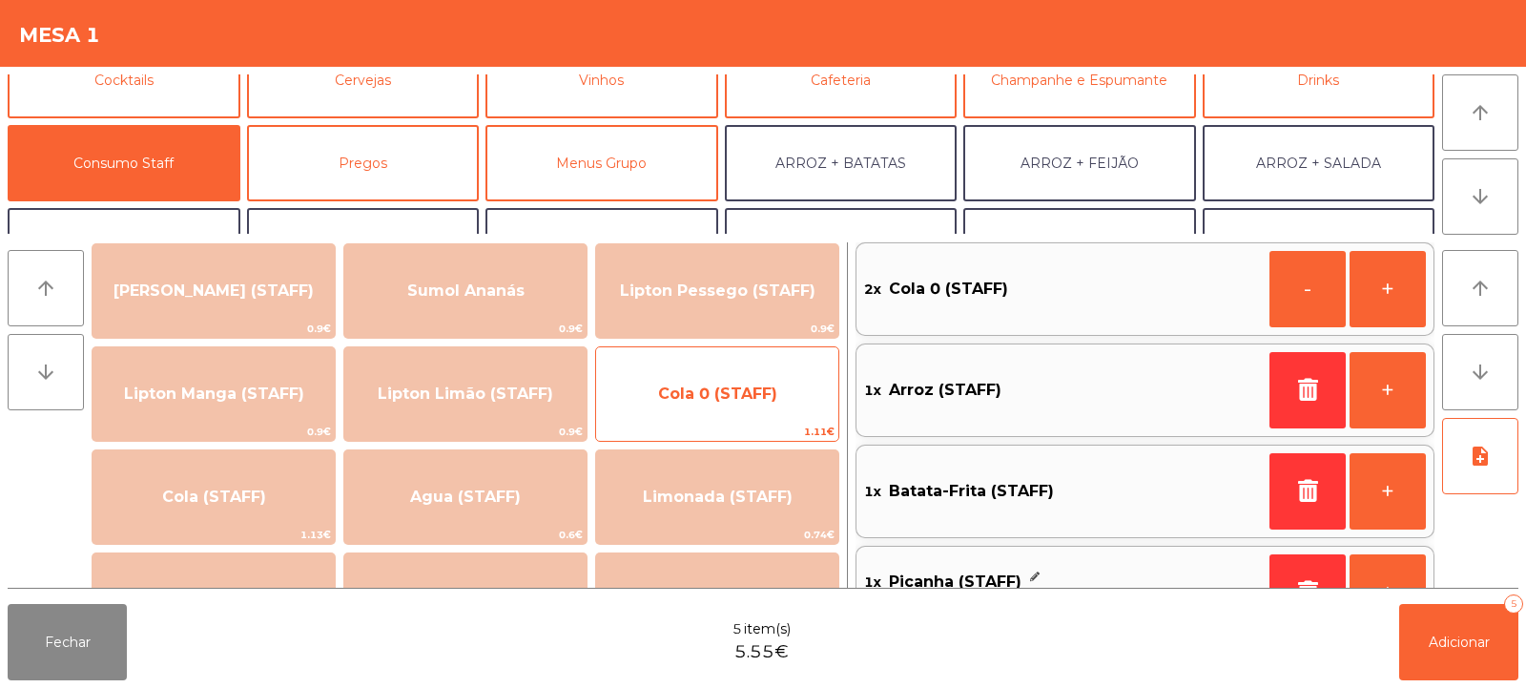
click at [644, 412] on span "Cola 0 (STAFF)" at bounding box center [717, 394] width 242 height 52
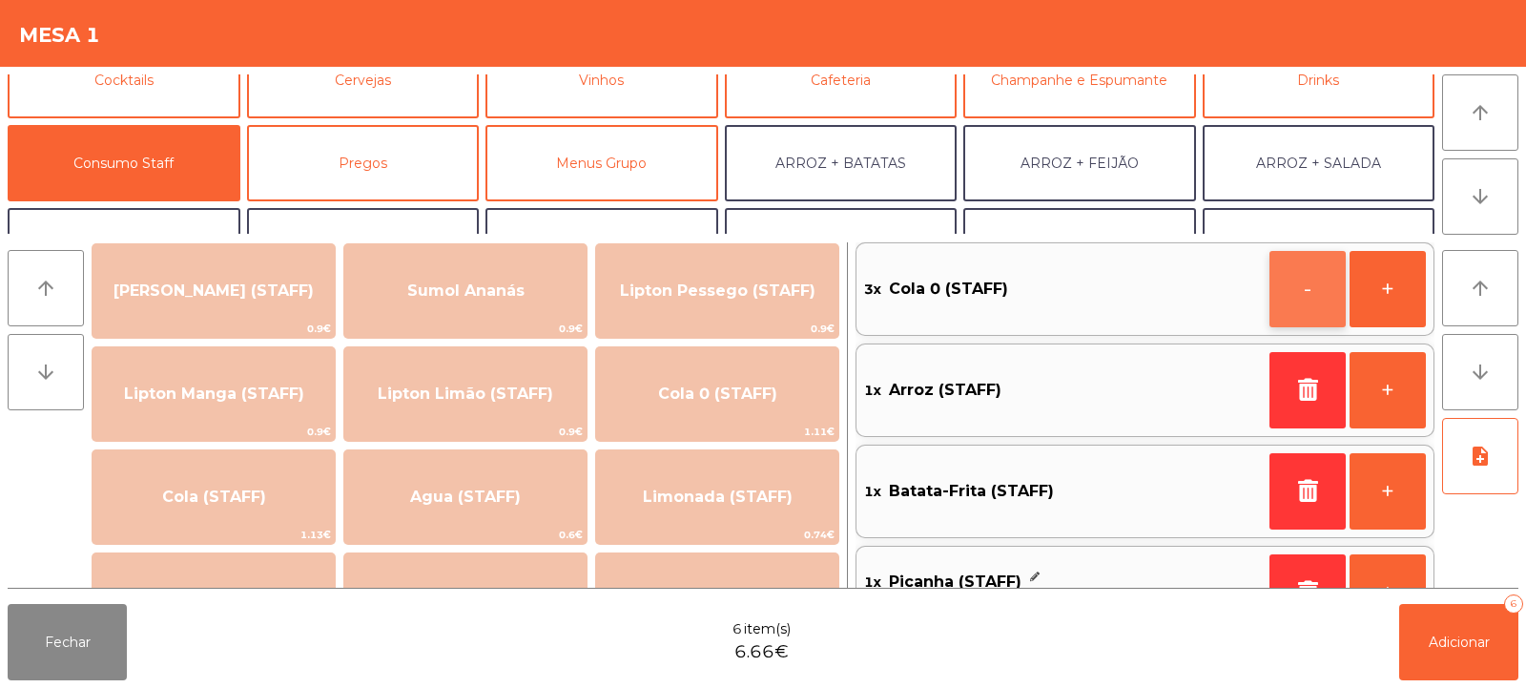
click at [1290, 301] on button "-" at bounding box center [1307, 289] width 76 height 76
click at [1277, 276] on button "-" at bounding box center [1307, 289] width 76 height 76
click at [1388, 299] on button "+" at bounding box center [1388, 289] width 76 height 76
click at [1441, 633] on span "Adicionar" at bounding box center [1459, 641] width 61 height 17
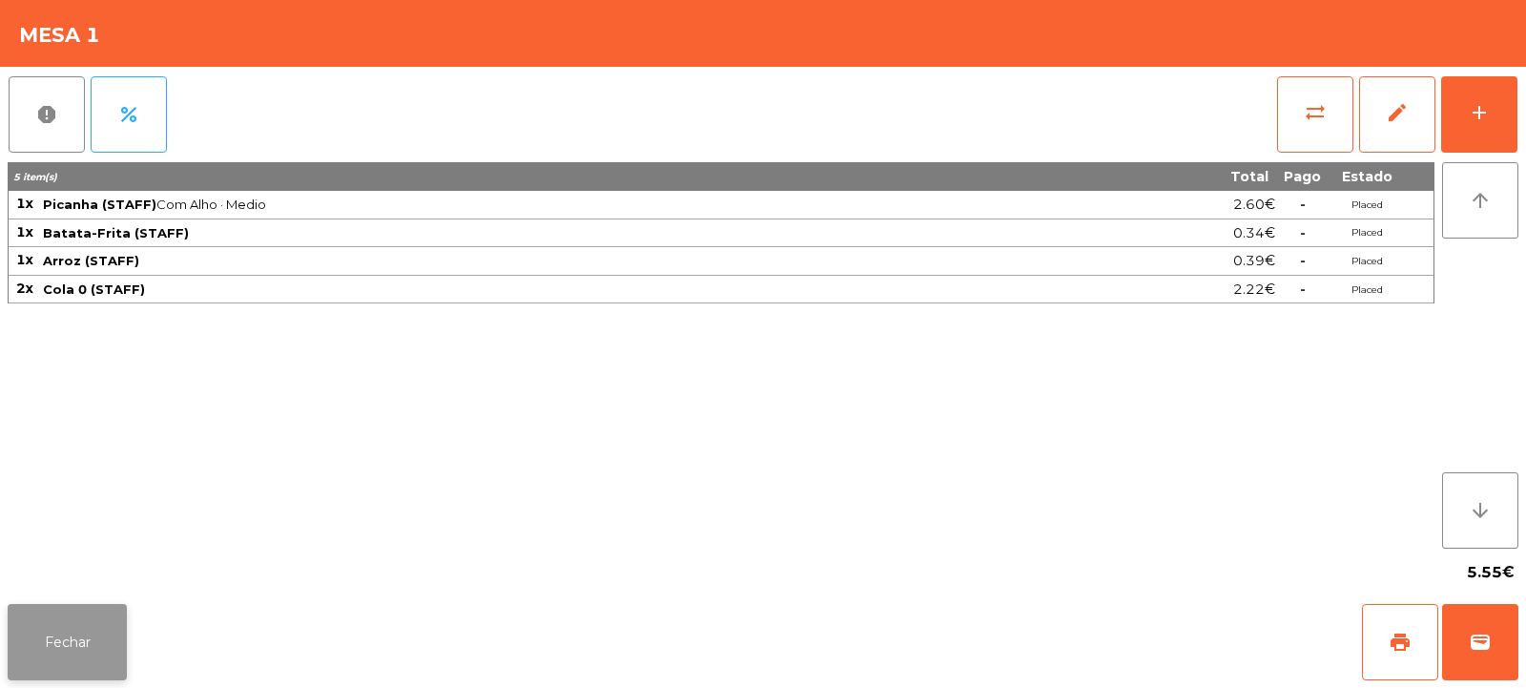
click at [39, 621] on button "Fechar" at bounding box center [67, 642] width 119 height 76
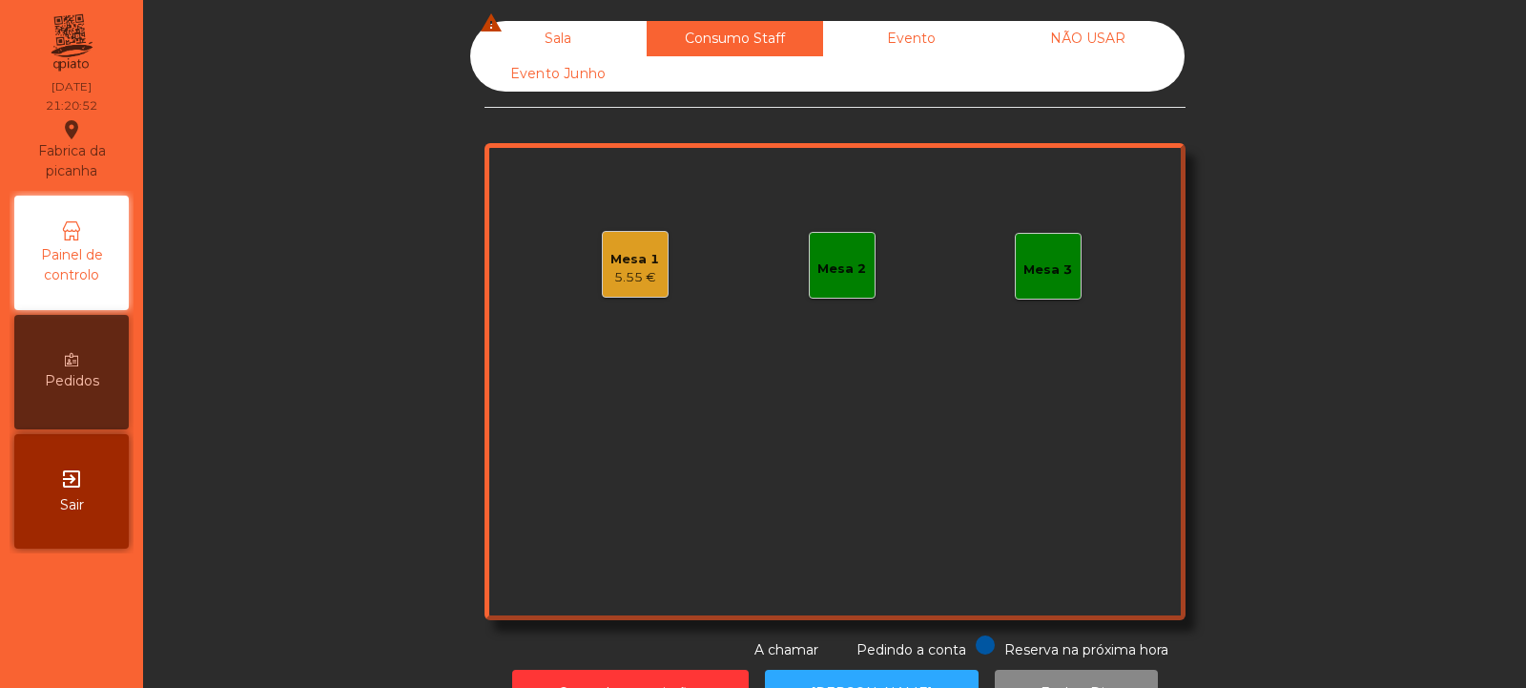
click at [554, 39] on div "Sala warning" at bounding box center [558, 38] width 176 height 35
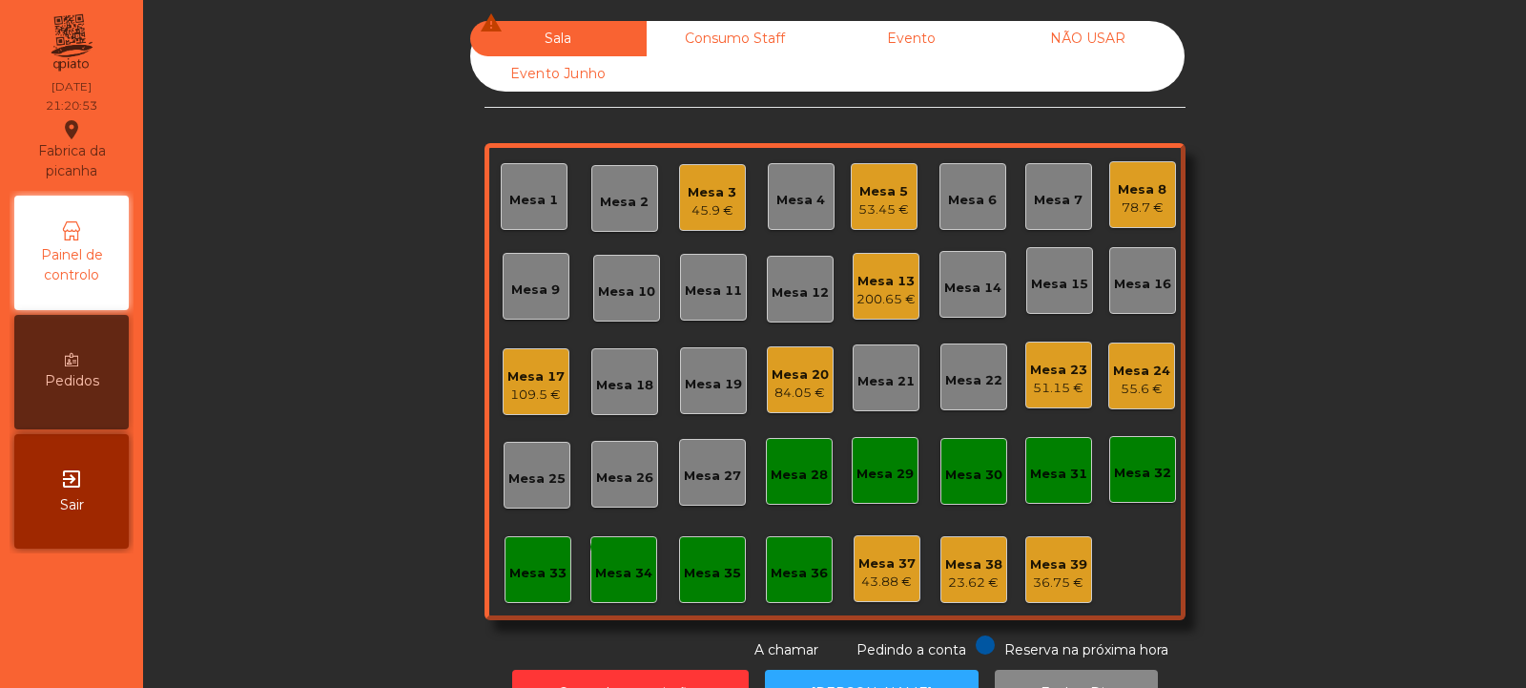
click at [512, 355] on div "Mesa 17 109.5 €" at bounding box center [536, 381] width 67 height 67
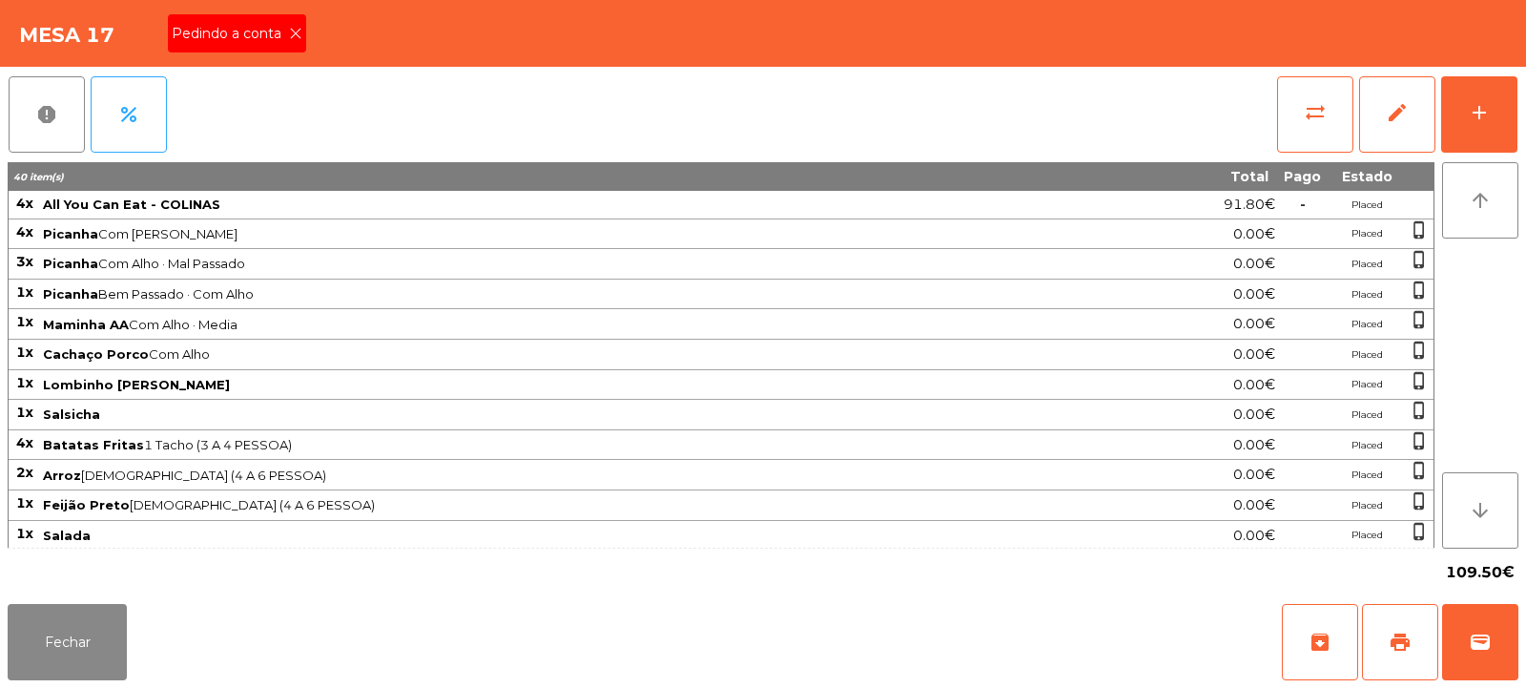
click at [281, 27] on span "Pedindo a conta" at bounding box center [230, 34] width 117 height 20
click at [1388, 635] on button "print" at bounding box center [1400, 642] width 76 height 76
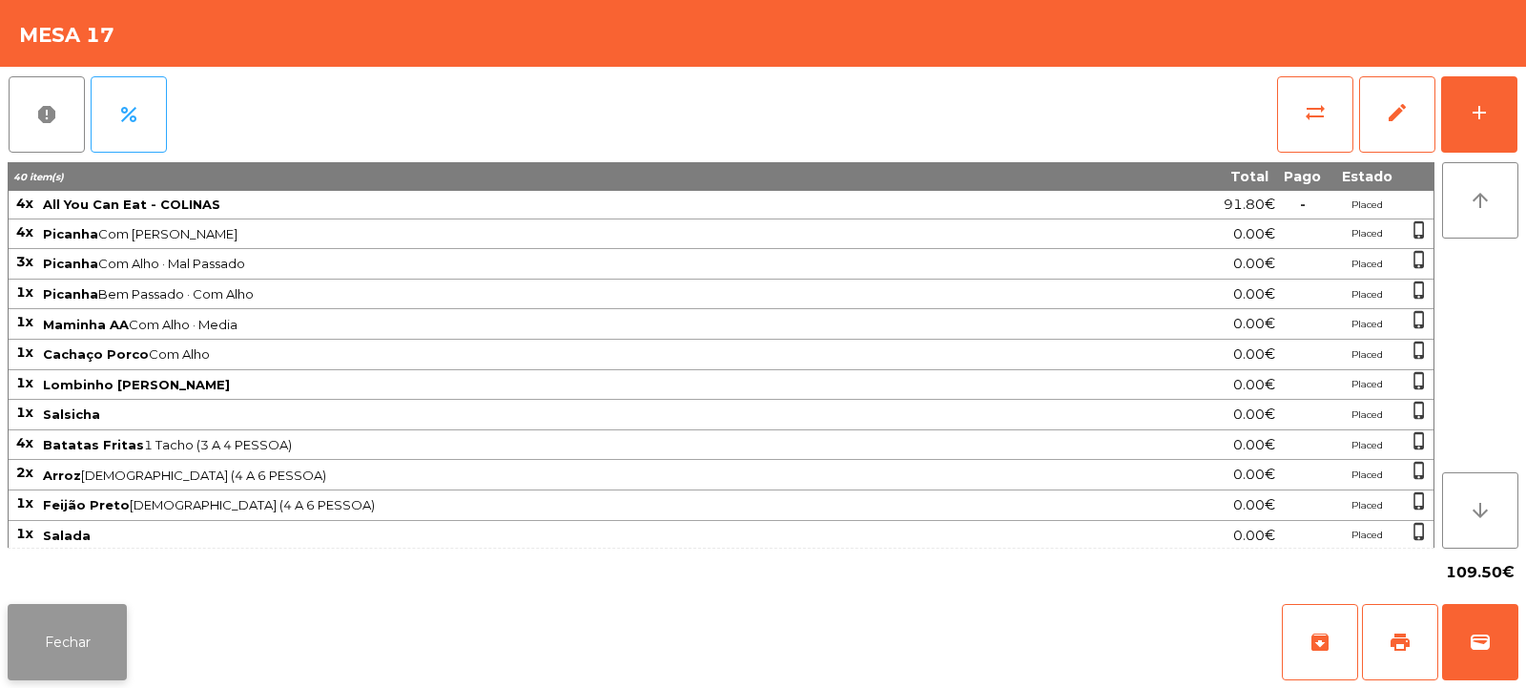
click at [43, 654] on button "Fechar" at bounding box center [67, 642] width 119 height 76
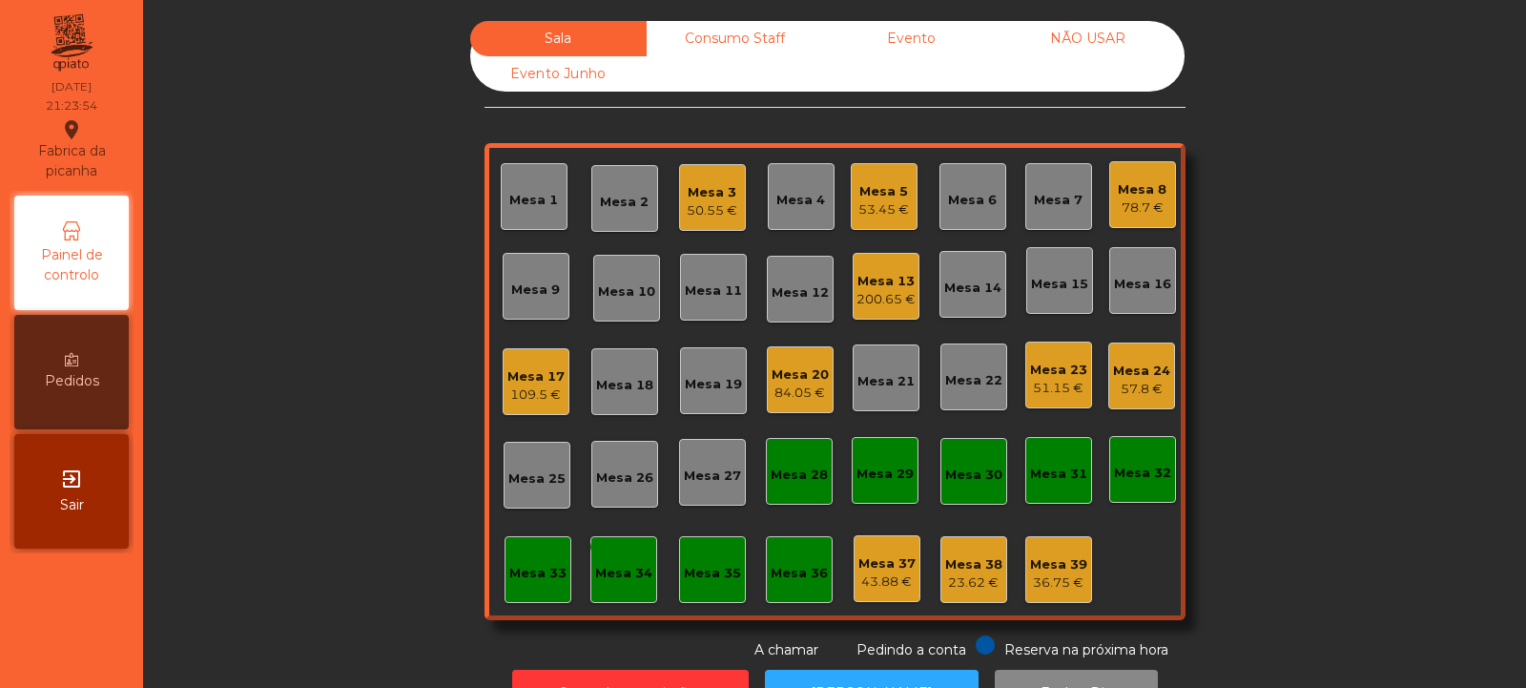
click at [516, 408] on div "Mesa 17 109.5 €" at bounding box center [536, 381] width 67 height 67
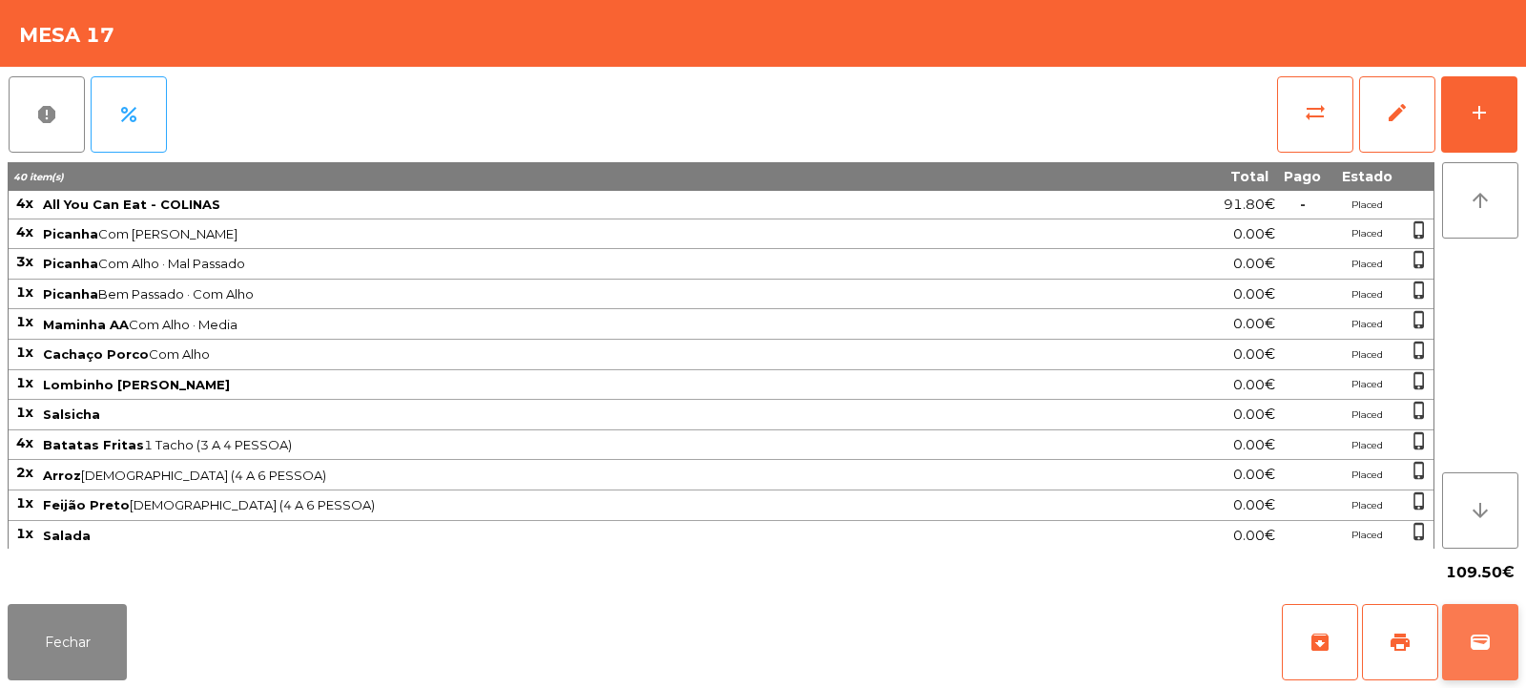
click at [1481, 653] on button "wallet" at bounding box center [1480, 642] width 76 height 76
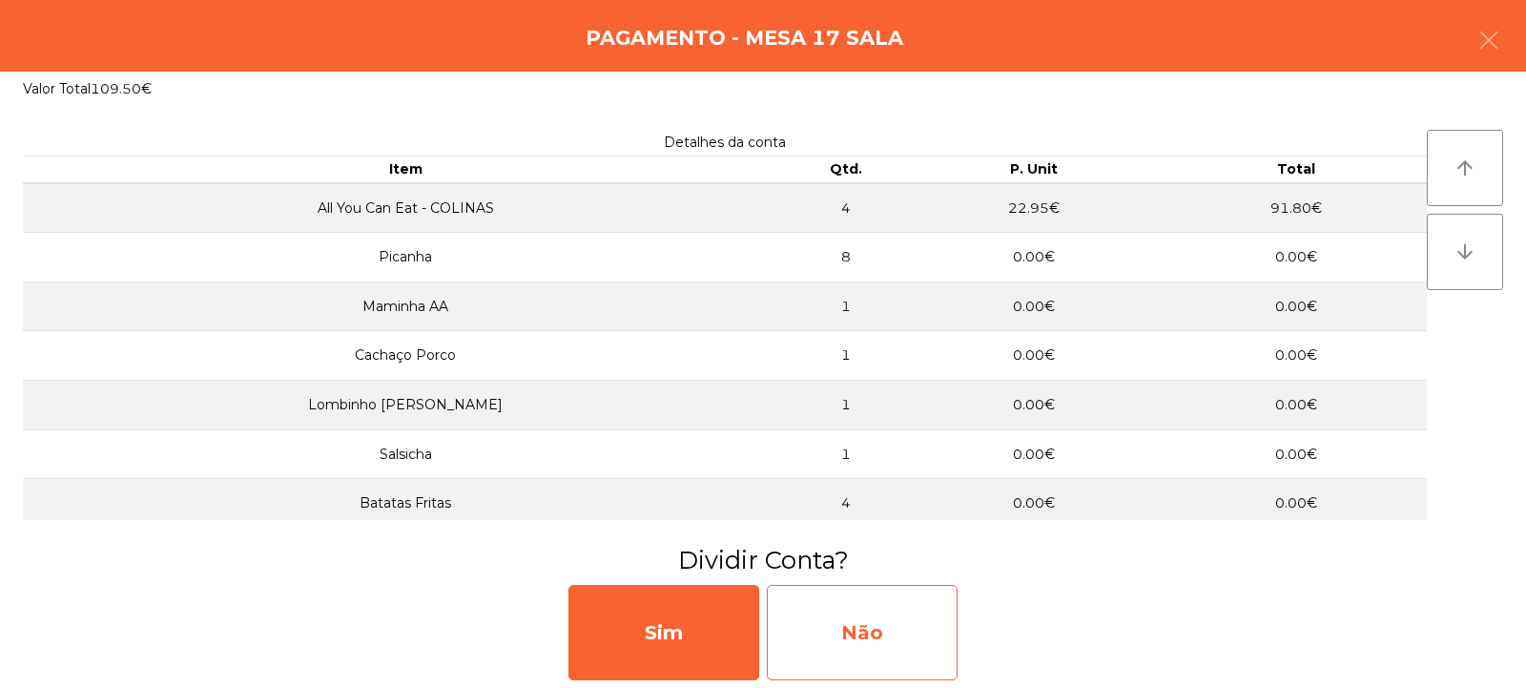
click at [863, 654] on div "Não" at bounding box center [862, 632] width 191 height 95
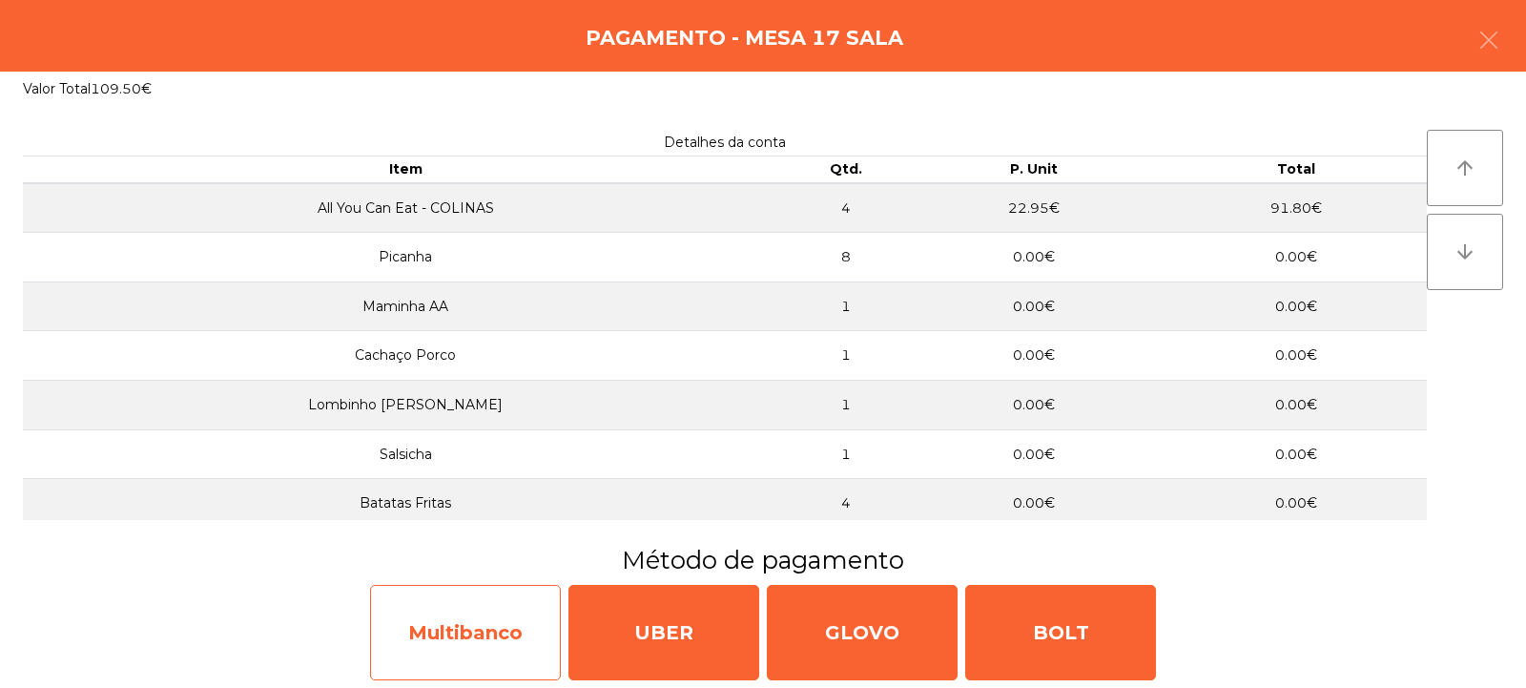
click at [460, 645] on div "Multibanco" at bounding box center [465, 632] width 191 height 95
select select "**"
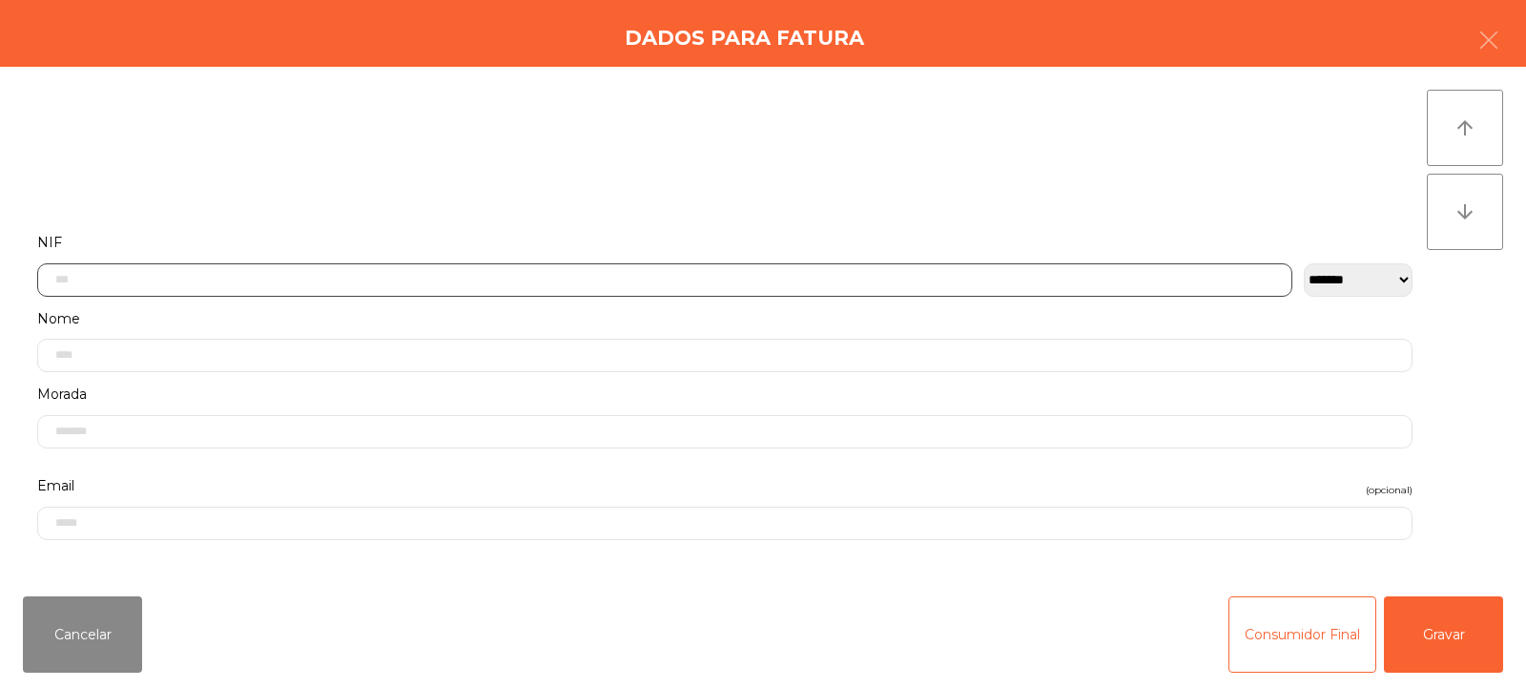
click at [274, 286] on input "text" at bounding box center [664, 279] width 1255 height 33
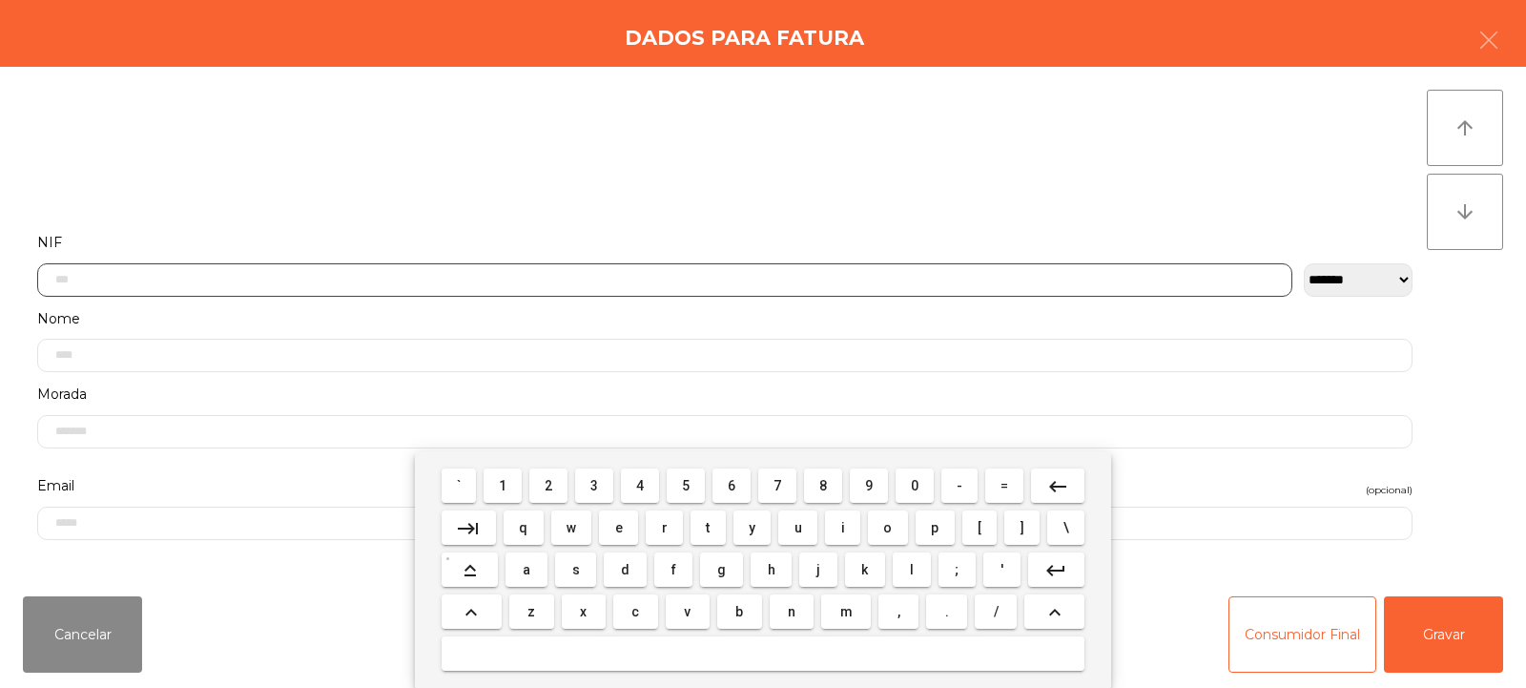
scroll to position [139, 0]
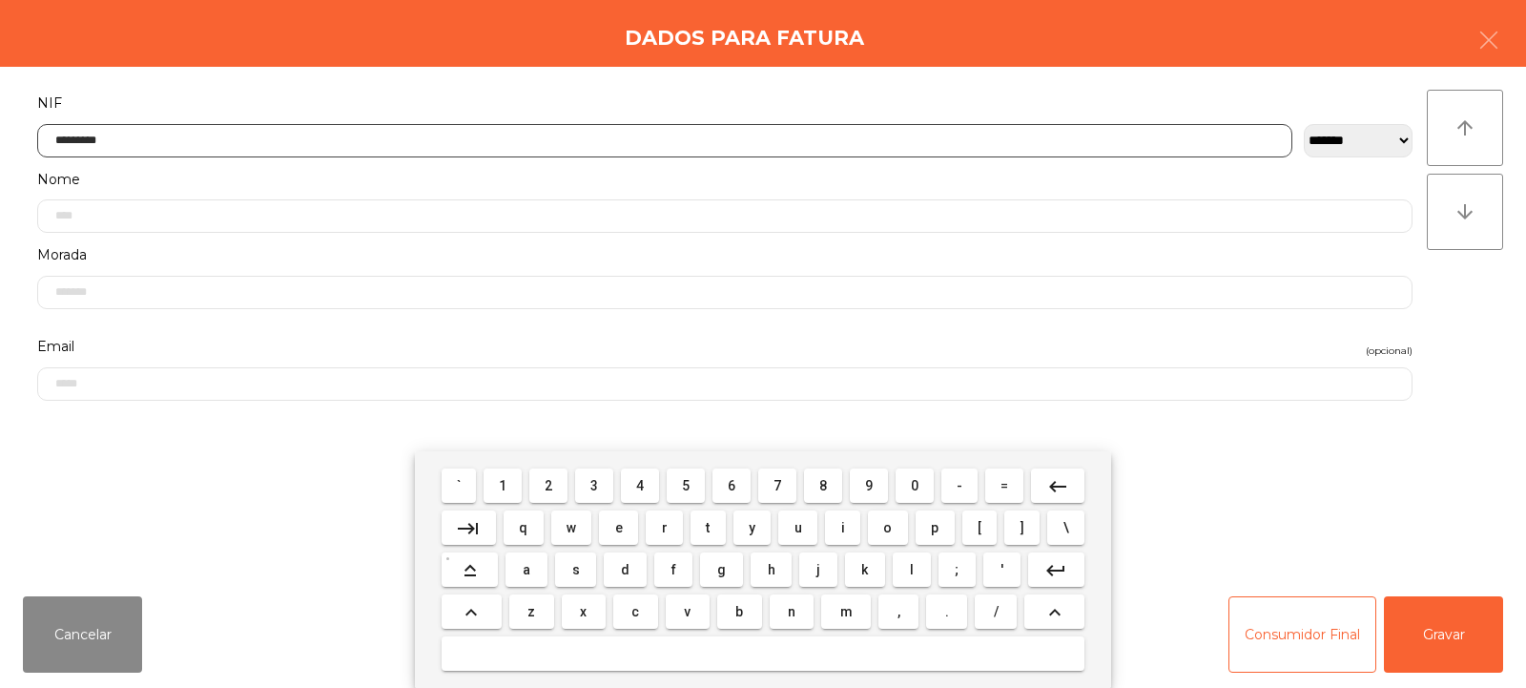
type input "*********"
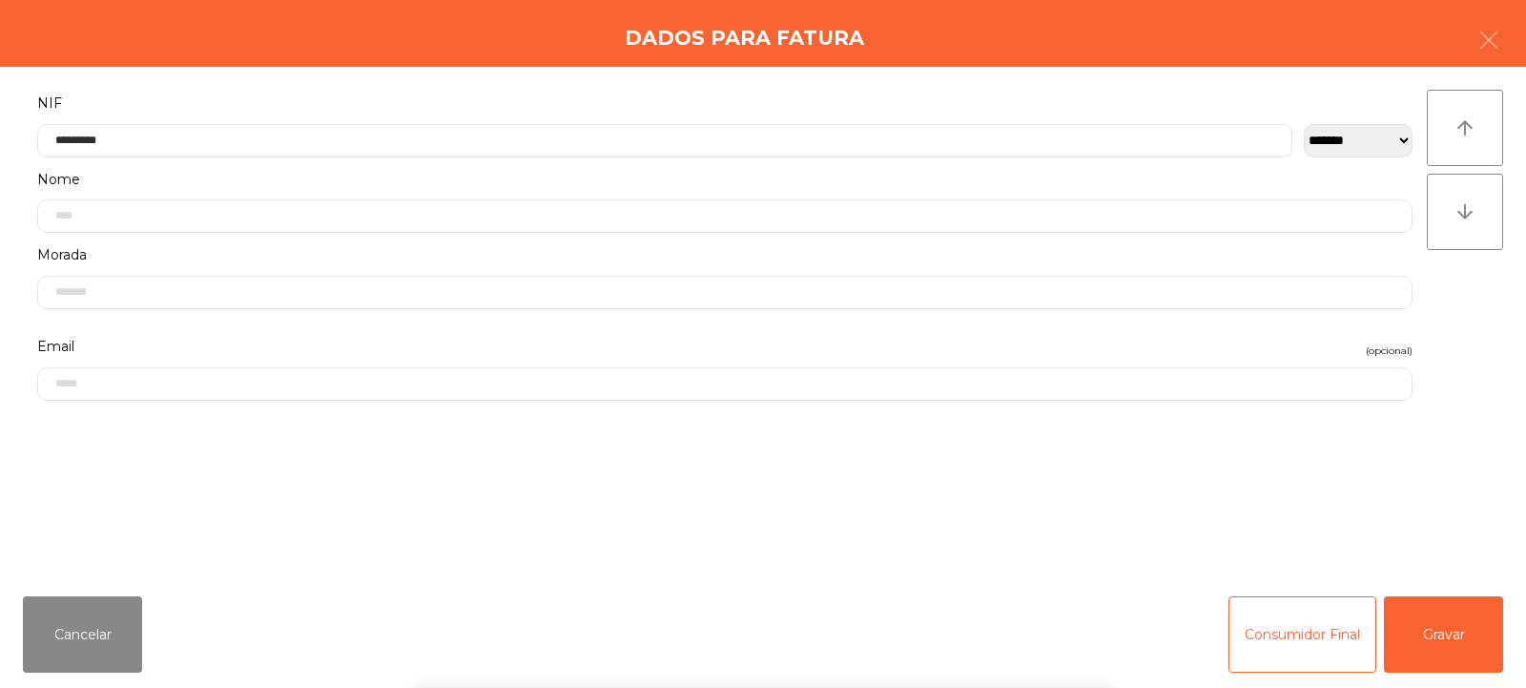
click at [1482, 334] on div "arrow_upward arrow_downward" at bounding box center [1465, 324] width 76 height 468
click at [1433, 638] on button "Gravar" at bounding box center [1443, 634] width 119 height 76
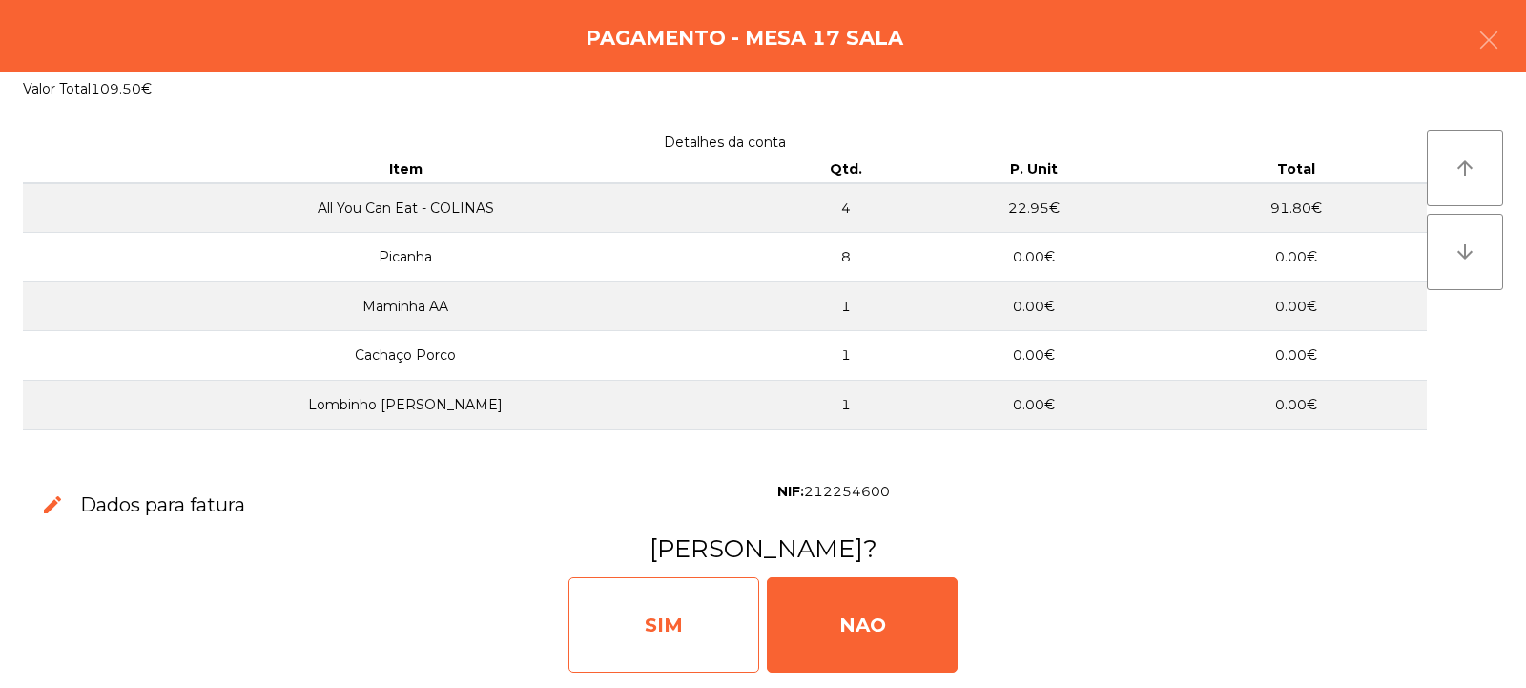
click at [668, 645] on div "SIM" at bounding box center [663, 624] width 191 height 95
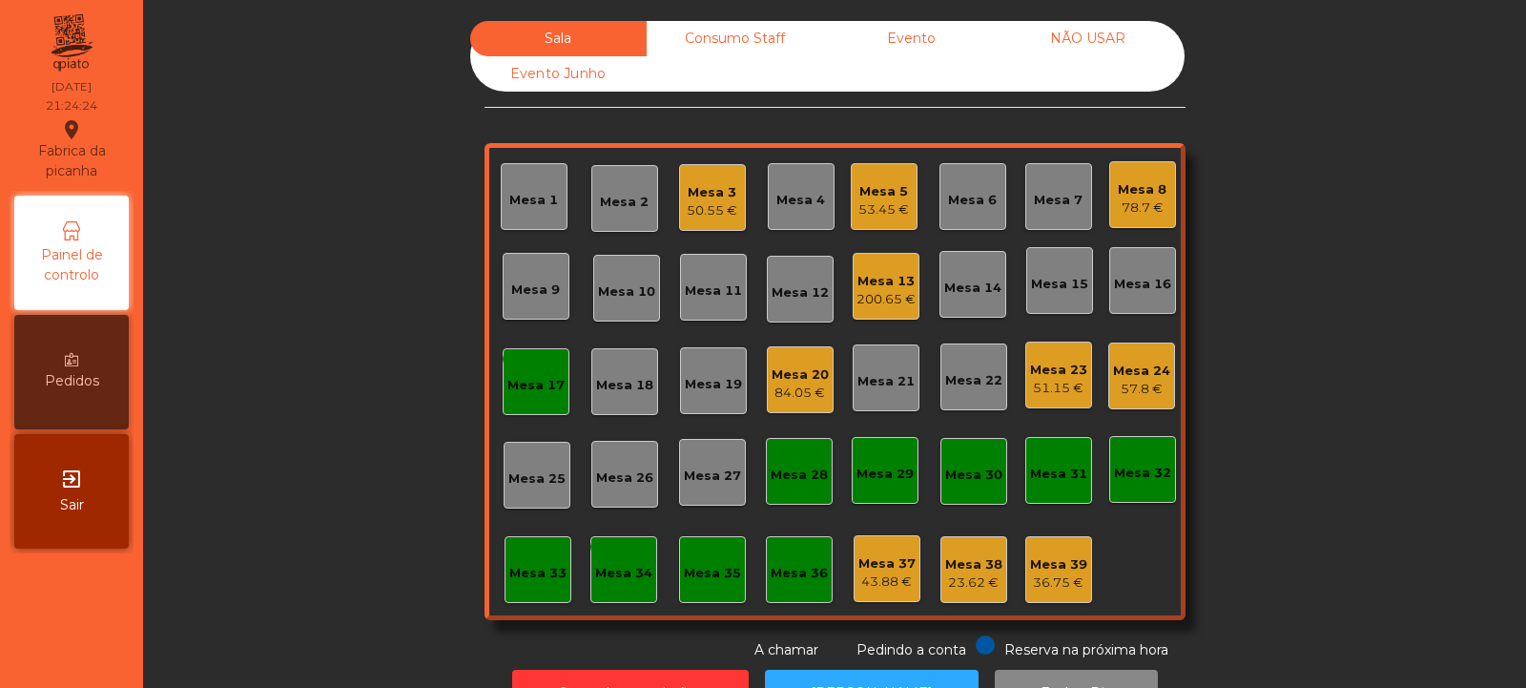
click at [524, 390] on div "Mesa 17" at bounding box center [535, 385] width 57 height 19
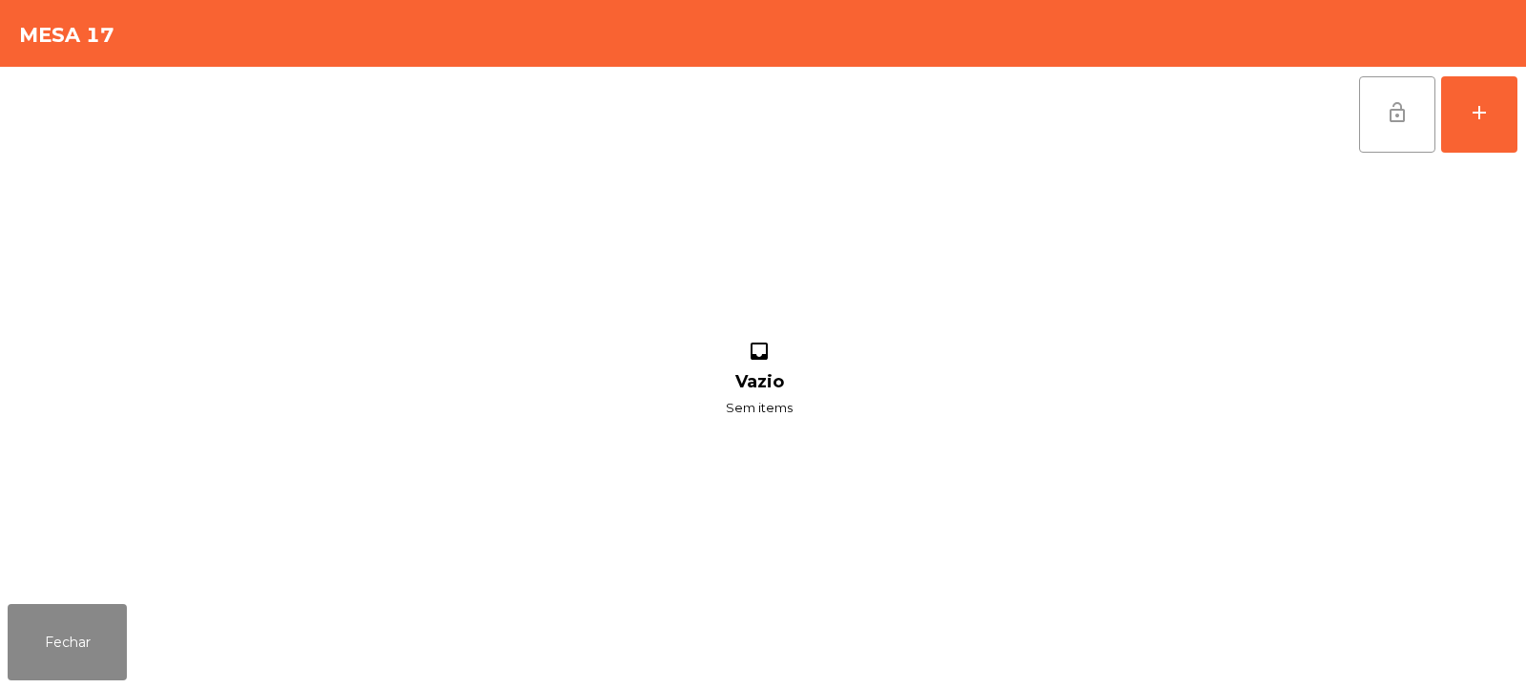
click at [1410, 113] on button "lock_open" at bounding box center [1397, 114] width 76 height 76
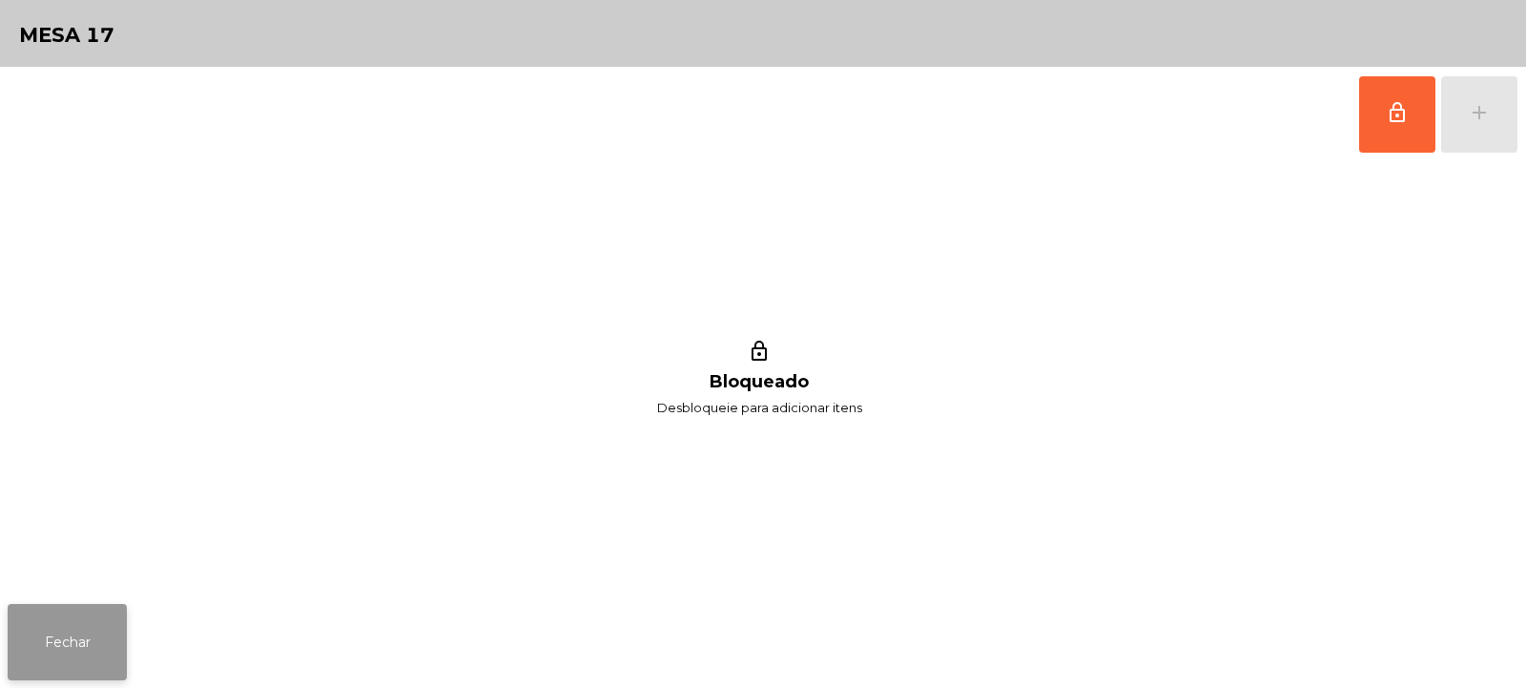
click at [72, 628] on button "Fechar" at bounding box center [67, 642] width 119 height 76
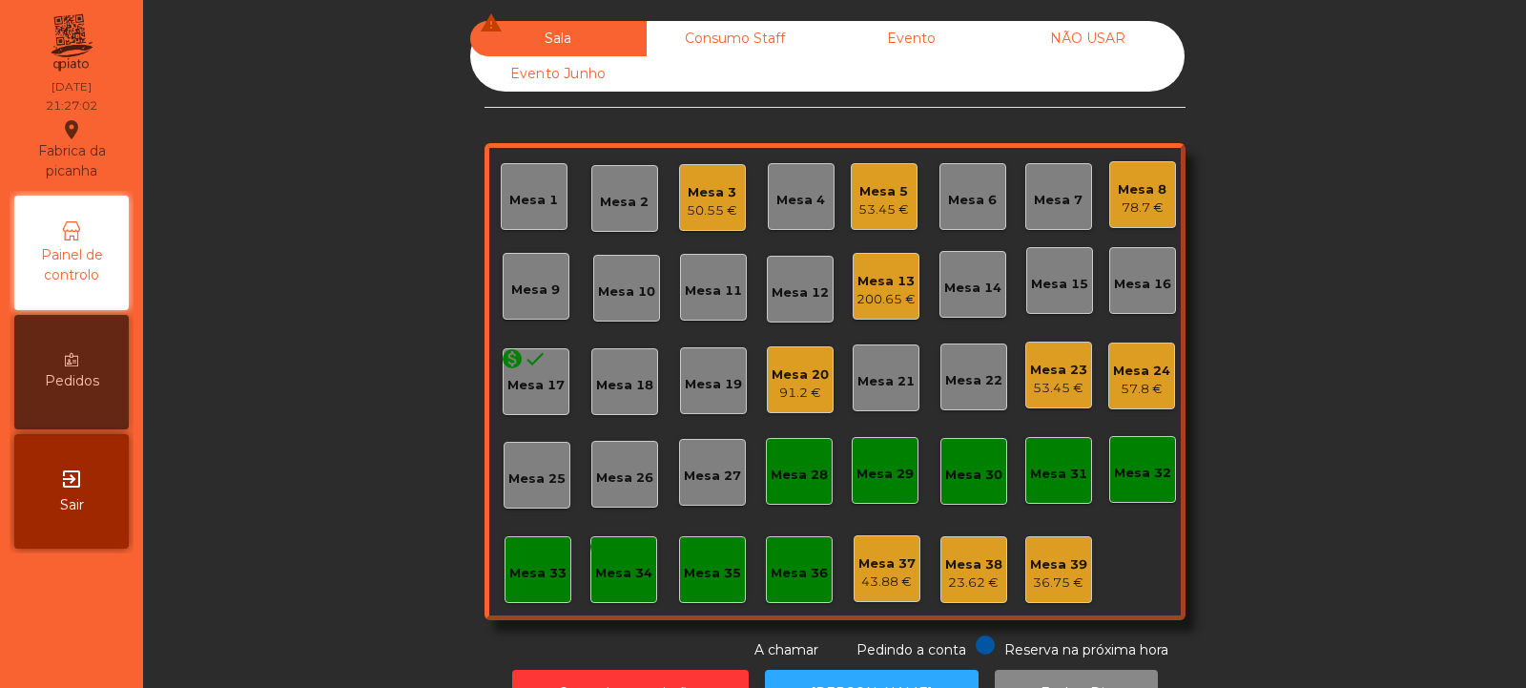
click at [1033, 361] on div "Mesa 23" at bounding box center [1058, 370] width 57 height 19
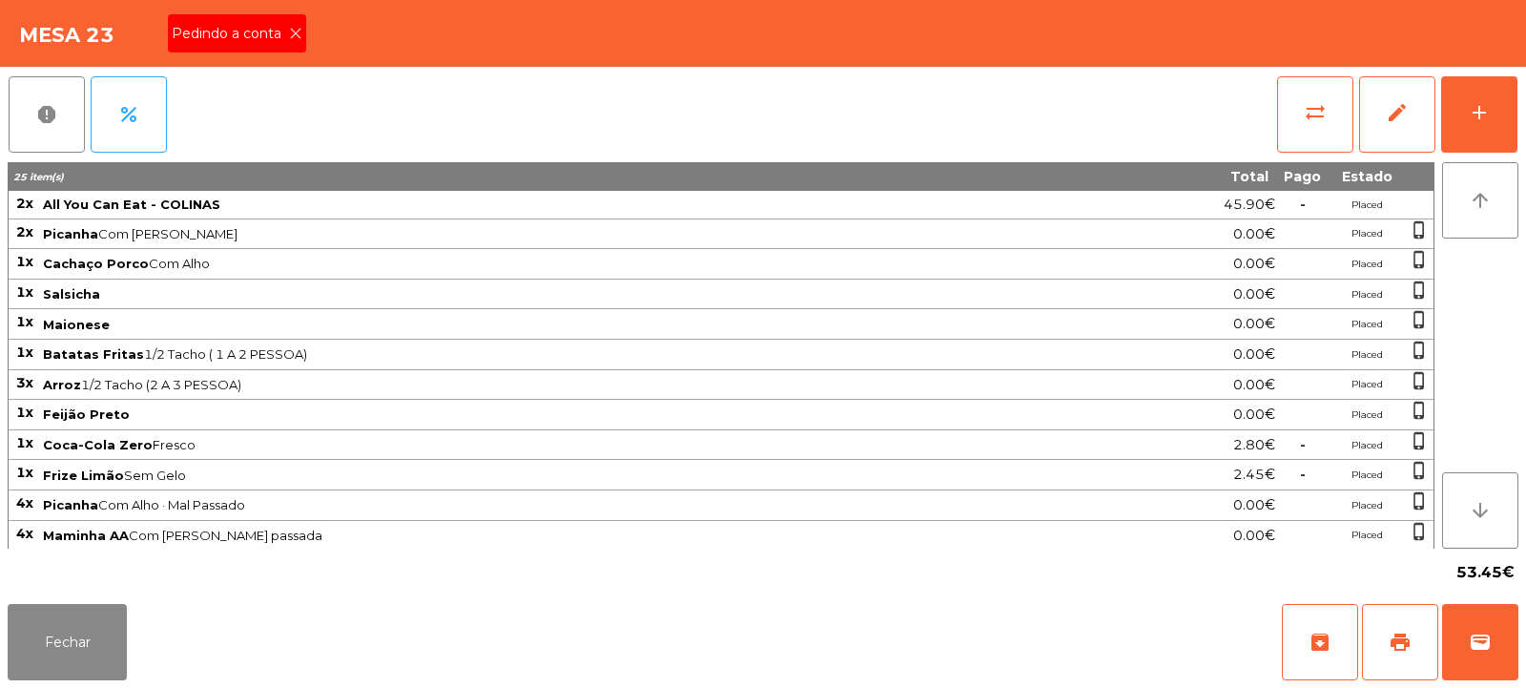
click at [293, 45] on div "Pedindo a conta" at bounding box center [237, 33] width 138 height 38
click at [1409, 641] on span "print" at bounding box center [1400, 641] width 23 height 23
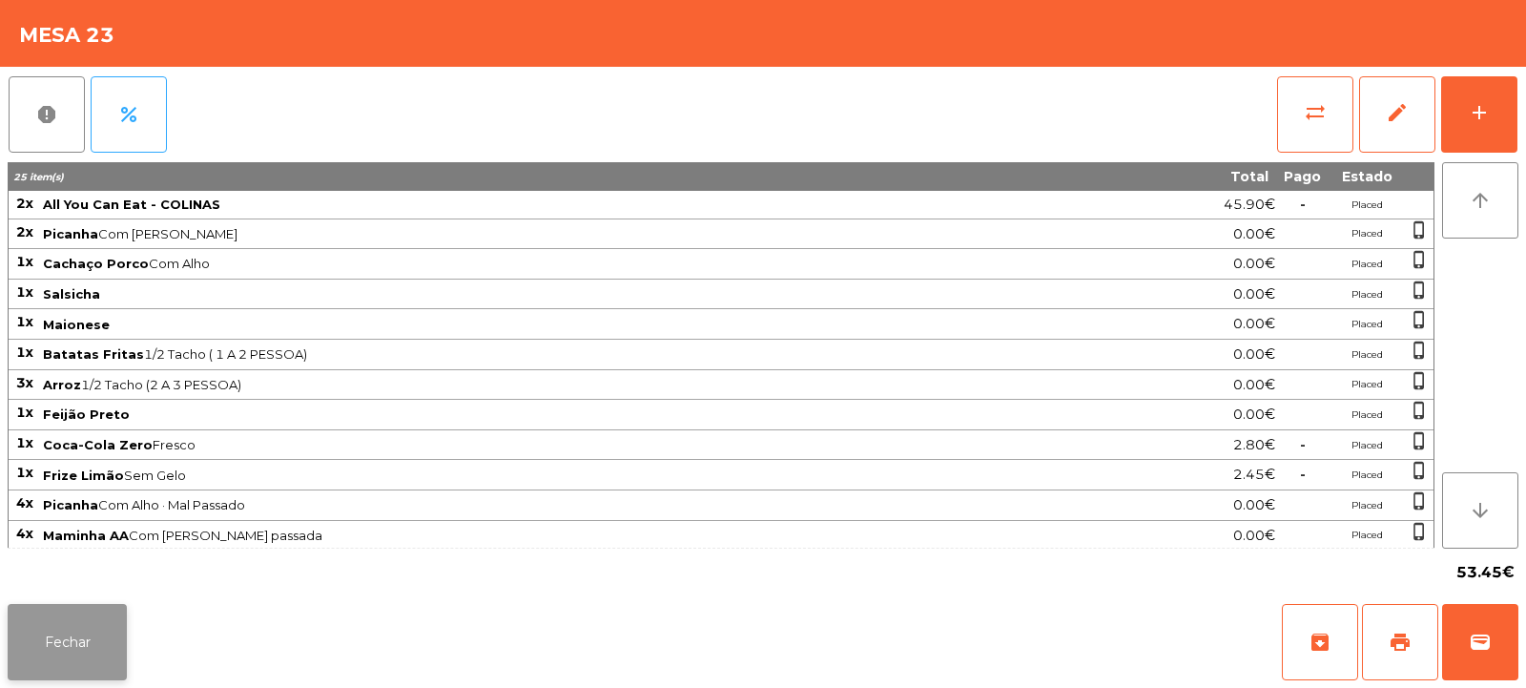
click at [34, 621] on button "Fechar" at bounding box center [67, 642] width 119 height 76
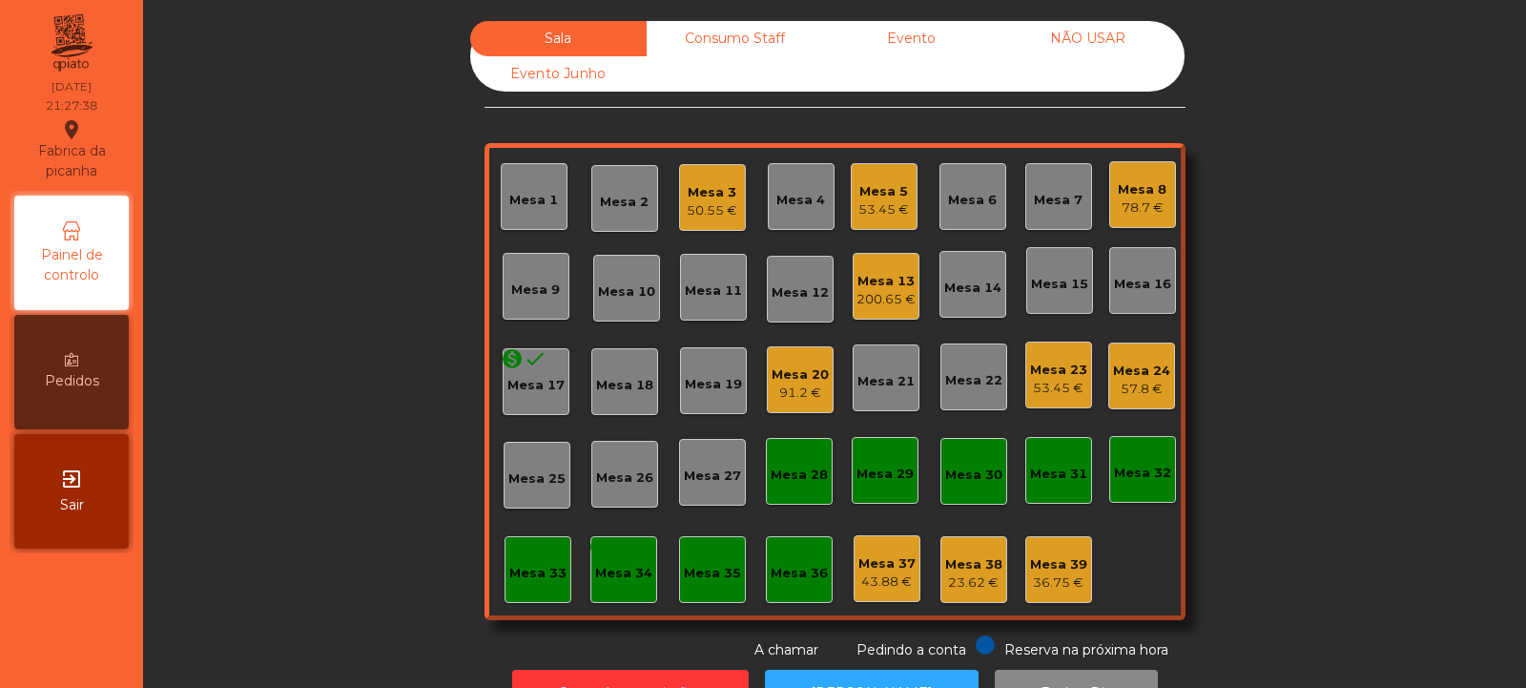
click at [1056, 364] on div "Mesa 23" at bounding box center [1058, 370] width 57 height 19
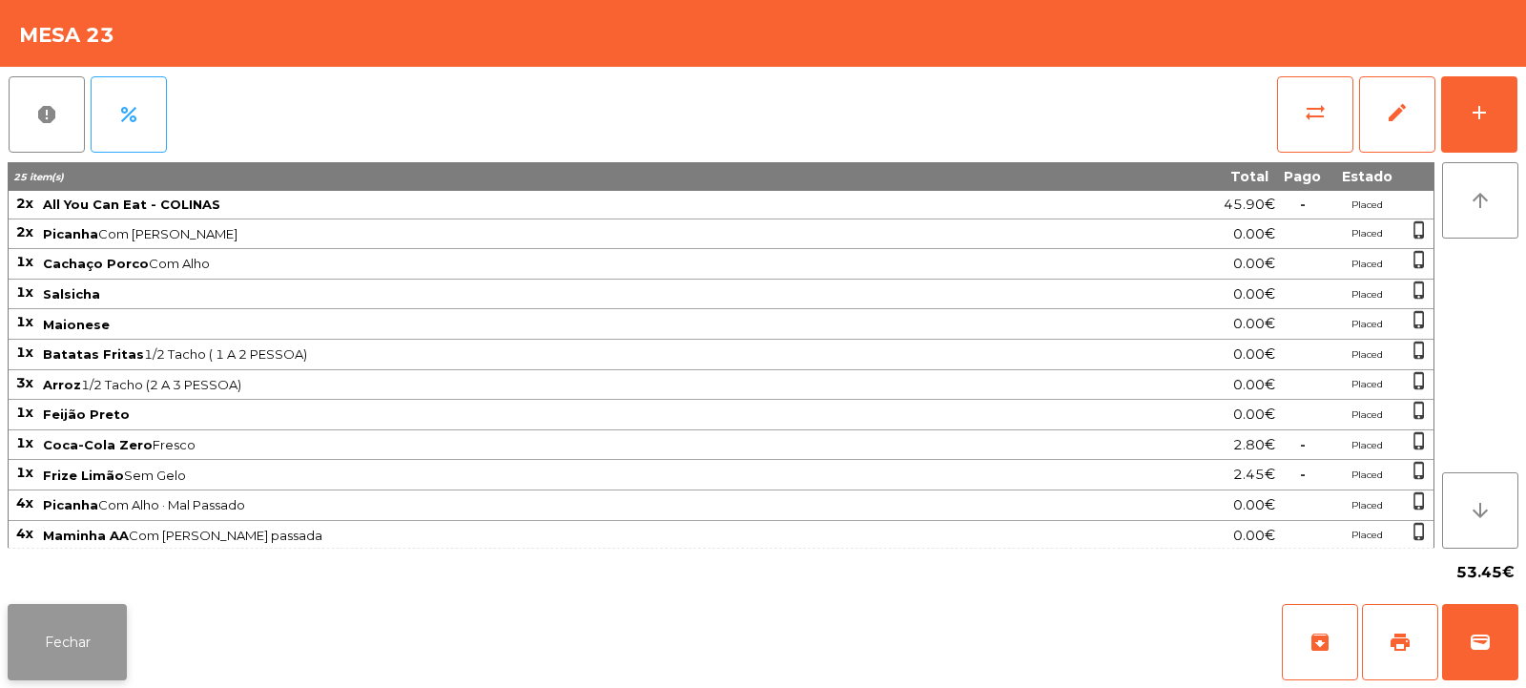
click at [56, 674] on button "Fechar" at bounding box center [67, 642] width 119 height 76
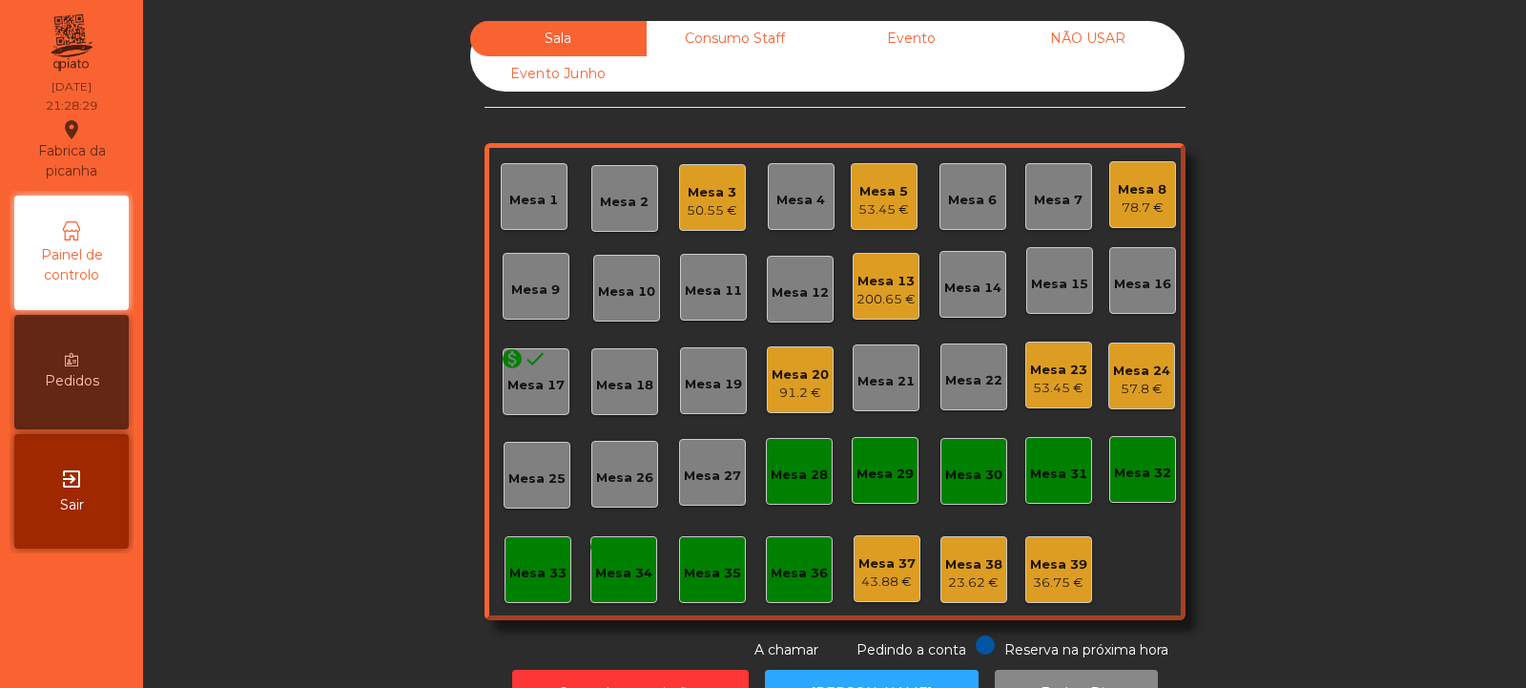
click at [691, 39] on div "Consumo Staff" at bounding box center [735, 38] width 176 height 35
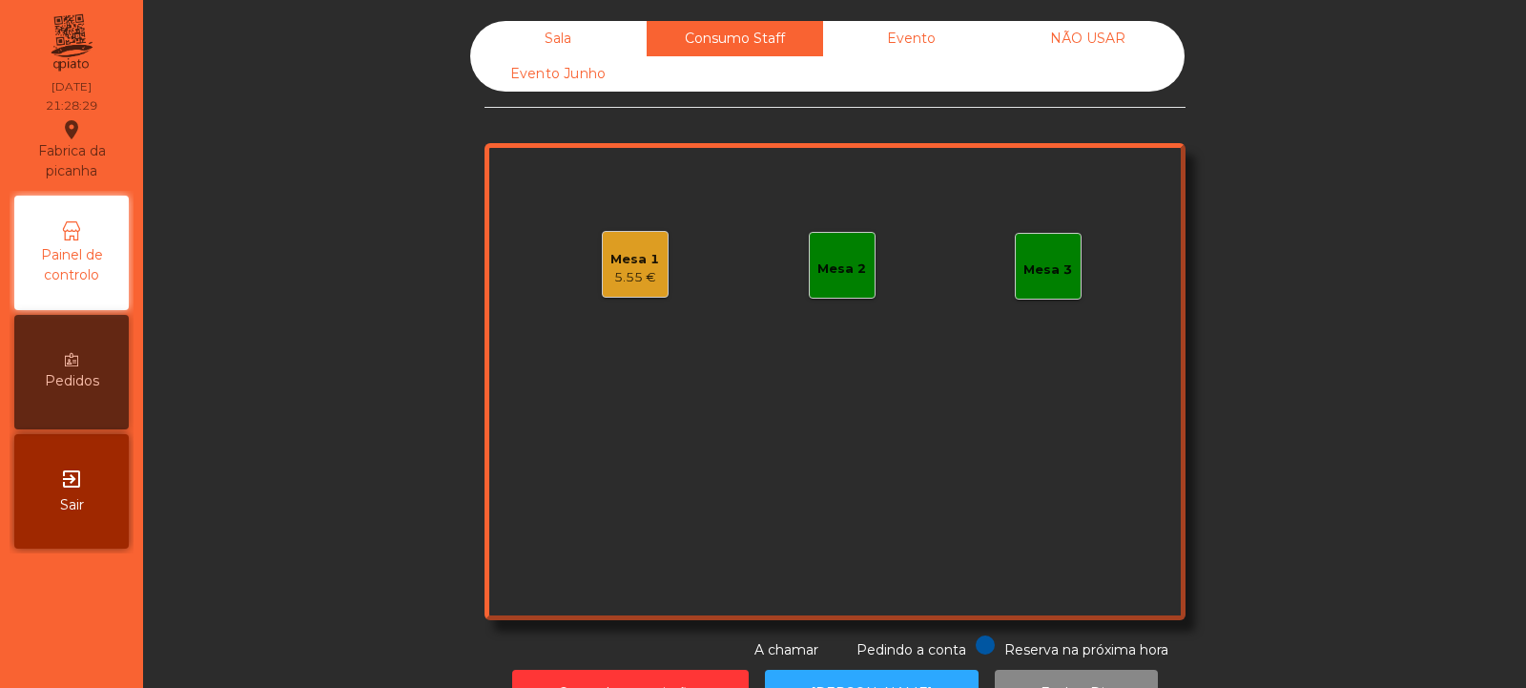
click at [620, 262] on div "Mesa 1" at bounding box center [634, 259] width 49 height 19
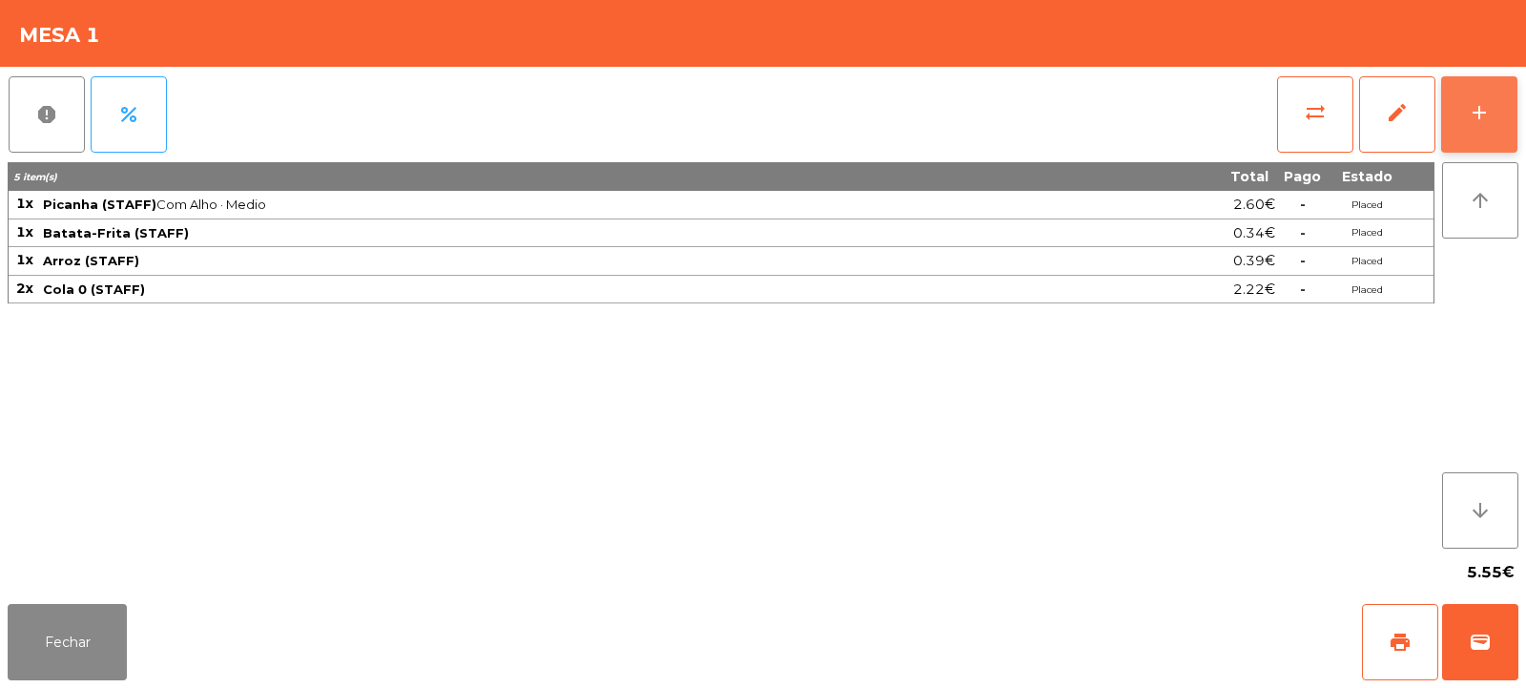
click at [1484, 128] on button "add" at bounding box center [1479, 114] width 76 height 76
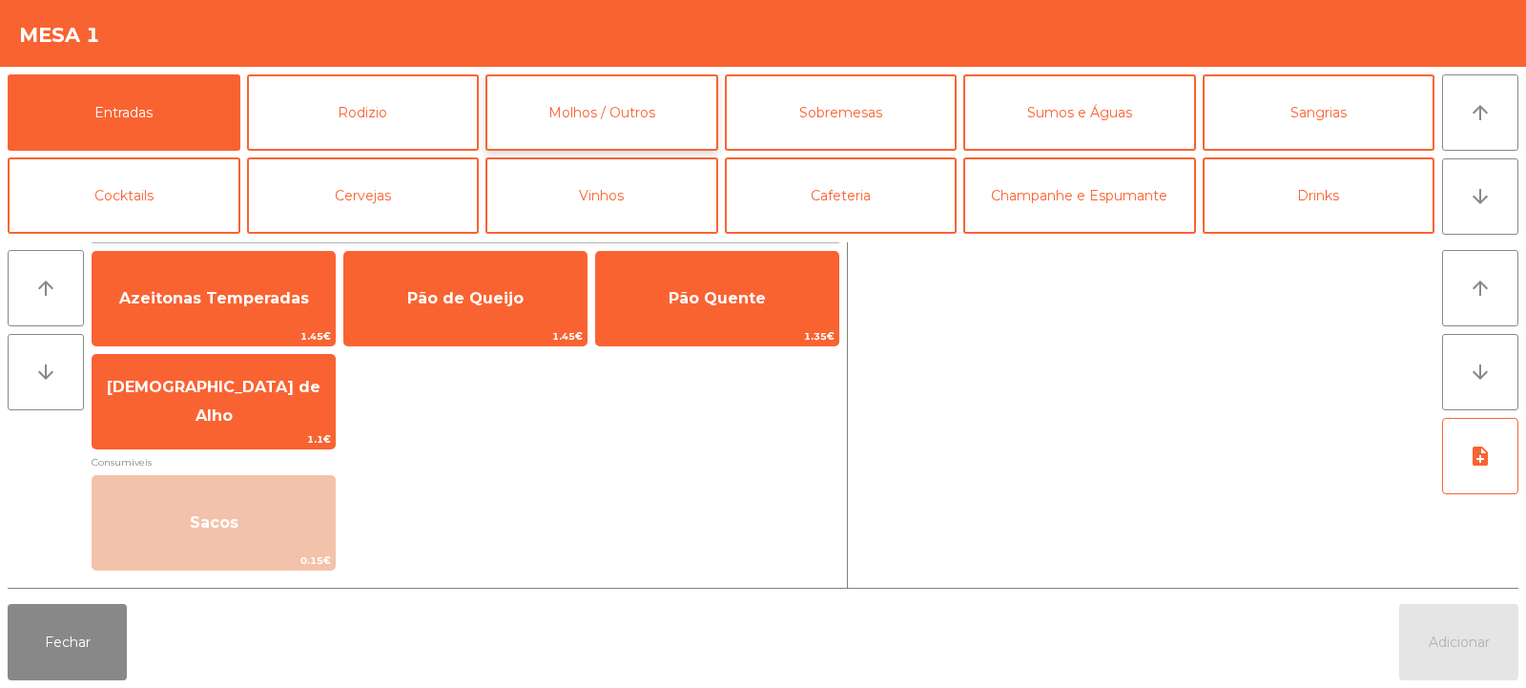
click at [557, 107] on button "Molhos / Outros" at bounding box center [601, 112] width 233 height 76
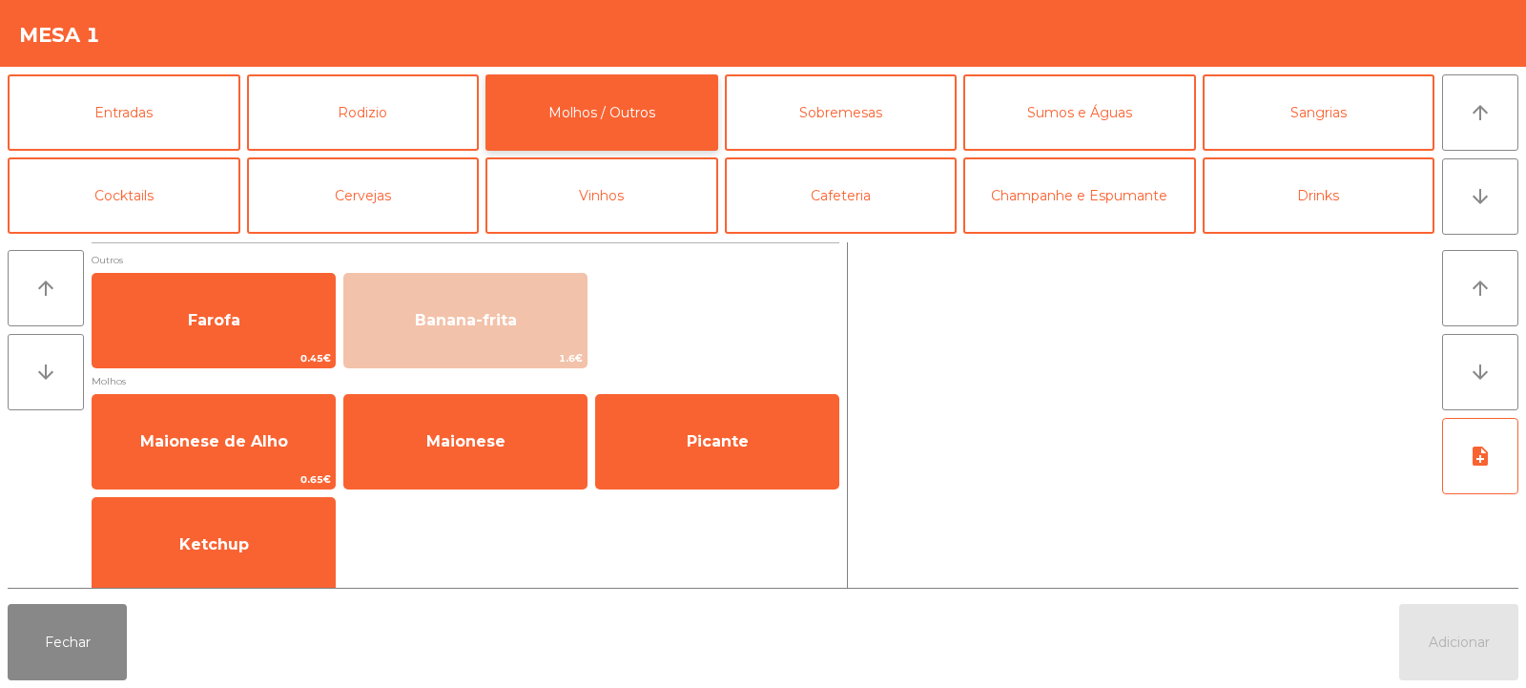
scroll to position [12, 0]
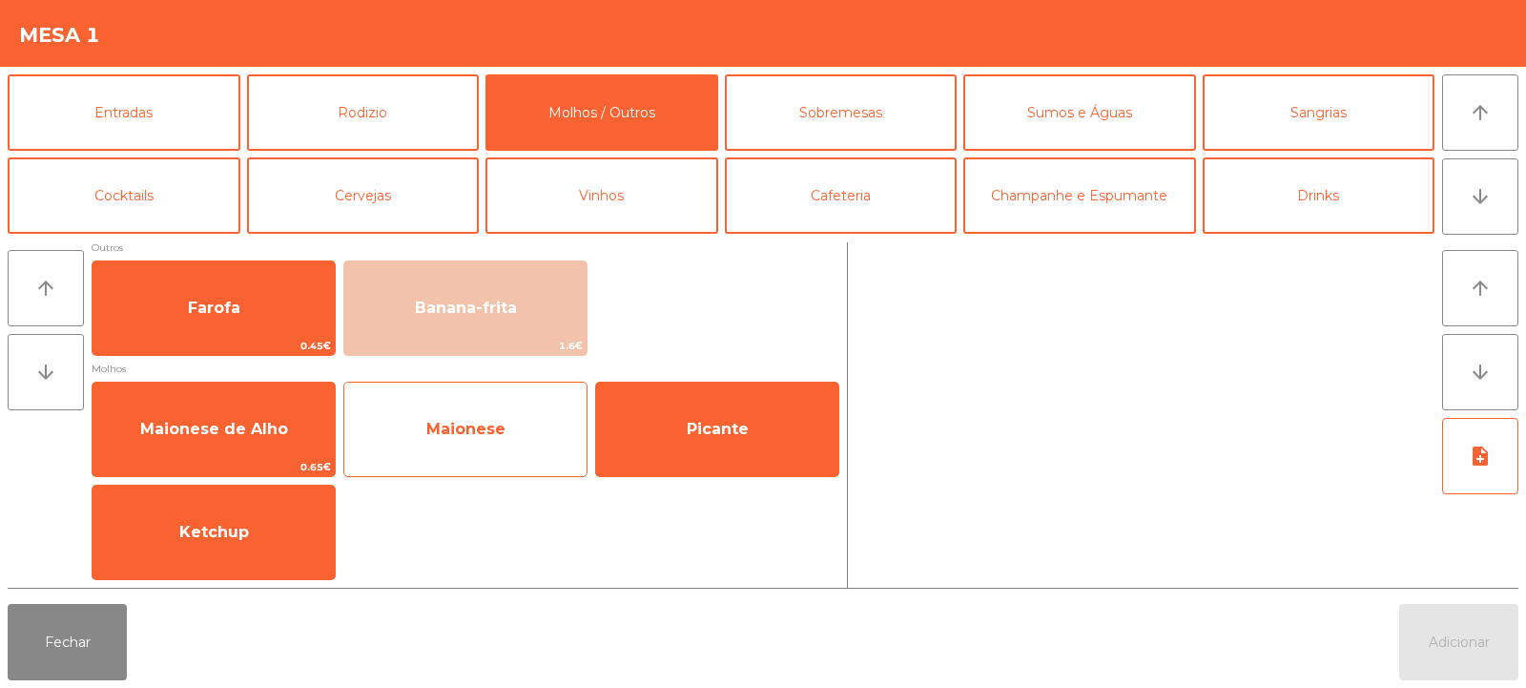
click at [454, 425] on span "Maionese" at bounding box center [465, 429] width 79 height 18
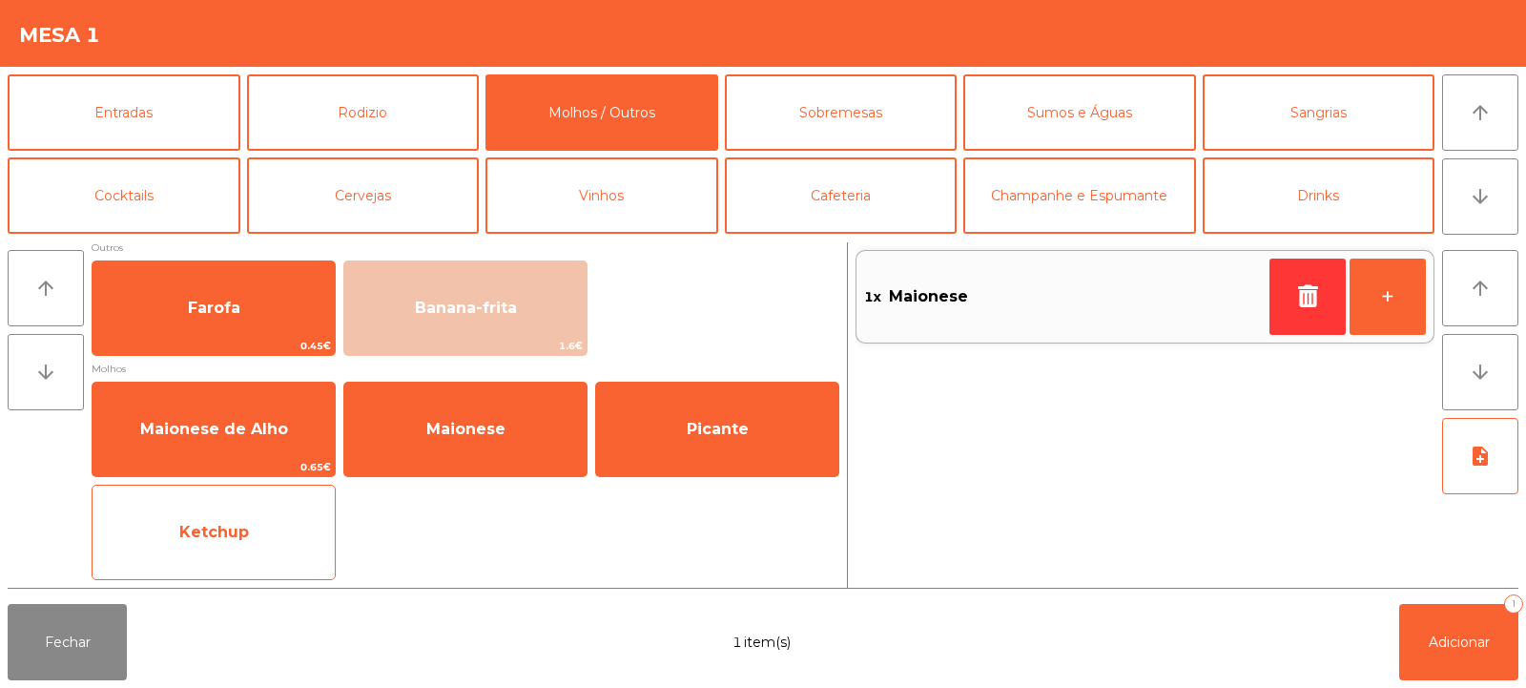
click at [240, 541] on span "Ketchup" at bounding box center [214, 532] width 242 height 52
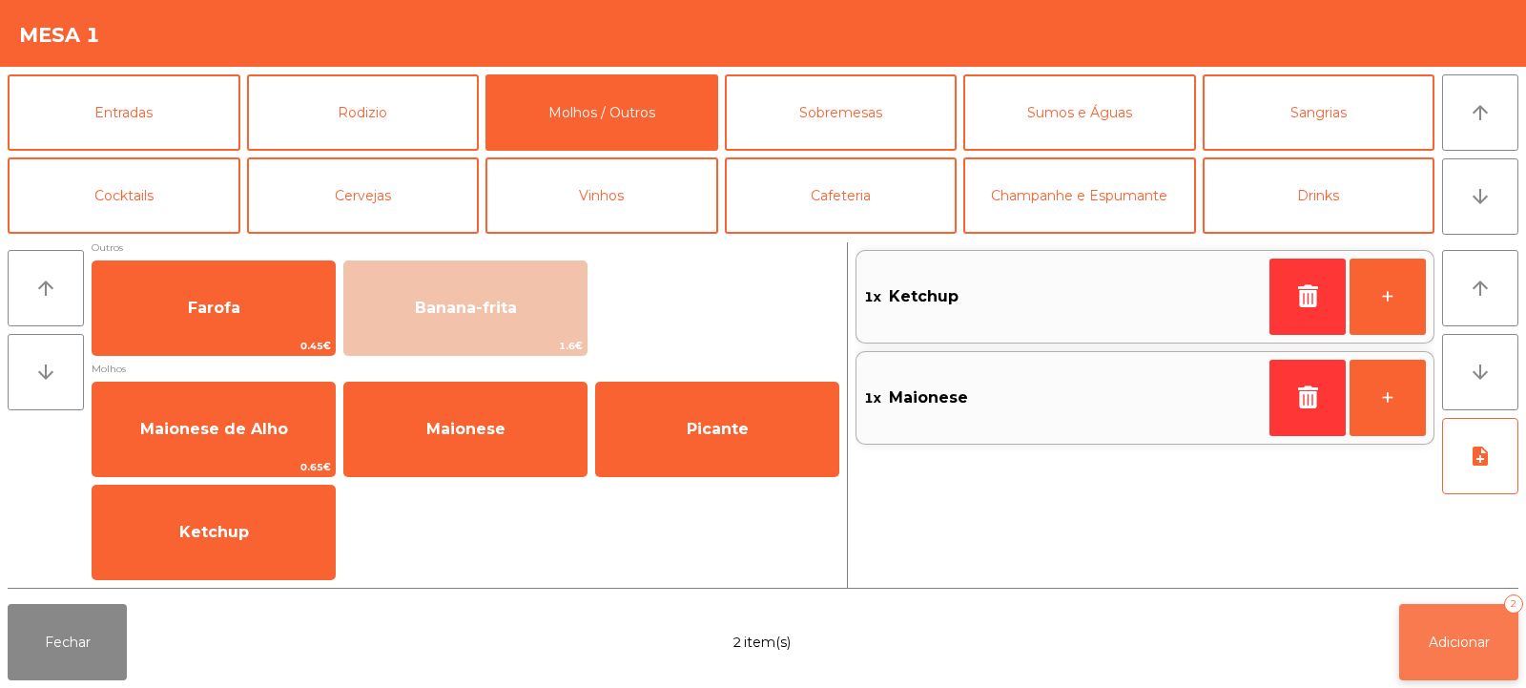
click at [1446, 645] on span "Adicionar" at bounding box center [1459, 641] width 61 height 17
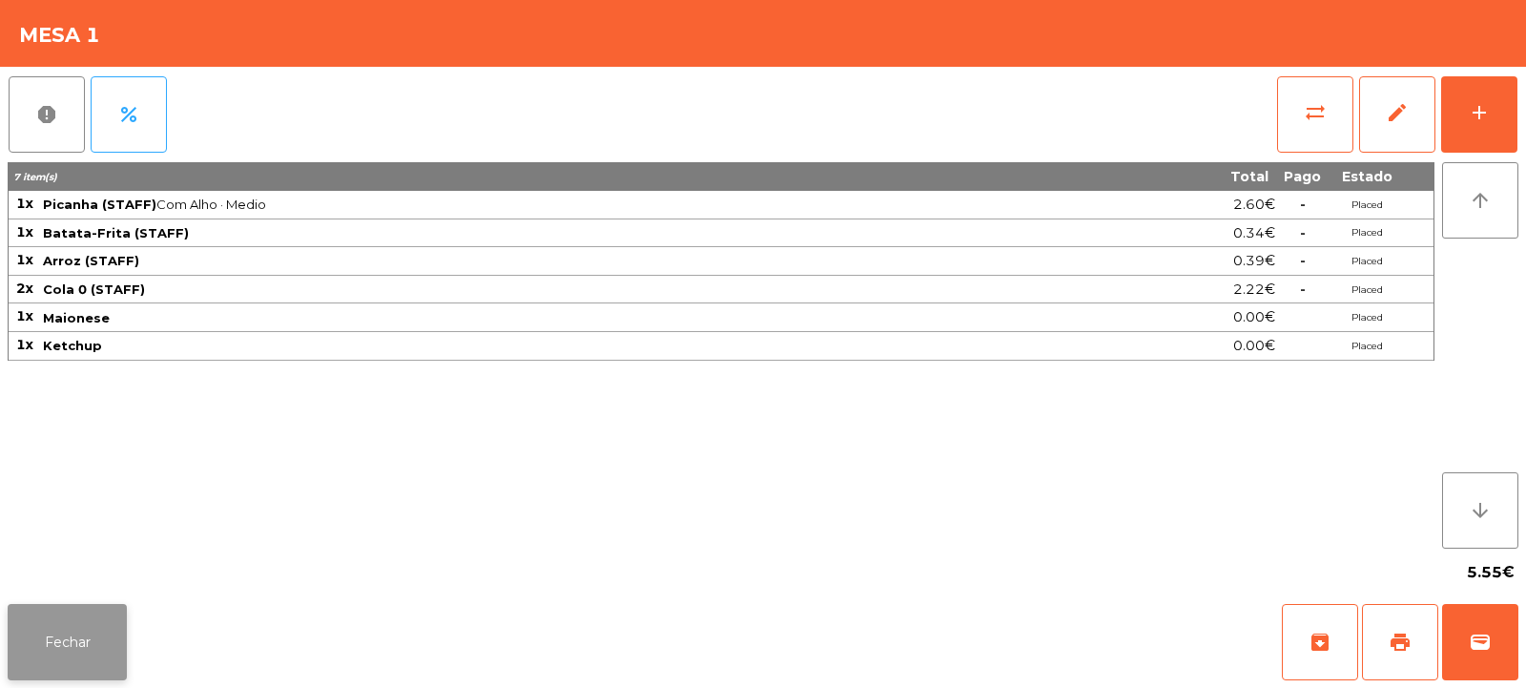
click at [68, 639] on button "Fechar" at bounding box center [67, 642] width 119 height 76
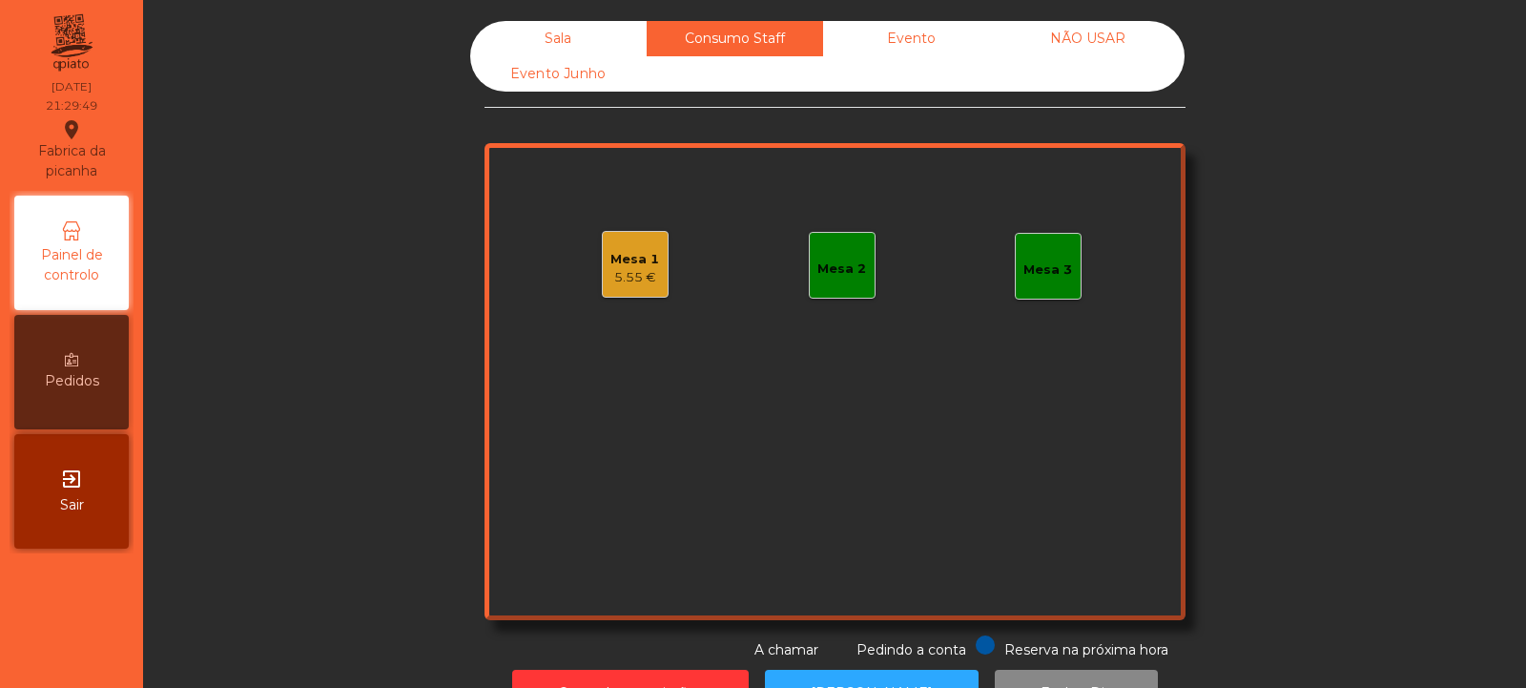
click at [552, 40] on div "Sala" at bounding box center [558, 38] width 176 height 35
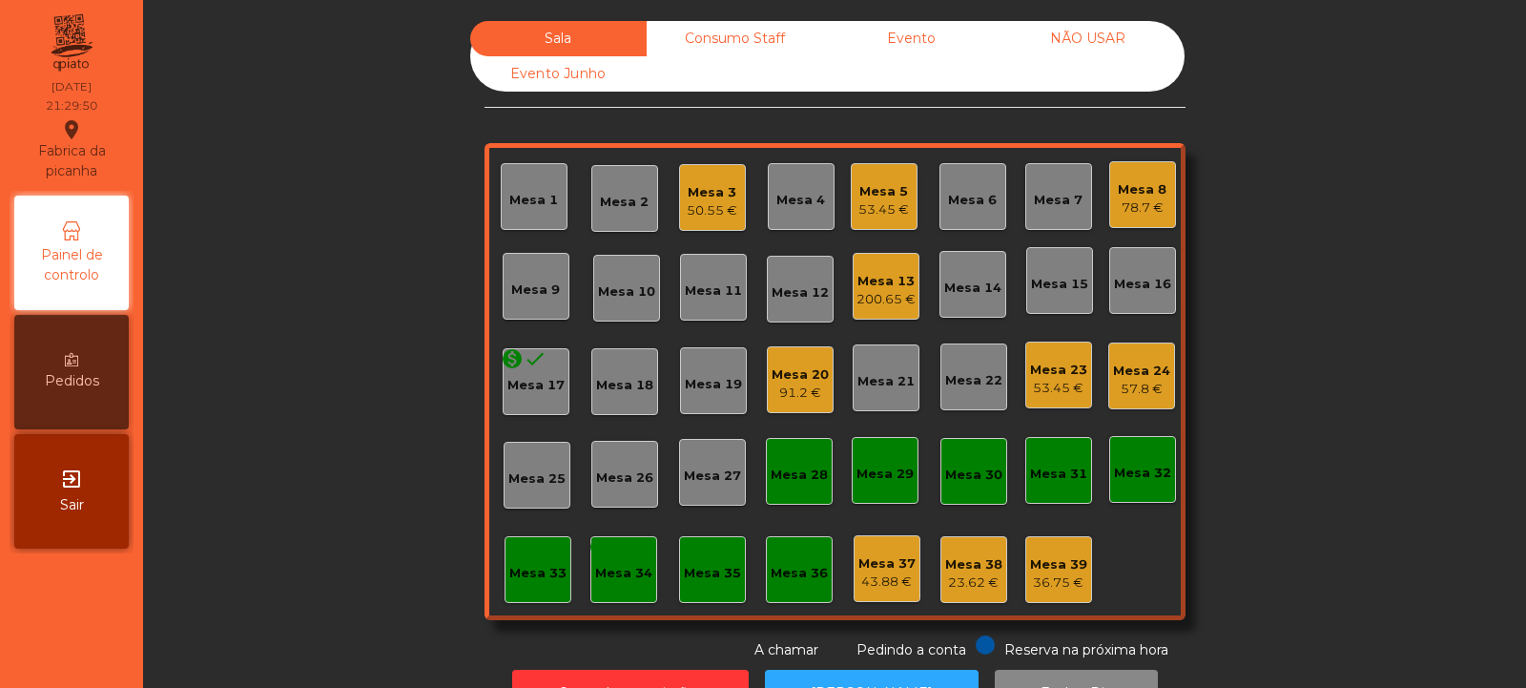
click at [709, 293] on div "Mesa 11" at bounding box center [713, 290] width 57 height 19
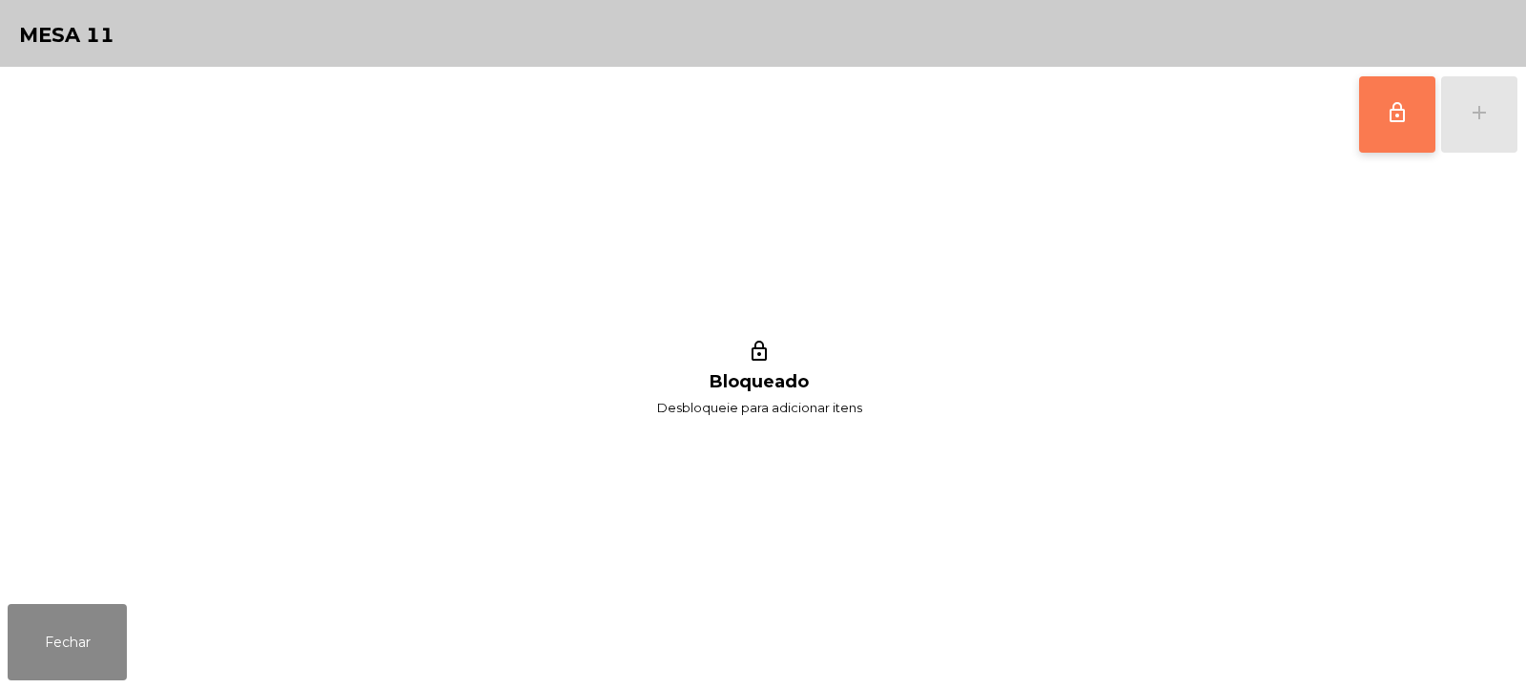
click at [1394, 120] on span "lock_outline" at bounding box center [1397, 112] width 23 height 23
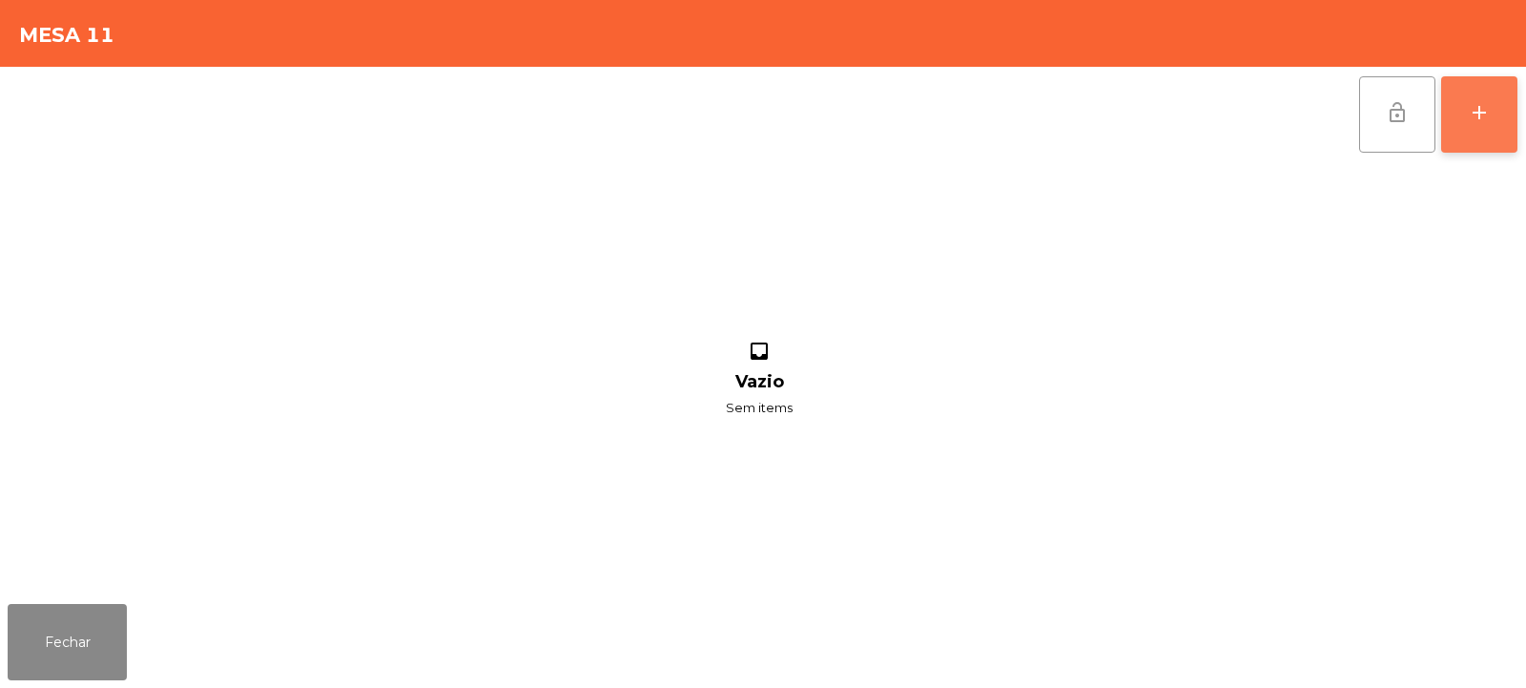
click at [1476, 115] on div "add" at bounding box center [1479, 112] width 23 height 23
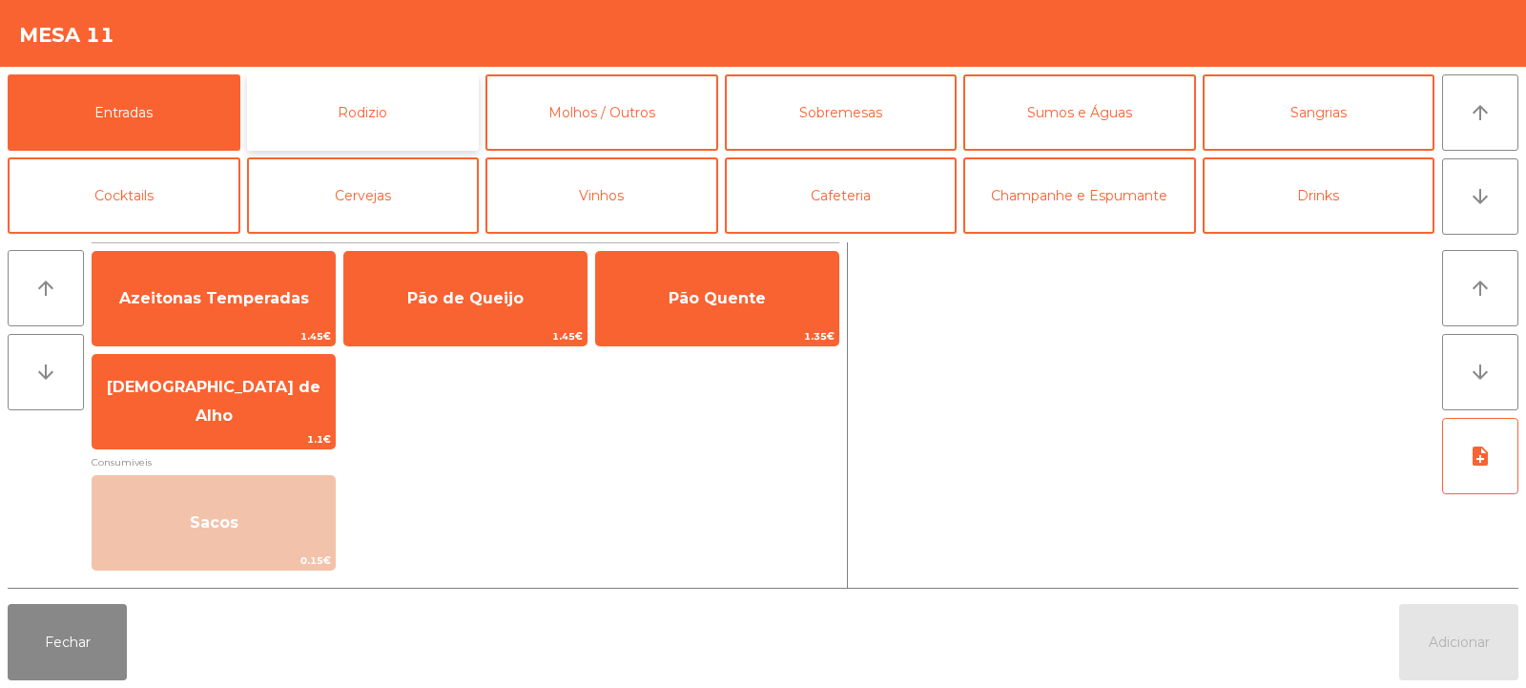
click at [373, 105] on button "Rodizio" at bounding box center [363, 112] width 233 height 76
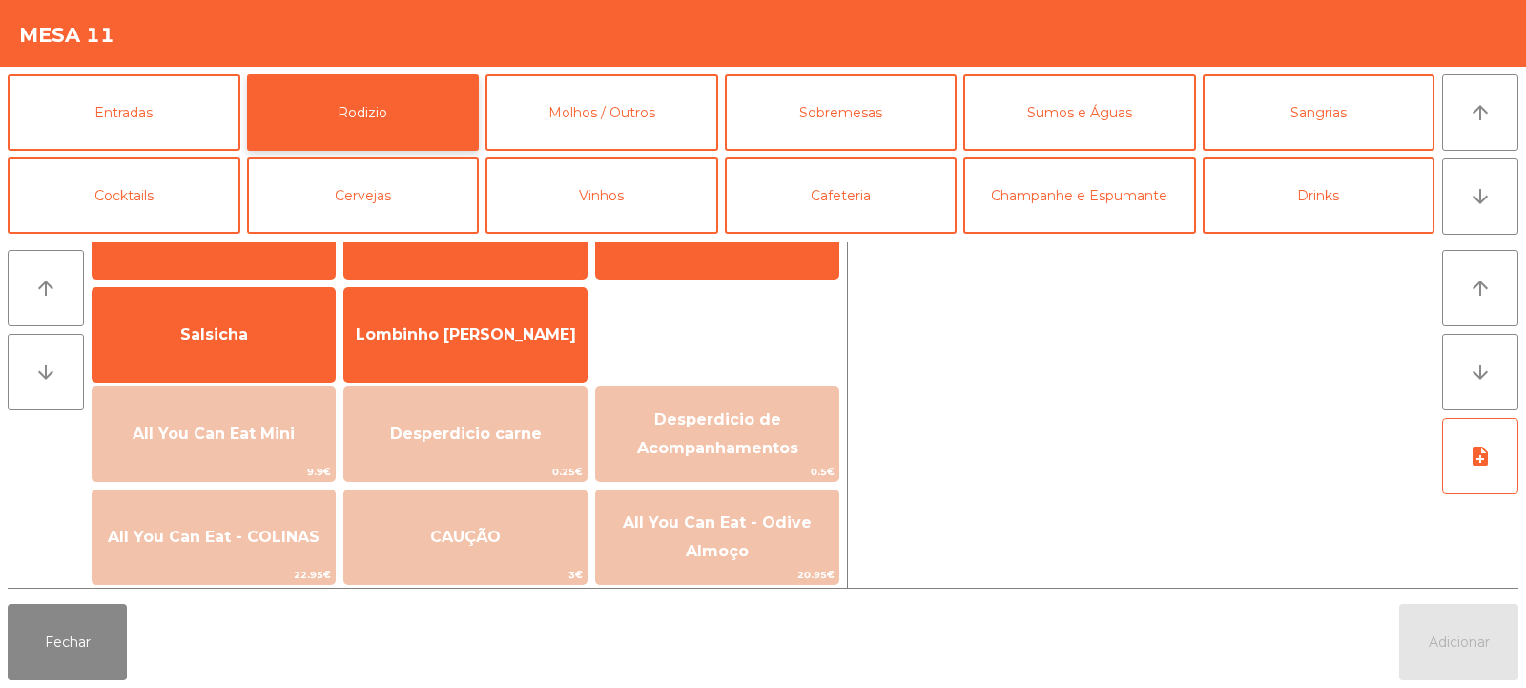
scroll to position [148, 0]
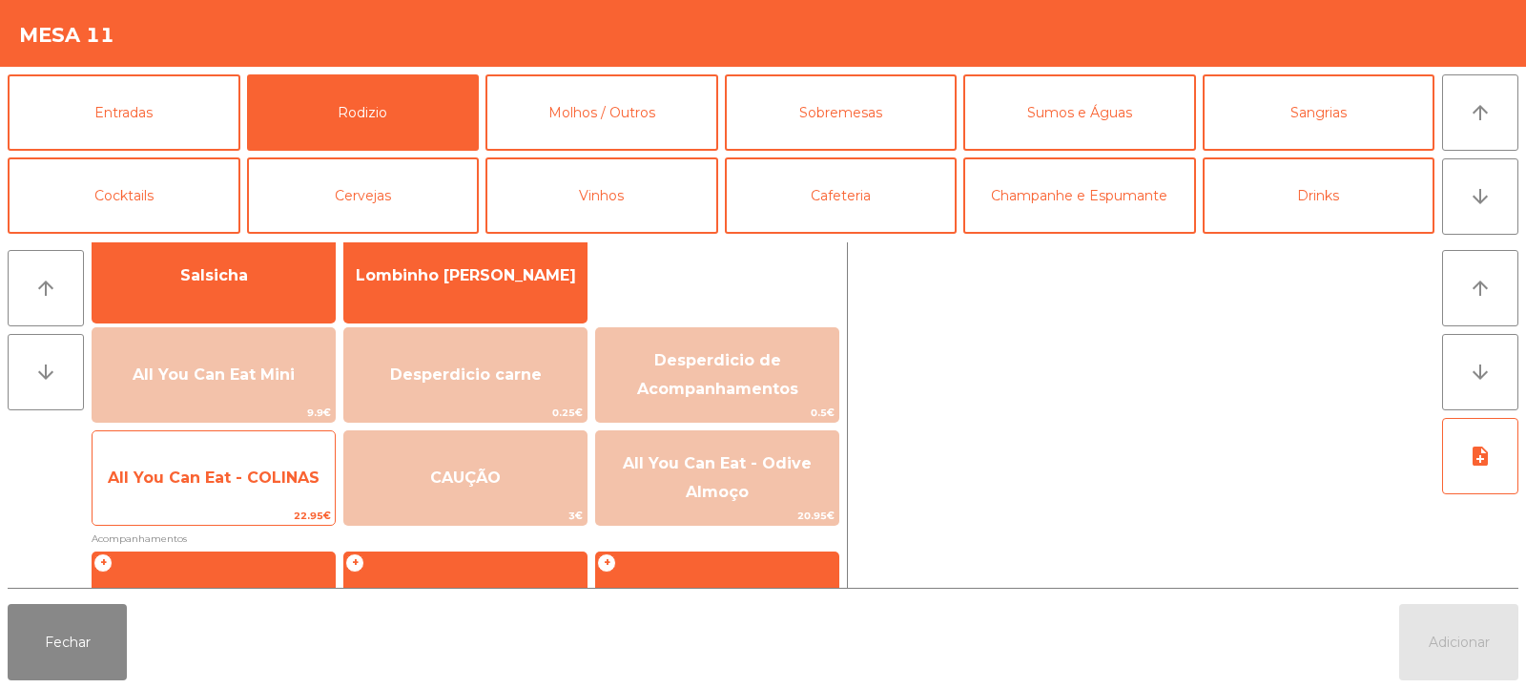
click at [216, 472] on span "All You Can Eat - COLINAS" at bounding box center [214, 477] width 212 height 18
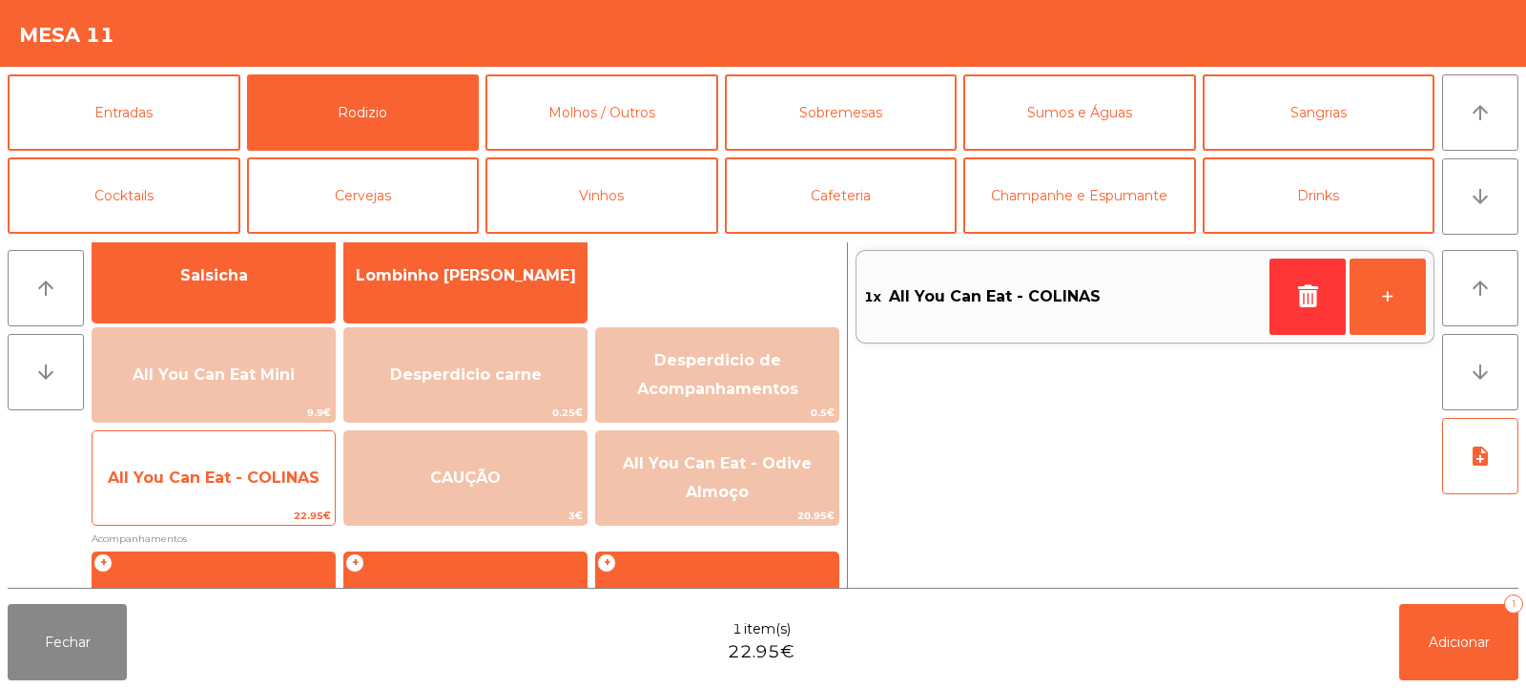
click at [209, 484] on span "All You Can Eat - COLINAS" at bounding box center [214, 477] width 212 height 18
click at [201, 476] on span "All You Can Eat - COLINAS" at bounding box center [214, 477] width 212 height 18
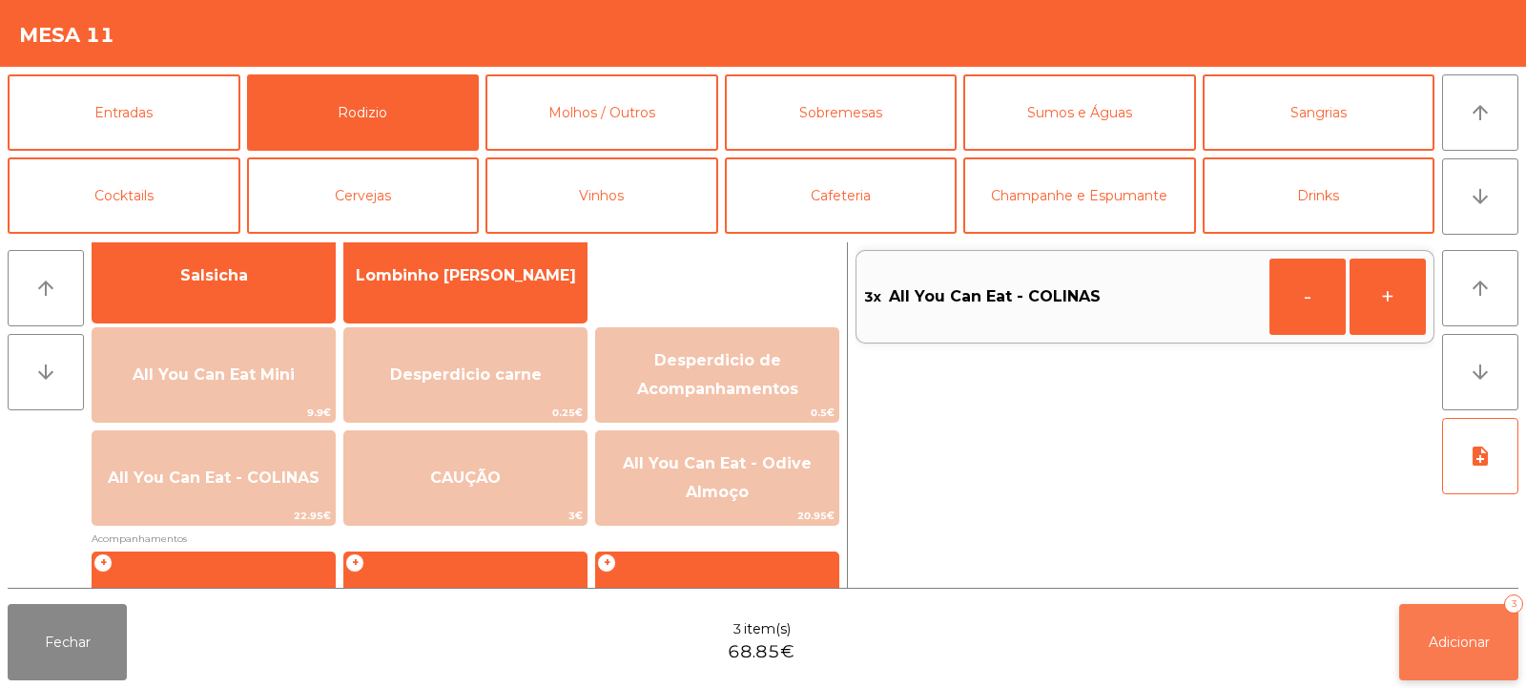
click at [1446, 627] on button "Adicionar 3" at bounding box center [1458, 642] width 119 height 76
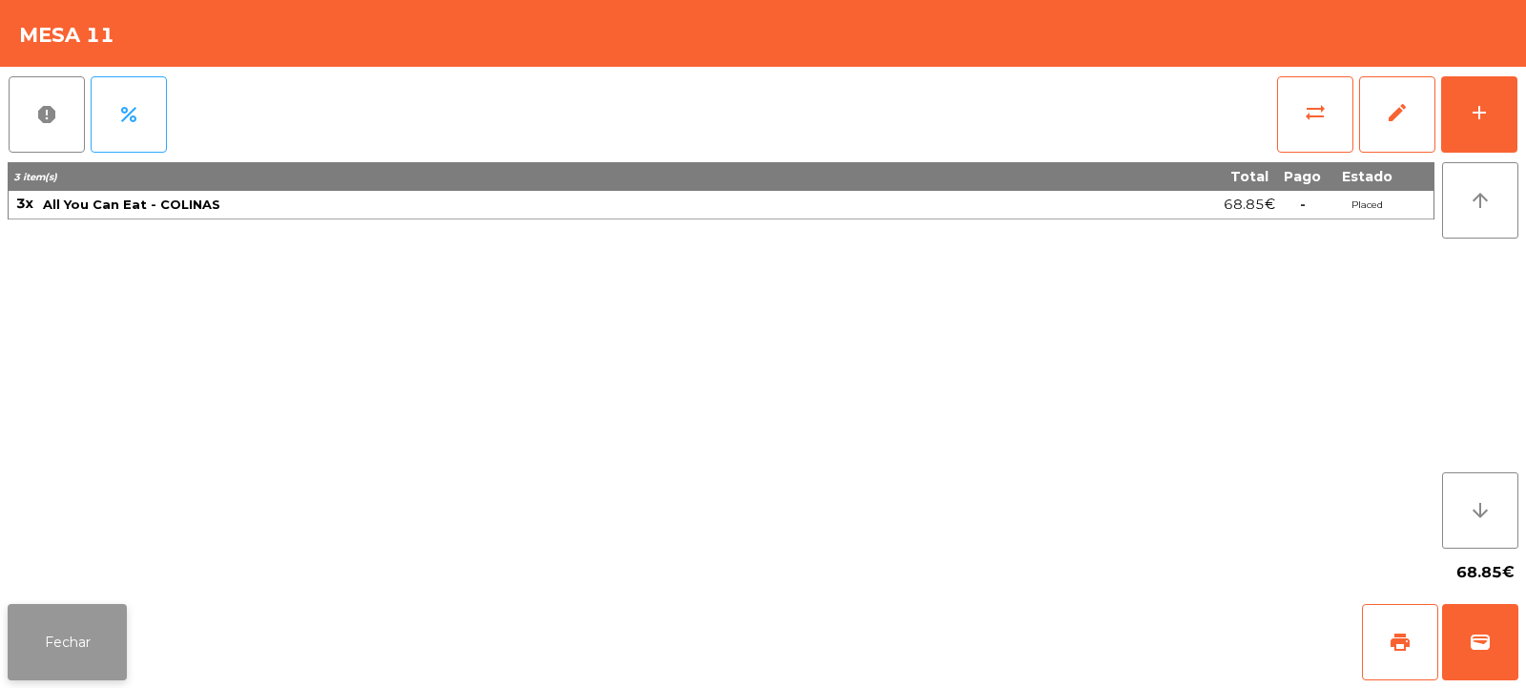
click at [48, 613] on button "Fechar" at bounding box center [67, 642] width 119 height 76
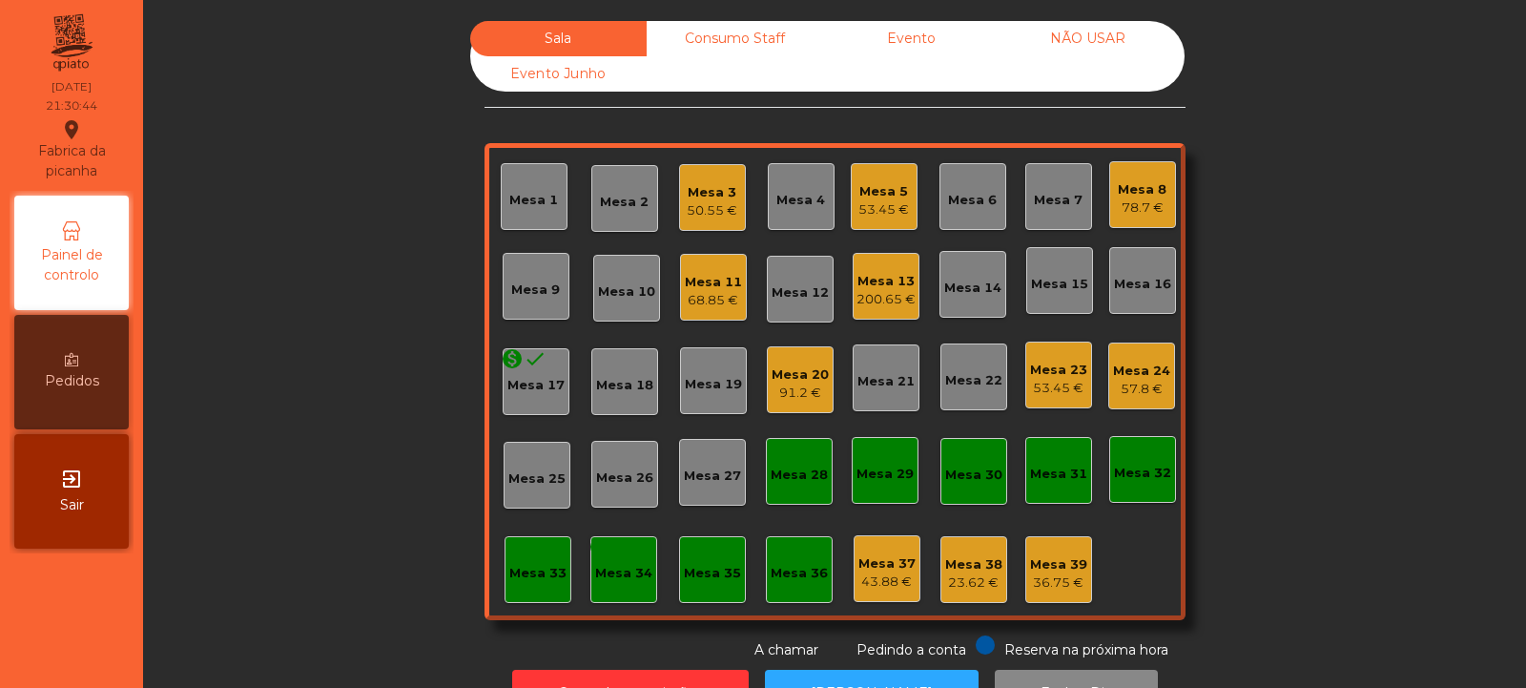
click at [538, 284] on div "Mesa 9" at bounding box center [535, 289] width 49 height 19
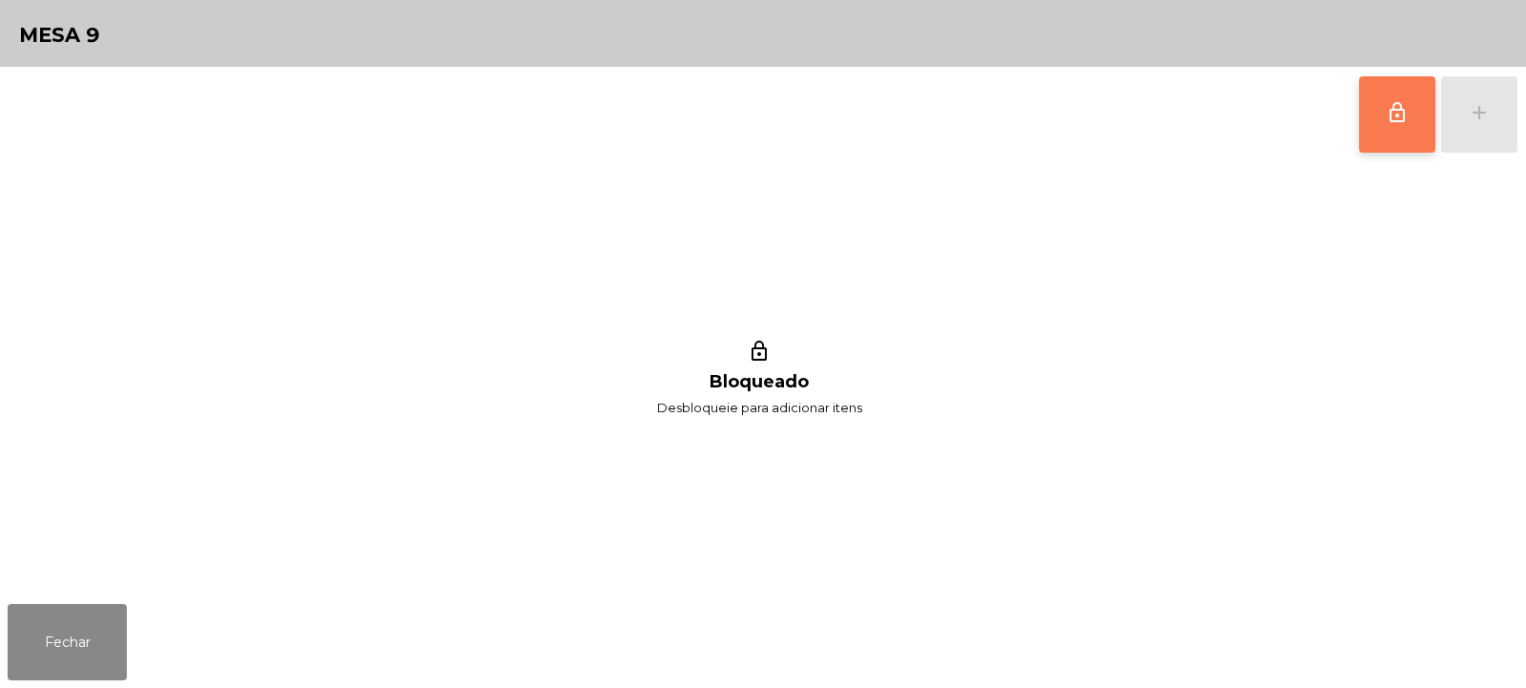
click at [1394, 124] on button "lock_outline" at bounding box center [1397, 114] width 76 height 76
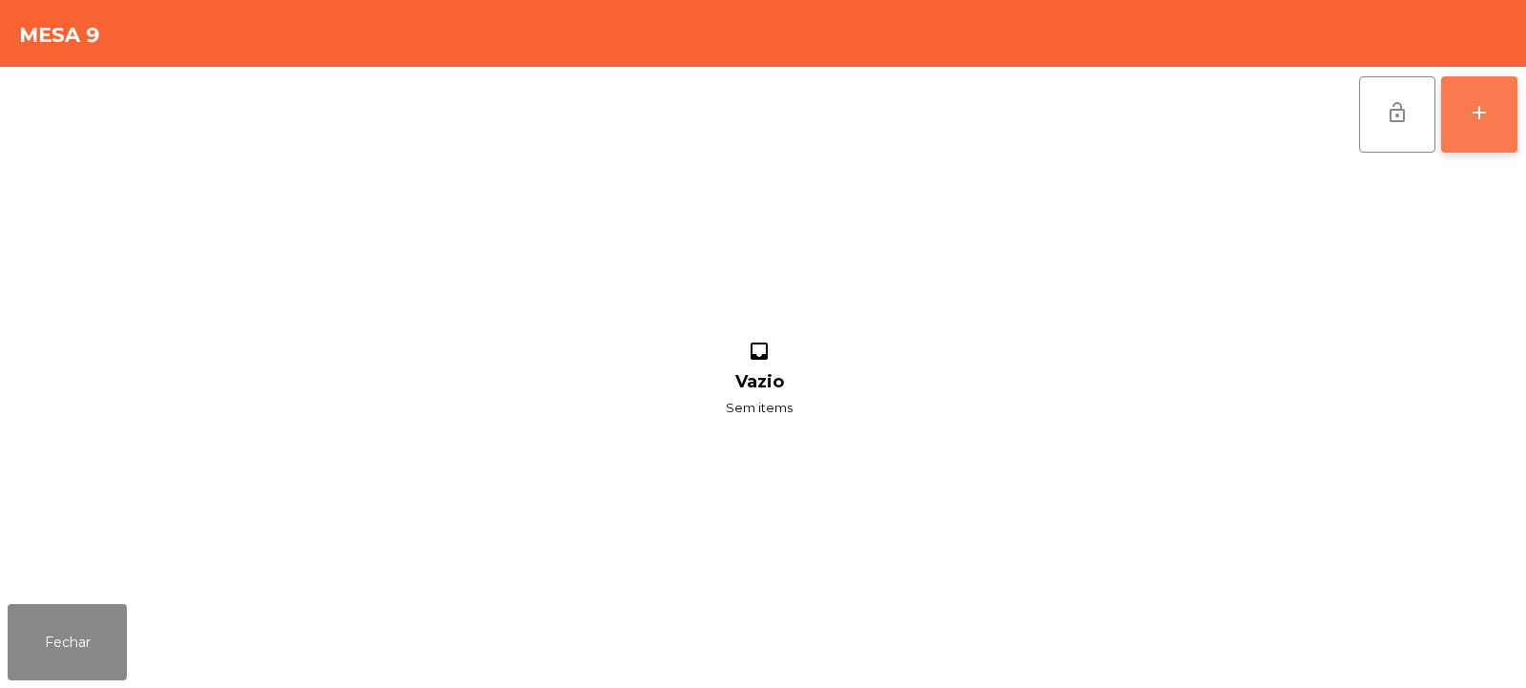
click at [1483, 118] on div "add" at bounding box center [1479, 112] width 23 height 23
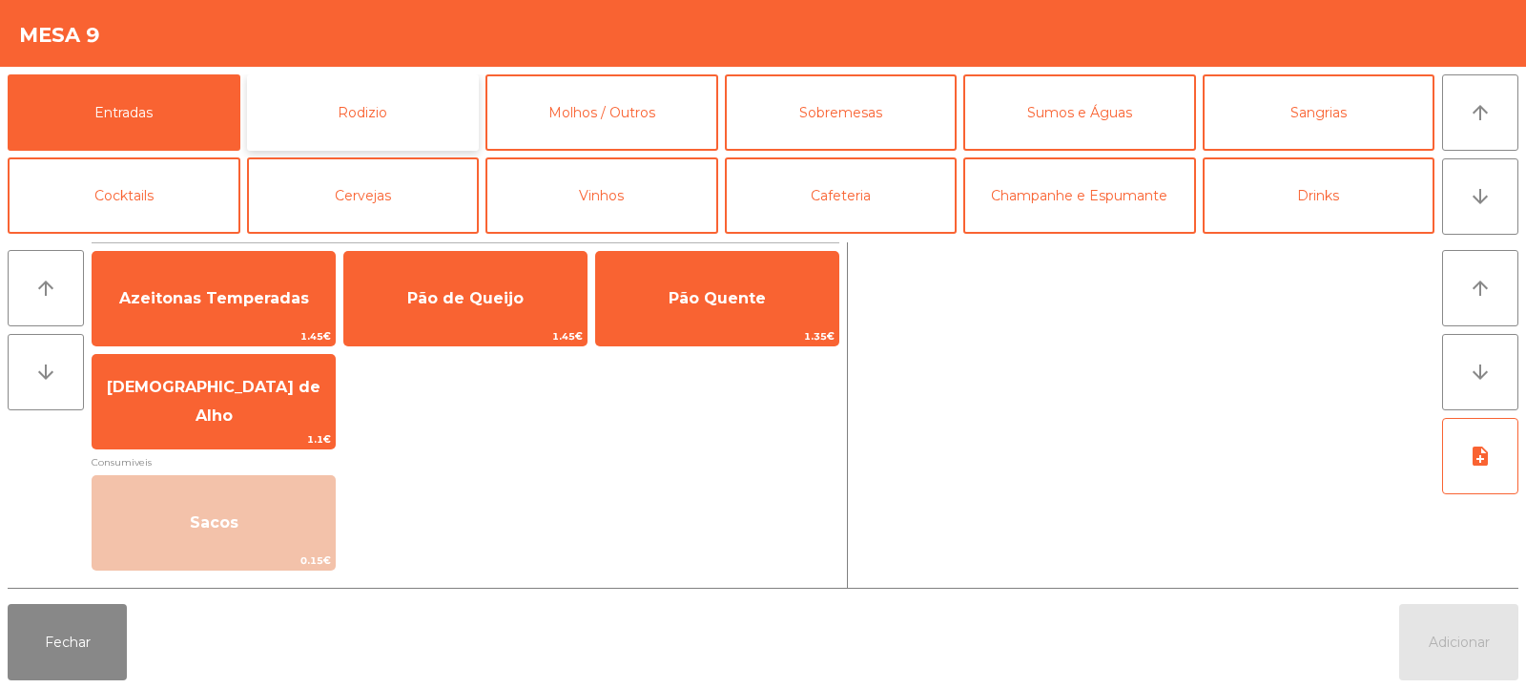
click at [395, 81] on button "Rodizio" at bounding box center [363, 112] width 233 height 76
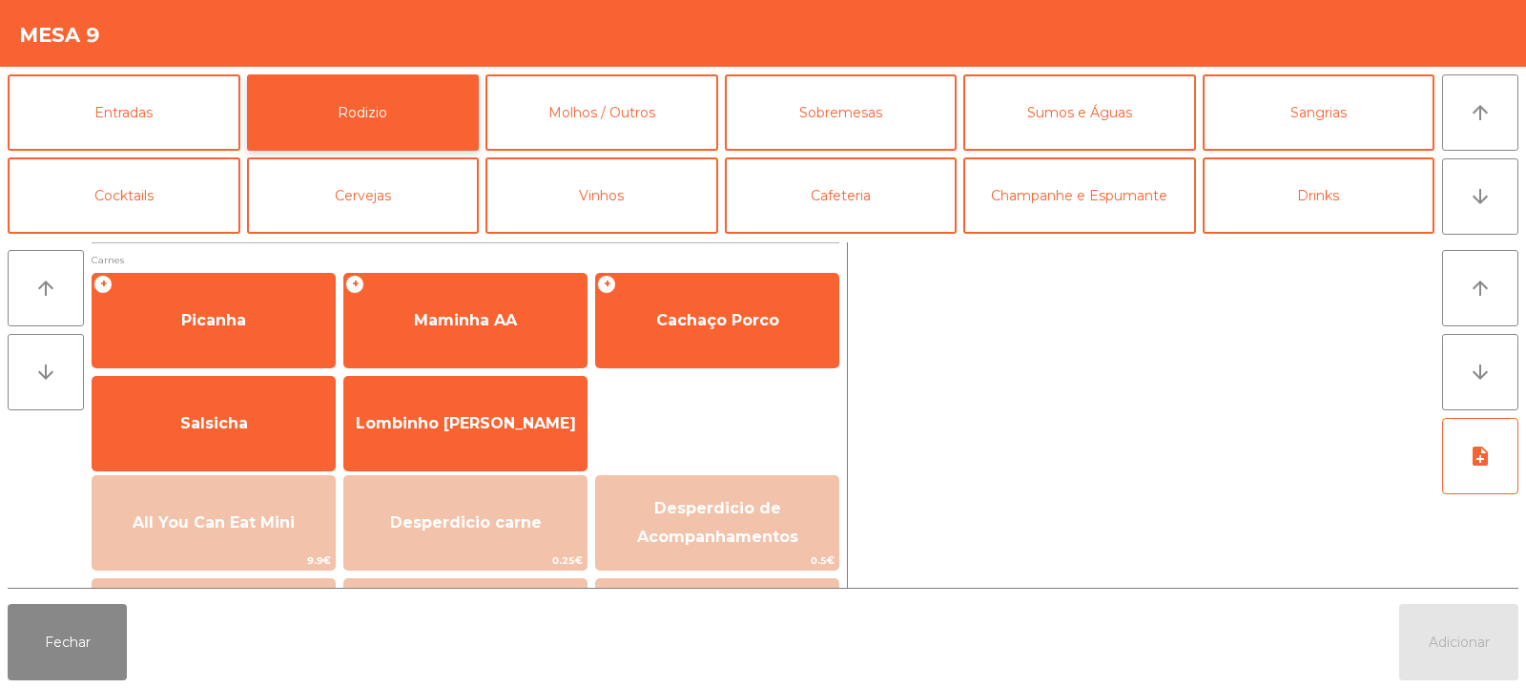
scroll to position [152, 0]
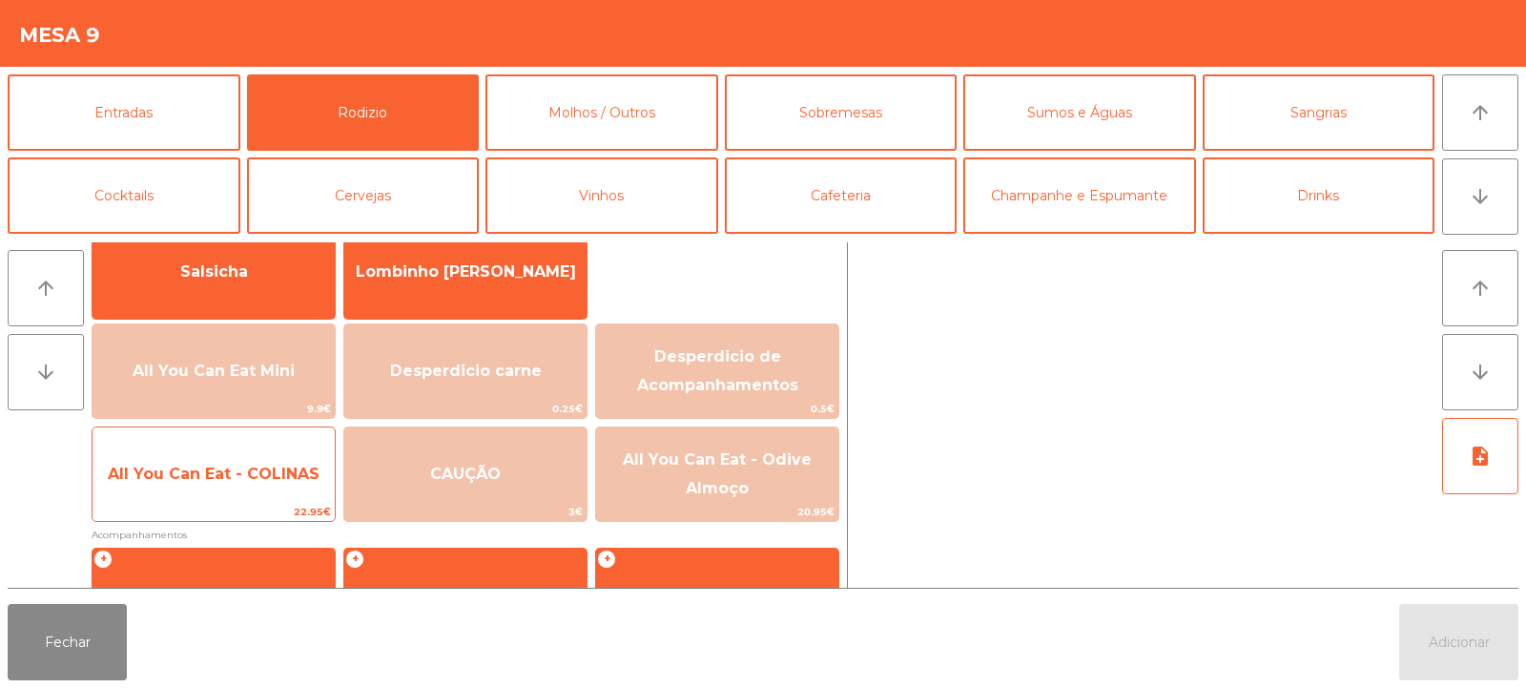
click at [218, 496] on span "All You Can Eat - COLINAS" at bounding box center [214, 474] width 242 height 52
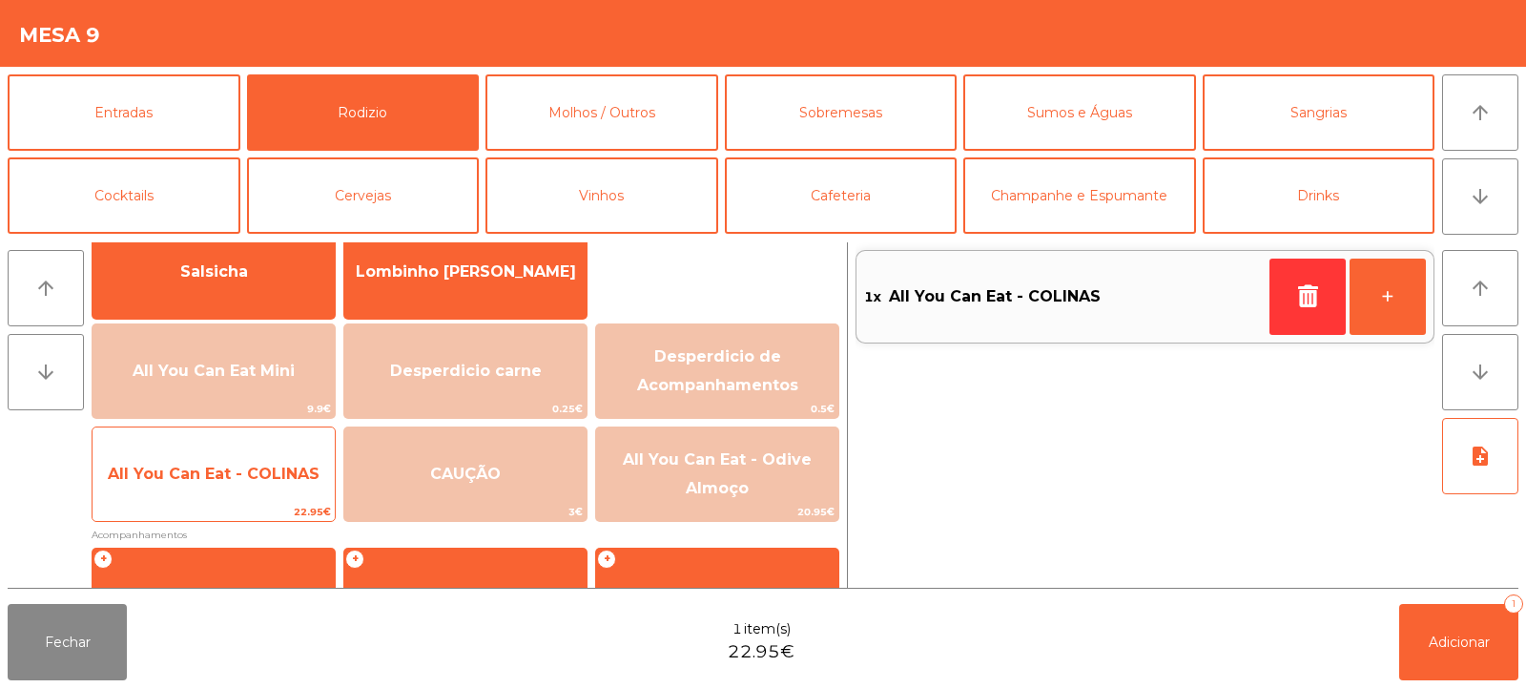
click at [202, 464] on span "All You Can Eat - COLINAS" at bounding box center [214, 473] width 212 height 18
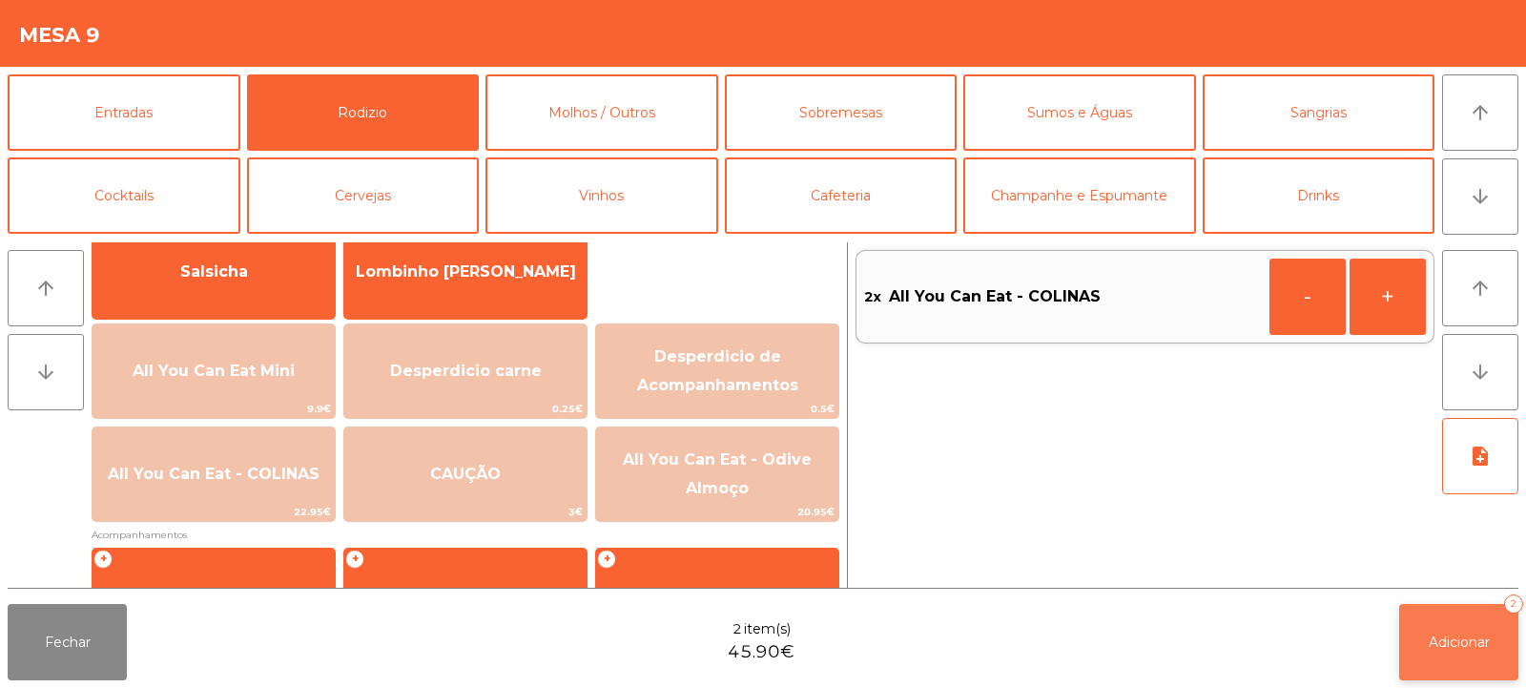
click at [1466, 662] on button "Adicionar 2" at bounding box center [1458, 642] width 119 height 76
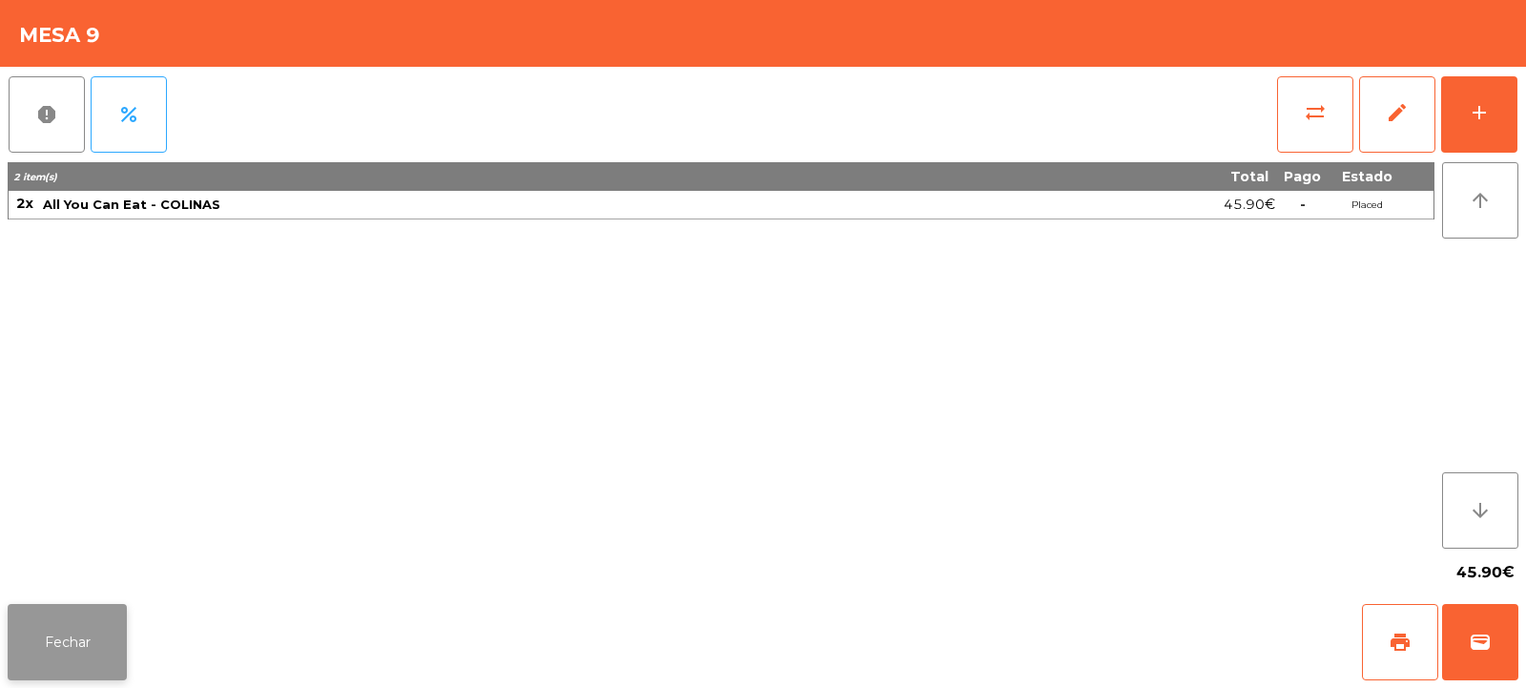
click at [72, 610] on button "Fechar" at bounding box center [67, 642] width 119 height 76
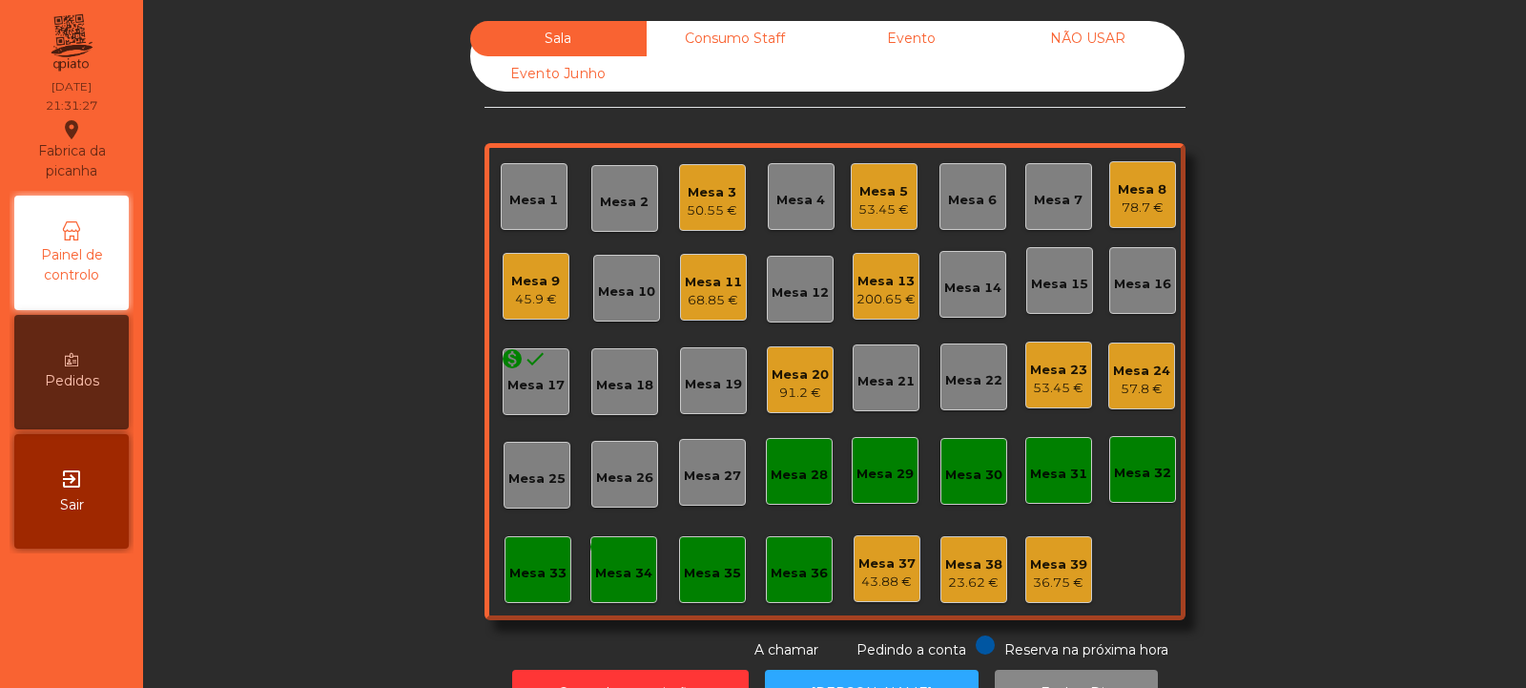
click at [702, 52] on div "Consumo Staff" at bounding box center [735, 38] width 176 height 35
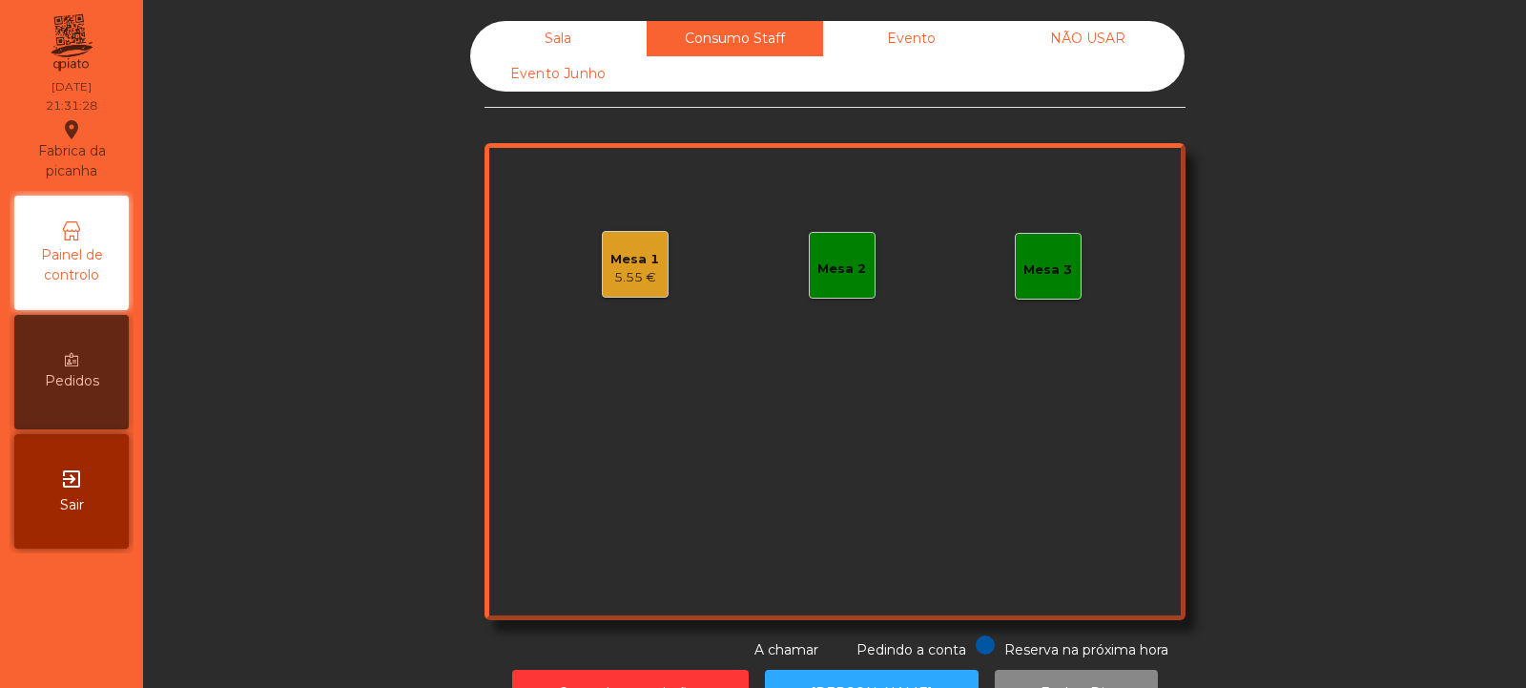
click at [843, 268] on div "Mesa 2" at bounding box center [841, 268] width 49 height 19
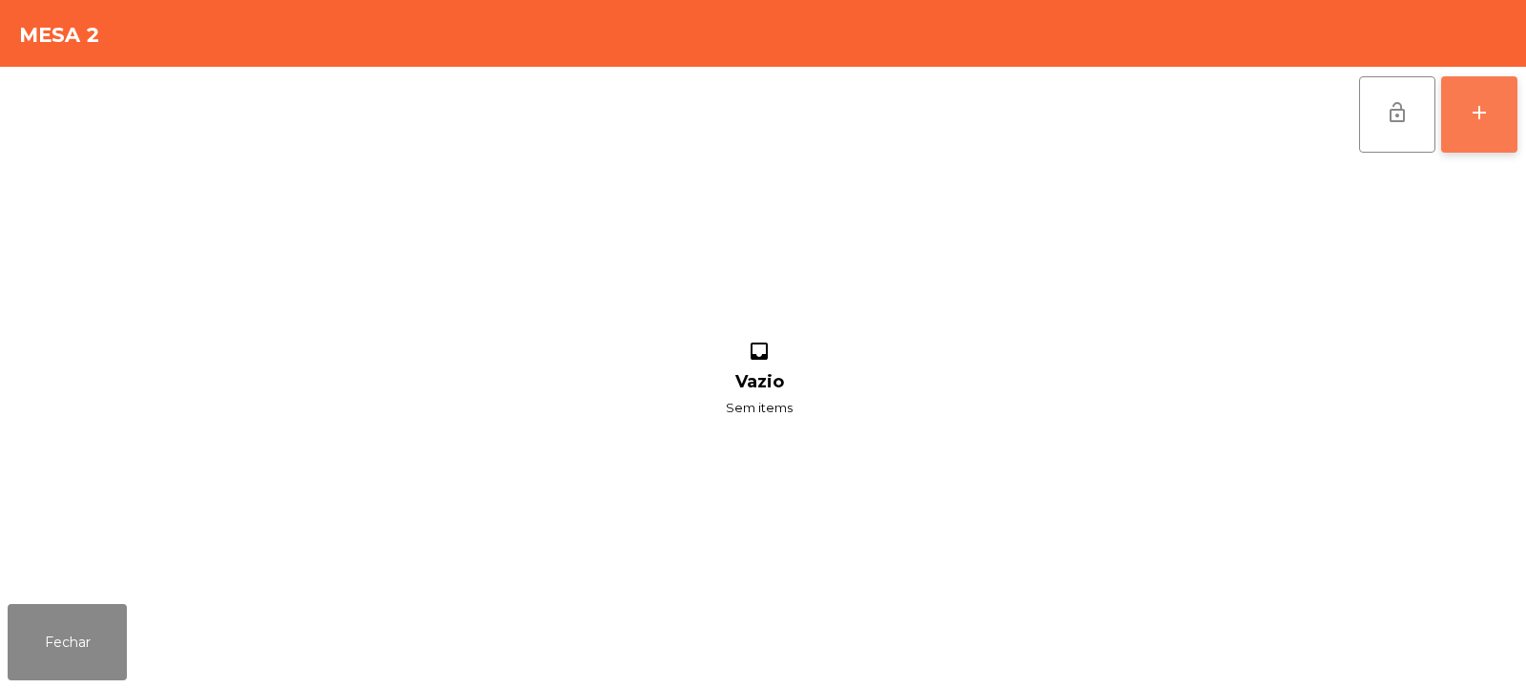
click at [1475, 139] on button "add" at bounding box center [1479, 114] width 76 height 76
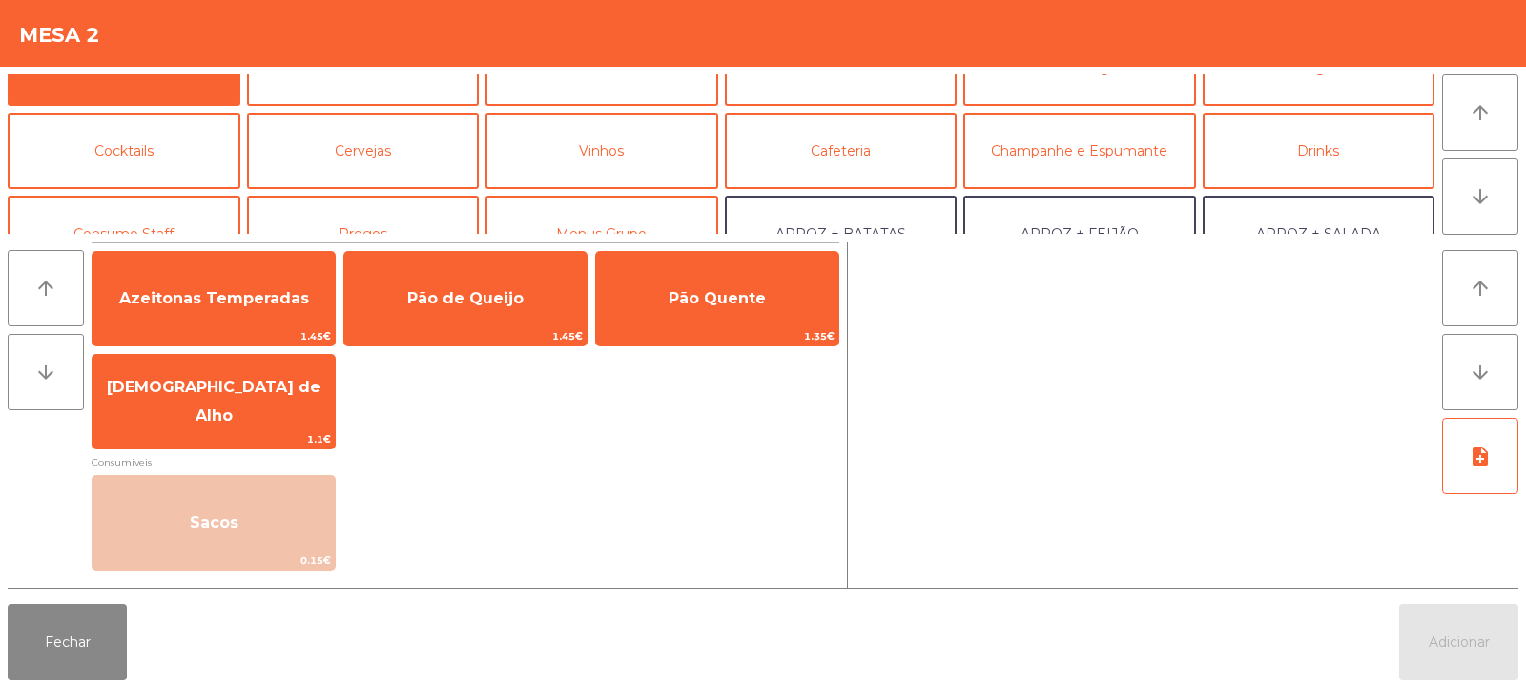
scroll to position [113, 0]
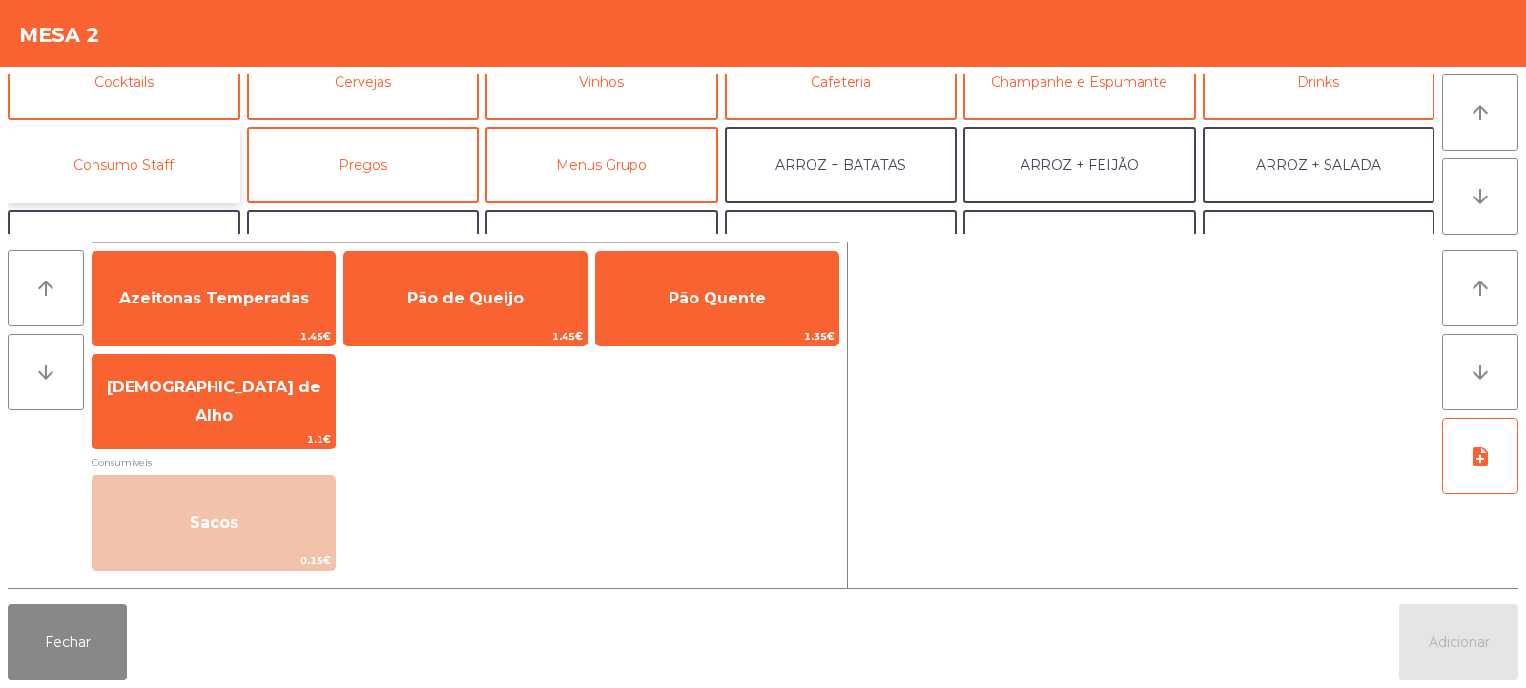
click at [156, 172] on button "Consumo Staff" at bounding box center [124, 165] width 233 height 76
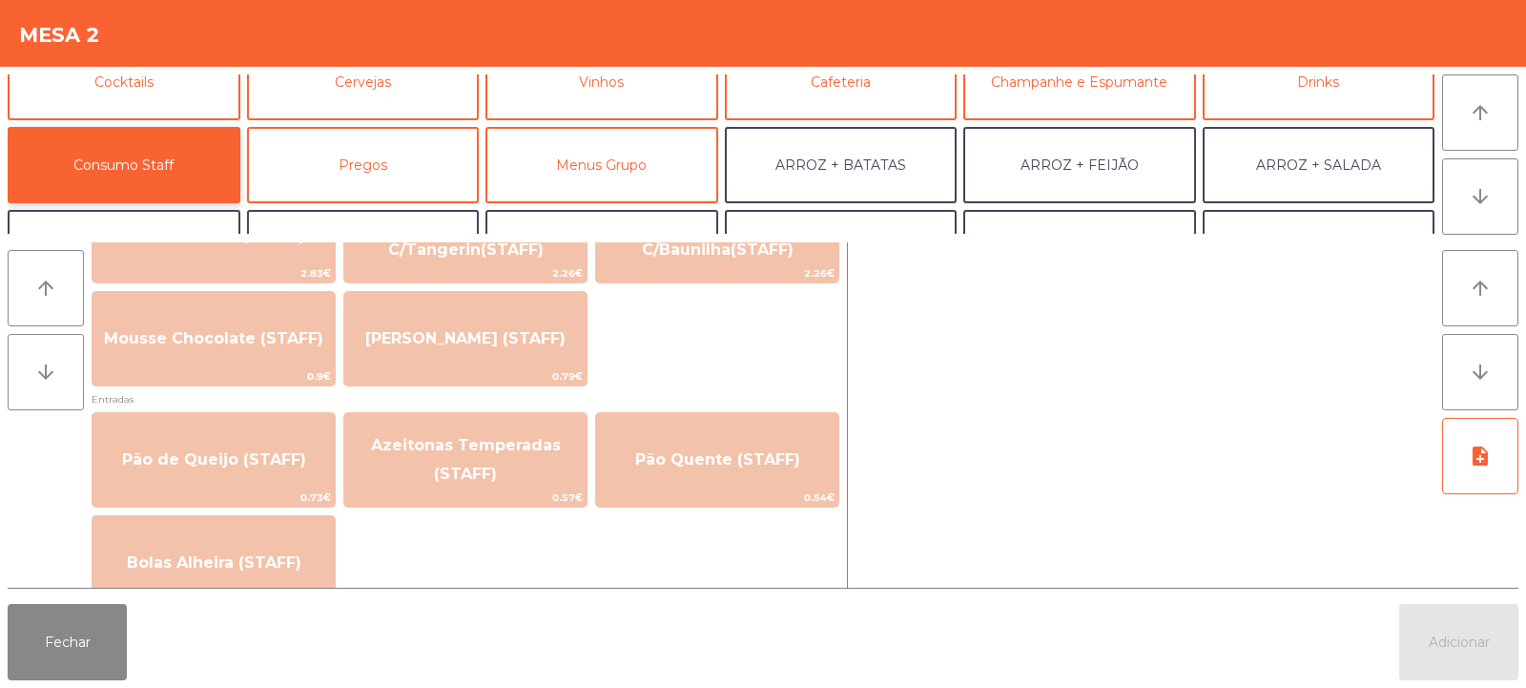
scroll to position [1413, 0]
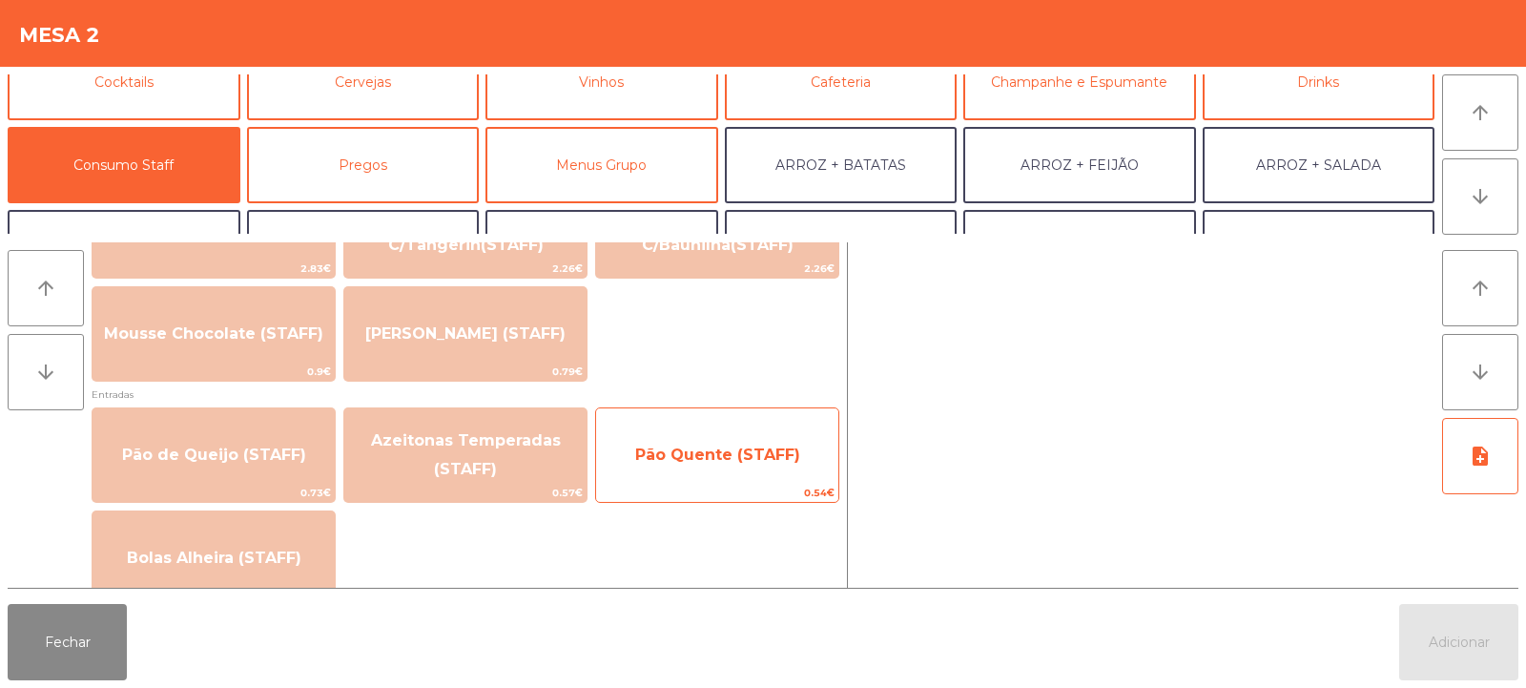
click at [736, 451] on span "Pão Quente (STAFF)" at bounding box center [717, 454] width 165 height 18
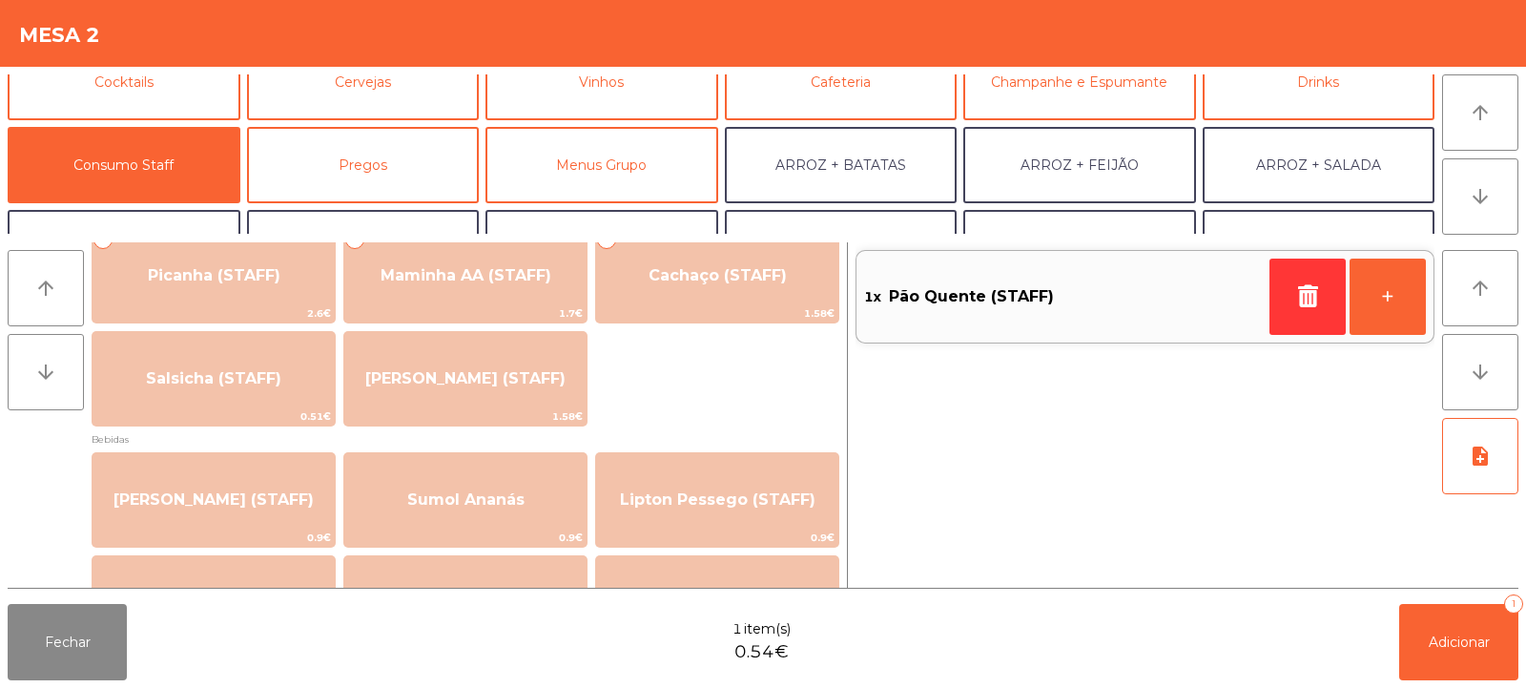
scroll to position [34, 0]
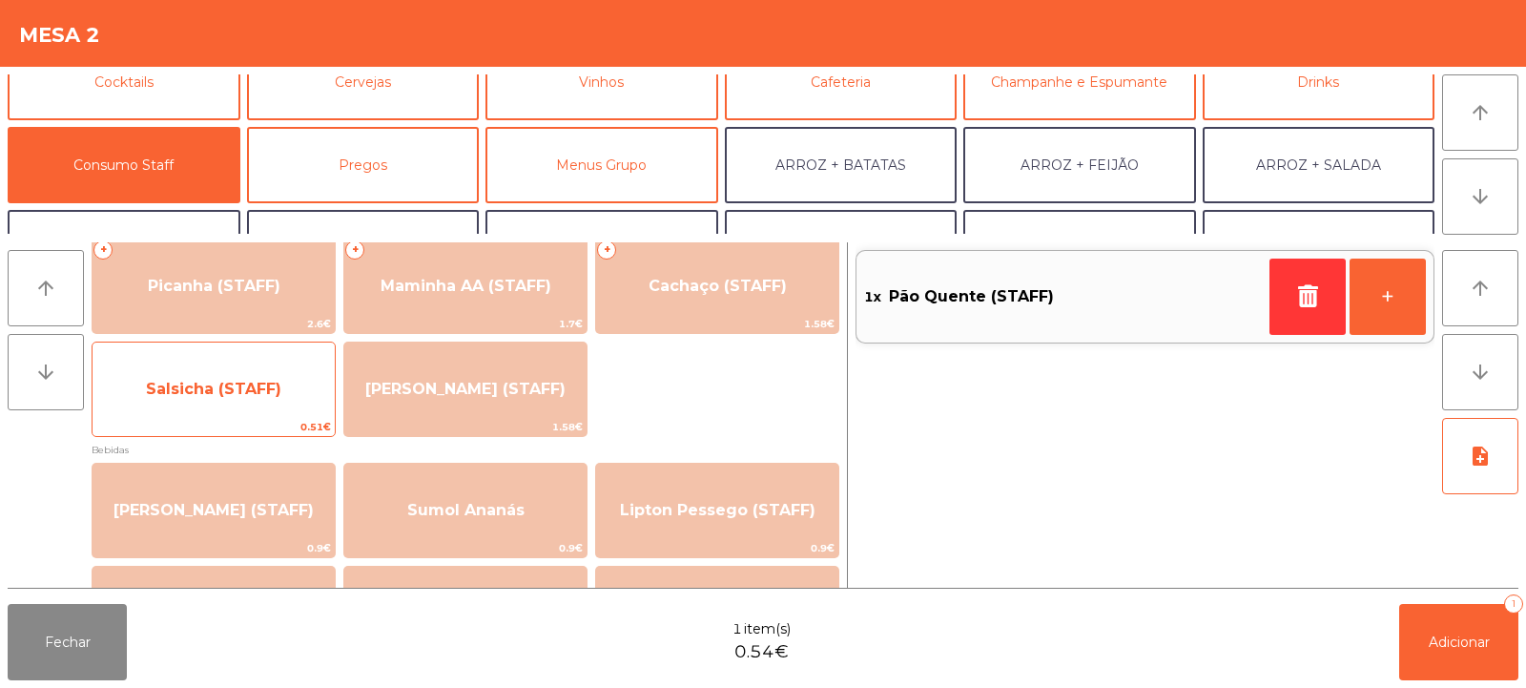
click at [207, 413] on span "Salsicha (STAFF)" at bounding box center [214, 389] width 242 height 52
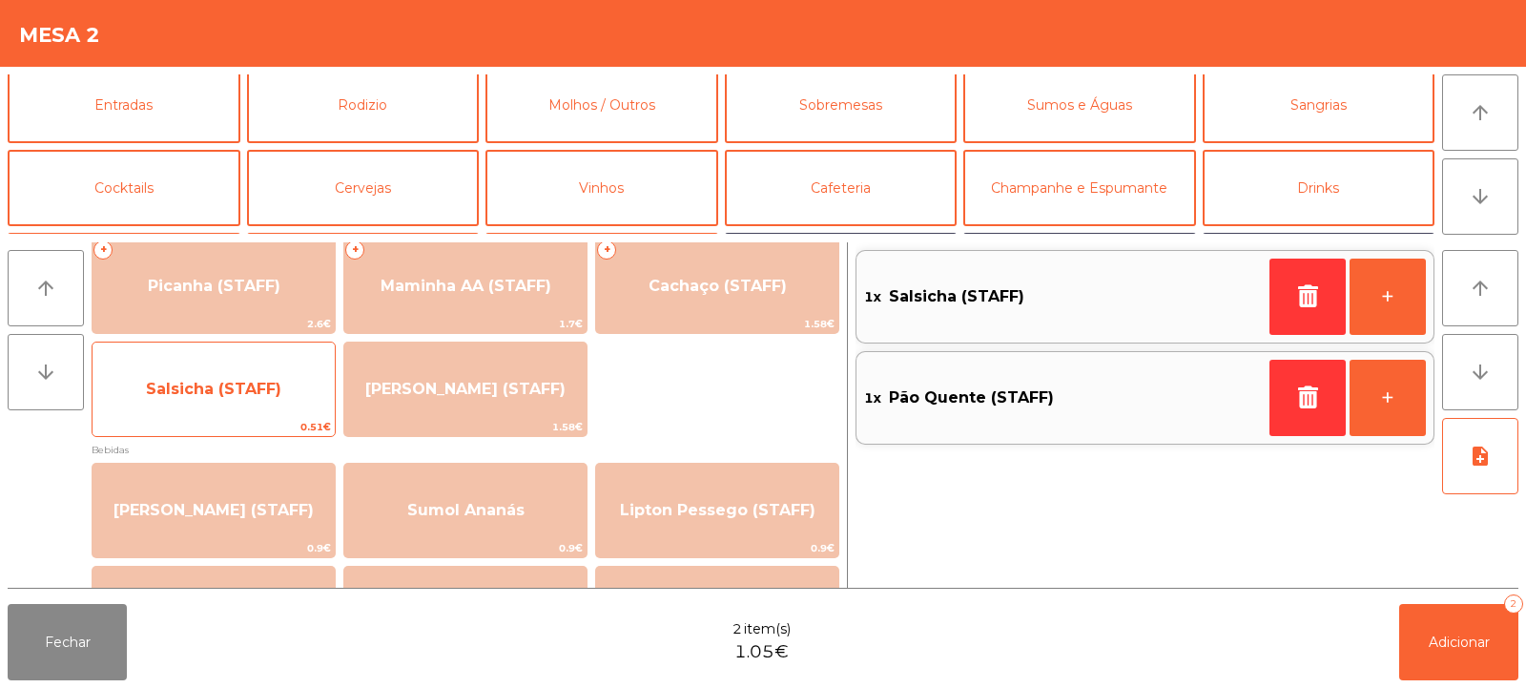
scroll to position [0, 0]
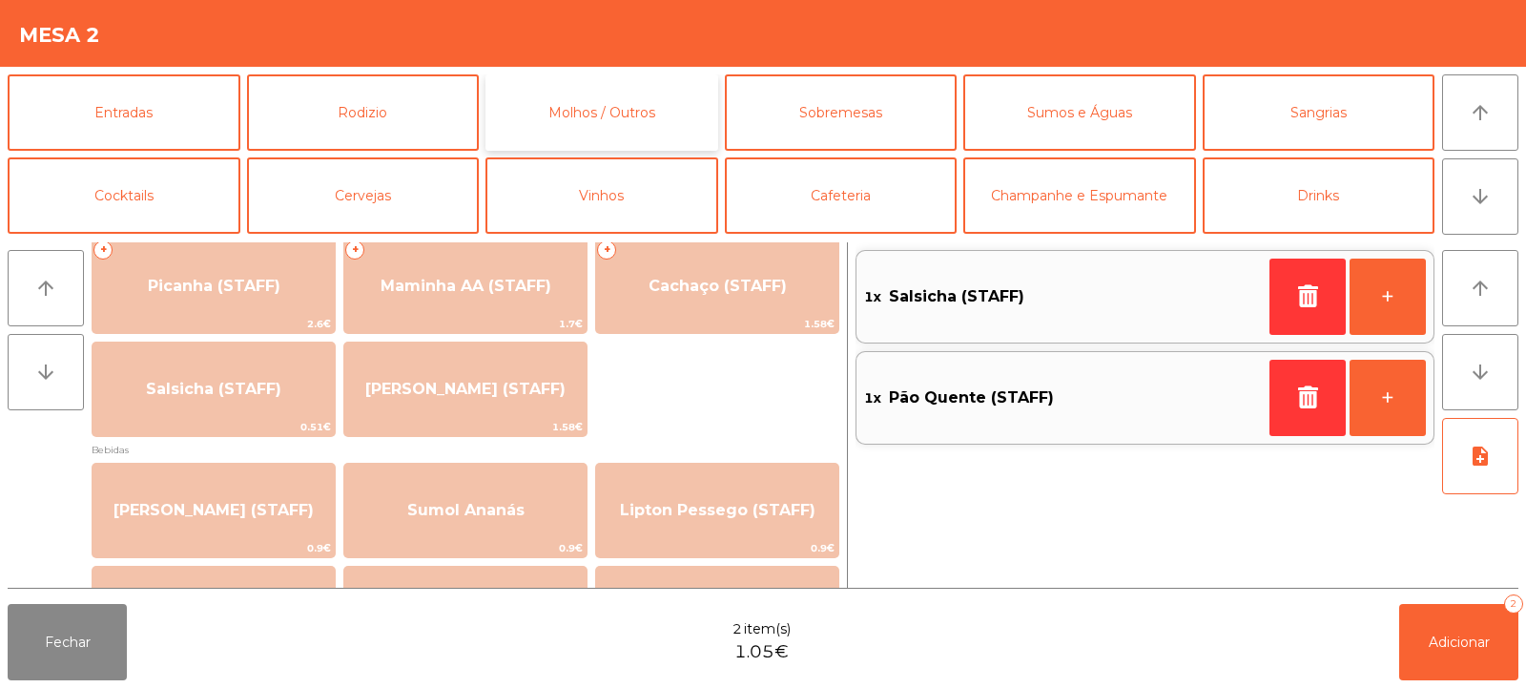
click at [584, 117] on button "Molhos / Outros" at bounding box center [601, 112] width 233 height 76
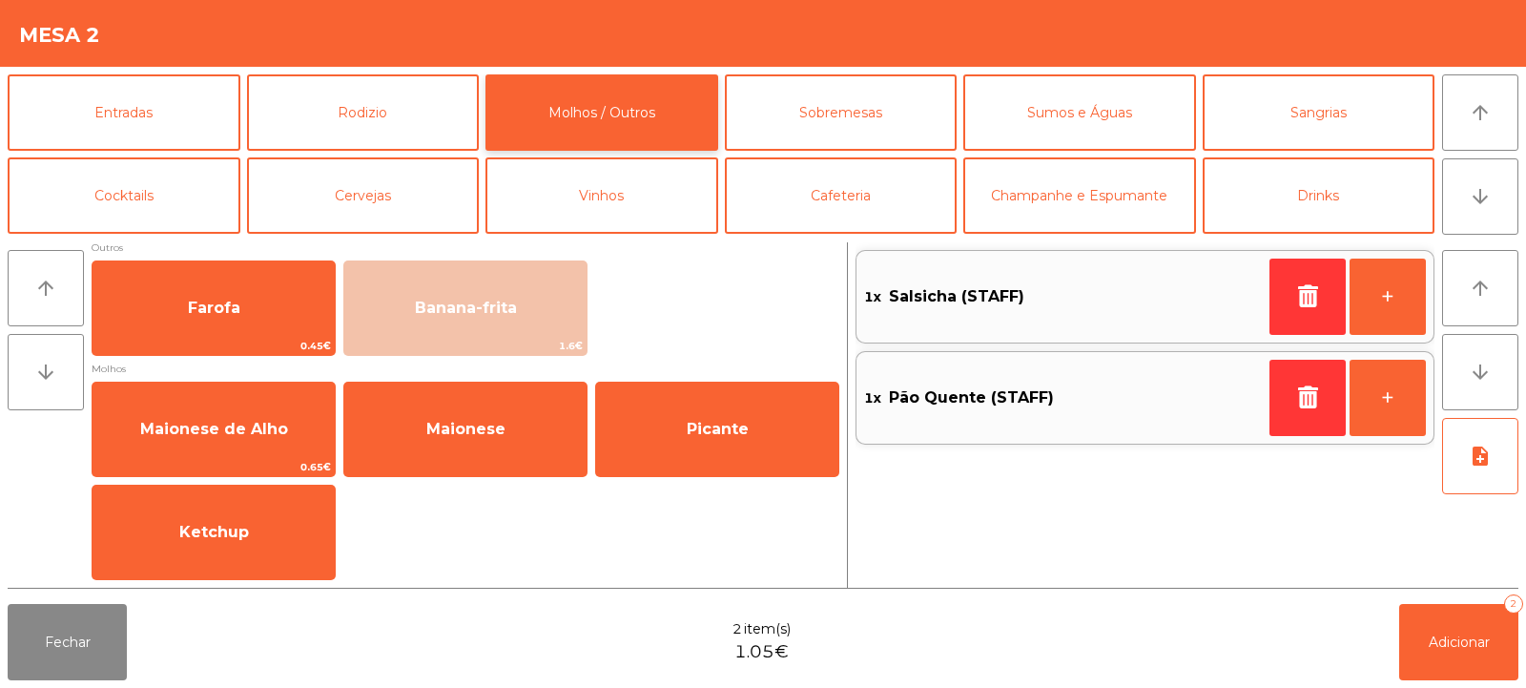
scroll to position [12, 0]
click at [1459, 653] on button "Adicionar 2" at bounding box center [1458, 642] width 119 height 76
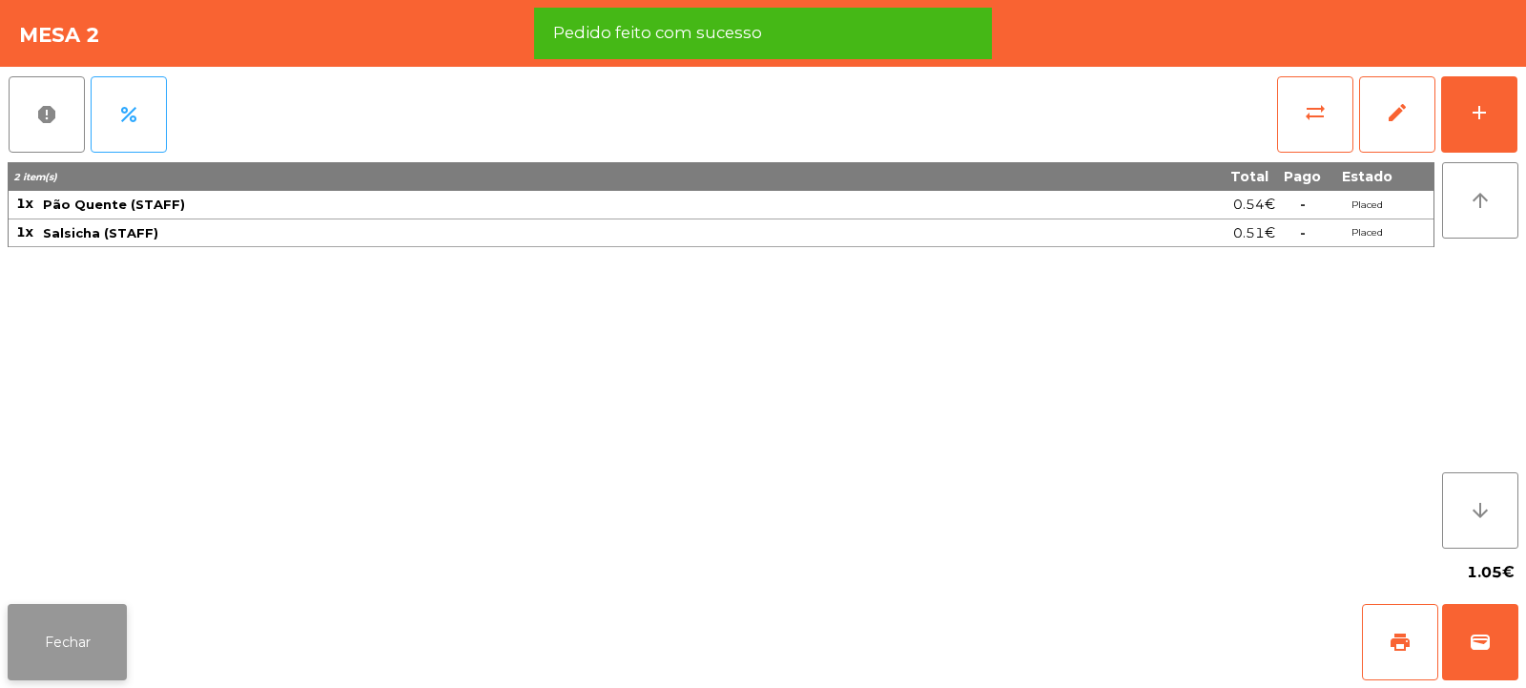
click at [80, 631] on button "Fechar" at bounding box center [67, 642] width 119 height 76
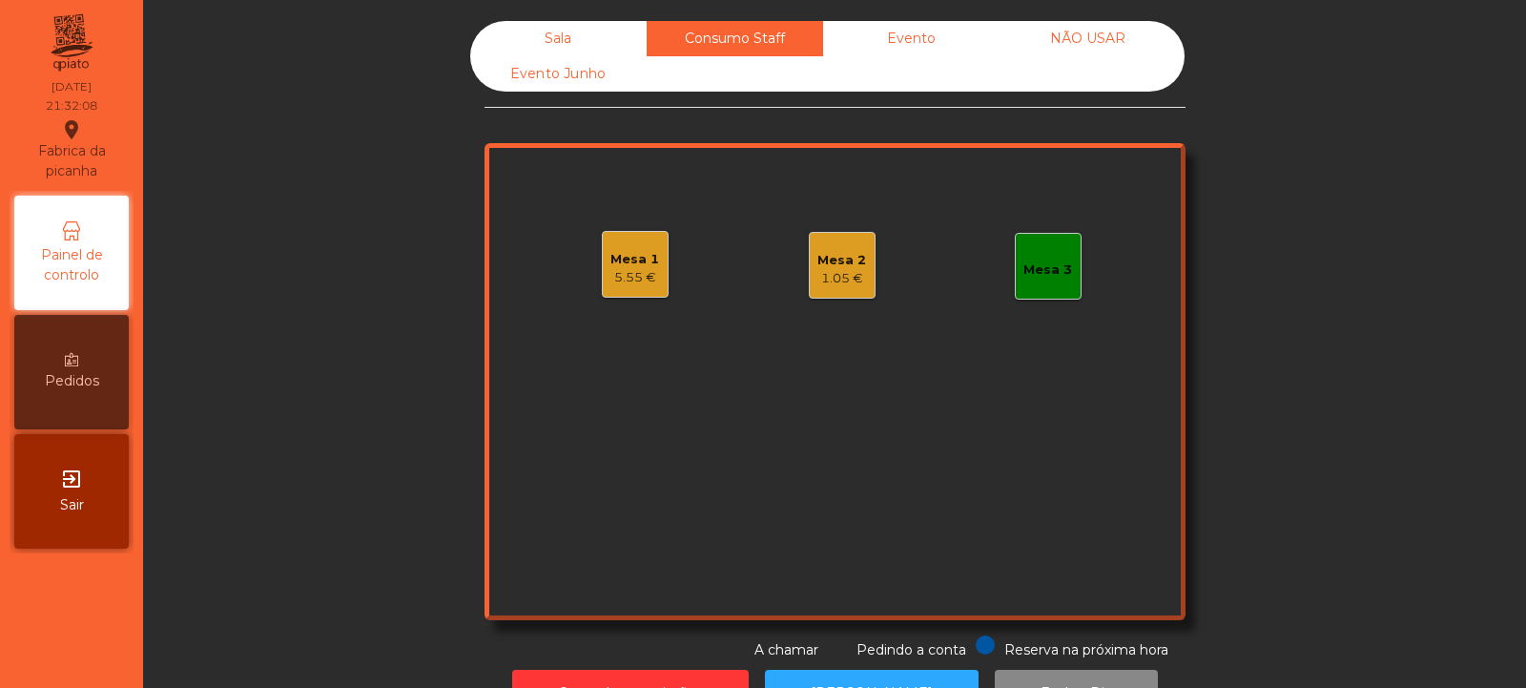
click at [556, 47] on div "Sala" at bounding box center [558, 38] width 176 height 35
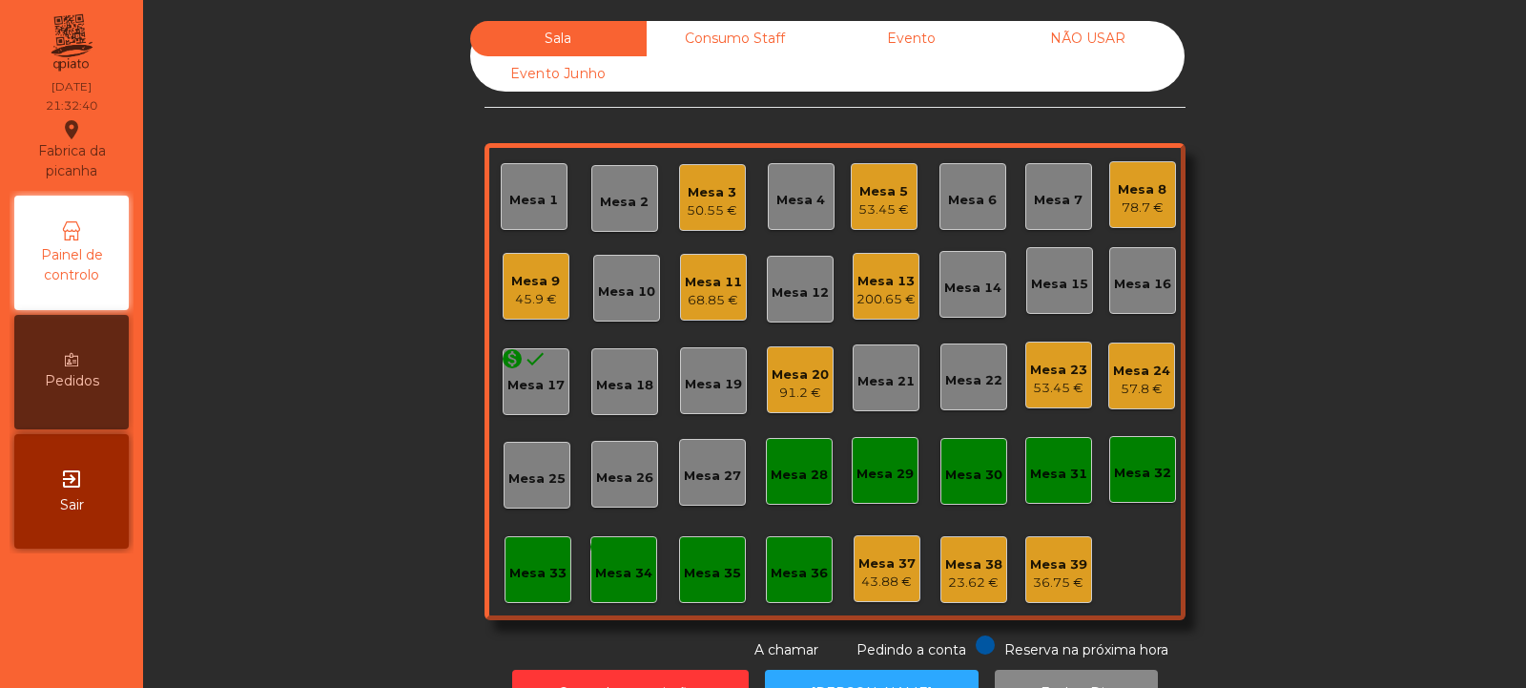
click at [1057, 361] on div "Mesa 23" at bounding box center [1058, 370] width 57 height 19
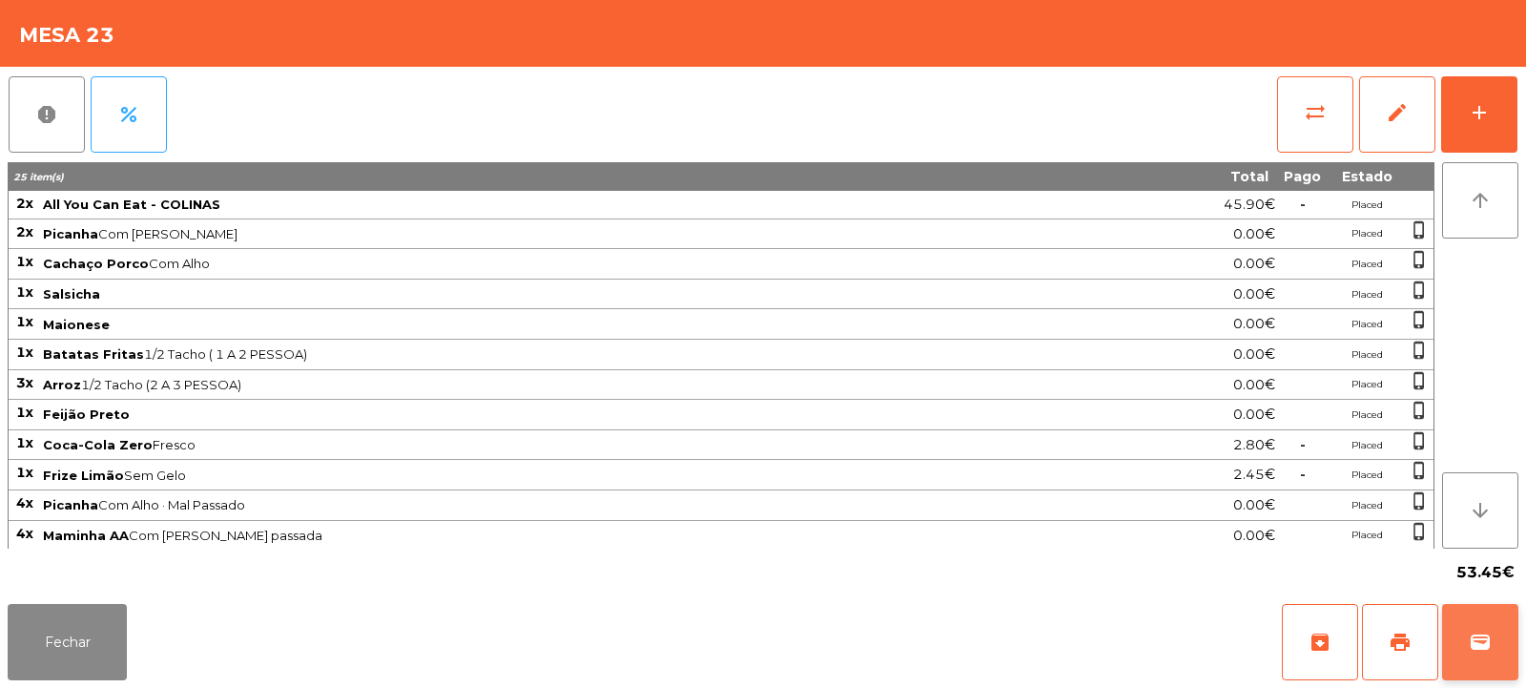
click at [1479, 635] on span "wallet" at bounding box center [1480, 641] width 23 height 23
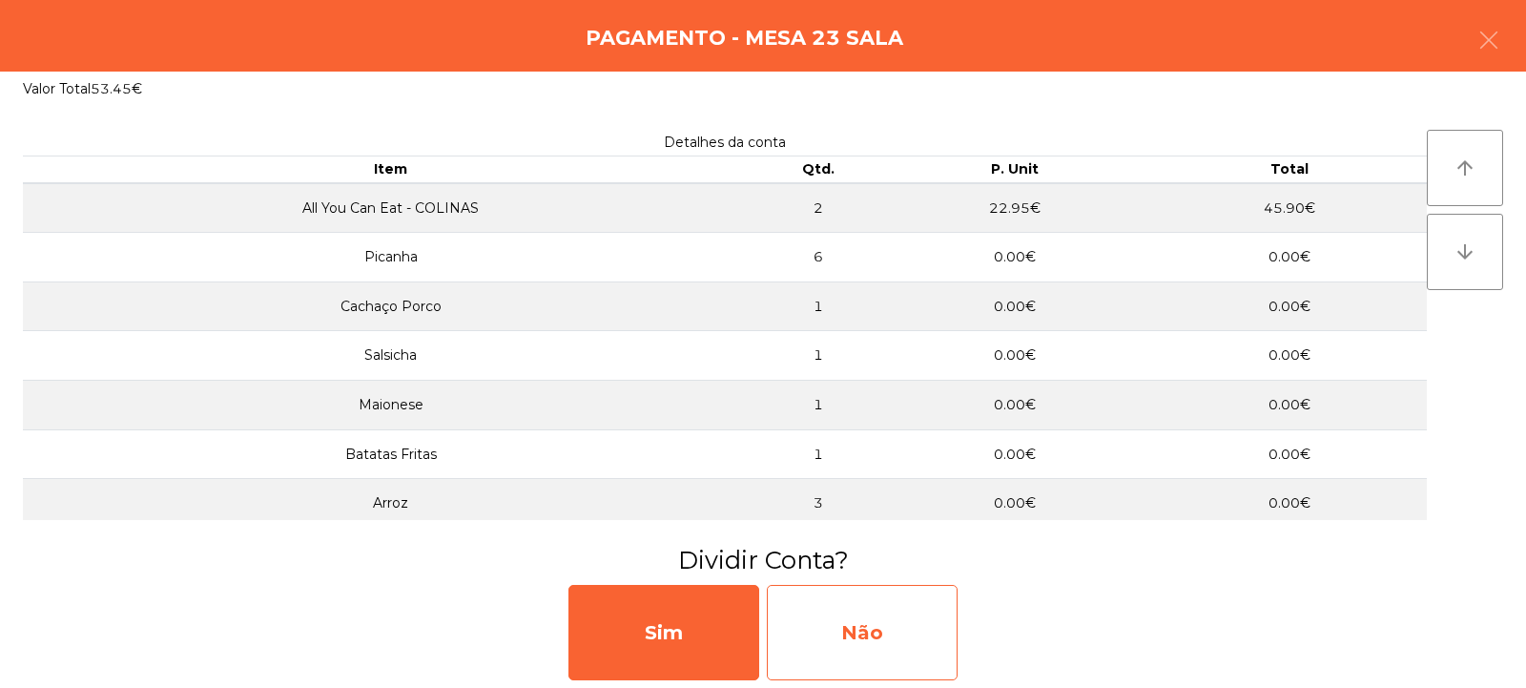
click at [849, 651] on div "Não" at bounding box center [862, 632] width 191 height 95
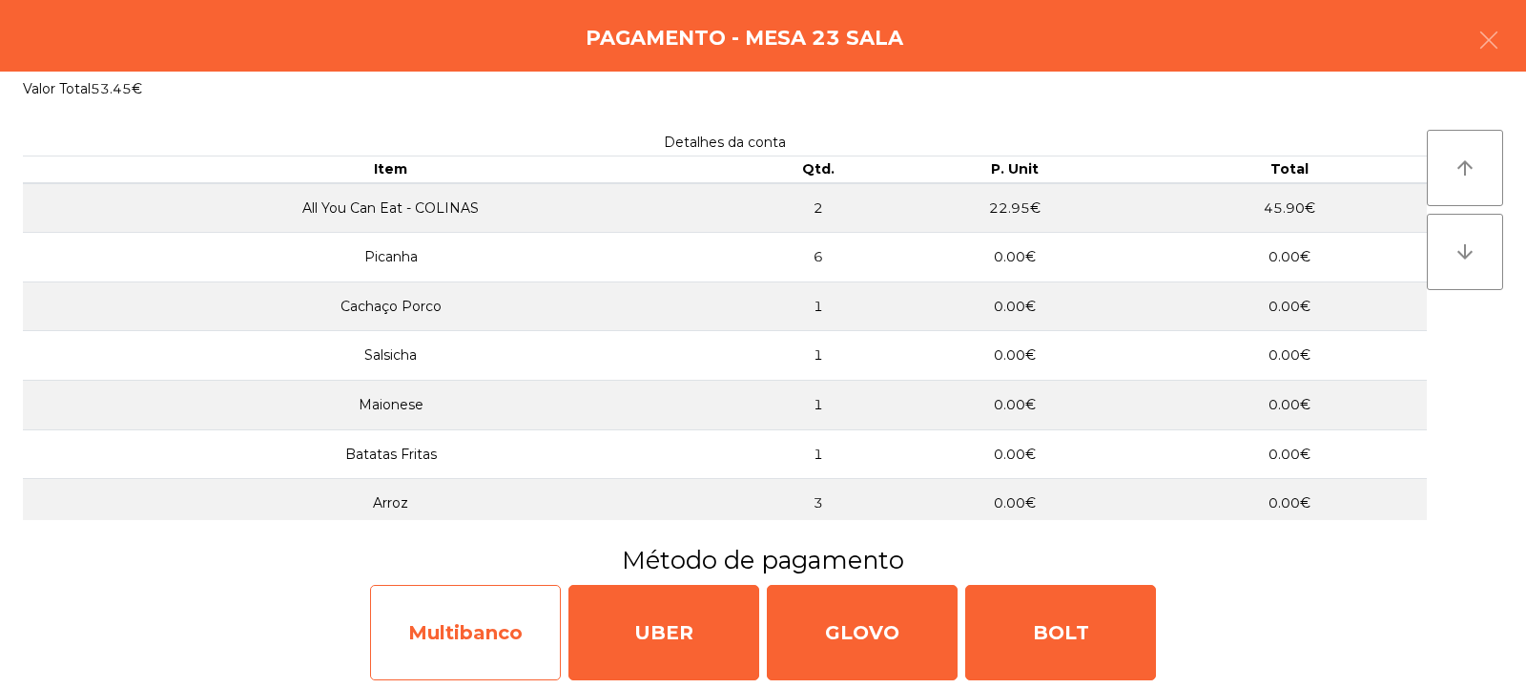
click at [469, 640] on div "Multibanco" at bounding box center [465, 632] width 191 height 95
select select "**"
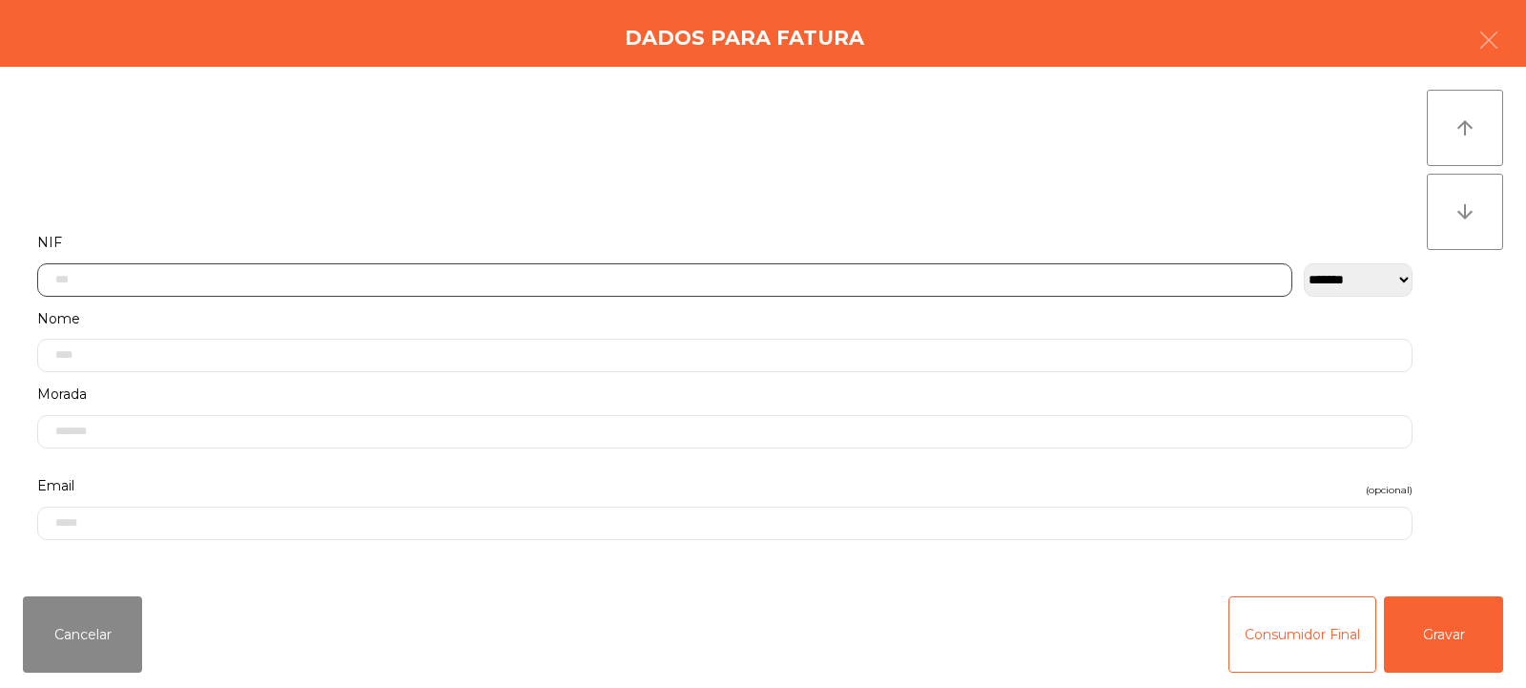
click at [321, 277] on input "text" at bounding box center [664, 279] width 1255 height 33
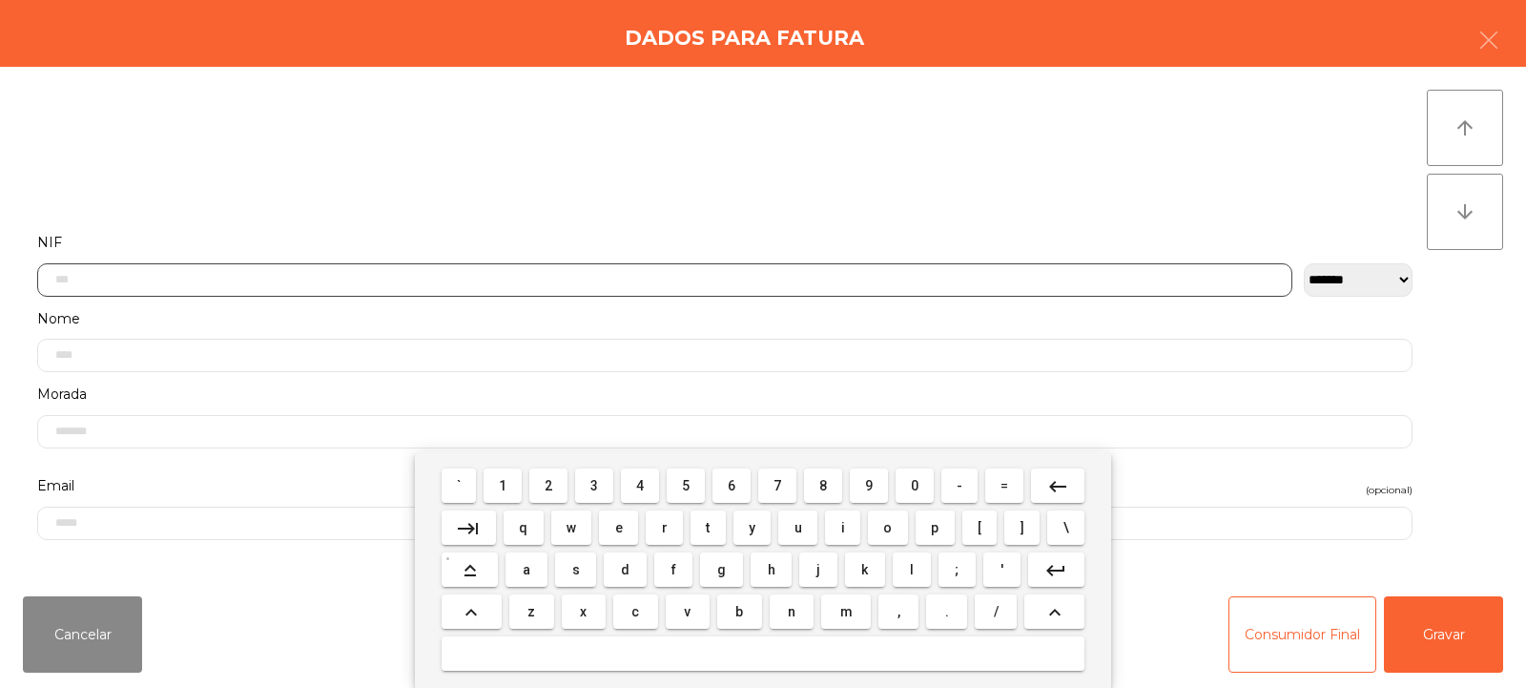
scroll to position [139, 0]
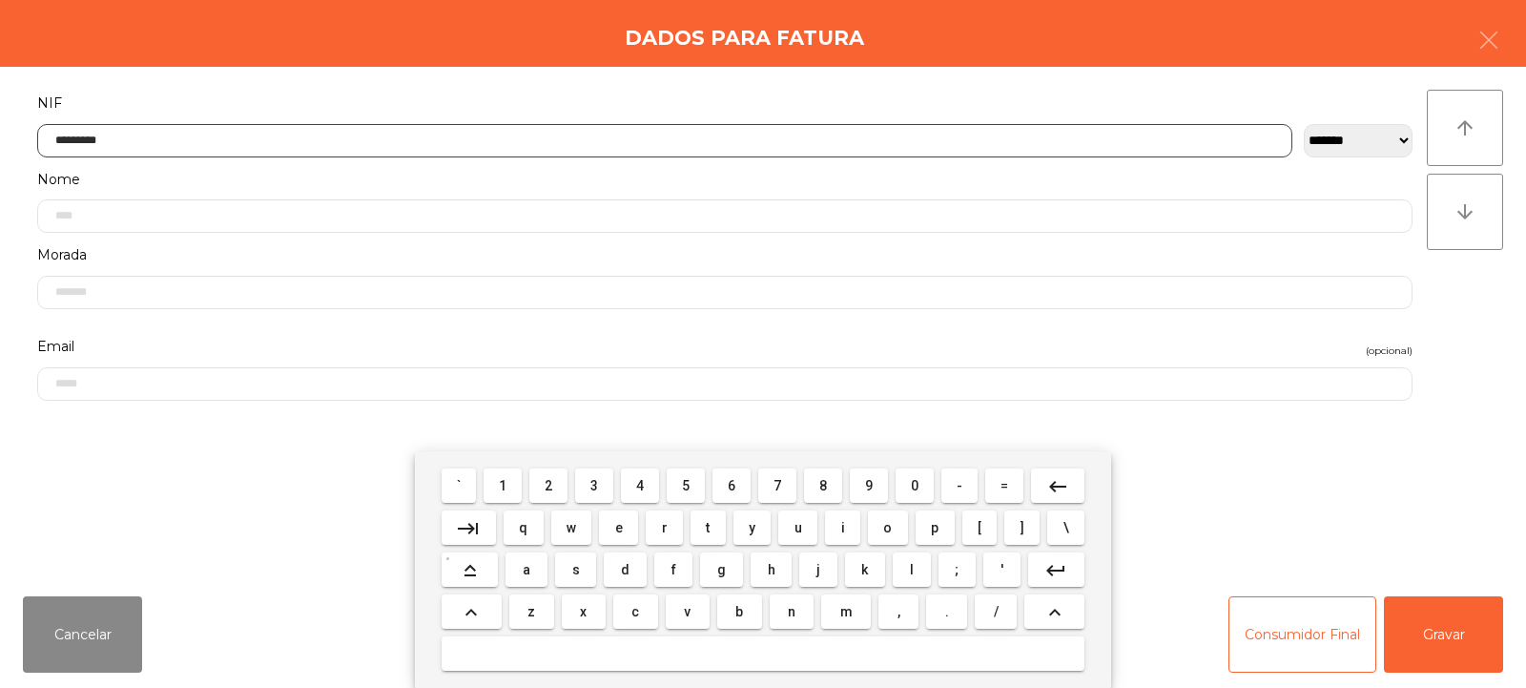
type input "*********"
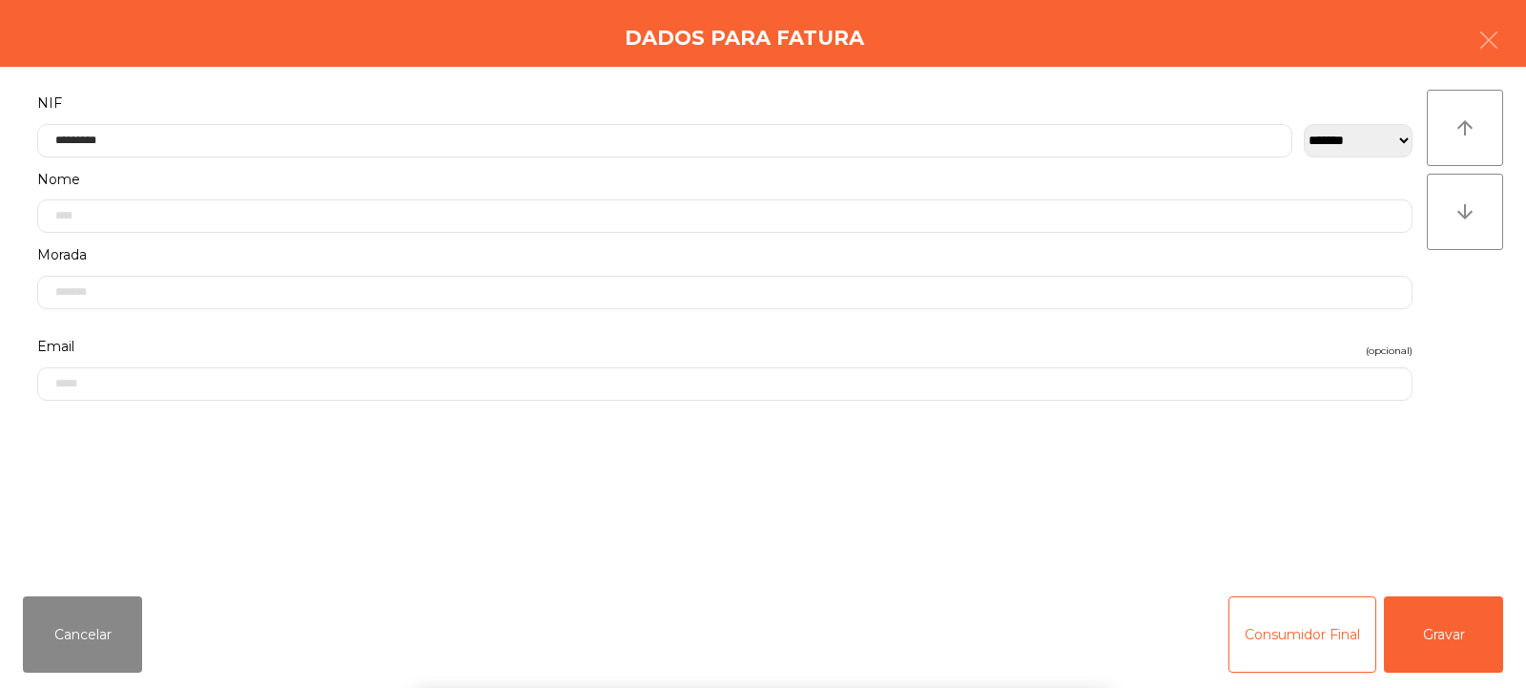
click at [1463, 295] on div "arrow_upward arrow_downward" at bounding box center [1465, 324] width 76 height 468
click at [1440, 639] on button "Gravar" at bounding box center [1443, 634] width 119 height 76
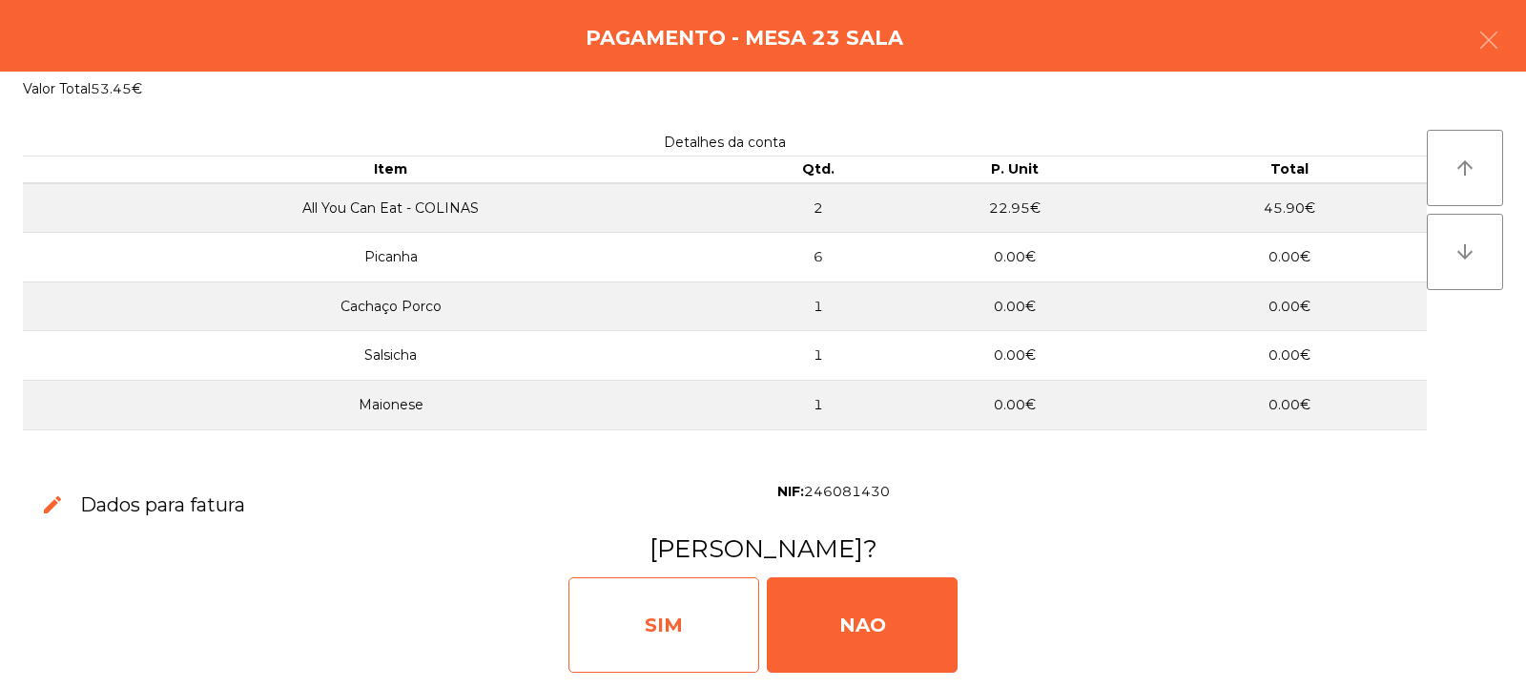
click at [662, 639] on div "SIM" at bounding box center [663, 624] width 191 height 95
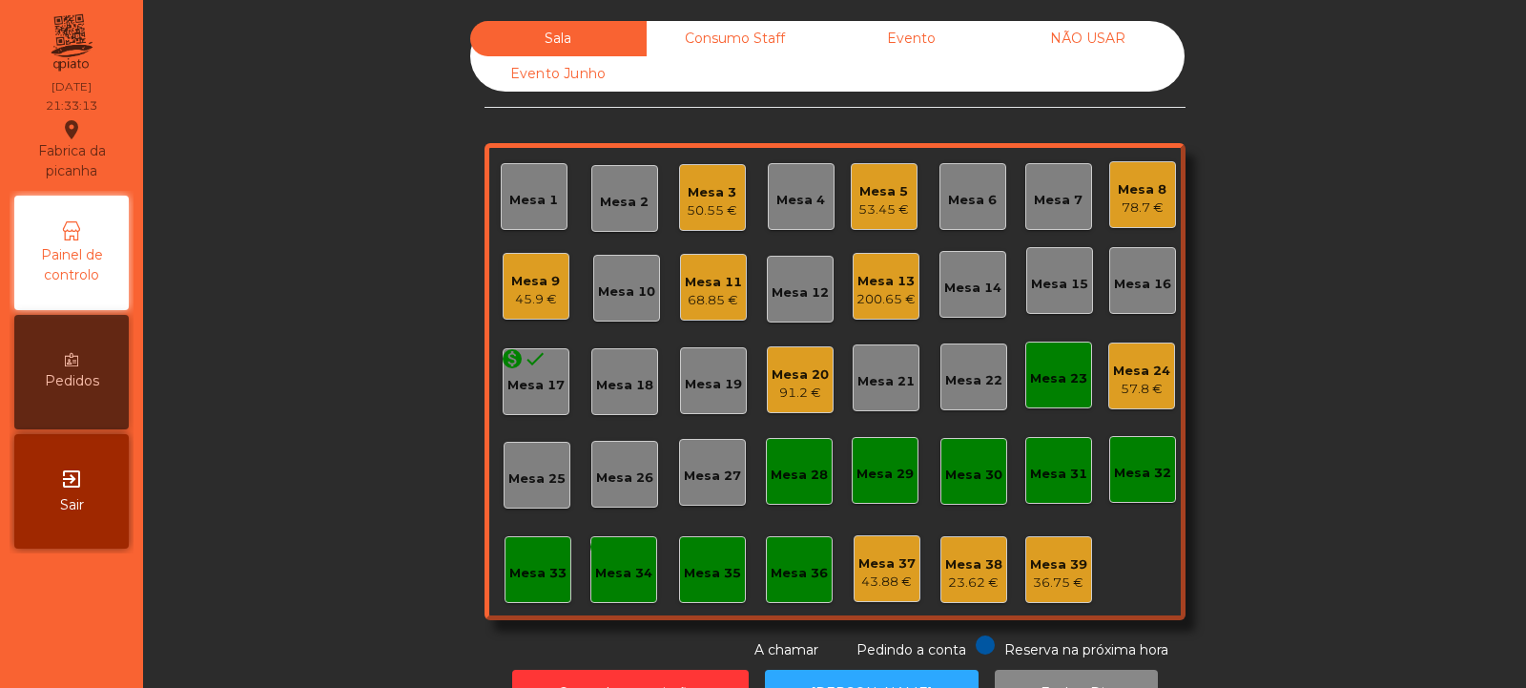
click at [1045, 385] on div "Mesa 23" at bounding box center [1058, 378] width 57 height 19
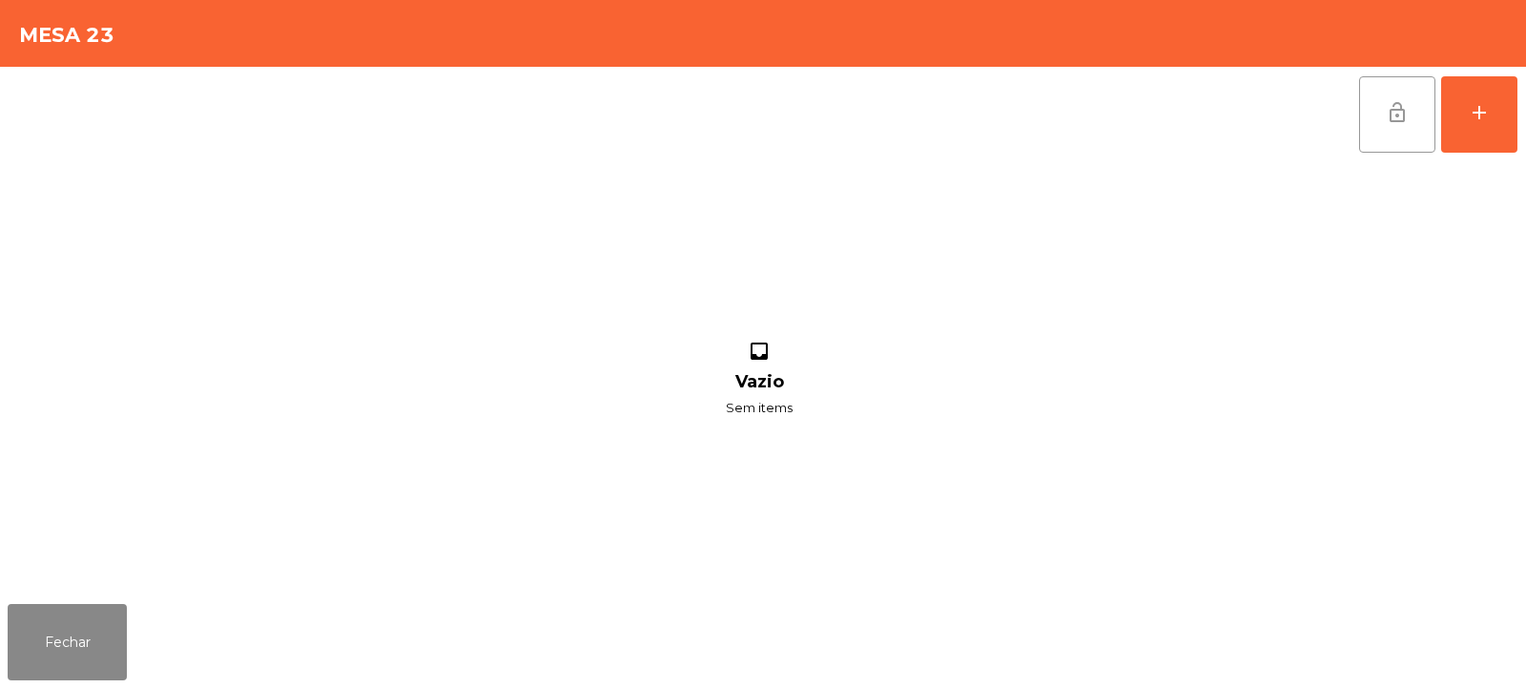
click at [1400, 123] on span "lock_open" at bounding box center [1397, 112] width 23 height 23
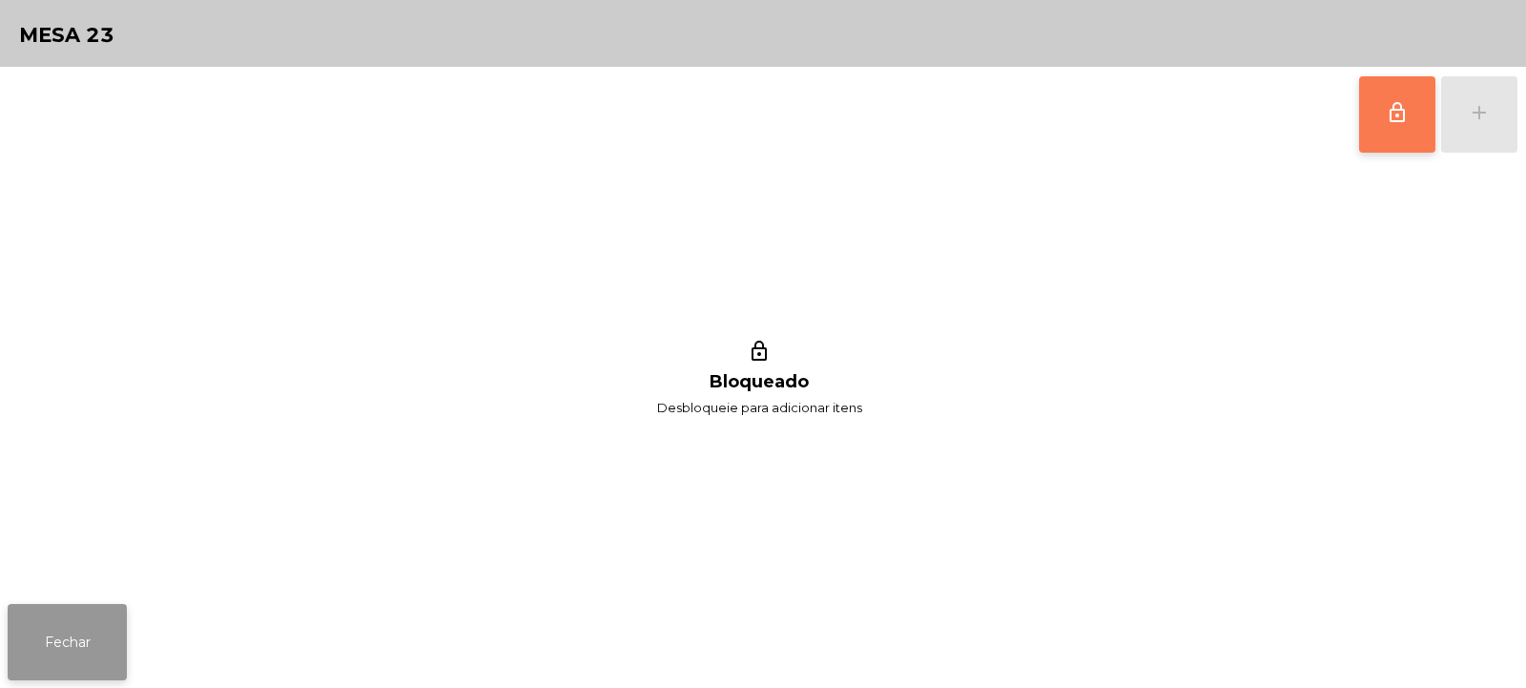
click at [52, 609] on button "Fechar" at bounding box center [67, 642] width 119 height 76
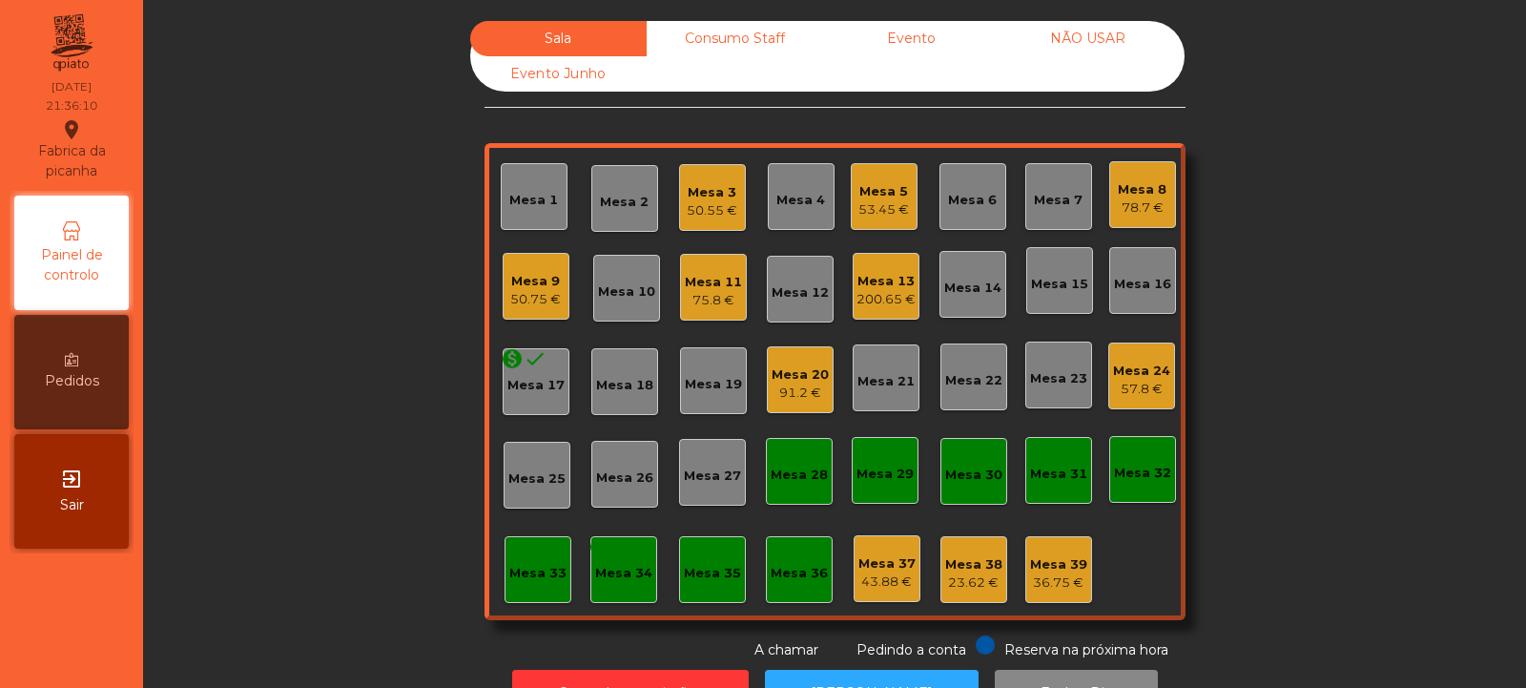
click at [788, 316] on div "Mesa 12" at bounding box center [800, 289] width 67 height 67
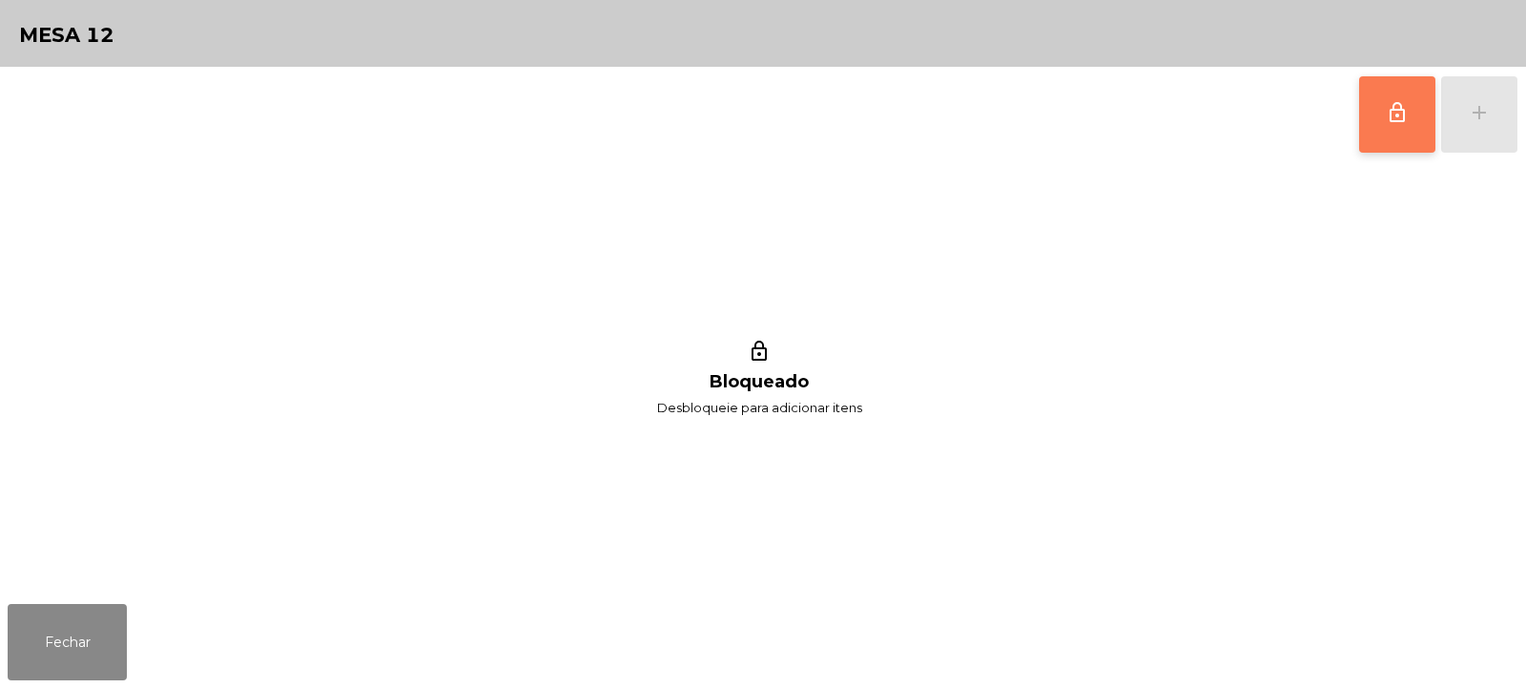
click at [1365, 143] on button "lock_outline" at bounding box center [1397, 114] width 76 height 76
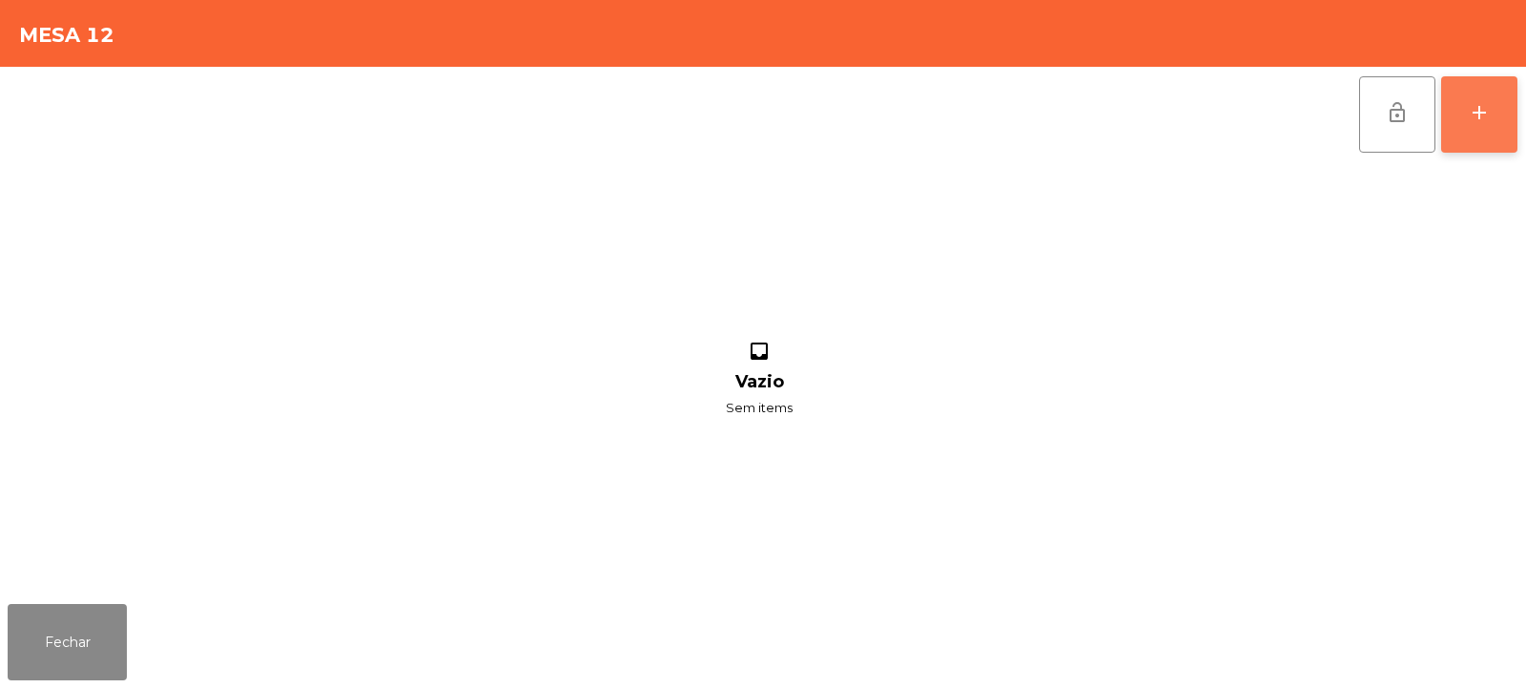
click at [1497, 134] on button "add" at bounding box center [1479, 114] width 76 height 76
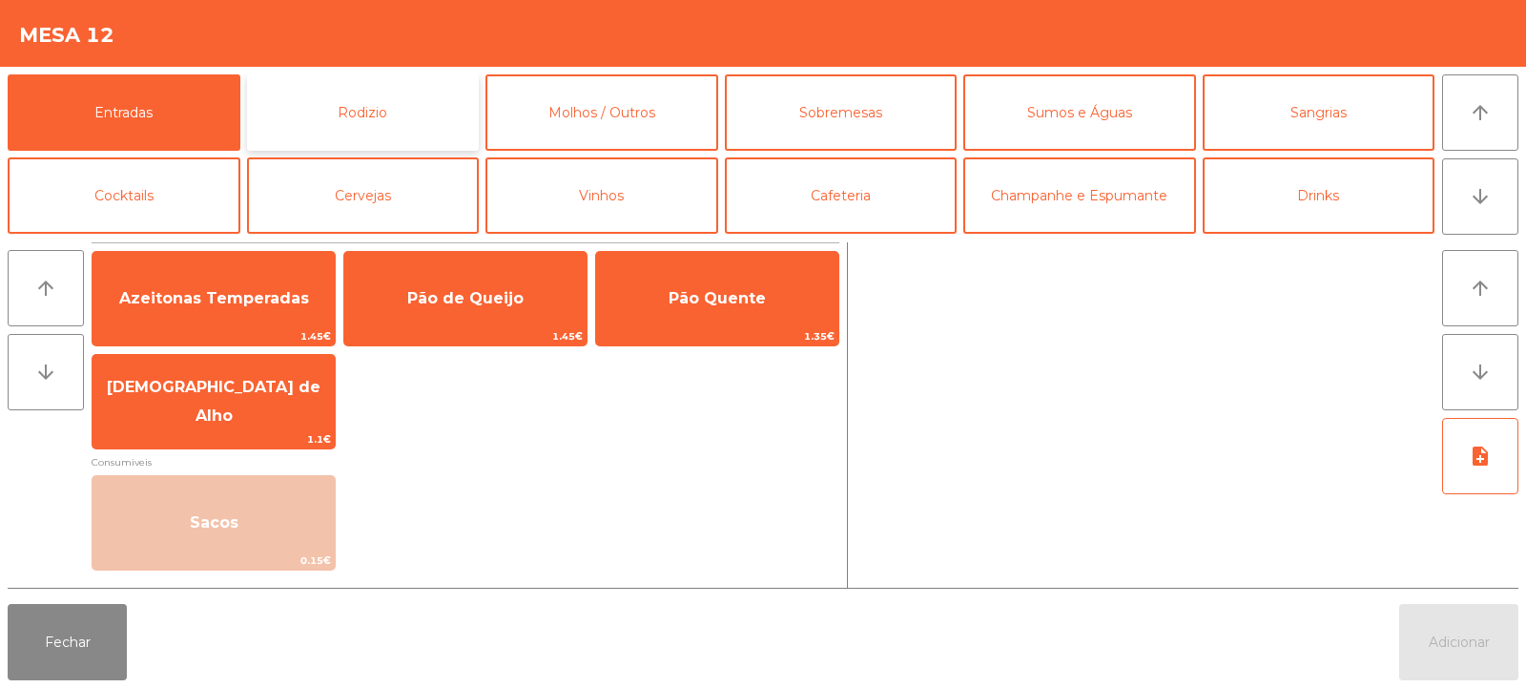
click at [425, 133] on button "Rodizio" at bounding box center [363, 112] width 233 height 76
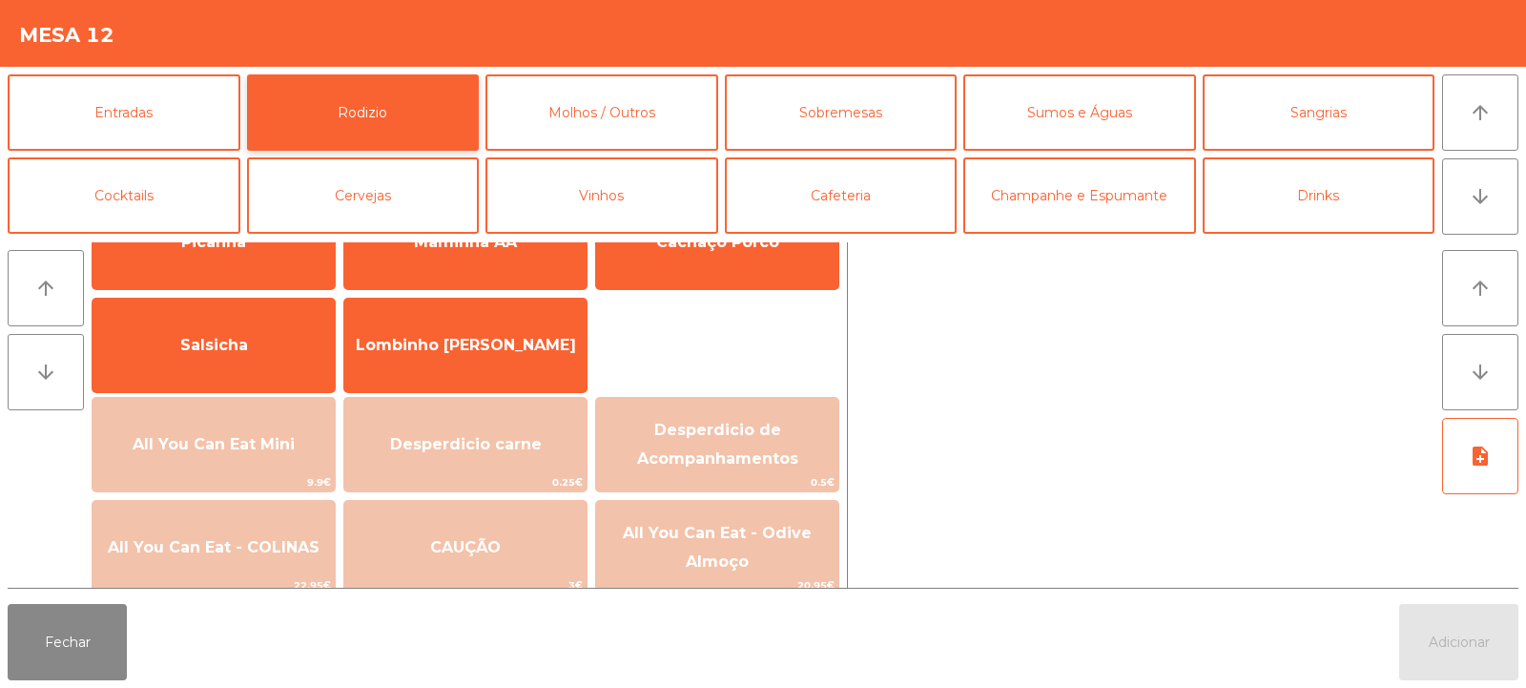
scroll to position [123, 0]
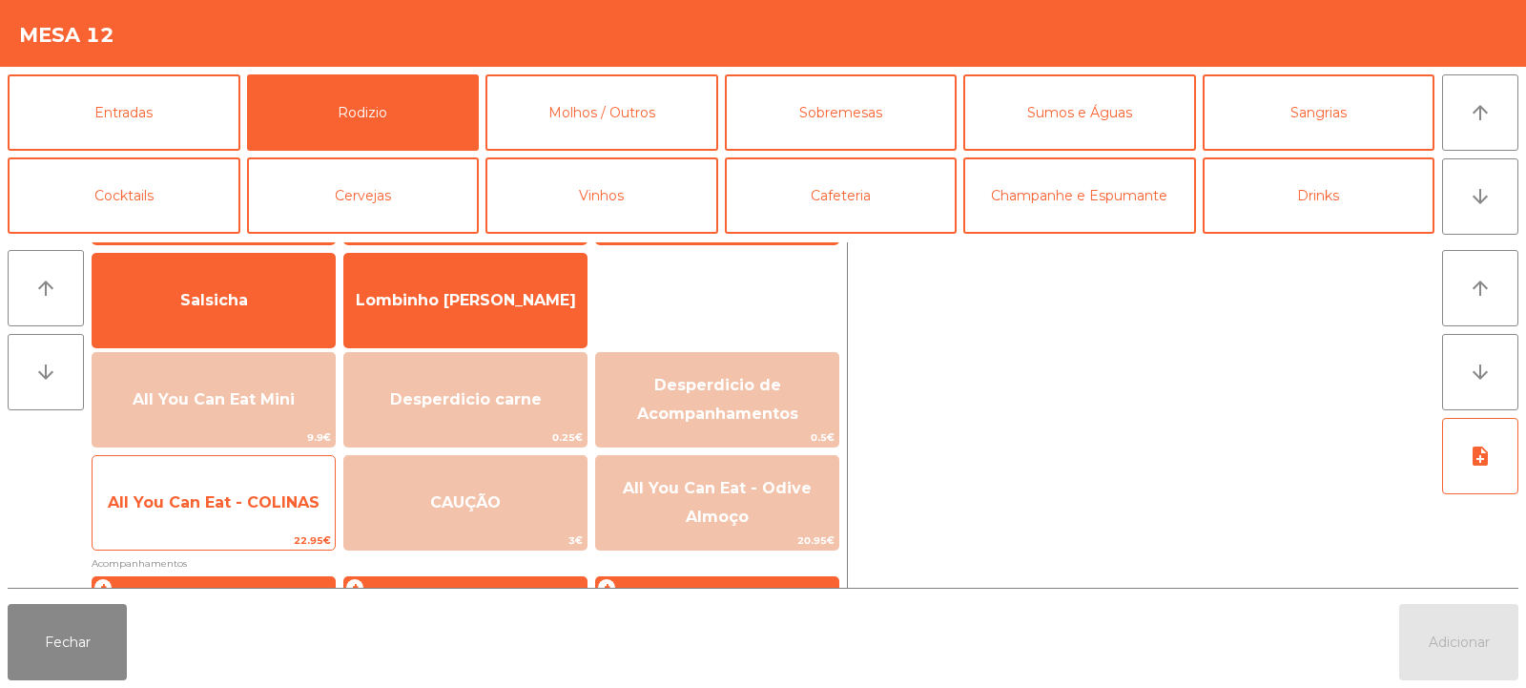
click at [245, 527] on span "All You Can Eat - COLINAS" at bounding box center [214, 503] width 242 height 52
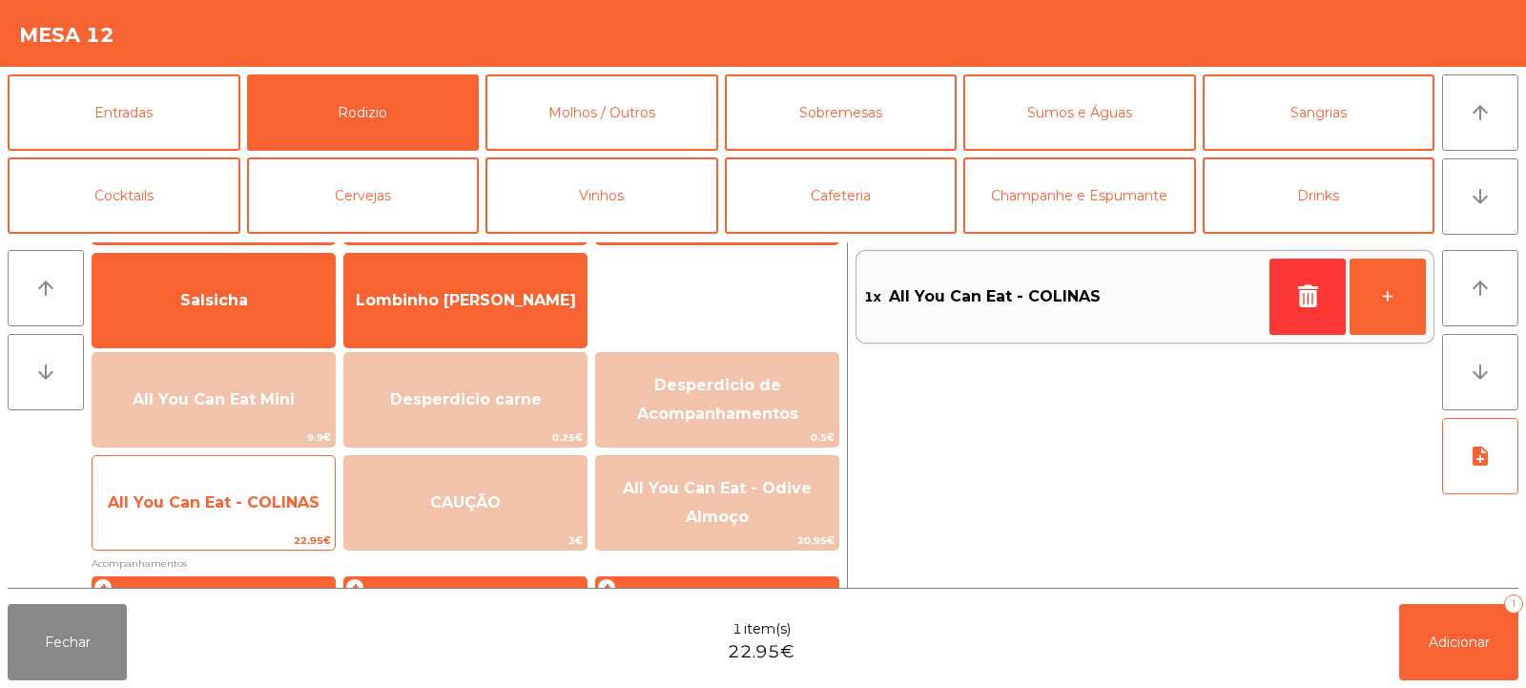
click at [250, 514] on span "All You Can Eat - COLINAS" at bounding box center [214, 503] width 242 height 52
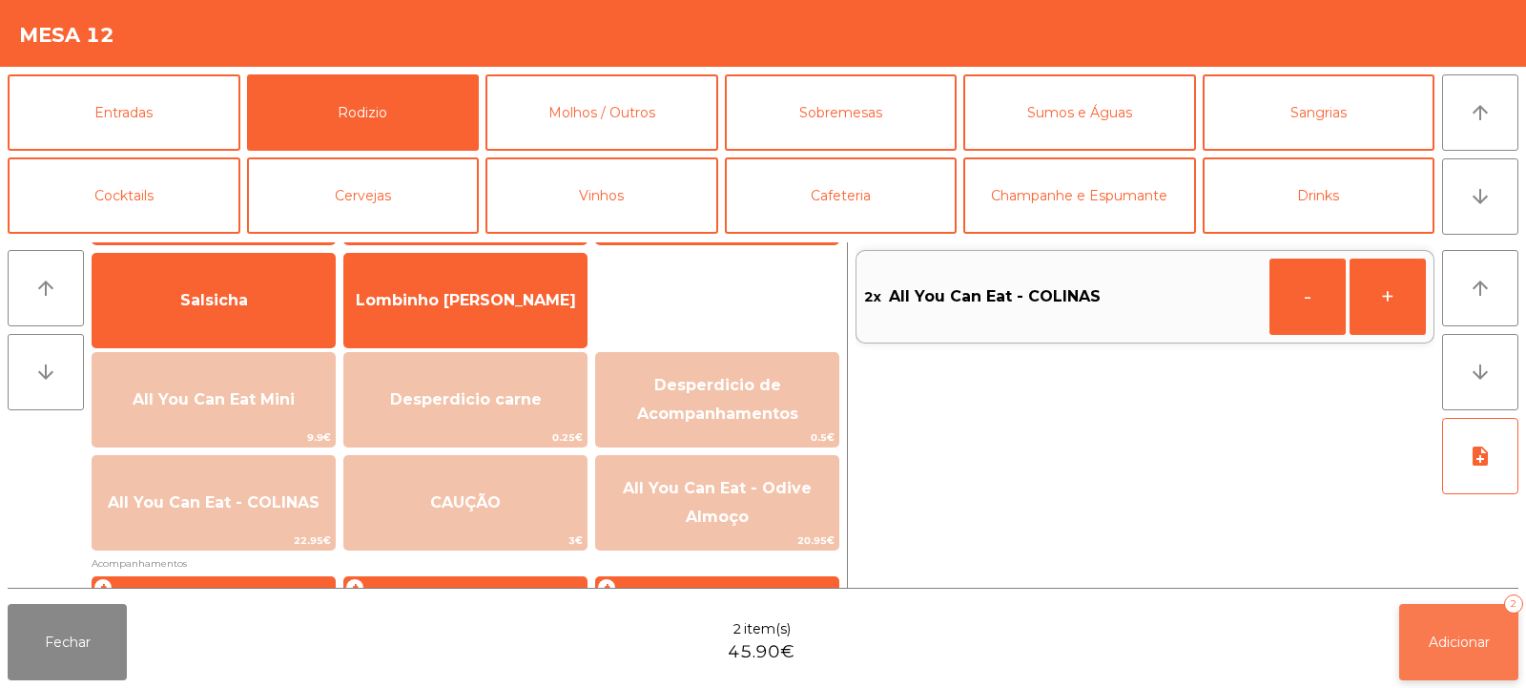
click at [1439, 644] on span "Adicionar" at bounding box center [1459, 641] width 61 height 17
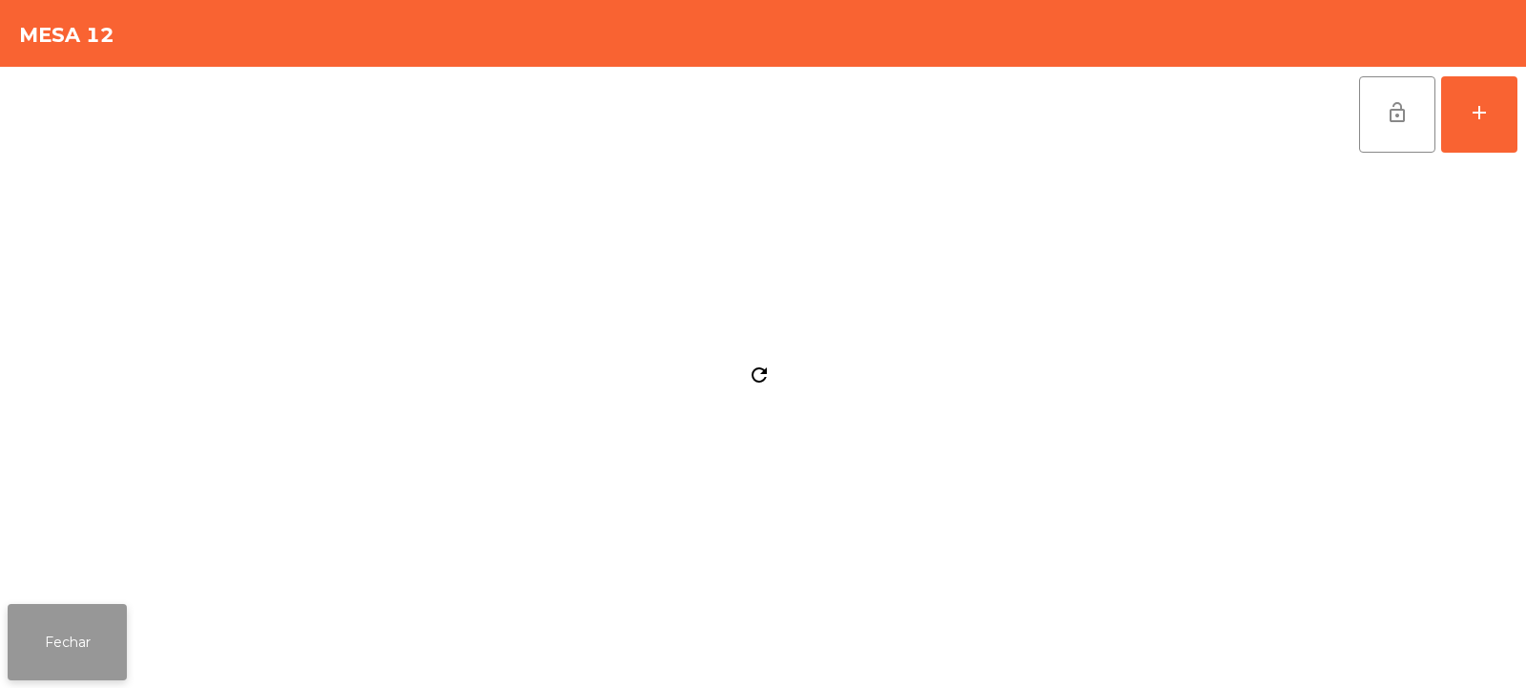
click at [67, 619] on button "Fechar" at bounding box center [67, 642] width 119 height 76
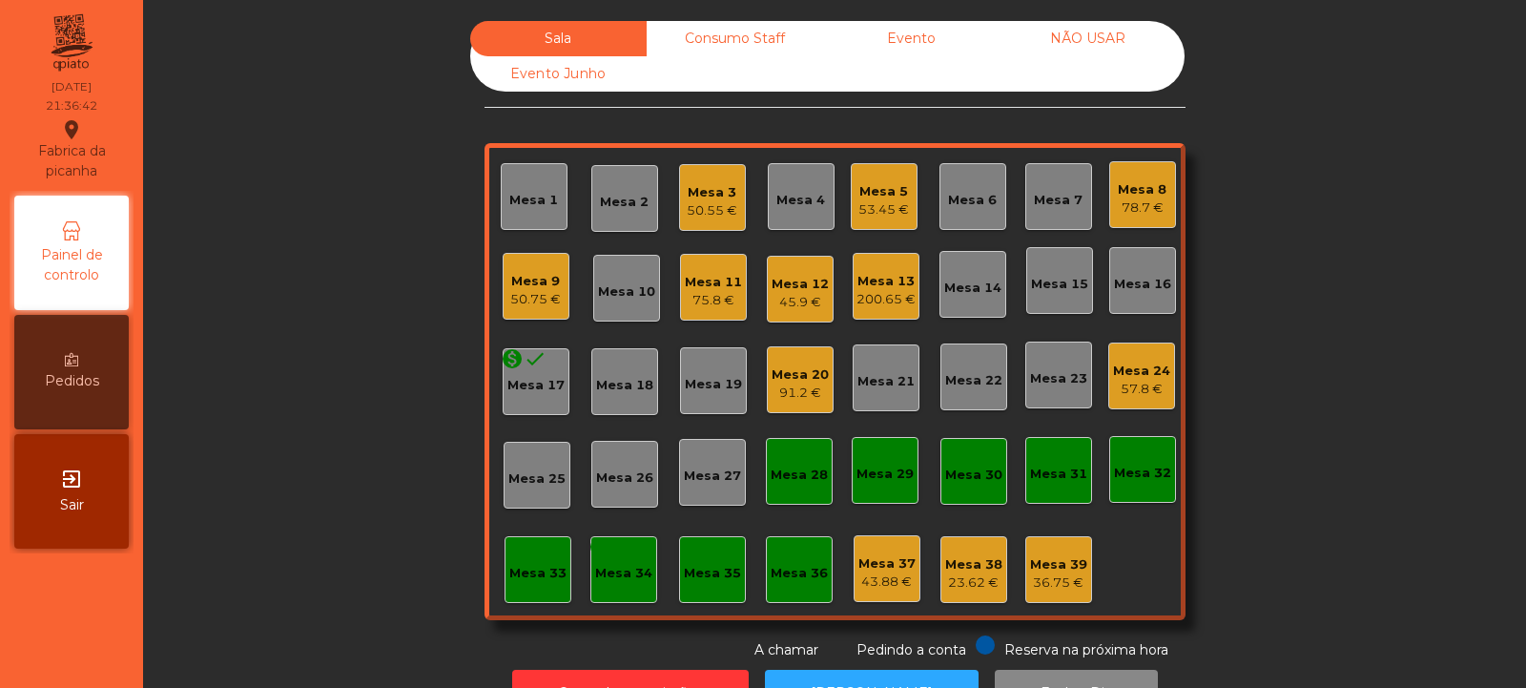
click at [1055, 203] on div "Mesa 7" at bounding box center [1058, 200] width 49 height 19
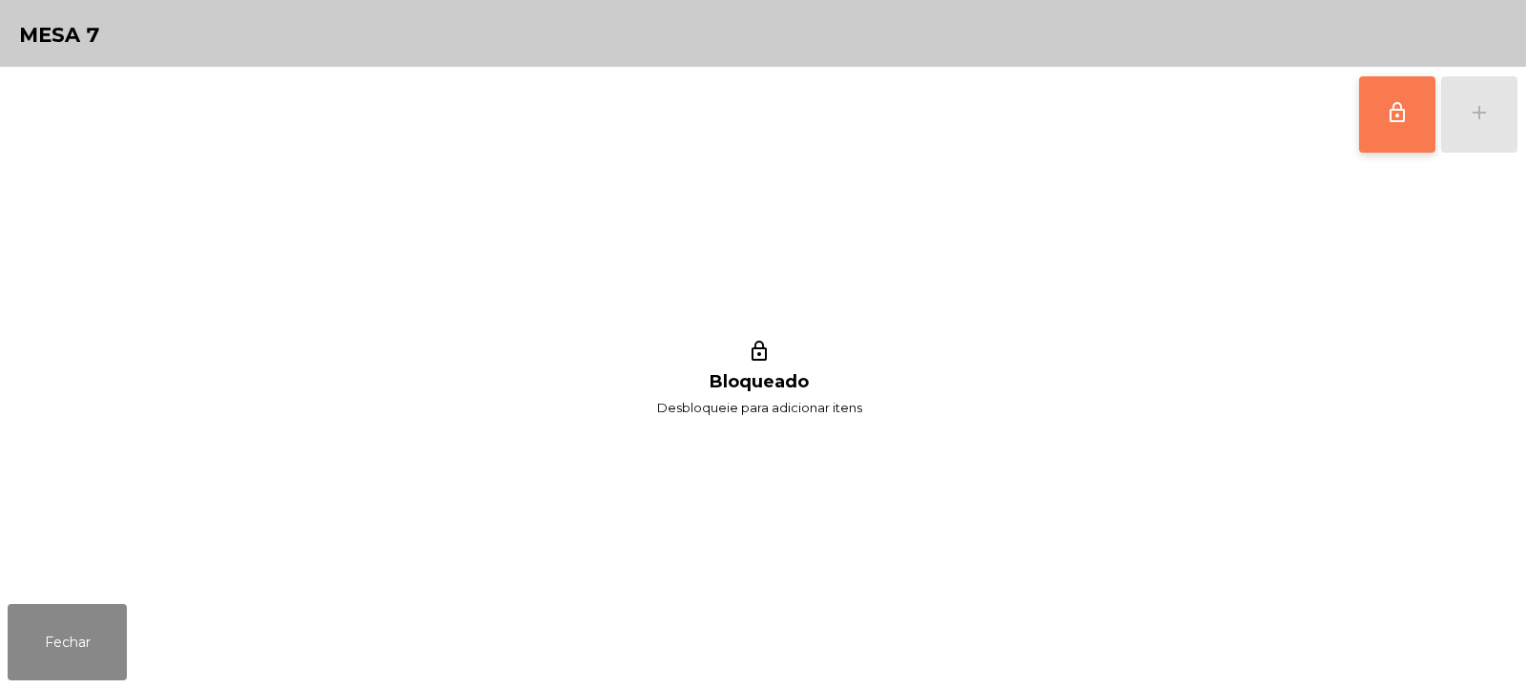
click at [1398, 128] on button "lock_outline" at bounding box center [1397, 114] width 76 height 76
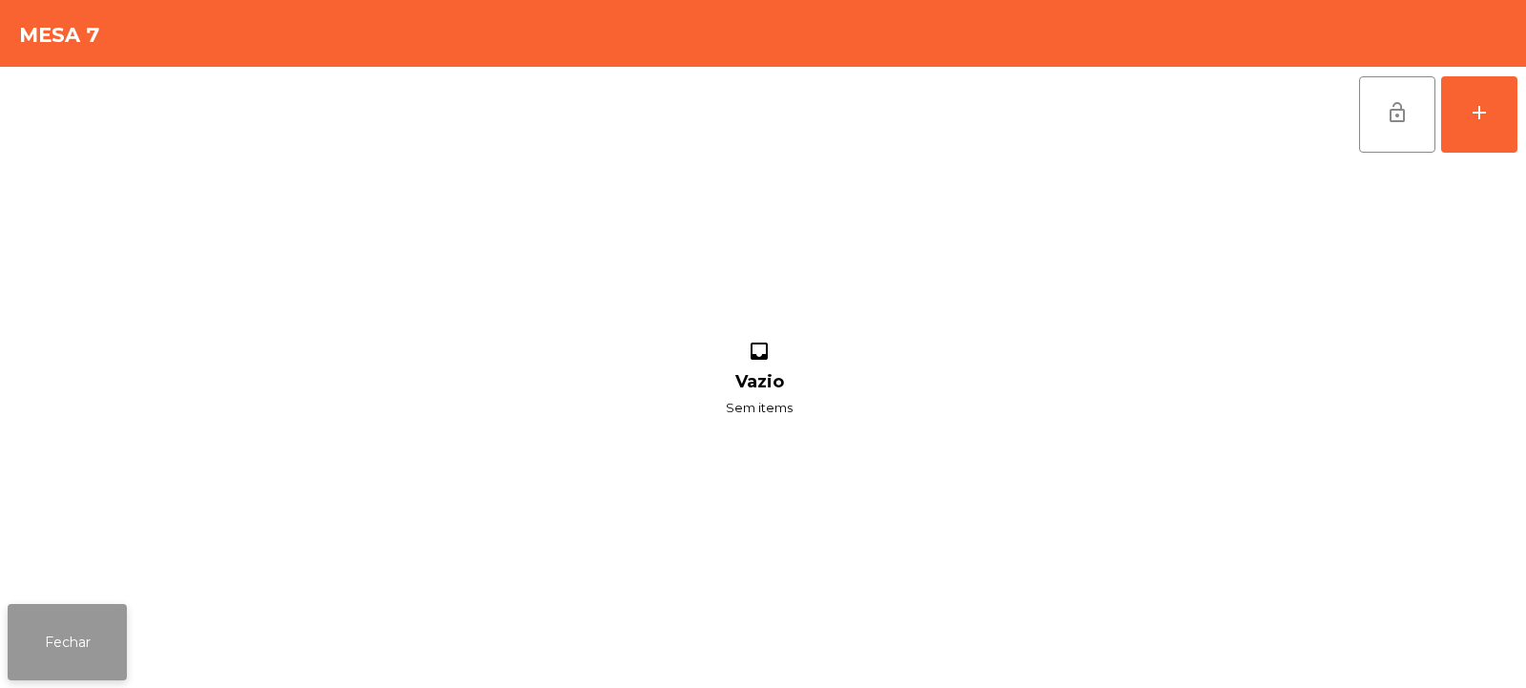
click at [18, 654] on button "Fechar" at bounding box center [67, 642] width 119 height 76
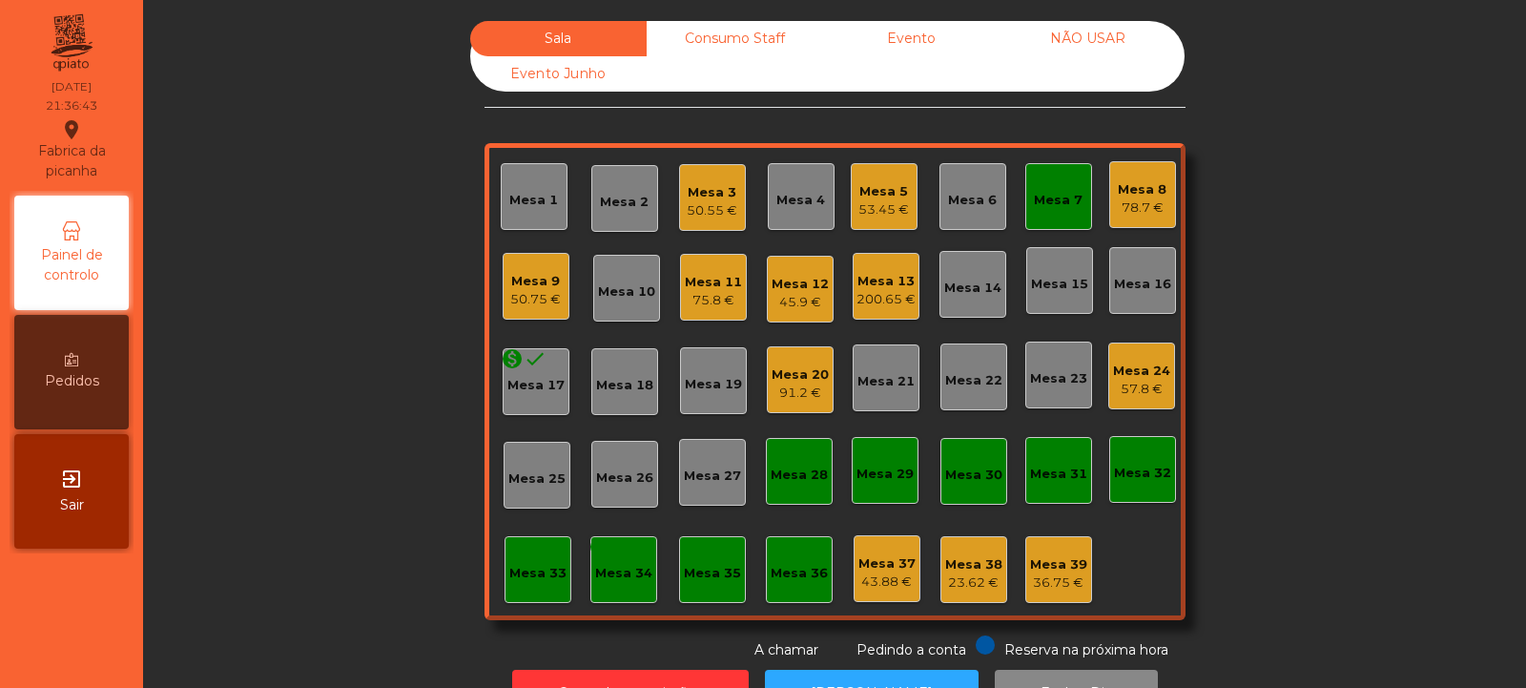
click at [777, 308] on div "45.9 €" at bounding box center [800, 302] width 57 height 19
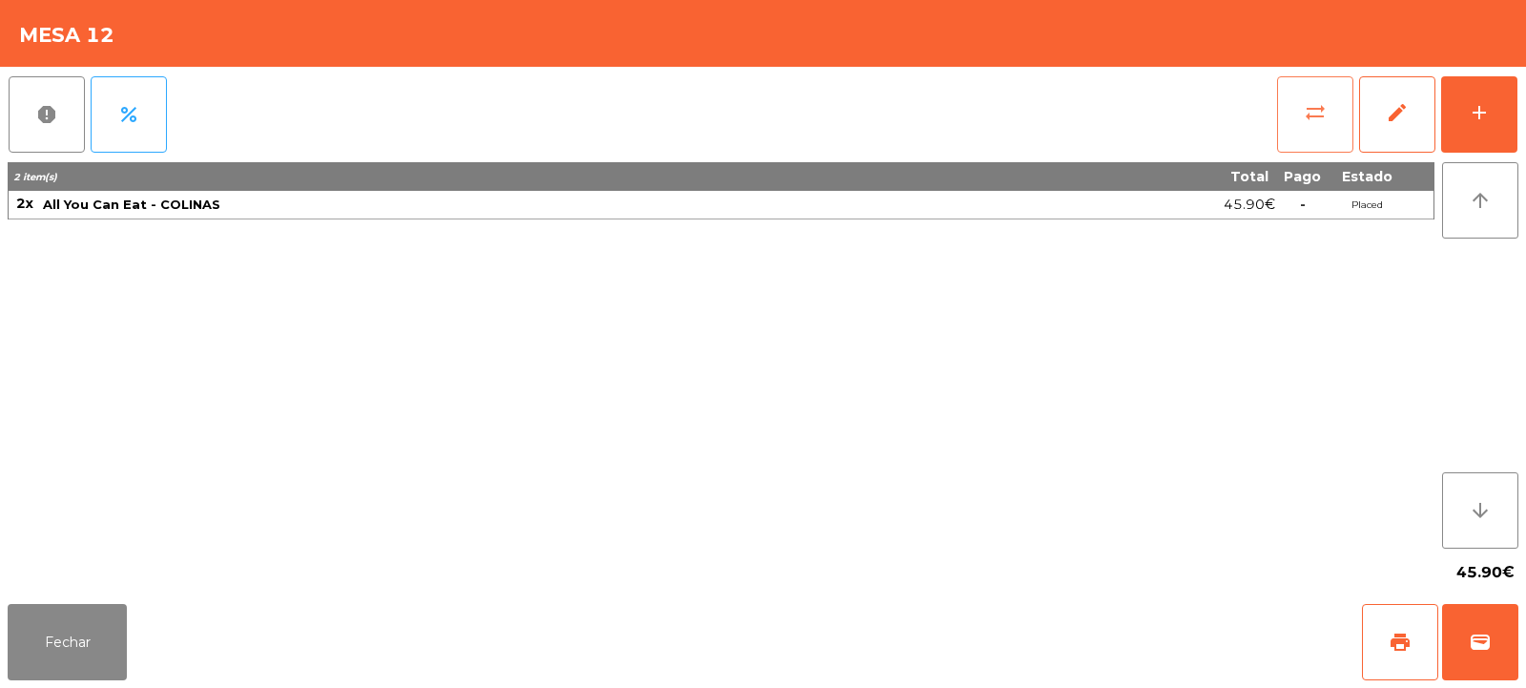
click at [1295, 152] on button "sync_alt" at bounding box center [1315, 114] width 76 height 76
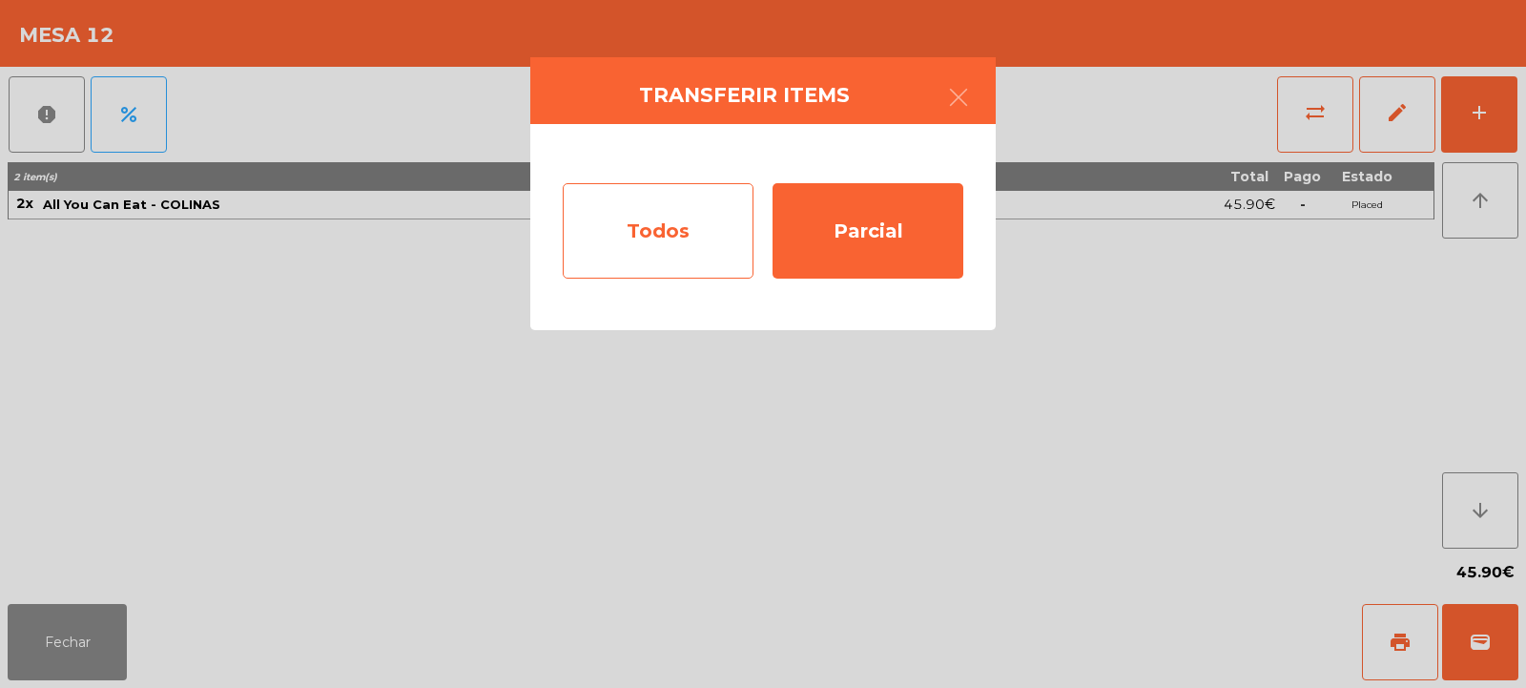
click at [650, 262] on div "Todos" at bounding box center [658, 230] width 191 height 95
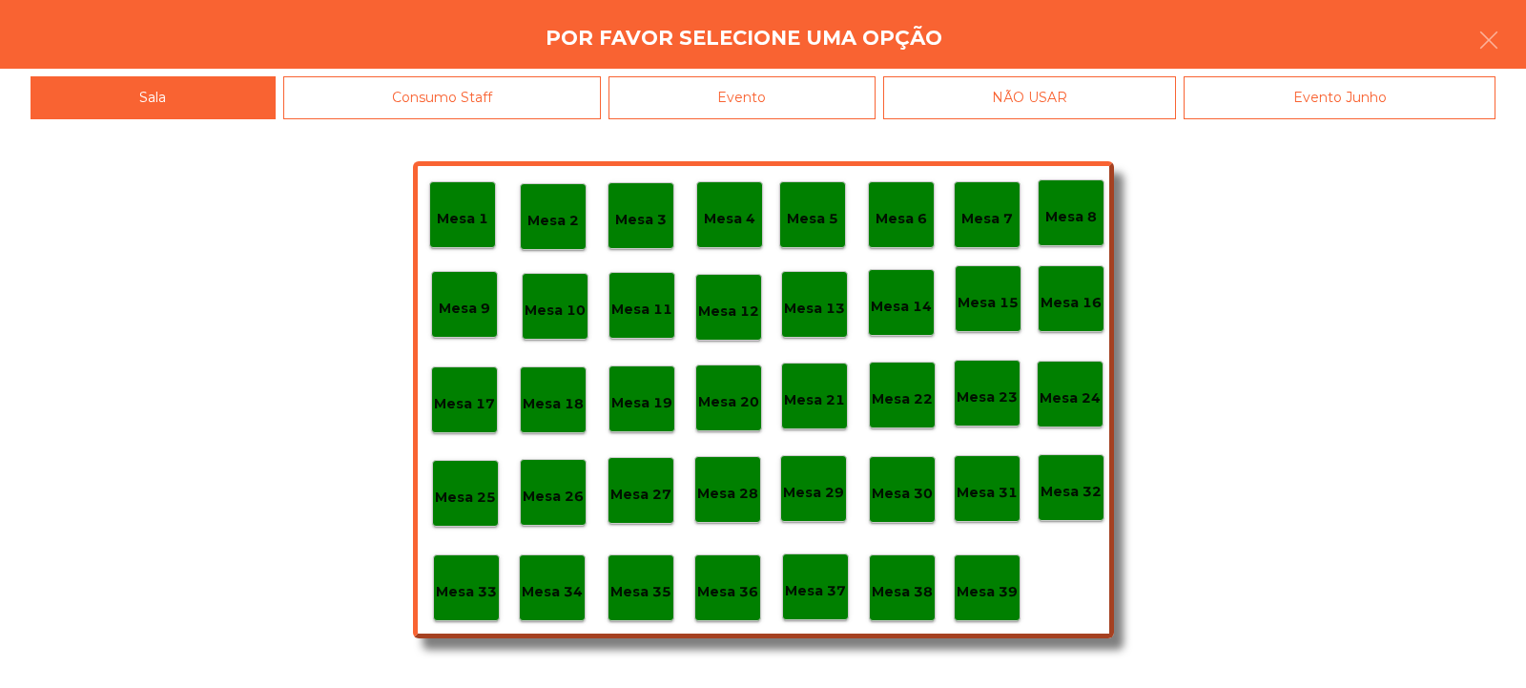
click at [1003, 231] on div "Mesa 7" at bounding box center [987, 214] width 67 height 67
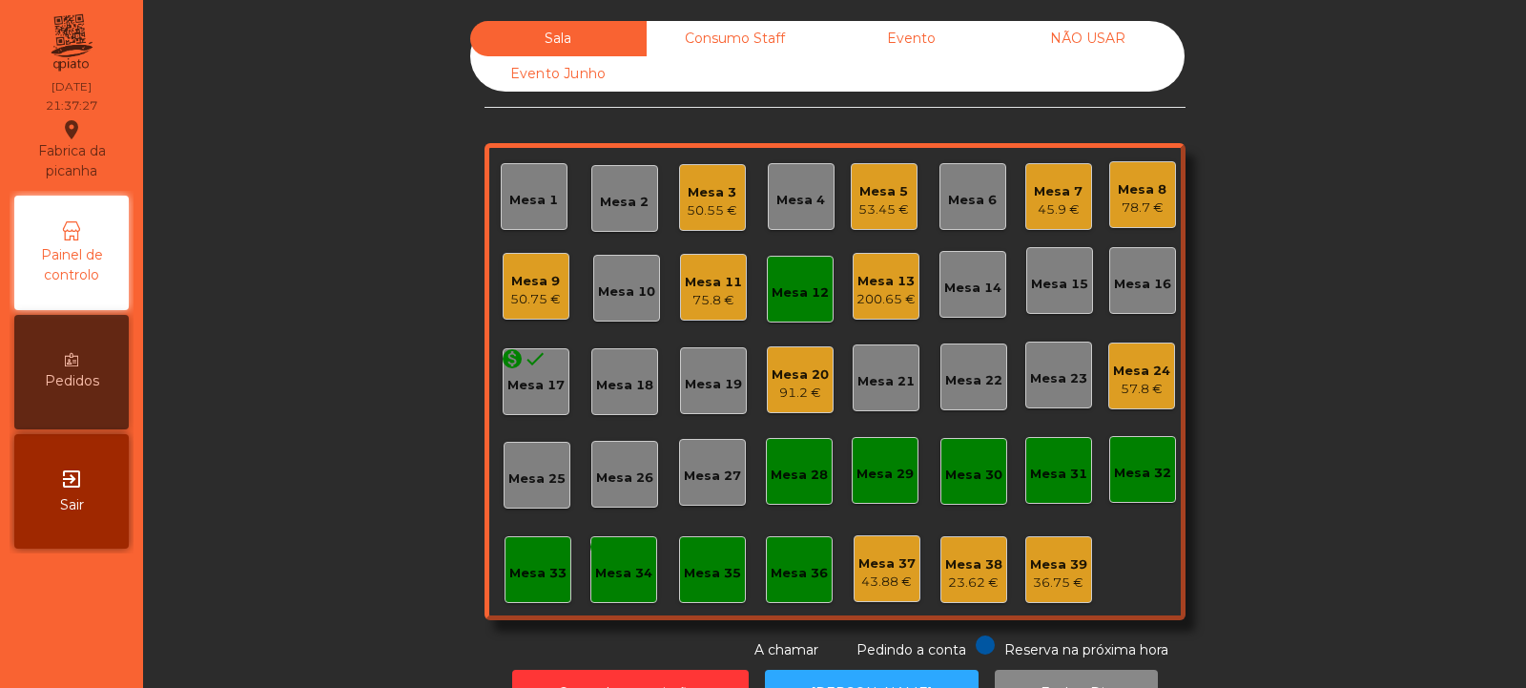
click at [868, 288] on div "Mesa 13" at bounding box center [885, 281] width 59 height 19
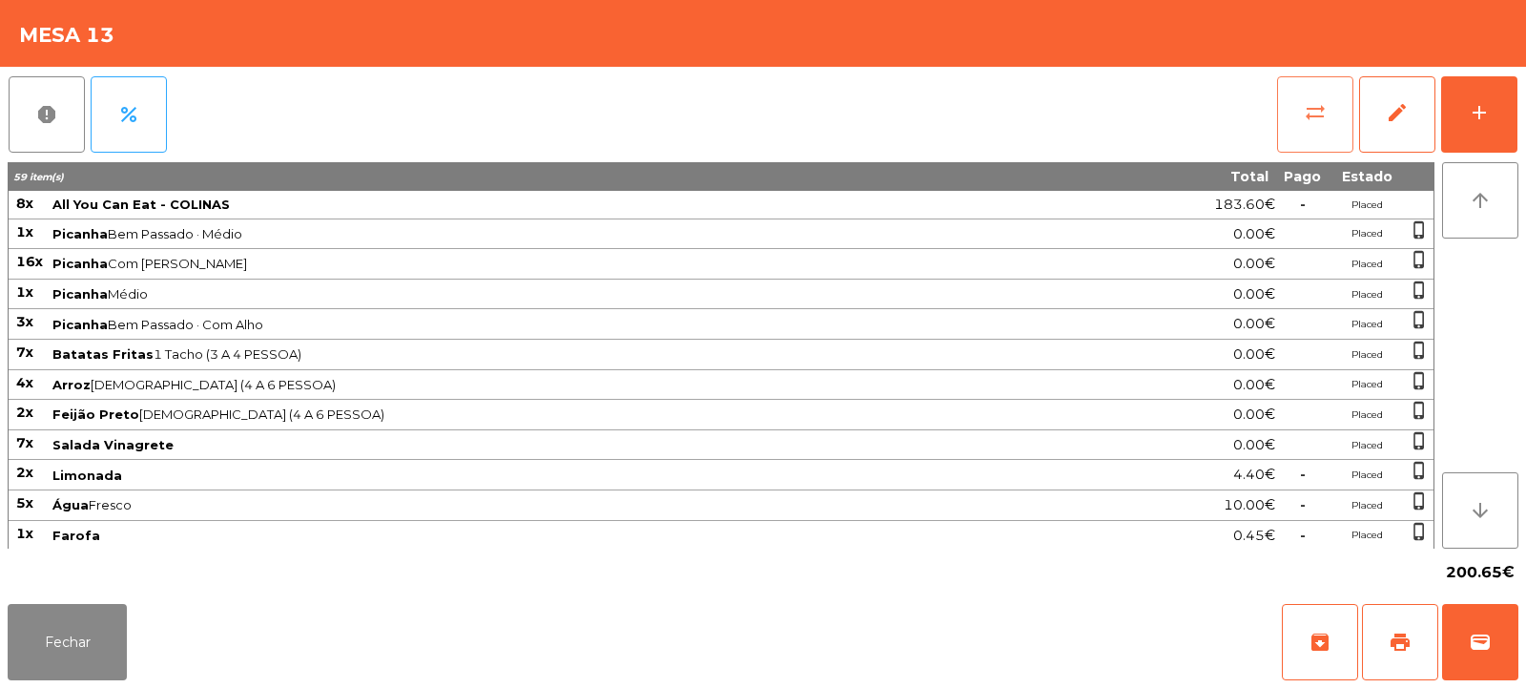
click at [1315, 114] on span "sync_alt" at bounding box center [1315, 112] width 23 height 23
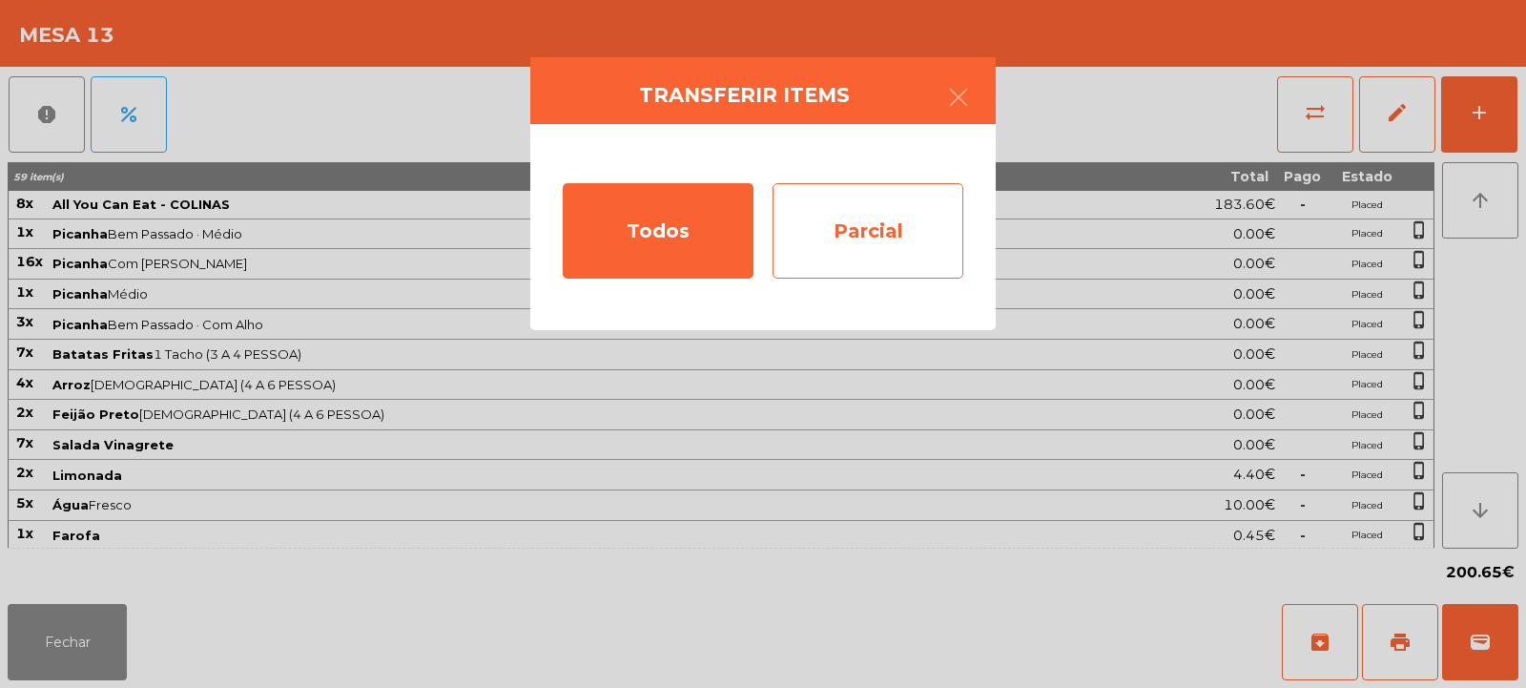
click at [865, 261] on div "Parcial" at bounding box center [868, 230] width 191 height 95
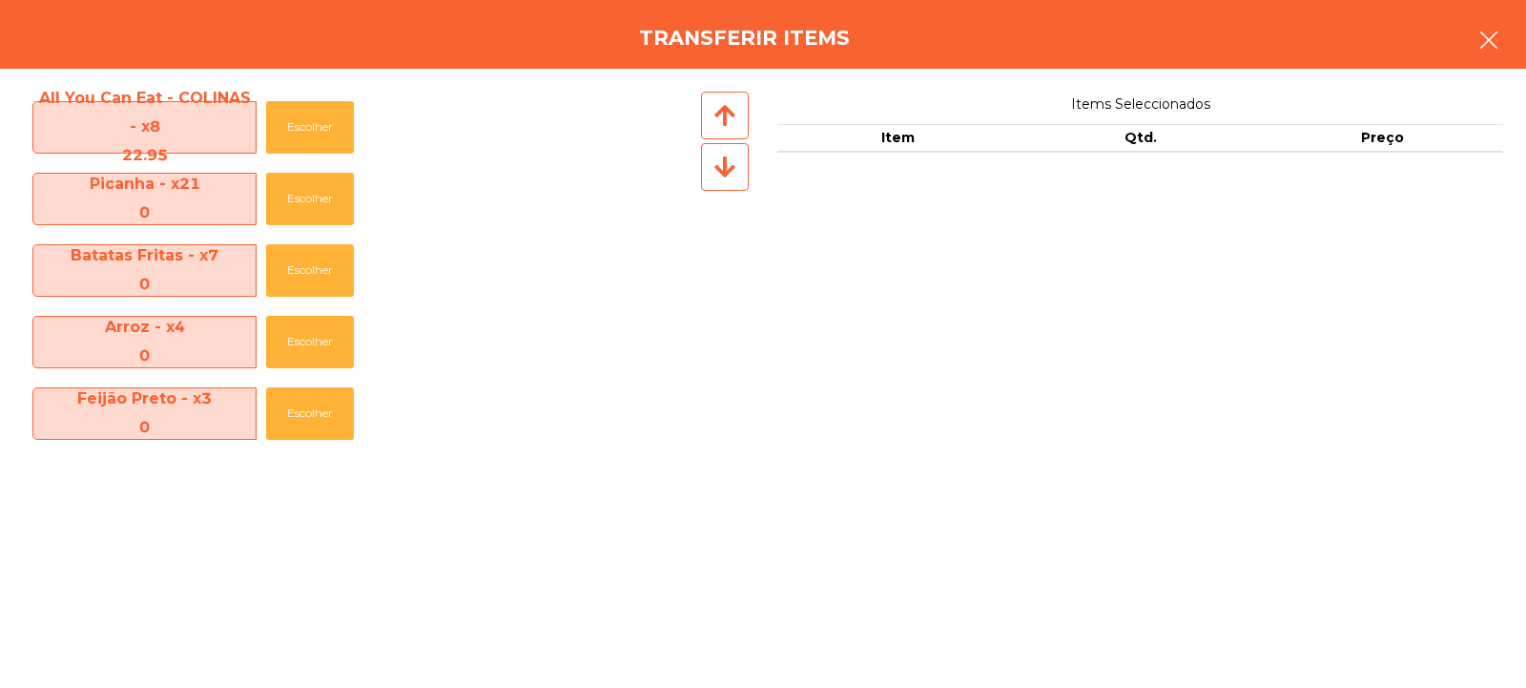
click at [1501, 37] on button "button" at bounding box center [1488, 41] width 53 height 57
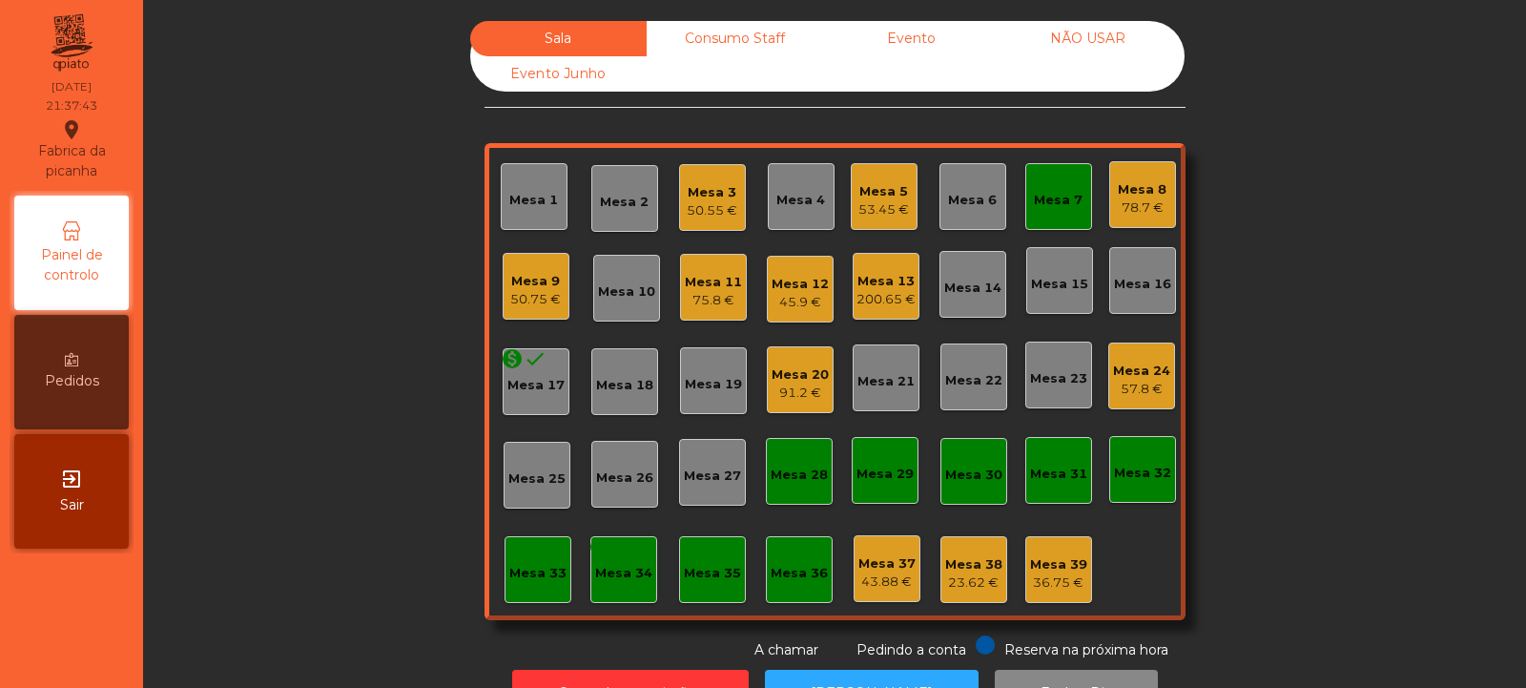
click at [897, 300] on div "200.65 €" at bounding box center [885, 299] width 59 height 19
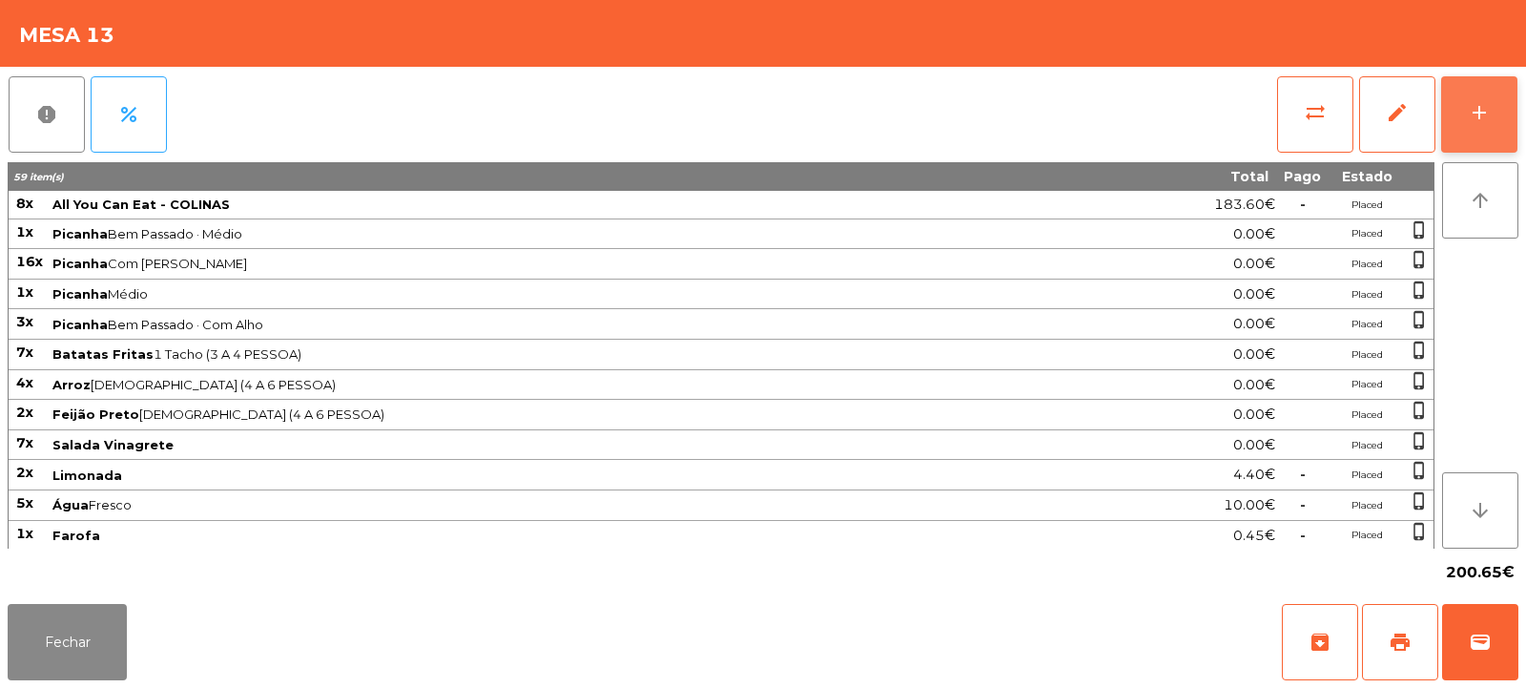
click at [1478, 124] on button "add" at bounding box center [1479, 114] width 76 height 76
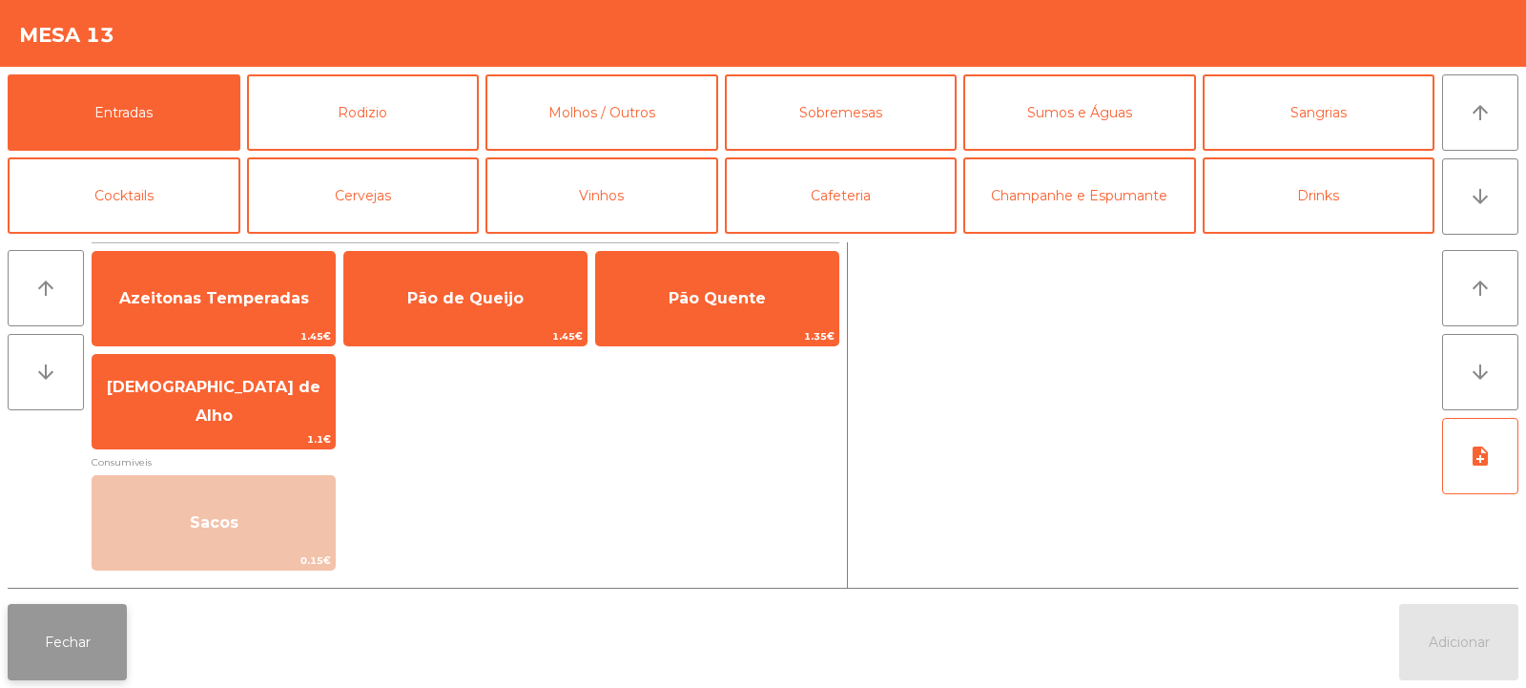
click at [71, 644] on button "Fechar" at bounding box center [67, 642] width 119 height 76
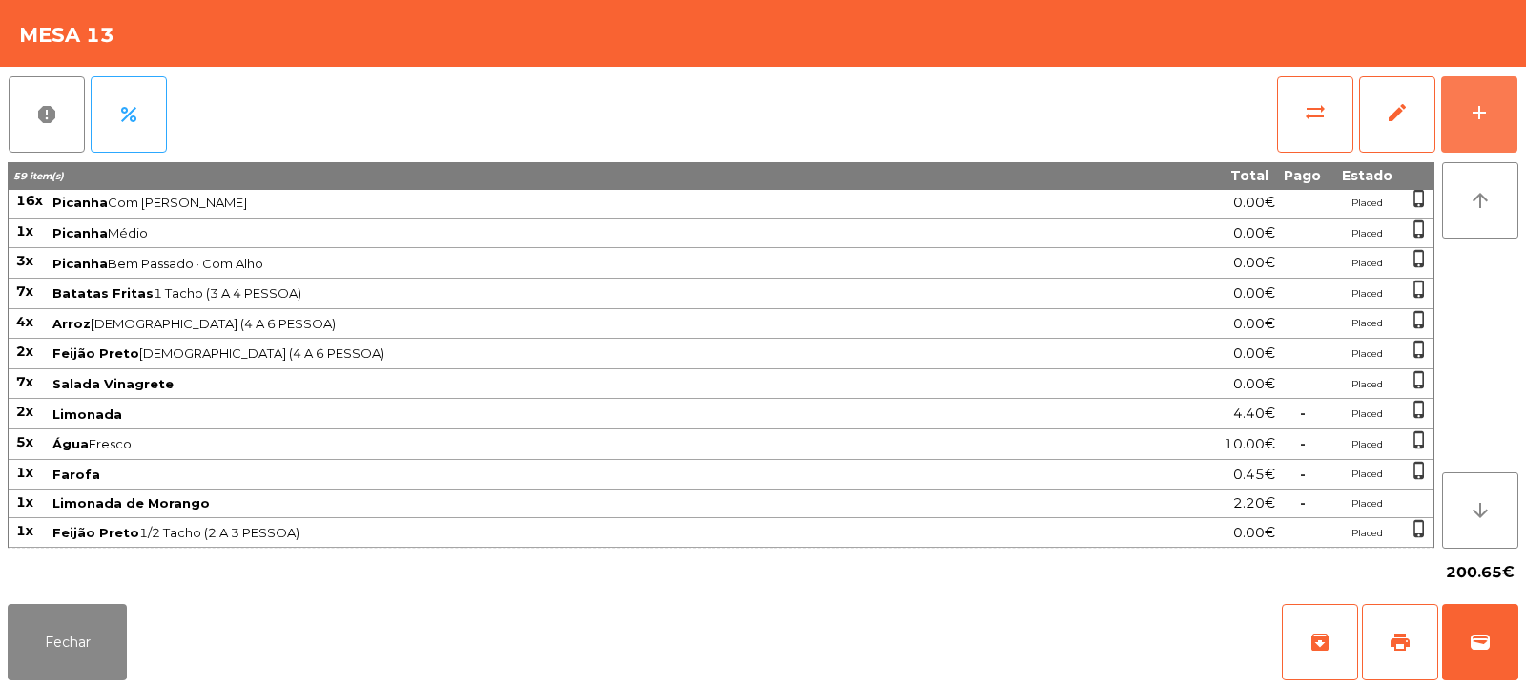
scroll to position [60, 0]
click at [1477, 638] on span "wallet" at bounding box center [1480, 641] width 23 height 23
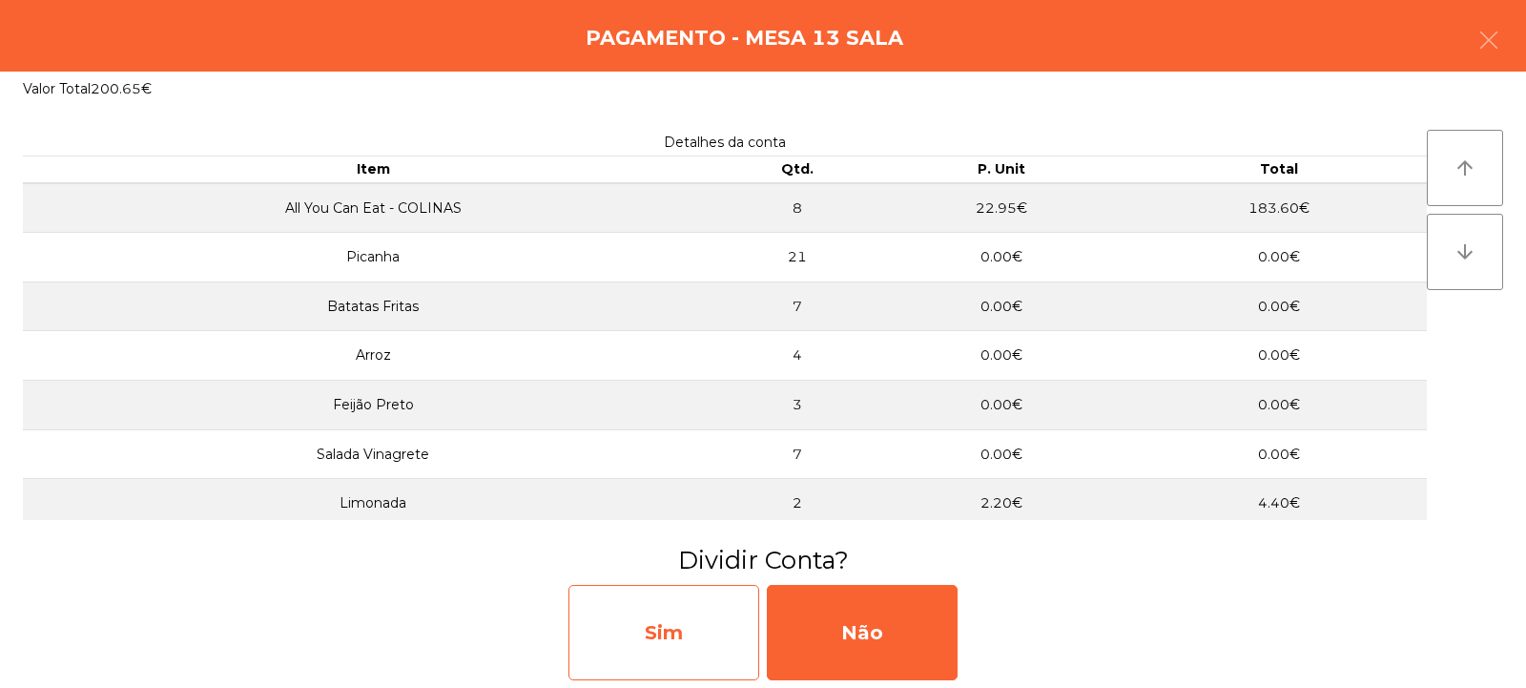
click at [698, 651] on div "Sim" at bounding box center [663, 632] width 191 height 95
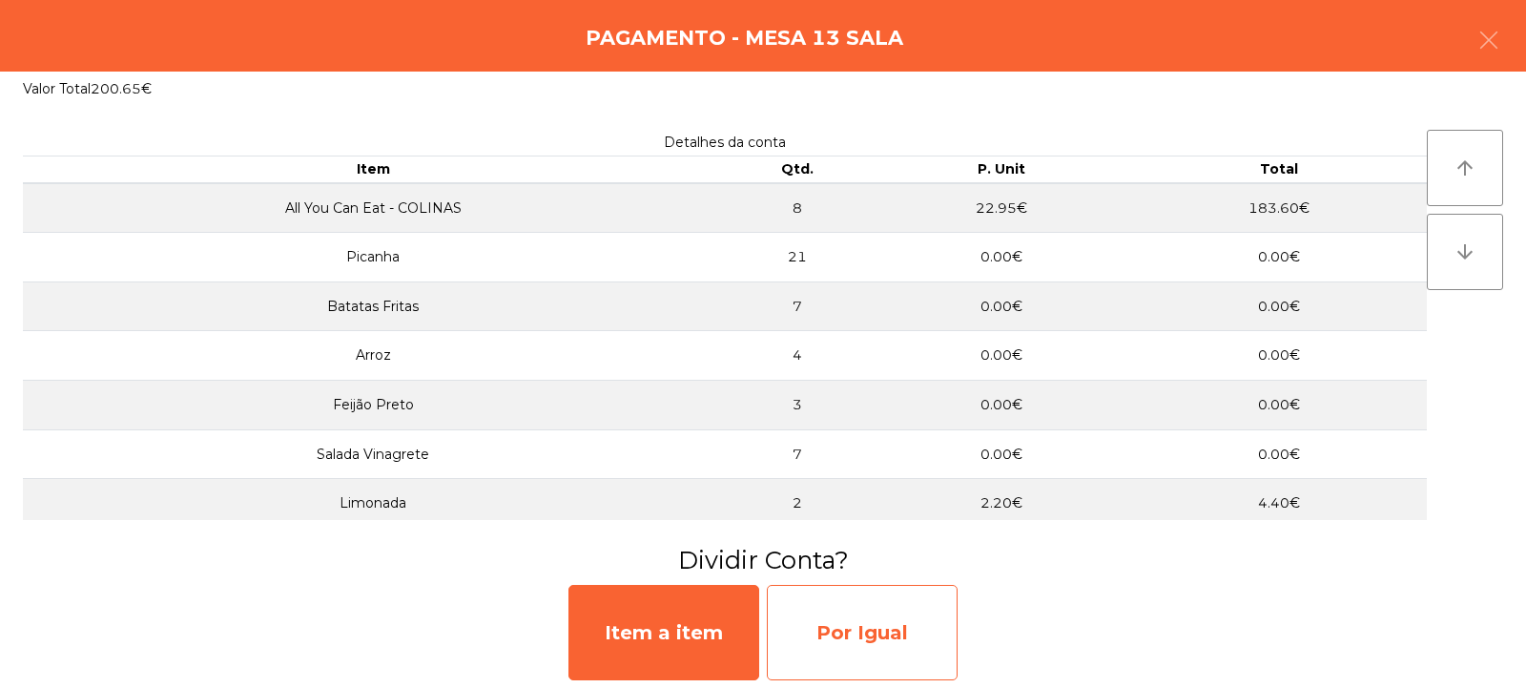
click at [855, 636] on div "Por Igual" at bounding box center [862, 632] width 191 height 95
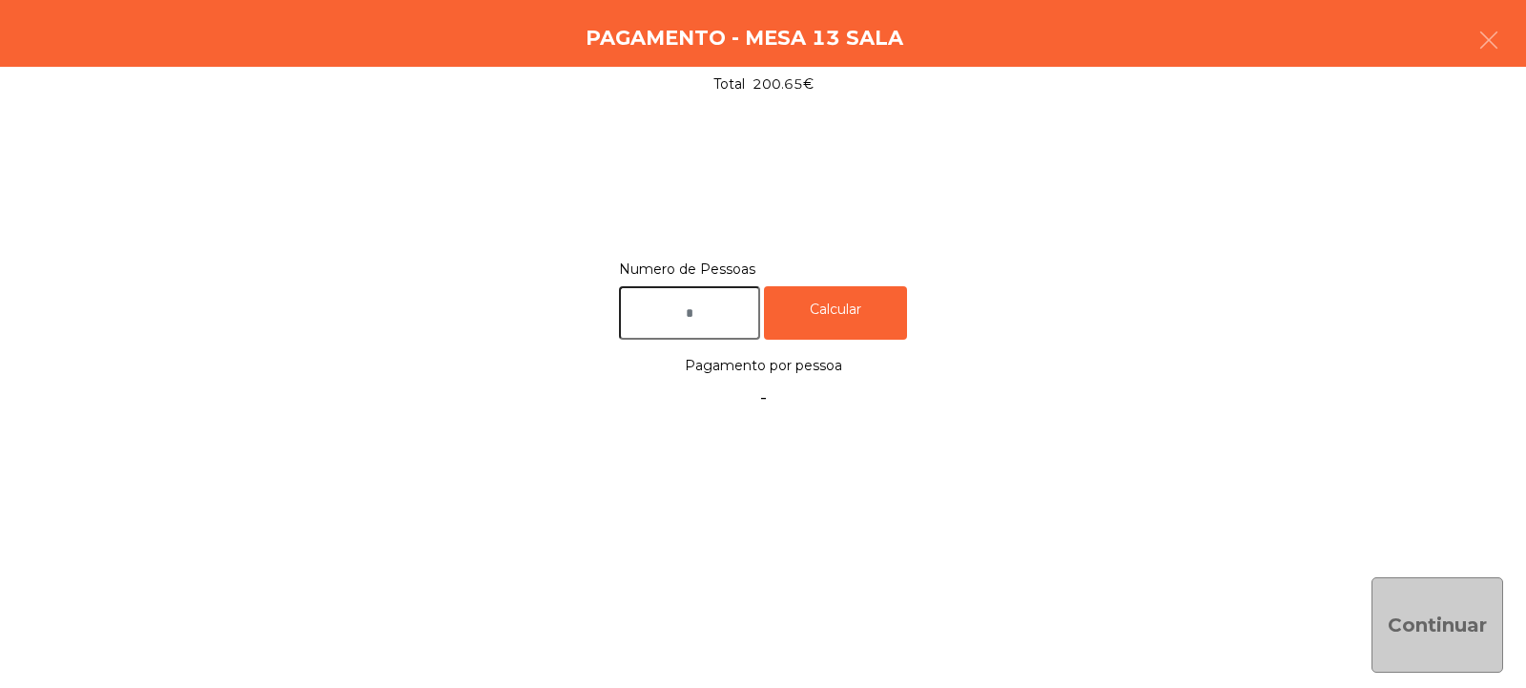
click at [708, 319] on input "text" at bounding box center [689, 313] width 141 height 54
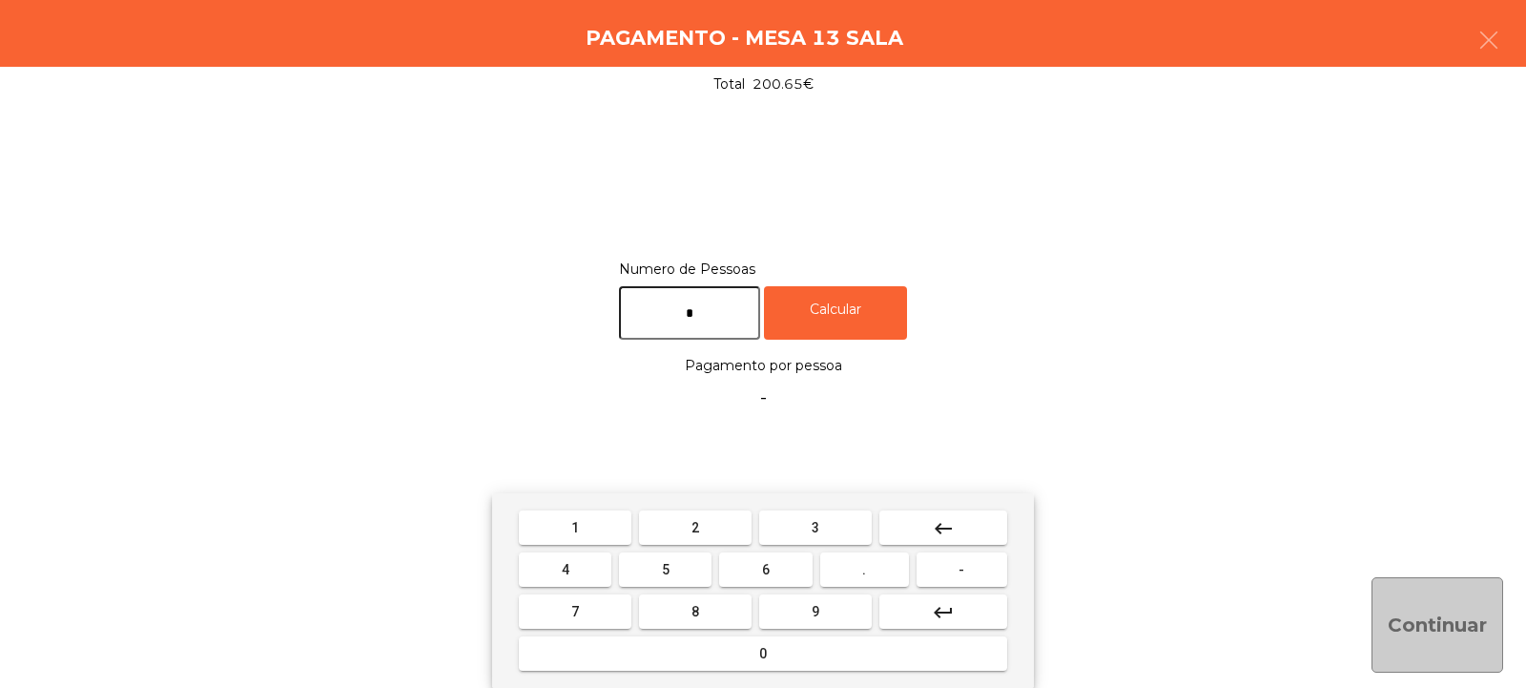
type input "*"
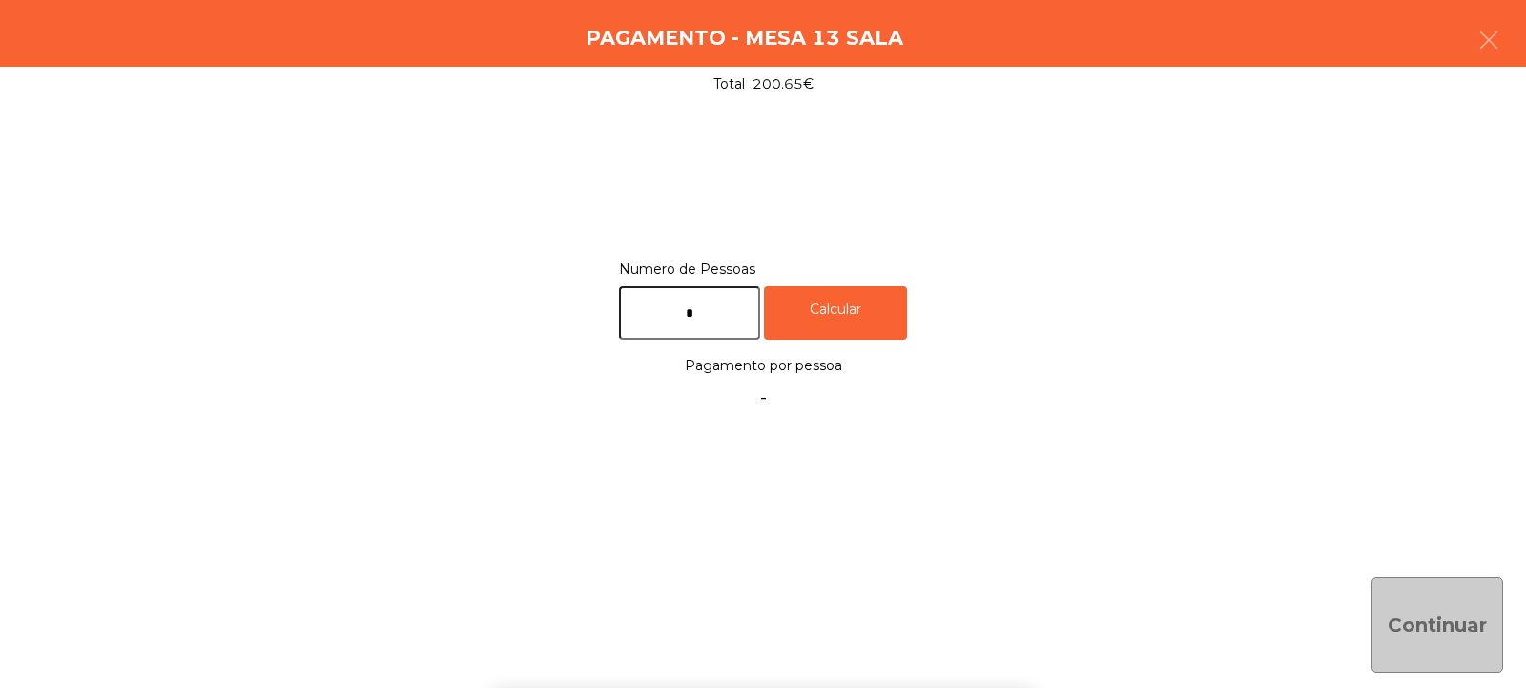
click at [1030, 284] on div "Numero de Pessoas * Calcular Pagamento por pessoa -" at bounding box center [763, 336] width 1480 height 158
click at [1450, 621] on div "Continuar" at bounding box center [1438, 624] width 132 height 95
click at [839, 318] on div "Calcular" at bounding box center [835, 313] width 143 height 54
click at [1443, 631] on button "Continuar" at bounding box center [1438, 624] width 132 height 95
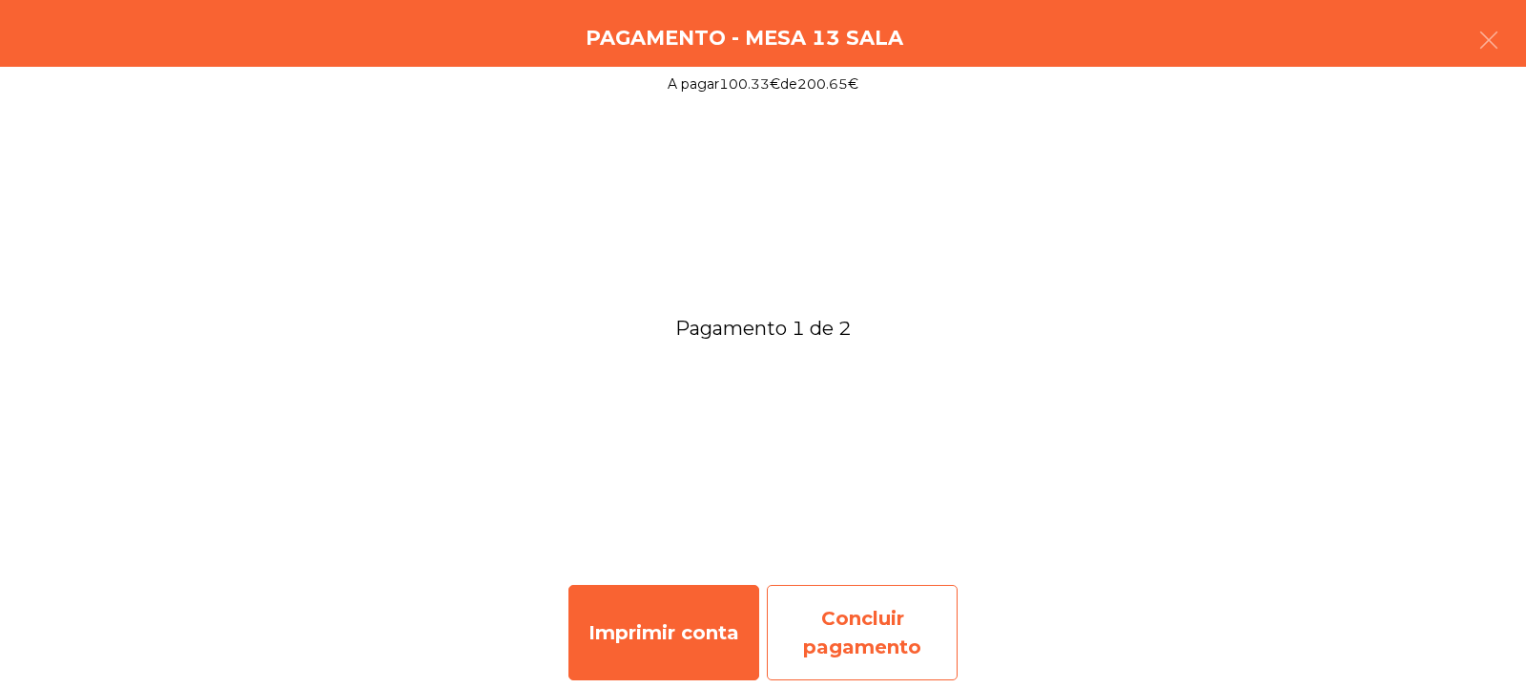
click at [876, 631] on div "Concluir pagamento" at bounding box center [862, 632] width 191 height 95
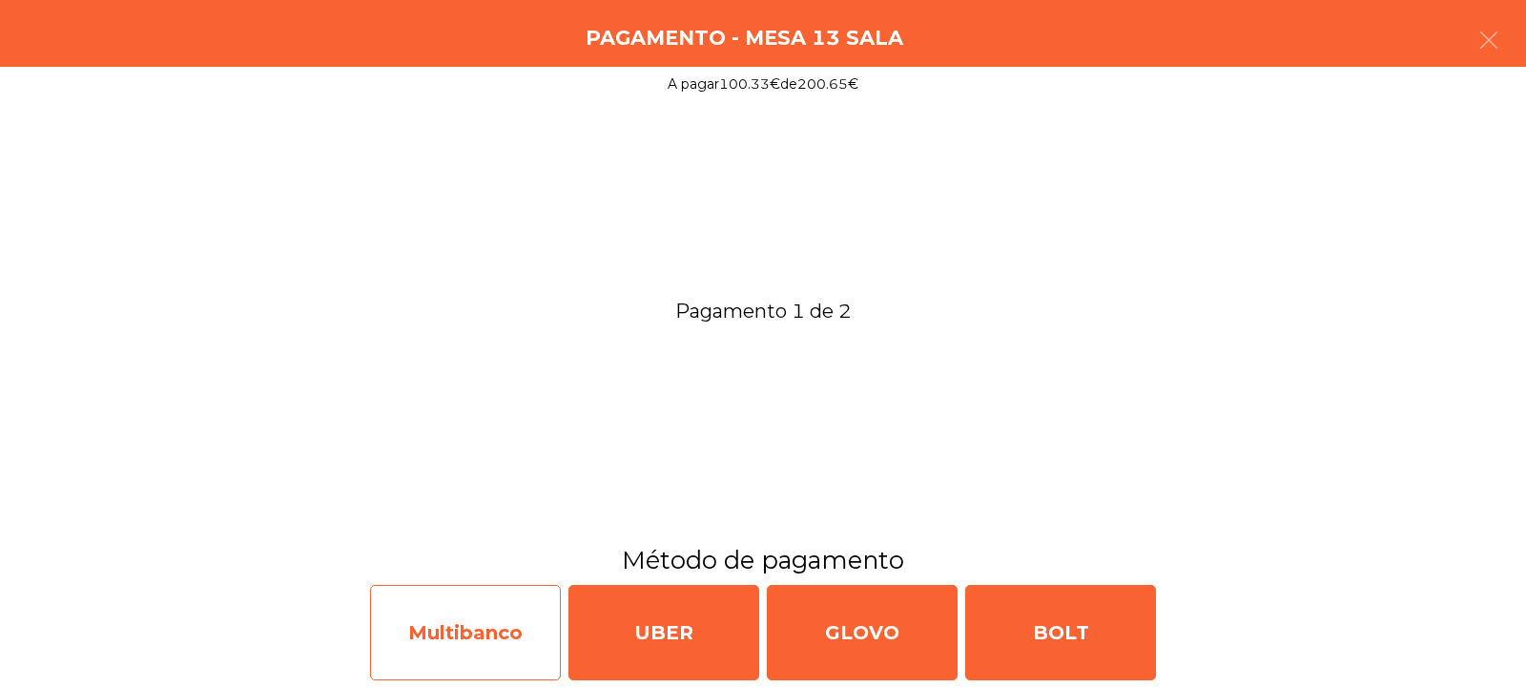
click at [459, 624] on div "Multibanco" at bounding box center [465, 632] width 191 height 95
select select "**"
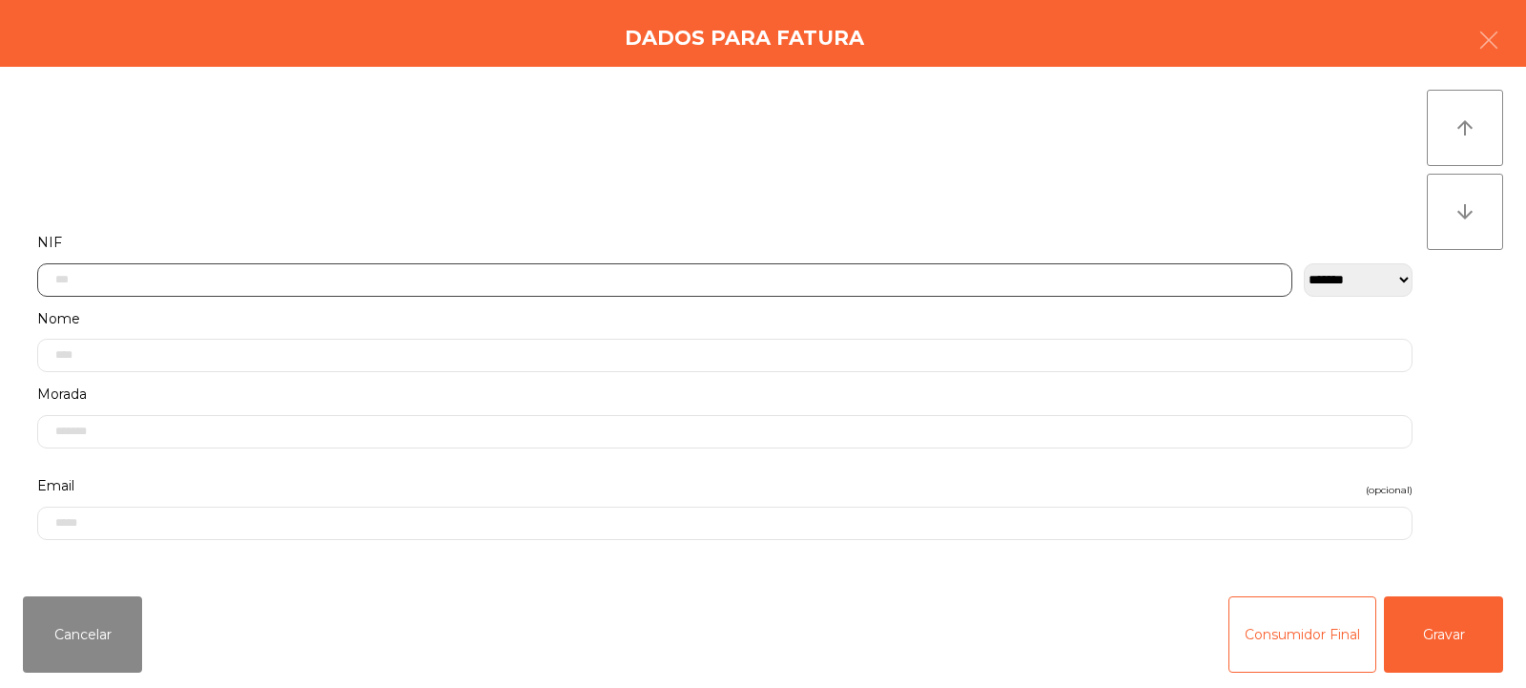
click at [117, 278] on input "text" at bounding box center [664, 279] width 1255 height 33
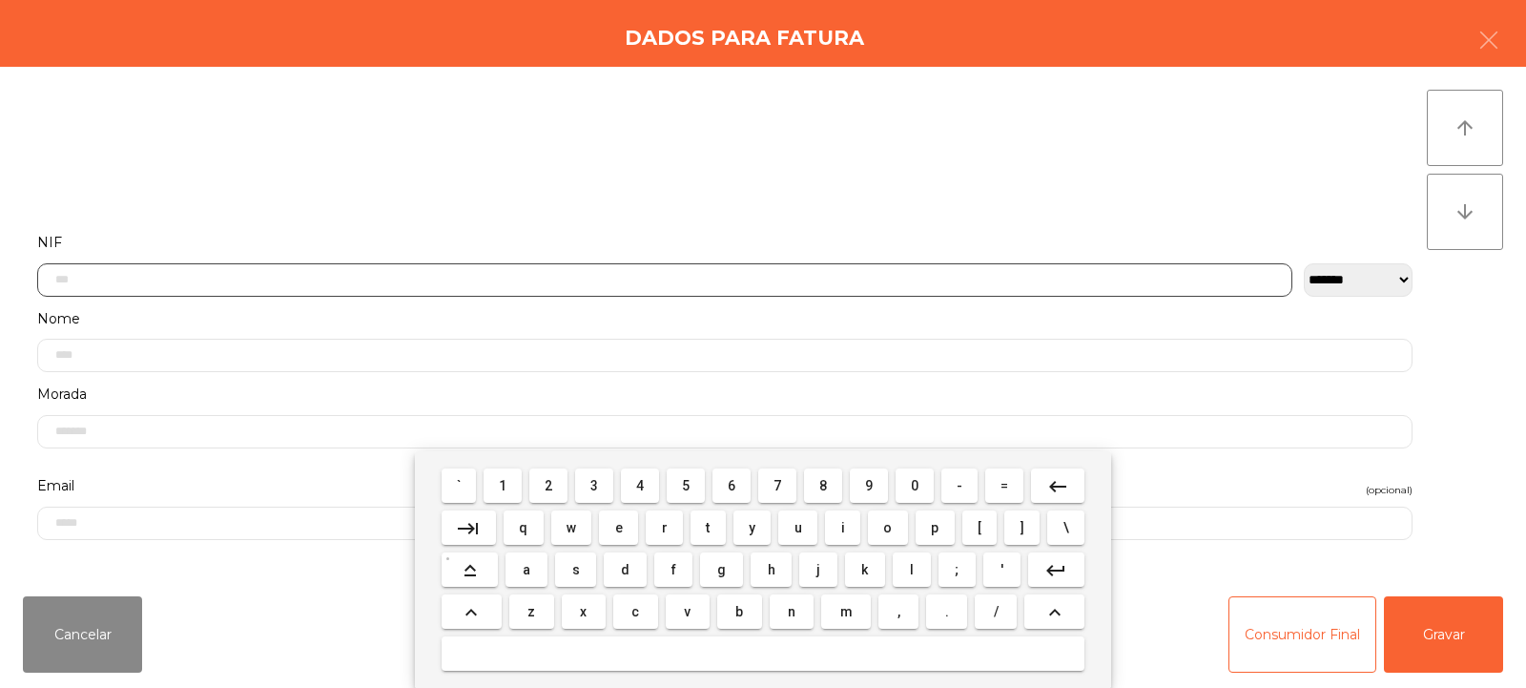
scroll to position [139, 0]
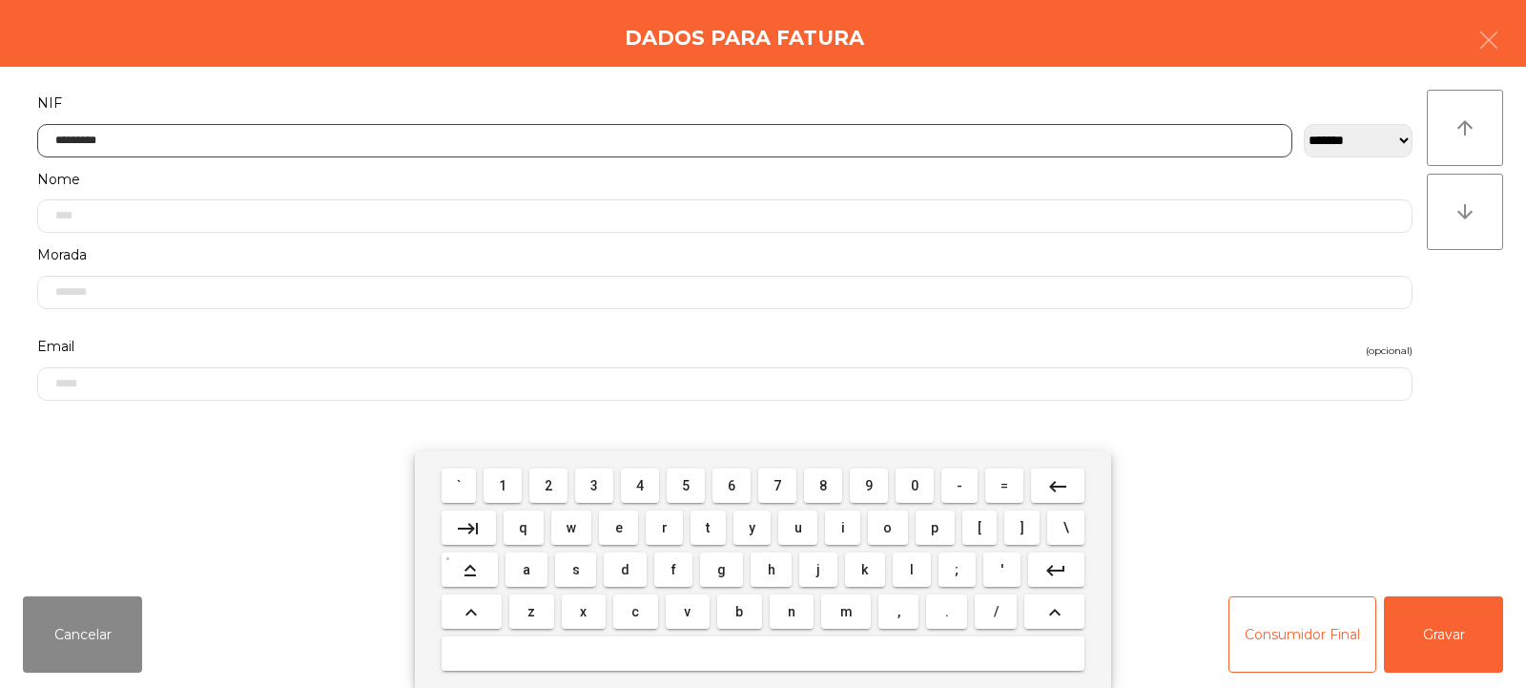
type input "*********"
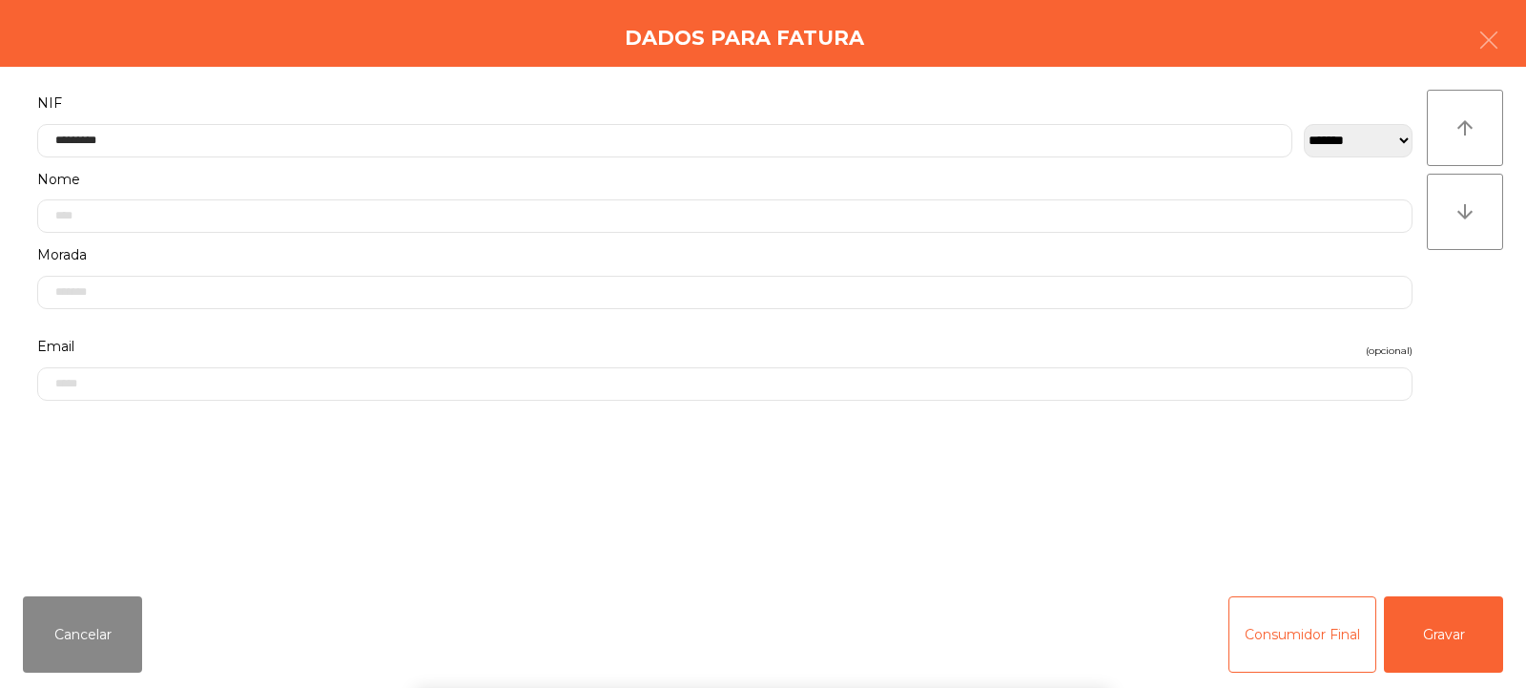
click at [1457, 317] on div "arrow_upward arrow_downward" at bounding box center [1465, 324] width 76 height 468
click at [1444, 646] on button "Gravar" at bounding box center [1443, 634] width 119 height 76
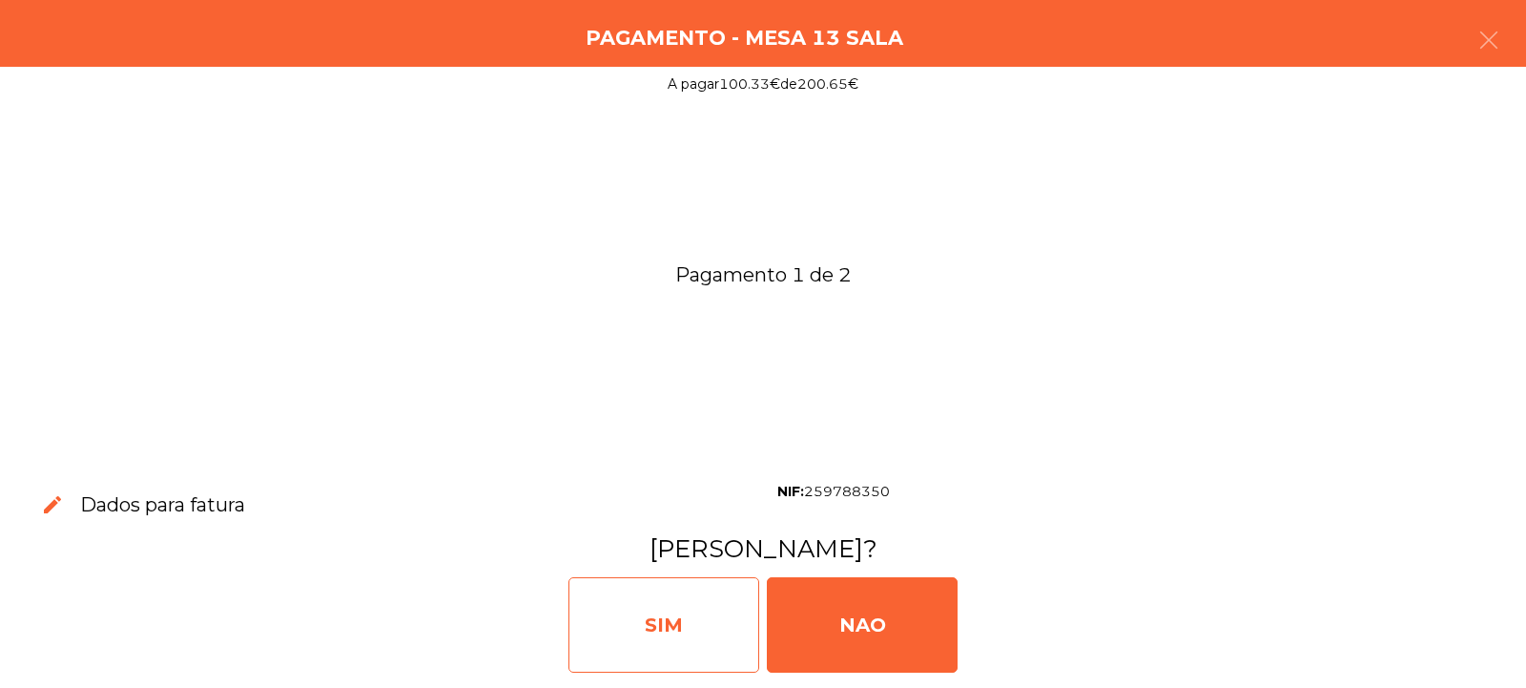
click at [655, 642] on div "SIM" at bounding box center [663, 624] width 191 height 95
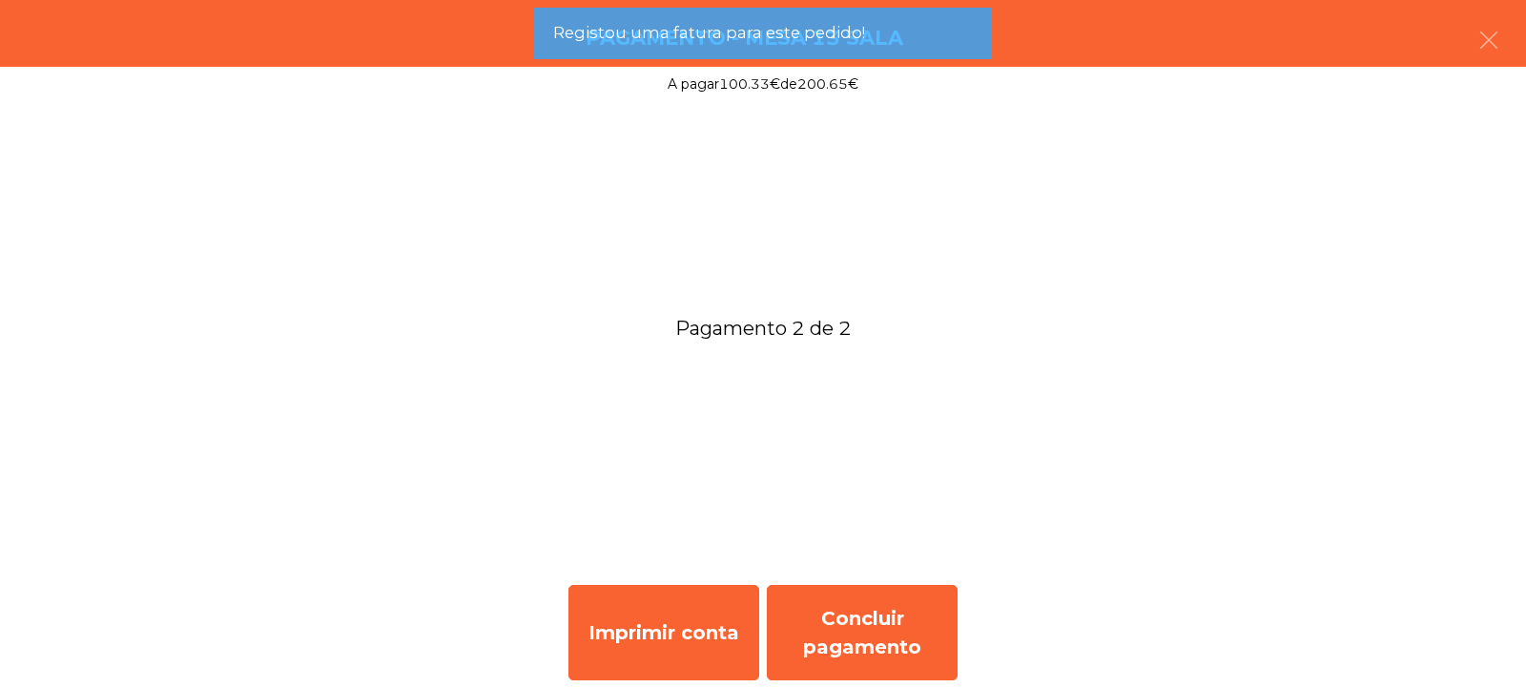
scroll to position [0, 0]
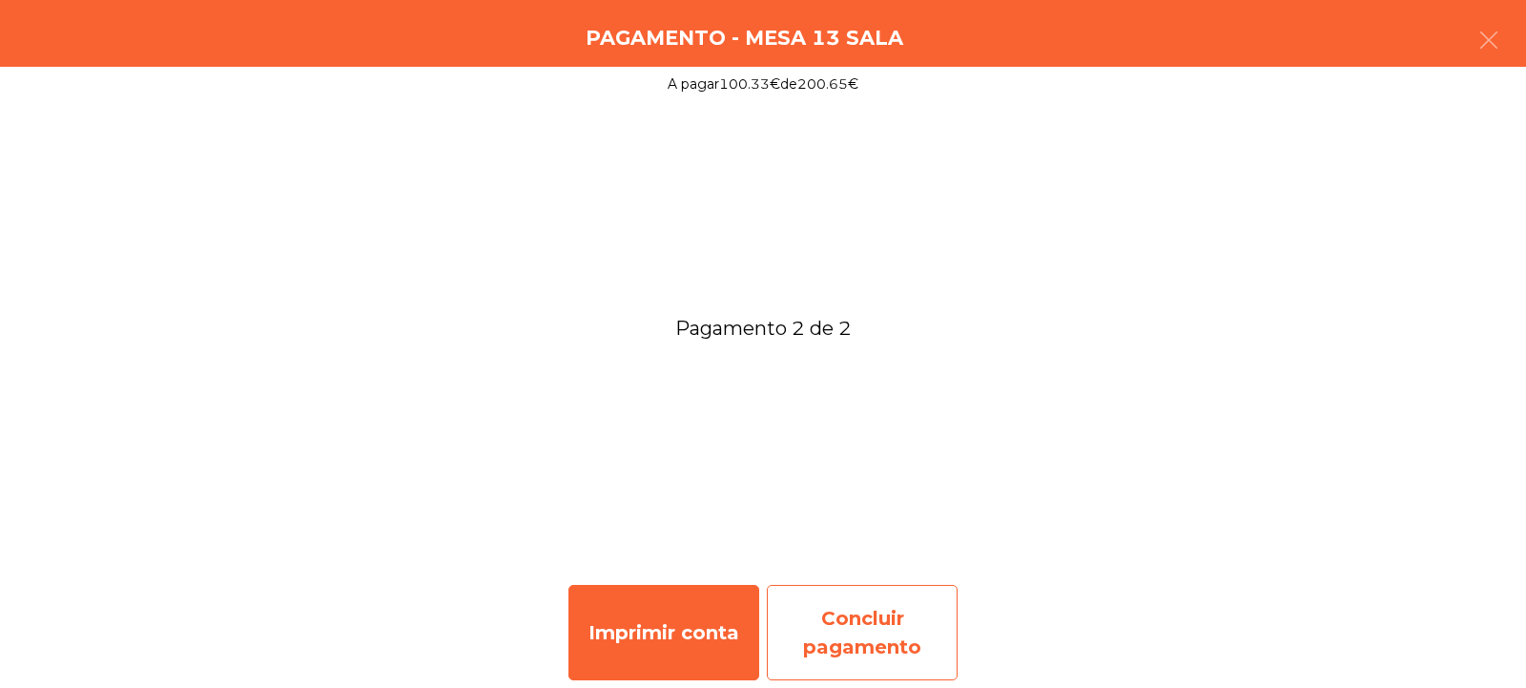
click at [863, 614] on div "Concluir pagamento" at bounding box center [862, 632] width 191 height 95
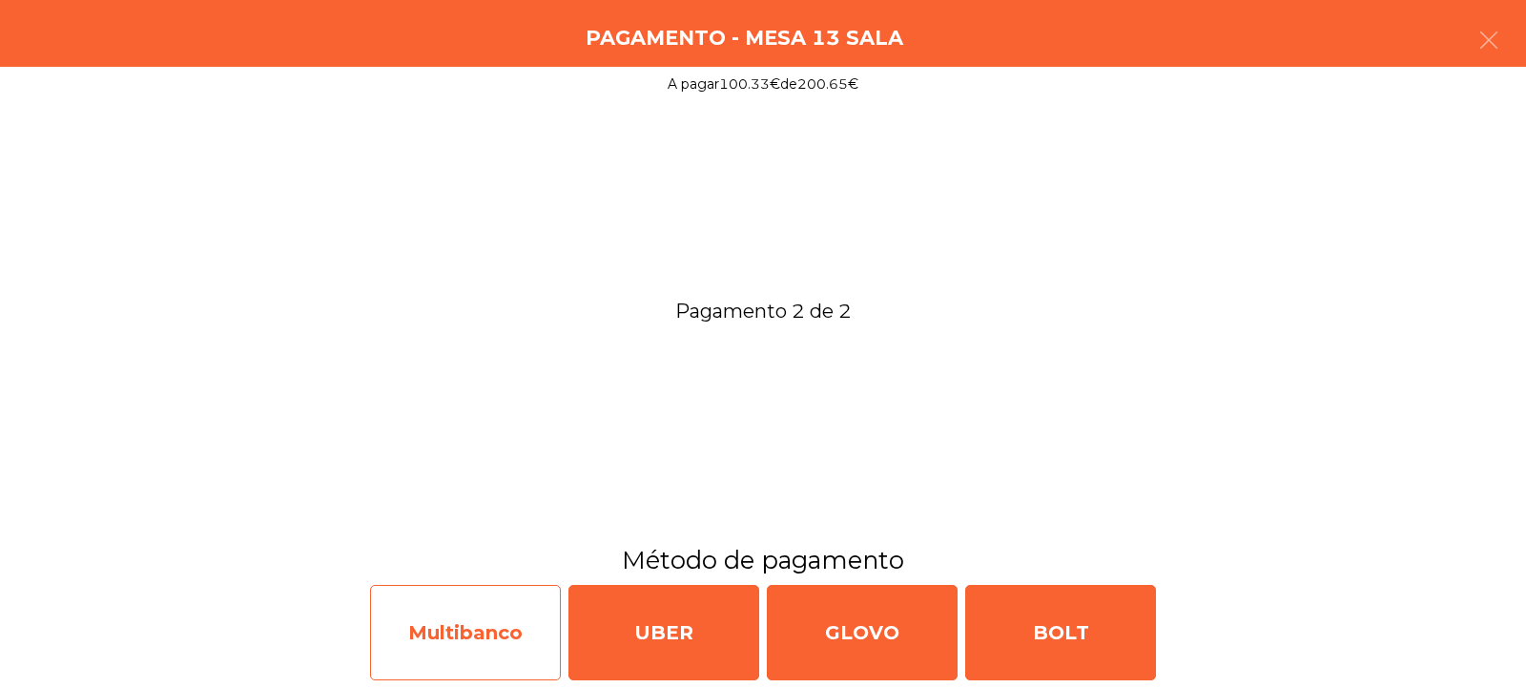
click at [457, 642] on div "Multibanco" at bounding box center [465, 632] width 191 height 95
select select "**"
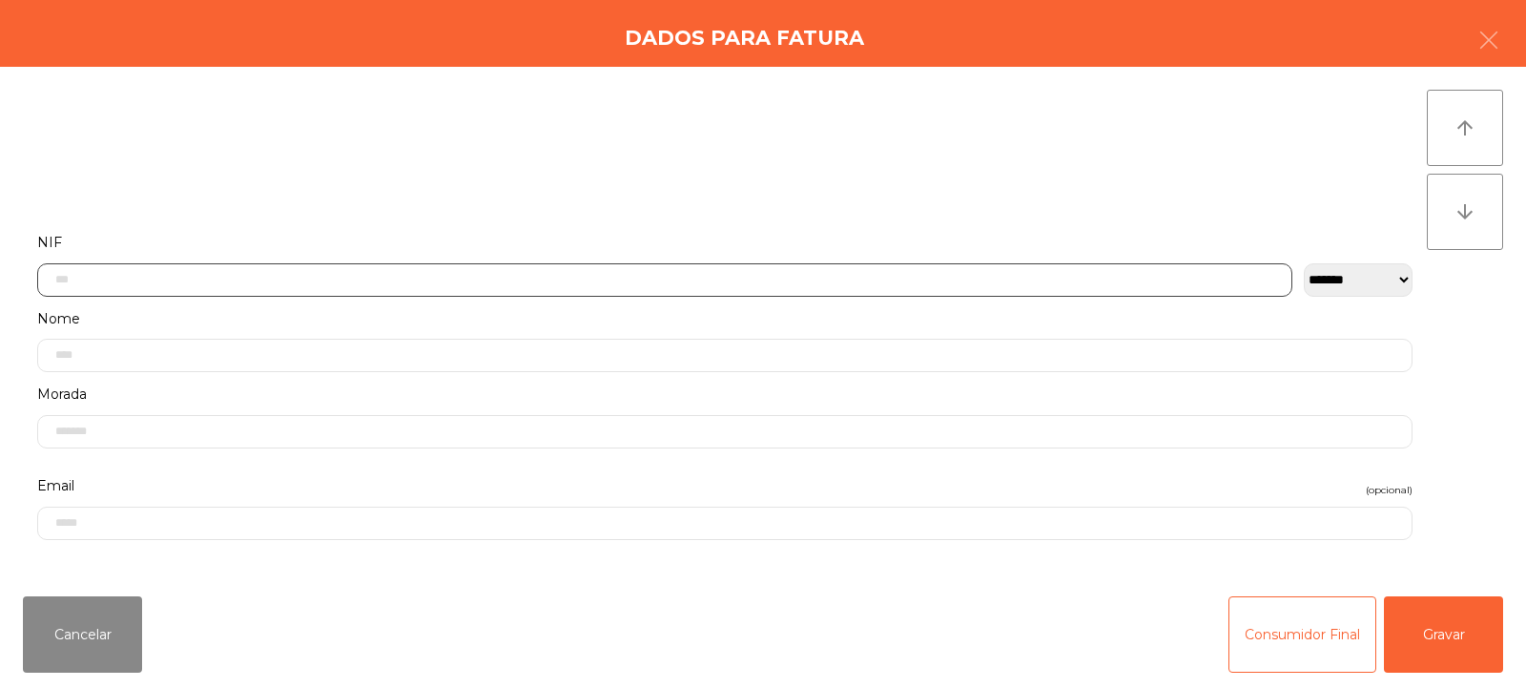
click at [158, 283] on input "text" at bounding box center [664, 279] width 1255 height 33
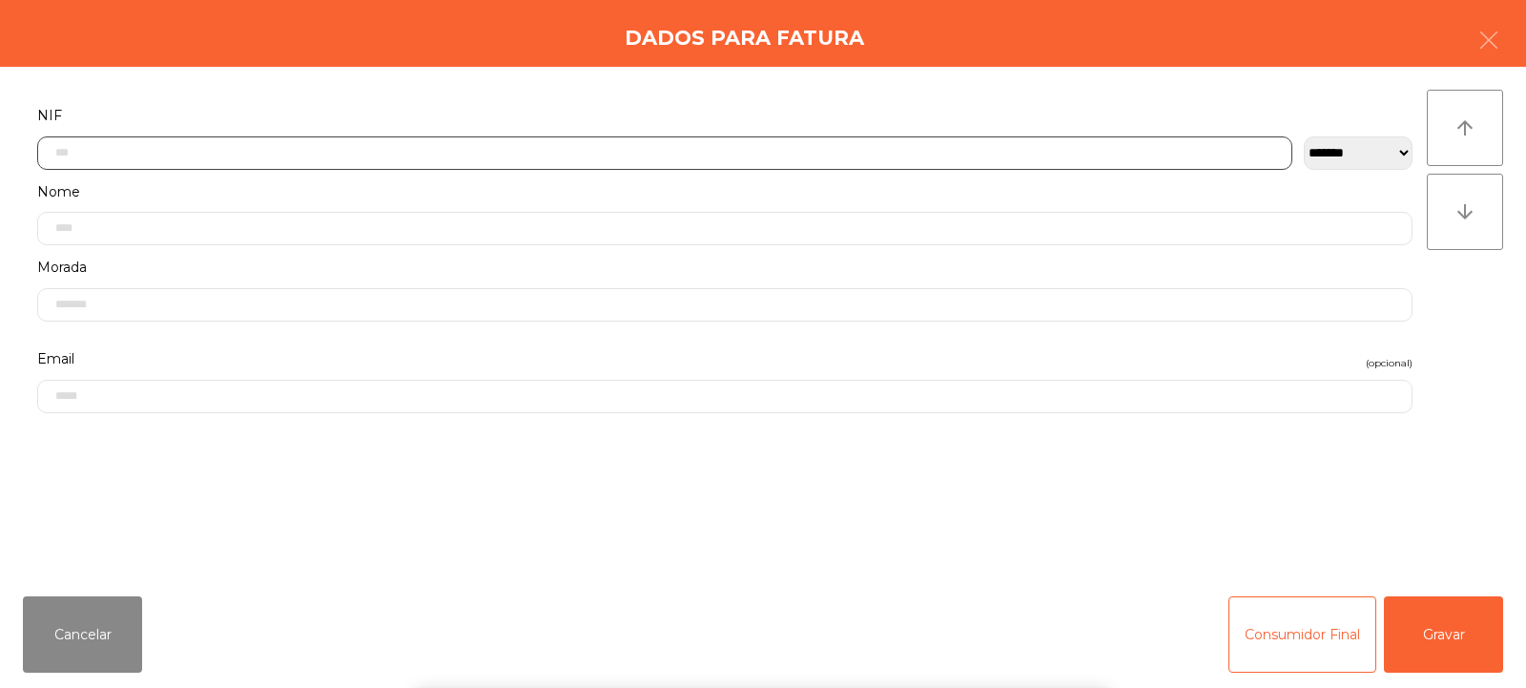
scroll to position [139, 0]
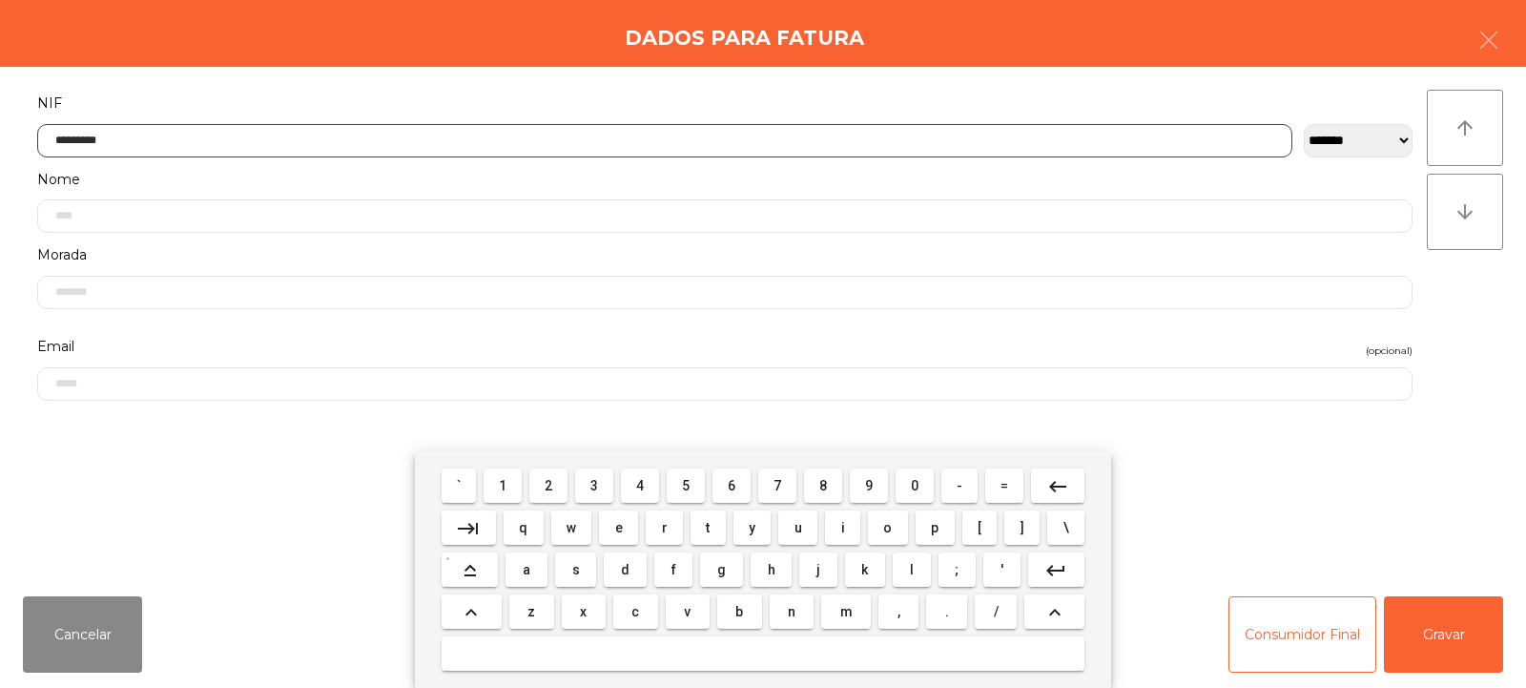
type input "*********"
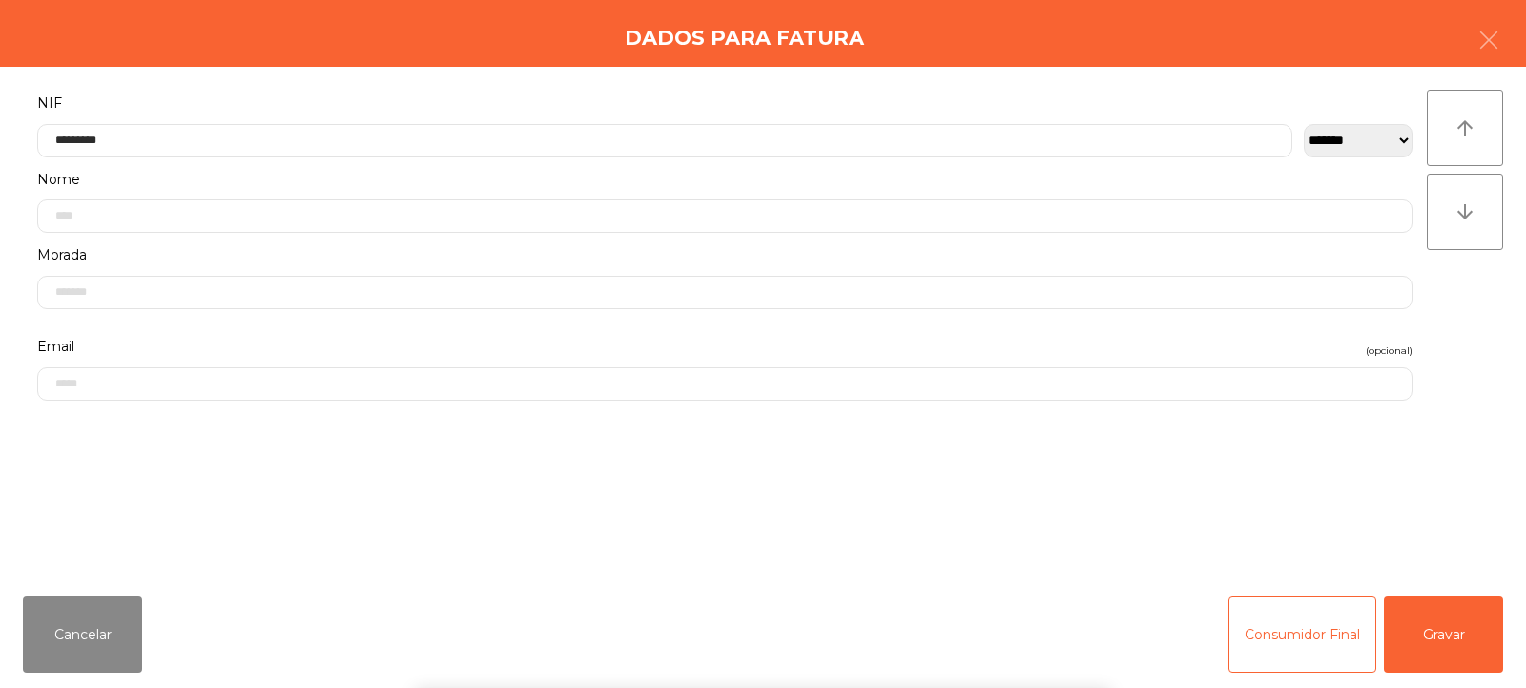
click at [1480, 315] on div "arrow_upward arrow_downward" at bounding box center [1465, 324] width 76 height 468
click at [1445, 624] on button "Gravar" at bounding box center [1443, 634] width 119 height 76
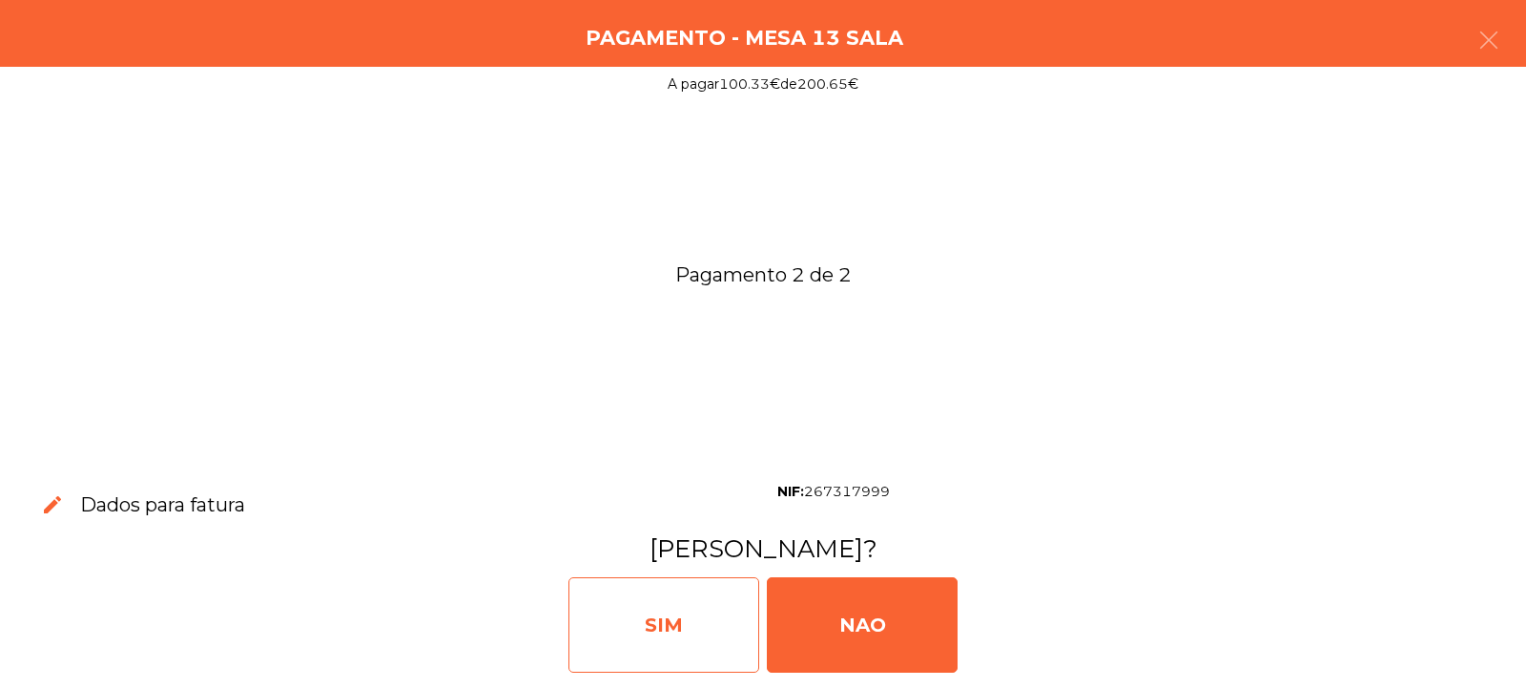
click at [674, 609] on div "SIM" at bounding box center [663, 624] width 191 height 95
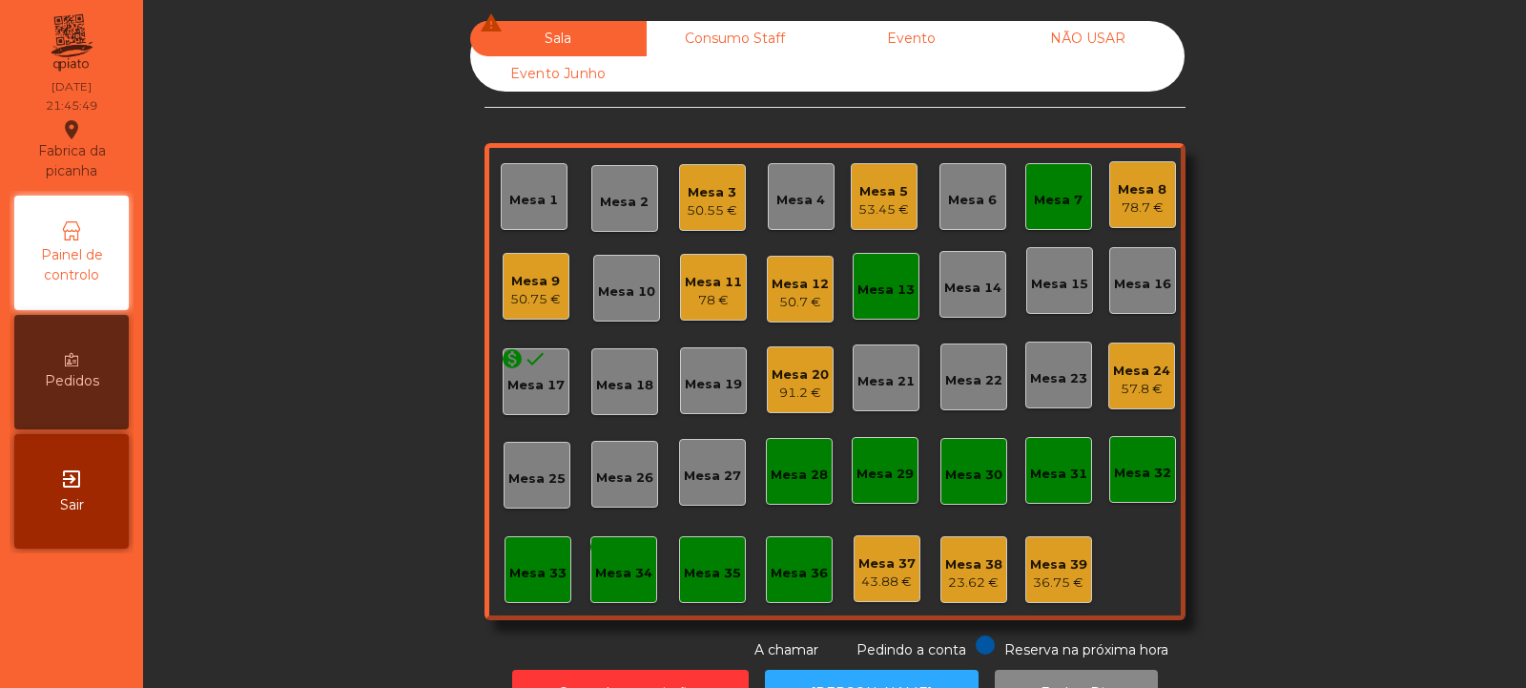
click at [886, 348] on div "Mesa 21" at bounding box center [886, 377] width 67 height 67
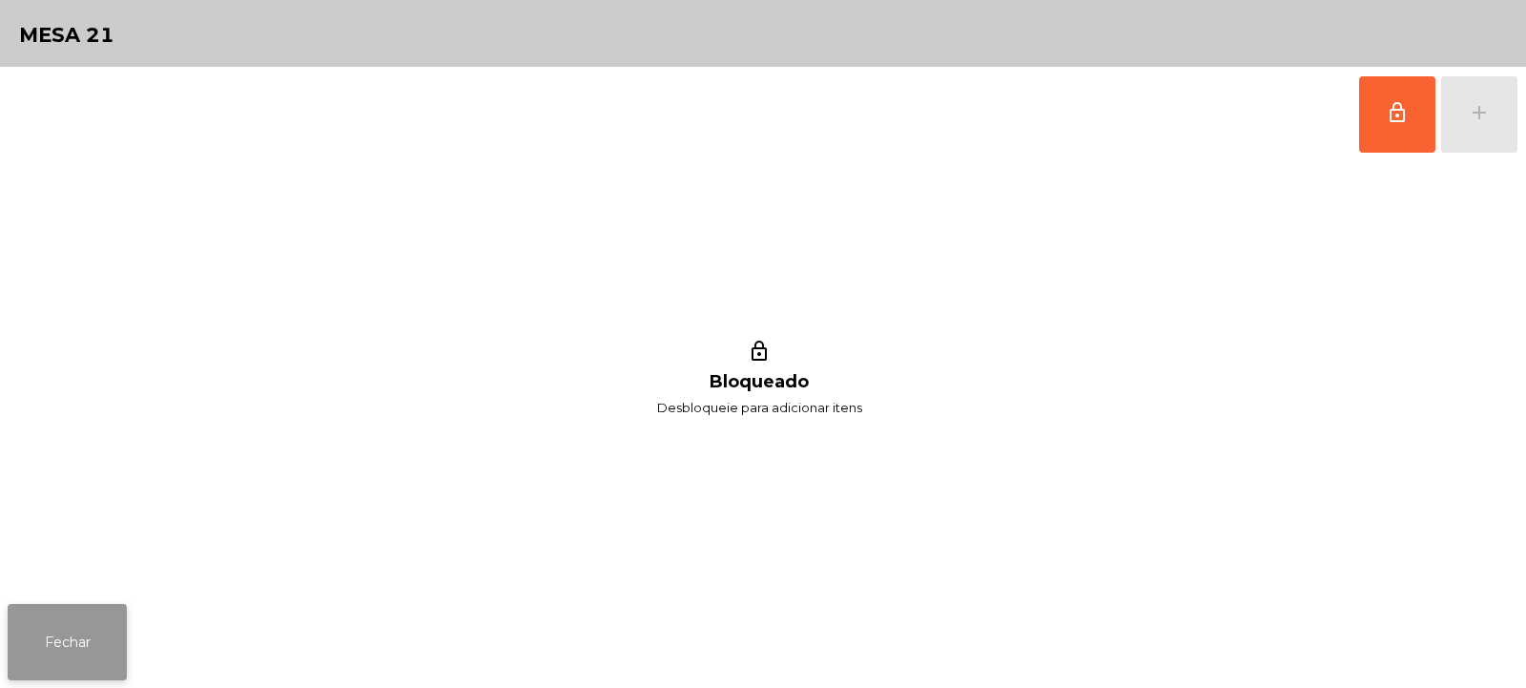
click at [50, 625] on button "Fechar" at bounding box center [67, 642] width 119 height 76
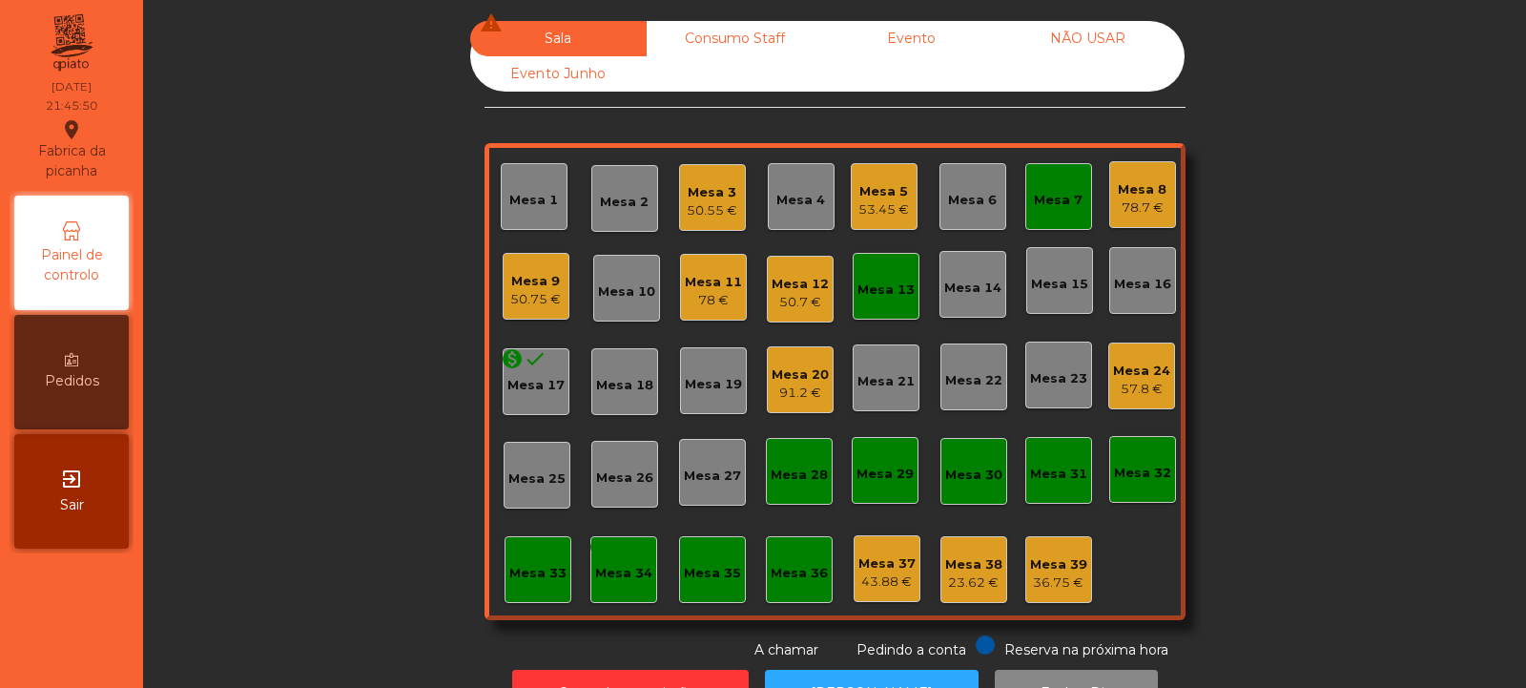
click at [866, 281] on div "Mesa 13" at bounding box center [885, 289] width 57 height 19
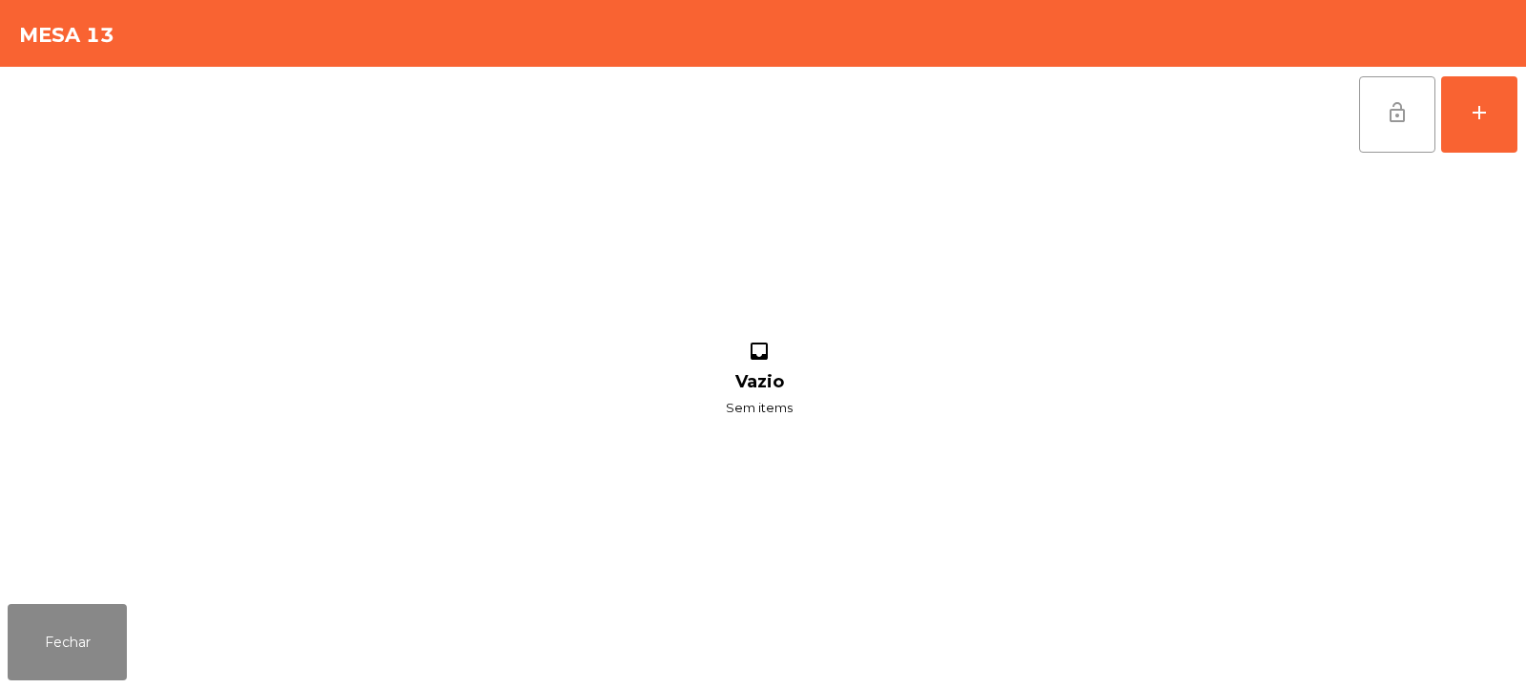
click at [1381, 109] on button "lock_open" at bounding box center [1397, 114] width 76 height 76
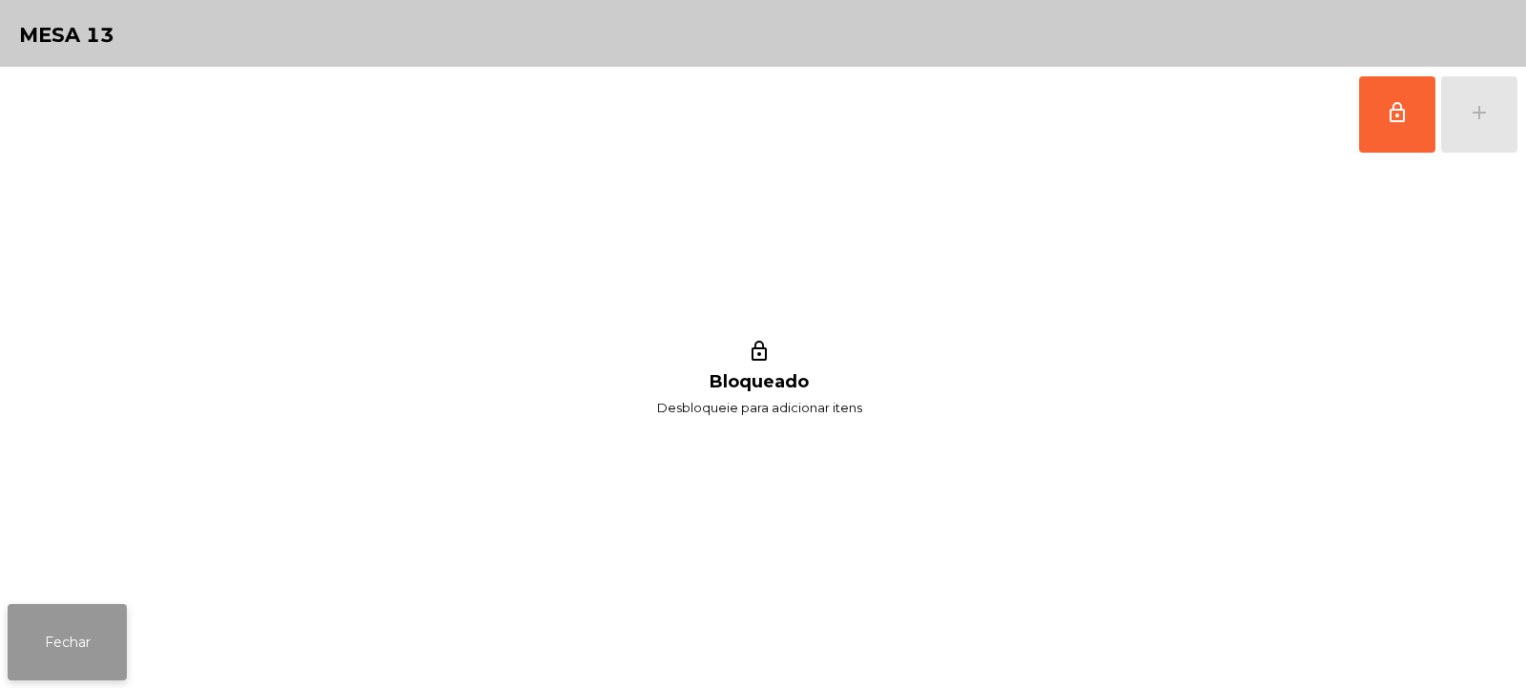
click at [73, 661] on button "Fechar" at bounding box center [67, 642] width 119 height 76
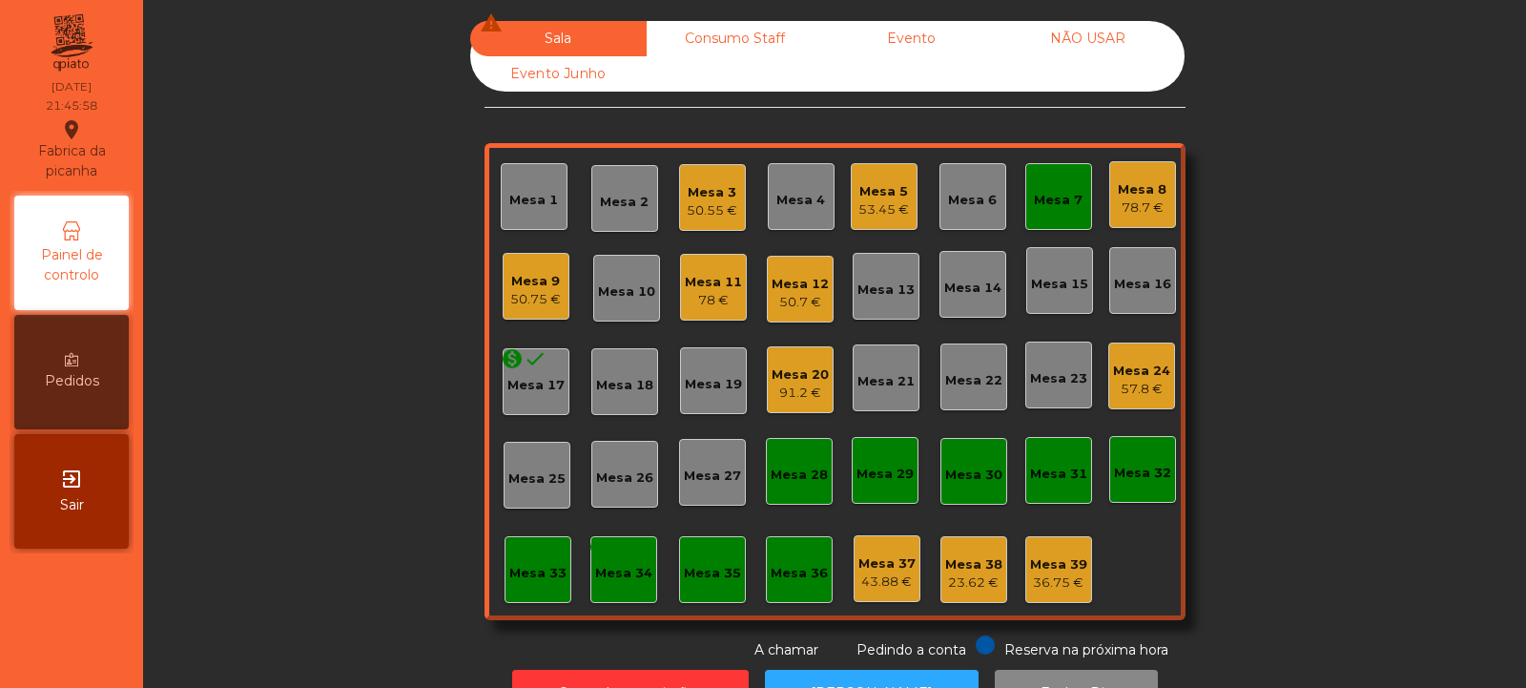
click at [805, 389] on div "91.2 €" at bounding box center [800, 392] width 57 height 19
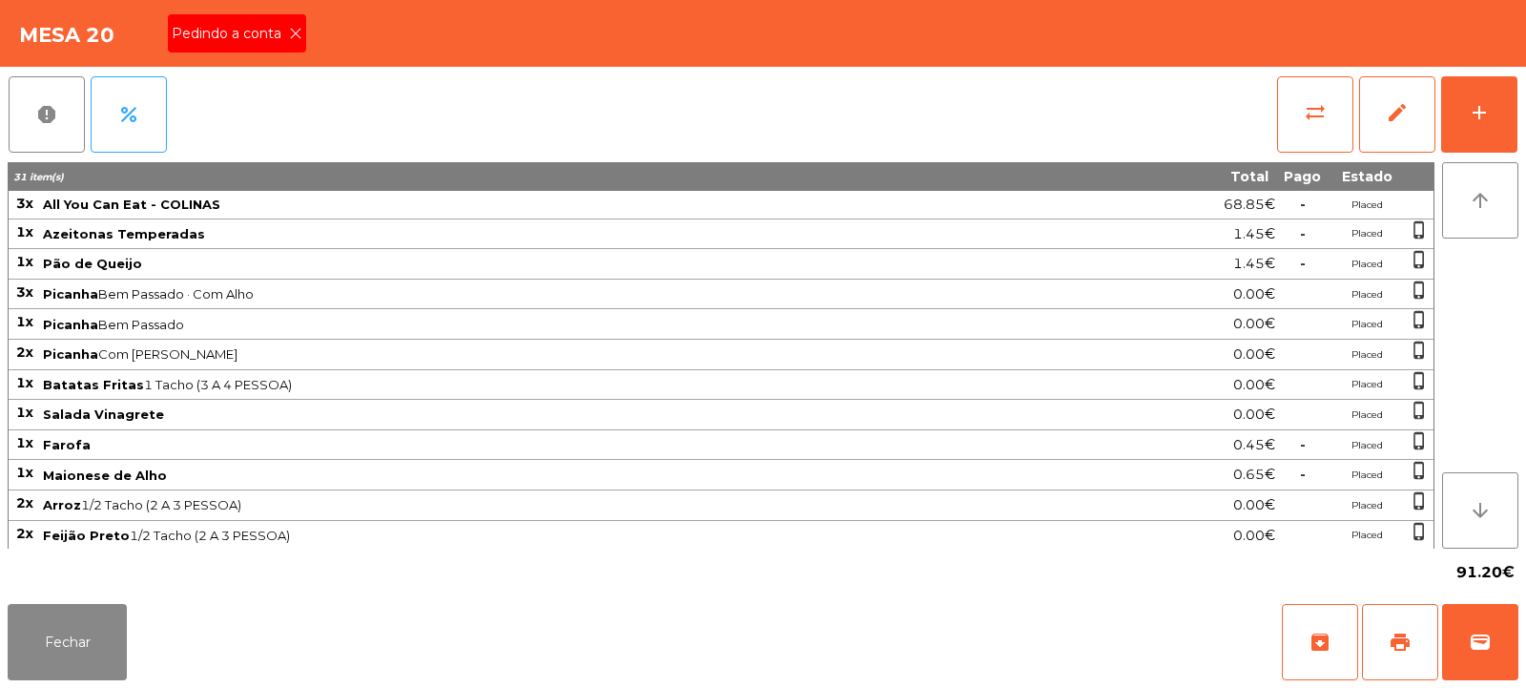
click at [289, 33] on icon at bounding box center [295, 33] width 13 height 13
click at [1399, 652] on span "print" at bounding box center [1400, 641] width 23 height 23
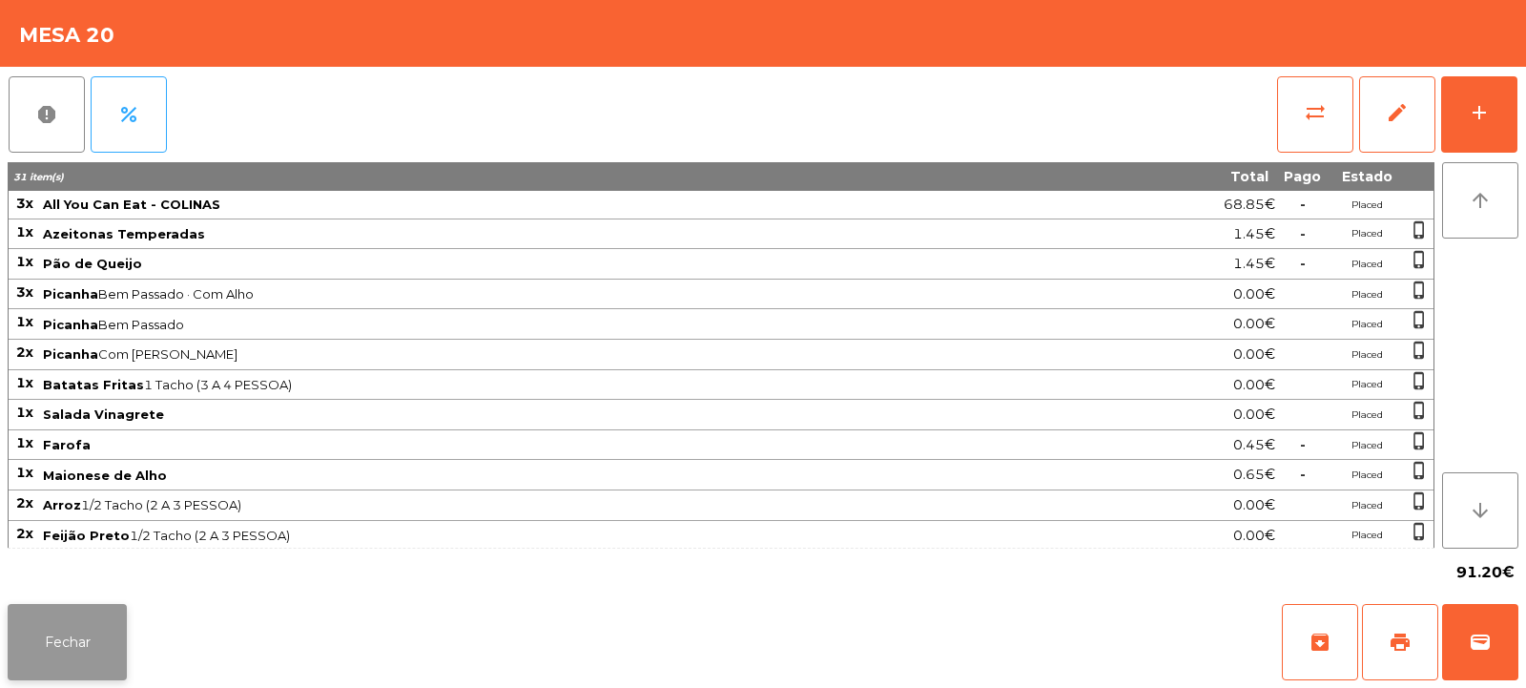
click at [83, 651] on button "Fechar" at bounding box center [67, 642] width 119 height 76
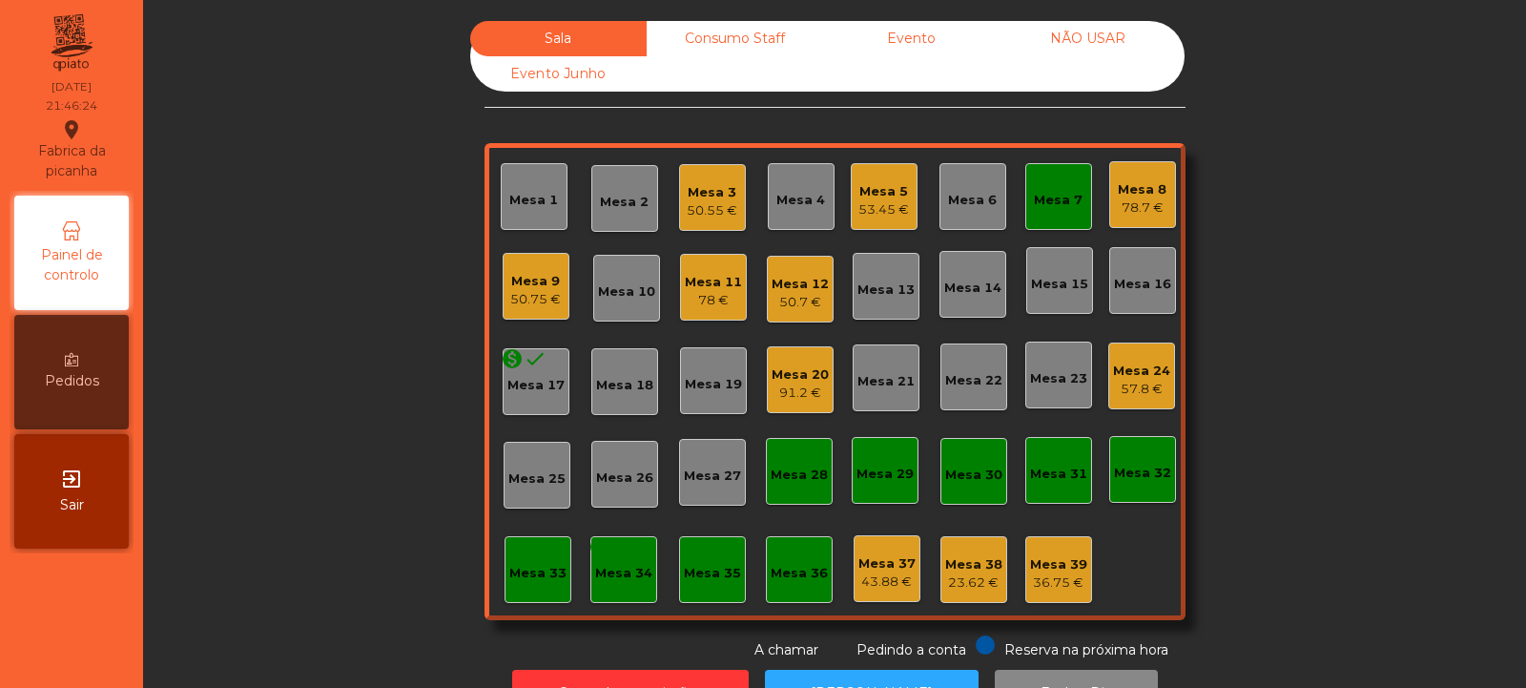
scroll to position [64, 0]
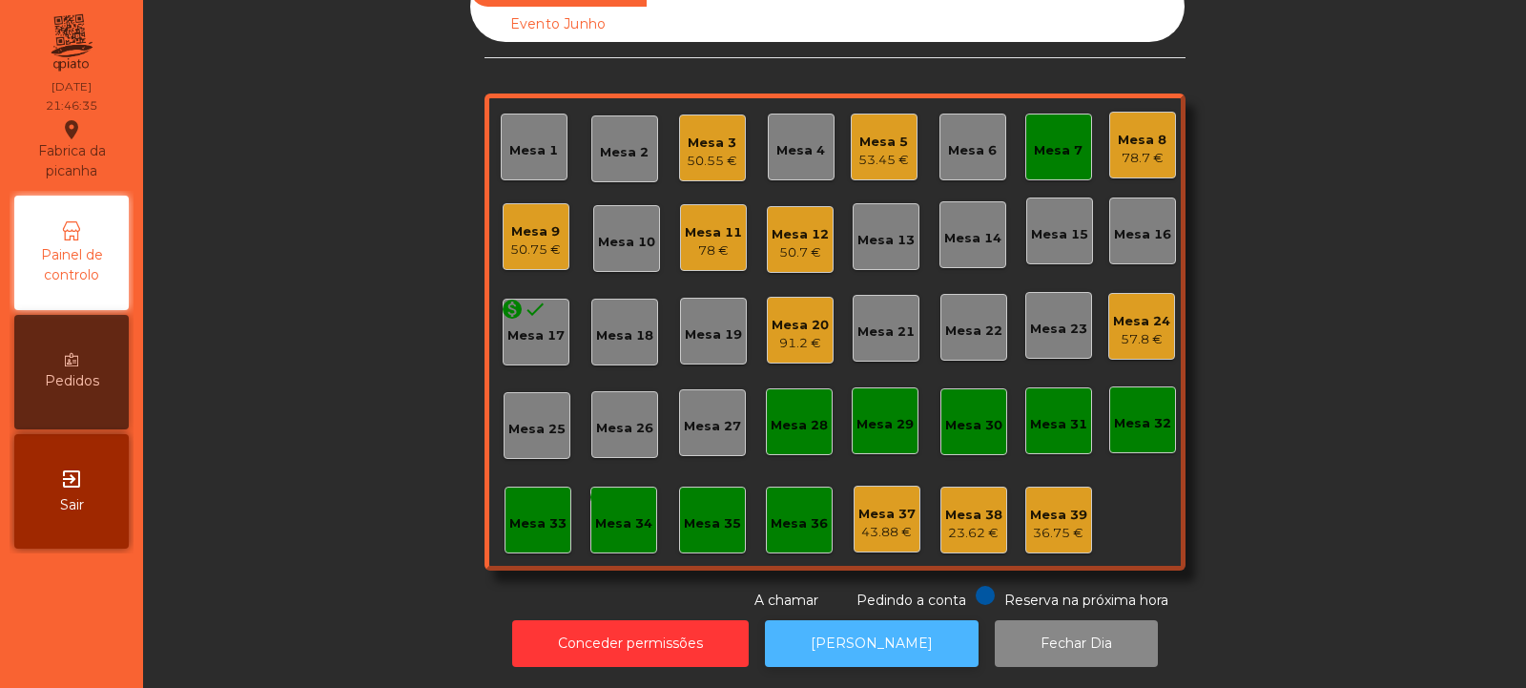
click at [855, 624] on button "[PERSON_NAME]" at bounding box center [872, 643] width 214 height 47
click at [788, 316] on div "Mesa 20" at bounding box center [800, 325] width 57 height 19
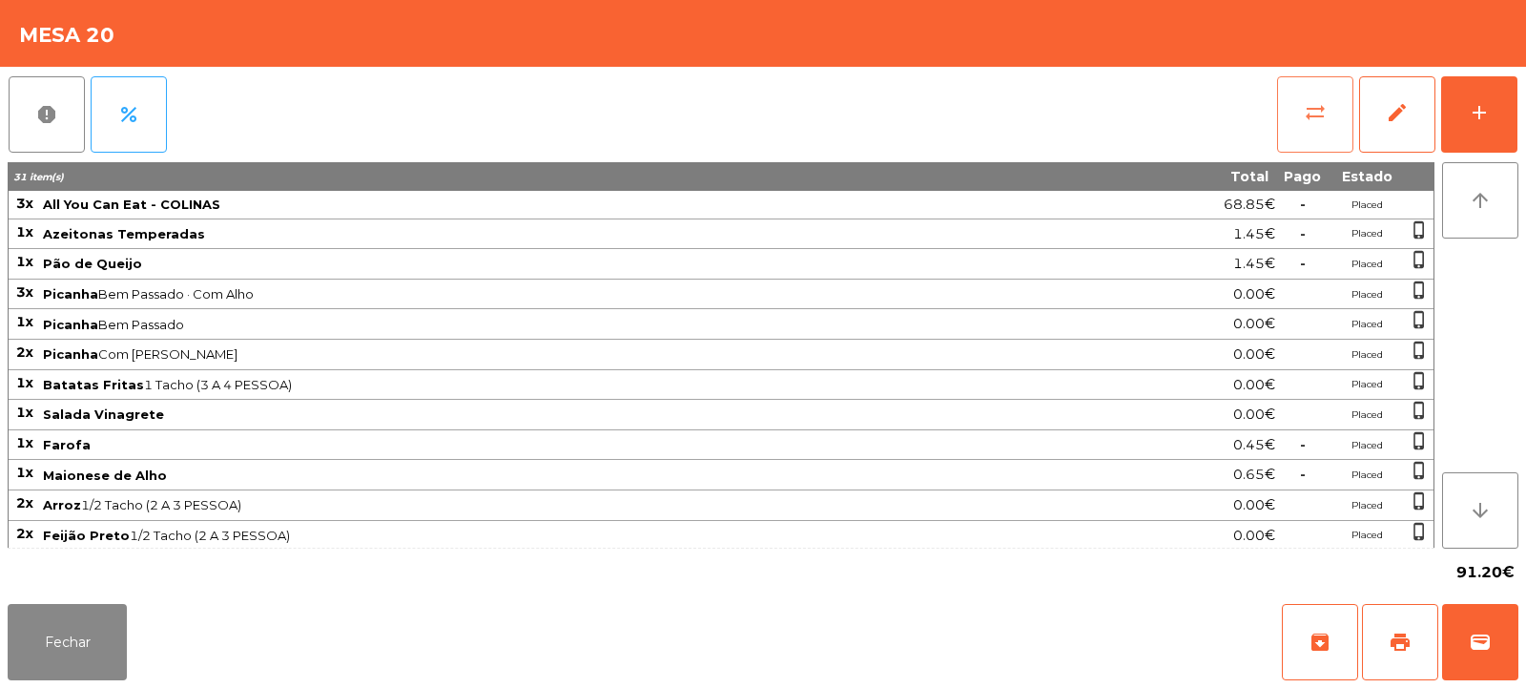
click at [1300, 122] on button "sync_alt" at bounding box center [1315, 114] width 76 height 76
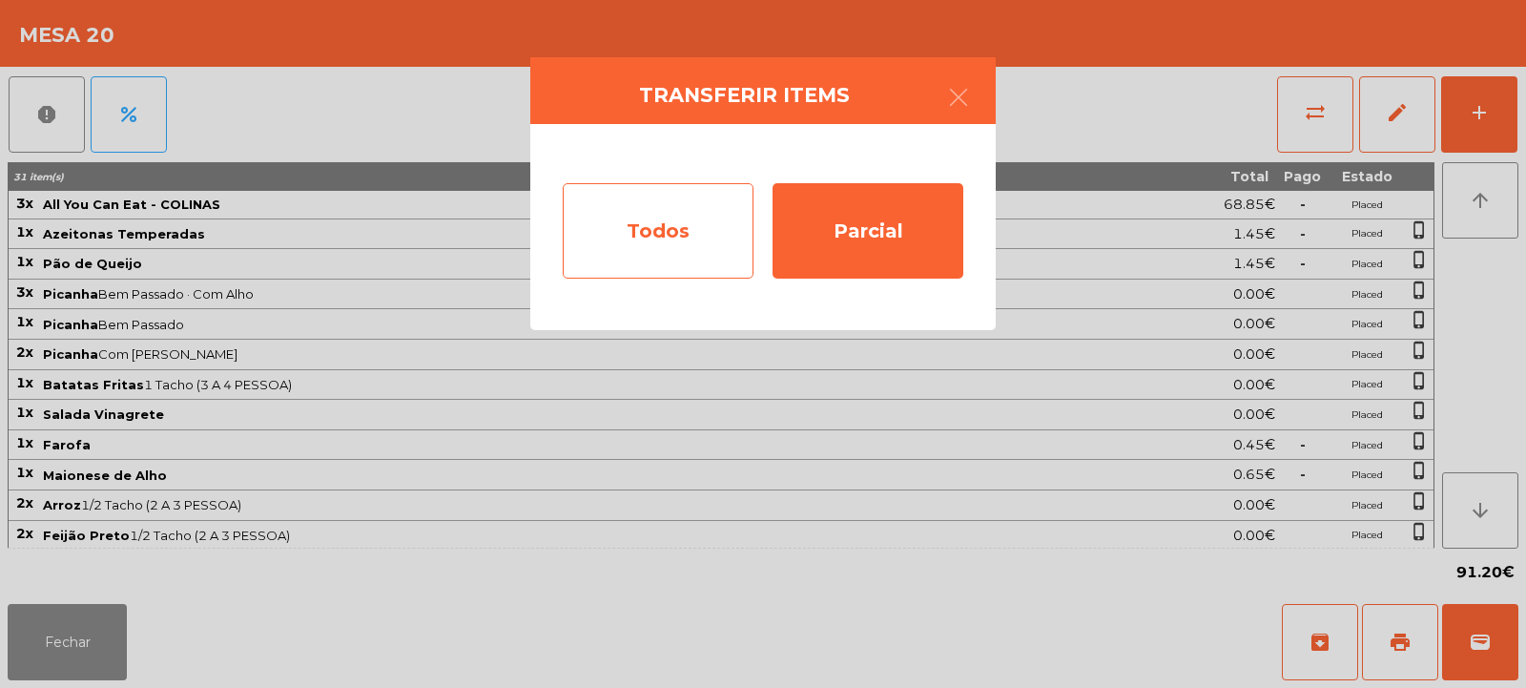
click at [668, 260] on div "Todos" at bounding box center [658, 230] width 191 height 95
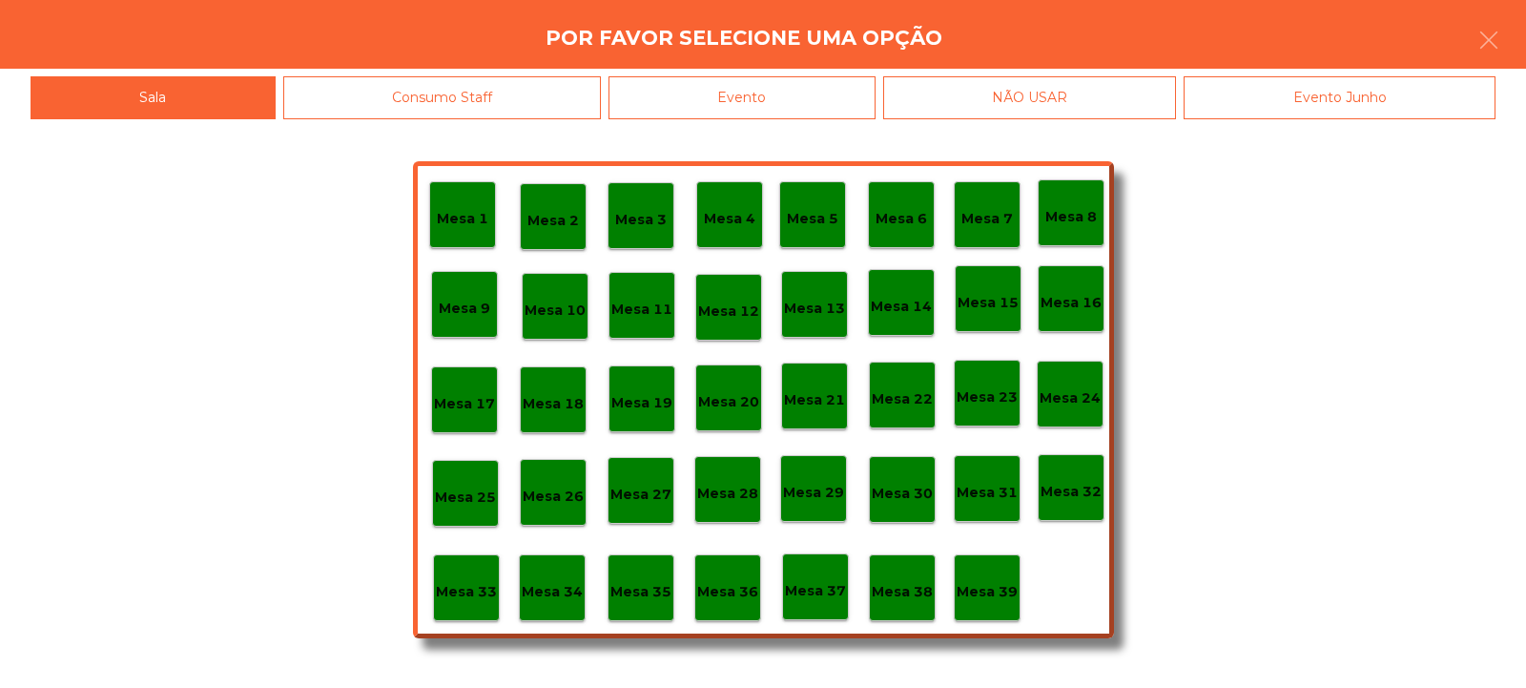
click at [741, 115] on div "Evento" at bounding box center [741, 97] width 267 height 43
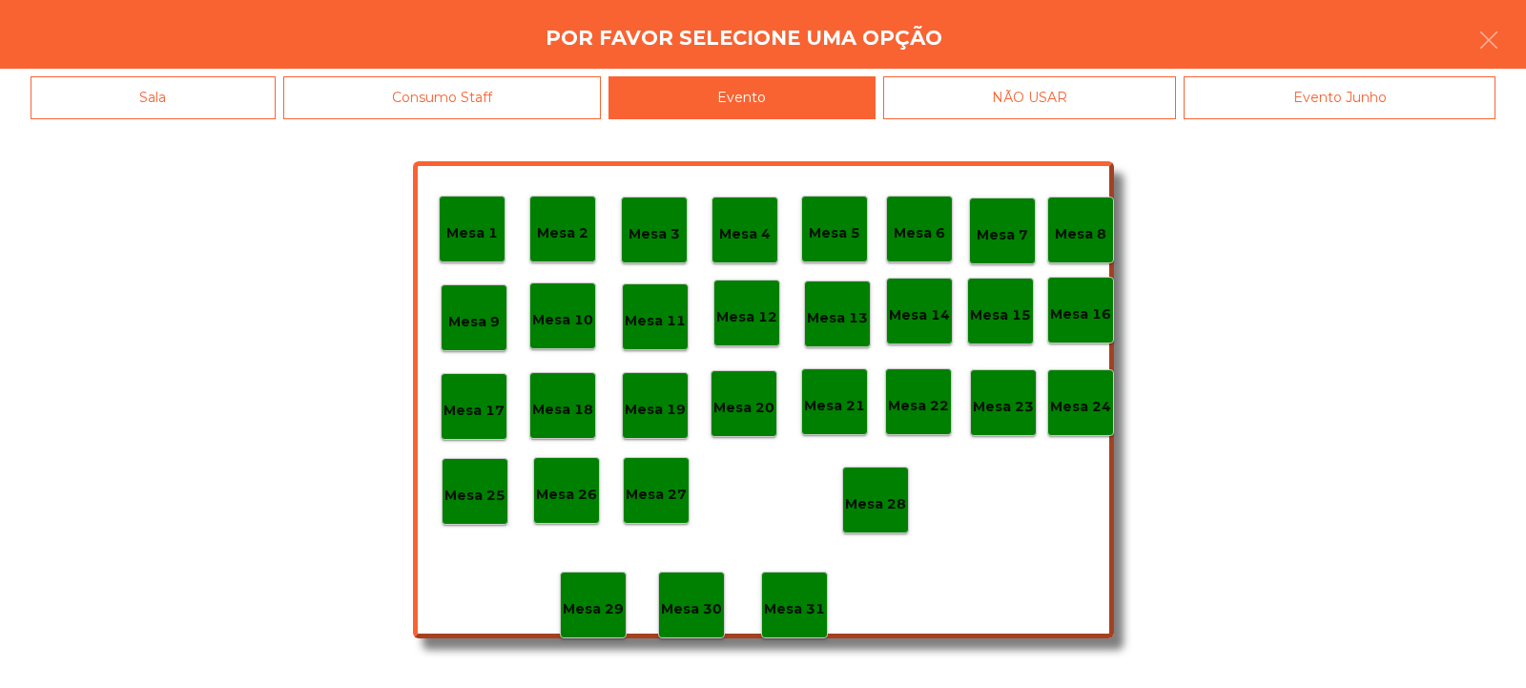
click at [873, 516] on div "Mesa 28" at bounding box center [875, 499] width 67 height 67
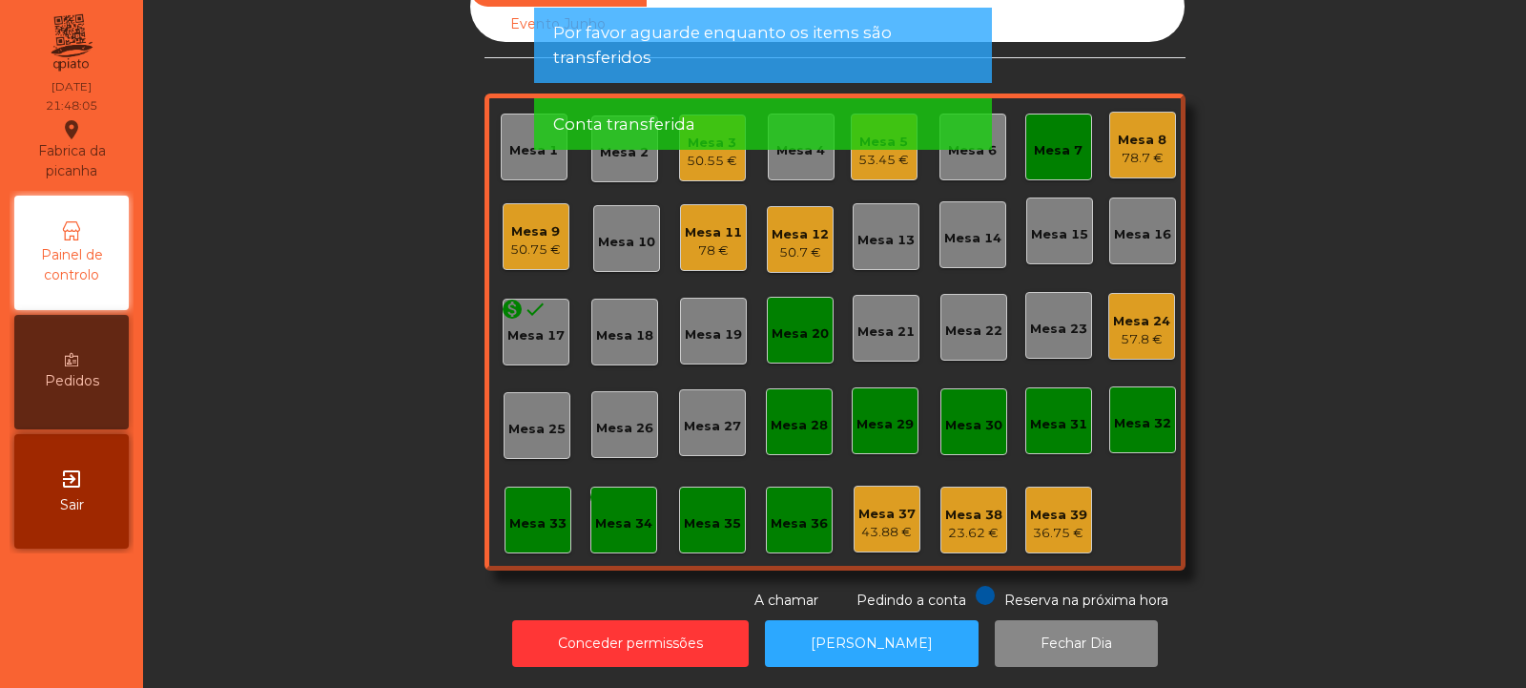
click at [1062, 141] on div "Mesa 7" at bounding box center [1058, 150] width 49 height 19
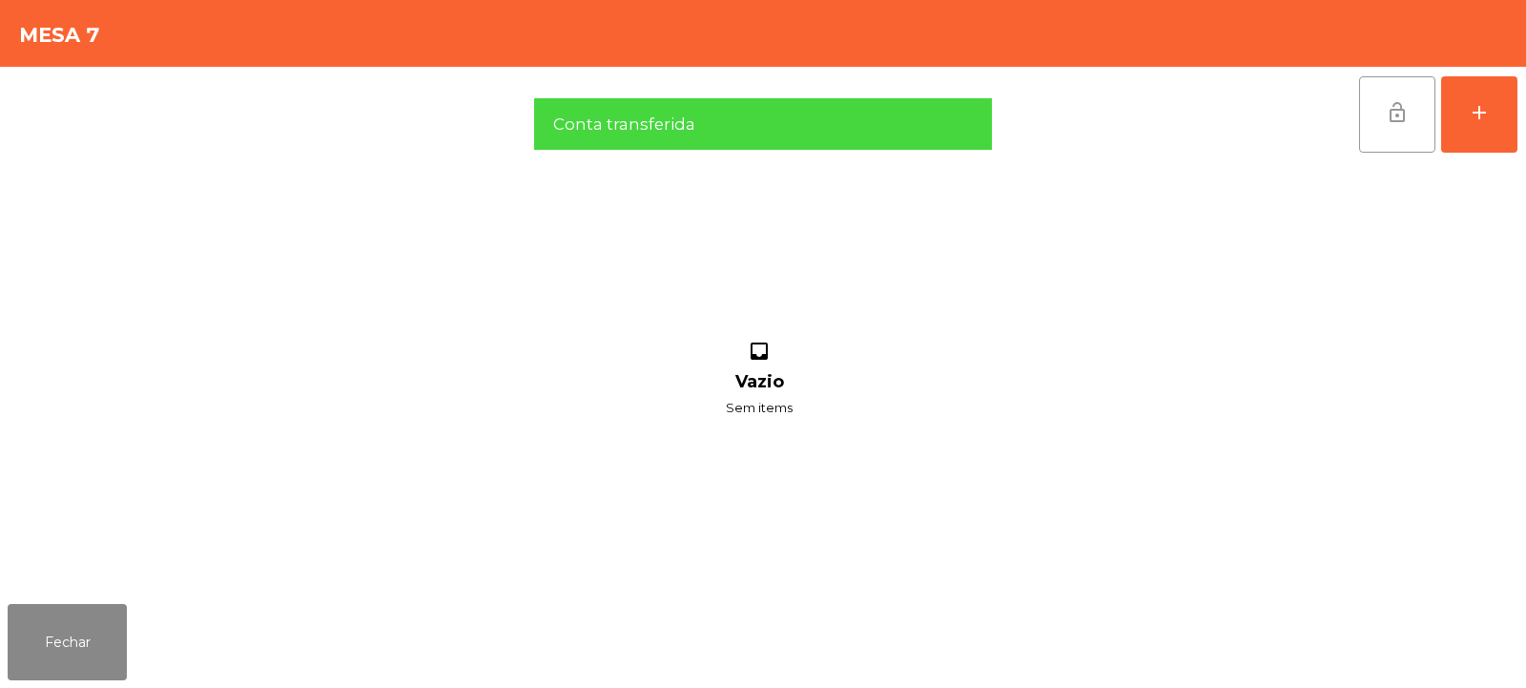
click at [1397, 124] on button "lock_open" at bounding box center [1397, 114] width 76 height 76
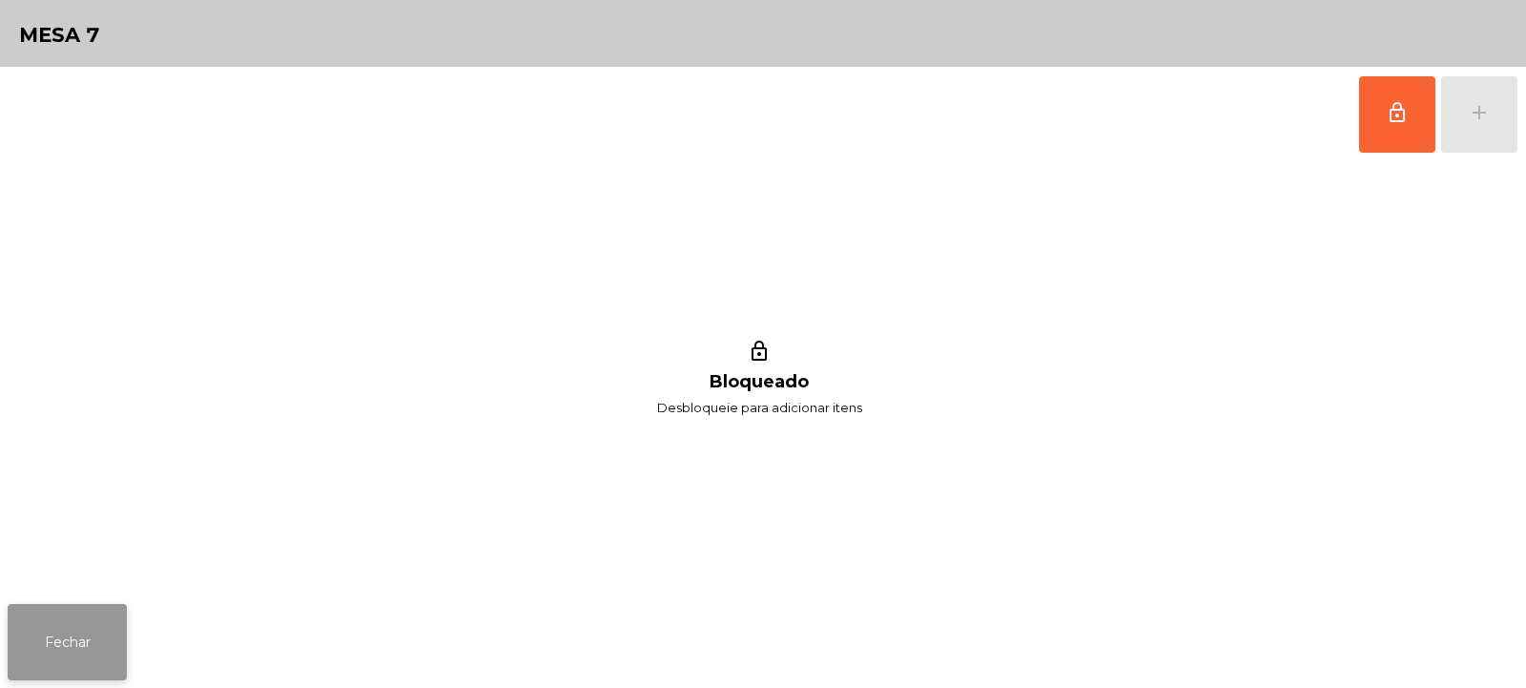
click at [72, 617] on button "Fechar" at bounding box center [67, 642] width 119 height 76
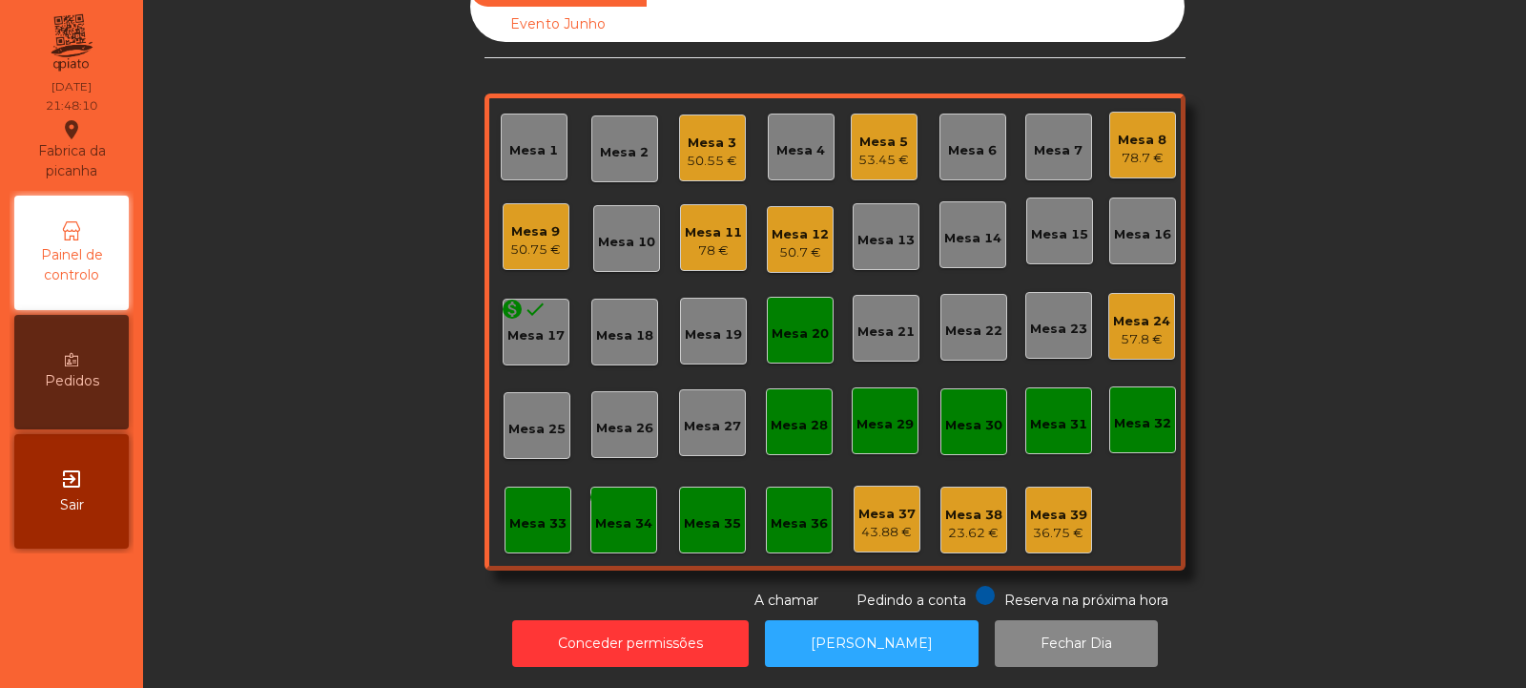
click at [798, 324] on div "Mesa 20" at bounding box center [800, 333] width 57 height 19
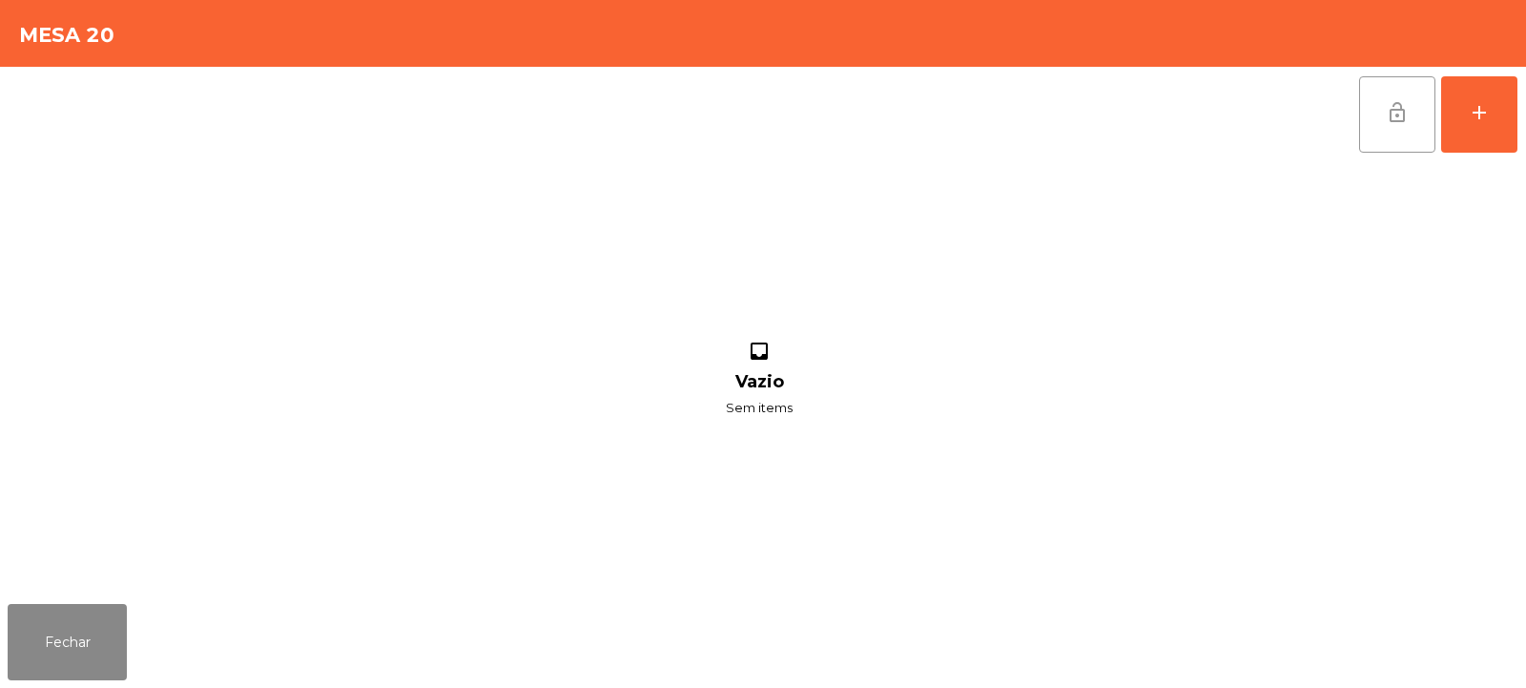
click at [1413, 100] on button "lock_open" at bounding box center [1397, 114] width 76 height 76
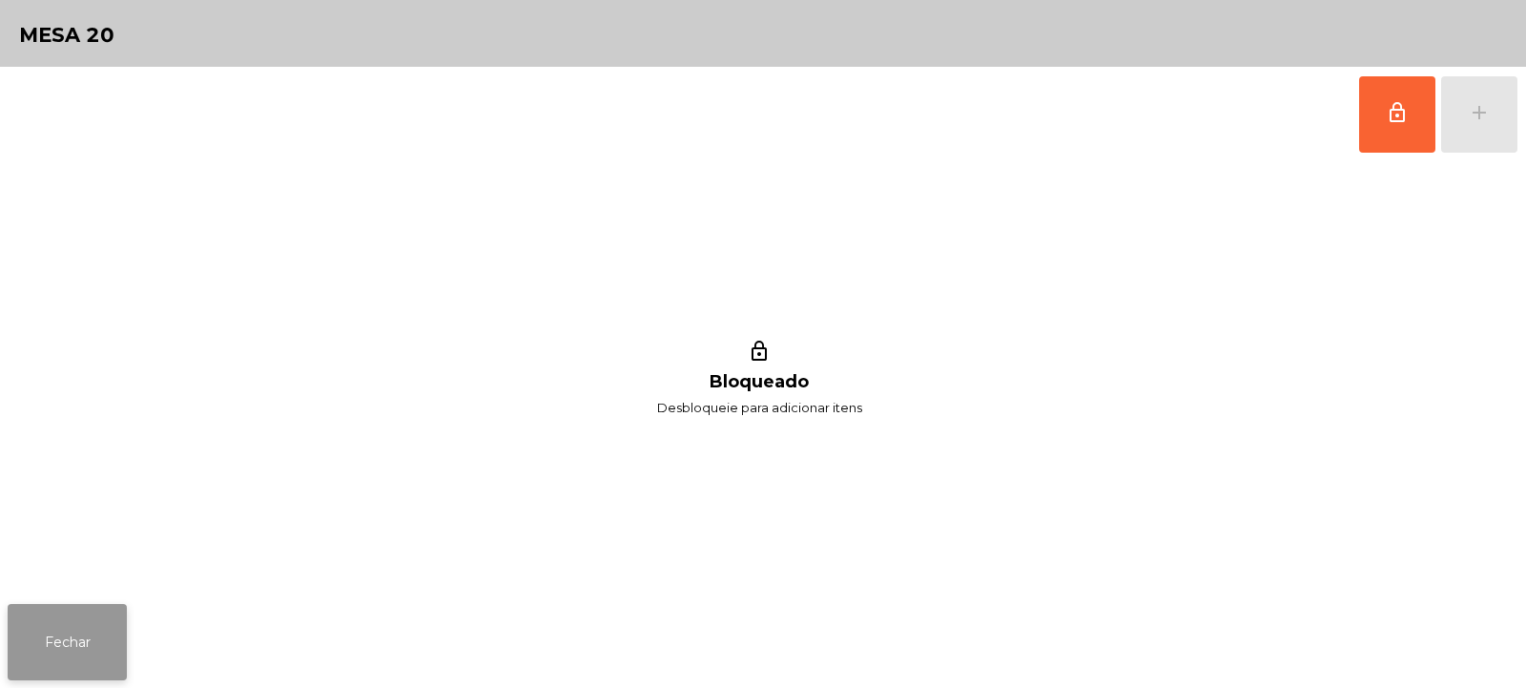
click at [60, 654] on button "Fechar" at bounding box center [67, 642] width 119 height 76
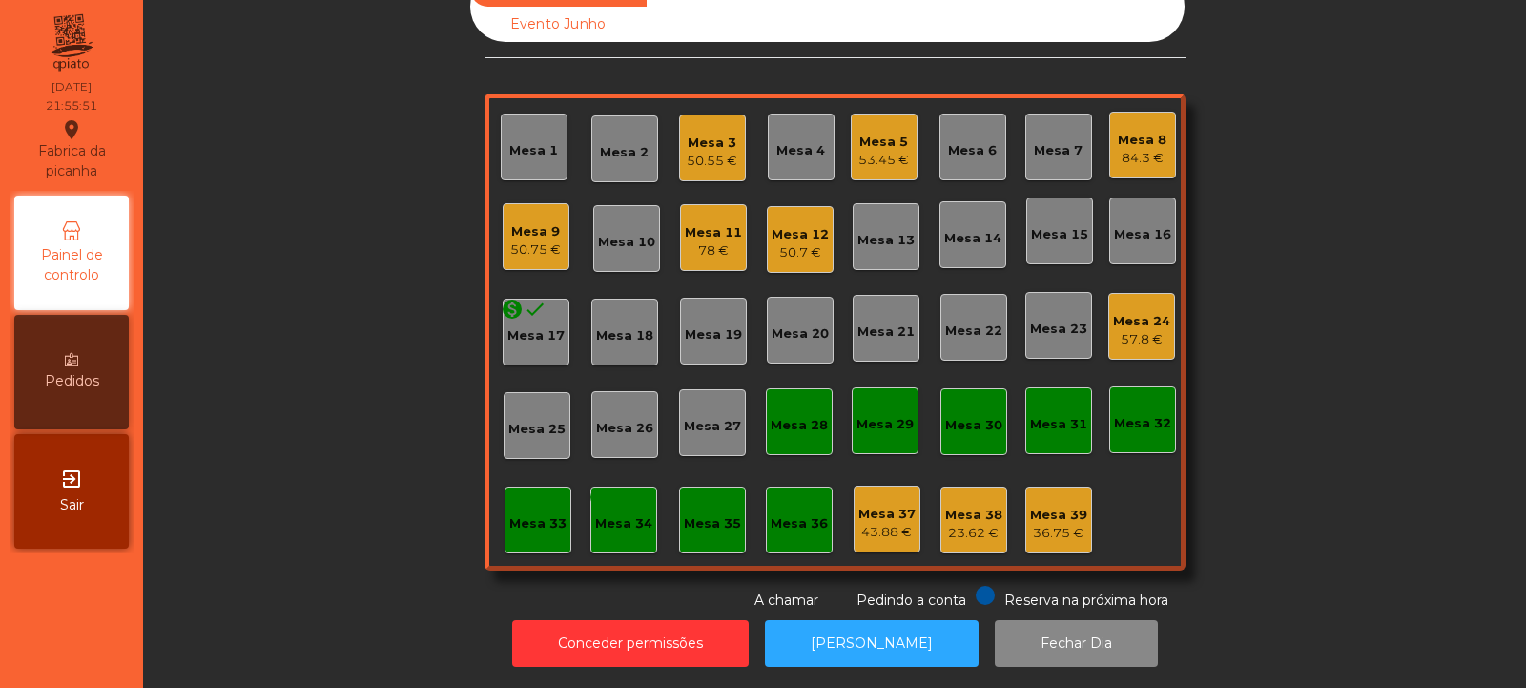
click at [713, 421] on div "Mesa 27" at bounding box center [712, 426] width 57 height 19
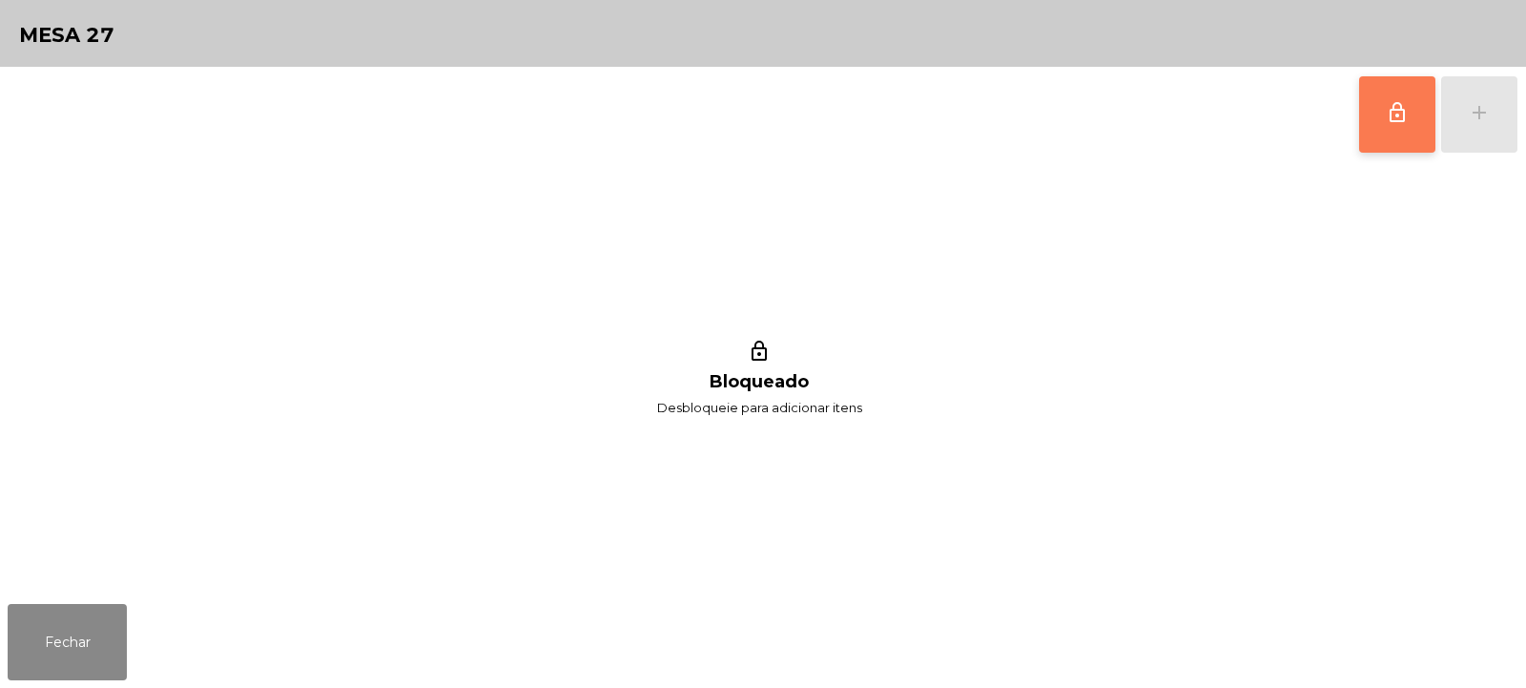
click at [1394, 138] on button "lock_outline" at bounding box center [1397, 114] width 76 height 76
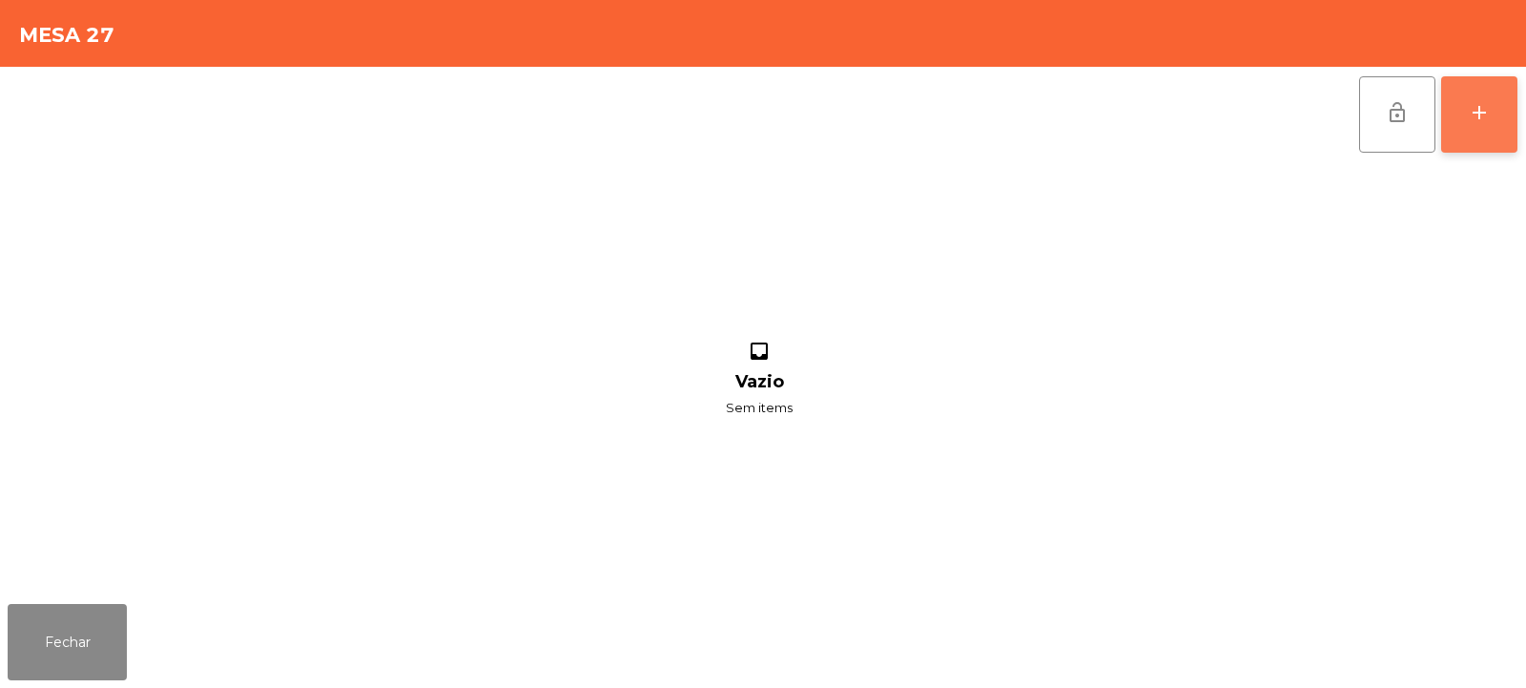
click at [1482, 150] on button "add" at bounding box center [1479, 114] width 76 height 76
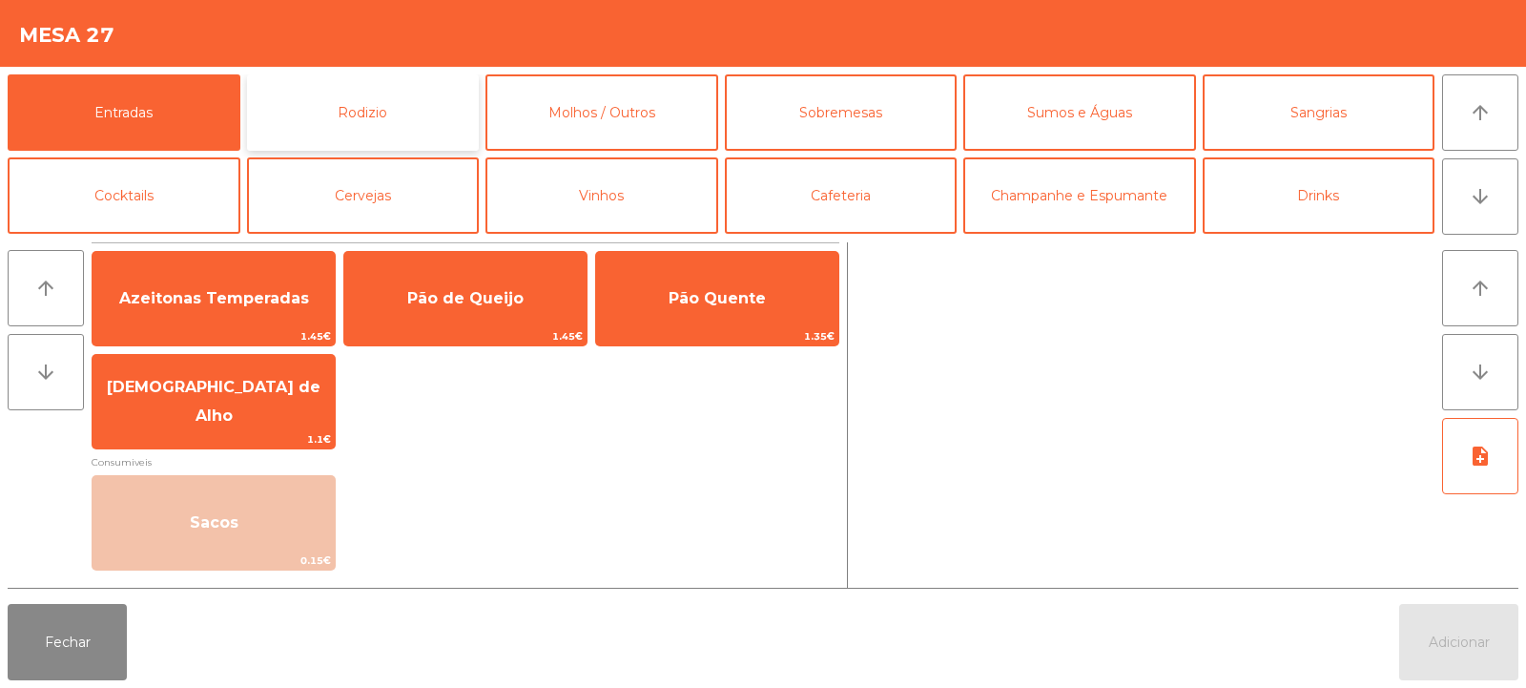
click at [368, 106] on button "Rodizio" at bounding box center [363, 112] width 233 height 76
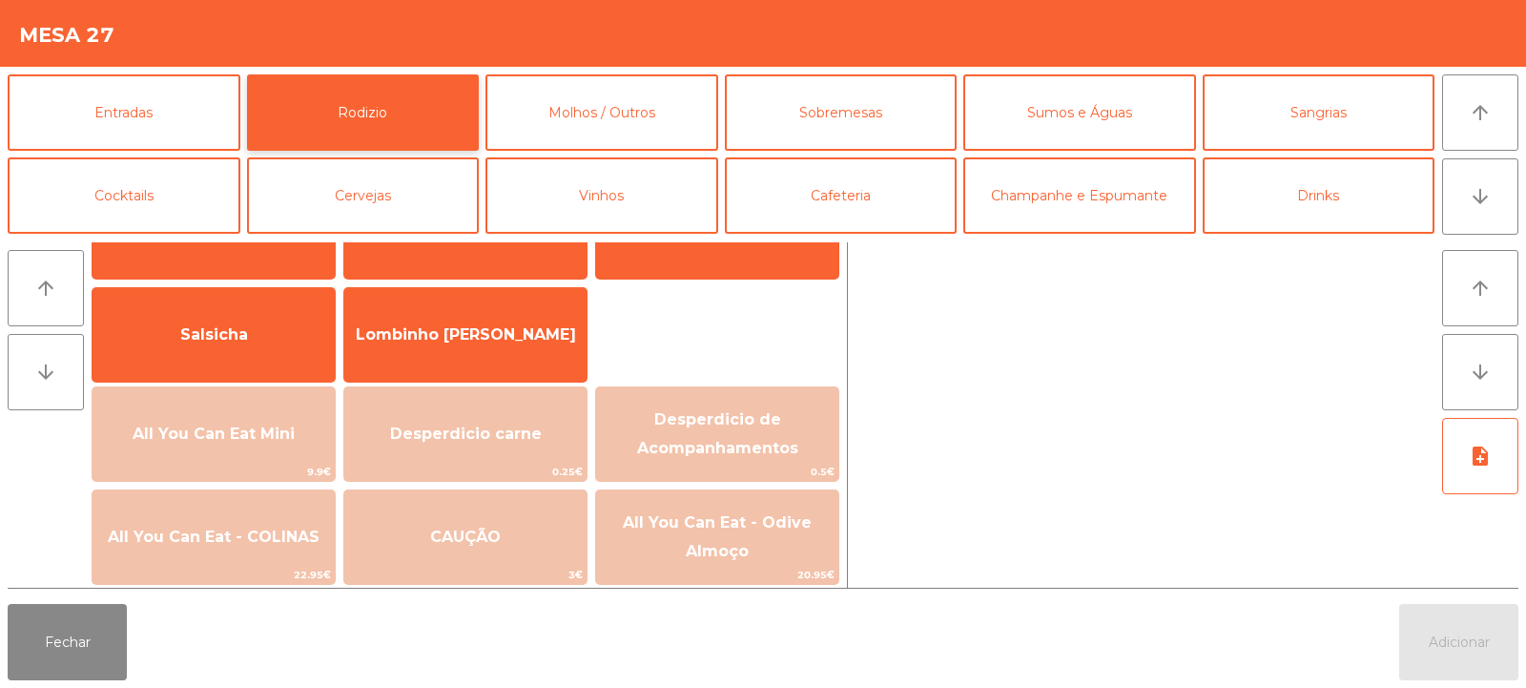
scroll to position [88, 0]
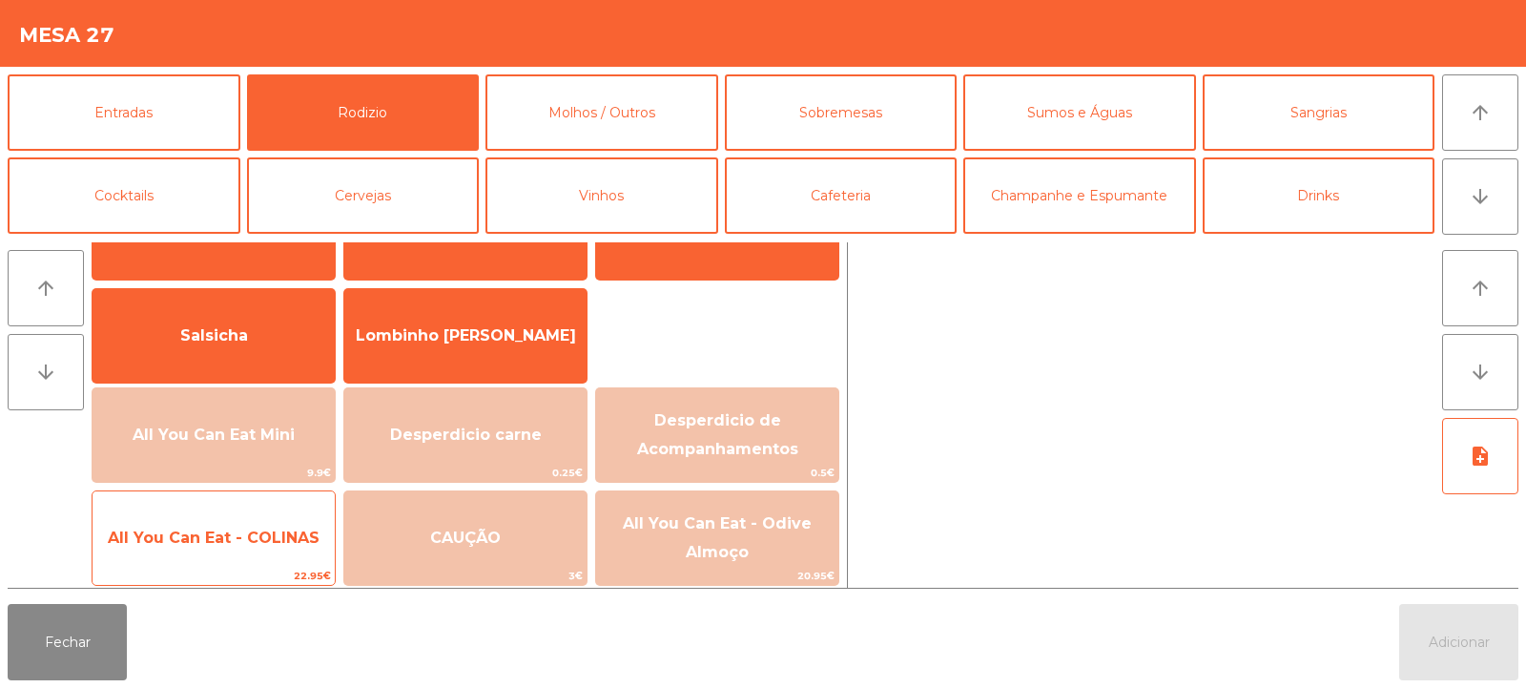
click at [221, 535] on span "All You Can Eat - COLINAS" at bounding box center [214, 537] width 212 height 18
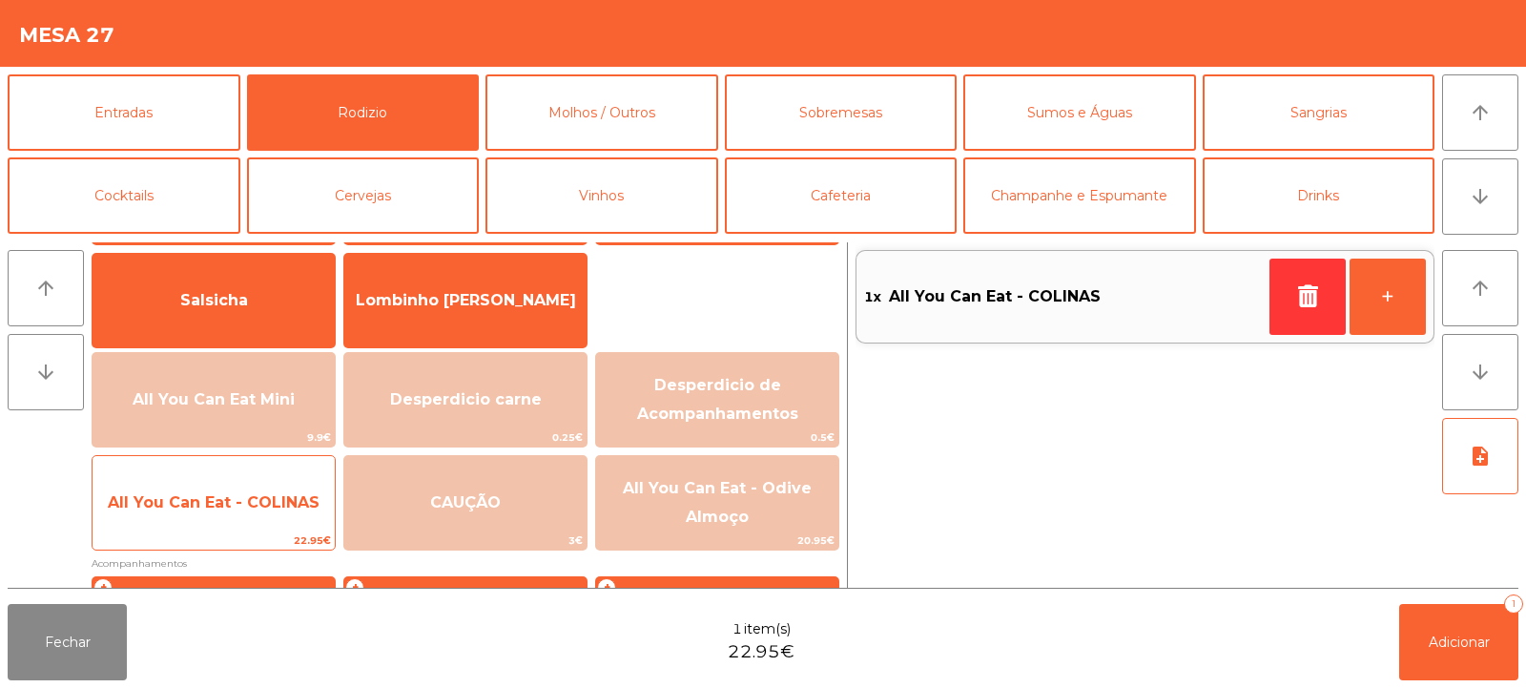
scroll to position [143, 0]
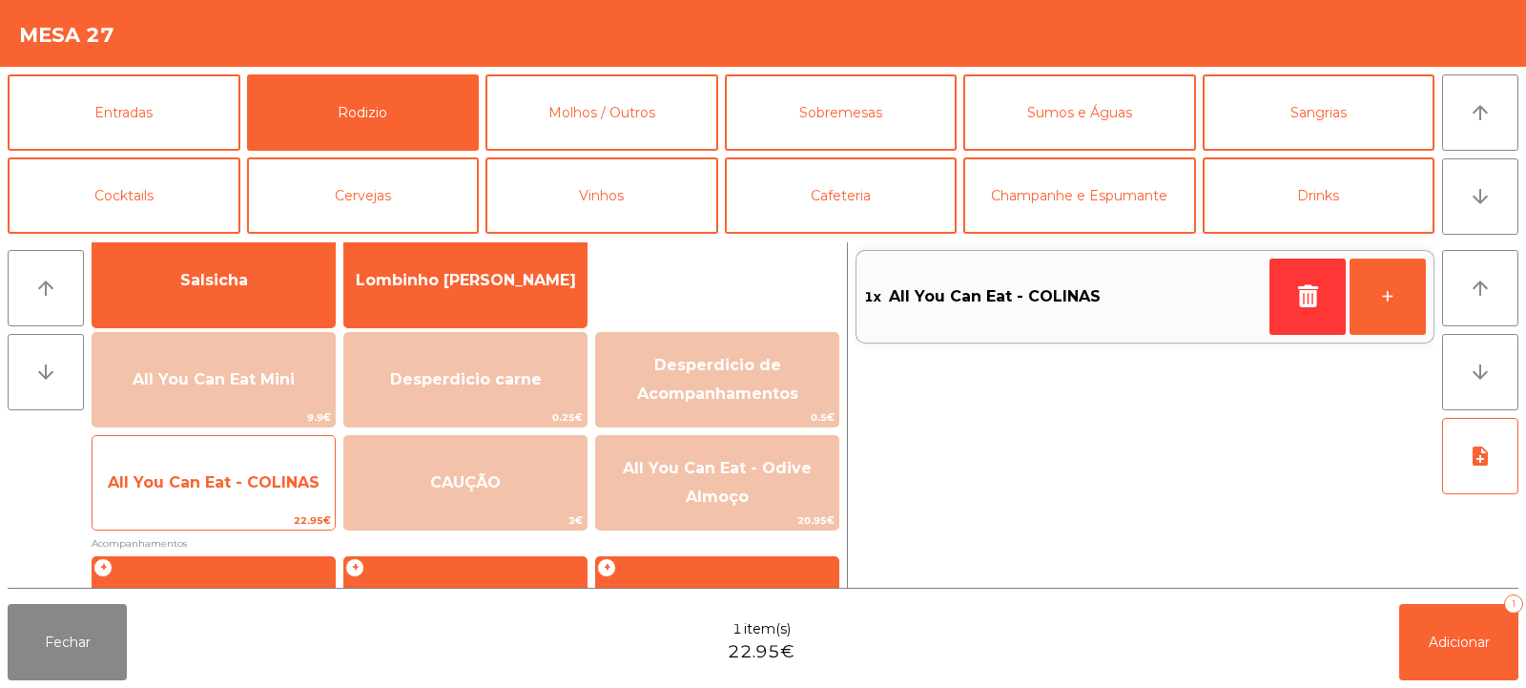
click at [271, 485] on span "All You Can Eat - COLINAS" at bounding box center [214, 482] width 212 height 18
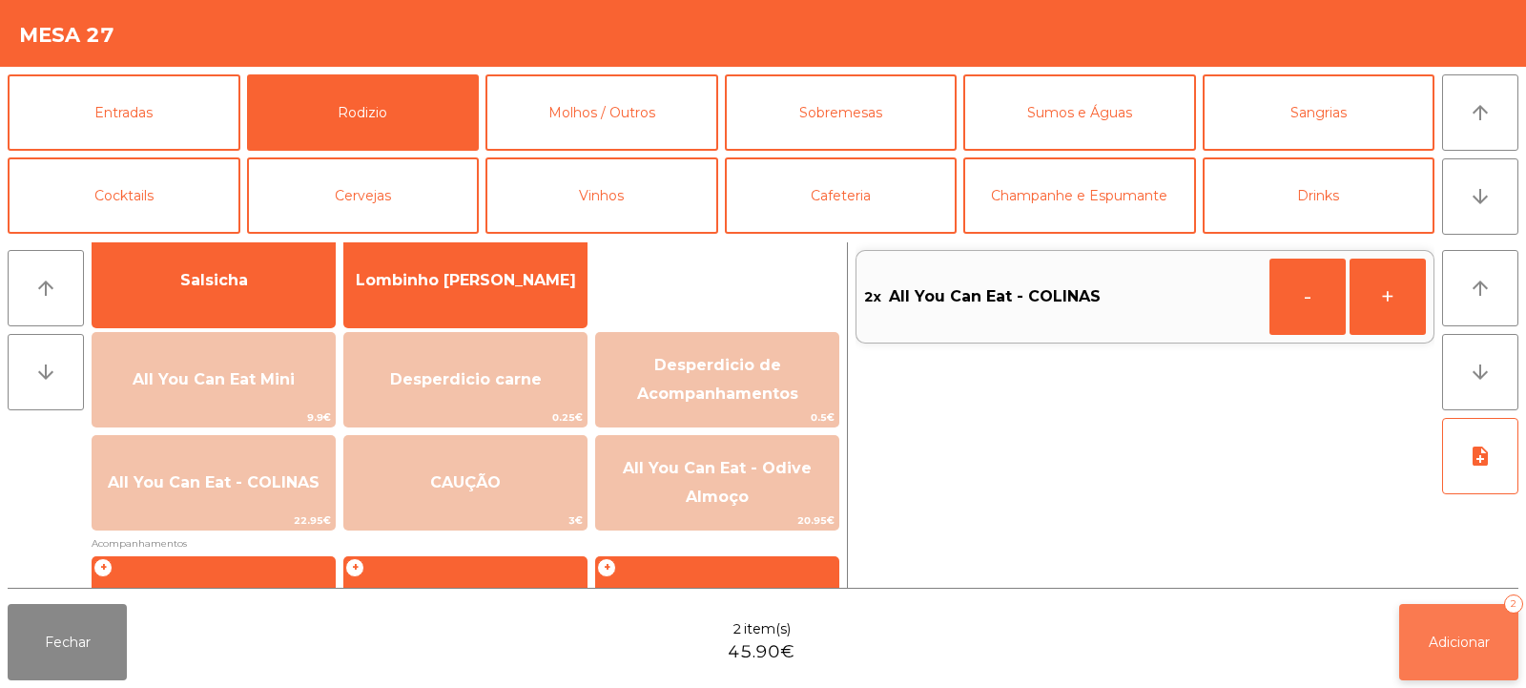
click at [1465, 650] on button "Adicionar 2" at bounding box center [1458, 642] width 119 height 76
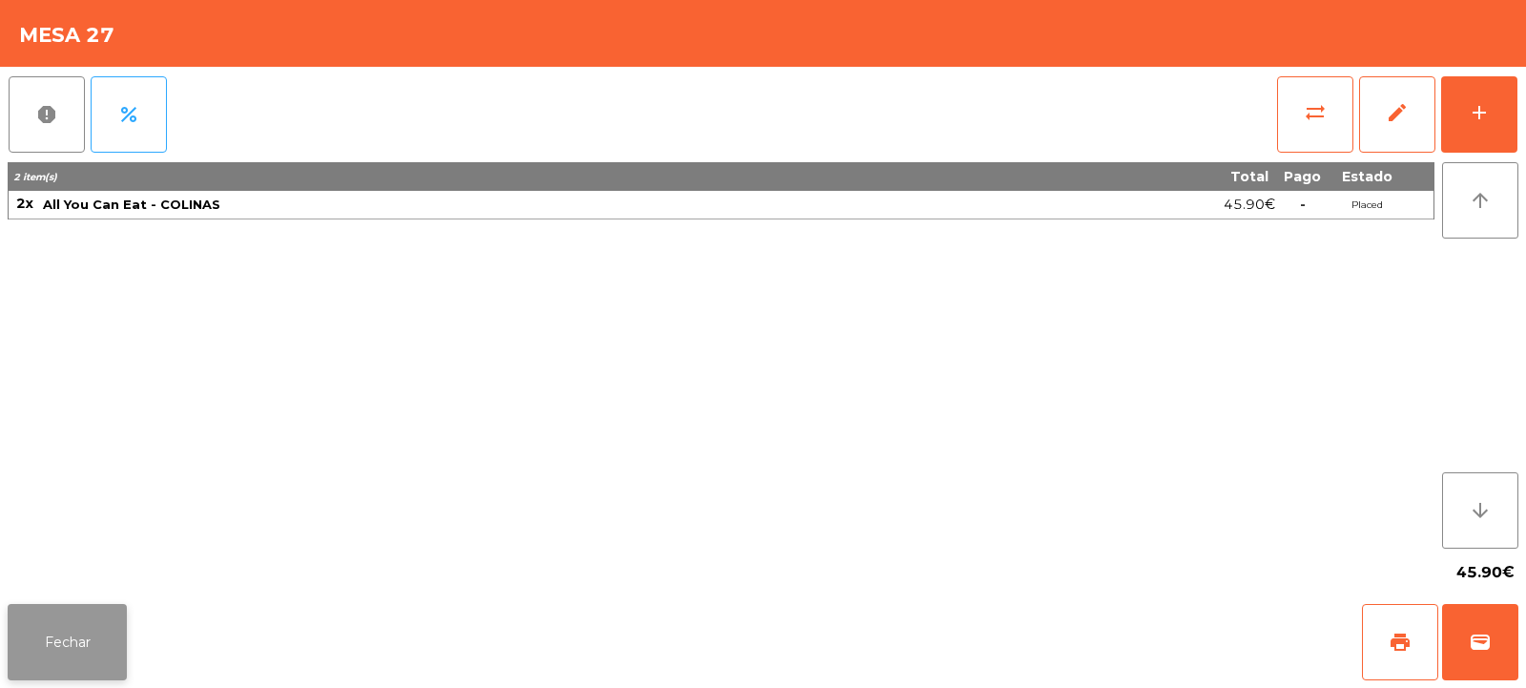
click at [79, 638] on button "Fechar" at bounding box center [67, 642] width 119 height 76
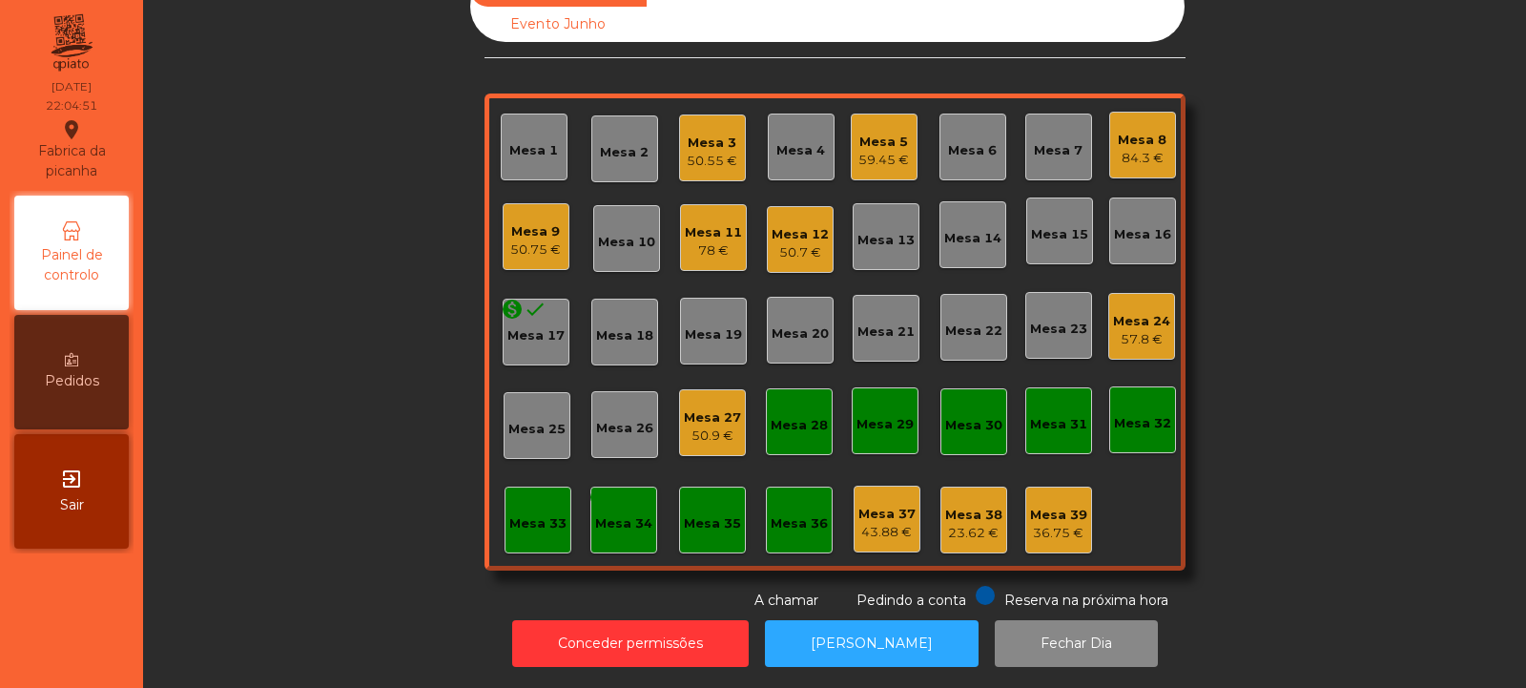
click at [1128, 312] on div "Mesa 24" at bounding box center [1141, 321] width 57 height 19
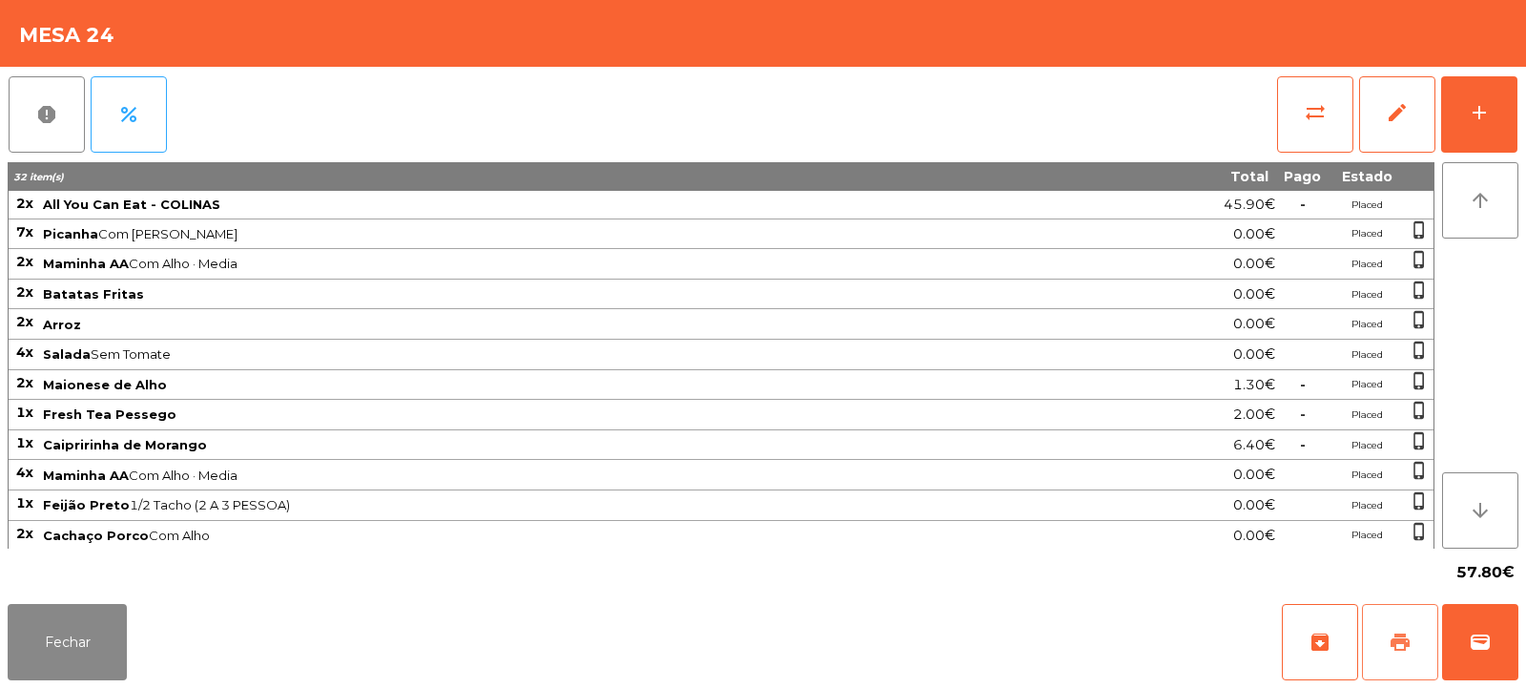
click at [1403, 627] on button "print" at bounding box center [1400, 642] width 76 height 76
click at [1303, 124] on button "sync_alt" at bounding box center [1315, 114] width 76 height 76
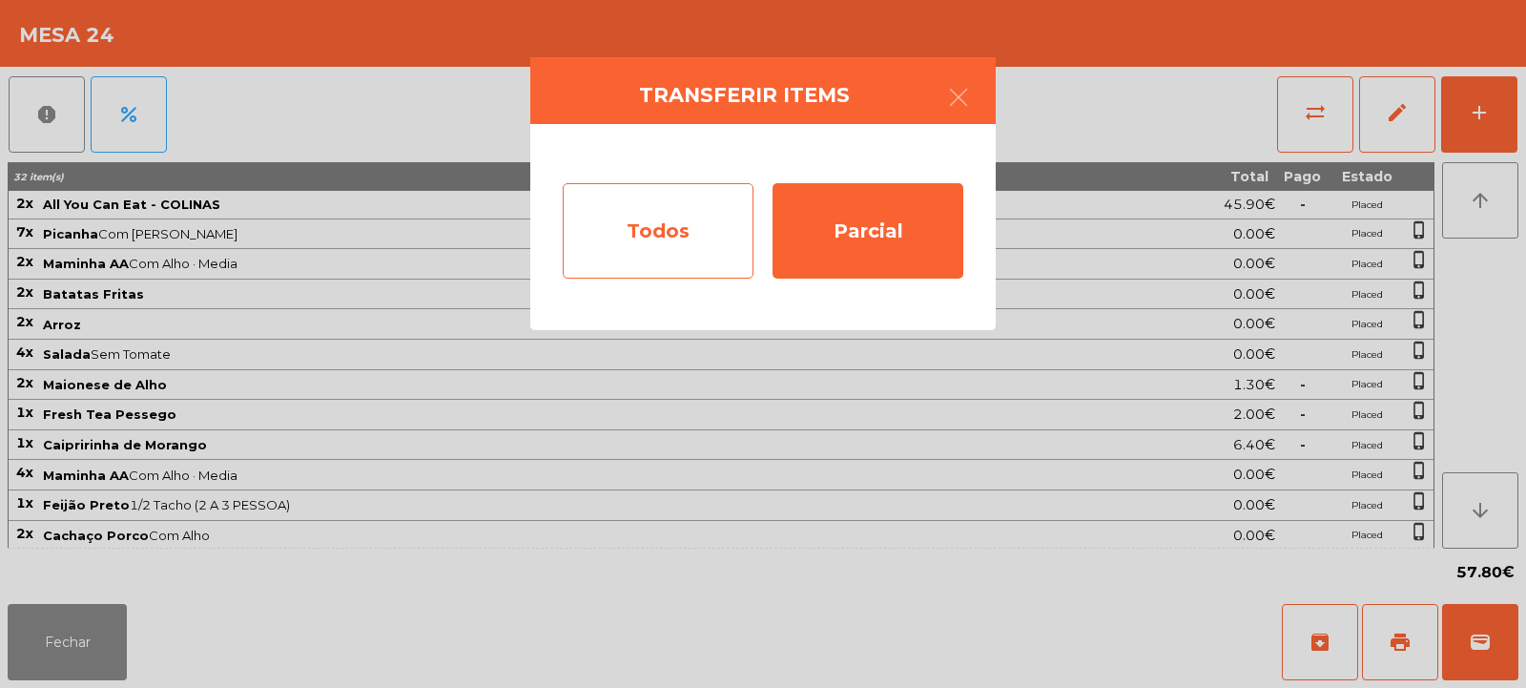
click at [677, 228] on div "Todos" at bounding box center [658, 230] width 191 height 95
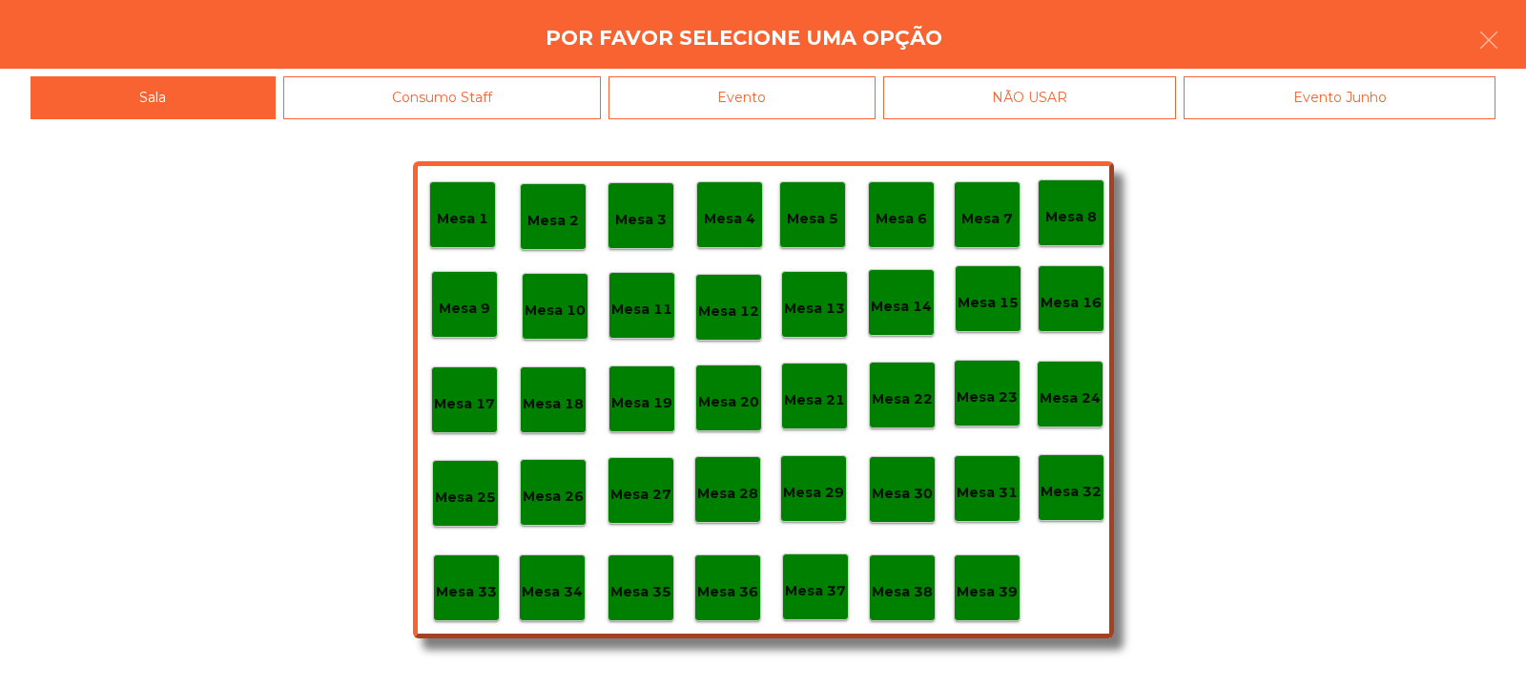
click at [758, 94] on div "Evento" at bounding box center [741, 97] width 267 height 43
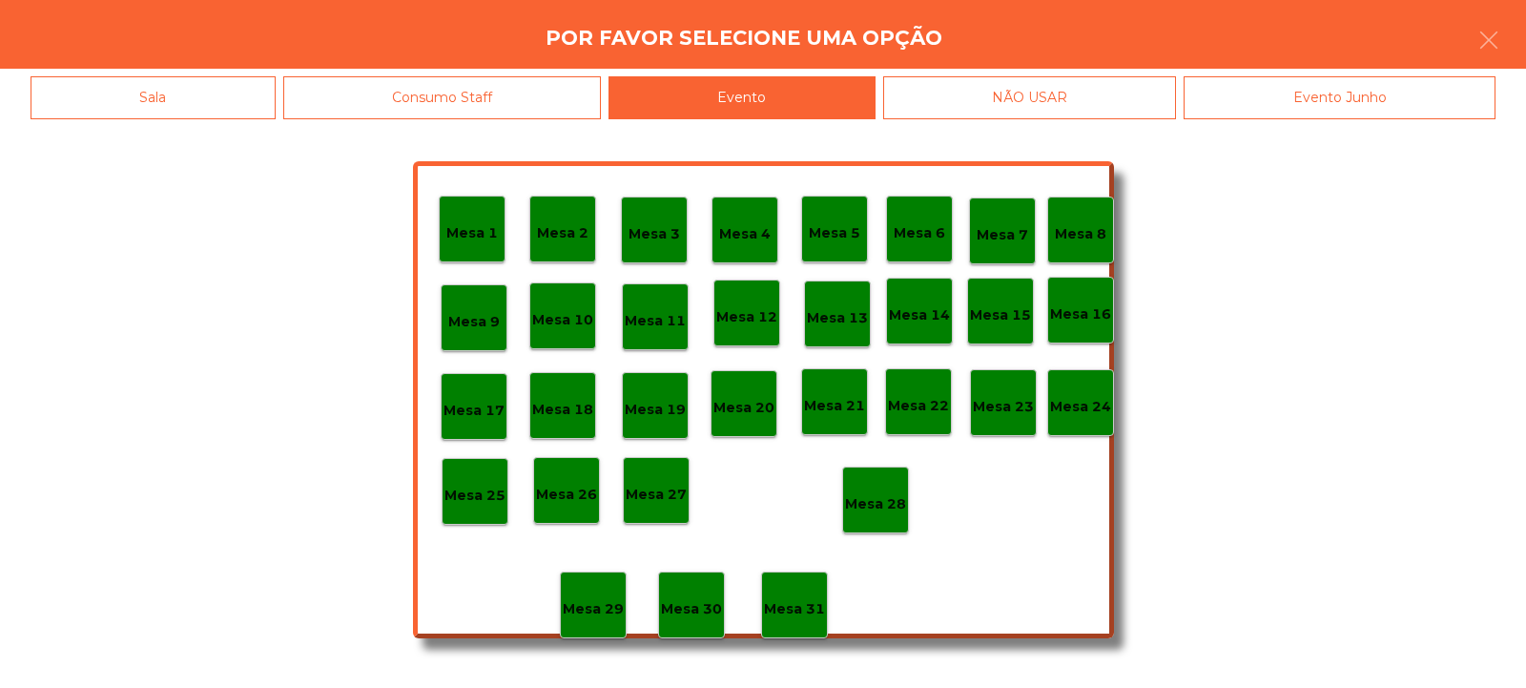
click at [885, 505] on p "Mesa 28" at bounding box center [875, 504] width 61 height 22
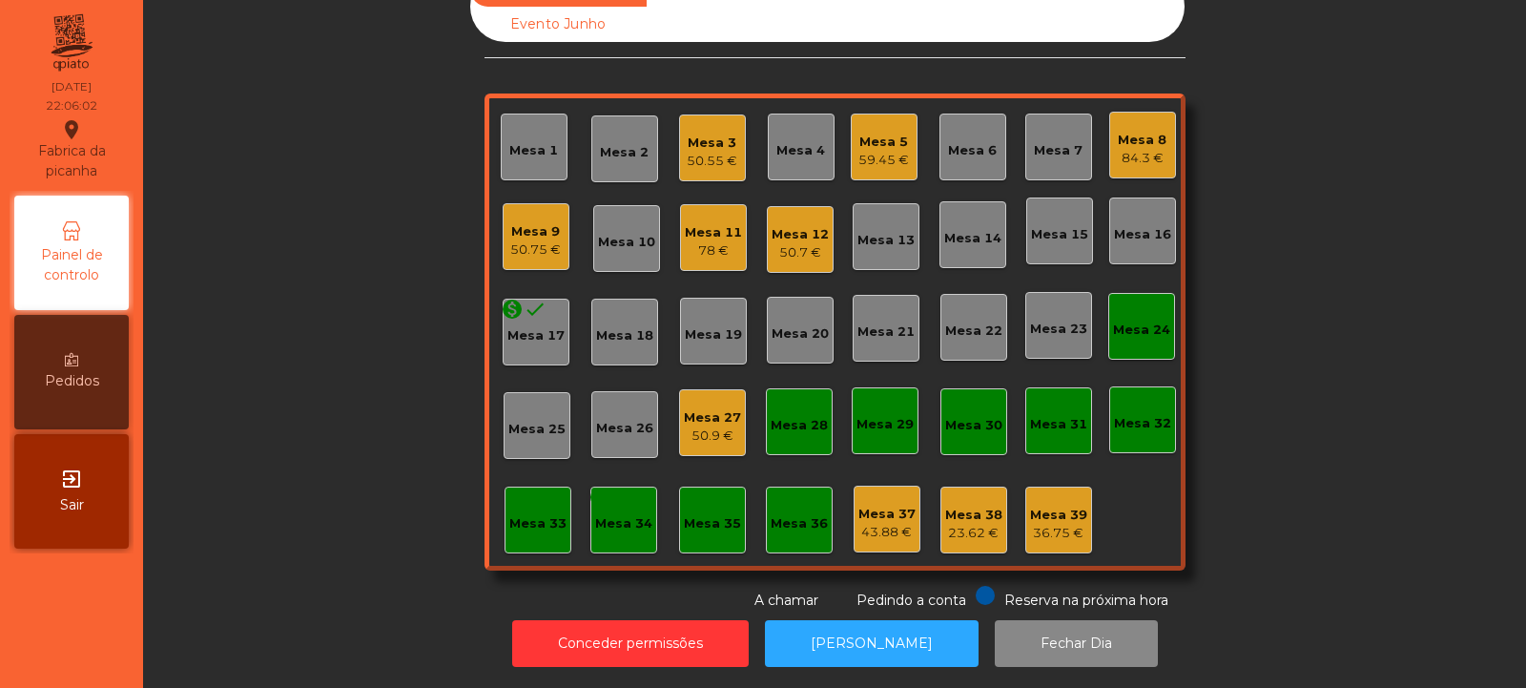
click at [1132, 330] on div "Mesa 24" at bounding box center [1141, 326] width 67 height 67
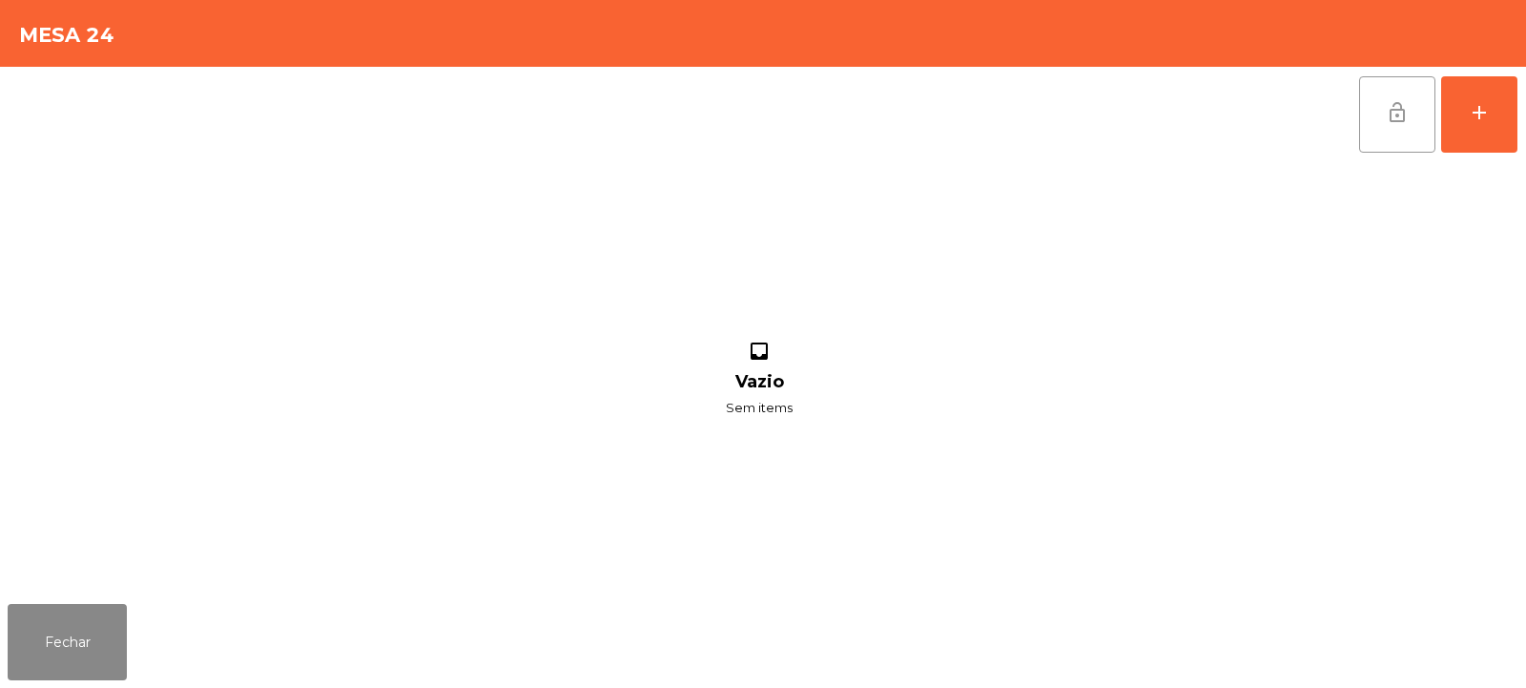
click at [1407, 112] on span "lock_open" at bounding box center [1397, 112] width 23 height 23
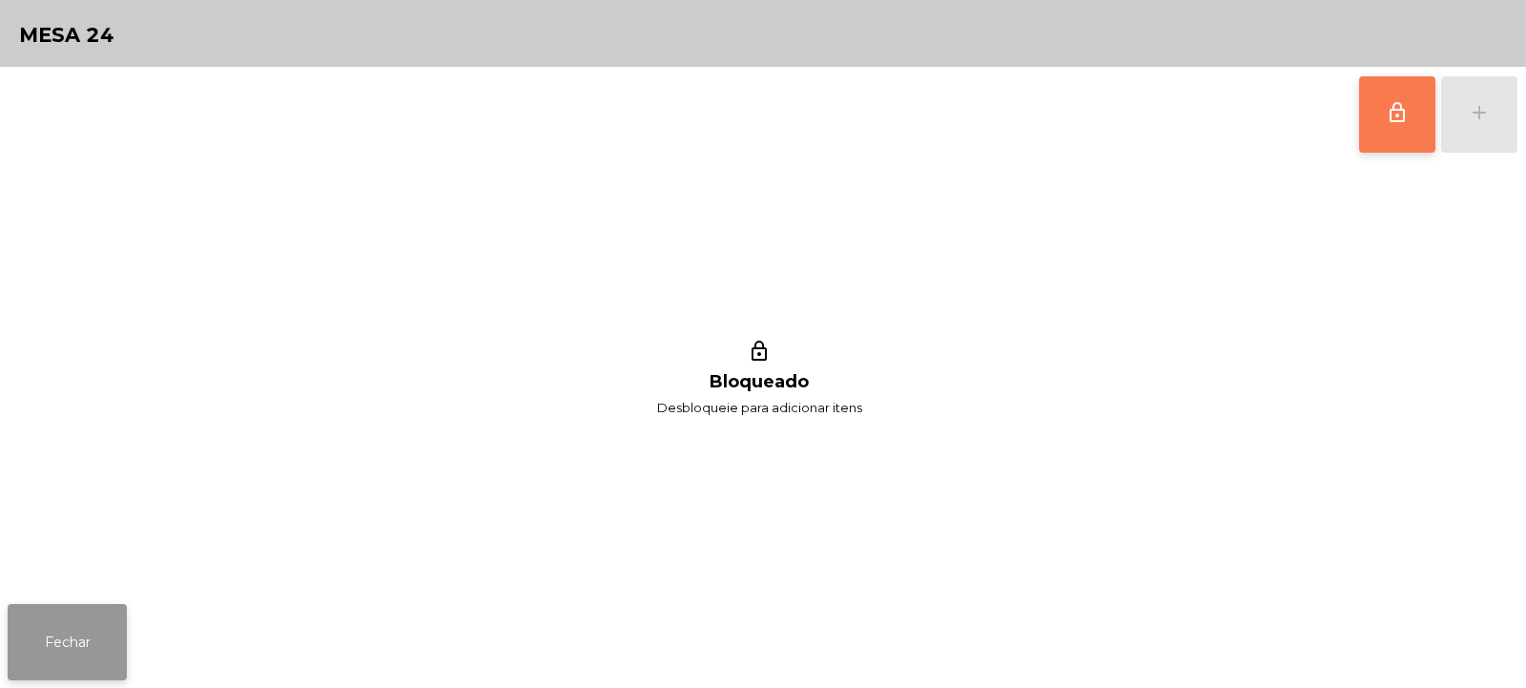
click at [30, 647] on button "Fechar" at bounding box center [67, 642] width 119 height 76
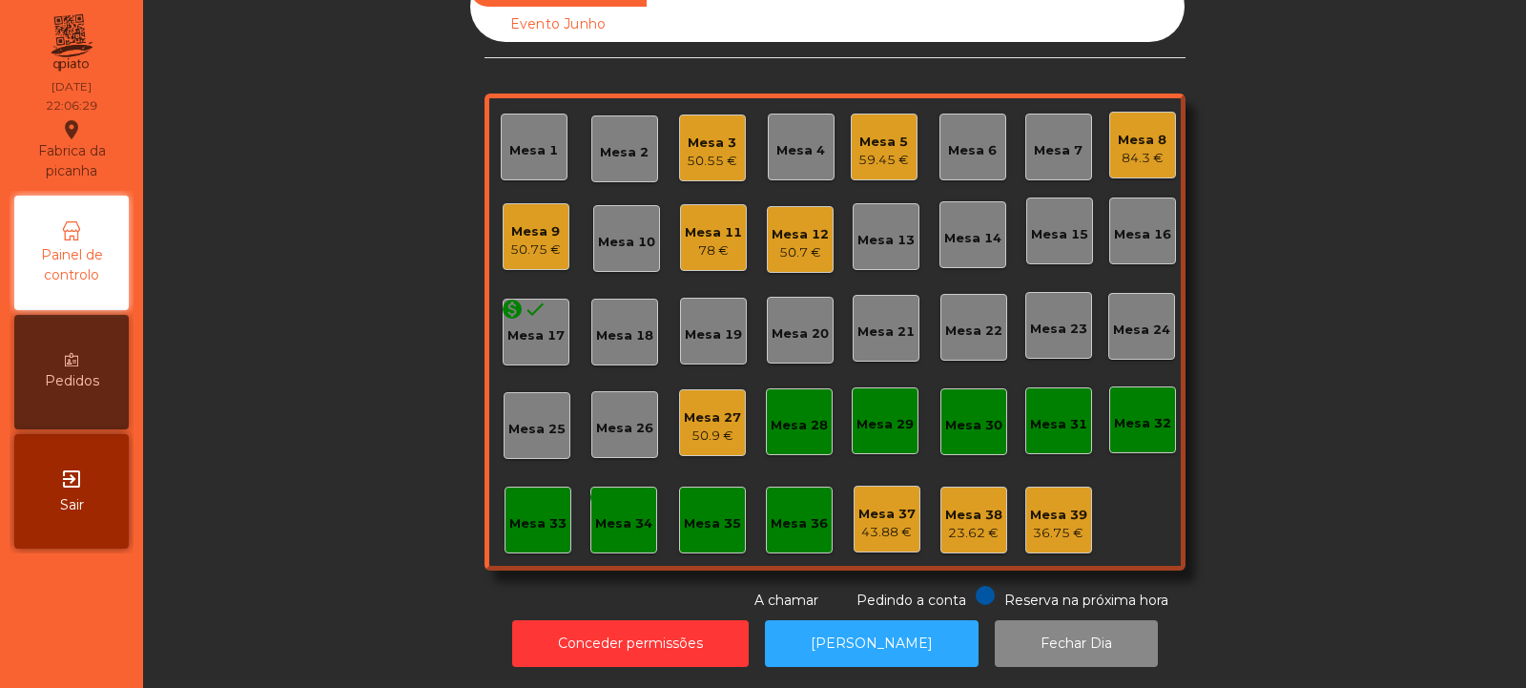
click at [503, 610] on div "Conceder permissões Abrir [PERSON_NAME] Dia" at bounding box center [834, 643] width 1331 height 66
click at [858, 151] on div "59.45 €" at bounding box center [883, 160] width 51 height 19
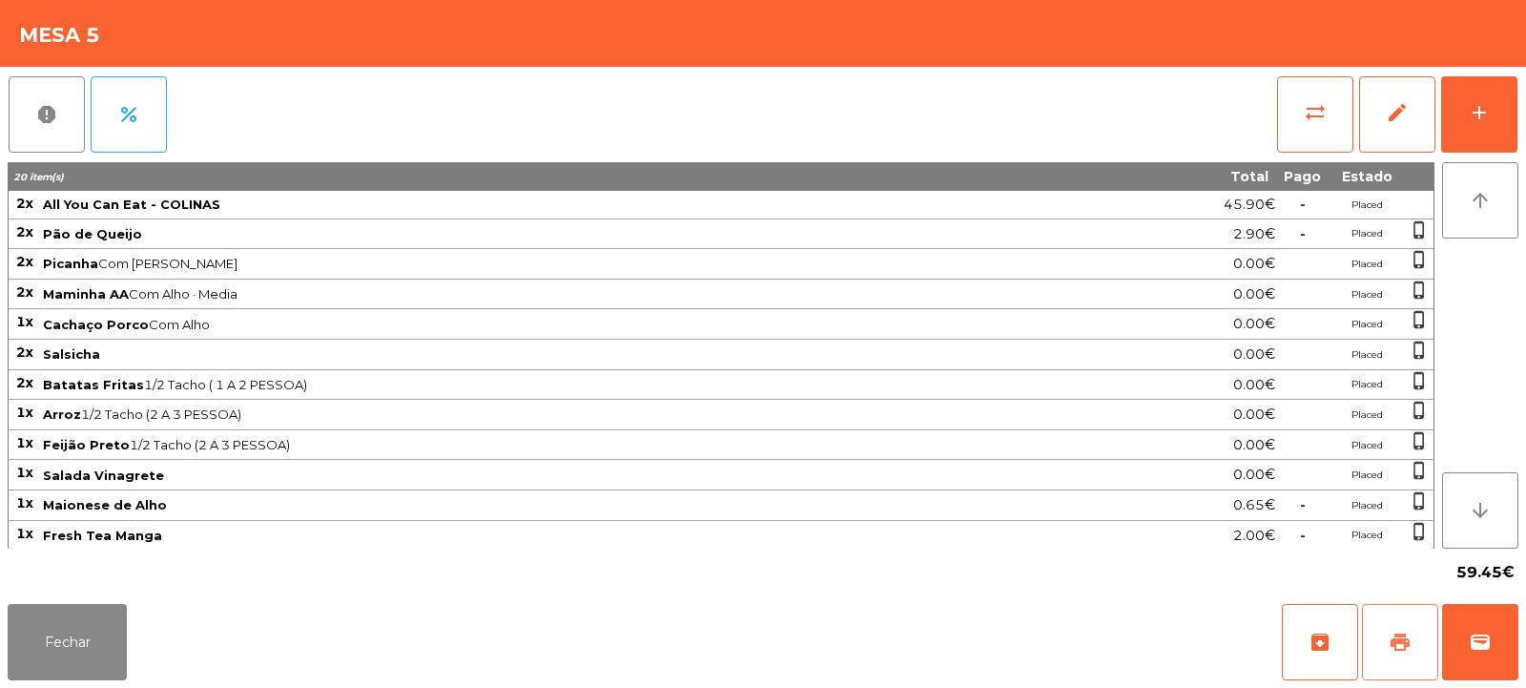
click at [1400, 644] on span "print" at bounding box center [1400, 641] width 23 height 23
click at [1412, 644] on button "print" at bounding box center [1400, 642] width 76 height 76
click at [1470, 642] on span "wallet" at bounding box center [1480, 641] width 23 height 23
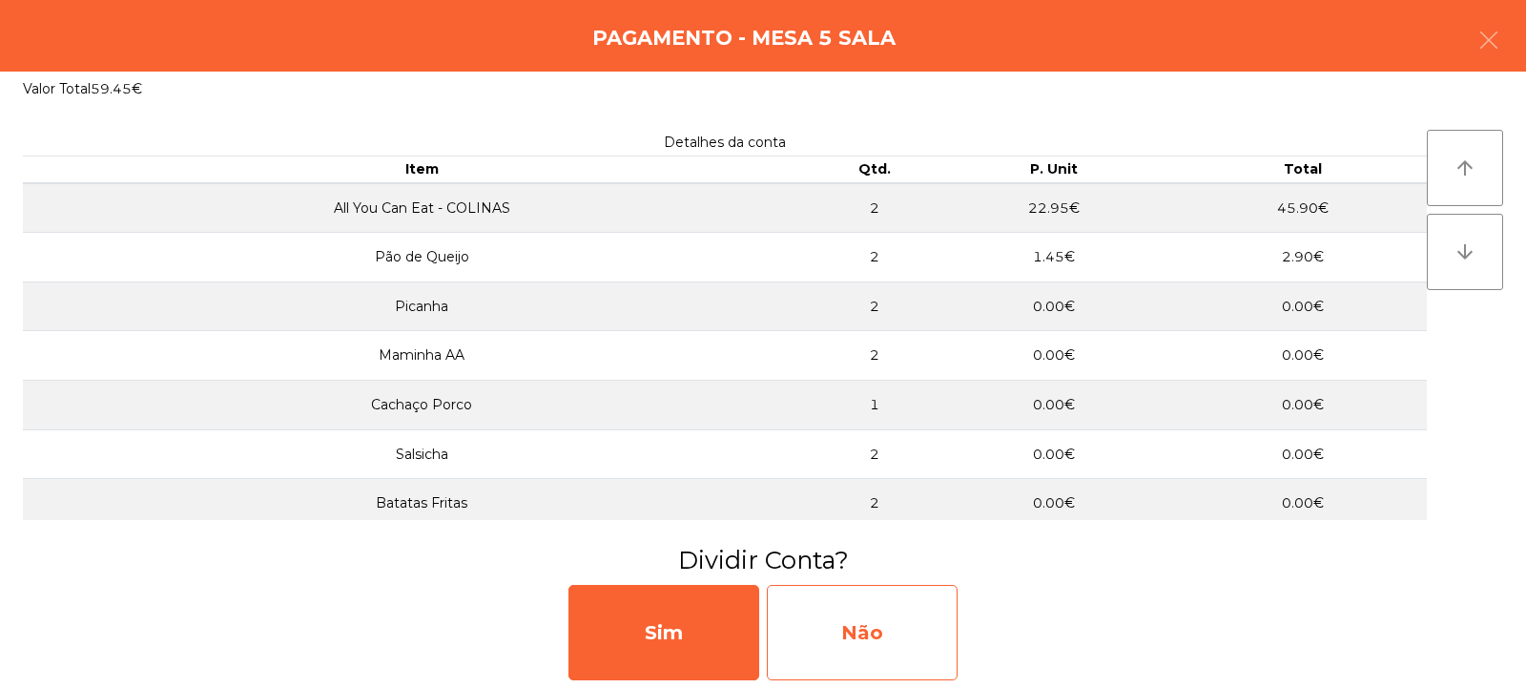
click at [889, 628] on div "Não" at bounding box center [862, 632] width 191 height 95
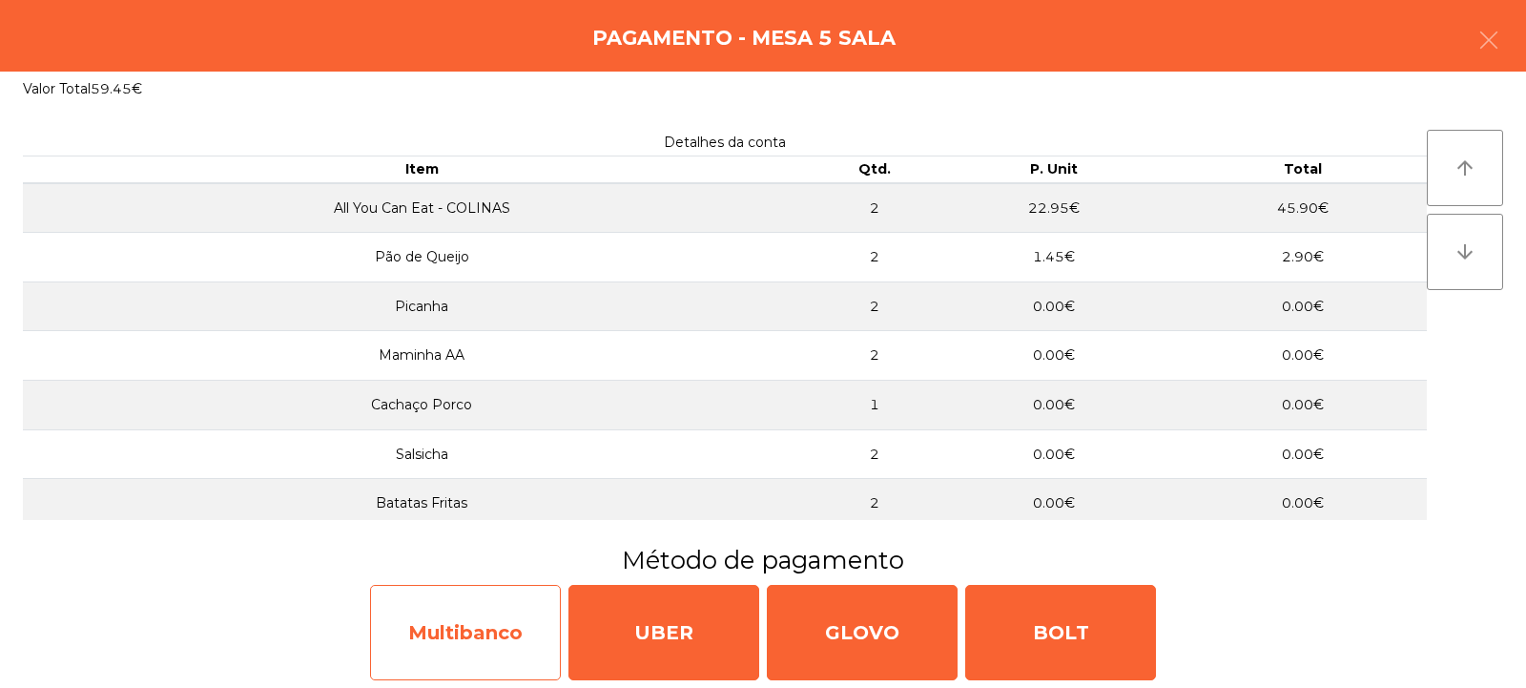
click at [474, 629] on div "Multibanco" at bounding box center [465, 632] width 191 height 95
select select "**"
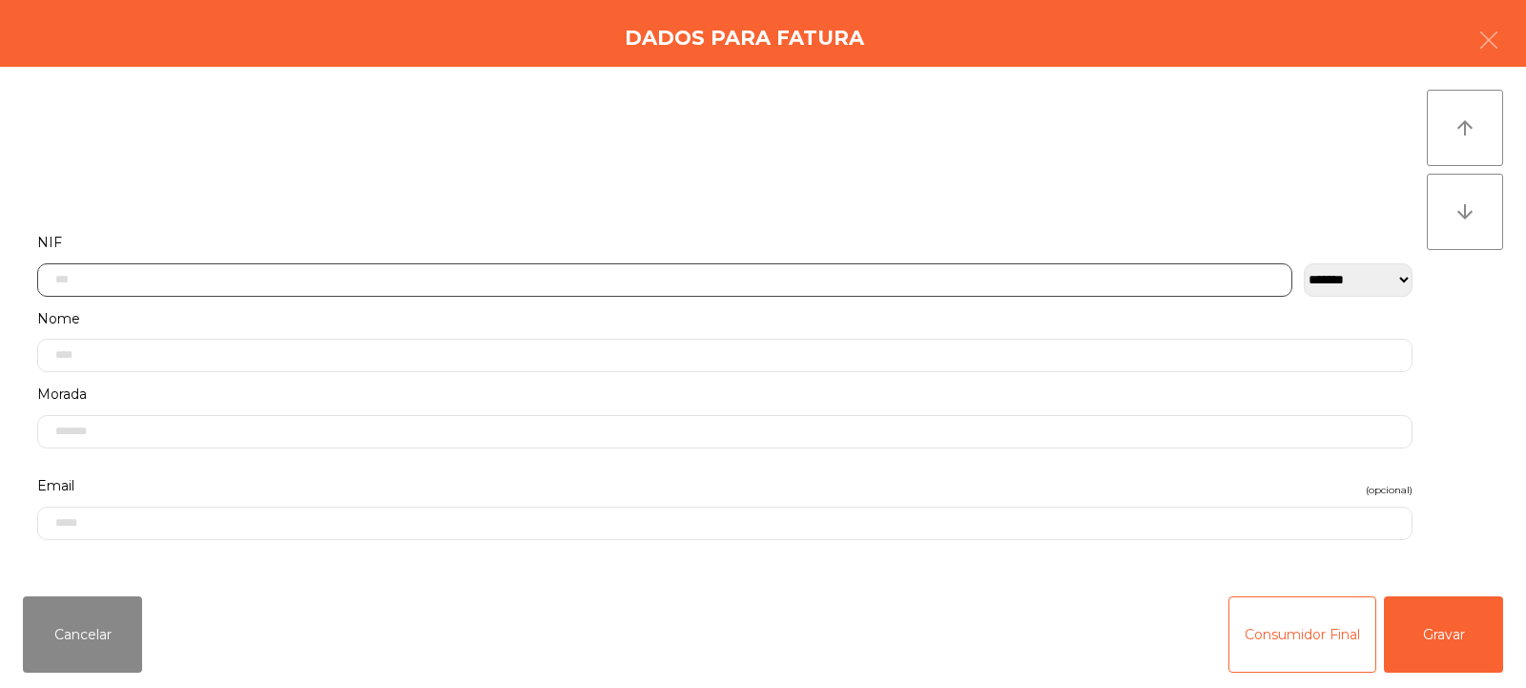
click at [370, 278] on input "text" at bounding box center [664, 279] width 1255 height 33
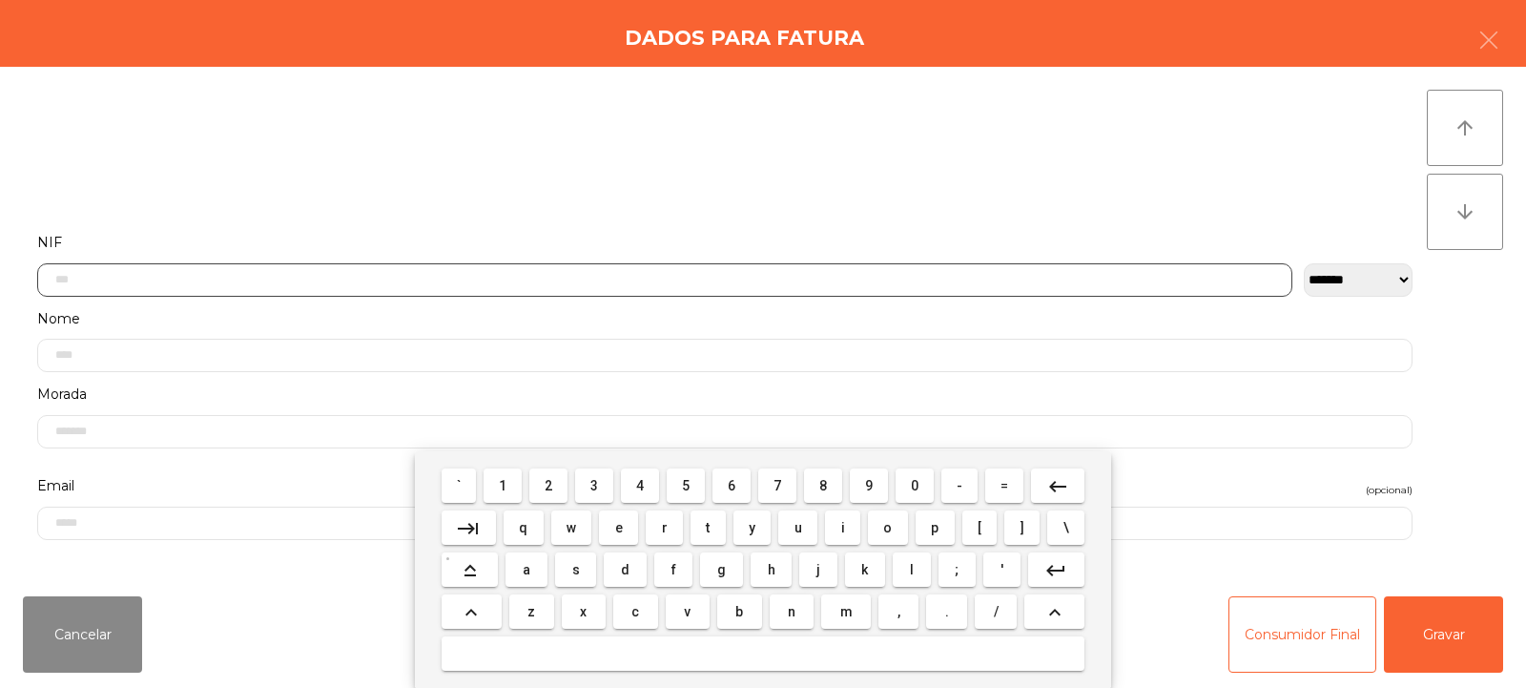
scroll to position [139, 0]
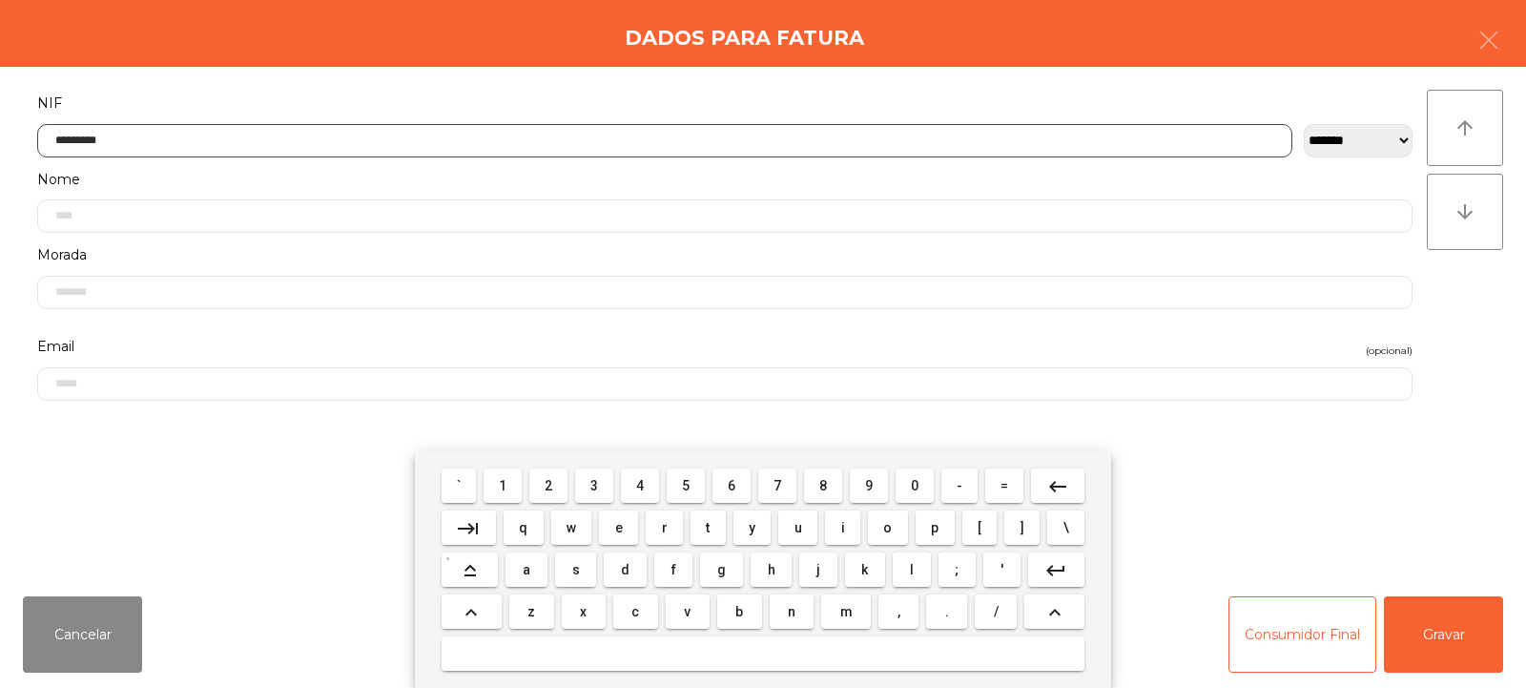
type input "*********"
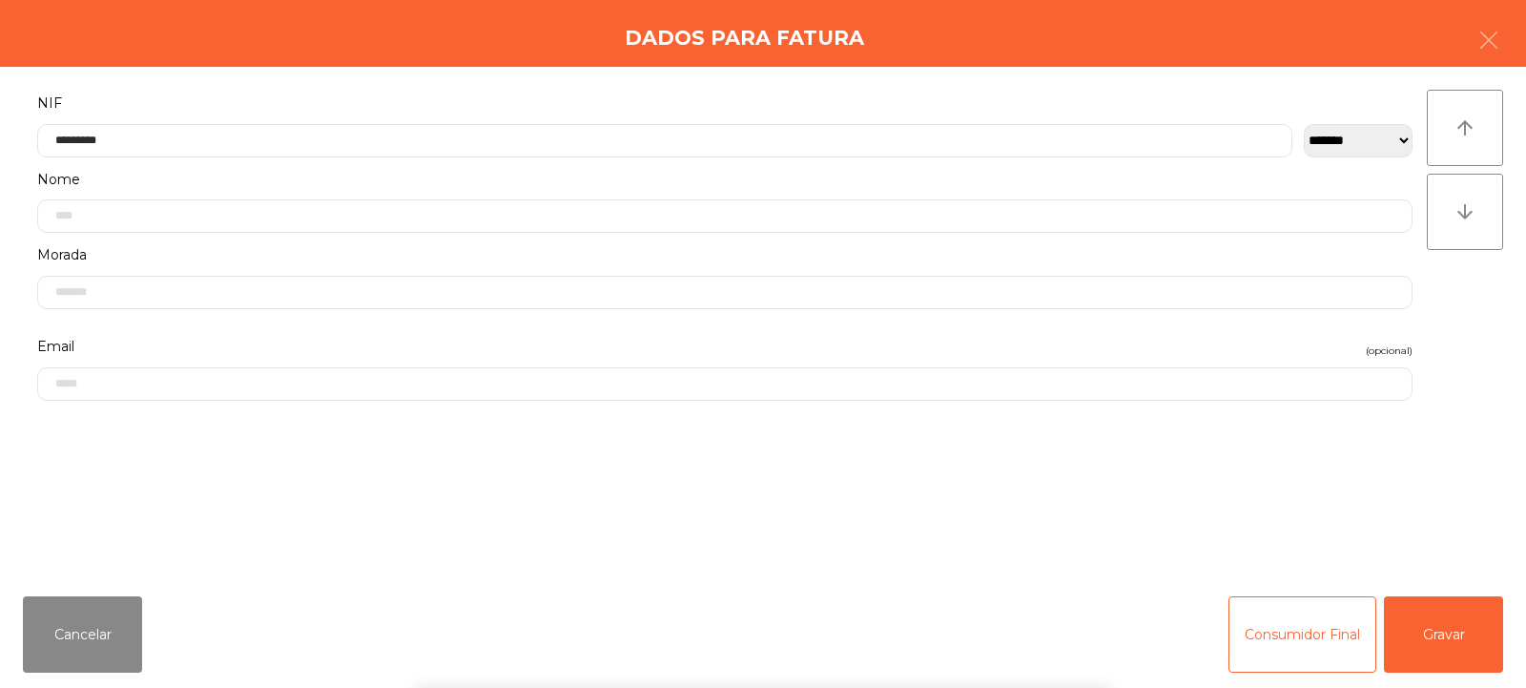
click at [1423, 635] on div "` 1 2 3 4 5 6 7 8 9 0 - = keyboard_backspace keyboard_tab q w e r t y u i o p […" at bounding box center [763, 569] width 1526 height 237
click at [1433, 648] on button "Gravar" at bounding box center [1443, 634] width 119 height 76
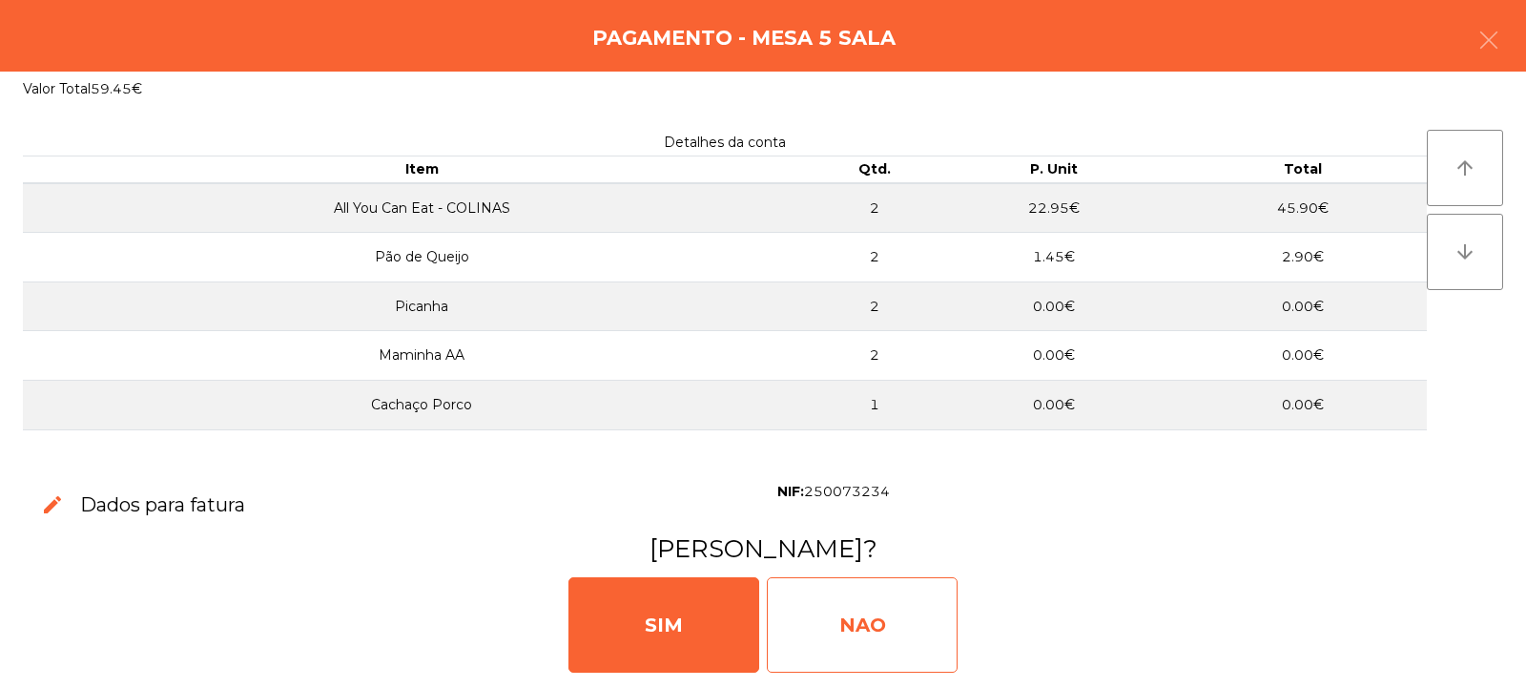
click at [895, 611] on div "NAO" at bounding box center [862, 624] width 191 height 95
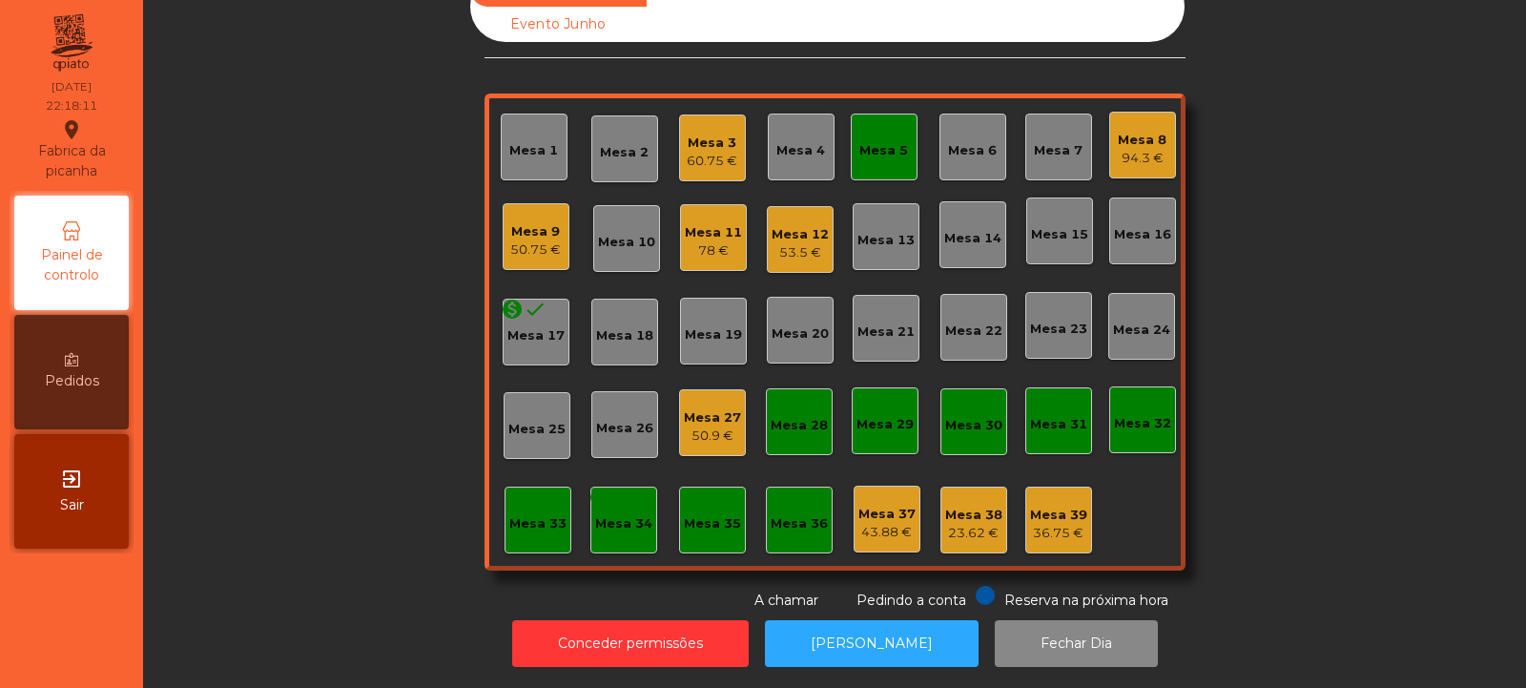
click at [538, 240] on div "50.75 €" at bounding box center [535, 249] width 51 height 19
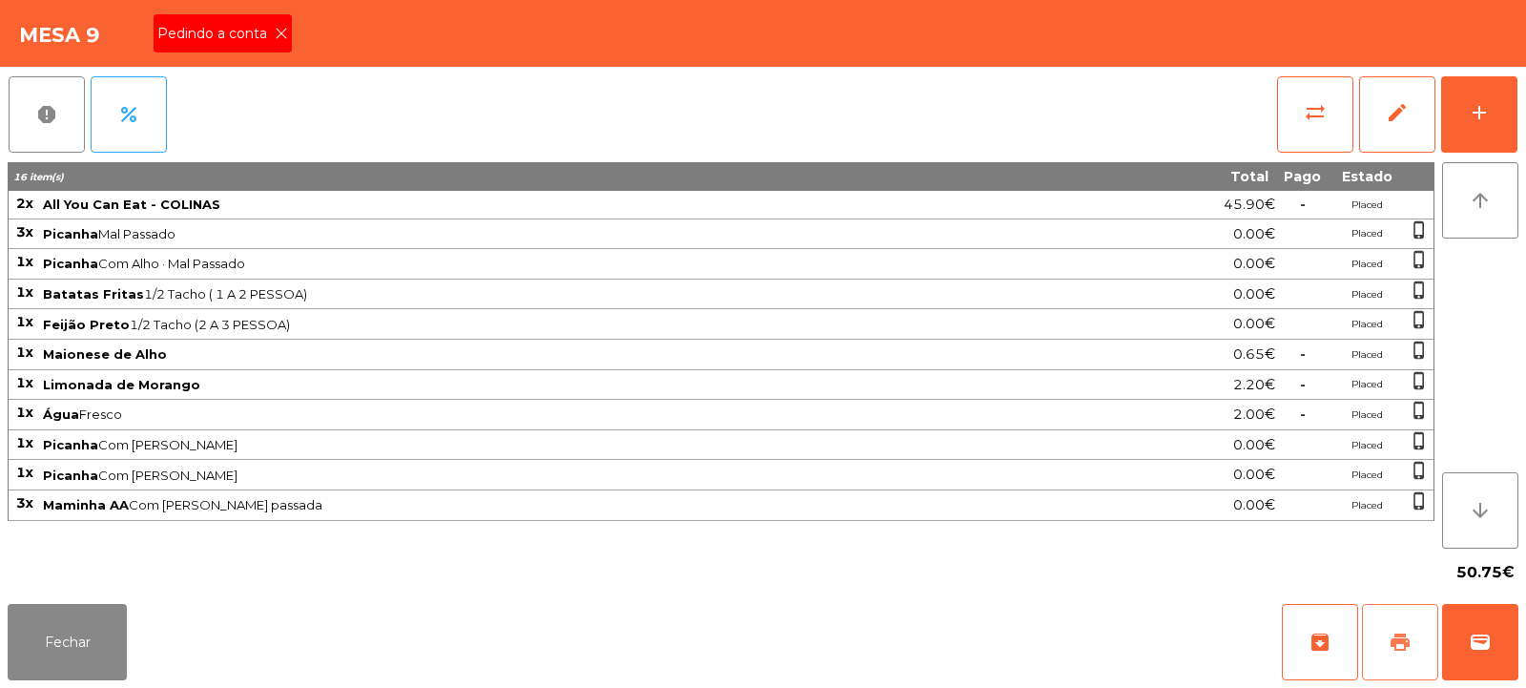
click at [1392, 635] on span "print" at bounding box center [1400, 641] width 23 height 23
click at [1418, 629] on button "print" at bounding box center [1400, 642] width 76 height 76
click at [1500, 633] on button "wallet" at bounding box center [1480, 642] width 76 height 76
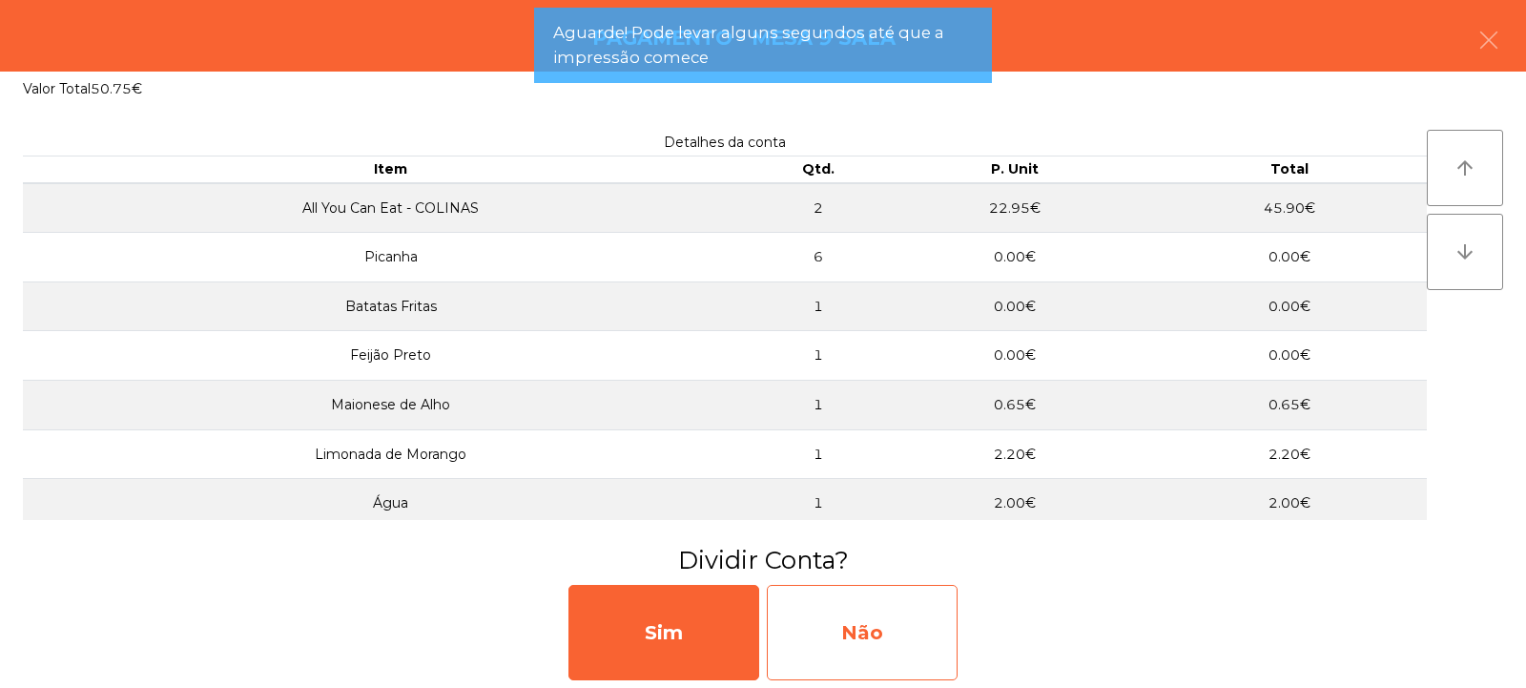
click at [897, 621] on div "Não" at bounding box center [862, 632] width 191 height 95
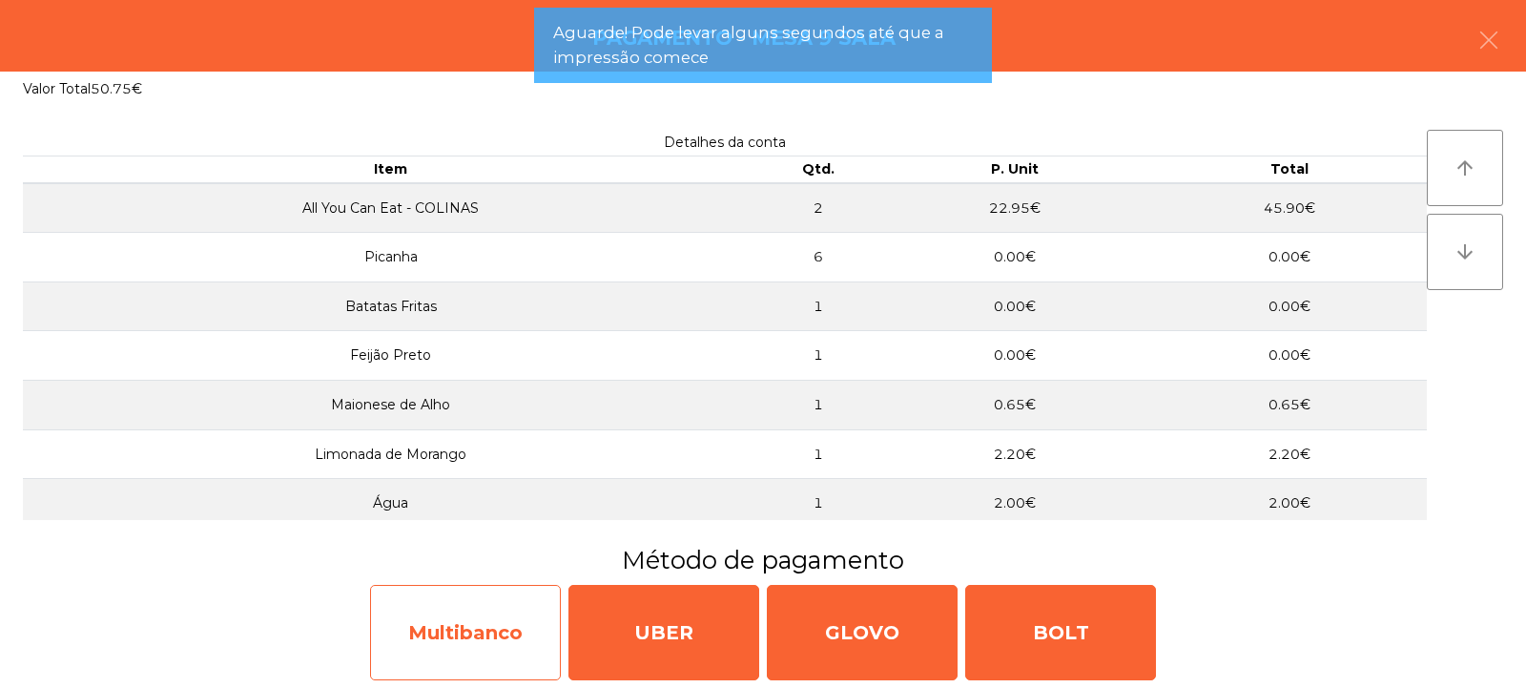
click at [505, 639] on div "Multibanco" at bounding box center [465, 632] width 191 height 95
select select "**"
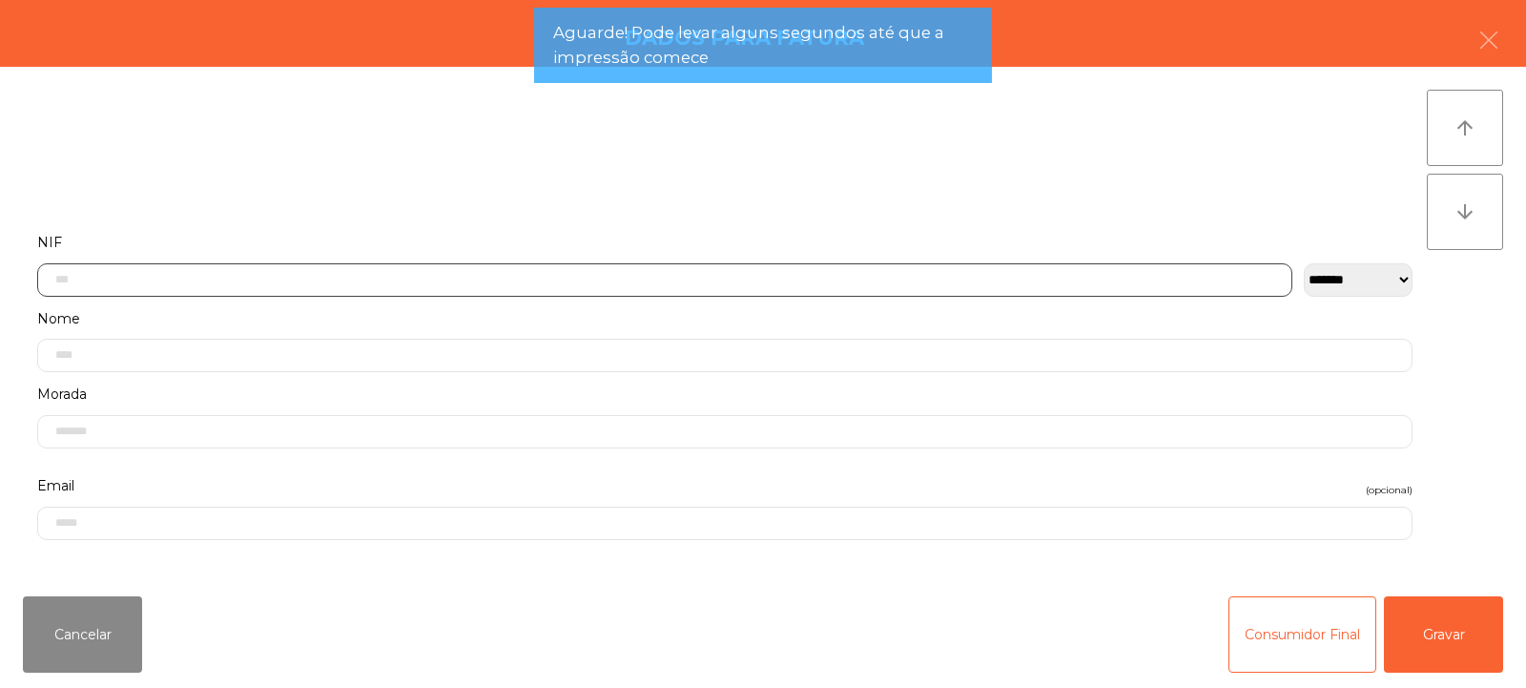
click at [428, 275] on input "text" at bounding box center [664, 279] width 1255 height 33
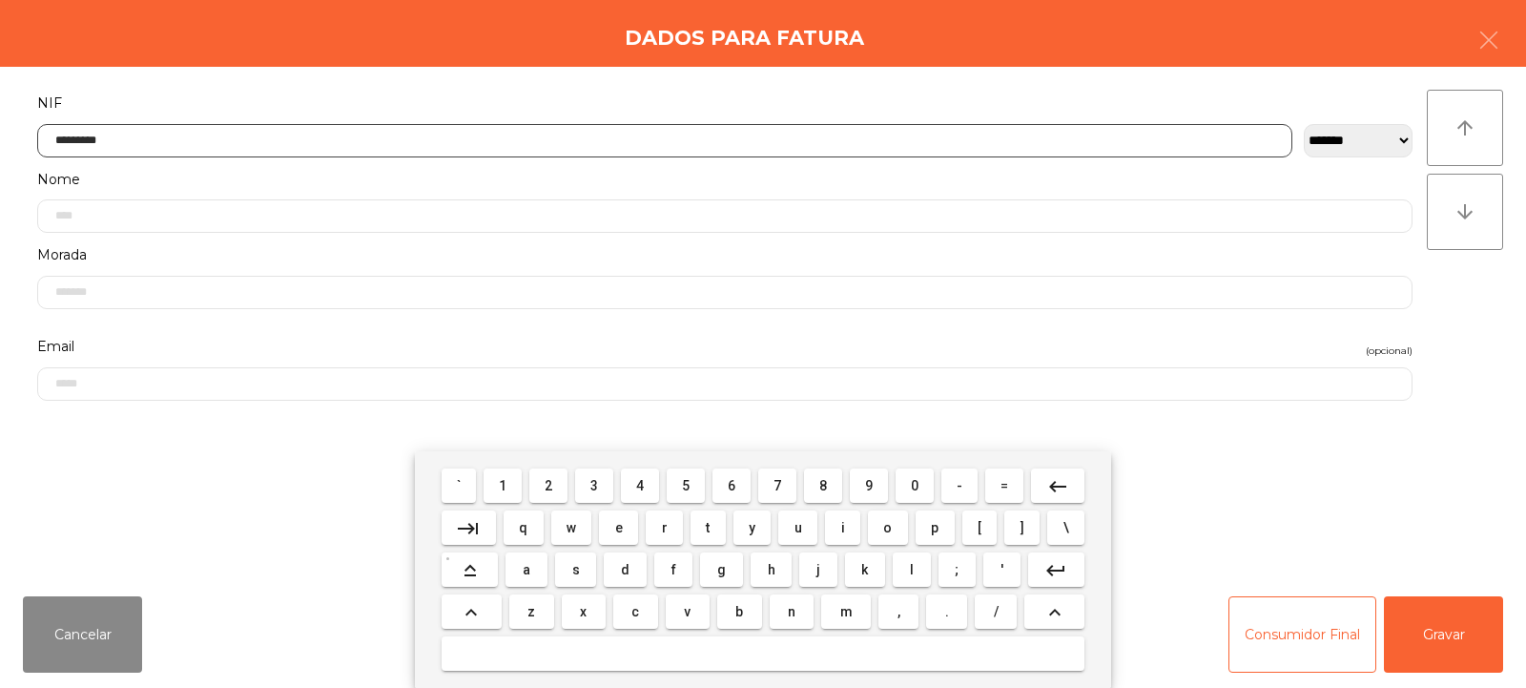
type input "*********"
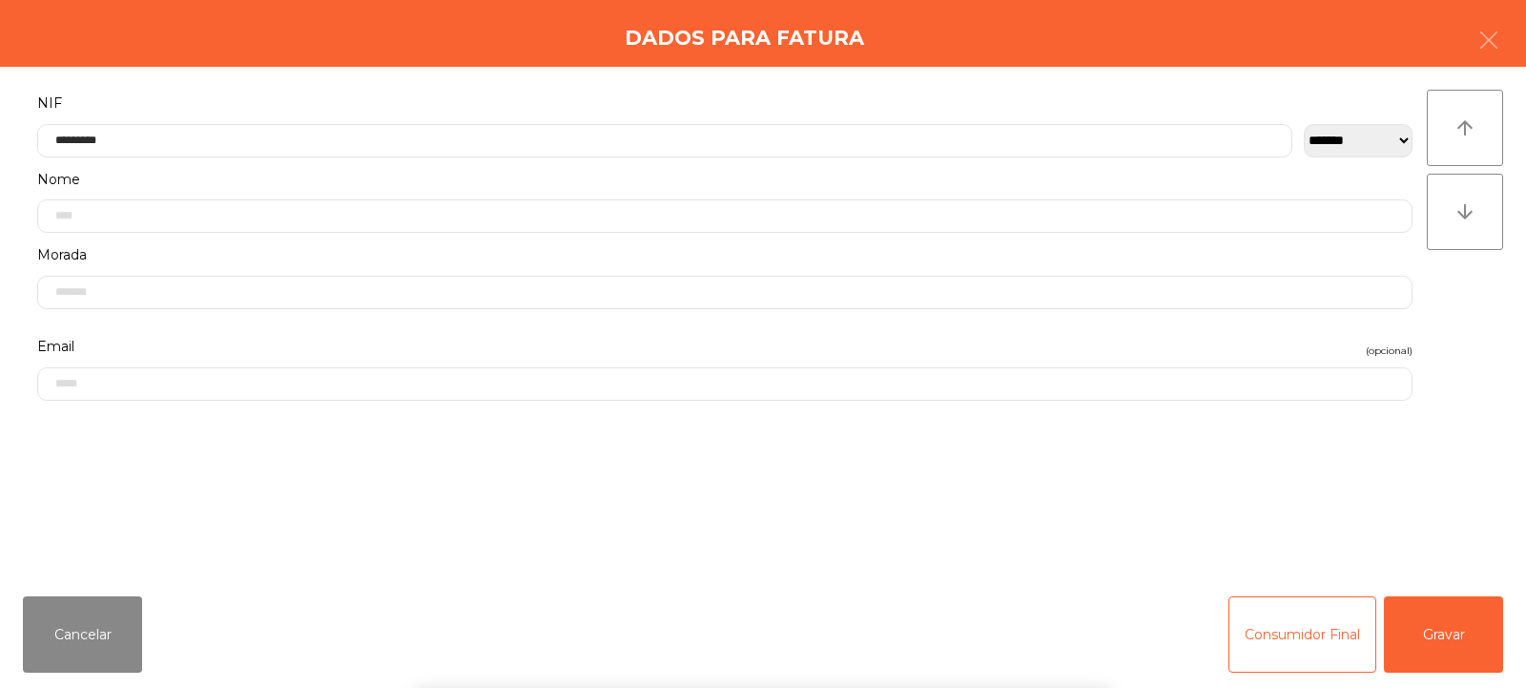
click at [1422, 641] on div "` 1 2 3 4 5 6 7 8 9 0 - = keyboard_backspace keyboard_tab q w e r t y u i o p […" at bounding box center [763, 569] width 1526 height 237
click at [1411, 640] on button "Gravar" at bounding box center [1443, 634] width 119 height 76
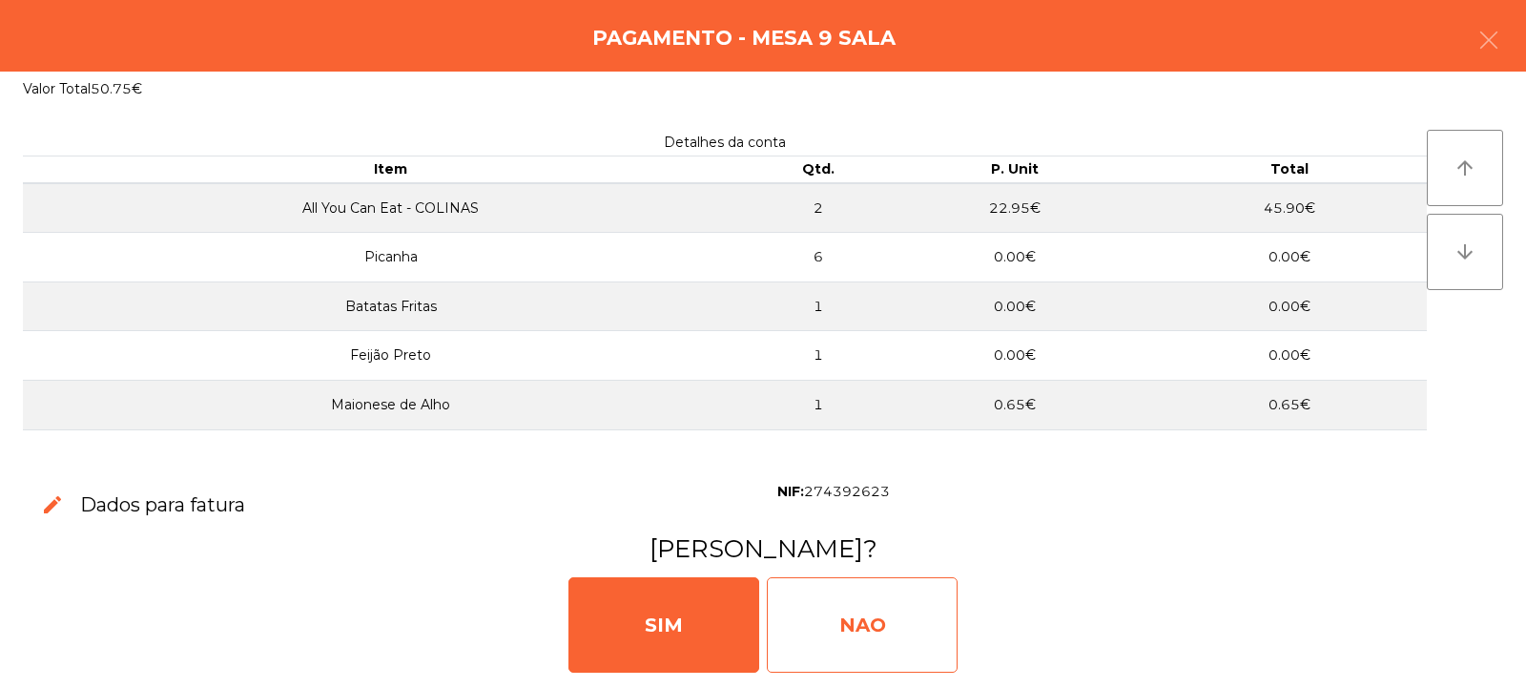
click at [869, 613] on div "NAO" at bounding box center [862, 624] width 191 height 95
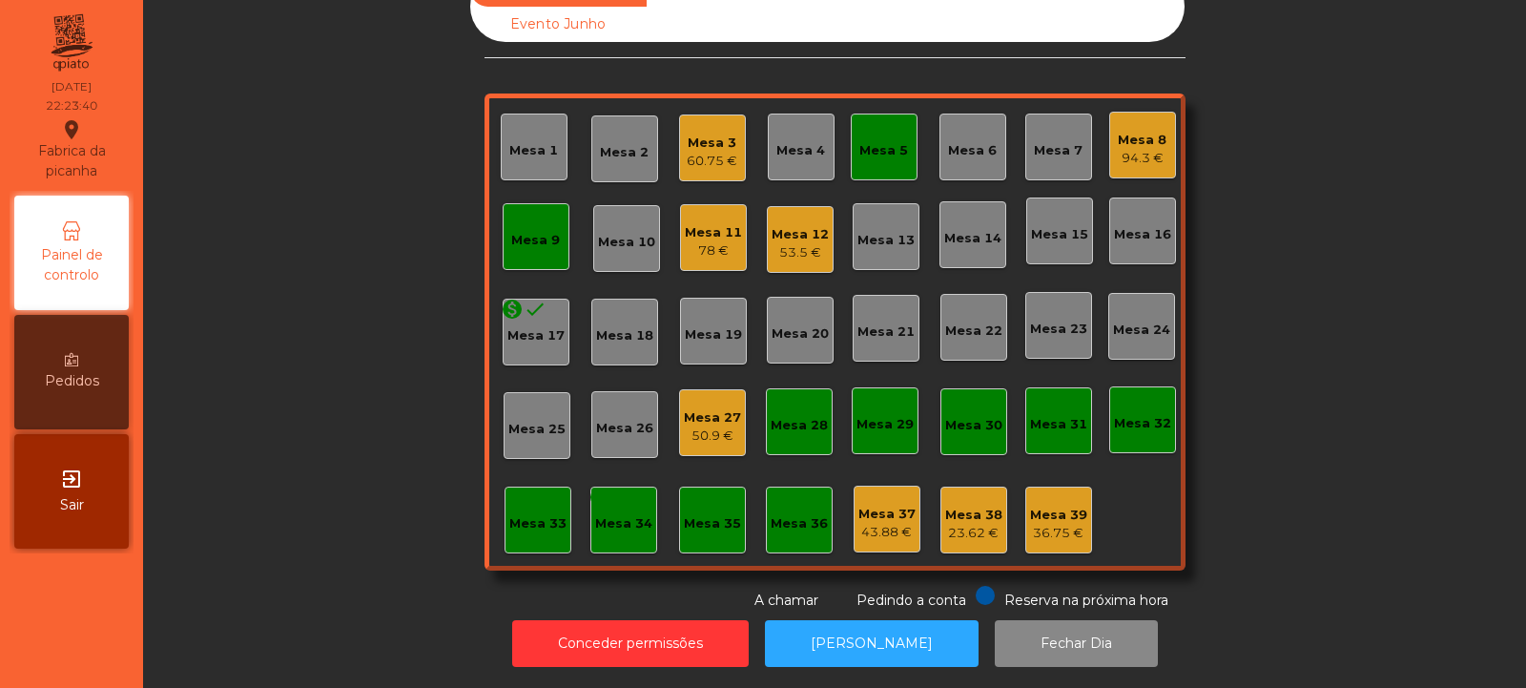
click at [964, 253] on div "Mesa 14" at bounding box center [972, 234] width 67 height 67
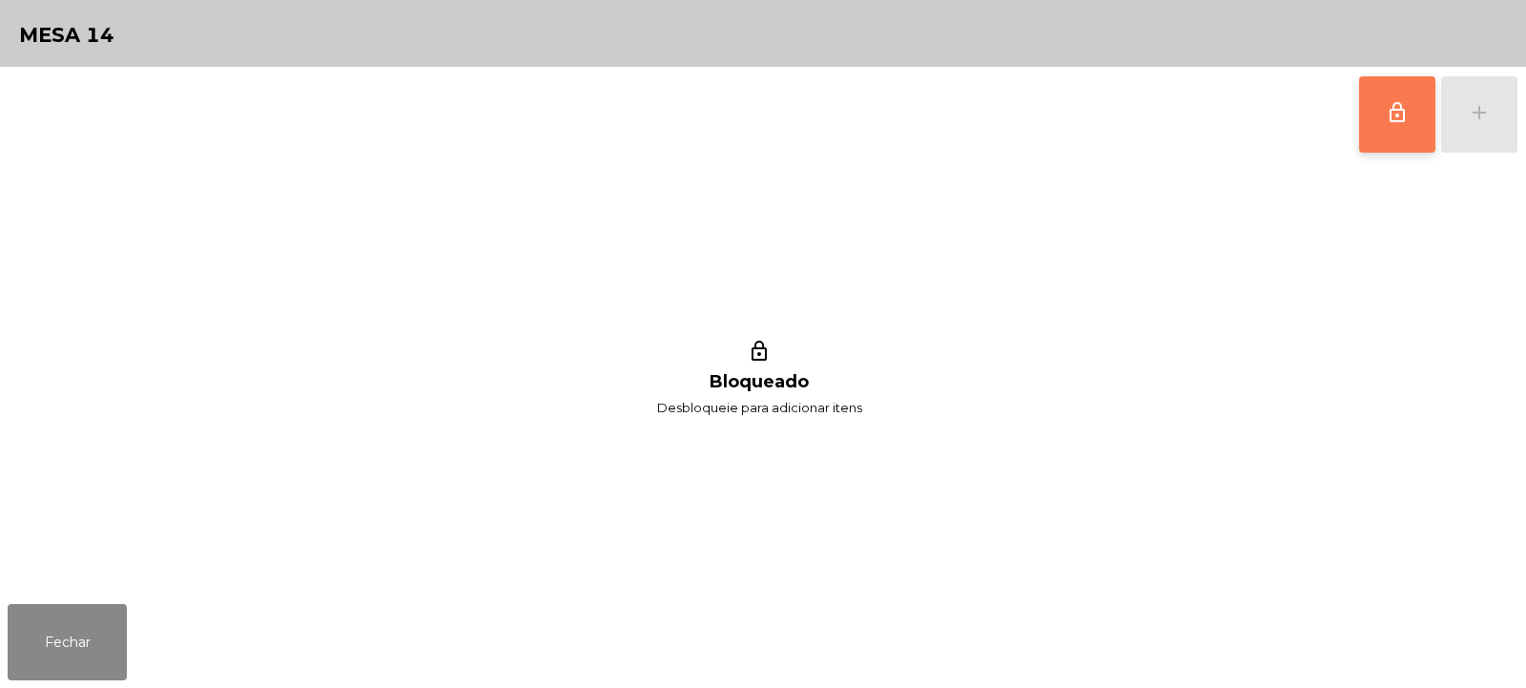
click at [1400, 113] on span "lock_outline" at bounding box center [1397, 112] width 23 height 23
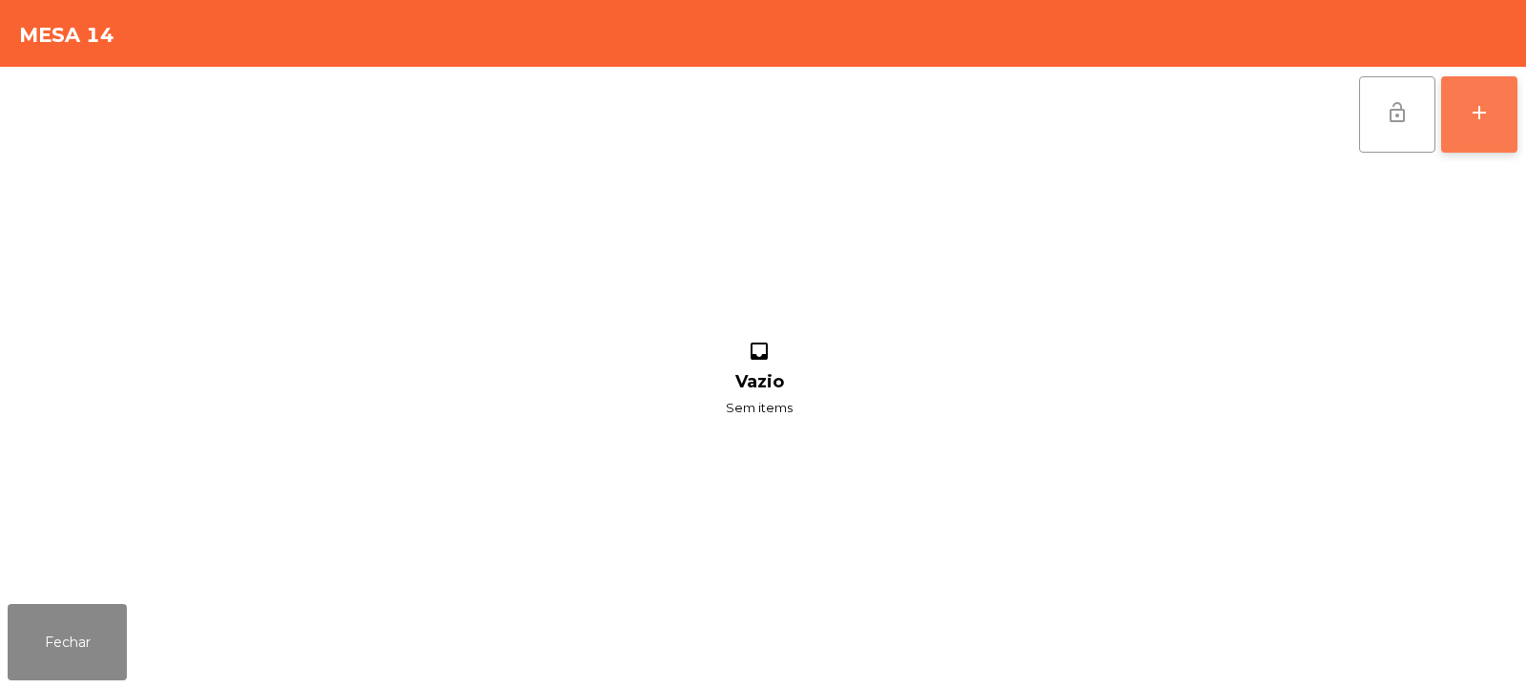
click at [1472, 122] on div "add" at bounding box center [1479, 112] width 23 height 23
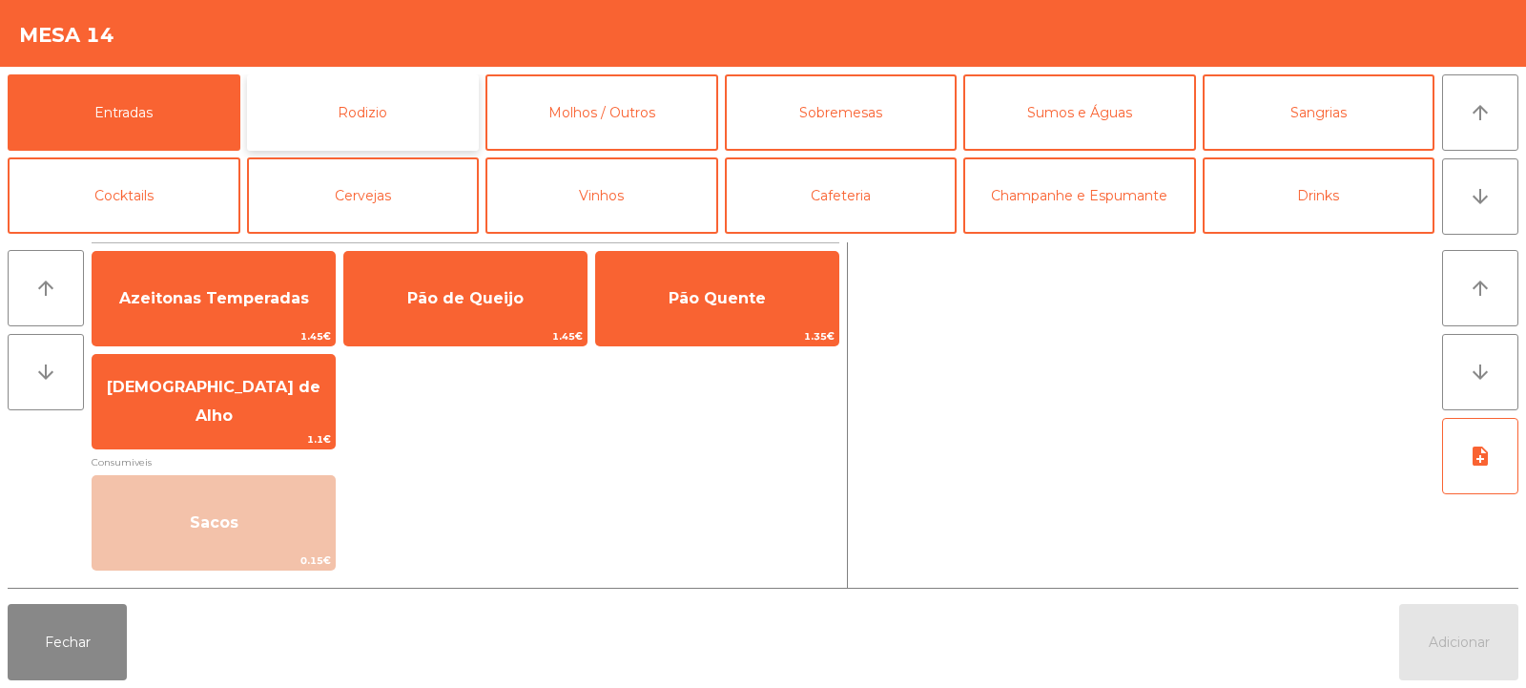
click at [340, 133] on button "Rodizio" at bounding box center [363, 112] width 233 height 76
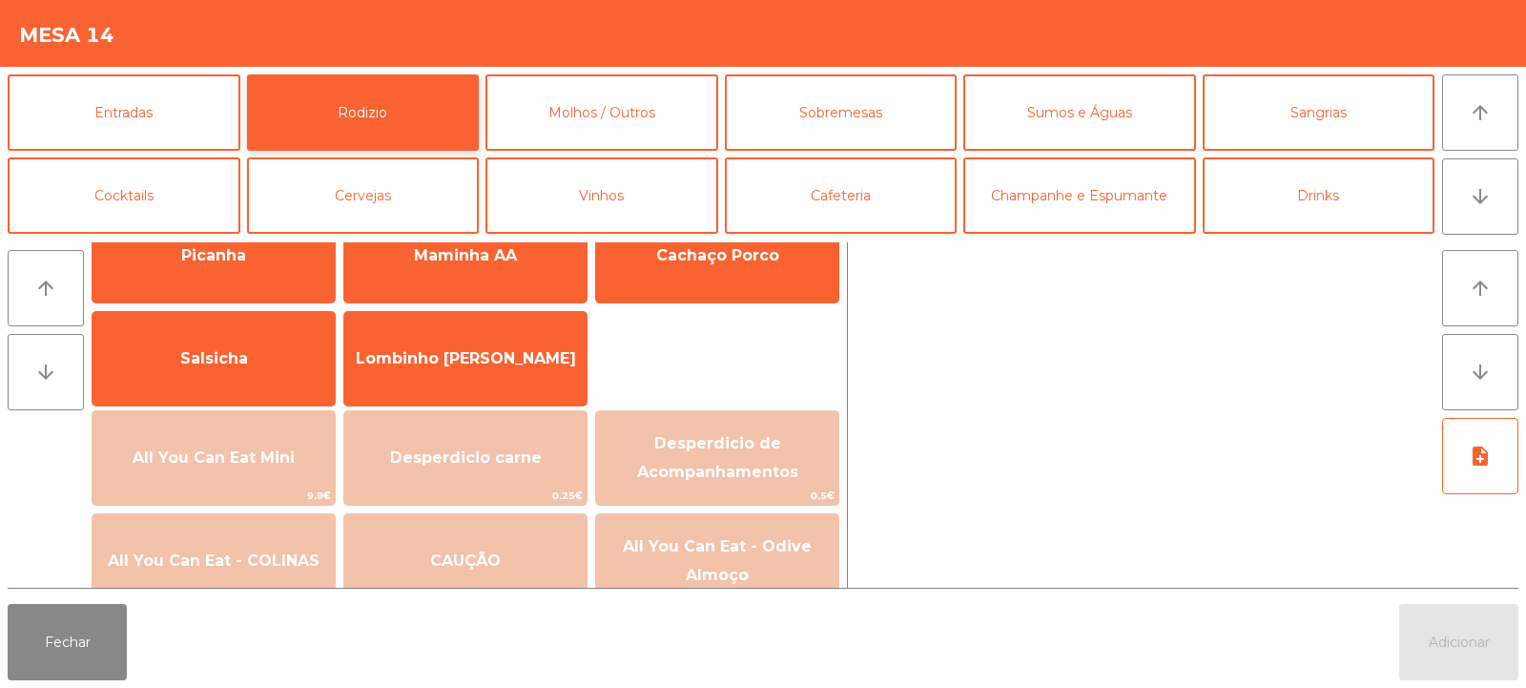
scroll to position [98, 0]
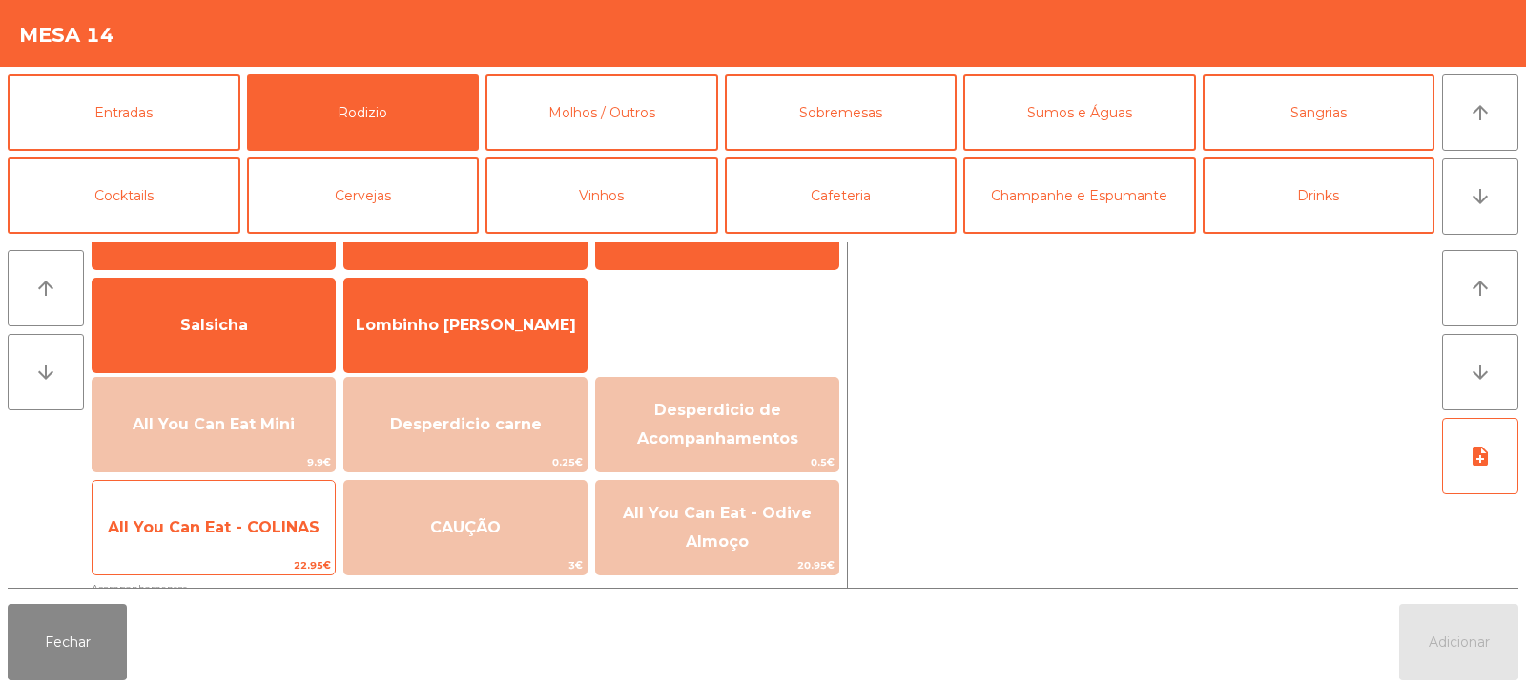
click at [269, 536] on span "All You Can Eat - COLINAS" at bounding box center [214, 528] width 242 height 52
click at [272, 539] on span "All You Can Eat - COLINAS" at bounding box center [214, 528] width 242 height 52
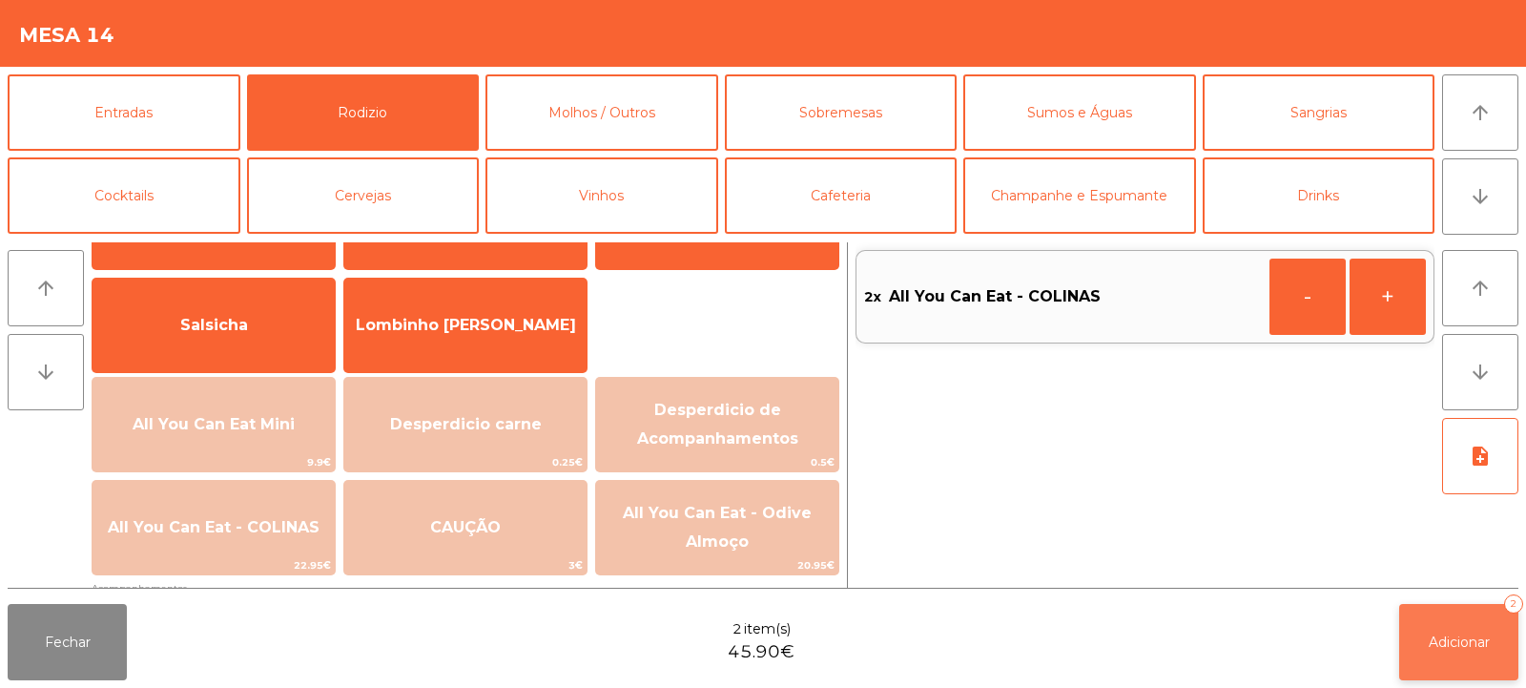
click at [1457, 647] on span "Adicionar" at bounding box center [1459, 641] width 61 height 17
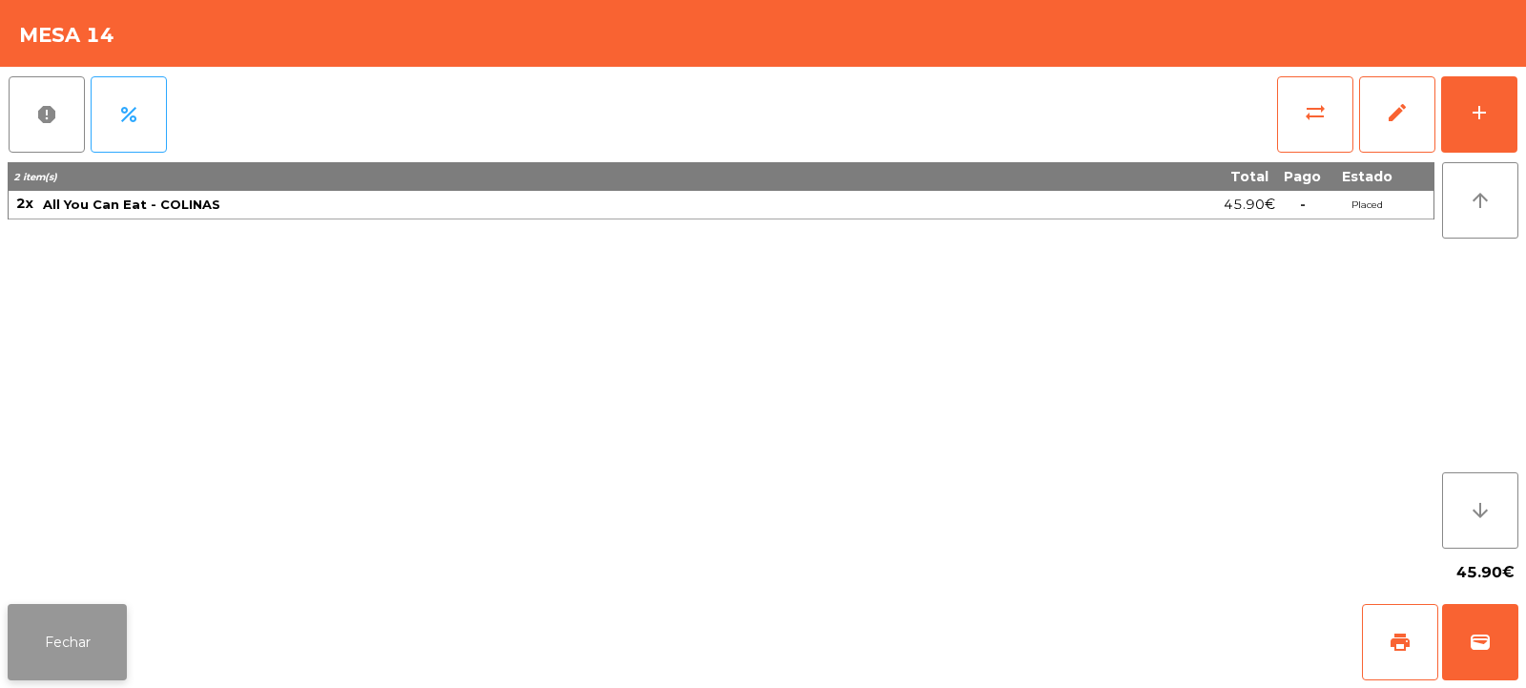
click at [102, 657] on button "Fechar" at bounding box center [67, 642] width 119 height 76
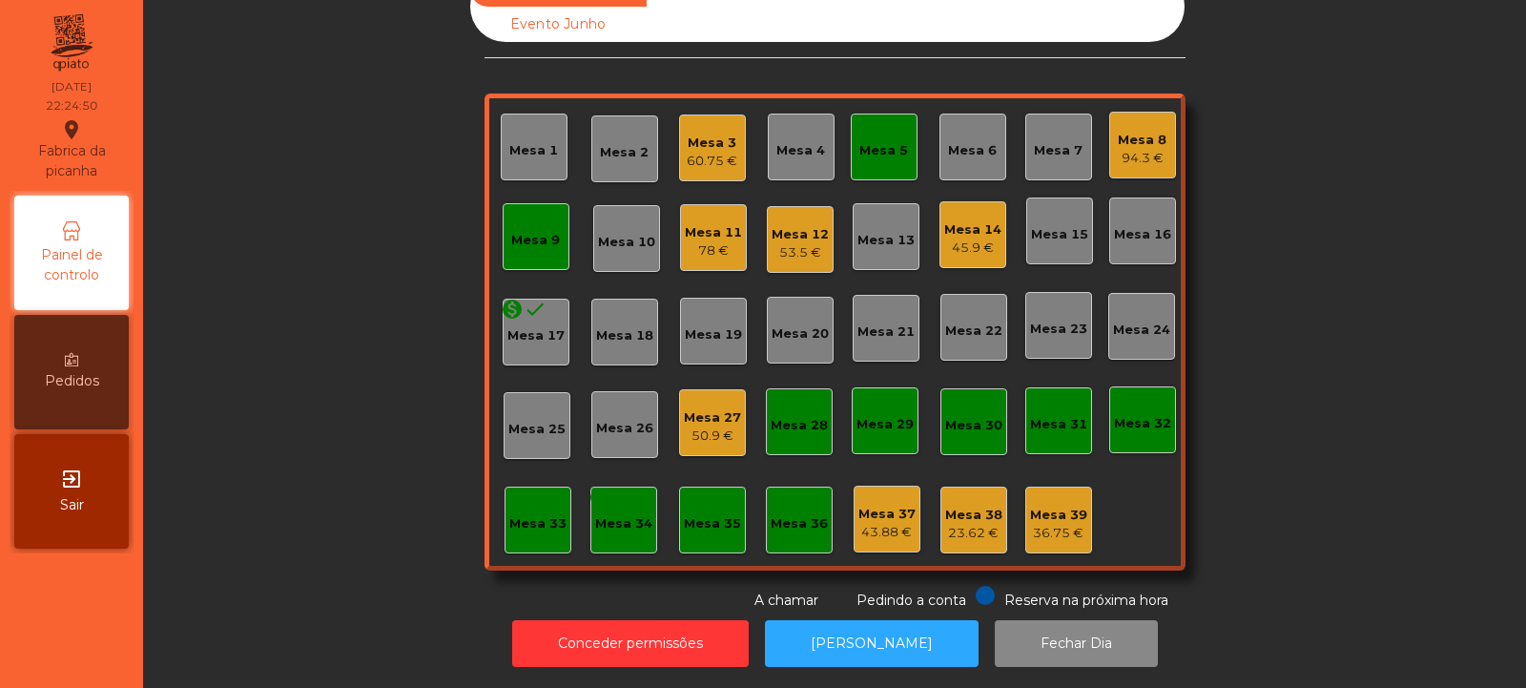
click at [711, 223] on div "Mesa 11" at bounding box center [713, 232] width 57 height 19
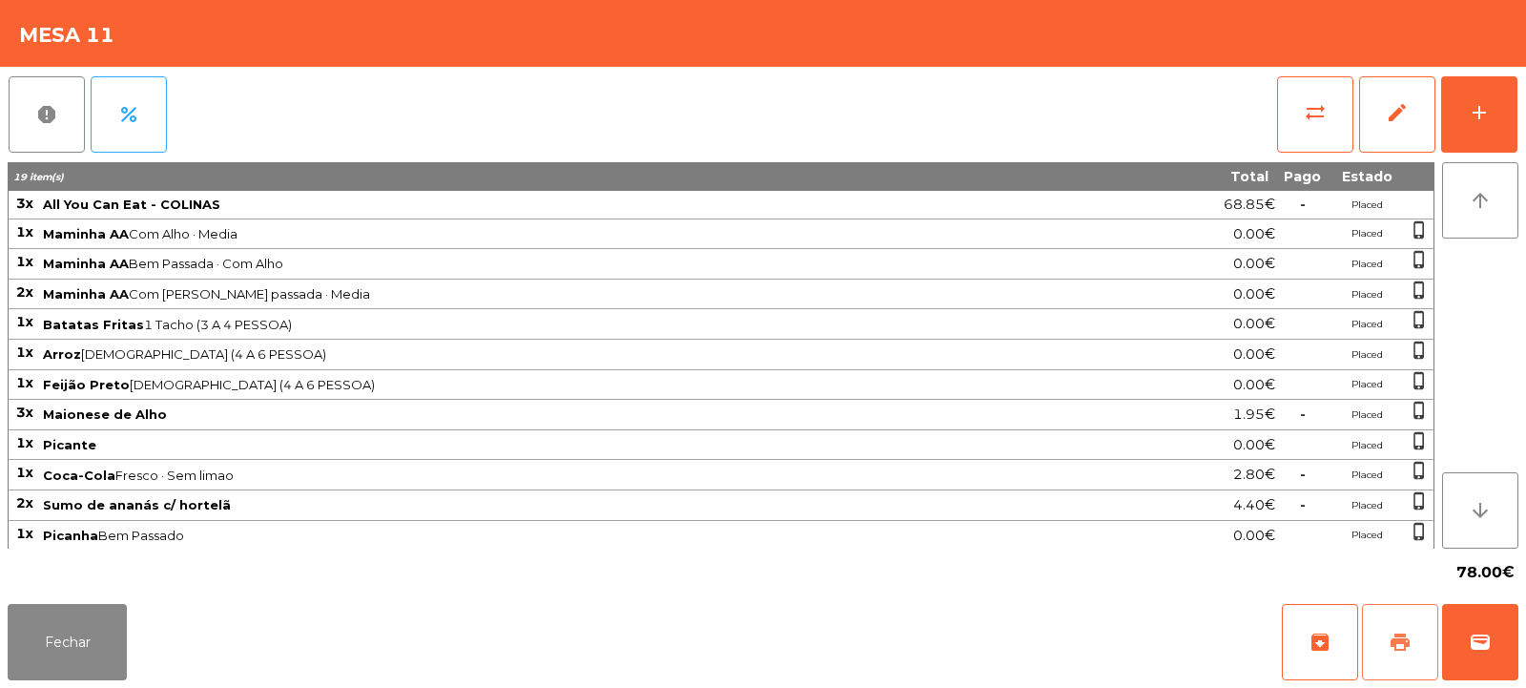
click at [1402, 628] on button "print" at bounding box center [1400, 642] width 76 height 76
click at [1429, 652] on button "print" at bounding box center [1400, 642] width 76 height 76
click at [1478, 644] on span "wallet" at bounding box center [1480, 641] width 23 height 23
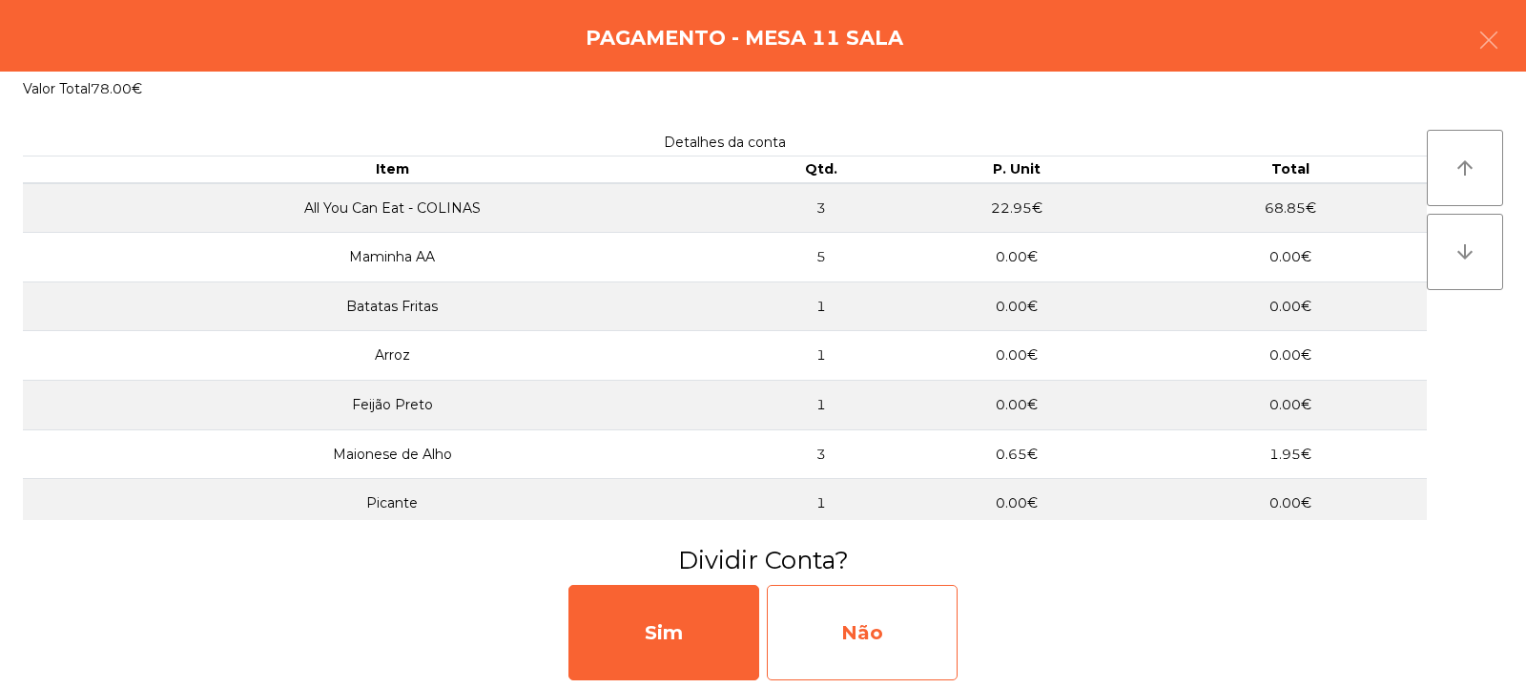
click at [873, 637] on div "Não" at bounding box center [862, 632] width 191 height 95
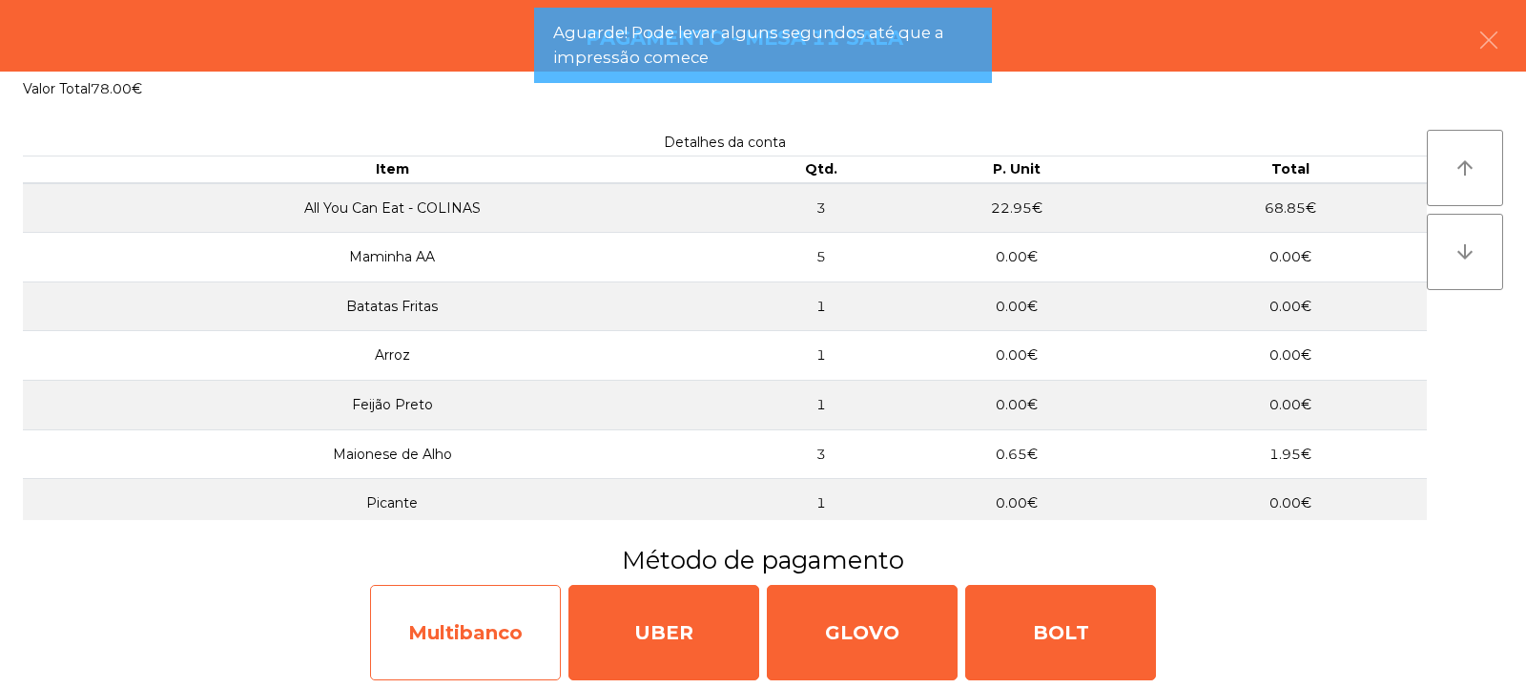
click at [453, 605] on div "Multibanco" at bounding box center [465, 632] width 191 height 95
select select "**"
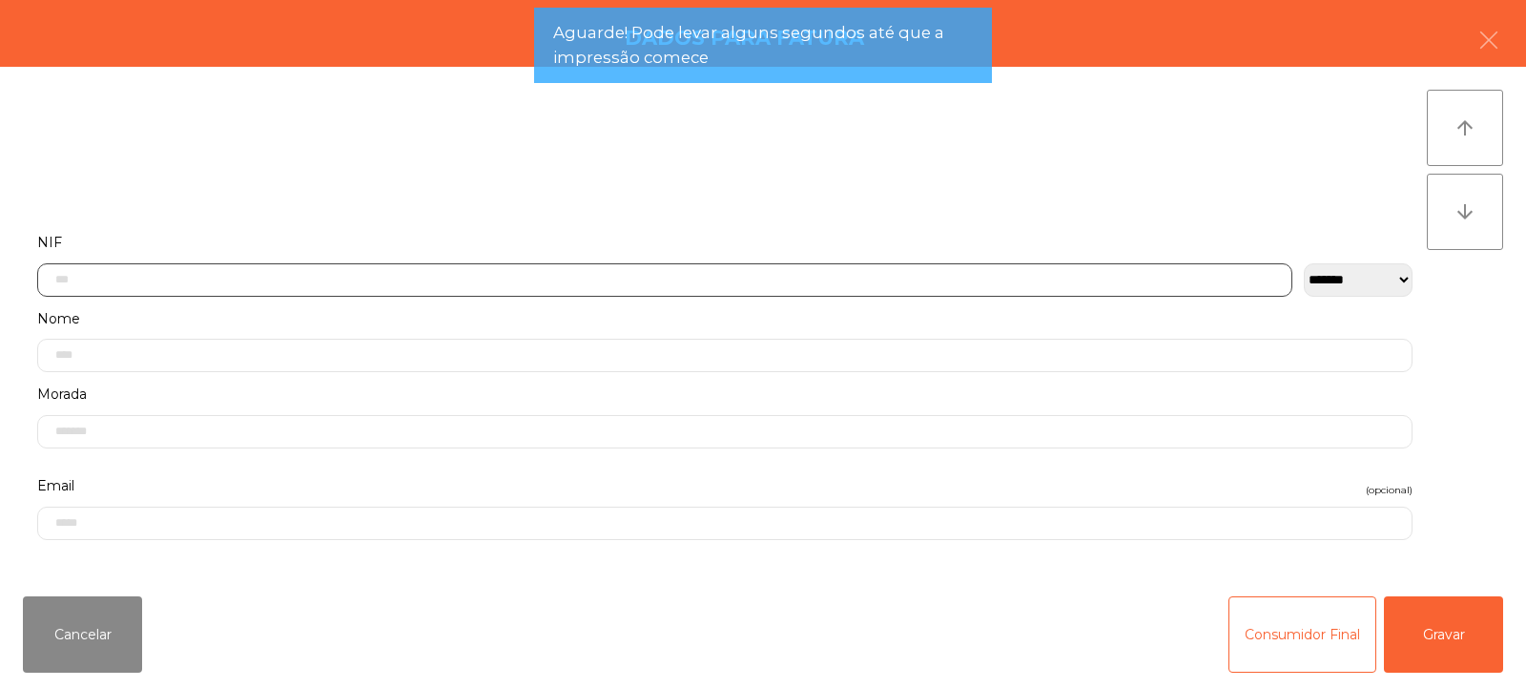
click at [413, 263] on input "text" at bounding box center [664, 279] width 1255 height 33
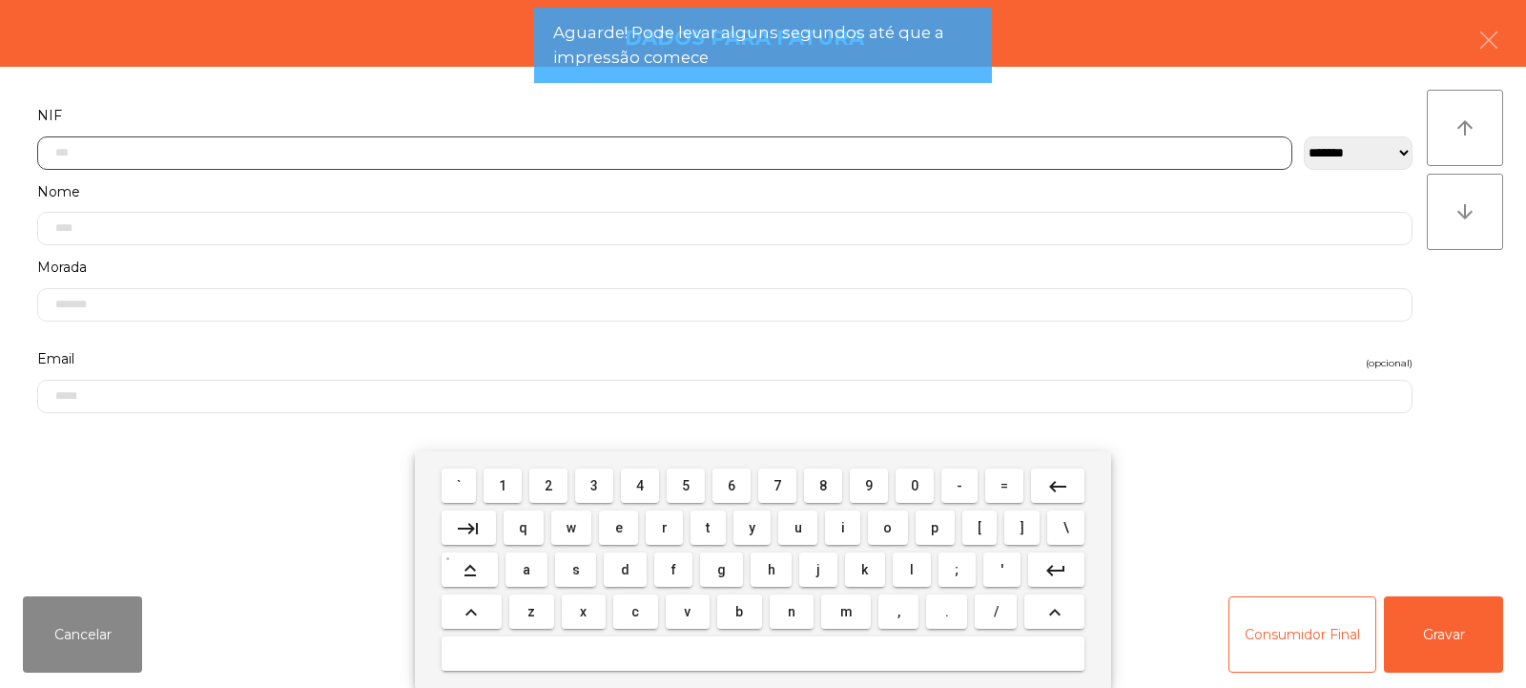
scroll to position [139, 0]
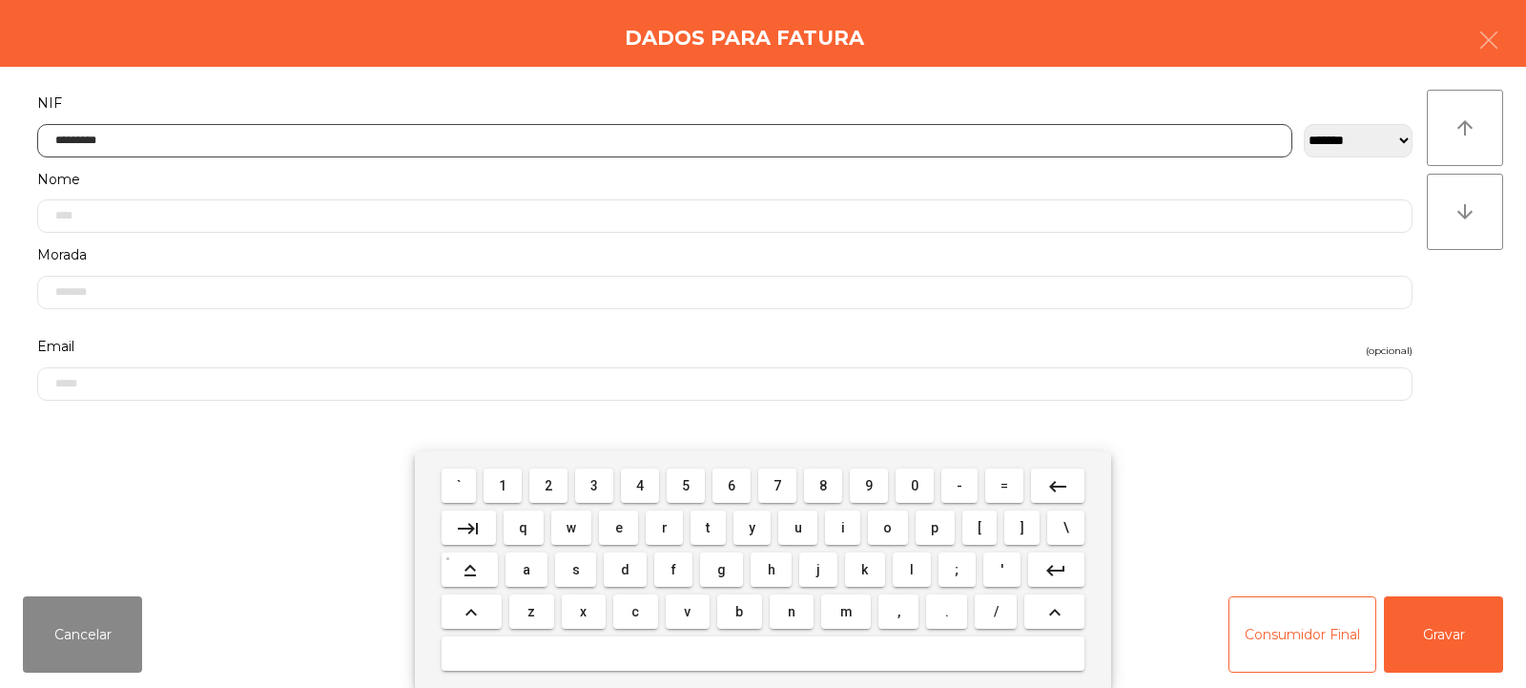
type input "*********"
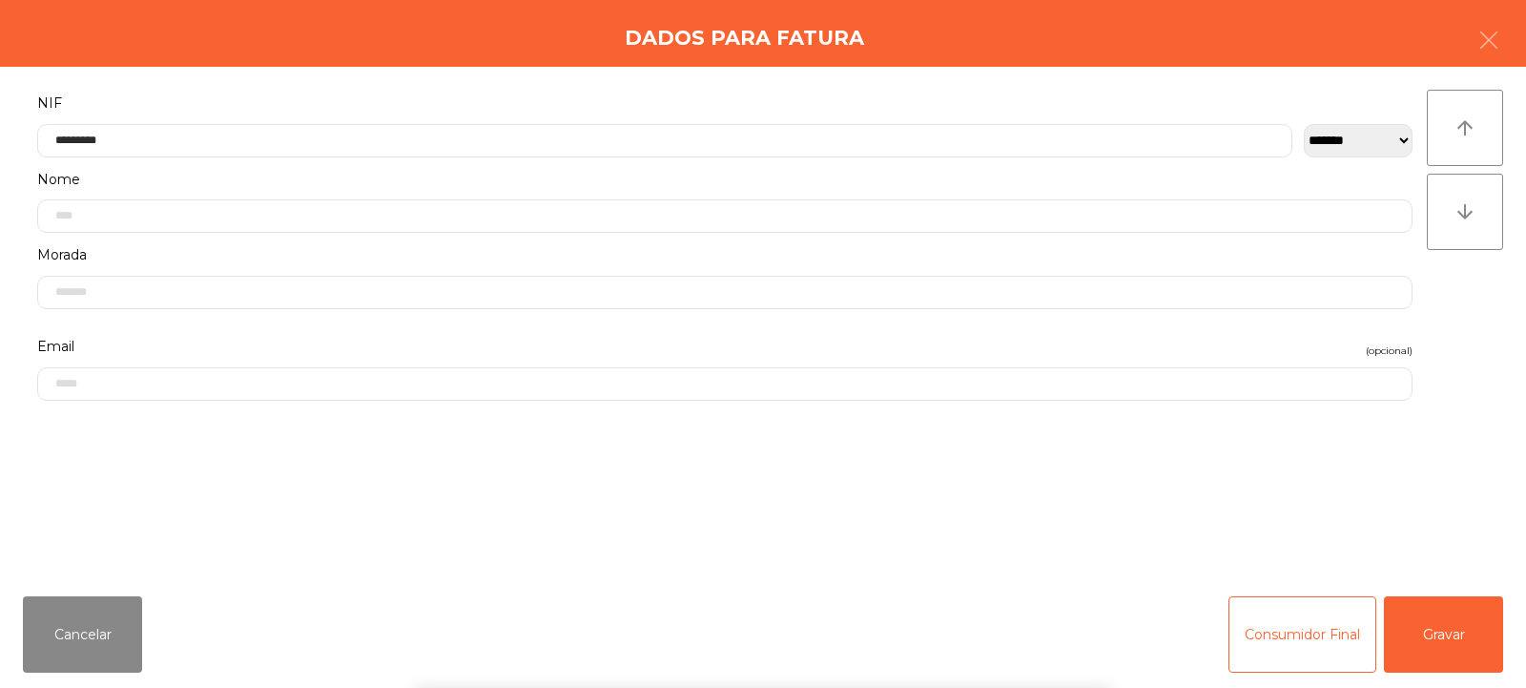
click at [1440, 623] on div "` 1 2 3 4 5 6 7 8 9 0 - = keyboard_backspace keyboard_tab q w e r t y u i o p […" at bounding box center [763, 569] width 1526 height 237
click at [1433, 642] on button "Gravar" at bounding box center [1443, 634] width 119 height 76
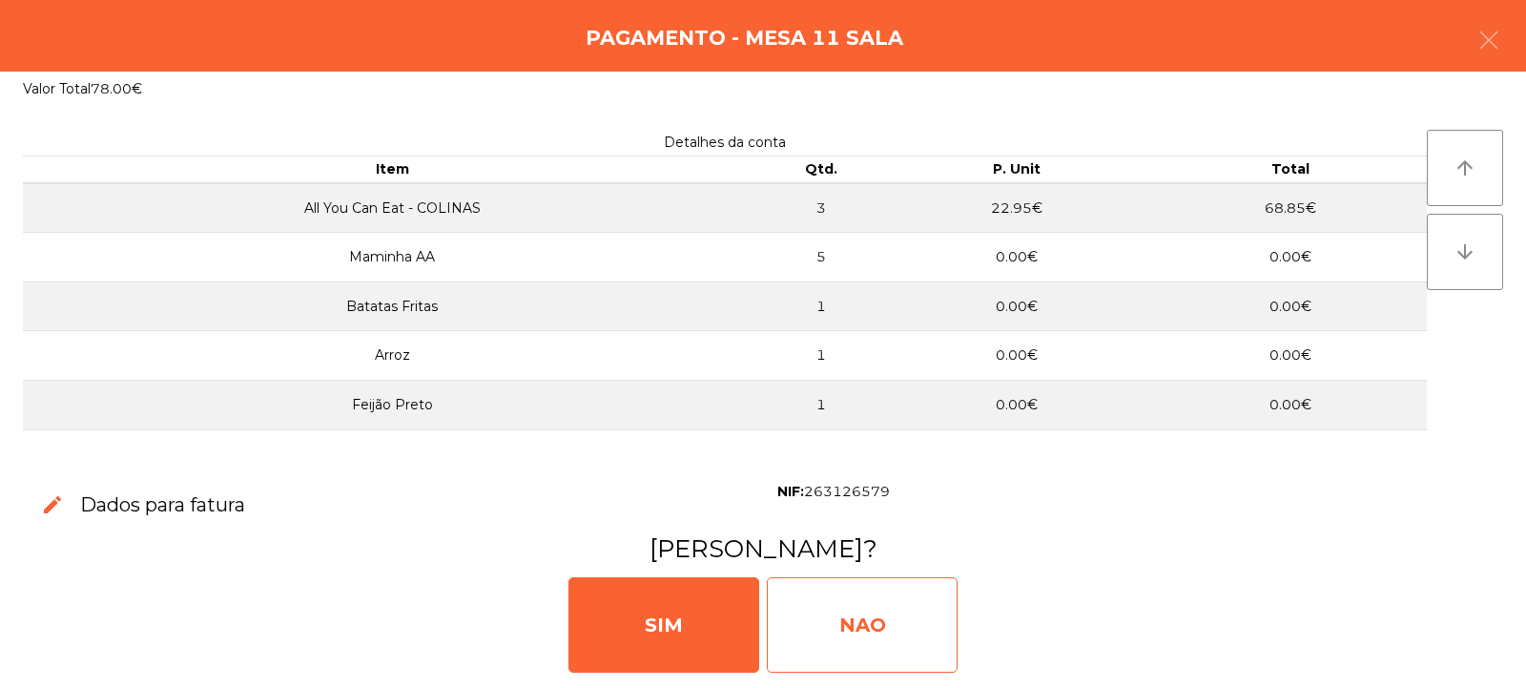
click at [911, 605] on div "NAO" at bounding box center [862, 624] width 191 height 95
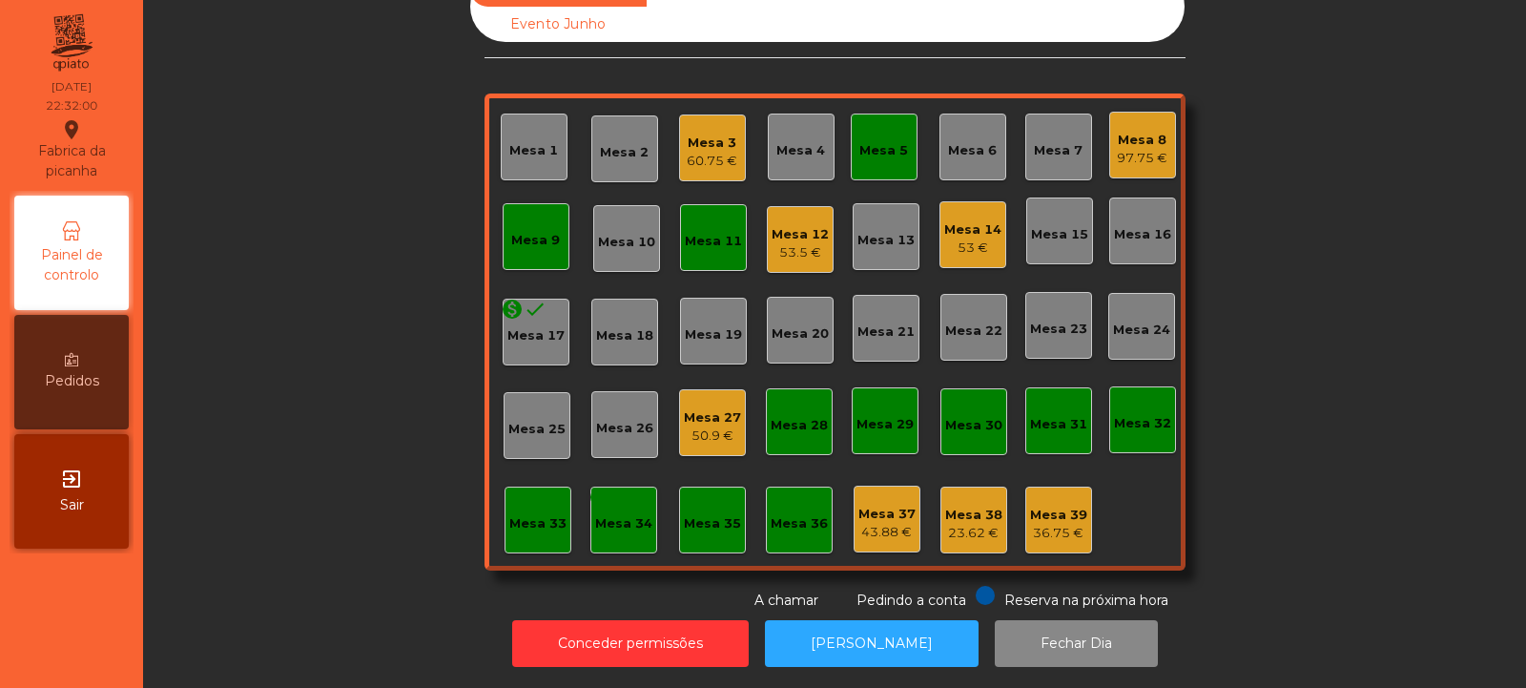
click at [961, 238] on div "53 €" at bounding box center [972, 247] width 57 height 19
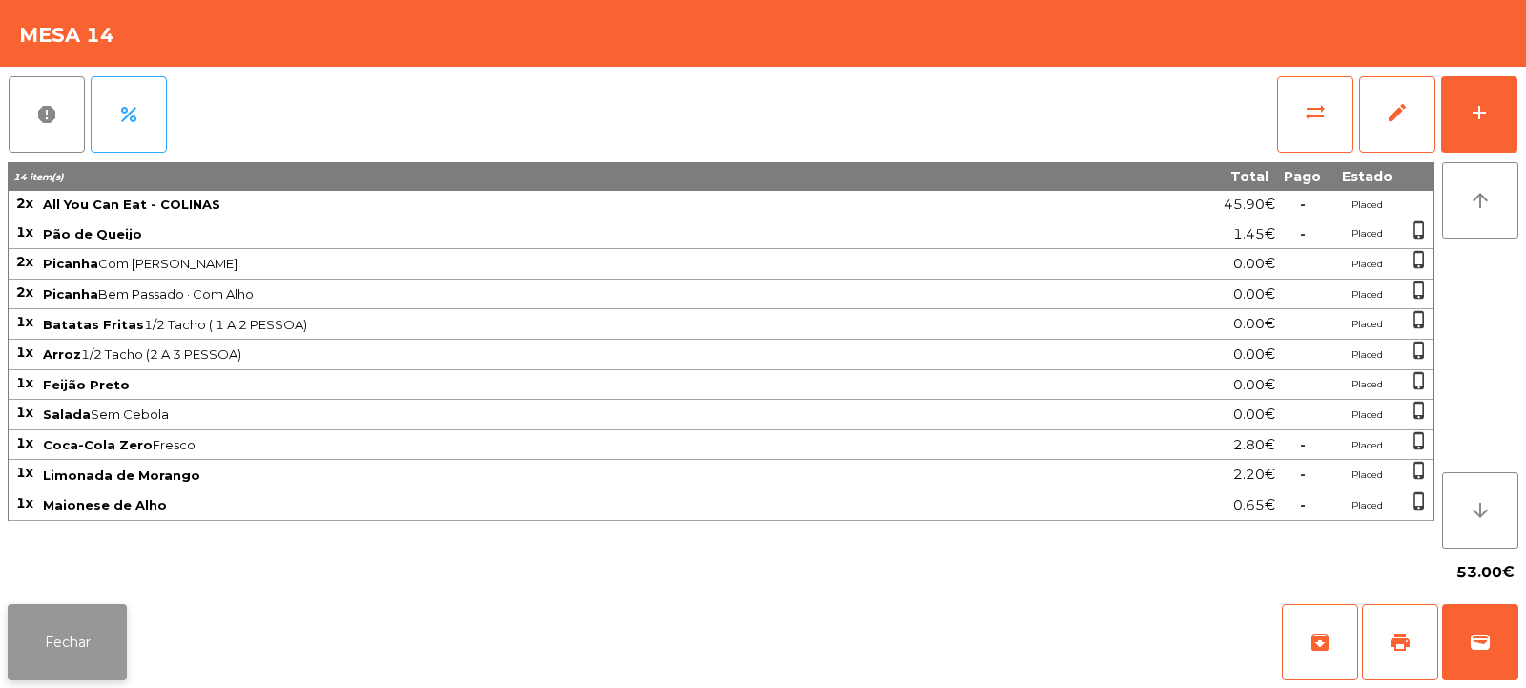
click at [57, 665] on button "Fechar" at bounding box center [67, 642] width 119 height 76
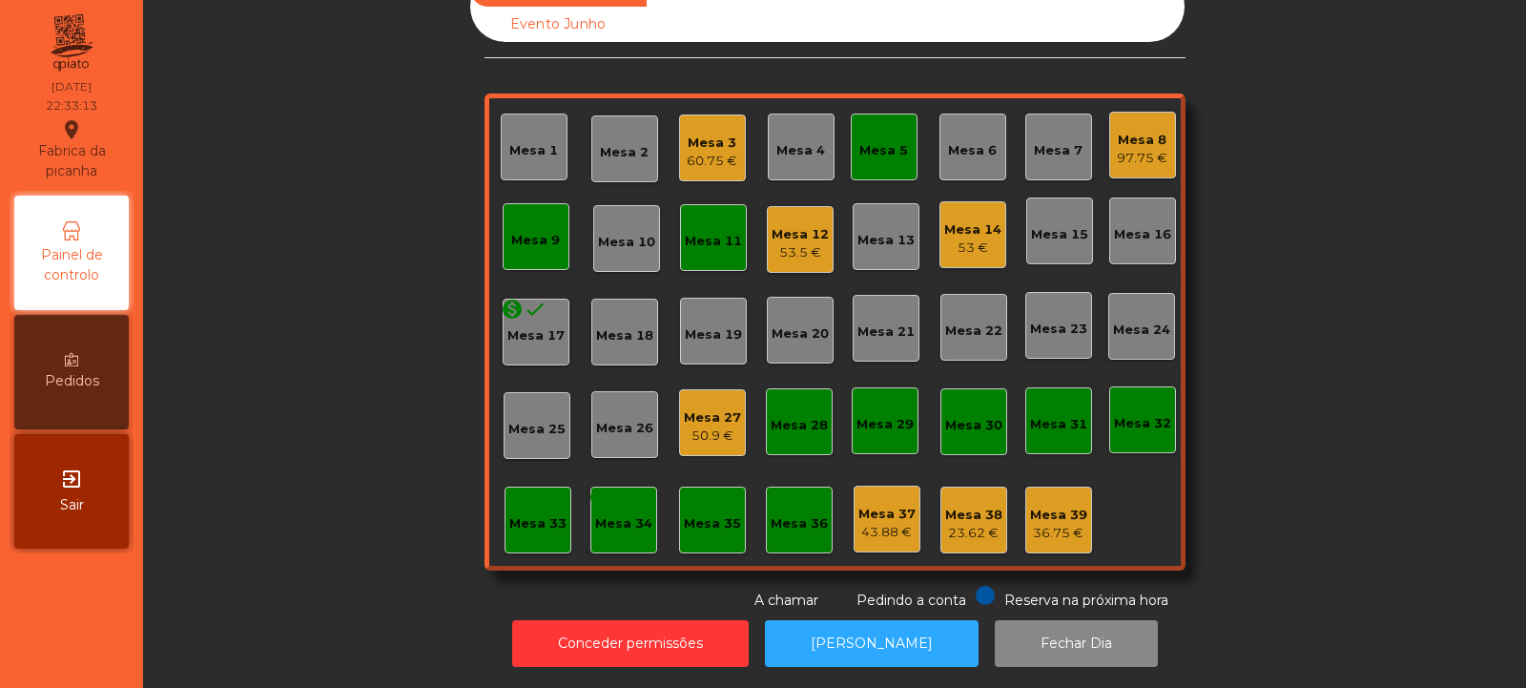
click at [797, 225] on div "Mesa 12" at bounding box center [800, 234] width 57 height 19
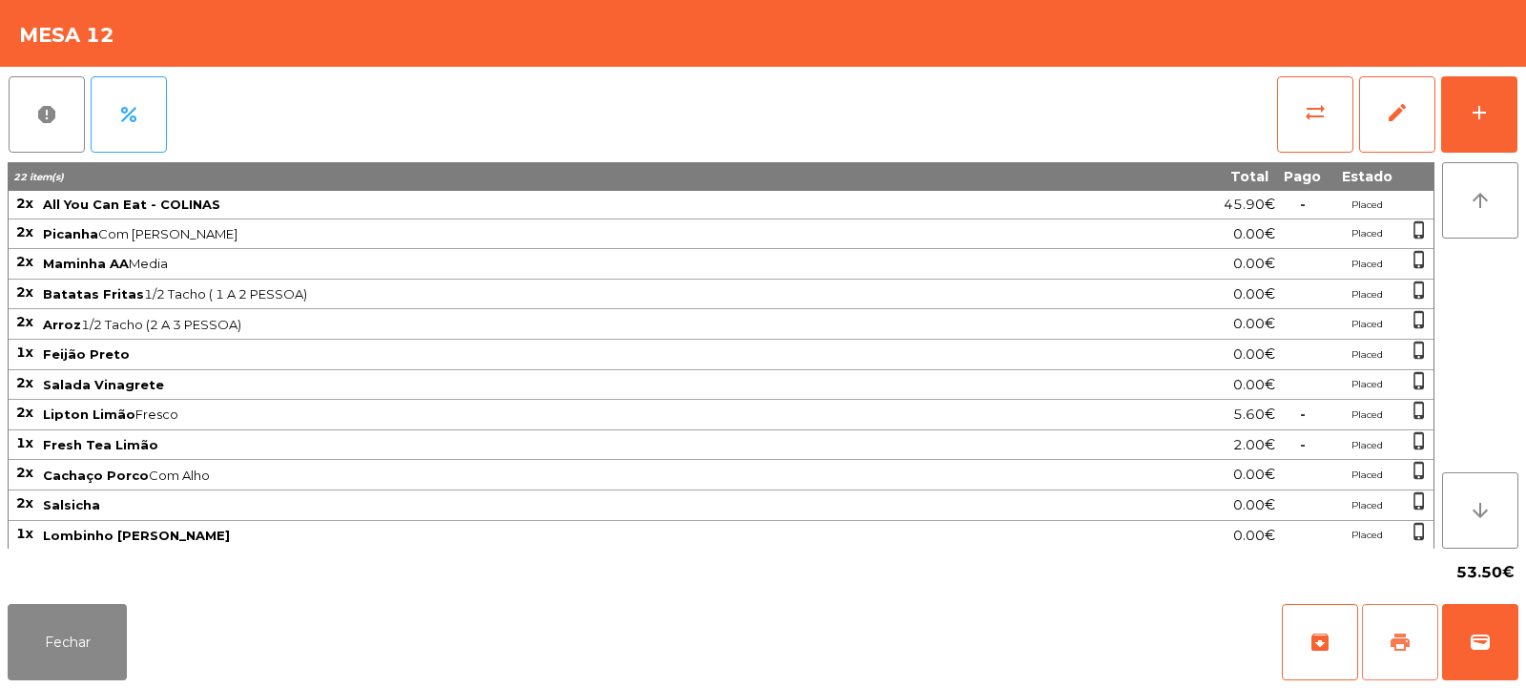
click at [1402, 638] on span "print" at bounding box center [1400, 641] width 23 height 23
click at [1489, 617] on button "wallet" at bounding box center [1480, 642] width 76 height 76
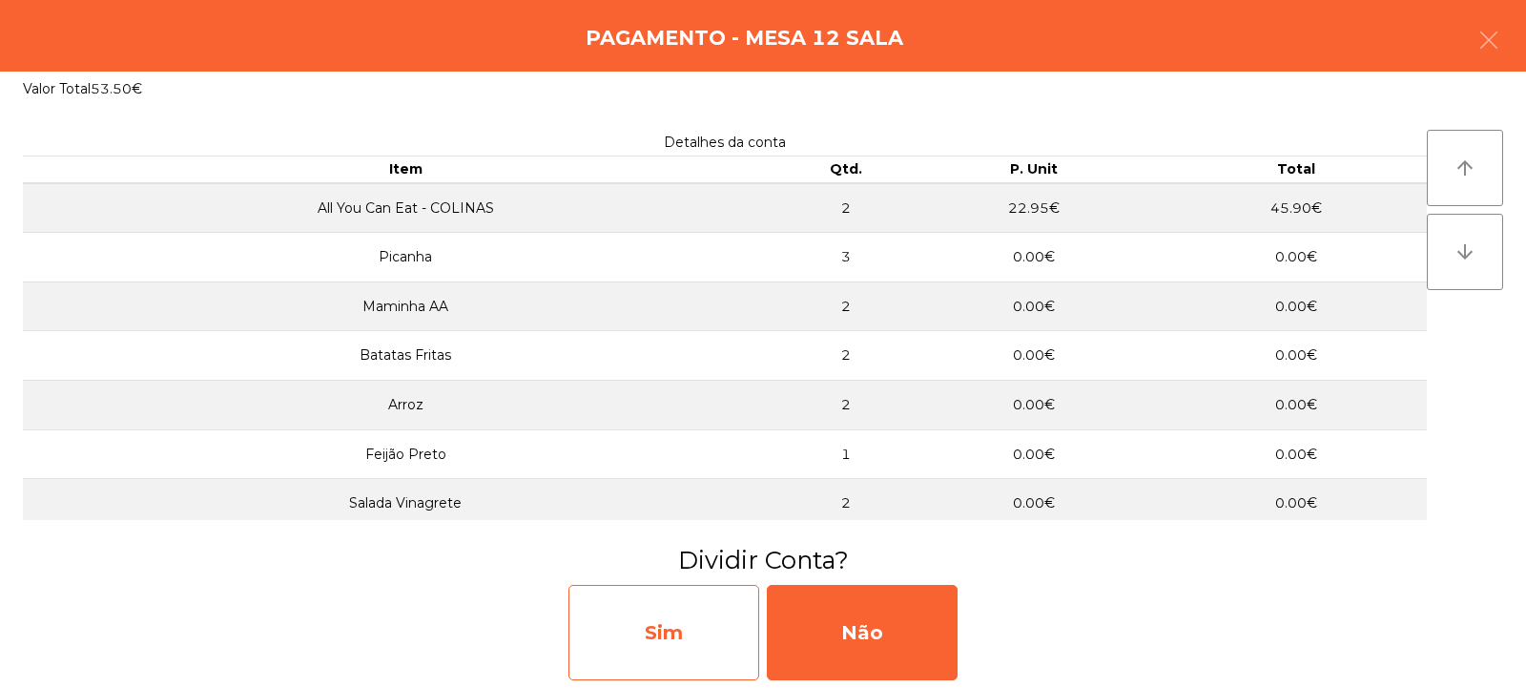
click at [680, 624] on div "Sim" at bounding box center [663, 632] width 191 height 95
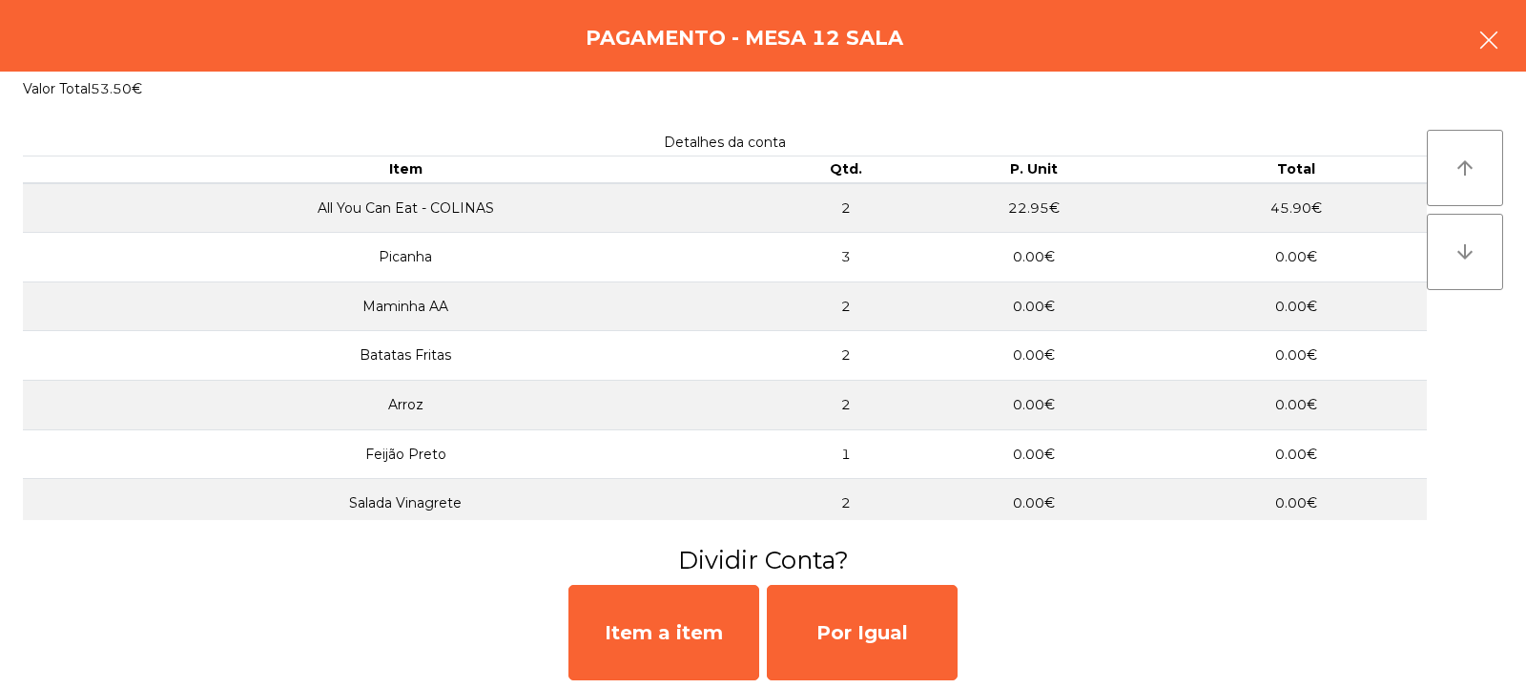
click at [1500, 28] on button "button" at bounding box center [1488, 41] width 53 height 57
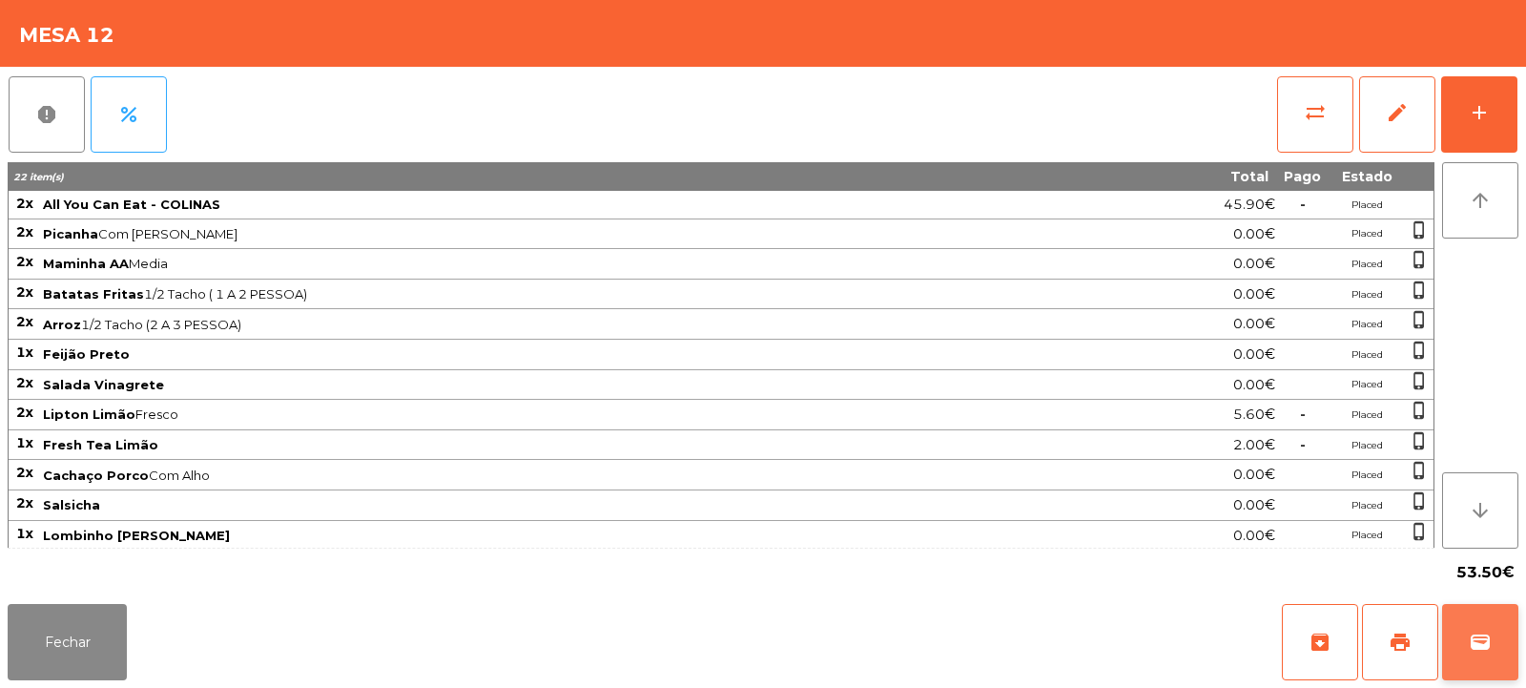
click at [1480, 670] on button "wallet" at bounding box center [1480, 642] width 76 height 76
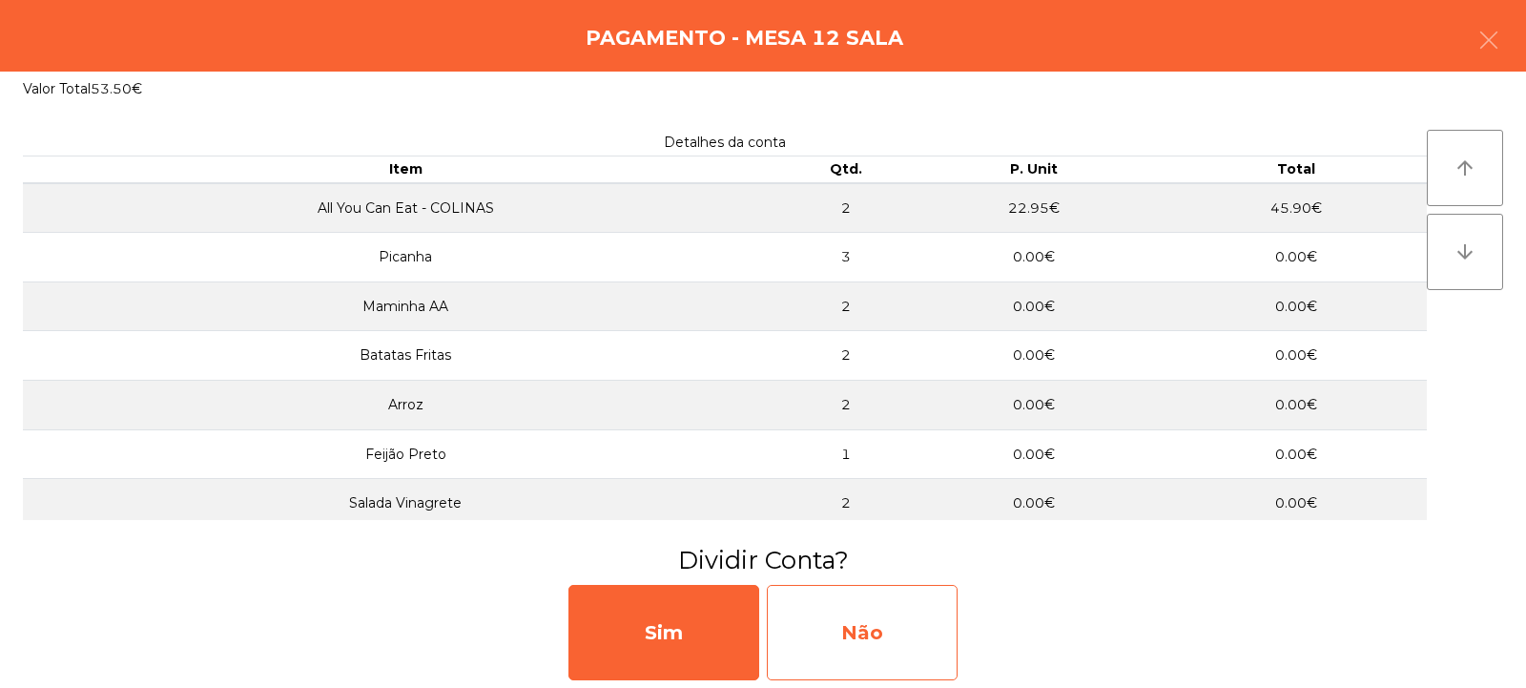
click at [860, 630] on div "Não" at bounding box center [862, 632] width 191 height 95
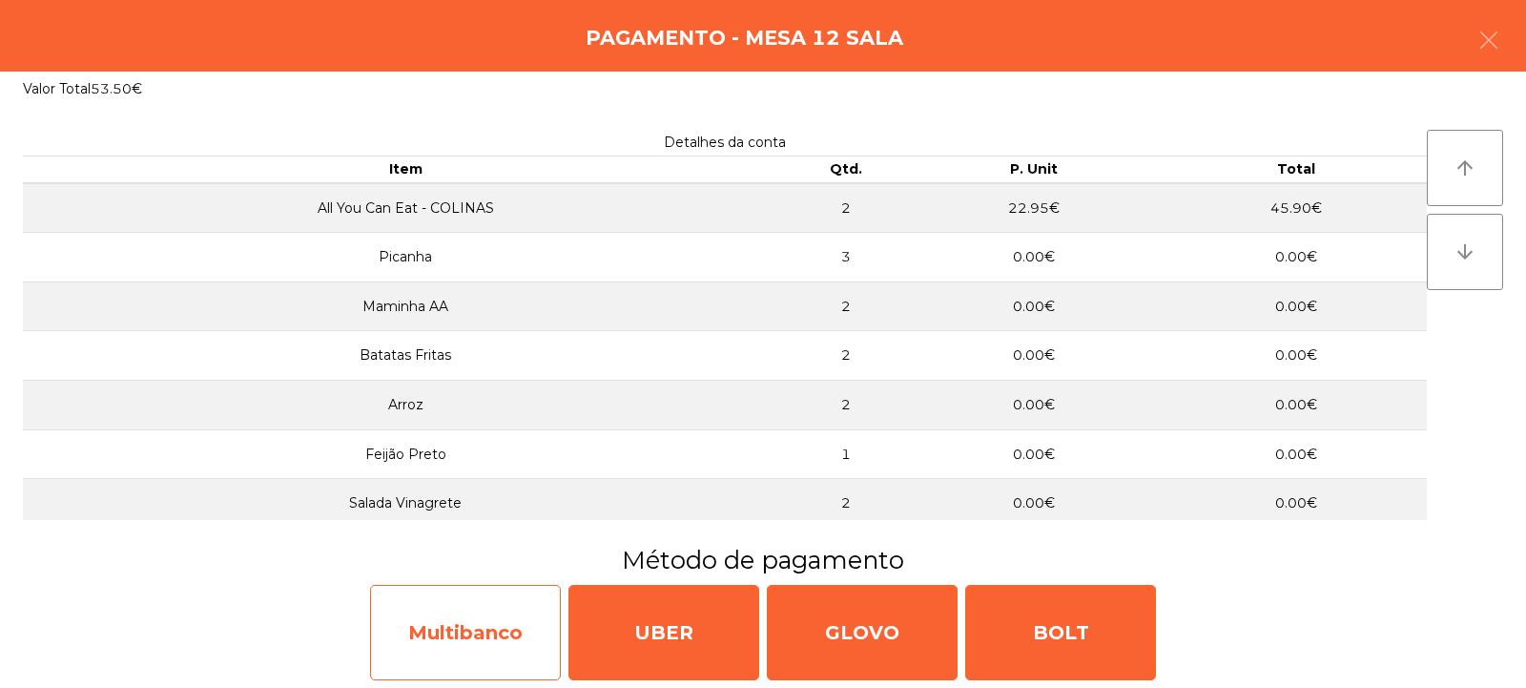
click at [454, 633] on div "Multibanco" at bounding box center [465, 632] width 191 height 95
select select "**"
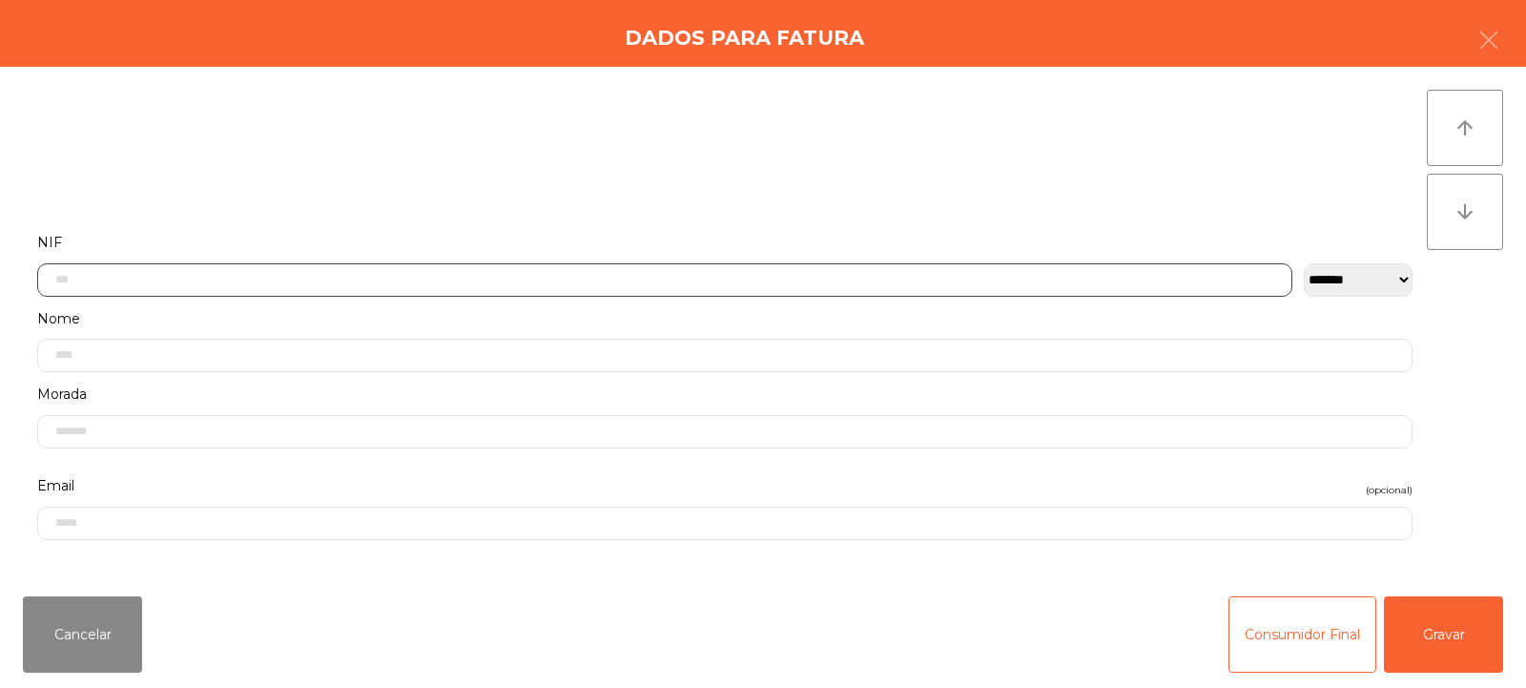
click at [239, 286] on input "text" at bounding box center [664, 279] width 1255 height 33
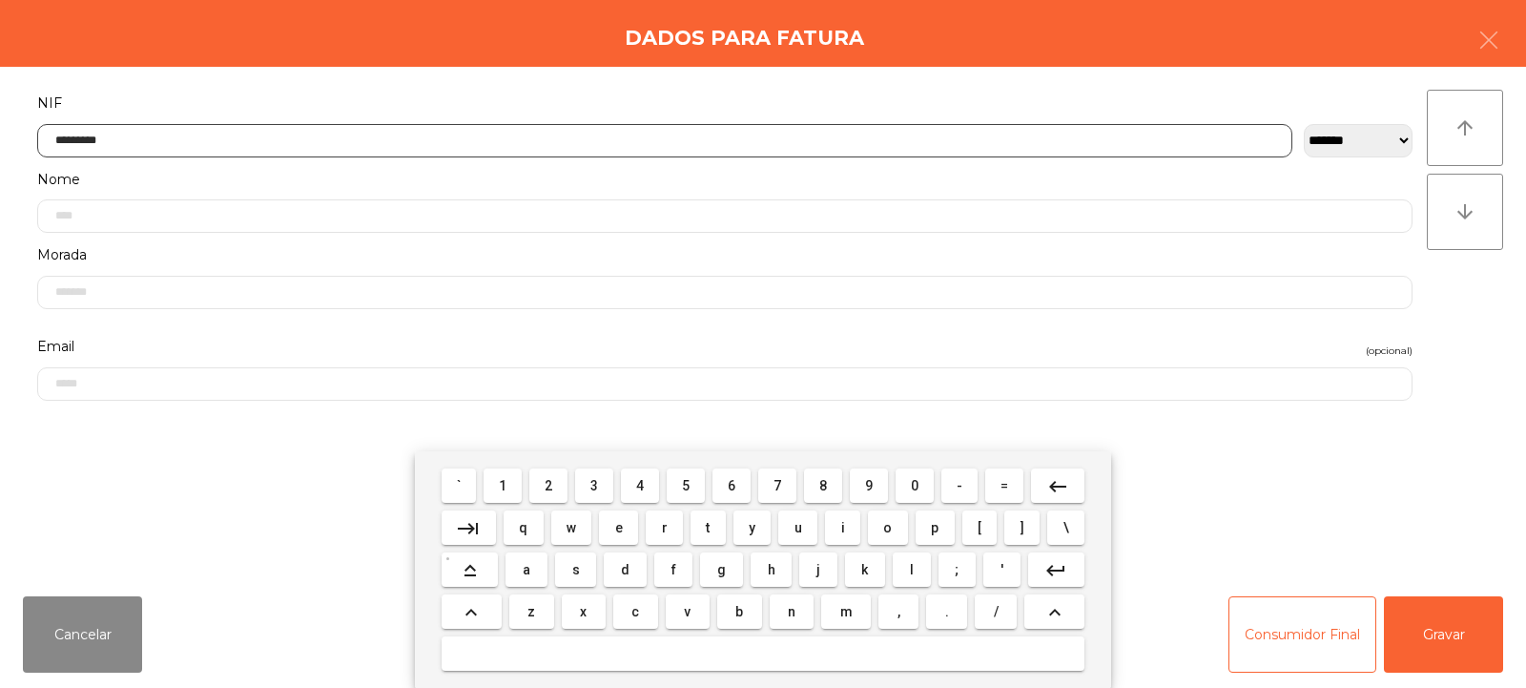
type input "*********"
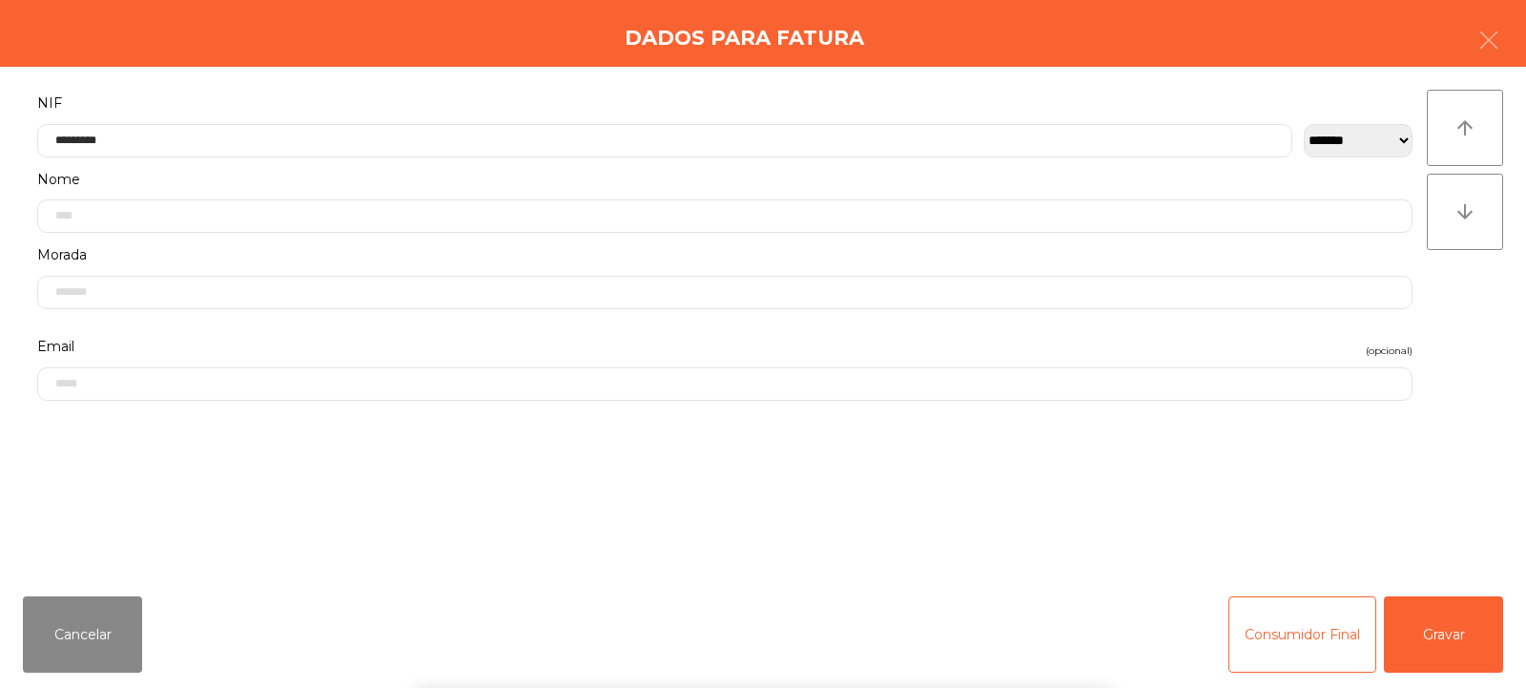
click at [1476, 306] on div "arrow_upward arrow_downward" at bounding box center [1465, 324] width 76 height 468
click at [1433, 627] on button "Gravar" at bounding box center [1443, 634] width 119 height 76
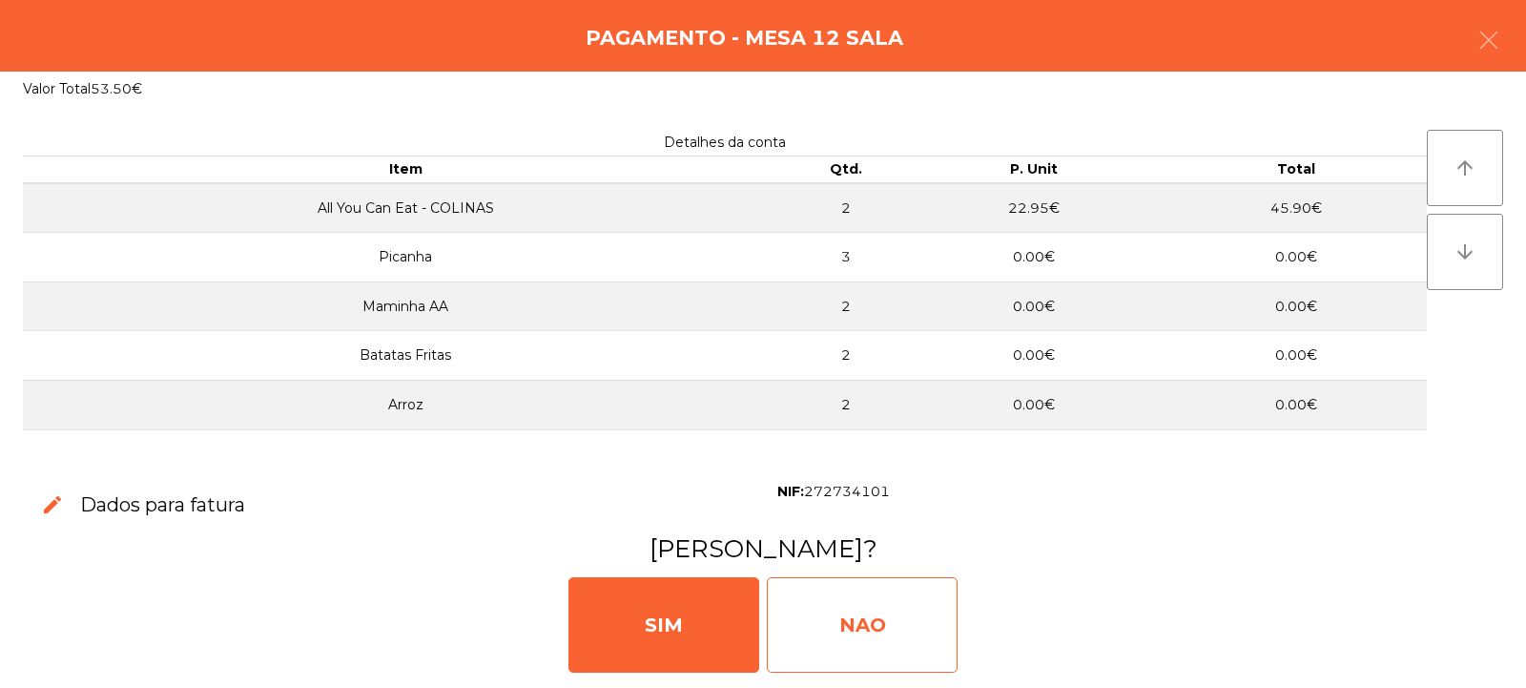
click at [865, 613] on div "NAO" at bounding box center [862, 624] width 191 height 95
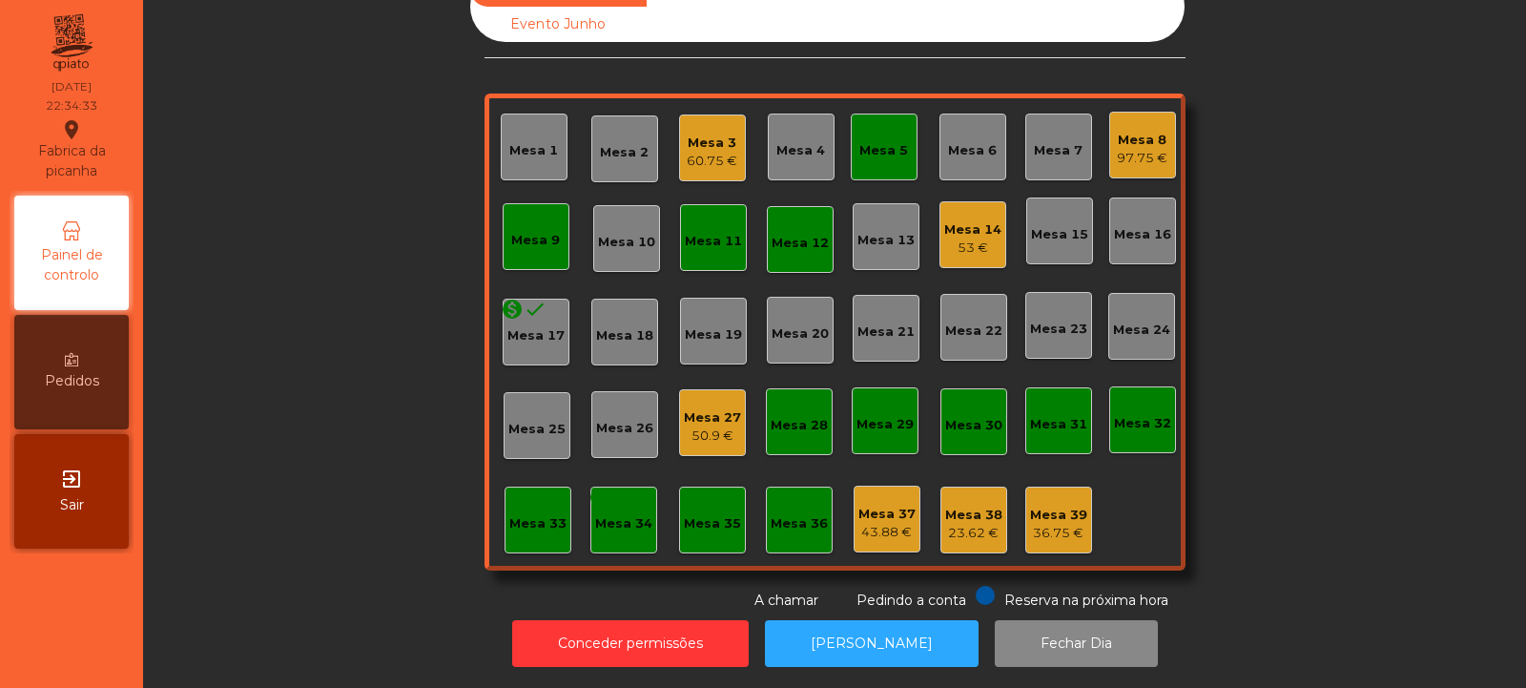
click at [787, 239] on div "Mesa 12" at bounding box center [800, 239] width 67 height 67
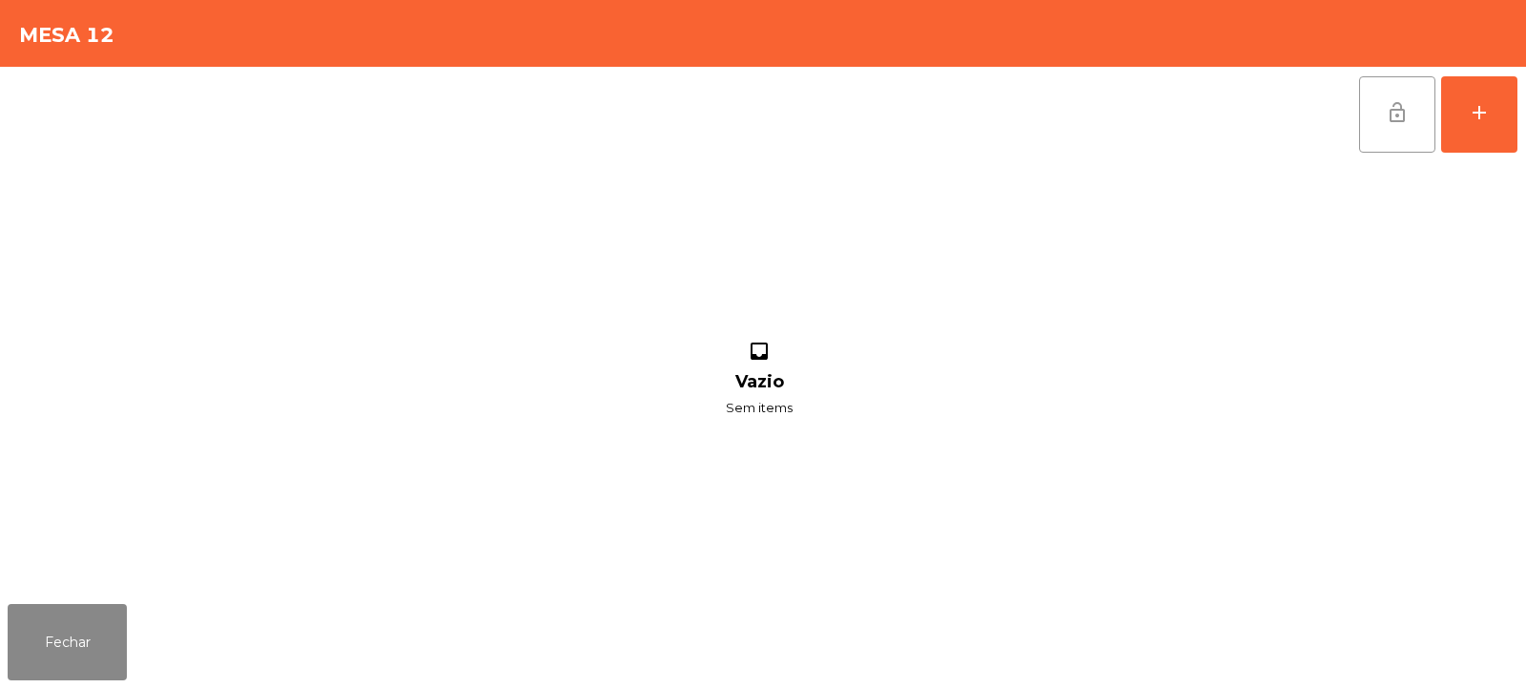
click at [1383, 134] on button "lock_open" at bounding box center [1397, 114] width 76 height 76
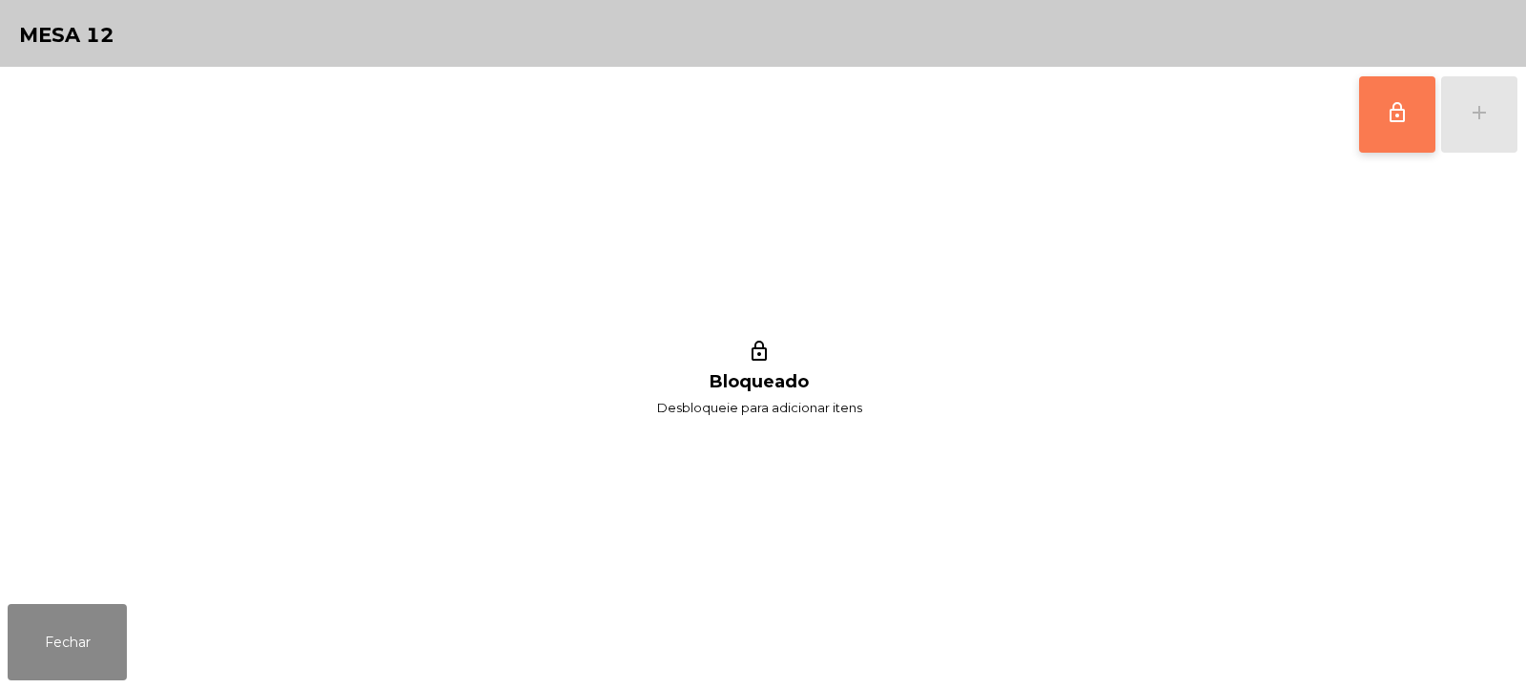
click at [1388, 125] on button "lock_outline" at bounding box center [1397, 114] width 76 height 76
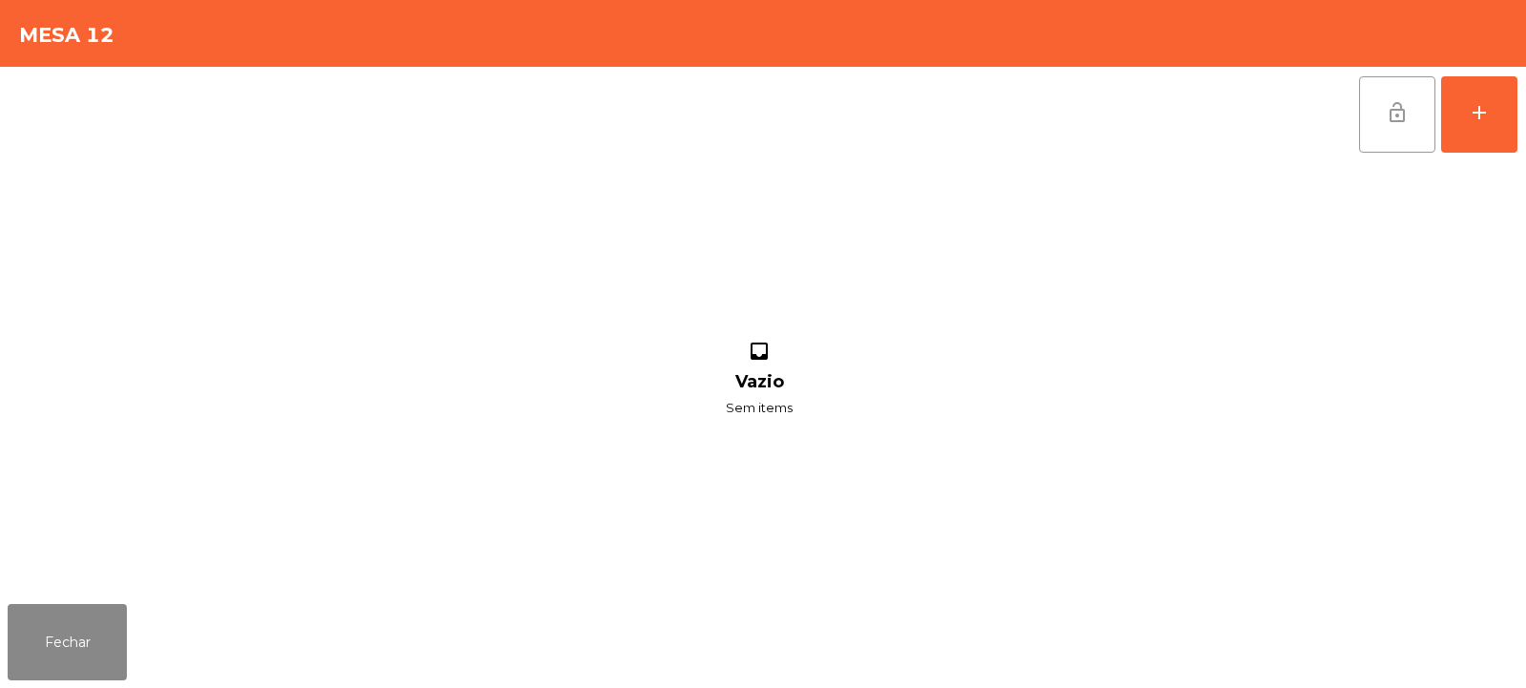
click at [1428, 108] on button "lock_open" at bounding box center [1397, 114] width 76 height 76
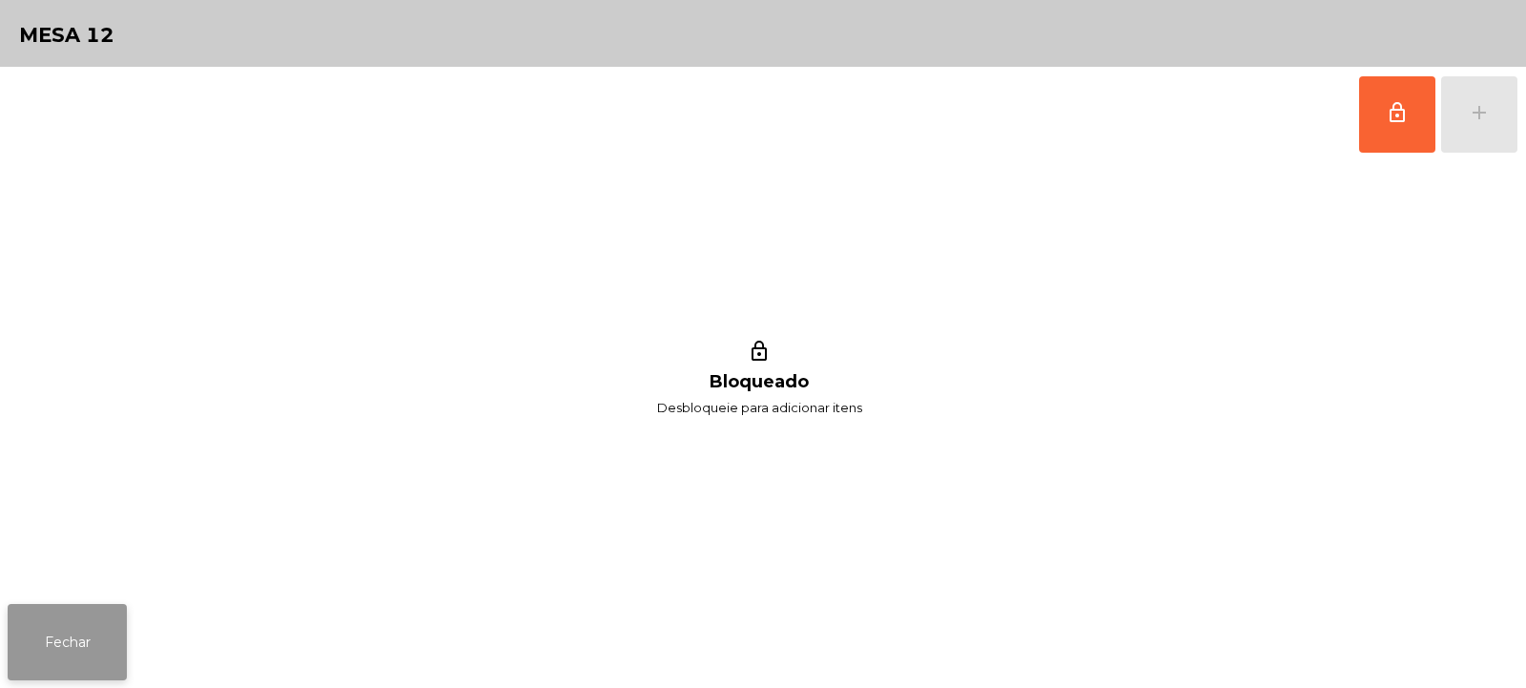
click at [87, 677] on button "Fechar" at bounding box center [67, 642] width 119 height 76
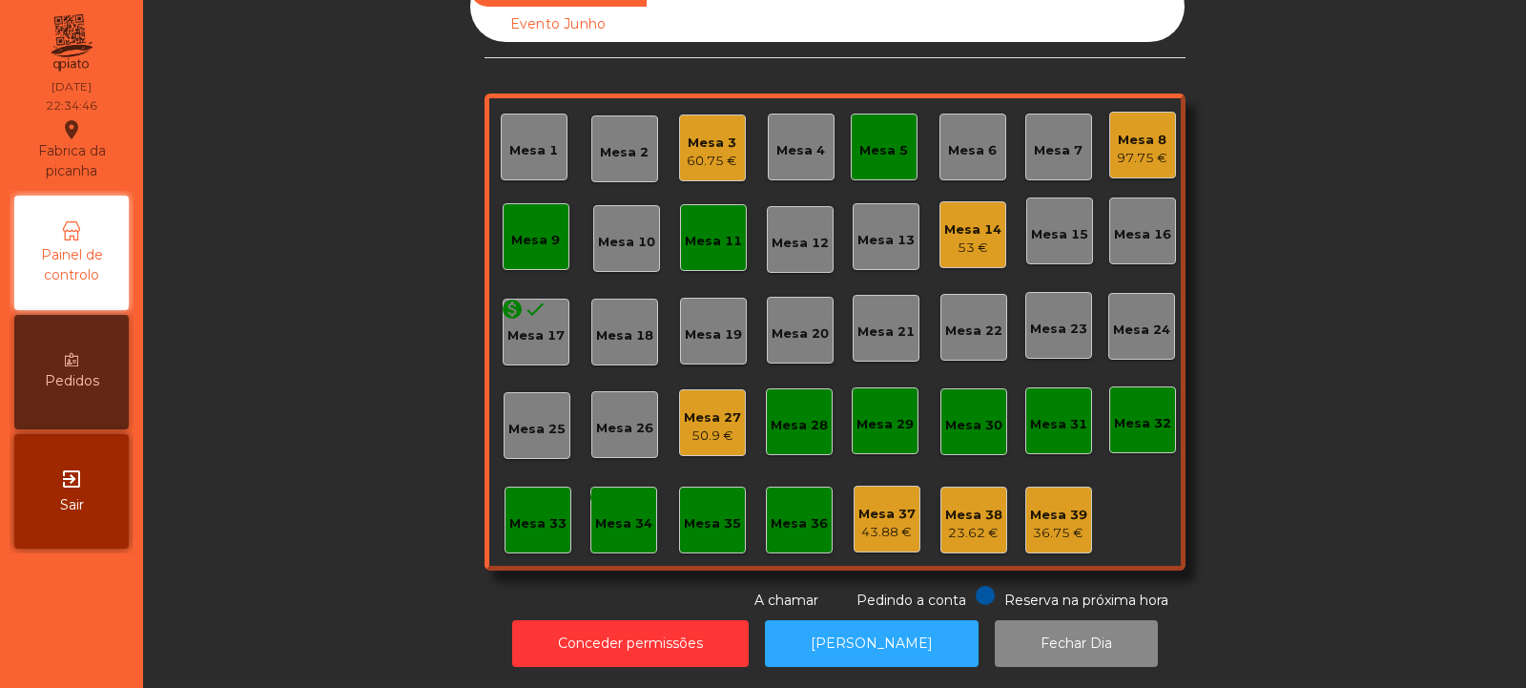
click at [95, 683] on nav "Fabrica da picanha location_on [DATE] 22:34:46 Painel de controlo Pedidos exit_…" at bounding box center [71, 344] width 143 height 688
click at [1138, 414] on div "Mesa 32" at bounding box center [1142, 423] width 57 height 19
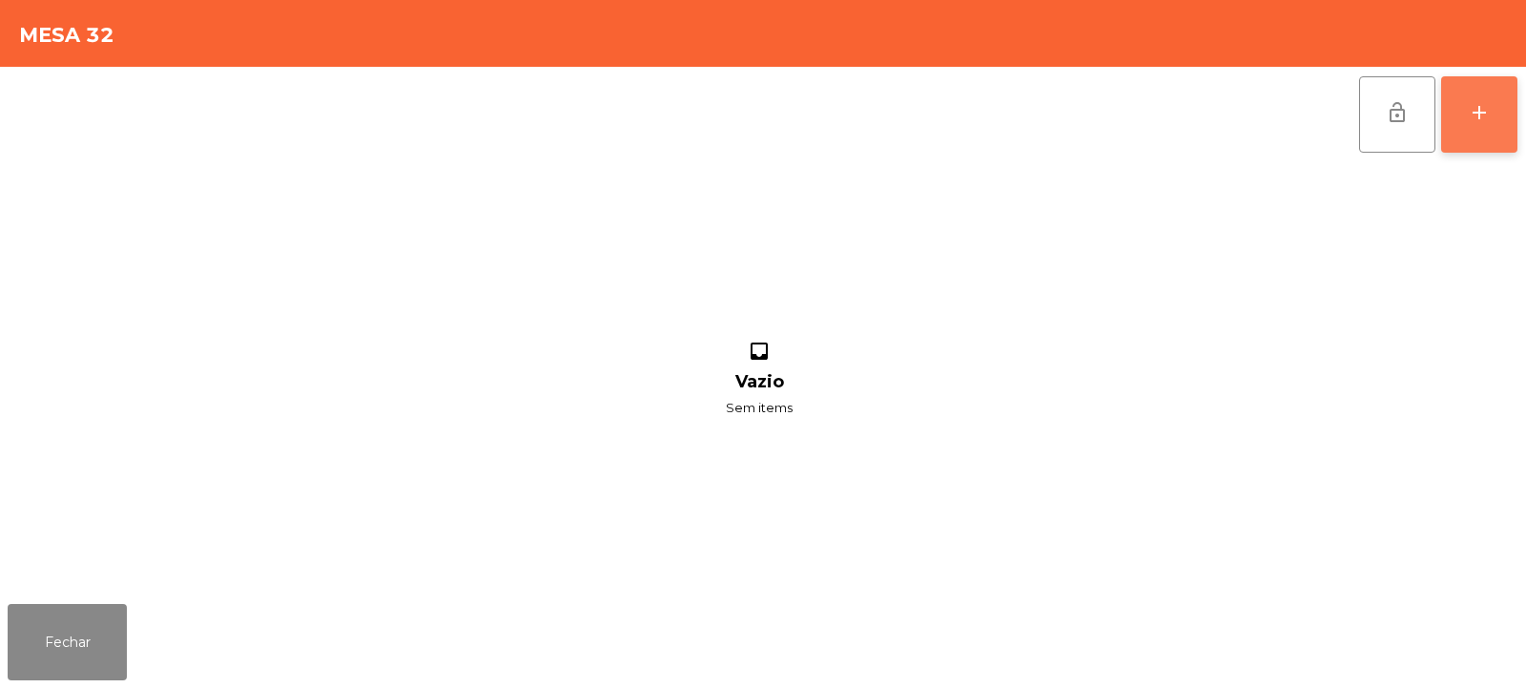
click at [1498, 111] on button "add" at bounding box center [1479, 114] width 76 height 76
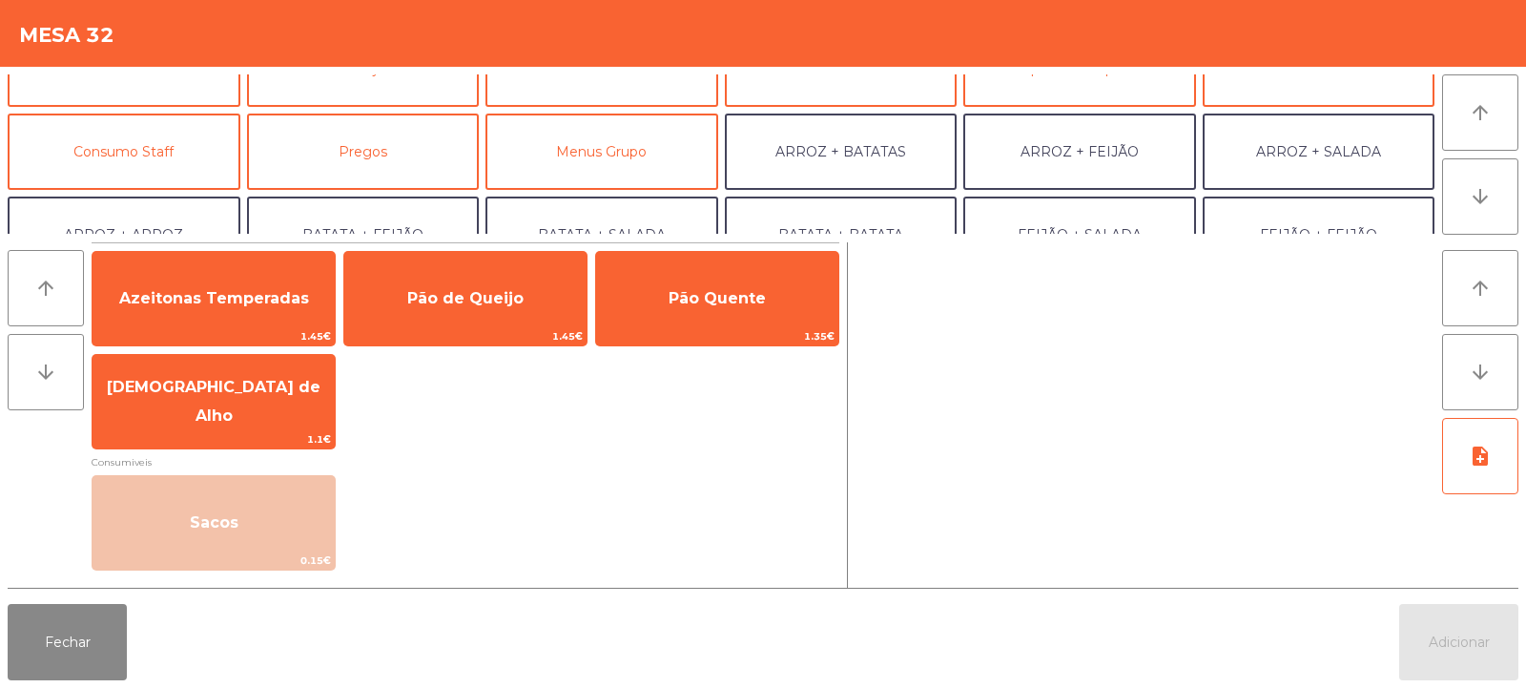
scroll to position [134, 0]
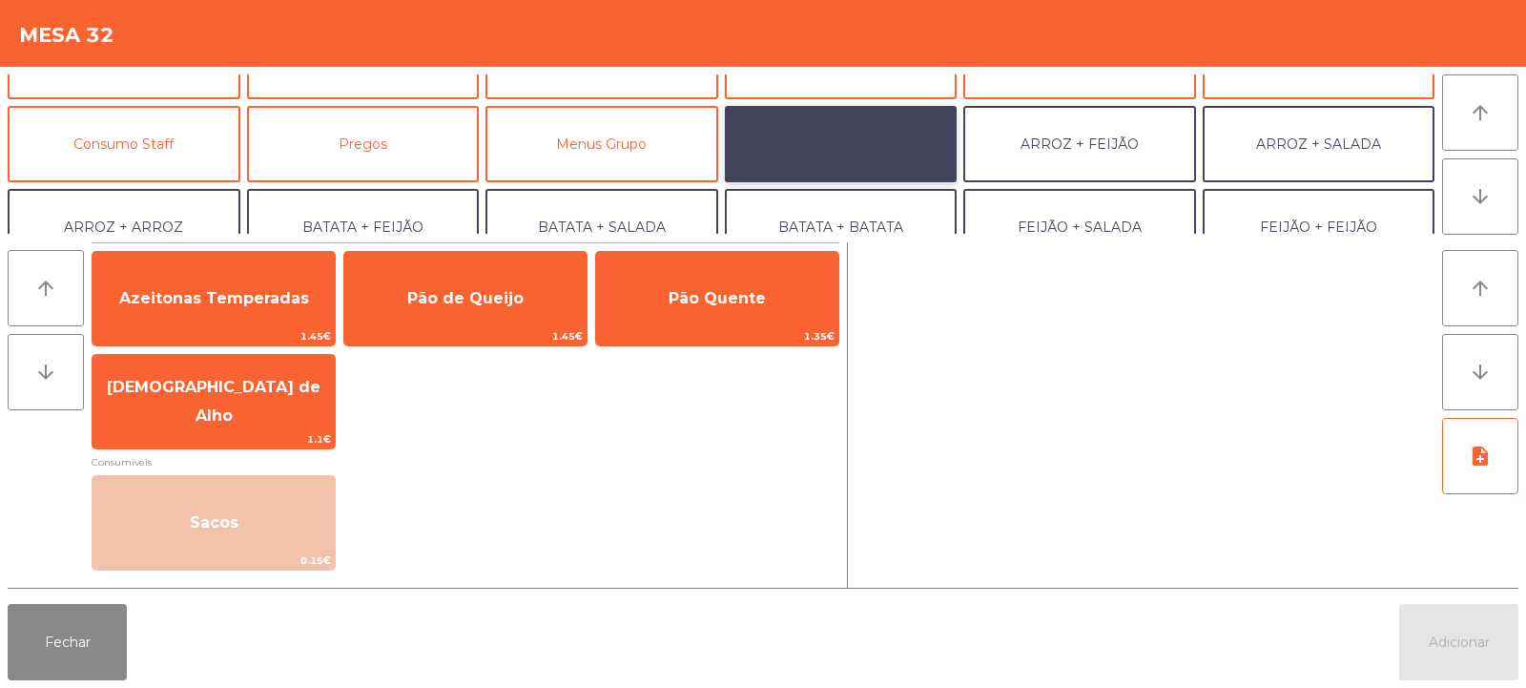
click at [858, 144] on button "ARROZ + BATATAS" at bounding box center [841, 144] width 233 height 76
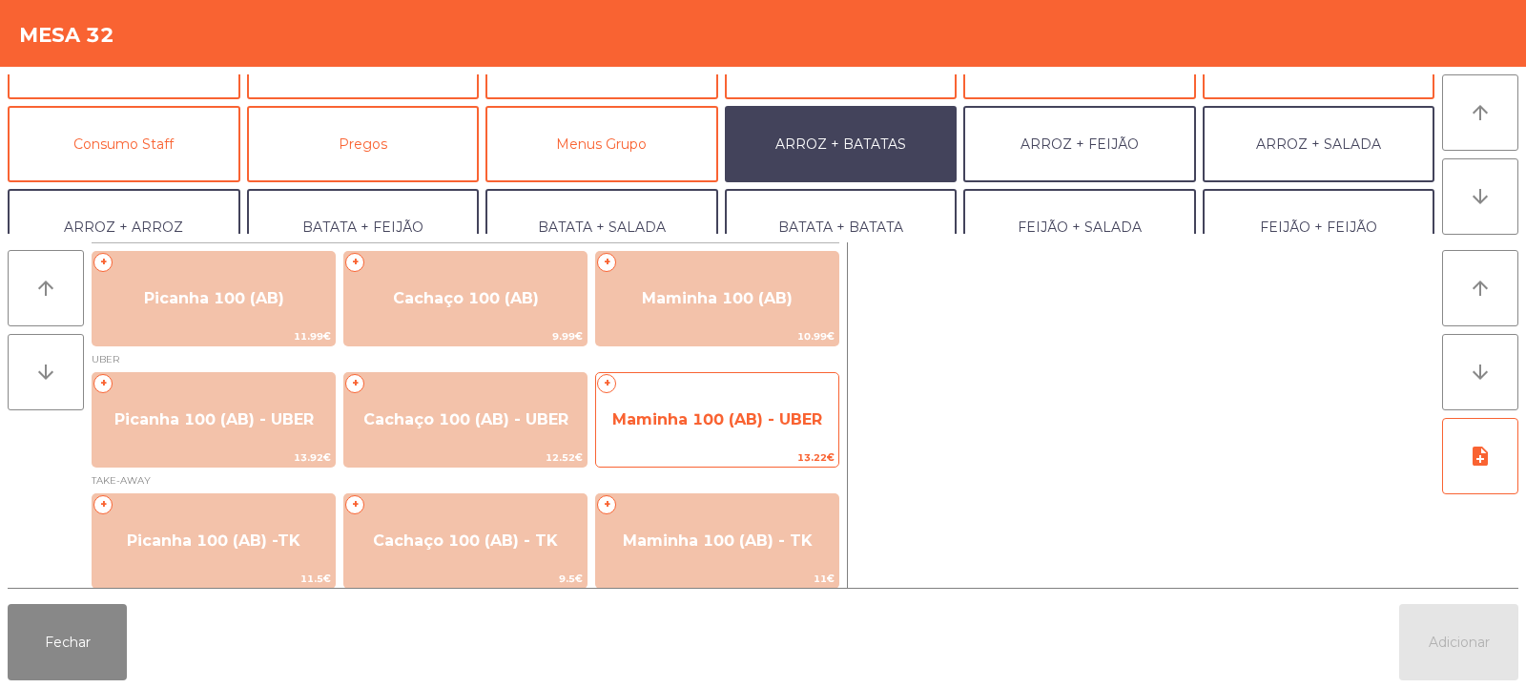
click at [695, 418] on span "Maminha 100 (AB) - UBER" at bounding box center [717, 419] width 210 height 18
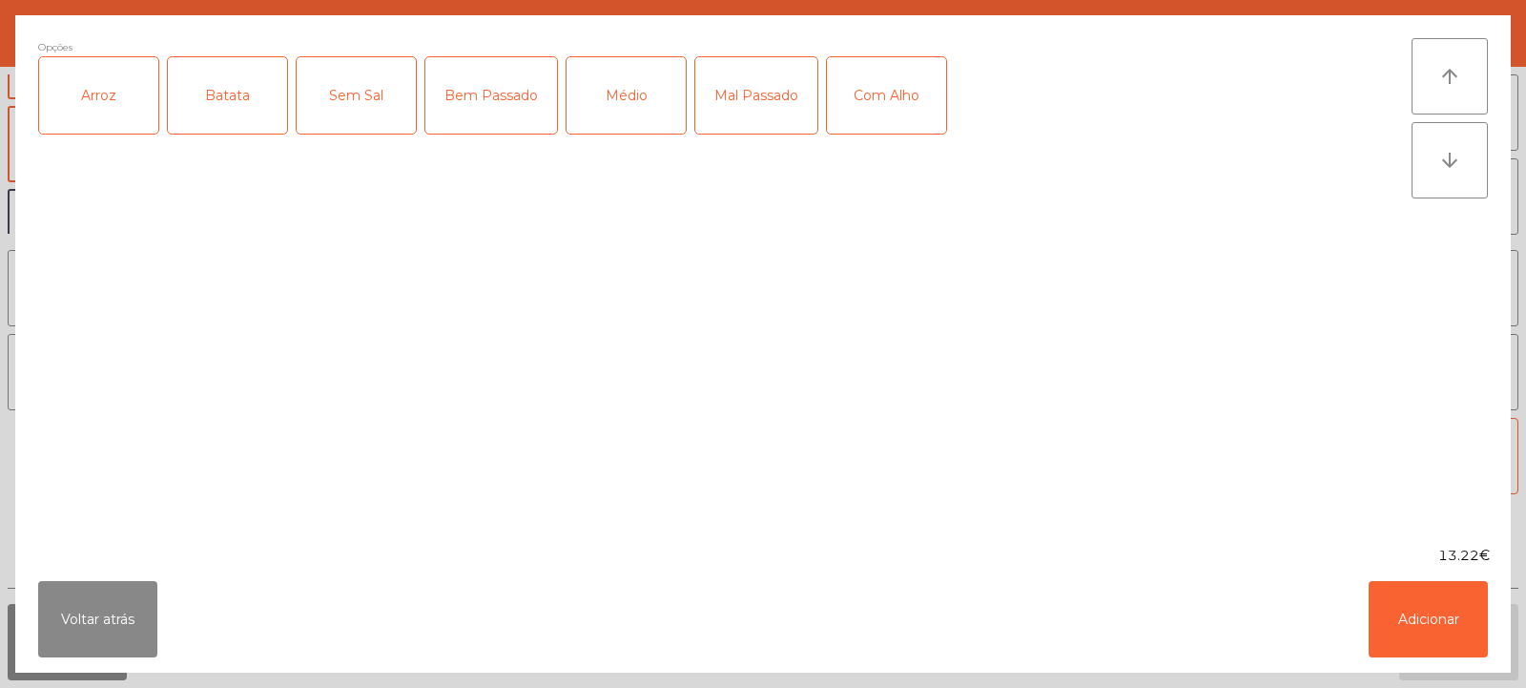
click at [111, 93] on div "Arroz" at bounding box center [98, 95] width 119 height 76
click at [241, 93] on div "Batata" at bounding box center [227, 95] width 119 height 76
click at [767, 103] on div "Mal Passado" at bounding box center [756, 95] width 122 height 76
click at [1451, 620] on button "Adicionar" at bounding box center [1428, 619] width 119 height 76
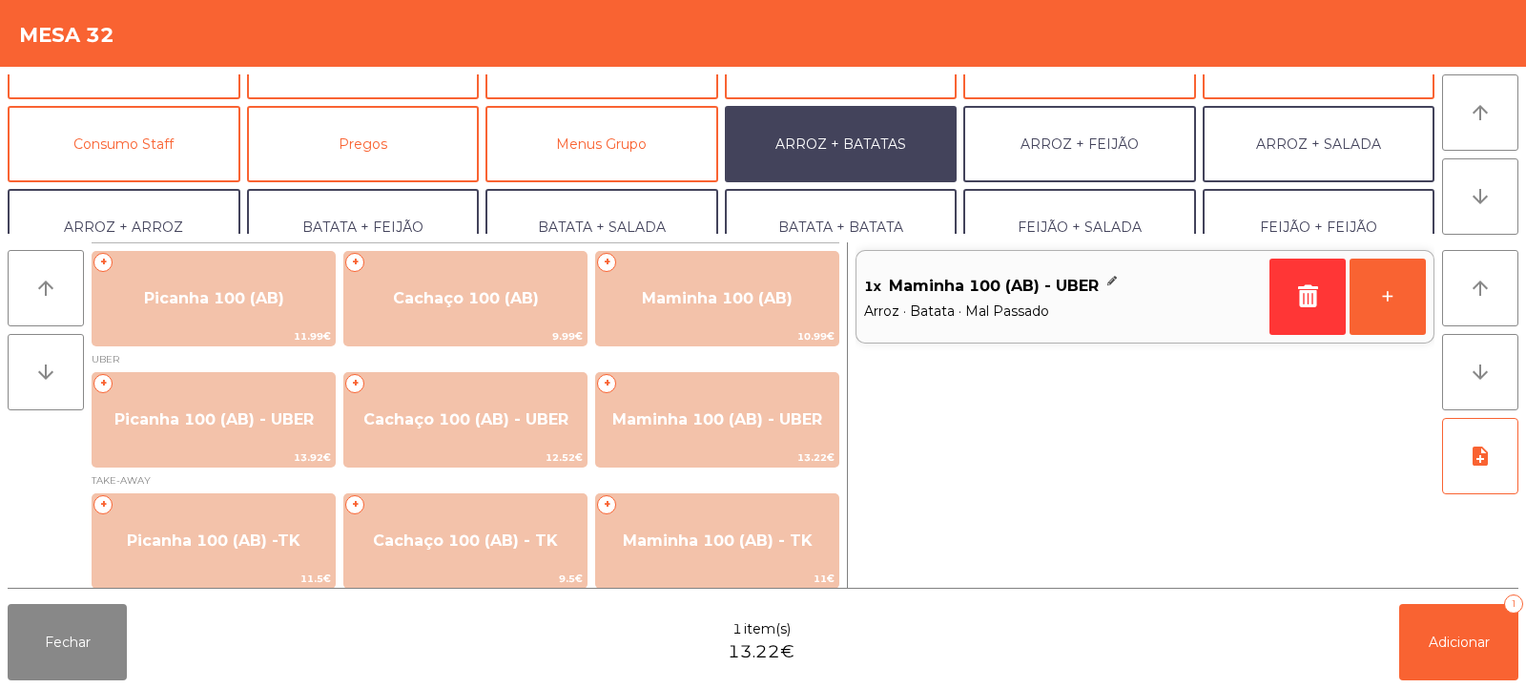
scroll to position [249, 0]
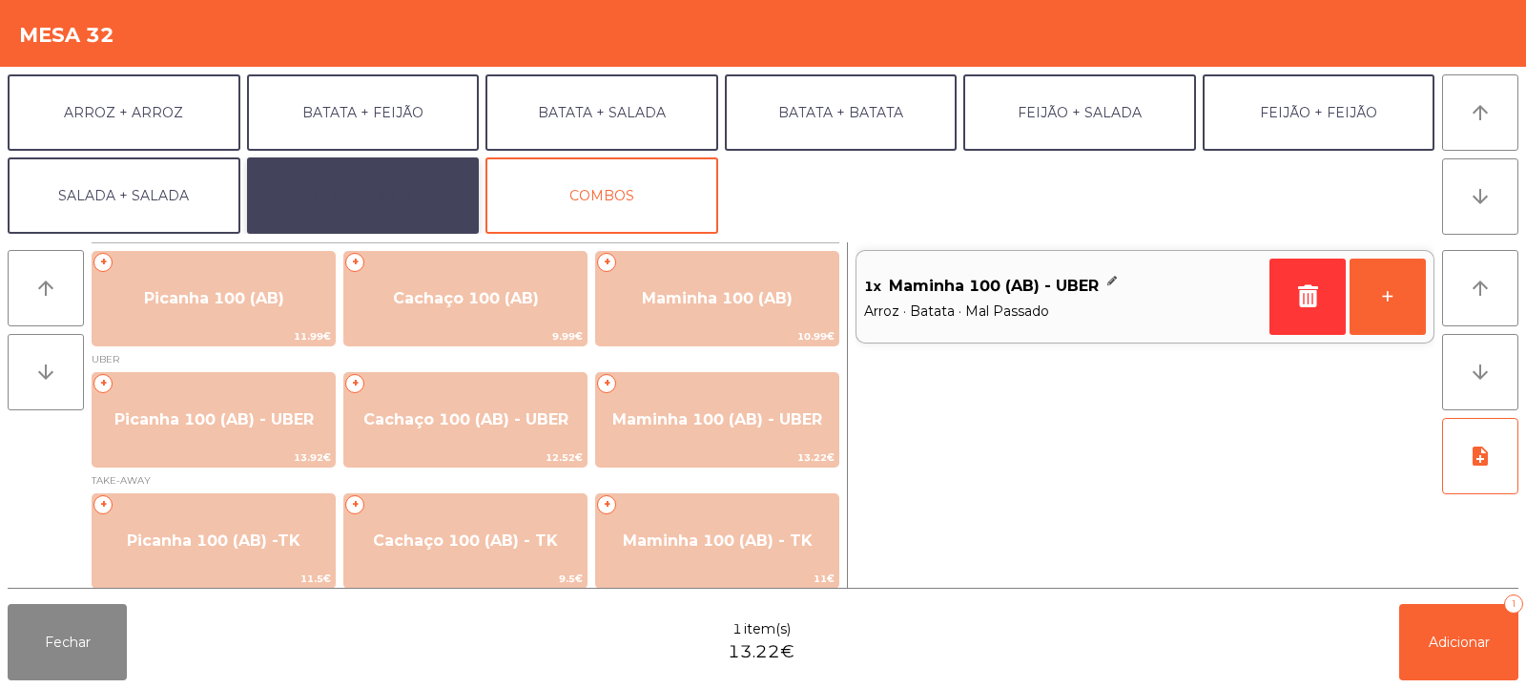
click at [386, 205] on button "EXTRAS UBER" at bounding box center [363, 195] width 233 height 76
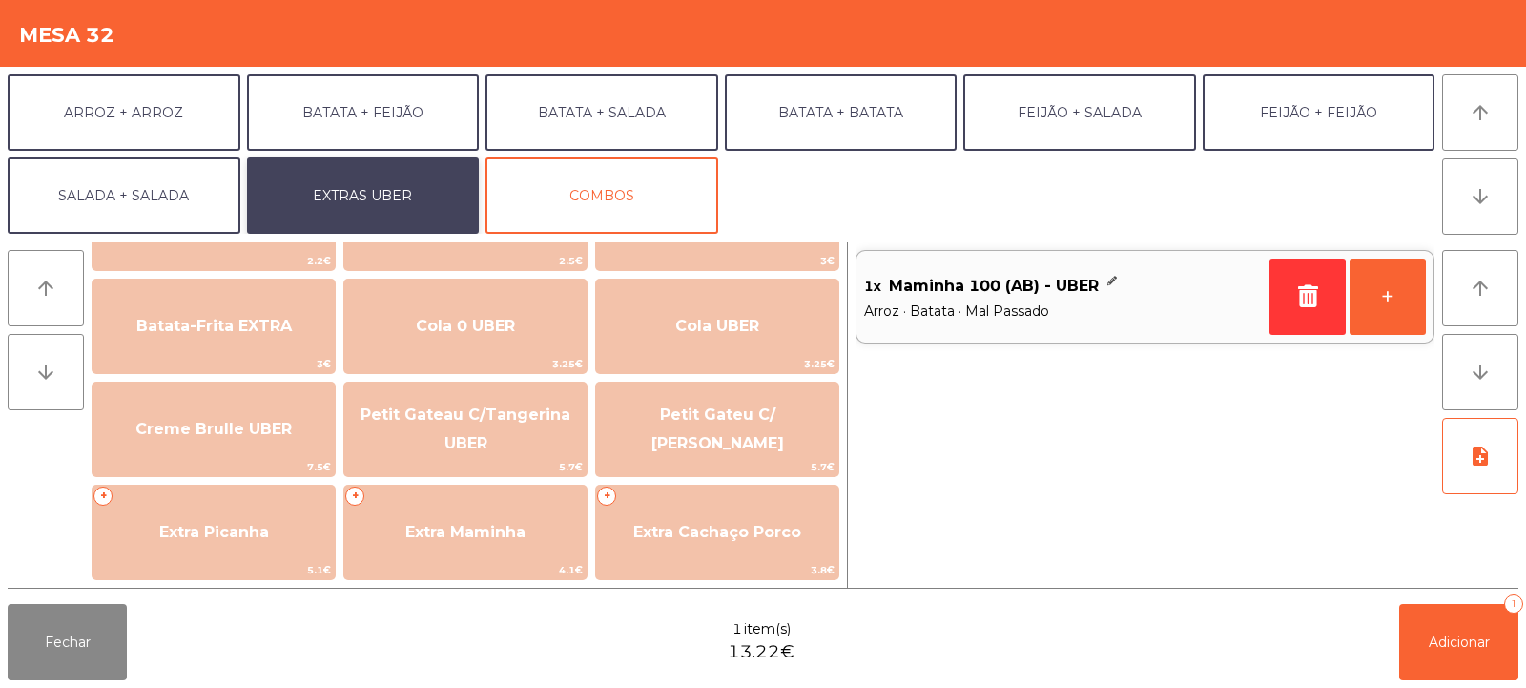
scroll to position [302, 0]
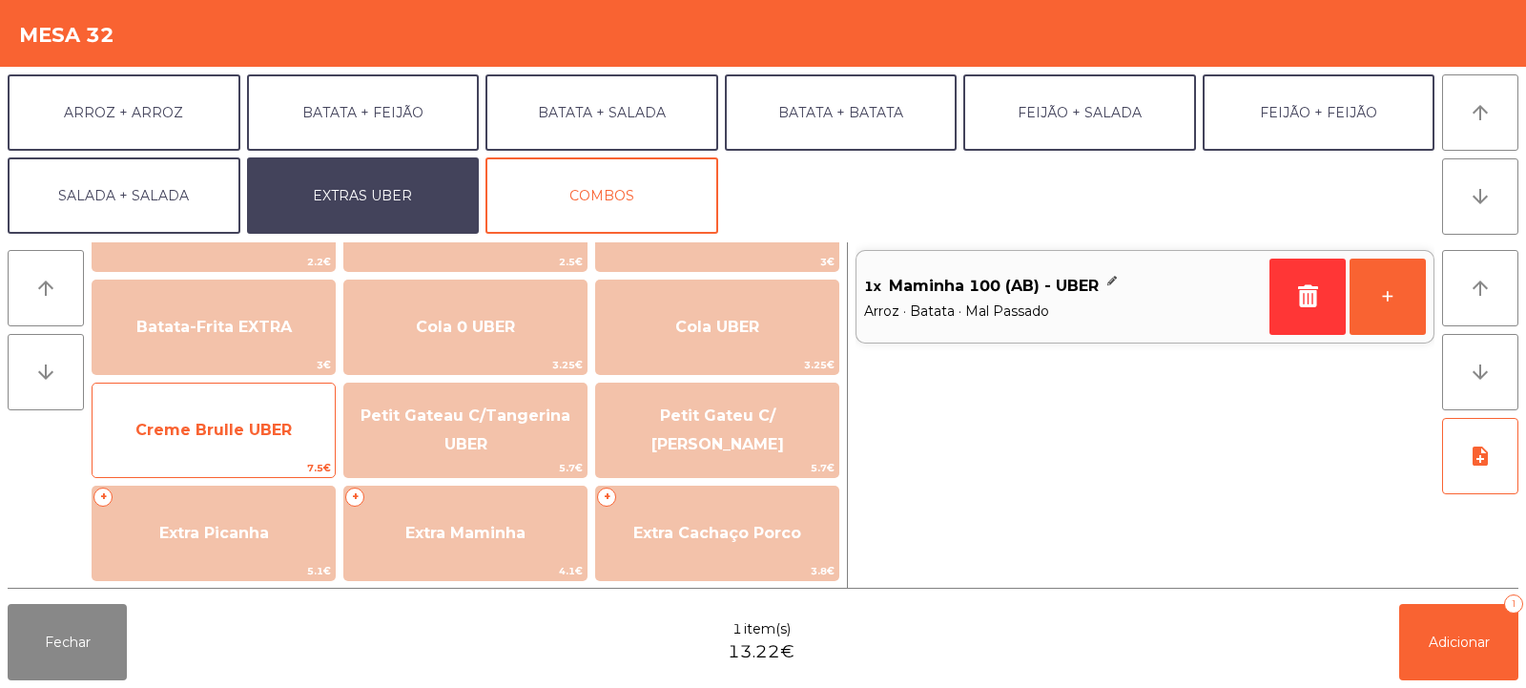
click at [223, 431] on span "Creme Brulle UBER" at bounding box center [213, 430] width 156 height 18
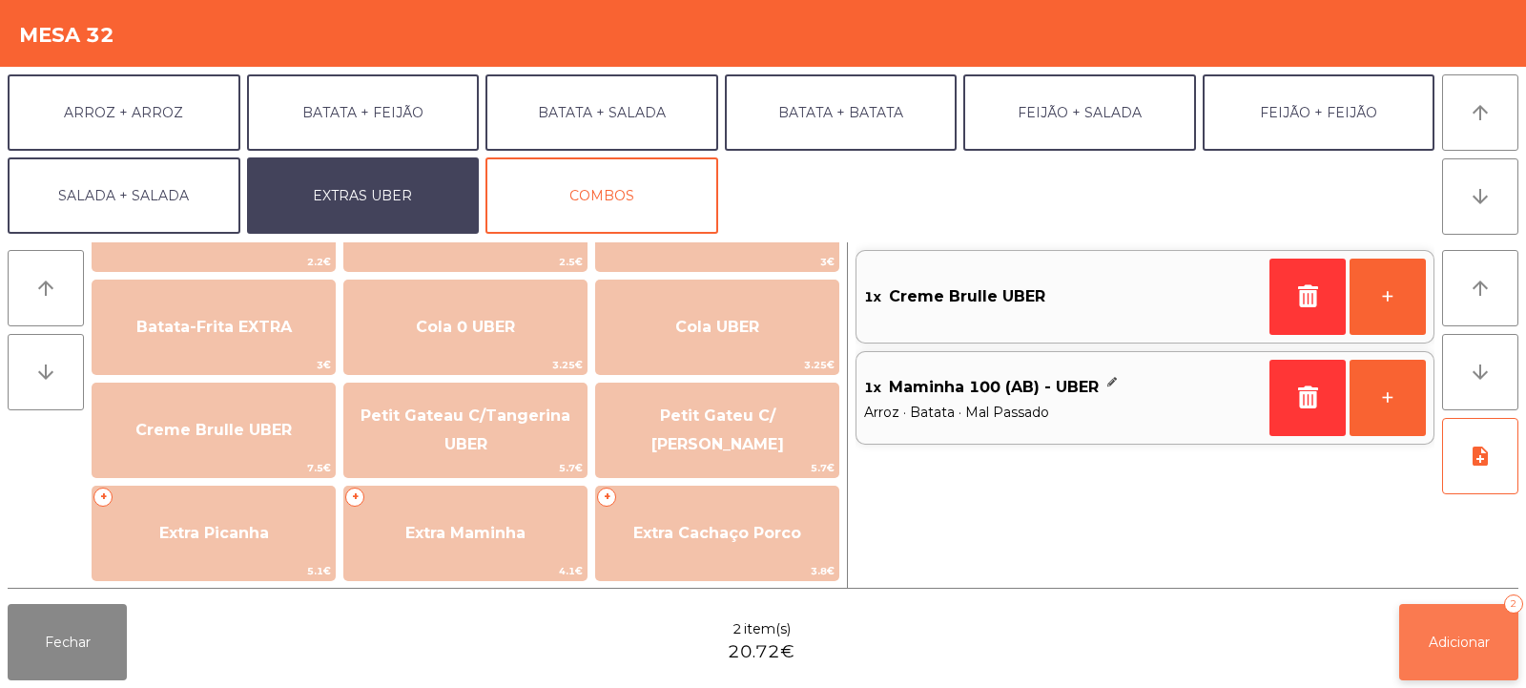
click at [1439, 633] on span "Adicionar" at bounding box center [1459, 641] width 61 height 17
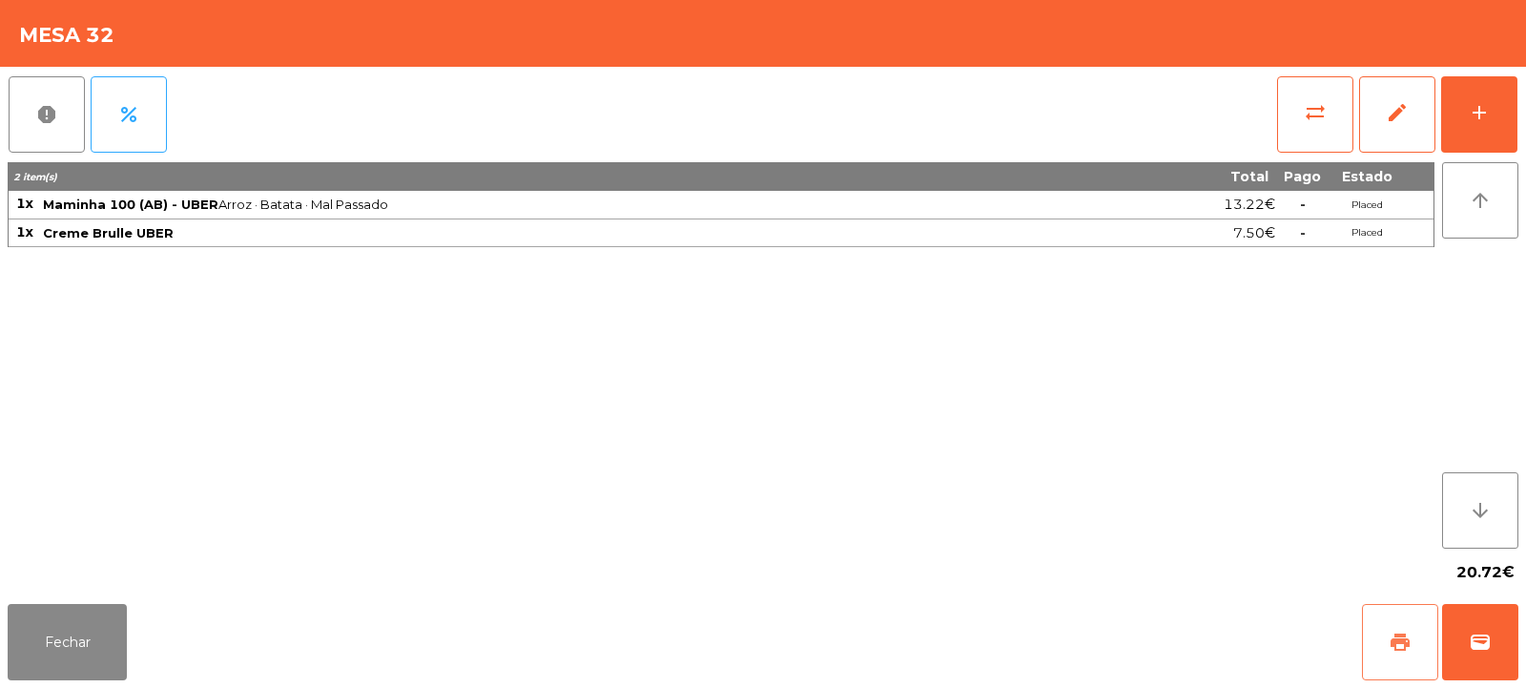
click at [1389, 641] on span "print" at bounding box center [1400, 641] width 23 height 23
click at [1484, 641] on span "wallet" at bounding box center [1480, 641] width 23 height 23
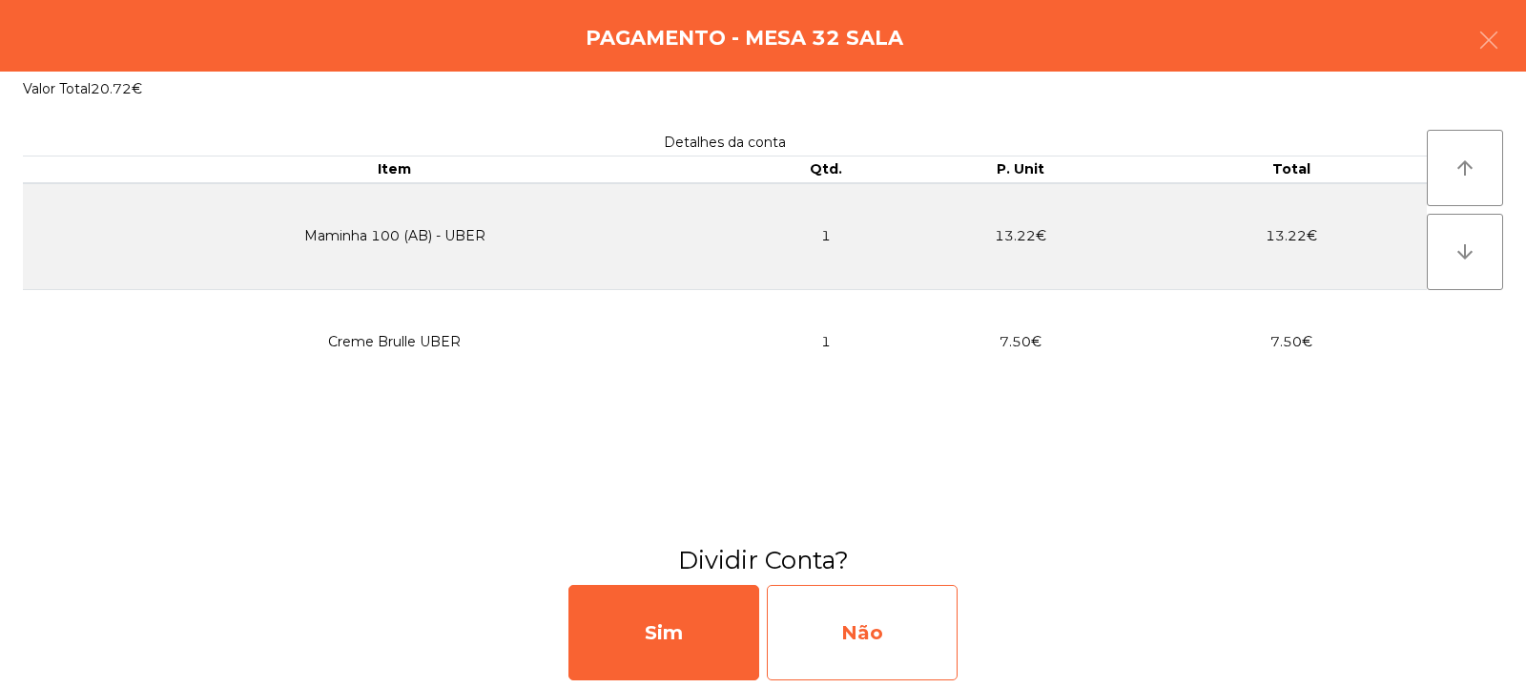
click at [867, 646] on div "Não" at bounding box center [862, 632] width 191 height 95
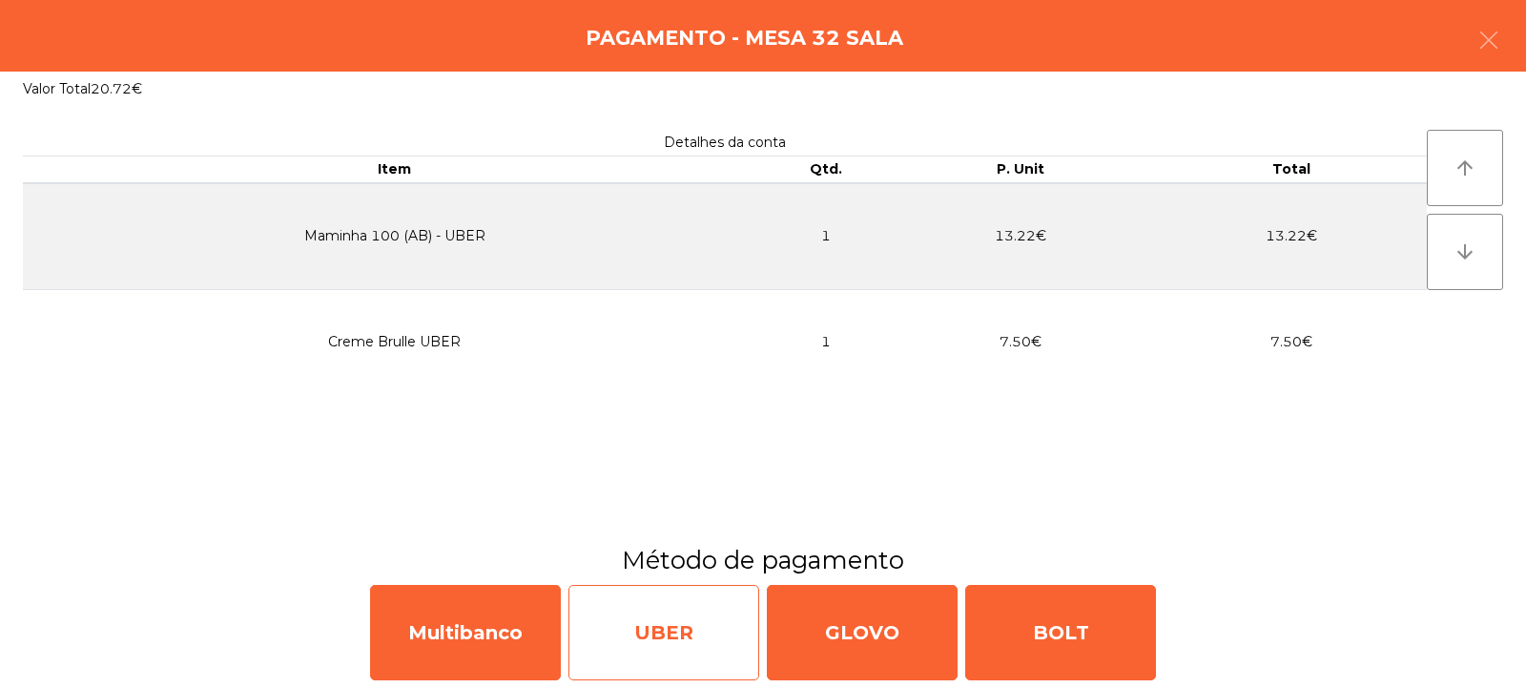
click at [649, 648] on div "UBER" at bounding box center [663, 632] width 191 height 95
select select "**"
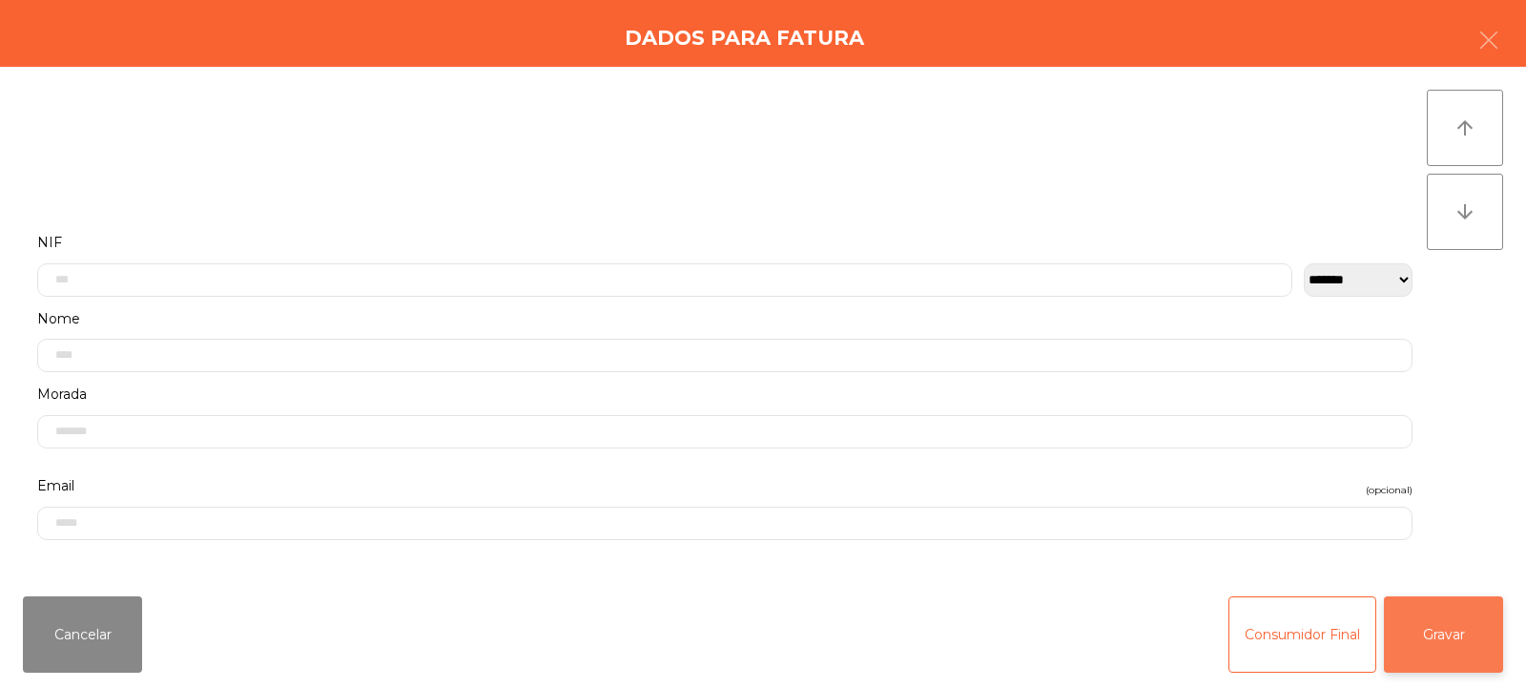
click at [1449, 643] on button "Gravar" at bounding box center [1443, 634] width 119 height 76
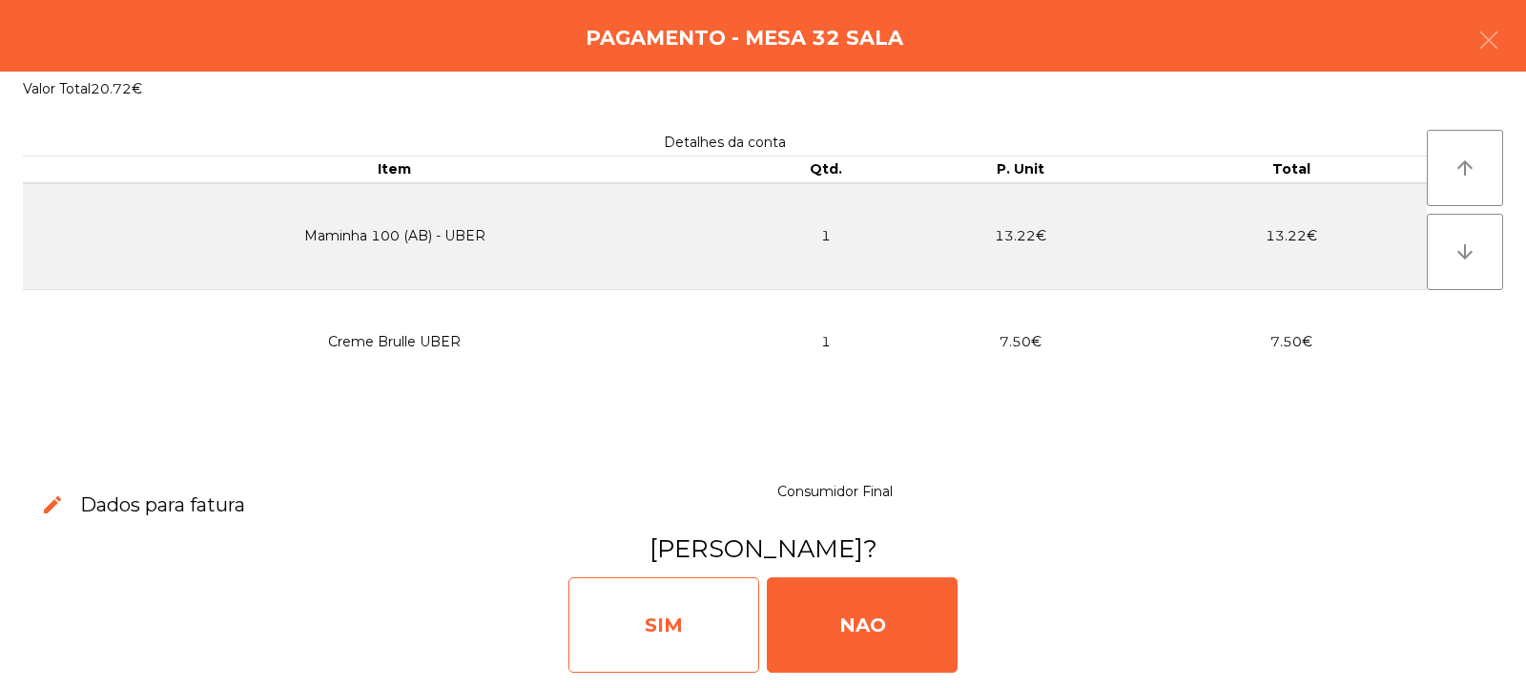
click at [630, 623] on div "SIM" at bounding box center [663, 624] width 191 height 95
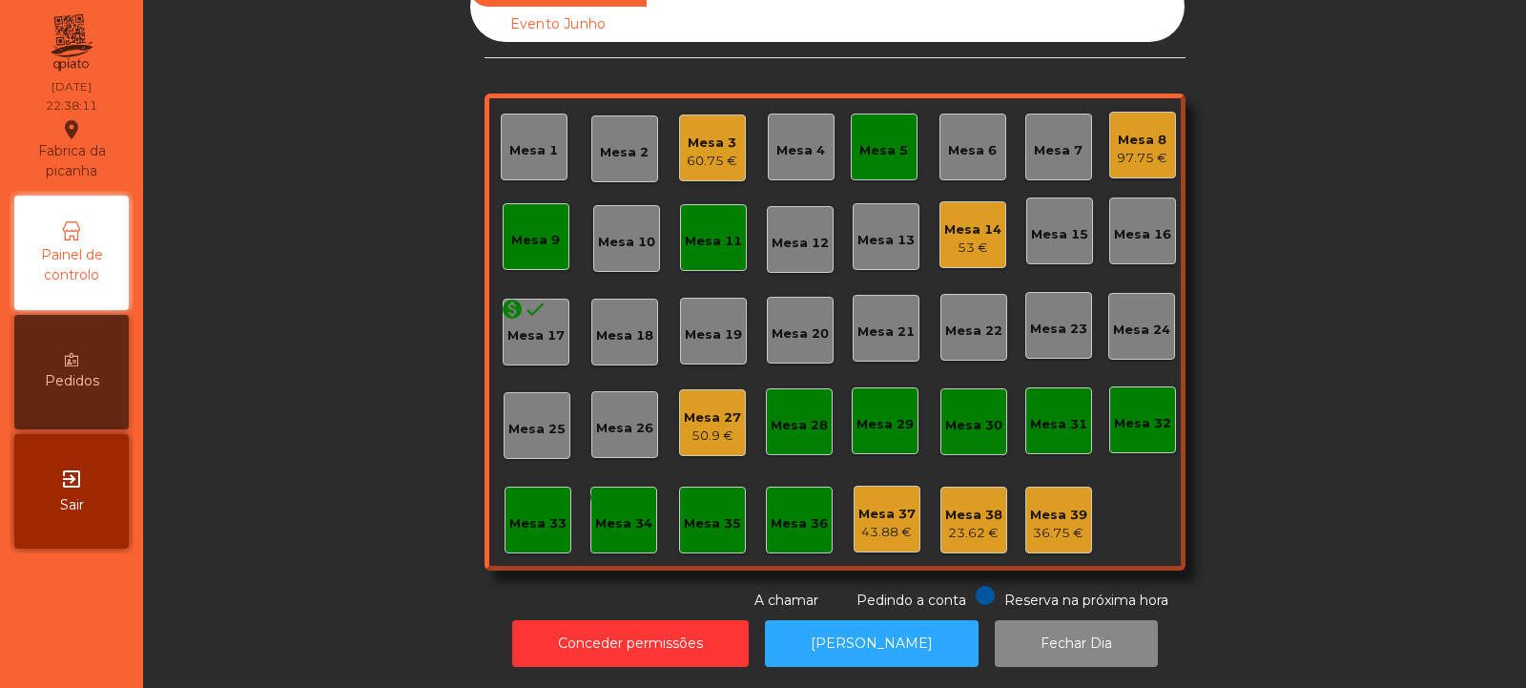
click at [525, 231] on div "Mesa 9" at bounding box center [535, 240] width 49 height 19
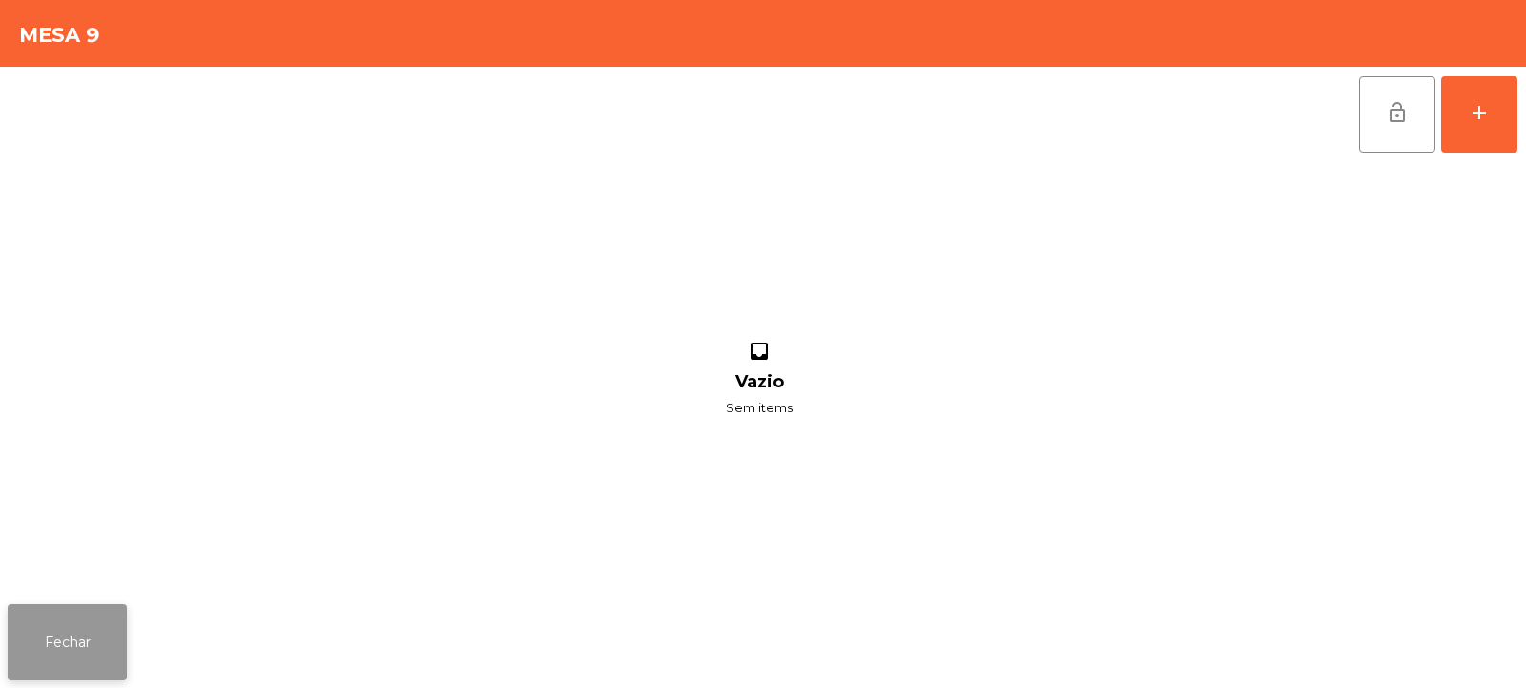
click at [88, 608] on button "Fechar" at bounding box center [67, 642] width 119 height 76
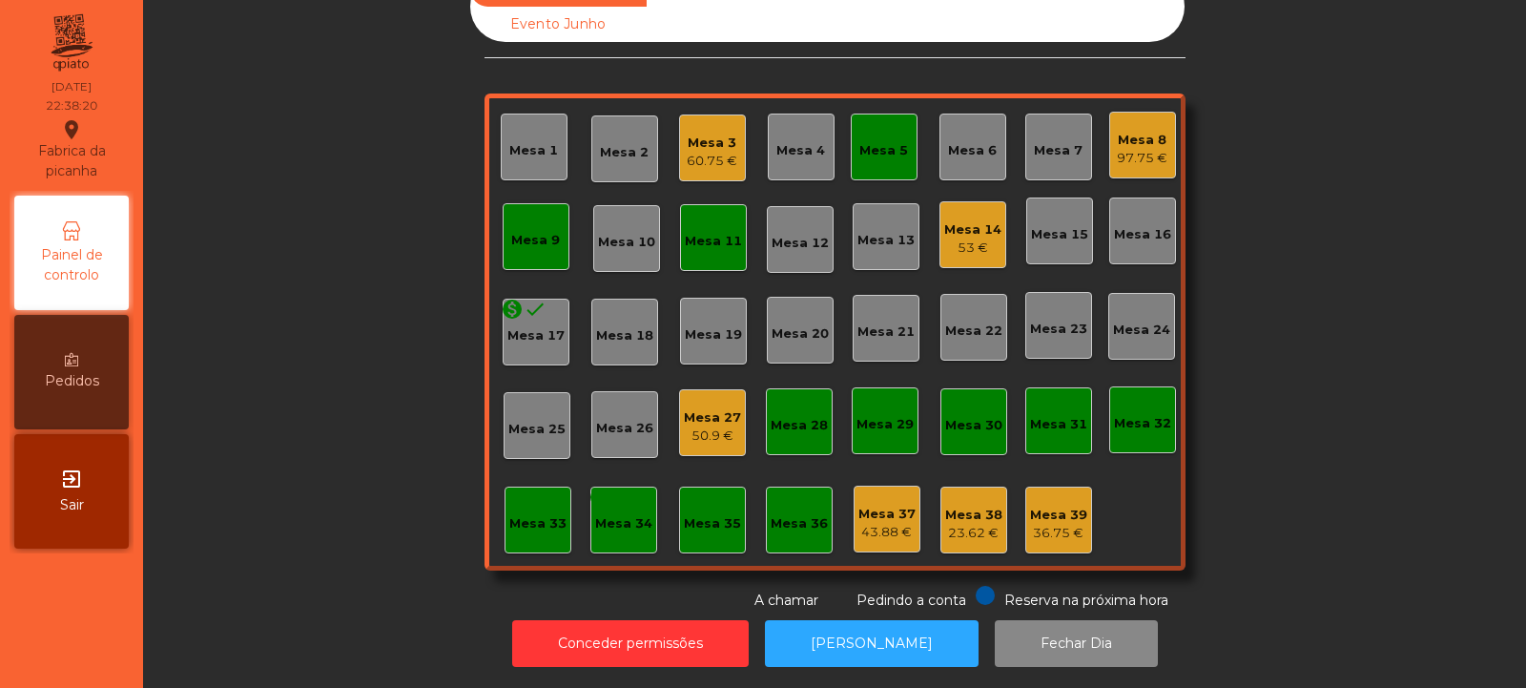
click at [702, 134] on div "Mesa 3" at bounding box center [712, 143] width 51 height 19
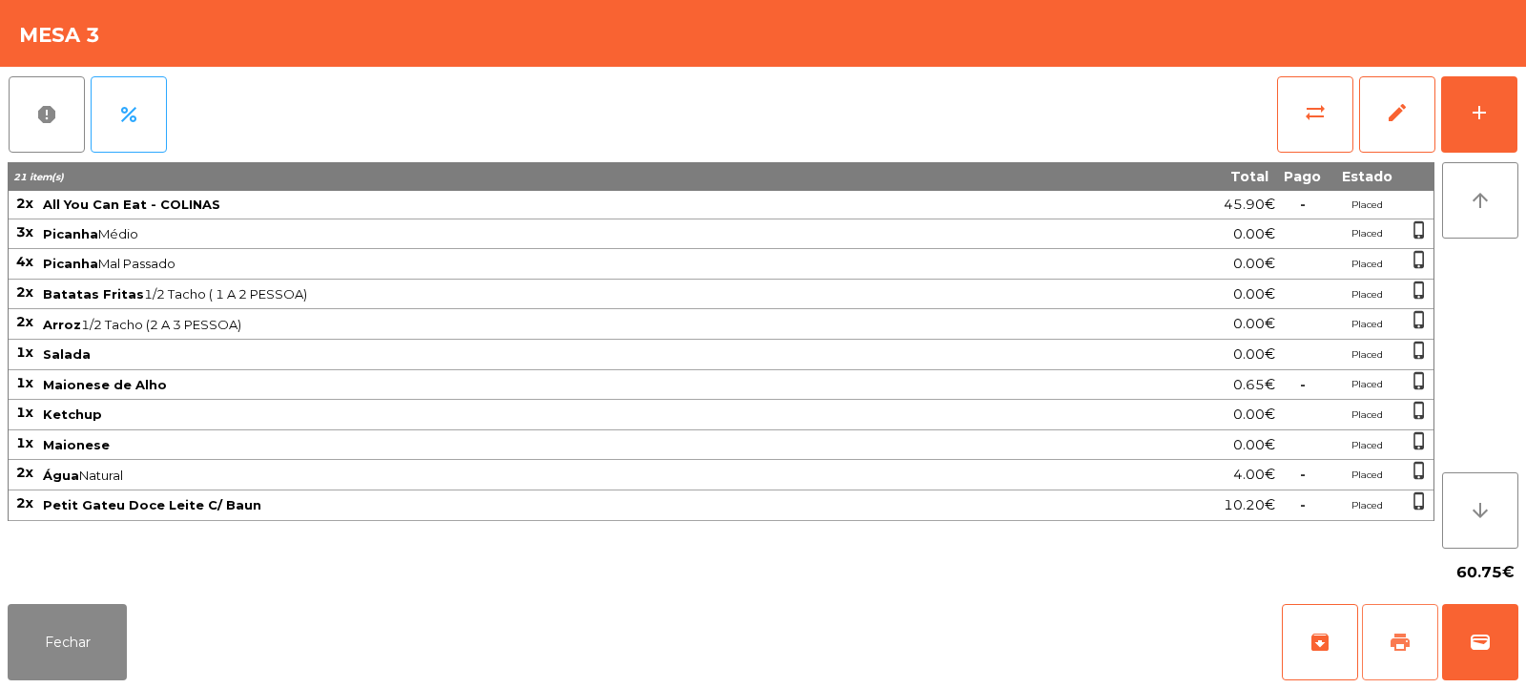
click at [1389, 633] on span "print" at bounding box center [1400, 641] width 23 height 23
click at [1394, 639] on span "print" at bounding box center [1400, 641] width 23 height 23
click at [1310, 121] on span "sync_alt" at bounding box center [1315, 112] width 23 height 23
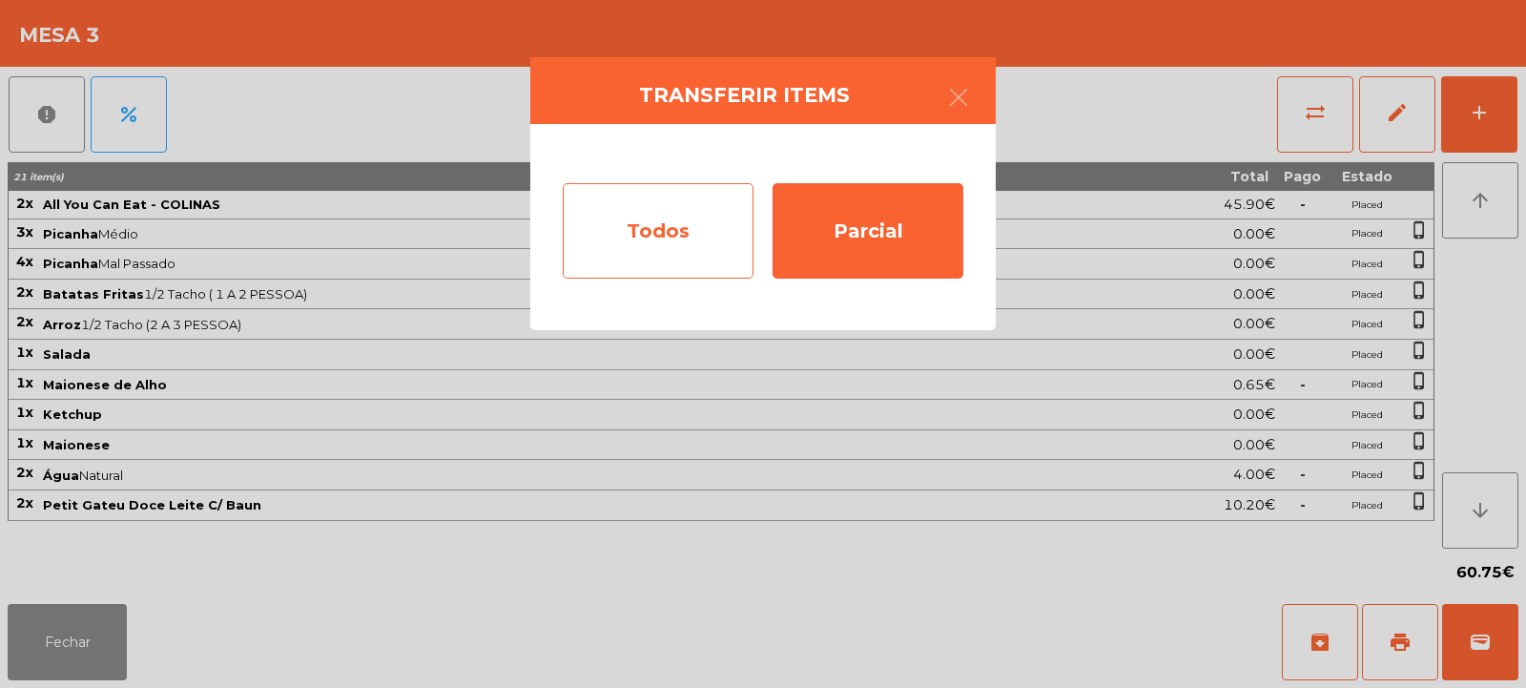
click at [653, 237] on div "Todos" at bounding box center [658, 230] width 191 height 95
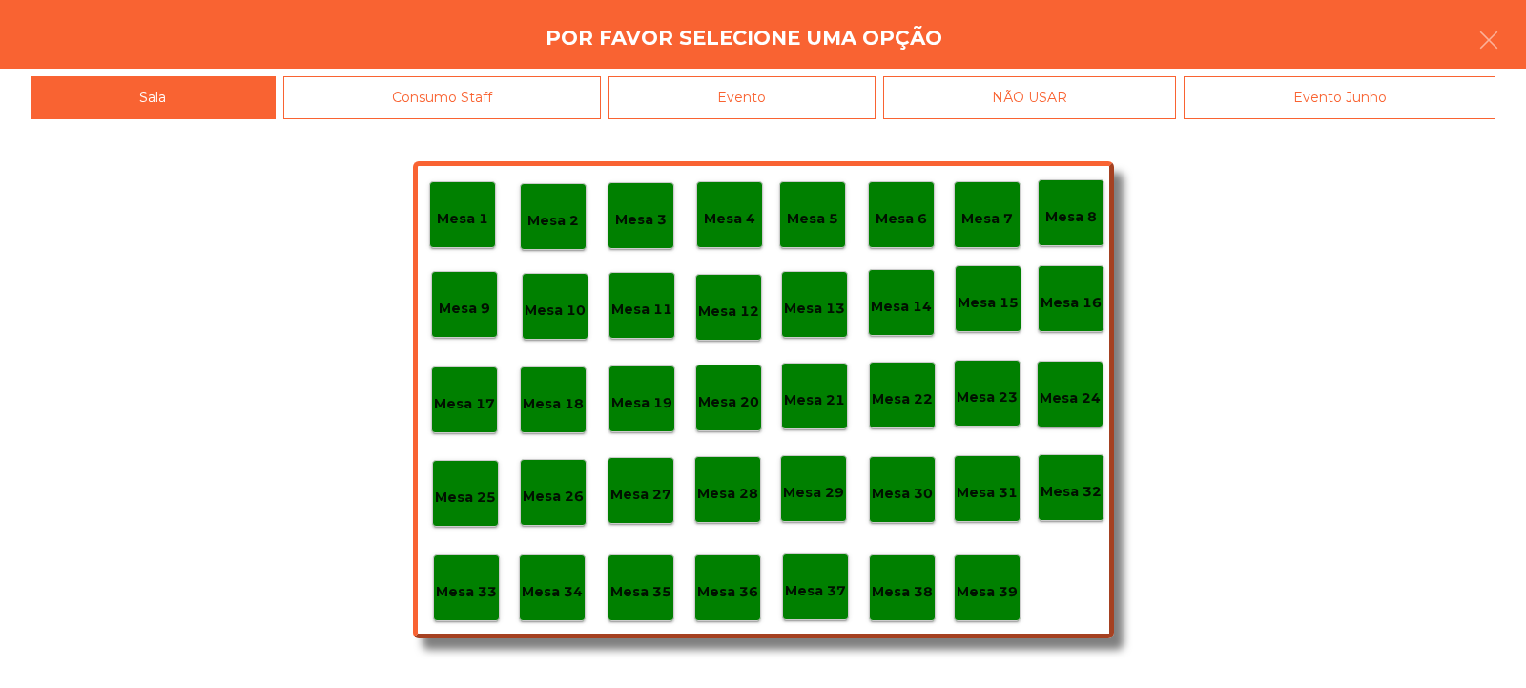
click at [767, 101] on div "Evento" at bounding box center [741, 97] width 267 height 43
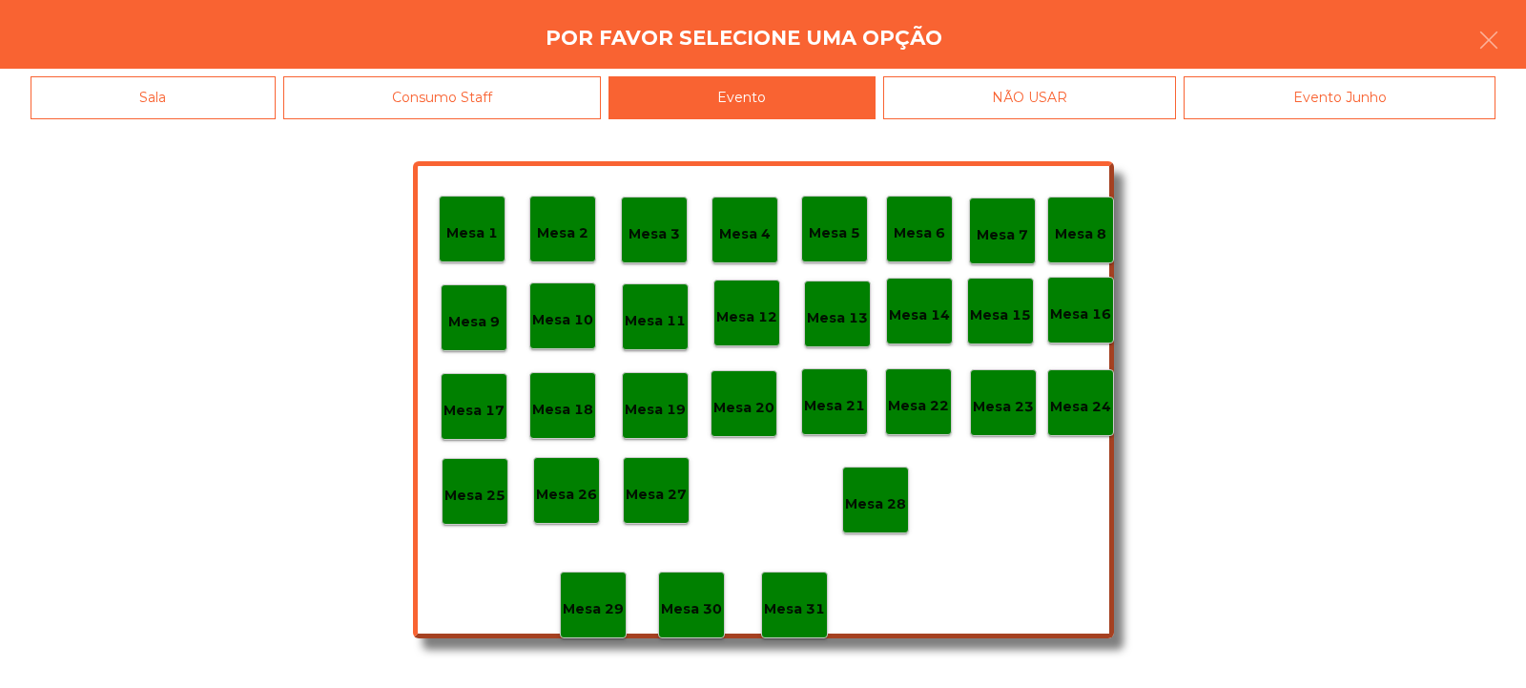
click at [884, 508] on p "Mesa 28" at bounding box center [875, 504] width 61 height 22
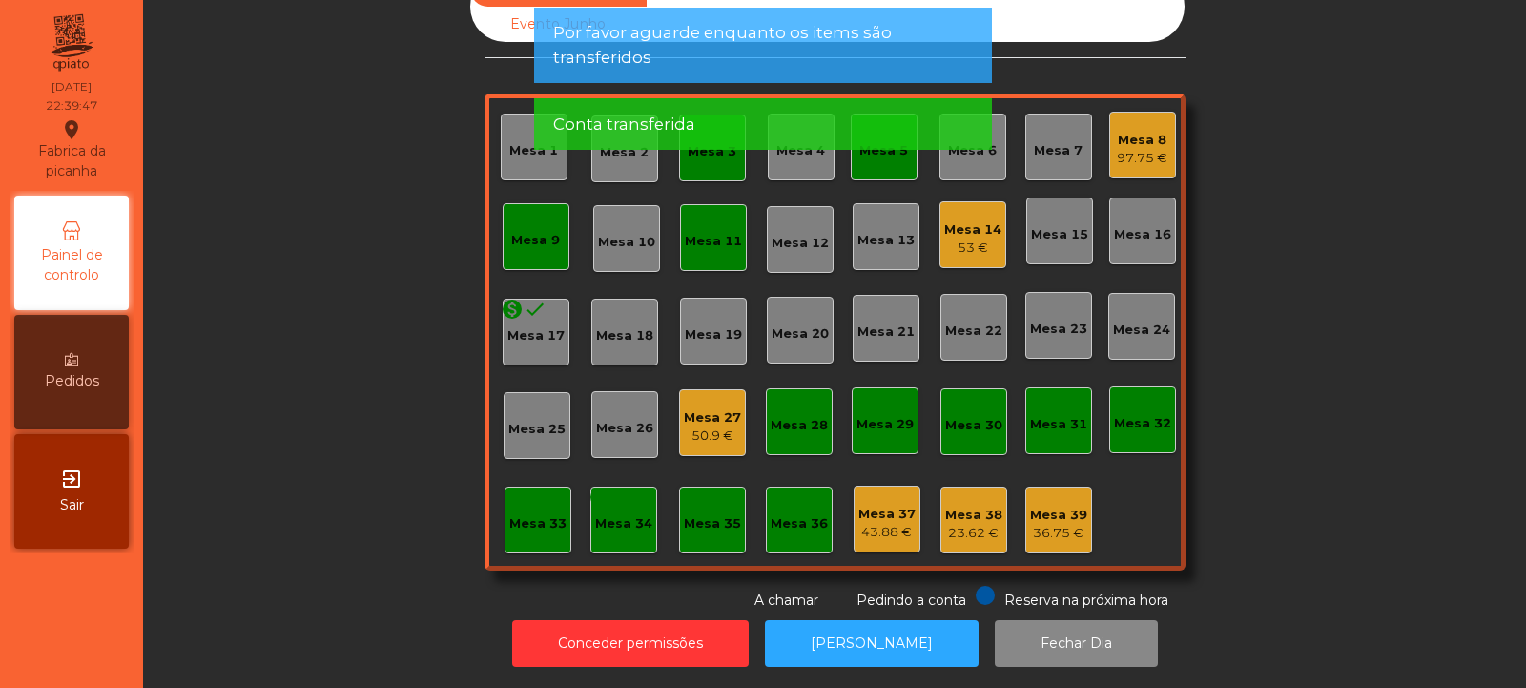
click at [1122, 149] on div "97.75 €" at bounding box center [1142, 158] width 51 height 19
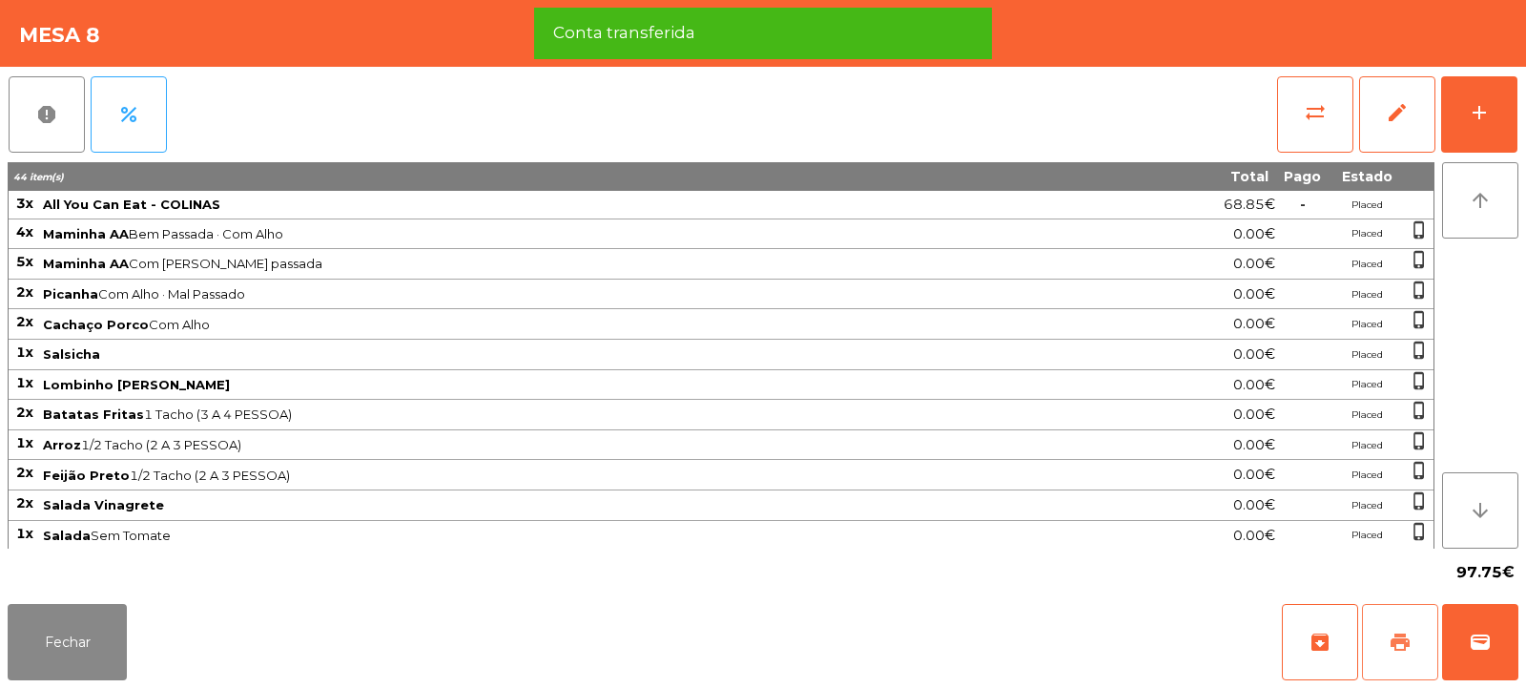
click at [1404, 647] on span "print" at bounding box center [1400, 641] width 23 height 23
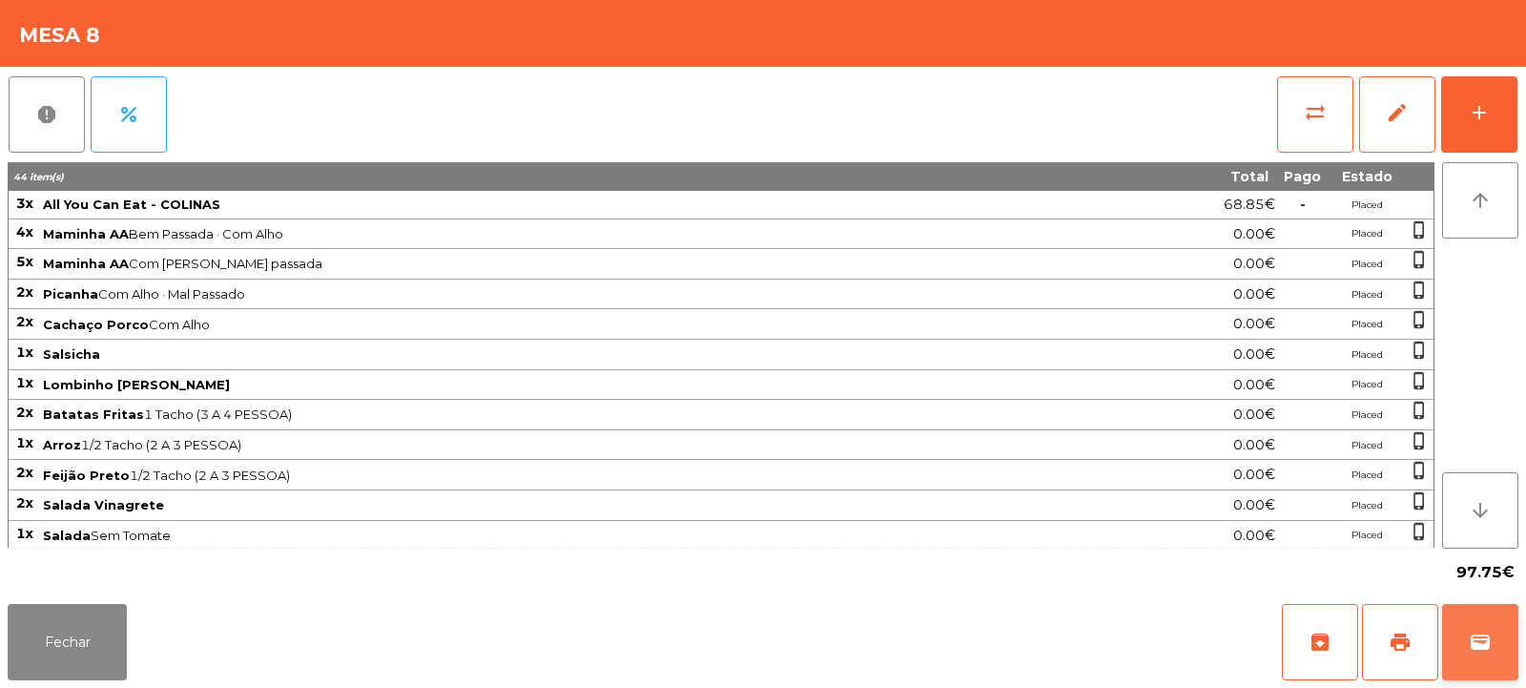
click at [1492, 632] on button "wallet" at bounding box center [1480, 642] width 76 height 76
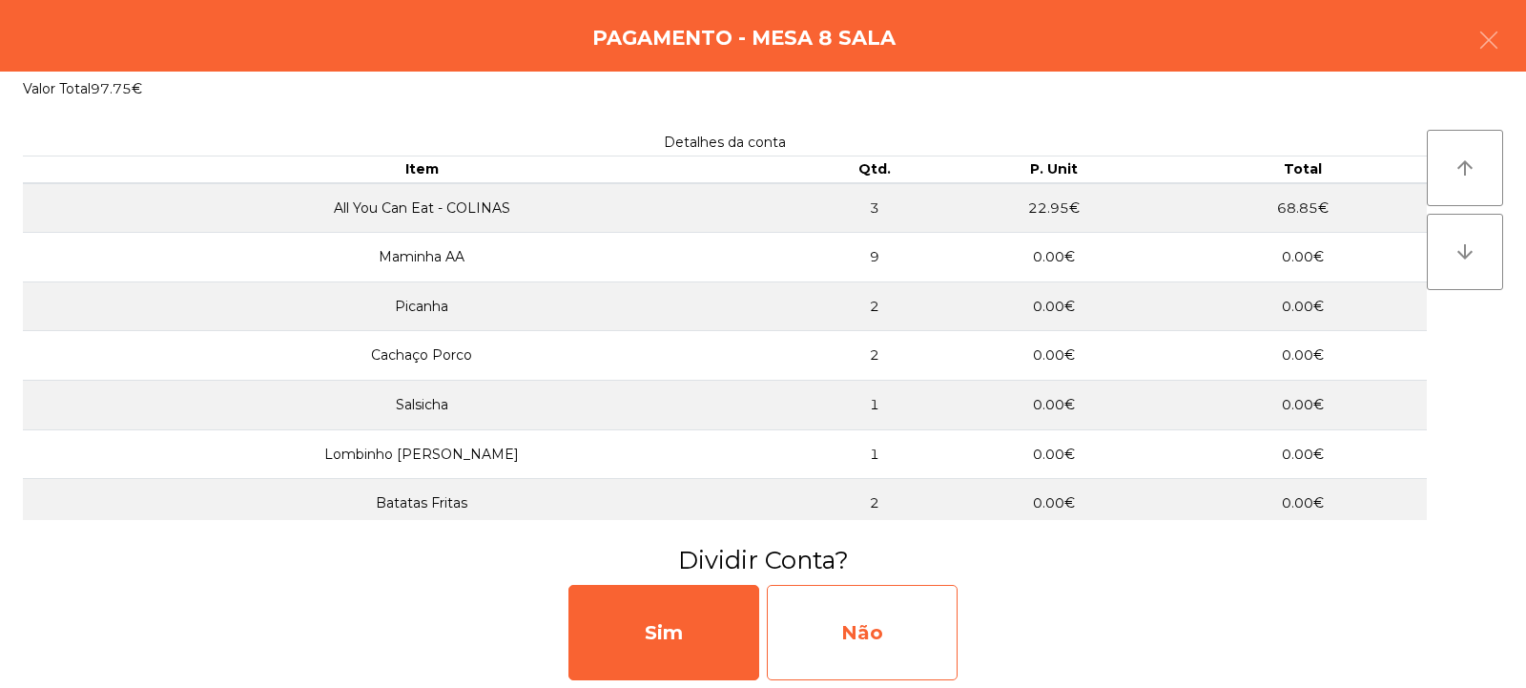
click at [888, 647] on div "Não" at bounding box center [862, 632] width 191 height 95
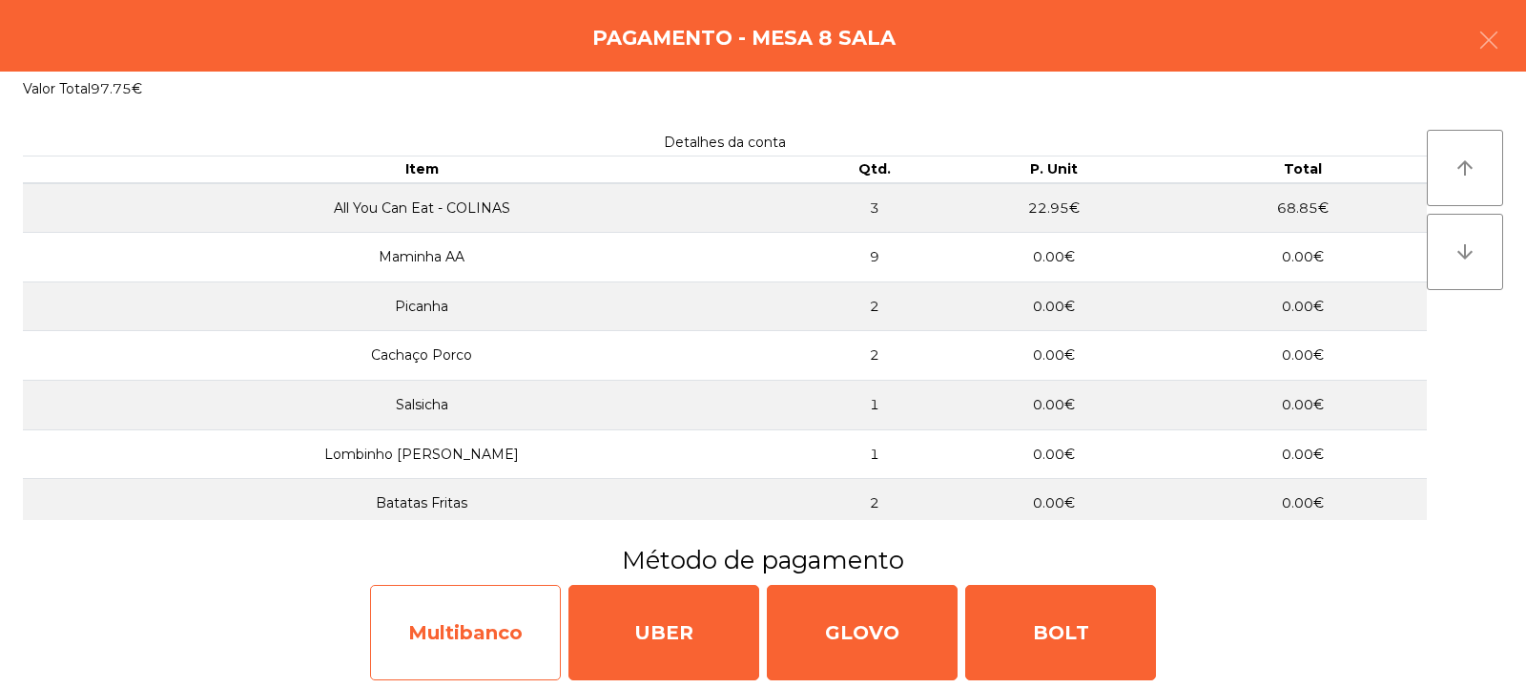
click at [469, 635] on div "Multibanco" at bounding box center [465, 632] width 191 height 95
select select "**"
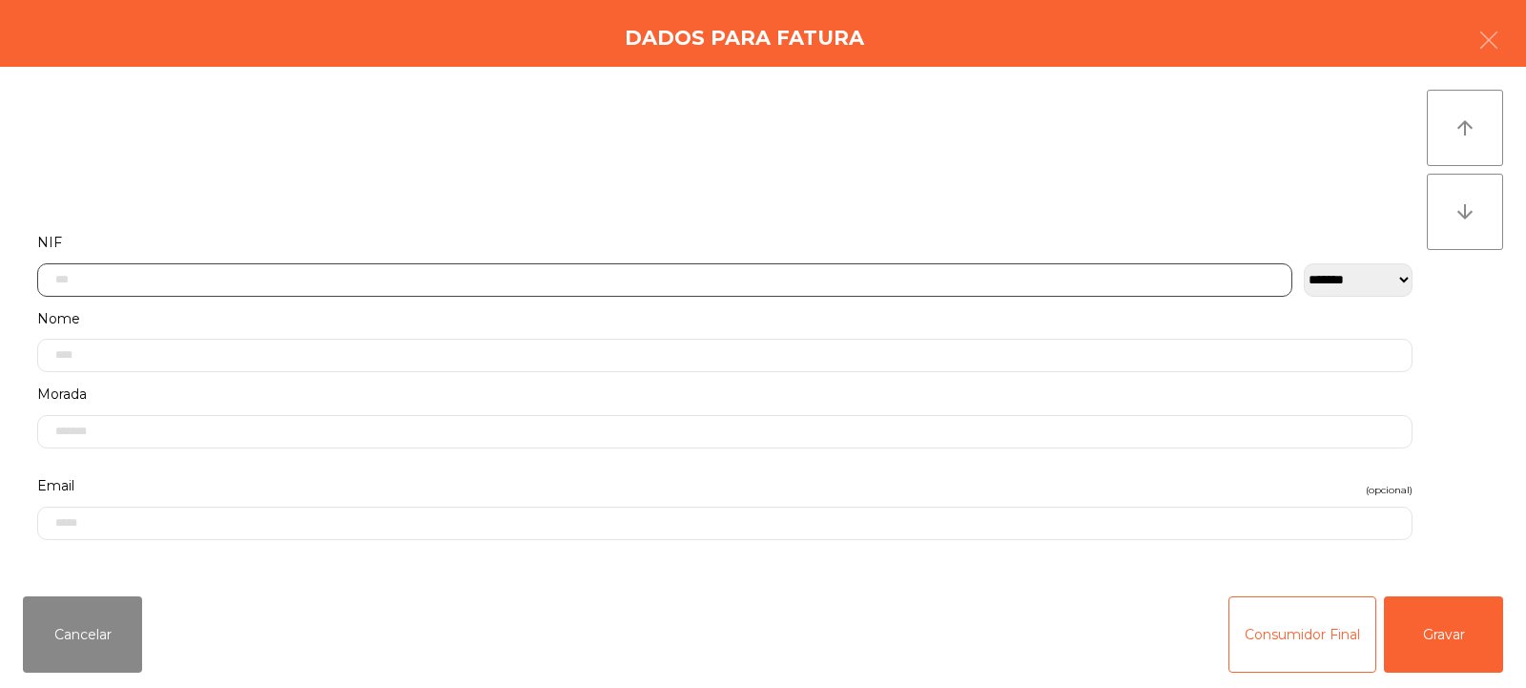
click at [269, 280] on input "text" at bounding box center [664, 279] width 1255 height 33
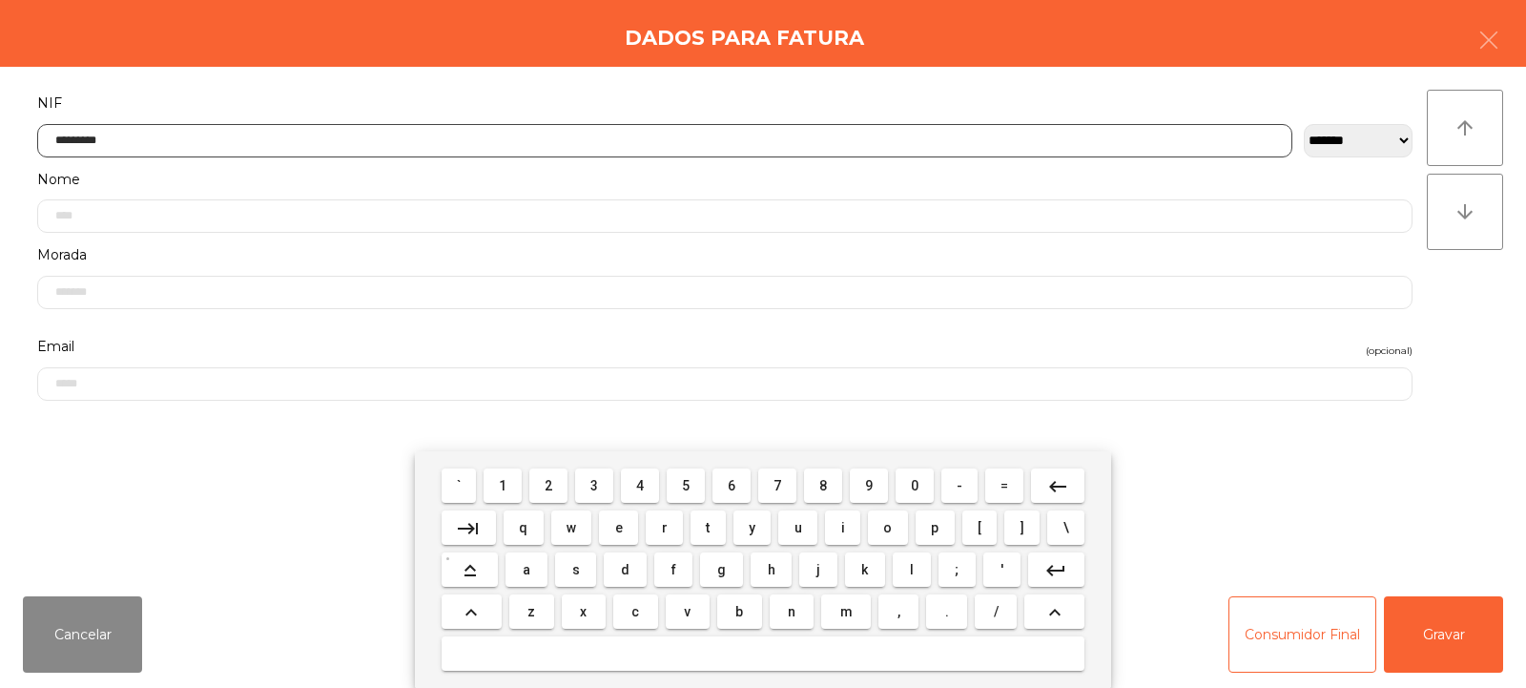
type input "*********"
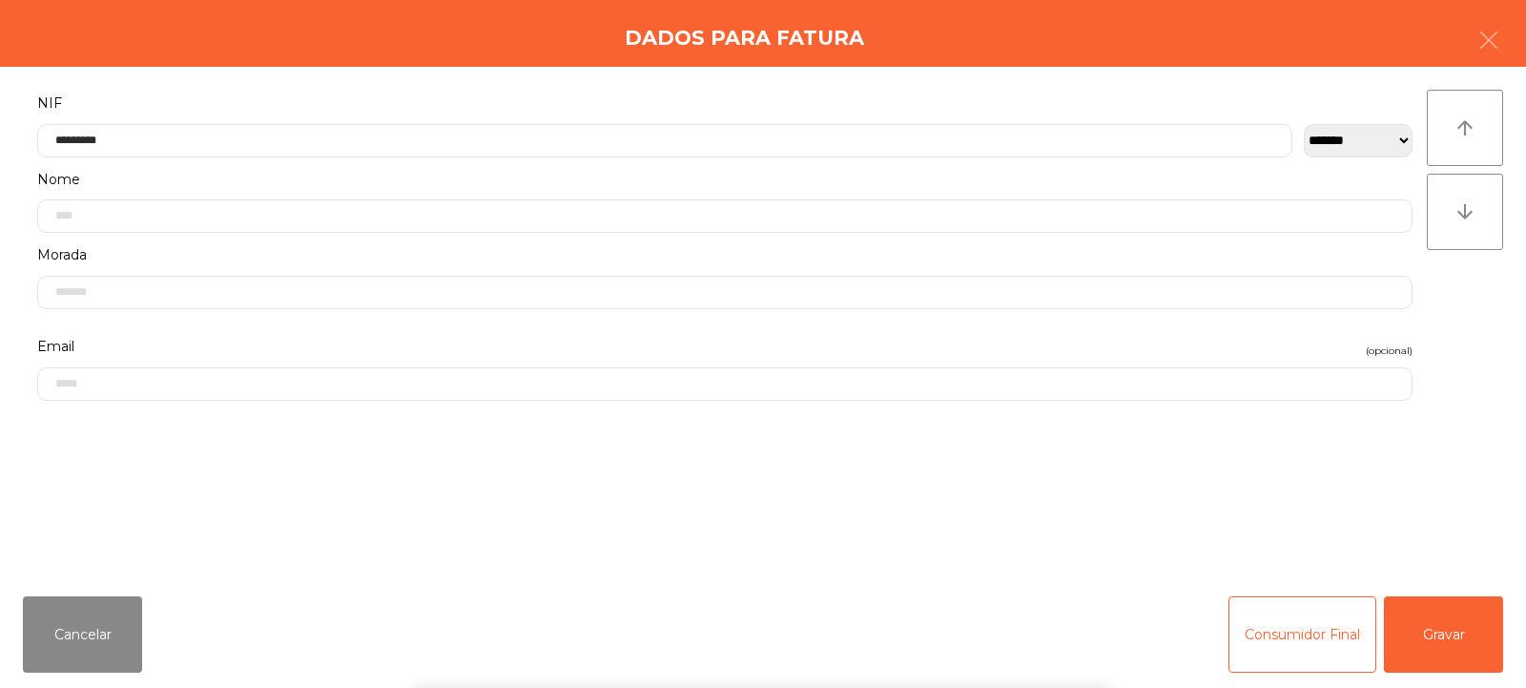
click at [1452, 313] on div "arrow_upward arrow_downward" at bounding box center [1465, 324] width 76 height 468
click at [1435, 624] on button "Gravar" at bounding box center [1443, 634] width 119 height 76
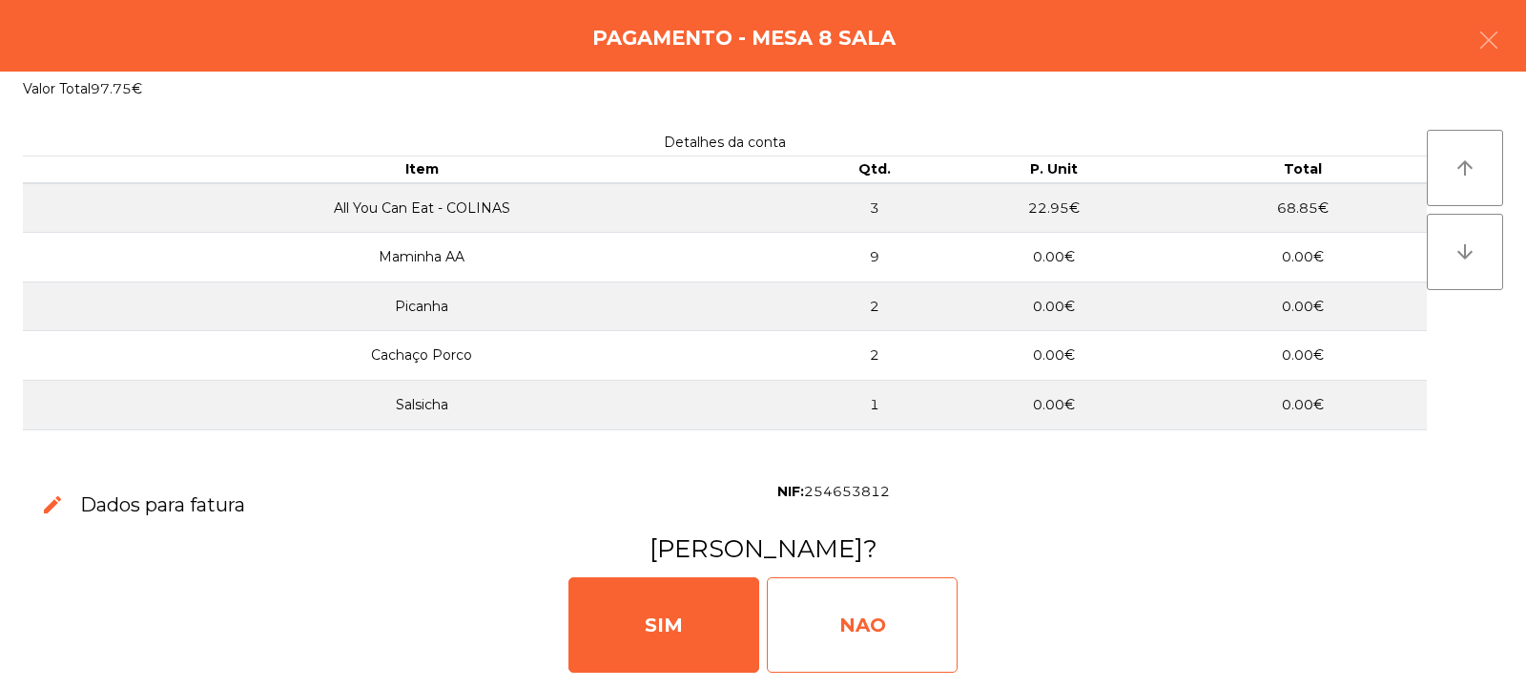
click at [878, 603] on div "NAO" at bounding box center [862, 624] width 191 height 95
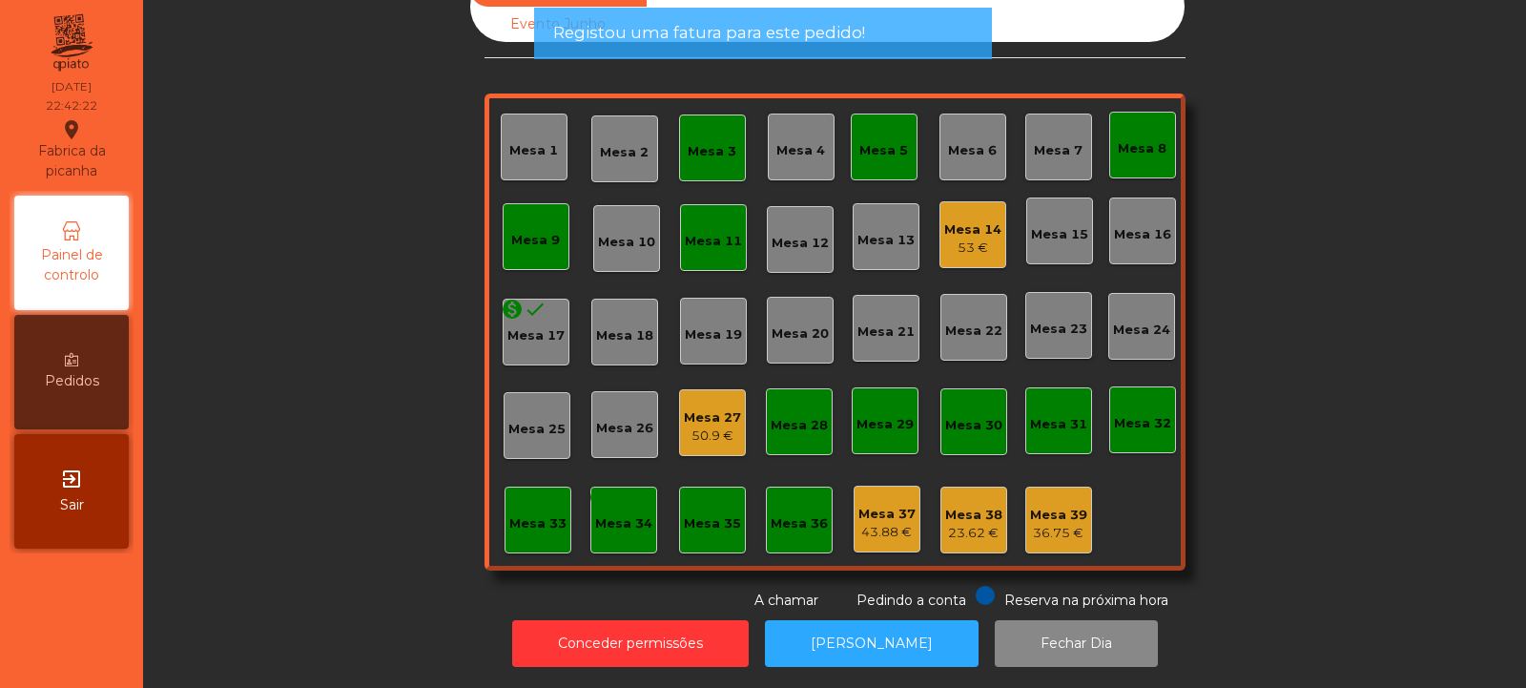
click at [1131, 114] on div "Mesa 8" at bounding box center [1142, 145] width 67 height 67
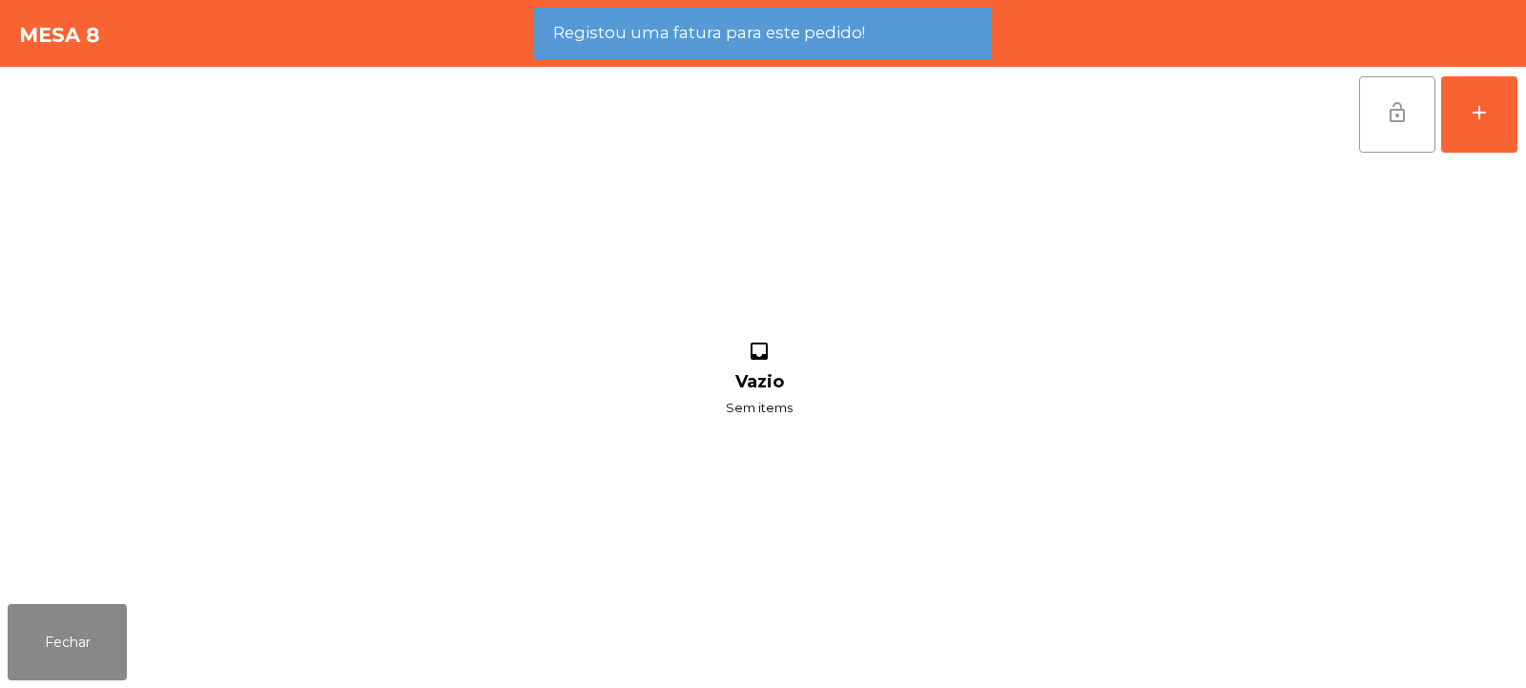
click at [1400, 113] on span "lock_open" at bounding box center [1397, 112] width 23 height 23
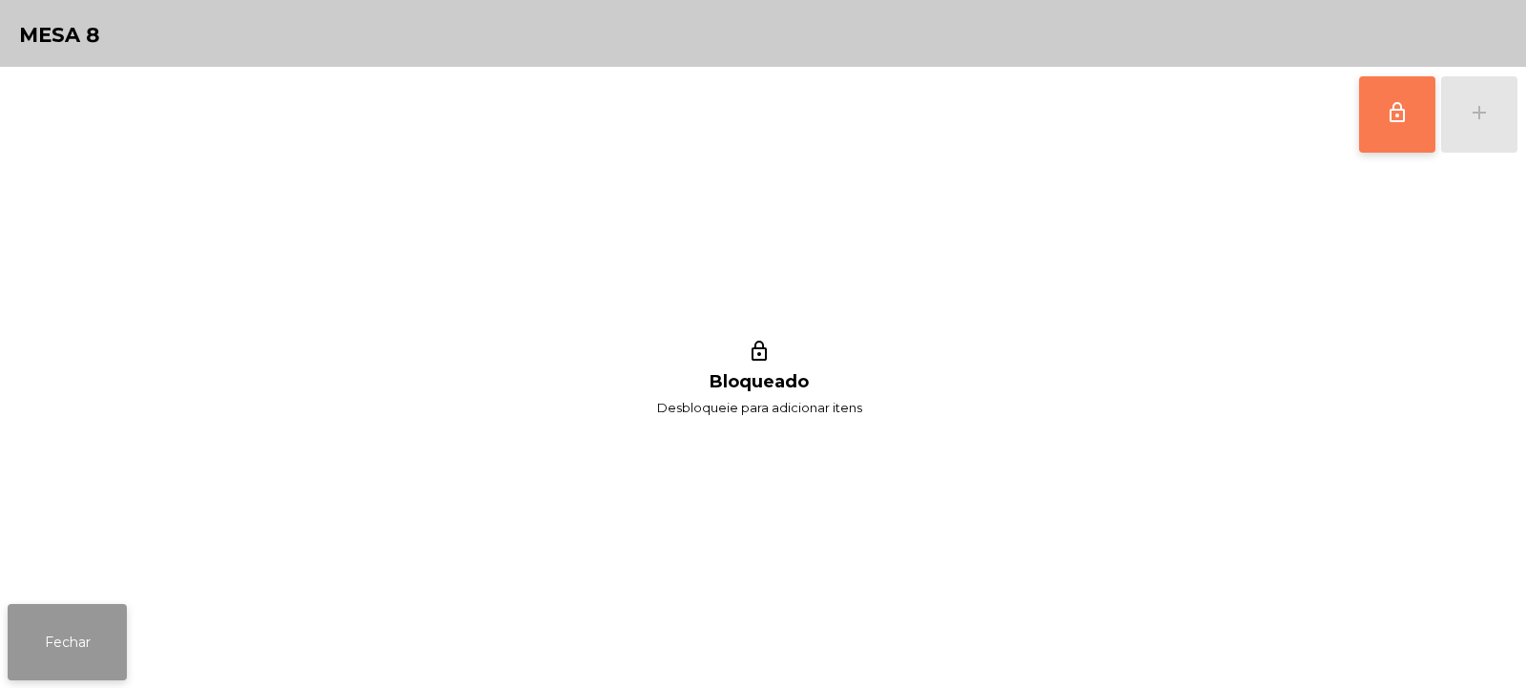
click at [67, 631] on button "Fechar" at bounding box center [67, 642] width 119 height 76
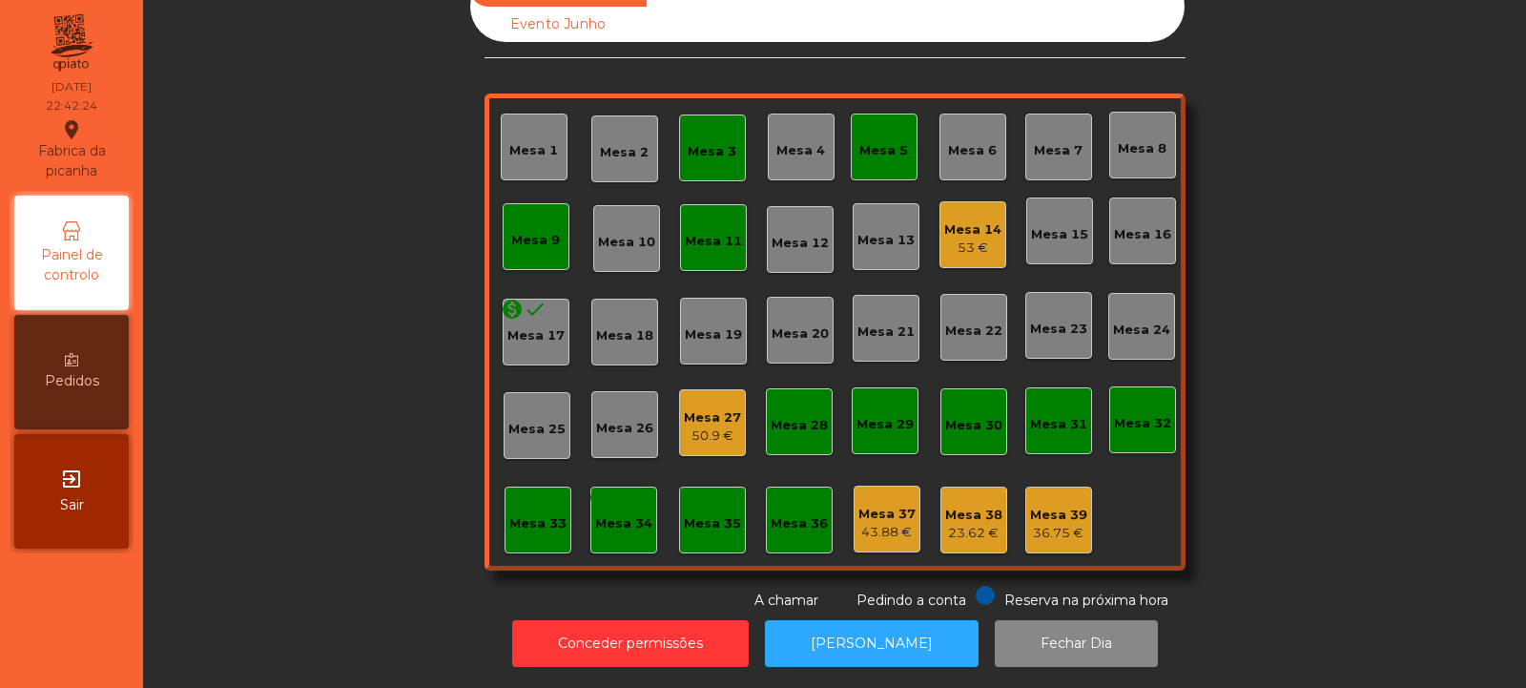
click at [885, 141] on div "Mesa 5" at bounding box center [883, 150] width 49 height 19
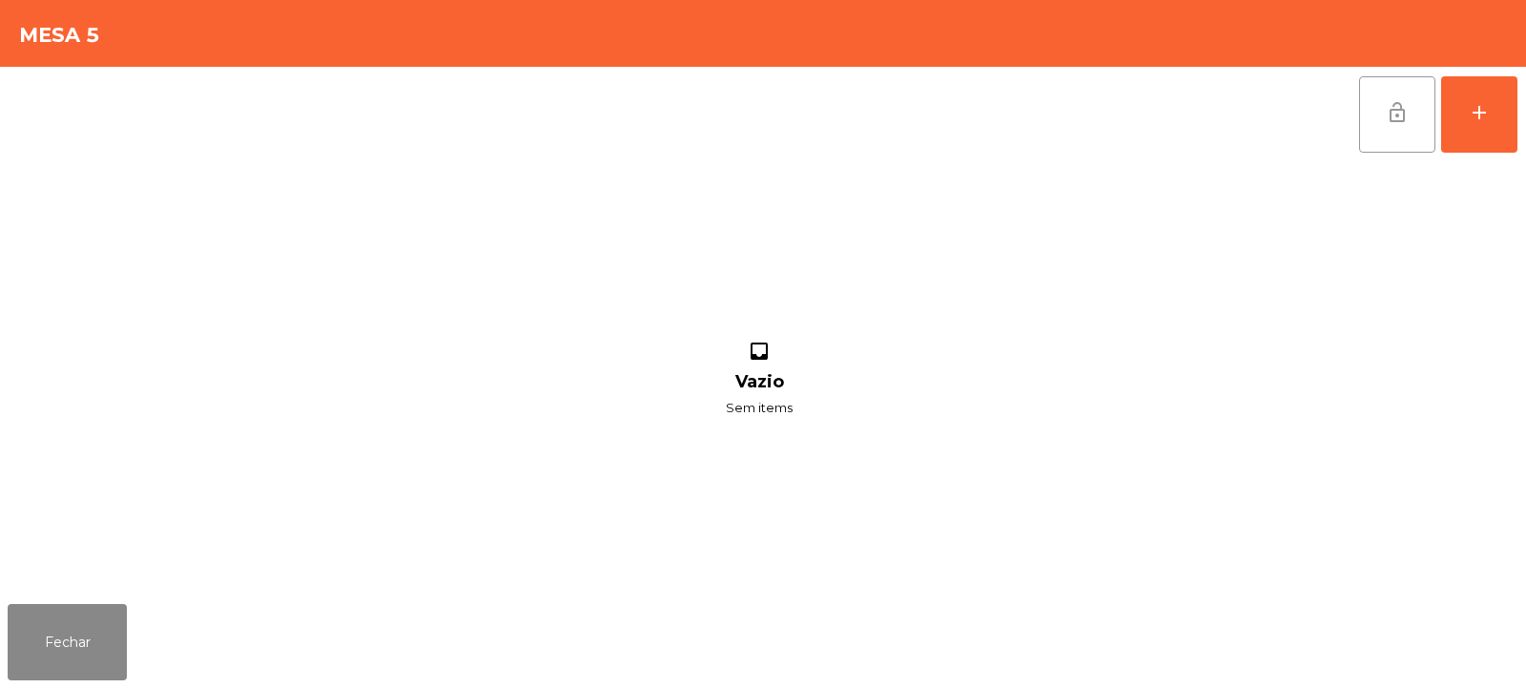
click at [1418, 128] on button "lock_open" at bounding box center [1397, 114] width 76 height 76
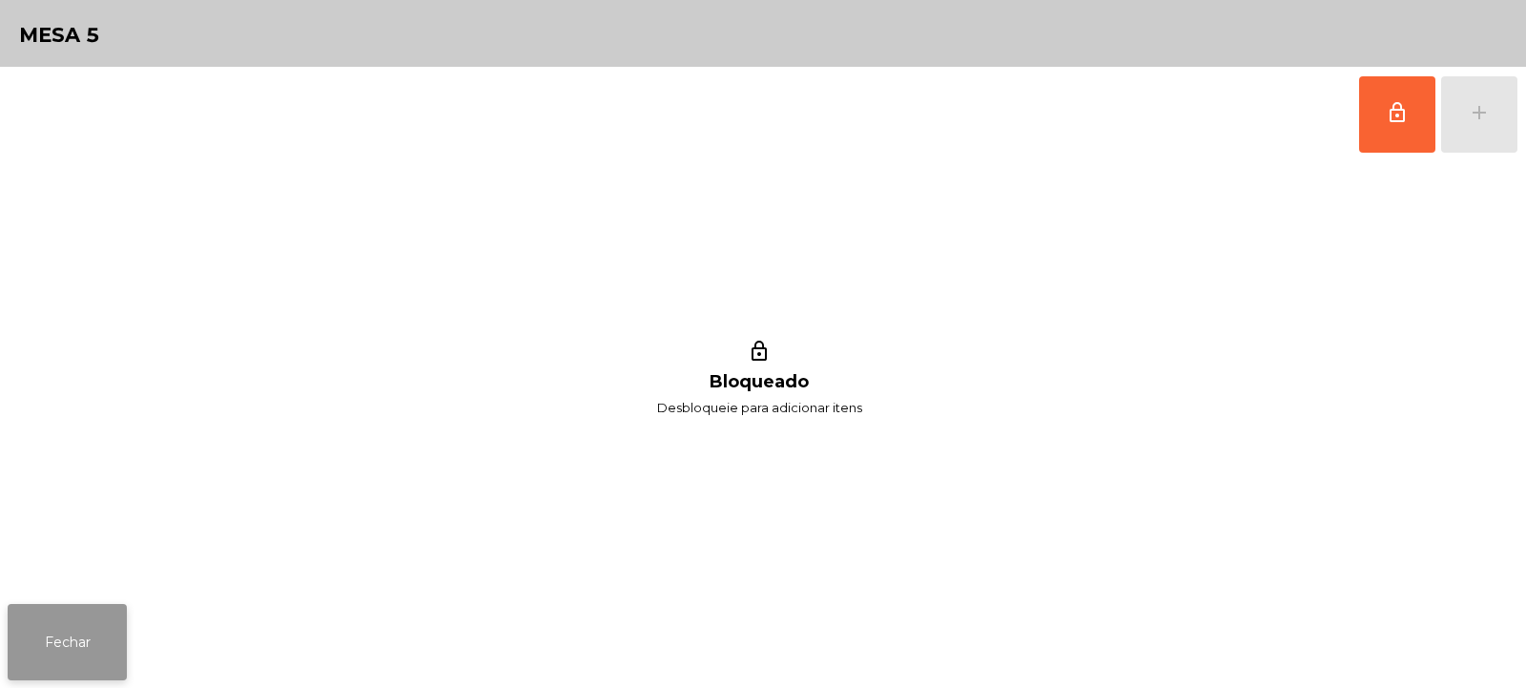
click at [68, 631] on button "Fechar" at bounding box center [67, 642] width 119 height 76
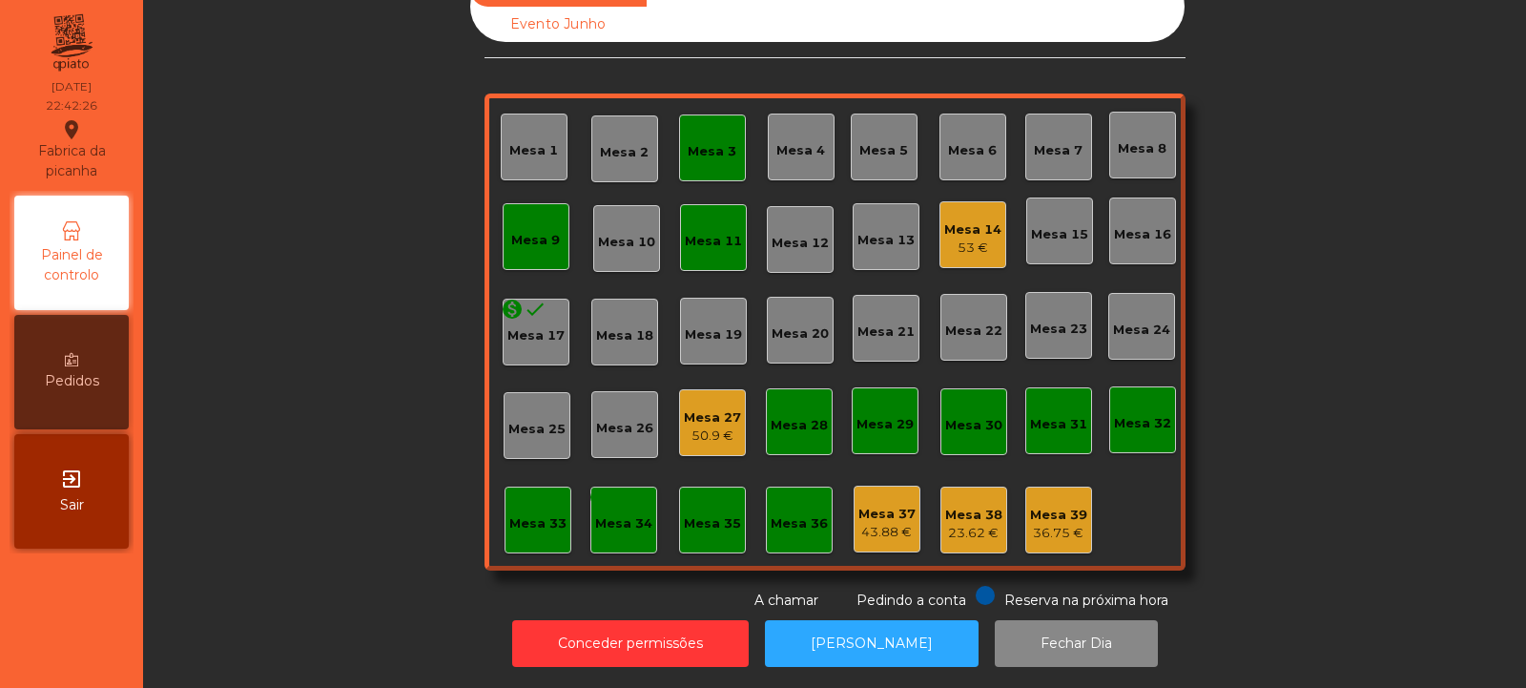
click at [701, 134] on div "Mesa 3" at bounding box center [712, 147] width 49 height 27
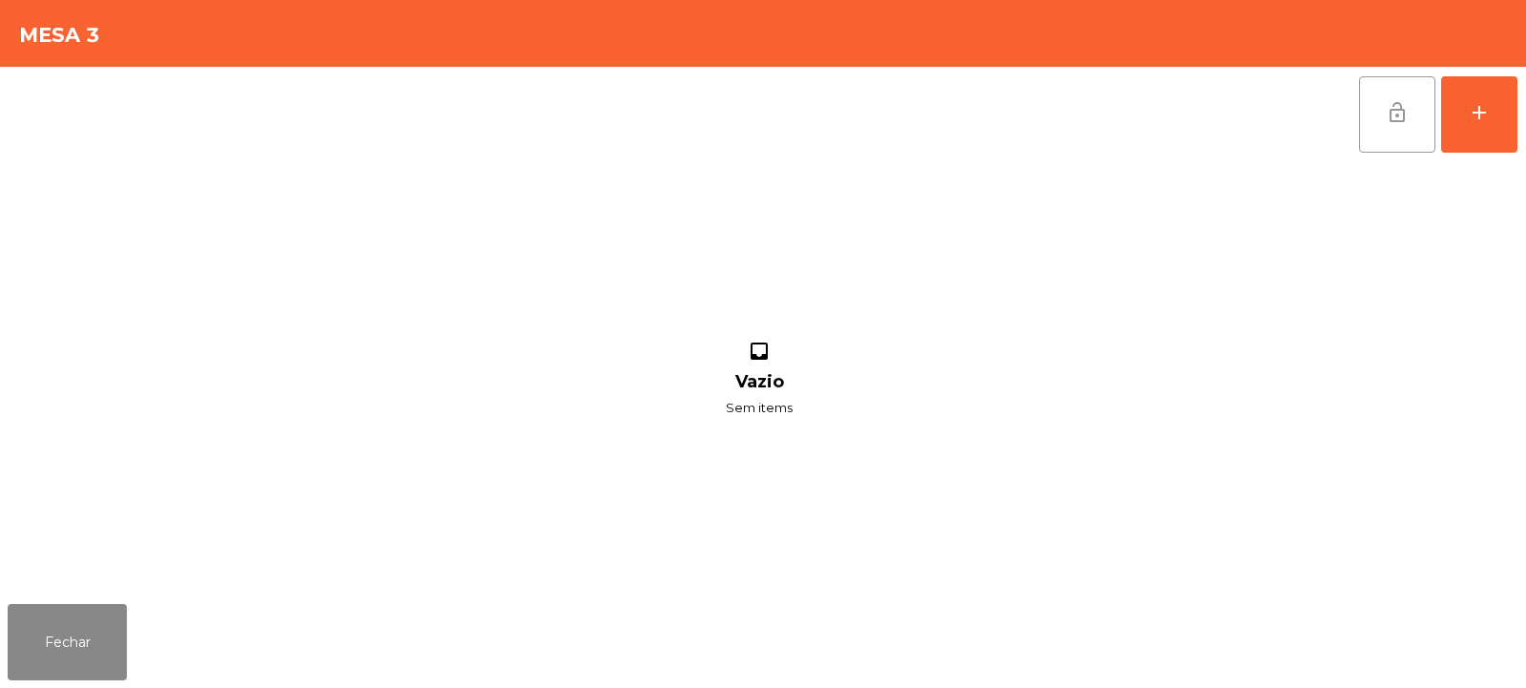
click at [1390, 132] on button "lock_open" at bounding box center [1397, 114] width 76 height 76
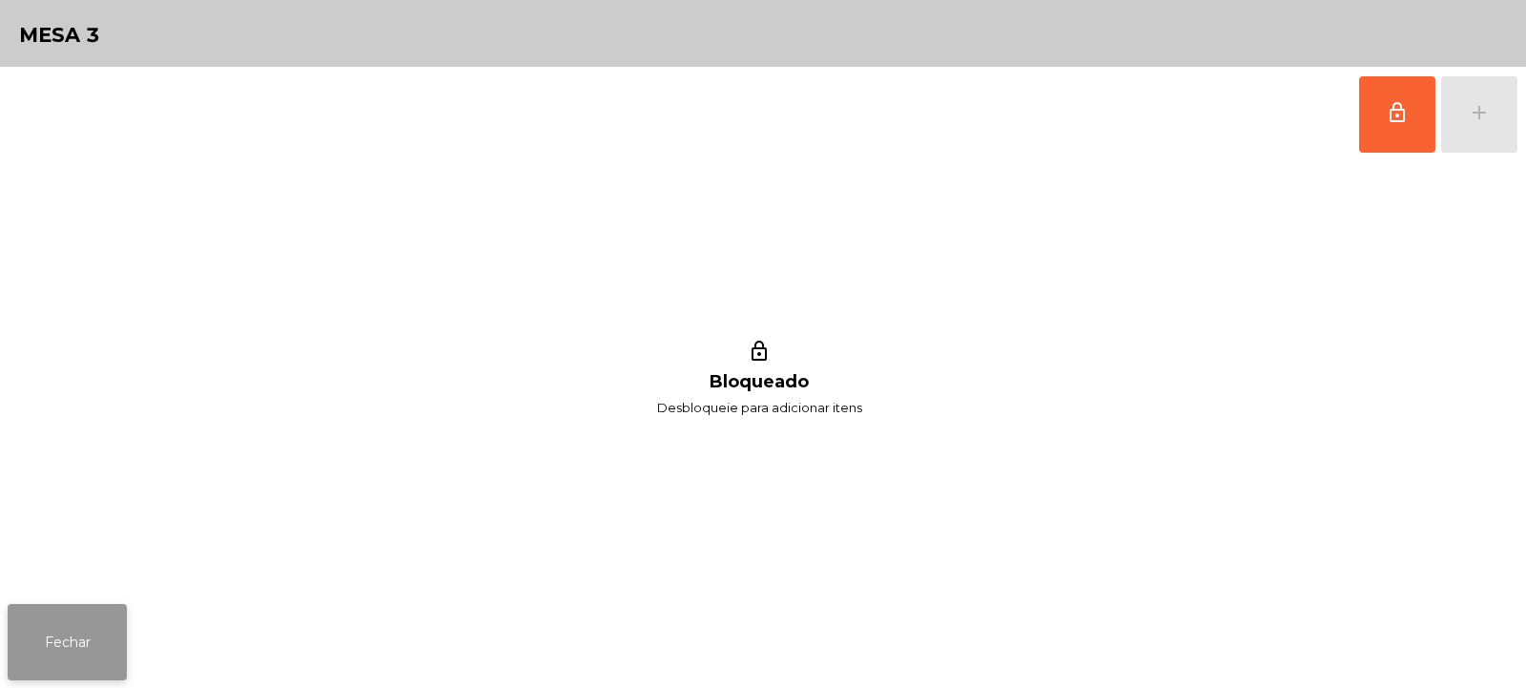
click at [48, 624] on button "Fechar" at bounding box center [67, 642] width 119 height 76
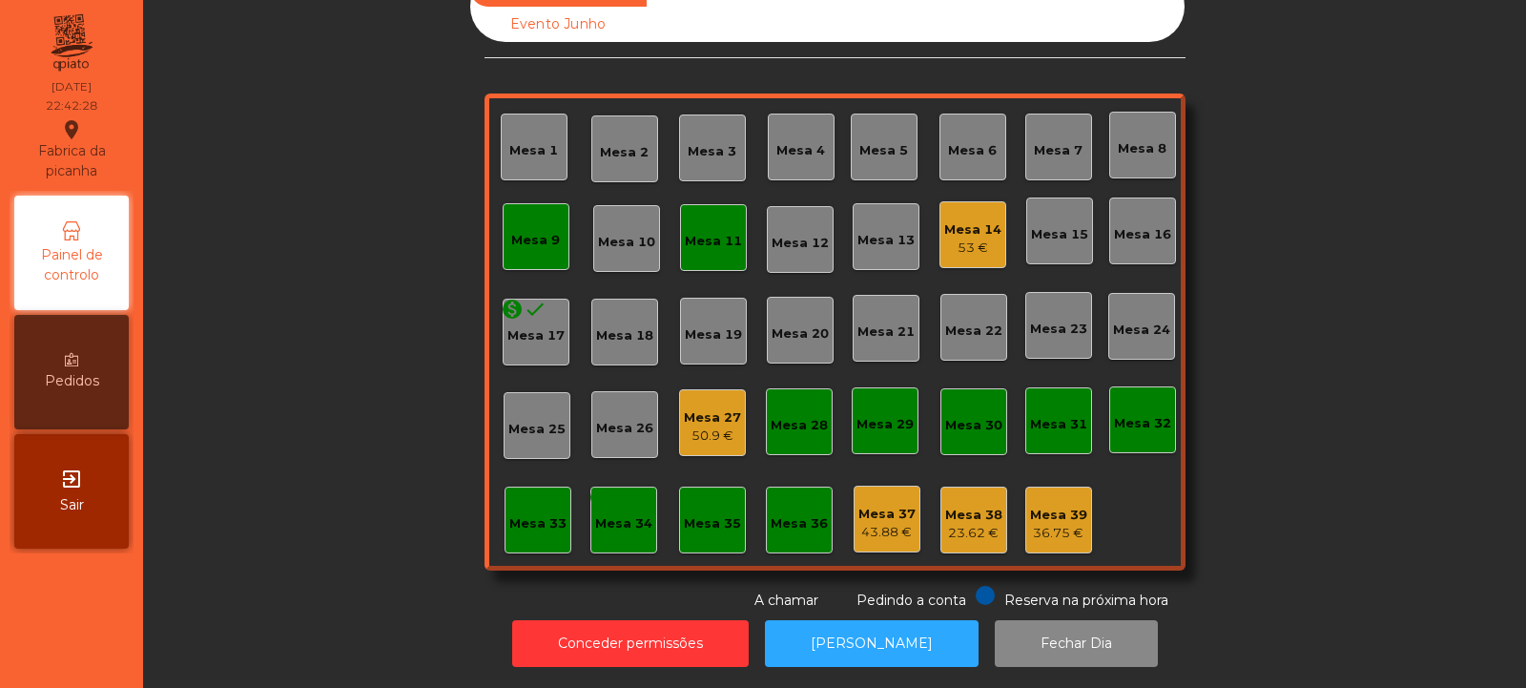
click at [529, 231] on div "Mesa 9" at bounding box center [535, 240] width 49 height 19
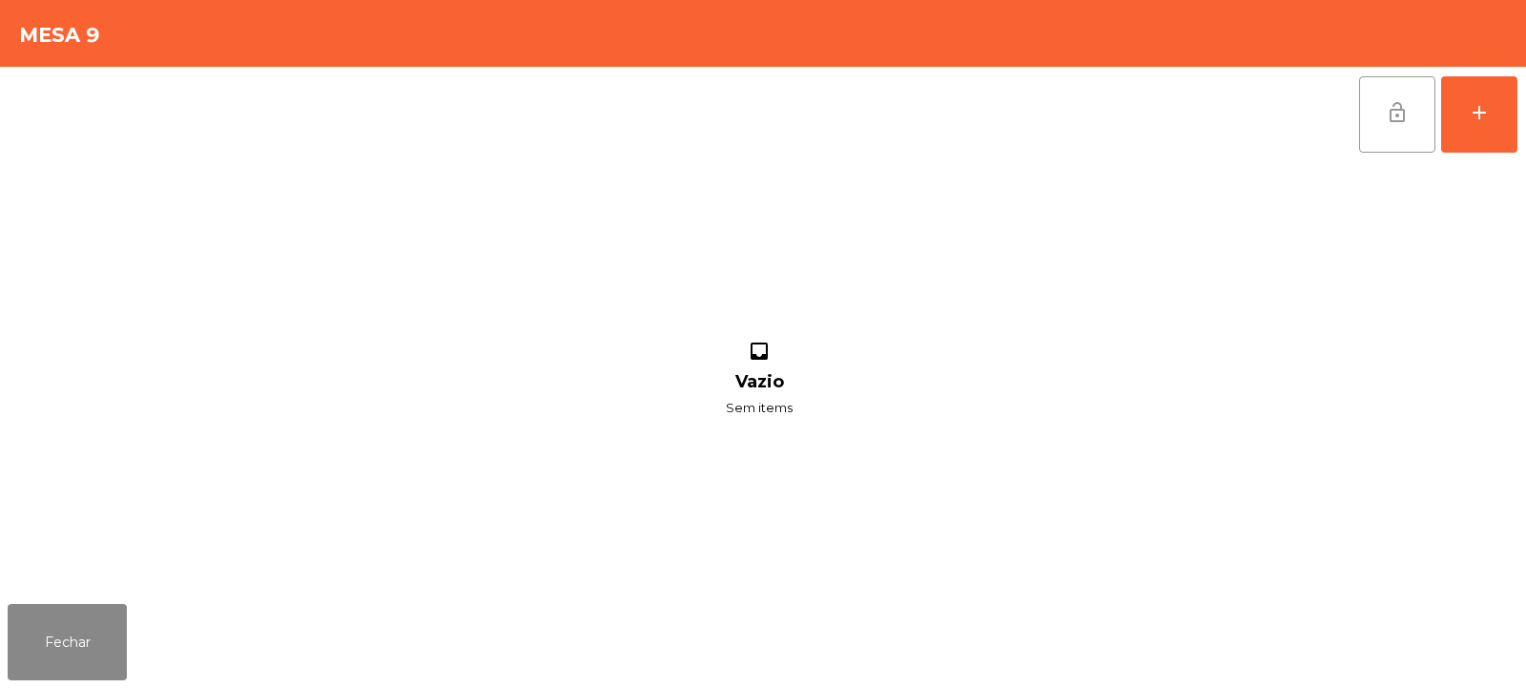
click at [1410, 135] on button "lock_open" at bounding box center [1397, 114] width 76 height 76
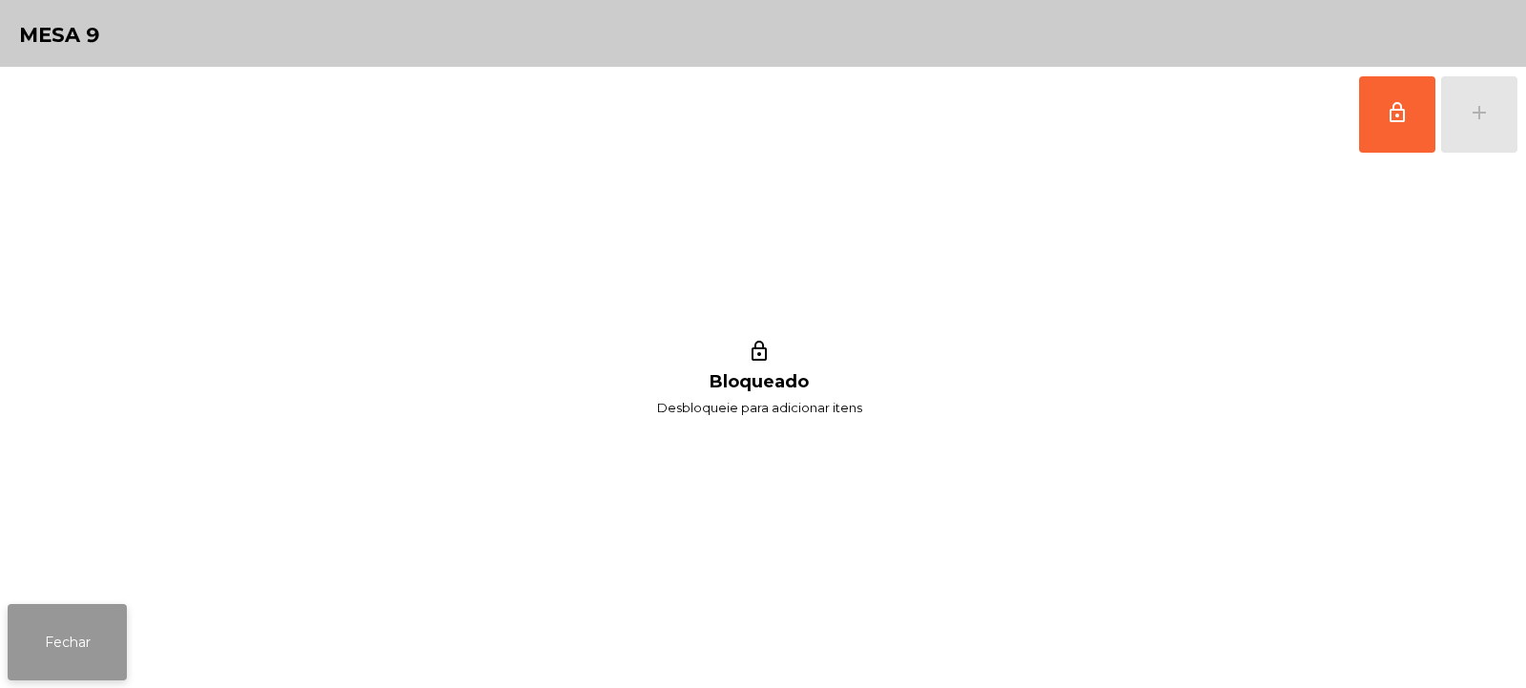
click at [70, 647] on button "Fechar" at bounding box center [67, 642] width 119 height 76
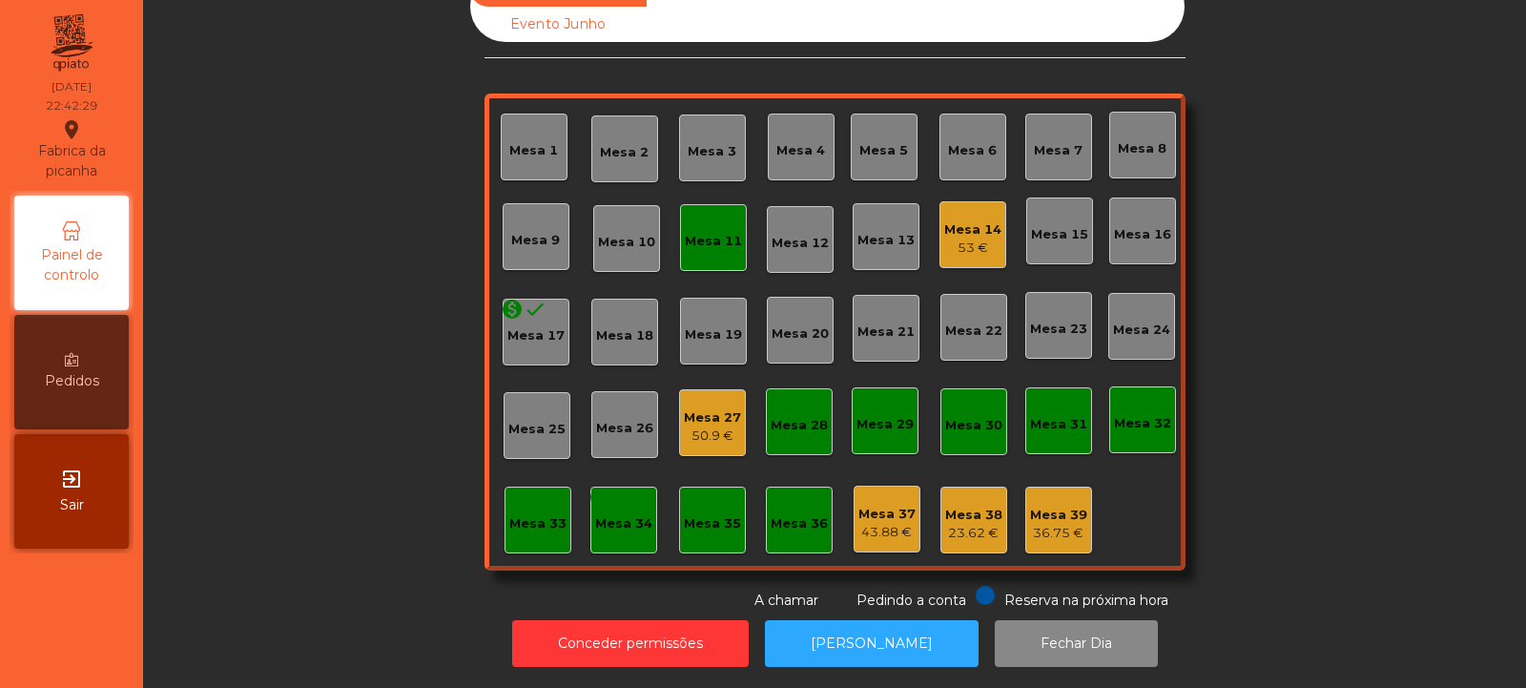
click at [718, 232] on div "Mesa 11" at bounding box center [713, 241] width 57 height 19
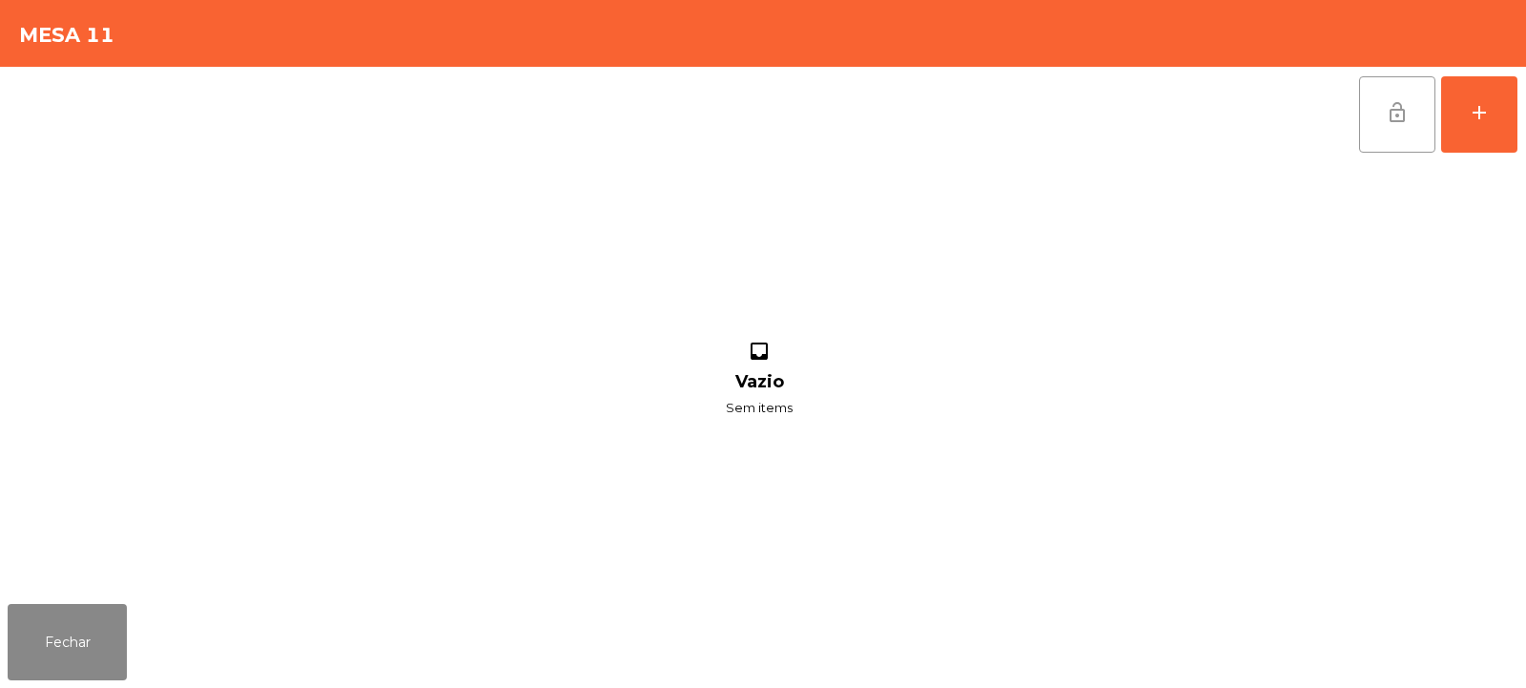
click at [1403, 138] on button "lock_open" at bounding box center [1397, 114] width 76 height 76
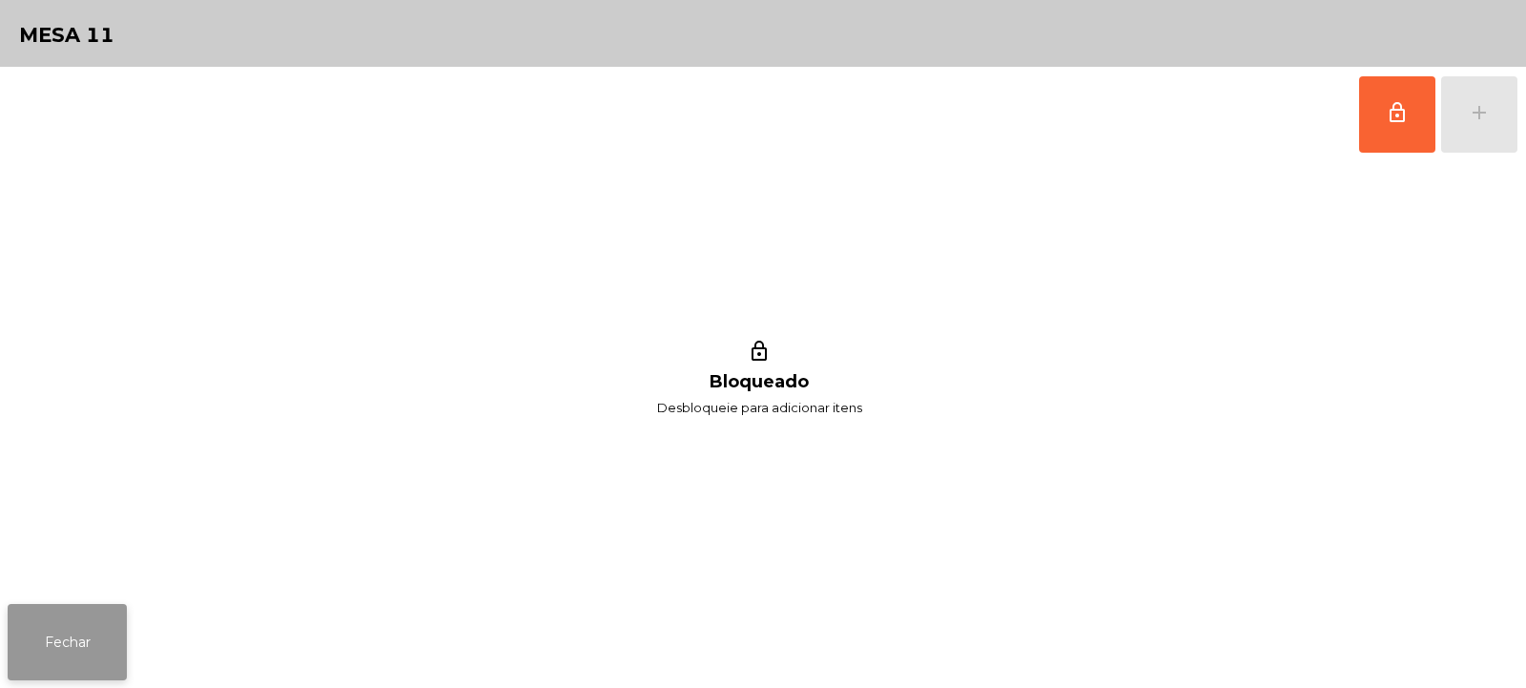
click at [66, 623] on button "Fechar" at bounding box center [67, 642] width 119 height 76
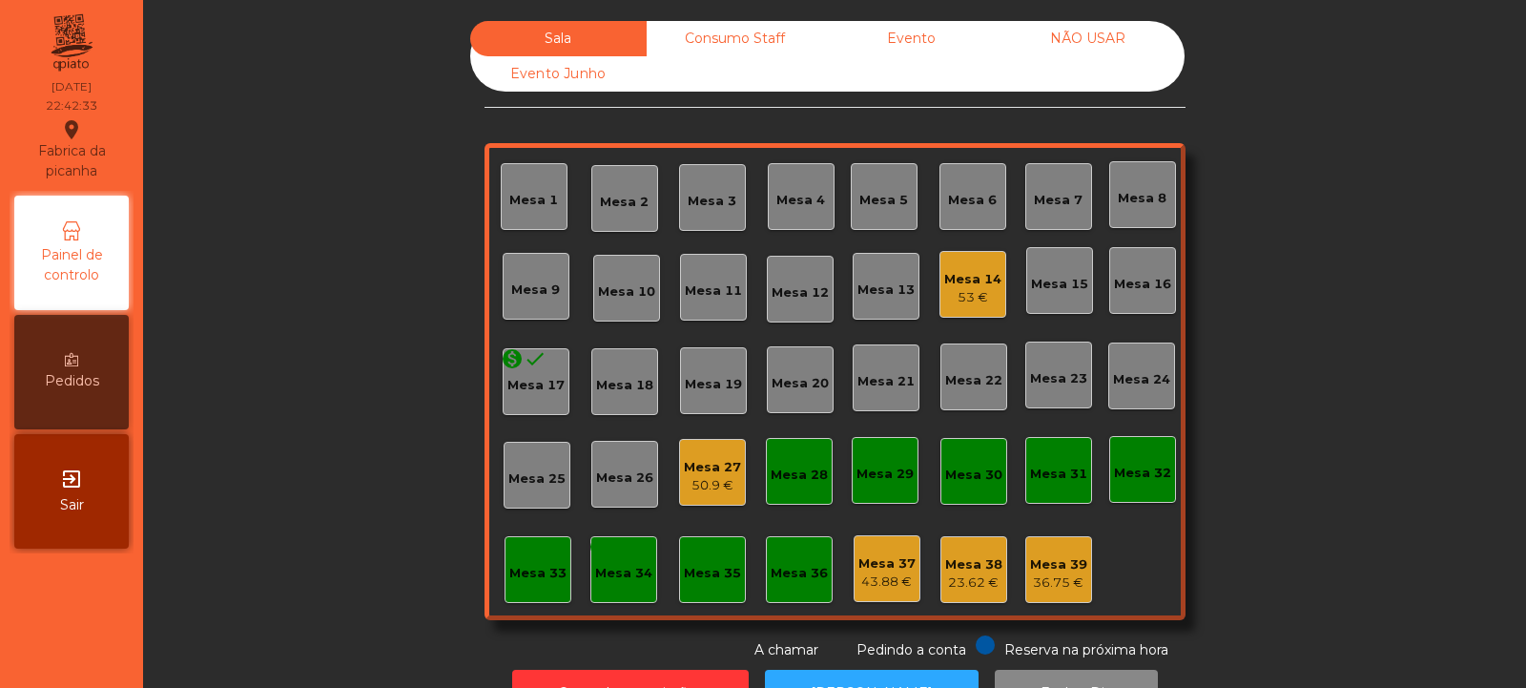
scroll to position [64, 0]
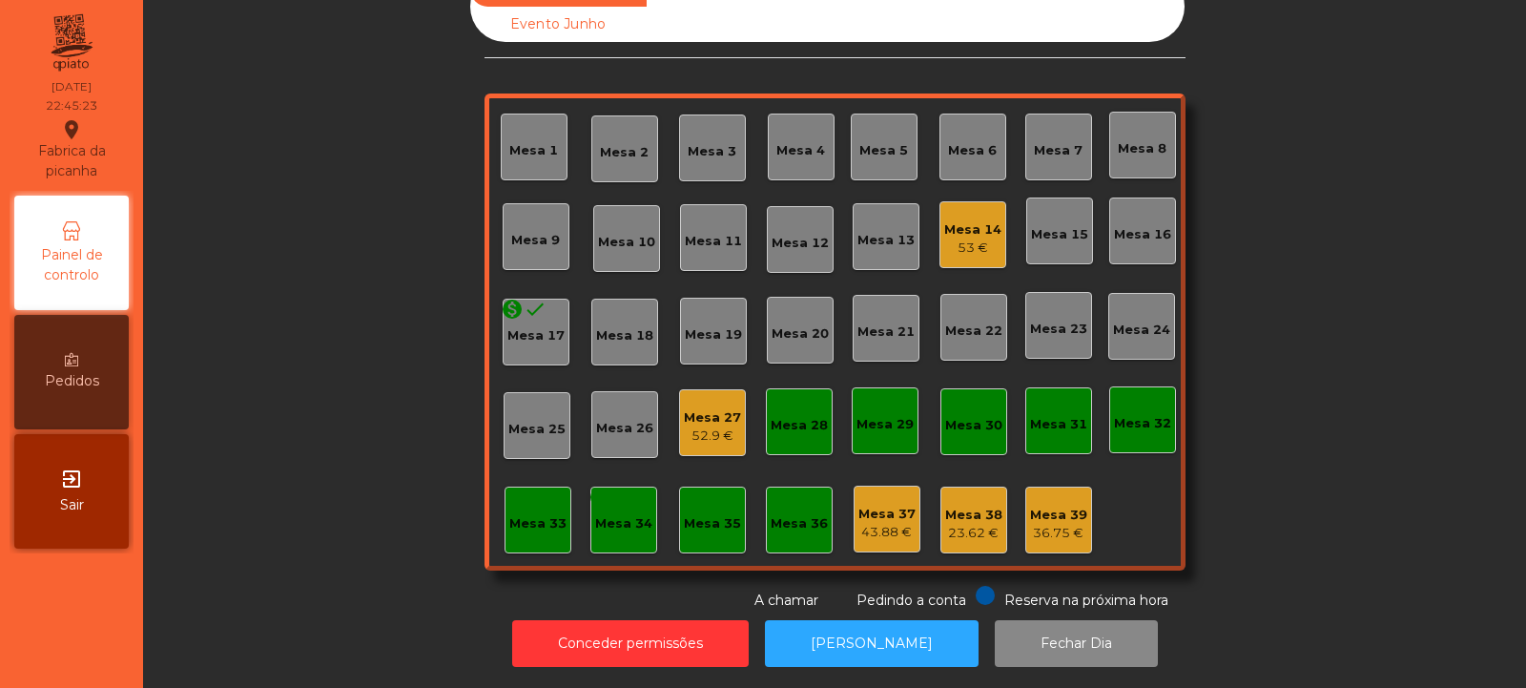
click at [717, 486] on div "Mesa 35" at bounding box center [712, 519] width 67 height 67
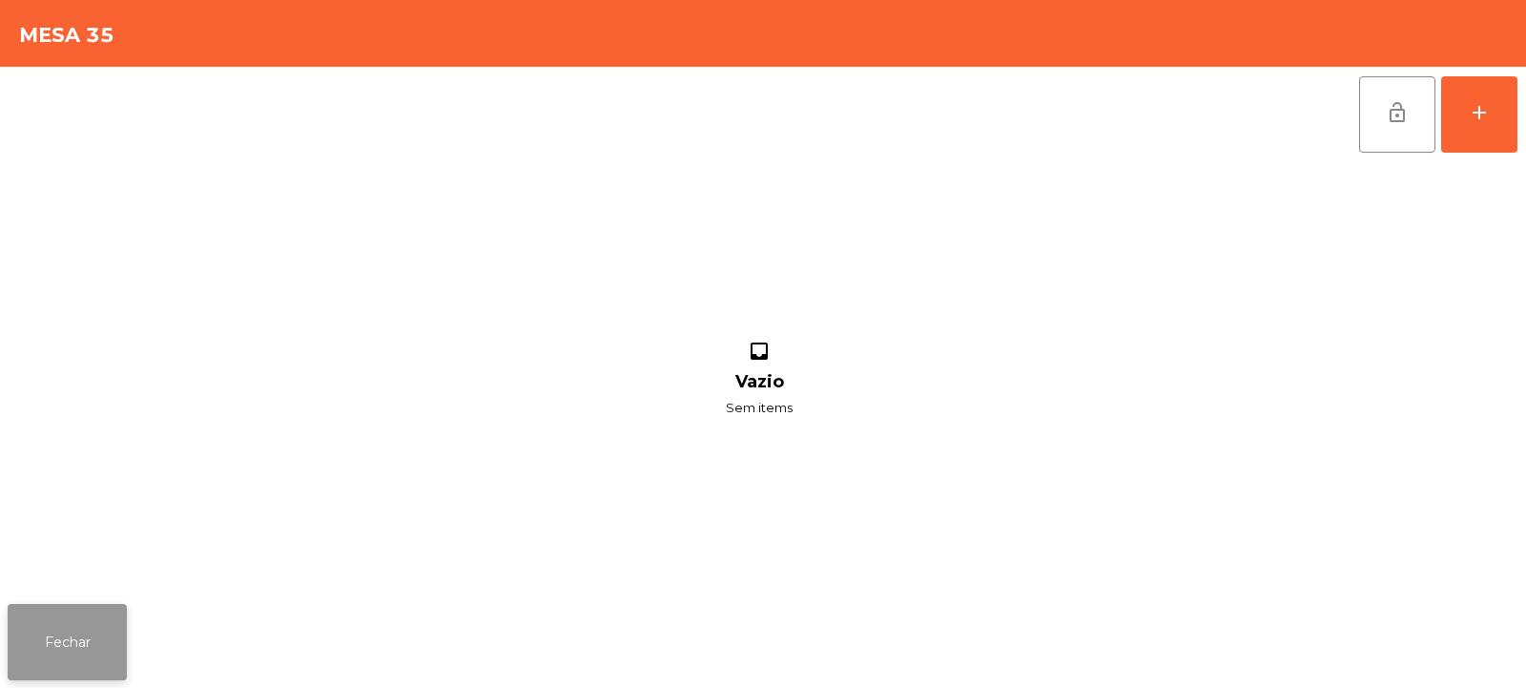
click at [55, 632] on button "Fechar" at bounding box center [67, 642] width 119 height 76
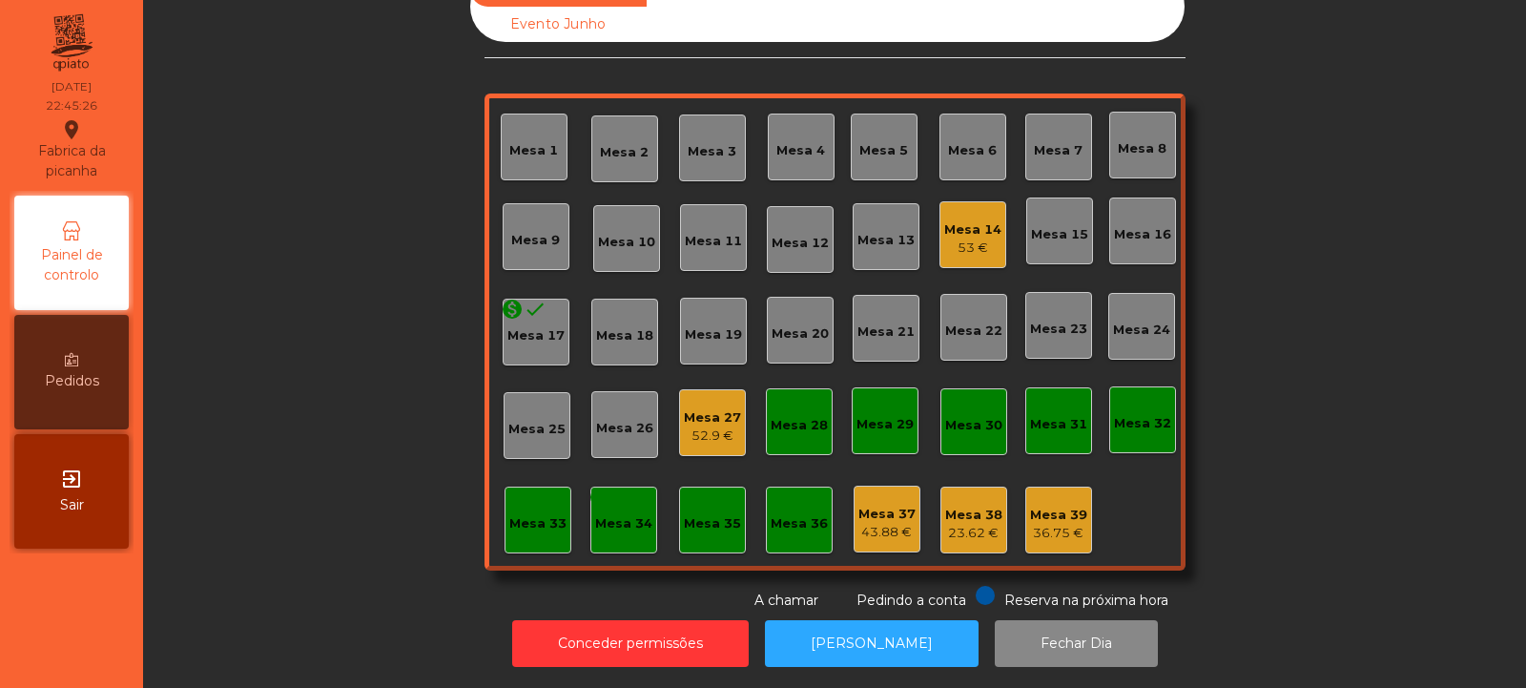
click at [689, 408] on div "Mesa 27" at bounding box center [712, 417] width 57 height 19
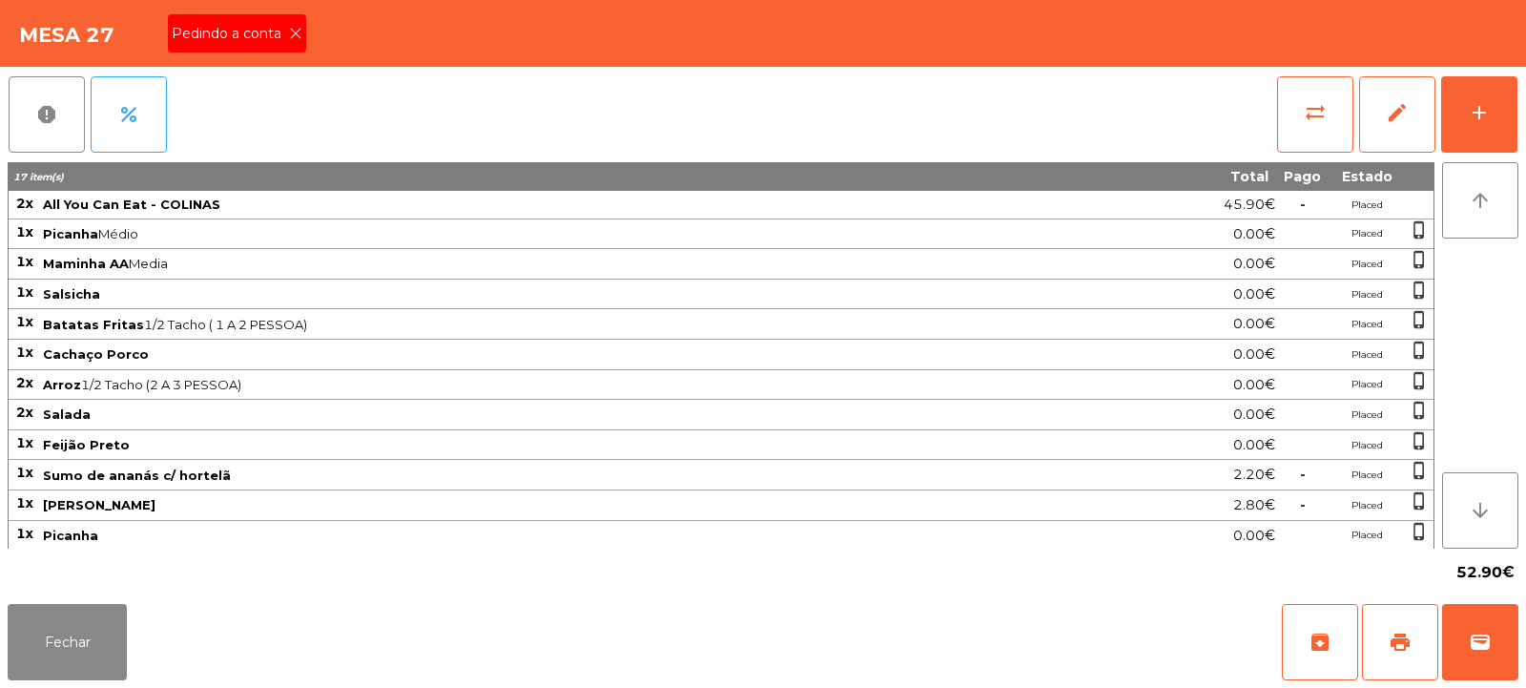
click at [300, 40] on div "Pedindo a conta" at bounding box center [237, 33] width 138 height 38
click at [1399, 639] on span "print" at bounding box center [1400, 641] width 23 height 23
click at [1395, 635] on span "print" at bounding box center [1400, 641] width 23 height 23
click at [1309, 90] on button "sync_alt" at bounding box center [1315, 114] width 76 height 76
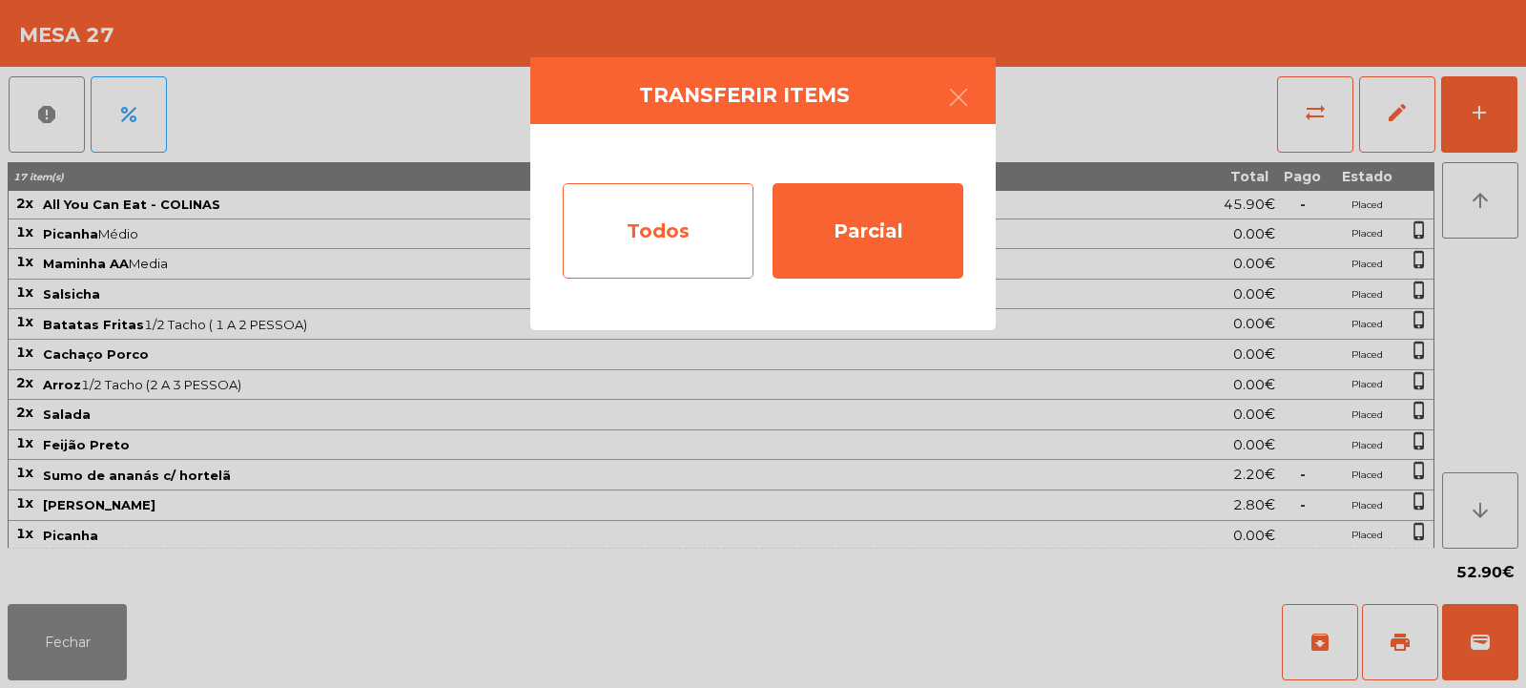
click at [650, 229] on div "Todos" at bounding box center [658, 230] width 191 height 95
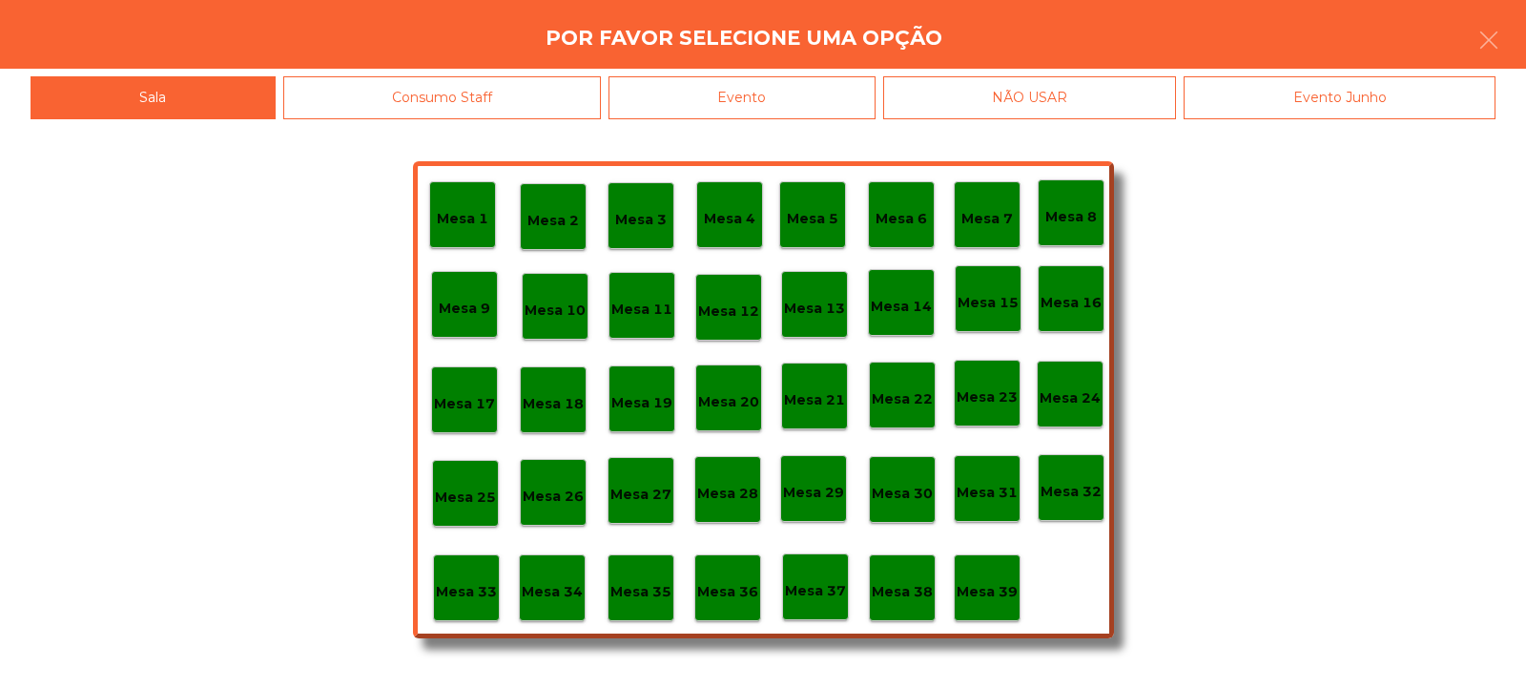
click at [739, 97] on div "Evento" at bounding box center [741, 97] width 267 height 43
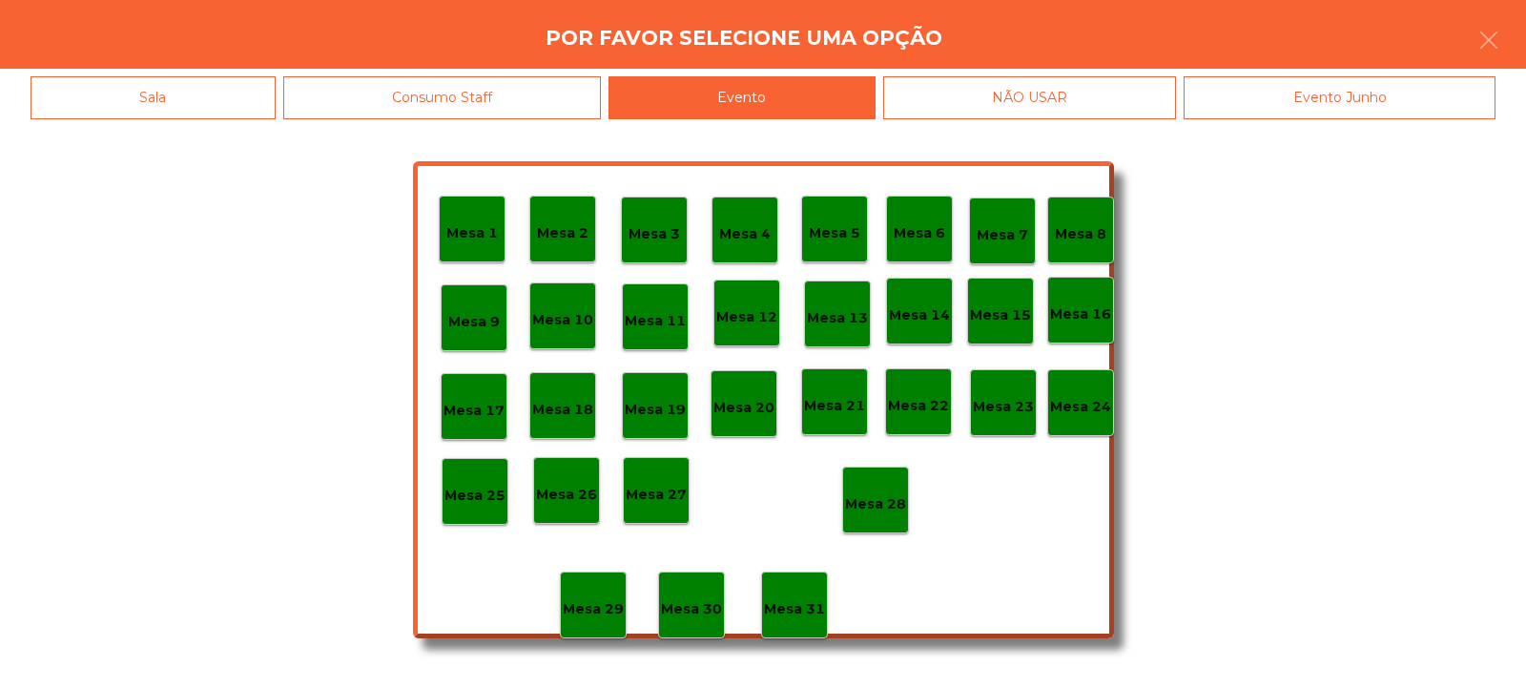
click at [884, 515] on div "Mesa 28" at bounding box center [875, 499] width 67 height 67
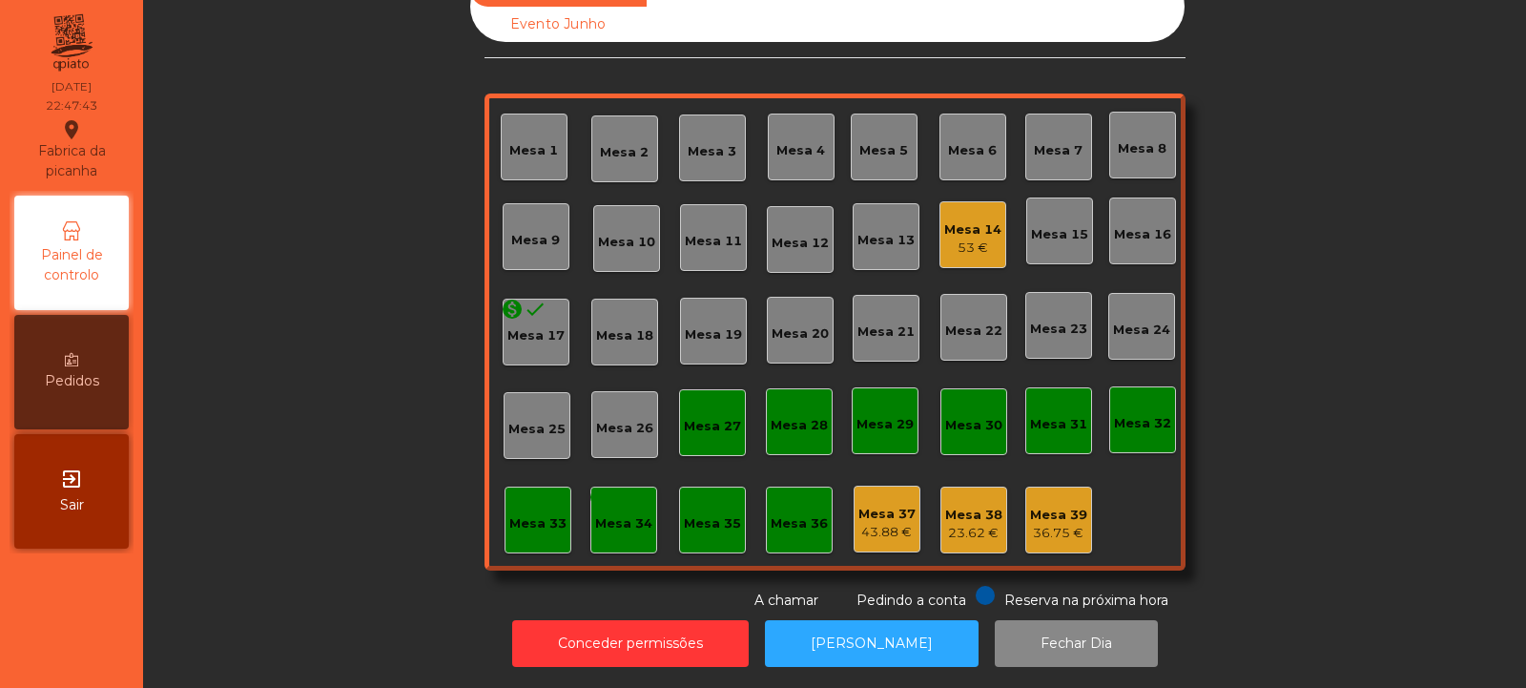
click at [732, 429] on div "Mesa 27" at bounding box center [712, 422] width 67 height 67
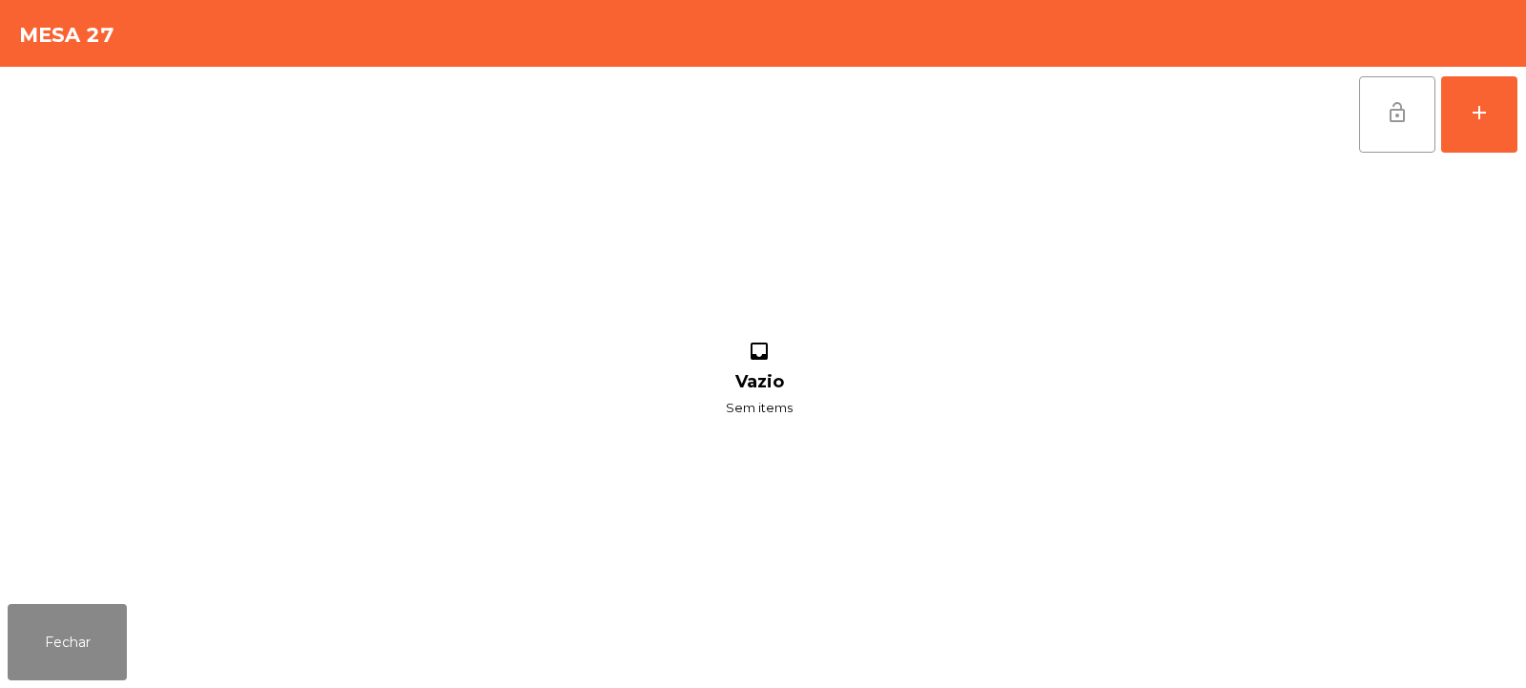
click at [1400, 120] on span "lock_open" at bounding box center [1397, 112] width 23 height 23
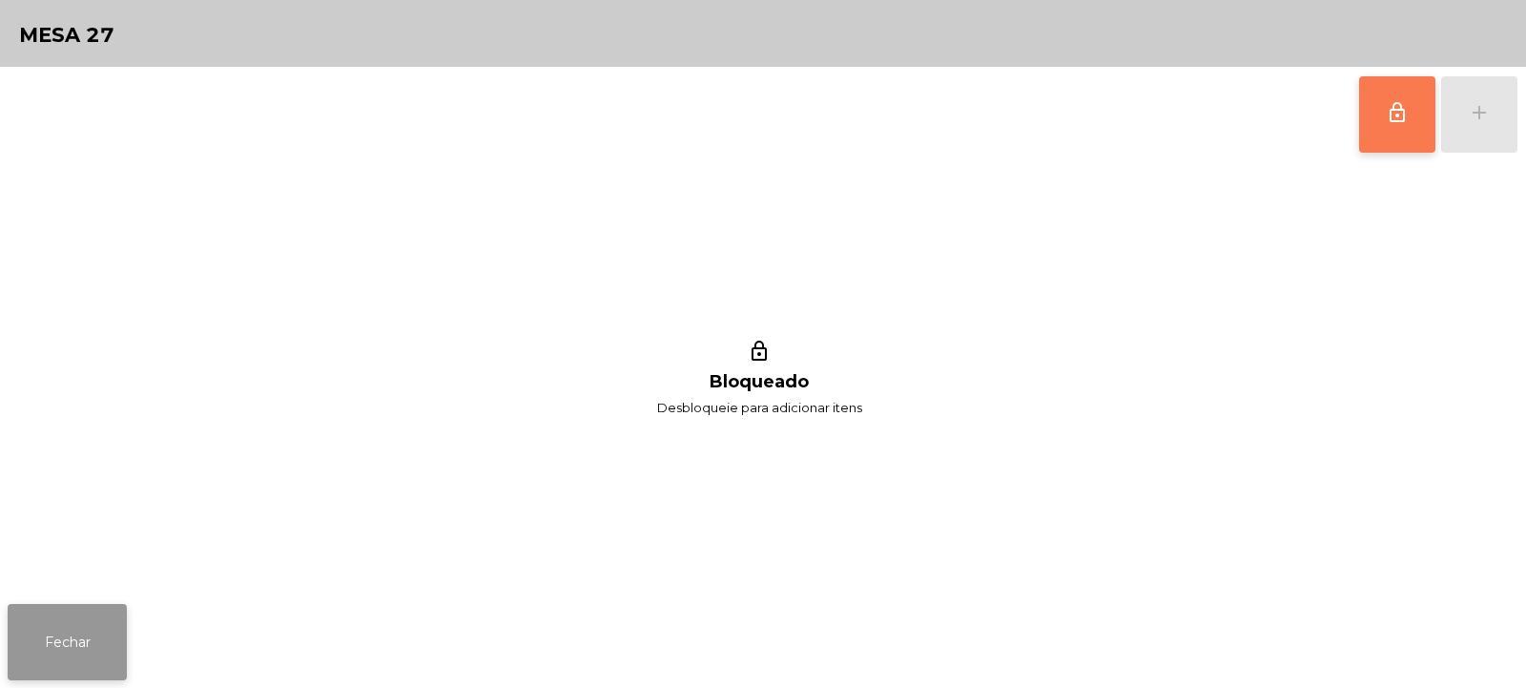
click at [60, 648] on button "Fechar" at bounding box center [67, 642] width 119 height 76
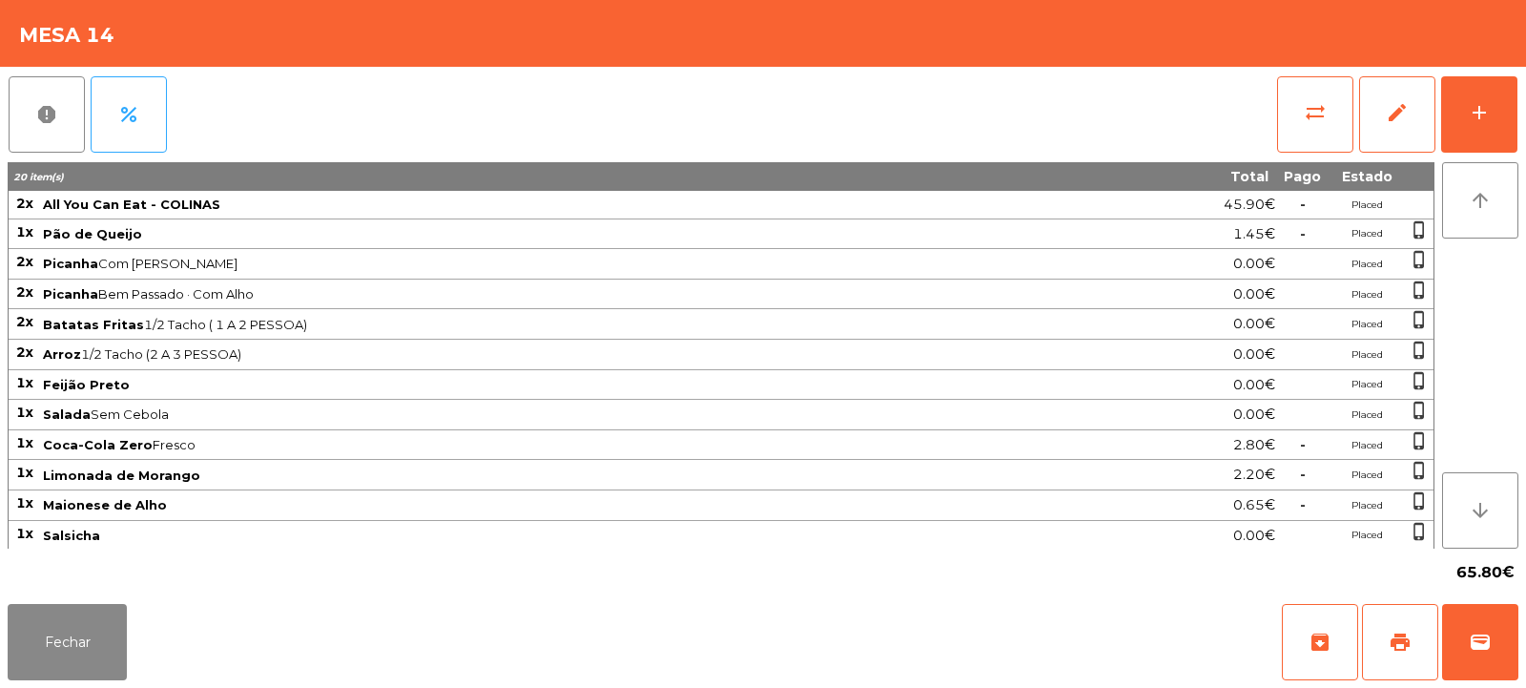
scroll to position [93, 0]
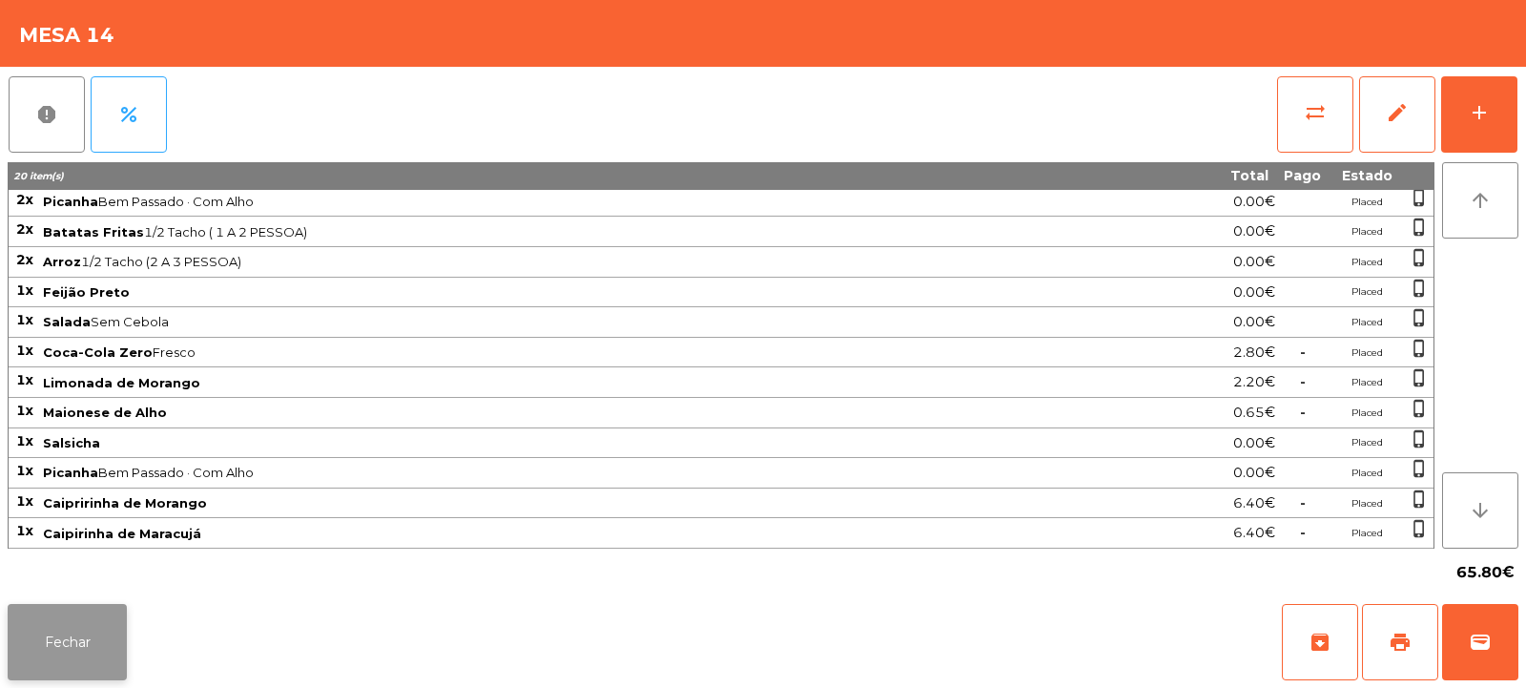
click at [61, 628] on button "Fechar" at bounding box center [67, 642] width 119 height 76
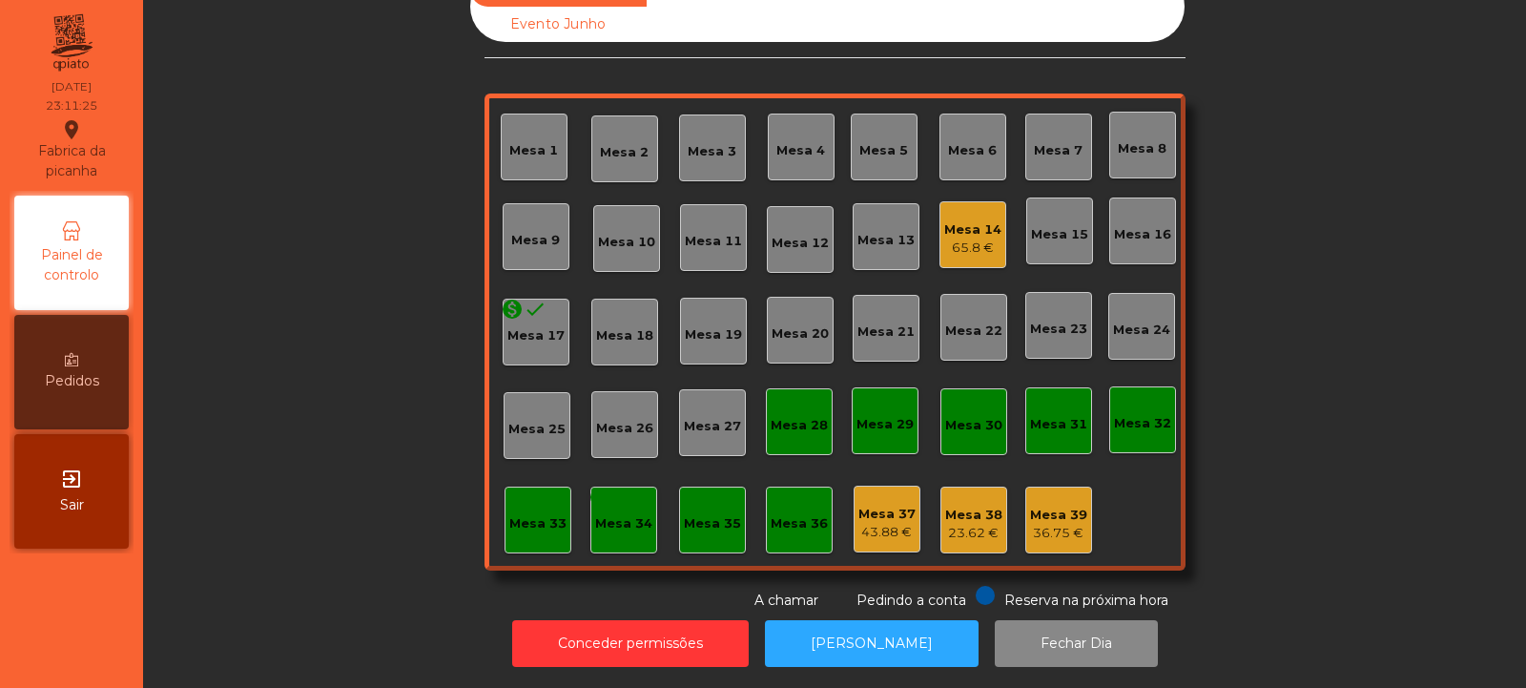
scroll to position [0, 0]
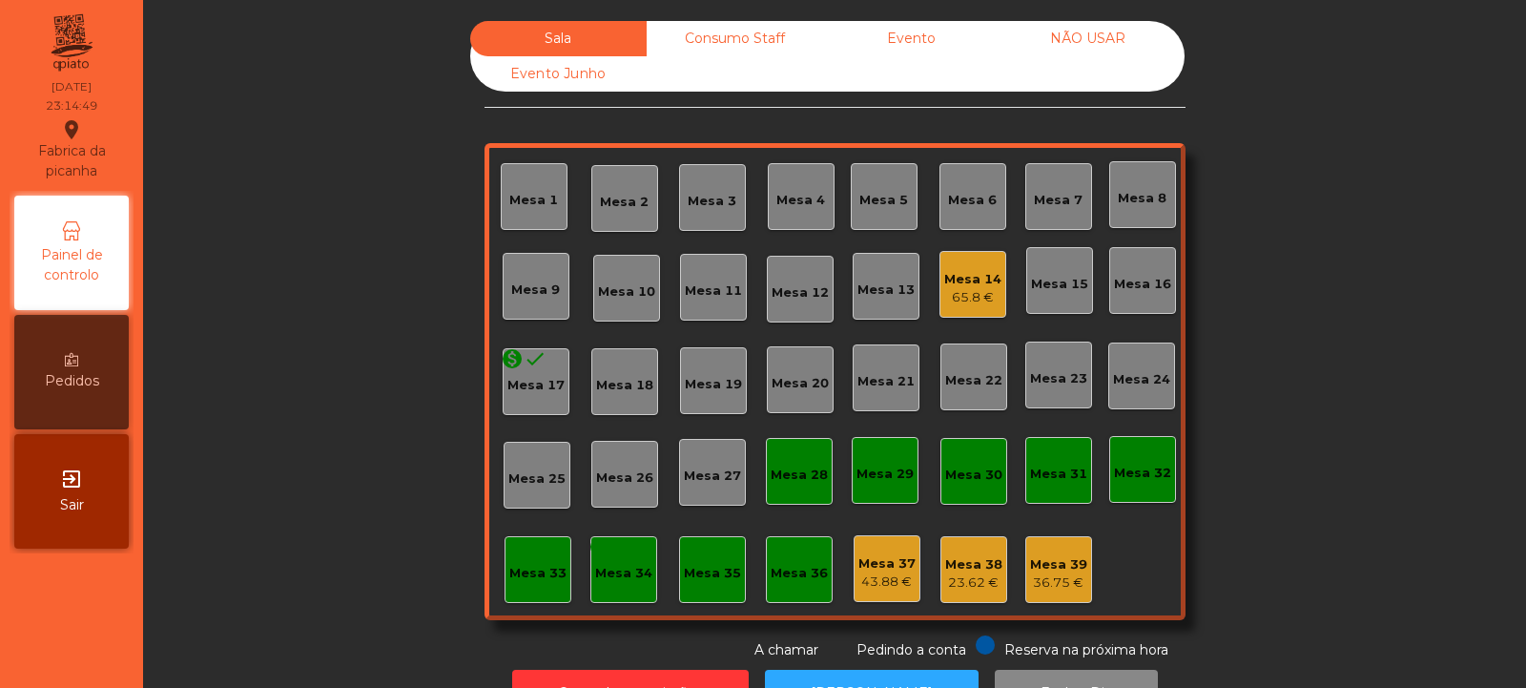
click at [709, 31] on div "Consumo Staff" at bounding box center [735, 38] width 176 height 35
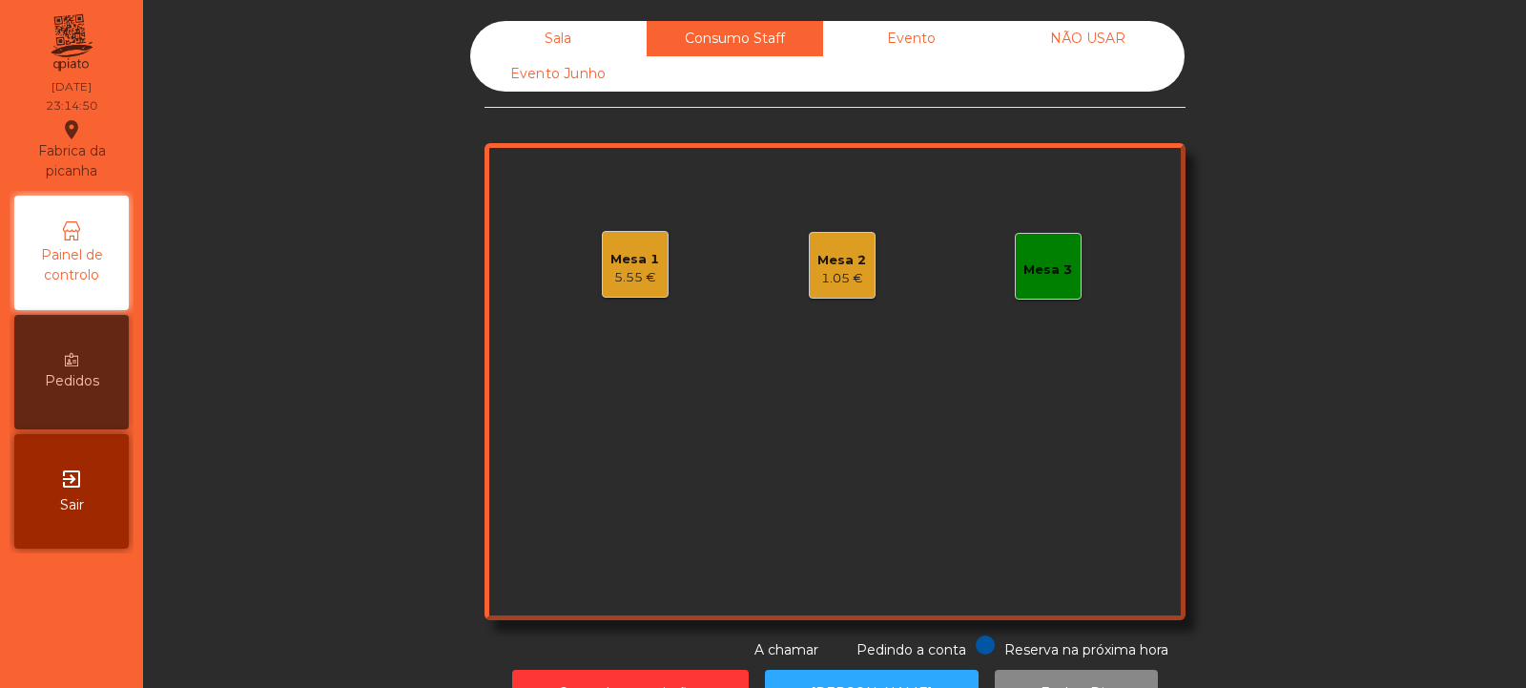
click at [643, 282] on div "5.55 €" at bounding box center [634, 277] width 49 height 19
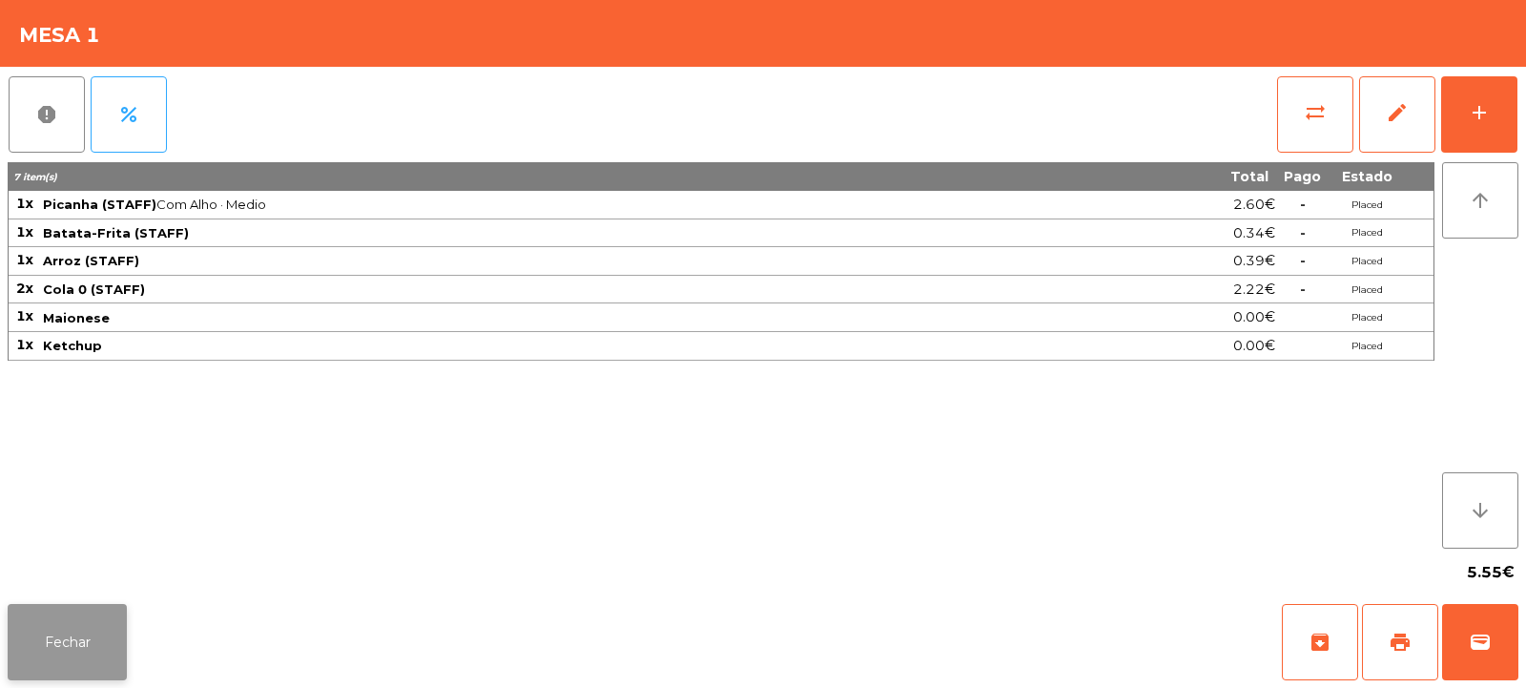
click at [125, 619] on button "Fechar" at bounding box center [67, 642] width 119 height 76
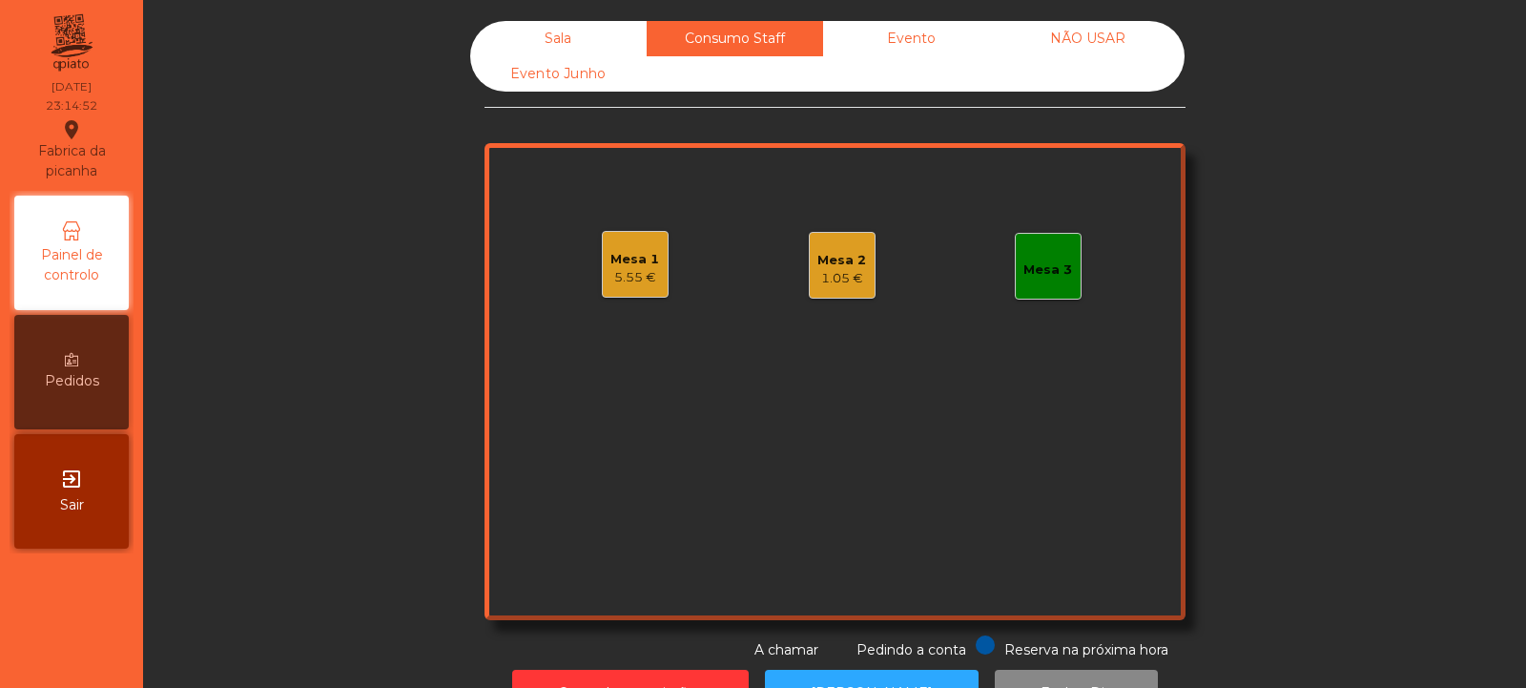
click at [847, 267] on div "Mesa 2" at bounding box center [841, 260] width 49 height 19
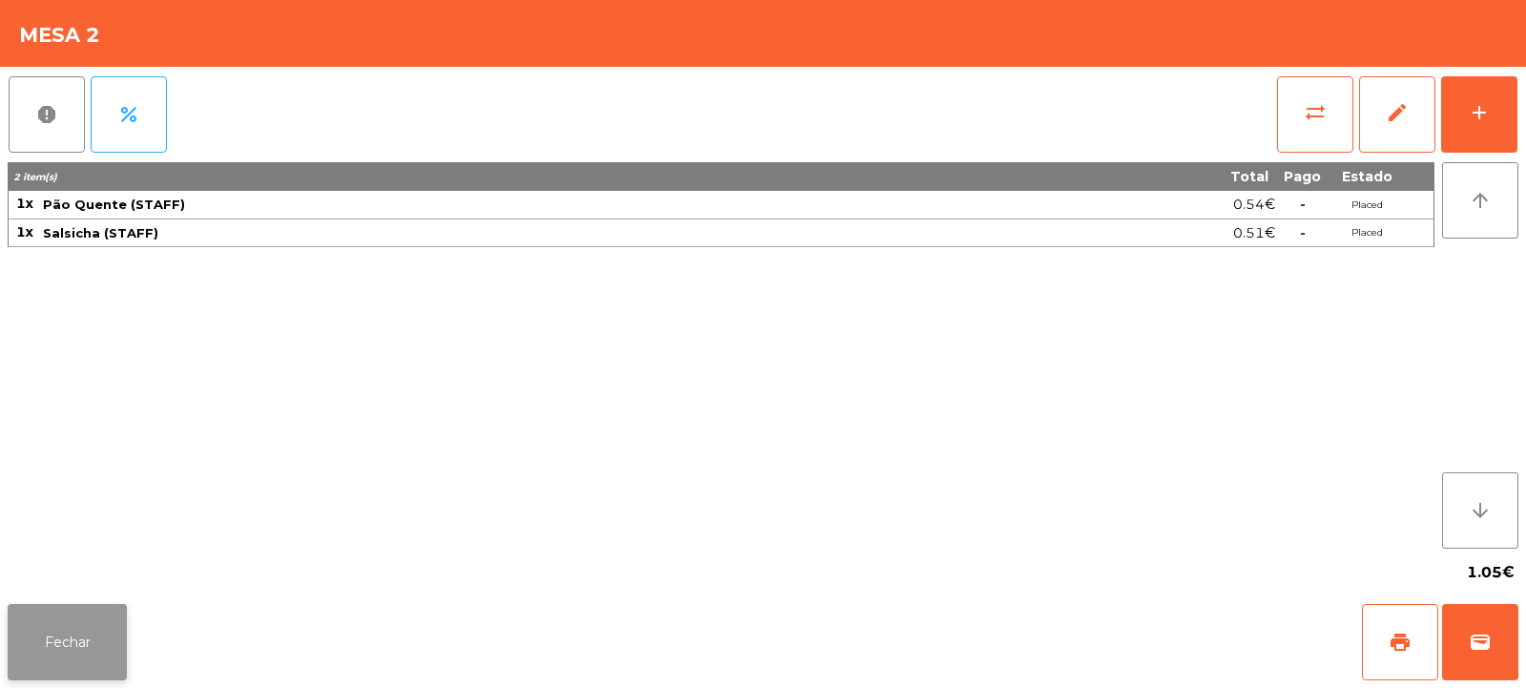
click at [125, 622] on button "Fechar" at bounding box center [67, 642] width 119 height 76
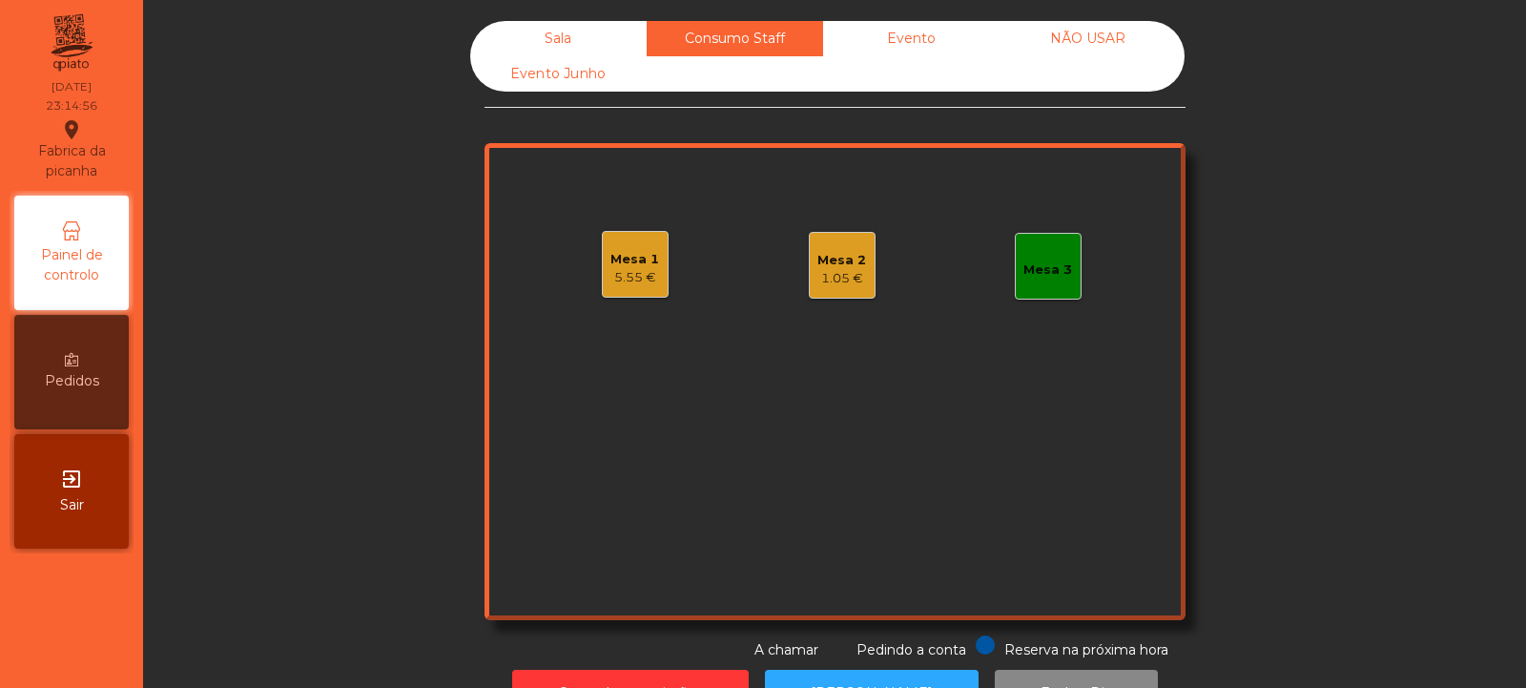
click at [844, 283] on div "1.05 €" at bounding box center [841, 278] width 49 height 19
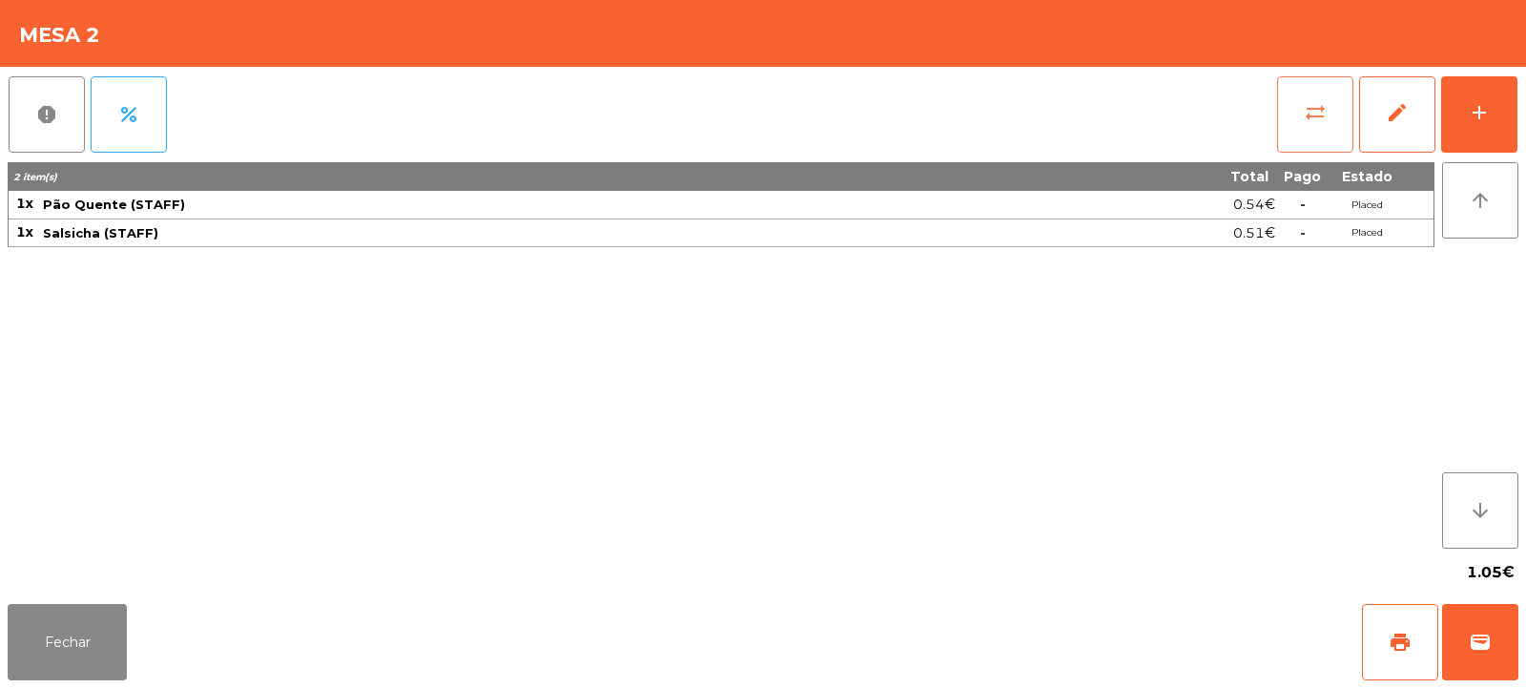
click at [1308, 126] on button "sync_alt" at bounding box center [1315, 114] width 76 height 76
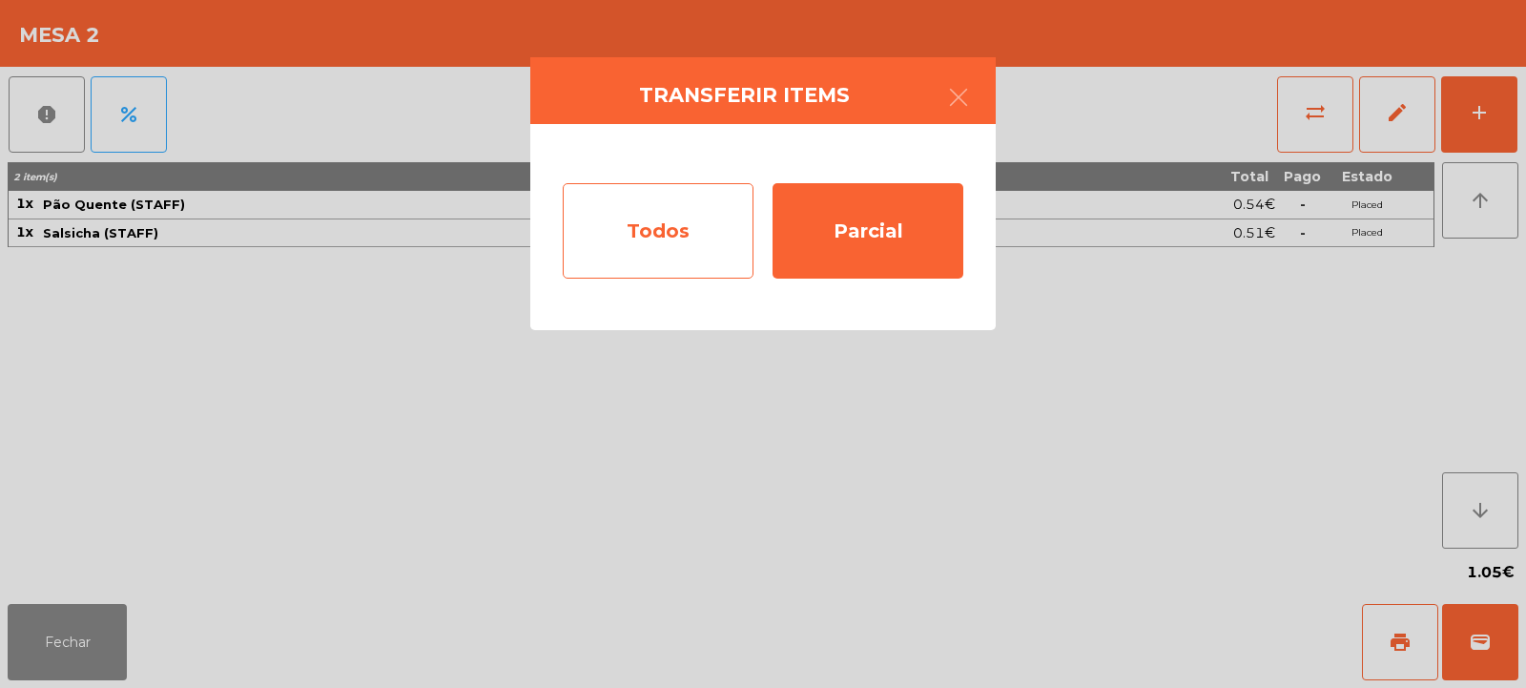
click at [625, 255] on div "Todos" at bounding box center [658, 230] width 191 height 95
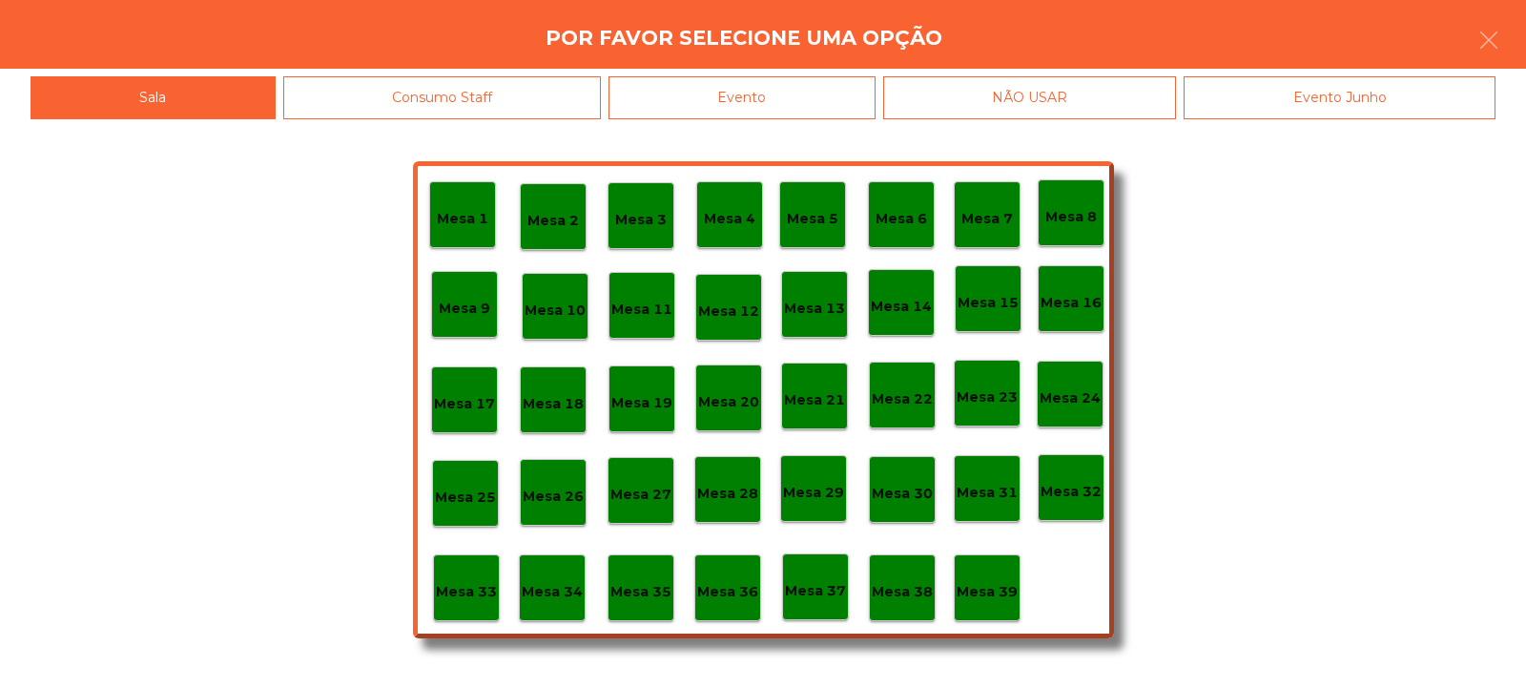
click at [982, 598] on p "Mesa 39" at bounding box center [987, 592] width 61 height 22
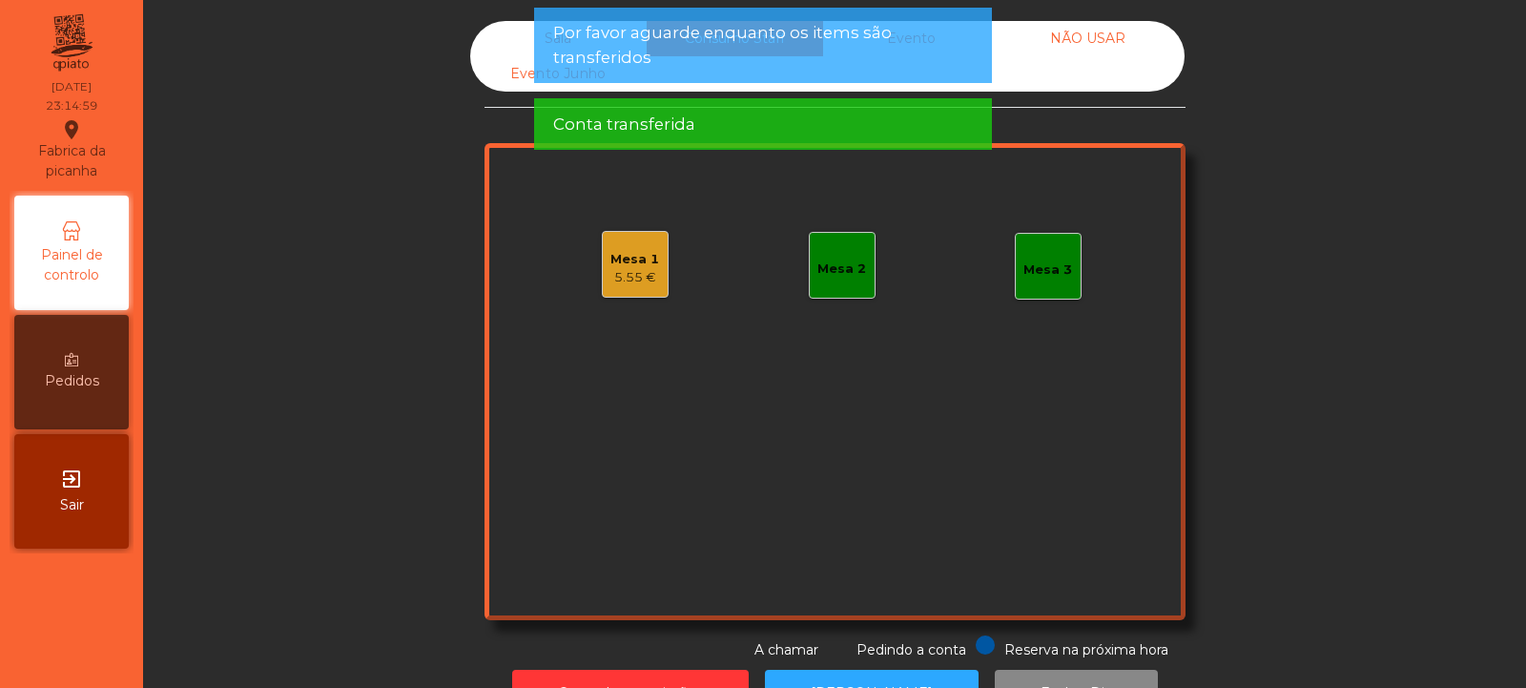
click at [614, 278] on div "5.55 €" at bounding box center [634, 277] width 49 height 19
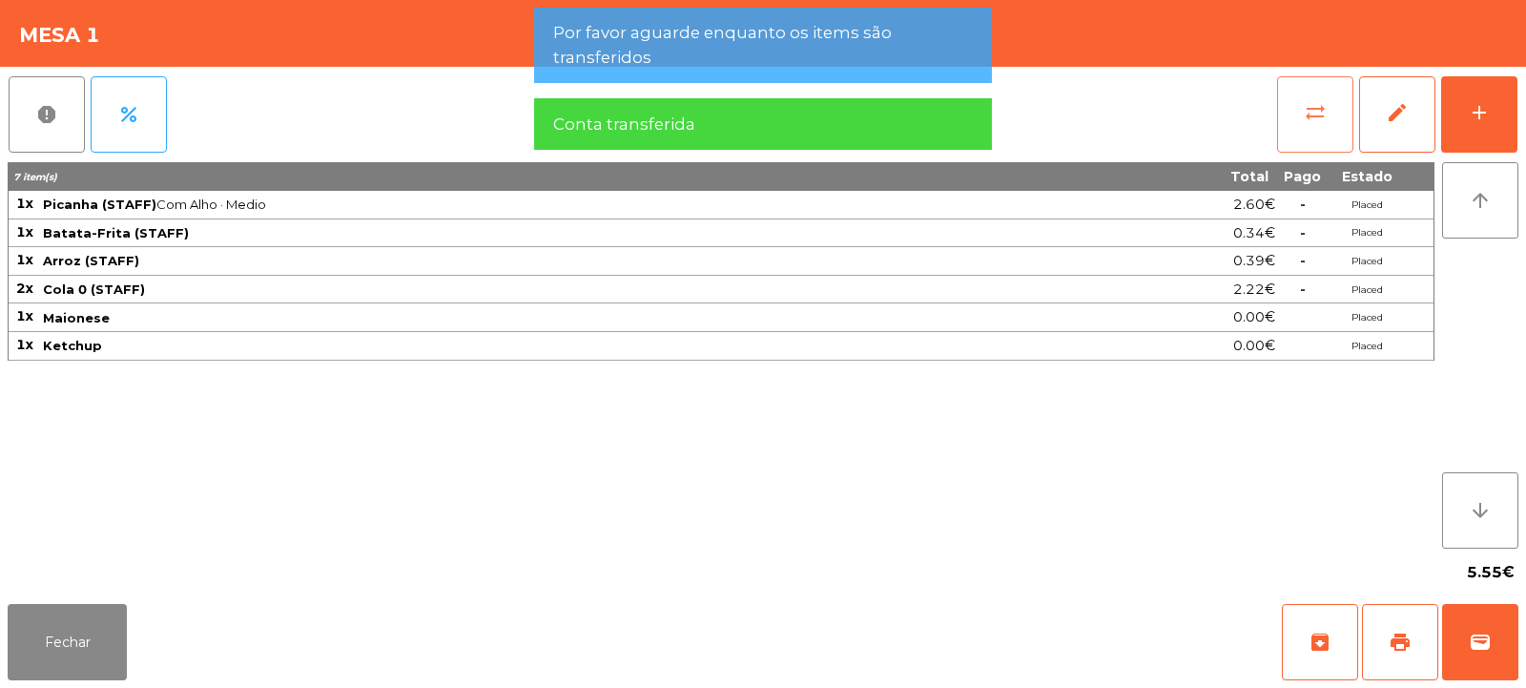
click at [1304, 121] on span "sync_alt" at bounding box center [1315, 112] width 23 height 23
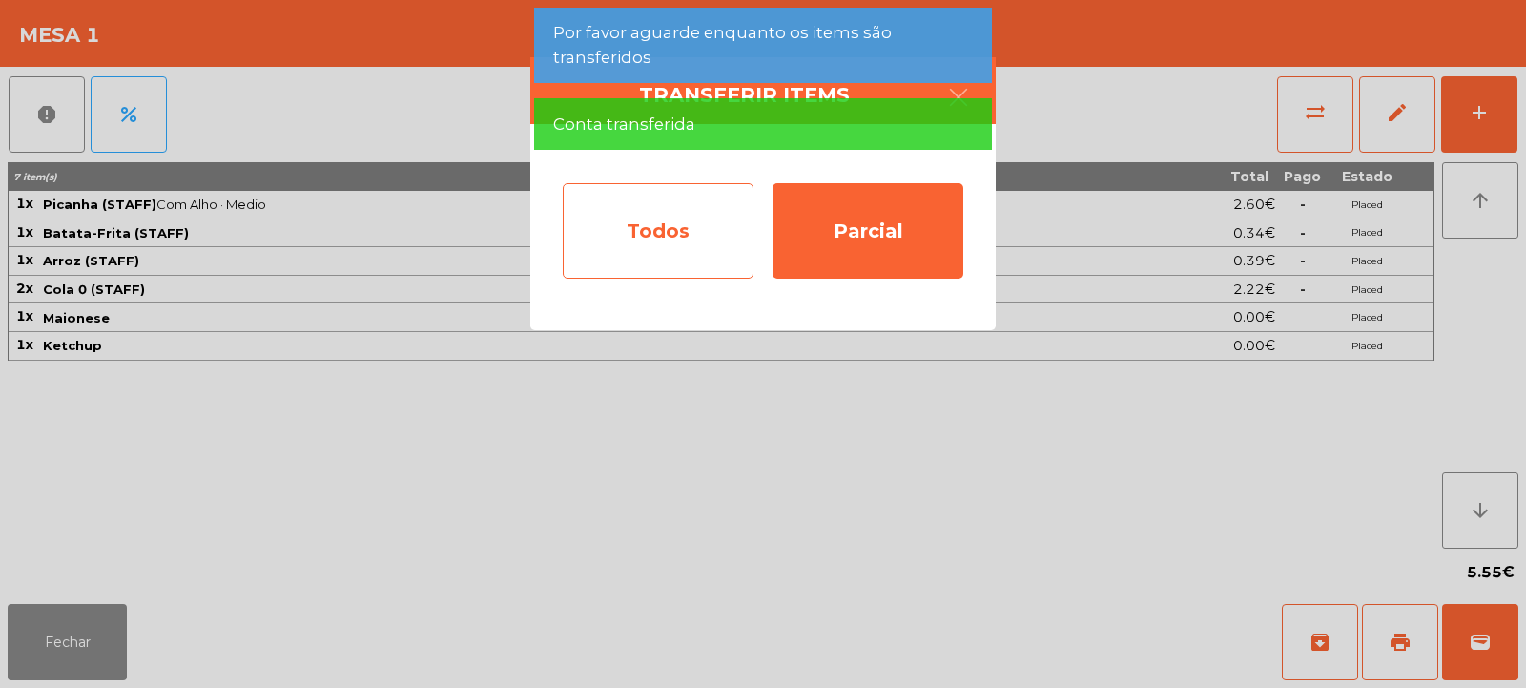
click at [647, 267] on div "Todos" at bounding box center [658, 230] width 191 height 95
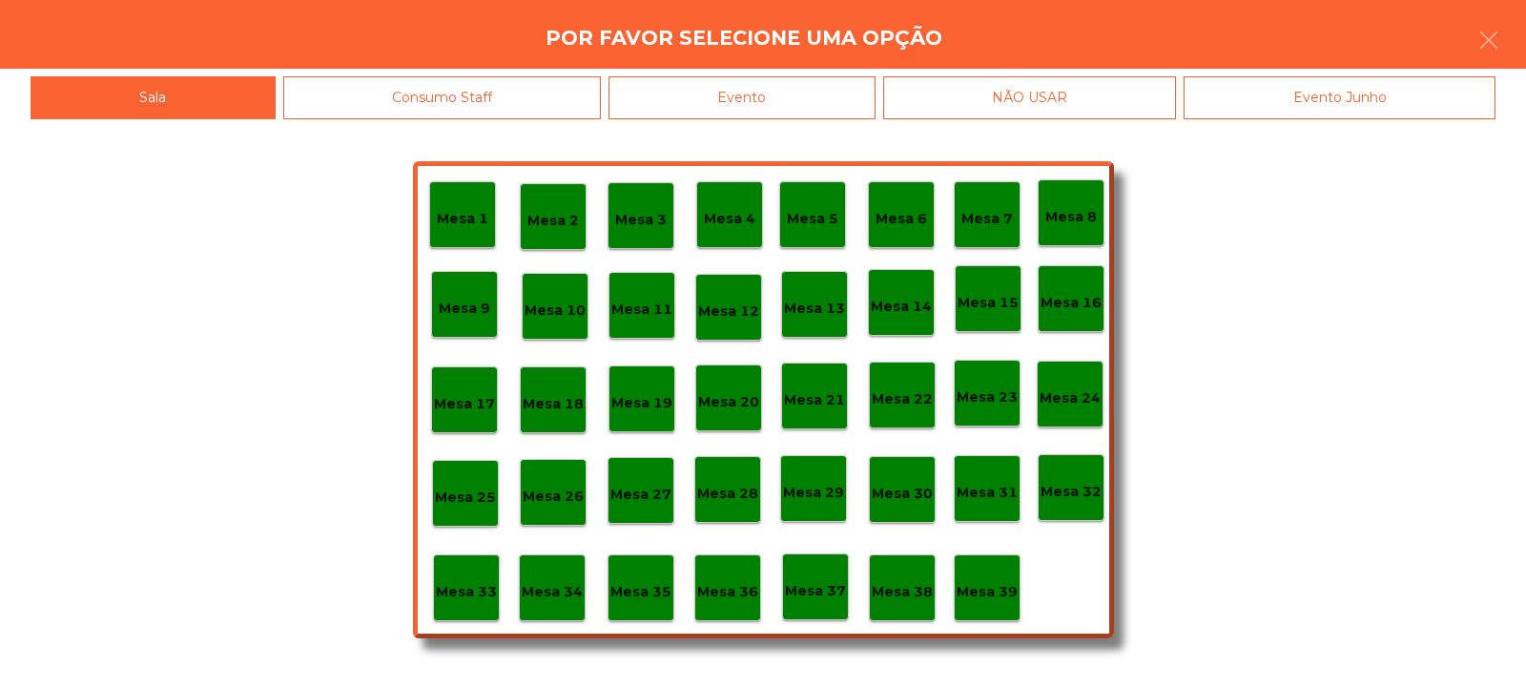
click at [997, 601] on p "Mesa 39" at bounding box center [987, 592] width 61 height 22
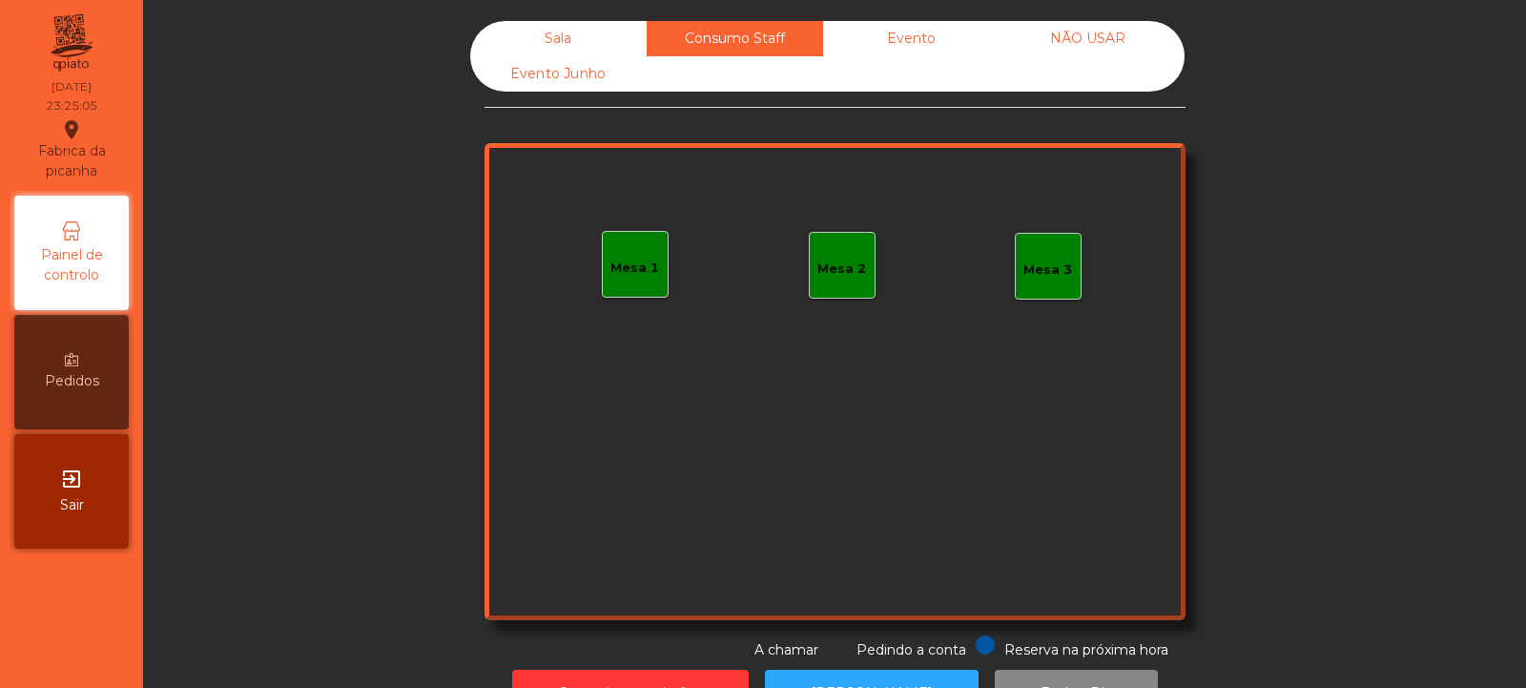
scroll to position [64, 0]
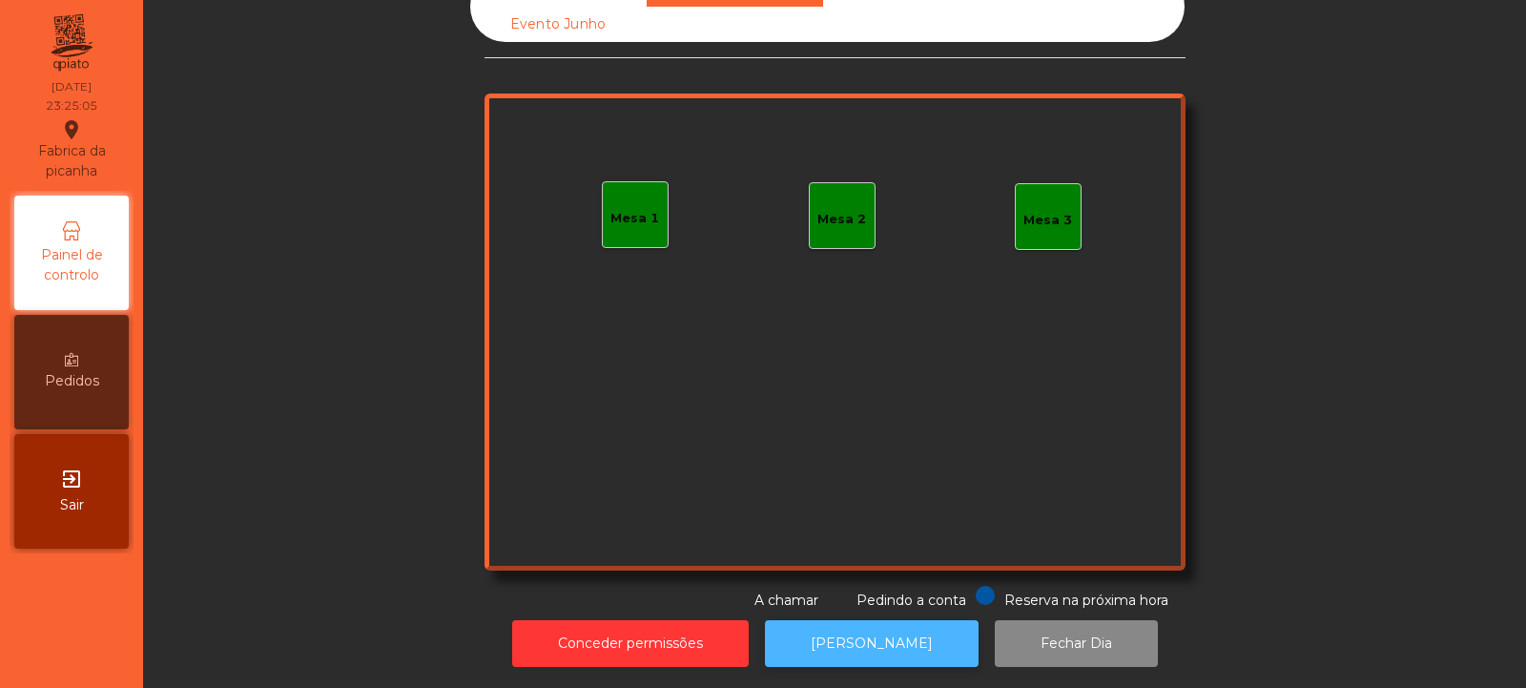
click at [893, 630] on button "[PERSON_NAME]" at bounding box center [872, 643] width 214 height 47
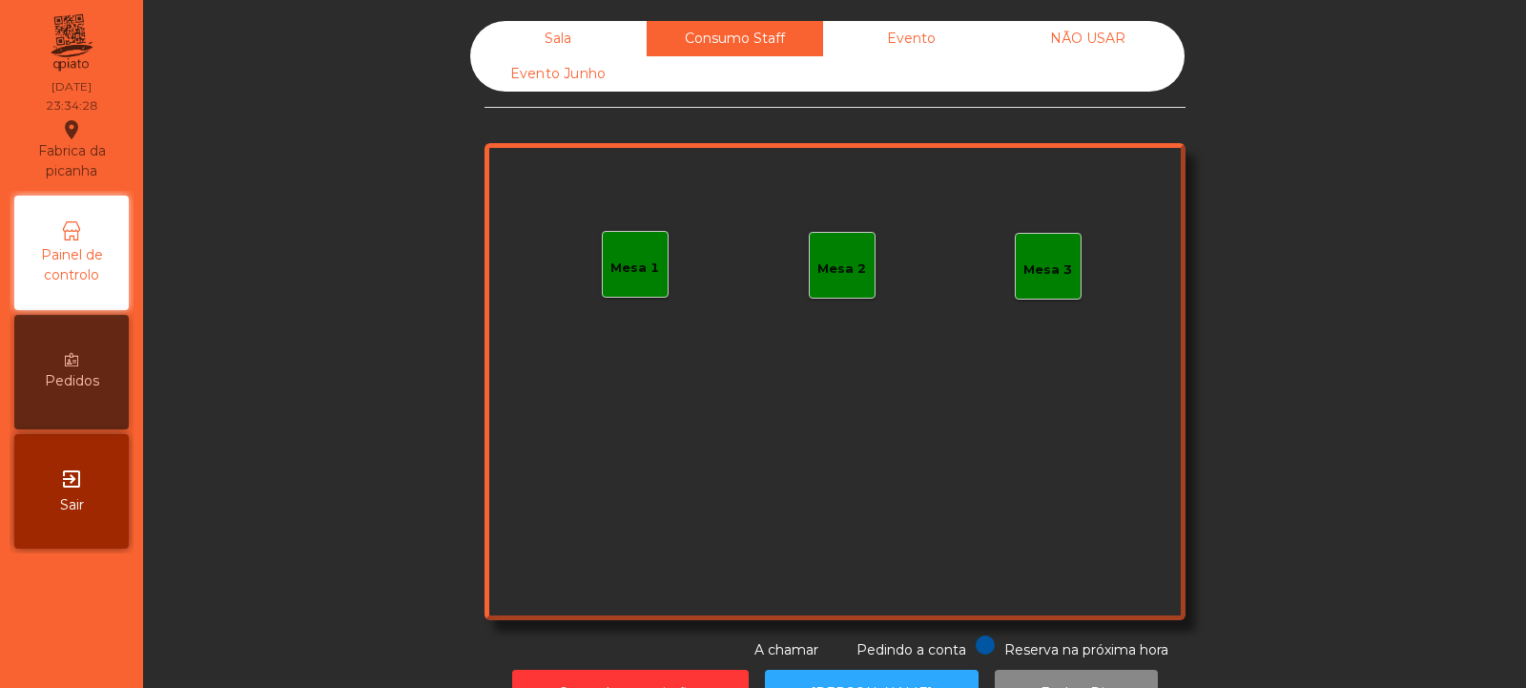
click at [555, 23] on div "Sala" at bounding box center [558, 38] width 176 height 35
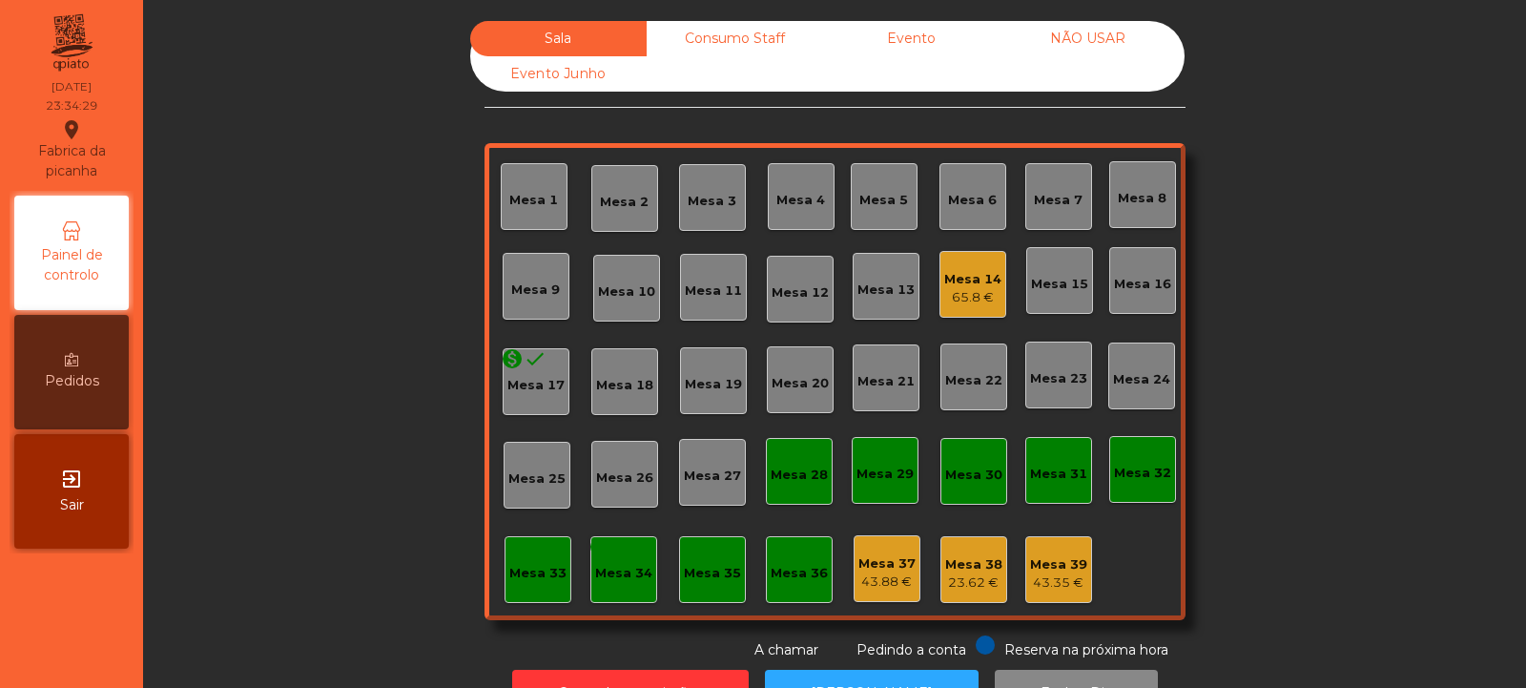
click at [967, 301] on div "65.8 €" at bounding box center [972, 297] width 57 height 19
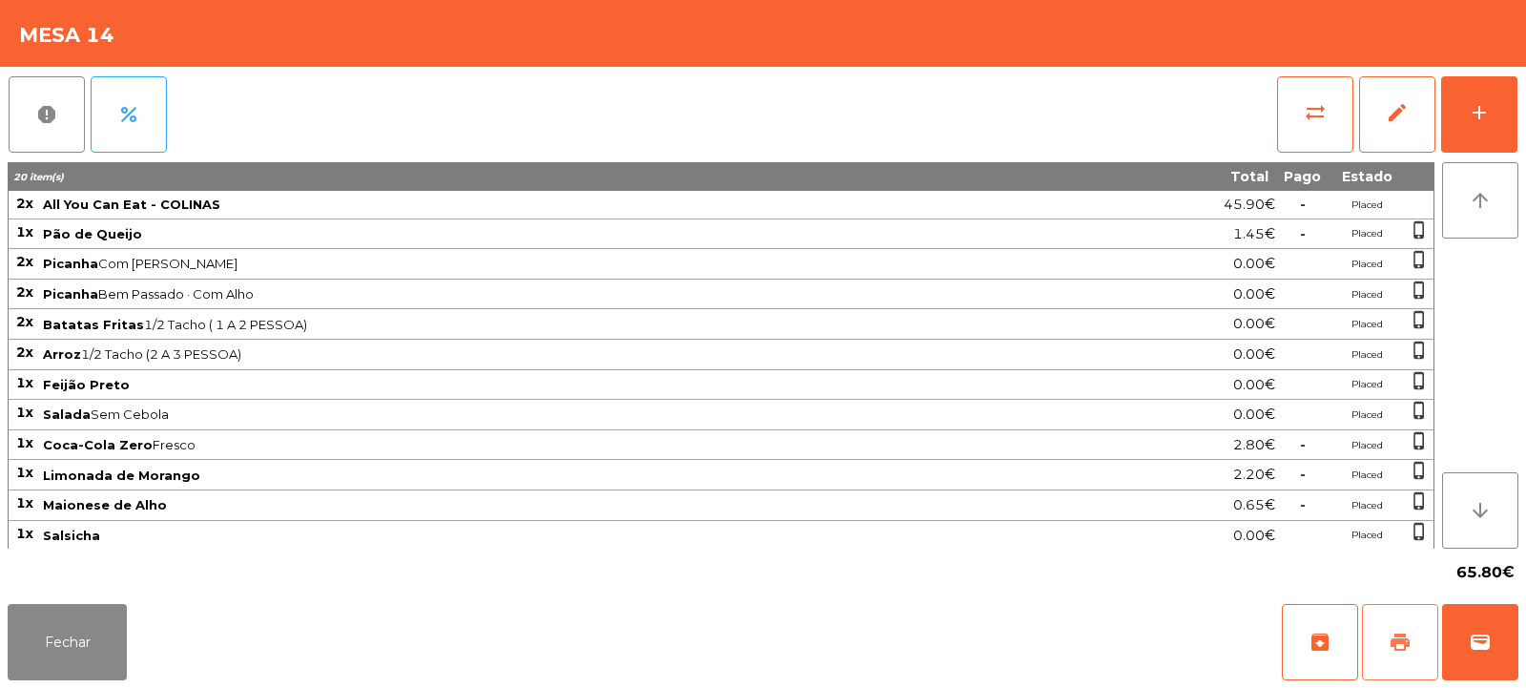
click at [1400, 635] on span "print" at bounding box center [1400, 641] width 23 height 23
click at [1398, 643] on span "print" at bounding box center [1400, 641] width 23 height 23
click at [1327, 117] on button "sync_alt" at bounding box center [1315, 114] width 76 height 76
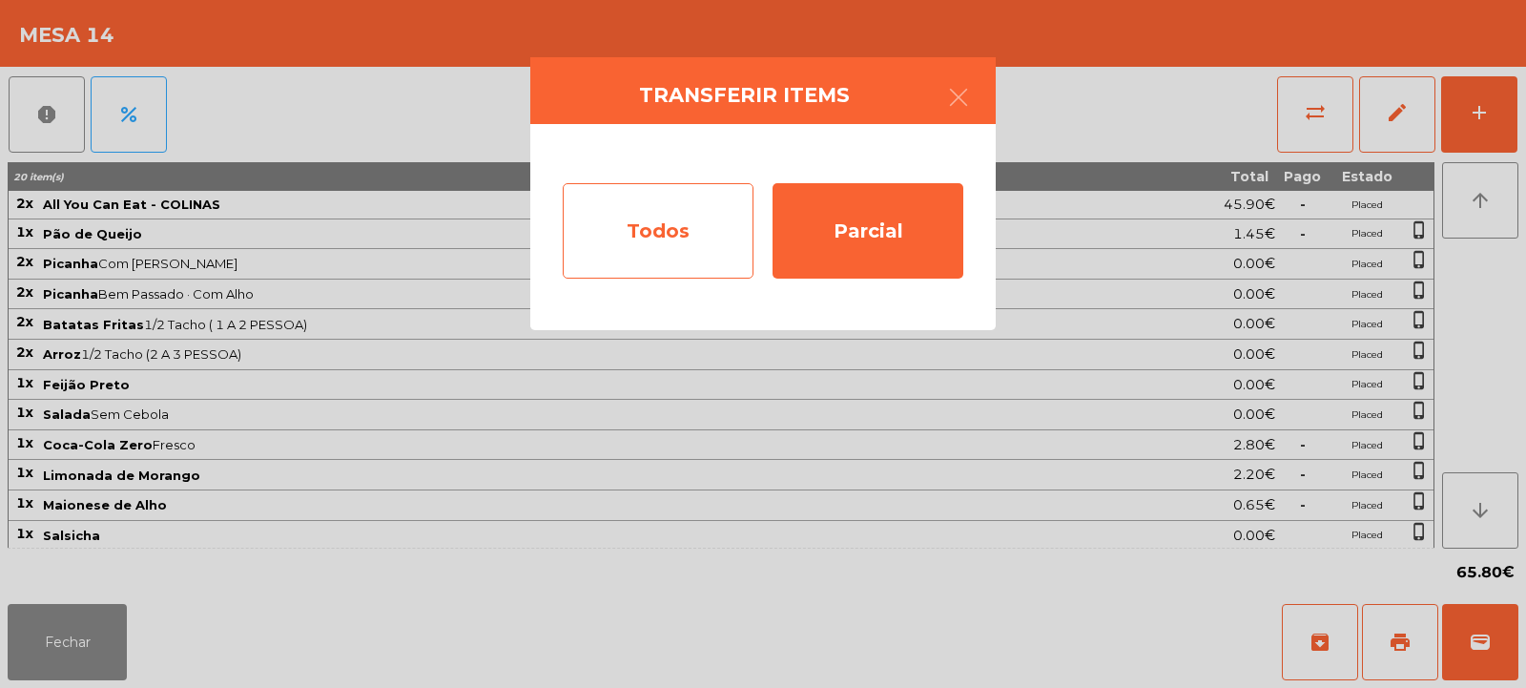
click at [658, 244] on div "Todos" at bounding box center [658, 230] width 191 height 95
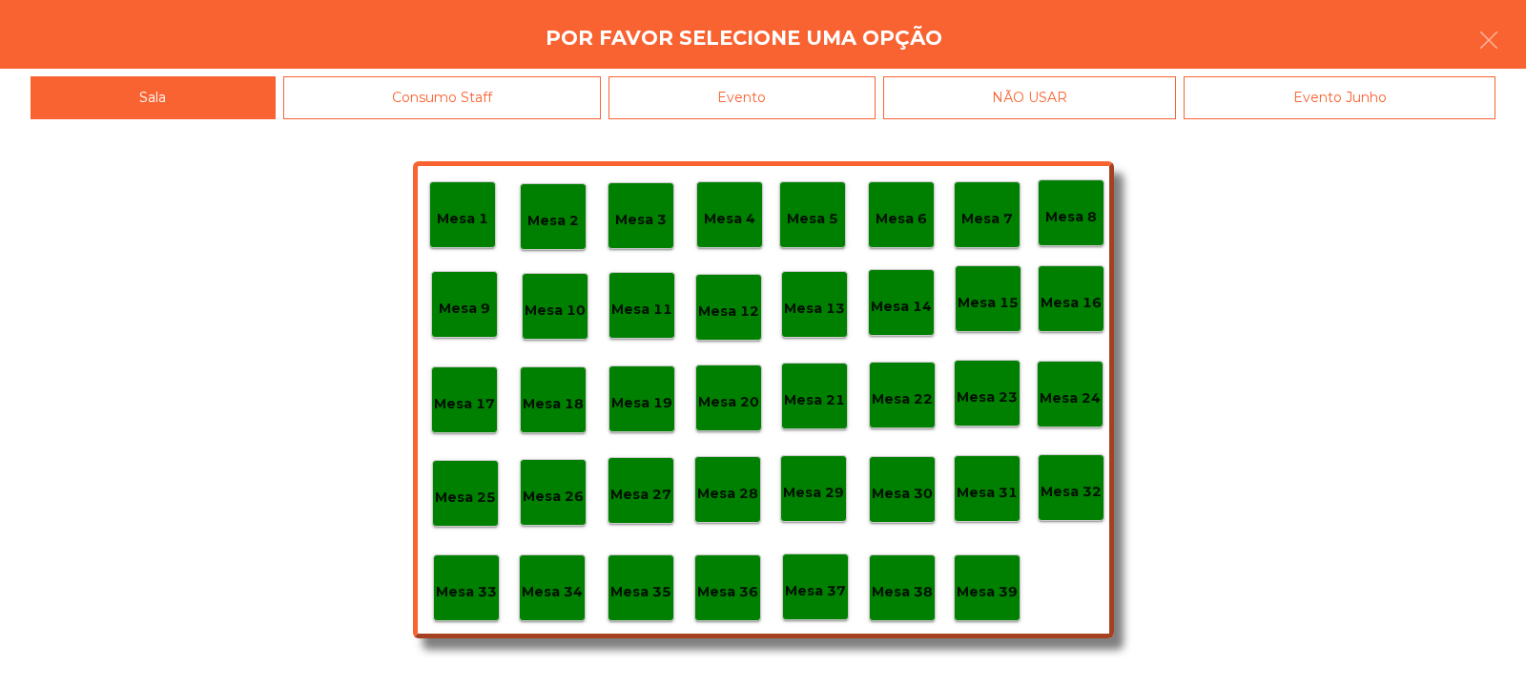
click at [747, 87] on div "Evento" at bounding box center [741, 97] width 267 height 43
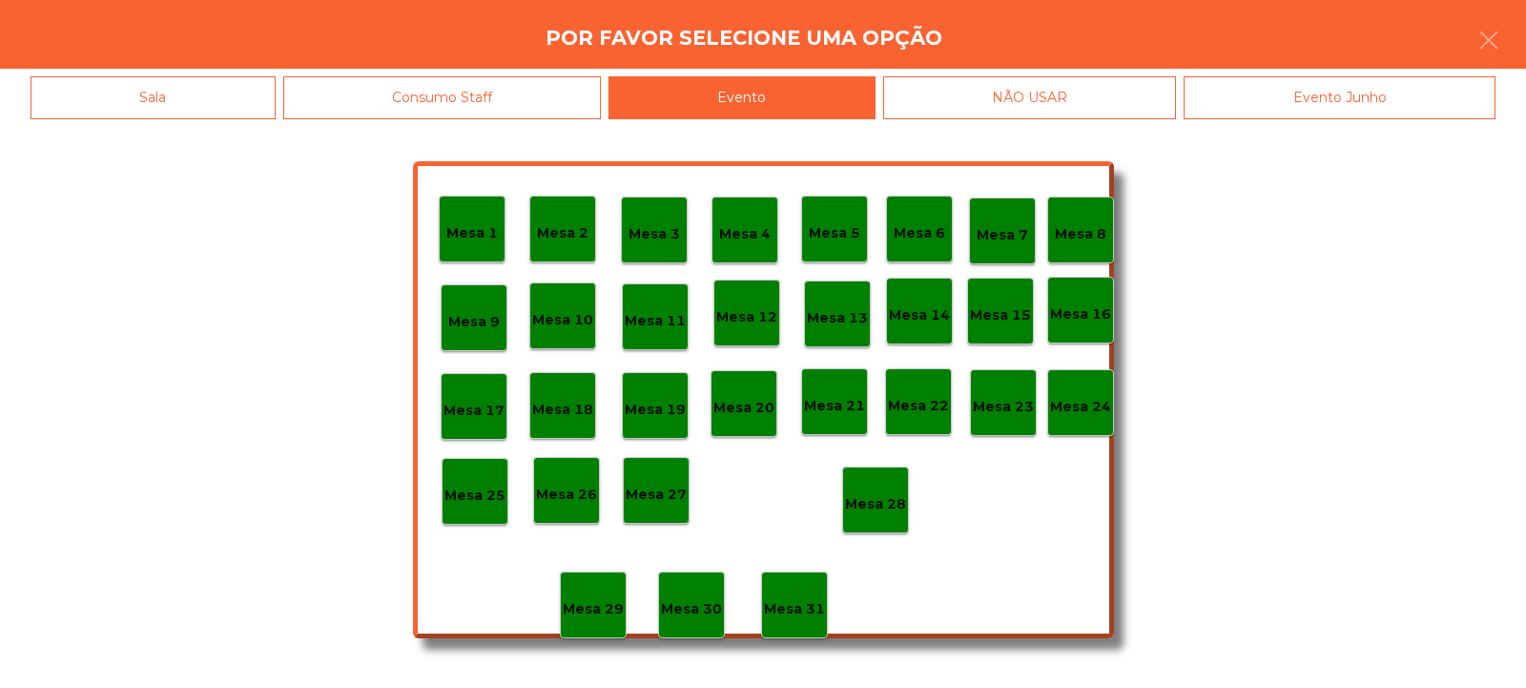
click at [877, 515] on div "Mesa 28" at bounding box center [875, 499] width 67 height 67
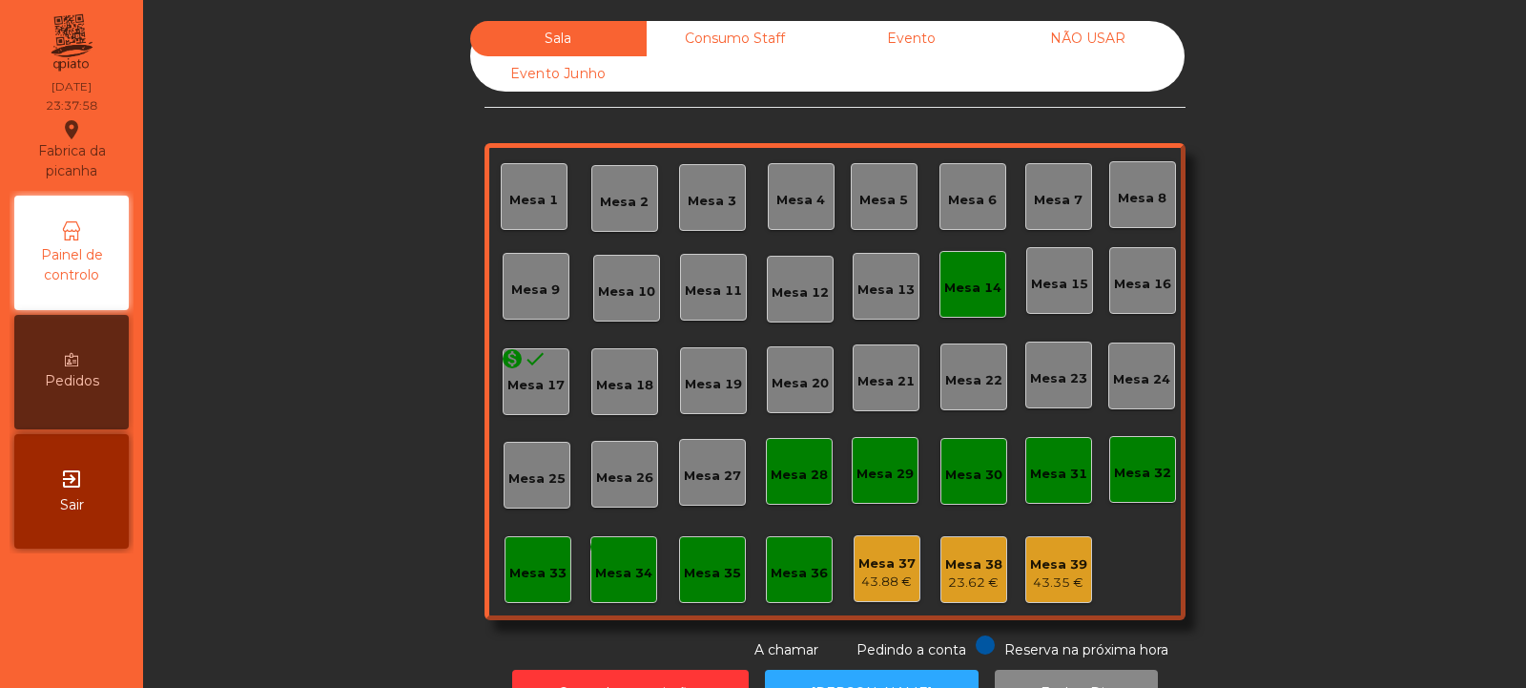
scroll to position [64, 0]
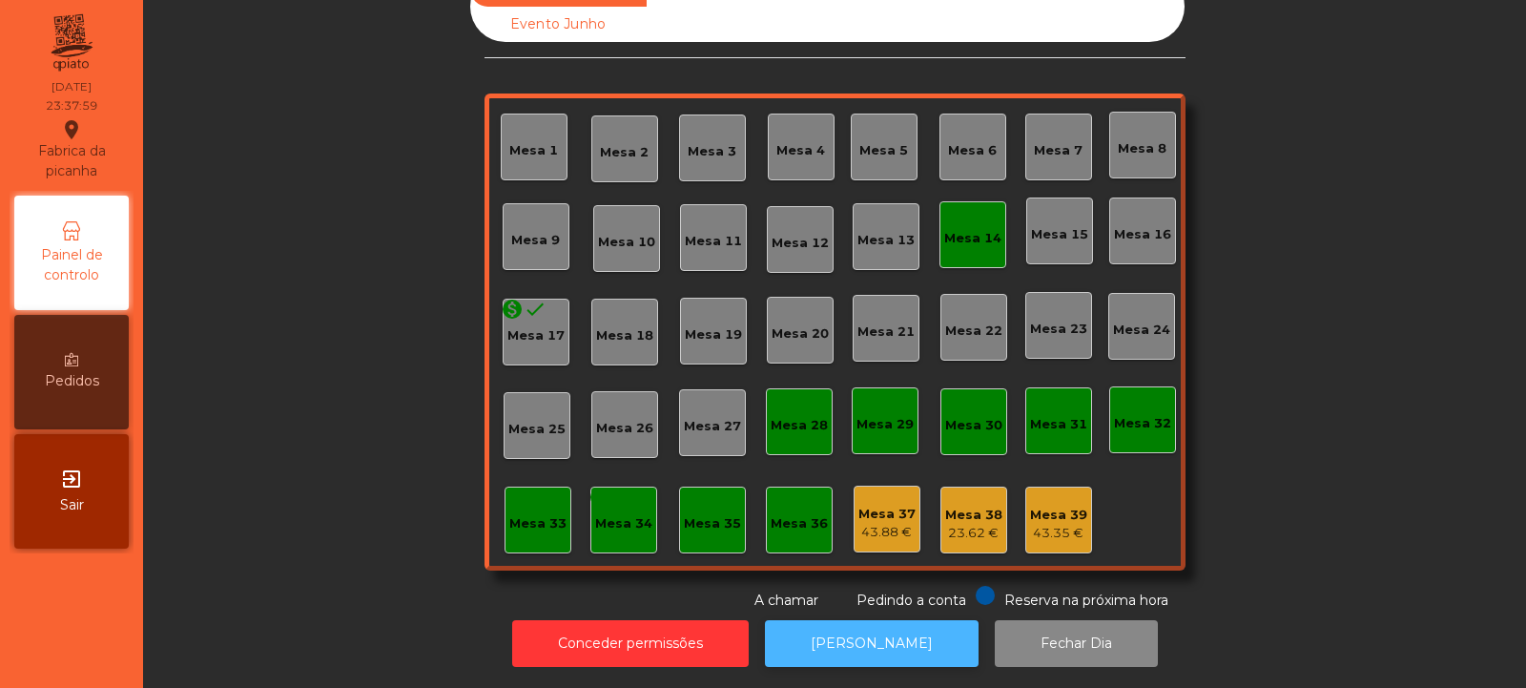
click at [839, 620] on button "[PERSON_NAME]" at bounding box center [872, 643] width 214 height 47
click at [973, 229] on div "Mesa 14" at bounding box center [972, 238] width 57 height 19
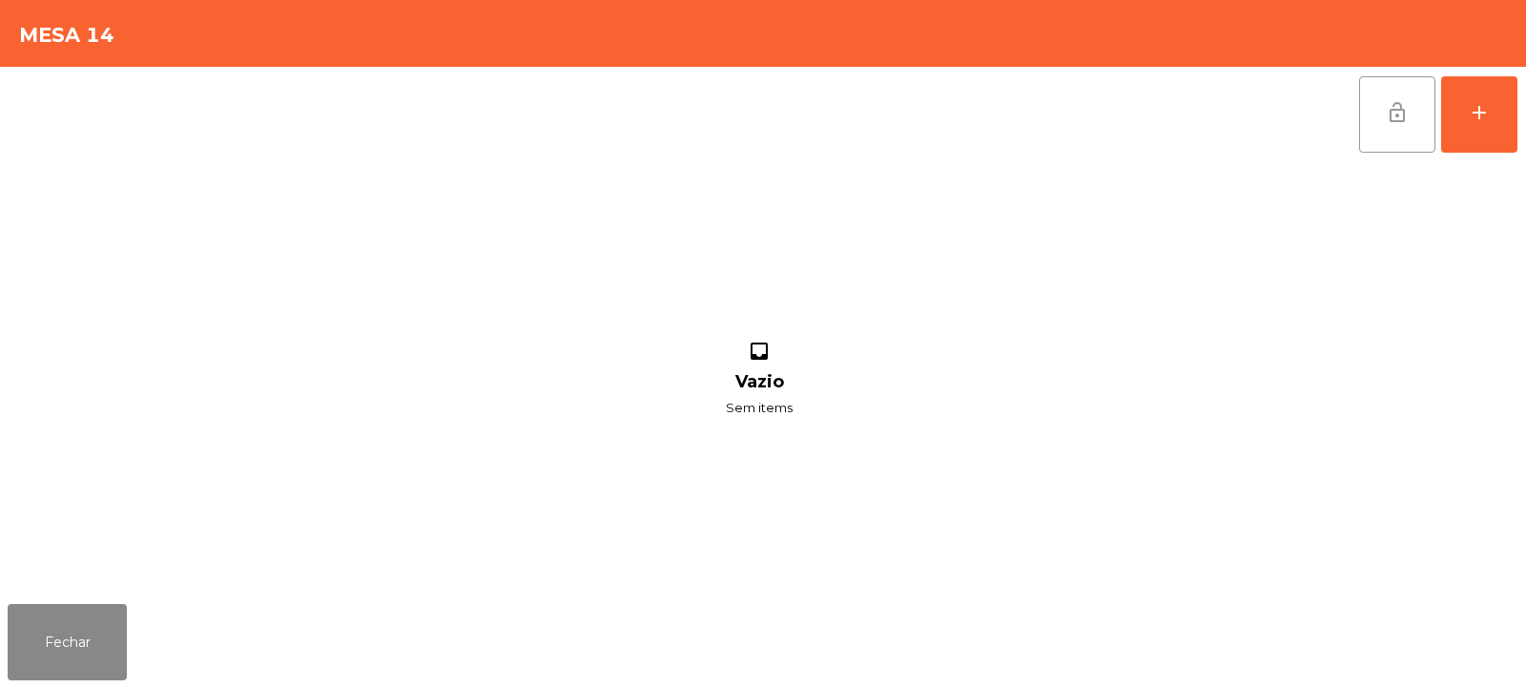
click at [1404, 116] on span "lock_open" at bounding box center [1397, 112] width 23 height 23
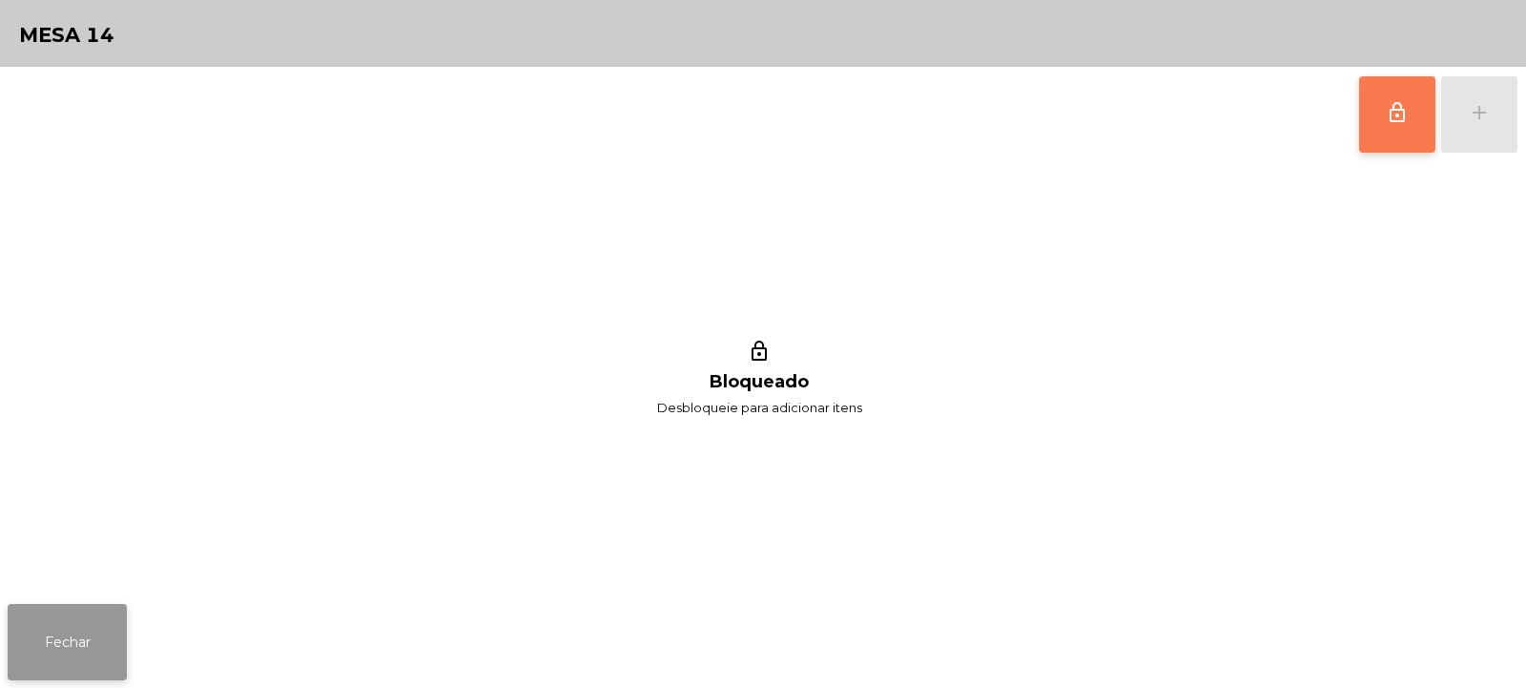
click at [30, 643] on button "Fechar" at bounding box center [67, 642] width 119 height 76
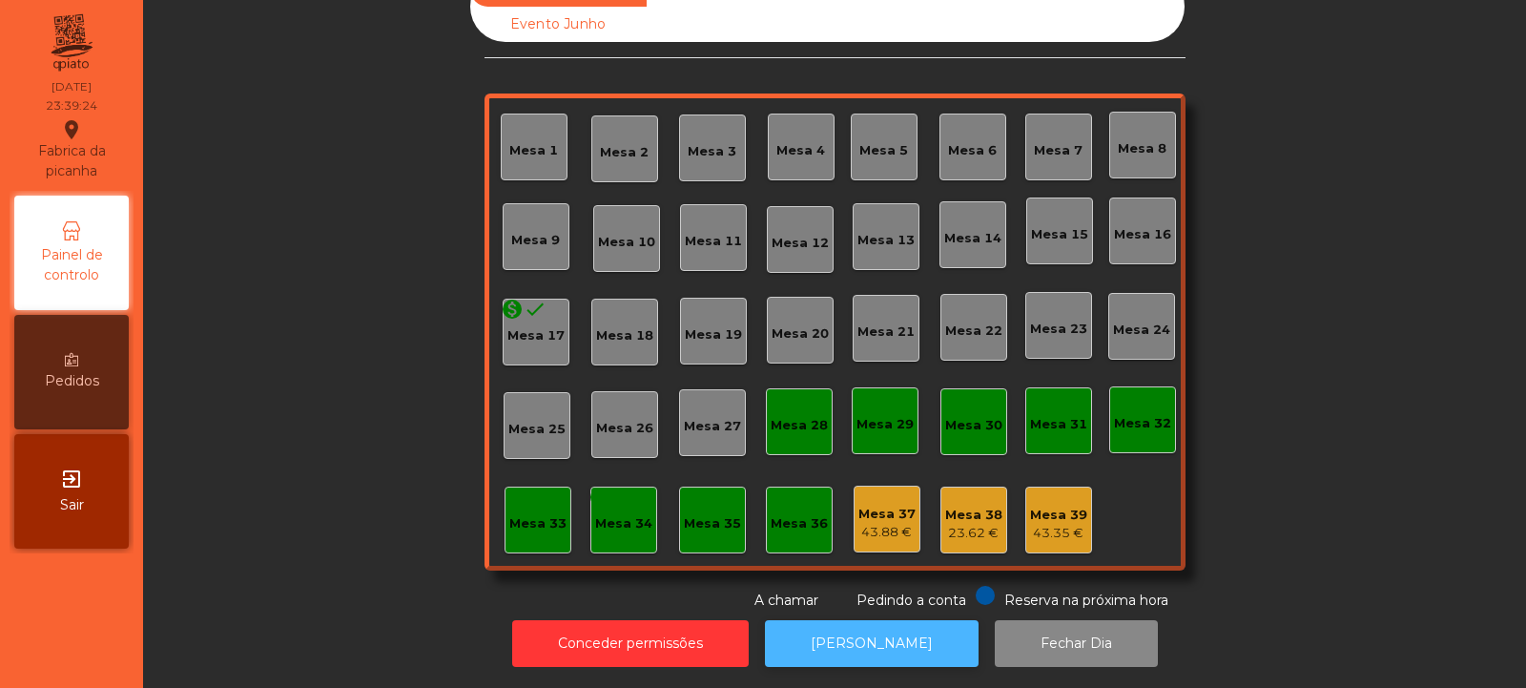
click at [878, 620] on button "[PERSON_NAME]" at bounding box center [872, 643] width 214 height 47
click at [884, 650] on button "[PERSON_NAME]" at bounding box center [872, 643] width 214 height 47
click at [858, 648] on button "[PERSON_NAME]" at bounding box center [872, 643] width 214 height 47
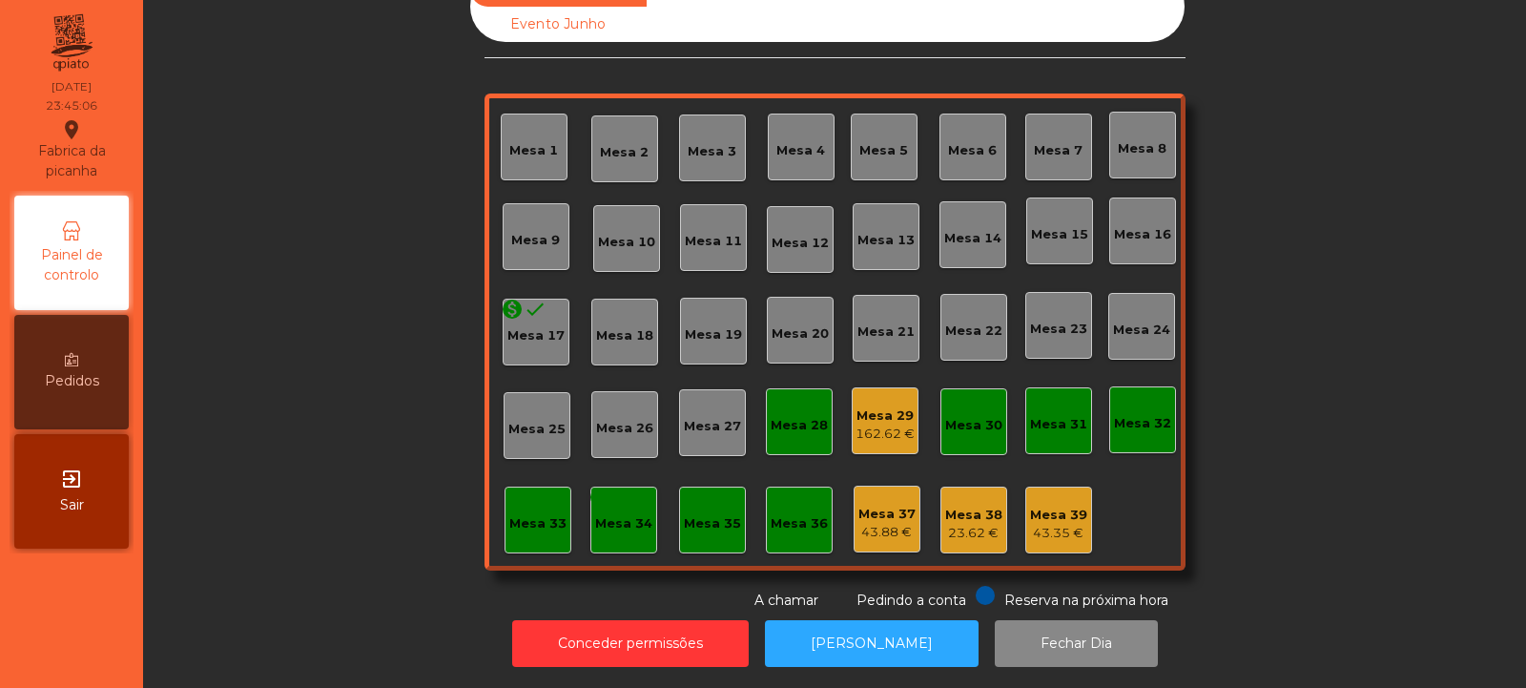
click at [865, 505] on div "Mesa 37" at bounding box center [886, 514] width 57 height 19
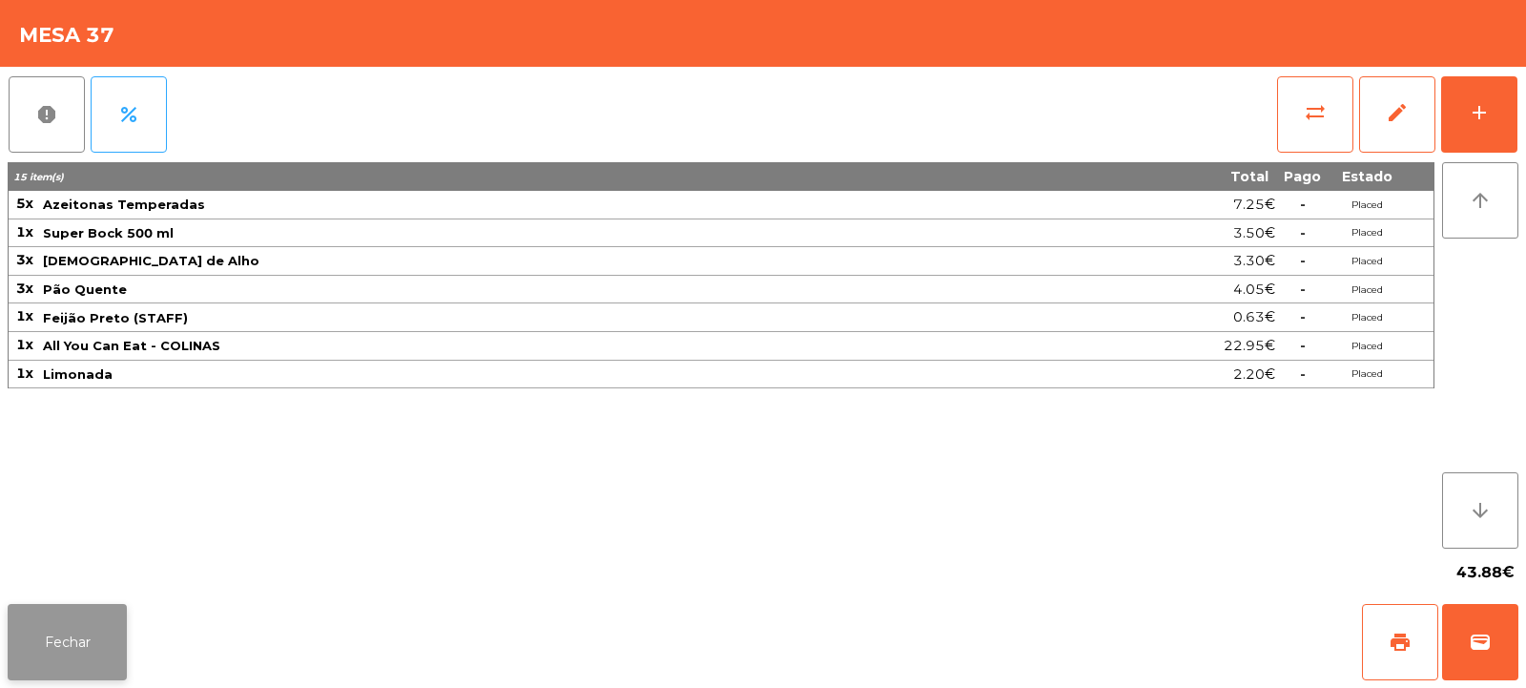
click at [72, 660] on button "Fechar" at bounding box center [67, 642] width 119 height 76
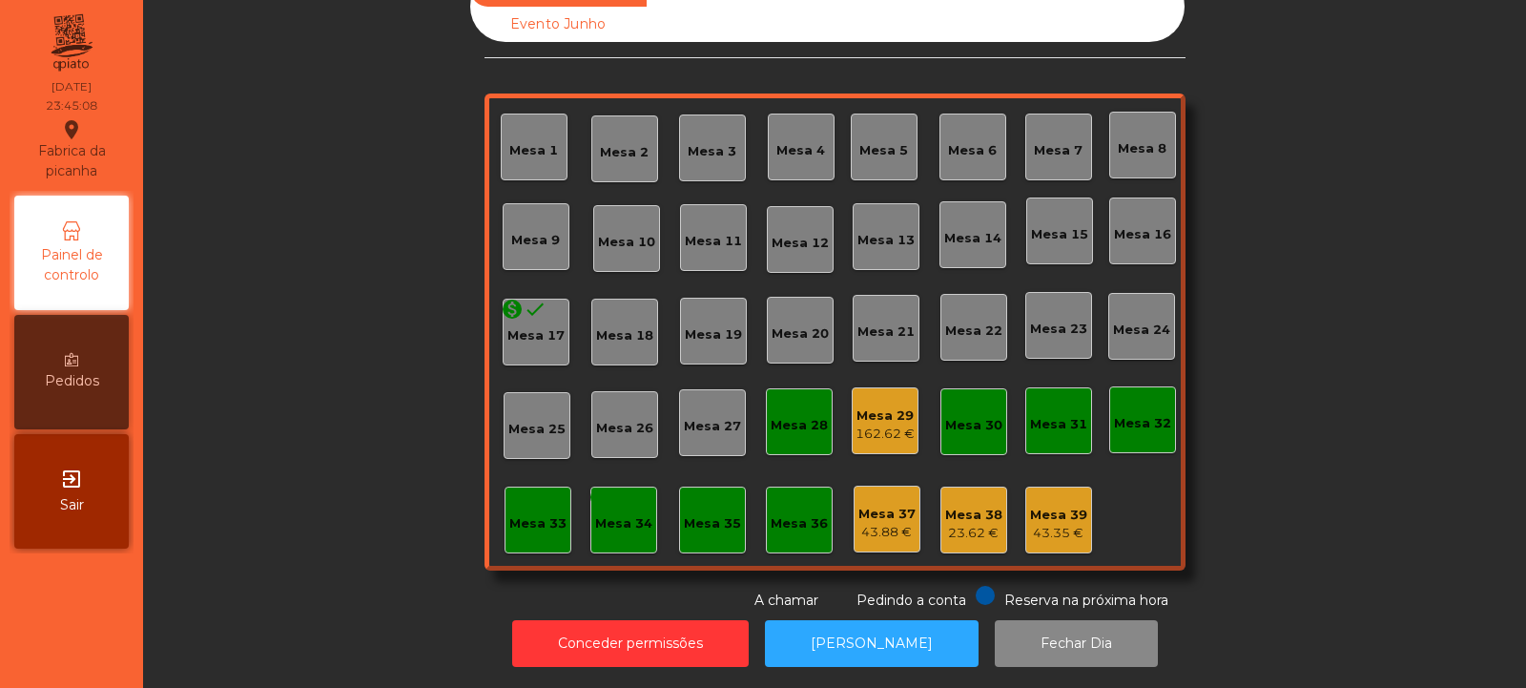
click at [957, 508] on div "Mesa 38" at bounding box center [973, 514] width 57 height 19
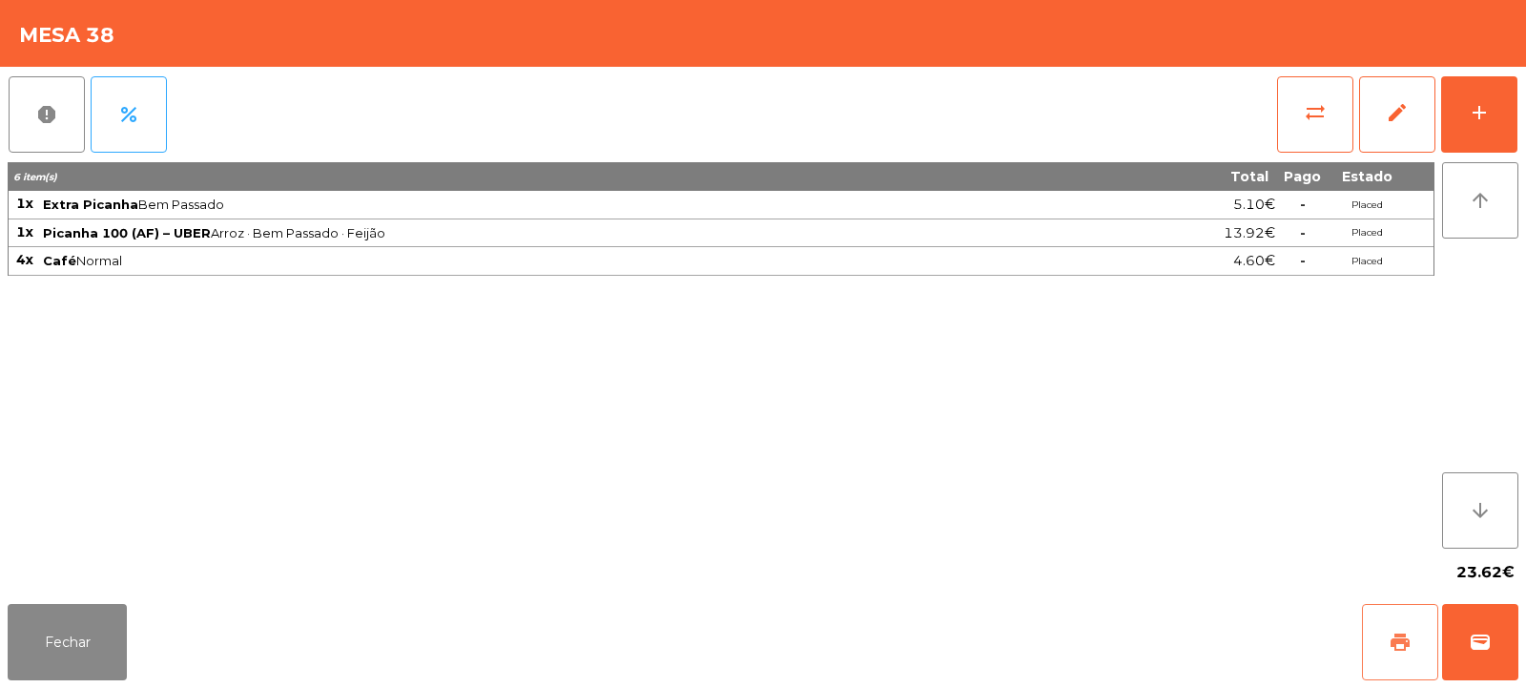
click at [1407, 637] on span "print" at bounding box center [1400, 641] width 23 height 23
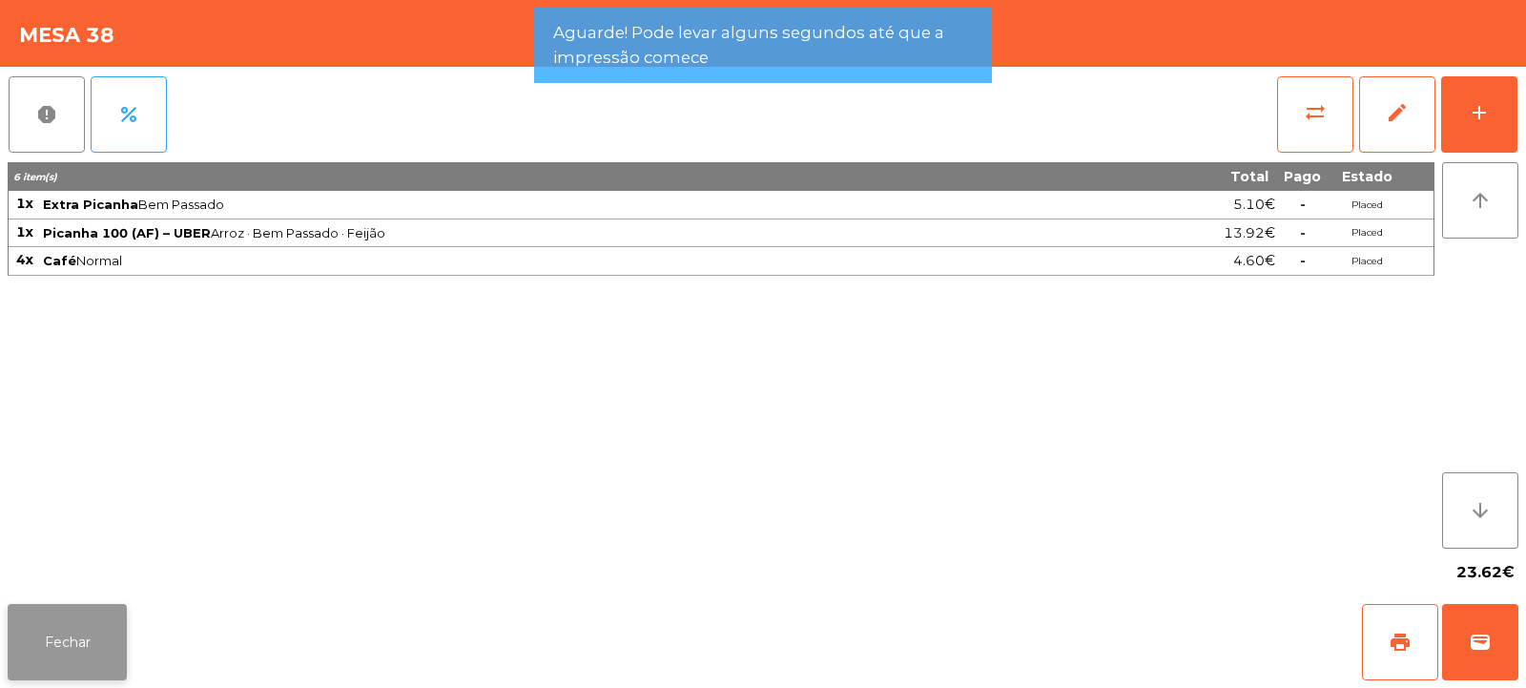
click at [105, 650] on button "Fechar" at bounding box center [67, 642] width 119 height 76
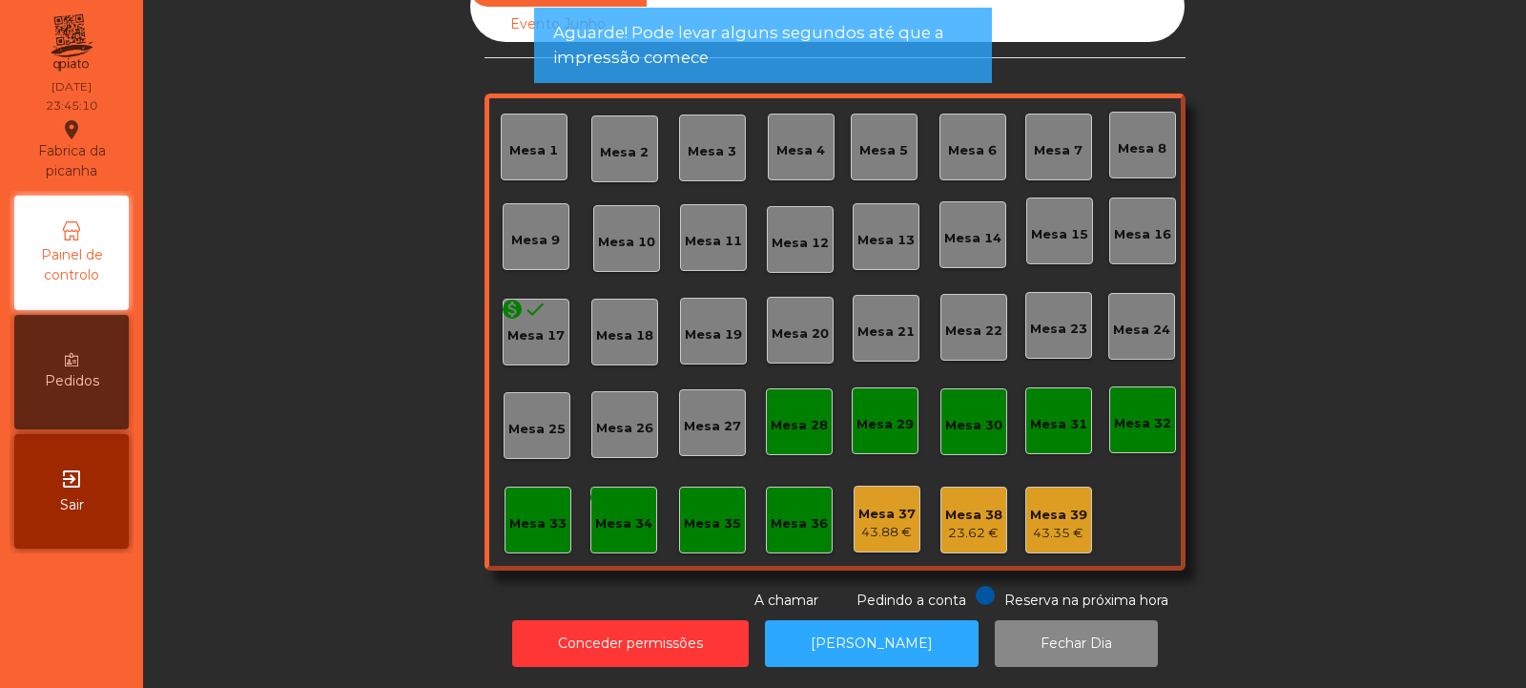
click at [1049, 505] on div "Mesa 39" at bounding box center [1058, 514] width 57 height 19
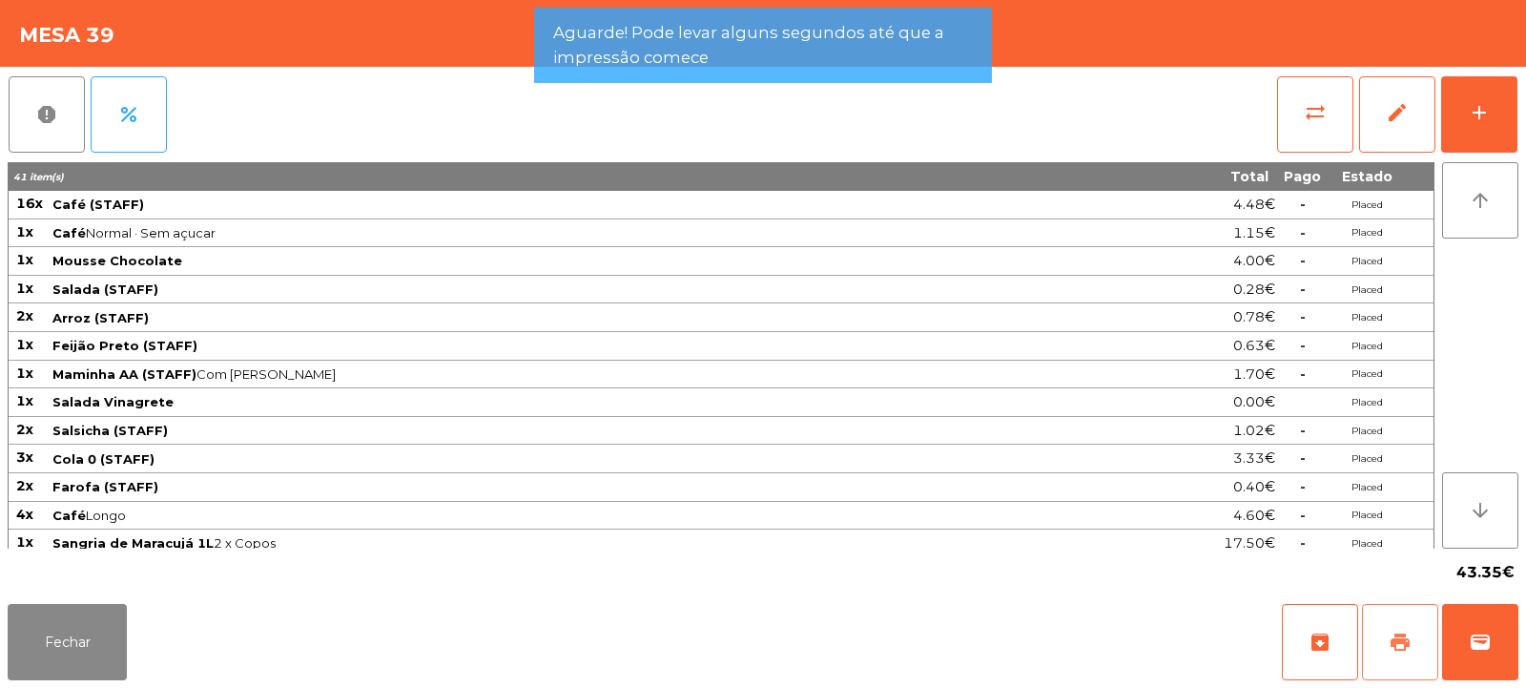
click at [1428, 665] on button "print" at bounding box center [1400, 642] width 76 height 76
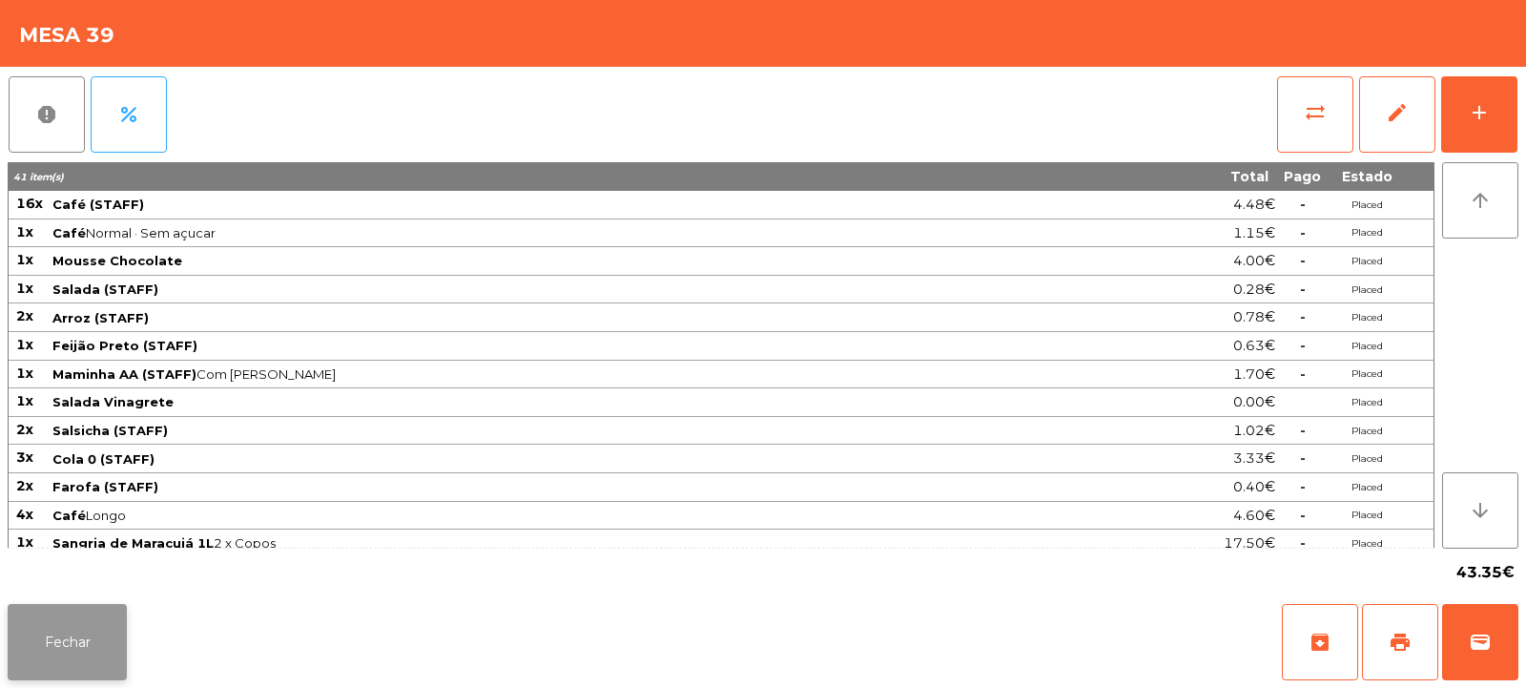
click at [110, 630] on button "Fechar" at bounding box center [67, 642] width 119 height 76
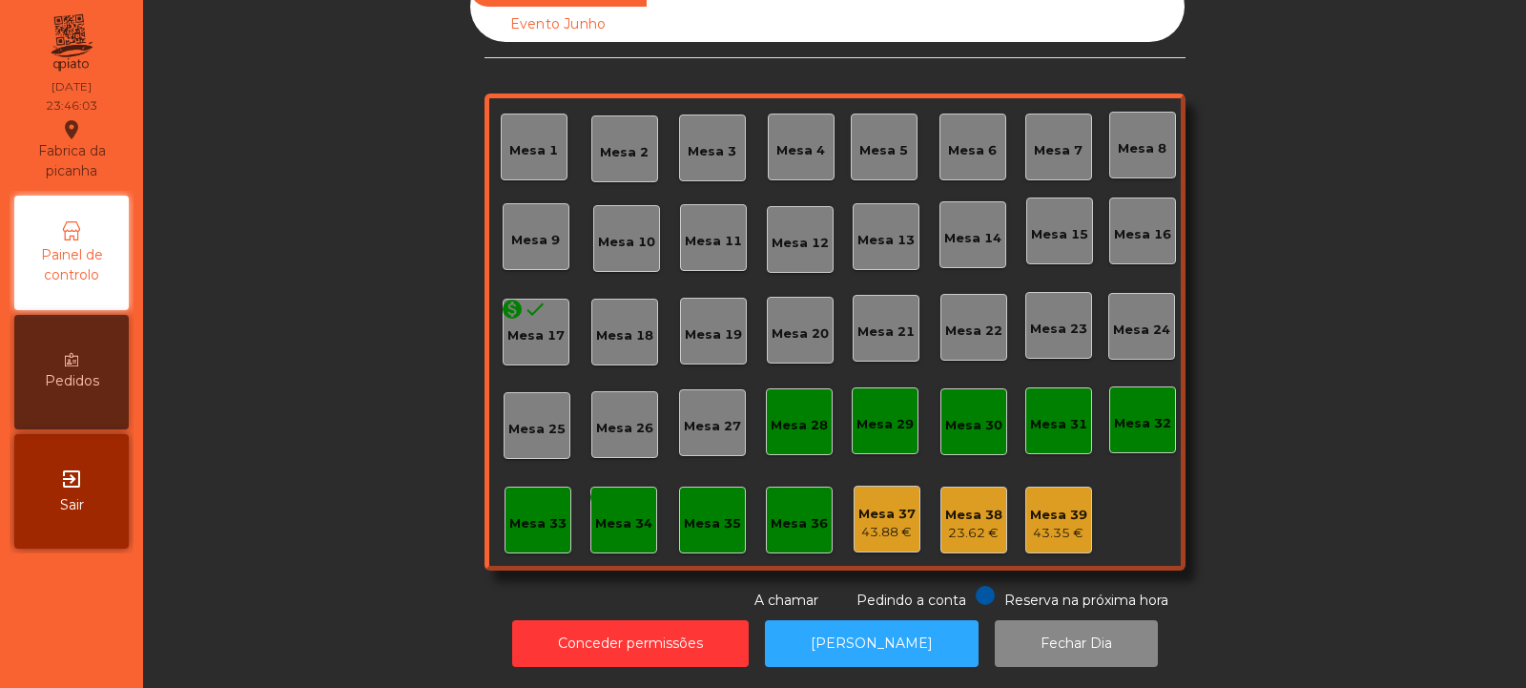
click at [891, 530] on div "Mesa 37 43.88 €" at bounding box center [887, 518] width 67 height 67
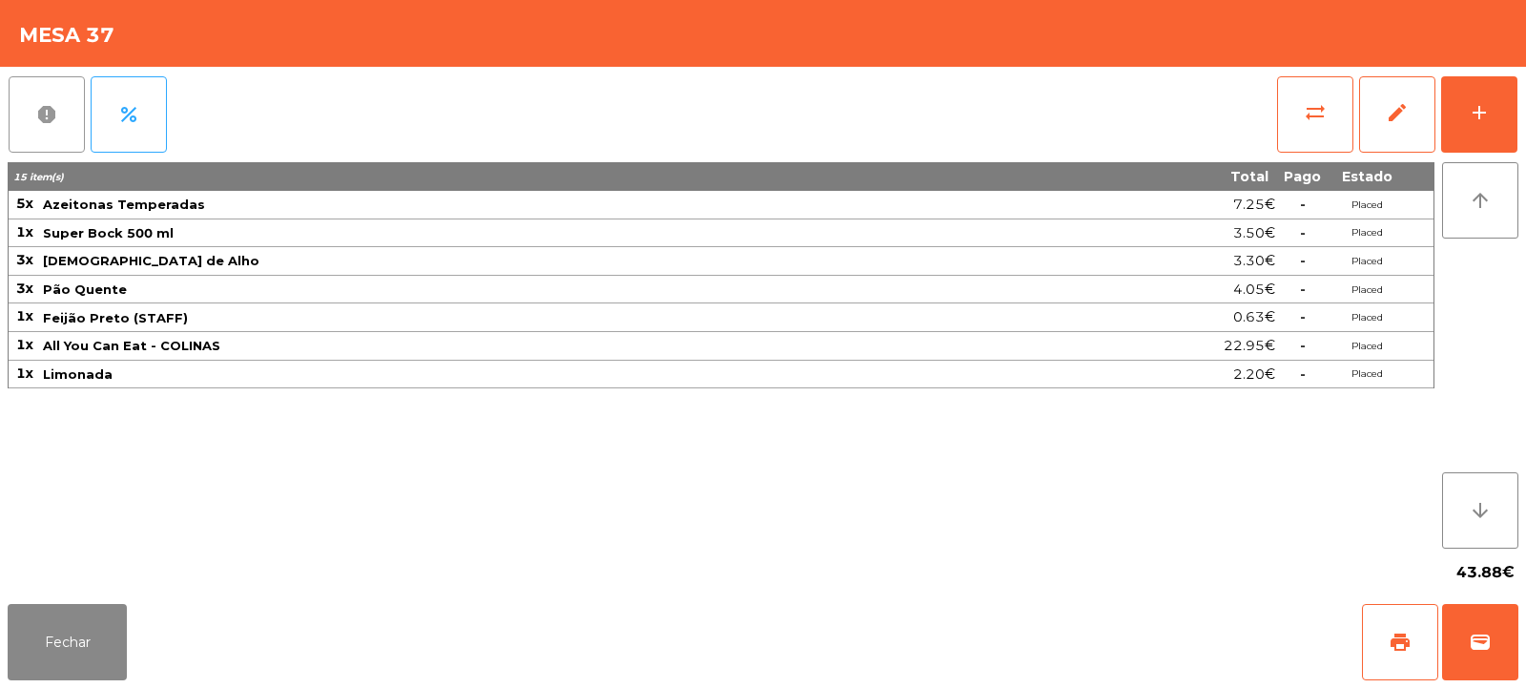
click at [31, 130] on button "report" at bounding box center [47, 114] width 76 height 76
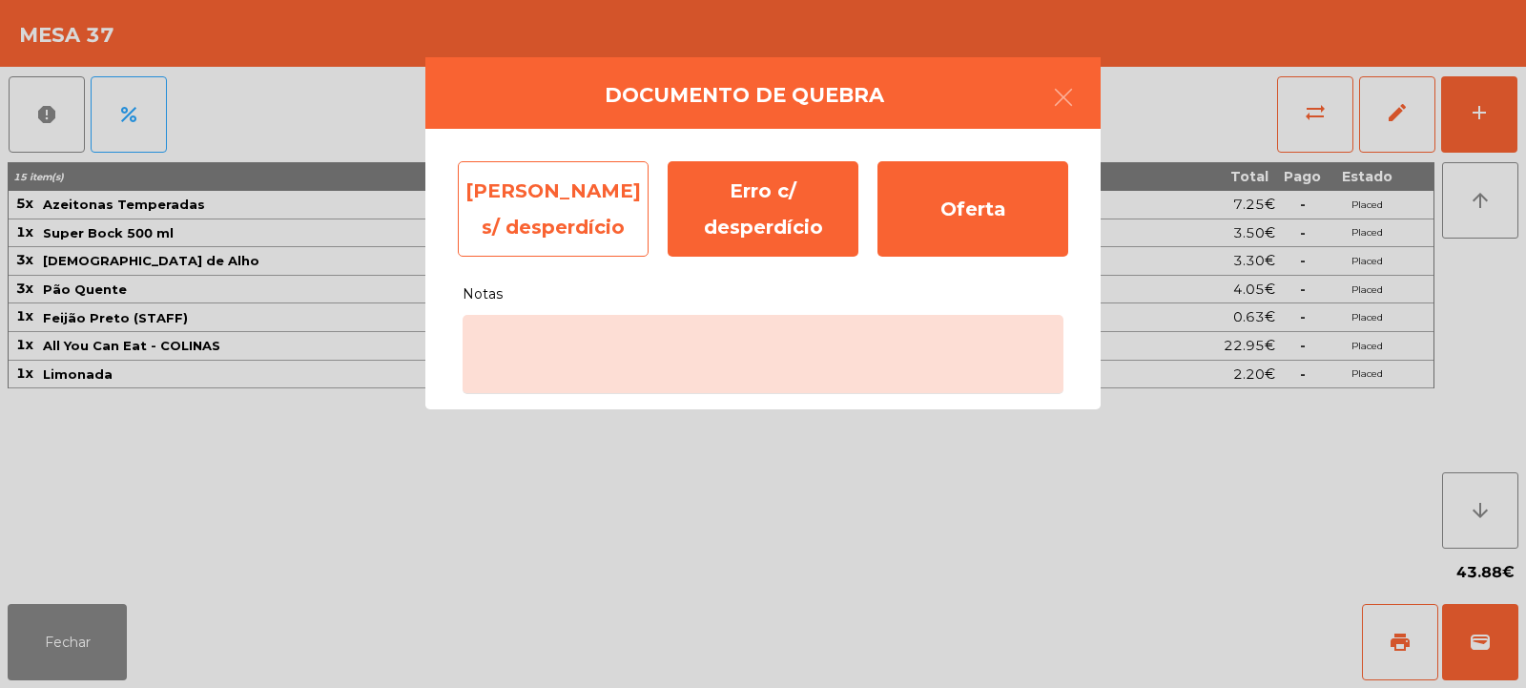
click at [557, 217] on div "Erro s/ desperdício" at bounding box center [553, 208] width 191 height 95
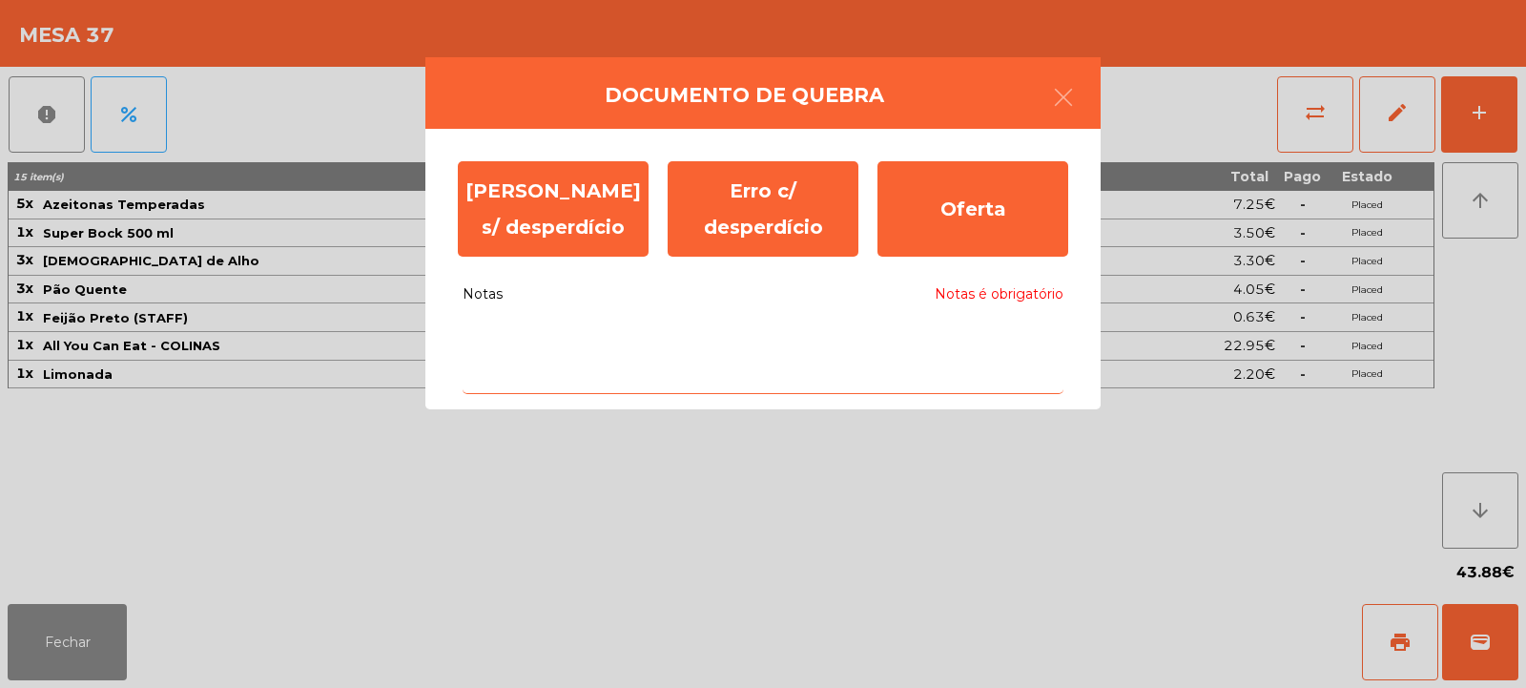
click at [623, 329] on textarea "Notas Notas é obrigatório" at bounding box center [763, 354] width 601 height 79
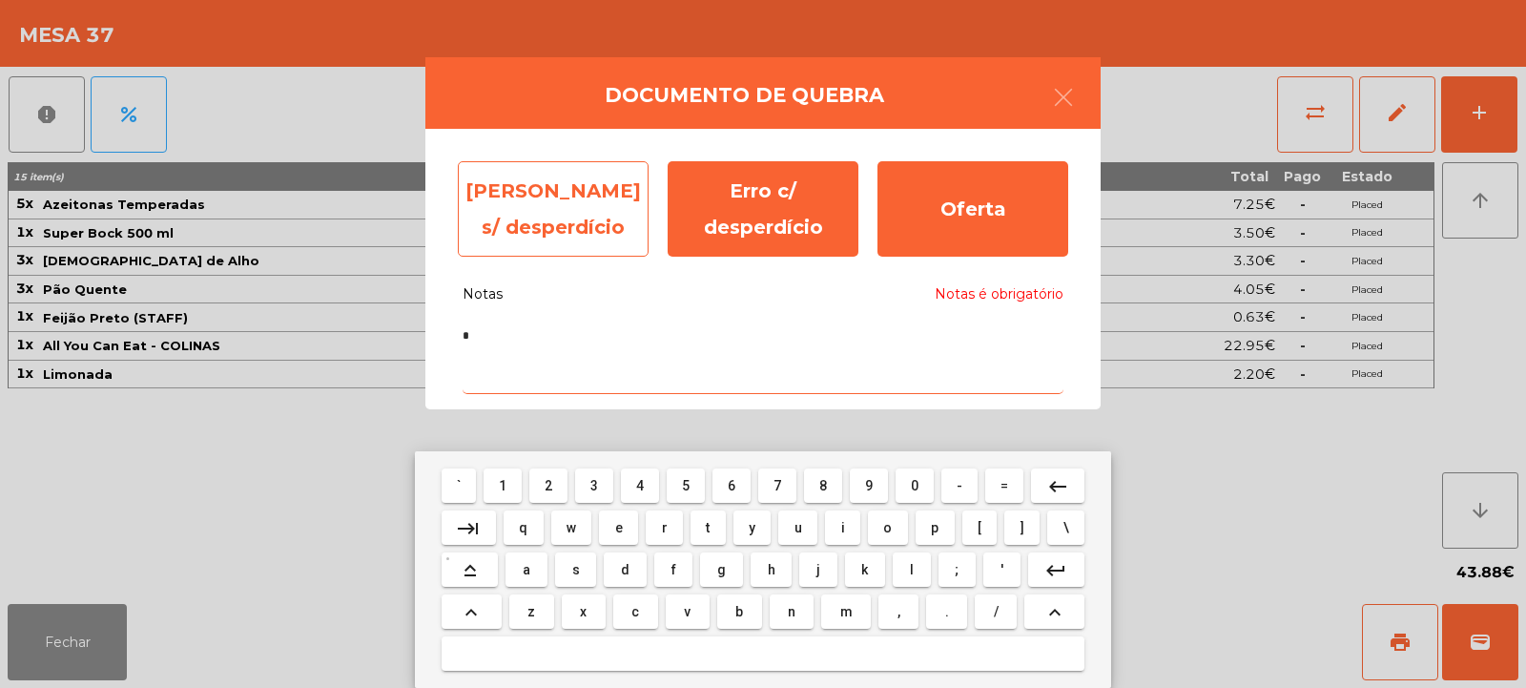
type textarea "*"
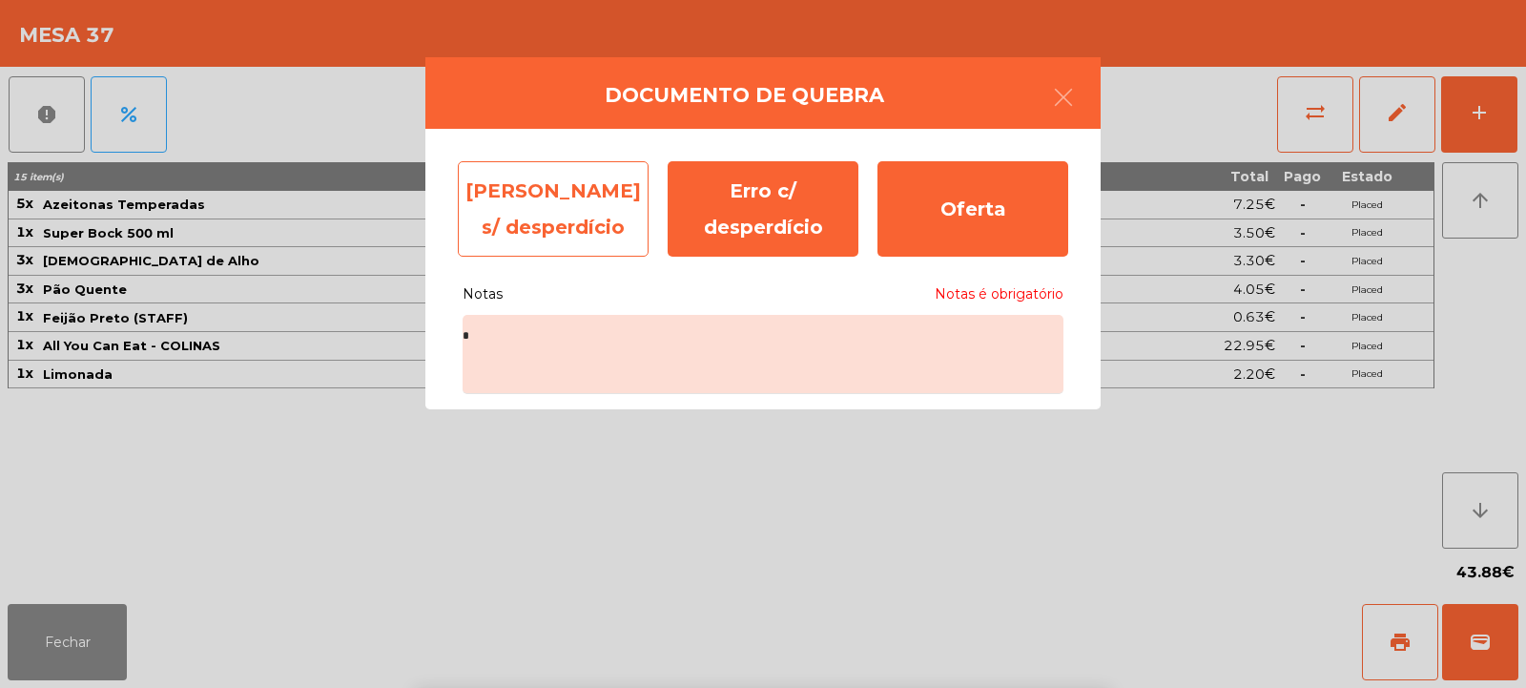
click at [564, 228] on div "Erro s/ desperdício" at bounding box center [553, 208] width 191 height 95
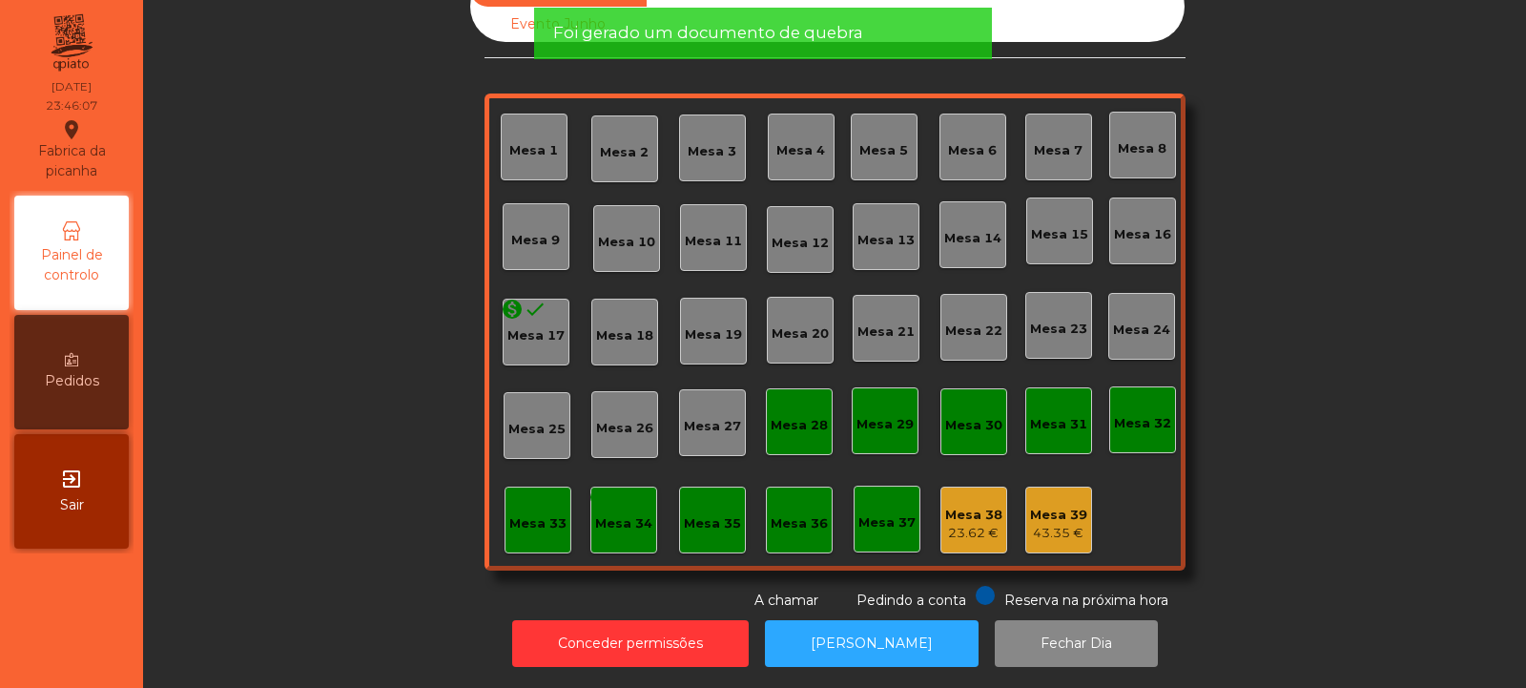
click at [971, 505] on div "Mesa 38" at bounding box center [973, 514] width 57 height 19
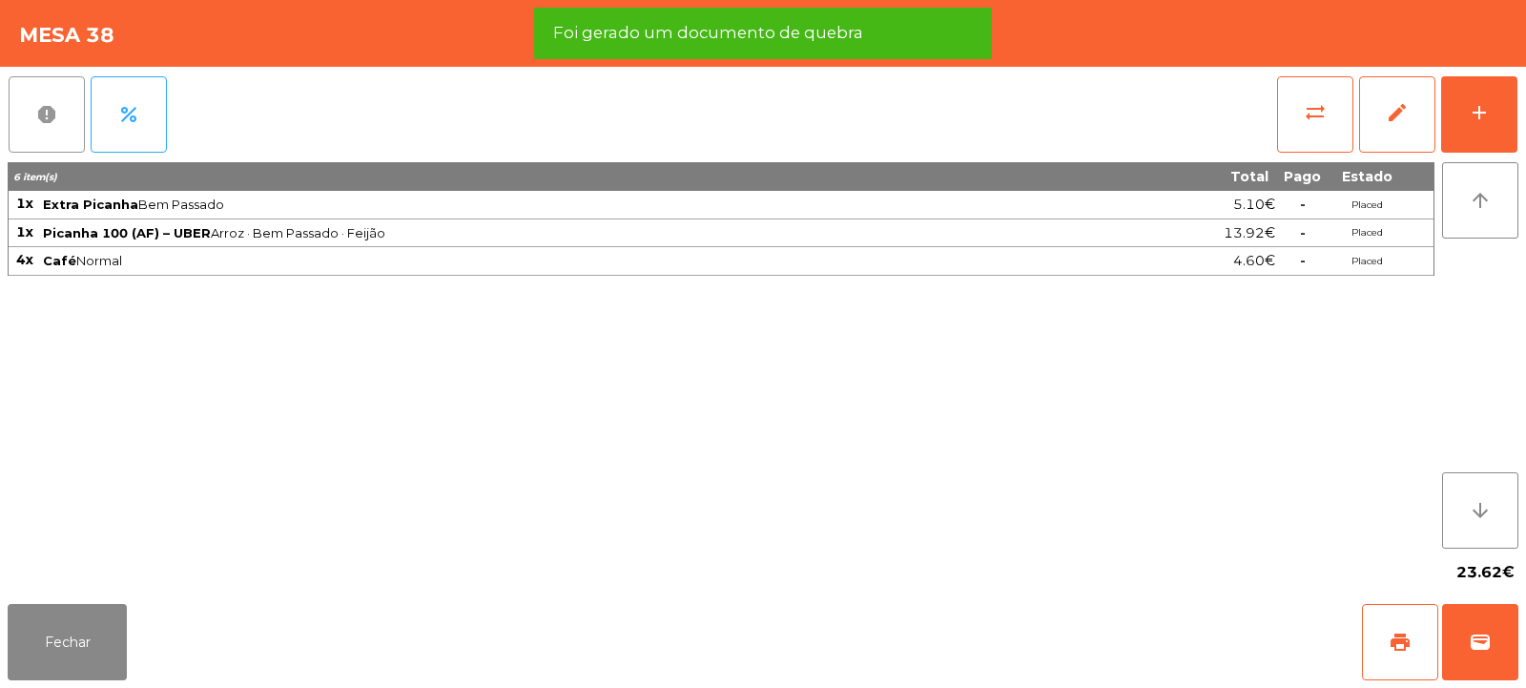
click at [48, 109] on span "report" at bounding box center [46, 114] width 23 height 23
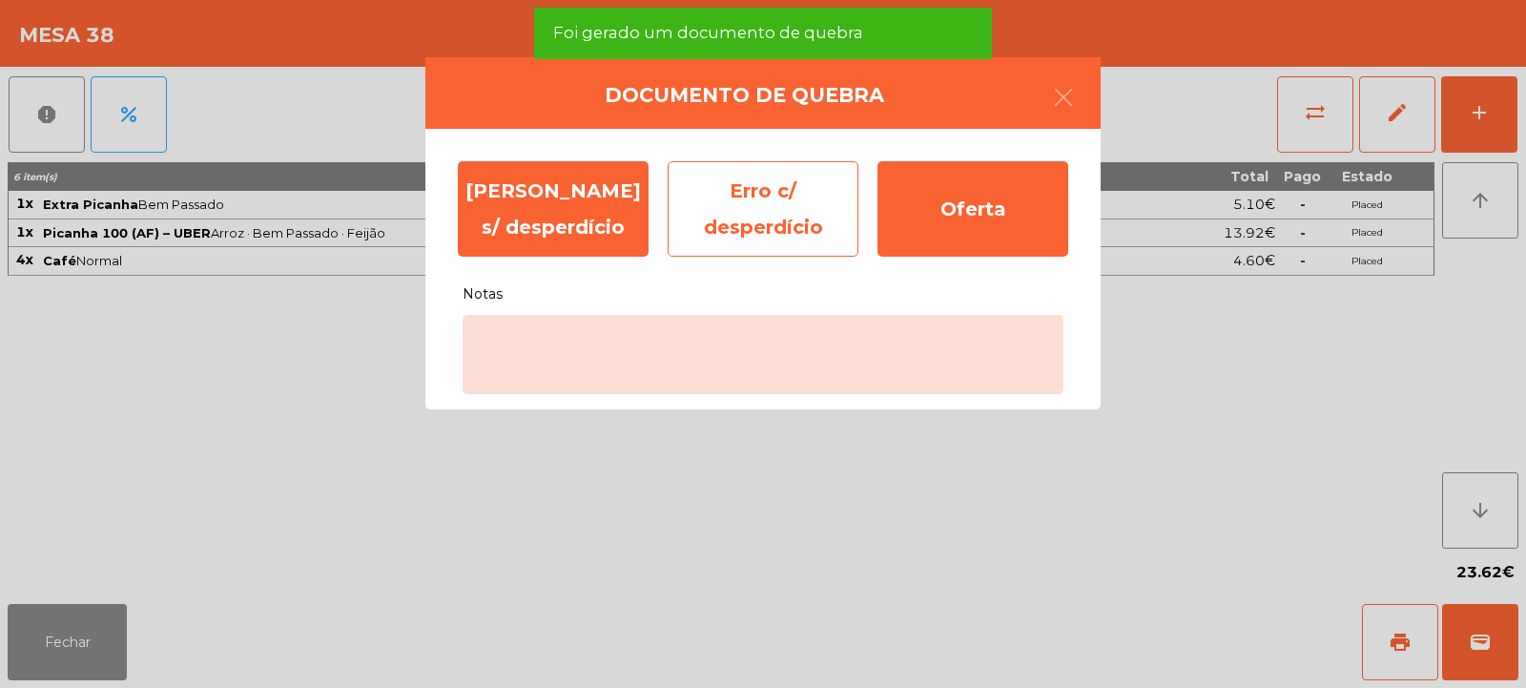
click at [778, 175] on div "Erro c/ desperdício" at bounding box center [763, 208] width 191 height 95
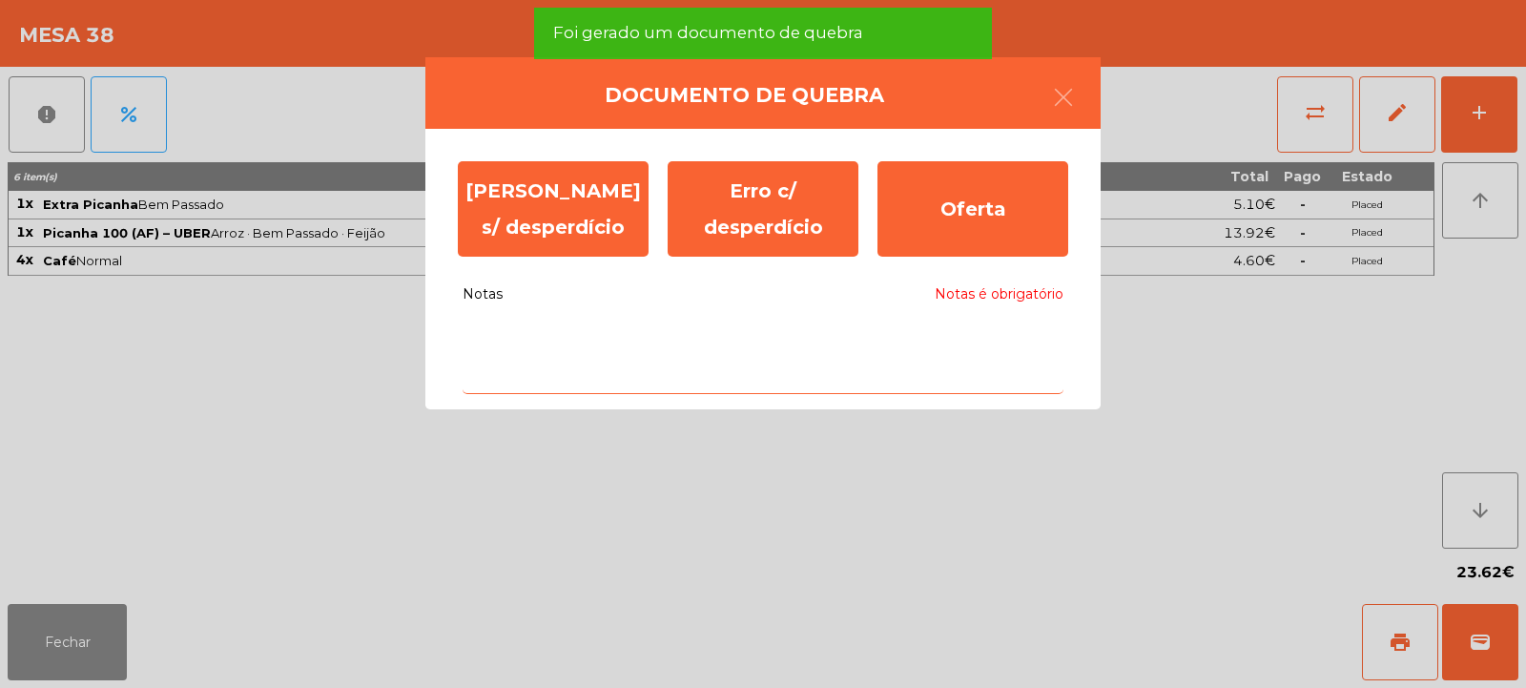
click at [725, 346] on textarea "Notas Notas é obrigatório" at bounding box center [763, 354] width 601 height 79
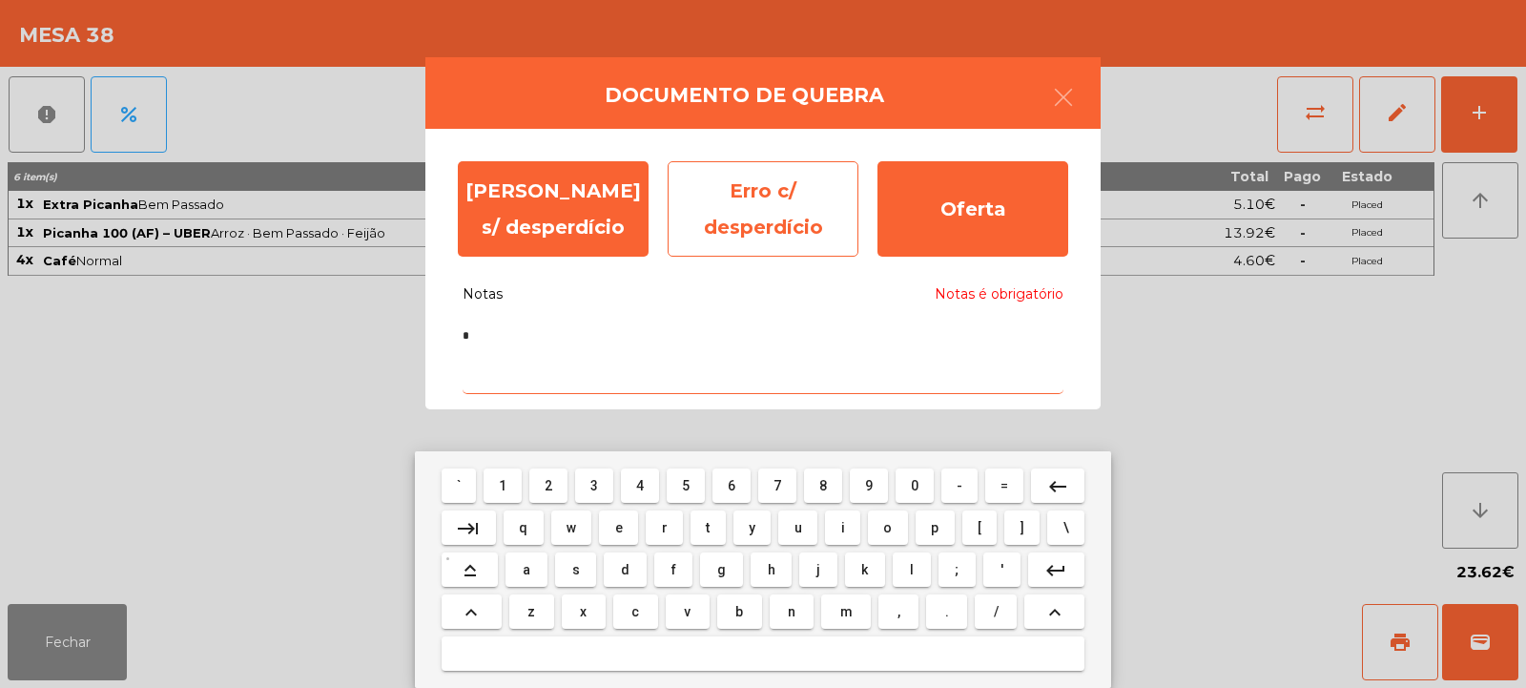
type textarea "*"
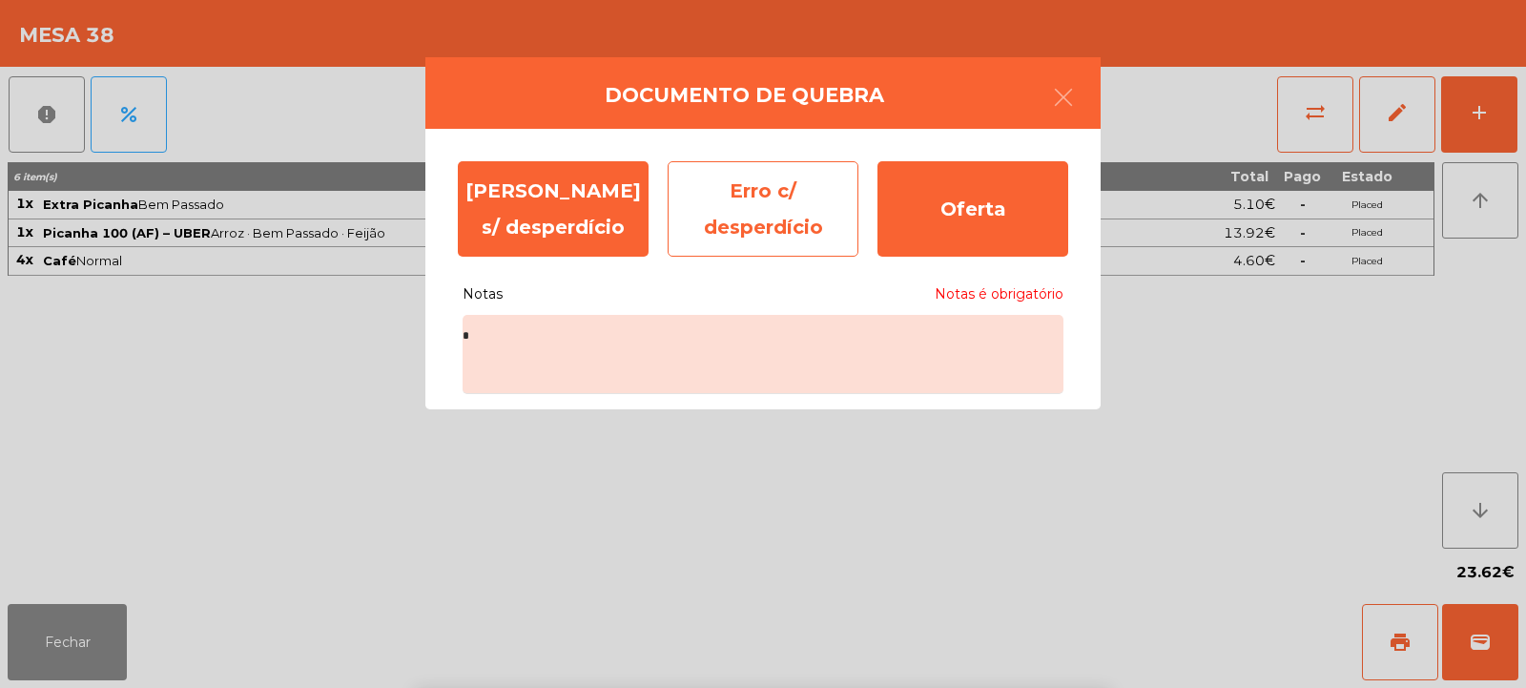
click at [749, 237] on div "Erro c/ desperdício" at bounding box center [763, 208] width 191 height 95
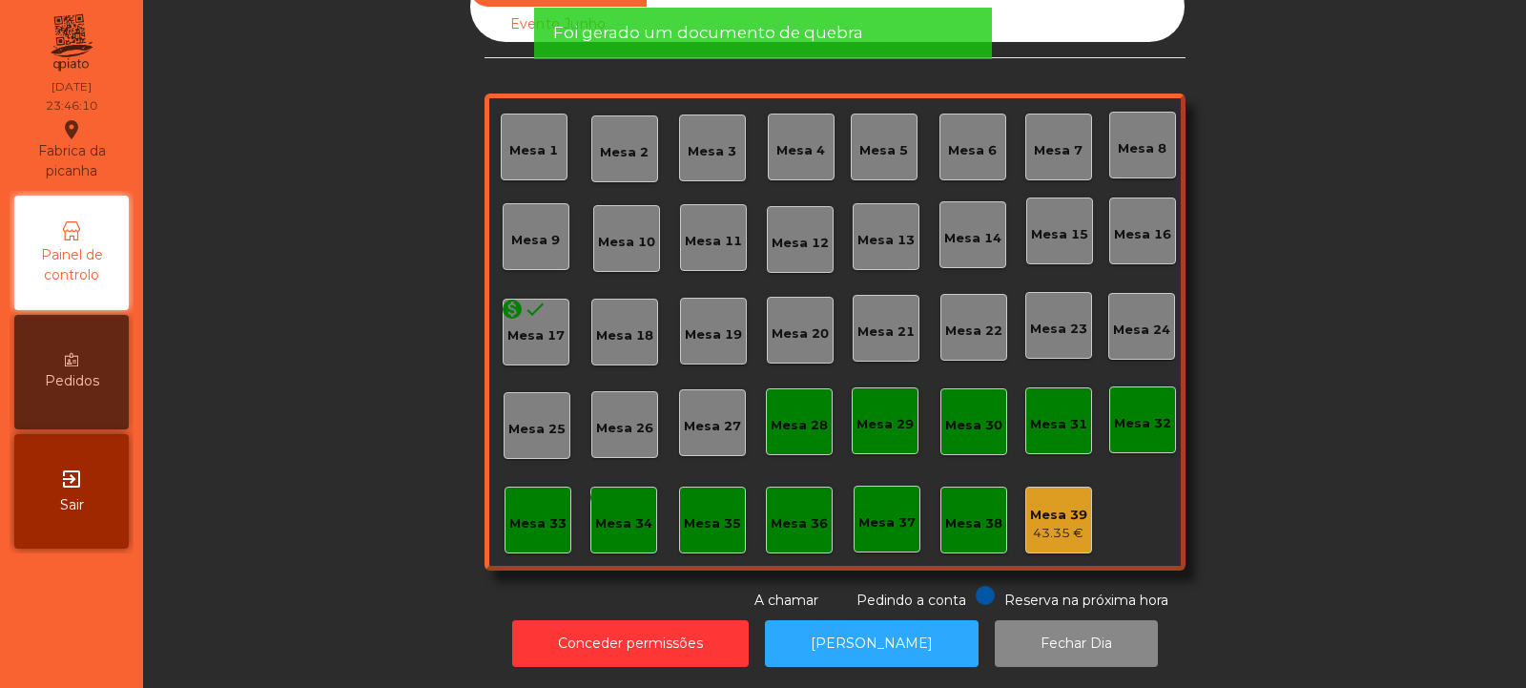
click at [1051, 505] on div "Mesa 39" at bounding box center [1058, 514] width 57 height 19
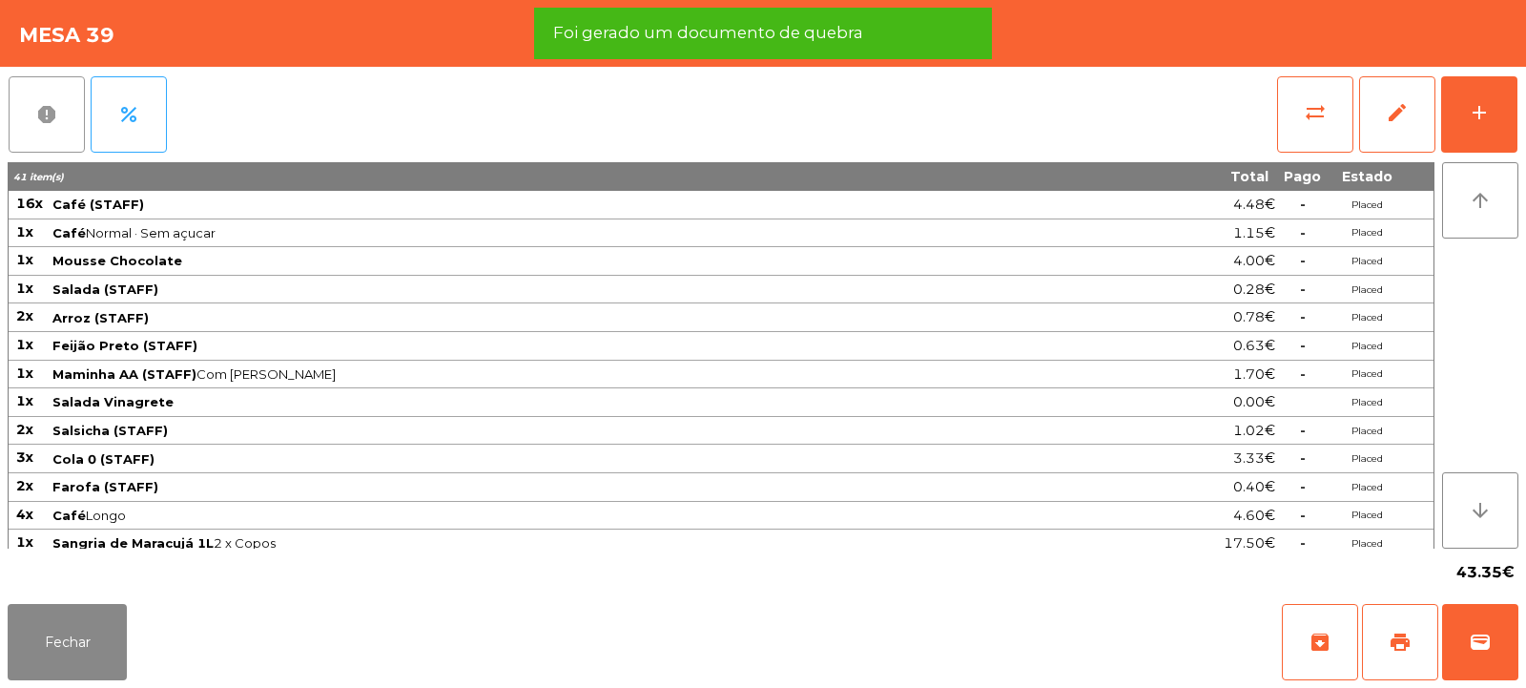
click at [24, 115] on button "report" at bounding box center [47, 114] width 76 height 76
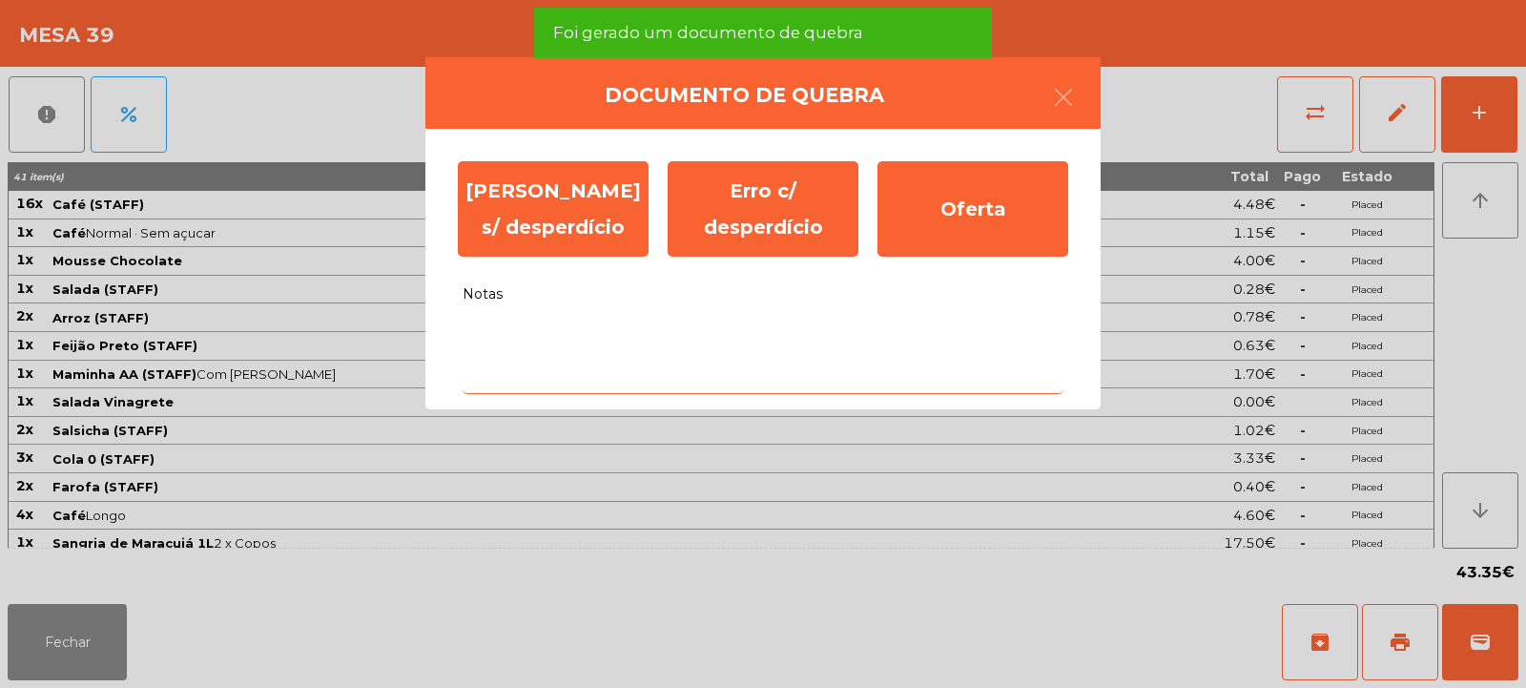
click at [810, 383] on textarea "Notas" at bounding box center [763, 354] width 601 height 79
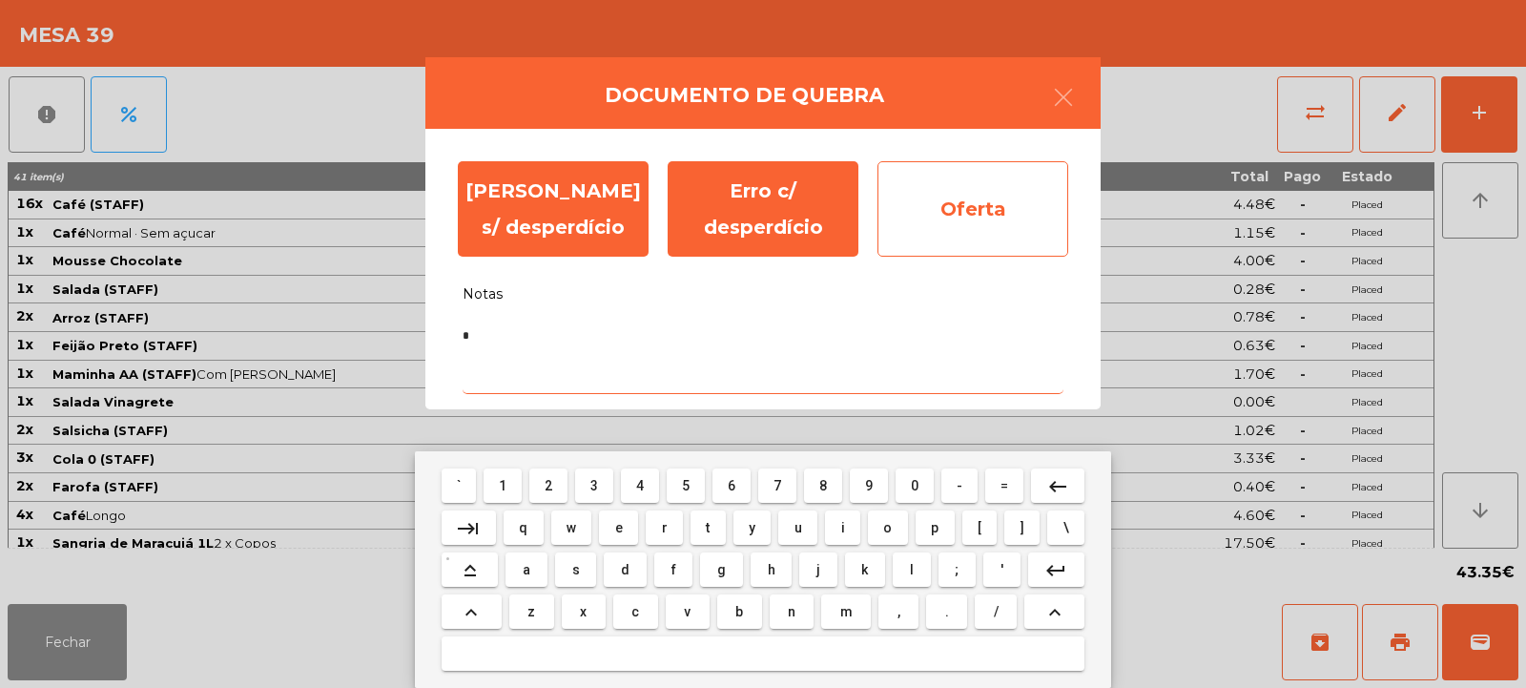
type textarea "*"
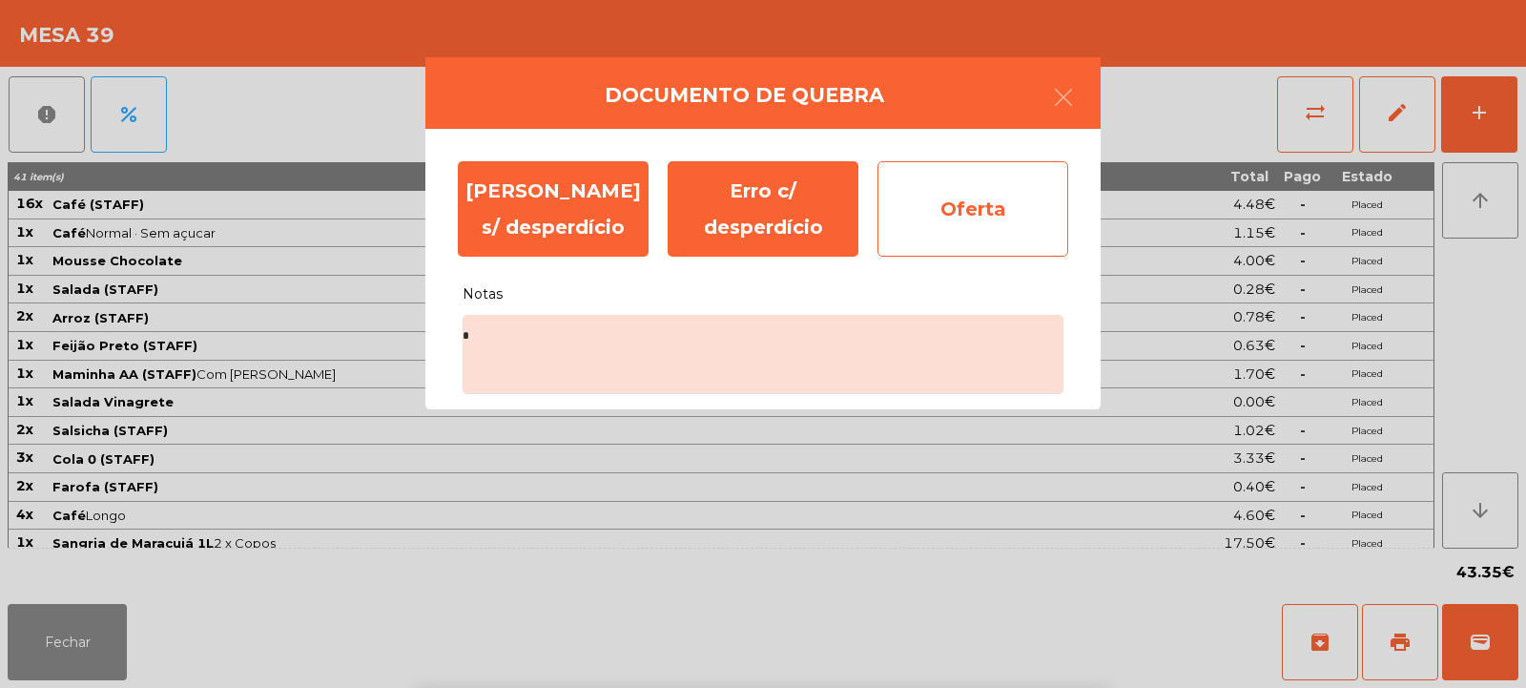
click at [980, 216] on div "Oferta" at bounding box center [972, 208] width 191 height 95
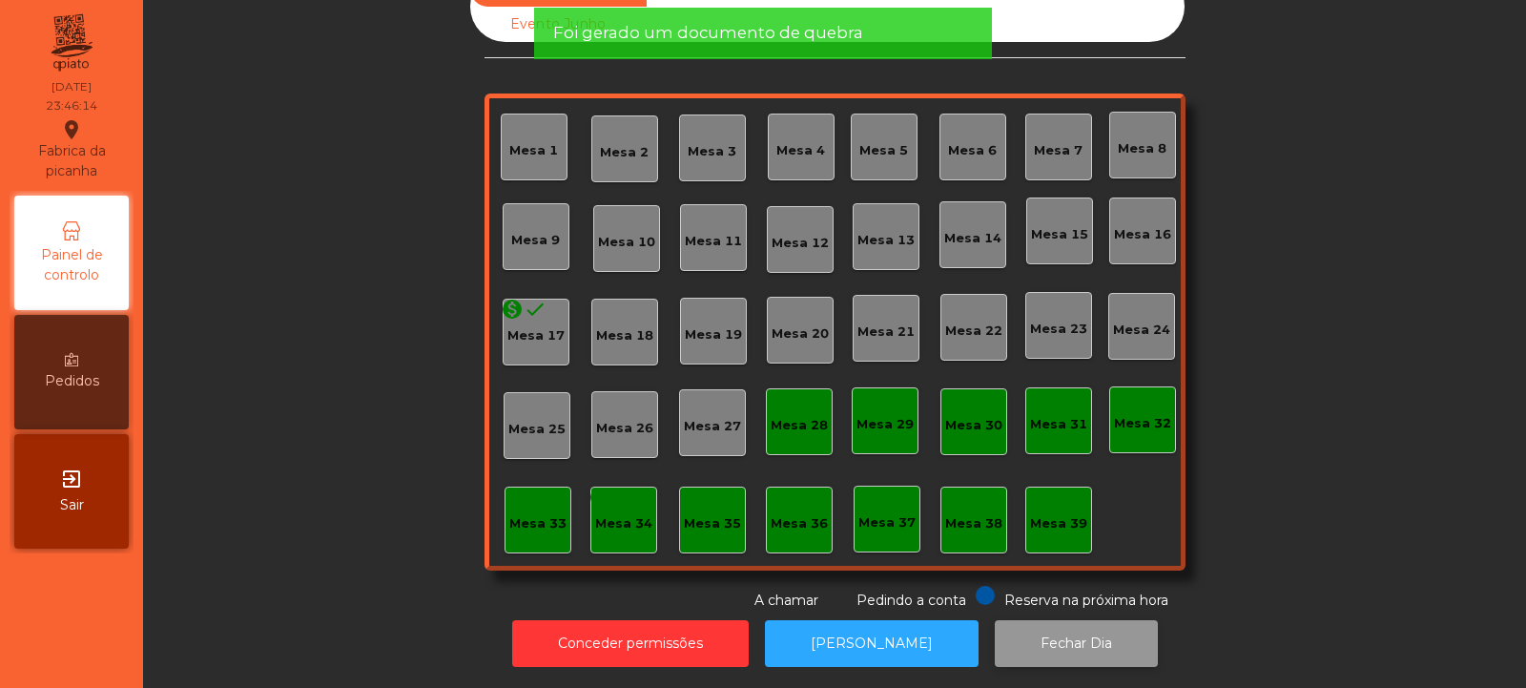
click at [1071, 630] on button "Fechar Dia" at bounding box center [1076, 643] width 163 height 47
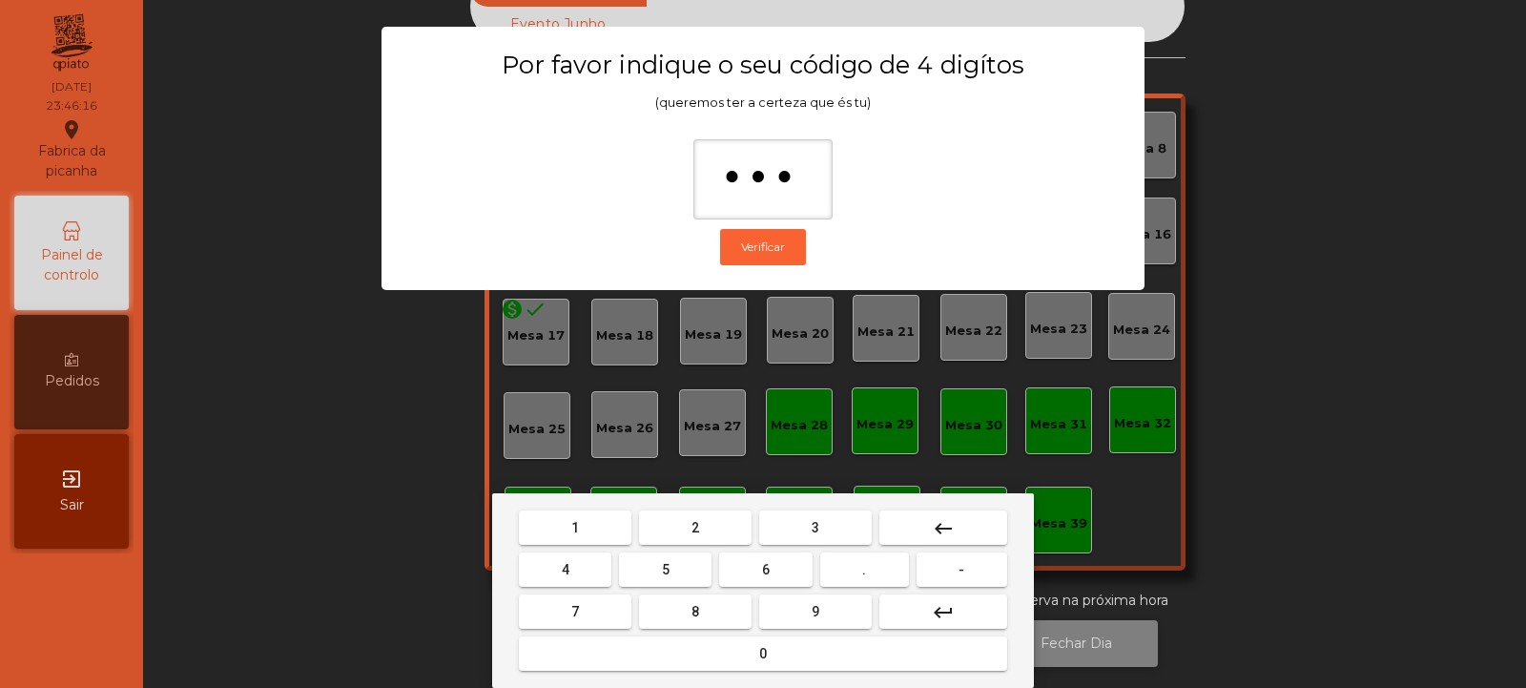
type input "****"
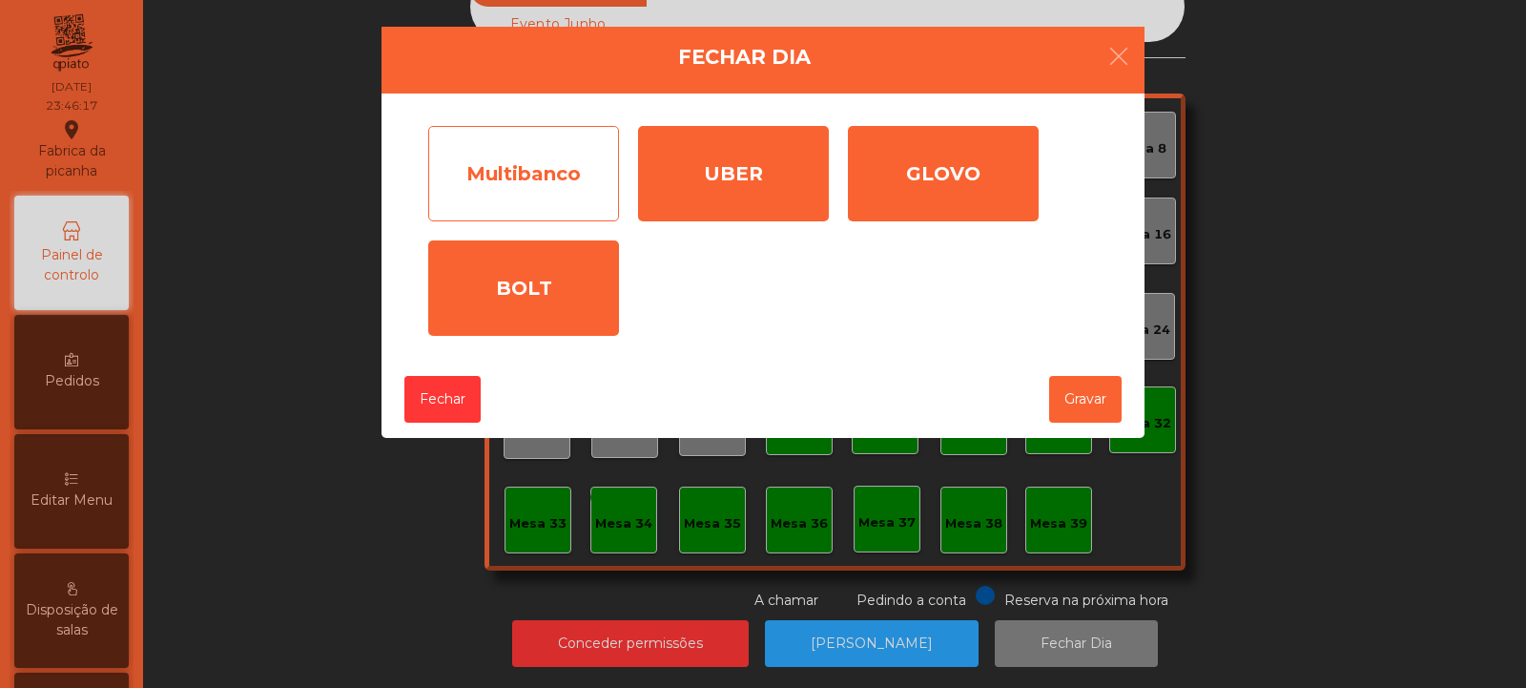
click at [537, 205] on div "Multibanco" at bounding box center [523, 173] width 191 height 95
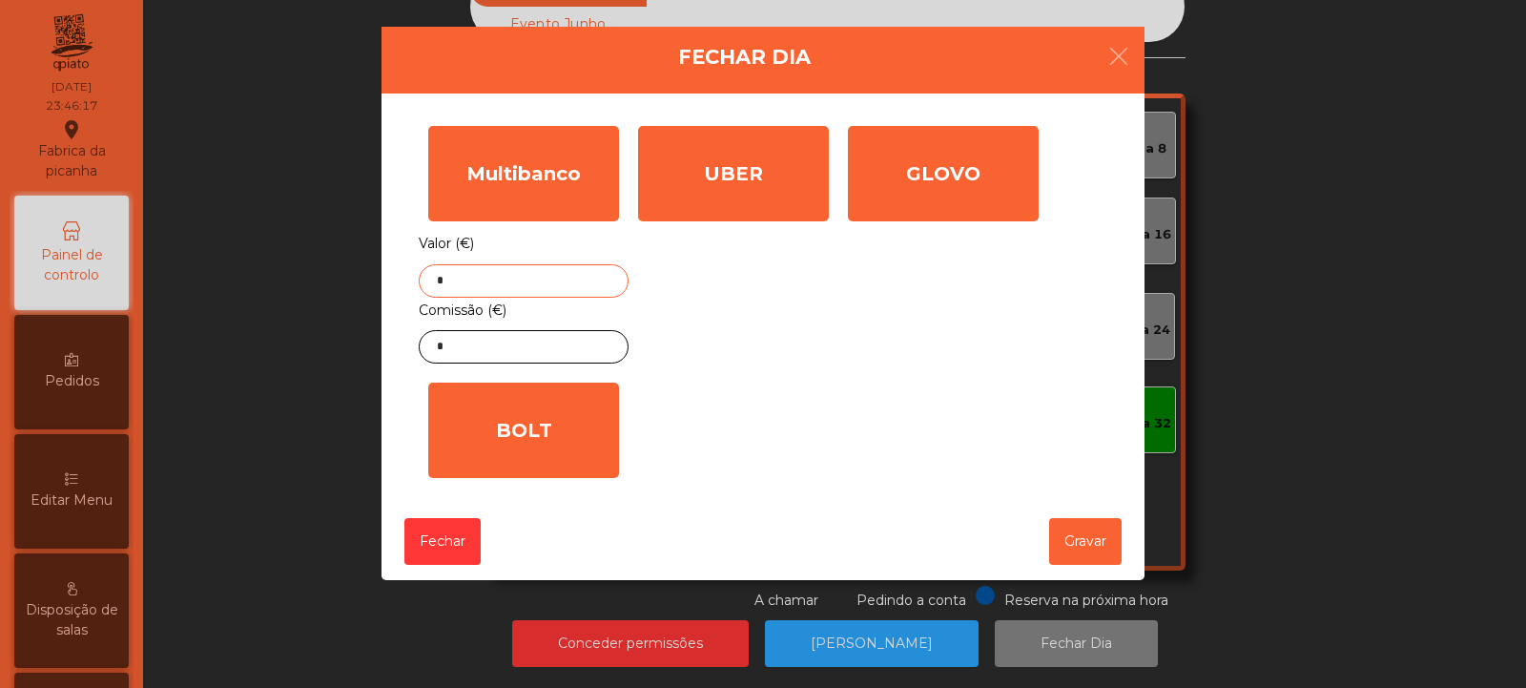
click at [540, 284] on input "*" at bounding box center [524, 280] width 210 height 33
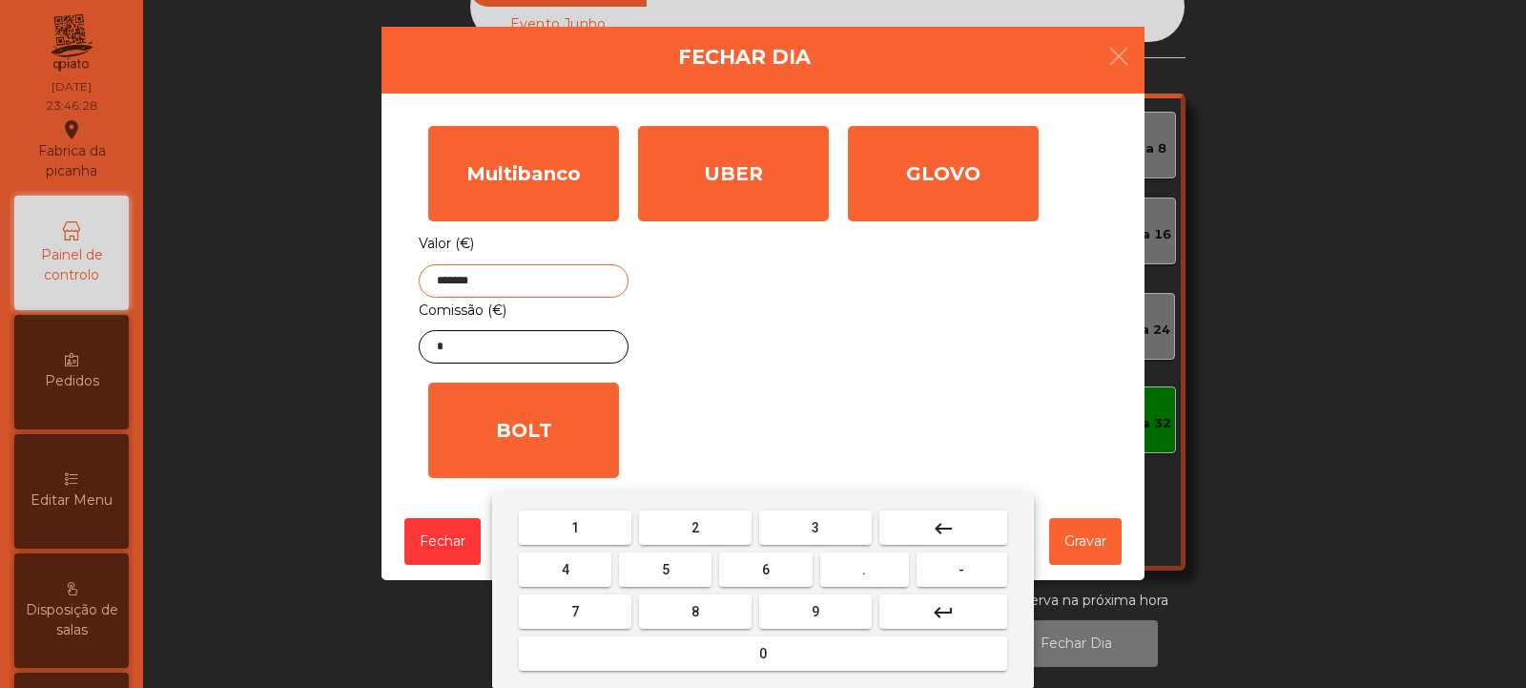
type input "*******"
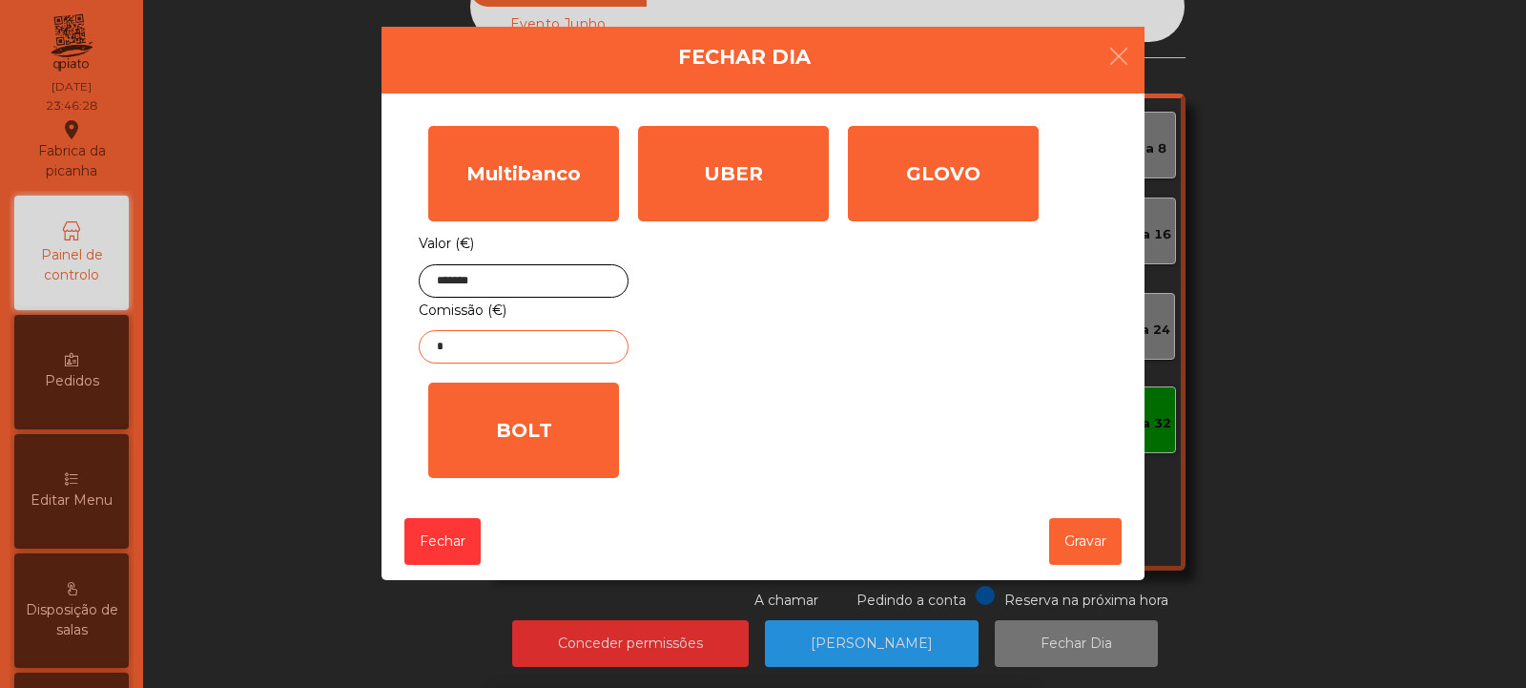
click at [603, 348] on input "*" at bounding box center [524, 346] width 210 height 33
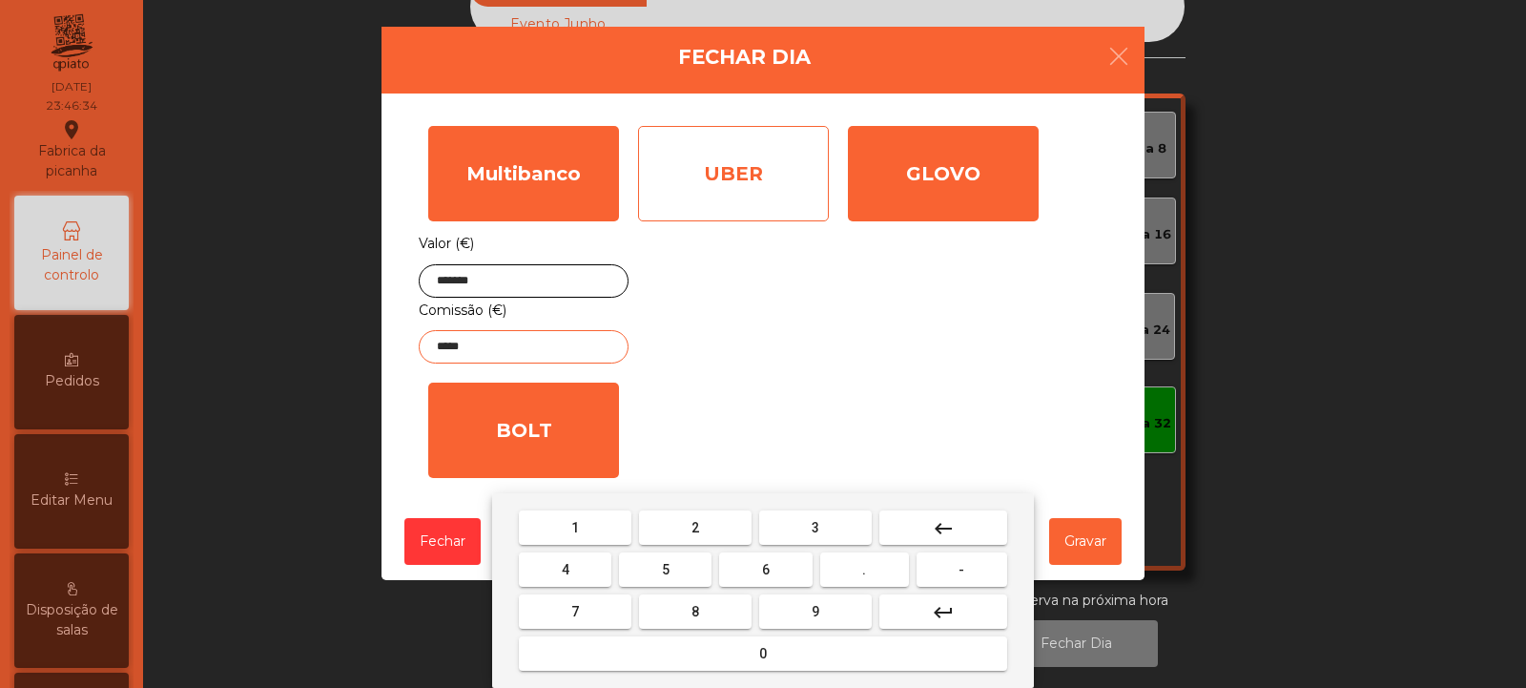
type input "*****"
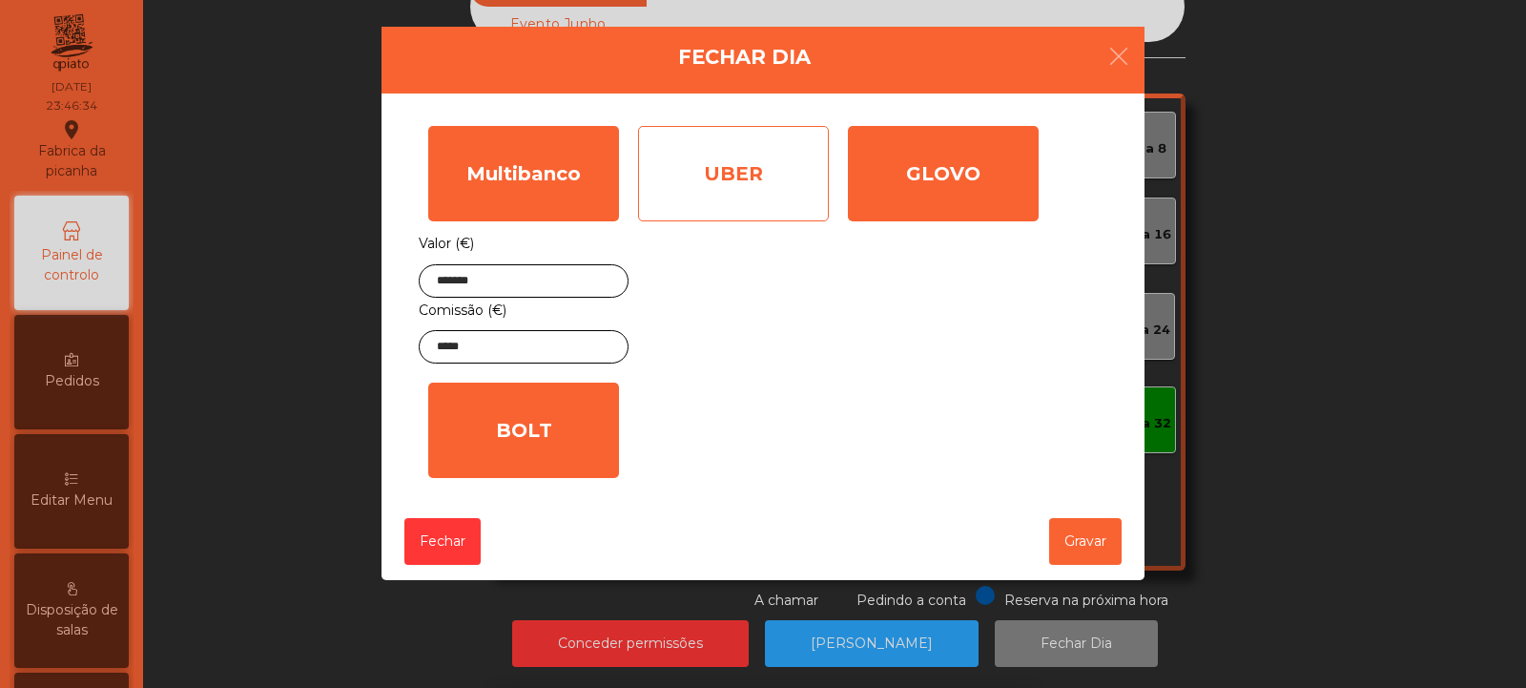
click at [786, 204] on div "UBER" at bounding box center [733, 173] width 191 height 95
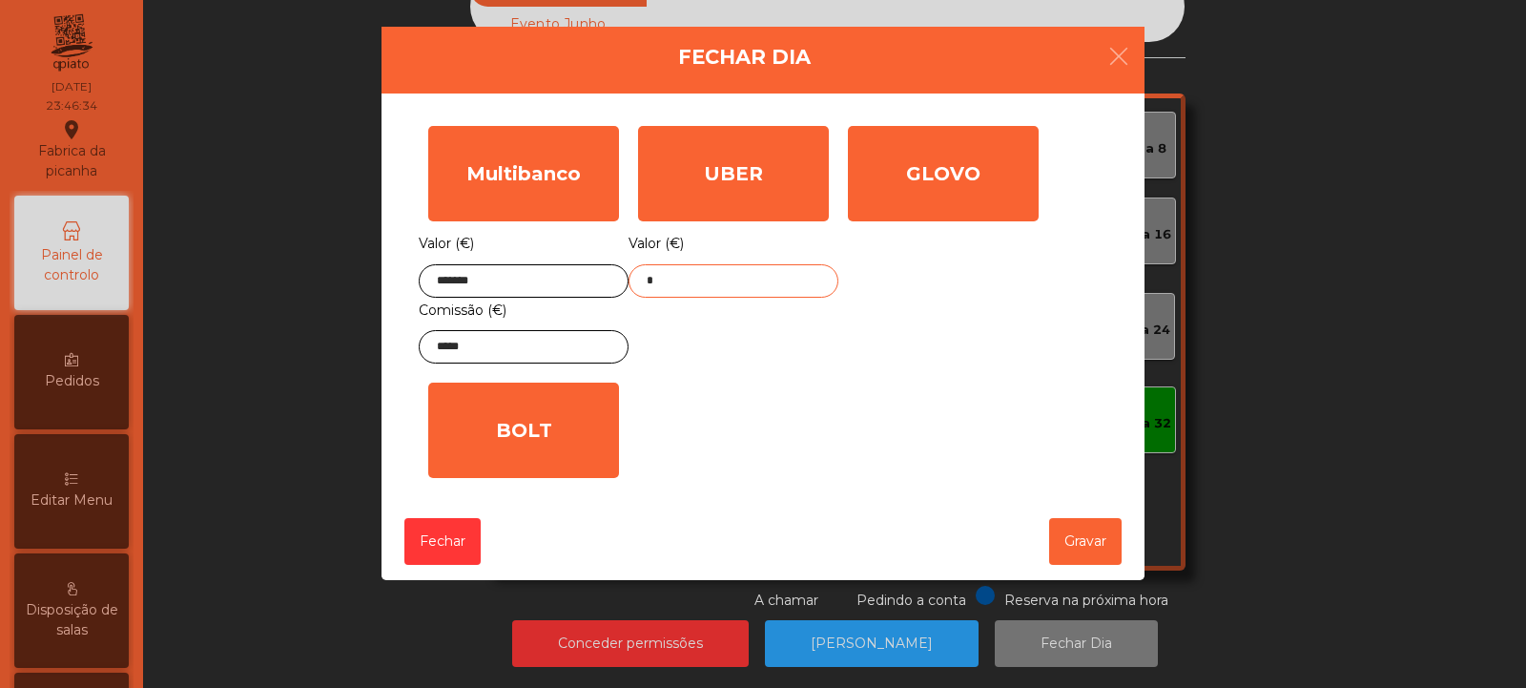
click at [785, 276] on input "*" at bounding box center [734, 280] width 210 height 33
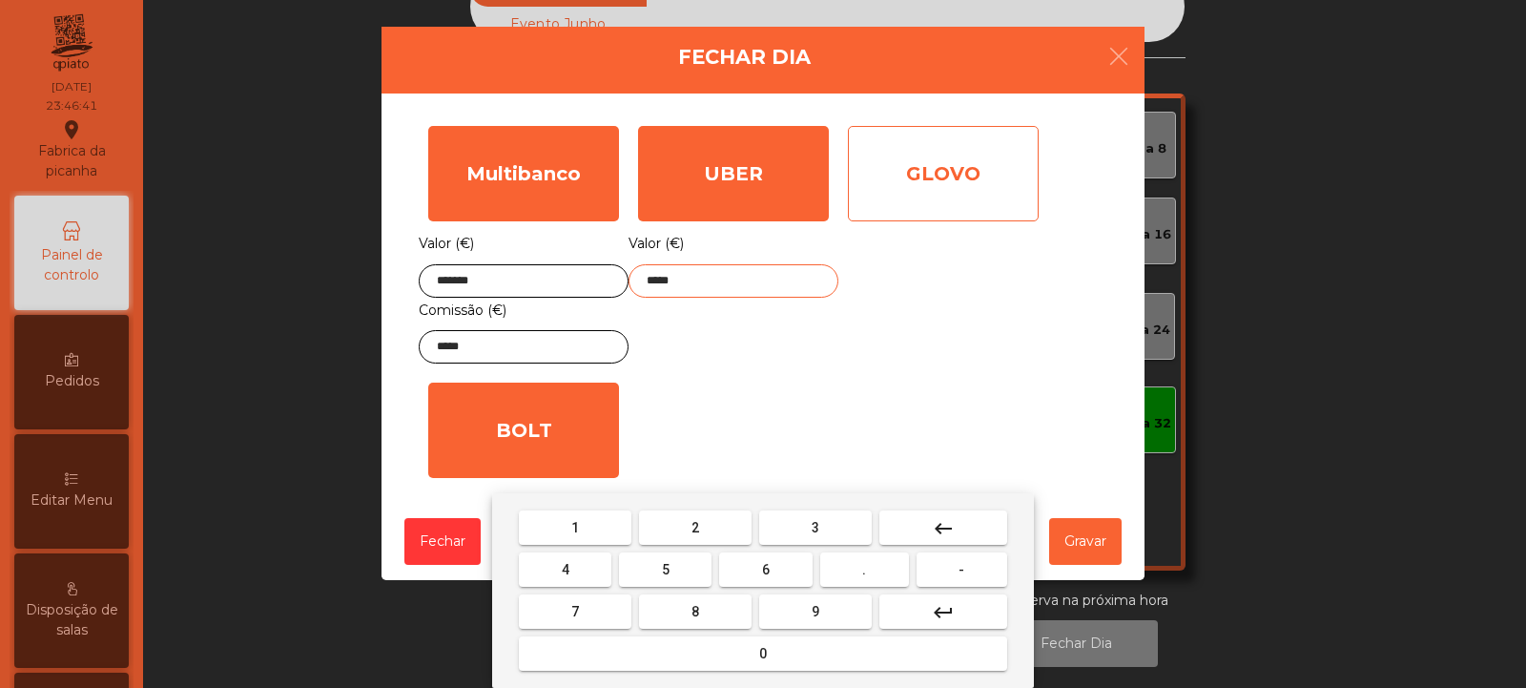
type input "*****"
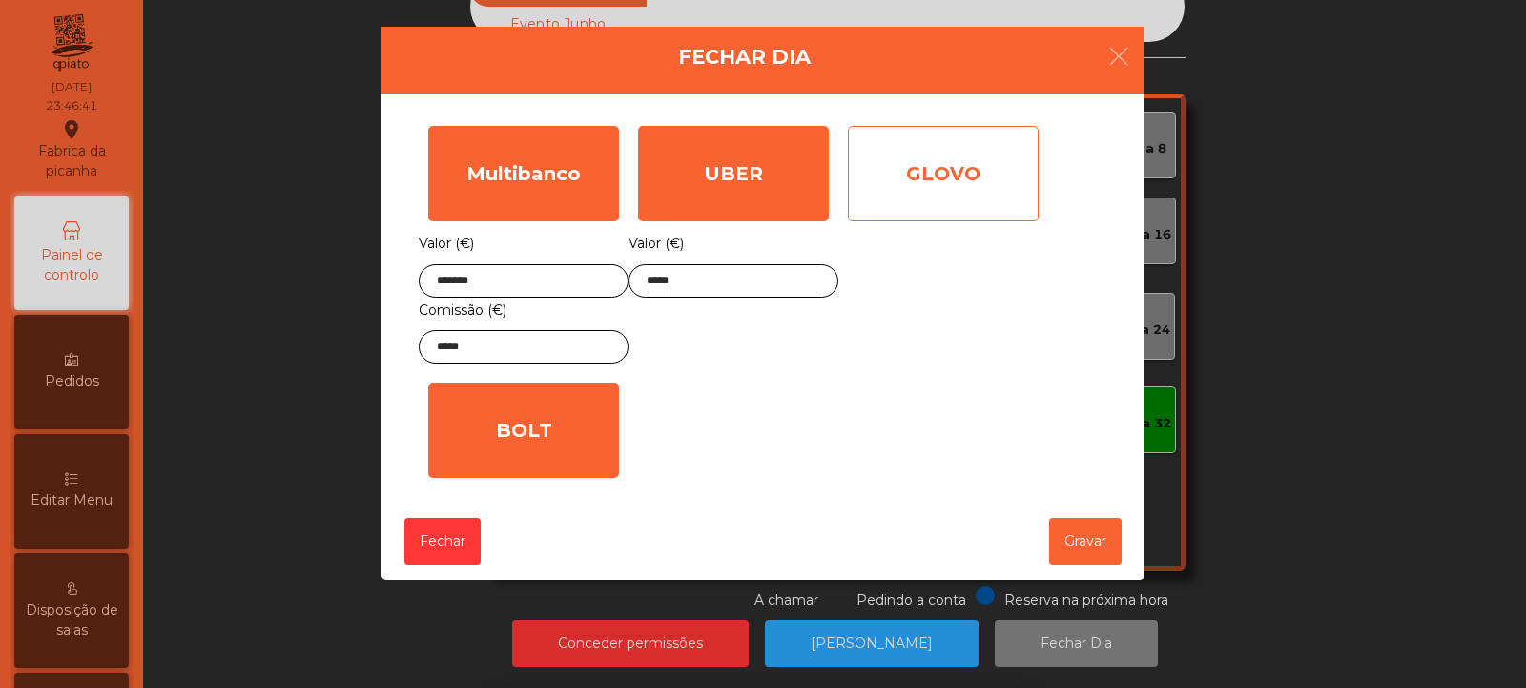
click at [990, 182] on div "GLOVO" at bounding box center [943, 173] width 191 height 95
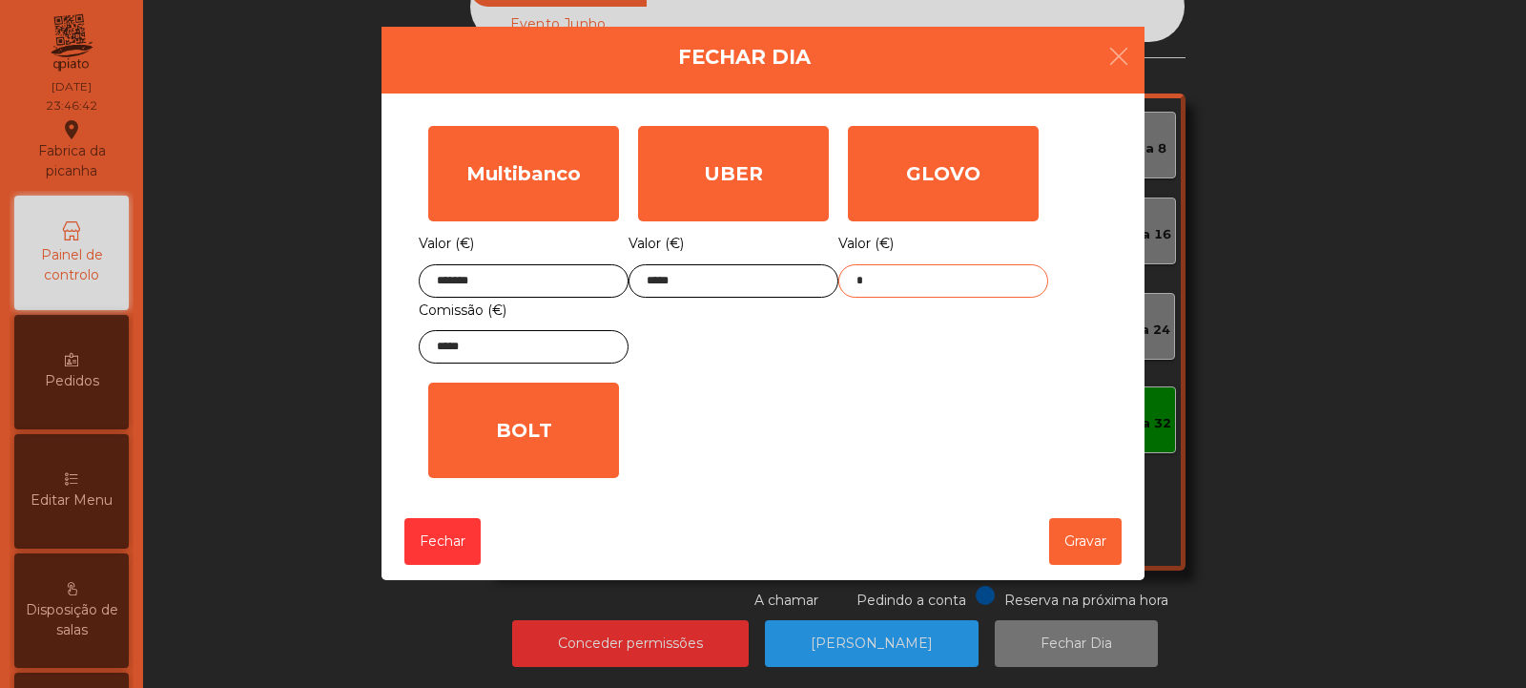
click at [949, 278] on input "*" at bounding box center [943, 280] width 210 height 33
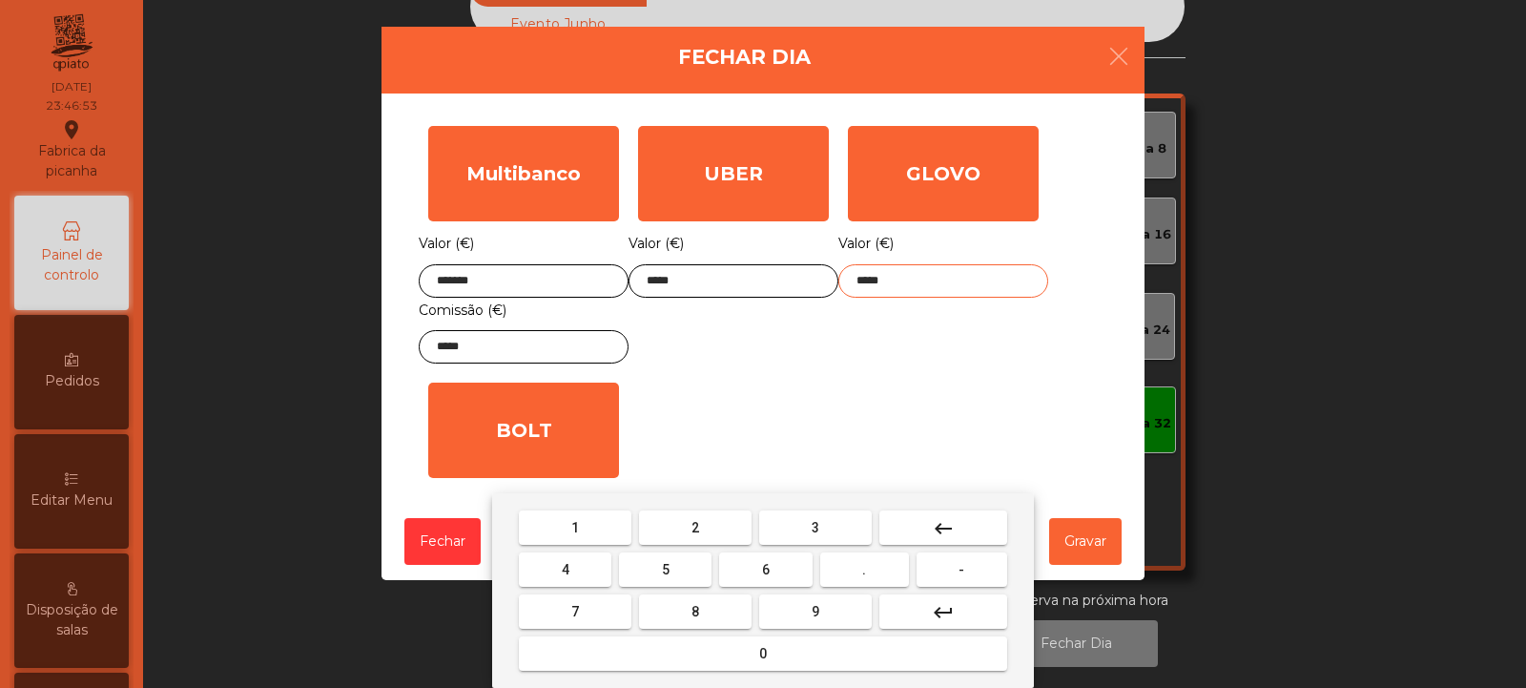
type input "*****"
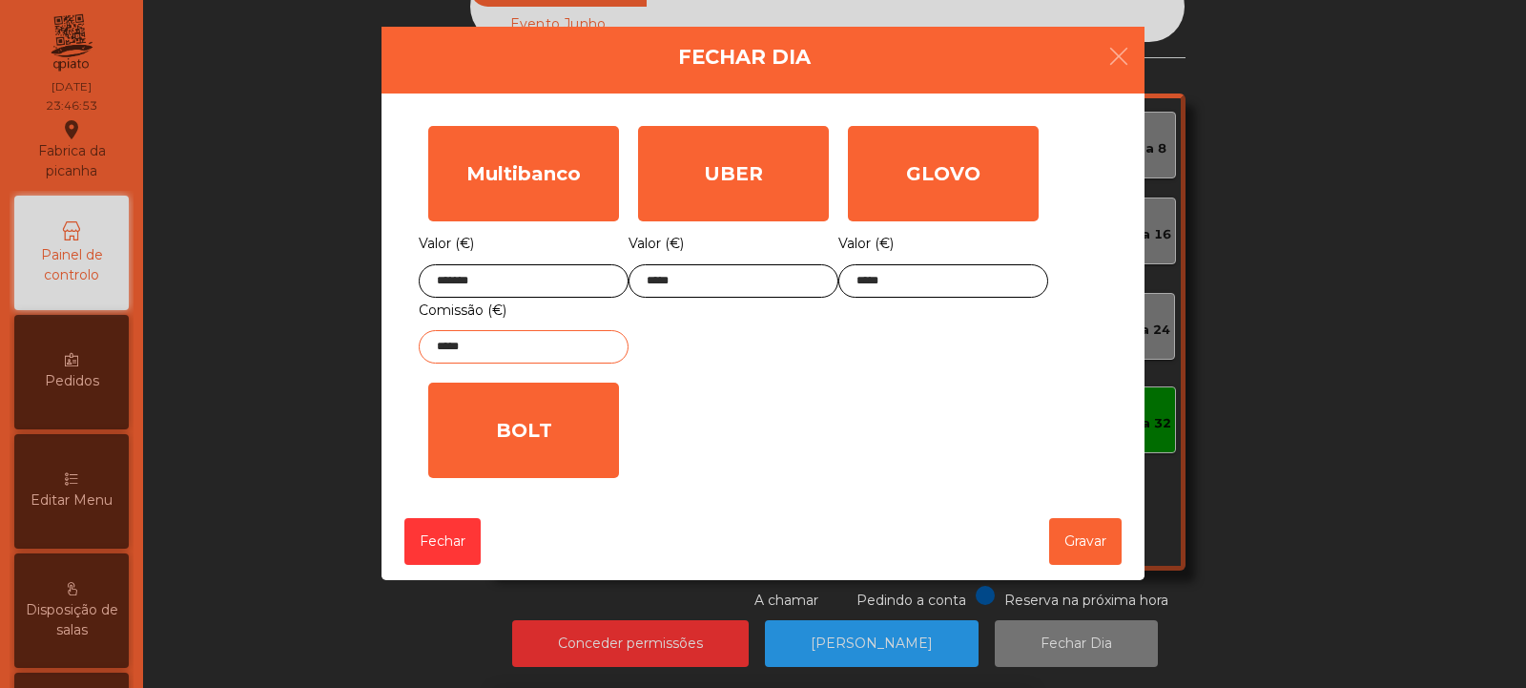
click at [553, 348] on input "*****" at bounding box center [524, 346] width 210 height 33
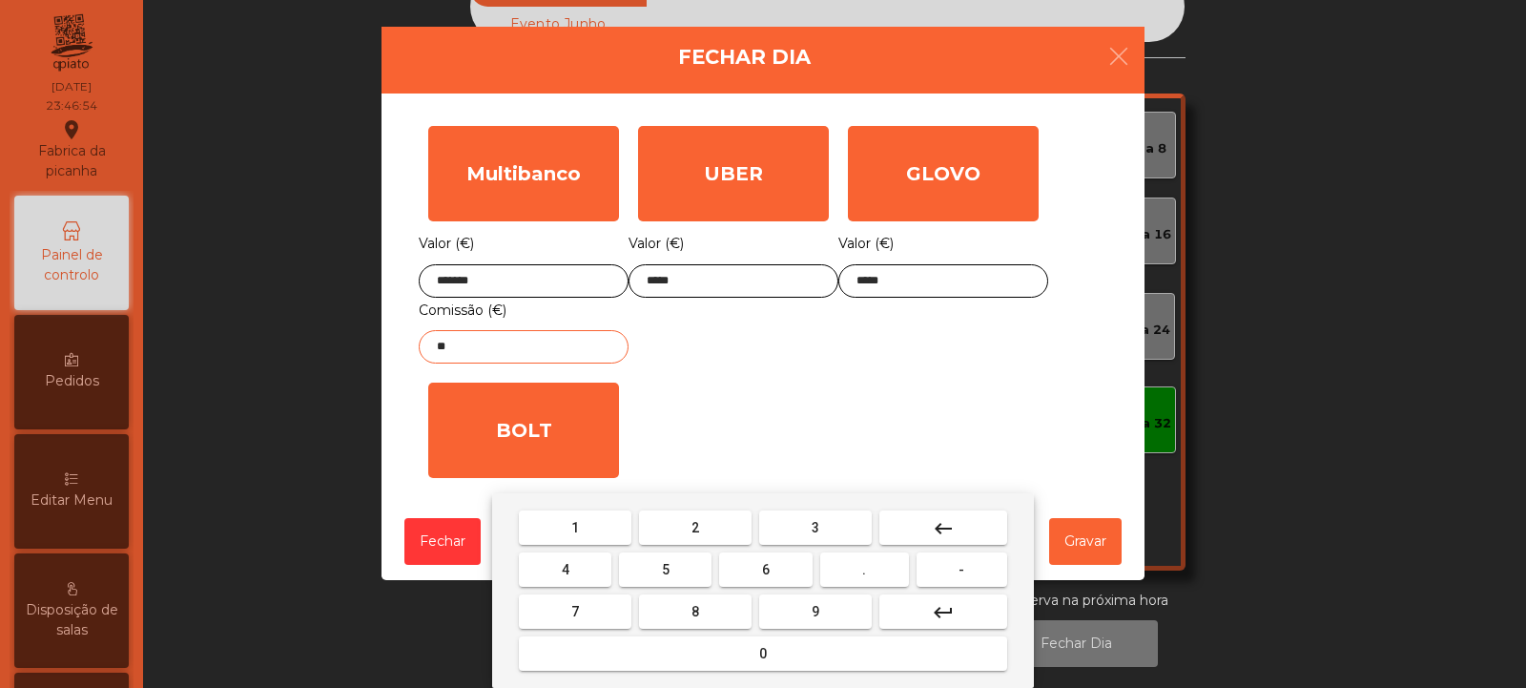
type input "*"
type input "****"
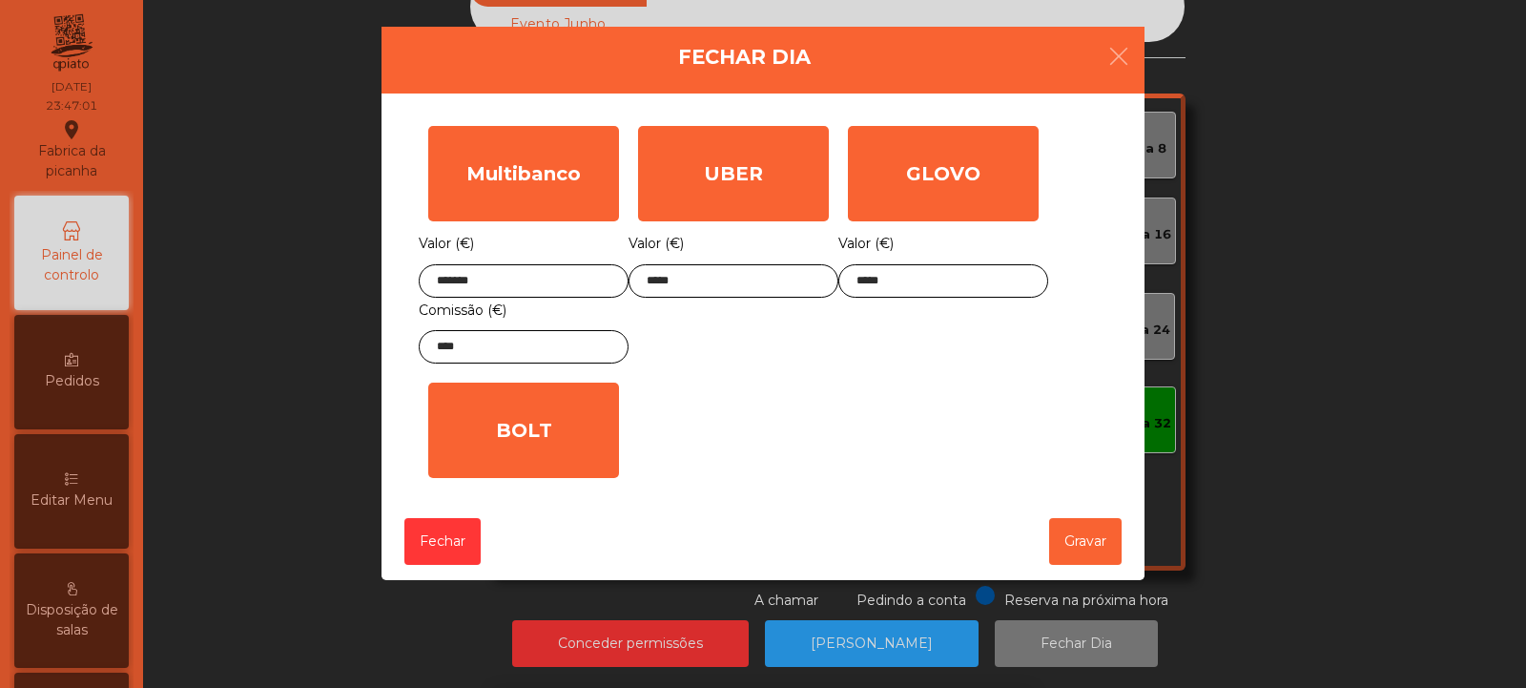
click at [1078, 549] on div "1 2 3 keyboard_backspace 4 5 6 . - 7 8 9 keyboard_return 0" at bounding box center [763, 590] width 1526 height 195
click at [1091, 546] on button "Gravar" at bounding box center [1085, 541] width 72 height 47
